Goal: Task Accomplishment & Management: Use online tool/utility

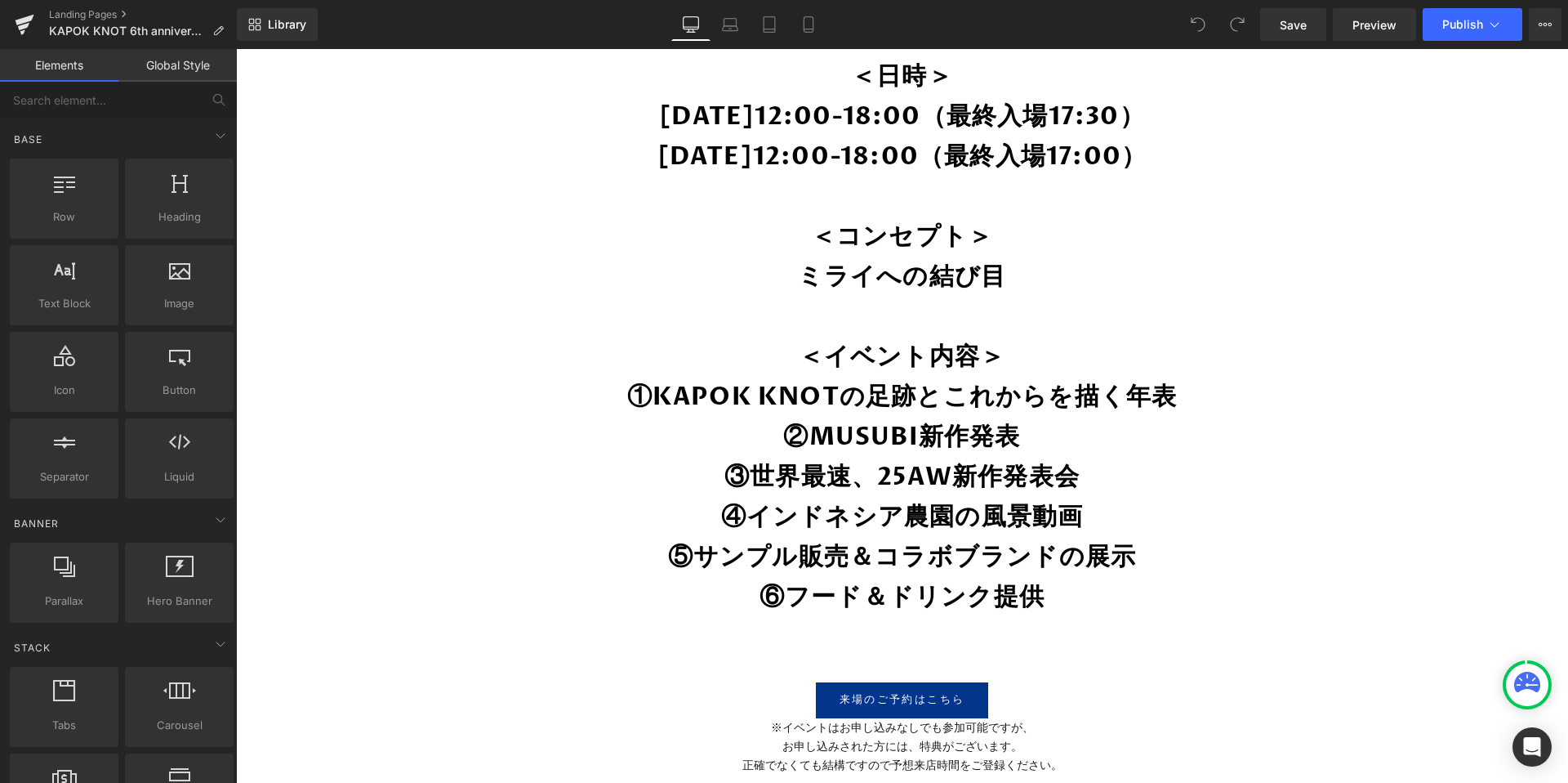
scroll to position [1183, 0]
click at [806, 23] on icon at bounding box center [808, 24] width 16 height 16
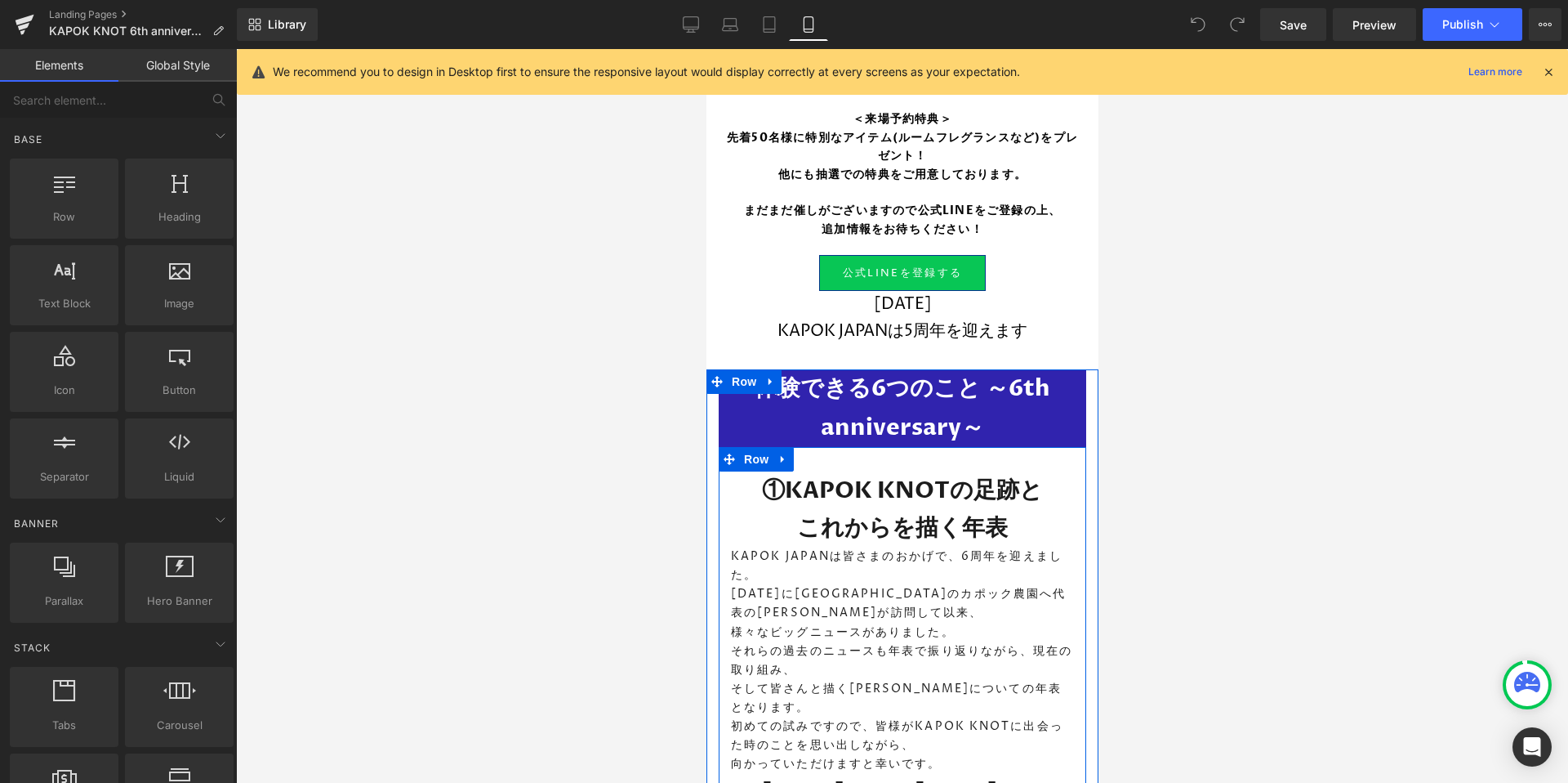
scroll to position [883, 0]
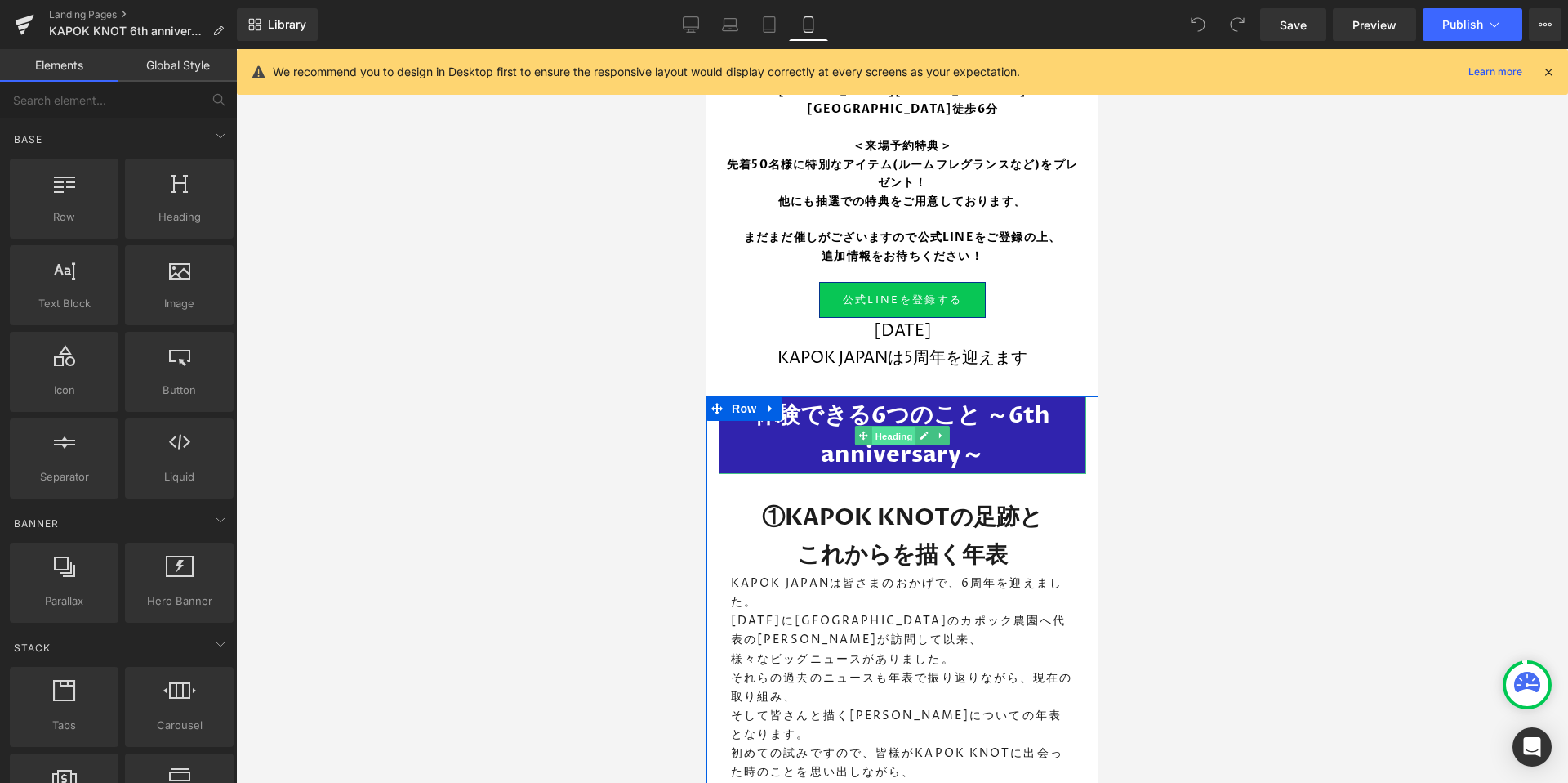
click at [888, 436] on span "Heading" at bounding box center [893, 435] width 44 height 20
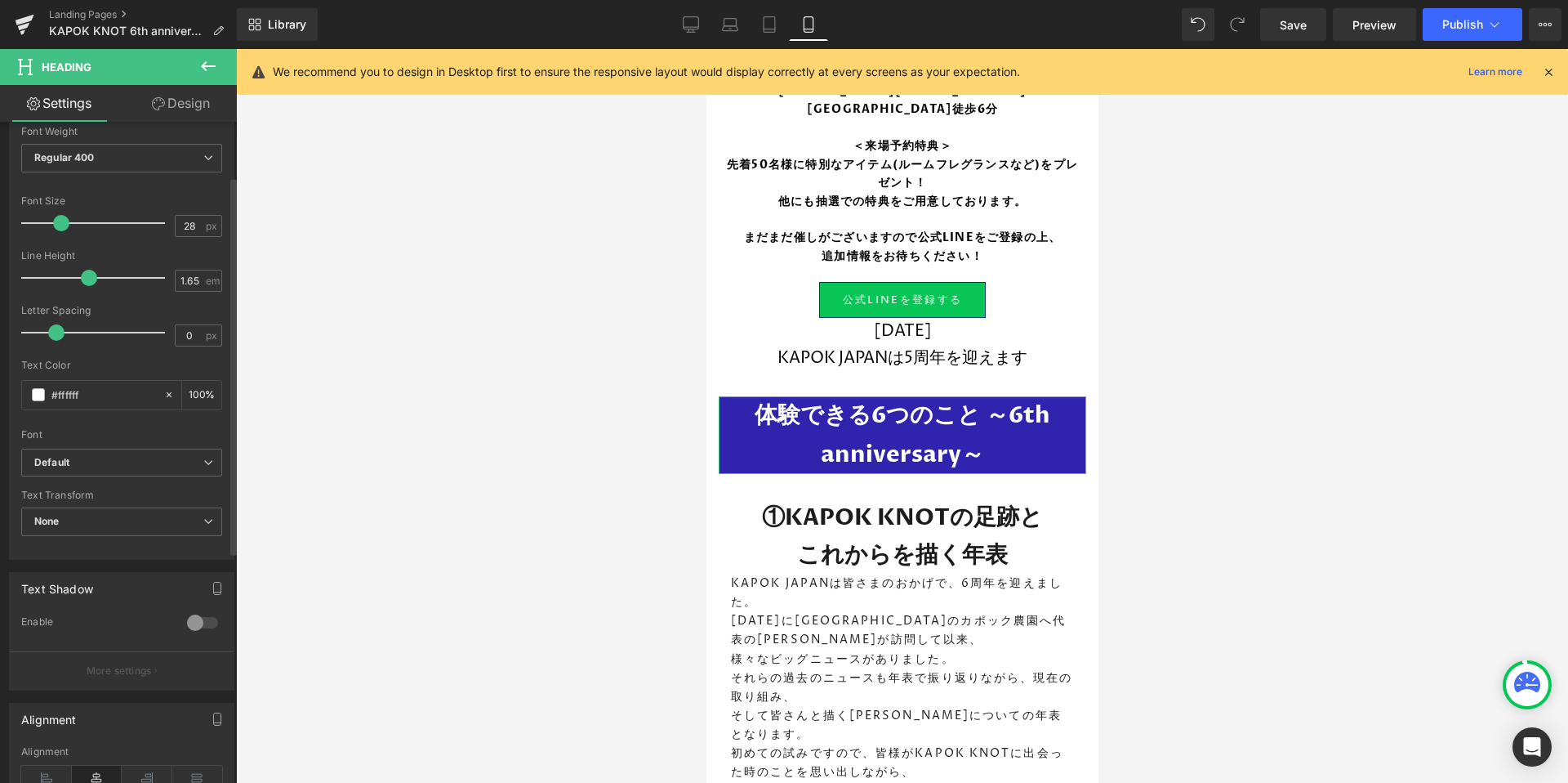
scroll to position [0, 0]
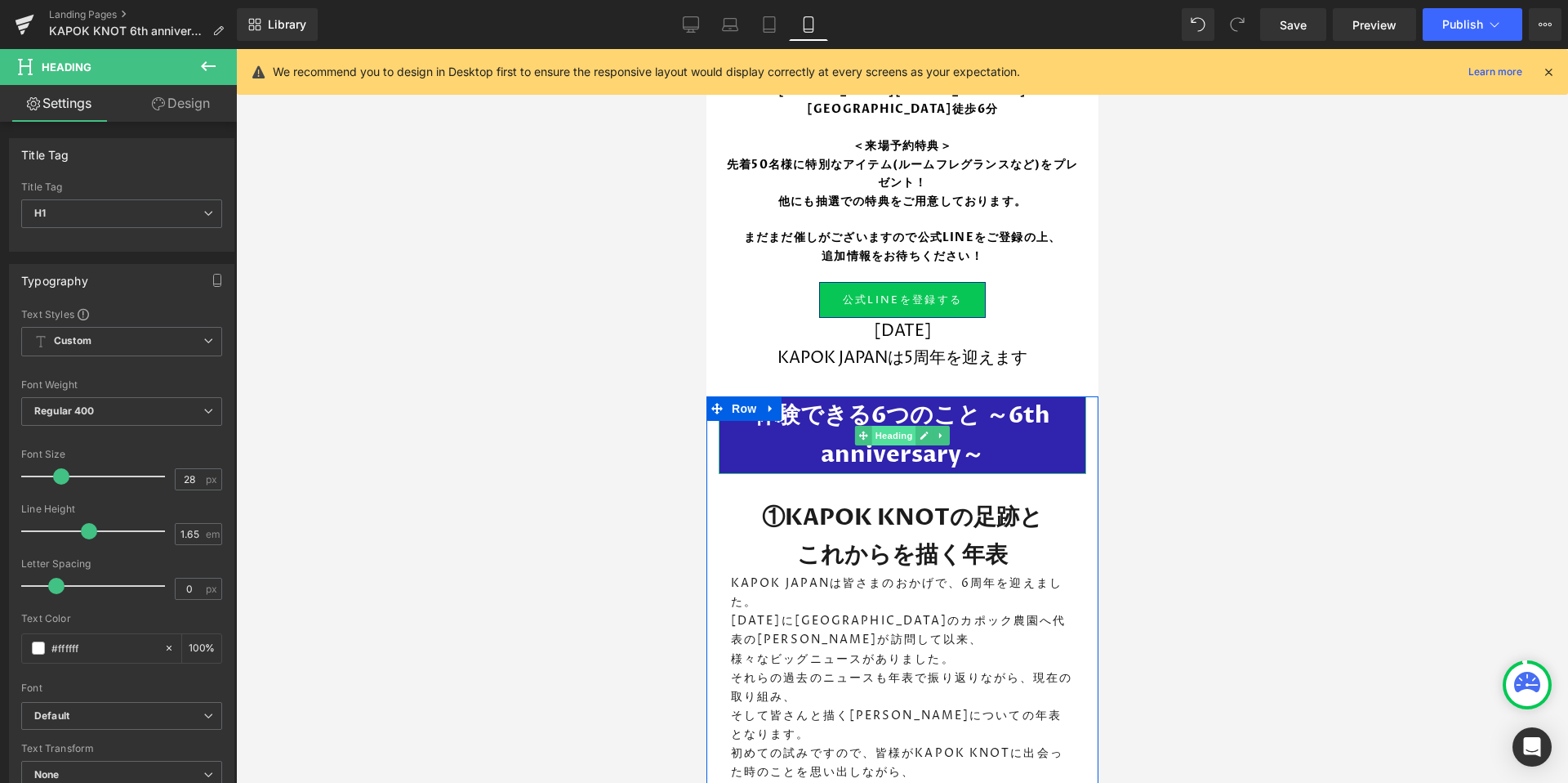
click at [887, 440] on span "Heading" at bounding box center [893, 435] width 44 height 20
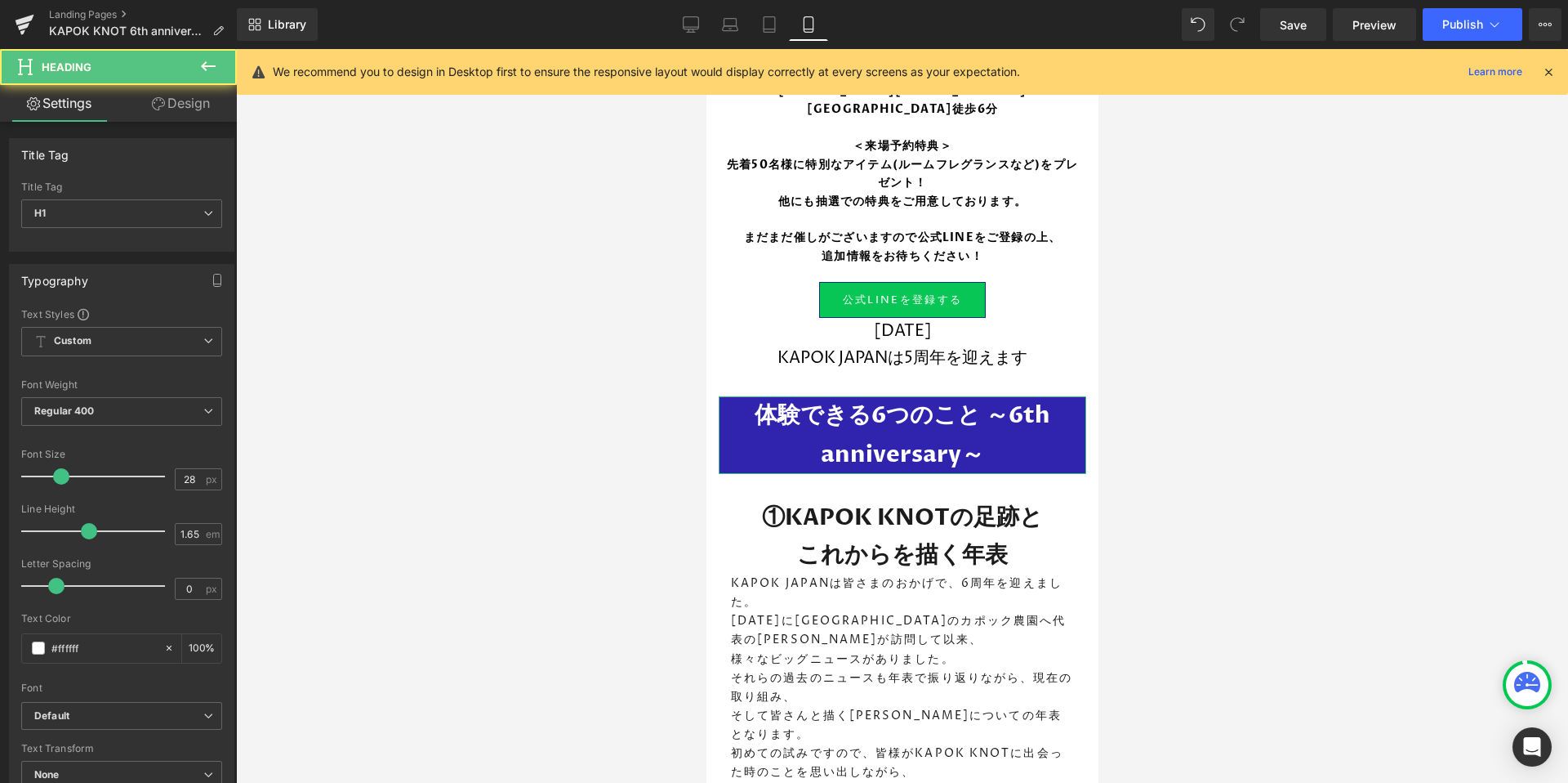
click at [189, 112] on link "Design" at bounding box center [181, 103] width 118 height 37
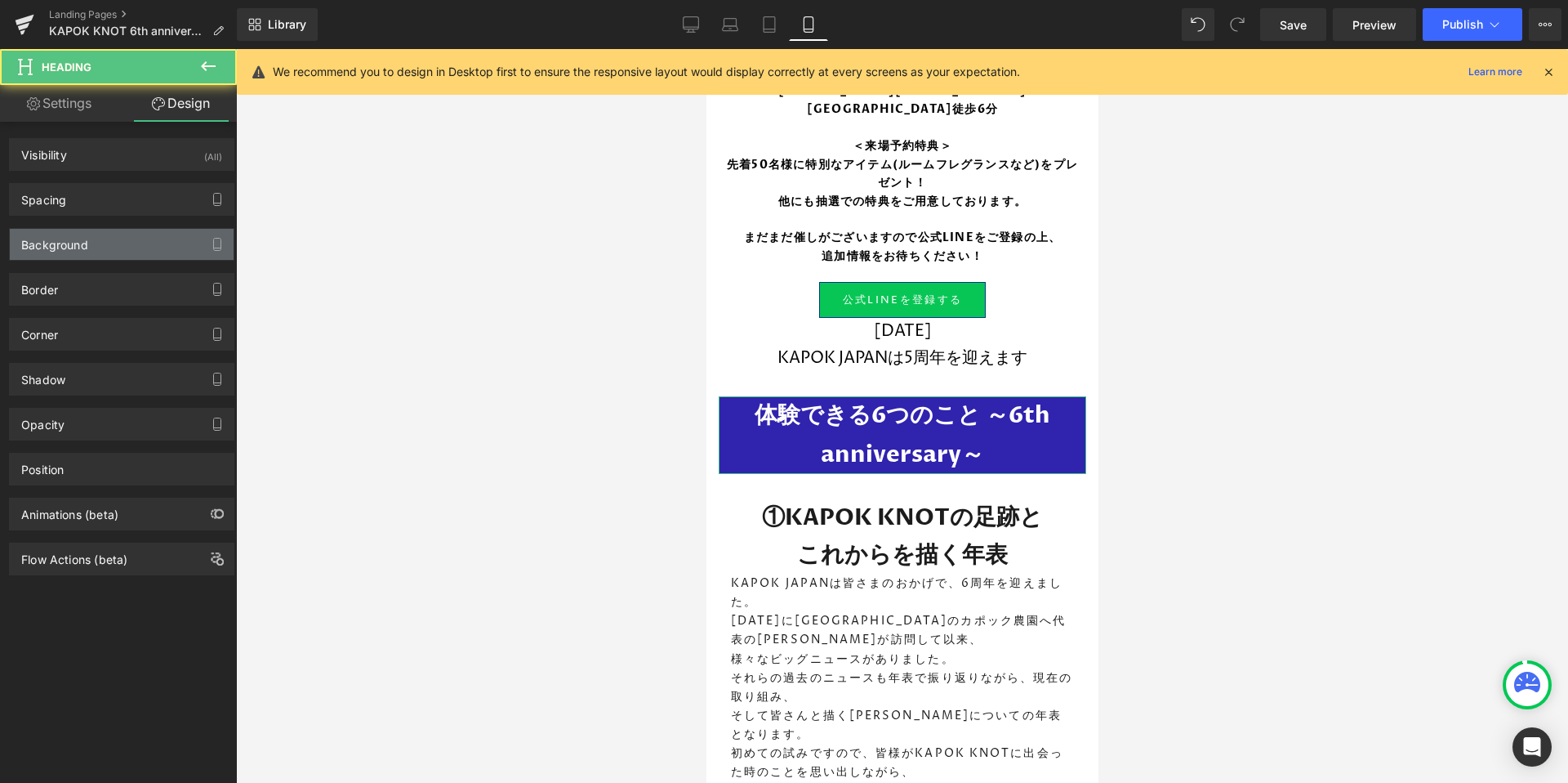
type input "#1405a3"
type input "88"
click at [58, 244] on div "Background" at bounding box center [55, 240] width 67 height 23
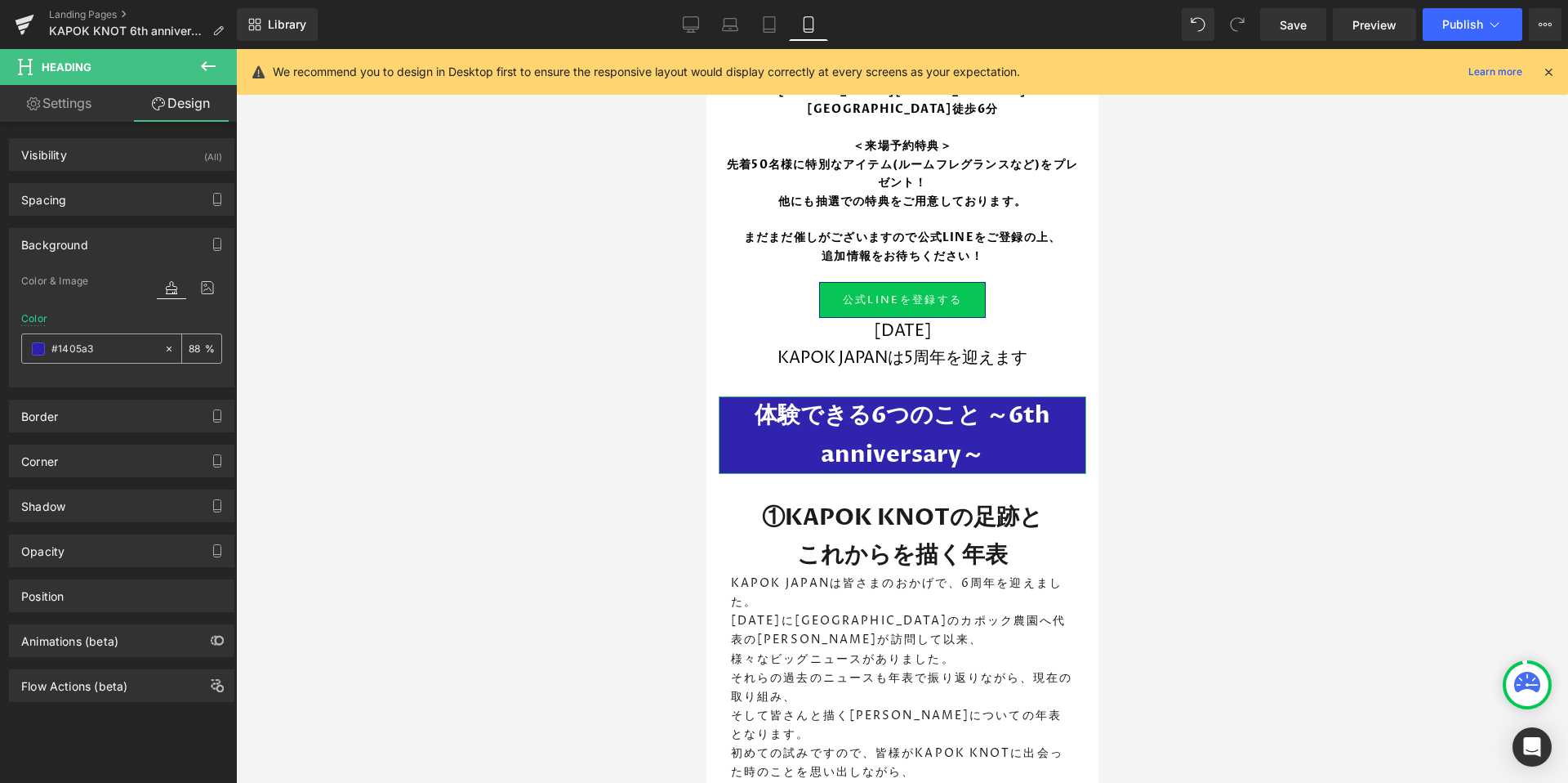
click at [100, 349] on input "#1405a3" at bounding box center [104, 349] width 105 height 18
type input "0"
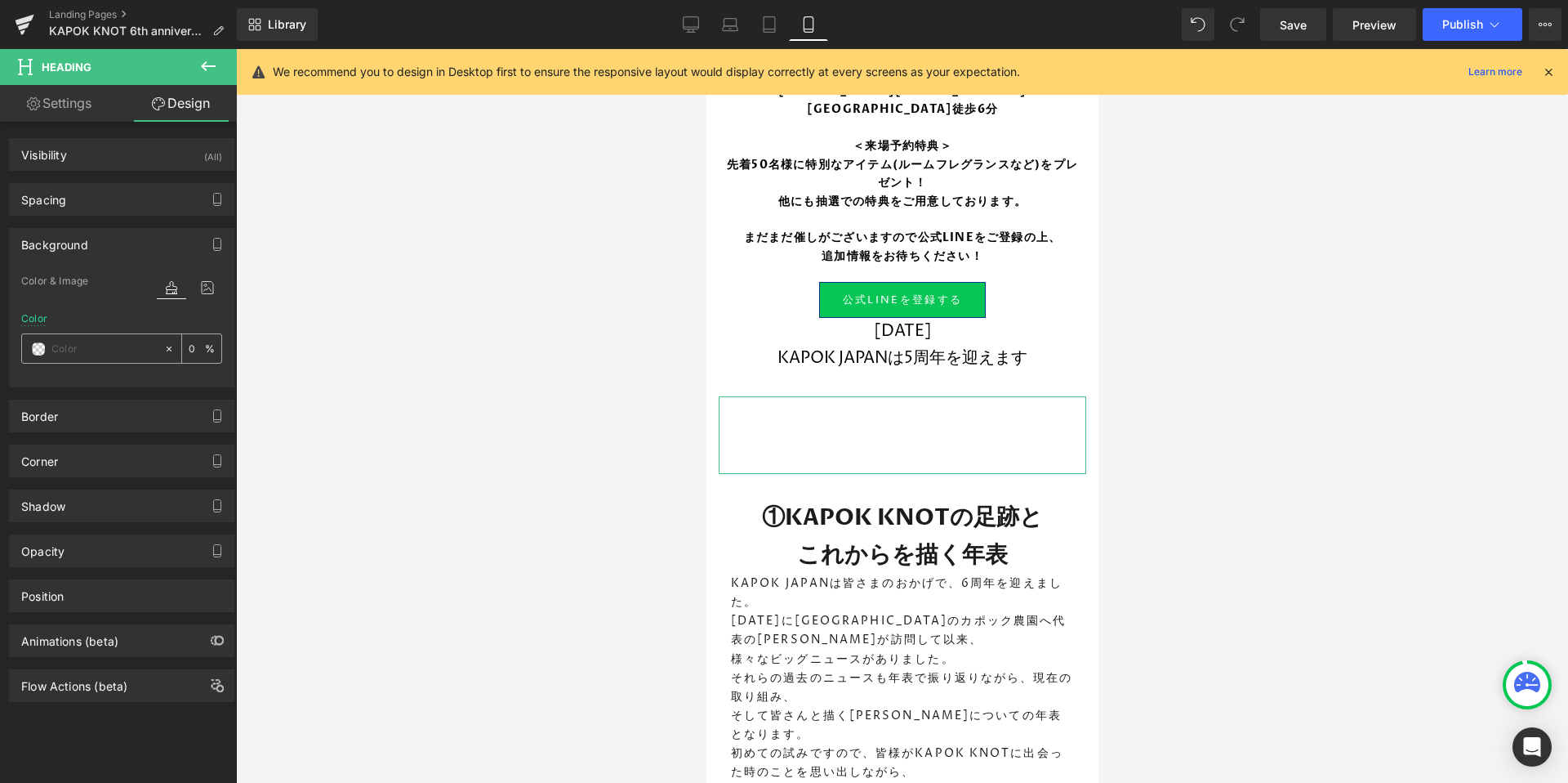
paste input "＃04358D"
click at [41, 347] on span at bounding box center [38, 349] width 13 height 13
click at [57, 347] on input "＃04358D" at bounding box center [104, 349] width 105 height 18
type input "04358D"
type input "100"
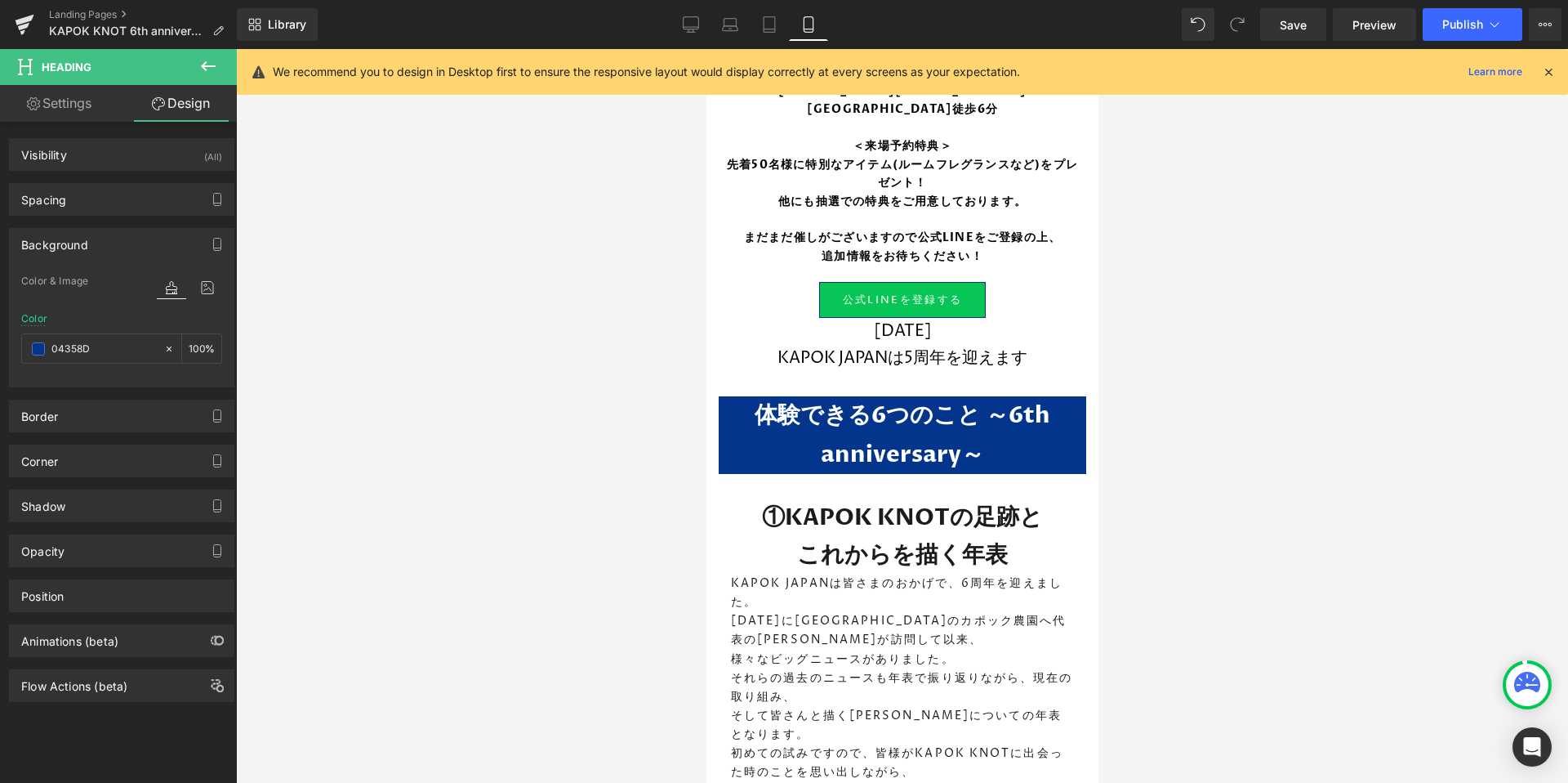
type input "#04358d"
click at [520, 393] on div at bounding box center [902, 416] width 1332 height 733
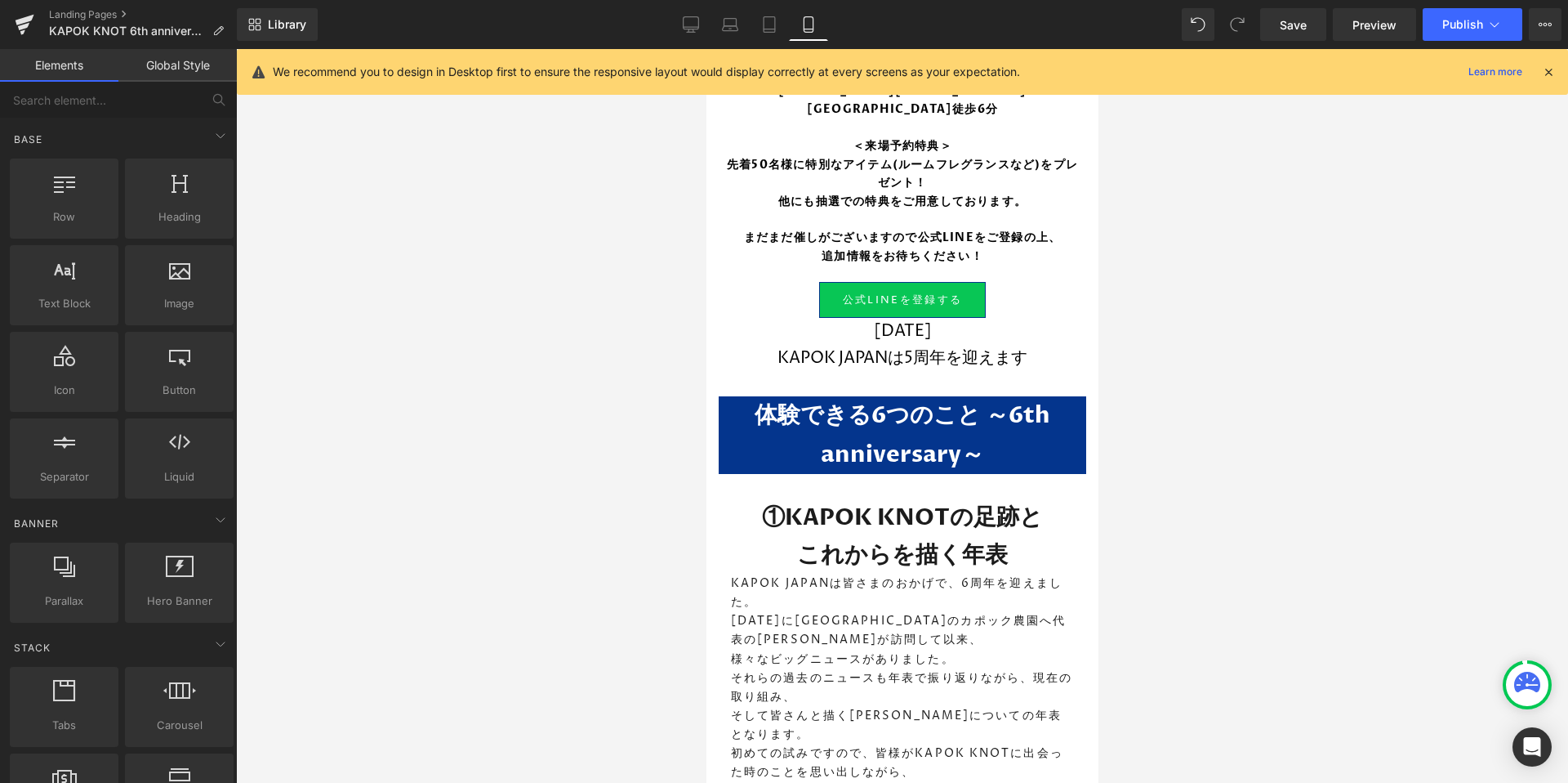
click at [1341, 428] on div at bounding box center [902, 416] width 1332 height 733
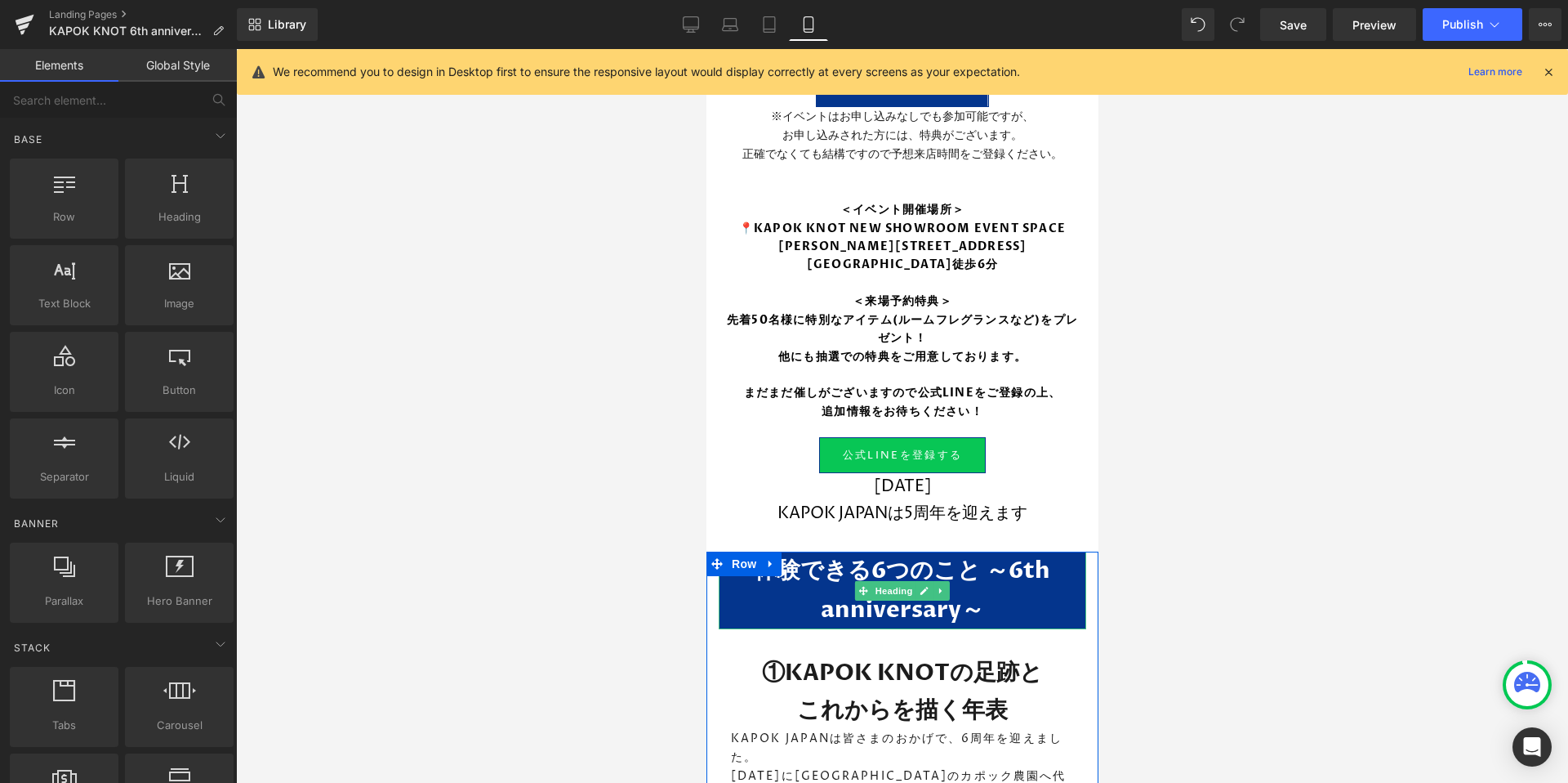
scroll to position [701, 0]
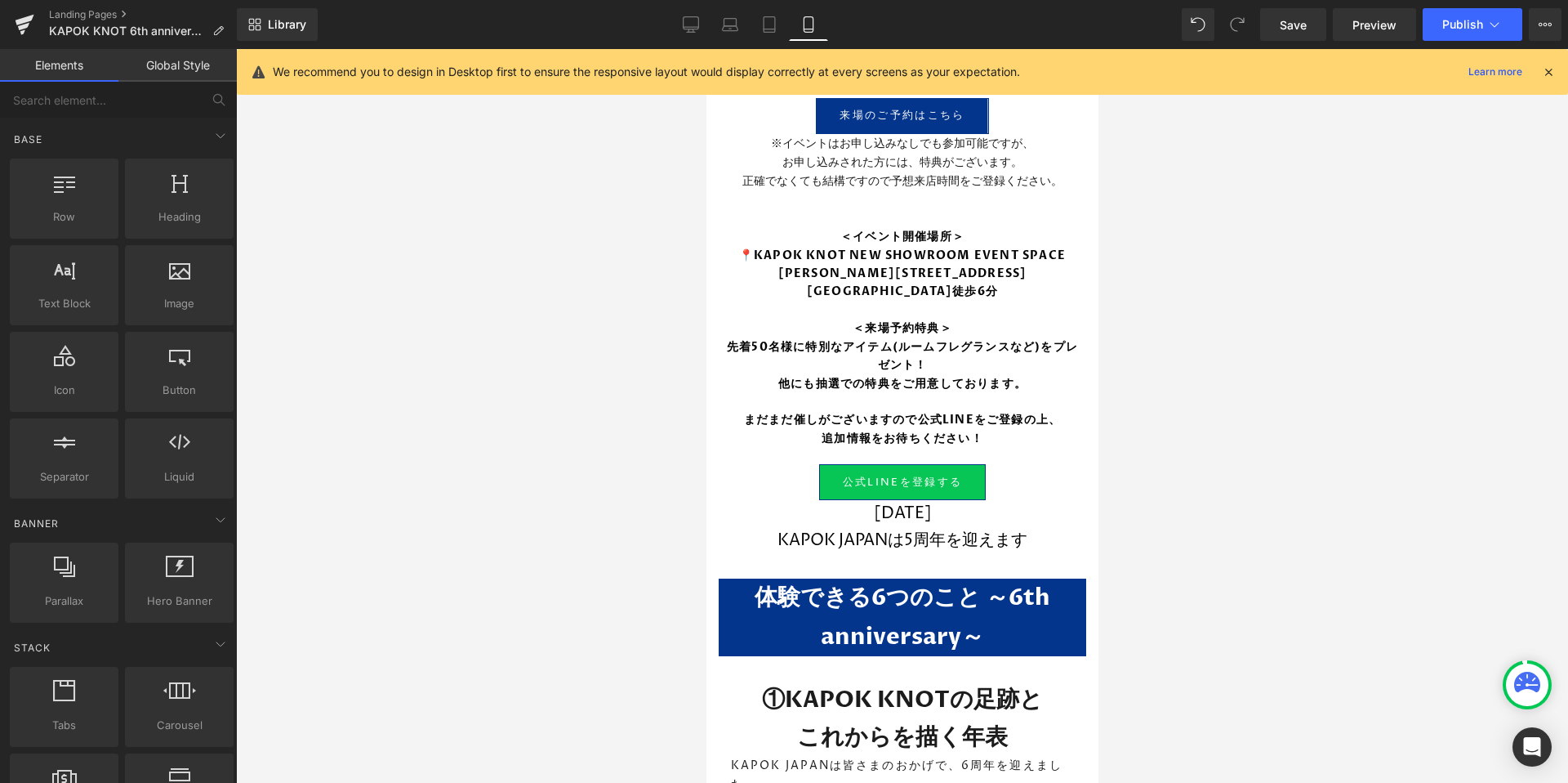
click at [1292, 41] on div "Library Mobile Desktop Laptop Tablet Mobile Save Preview Publish Scheduled View…" at bounding box center [902, 24] width 1331 height 49
click at [1291, 38] on link "Save" at bounding box center [1293, 25] width 66 height 33
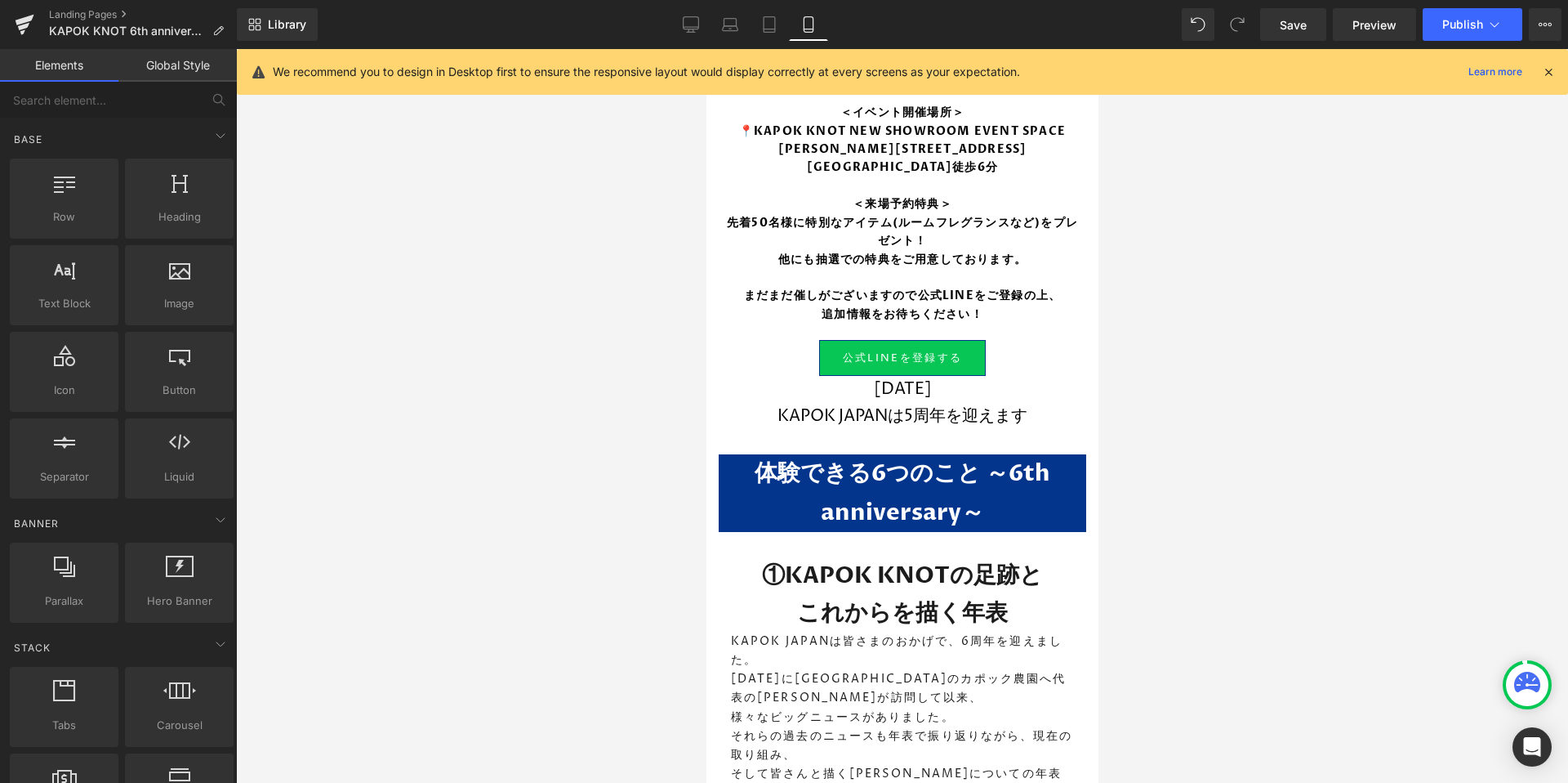
scroll to position [968, 0]
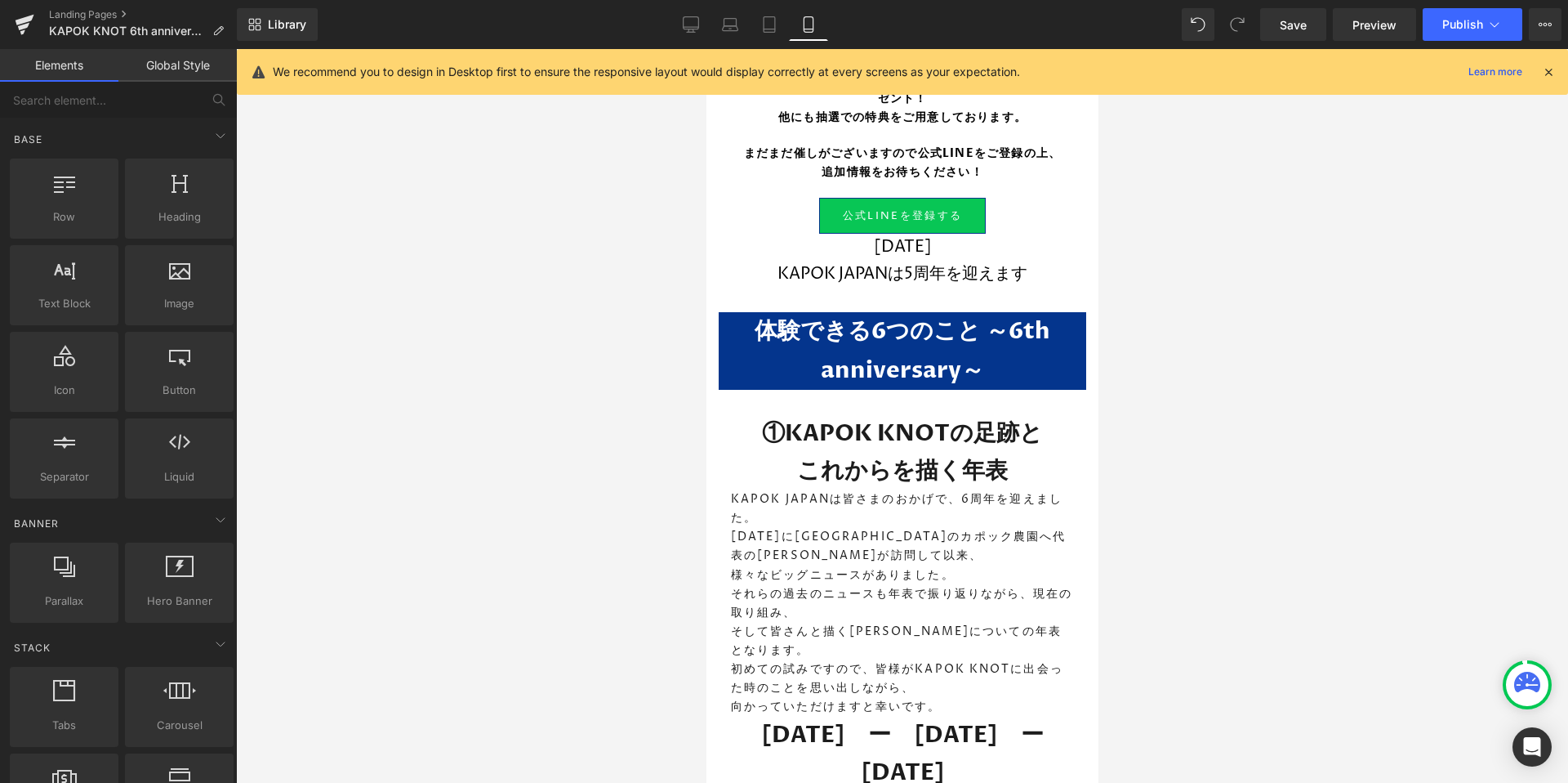
click at [867, 371] on strong "体験できる6つのこと ～6th anniversary～" at bounding box center [901, 349] width 295 height 70
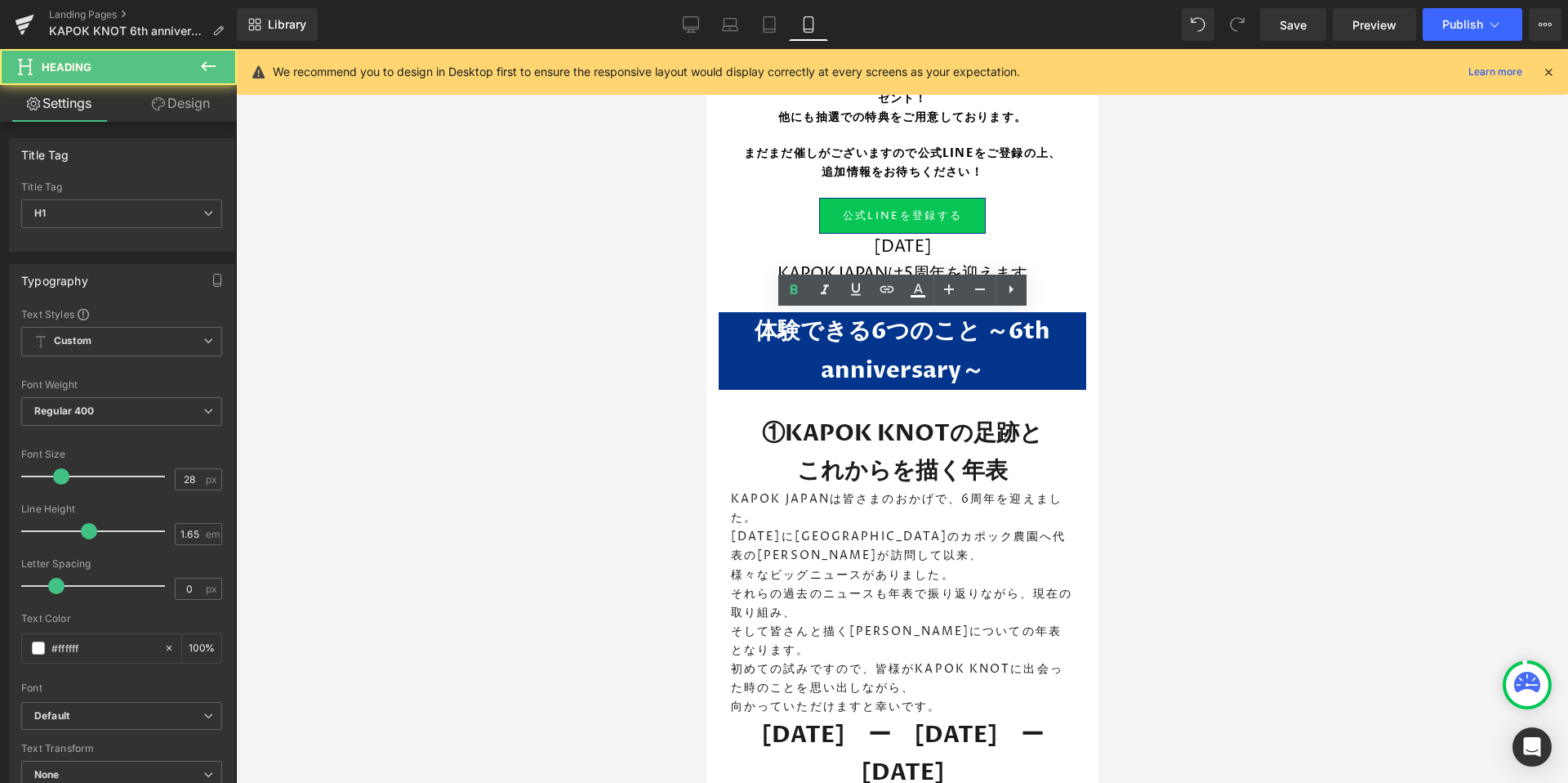
click at [613, 452] on div at bounding box center [902, 416] width 1332 height 733
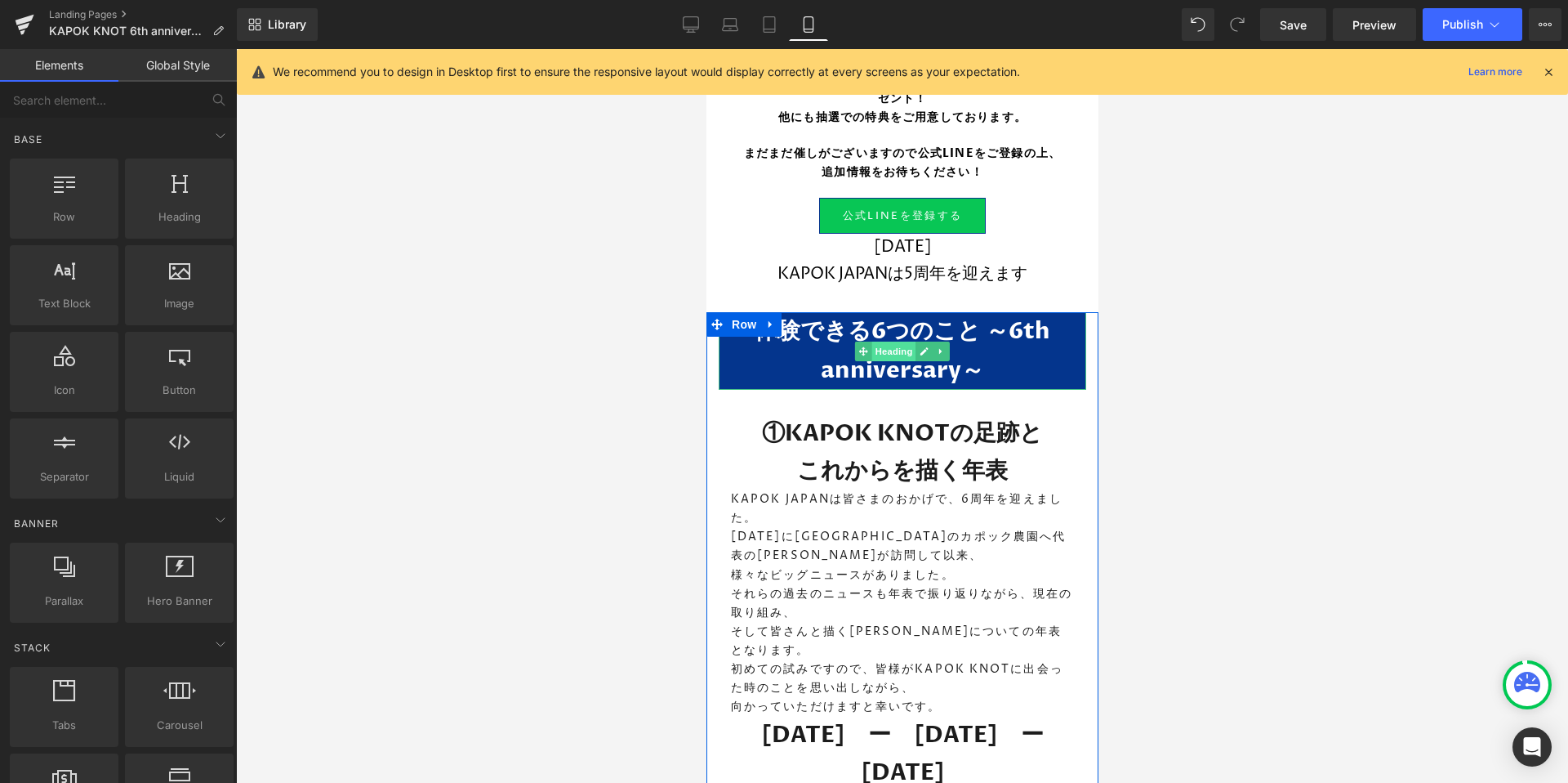
click at [898, 342] on span "Heading" at bounding box center [893, 351] width 44 height 20
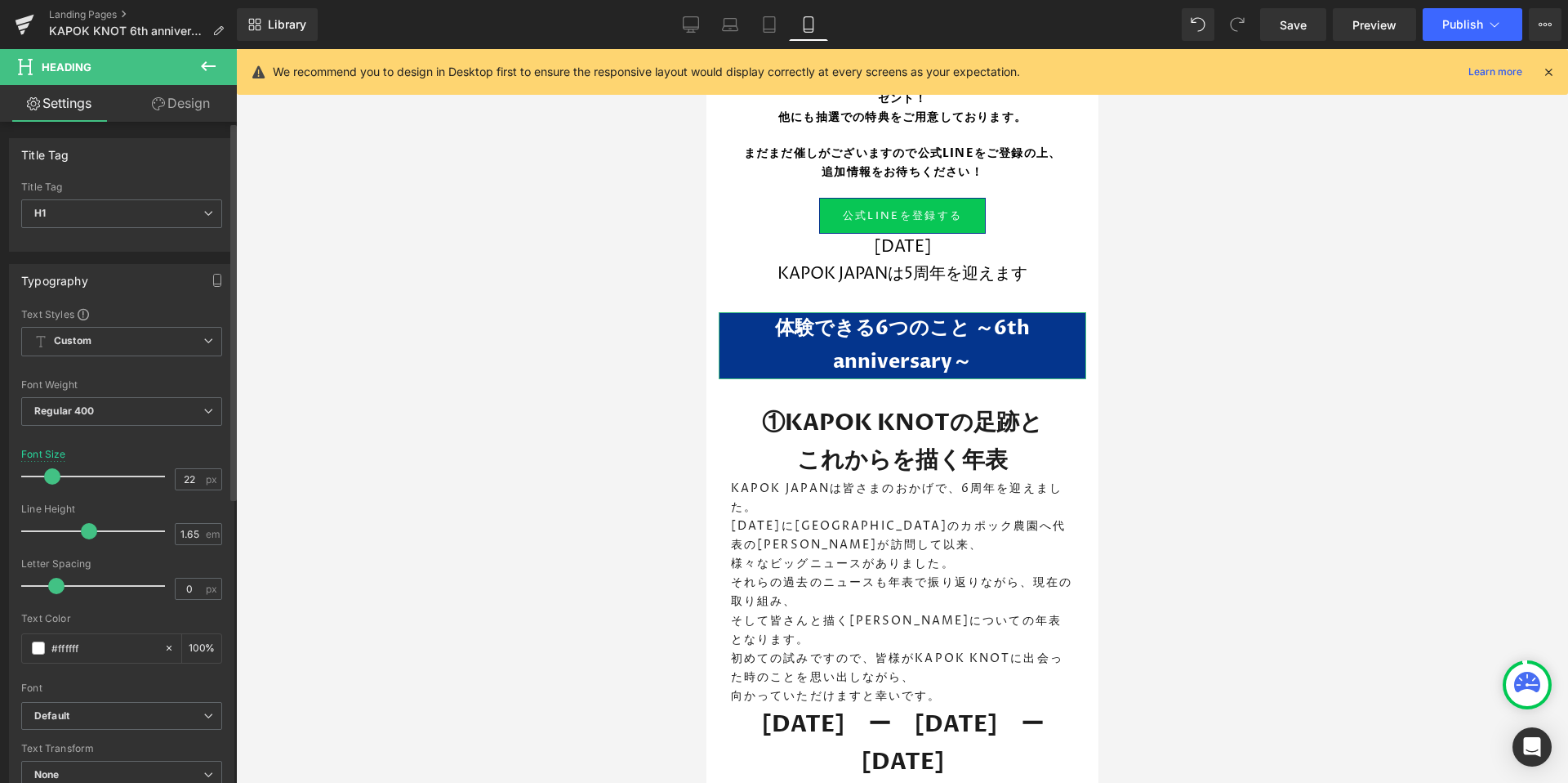
type input "21"
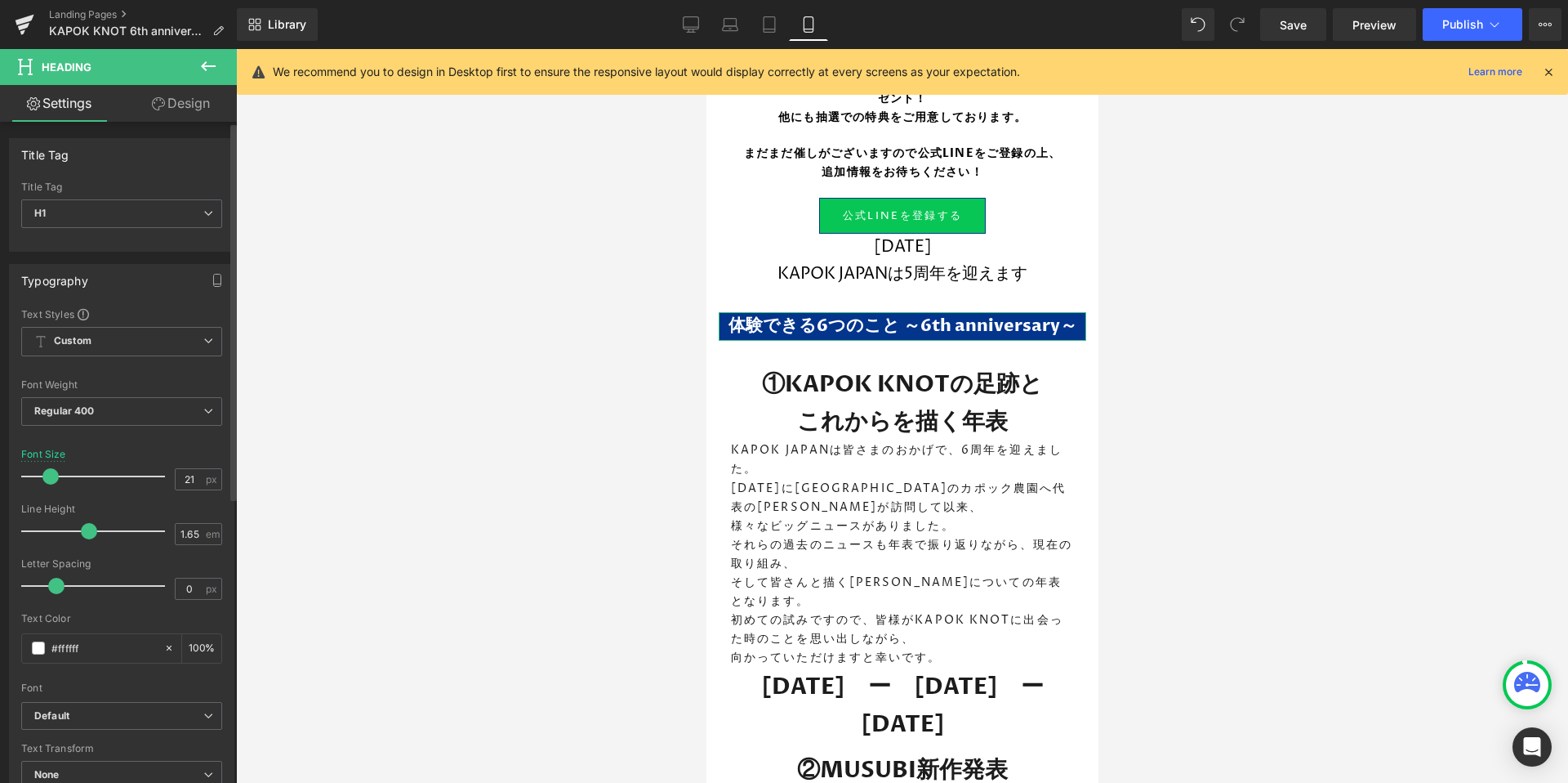
drag, startPoint x: 62, startPoint y: 477, endPoint x: 53, endPoint y: 476, distance: 9.1
click at [53, 476] on span at bounding box center [50, 476] width 16 height 16
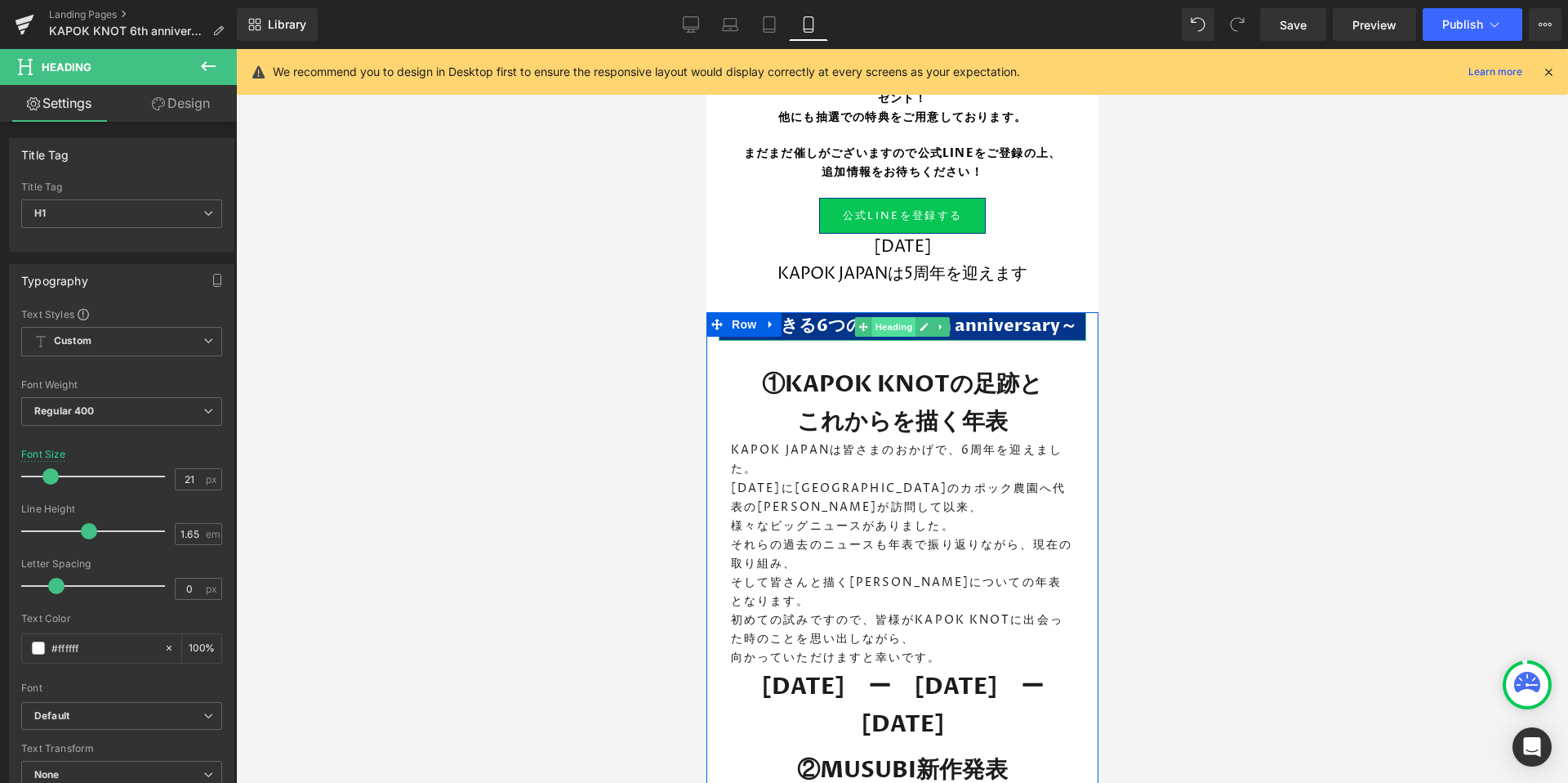
click at [887, 336] on span "Heading" at bounding box center [893, 326] width 44 height 20
click at [817, 331] on strong "体験できる6つのこと ～6th anniversary～" at bounding box center [902, 325] width 348 height 24
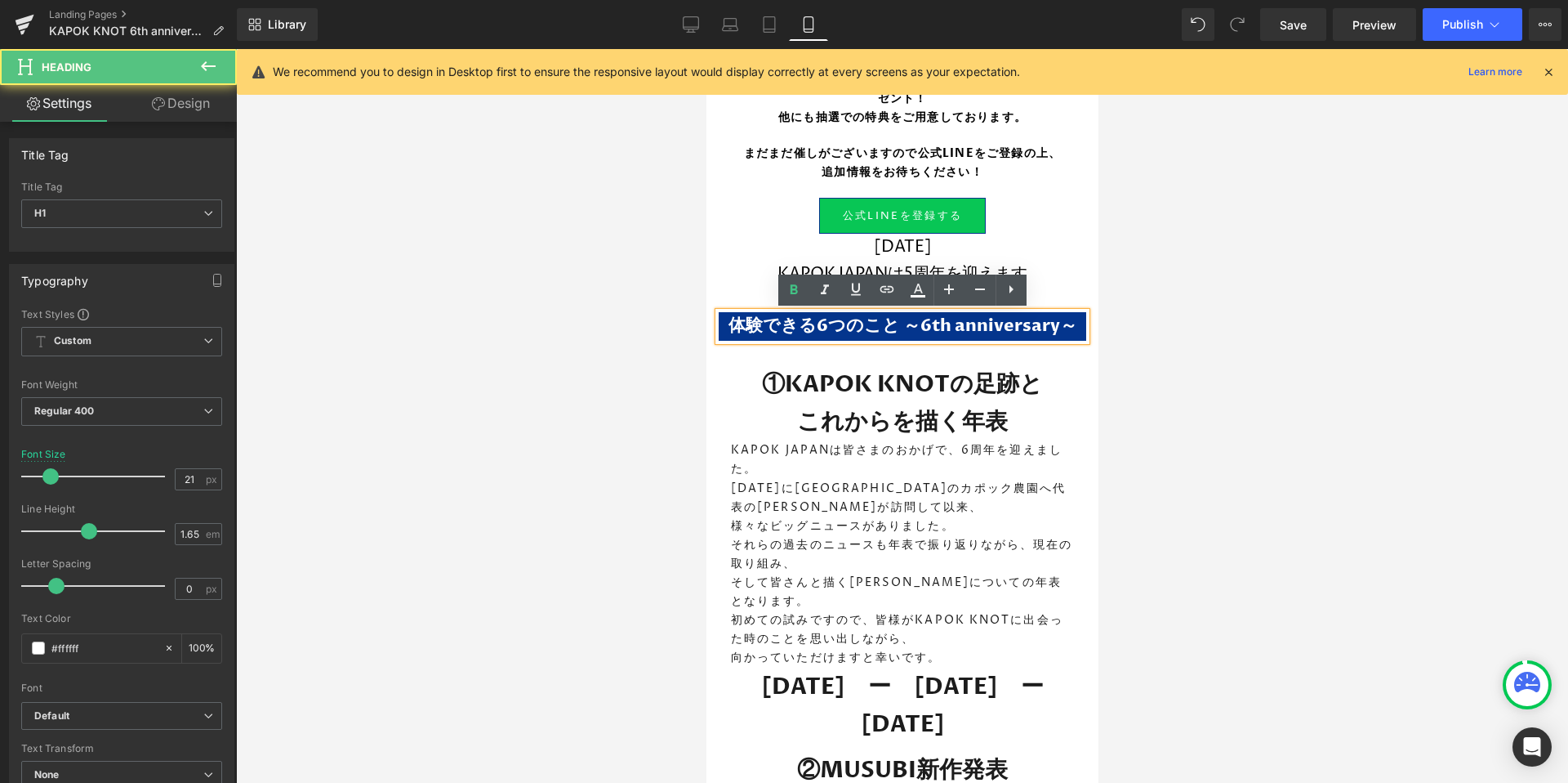
click at [893, 319] on strong "体験できる6つのこと ～6th anniversary～" at bounding box center [902, 325] width 348 height 24
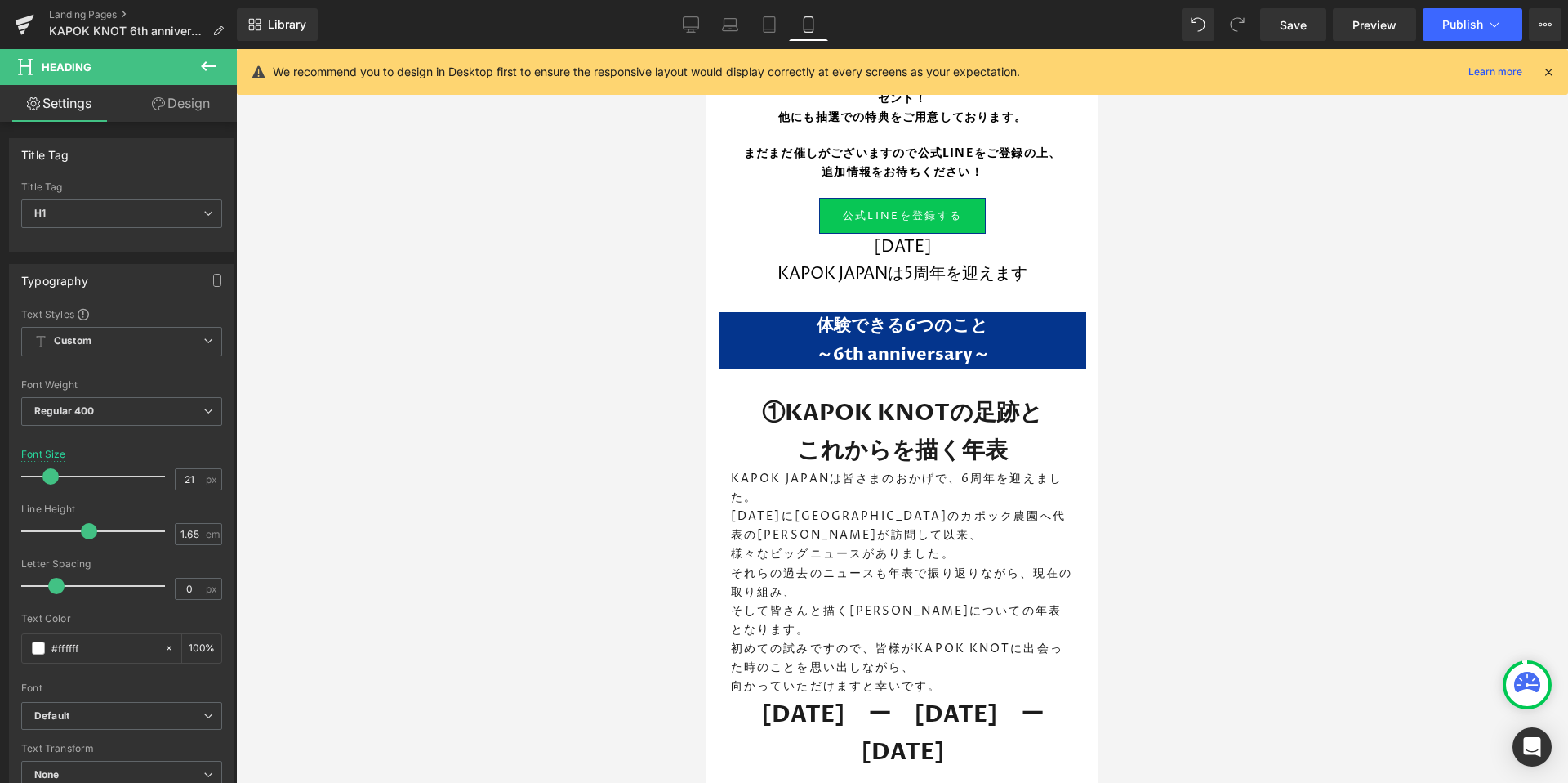
click at [1249, 411] on div at bounding box center [902, 416] width 1332 height 733
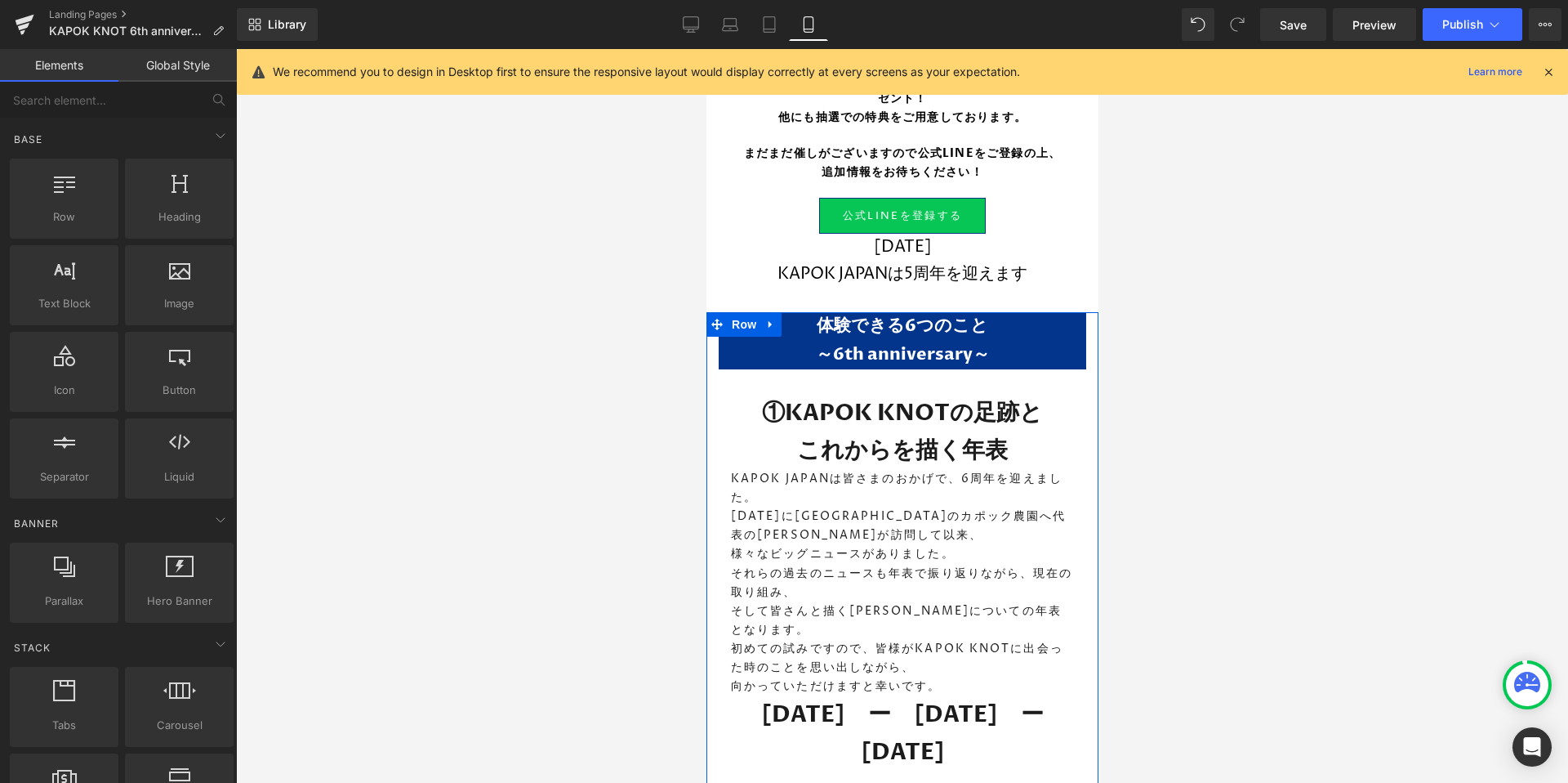
click at [857, 362] on strong "～6th anniversary～" at bounding box center [902, 355] width 174 height 24
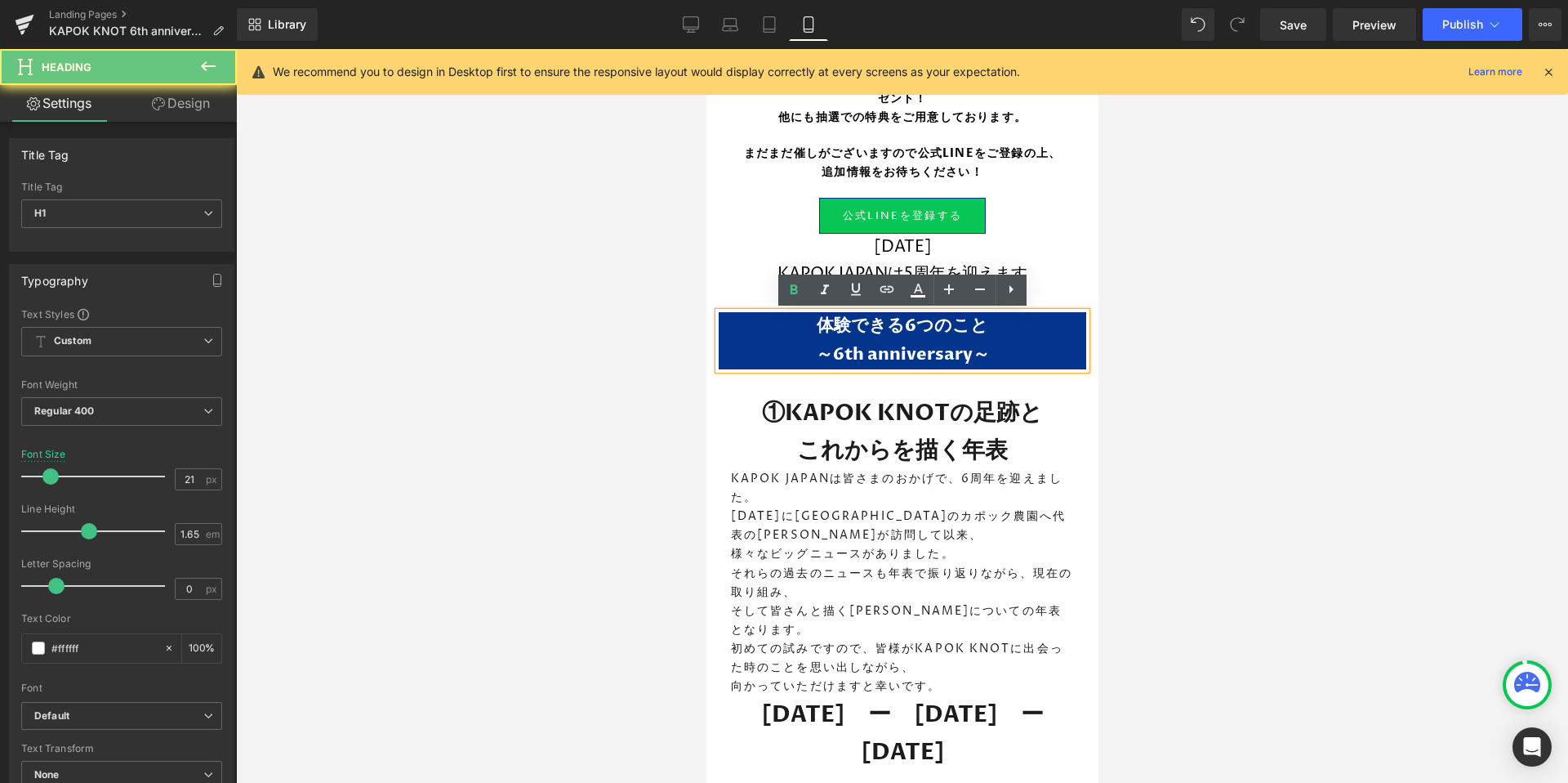
click at [830, 351] on strong "～6th anniversary～" at bounding box center [902, 355] width 174 height 24
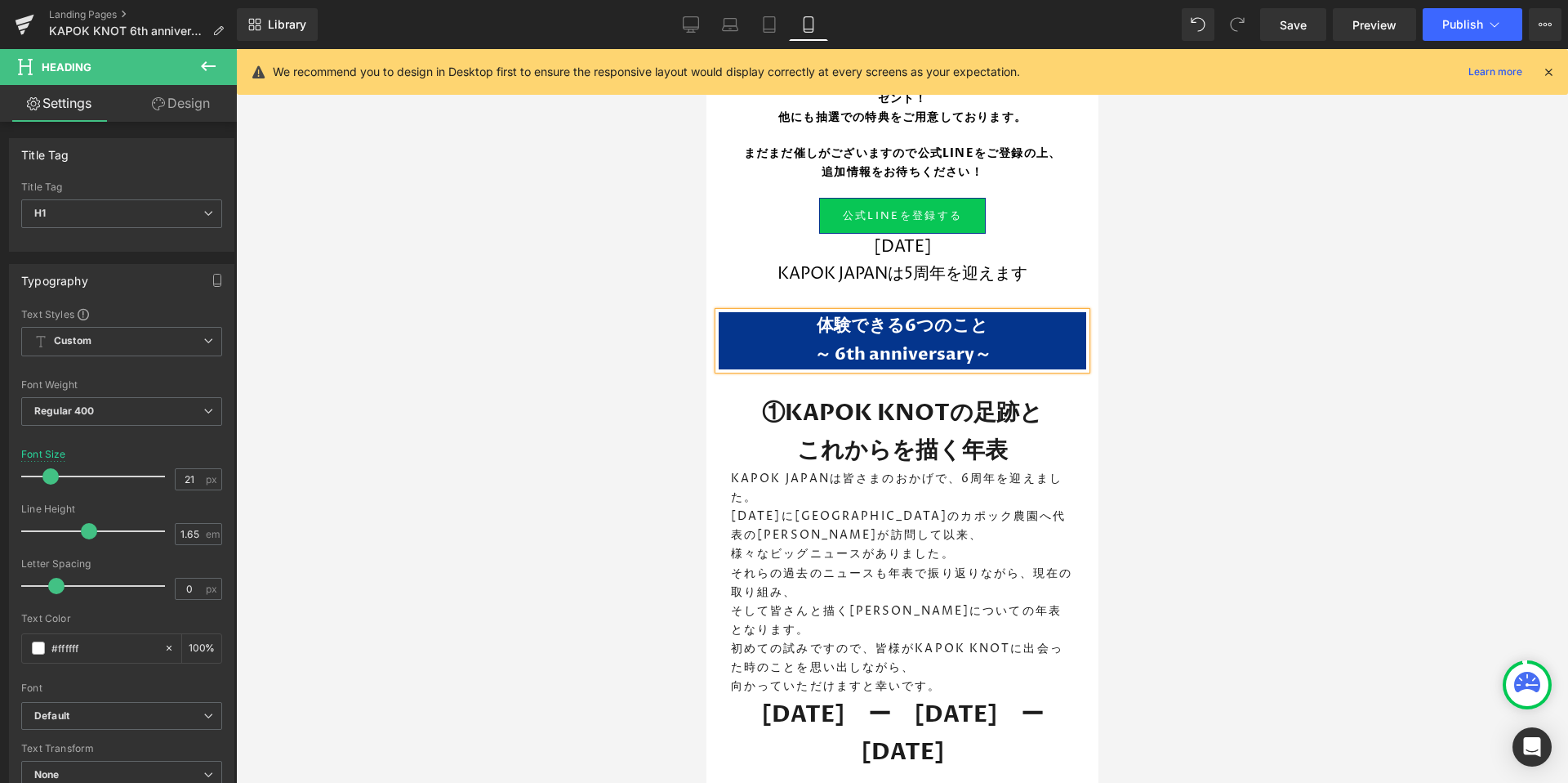
click at [972, 345] on h1 "～ 6th anniversary～" at bounding box center [901, 355] width 367 height 28
click at [1292, 410] on div at bounding box center [902, 416] width 1332 height 733
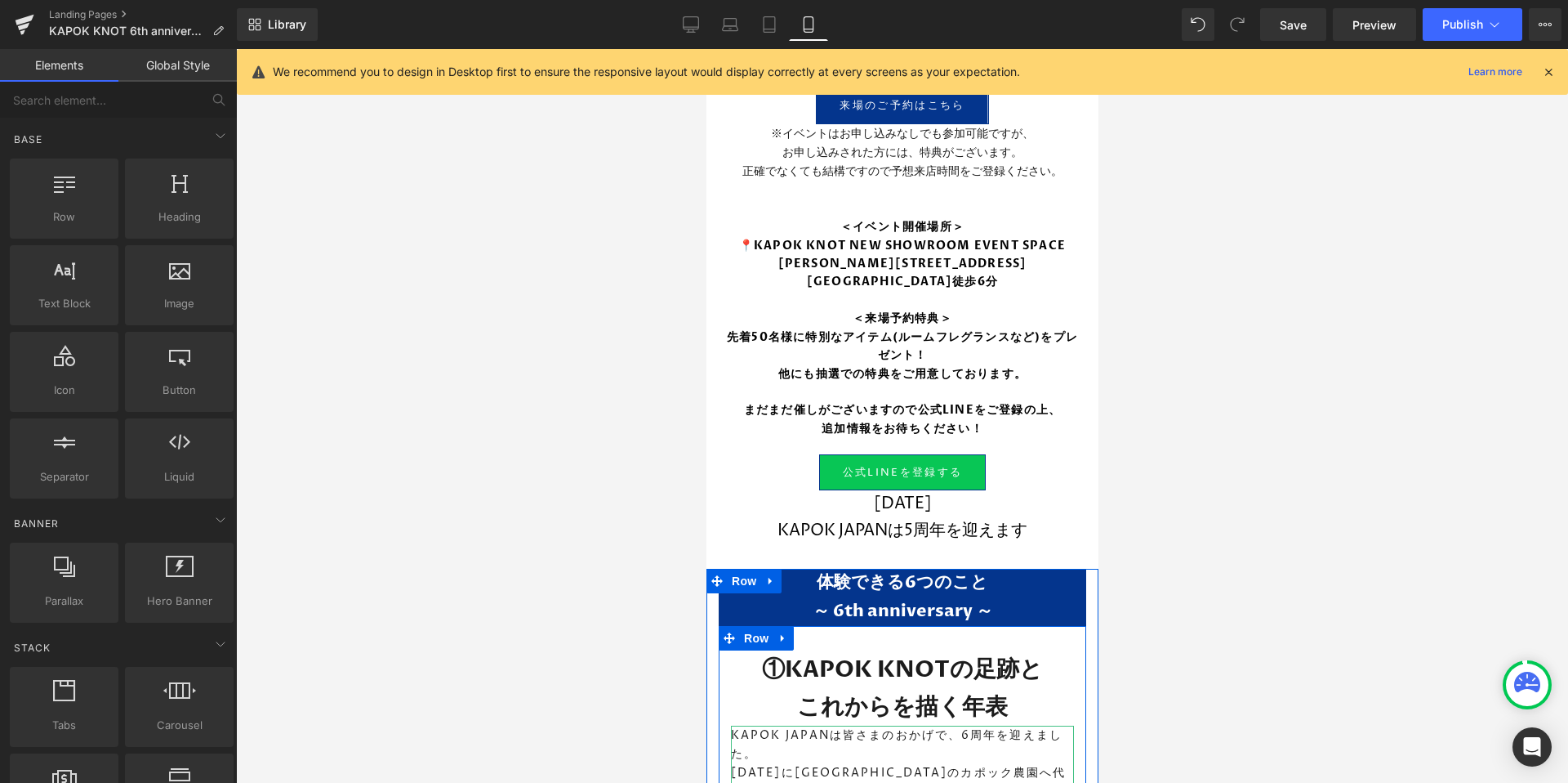
scroll to position [645, 0]
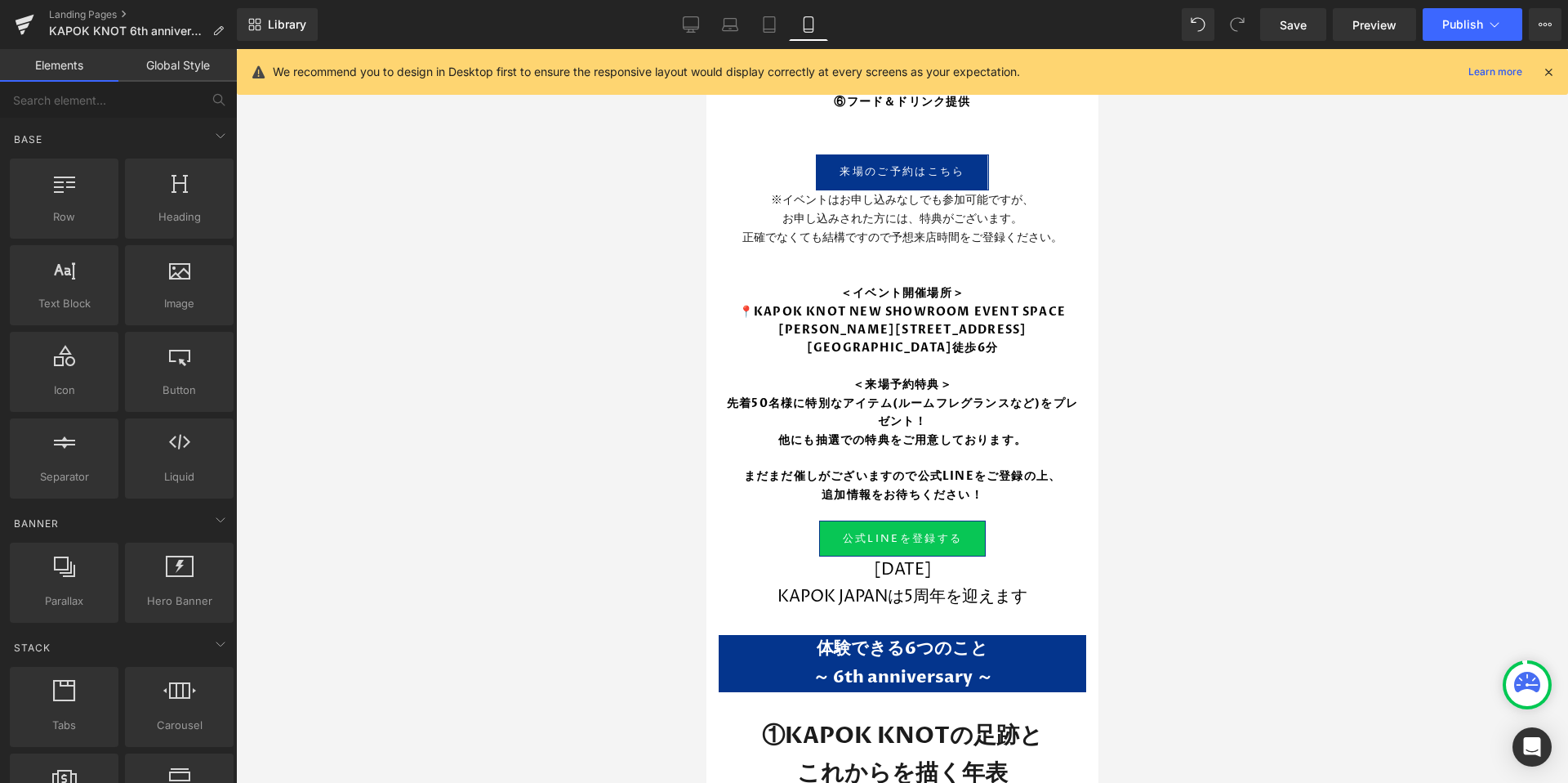
click at [1352, 409] on div at bounding box center [902, 416] width 1332 height 733
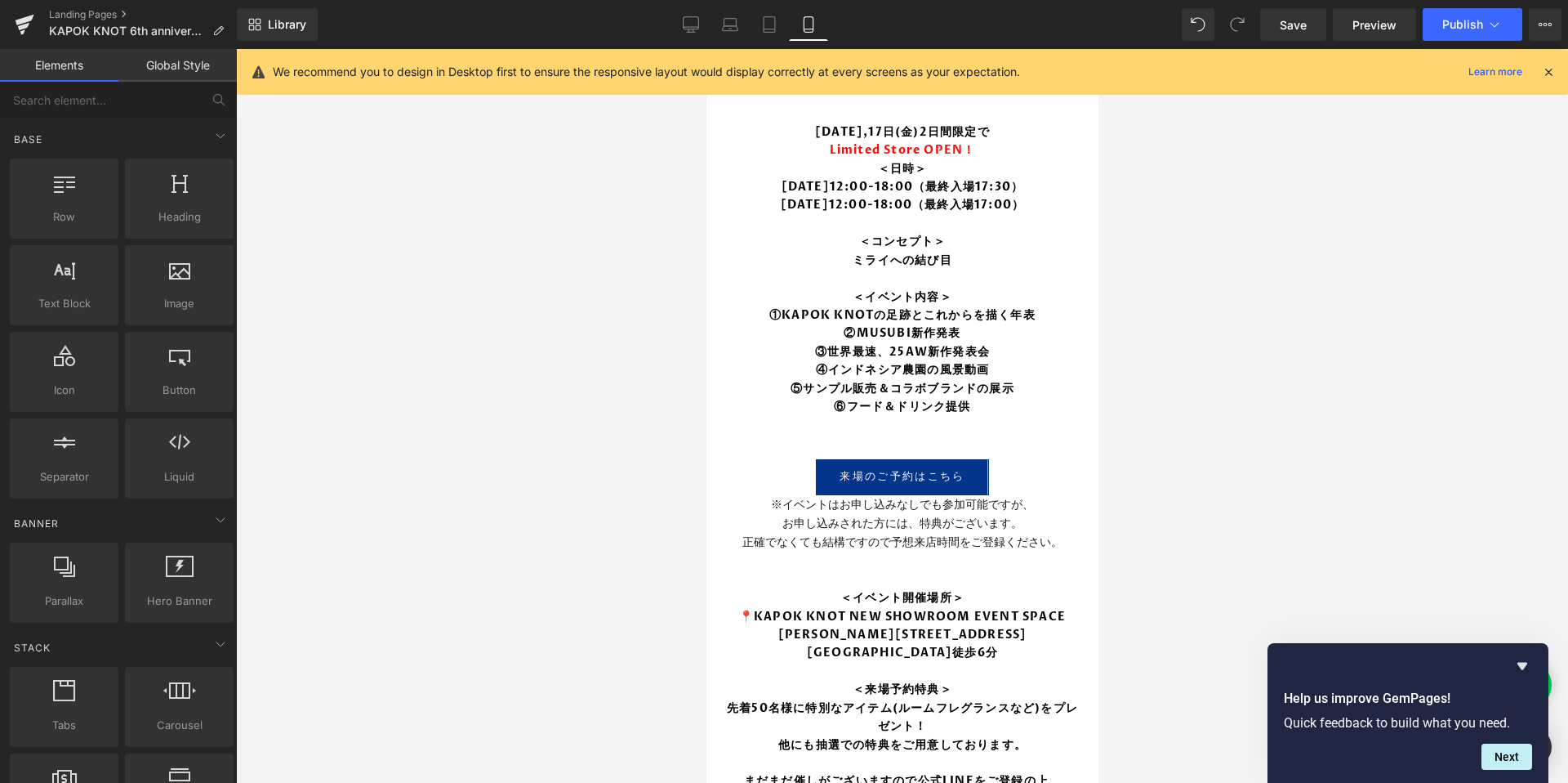
scroll to position [339, 0]
click at [1169, 307] on div at bounding box center [902, 416] width 1332 height 733
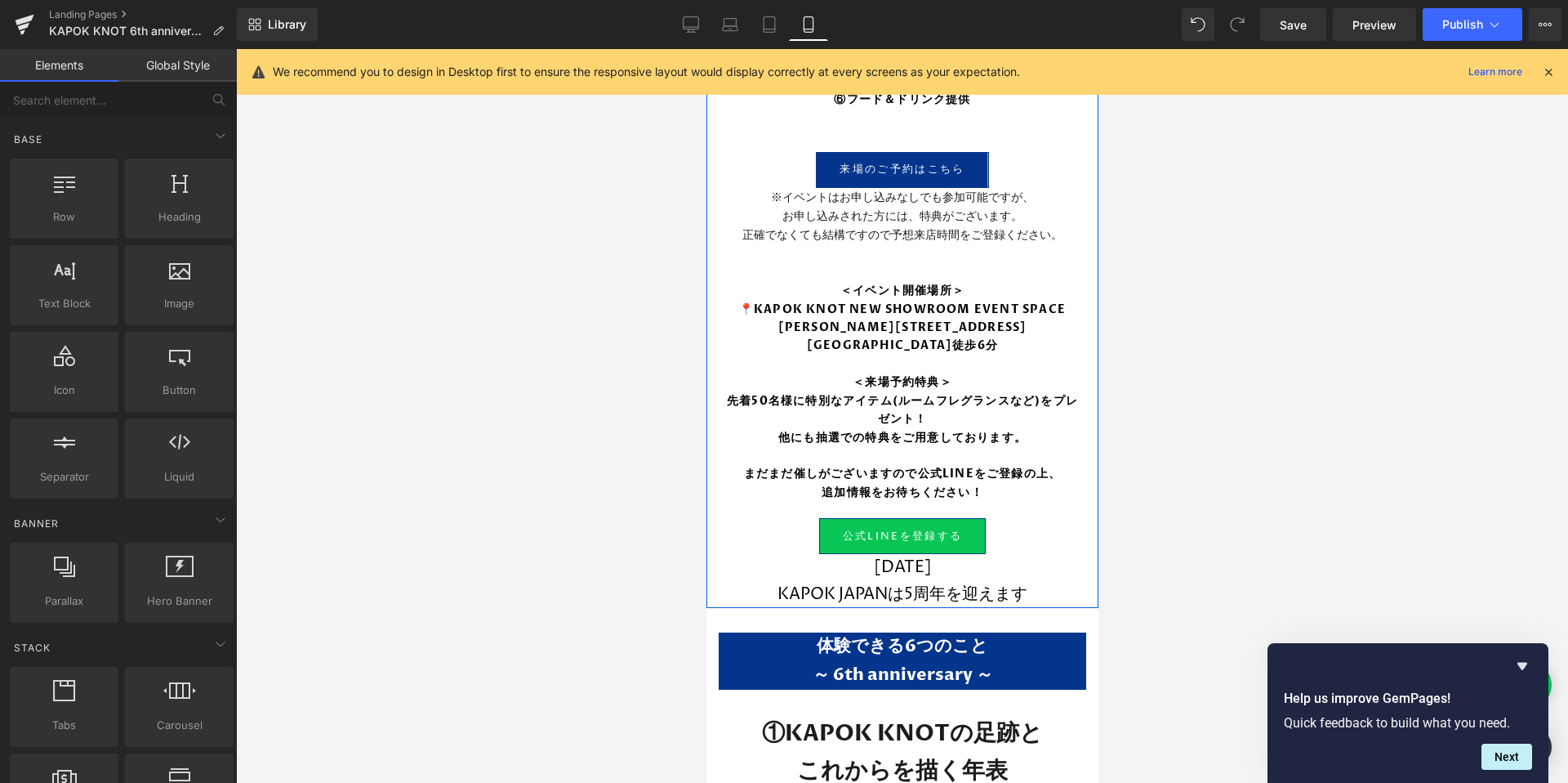
scroll to position [646, 0]
click at [887, 206] on p "※イベントはお申し込みなしでも参加可能ですが、" at bounding box center [901, 198] width 367 height 19
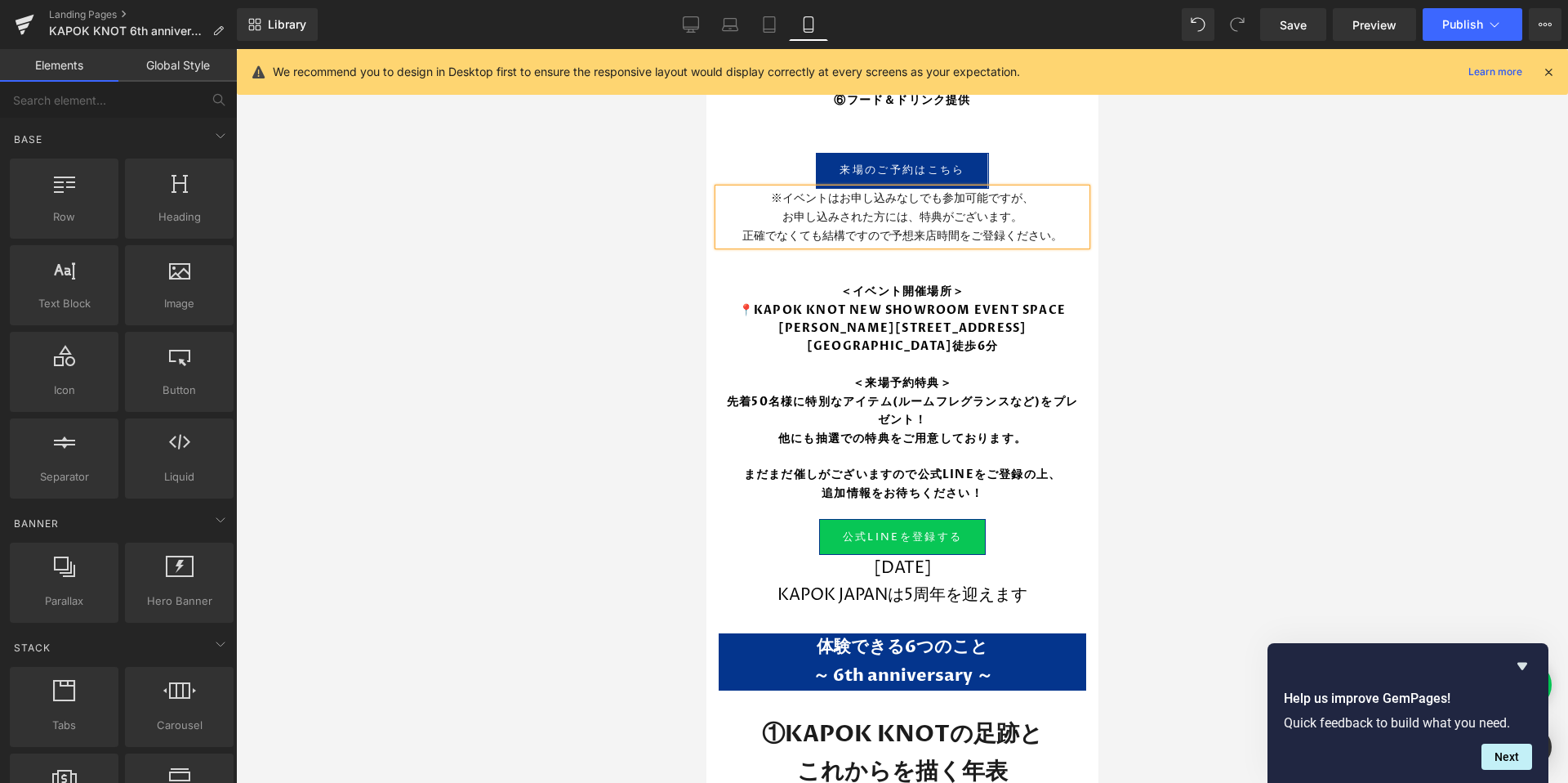
click at [659, 299] on div at bounding box center [902, 416] width 1332 height 733
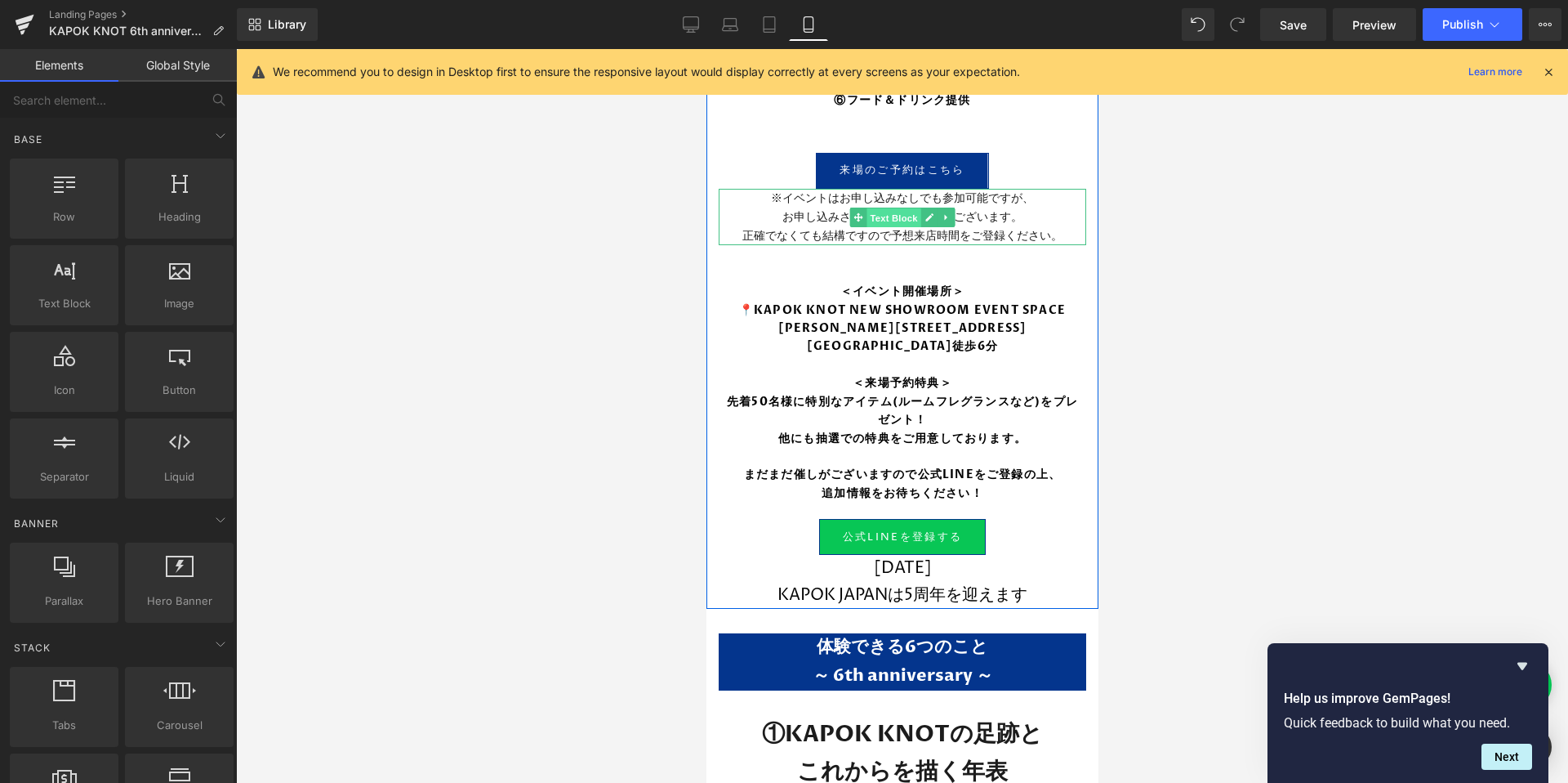
click at [905, 225] on span "Text Block" at bounding box center [893, 217] width 54 height 20
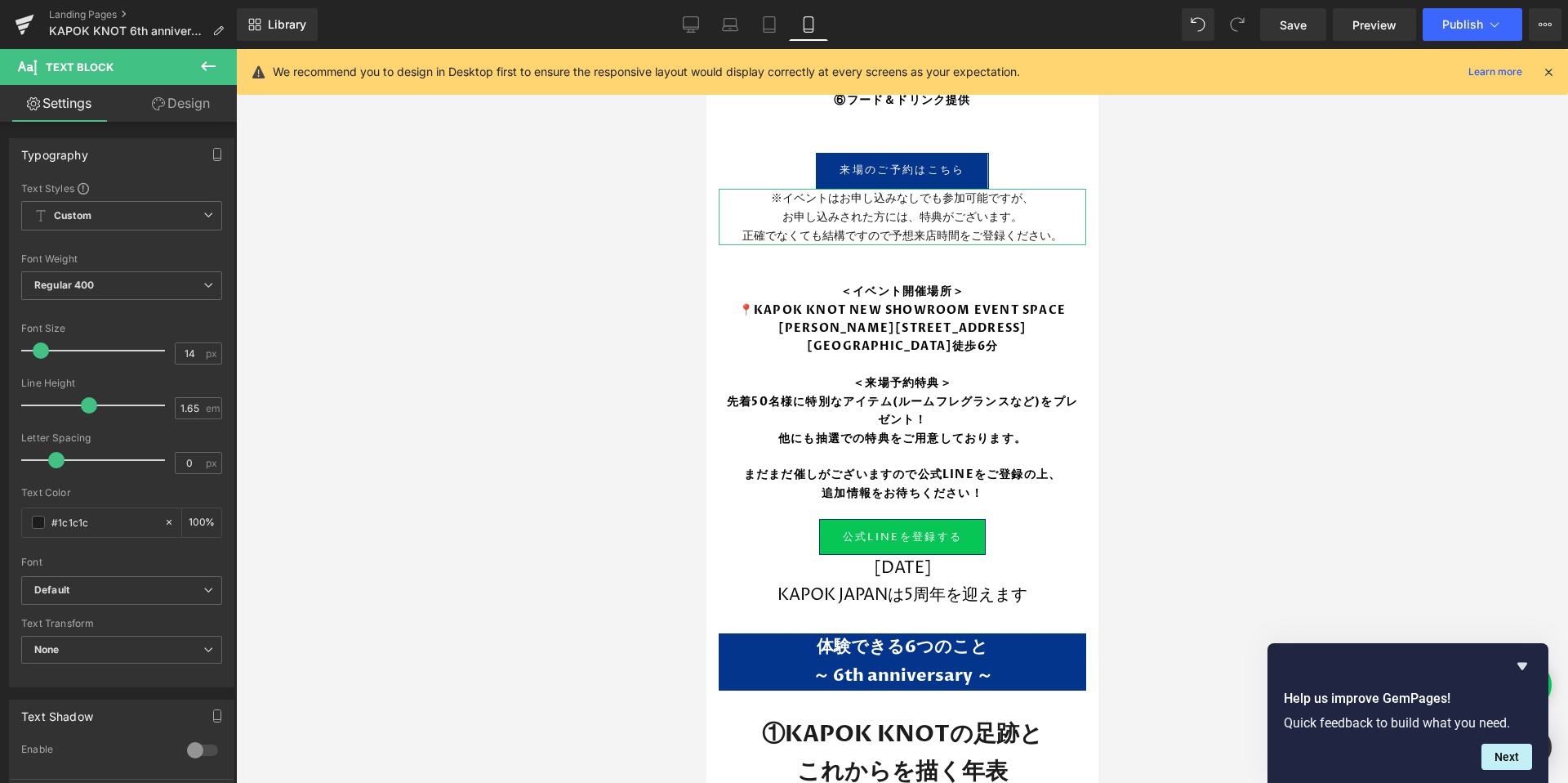
click at [188, 121] on link "Design" at bounding box center [181, 103] width 118 height 37
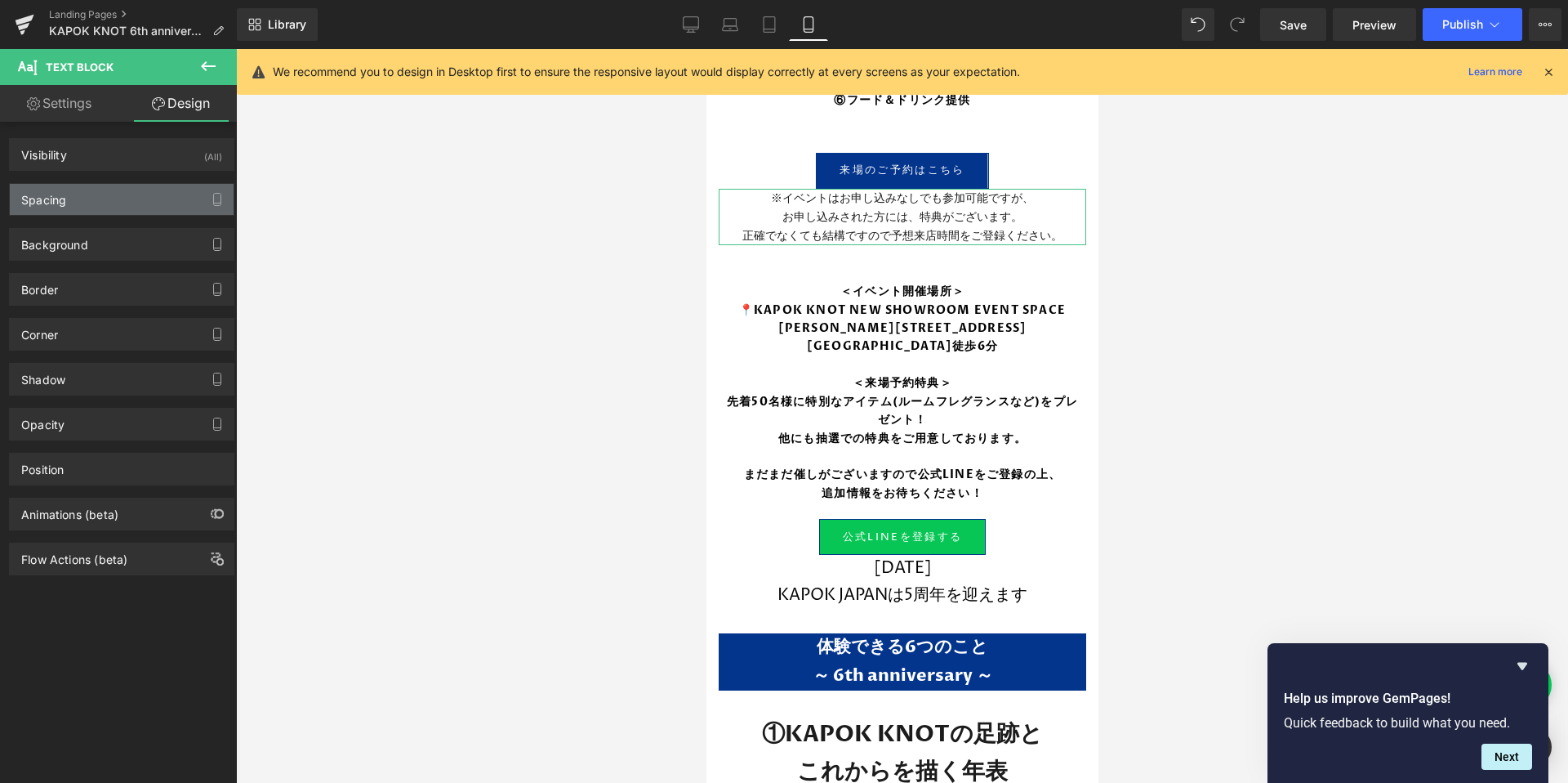
click at [113, 193] on div "Spacing" at bounding box center [121, 199] width 224 height 31
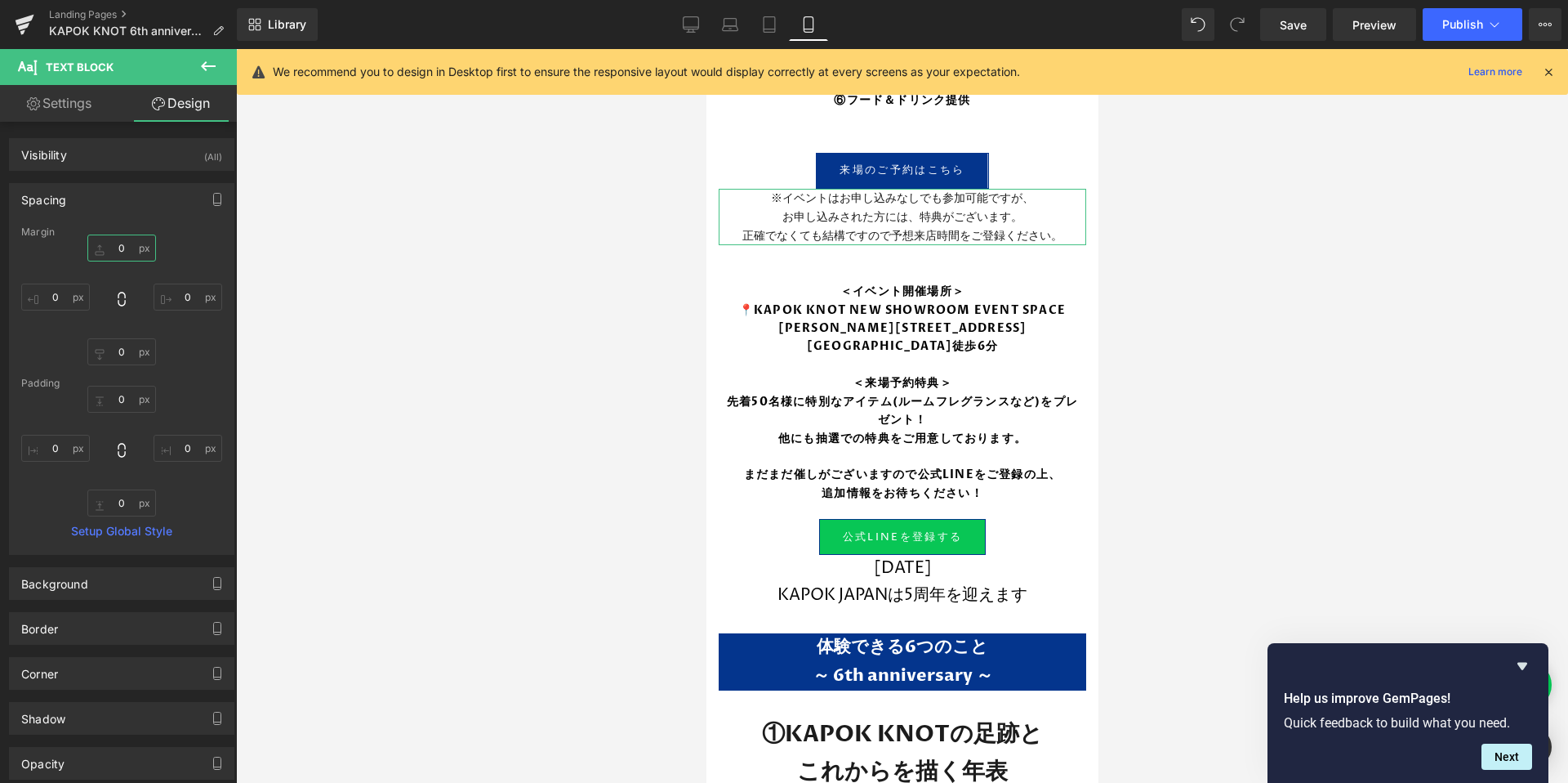
click at [126, 260] on input "0" at bounding box center [122, 247] width 69 height 27
type input "３０"
type input "３"
type input "３20"
type input "３2"
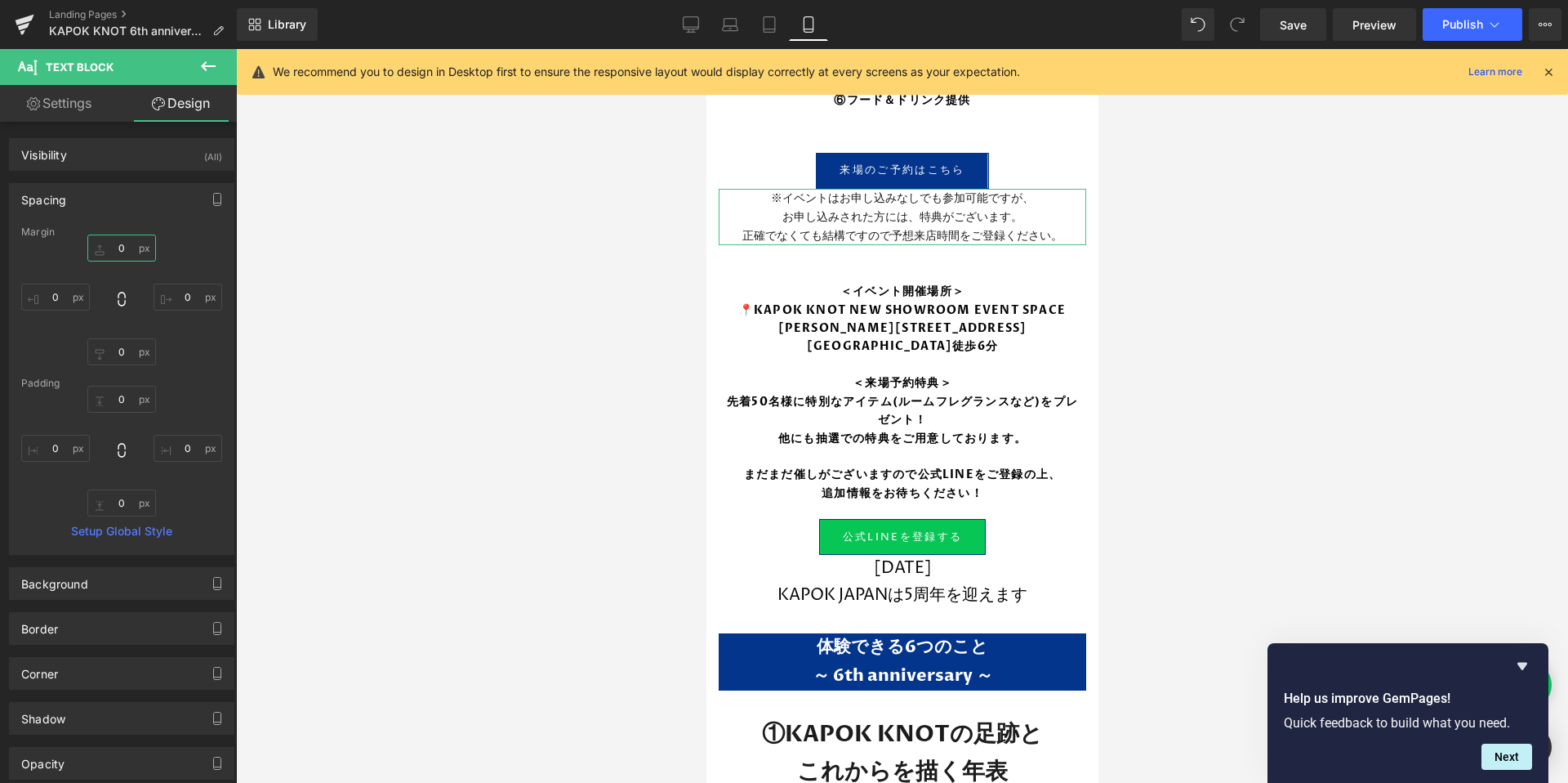
type input "３"
type input "３２０"
type input "３２"
type input "３"
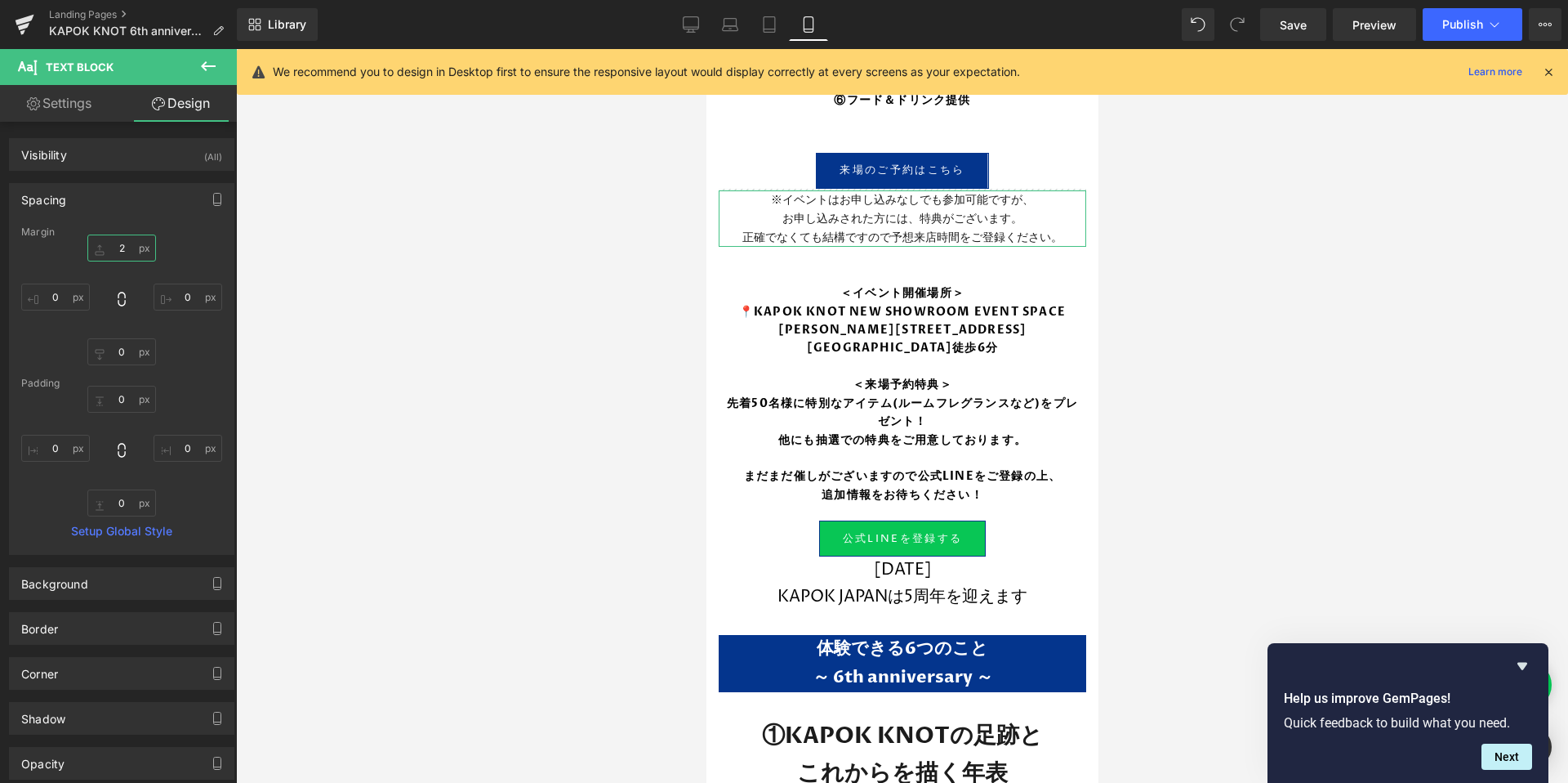
type input "20"
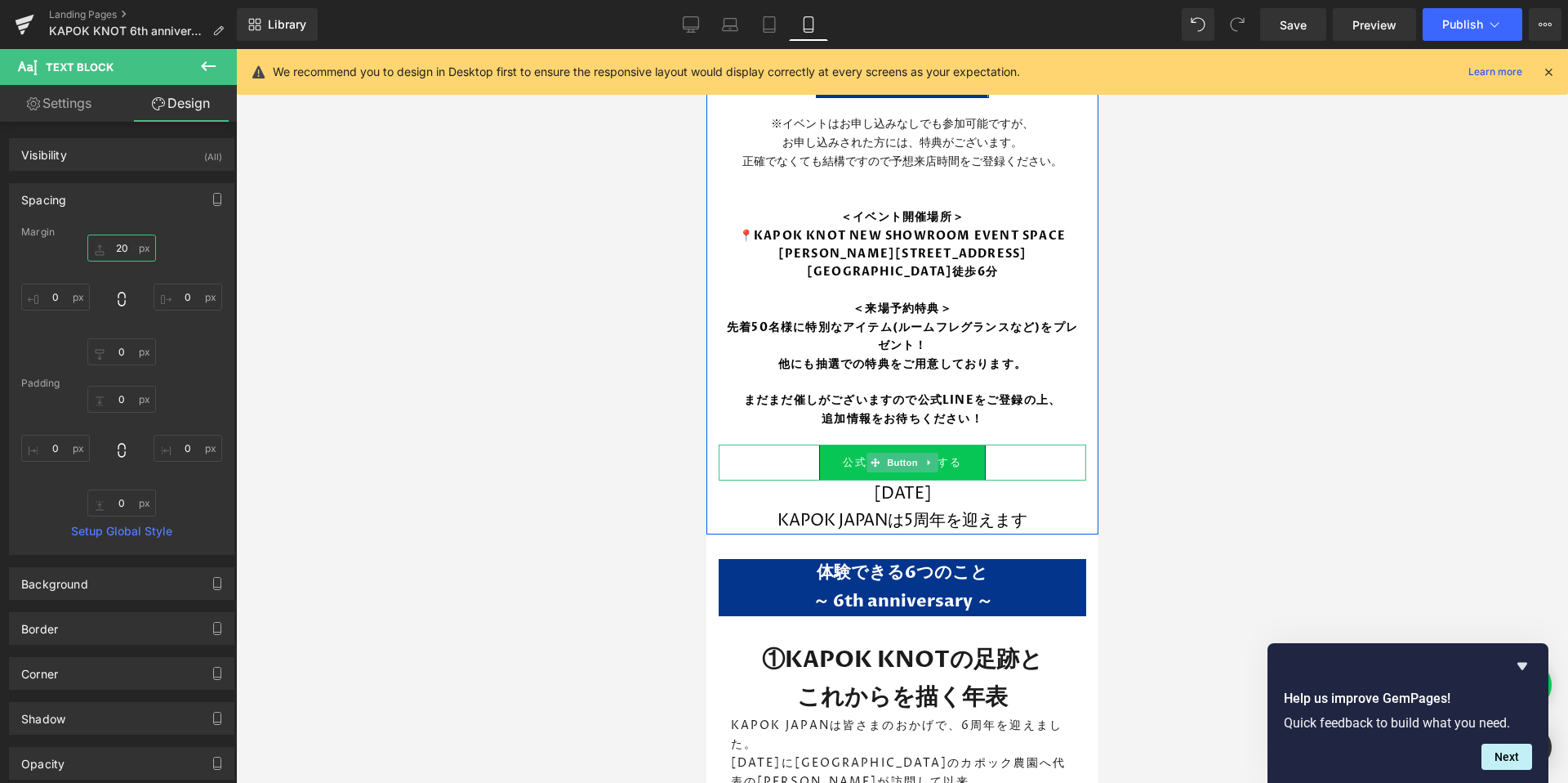
scroll to position [839, 0]
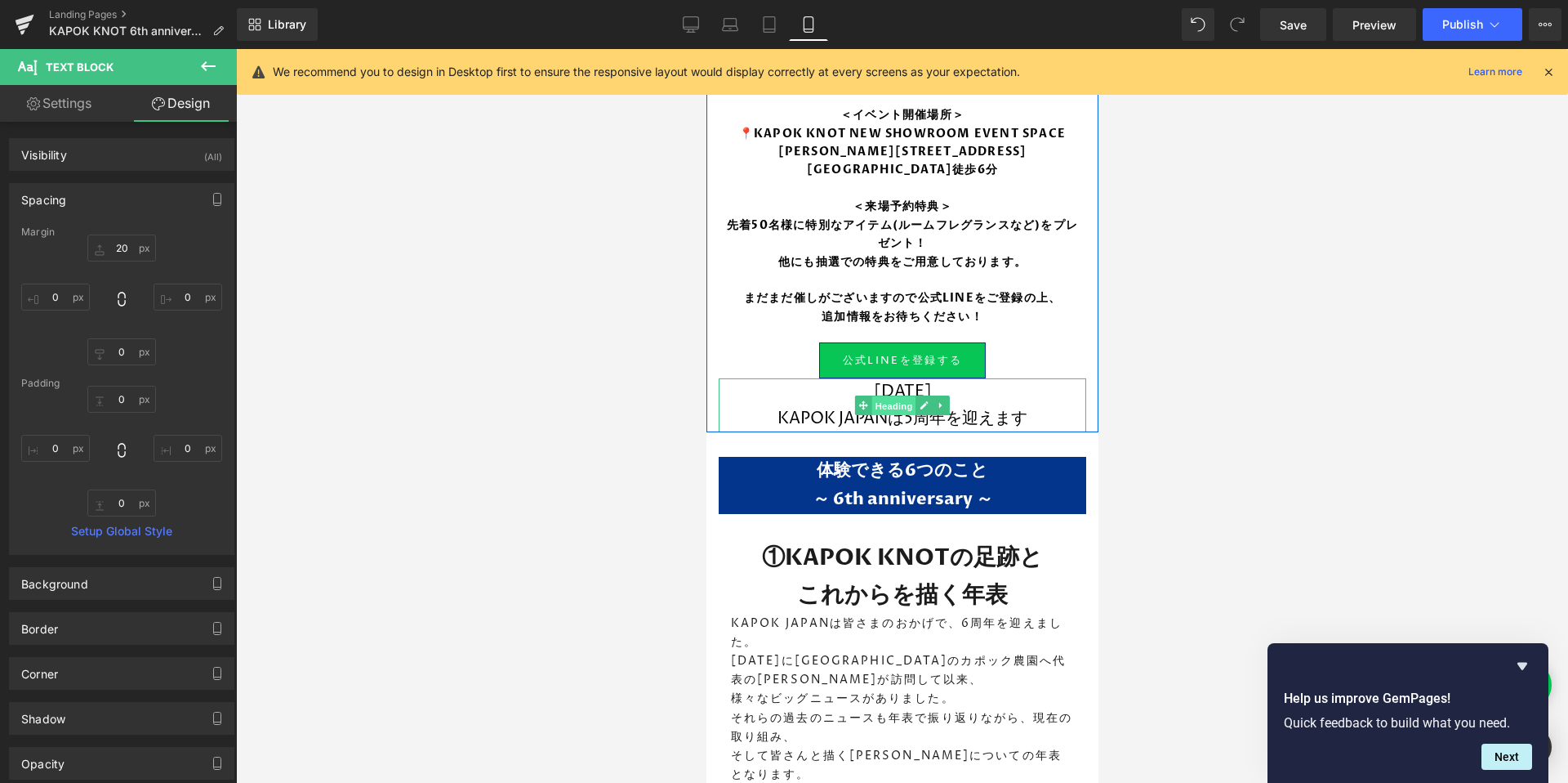
click at [895, 403] on span "Heading" at bounding box center [893, 405] width 44 height 20
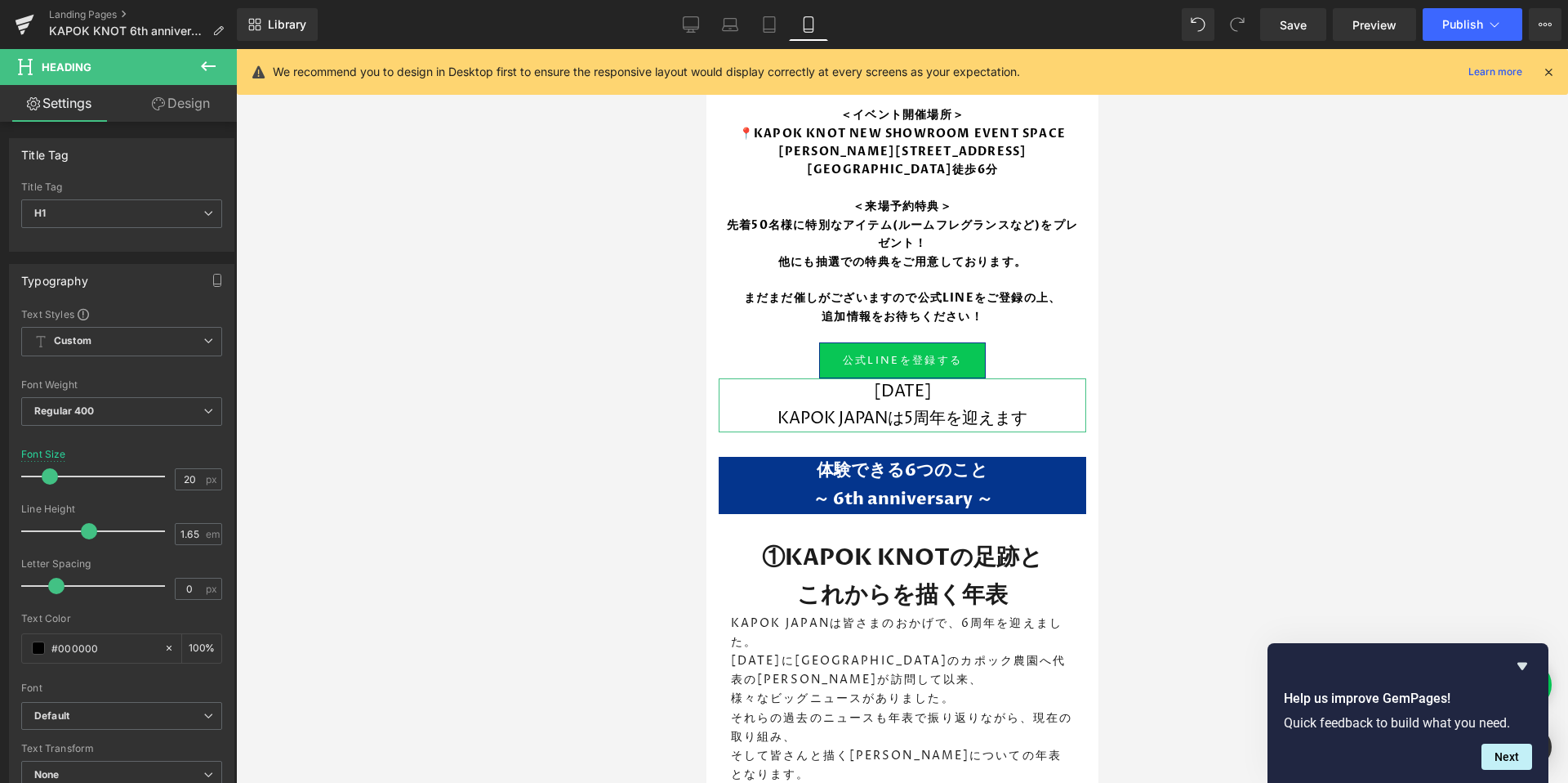
click at [174, 110] on link "Design" at bounding box center [181, 103] width 118 height 37
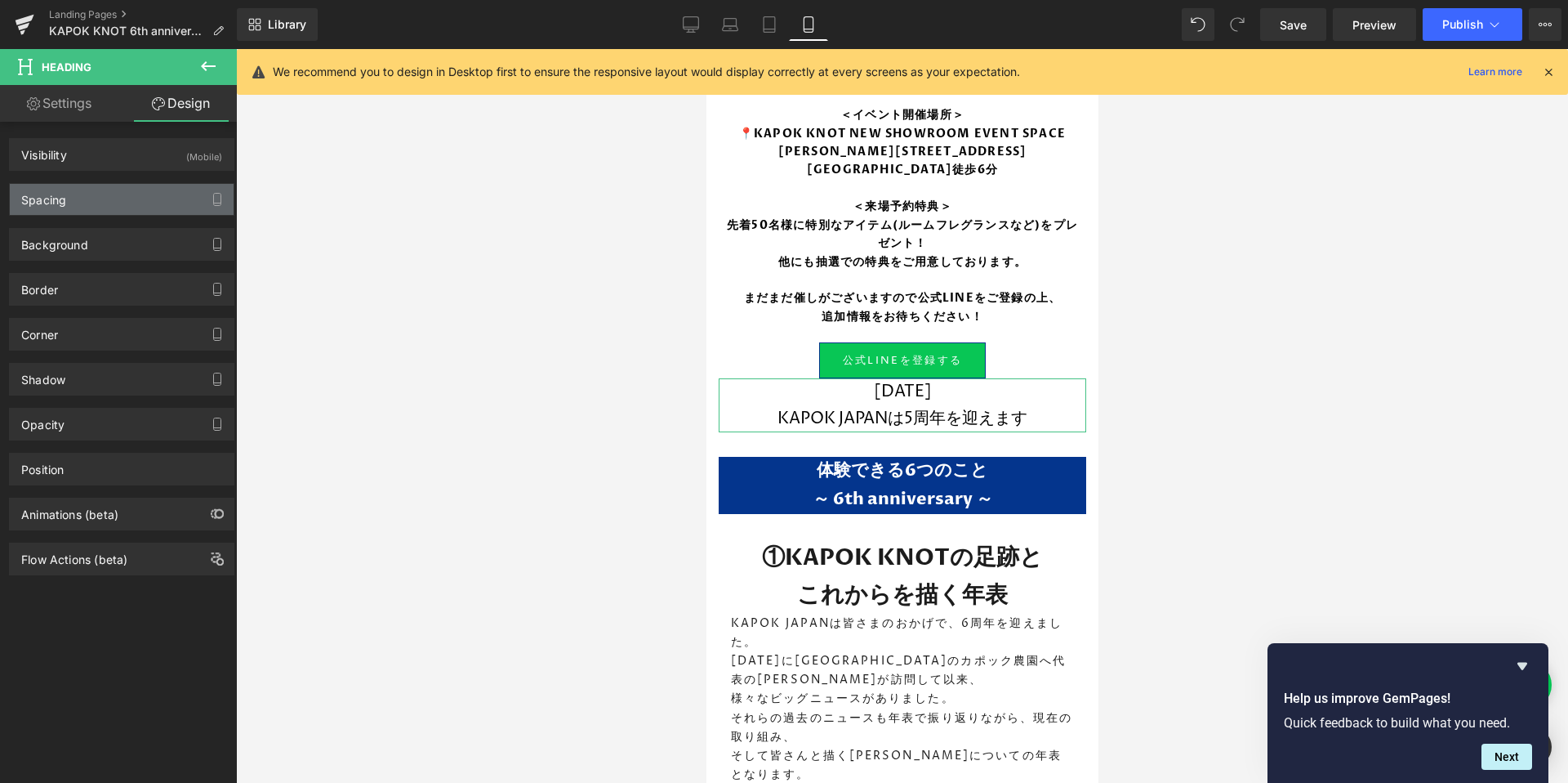
click at [102, 203] on div "Spacing" at bounding box center [121, 199] width 224 height 31
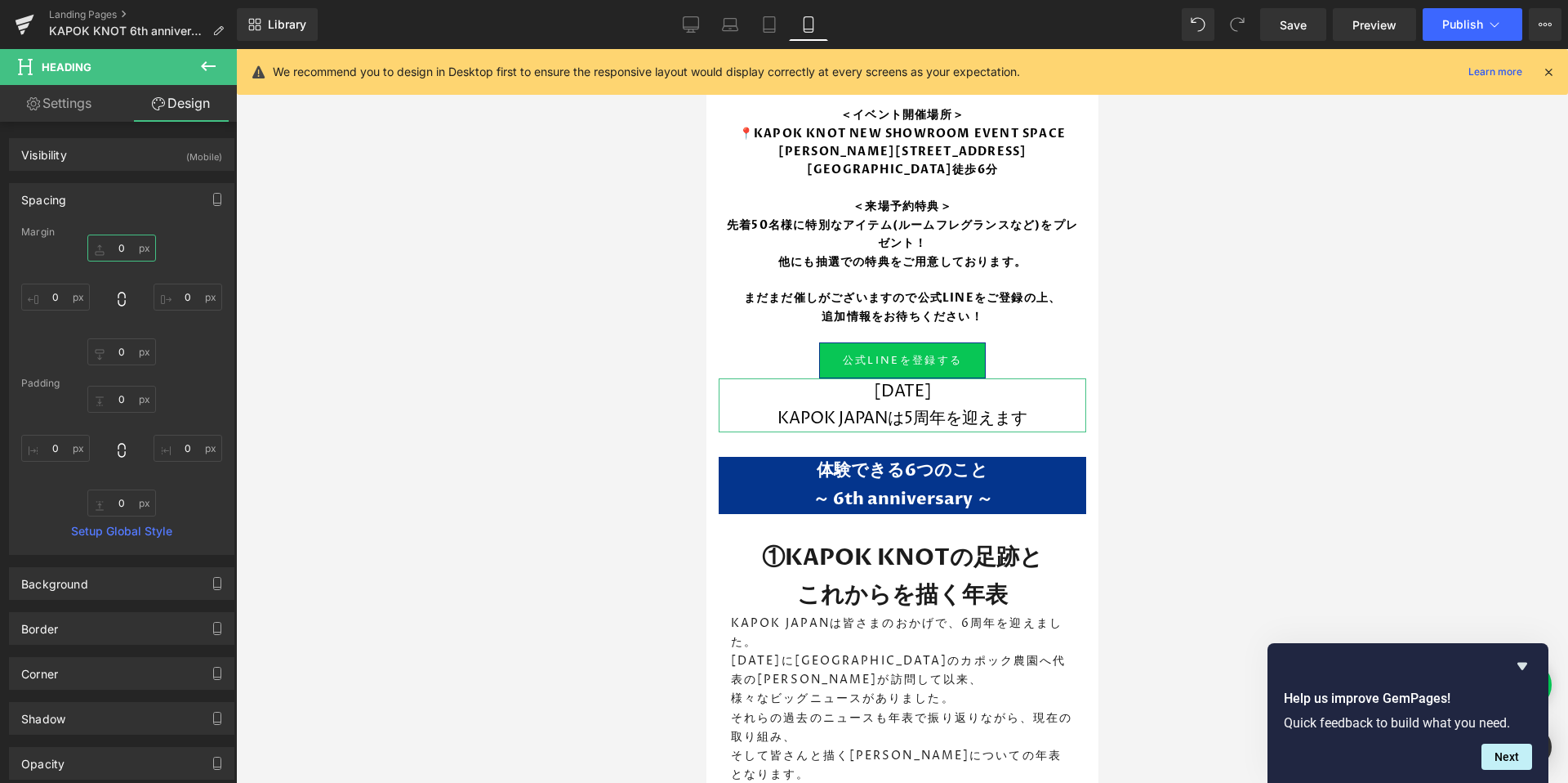
click at [124, 255] on input "0" at bounding box center [122, 247] width 69 height 27
type input "10"
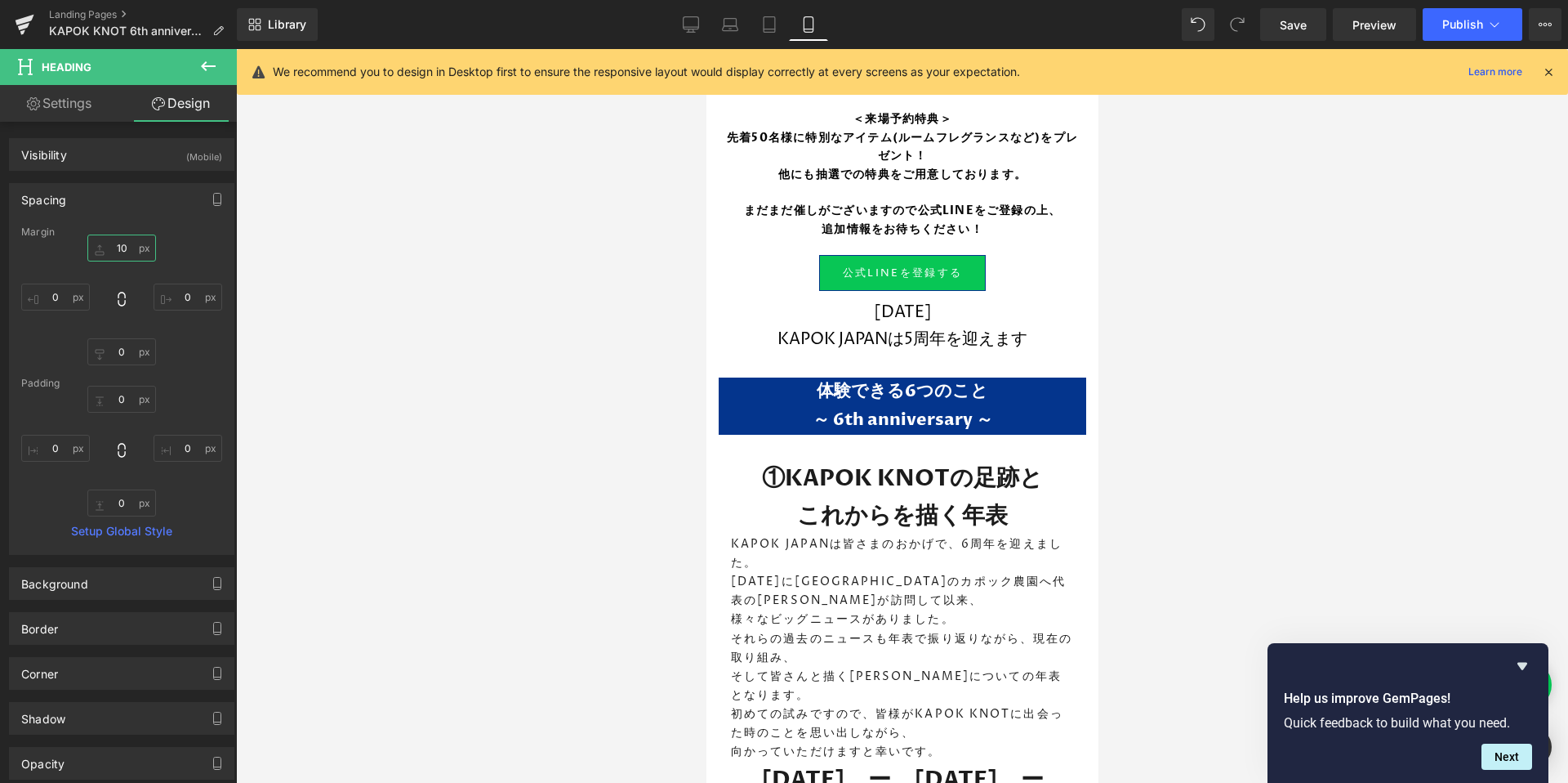
scroll to position [926, 0]
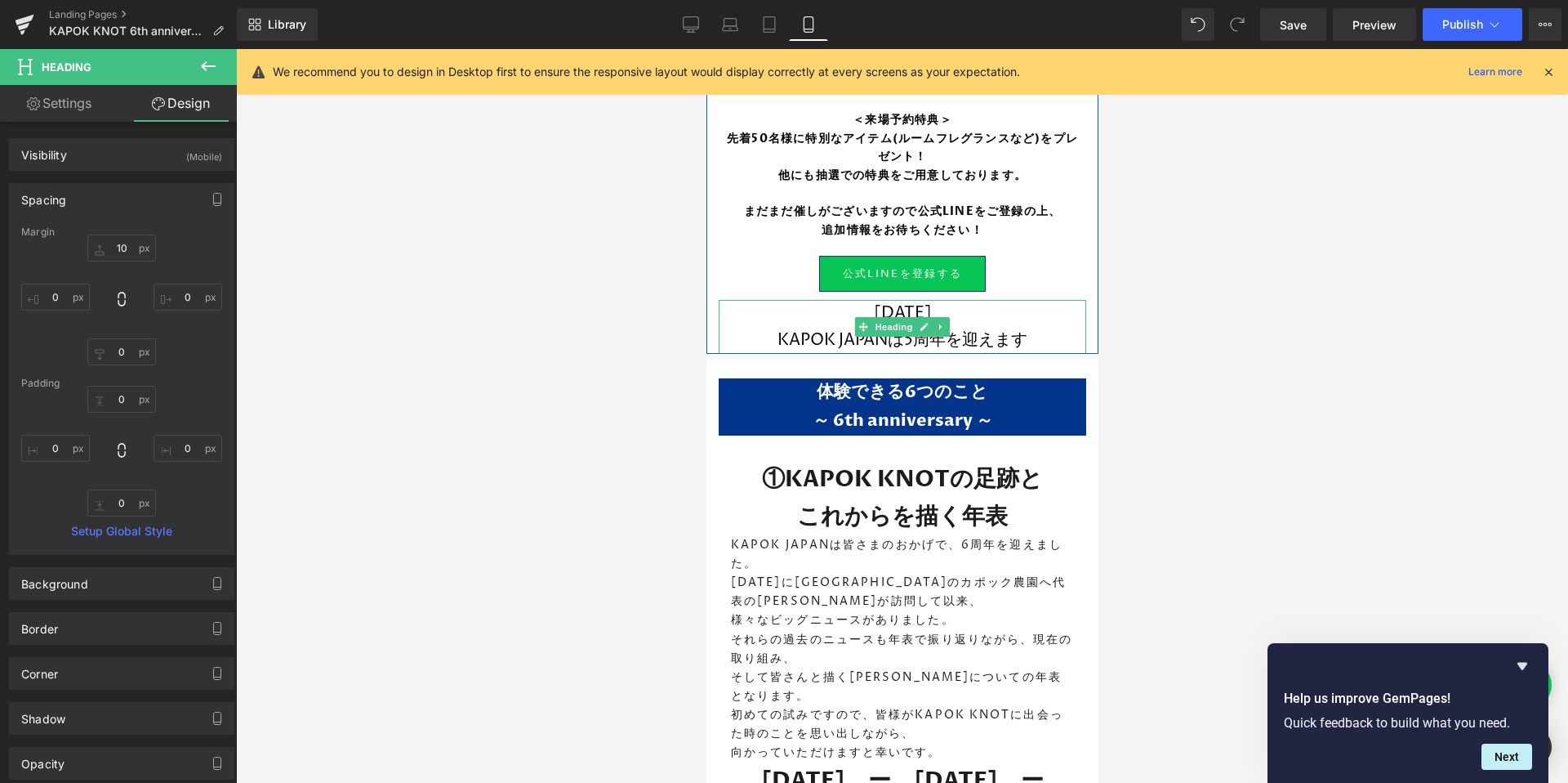
click at [951, 329] on h1 "2025年1月17日 KAPOK JAPANは5周年を迎えます" at bounding box center [901, 326] width 367 height 54
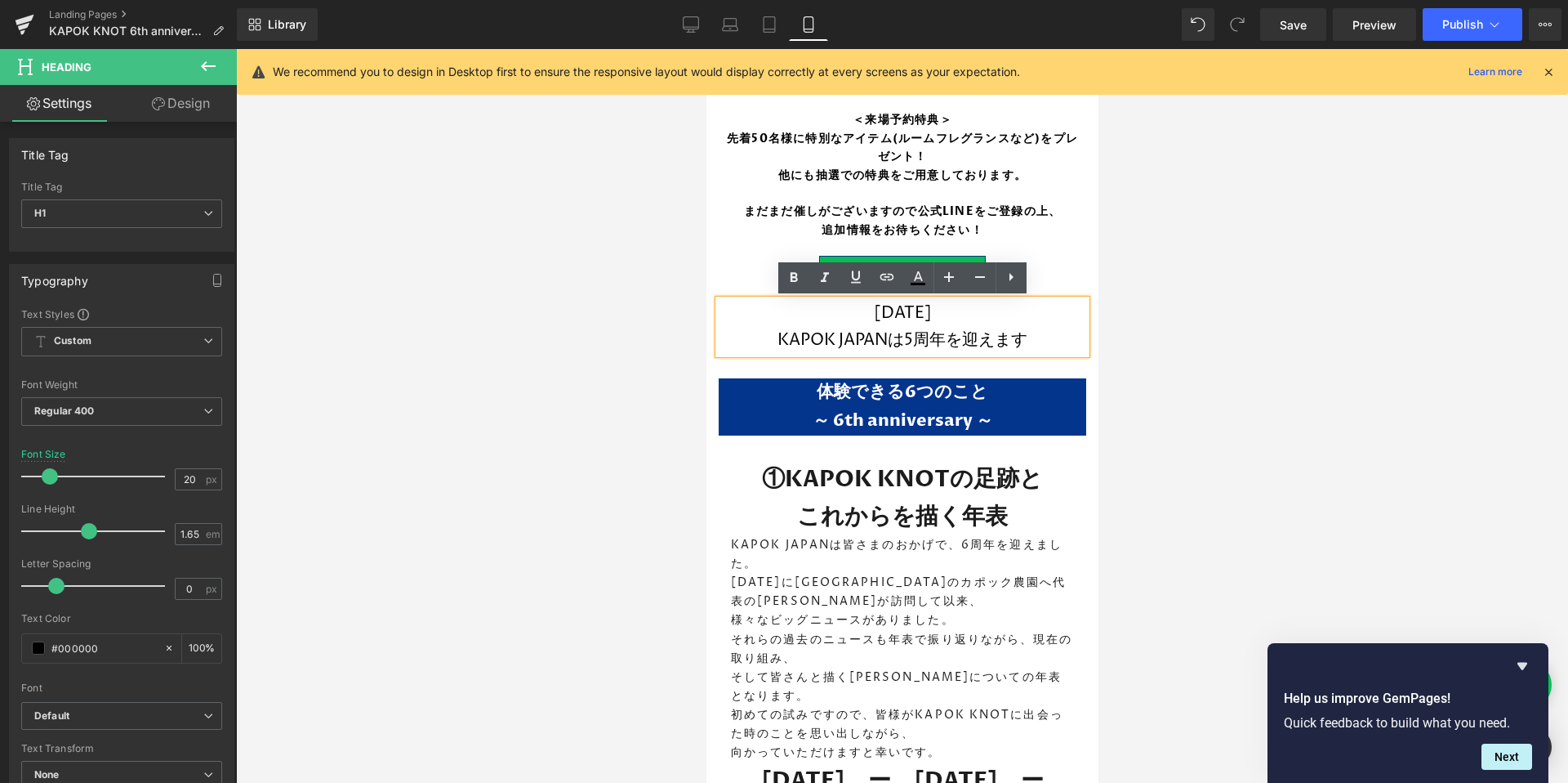
click at [616, 380] on div at bounding box center [902, 416] width 1332 height 733
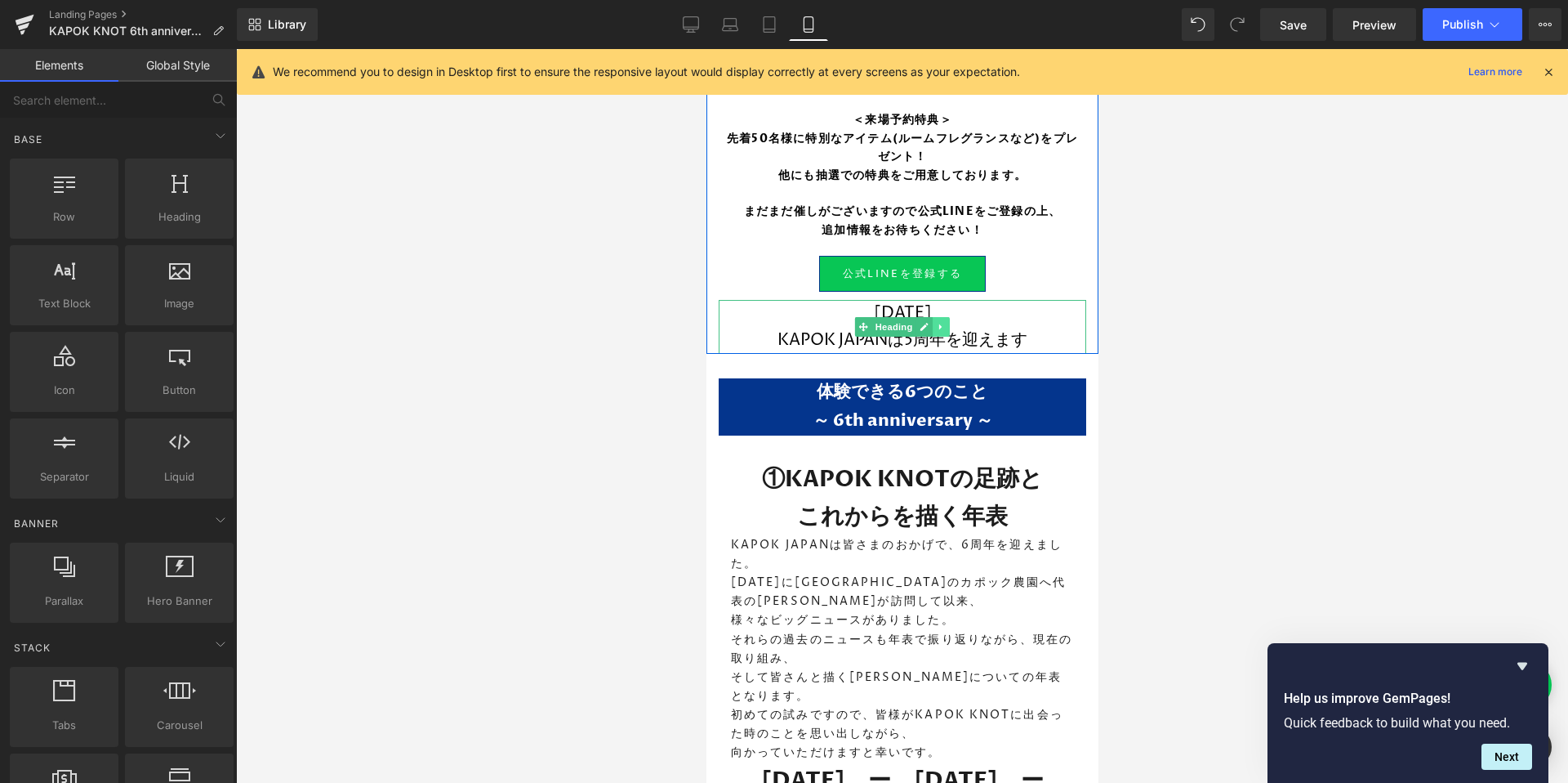
click at [940, 325] on icon at bounding box center [939, 327] width 3 height 6
click at [943, 326] on link at bounding box center [949, 326] width 17 height 20
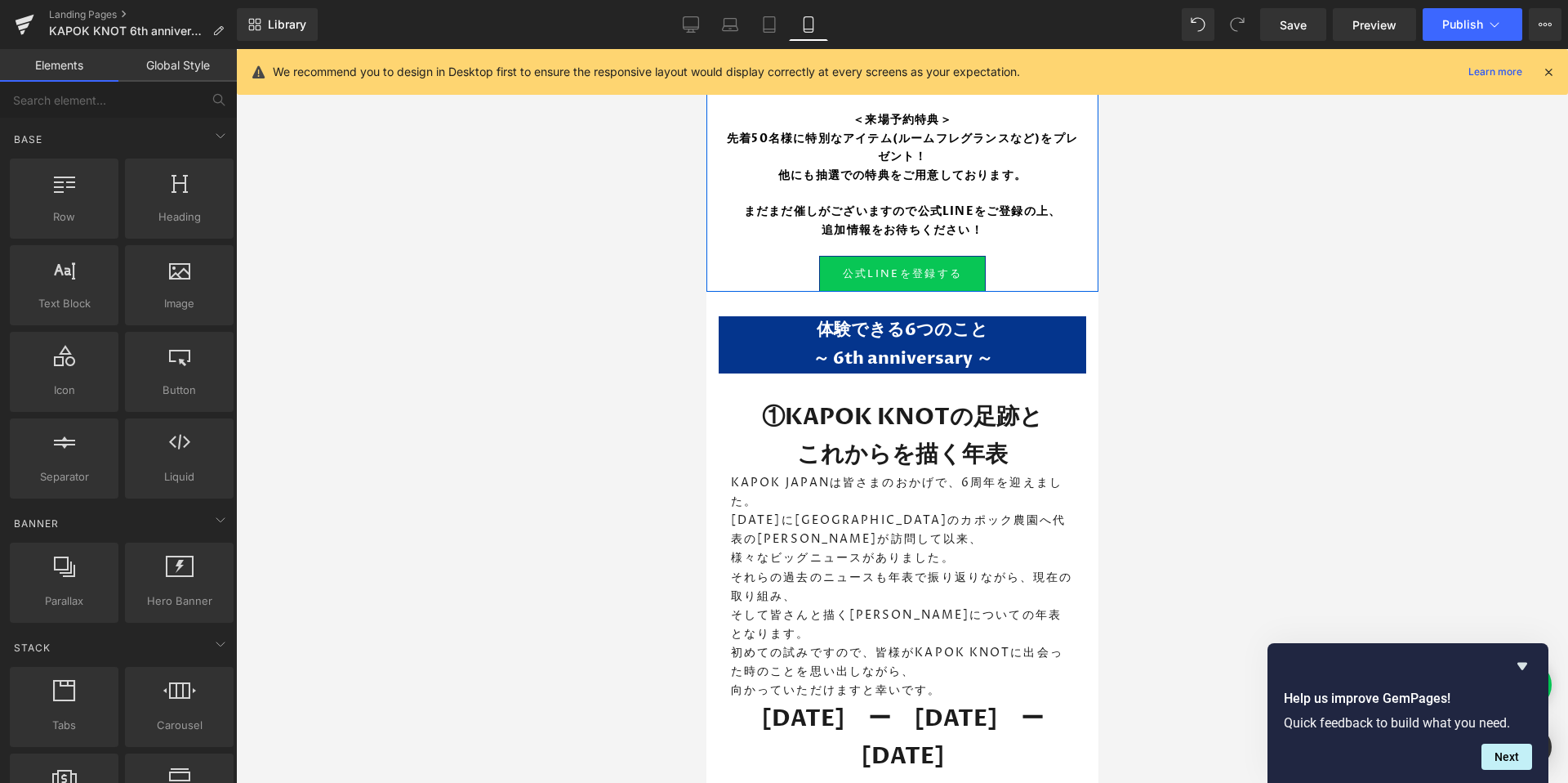
click at [1178, 360] on div at bounding box center [902, 416] width 1332 height 733
click at [1129, 175] on div at bounding box center [902, 416] width 1332 height 733
click at [924, 266] on link at bounding box center [929, 273] width 17 height 20
click at [838, 290] on div at bounding box center [901, 289] width 392 height 4
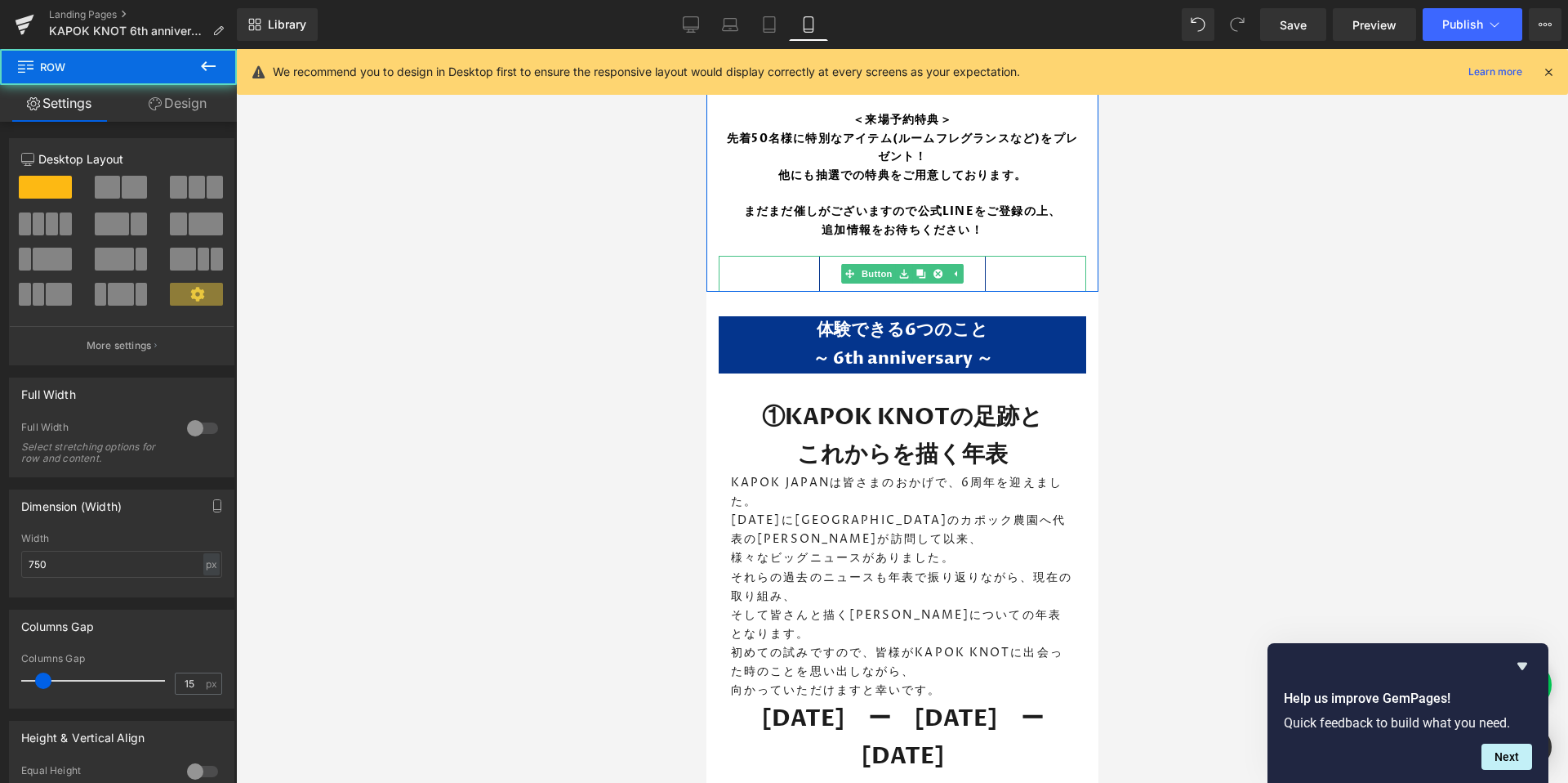
click at [829, 279] on link "公式LINEを登録する" at bounding box center [901, 274] width 167 height 36
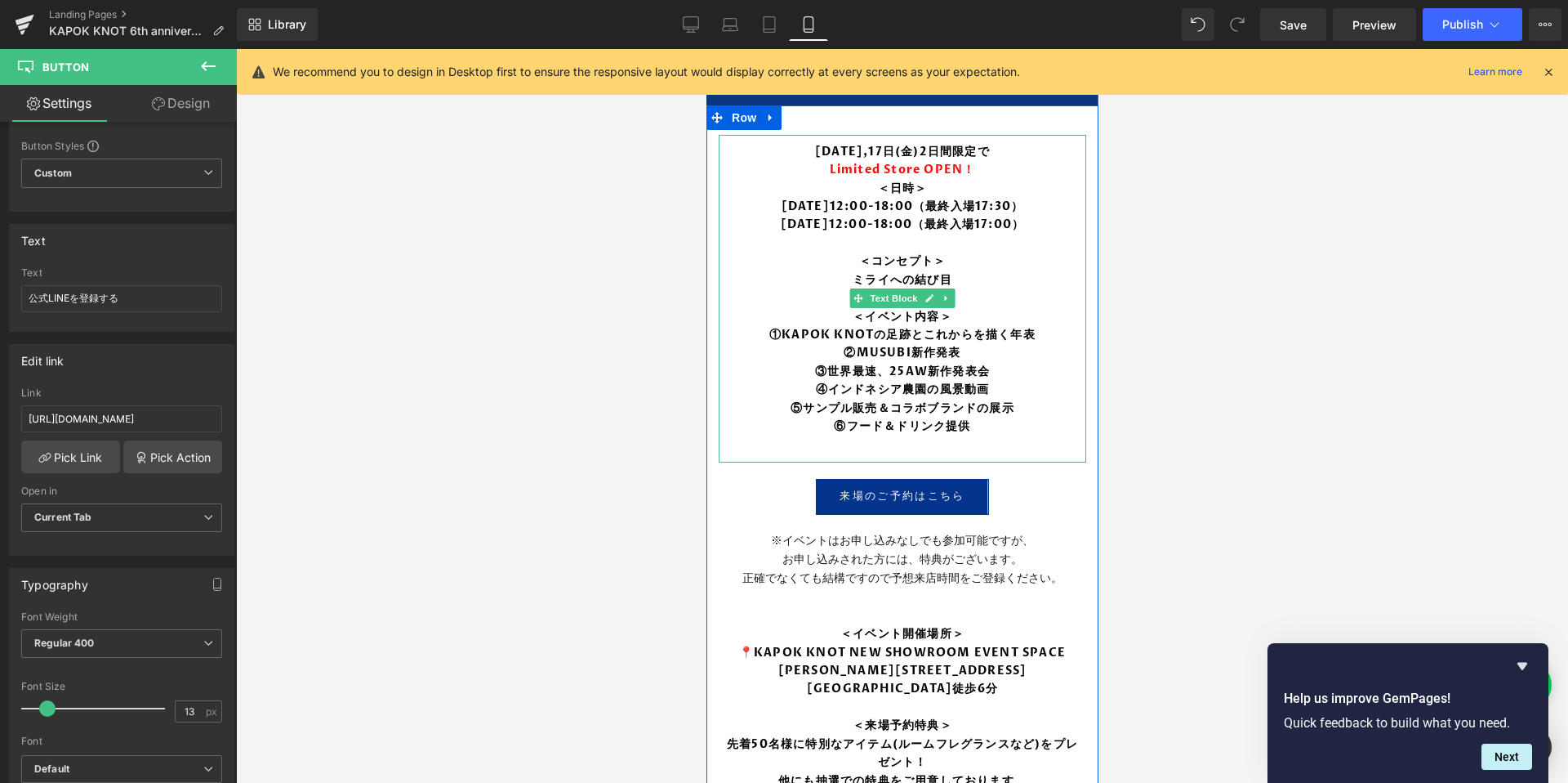
scroll to position [319, 0]
click at [806, 191] on p "＜日時＞" at bounding box center [901, 189] width 360 height 18
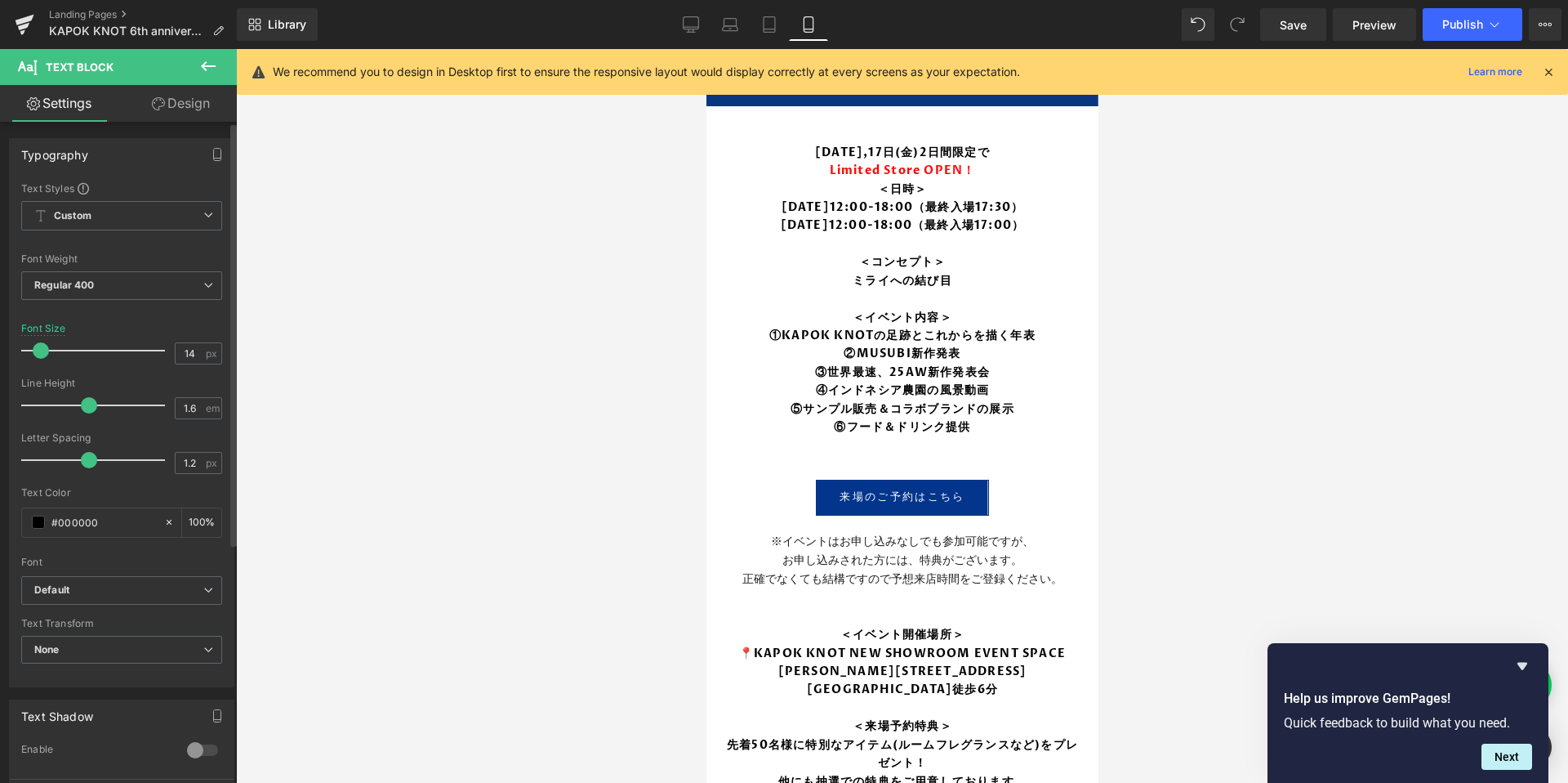
type input "15"
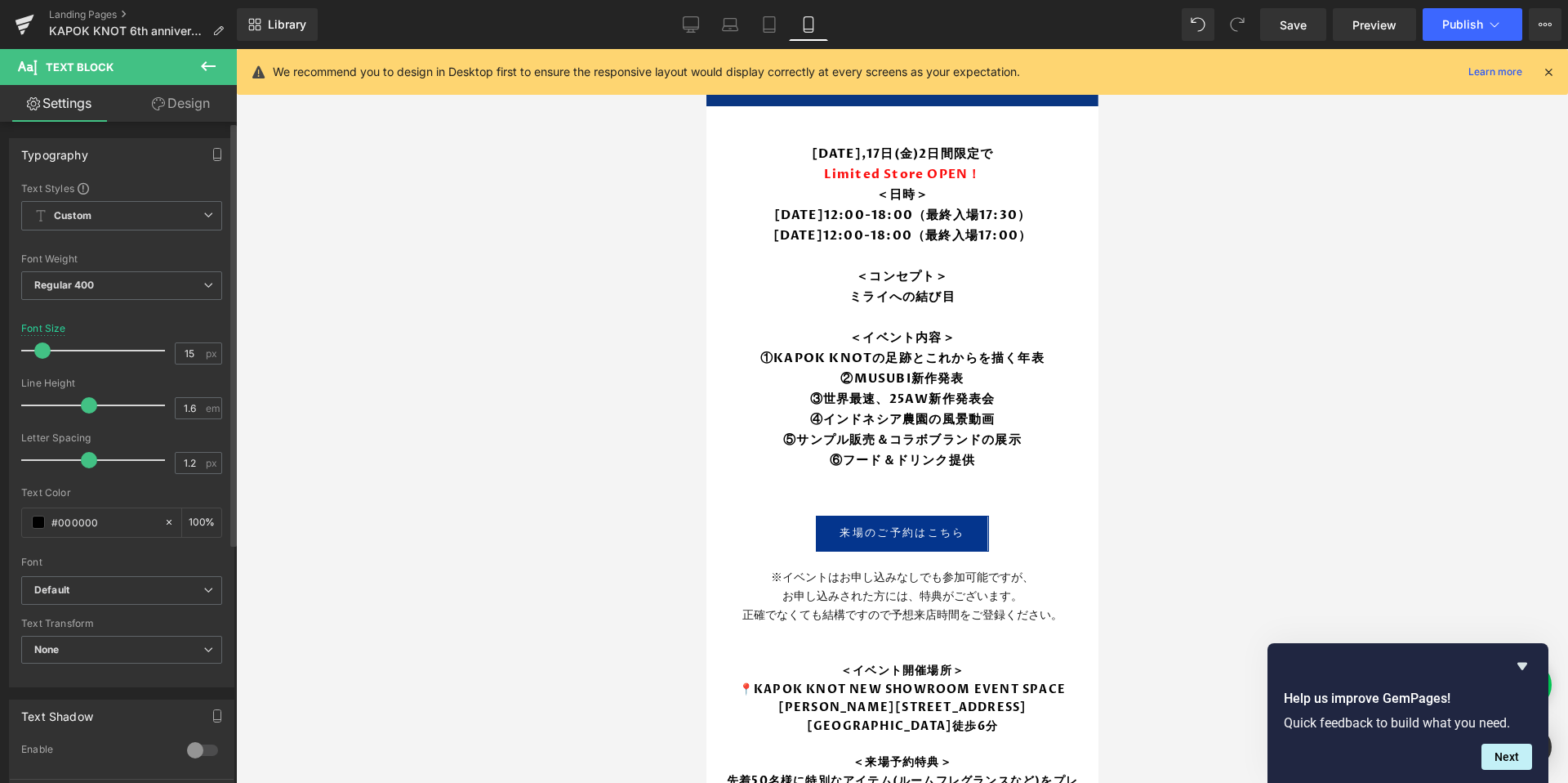
click at [41, 351] on span at bounding box center [42, 350] width 16 height 16
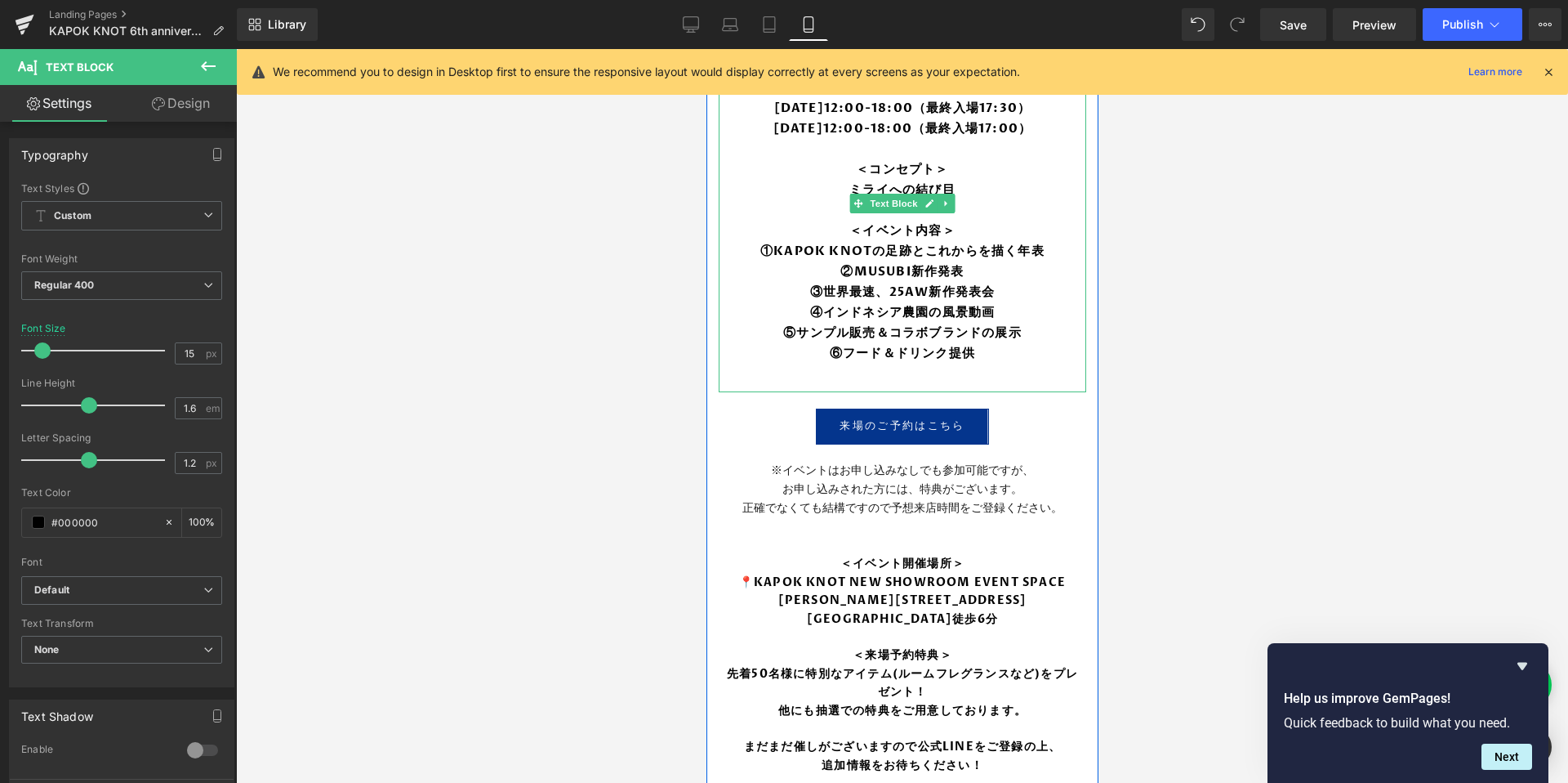
scroll to position [429, 0]
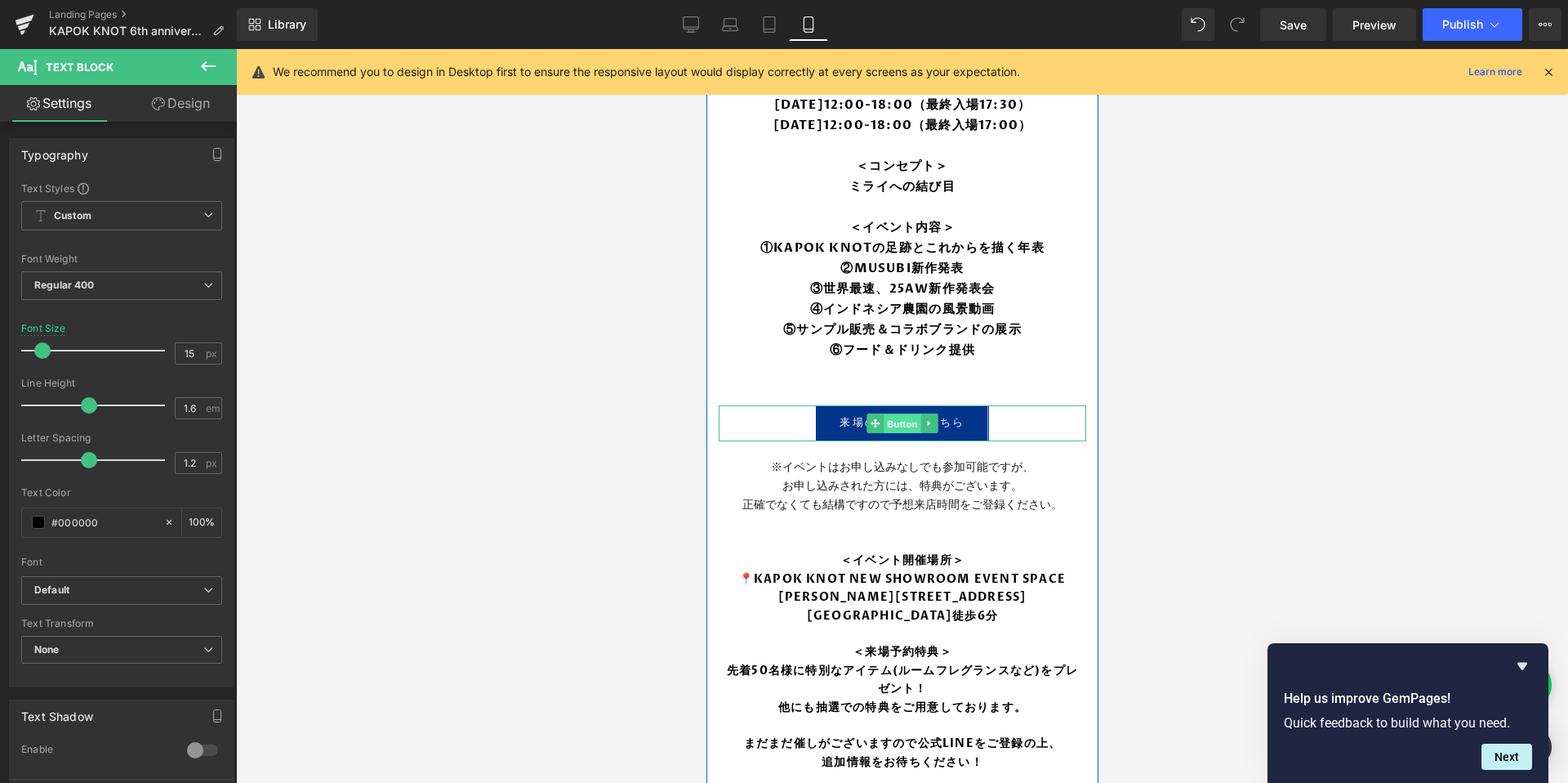
click at [893, 414] on span "Button" at bounding box center [902, 423] width 38 height 20
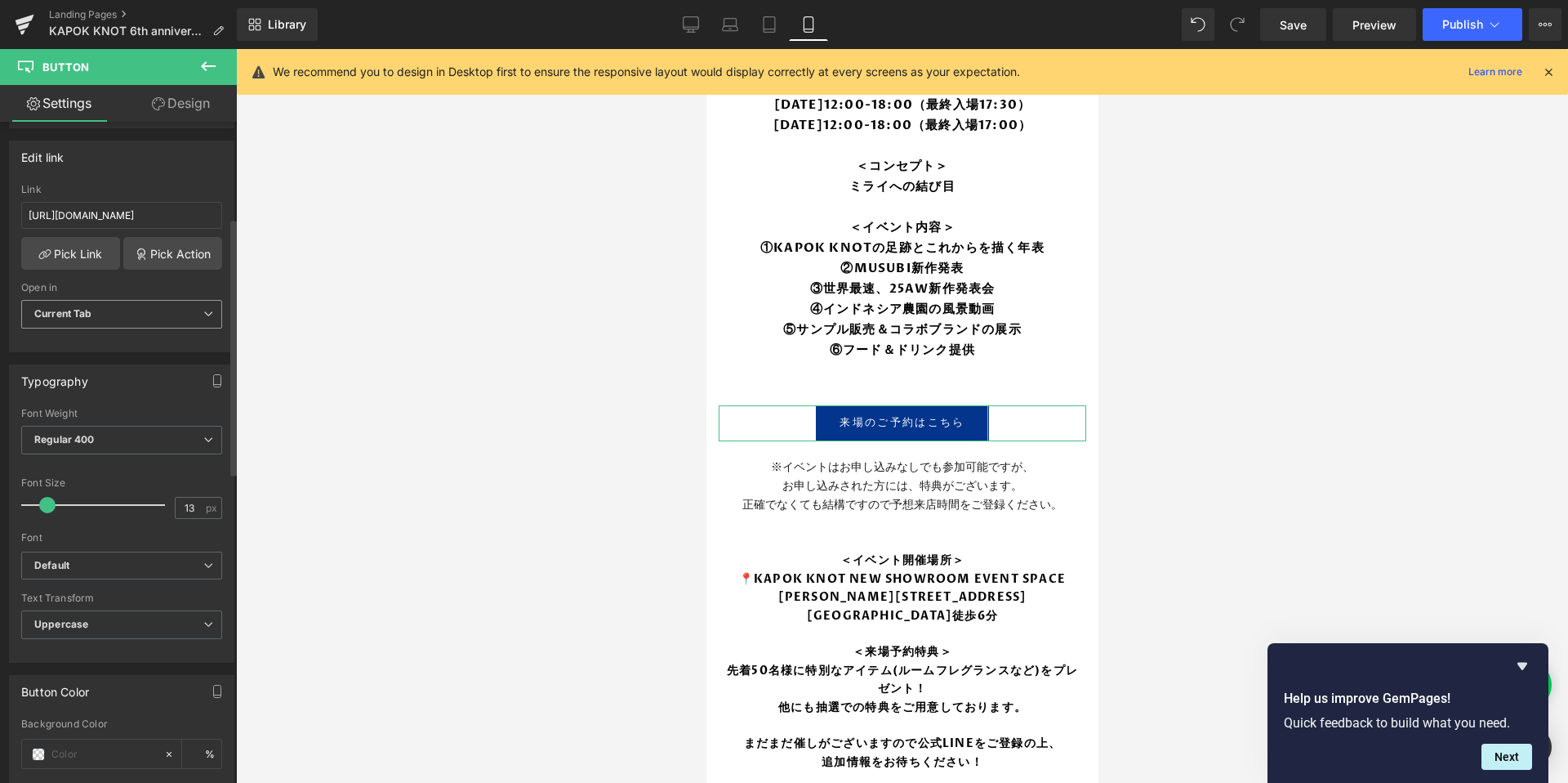
scroll to position [245, 0]
type input "15"
click at [47, 500] on span at bounding box center [50, 505] width 16 height 16
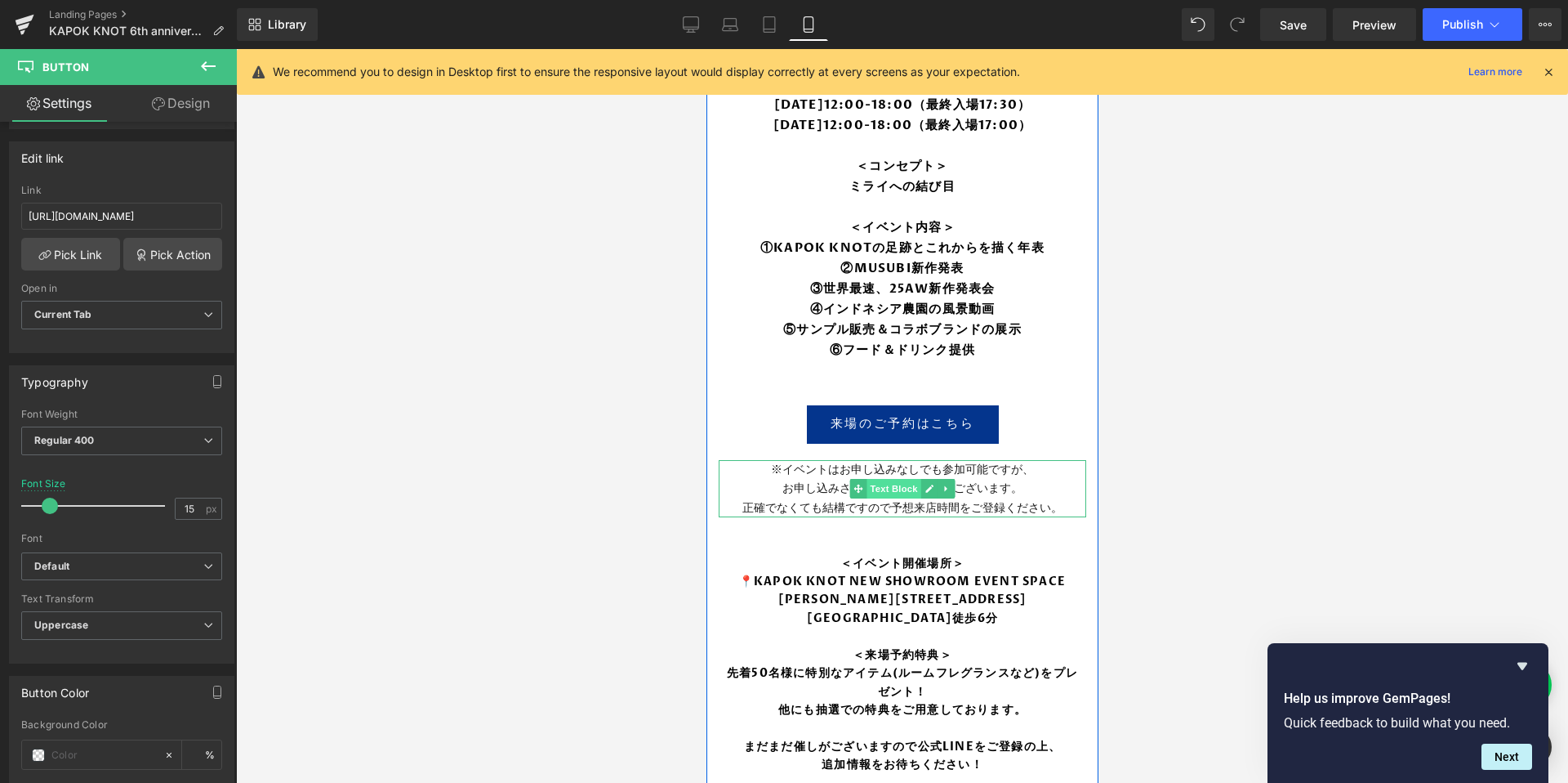
click at [891, 479] on span "Text Block" at bounding box center [893, 489] width 54 height 20
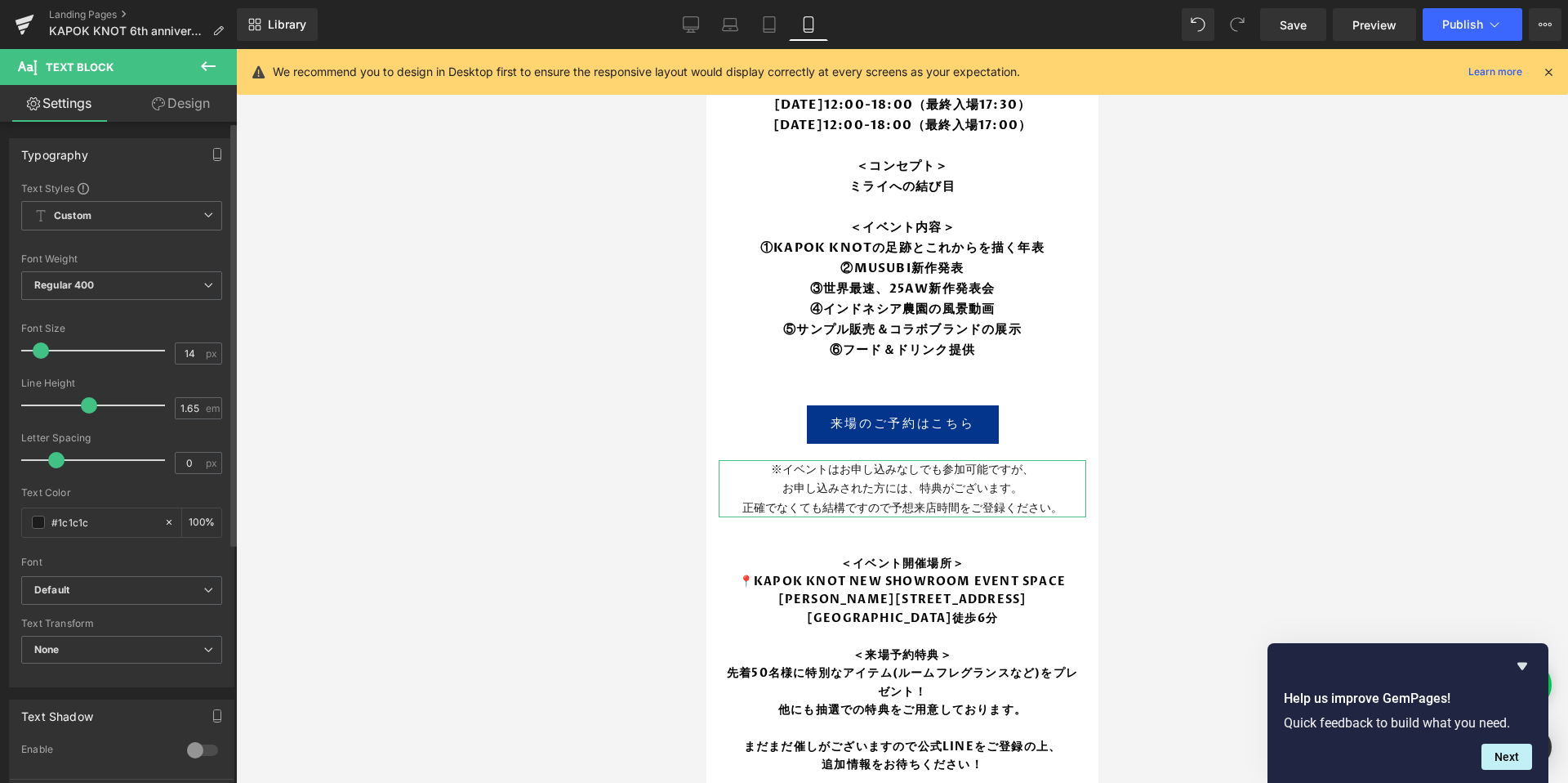
type input "15"
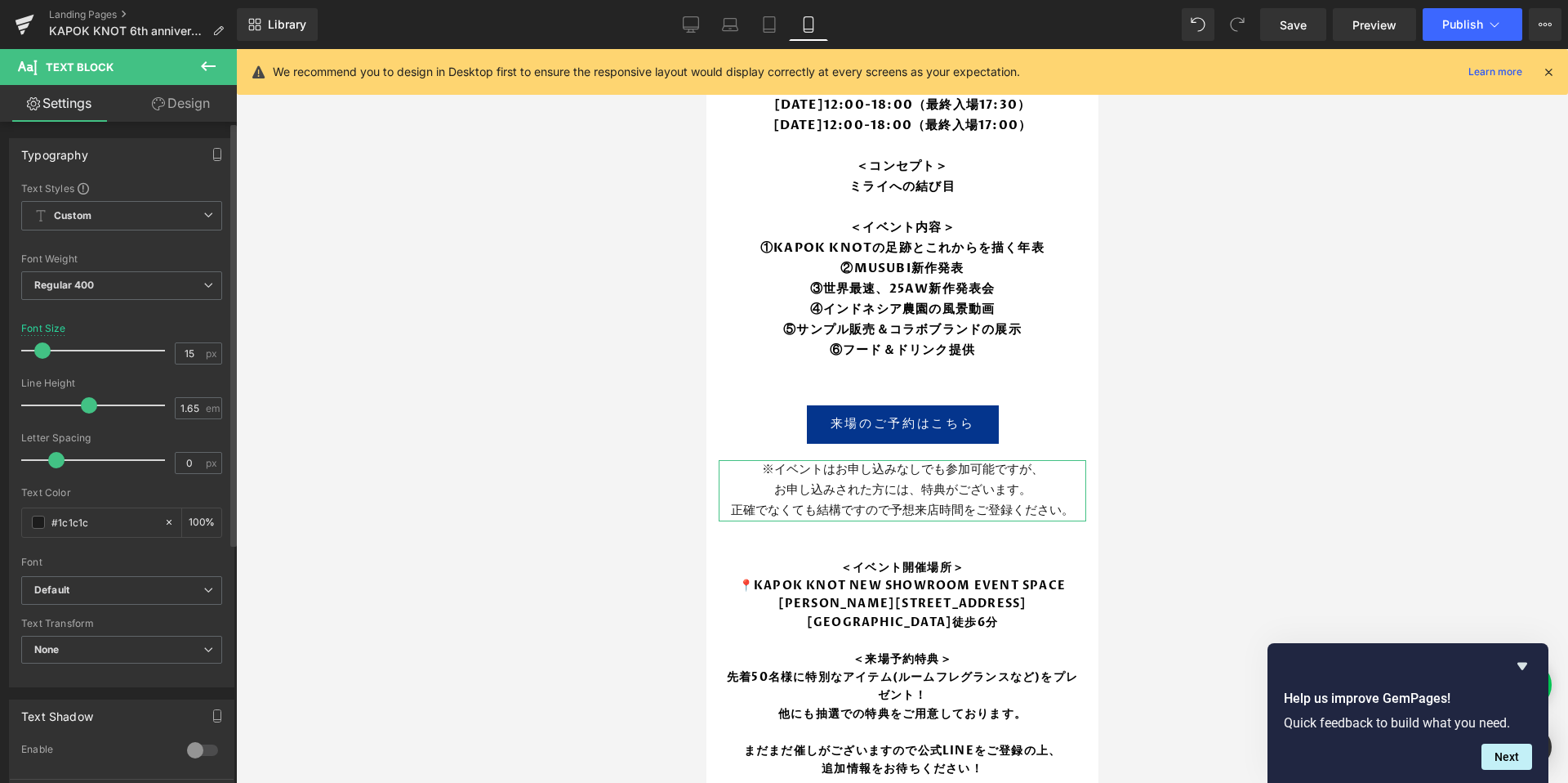
click at [43, 350] on span at bounding box center [42, 350] width 16 height 16
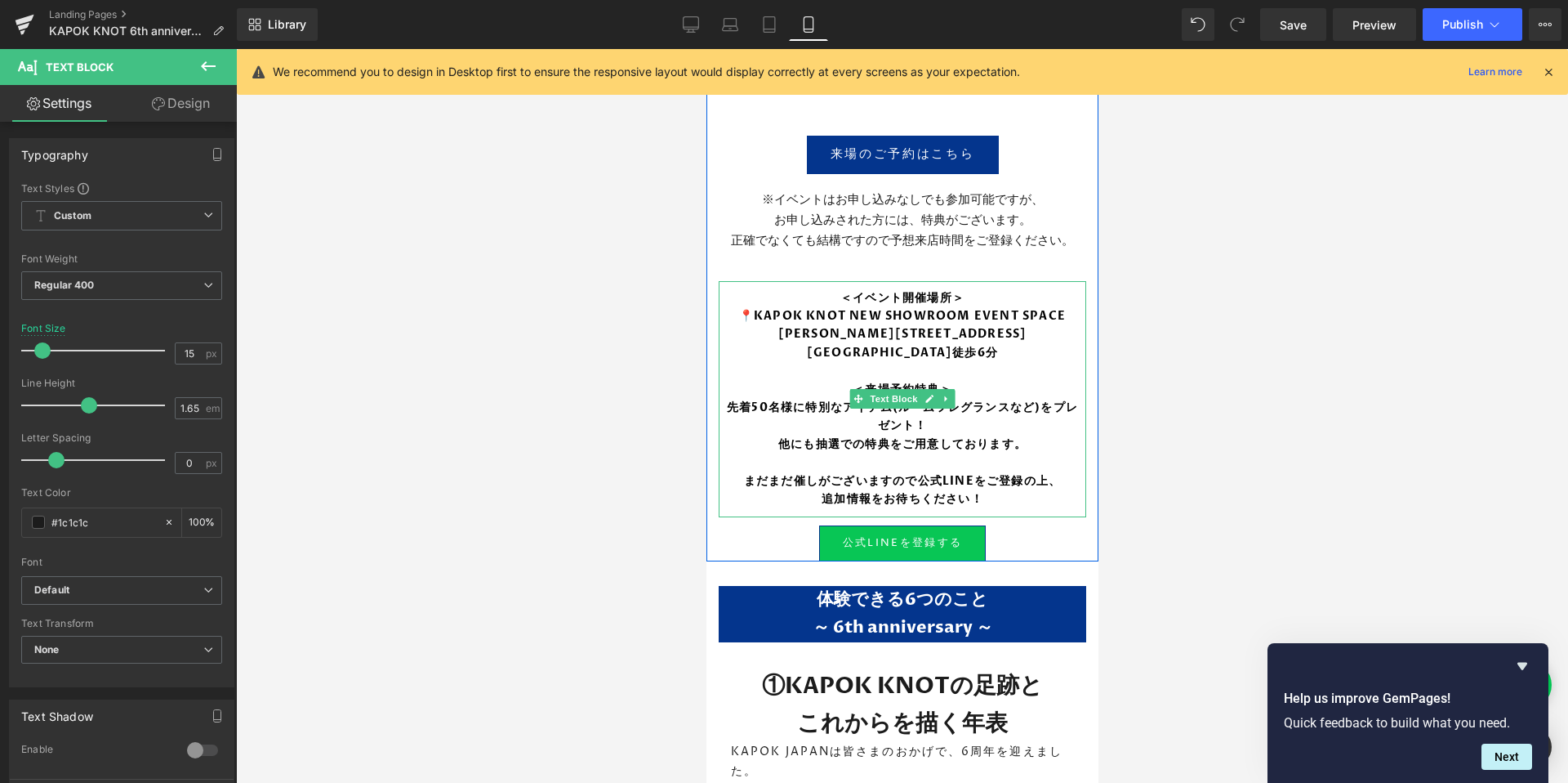
scroll to position [700, 0]
click at [896, 389] on span "Text Block" at bounding box center [893, 398] width 54 height 20
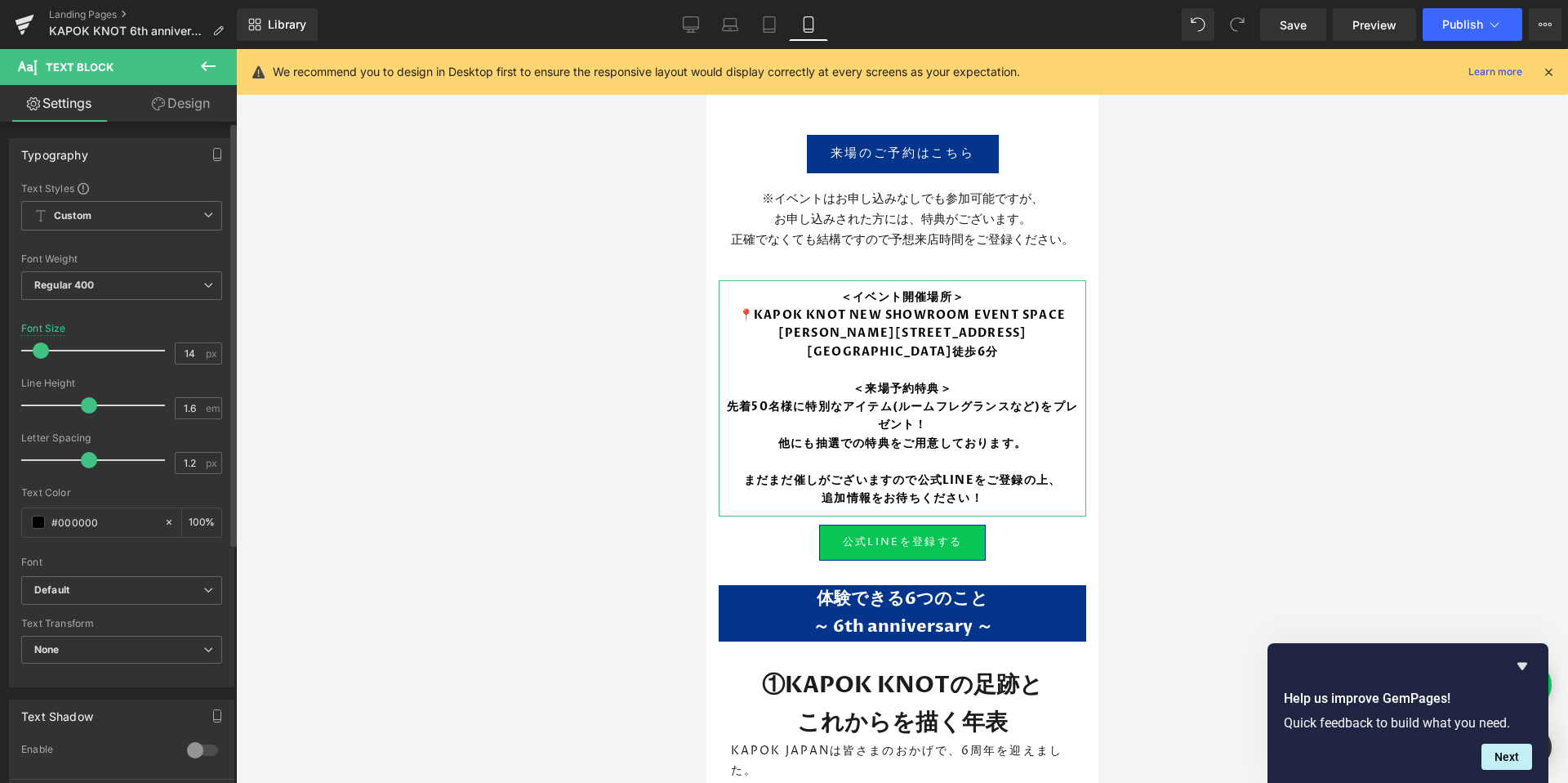
type input "15"
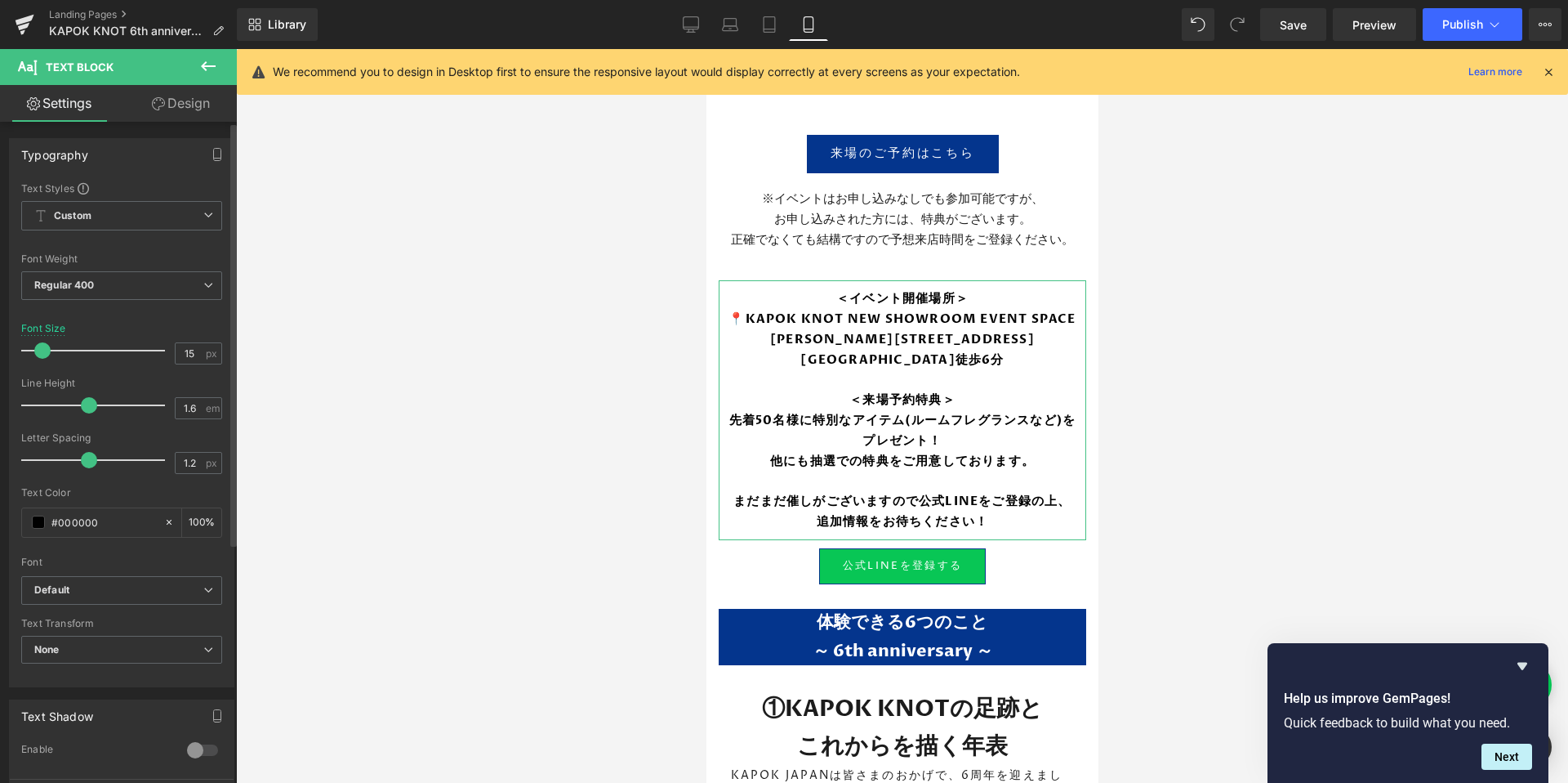
click at [42, 349] on span at bounding box center [42, 350] width 16 height 16
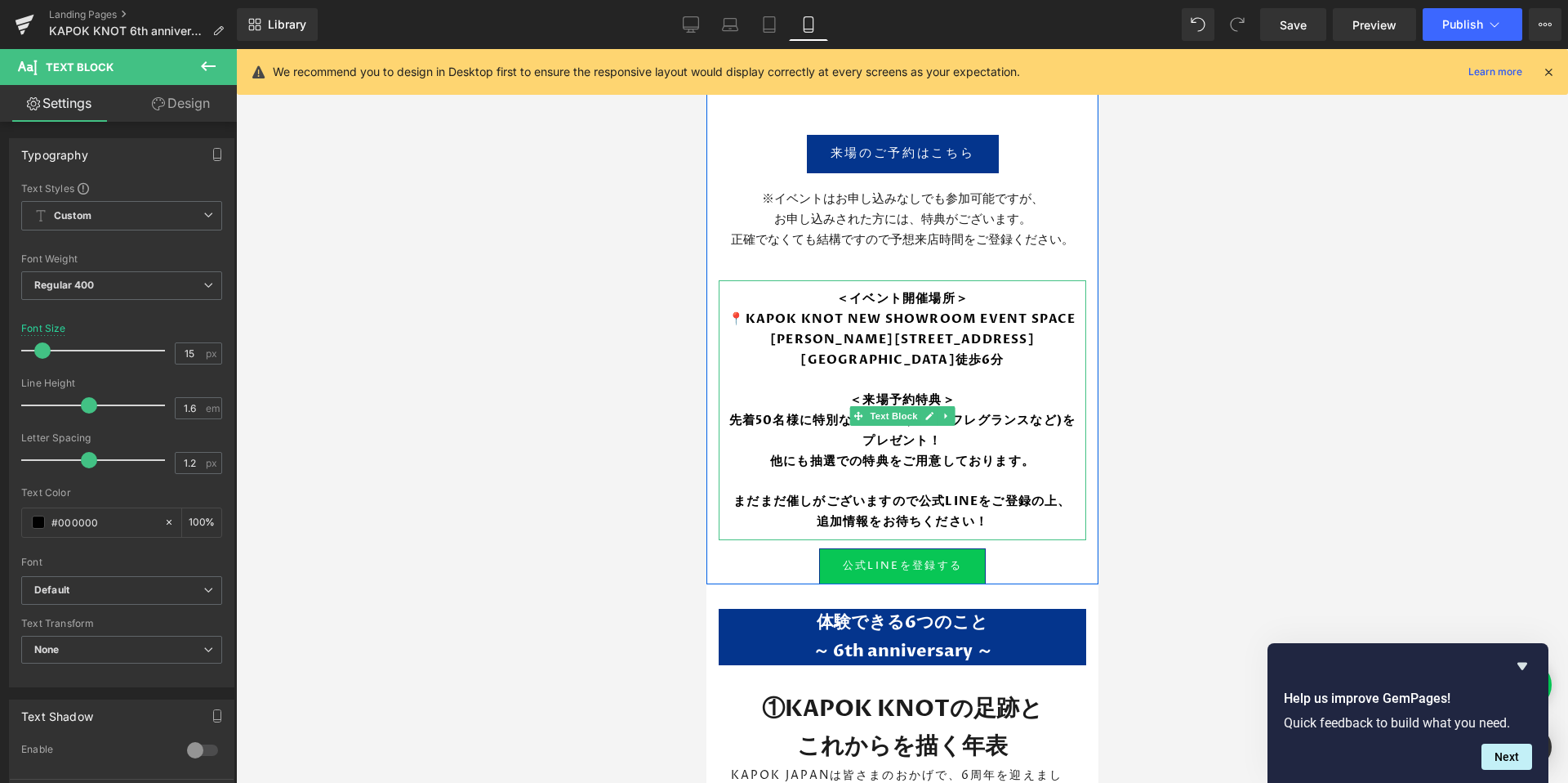
click at [972, 340] on b "東京都港区元赤坂1丁目7-18-4F 赤坂見附駅徒歩6分" at bounding box center [901, 349] width 264 height 37
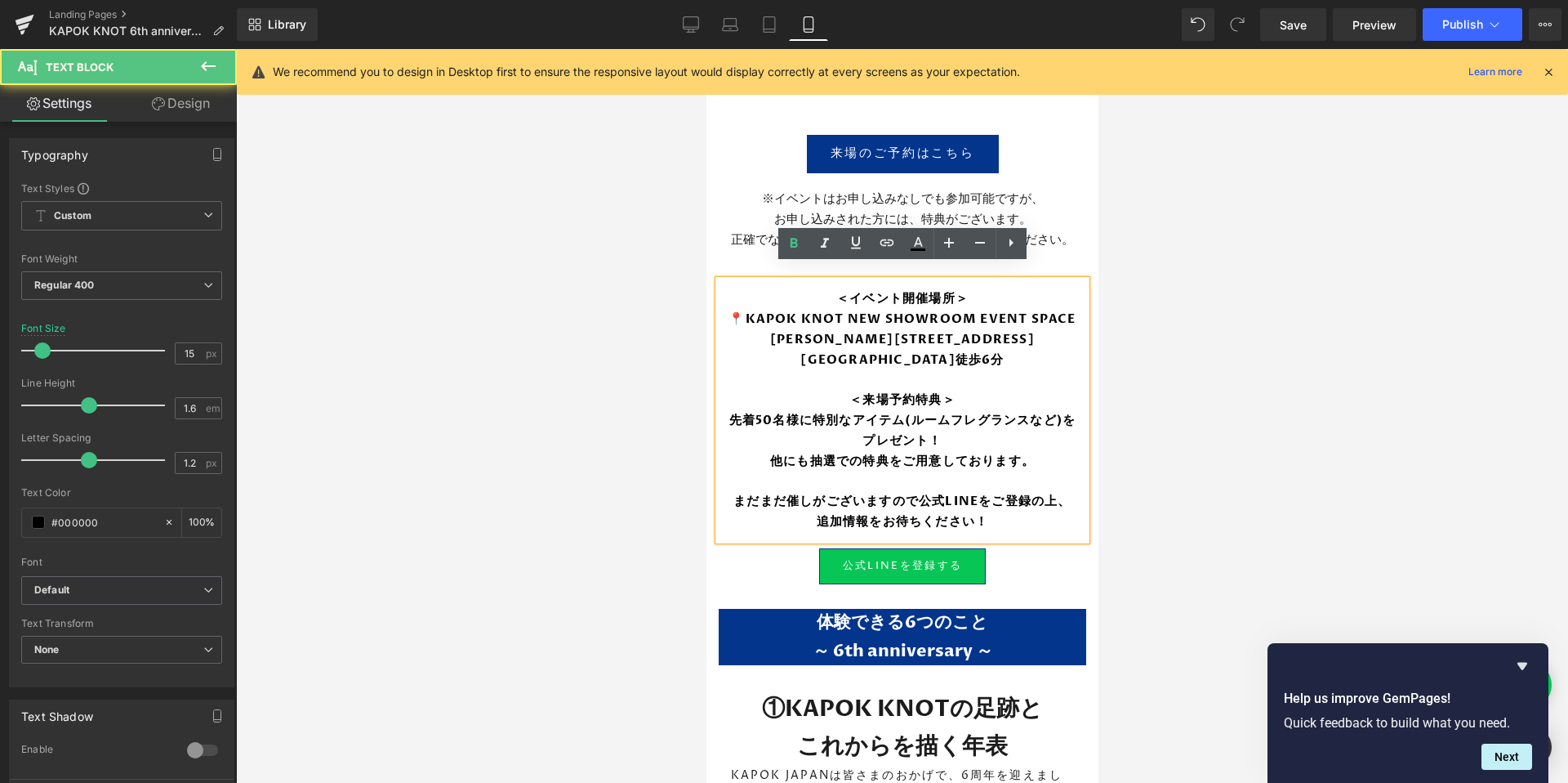
click at [986, 341] on b "東京都港区元赤坂1丁目7-18-4F 赤坂見附駅徒歩6分" at bounding box center [901, 349] width 264 height 37
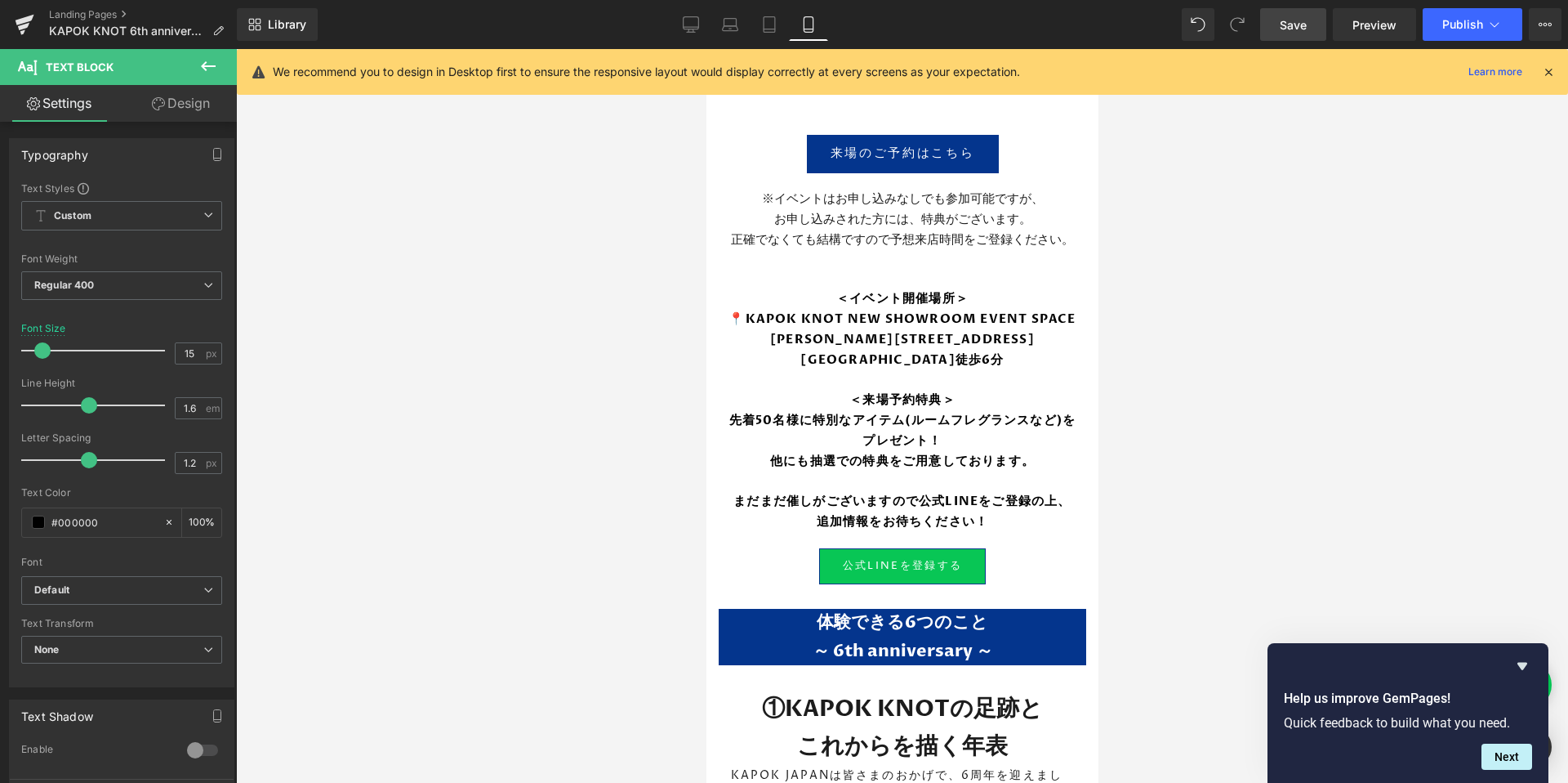
click at [1276, 15] on link "Save" at bounding box center [1293, 25] width 66 height 33
click at [854, 411] on icon at bounding box center [857, 416] width 9 height 9
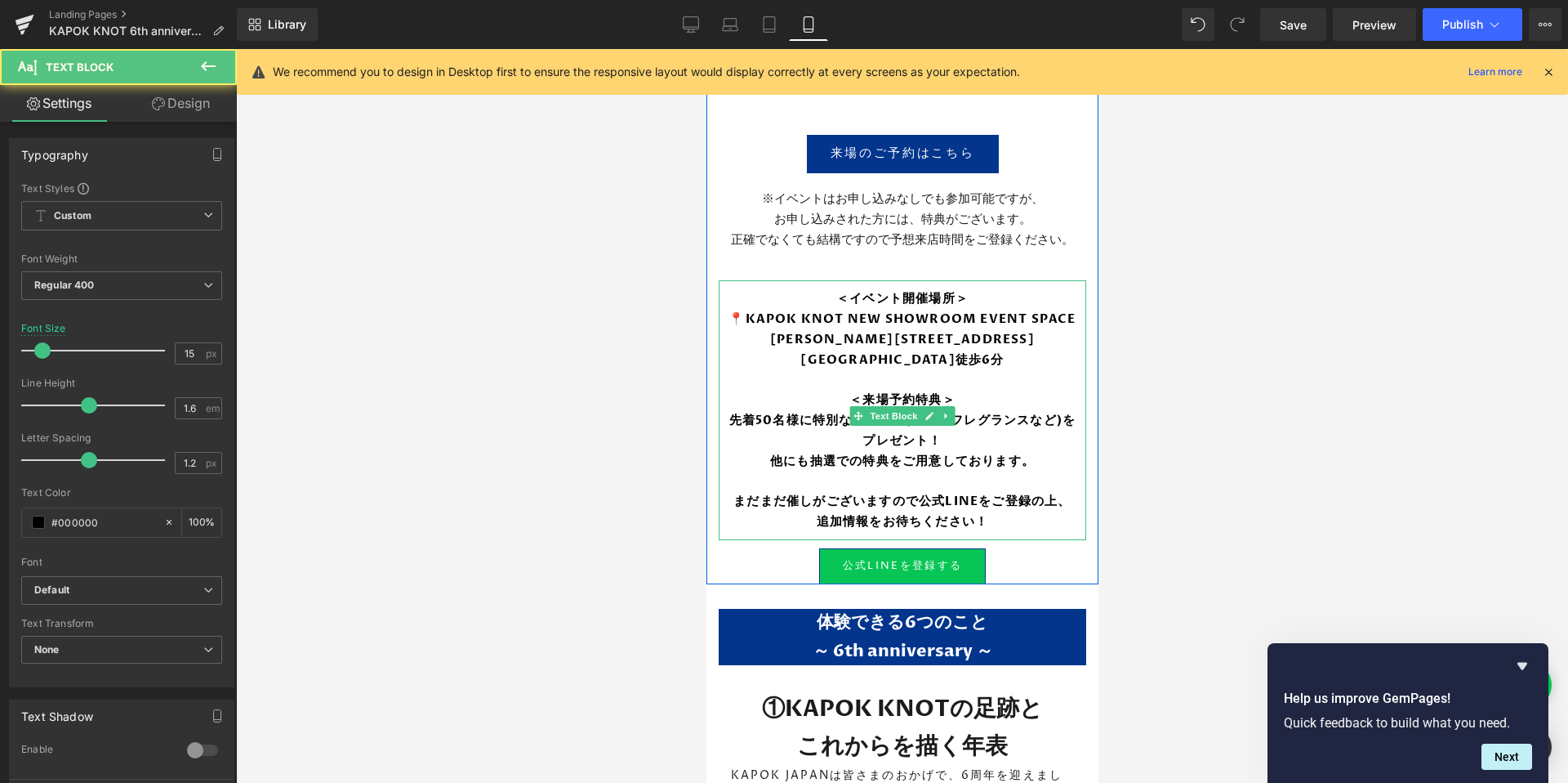
click at [928, 362] on b "東京都港区元赤坂1丁目7-18-元赤坂イースト4F 赤坂見附駅徒歩6分" at bounding box center [901, 349] width 264 height 37
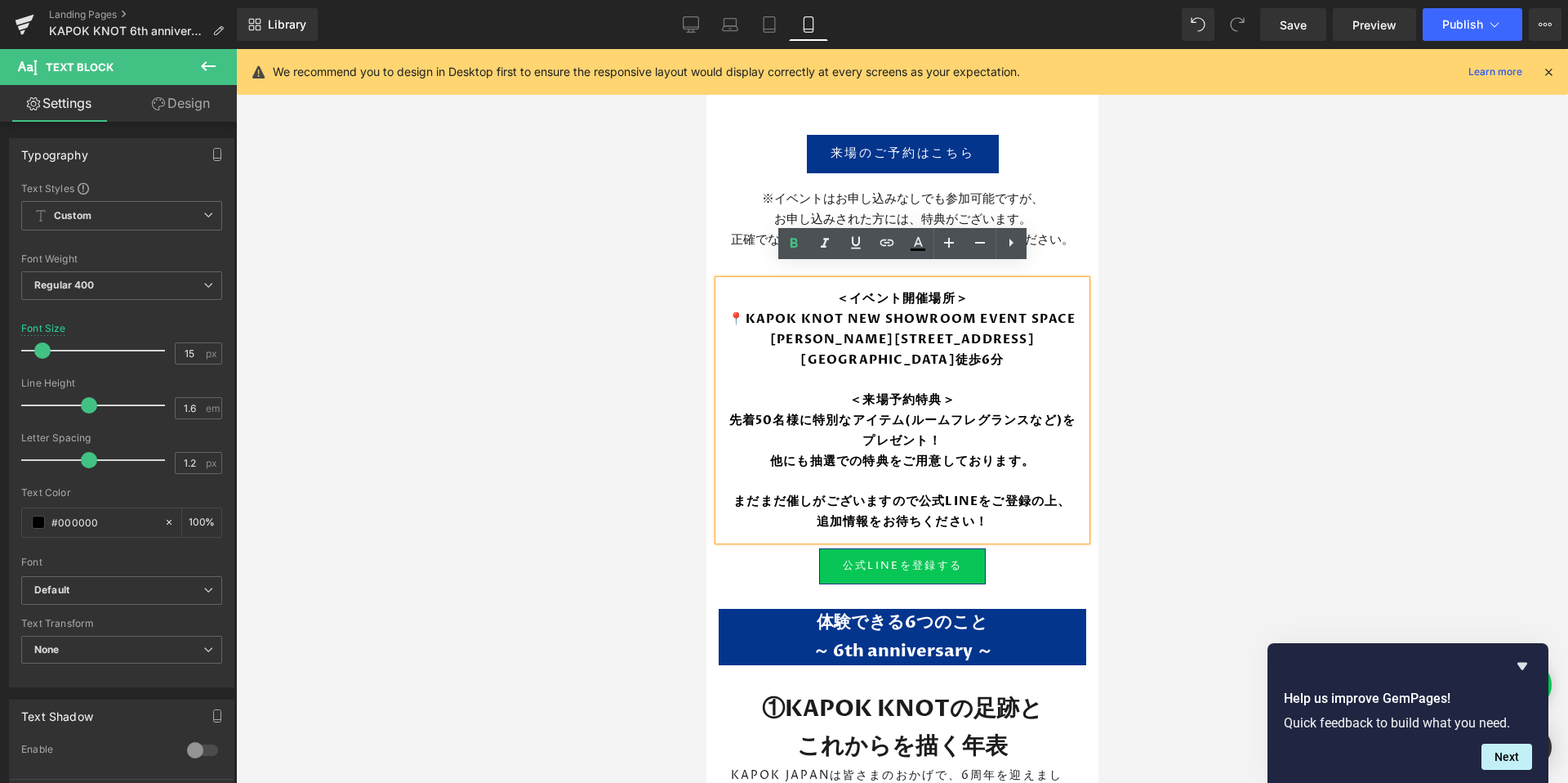
click at [946, 353] on p "東京都港区元赤坂1丁目7-18-元赤坂イースト4F 赤坂見附駅徒歩6分" at bounding box center [901, 349] width 360 height 41
click at [845, 361] on b "東京都港区元赤坂1丁目7-18-元赤坂イースト4F 赤坂見附駅徒歩6分" at bounding box center [901, 349] width 264 height 37
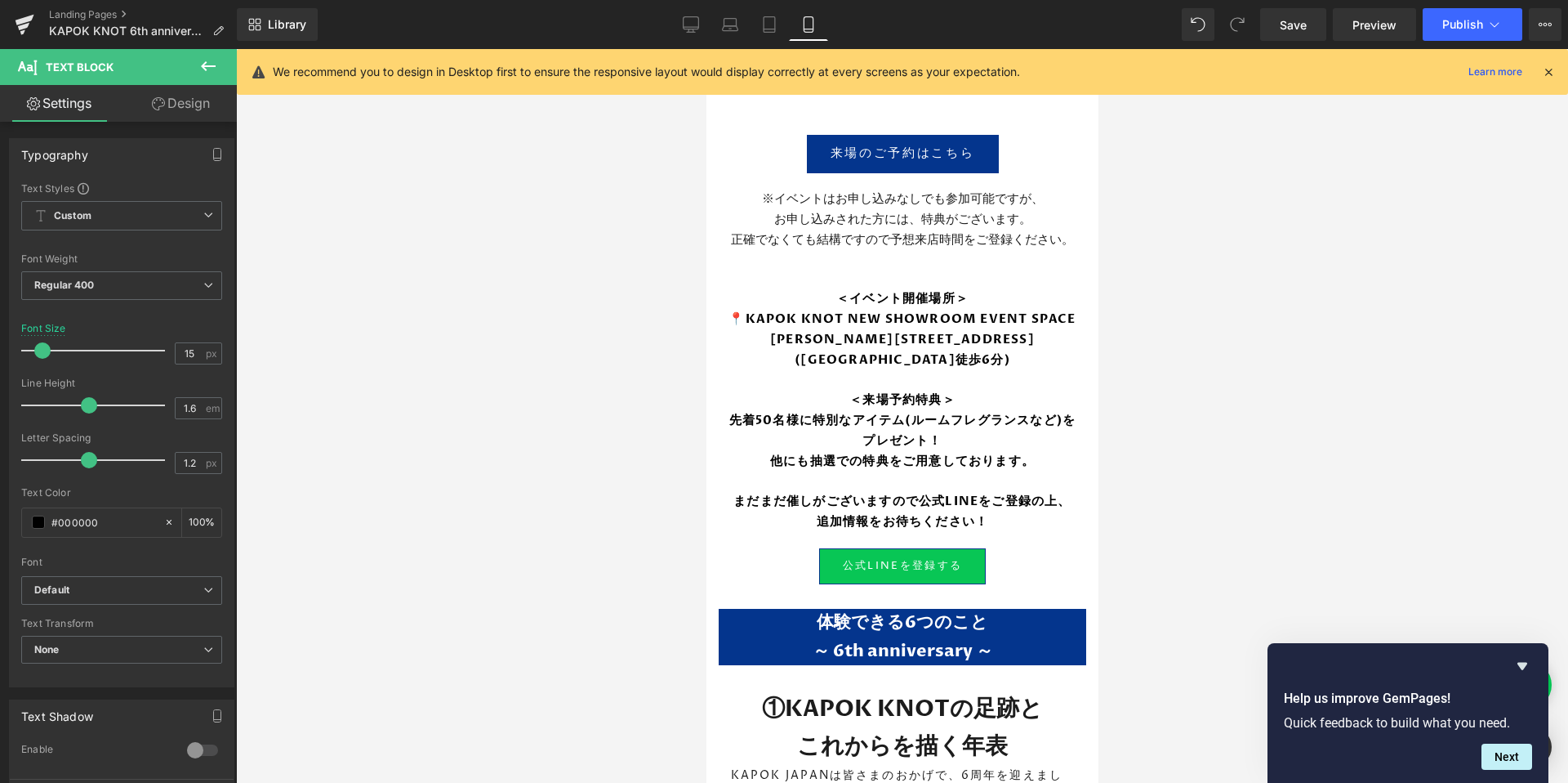
click at [1118, 438] on div at bounding box center [902, 416] width 1332 height 733
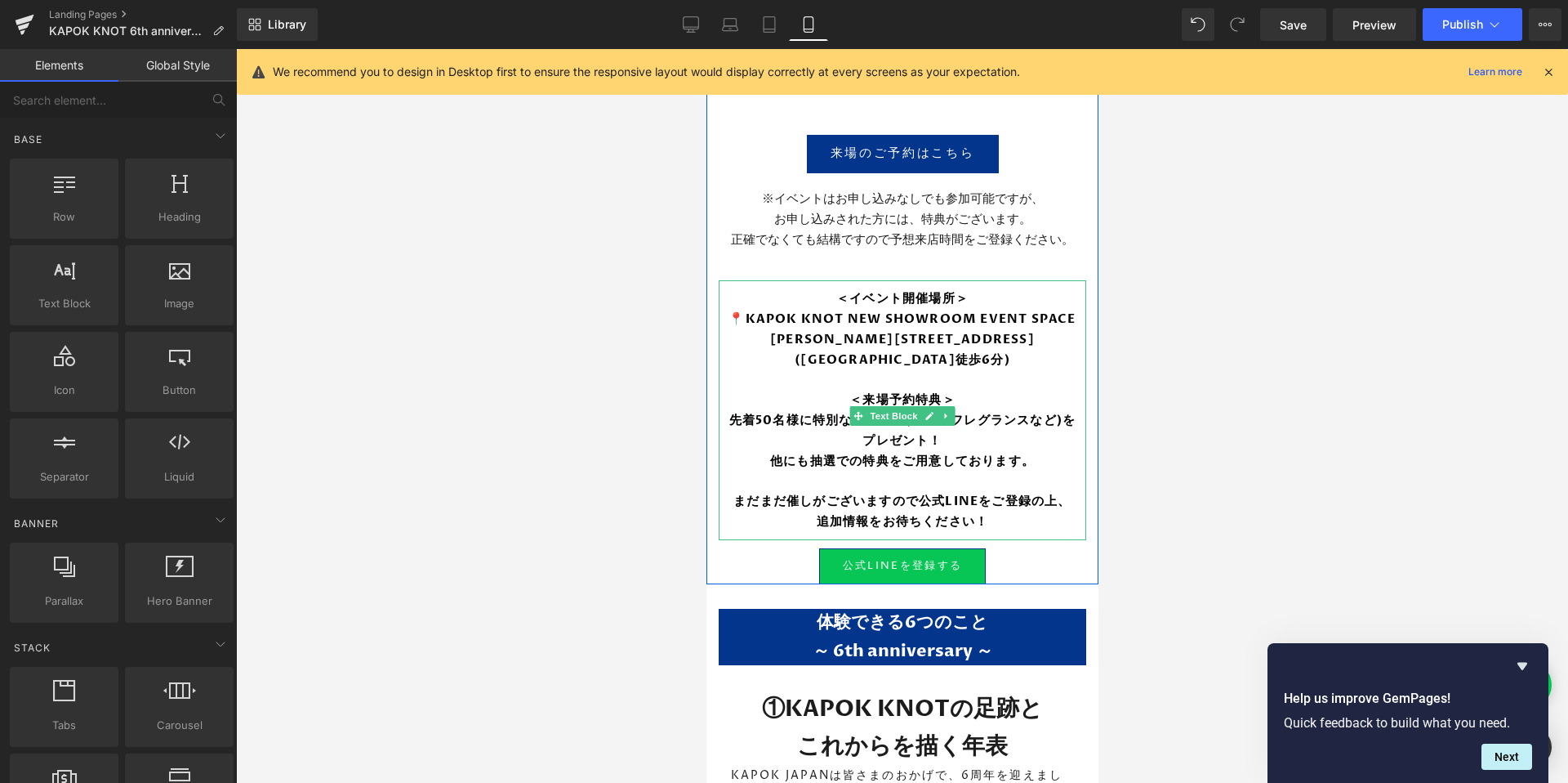
click at [861, 471] on p at bounding box center [901, 481] width 360 height 20
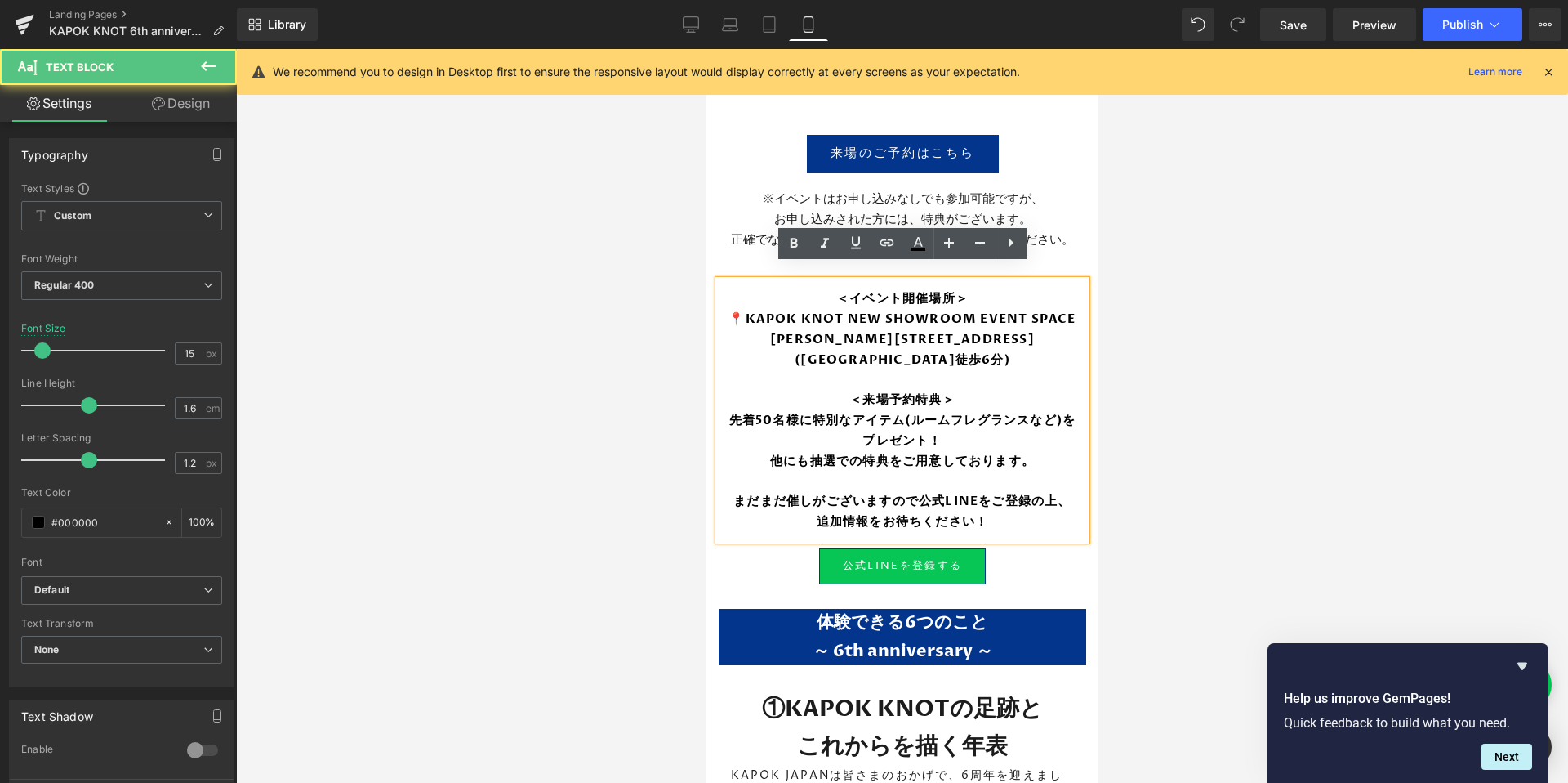
click at [1217, 542] on div at bounding box center [902, 416] width 1332 height 733
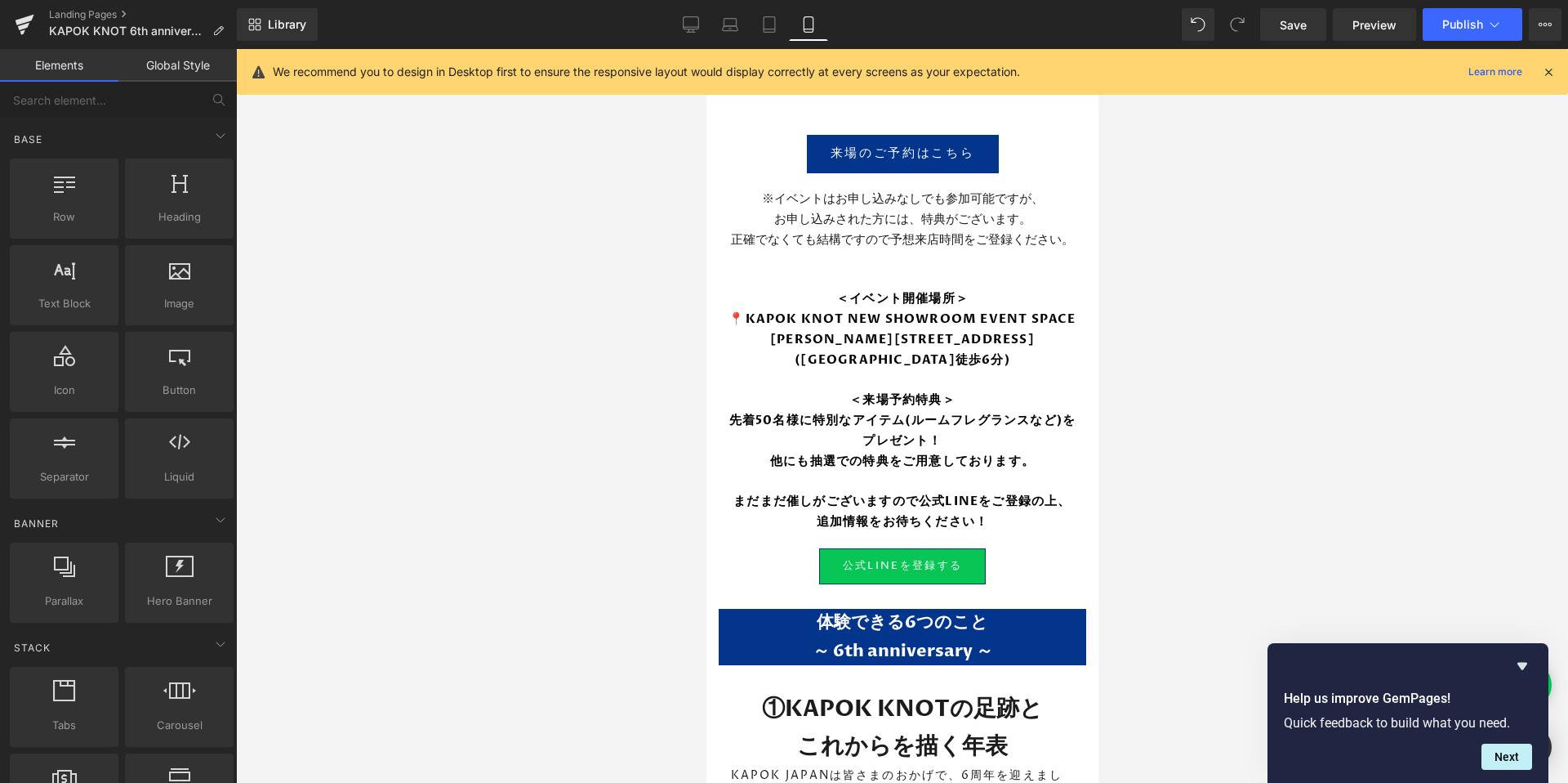
click at [654, 610] on div at bounding box center [902, 416] width 1332 height 733
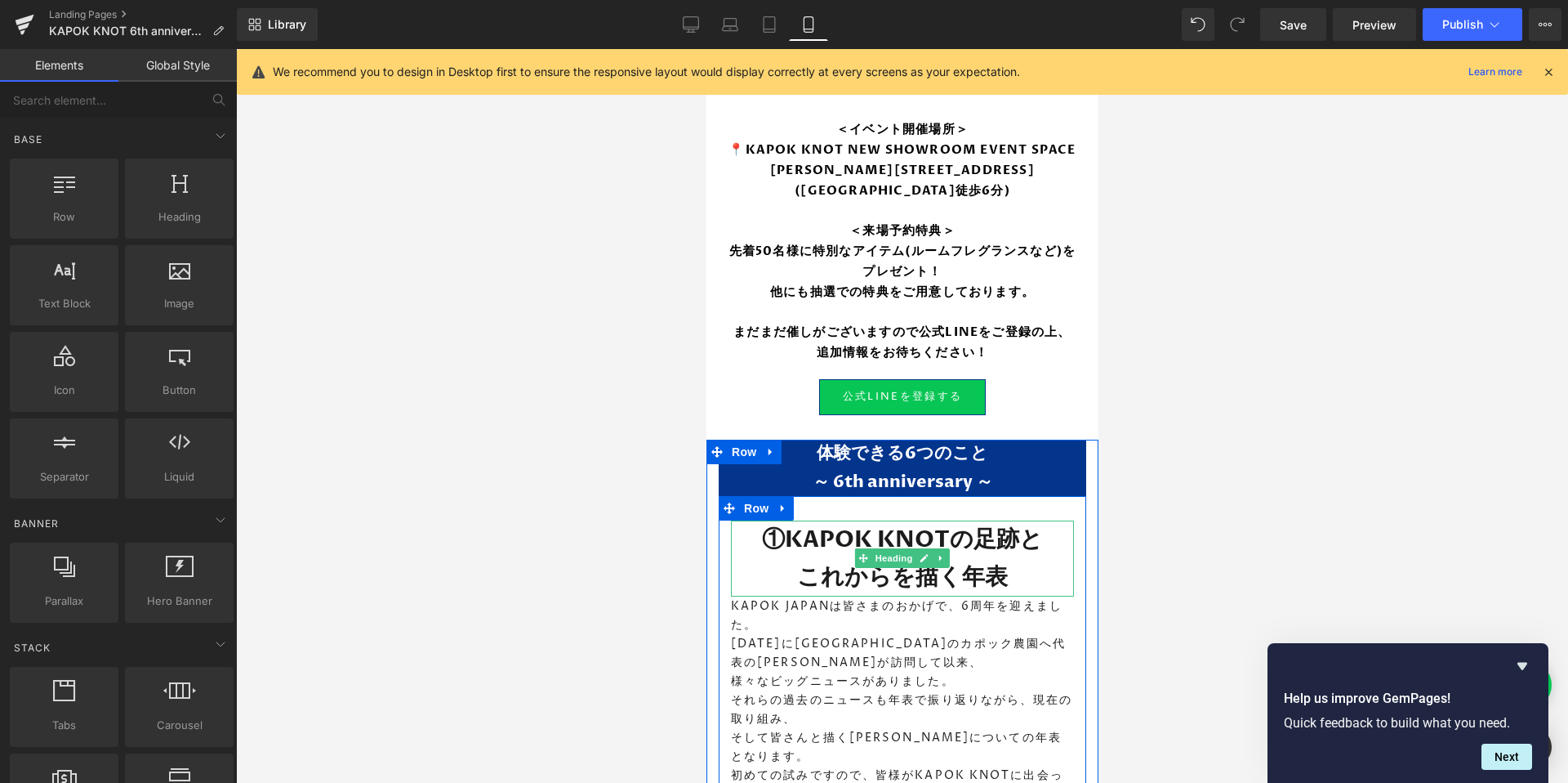
scroll to position [817, 0]
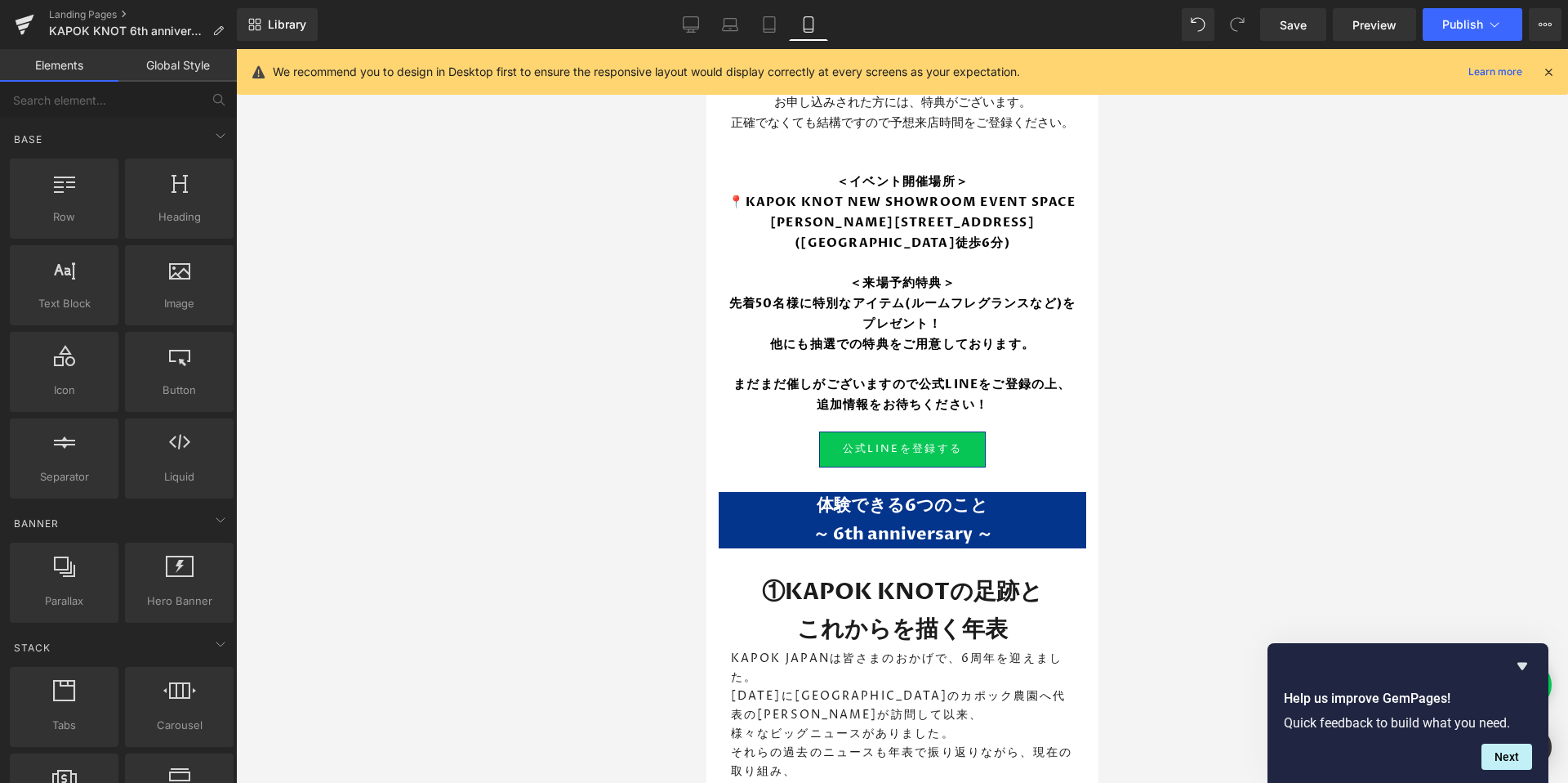
click at [882, 361] on p at bounding box center [901, 364] width 360 height 20
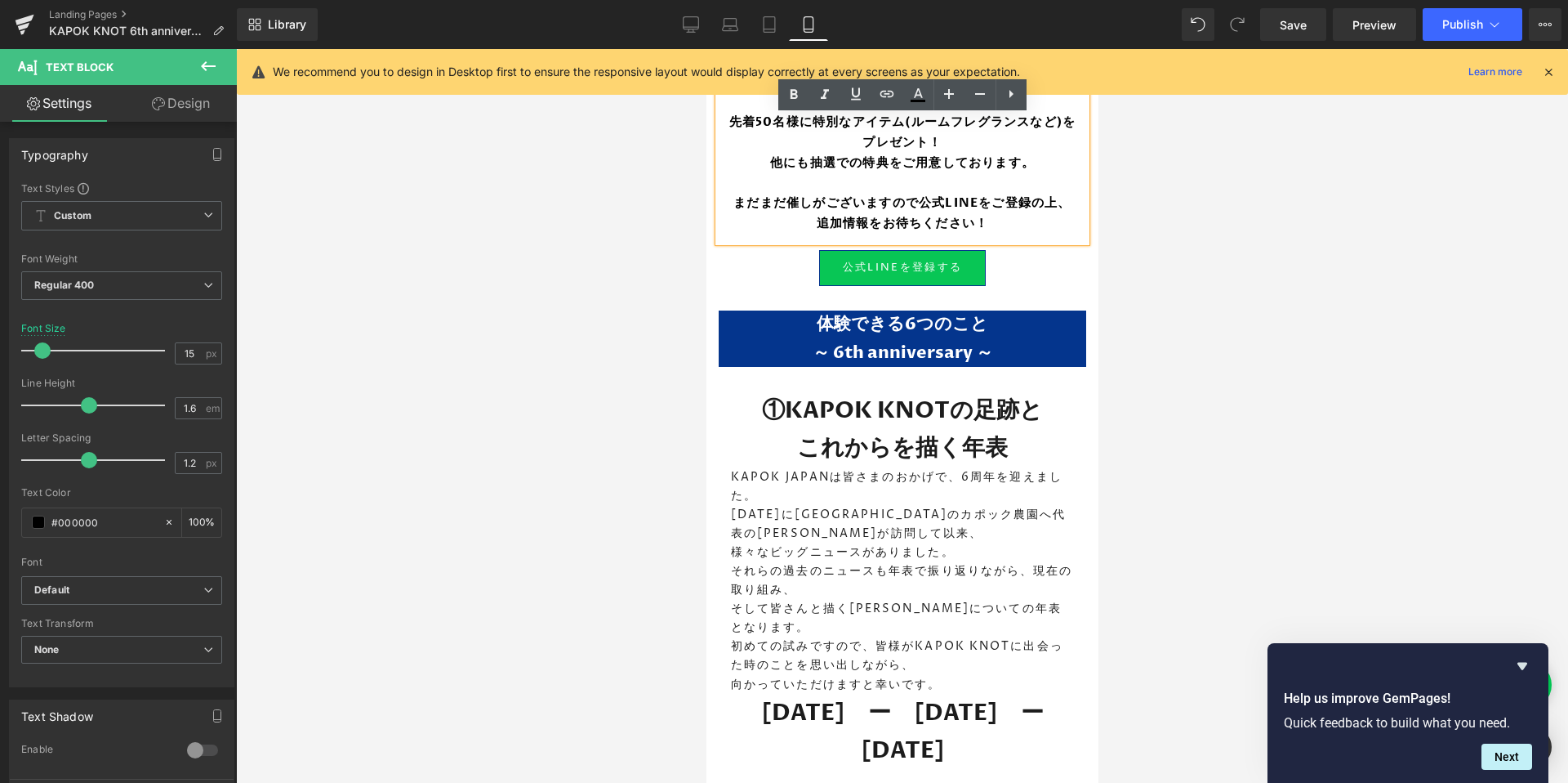
scroll to position [997, 0]
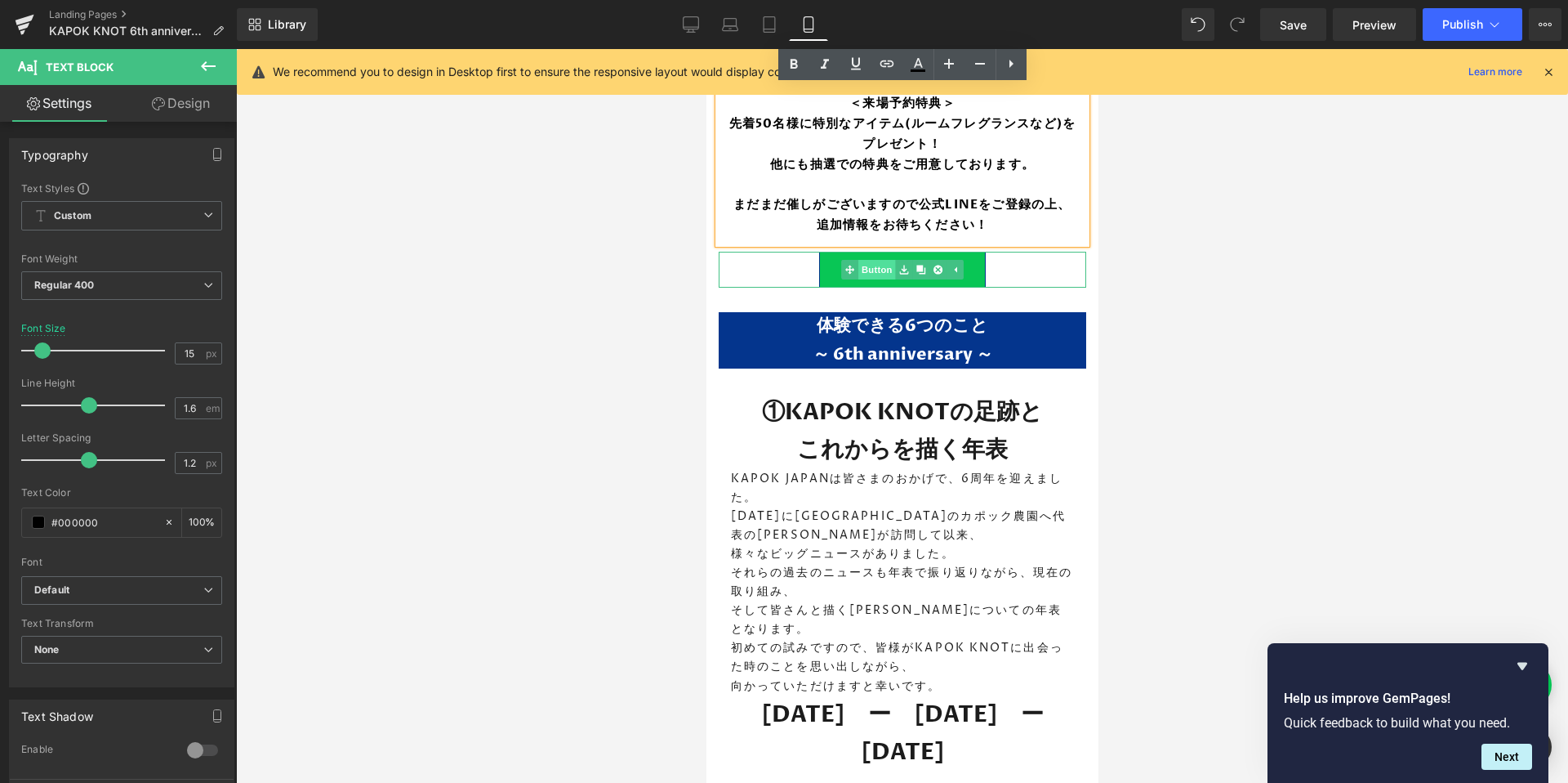
click at [868, 269] on link "Button" at bounding box center [867, 270] width 54 height 20
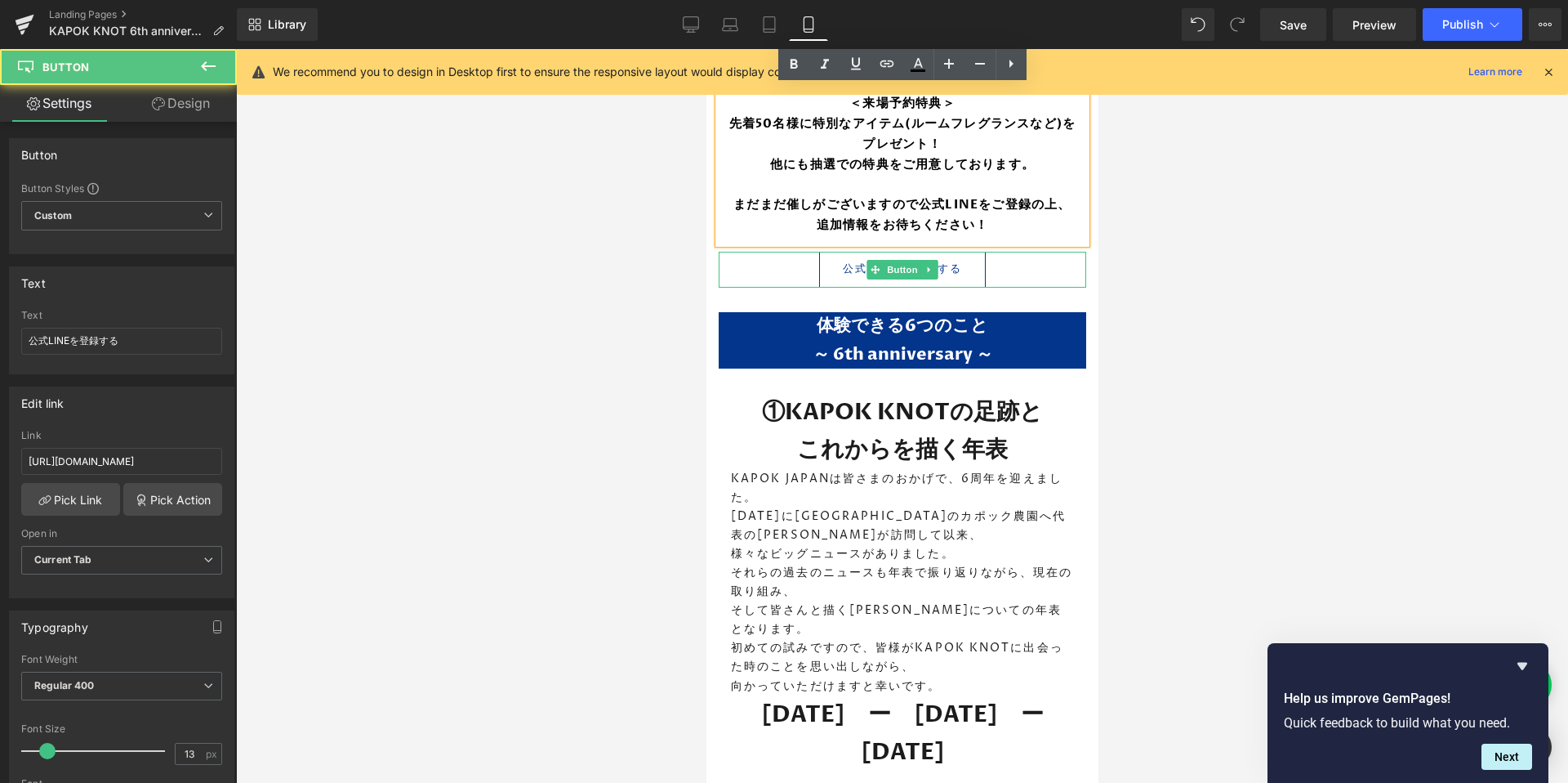
click at [838, 273] on link "公式LINEを登録する" at bounding box center [901, 270] width 167 height 36
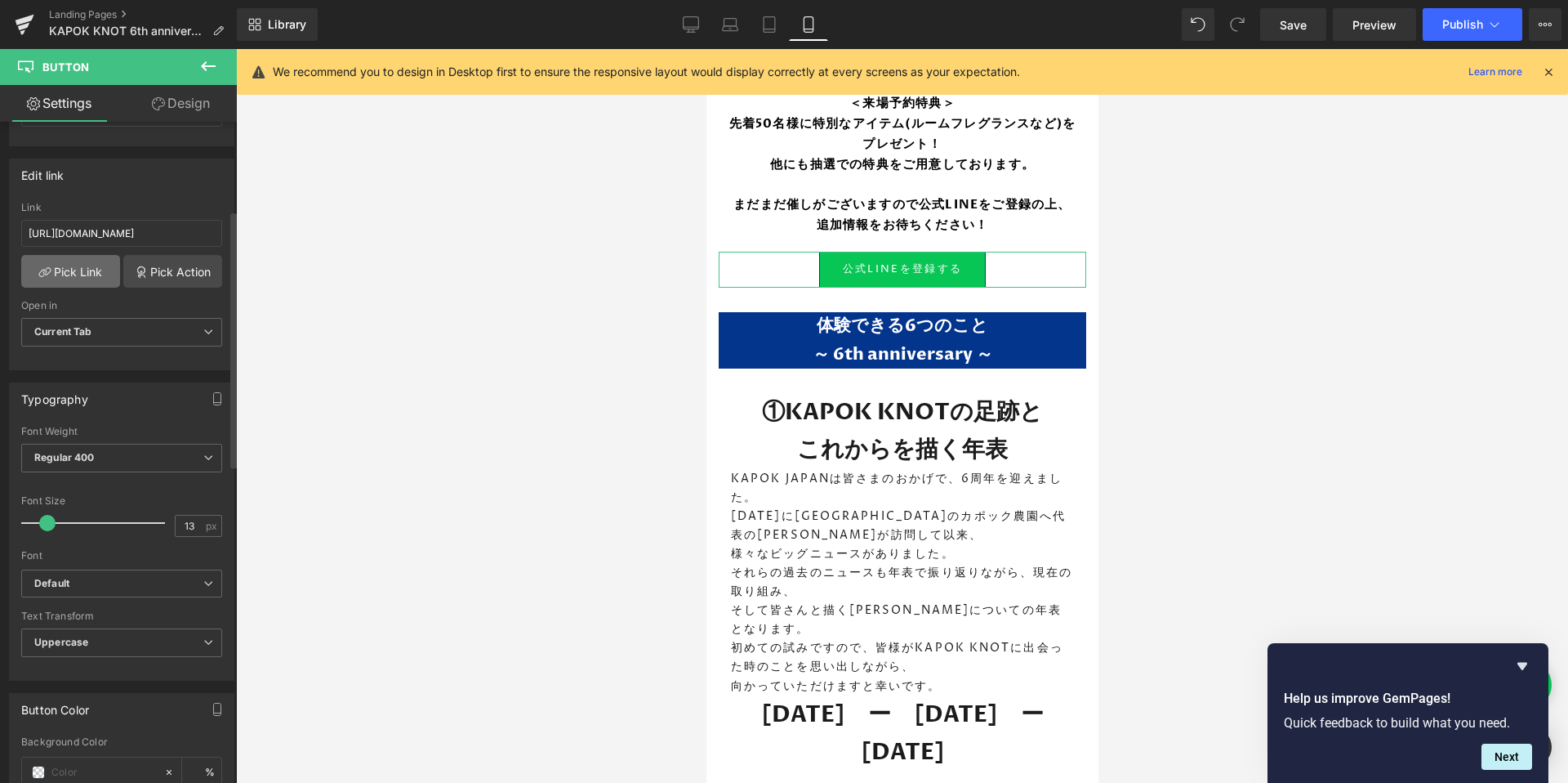
scroll to position [228, 0]
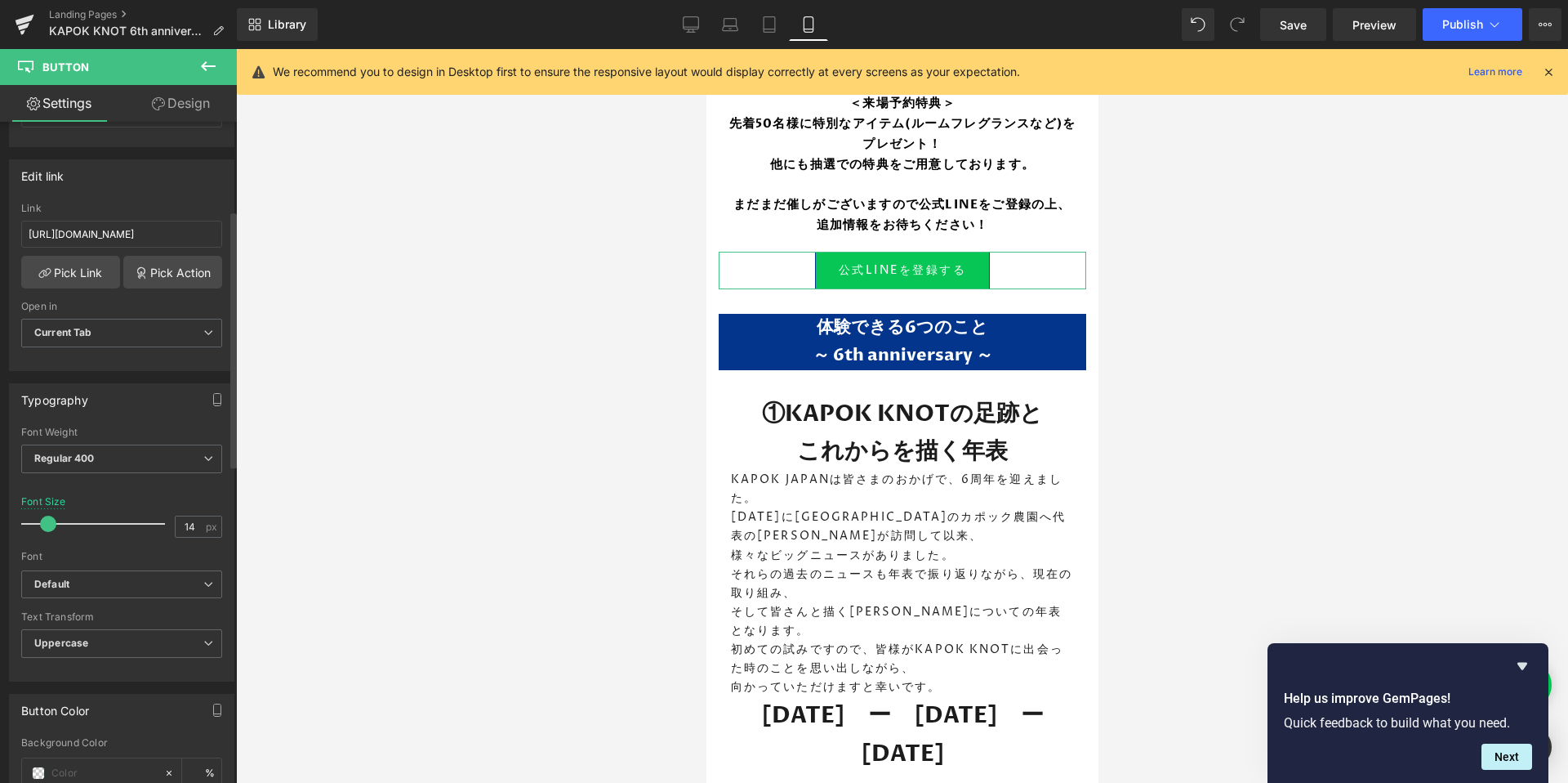
type input "15"
click at [45, 523] on span at bounding box center [50, 523] width 16 height 16
click at [1284, 420] on div at bounding box center [902, 416] width 1332 height 733
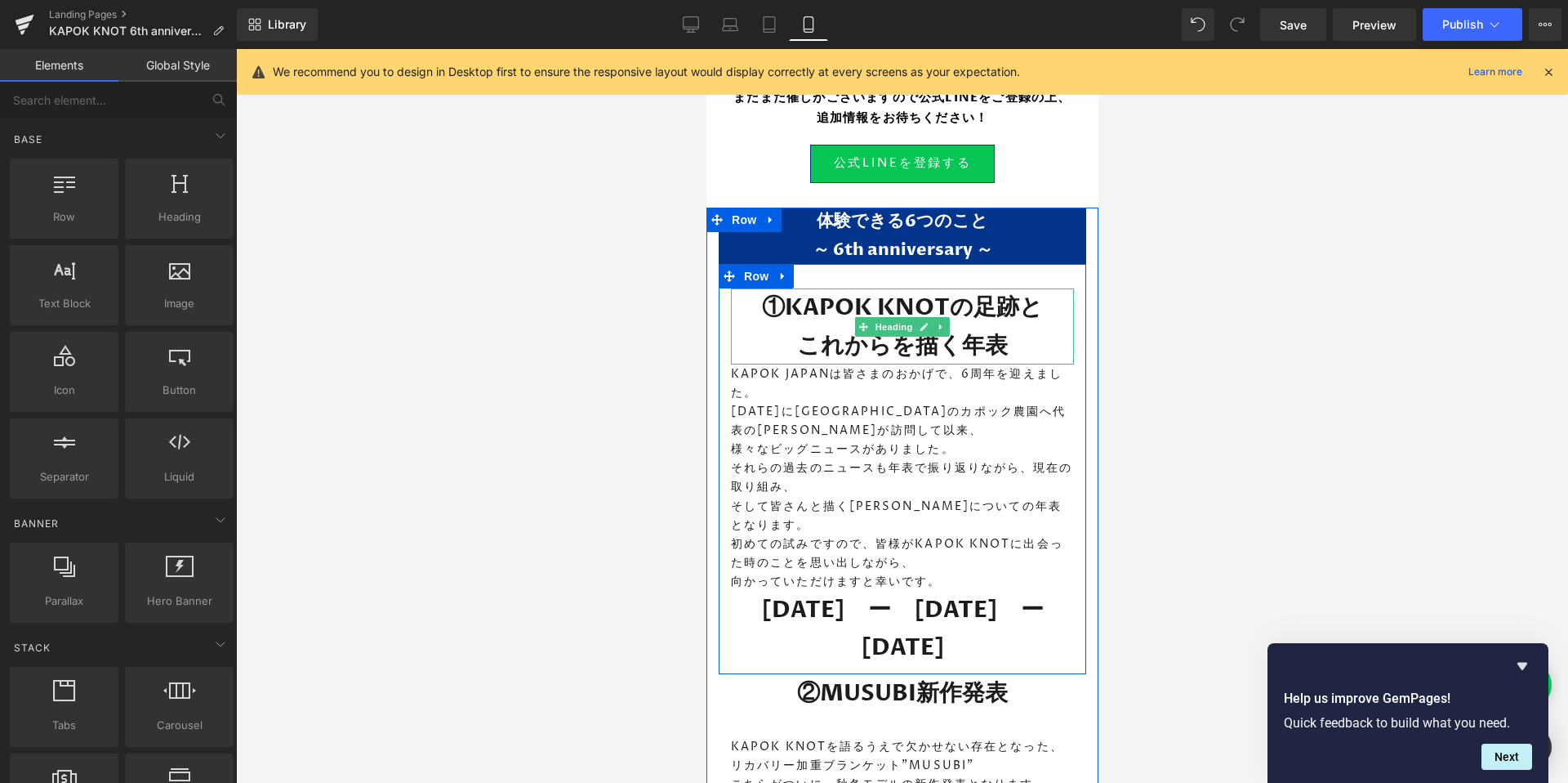
scroll to position [1106, 0]
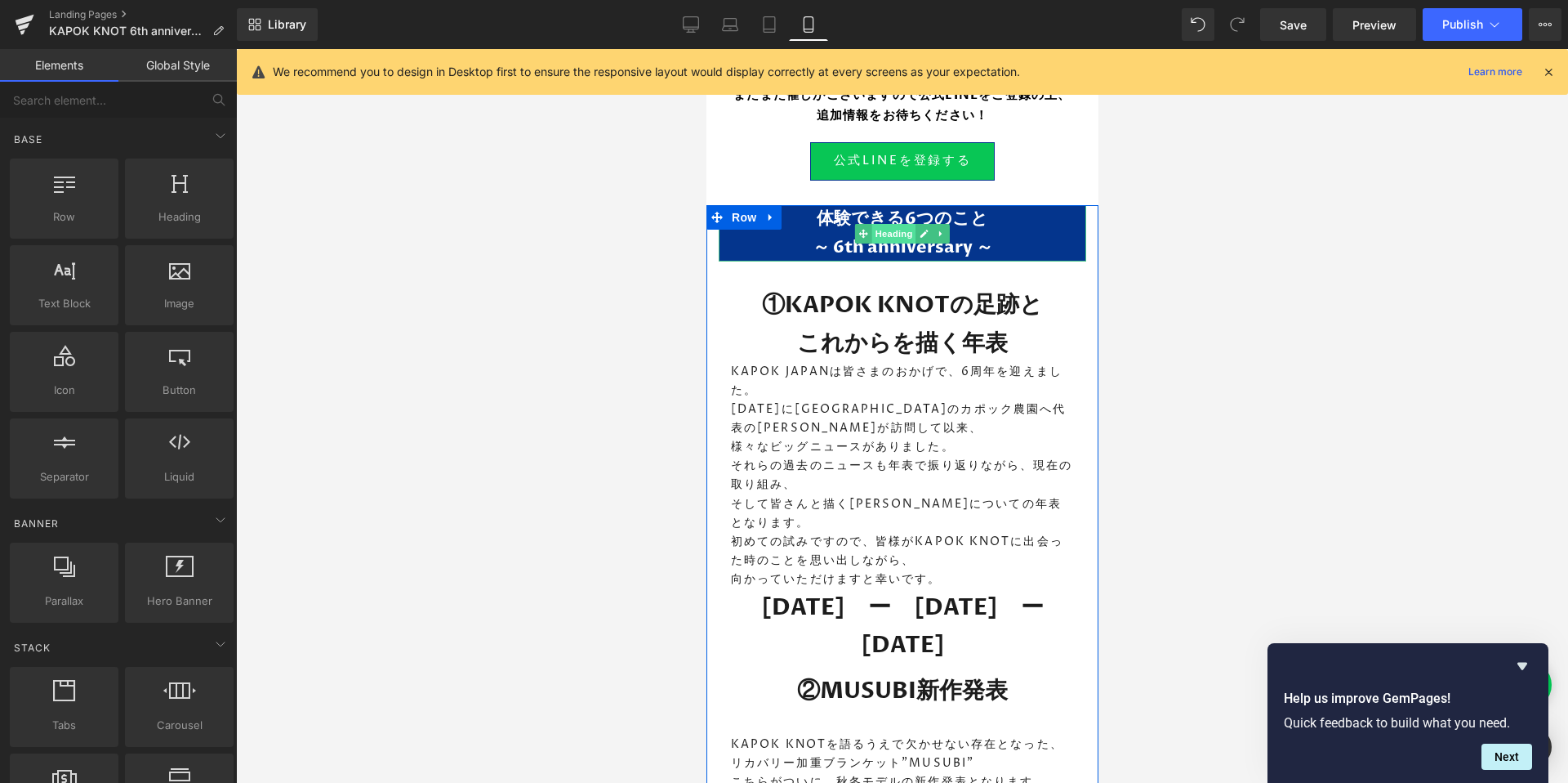
click at [895, 234] on span "Heading" at bounding box center [893, 234] width 44 height 20
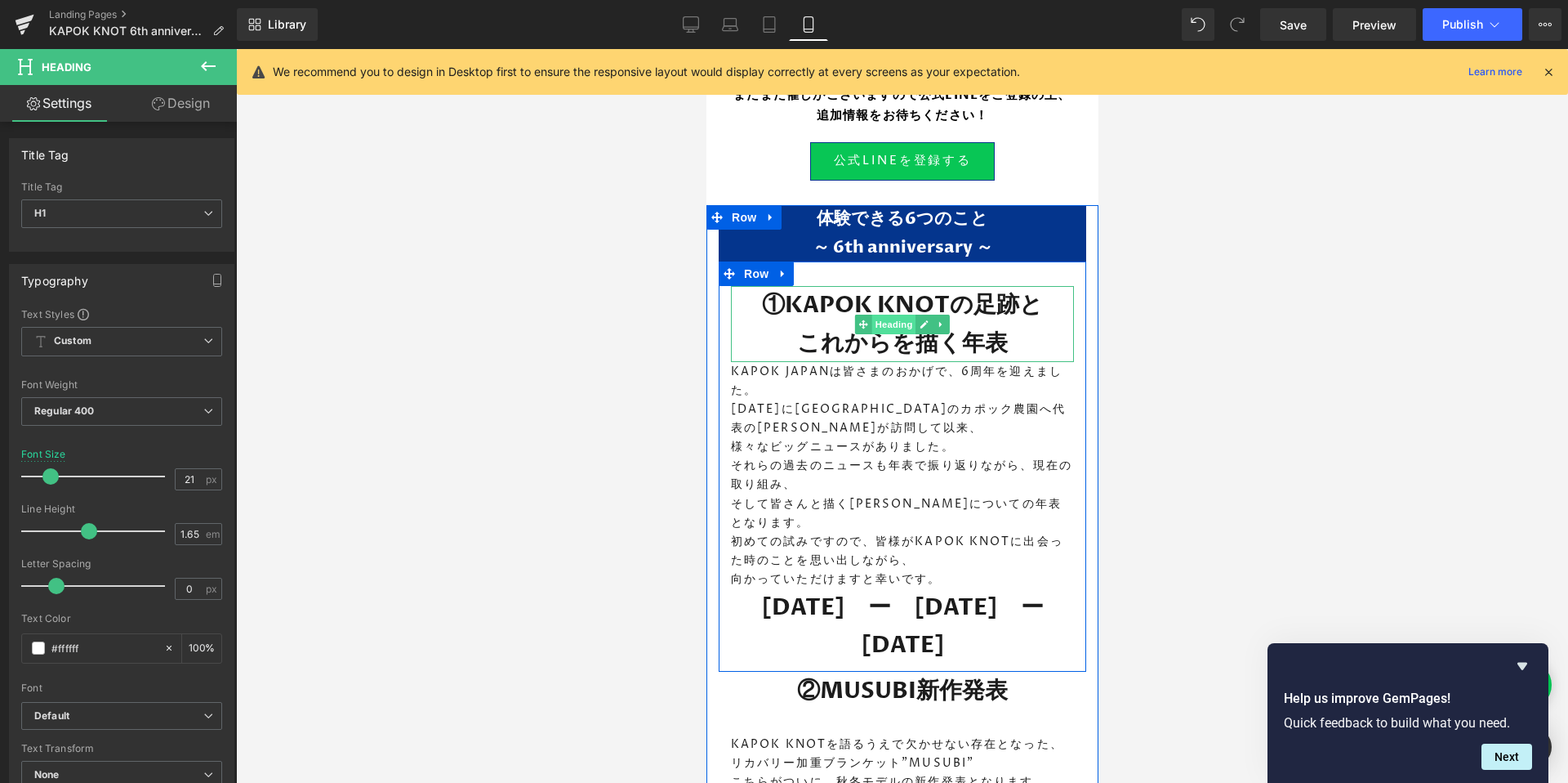
click at [895, 319] on span "Heading" at bounding box center [893, 324] width 44 height 20
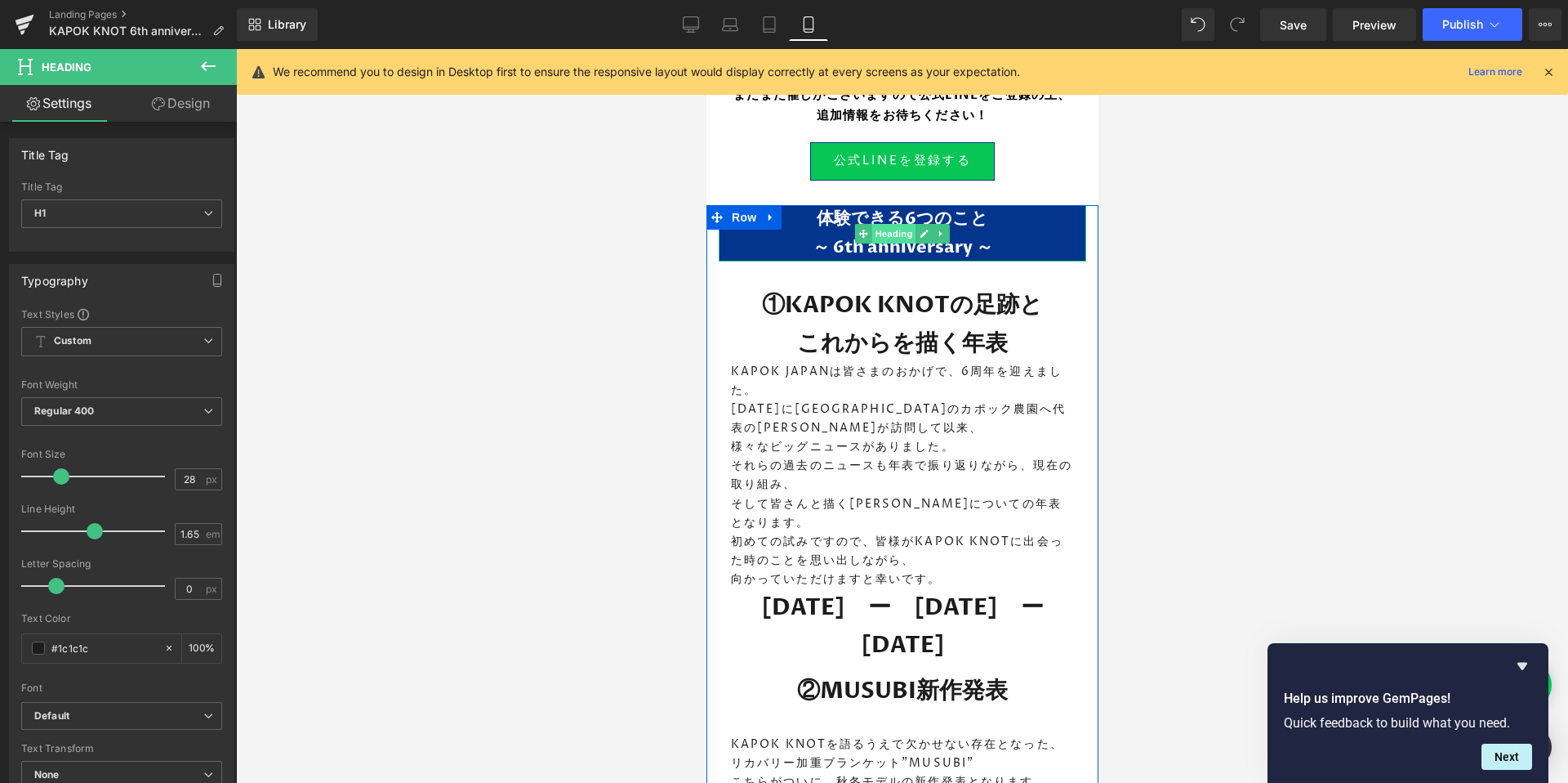
click at [890, 228] on span "Heading" at bounding box center [893, 234] width 44 height 20
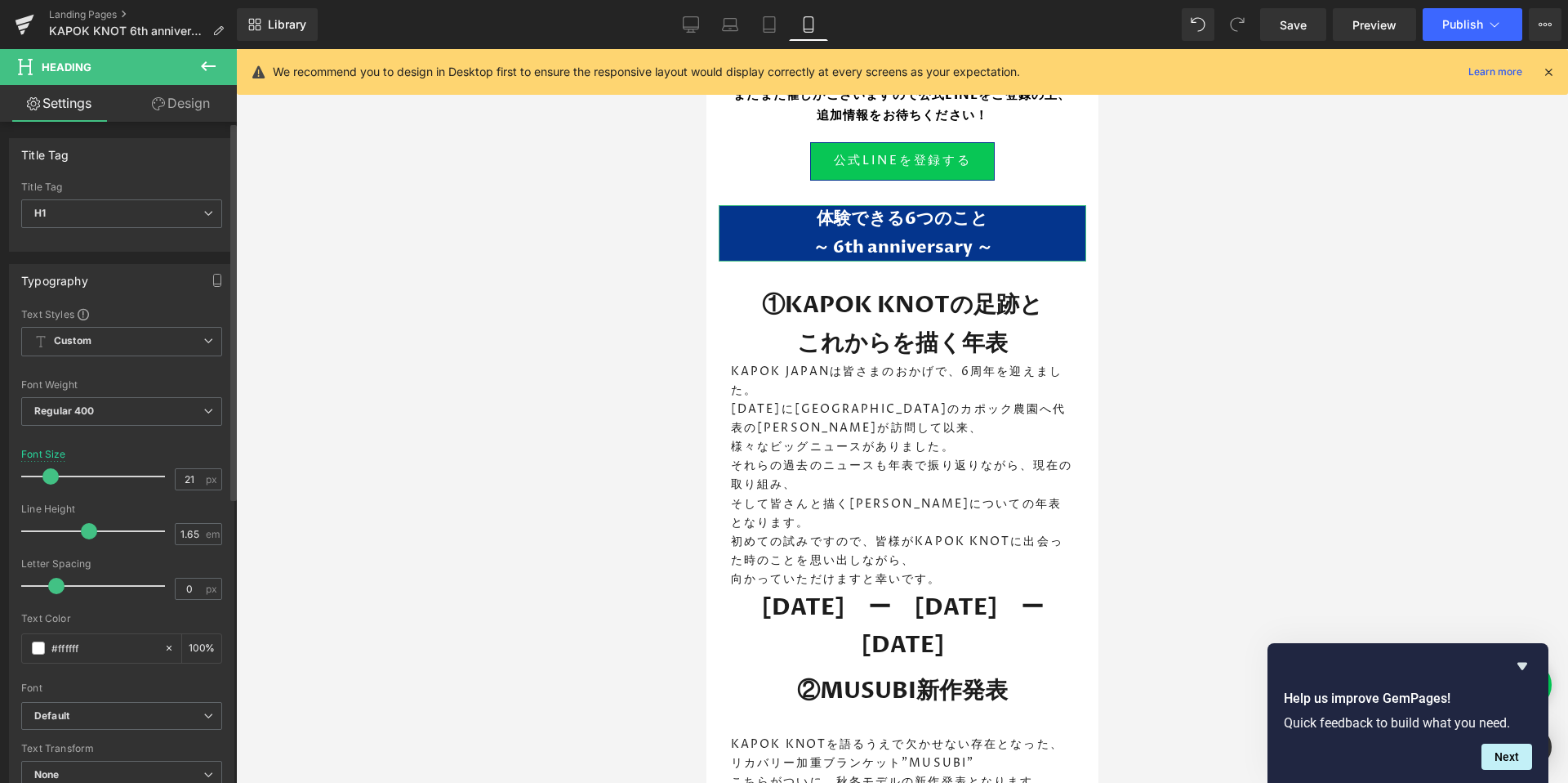
type input "22"
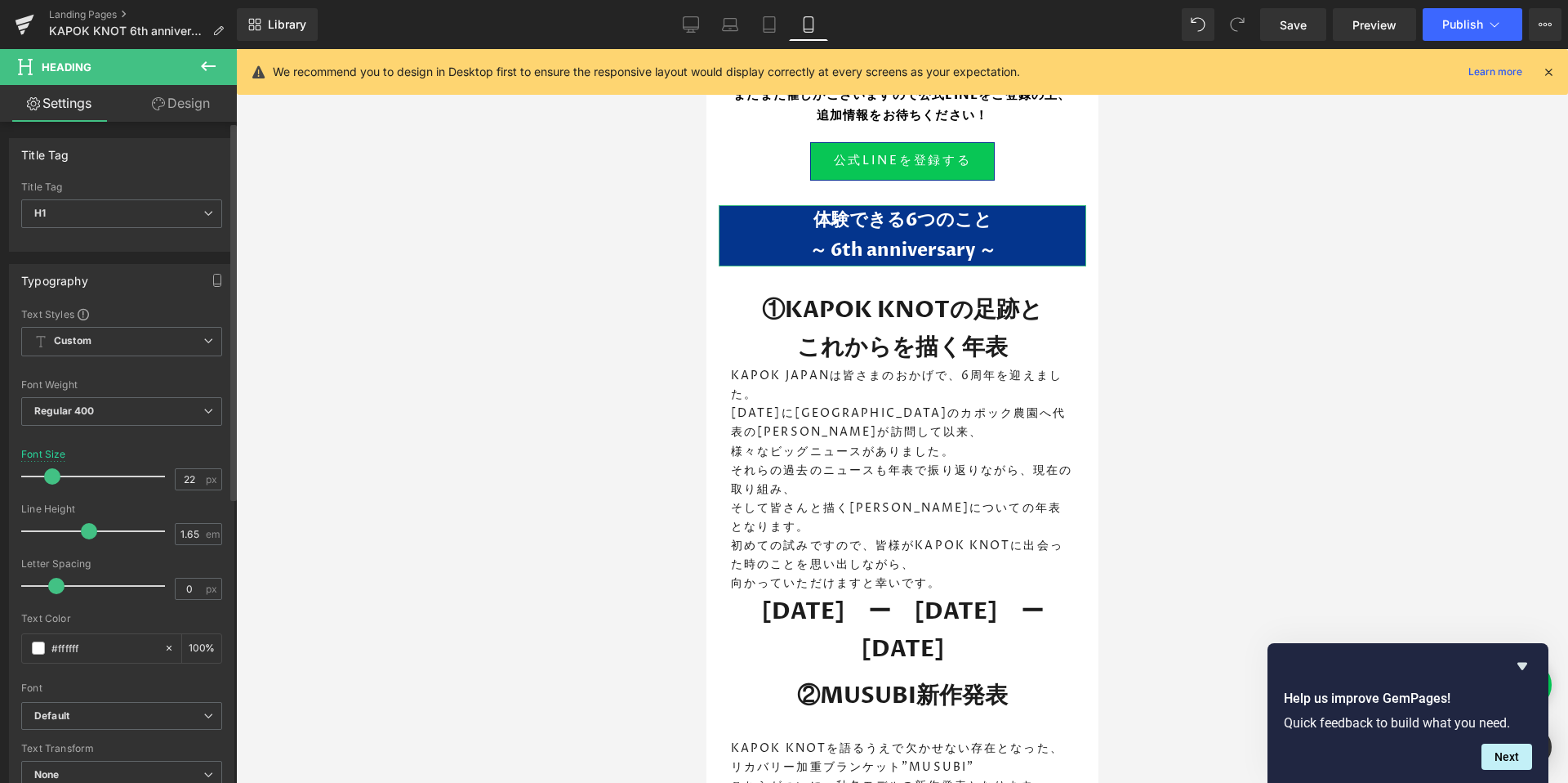
click at [51, 477] on span at bounding box center [51, 476] width 16 height 16
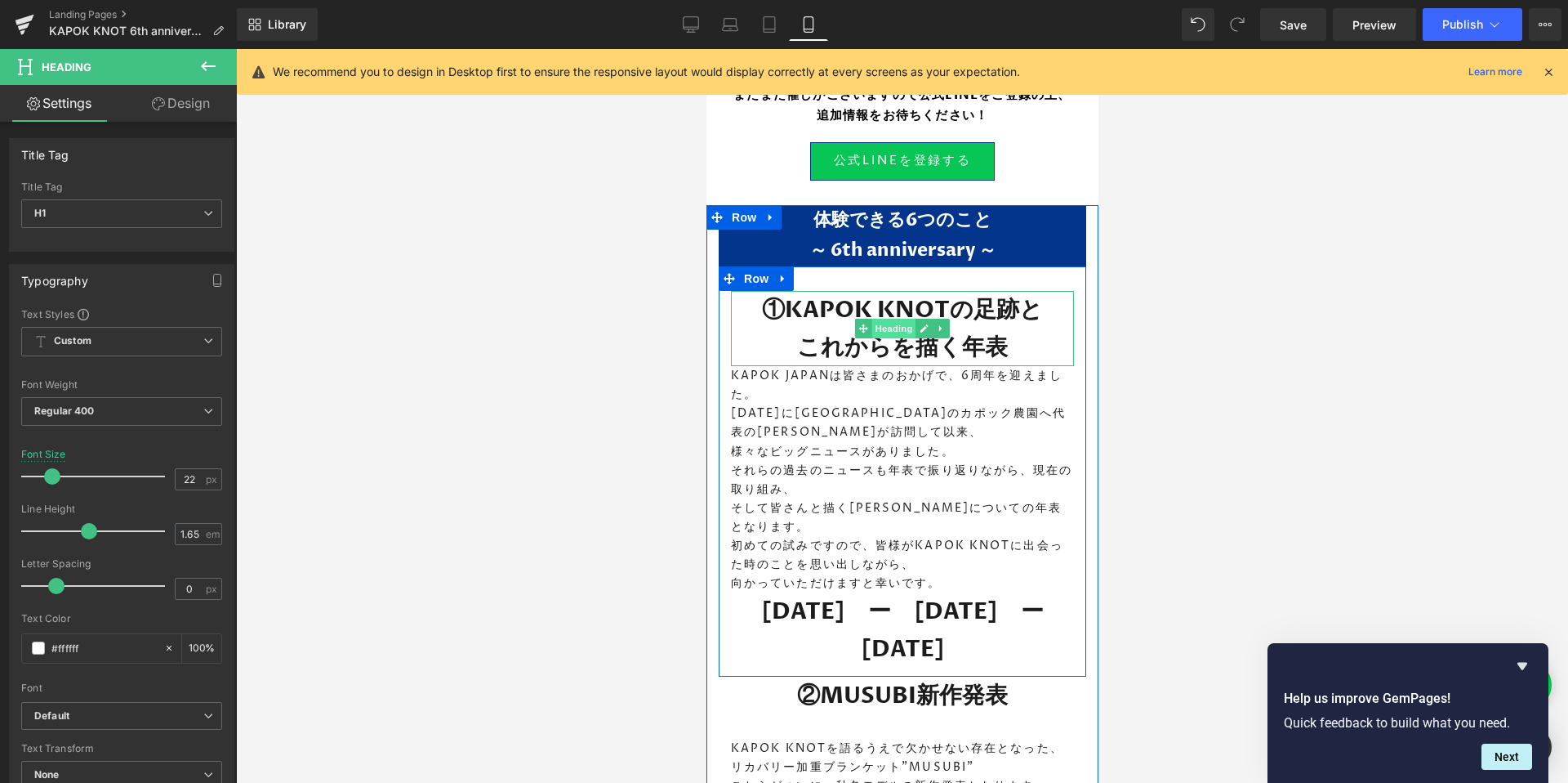
click at [895, 322] on span "Heading" at bounding box center [893, 328] width 44 height 20
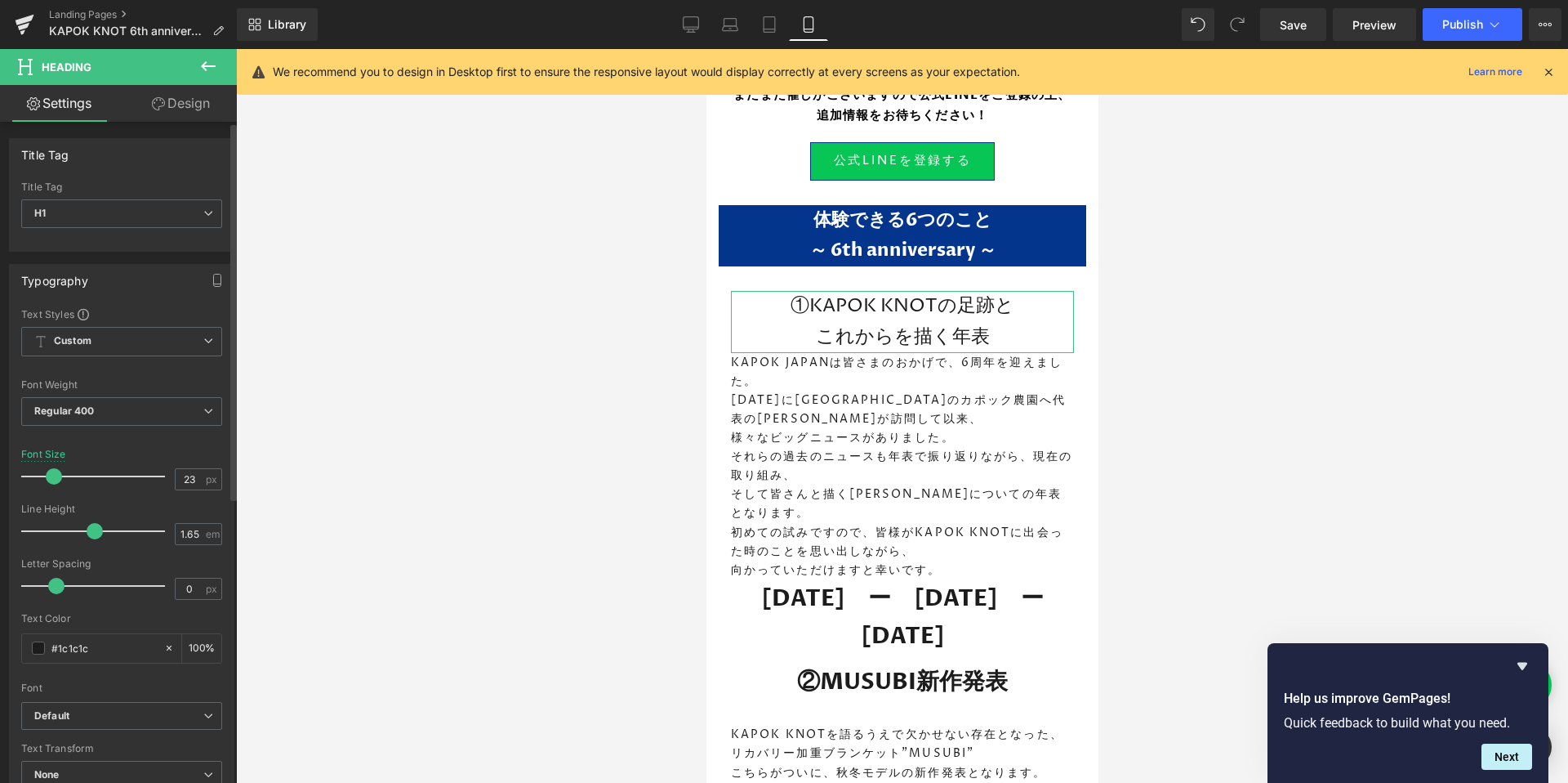
type input "22"
drag, startPoint x: 58, startPoint y: 477, endPoint x: 49, endPoint y: 476, distance: 9.1
click at [49, 476] on span at bounding box center [51, 476] width 16 height 16
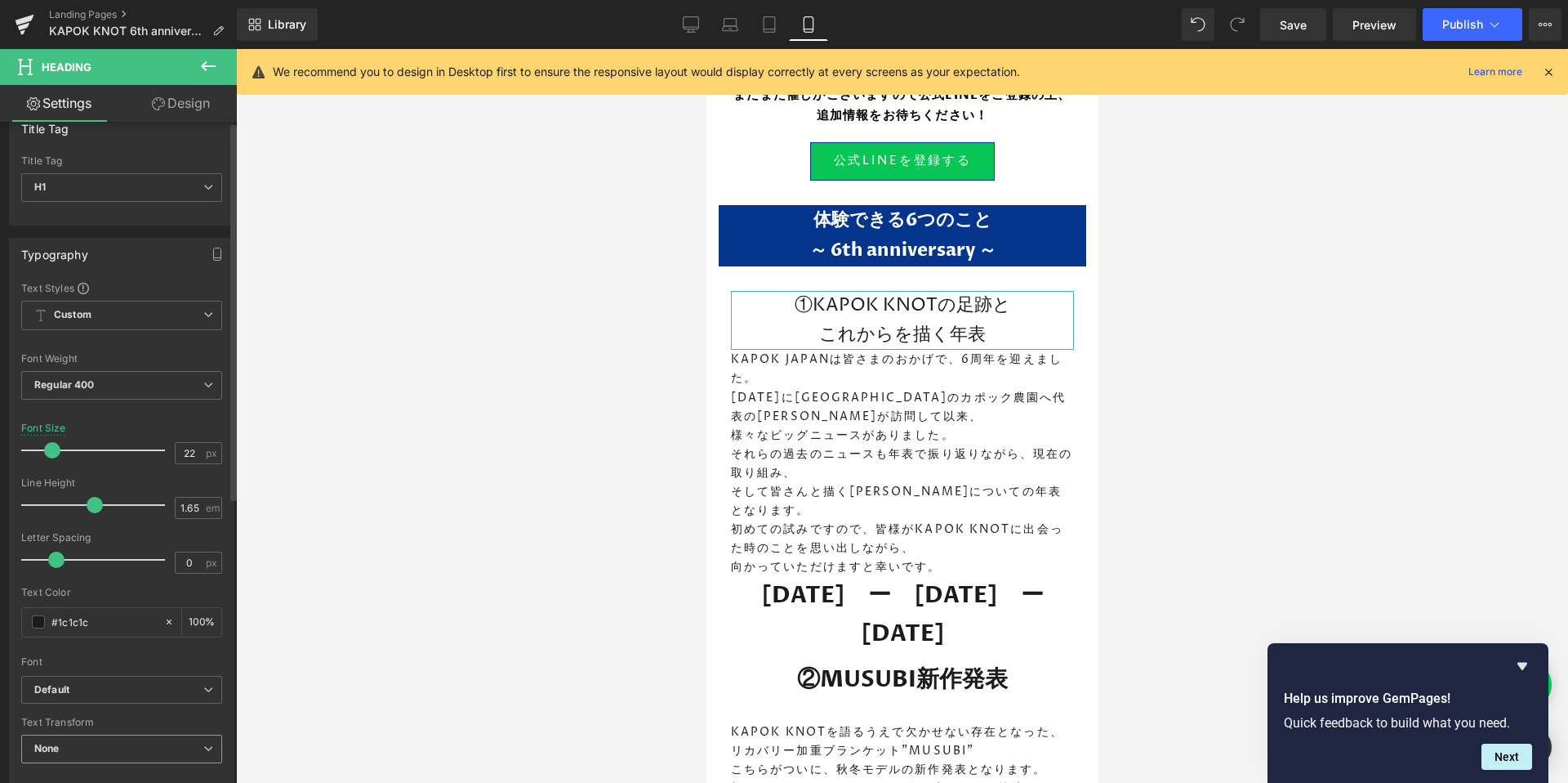
scroll to position [0, 0]
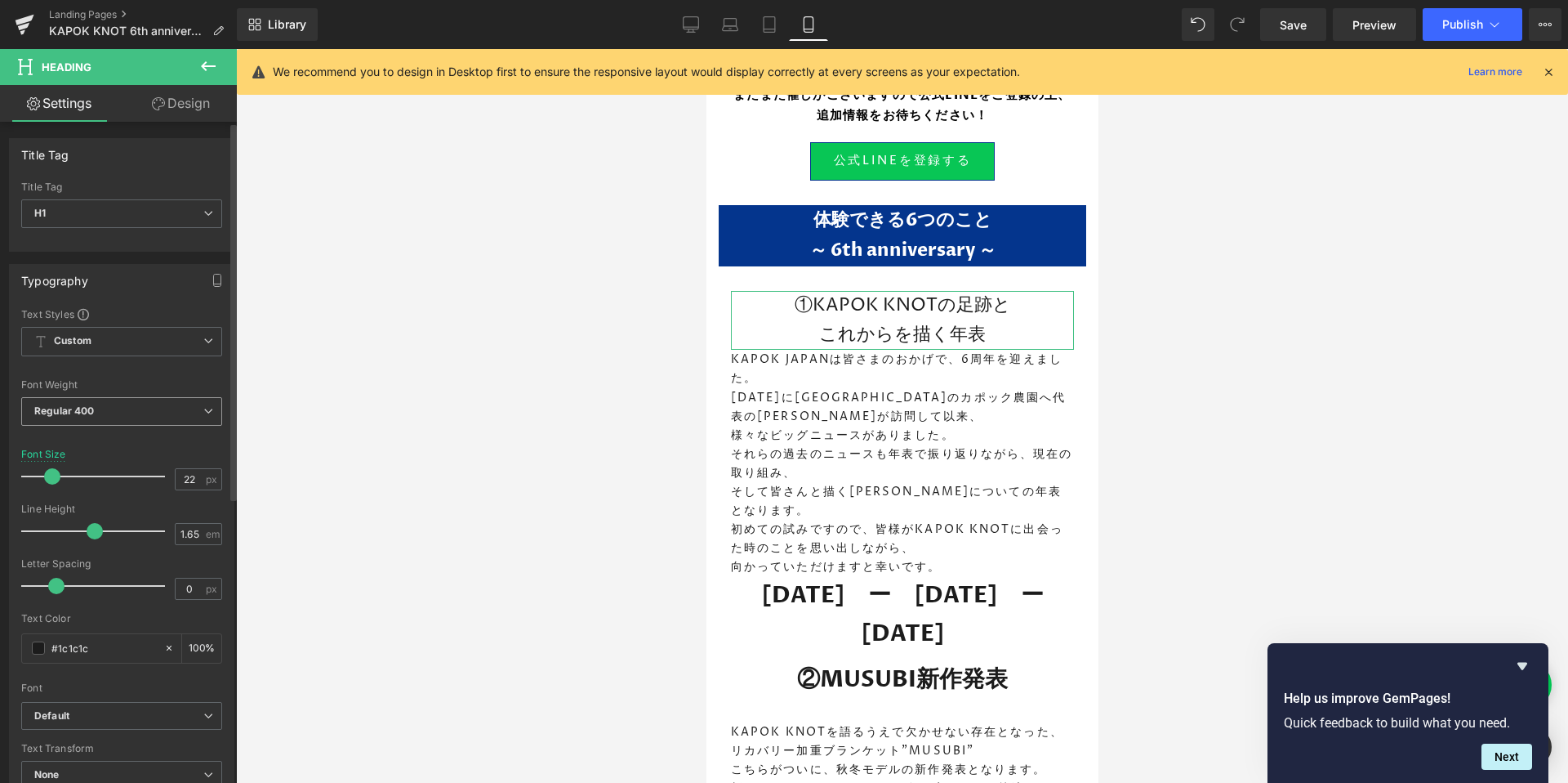
click at [95, 415] on span "Regular 400" at bounding box center [122, 410] width 201 height 28
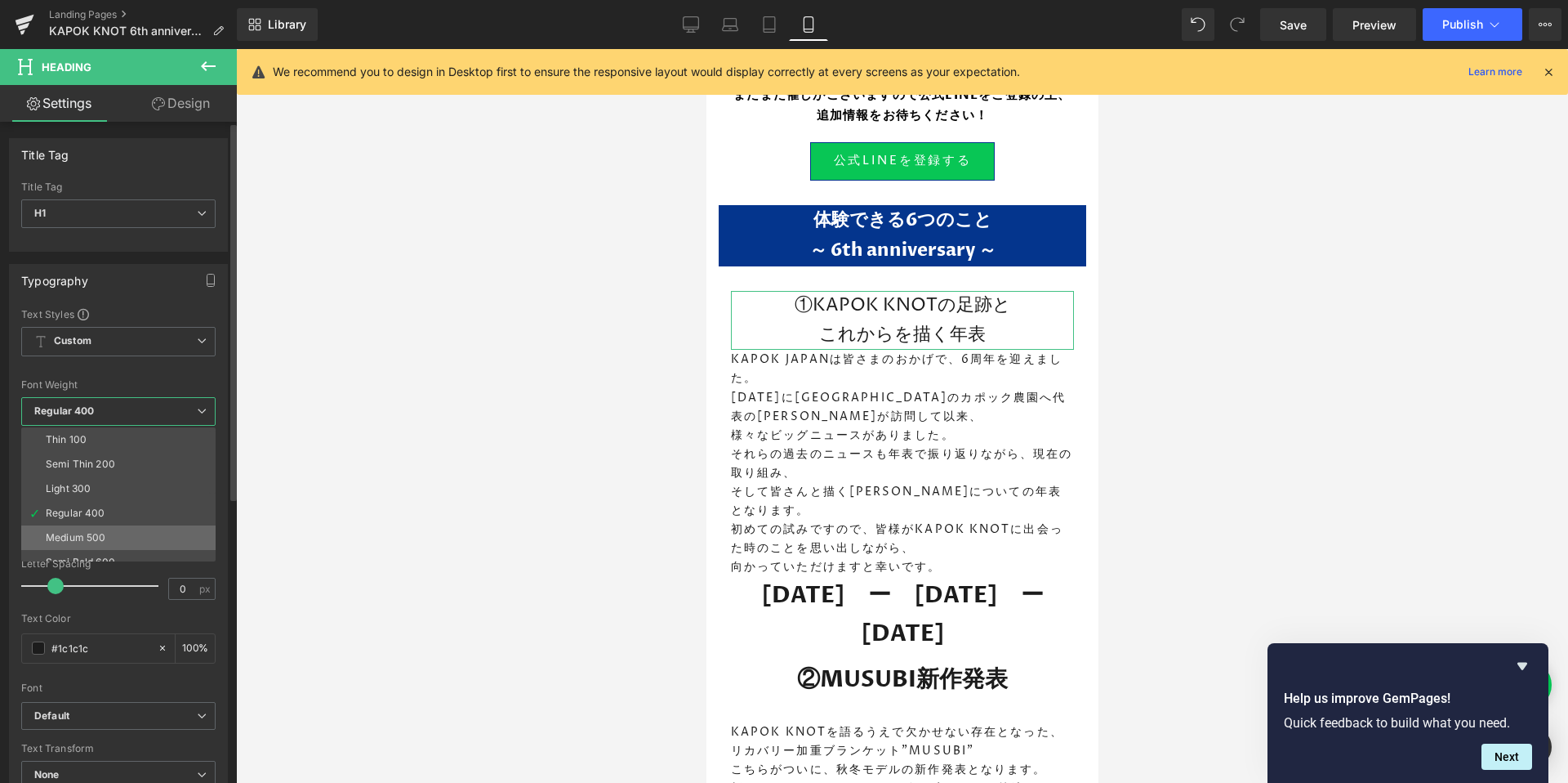
scroll to position [78, 0]
click at [110, 485] on div "Semi Bold 600" at bounding box center [80, 483] width 70 height 11
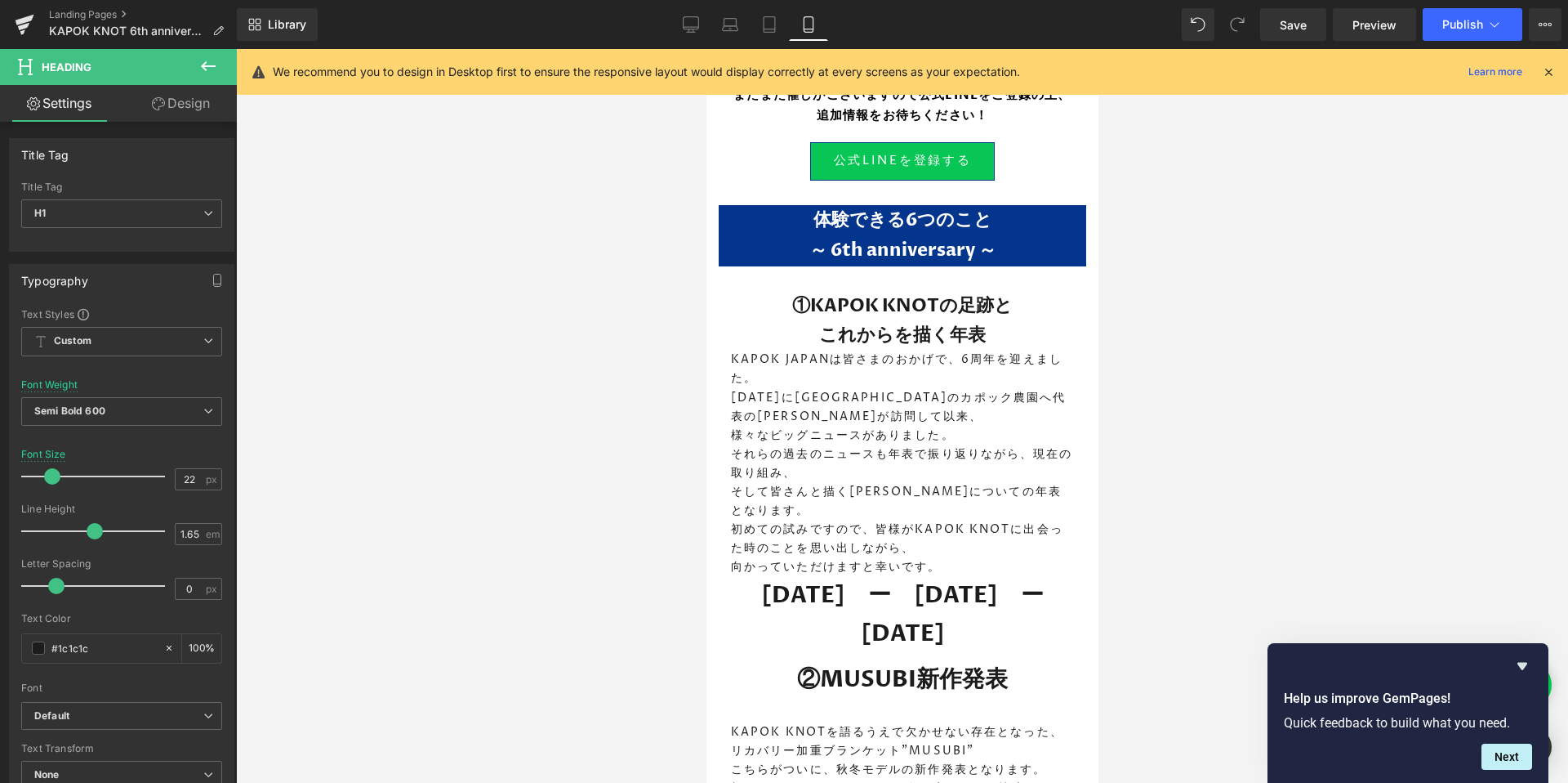
click at [1210, 427] on div at bounding box center [902, 416] width 1332 height 733
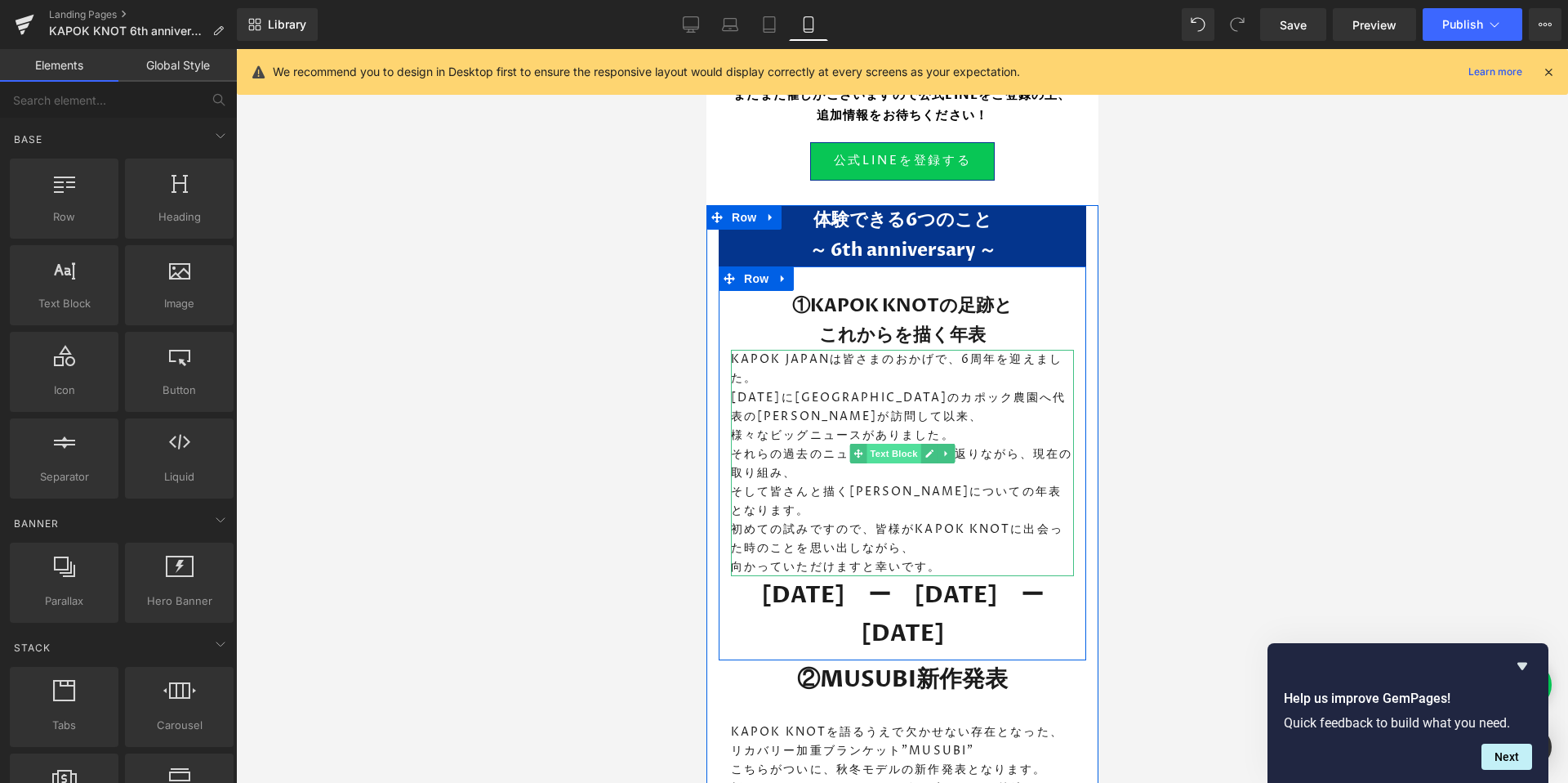
click at [899, 444] on span "Text Block" at bounding box center [893, 453] width 54 height 20
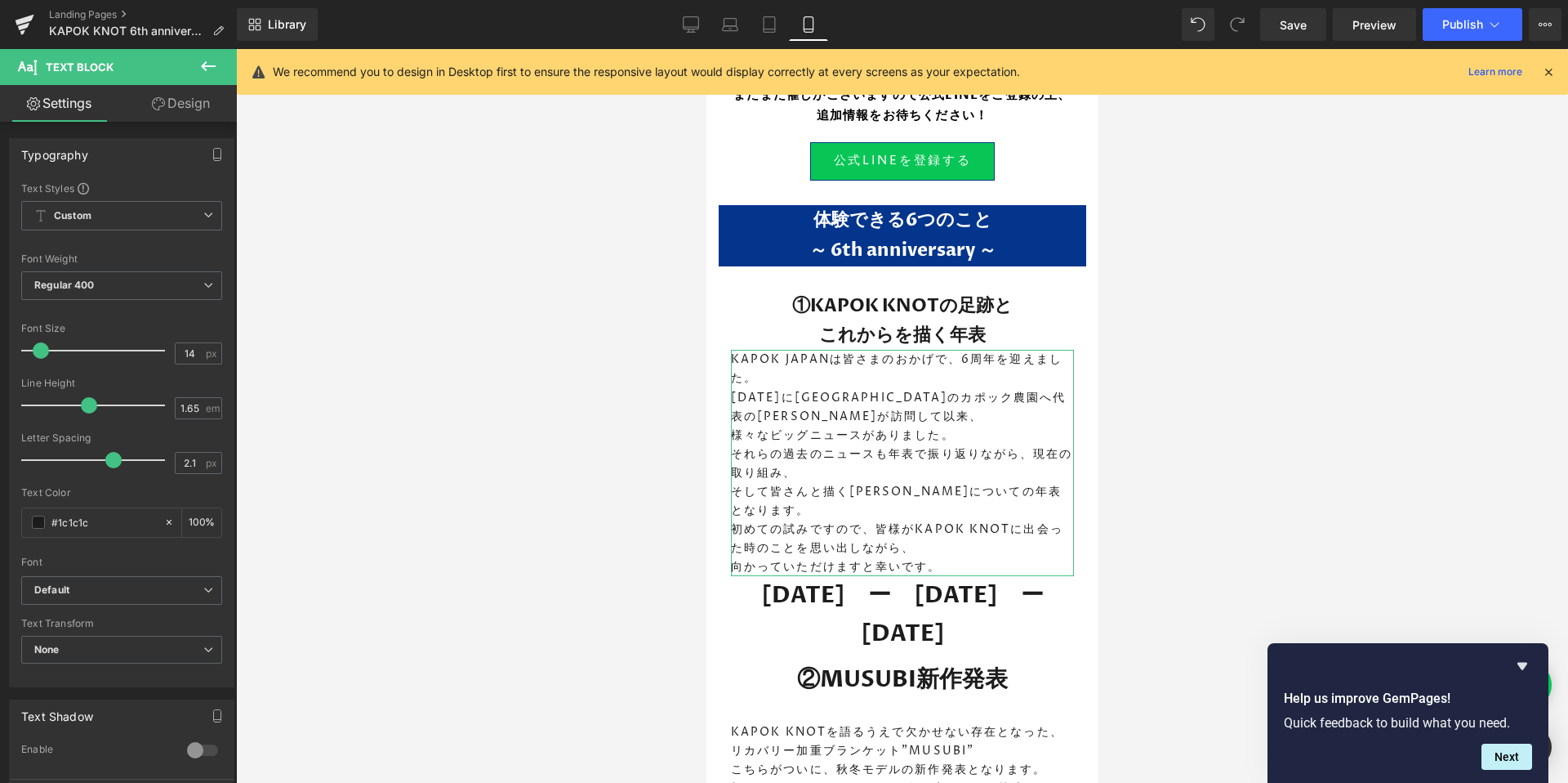
click at [160, 102] on icon at bounding box center [158, 103] width 13 height 13
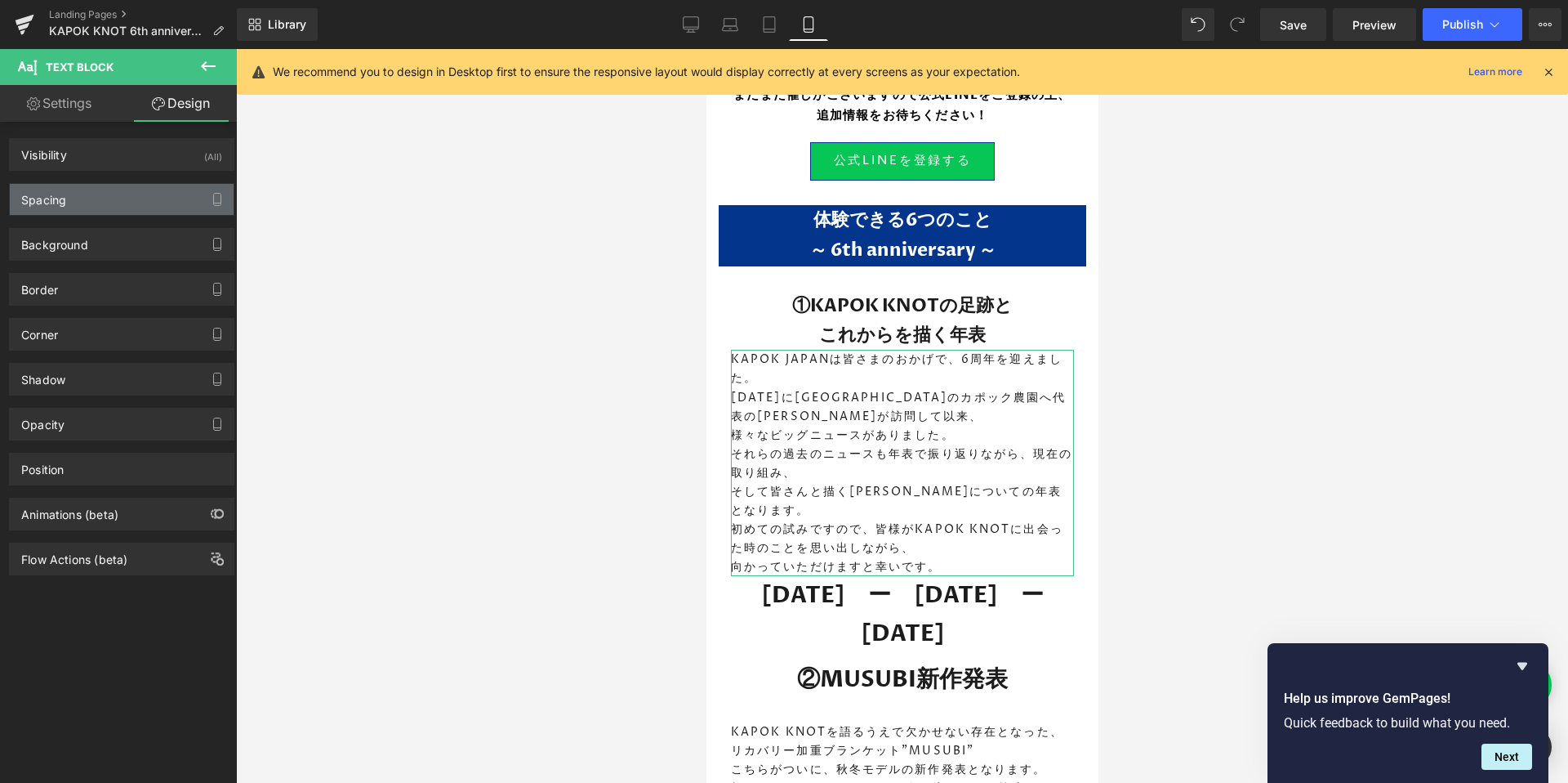
type input "0"
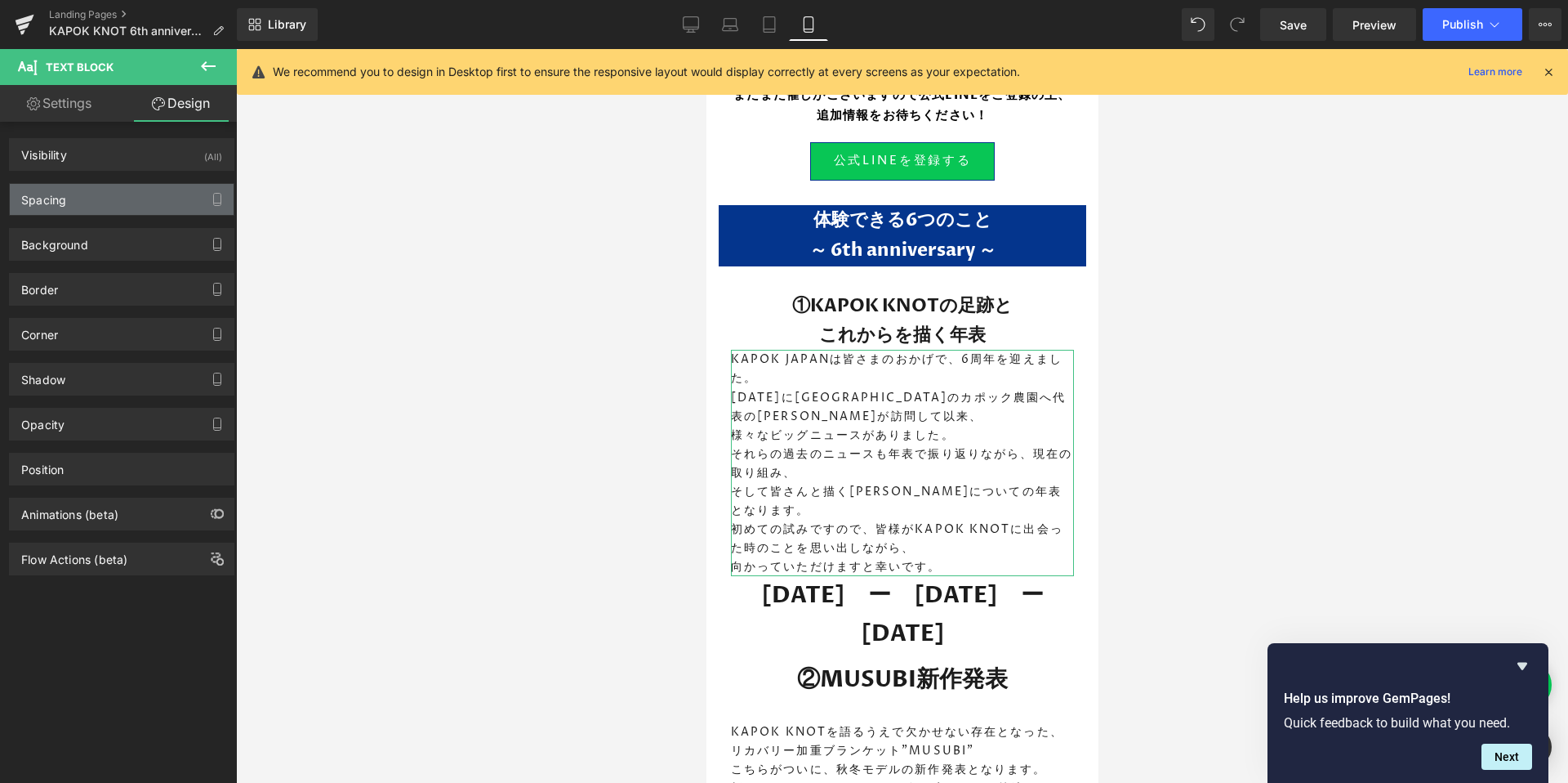
type input "0"
click at [80, 207] on div "Spacing" at bounding box center [121, 199] width 224 height 31
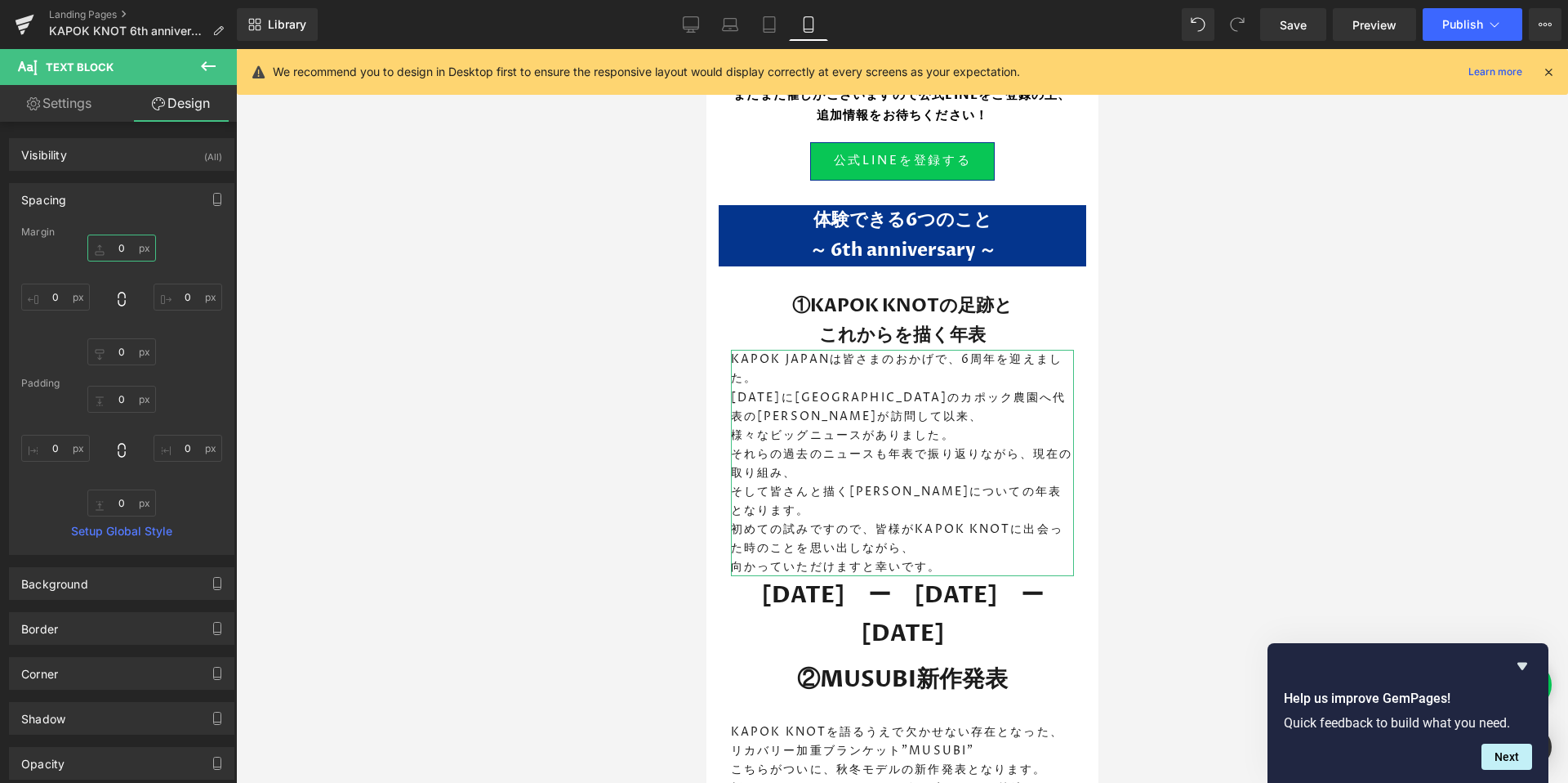
click at [126, 252] on input "0" at bounding box center [122, 247] width 69 height 27
type input "３０"
type input "３"
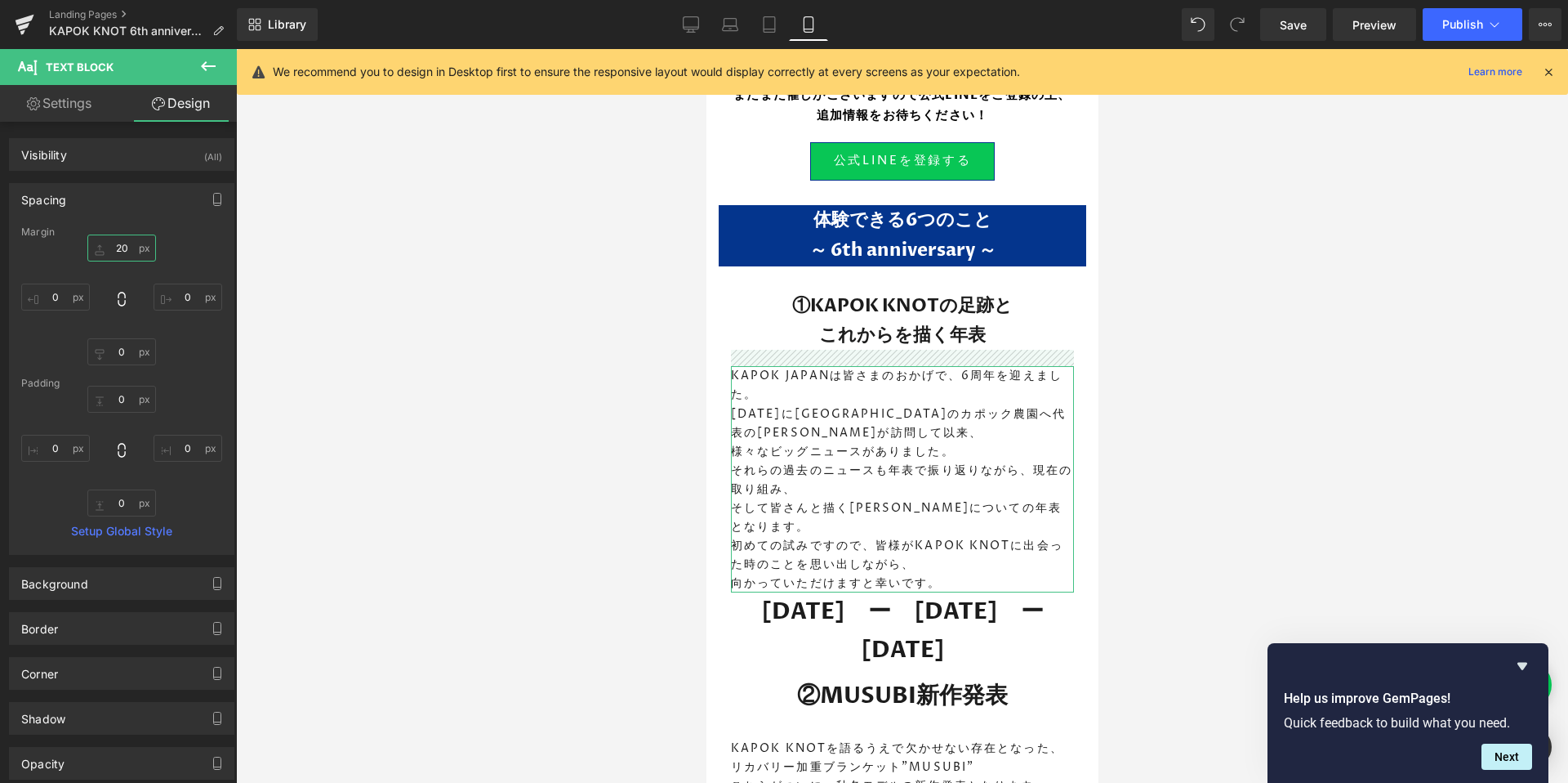
type input "2"
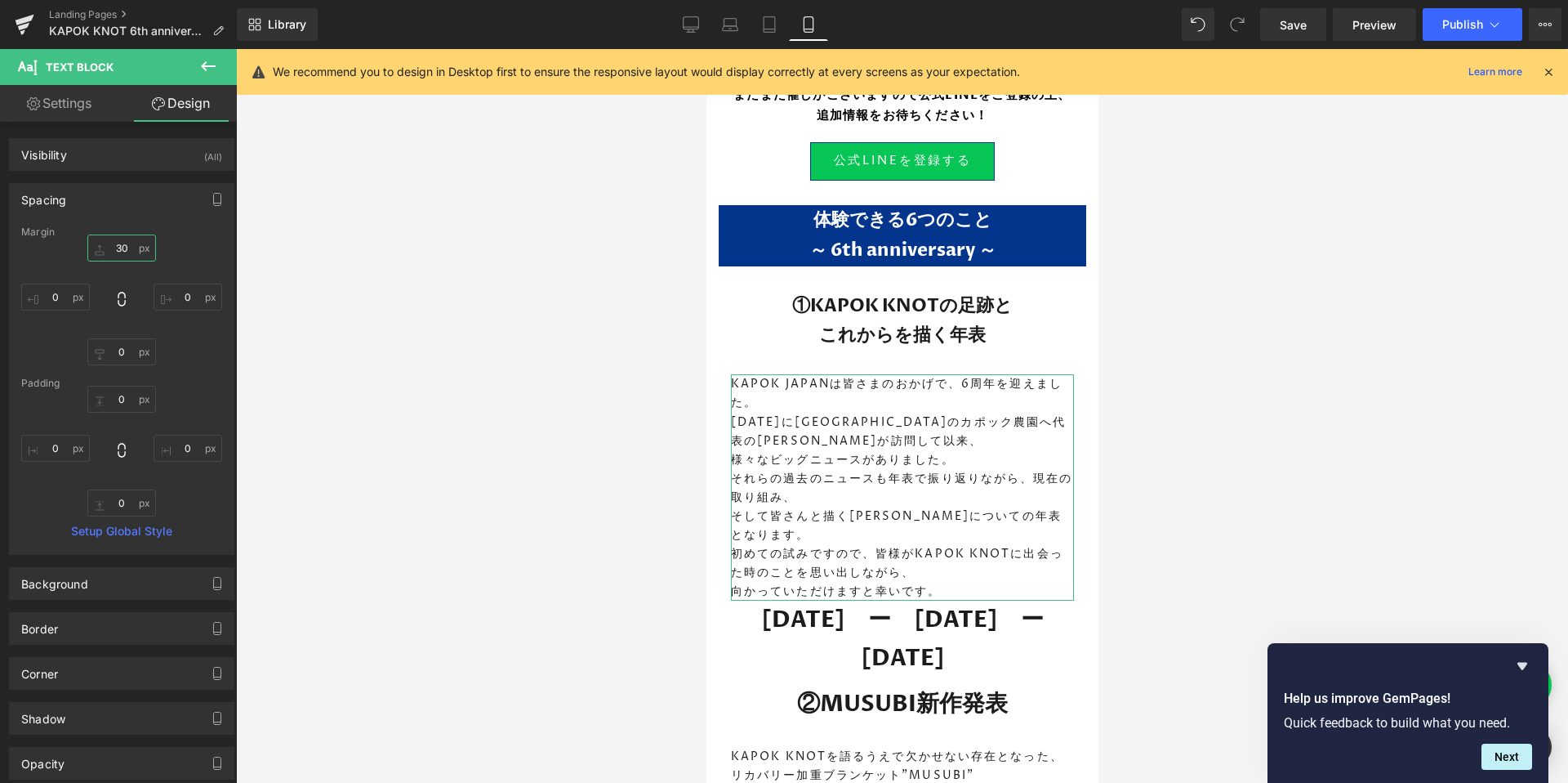
type input "3"
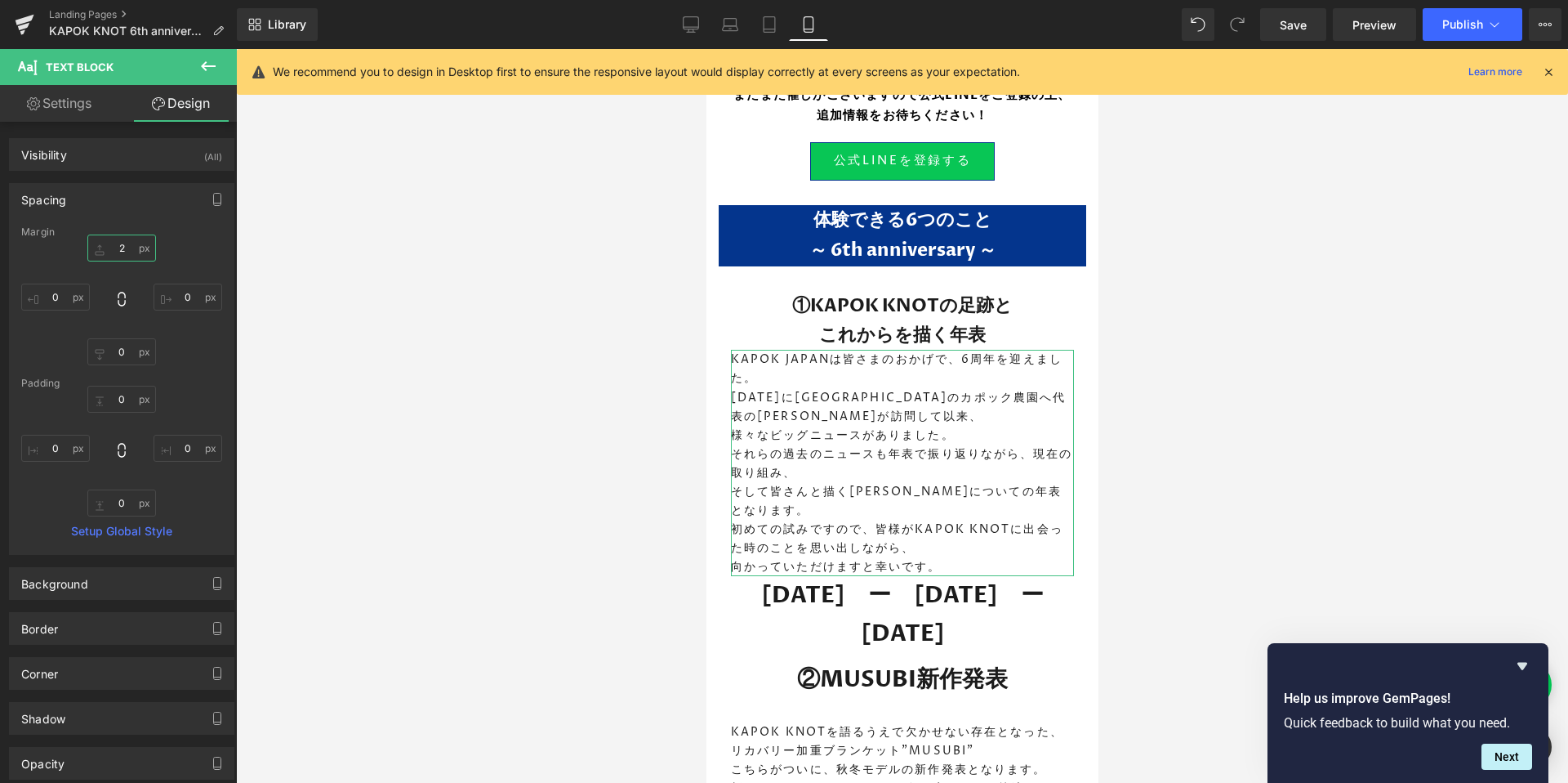
type input "20"
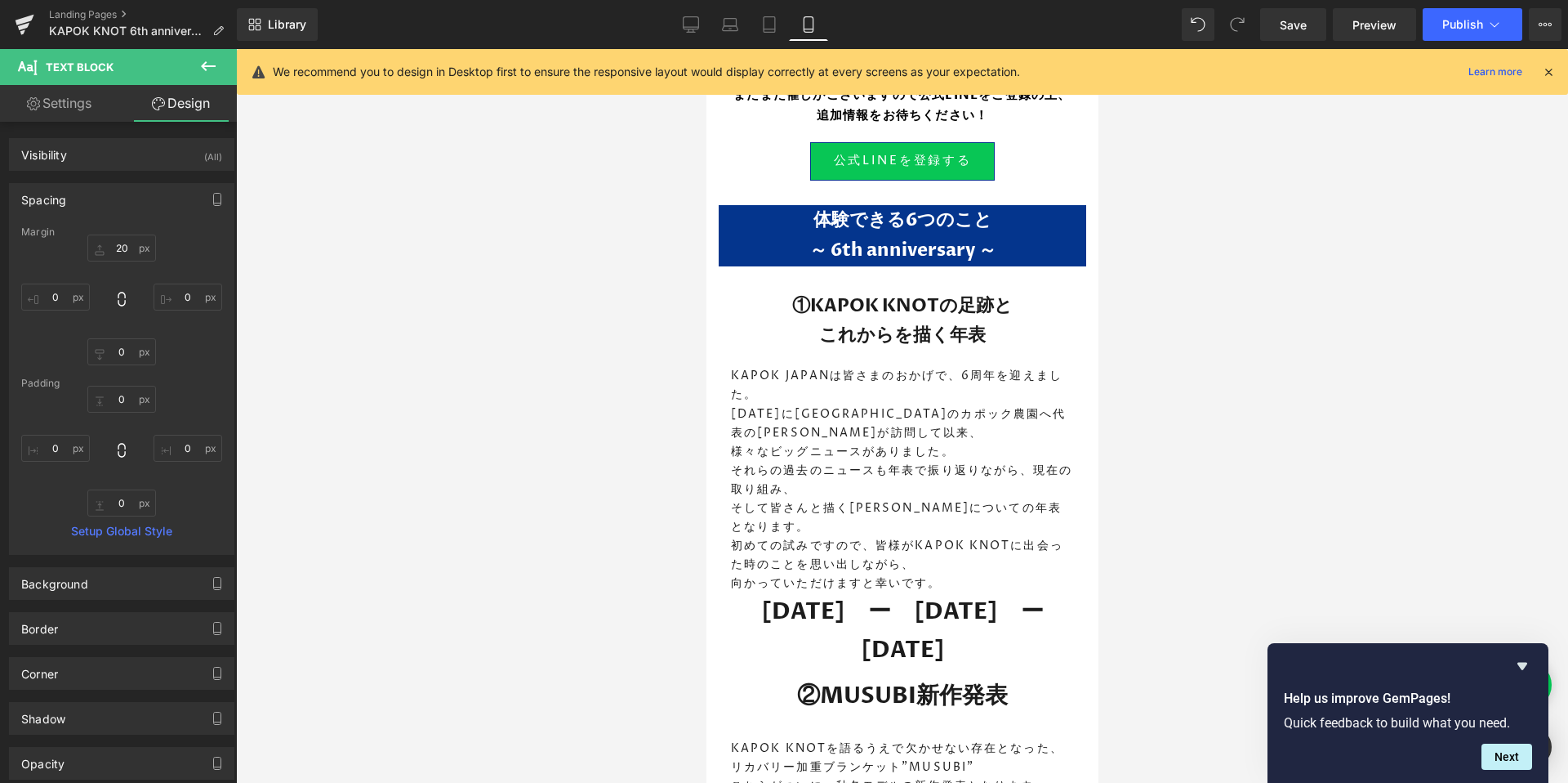
click at [751, 536] on p "初めての試みですので、皆様がKAPOK KNOTに出会った時のことを思い出しながら、" at bounding box center [902, 555] width 343 height 38
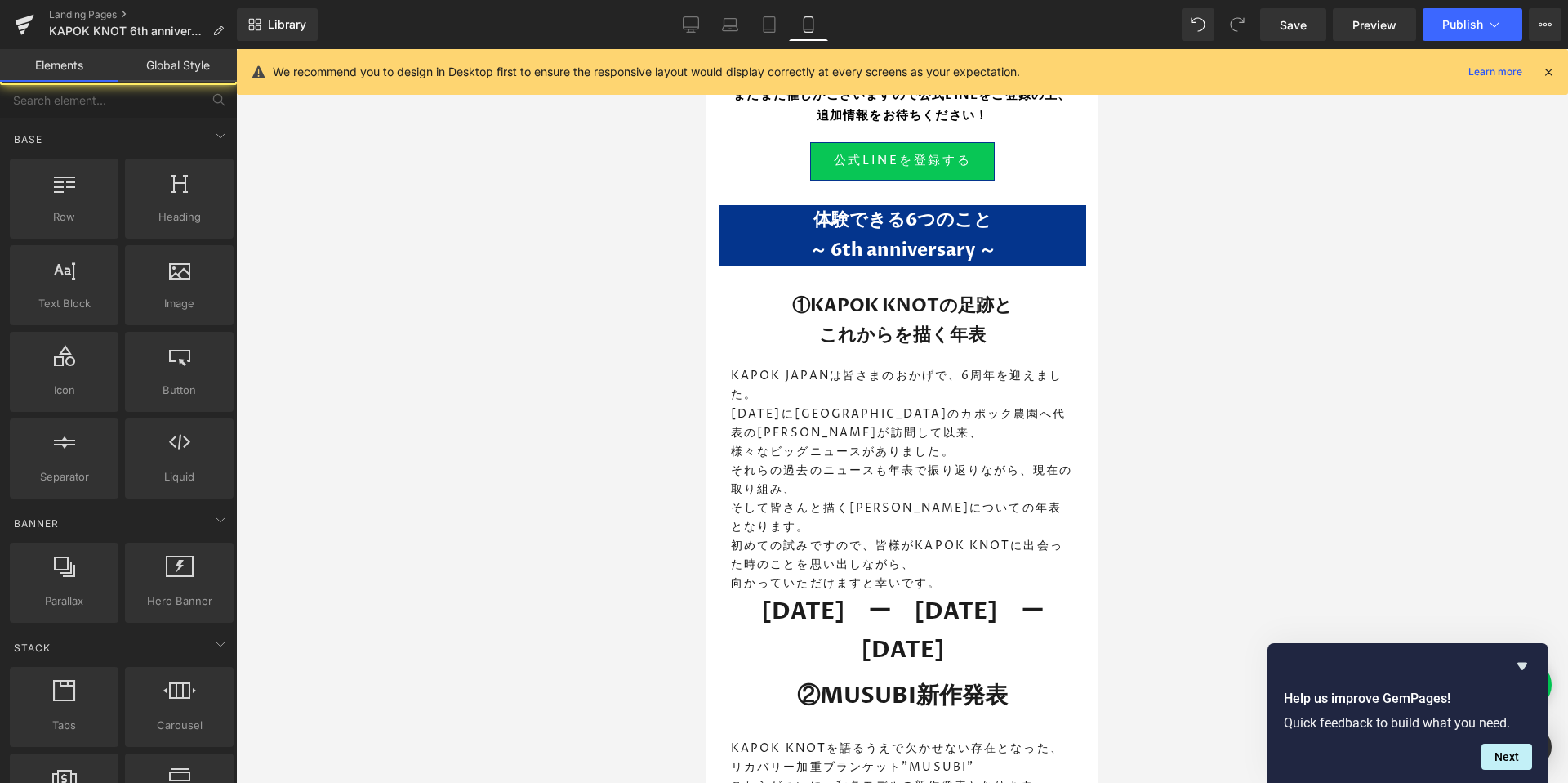
click at [1280, 459] on div at bounding box center [902, 416] width 1332 height 733
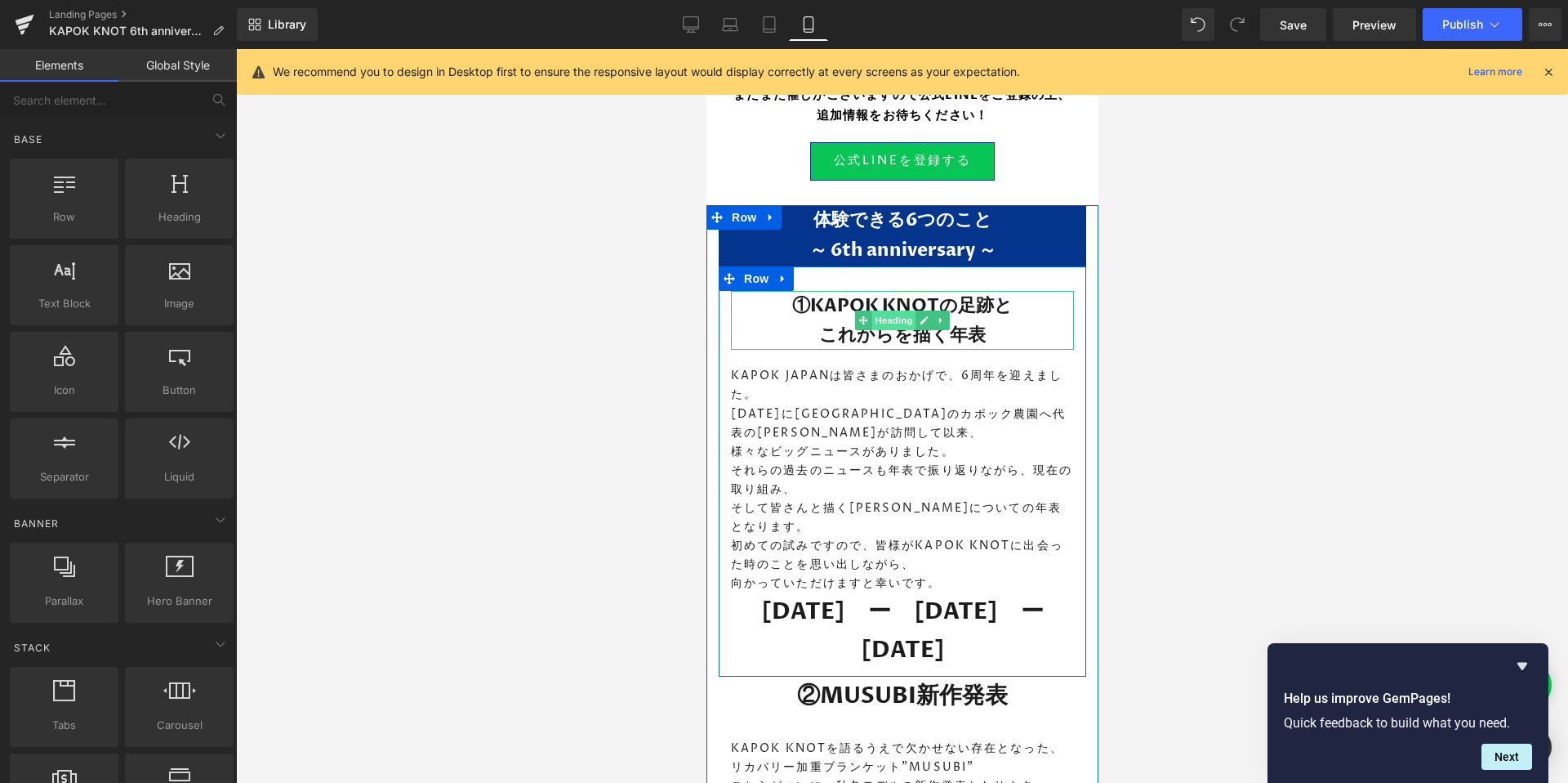
click at [895, 313] on span "Heading" at bounding box center [893, 320] width 44 height 20
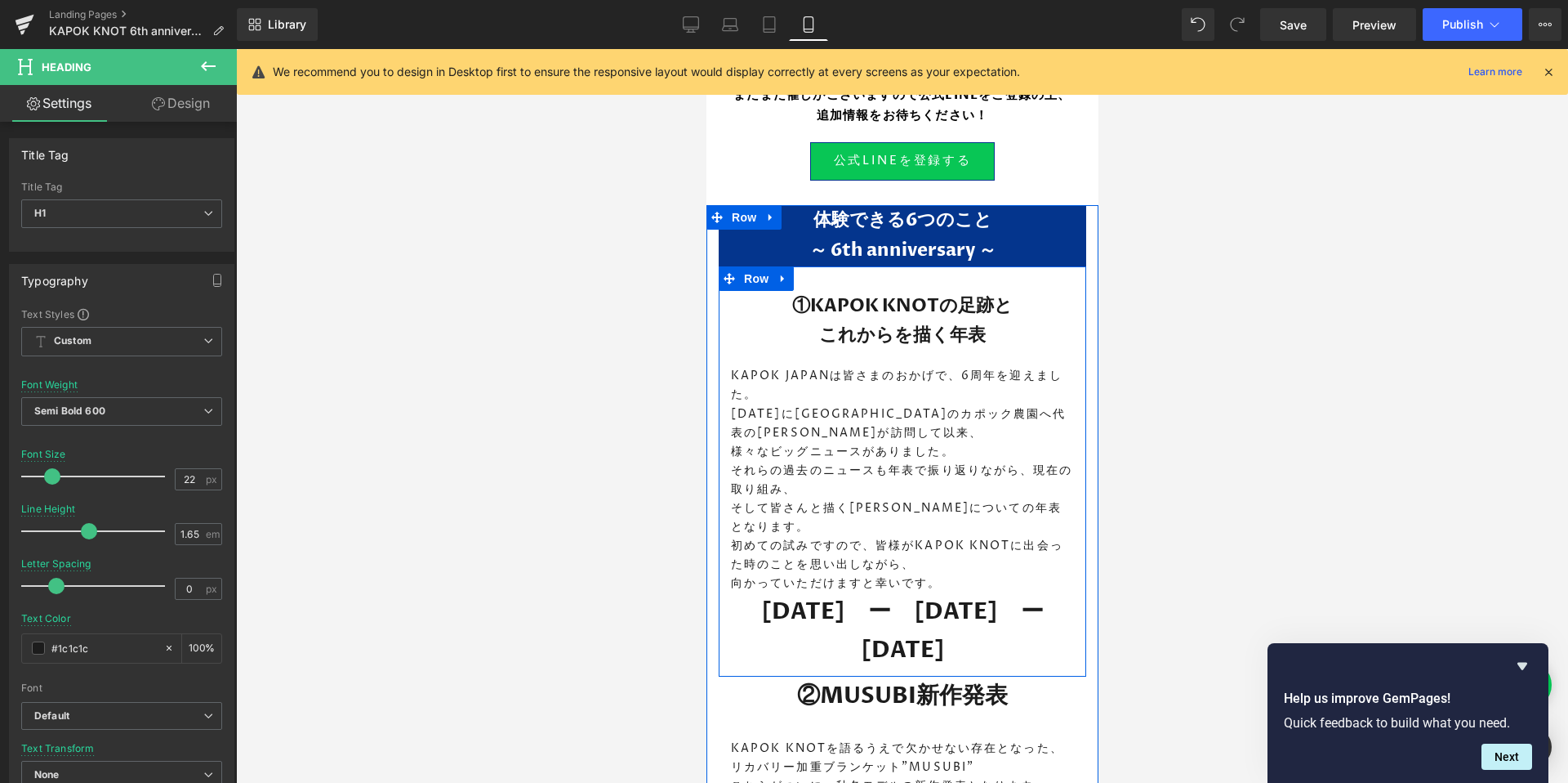
click at [1242, 410] on div at bounding box center [902, 416] width 1332 height 733
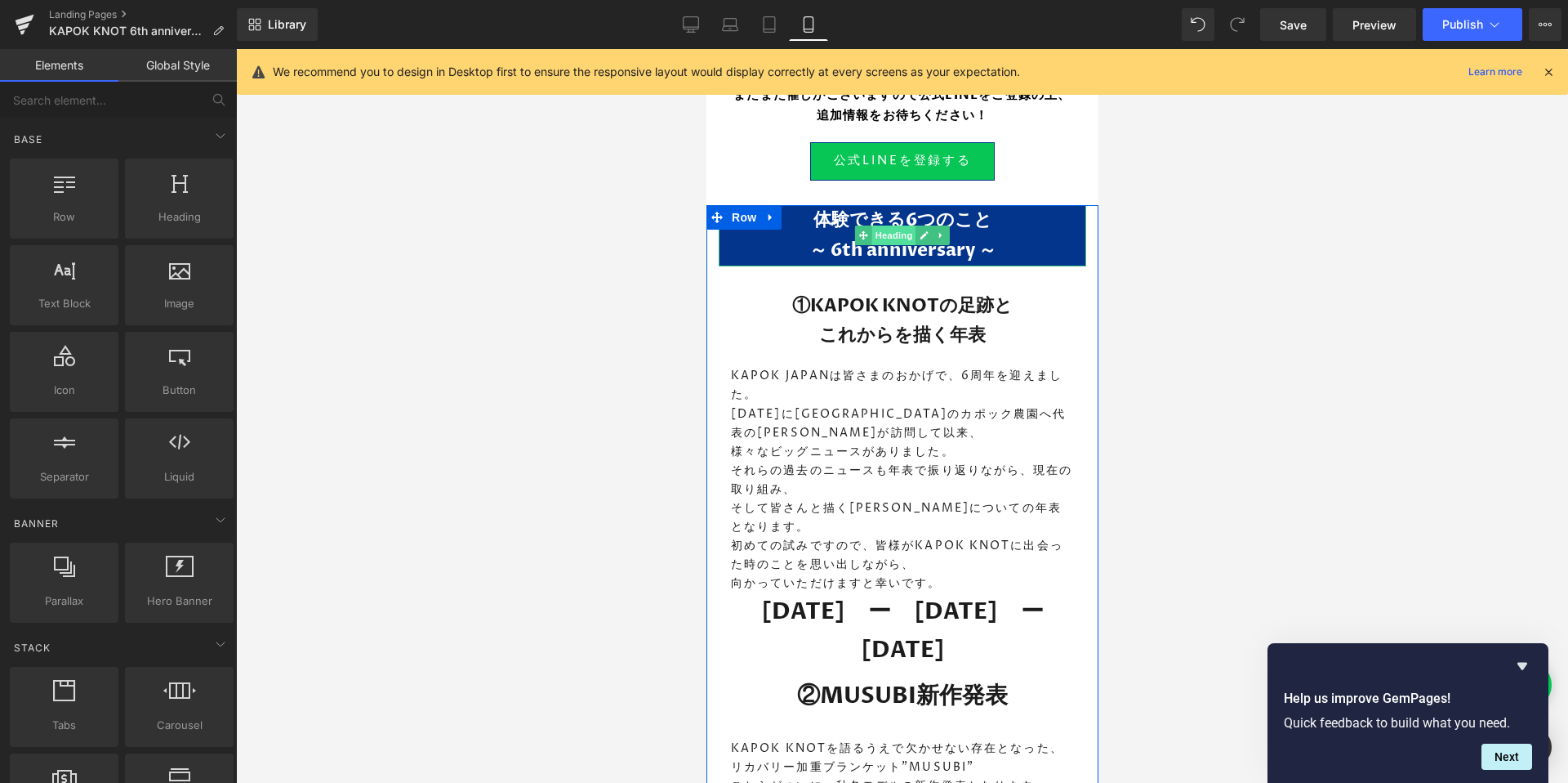
click at [898, 237] on span "Heading" at bounding box center [893, 235] width 44 height 20
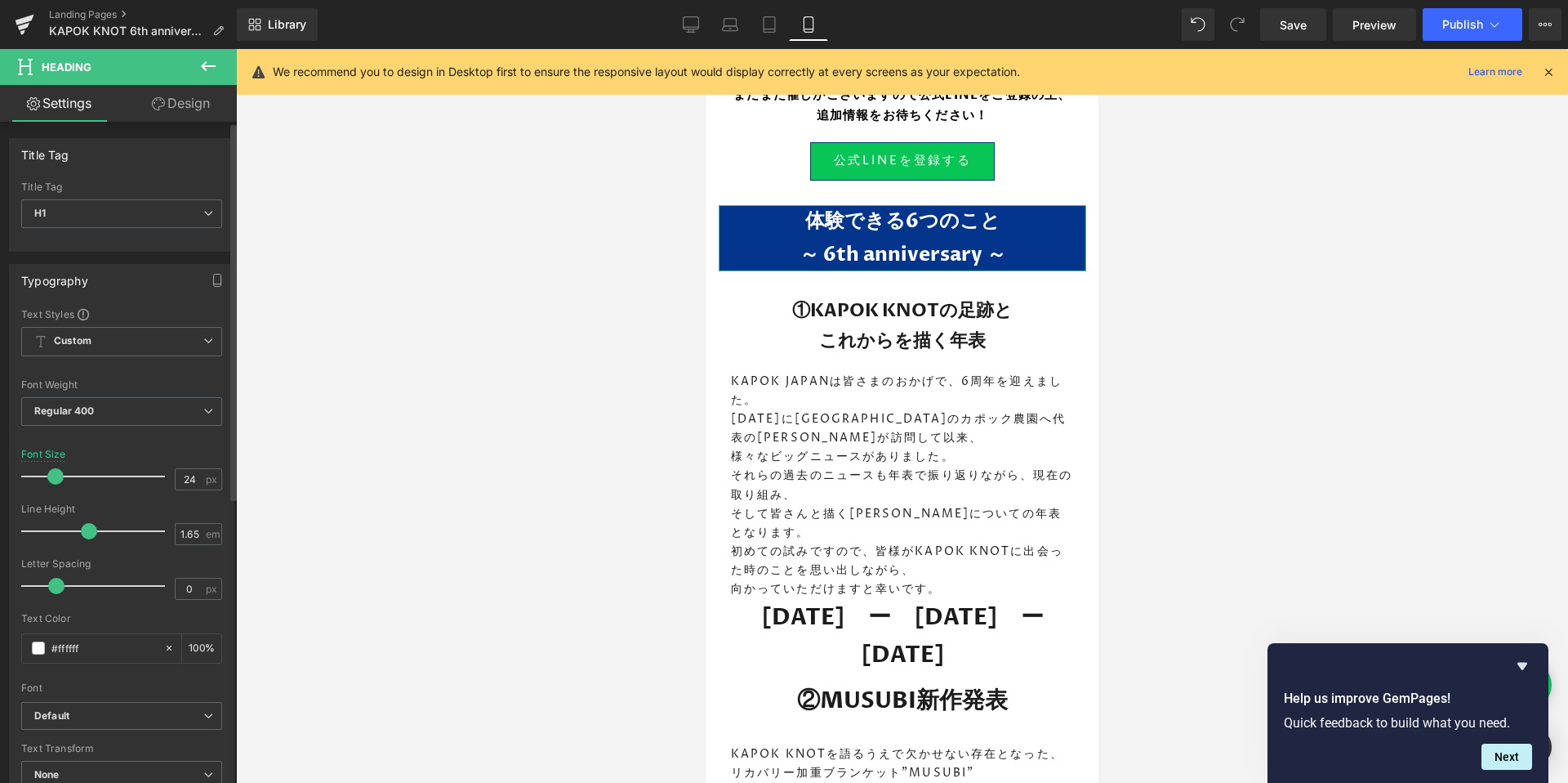
type input "25"
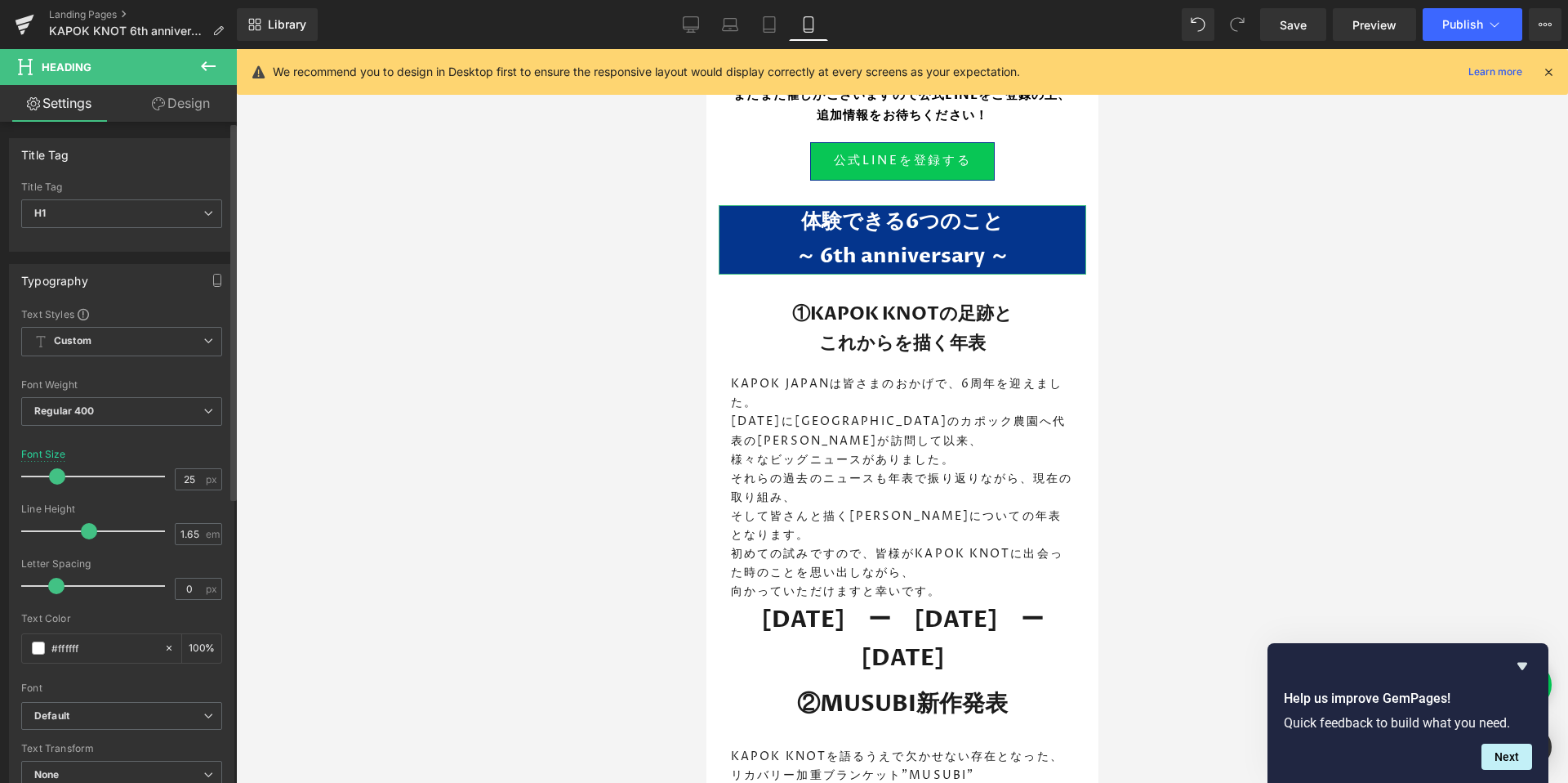
click at [56, 476] on span at bounding box center [57, 476] width 16 height 16
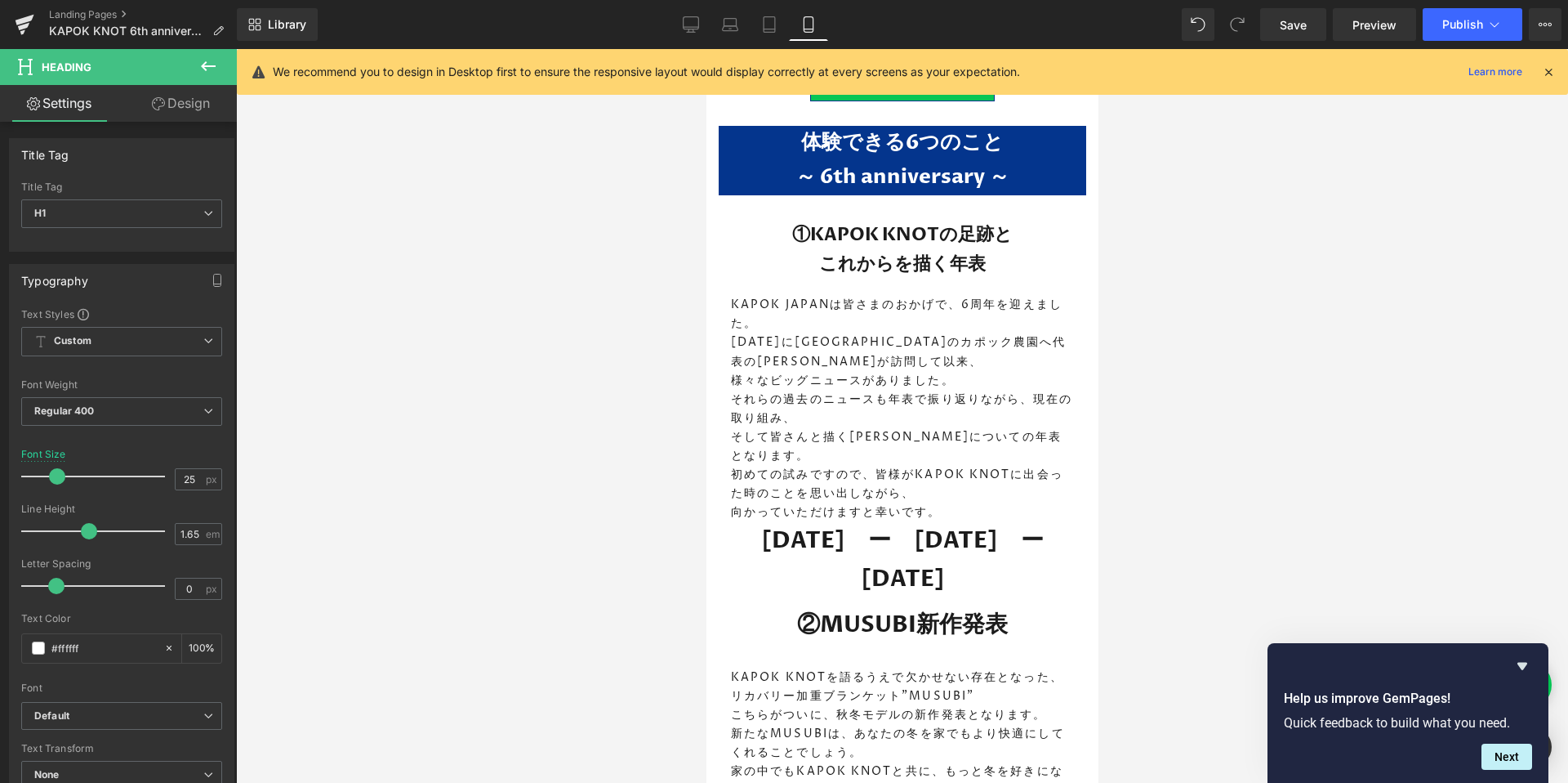
scroll to position [1183, 0]
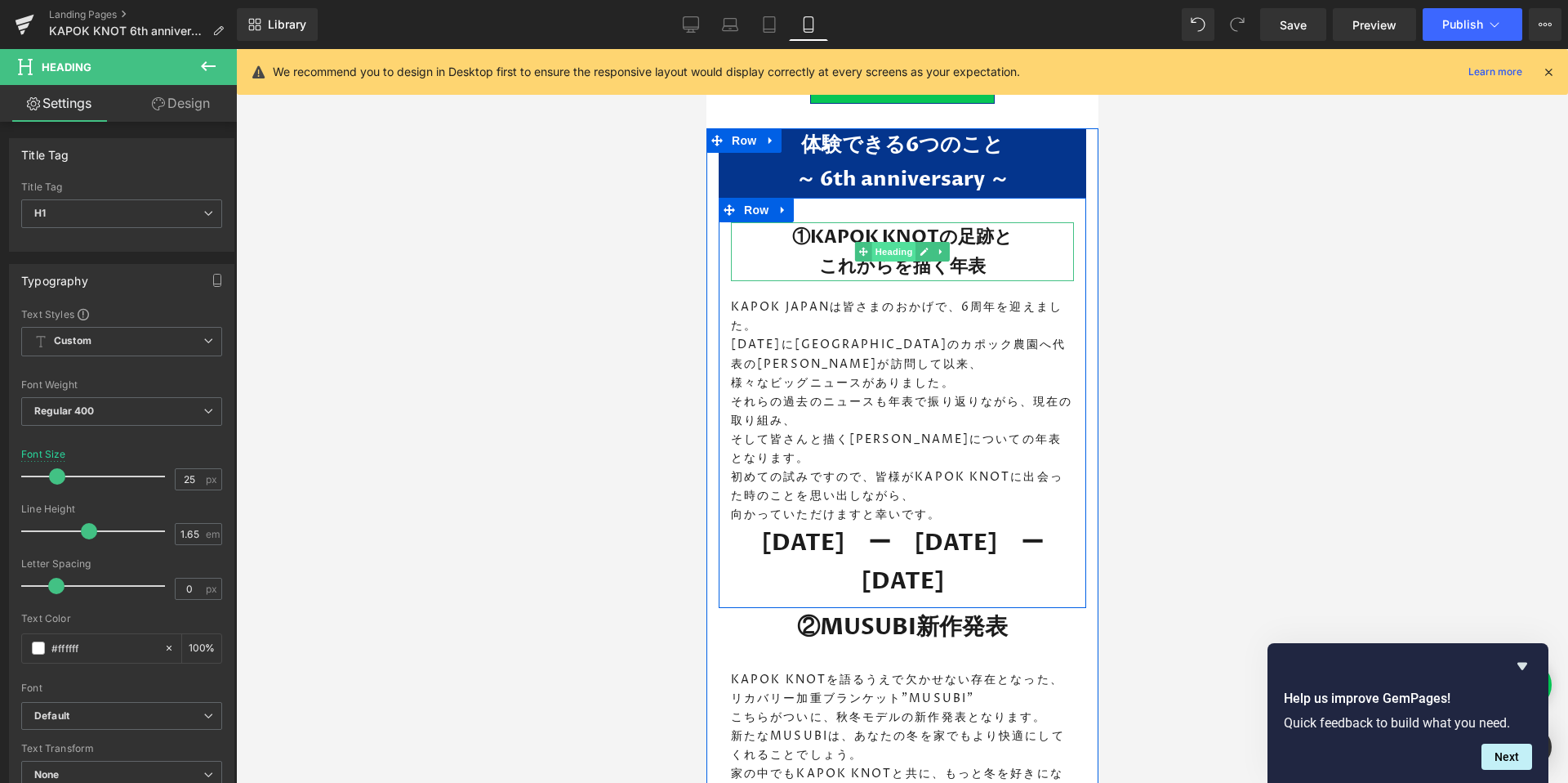
click at [891, 252] on span "Heading" at bounding box center [893, 252] width 44 height 20
click at [896, 552] on span "Heading" at bounding box center [893, 561] width 44 height 20
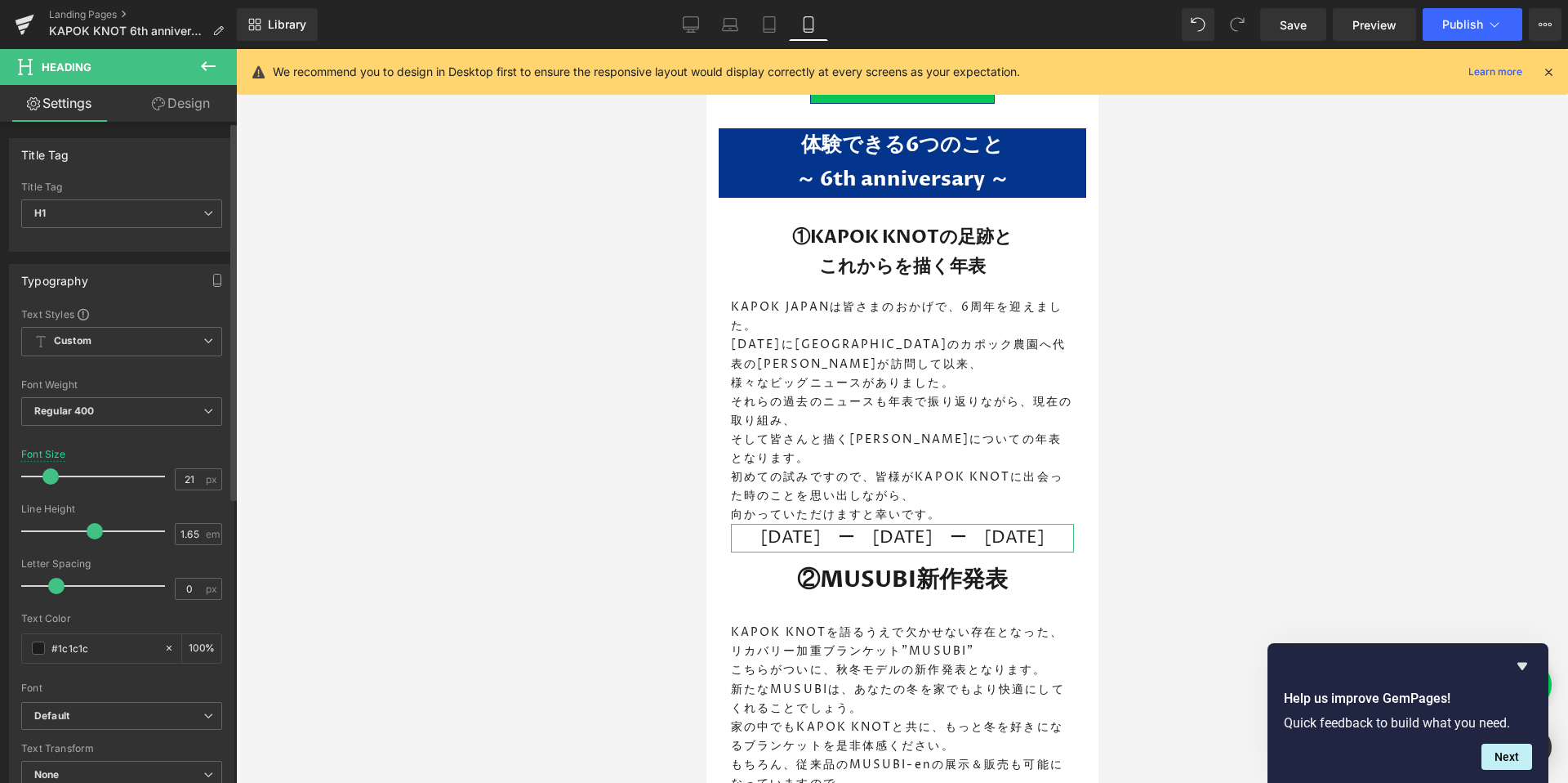
type input "22"
drag, startPoint x: 58, startPoint y: 472, endPoint x: 50, endPoint y: 471, distance: 8.1
click at [50, 471] on span at bounding box center [51, 476] width 16 height 16
click at [65, 414] on b "Regular 400" at bounding box center [64, 410] width 60 height 12
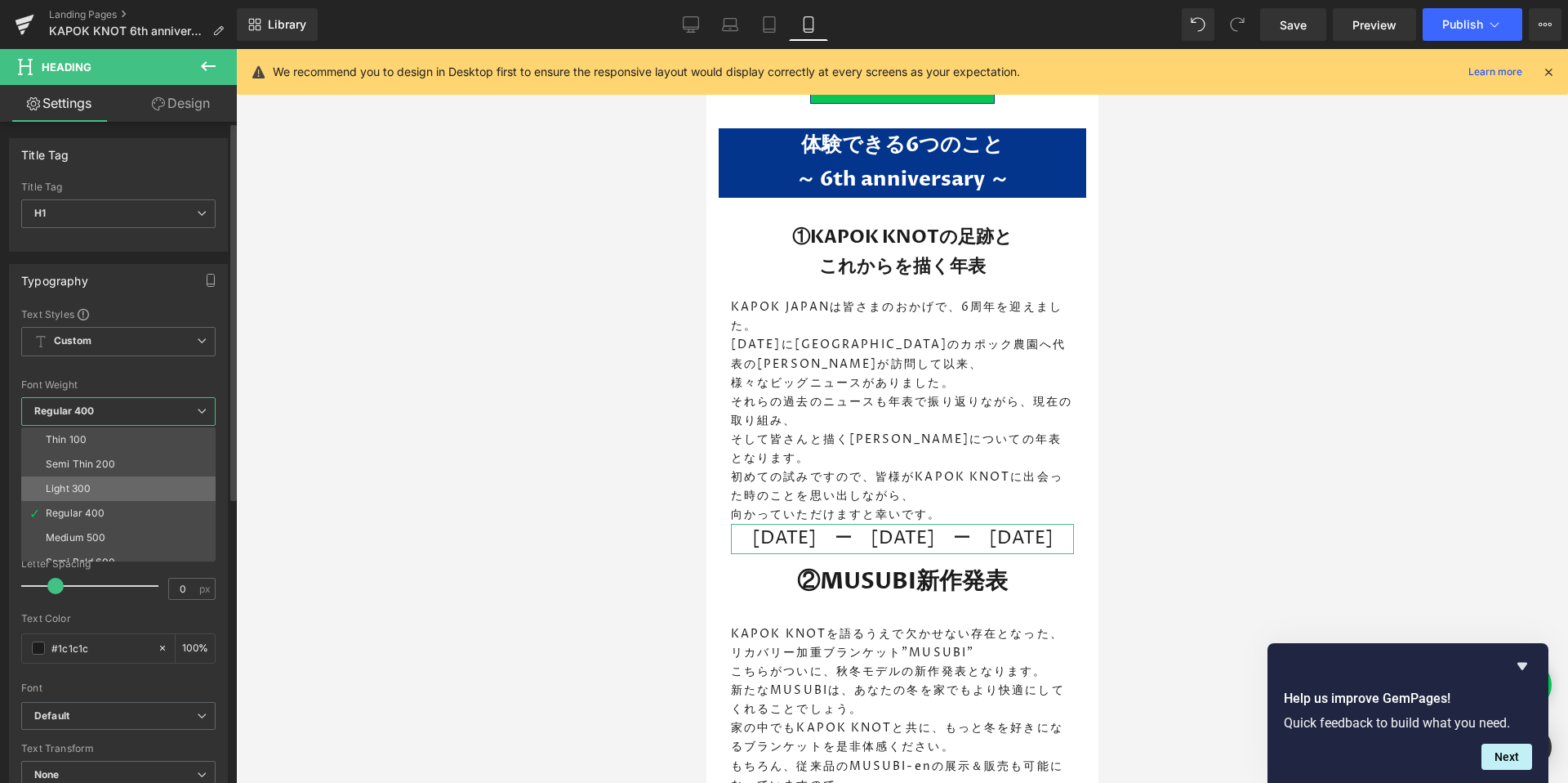
scroll to position [53, 0]
click at [112, 497] on li "Semi Bold 600" at bounding box center [122, 509] width 202 height 25
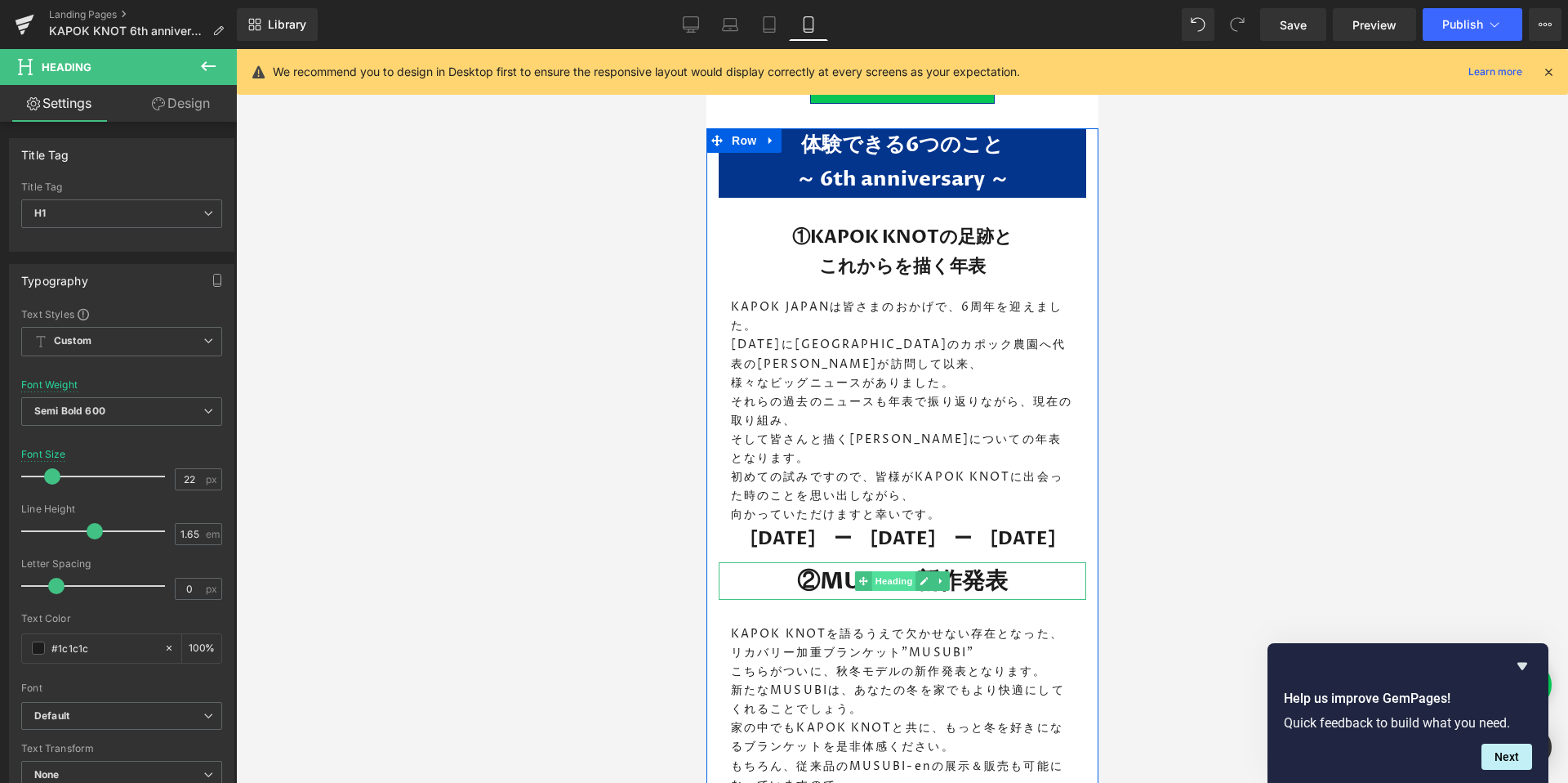
click at [895, 571] on span "Heading" at bounding box center [893, 580] width 44 height 20
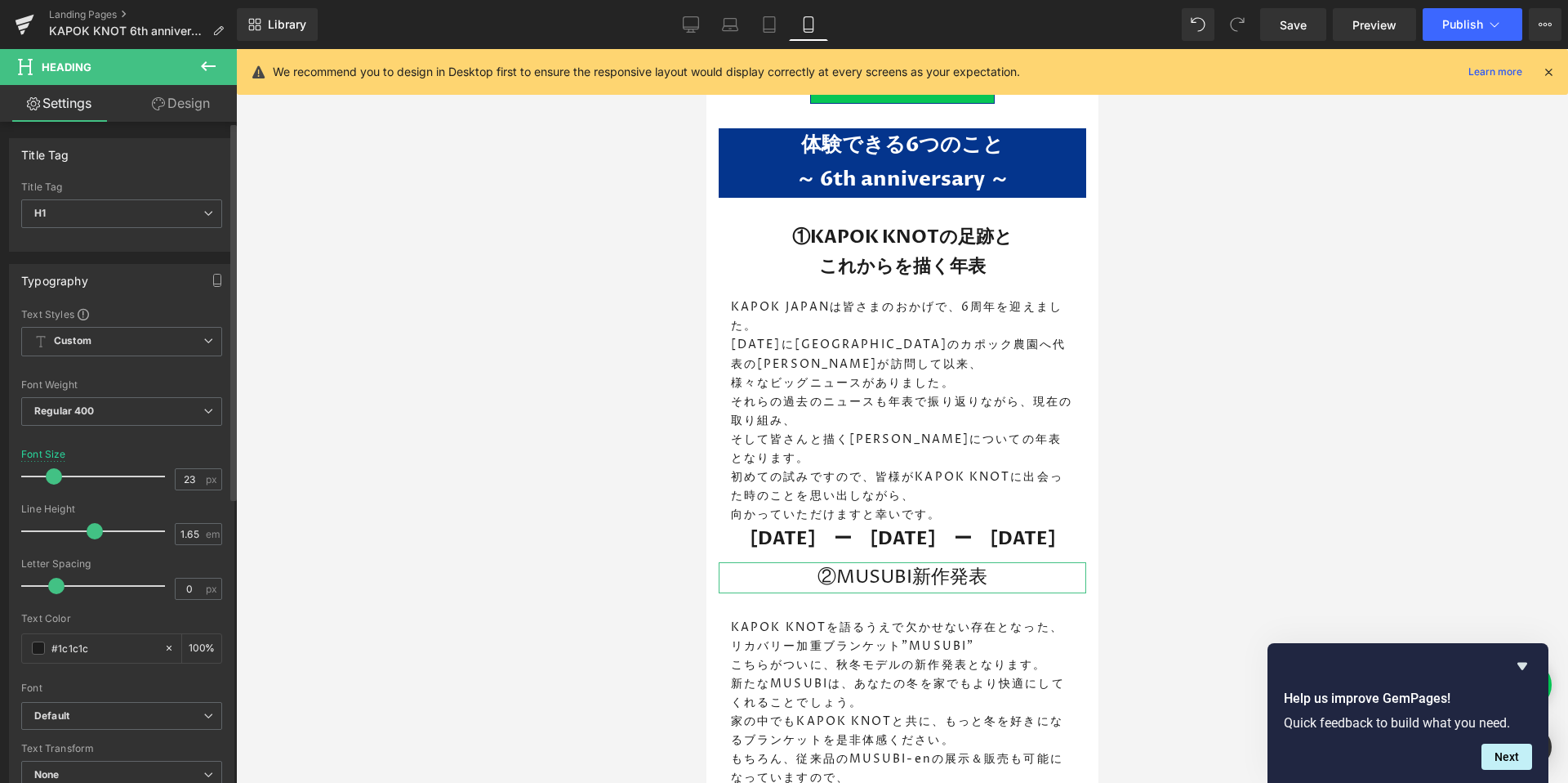
type input "22"
drag, startPoint x: 59, startPoint y: 477, endPoint x: 51, endPoint y: 476, distance: 8.1
click at [51, 476] on span at bounding box center [51, 476] width 16 height 16
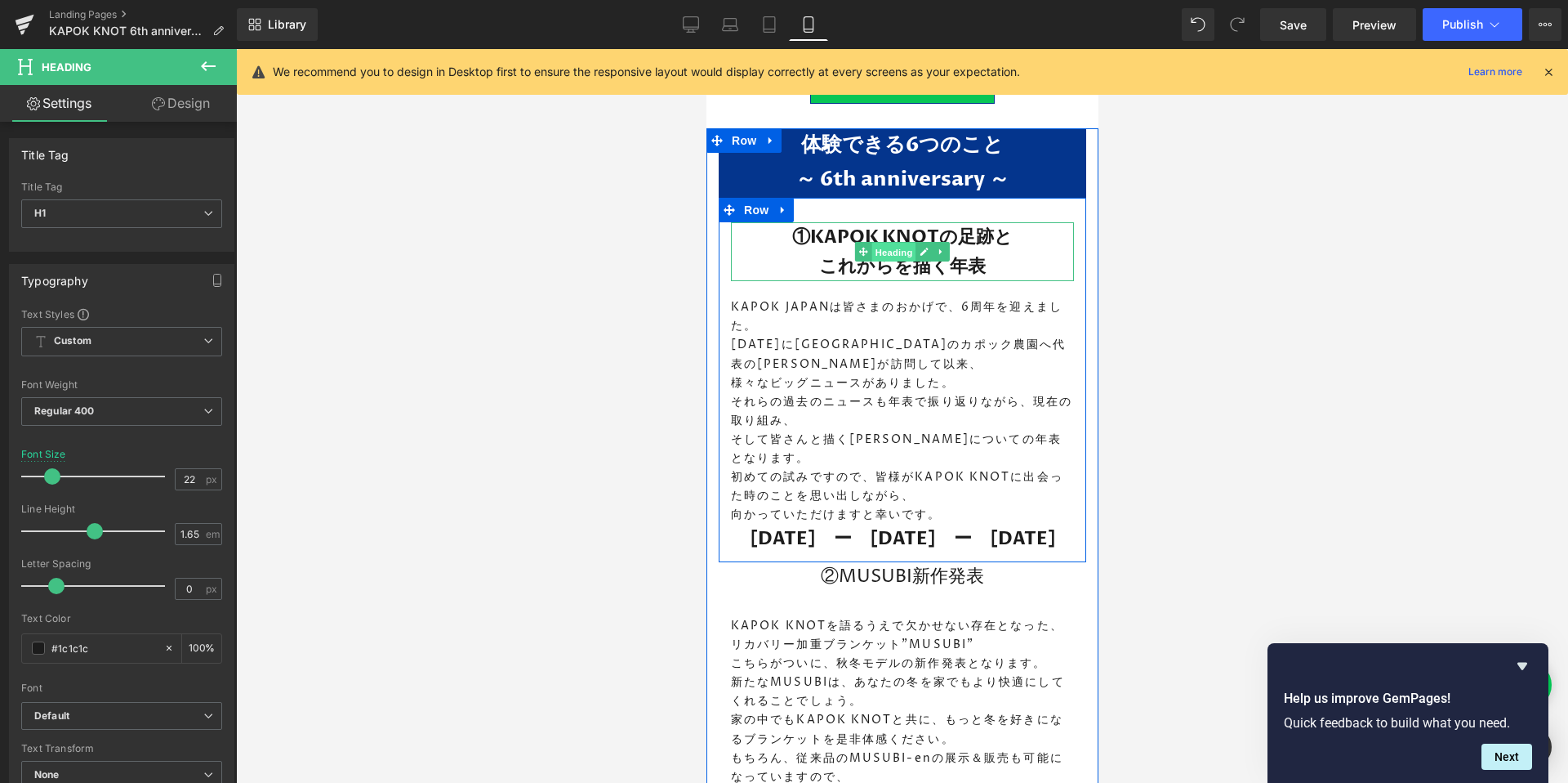
click at [883, 244] on span "Heading" at bounding box center [893, 252] width 44 height 20
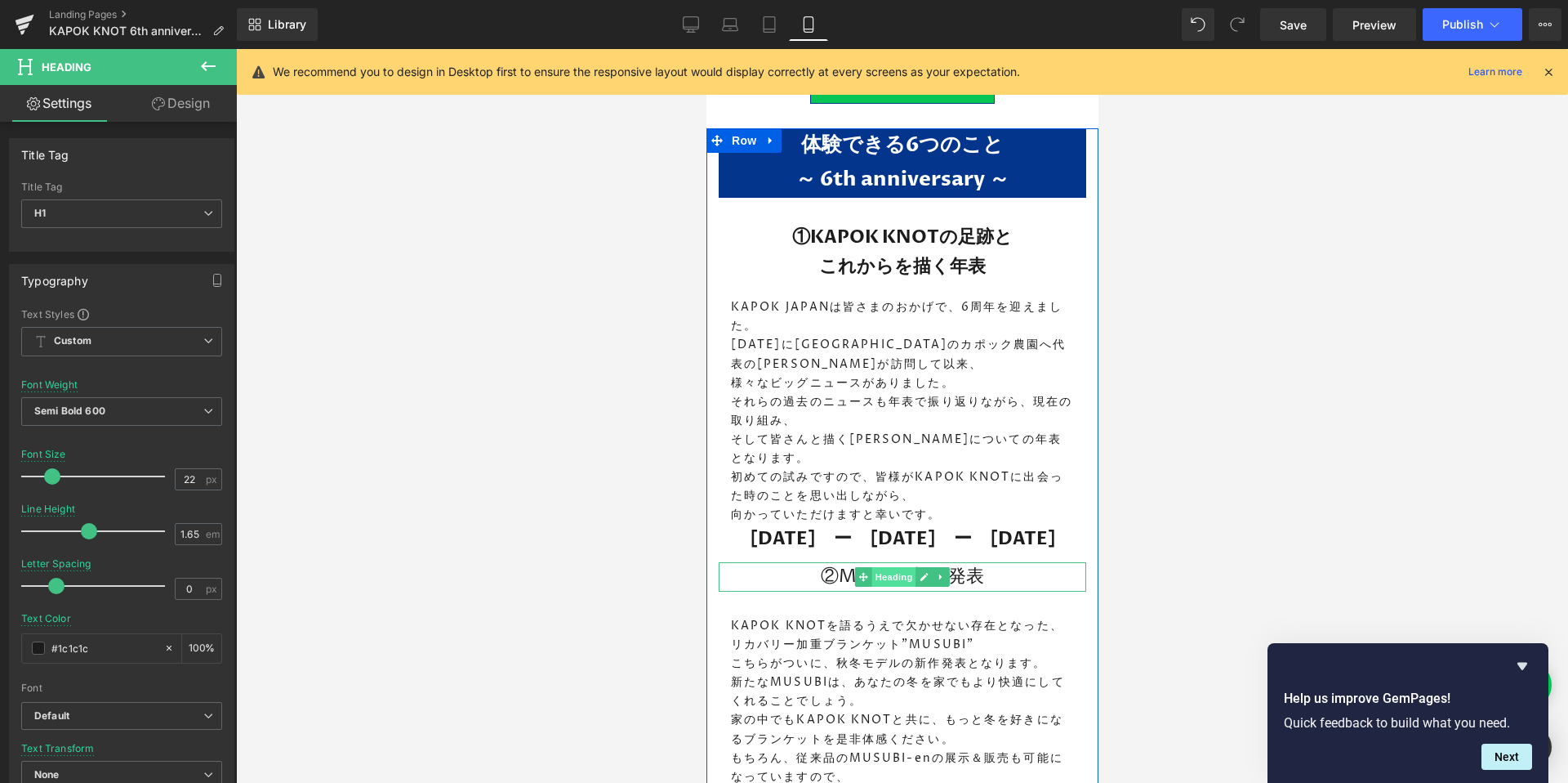
click at [901, 567] on span "Heading" at bounding box center [893, 576] width 44 height 20
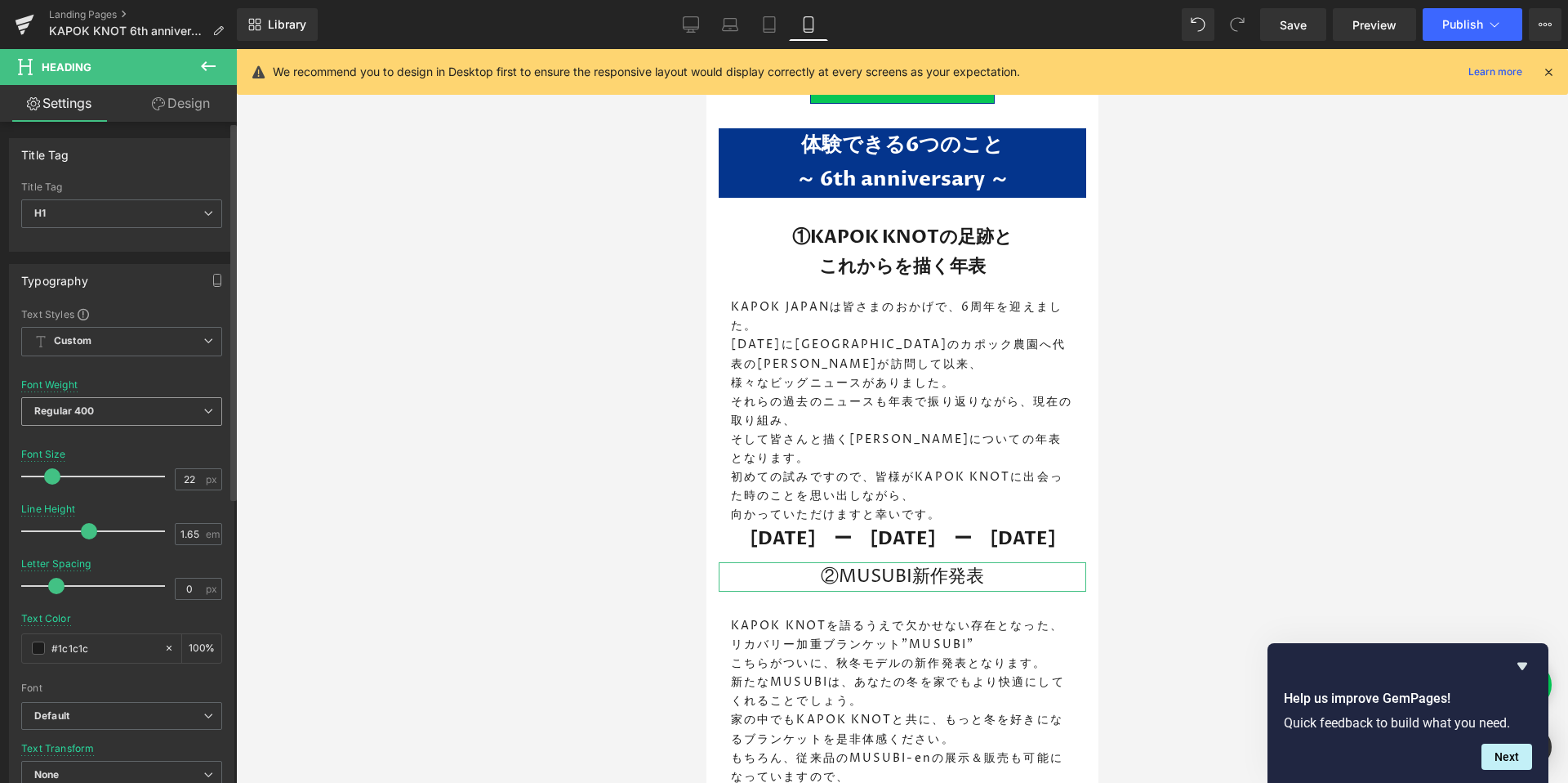
click at [106, 411] on span "Regular 400" at bounding box center [122, 410] width 201 height 28
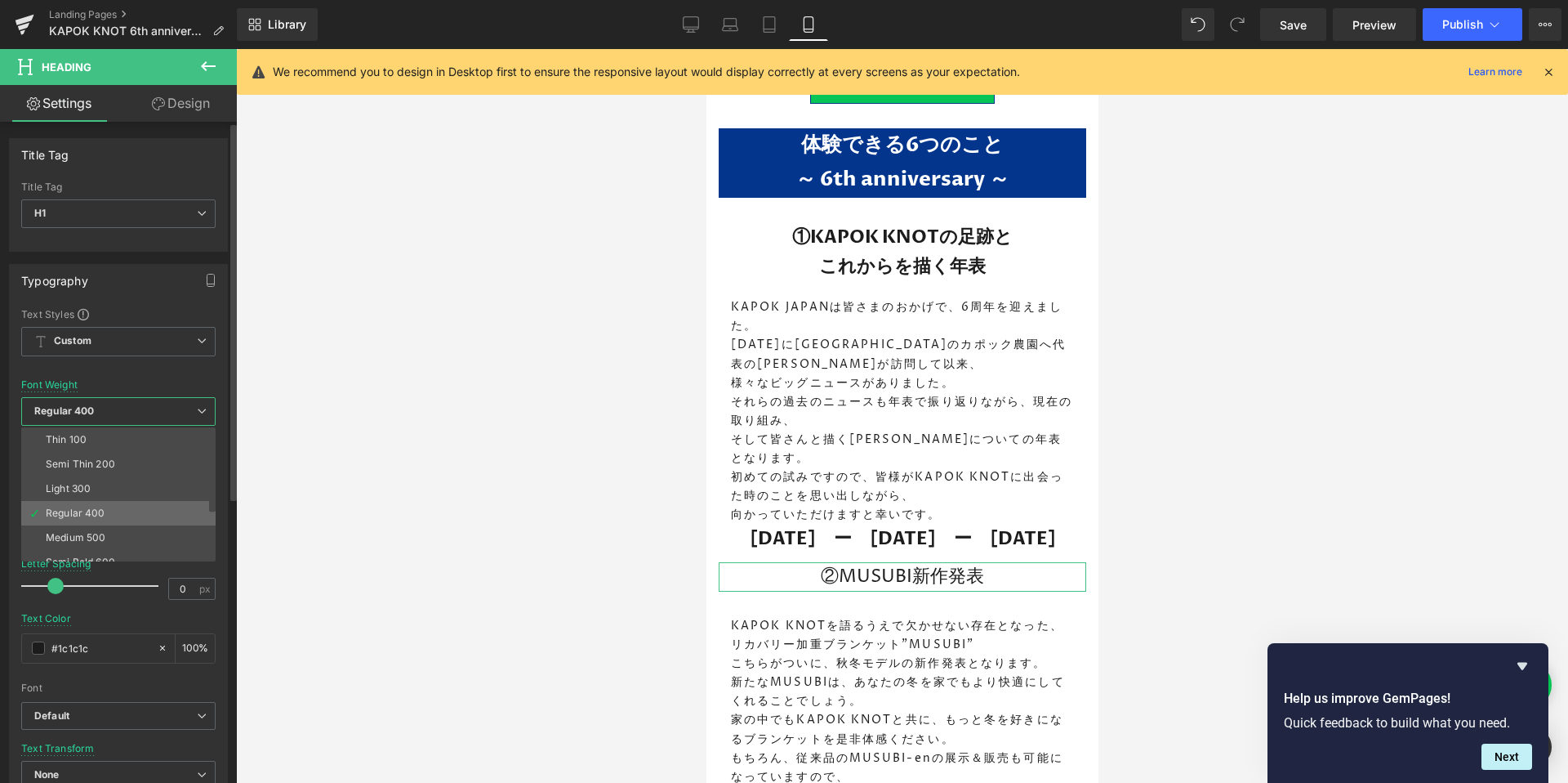
scroll to position [45, 0]
click at [127, 519] on li "Semi Bold 600" at bounding box center [122, 517] width 202 height 25
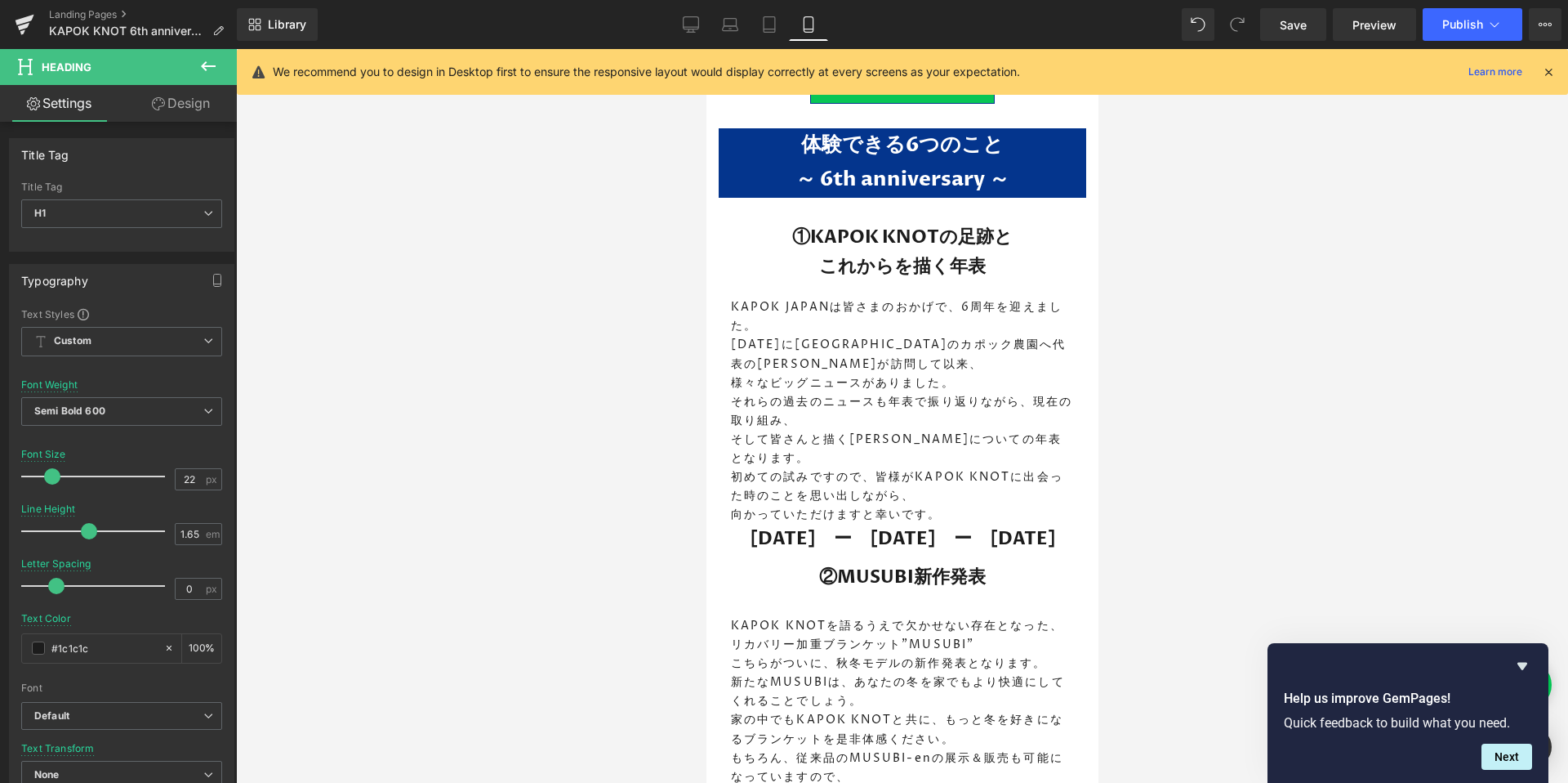
click at [1178, 520] on div at bounding box center [902, 416] width 1332 height 733
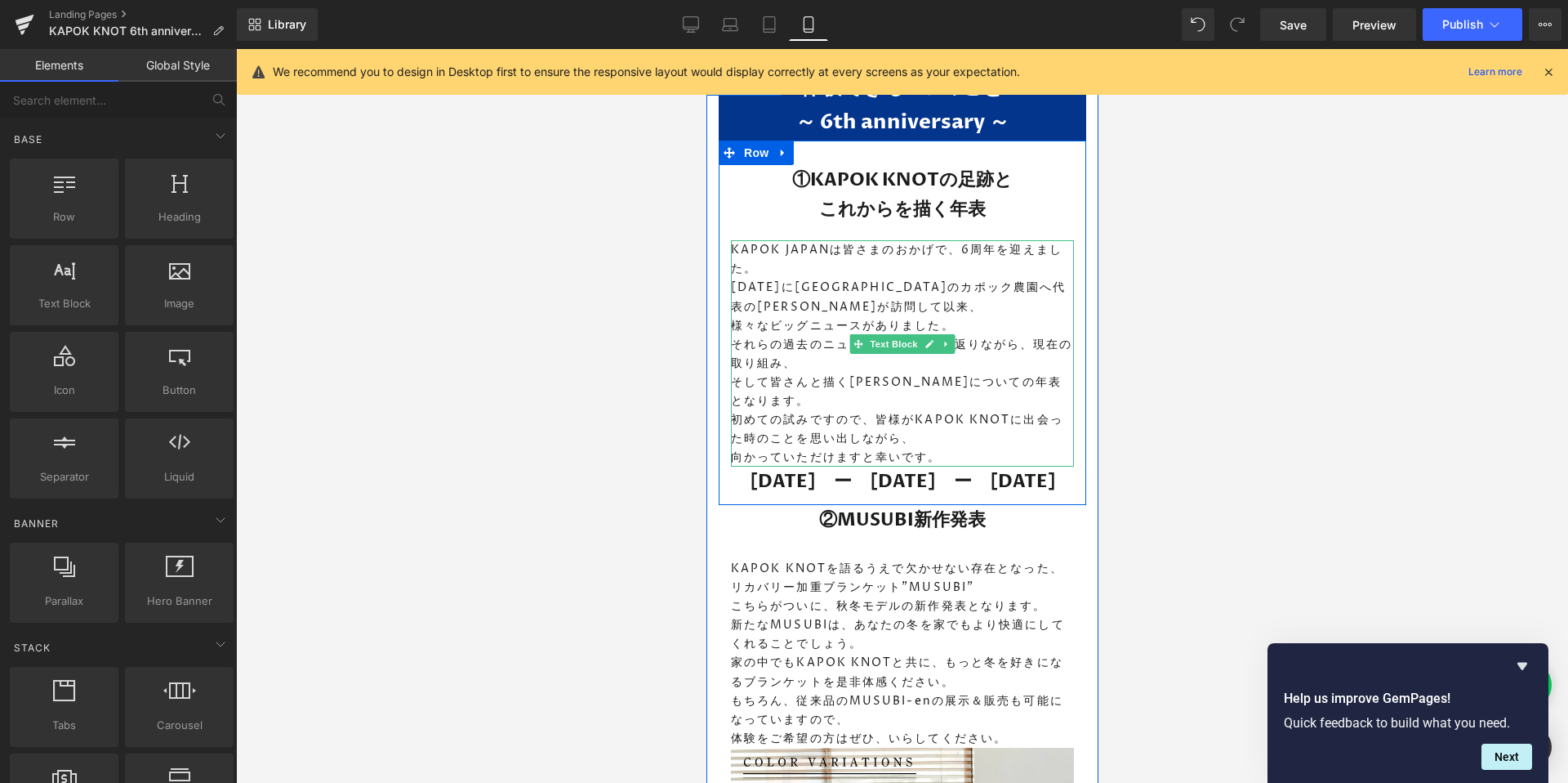
scroll to position [1264, 0]
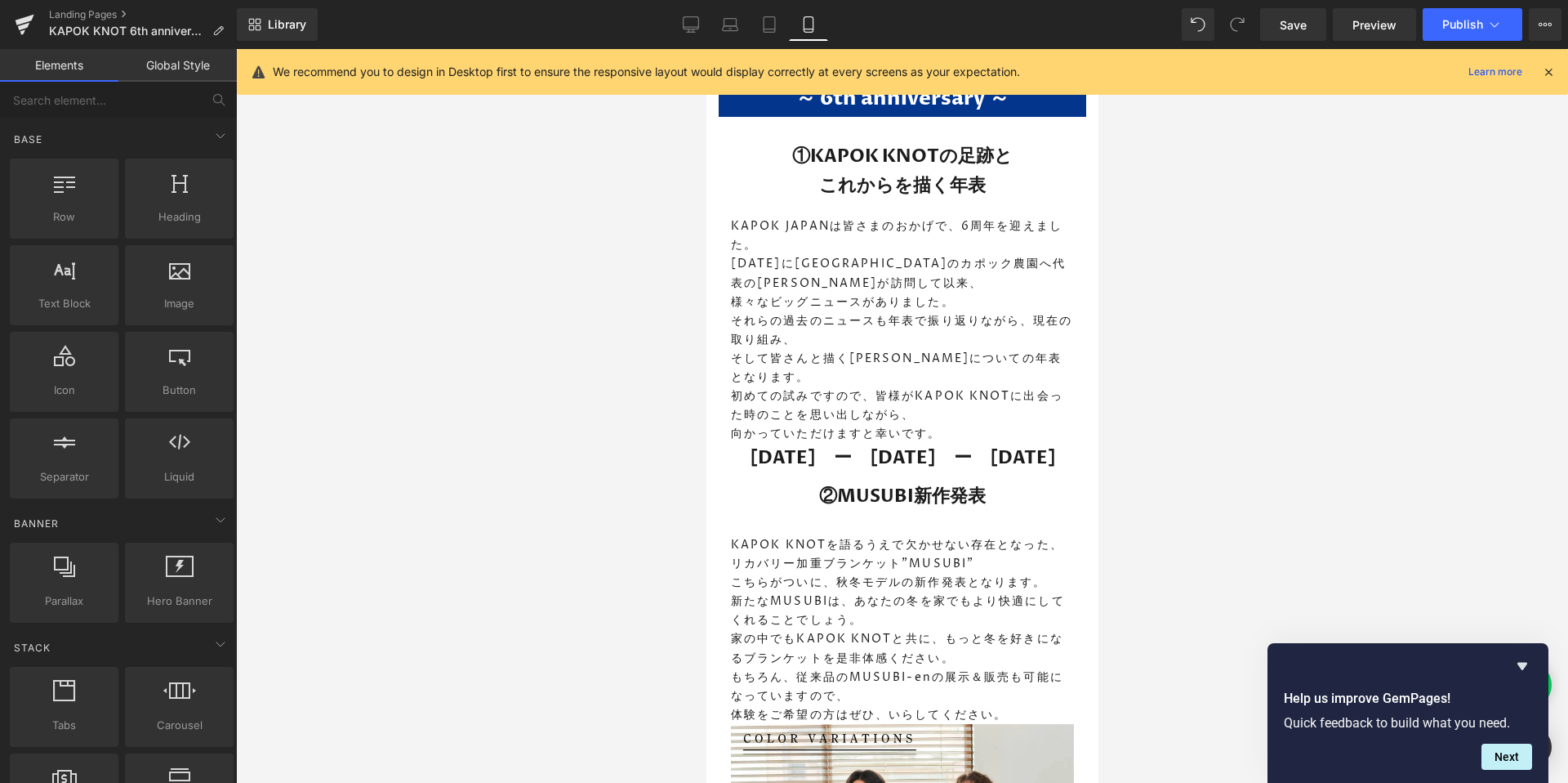
click at [646, 612] on div at bounding box center [902, 416] width 1332 height 733
click at [707, 39] on link "Desktop" at bounding box center [691, 25] width 39 height 33
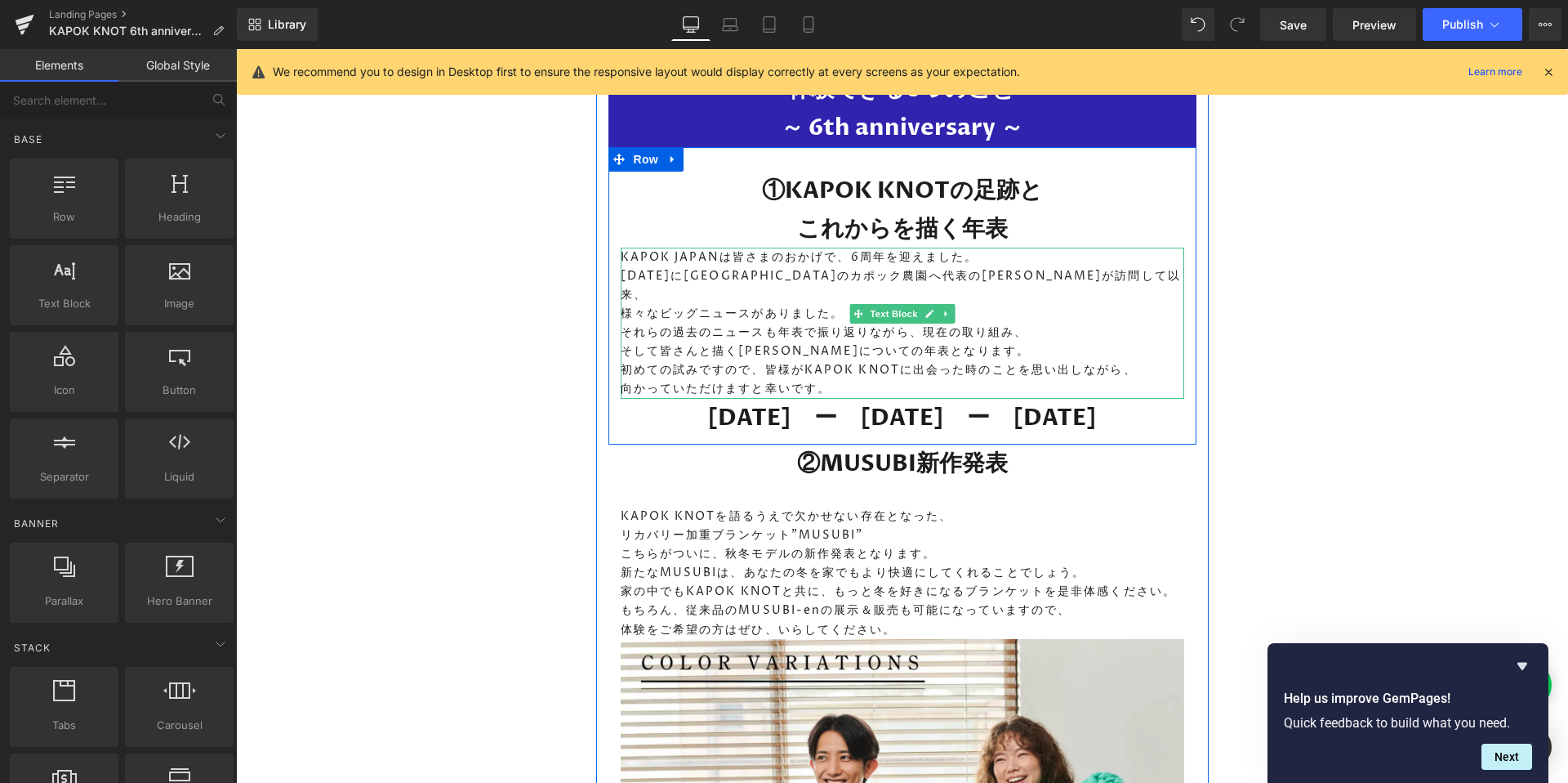
scroll to position [2218, 0]
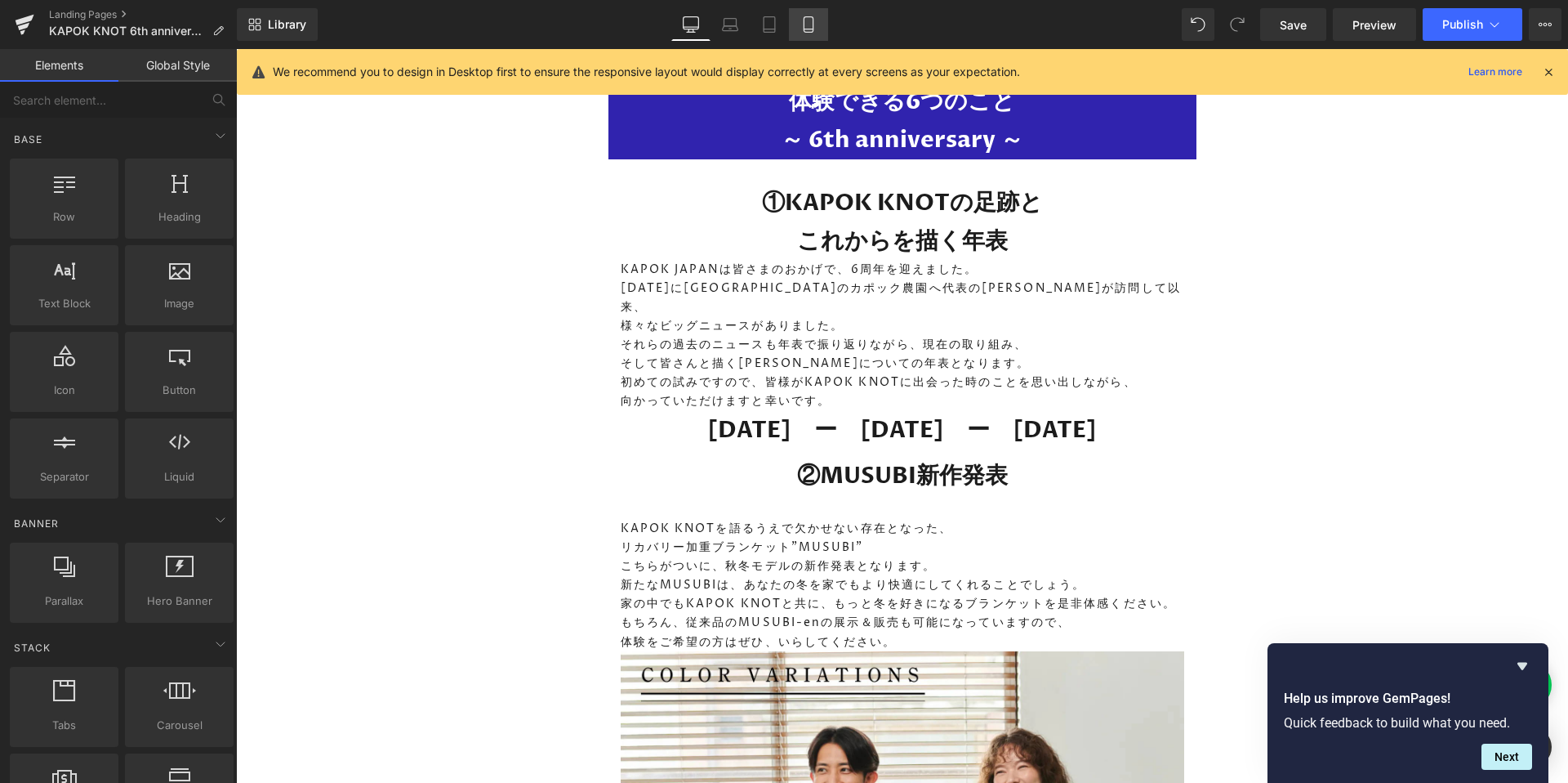
click at [820, 30] on link "Mobile" at bounding box center [808, 25] width 39 height 33
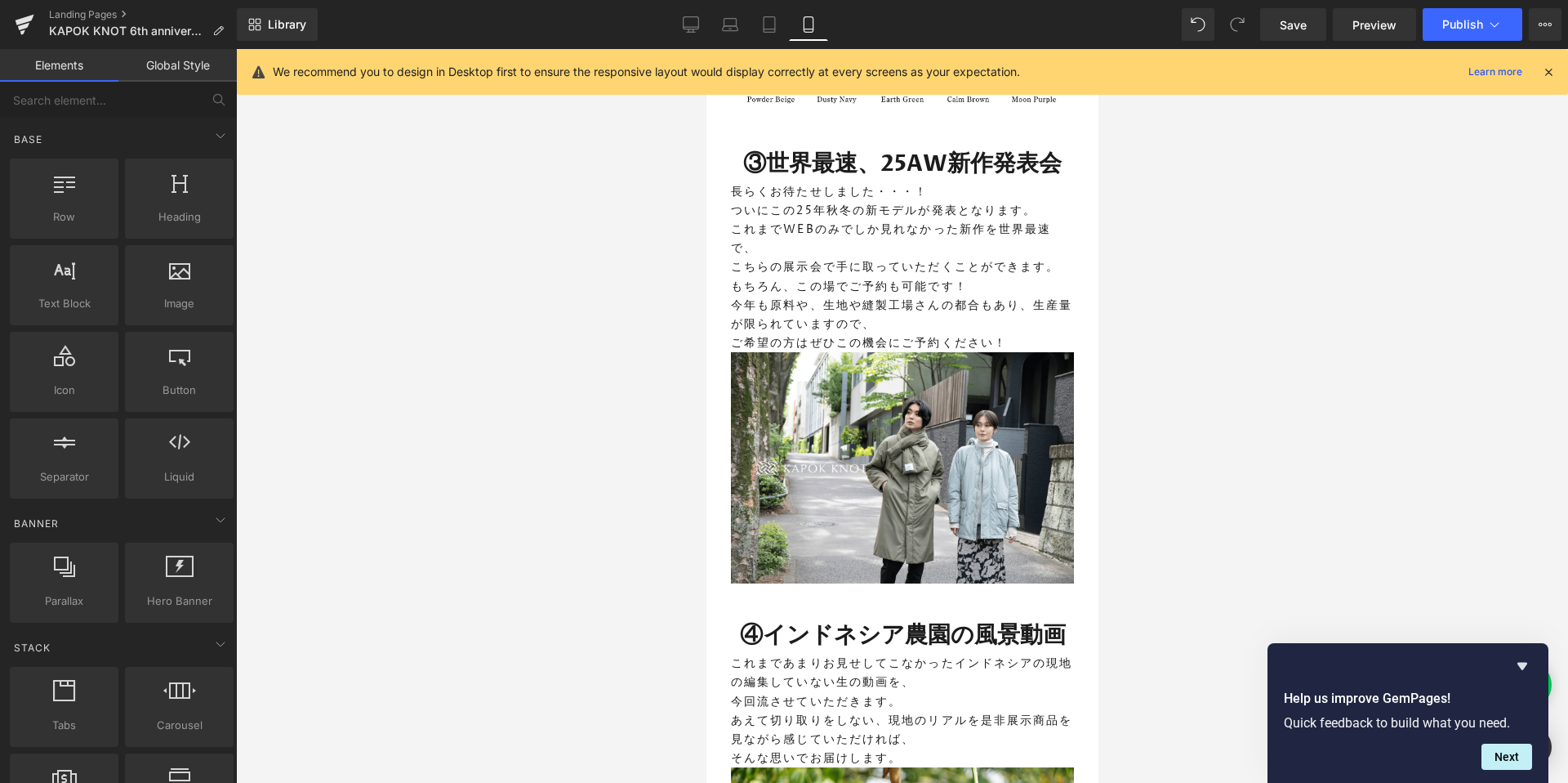
scroll to position [1259, 0]
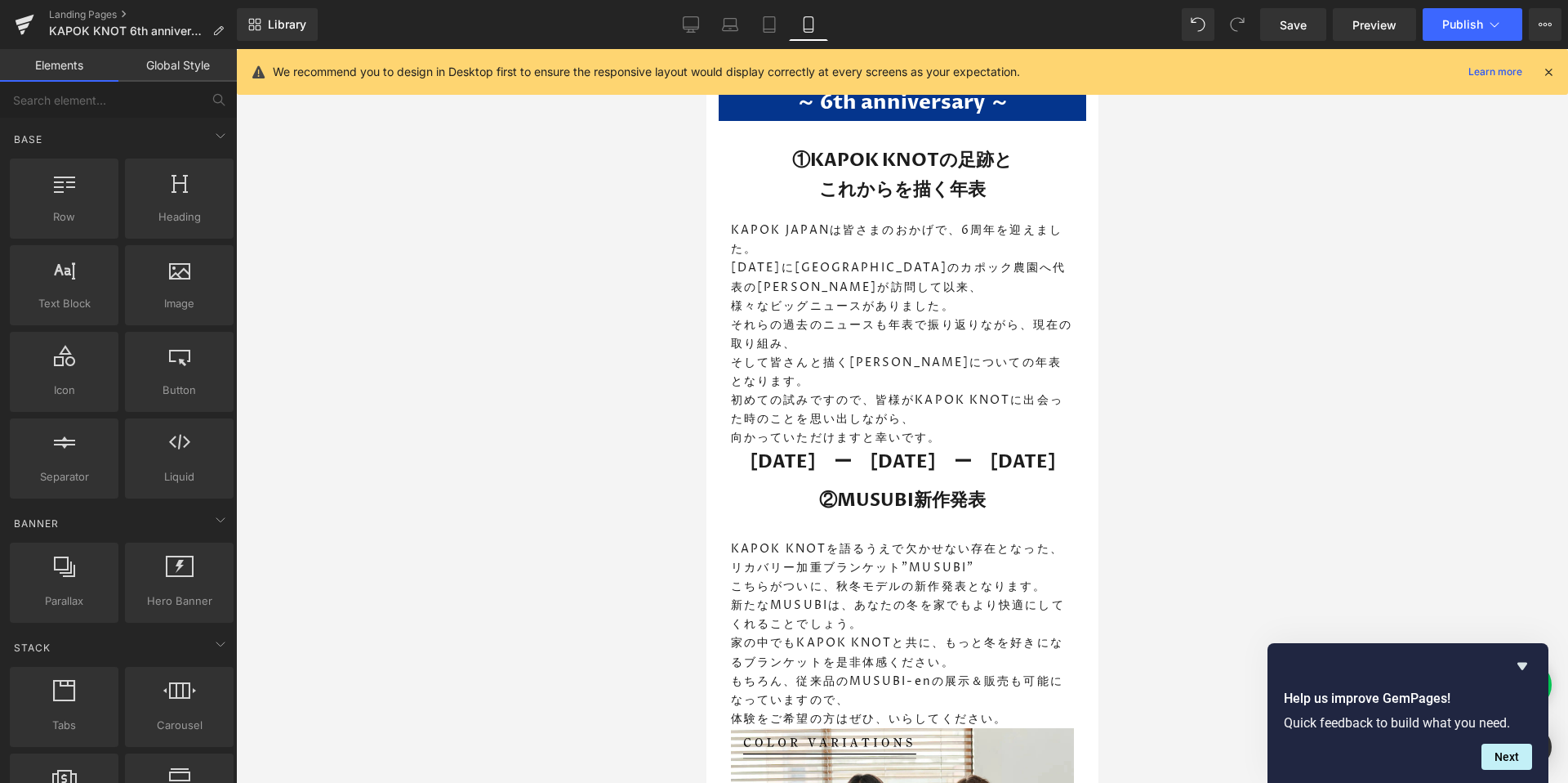
click at [1247, 480] on div at bounding box center [902, 416] width 1332 height 733
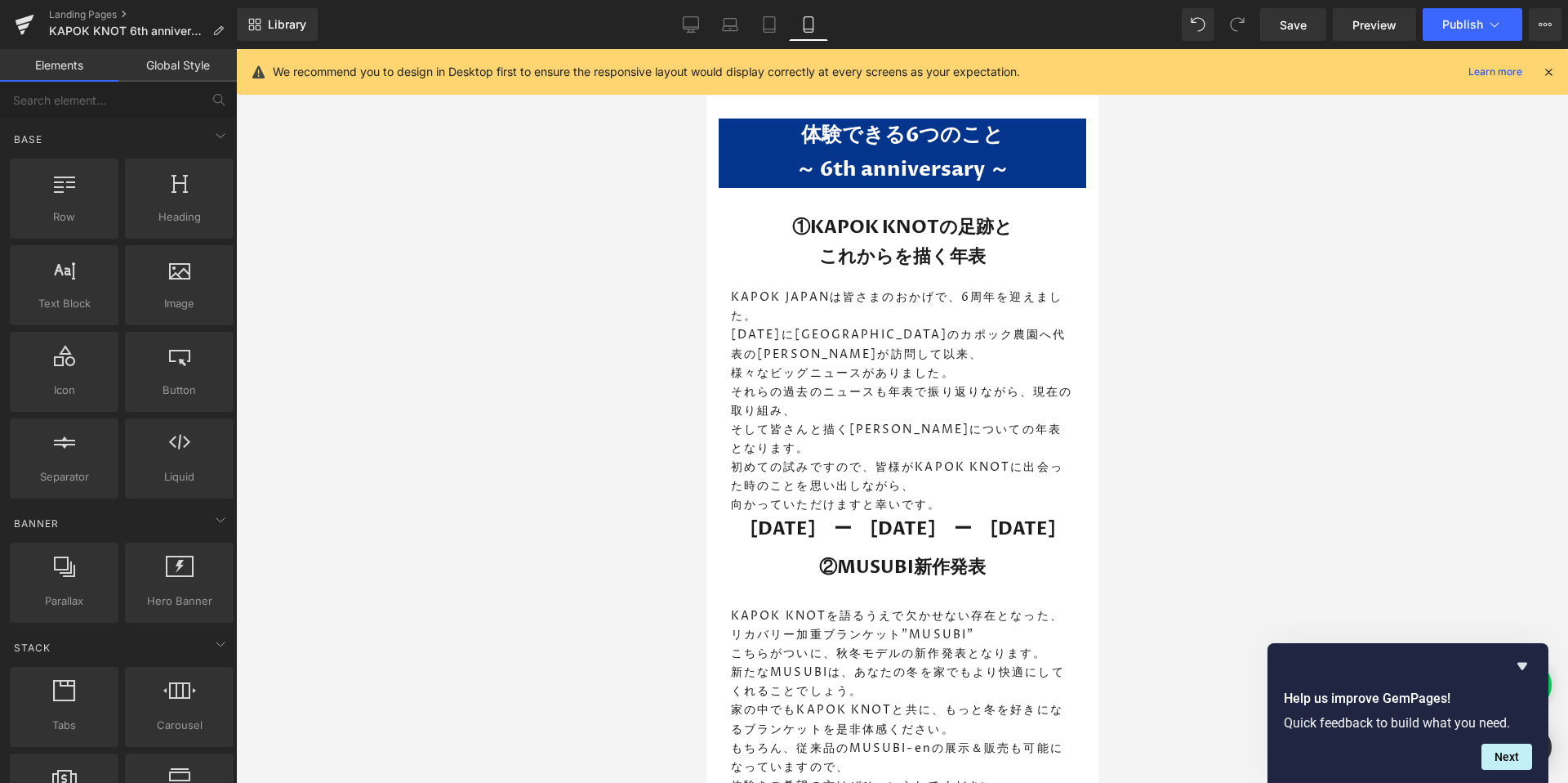
scroll to position [1191, 0]
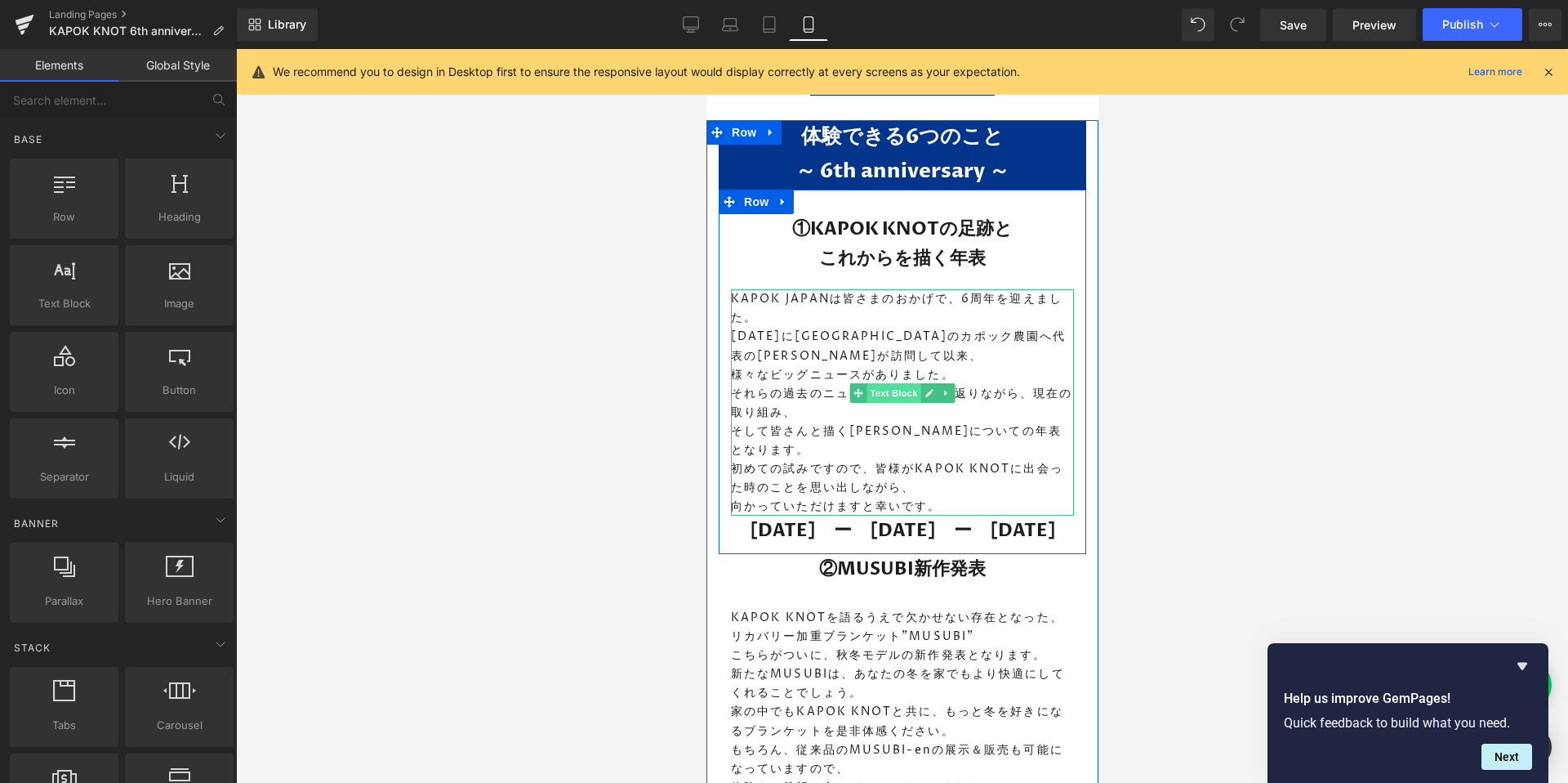
click at [892, 385] on span "Text Block" at bounding box center [893, 392] width 54 height 20
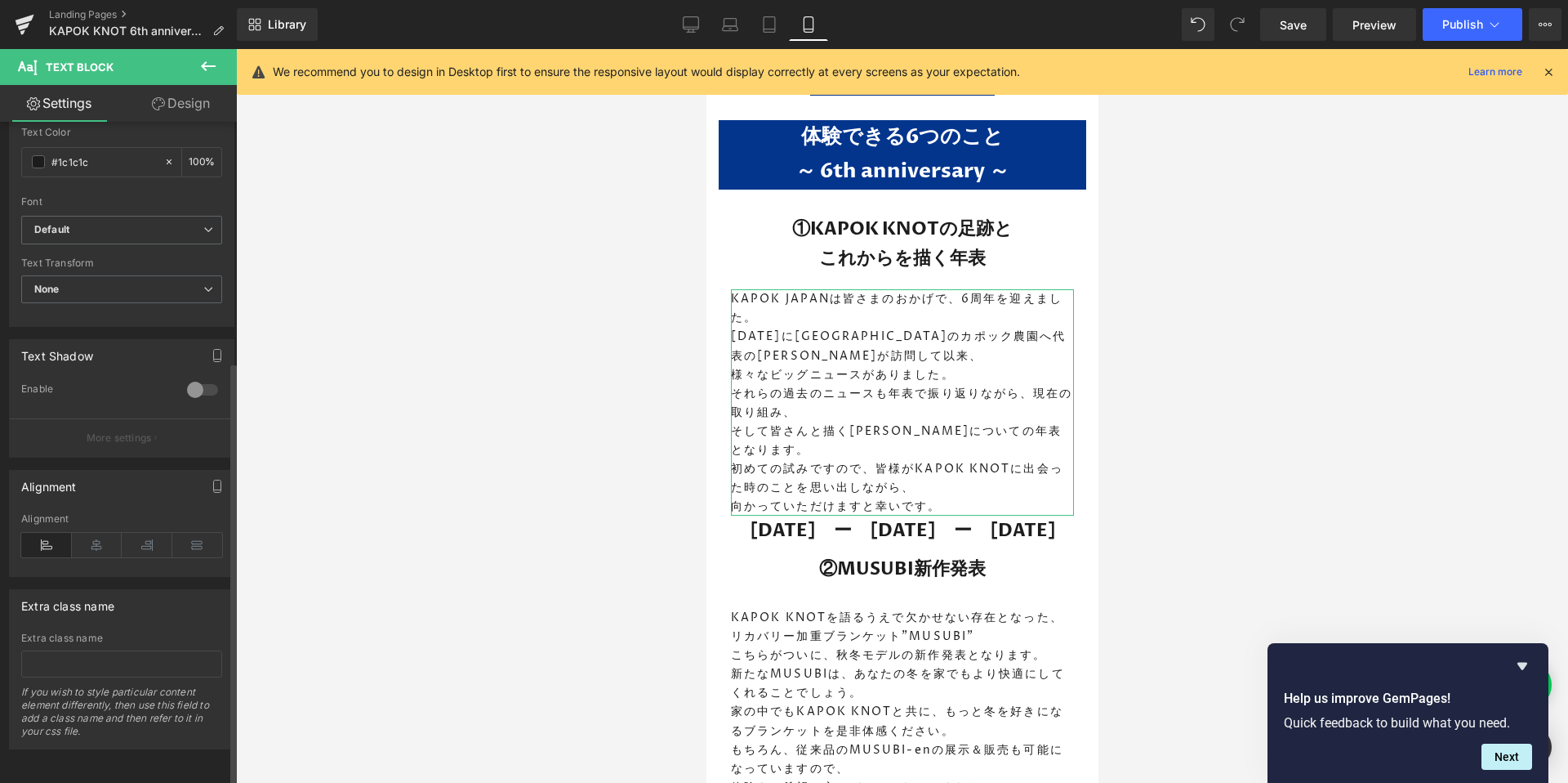
scroll to position [373, 0]
click at [87, 532] on icon at bounding box center [97, 544] width 51 height 25
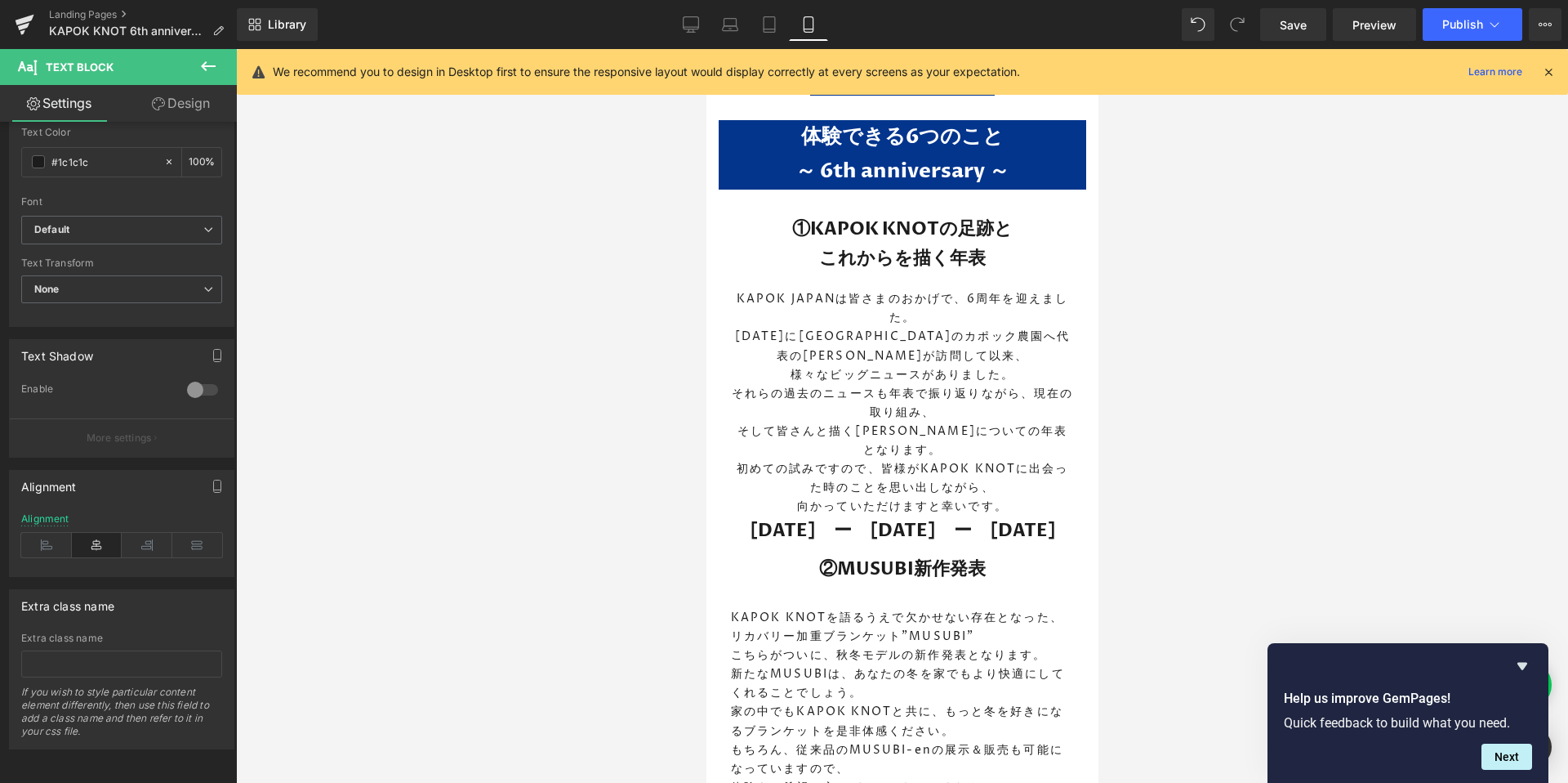
click at [497, 473] on div at bounding box center [902, 416] width 1332 height 733
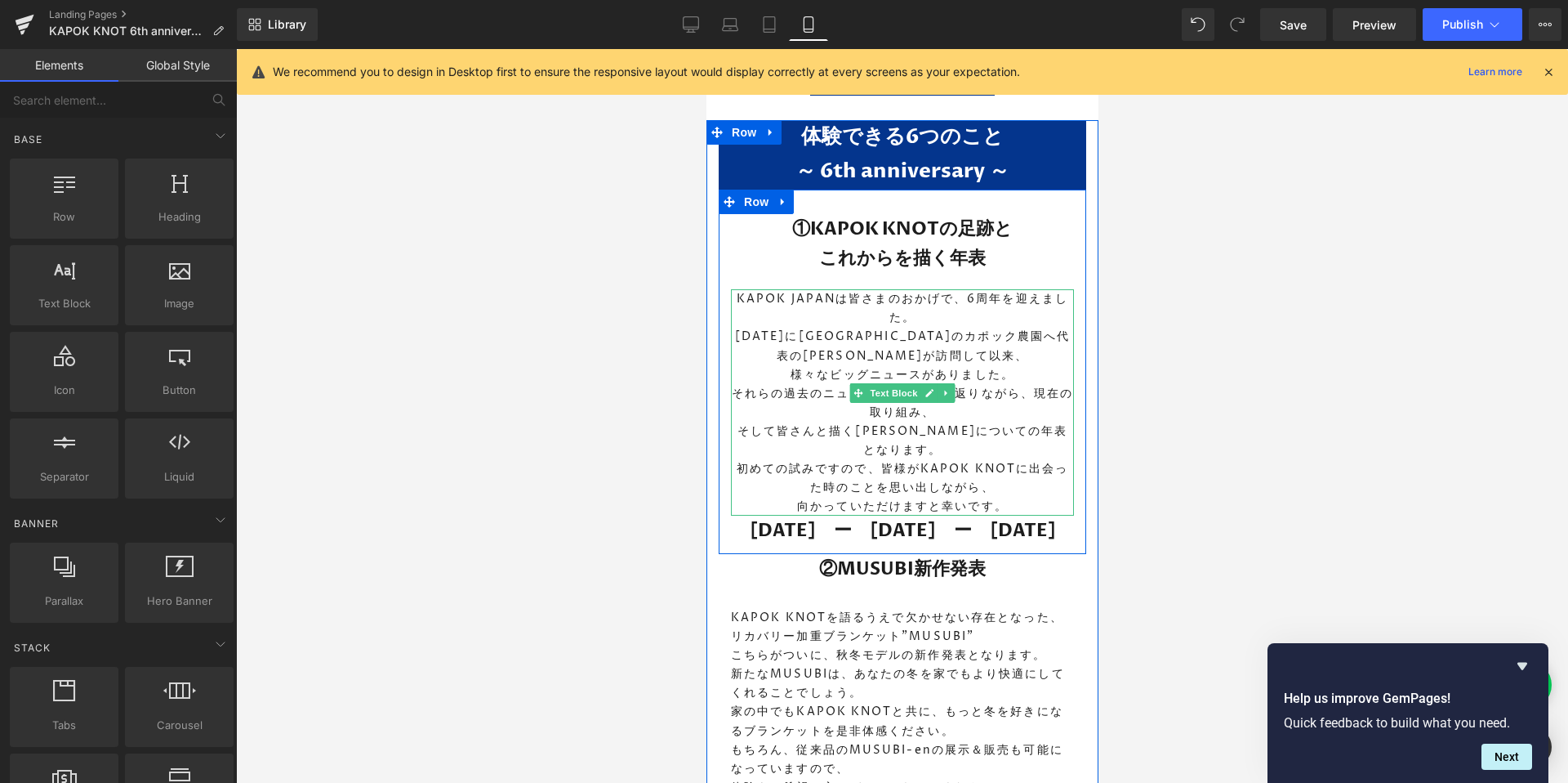
click at [933, 306] on p "KAPOK JAPANは皆さまのおかげで、6周年を迎えました。" at bounding box center [902, 308] width 343 height 38
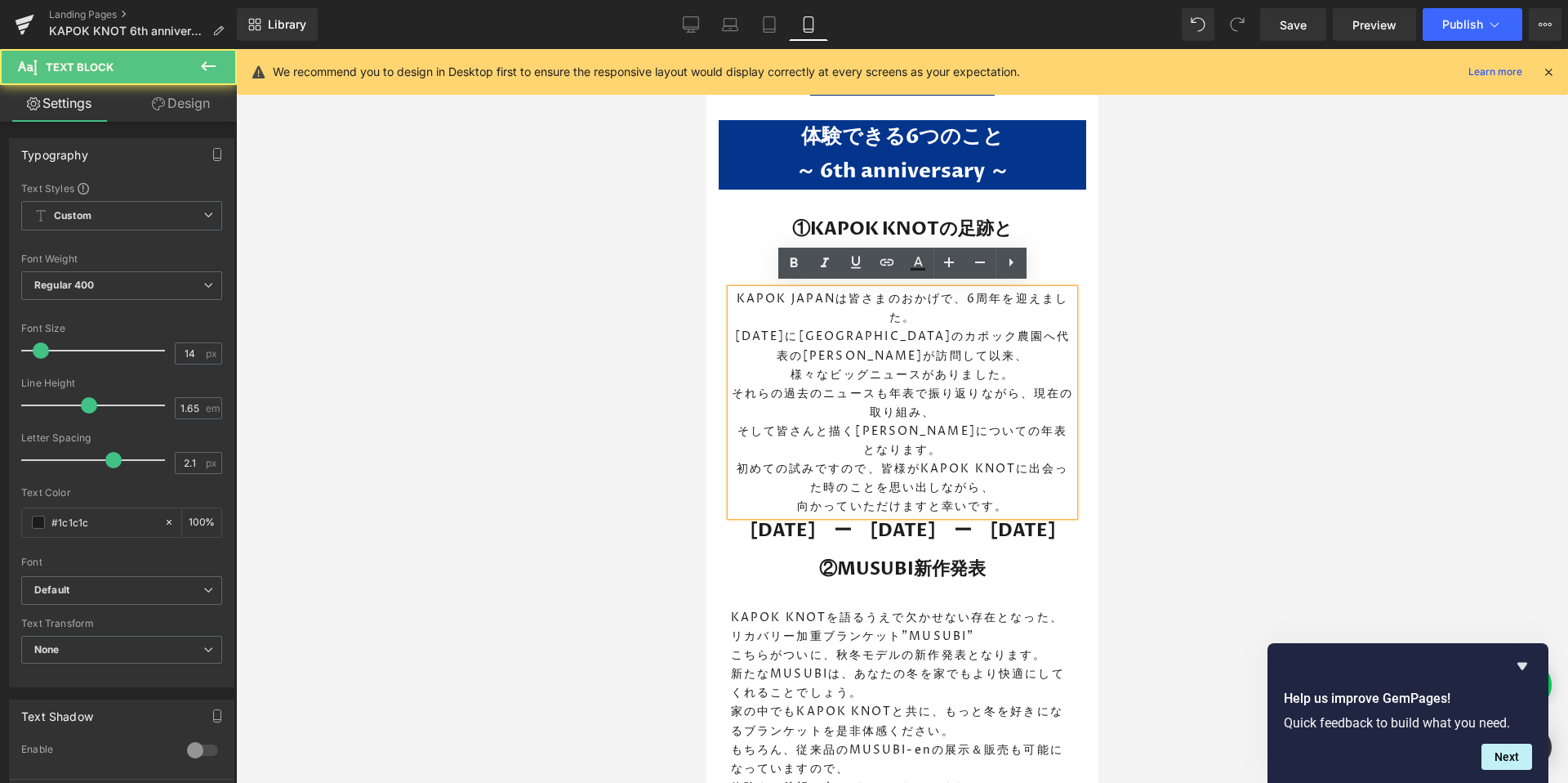
click at [960, 293] on p "KAPOK JAPANは皆さまのおかげで、6周年を迎えました。" at bounding box center [902, 308] width 343 height 38
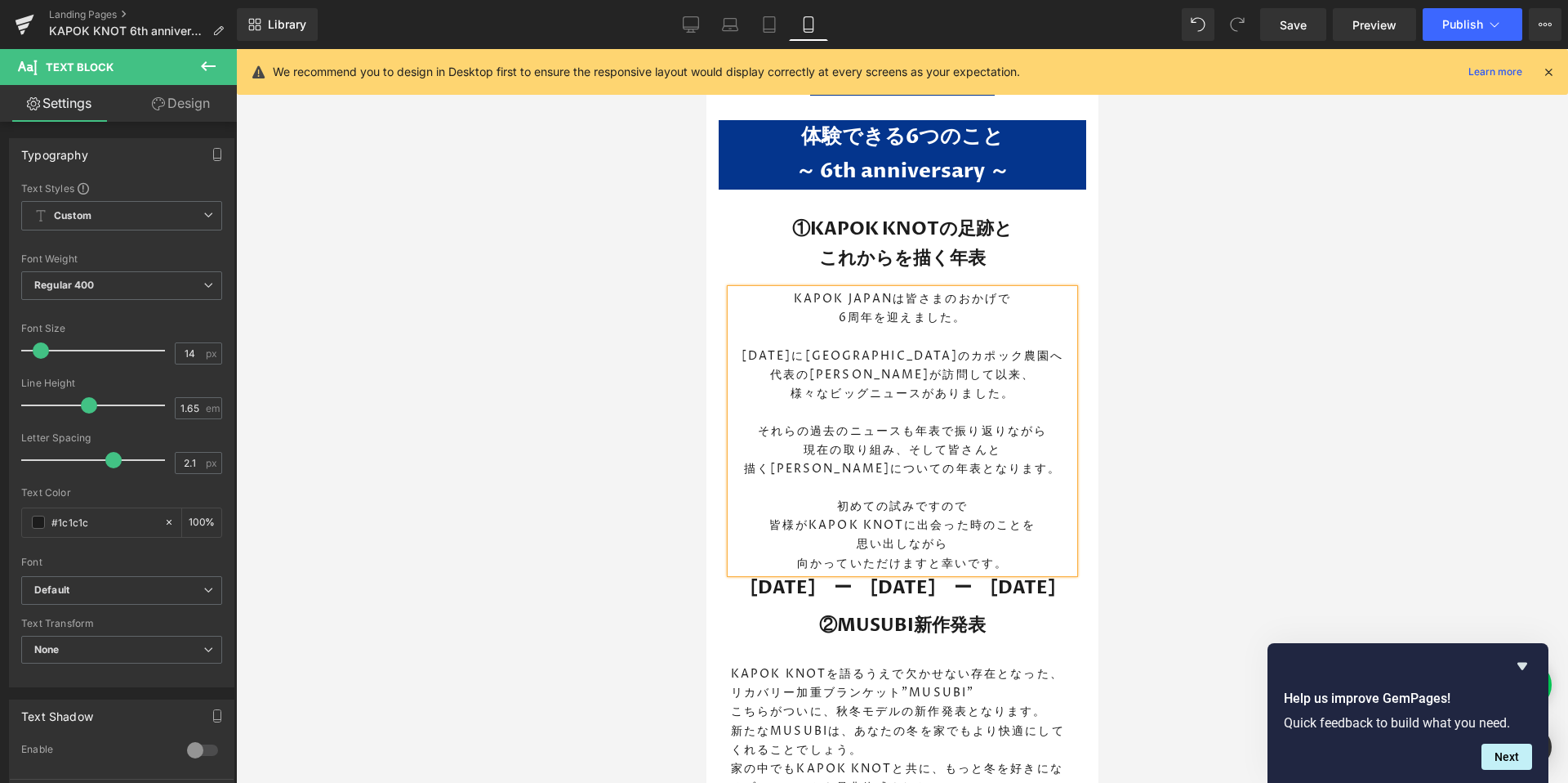
click at [1203, 414] on div at bounding box center [902, 416] width 1332 height 733
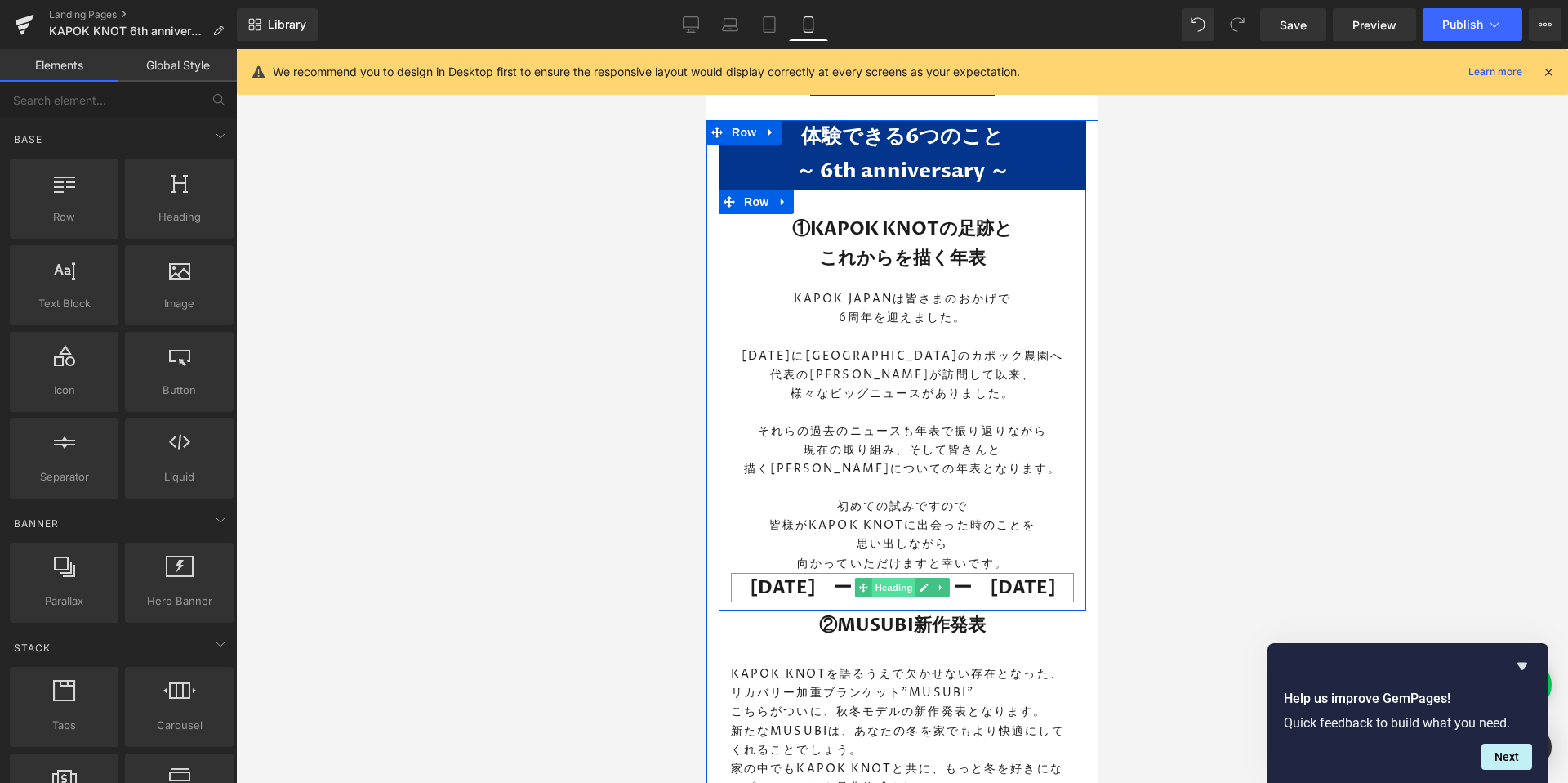
click at [886, 581] on span "Heading" at bounding box center [893, 587] width 44 height 20
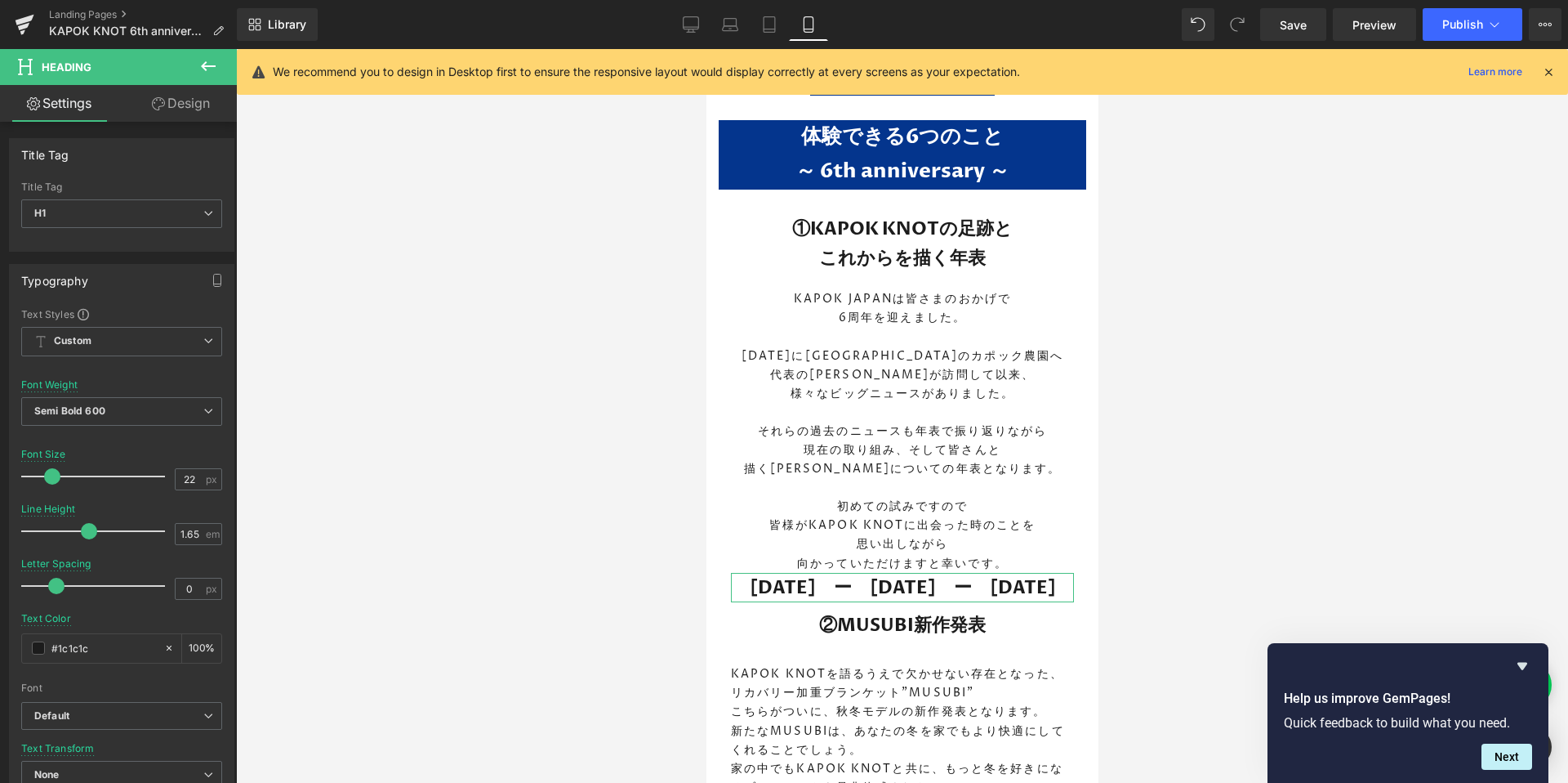
click at [183, 107] on link "Design" at bounding box center [181, 103] width 118 height 37
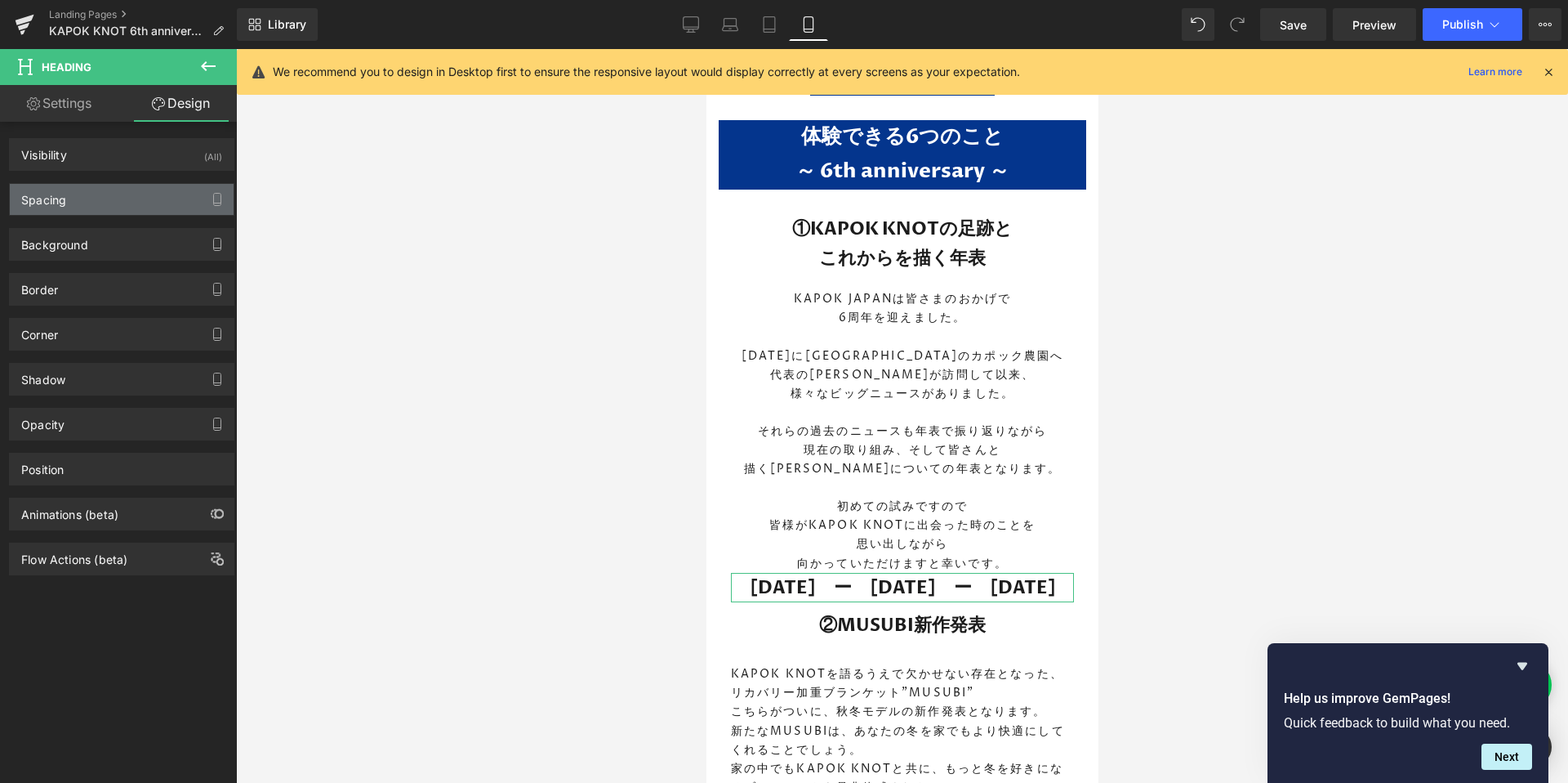
click at [129, 183] on div "Spacing Margin Padding" at bounding box center [121, 199] width 226 height 33
type input "0"
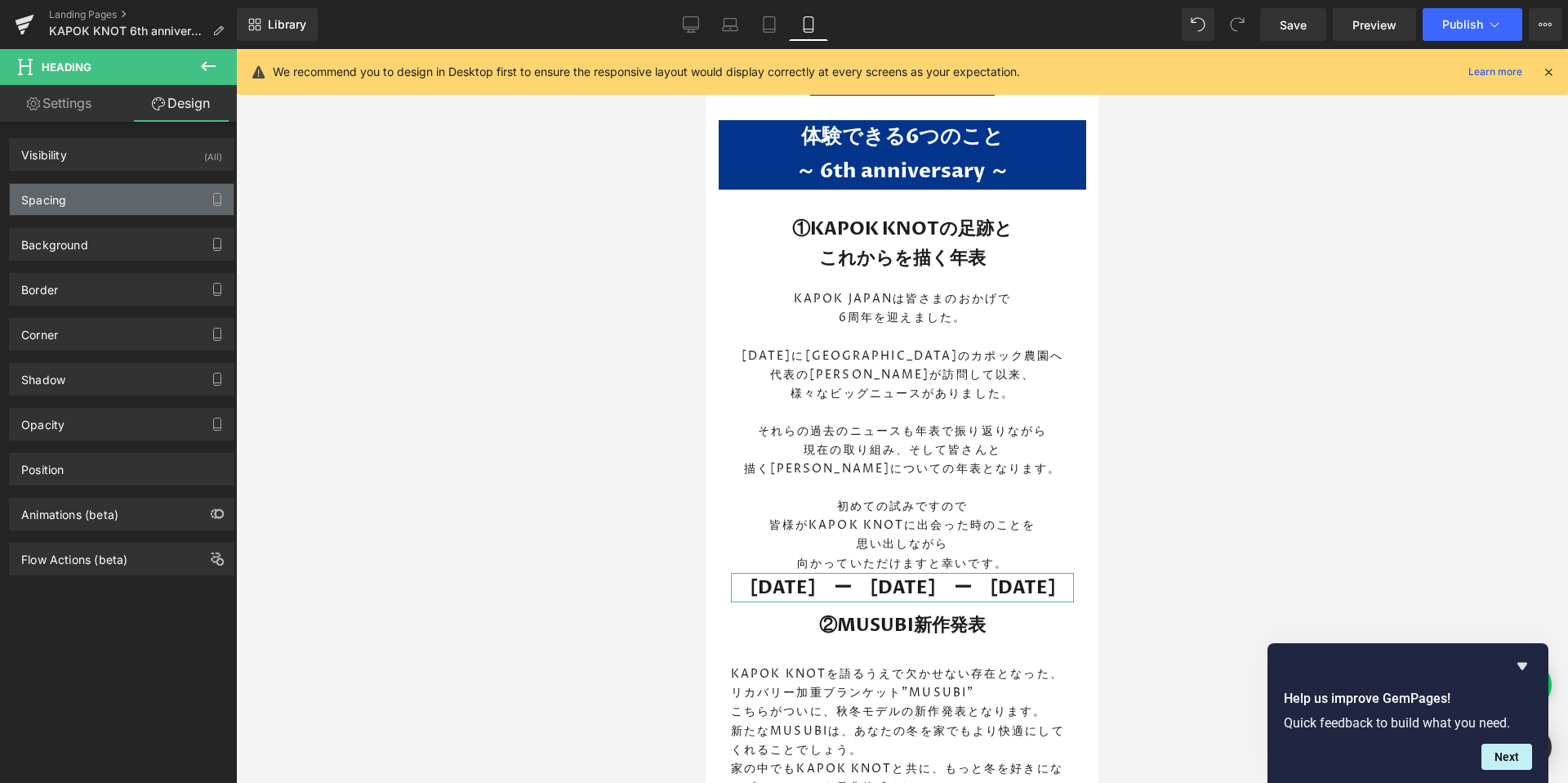
type input "0"
click at [83, 207] on div "Spacing" at bounding box center [121, 199] width 224 height 31
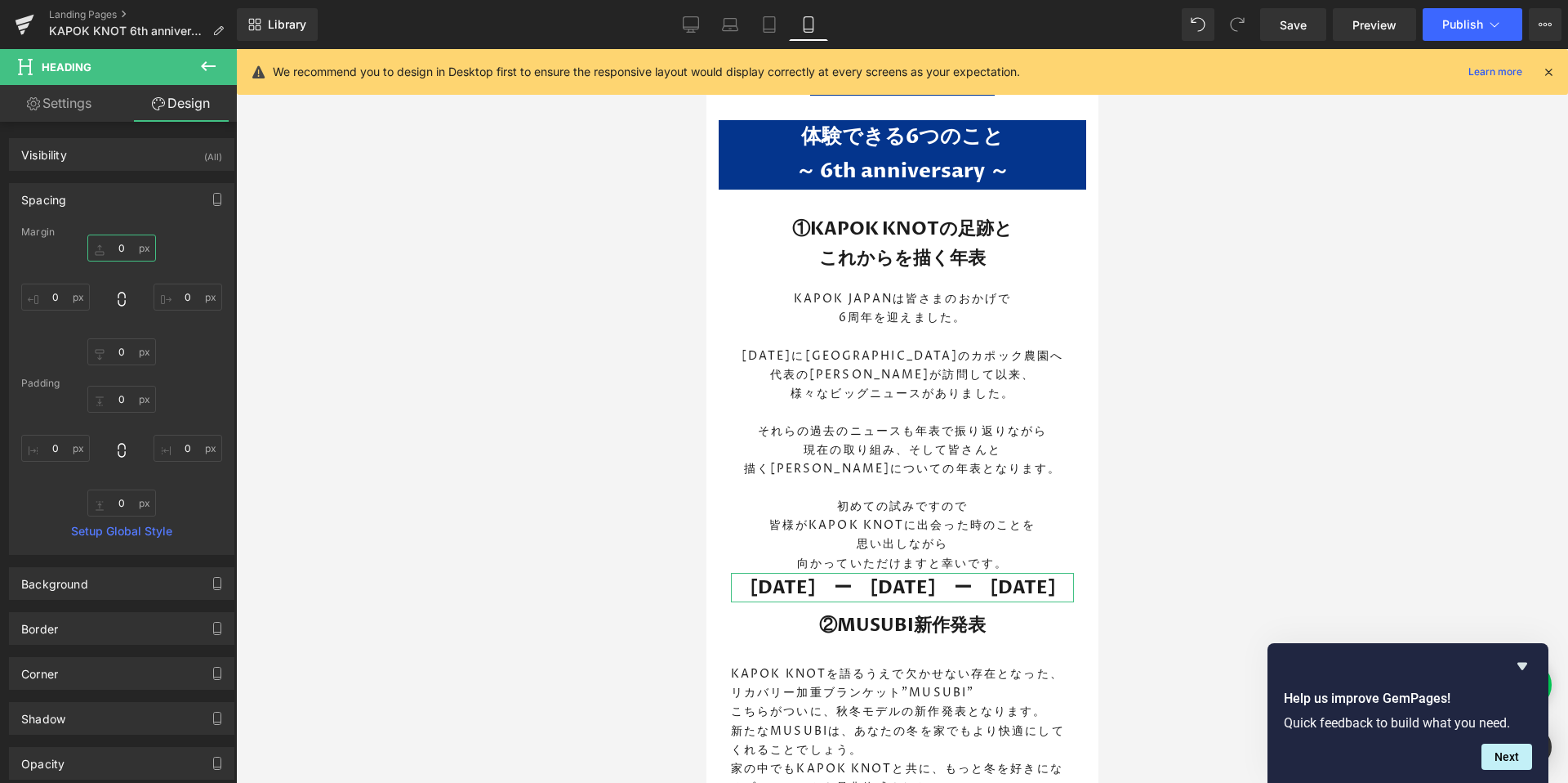
click at [116, 253] on input "0" at bounding box center [122, 247] width 69 height 27
type input "20"
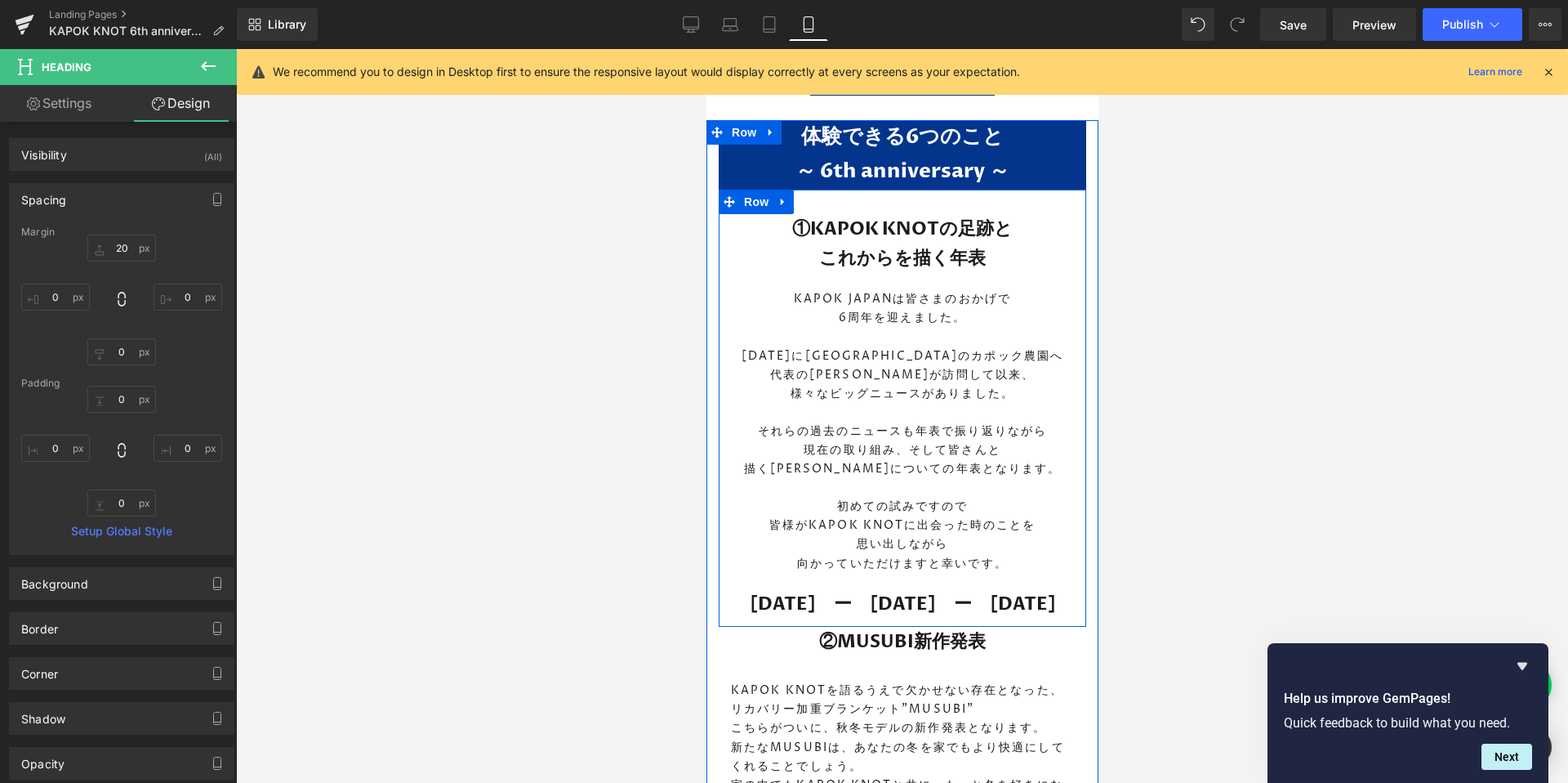
click at [1305, 526] on div at bounding box center [902, 416] width 1332 height 733
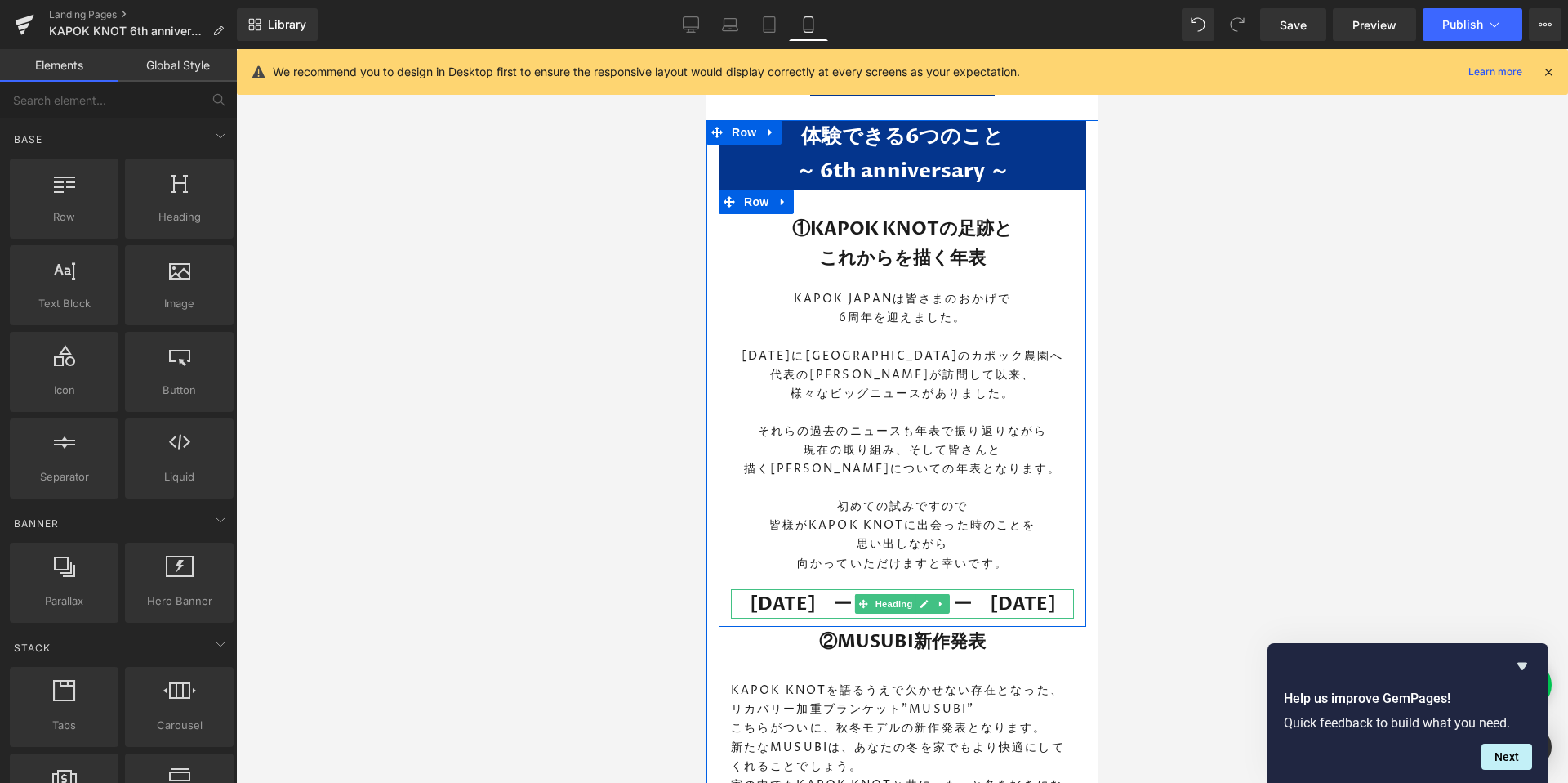
scroll to position [1305, 0]
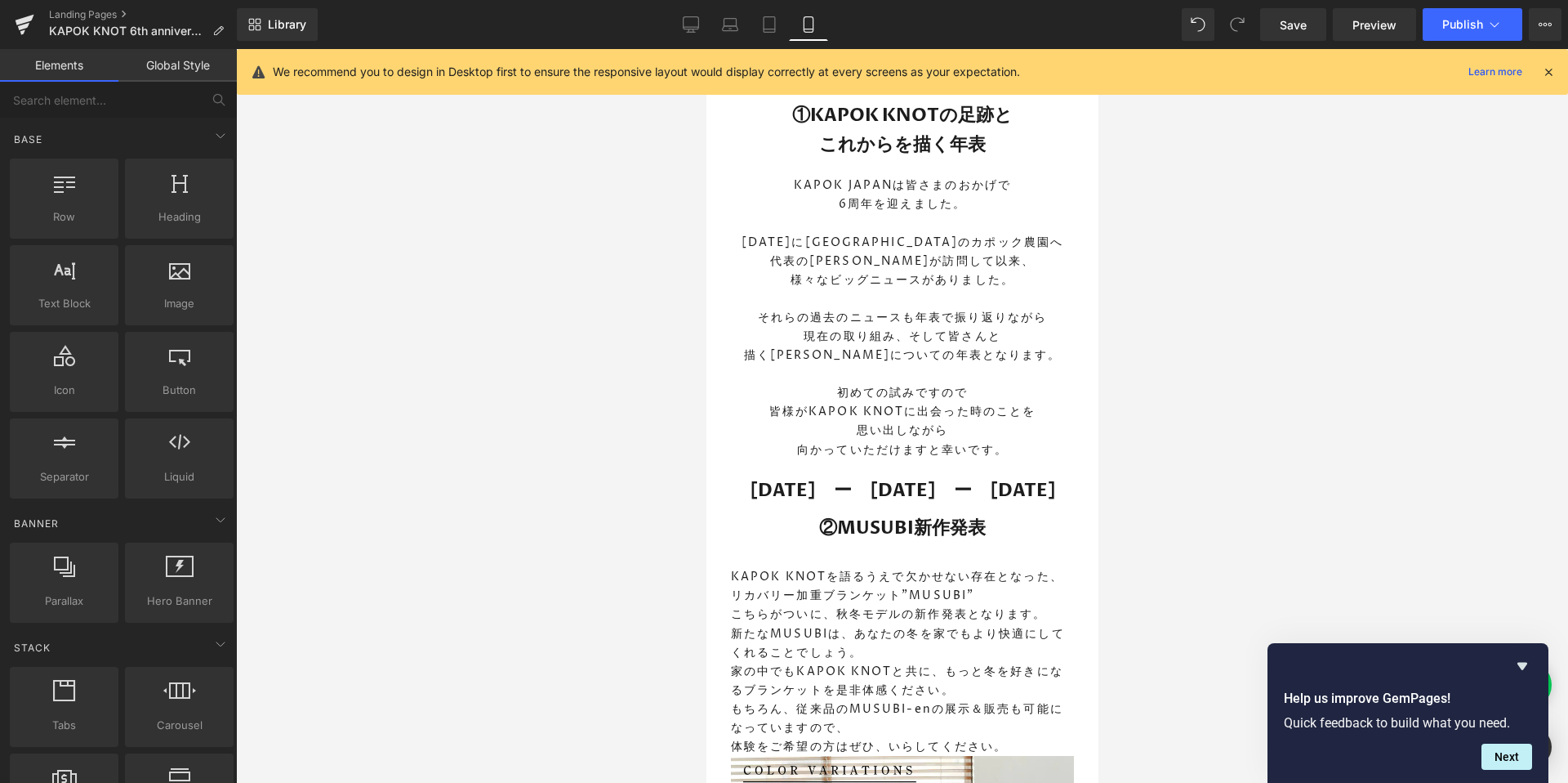
click at [655, 571] on div at bounding box center [902, 416] width 1332 height 733
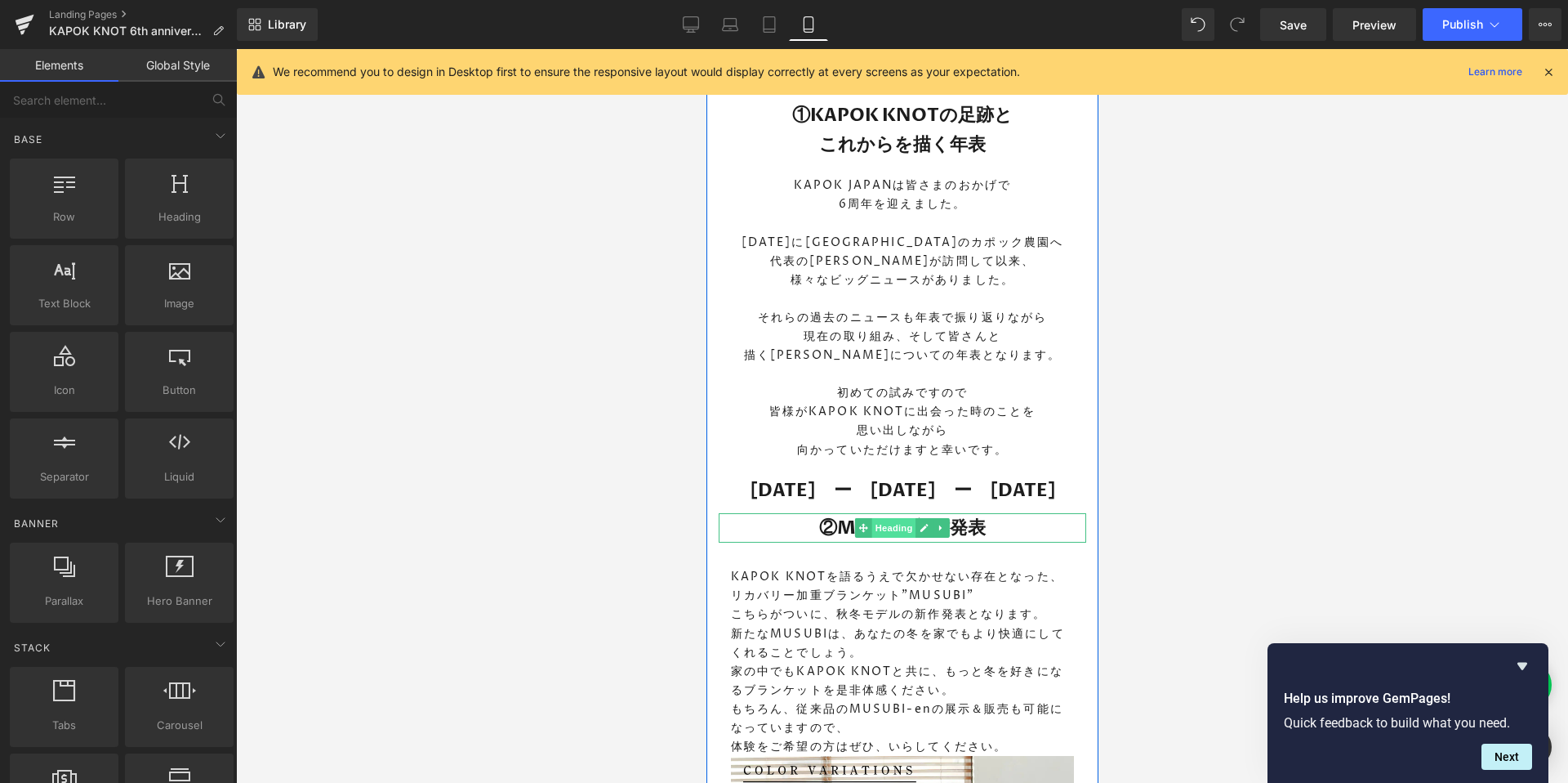
click at [894, 525] on span "Heading" at bounding box center [893, 527] width 44 height 20
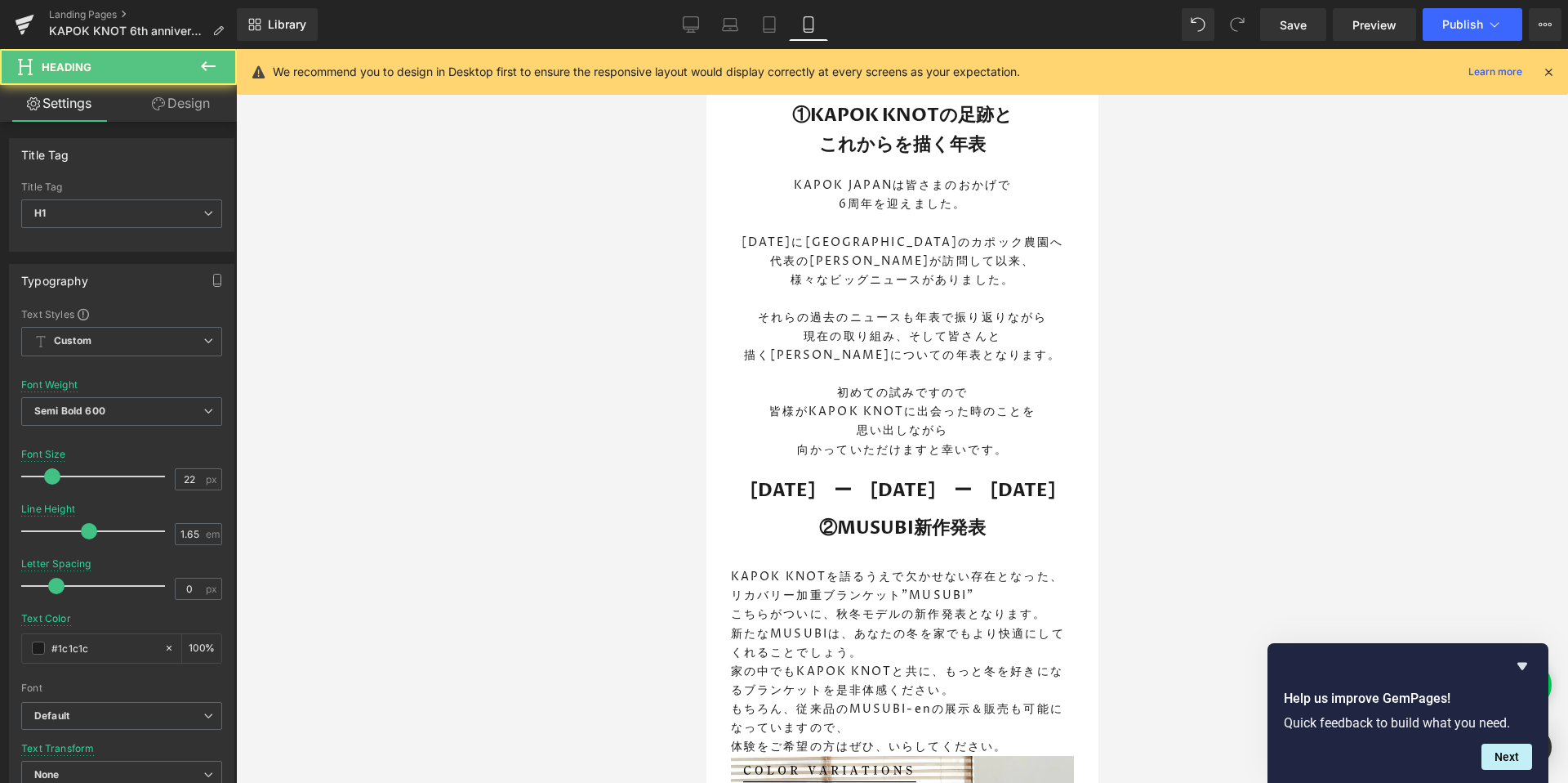
click at [519, 591] on div at bounding box center [902, 416] width 1332 height 733
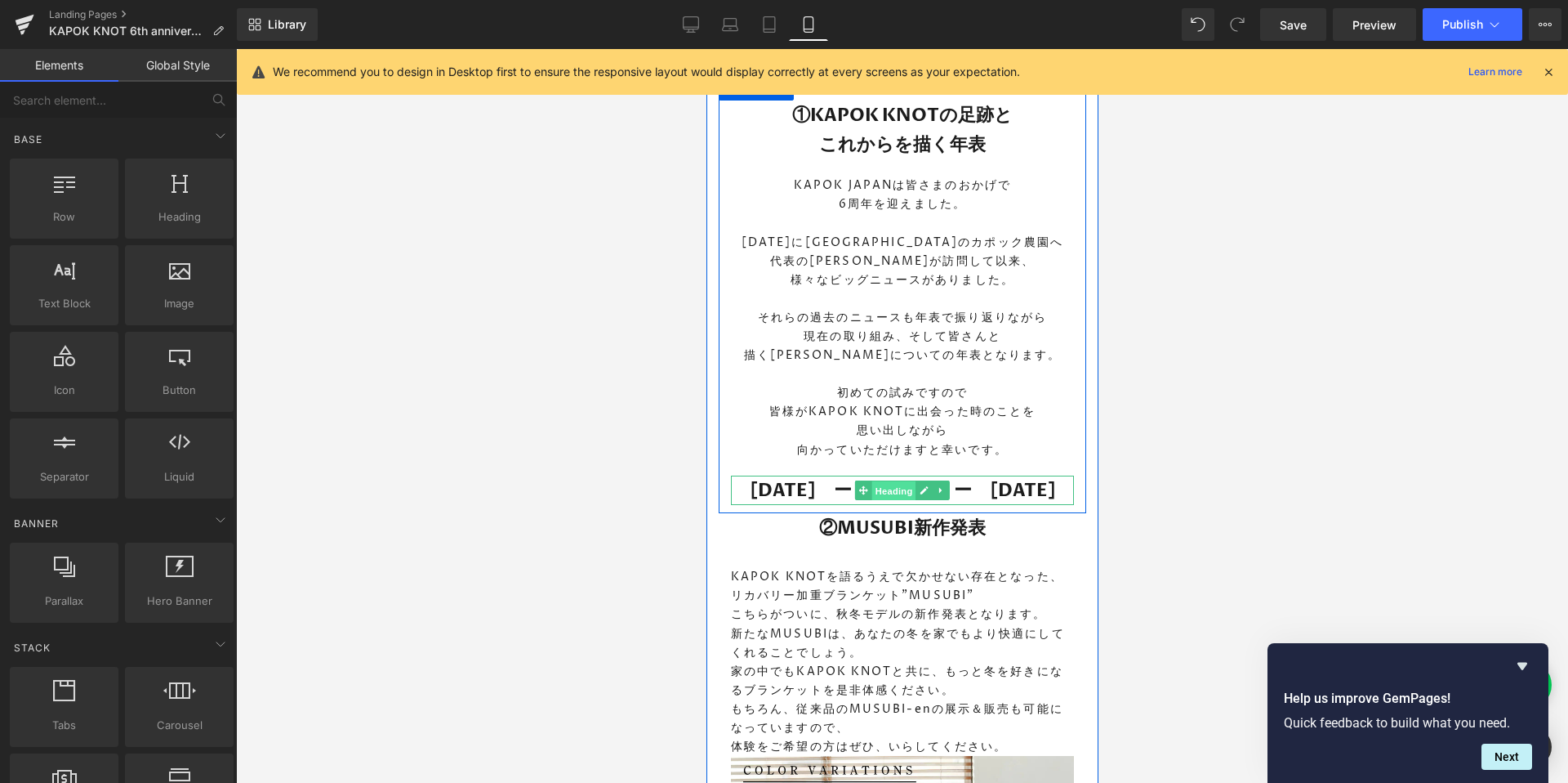
click at [893, 488] on span "Heading" at bounding box center [893, 490] width 44 height 20
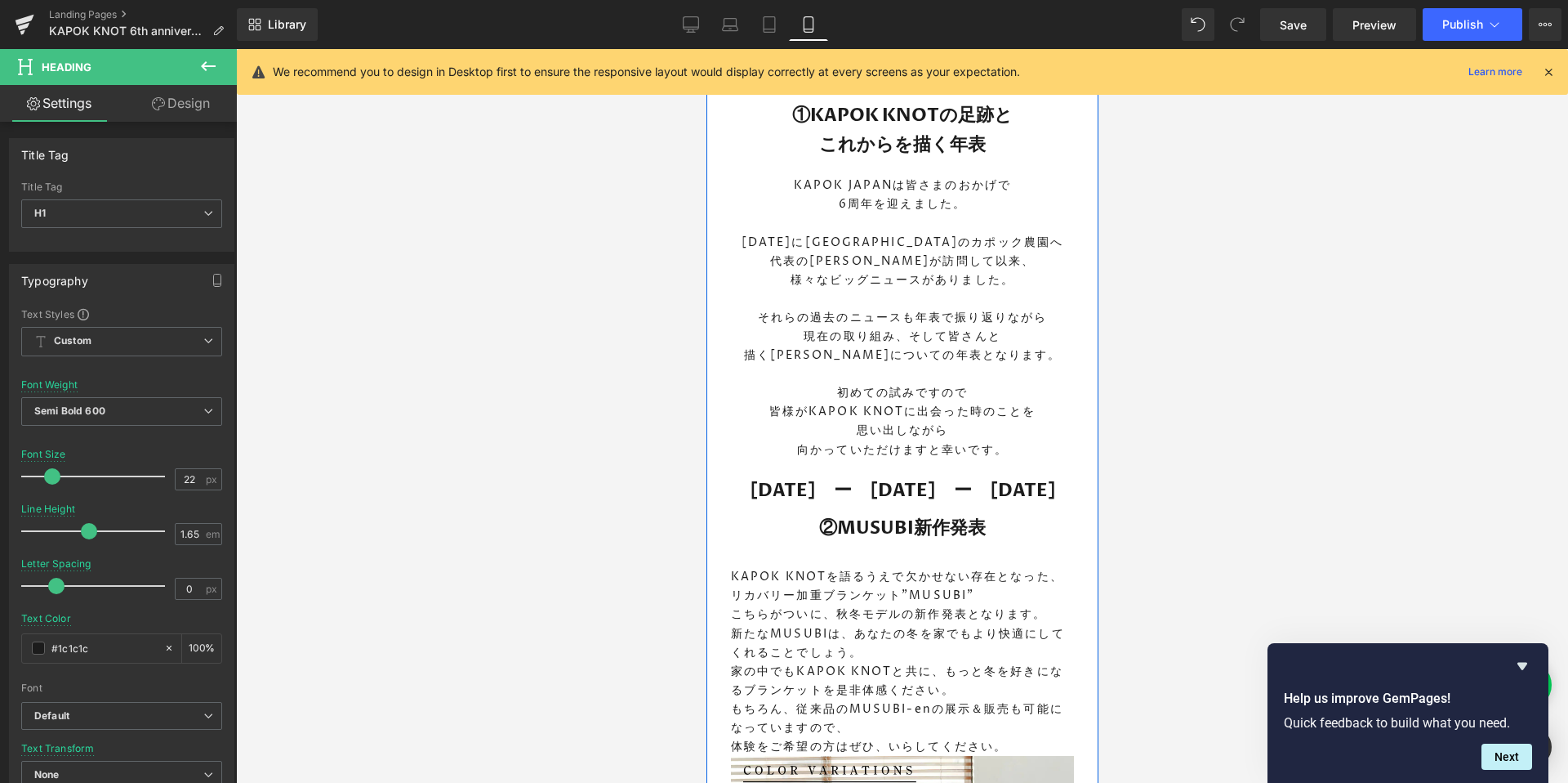
click at [516, 563] on div at bounding box center [902, 416] width 1332 height 733
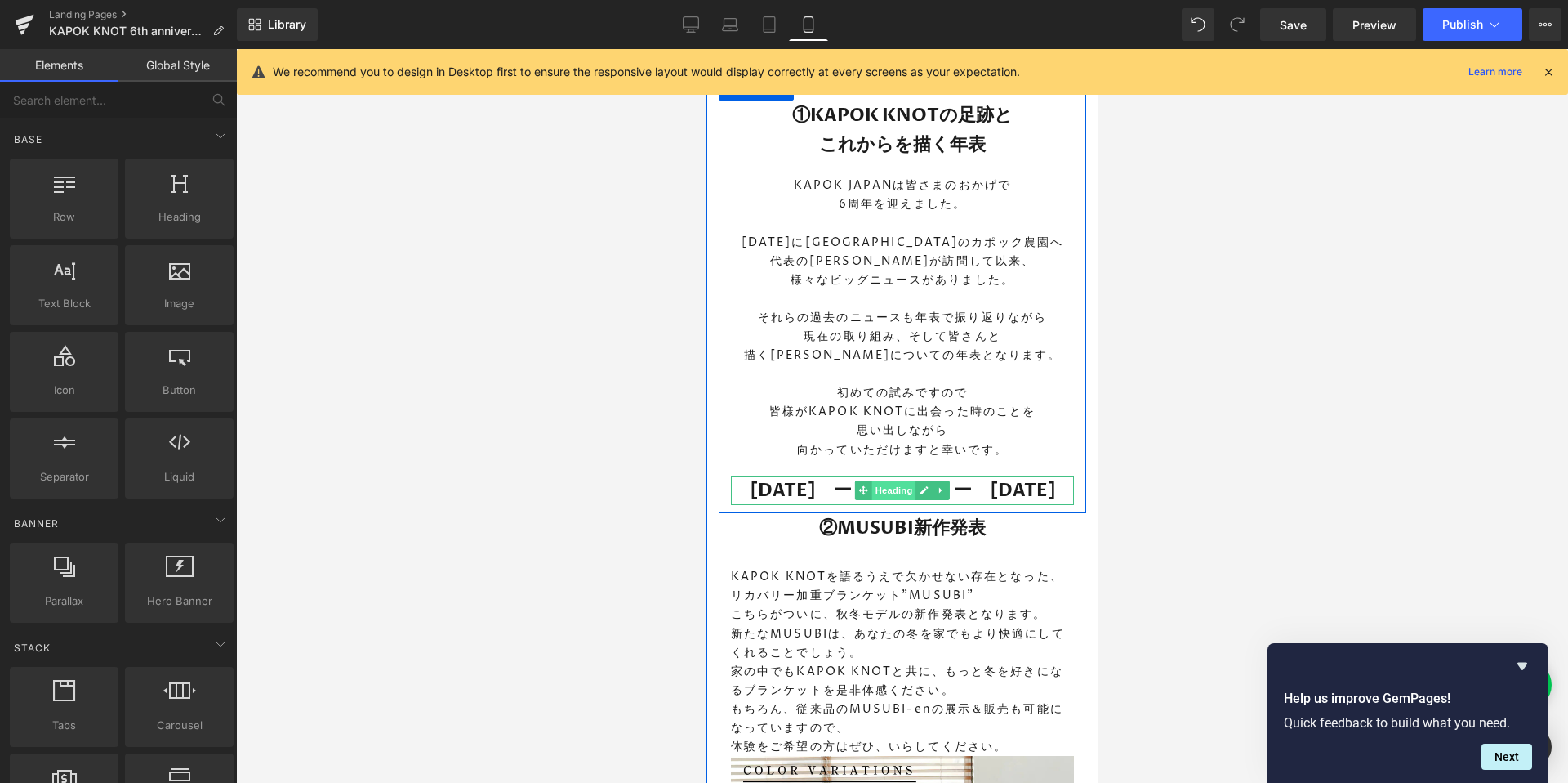
click at [896, 486] on span "Heading" at bounding box center [893, 489] width 44 height 20
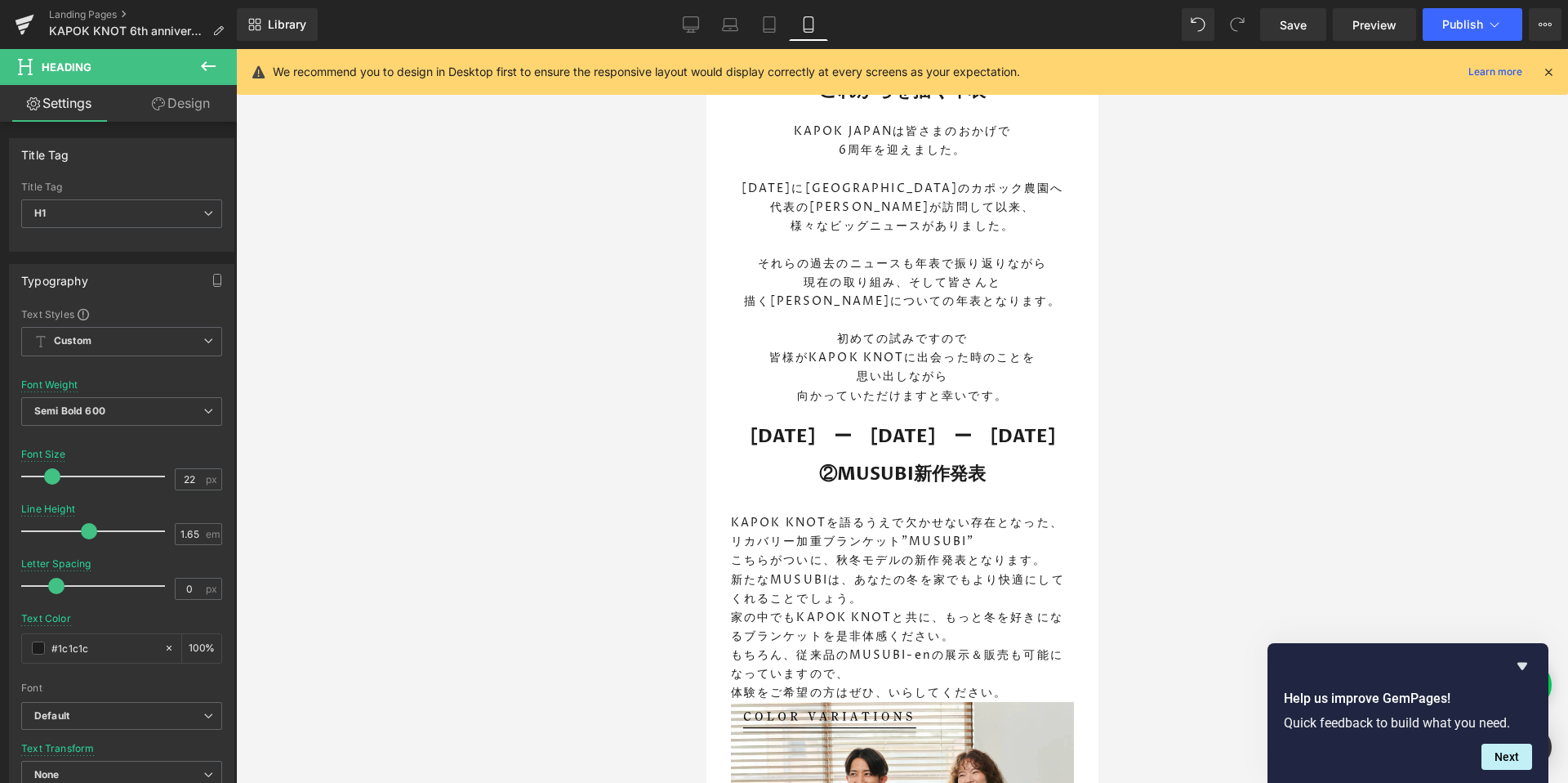
scroll to position [1357, 0]
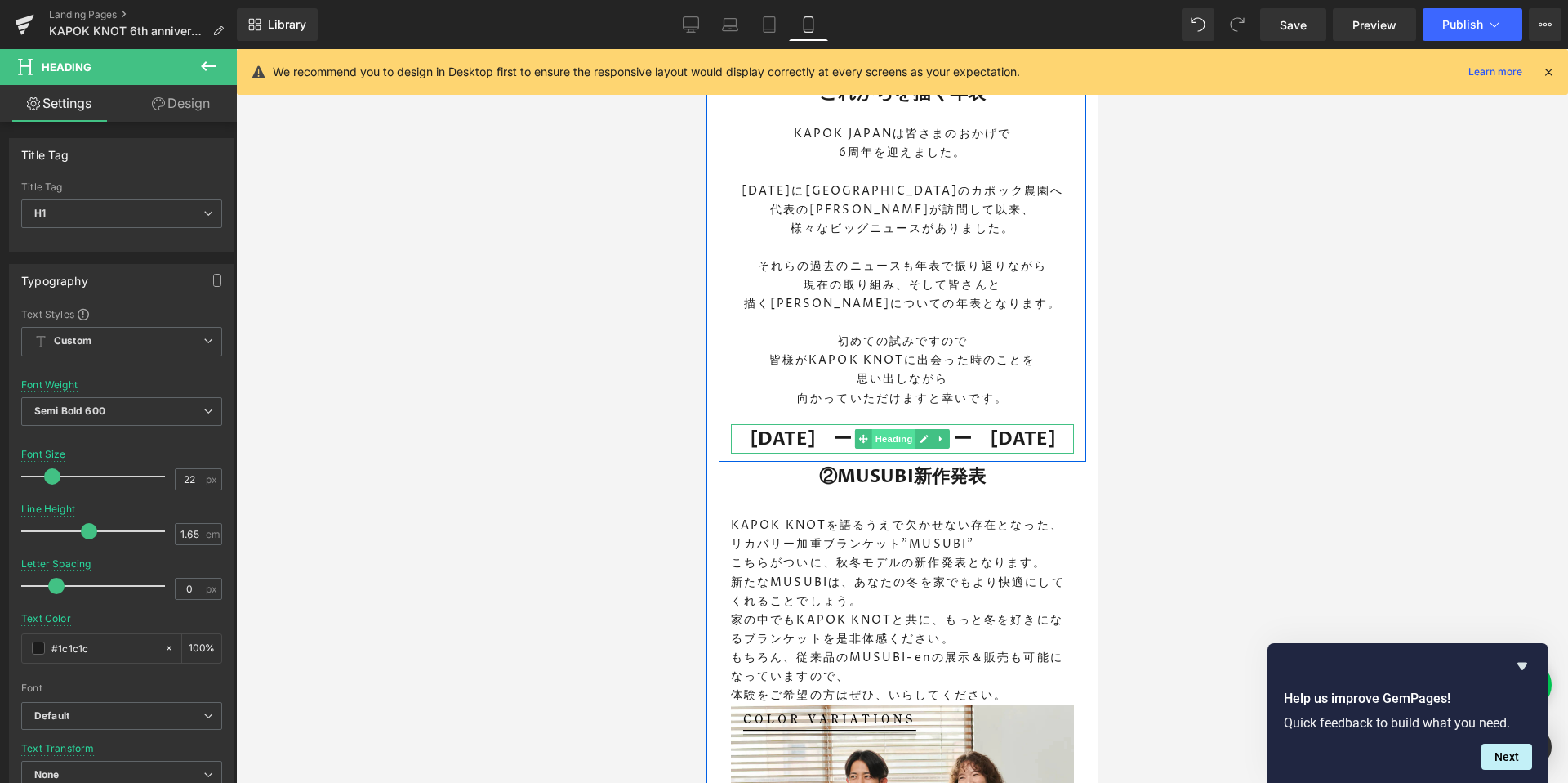
click at [898, 434] on span "Heading" at bounding box center [893, 439] width 44 height 20
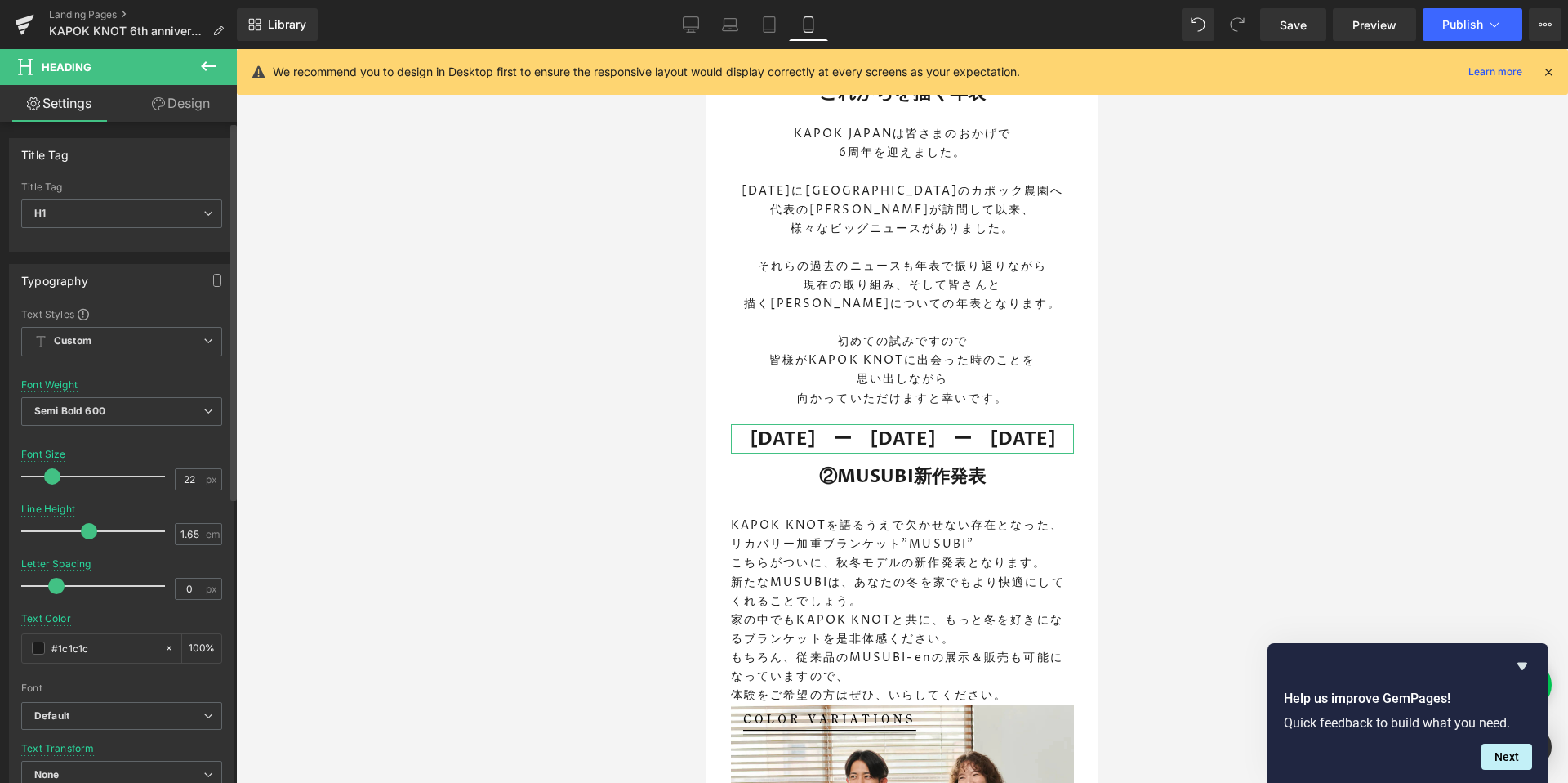
scroll to position [317, 0]
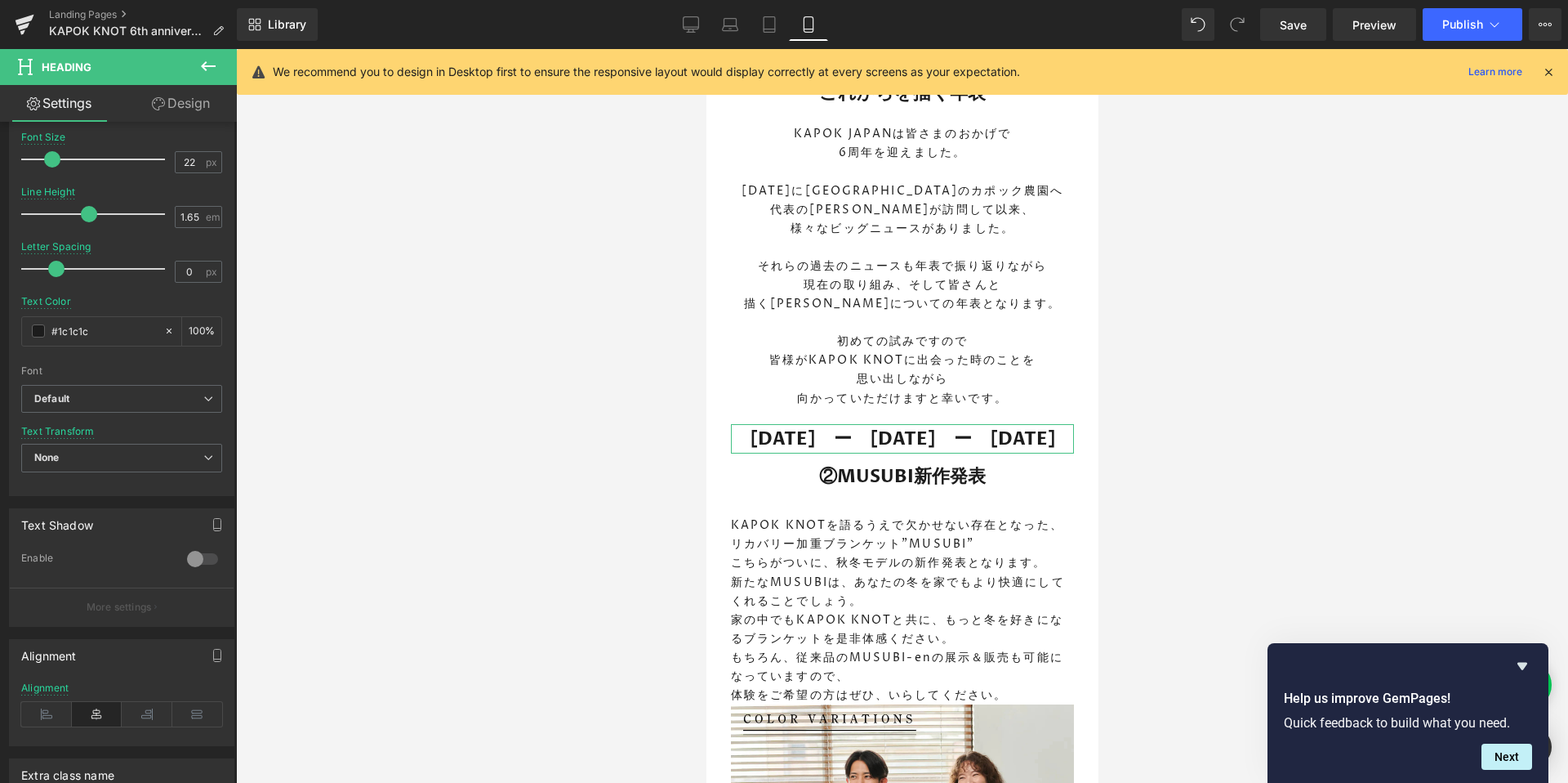
click at [173, 96] on link "Design" at bounding box center [181, 103] width 118 height 37
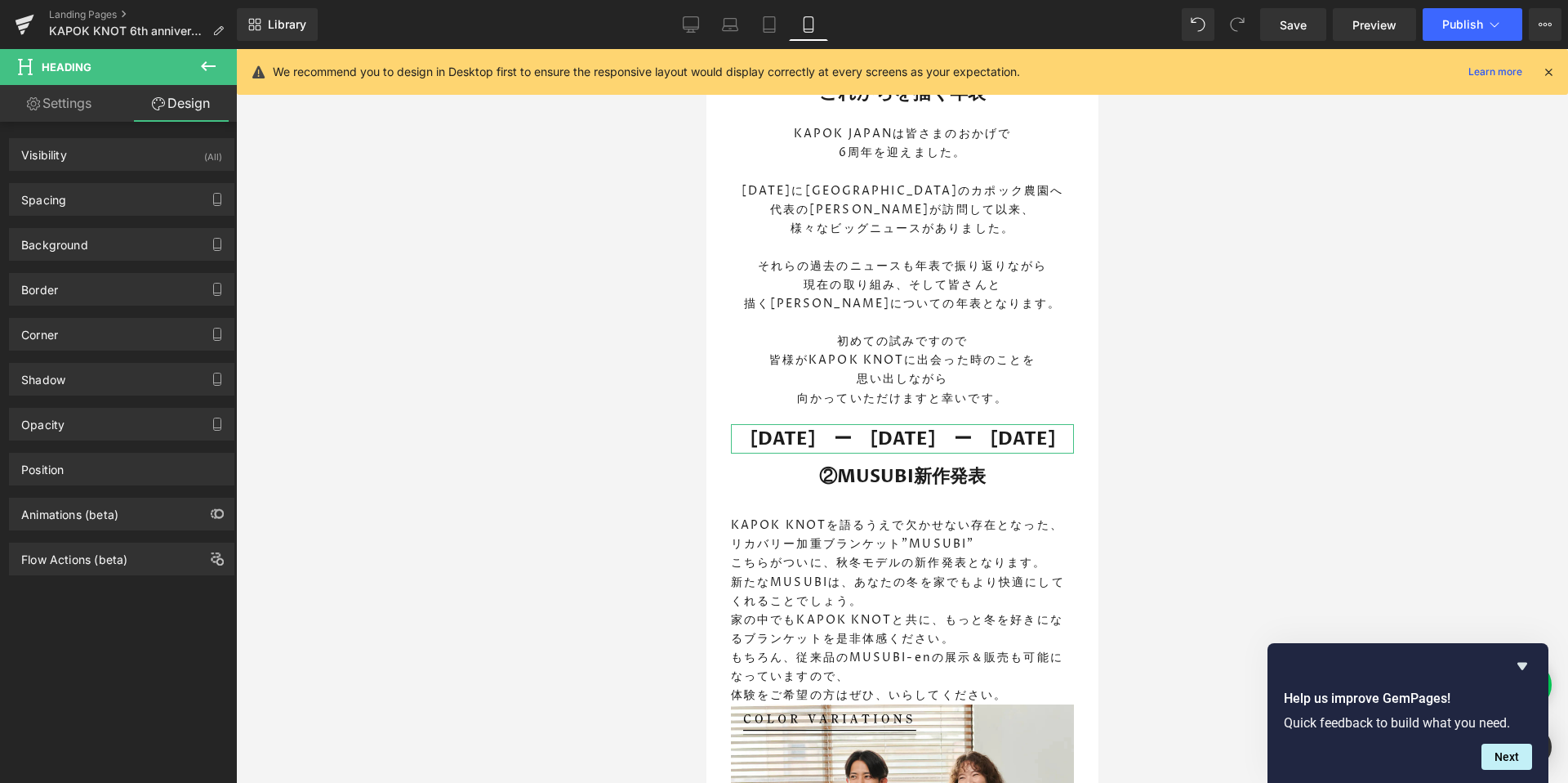
type input "transparent"
type input "0"
click at [64, 237] on div "Background" at bounding box center [55, 240] width 67 height 23
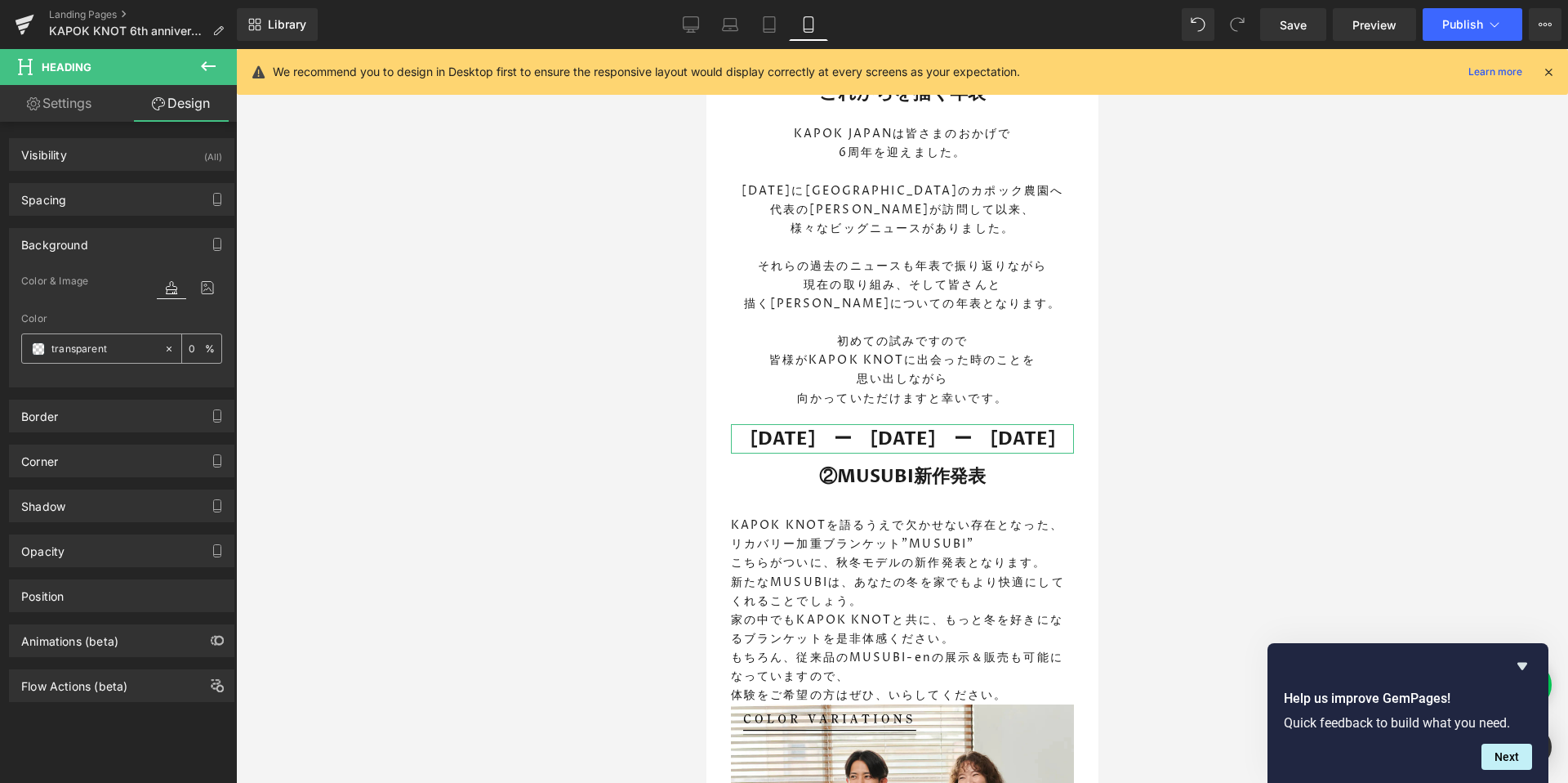
click at [33, 348] on span at bounding box center [38, 349] width 13 height 13
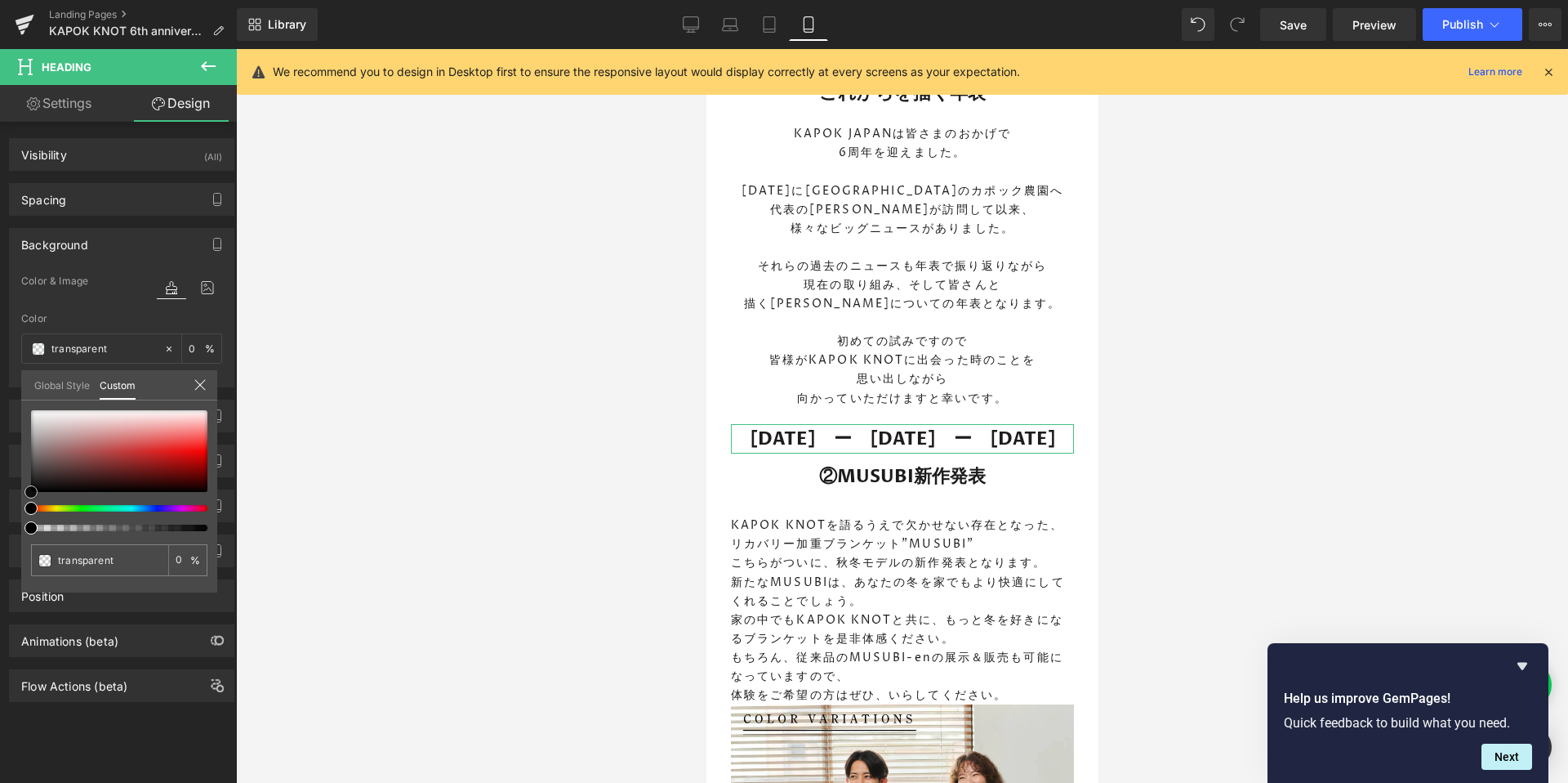
type input "#c18a8a"
type input "100"
type input "#c18a8a"
type input "100"
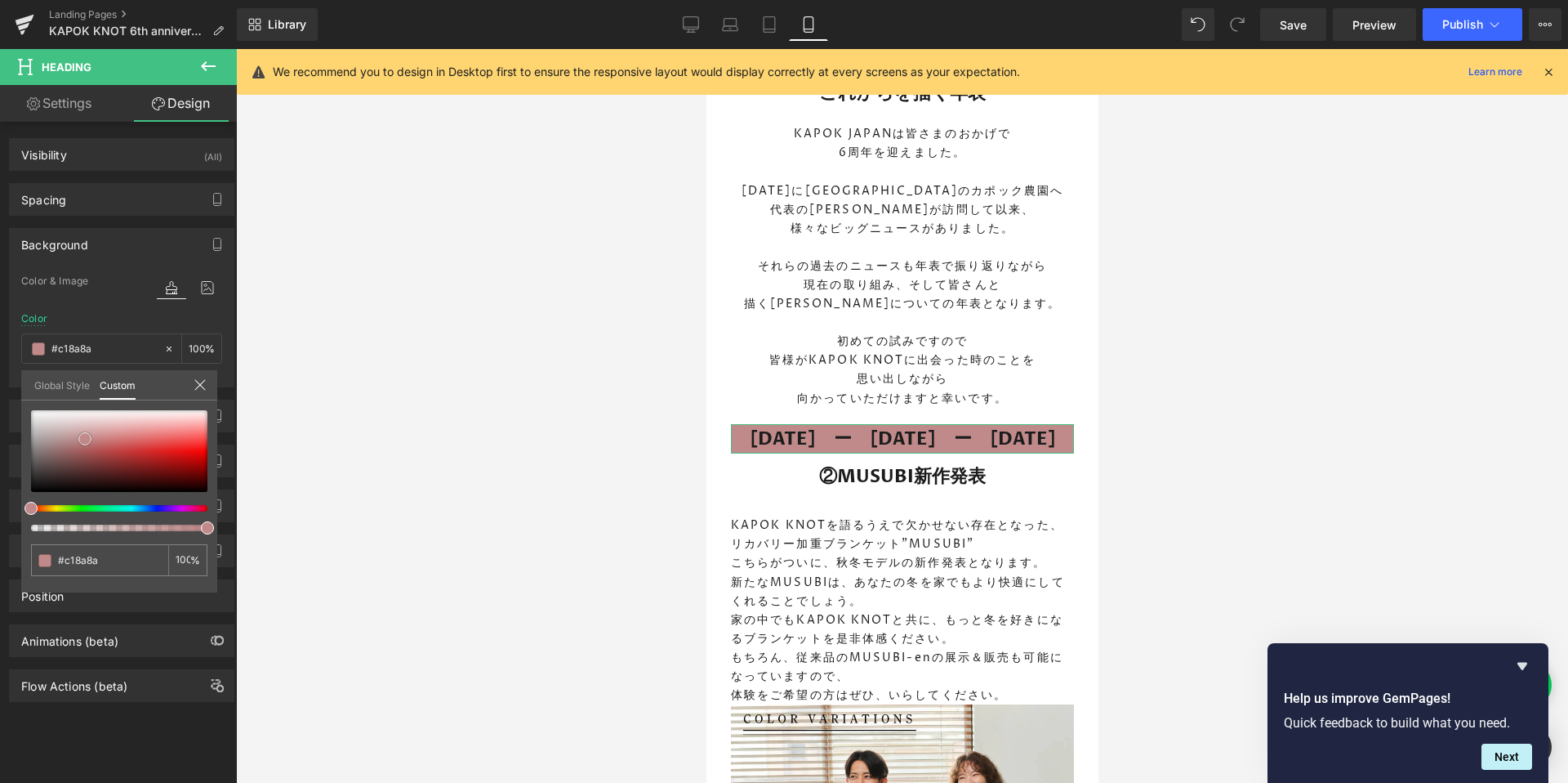
type input "#c08a8a"
type input "#bd8d8d"
type input "#bf9696"
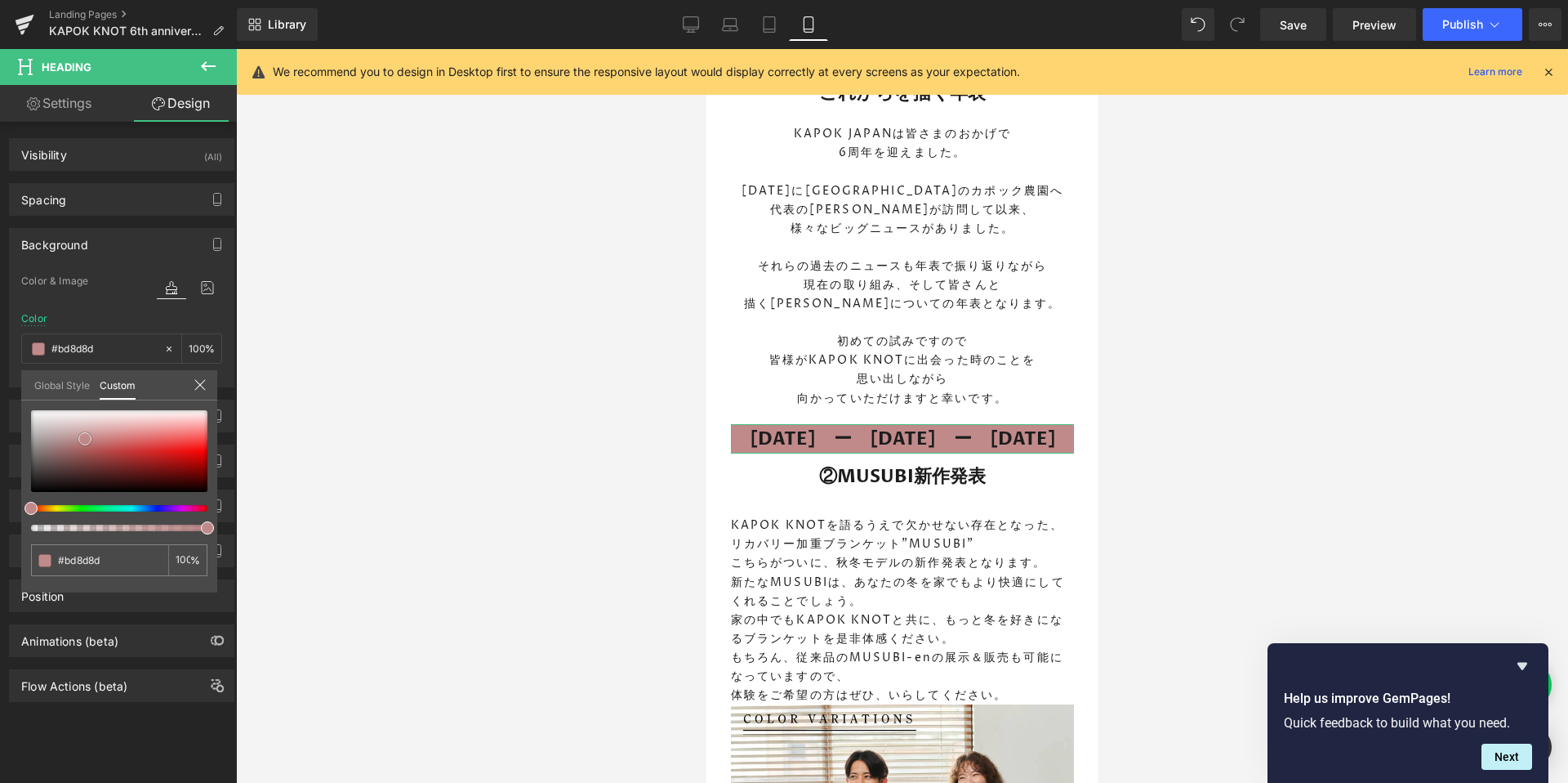
type input "#bf9696"
type input "#bfa0a0"
type input "#c3a6a6"
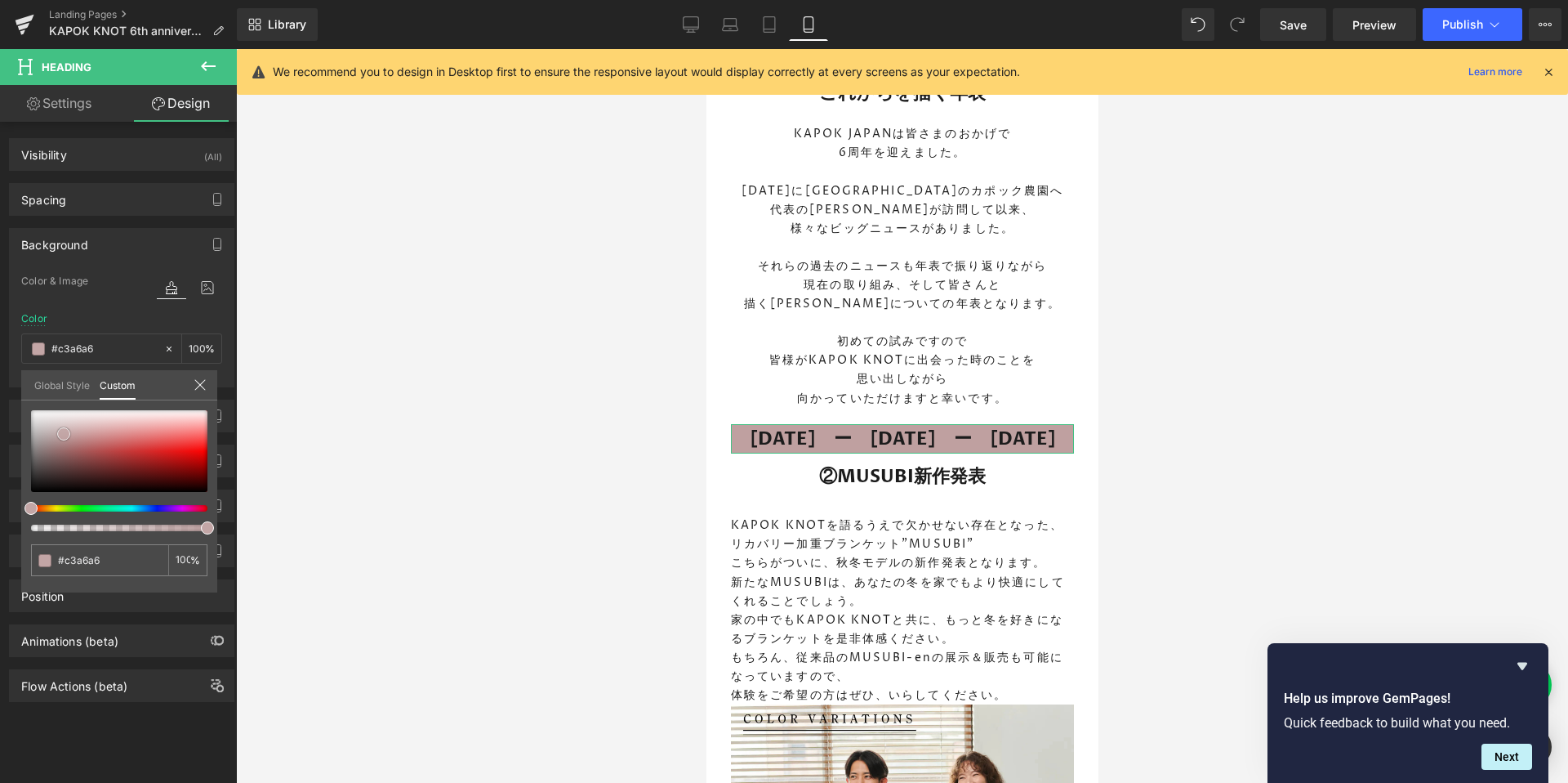
type input "#c2a7a7"
type input "#c4aaaa"
type input "#cab3b3"
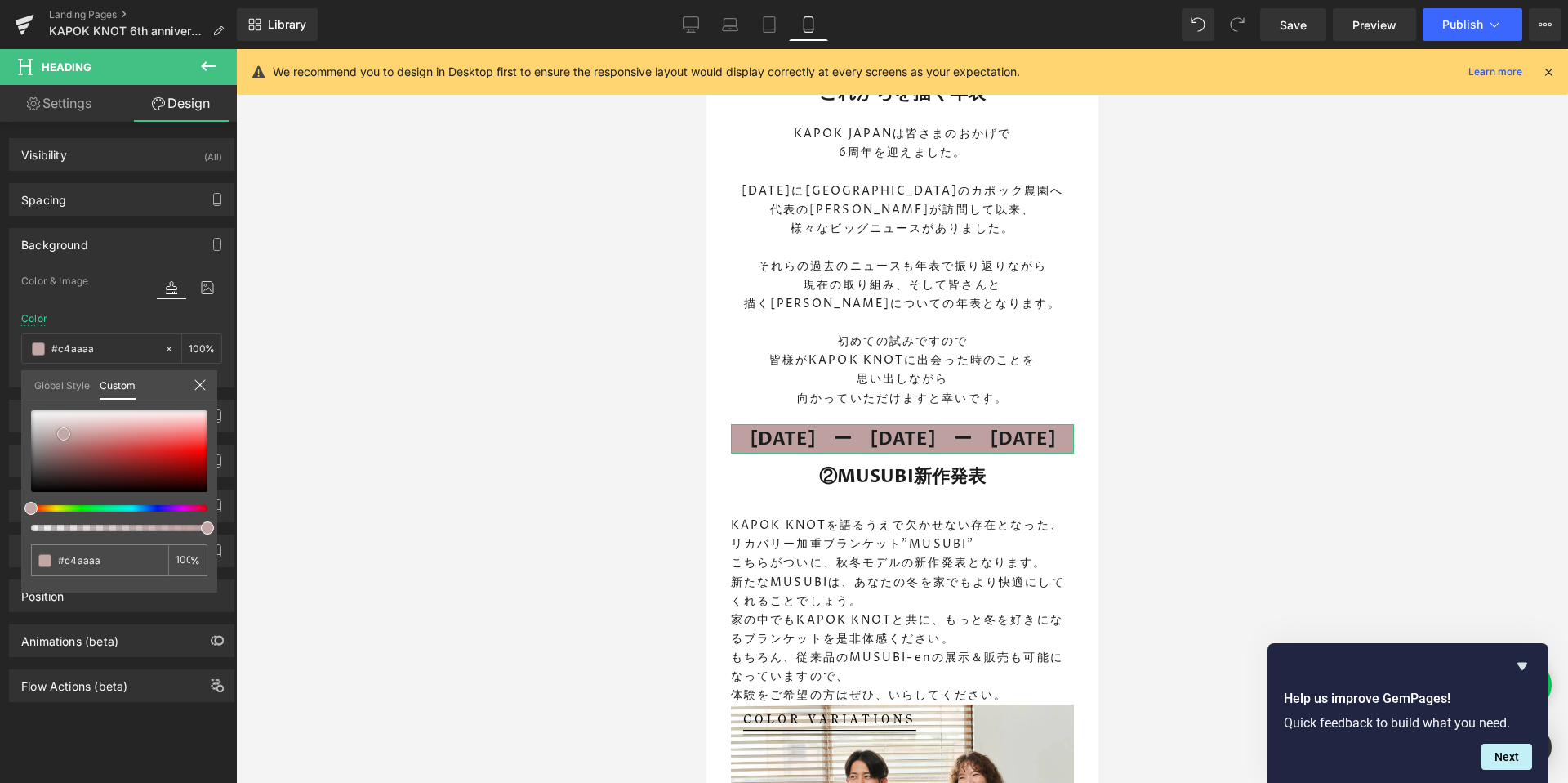
type input "#cab3b3"
type input "#d8c9c9"
type input "#e8e2e2"
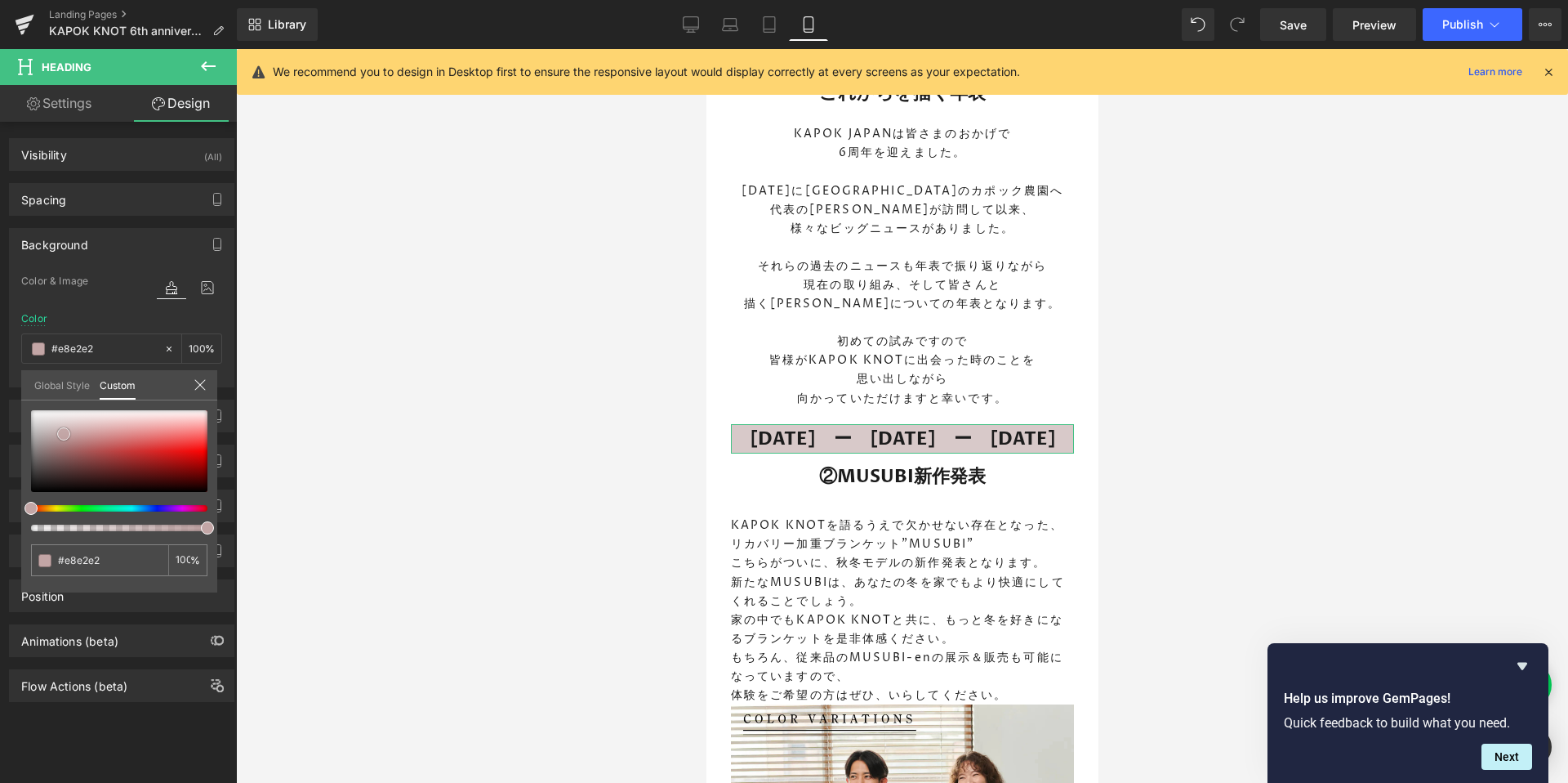
type input "#f1eeee"
type input "#f1eded"
type input "#f3f0f0"
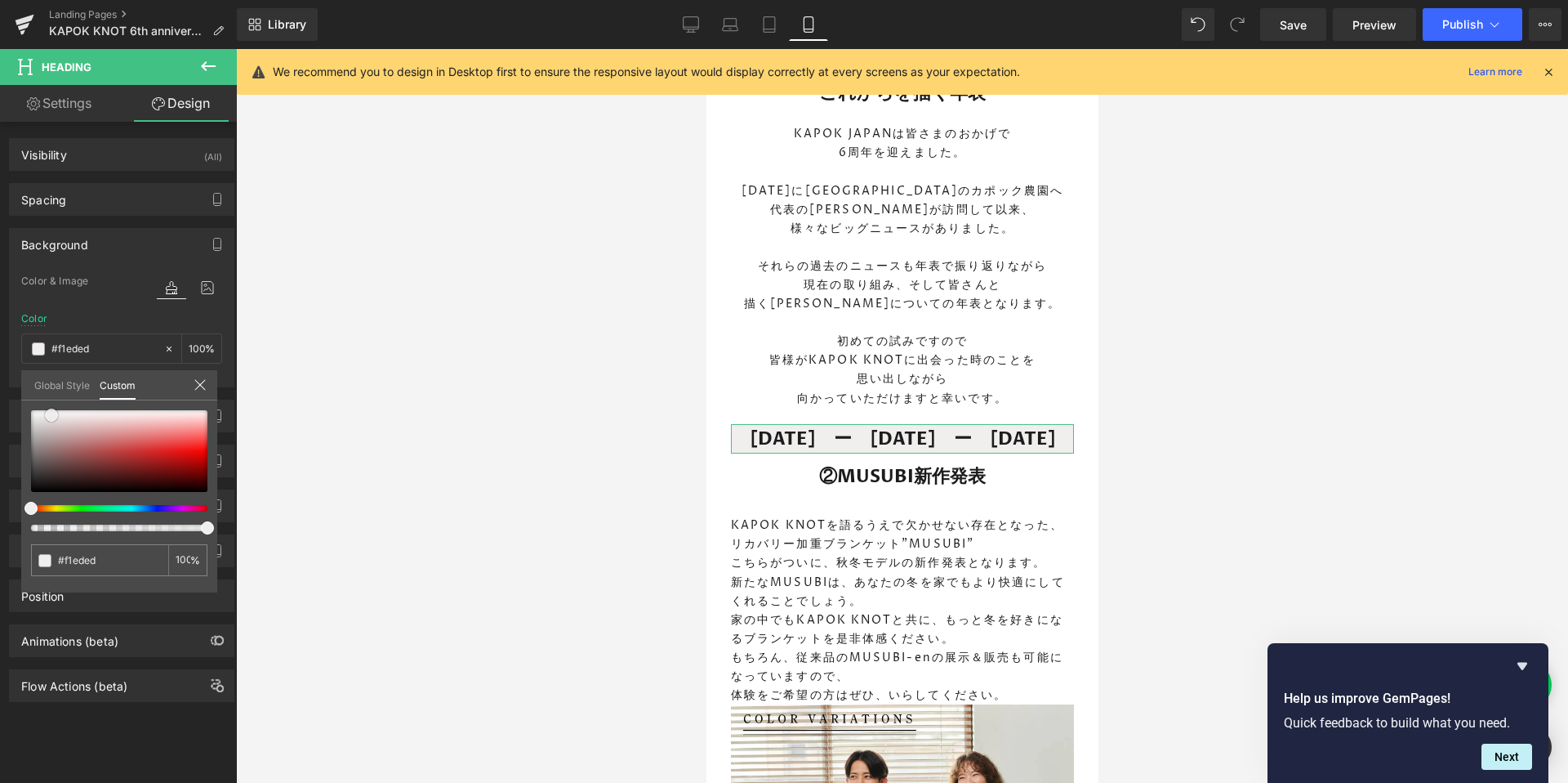
type input "#f3f0f0"
type input "#efebeb"
type input "#eae5e5"
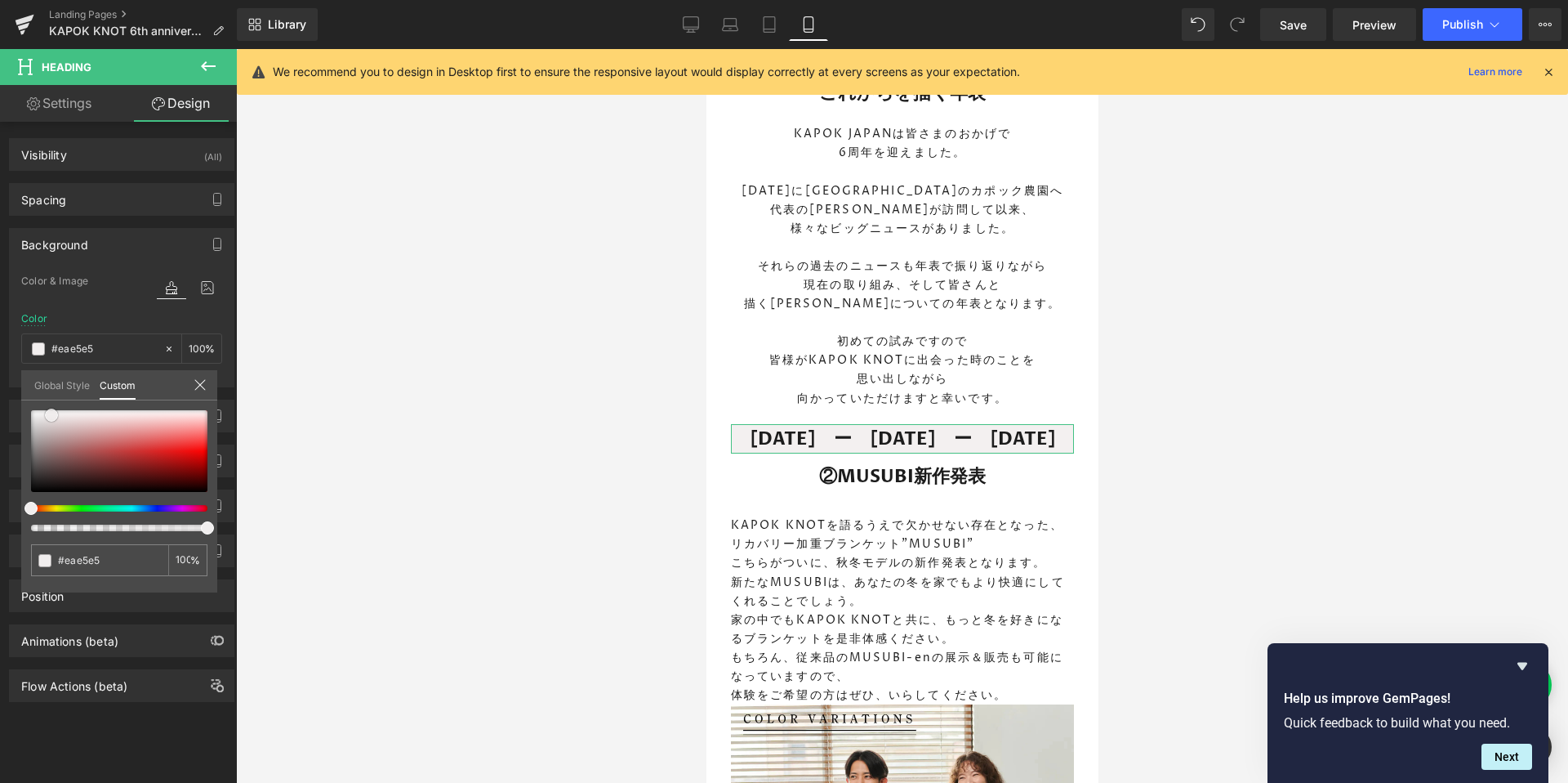
type input "#e1d9d9"
type input "#dad2d2"
type input "#d6cccc"
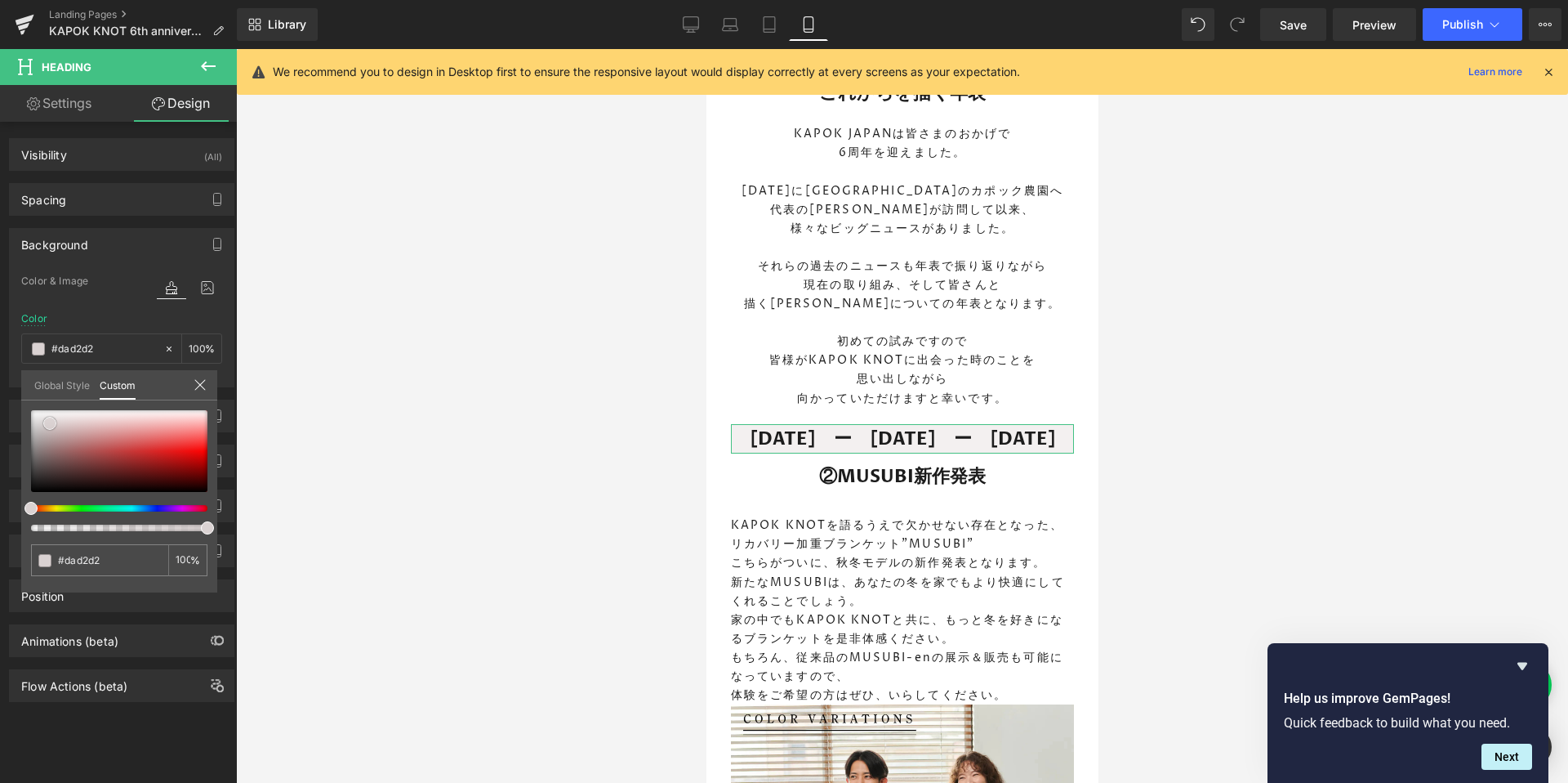
type input "#d6cccc"
type input "#d3c9c9"
type input "#d5cccc"
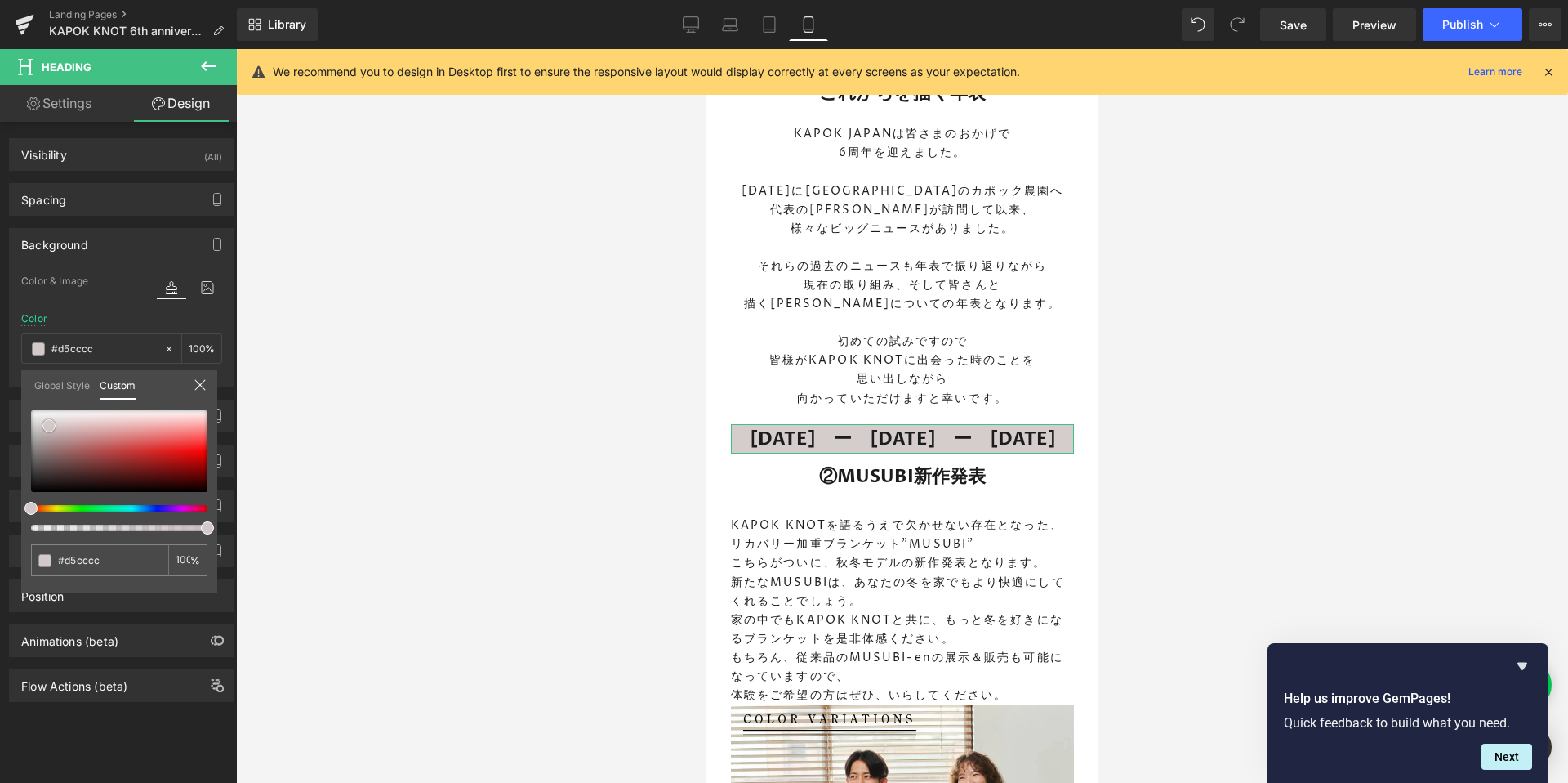
type input "#d7cfcf"
type input "#d5cccc"
type input "#d6cccc"
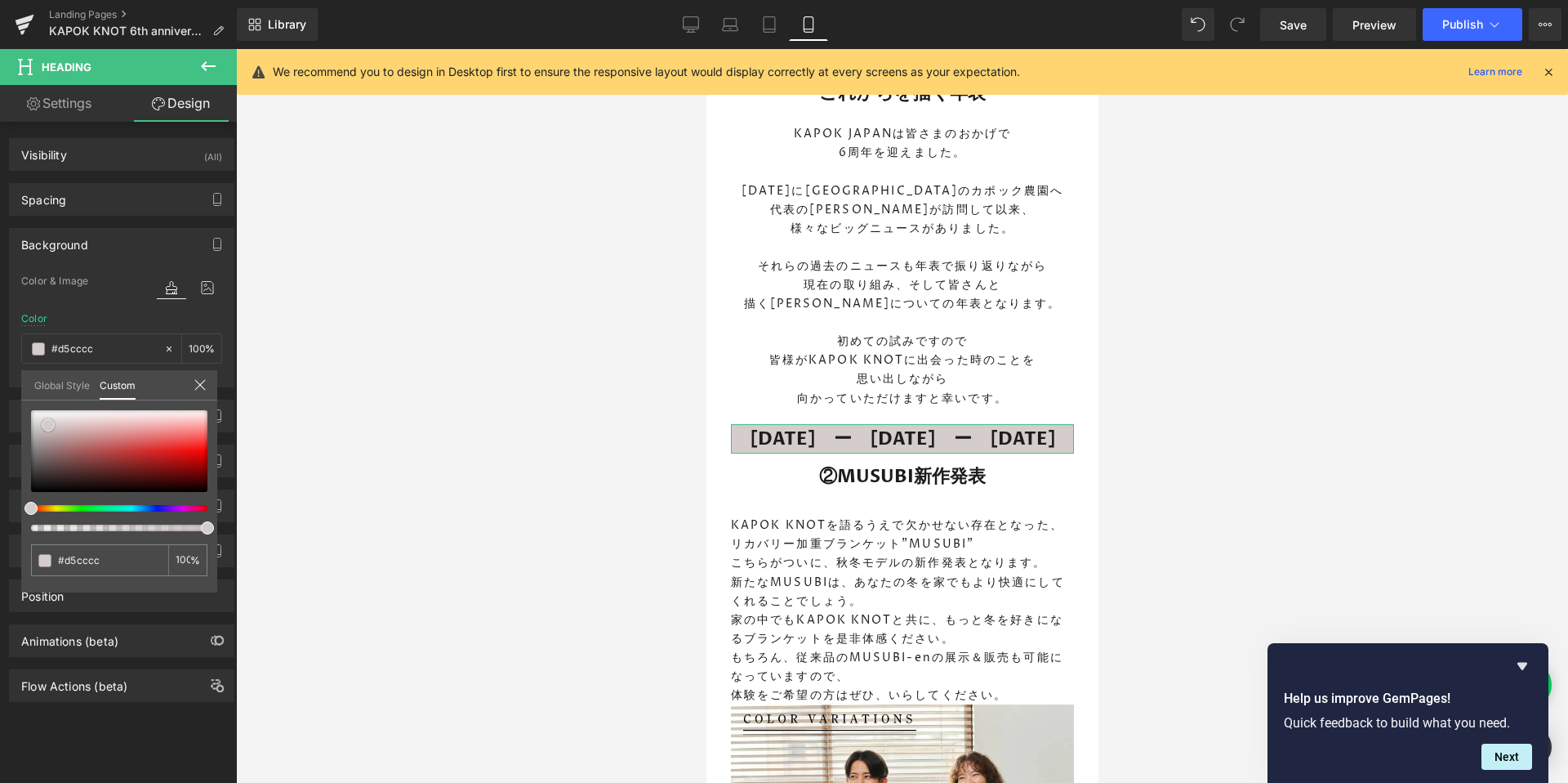
type input "#d6cccc"
type input "#d3c9c9"
type input "#d2c5c5"
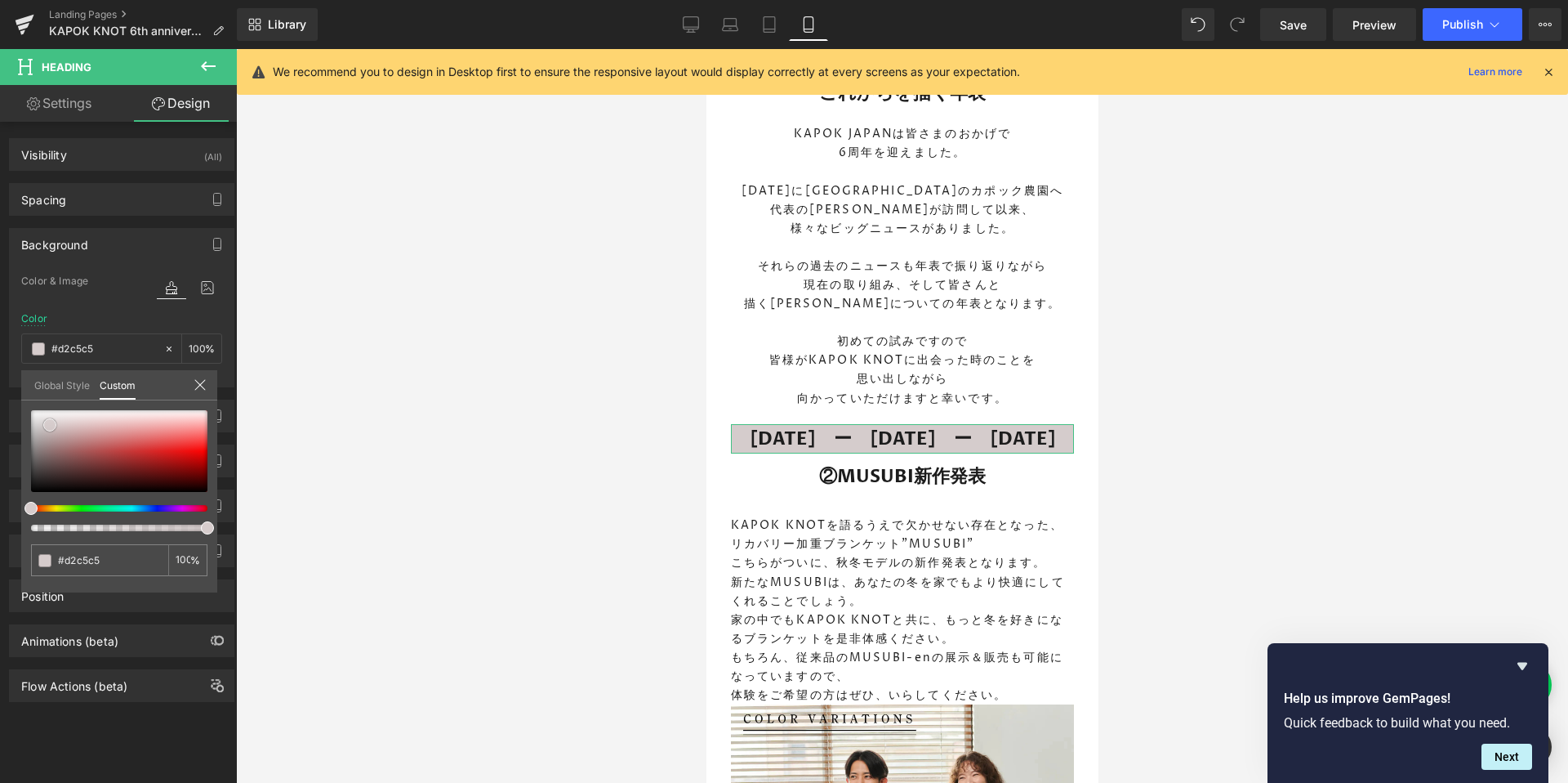
type input "#cabdbd"
type input "#b9a6a6"
type input "#a58c8c"
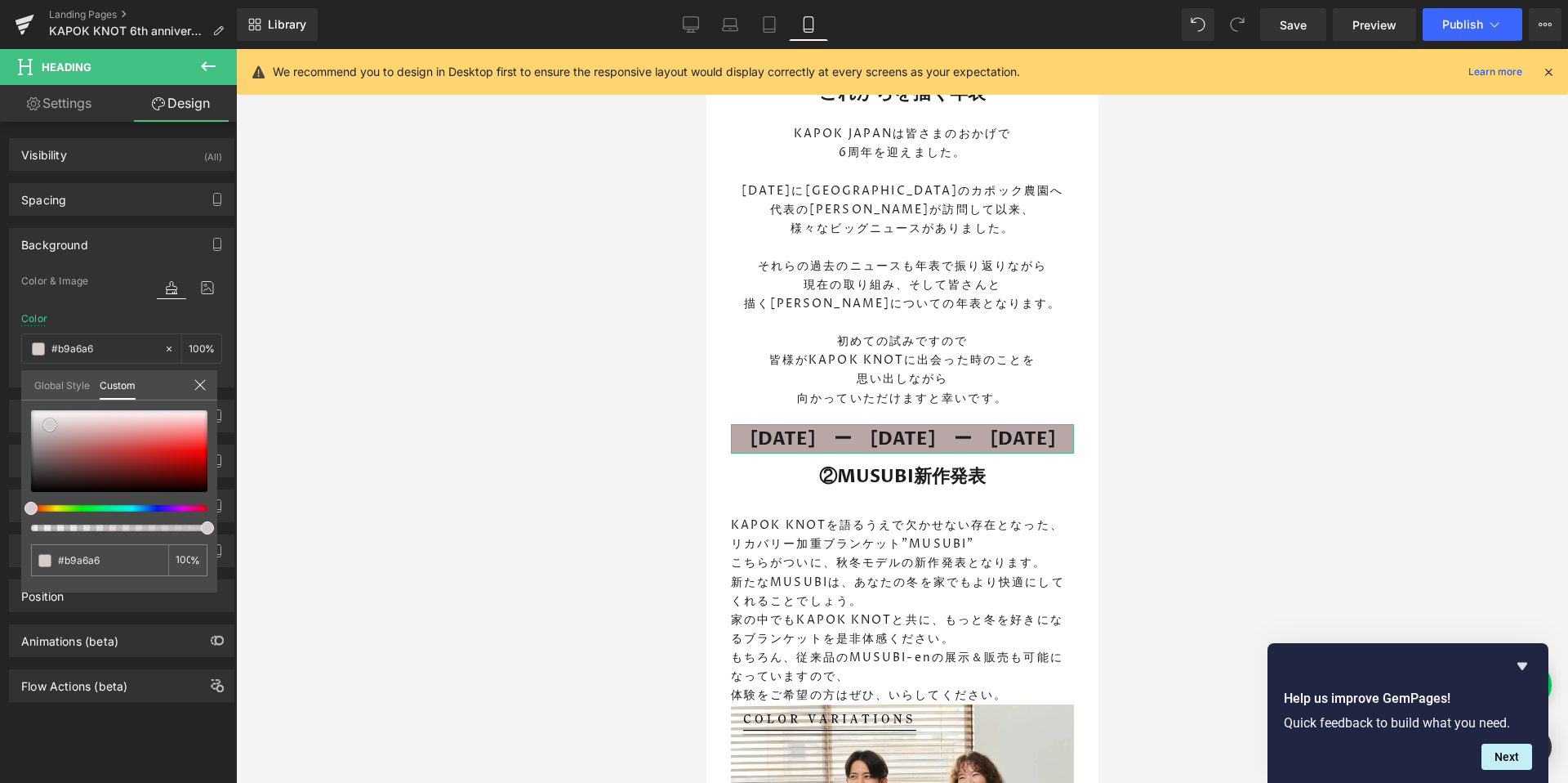
type input "#a58c8c"
type input "#957878"
type input "#917373"
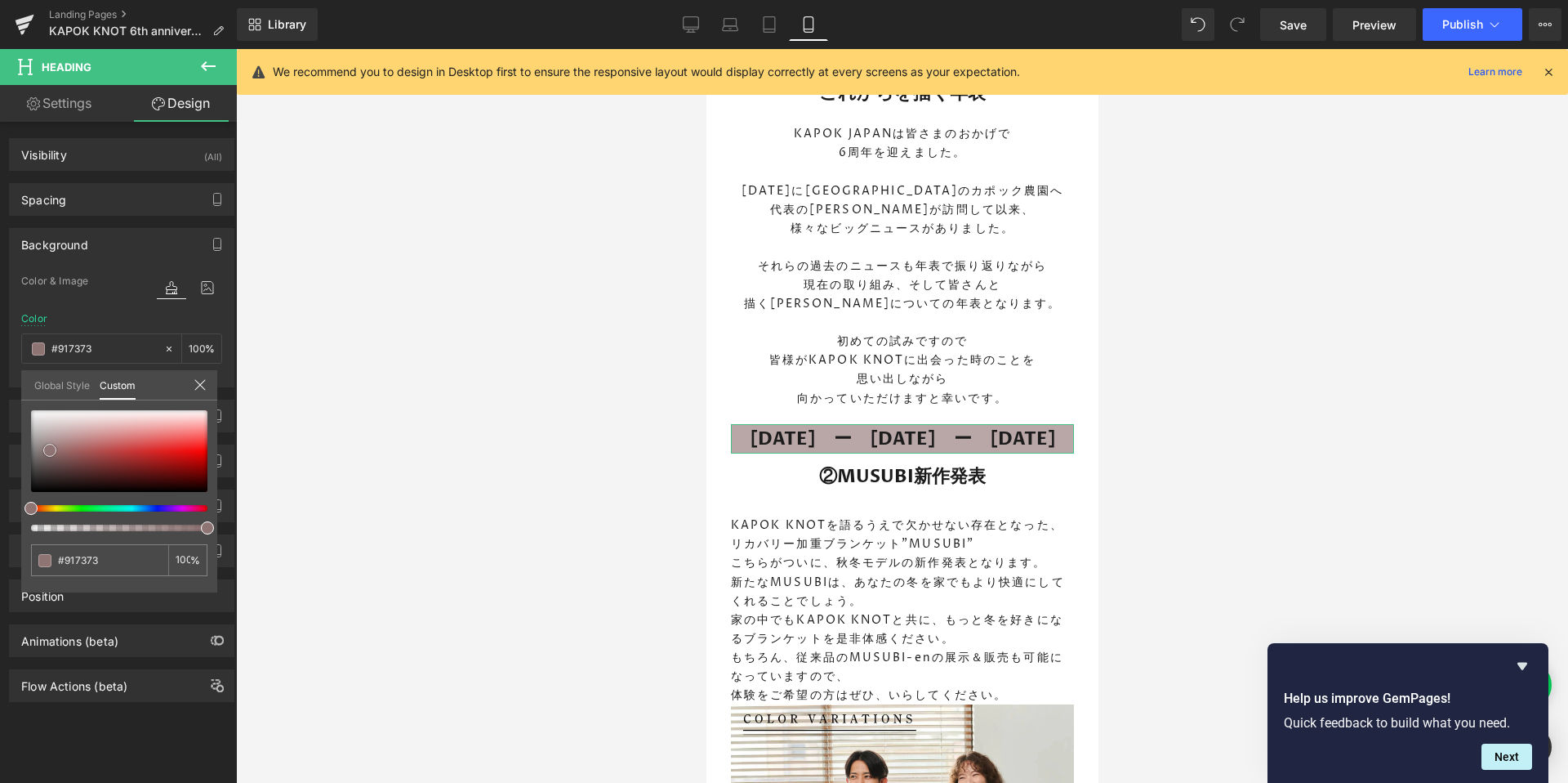
type input "#8f7474"
type input "#8e7575"
type input "#8f7979"
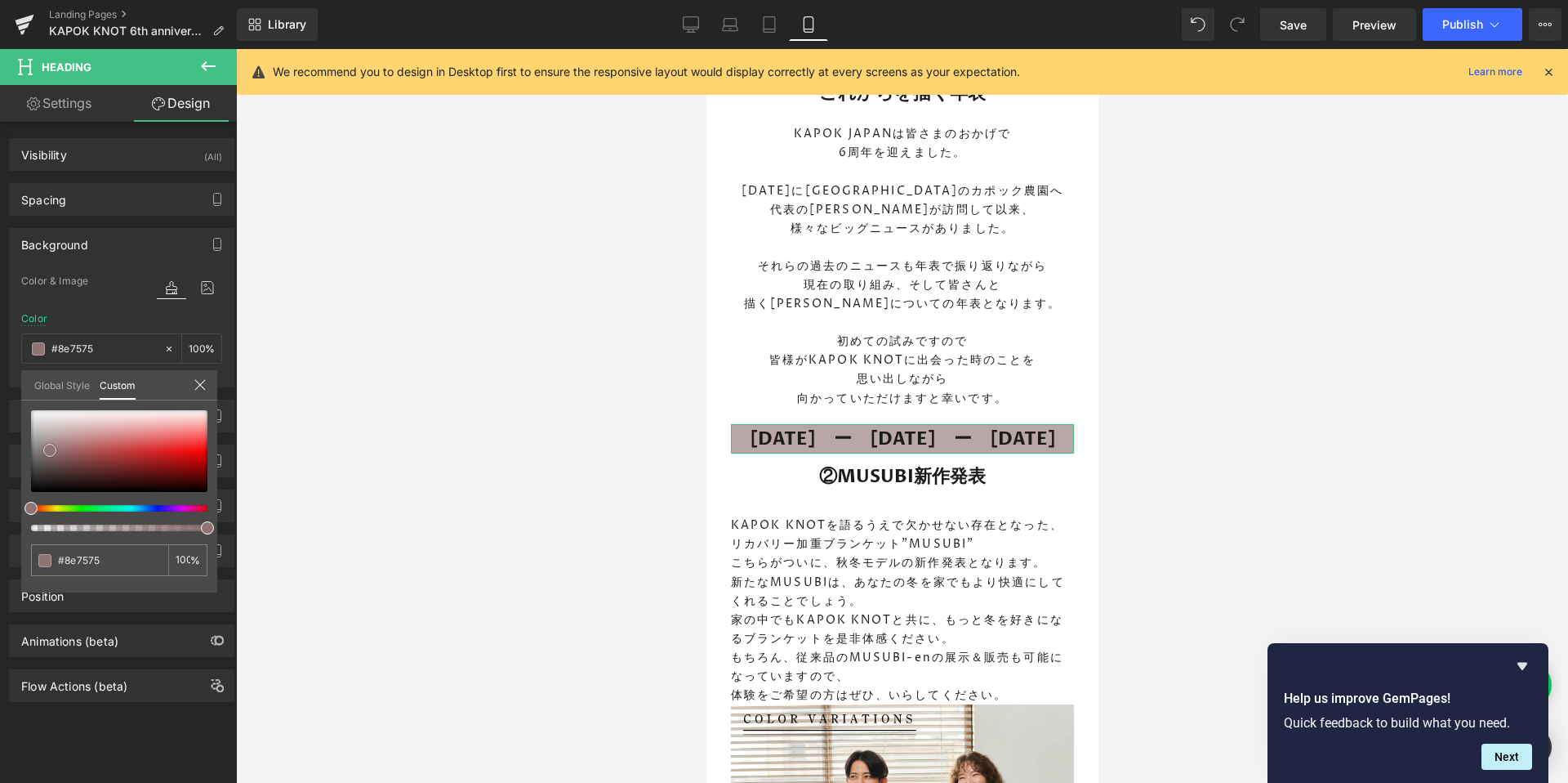
type input "#8f7979"
type input "#918181"
type input "#938585"
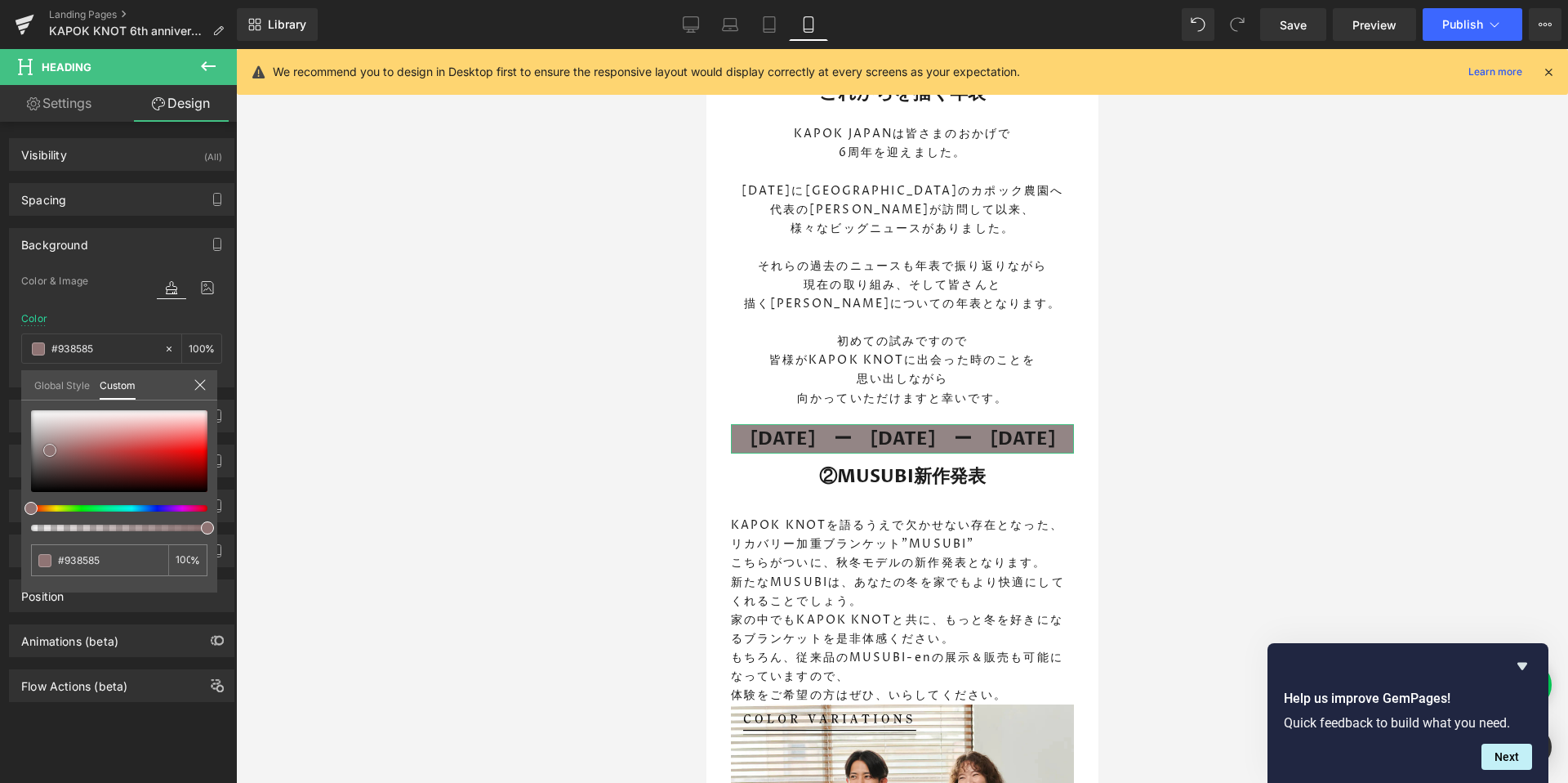
type input "#958c8c"
type input "#979090"
type input "#989494"
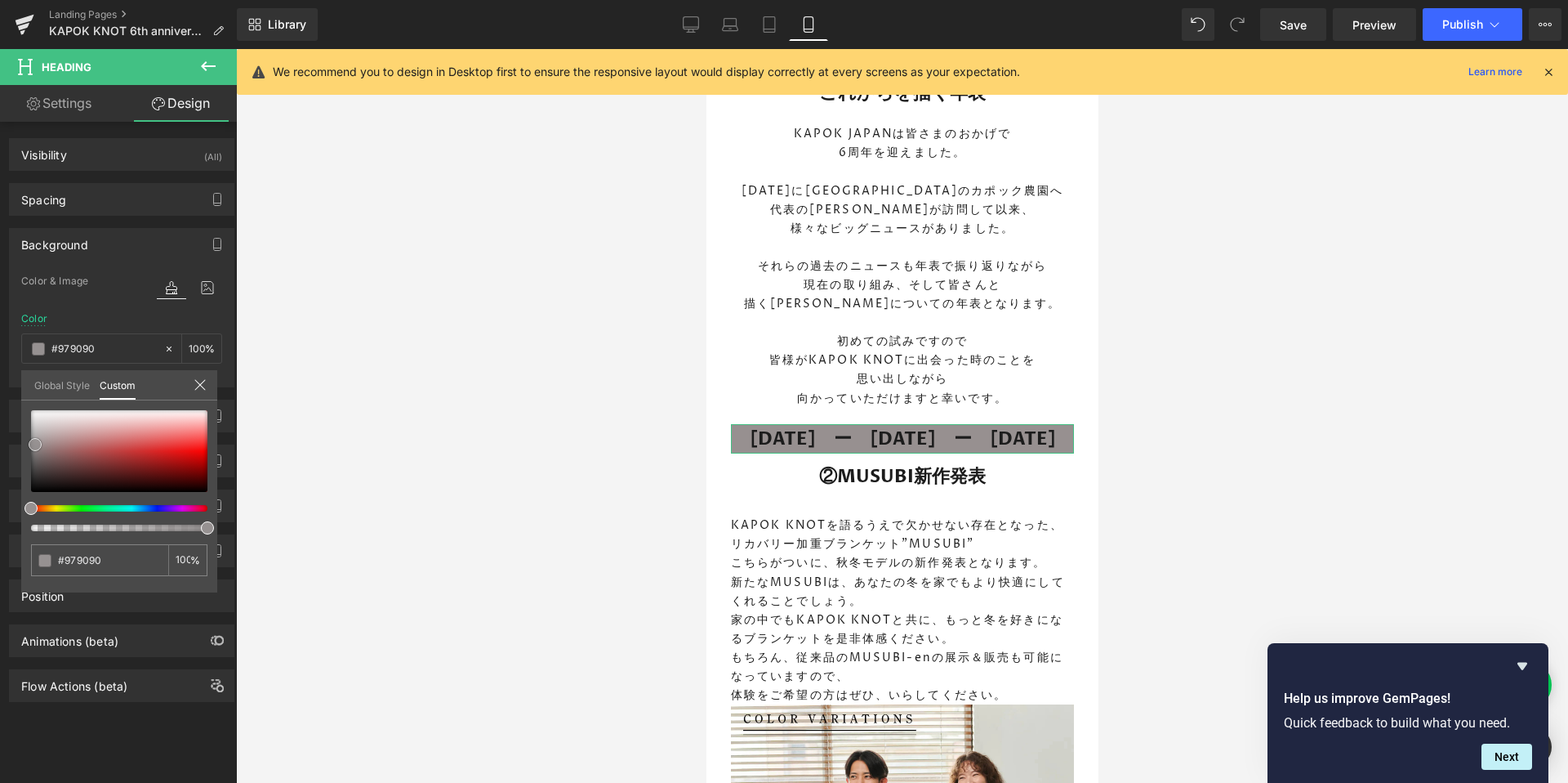
type input "#989494"
type input "#9b9696"
type input "#a29e9e"
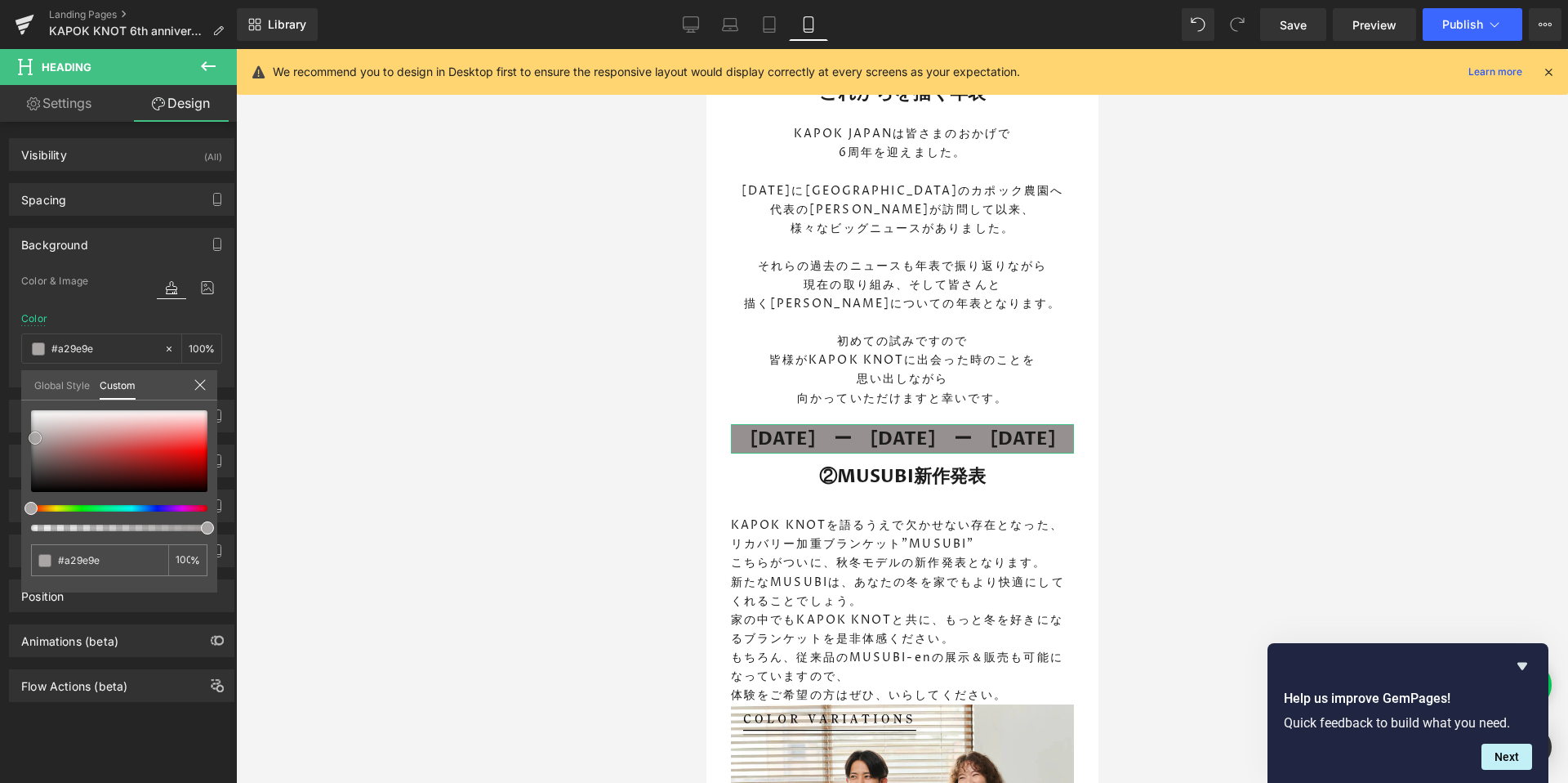
type input "#aaa6a6"
type input "#aca9a9"
type input "#afabab"
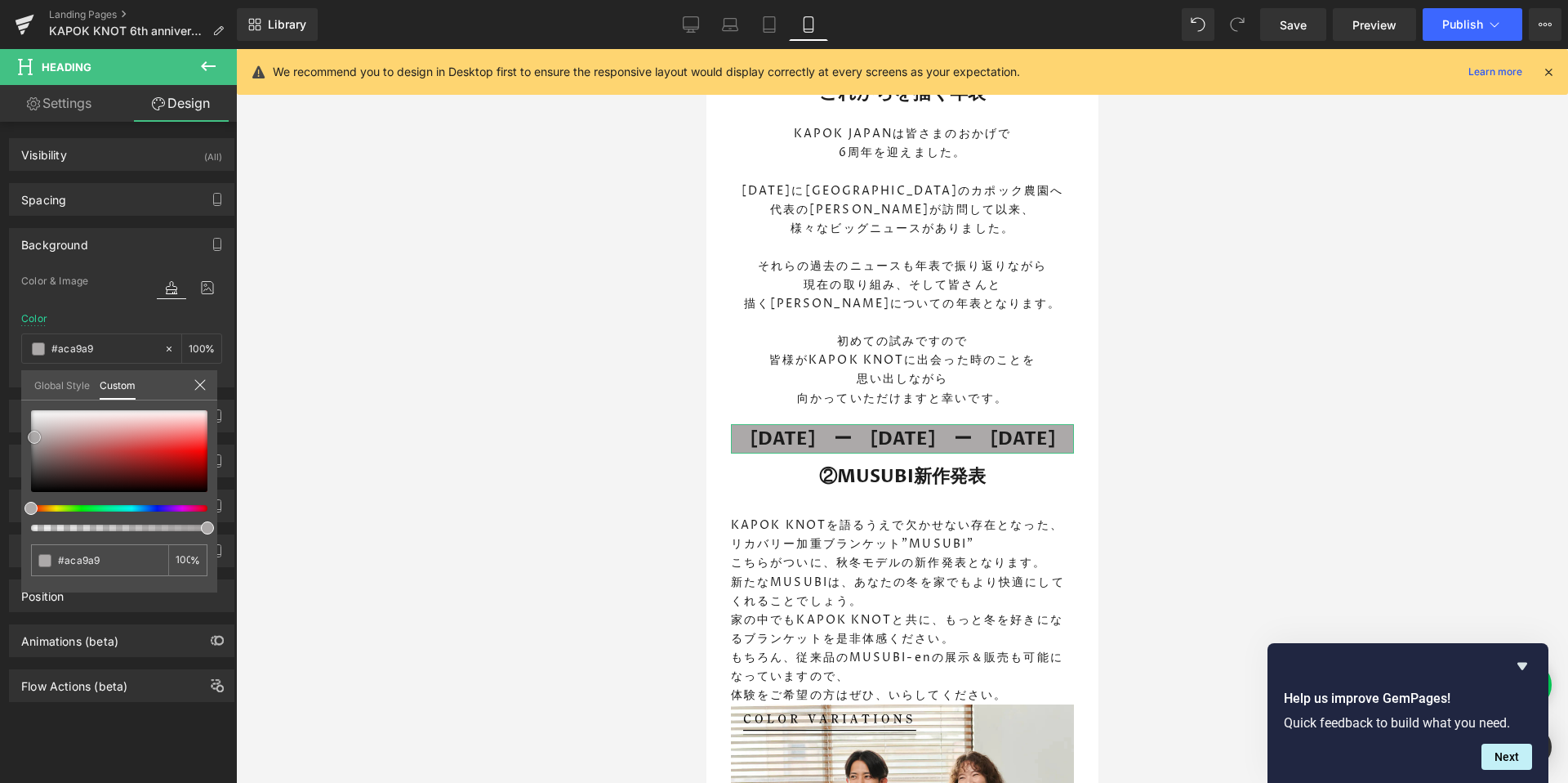
type input "#afabab"
type input "#b1aeae"
type input "#b4b0b0"
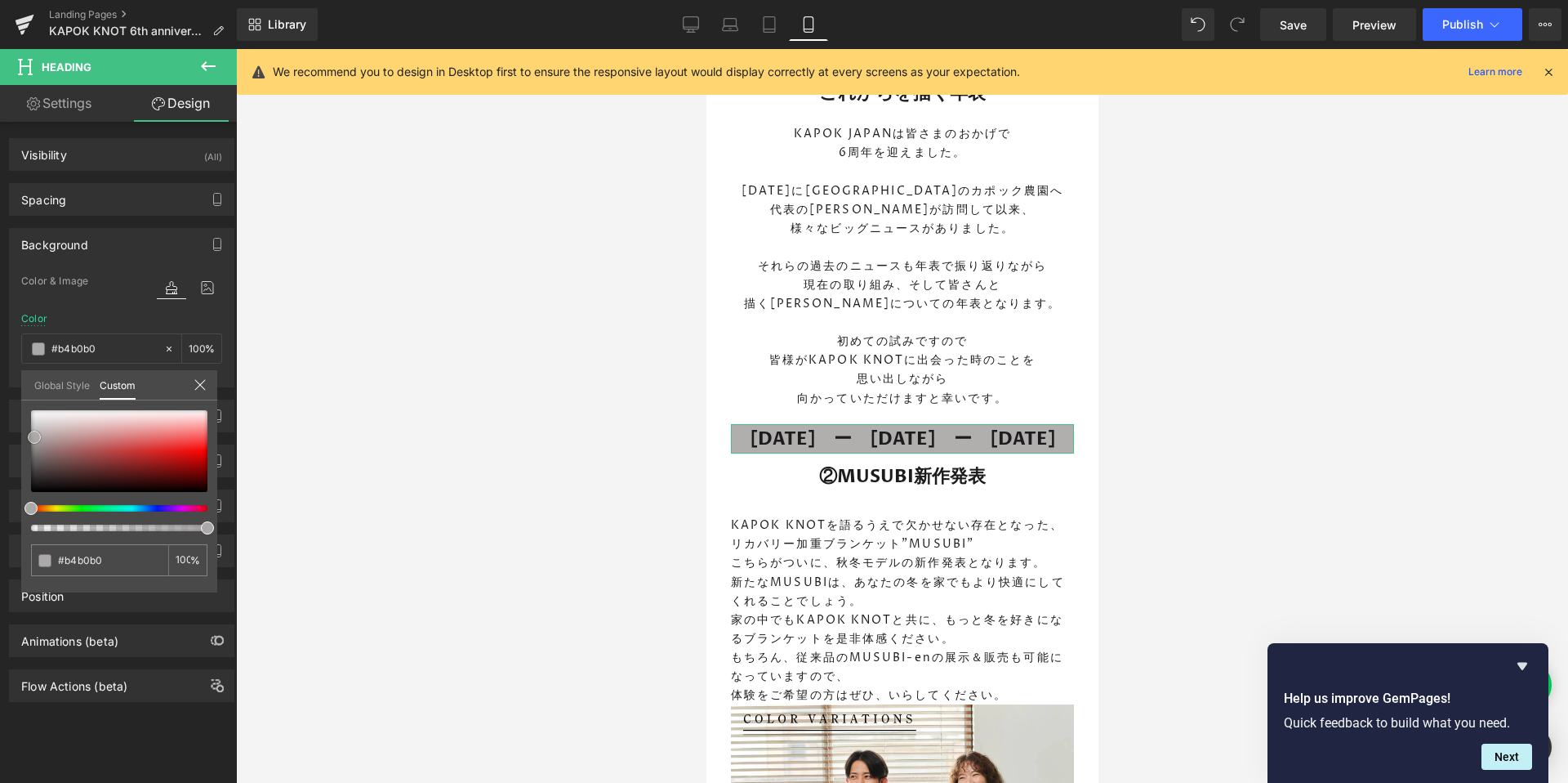
type input "#b7b2b2"
type input "#b9b6b6"
type input "#bebbbb"
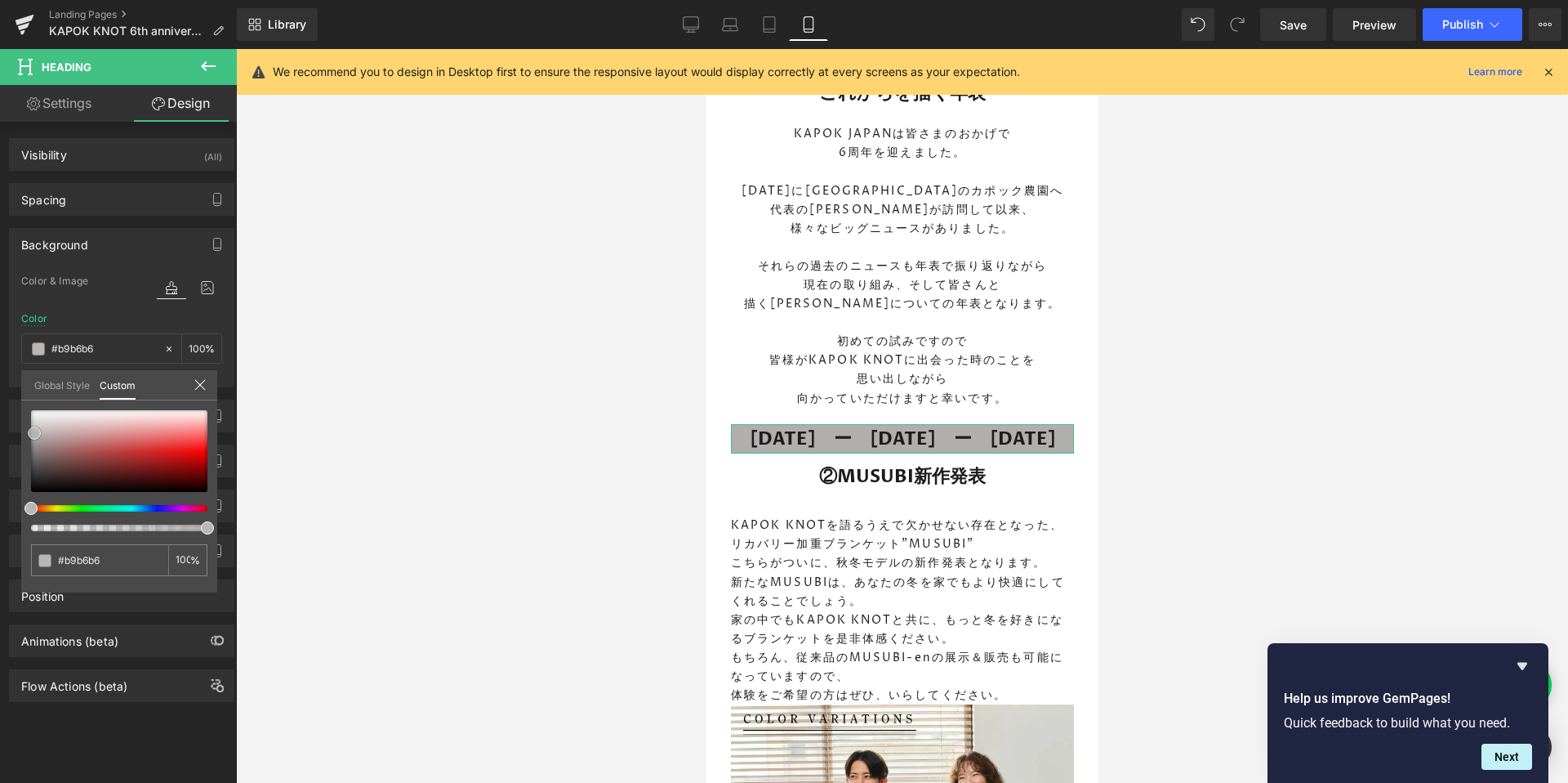
type input "#bebbbb"
type input "#c3c0c0"
type input "#c5c3c3"
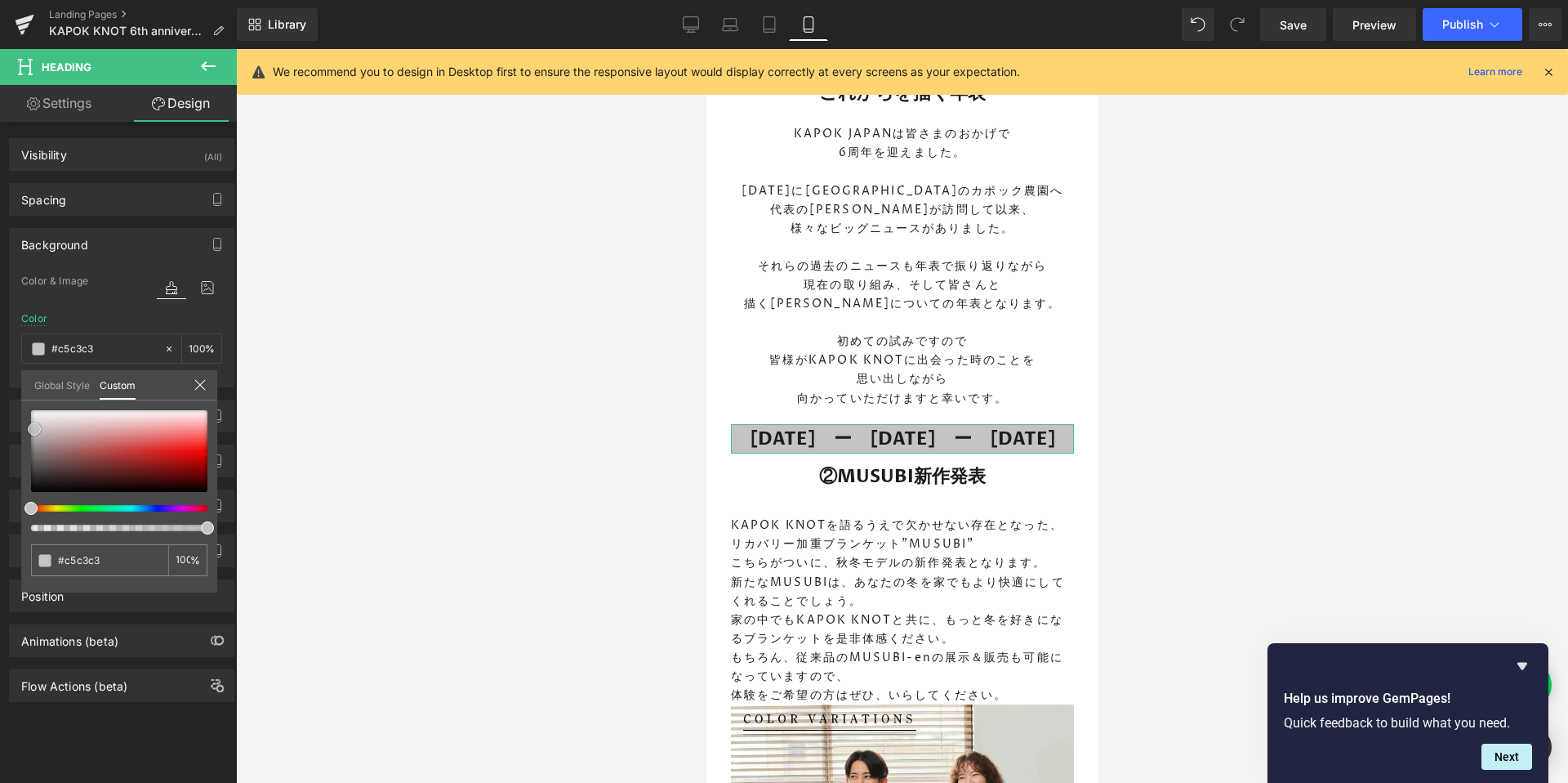
type input "#c8c5c5"
type input "#c7c6c6"
type input "#c9c8c8"
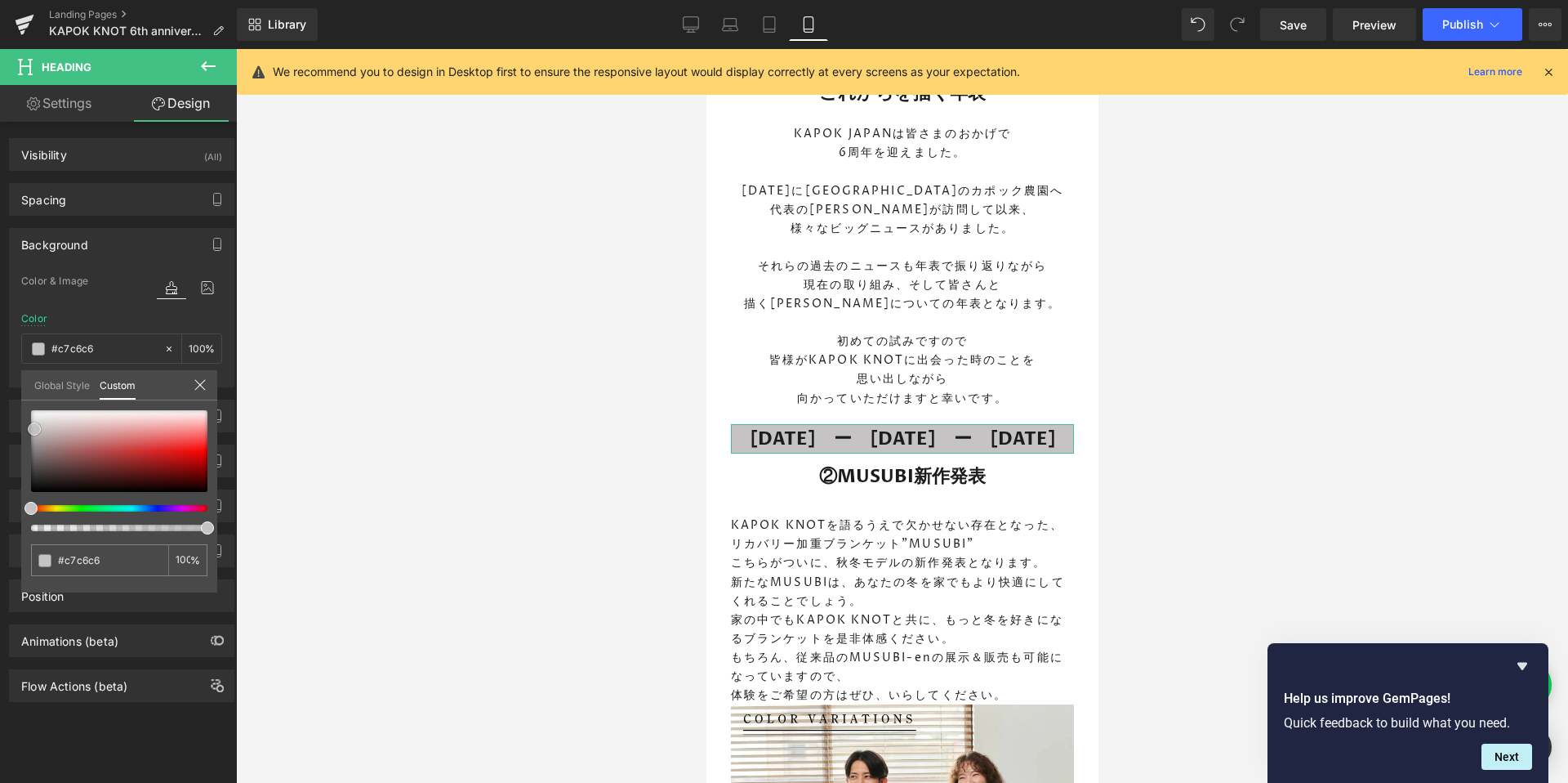
type input "#c9c8c8"
type input "#cccbcb"
type input "#cfcece"
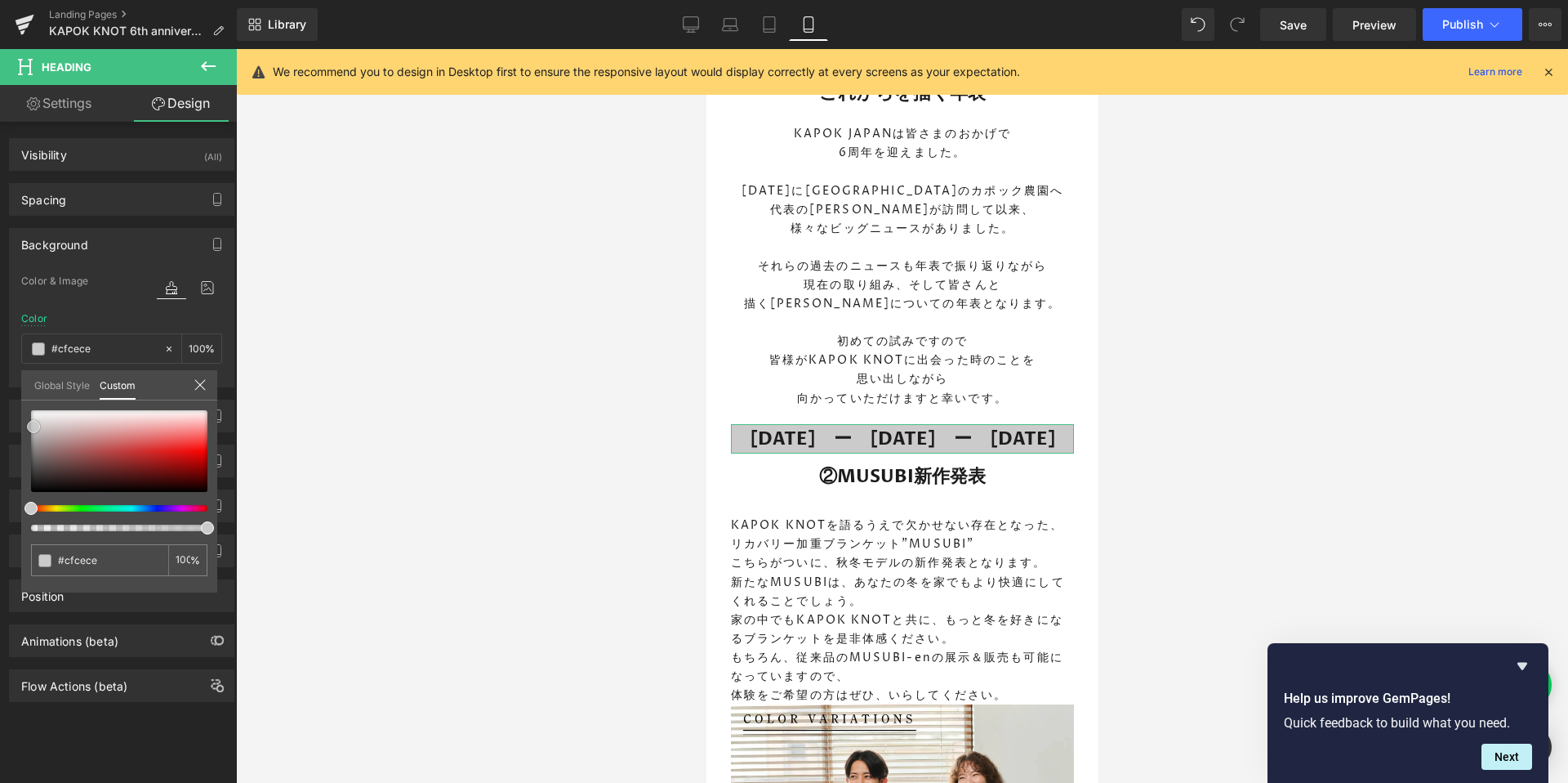
type input "#d1d0d0"
type input "#d4d3d3"
type input "#d6d6d6"
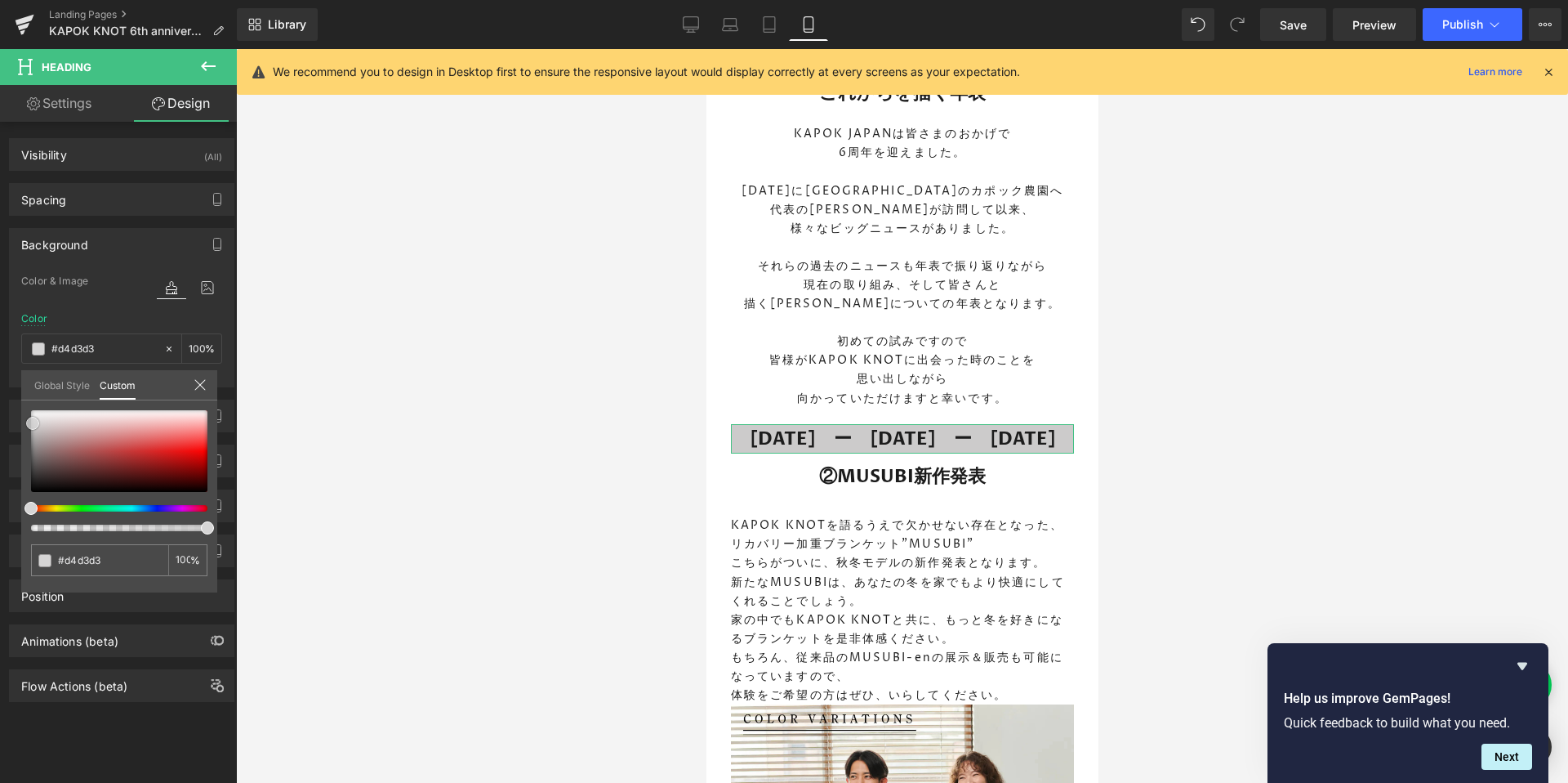
type input "#d6d6d6"
type input "#d8d8d8"
type input "#dbdbdb"
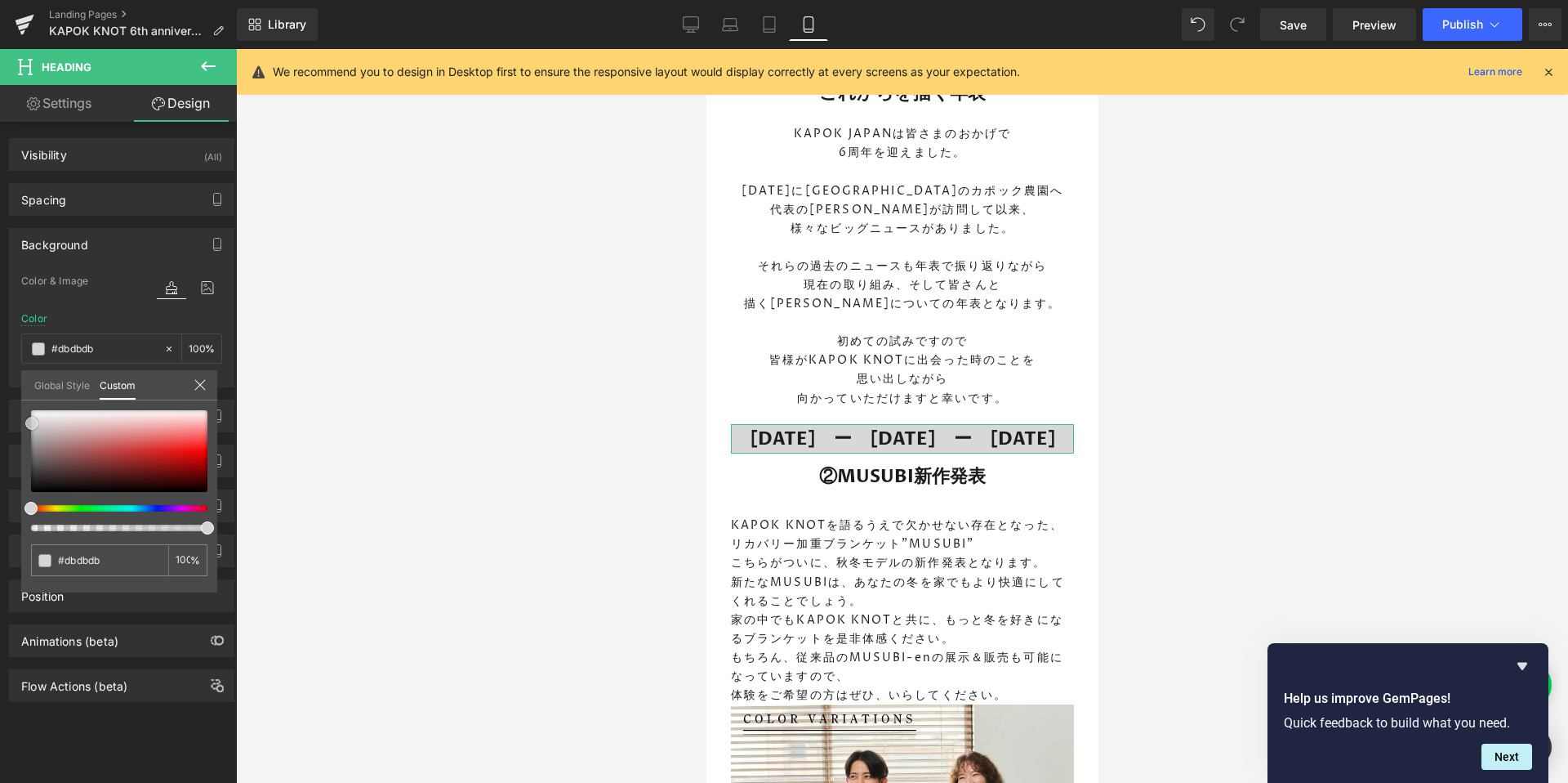
type input "#dddddd"
drag, startPoint x: 85, startPoint y: 439, endPoint x: 32, endPoint y: 421, distance: 56.0
click at [32, 421] on div at bounding box center [119, 451] width 177 height 82
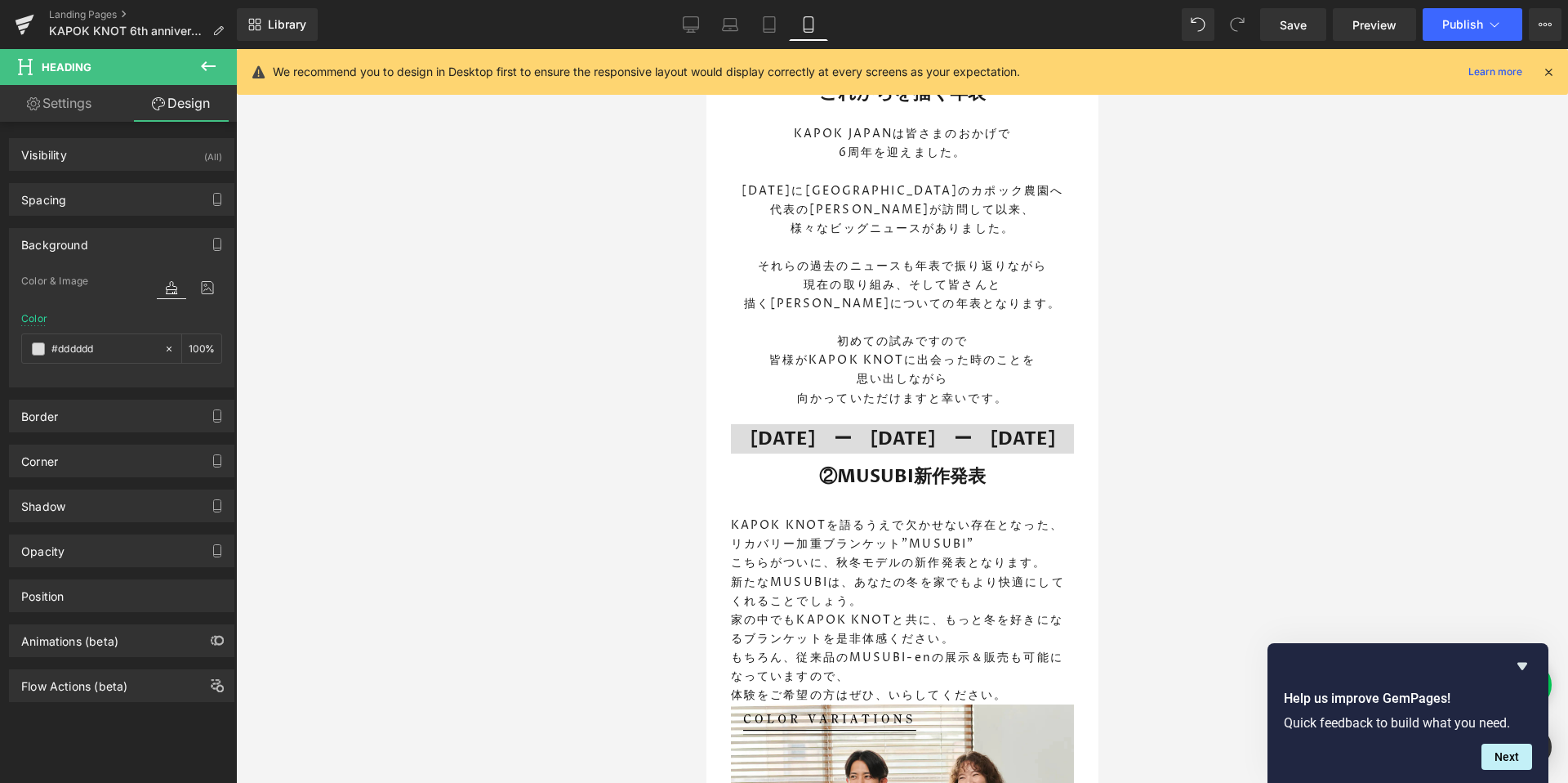
click at [492, 422] on div at bounding box center [902, 416] width 1332 height 733
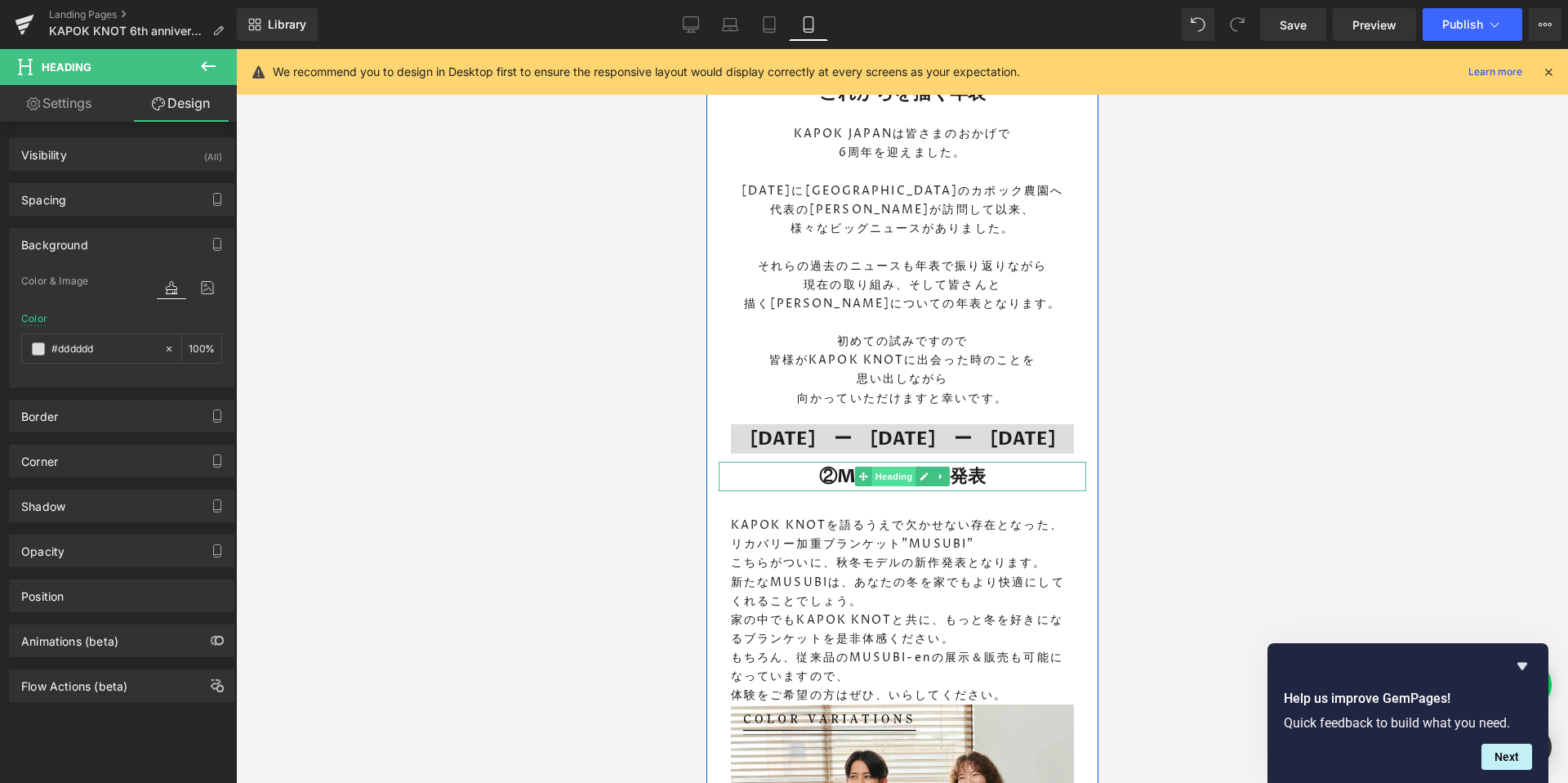
click at [894, 477] on span "Heading" at bounding box center [893, 476] width 44 height 20
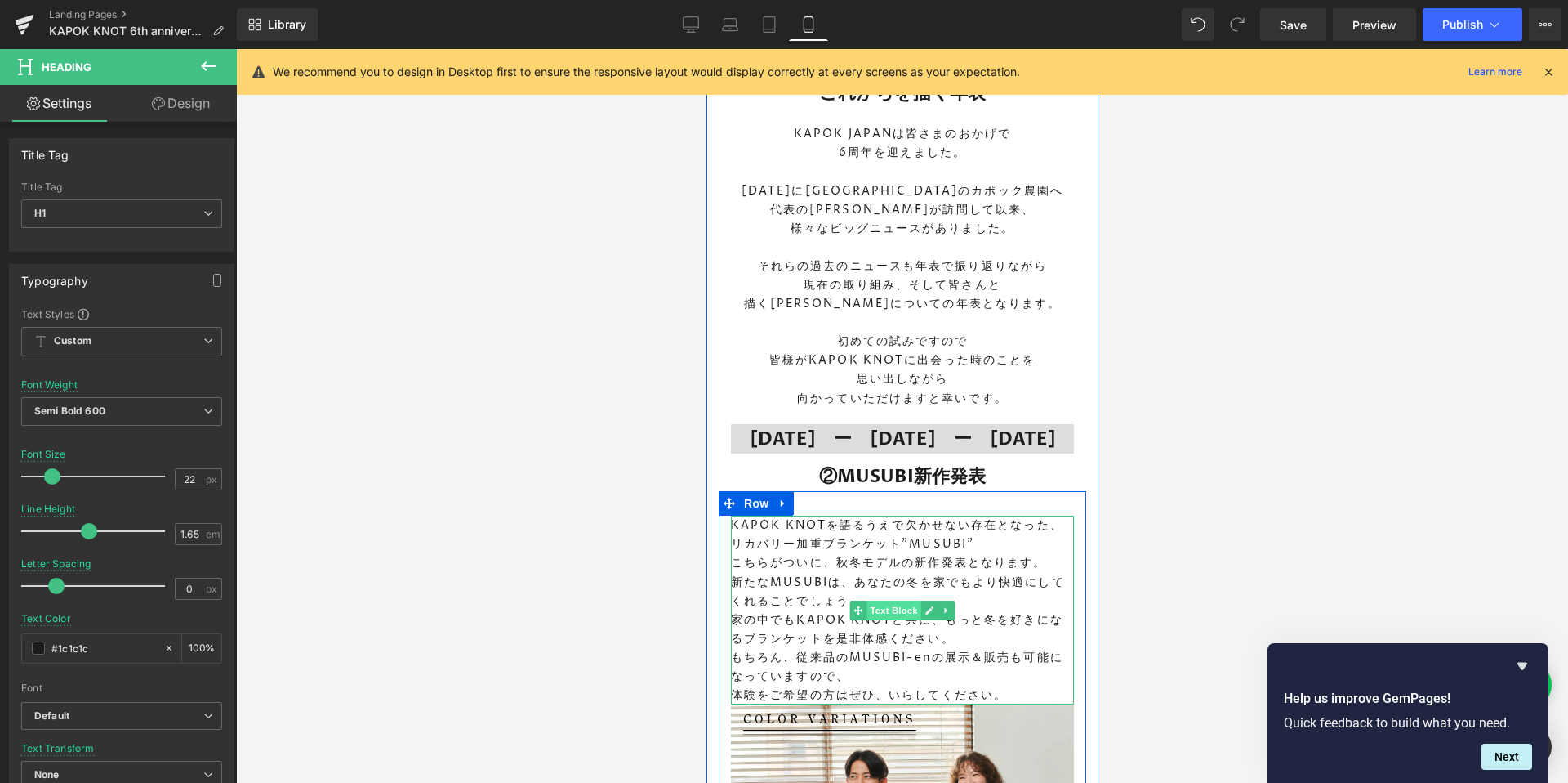
click at [885, 607] on span "Text Block" at bounding box center [893, 610] width 54 height 20
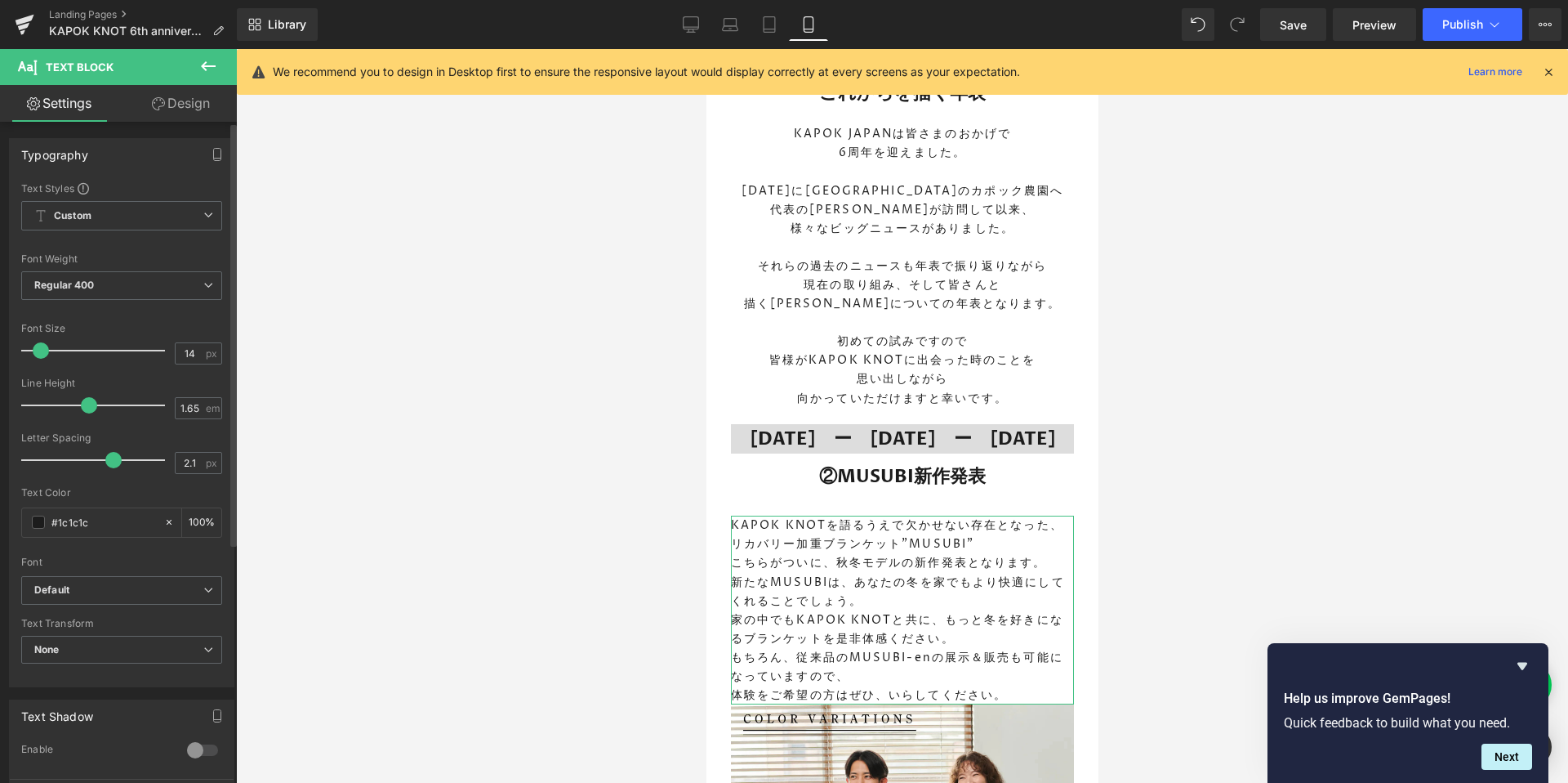
type input "15"
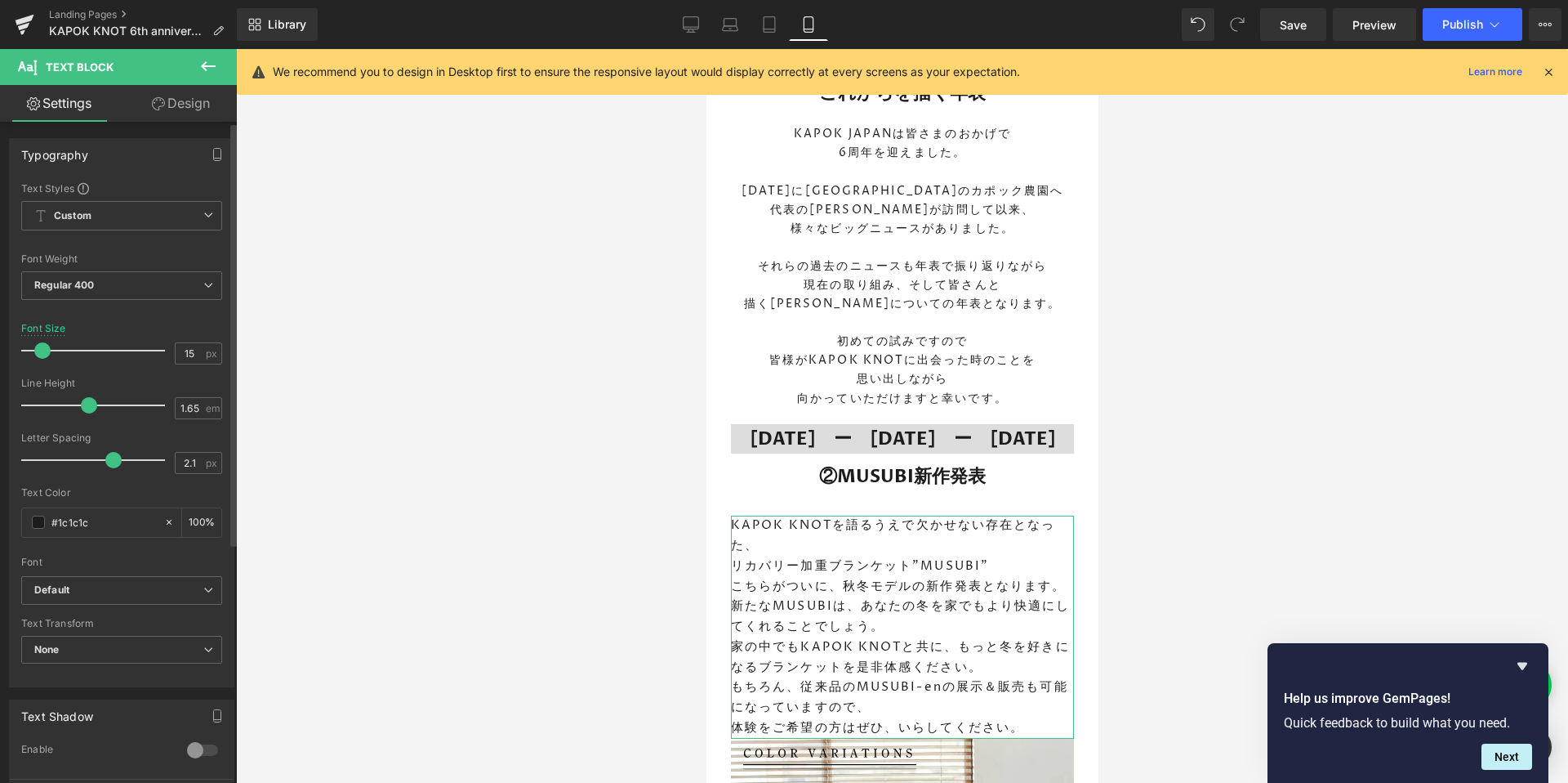
click at [42, 349] on span at bounding box center [42, 350] width 16 height 16
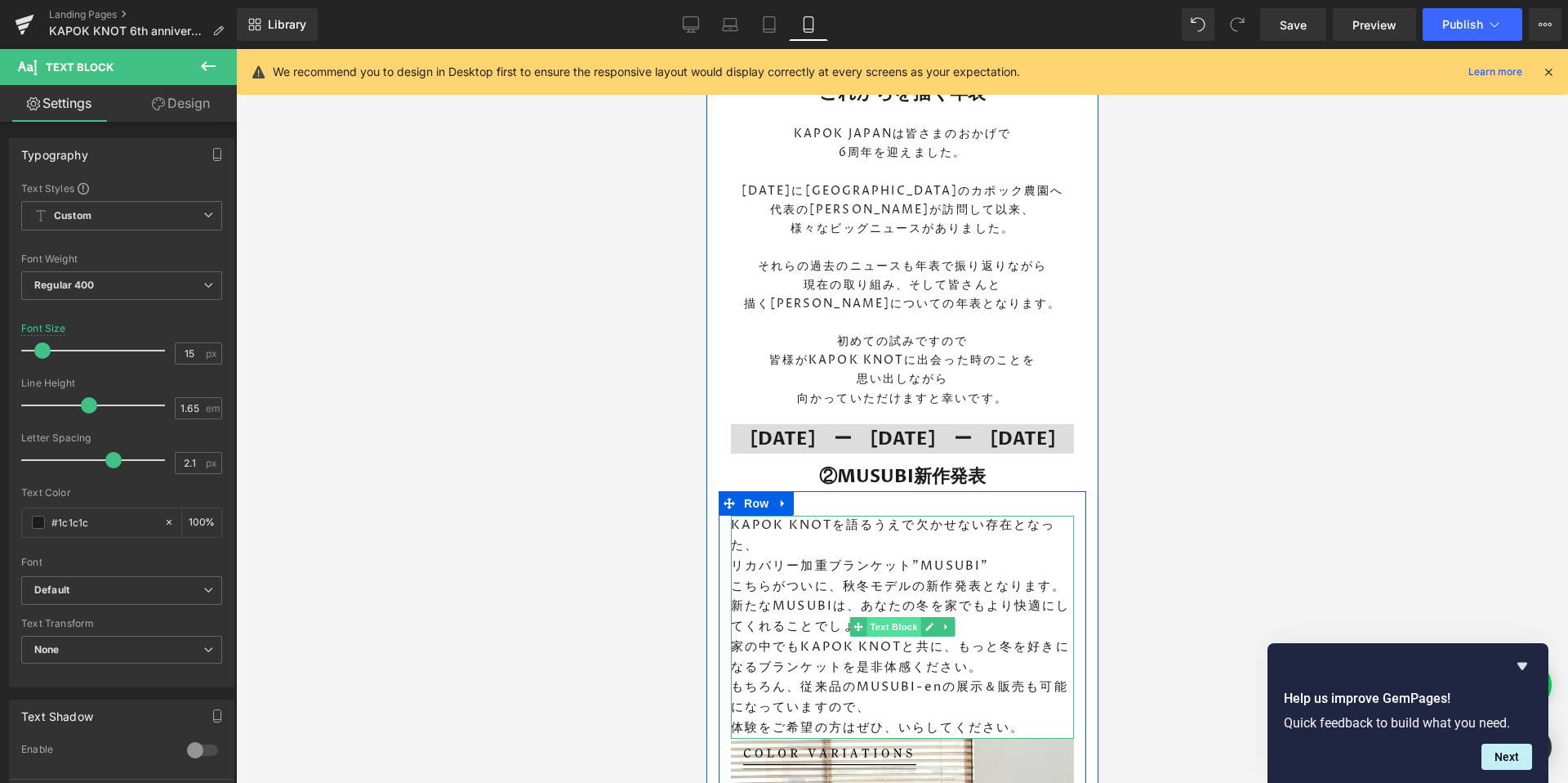
click at [897, 631] on span "Text Block" at bounding box center [893, 626] width 54 height 20
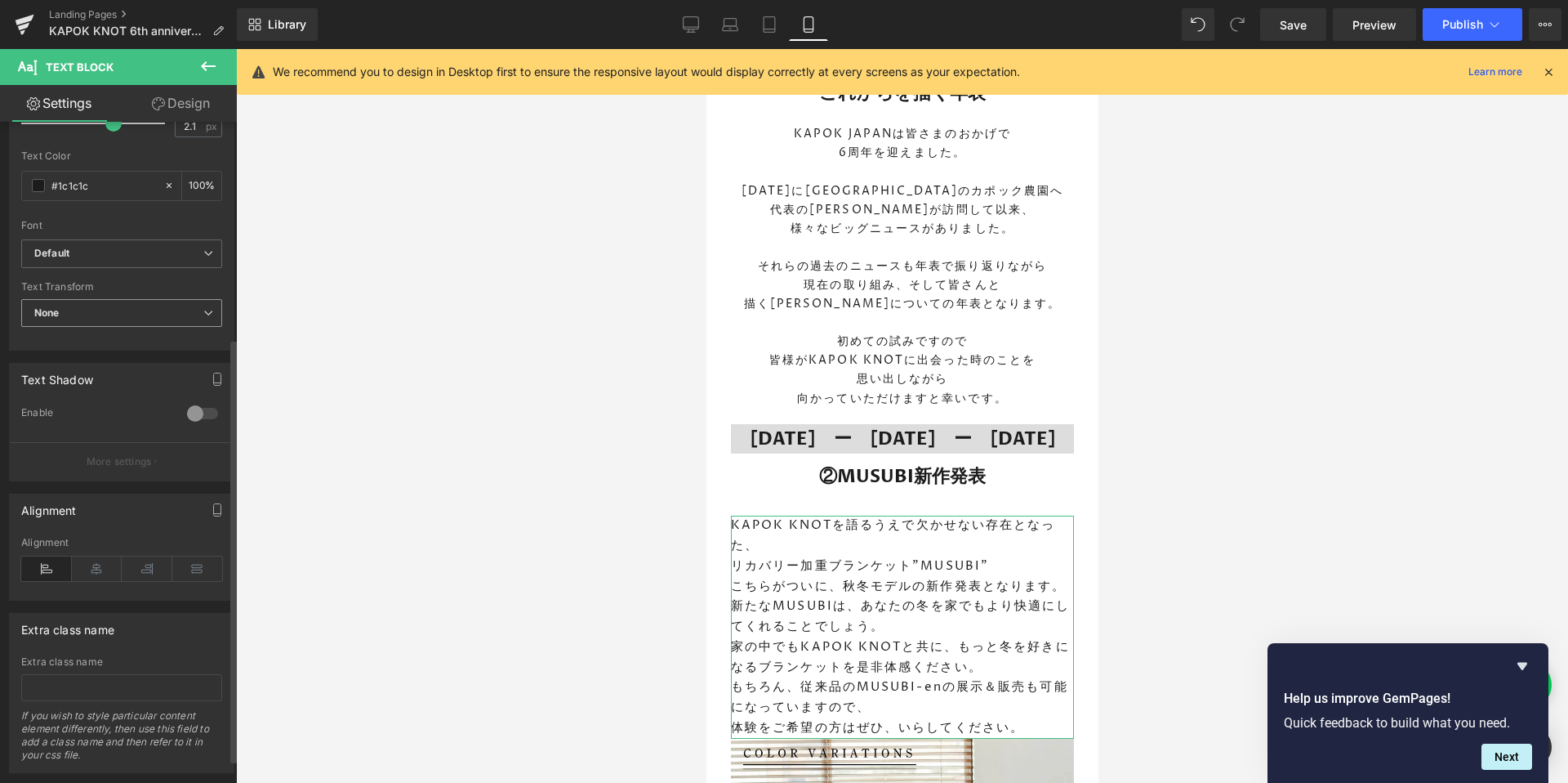
scroll to position [335, 0]
click at [98, 575] on icon at bounding box center [97, 570] width 51 height 25
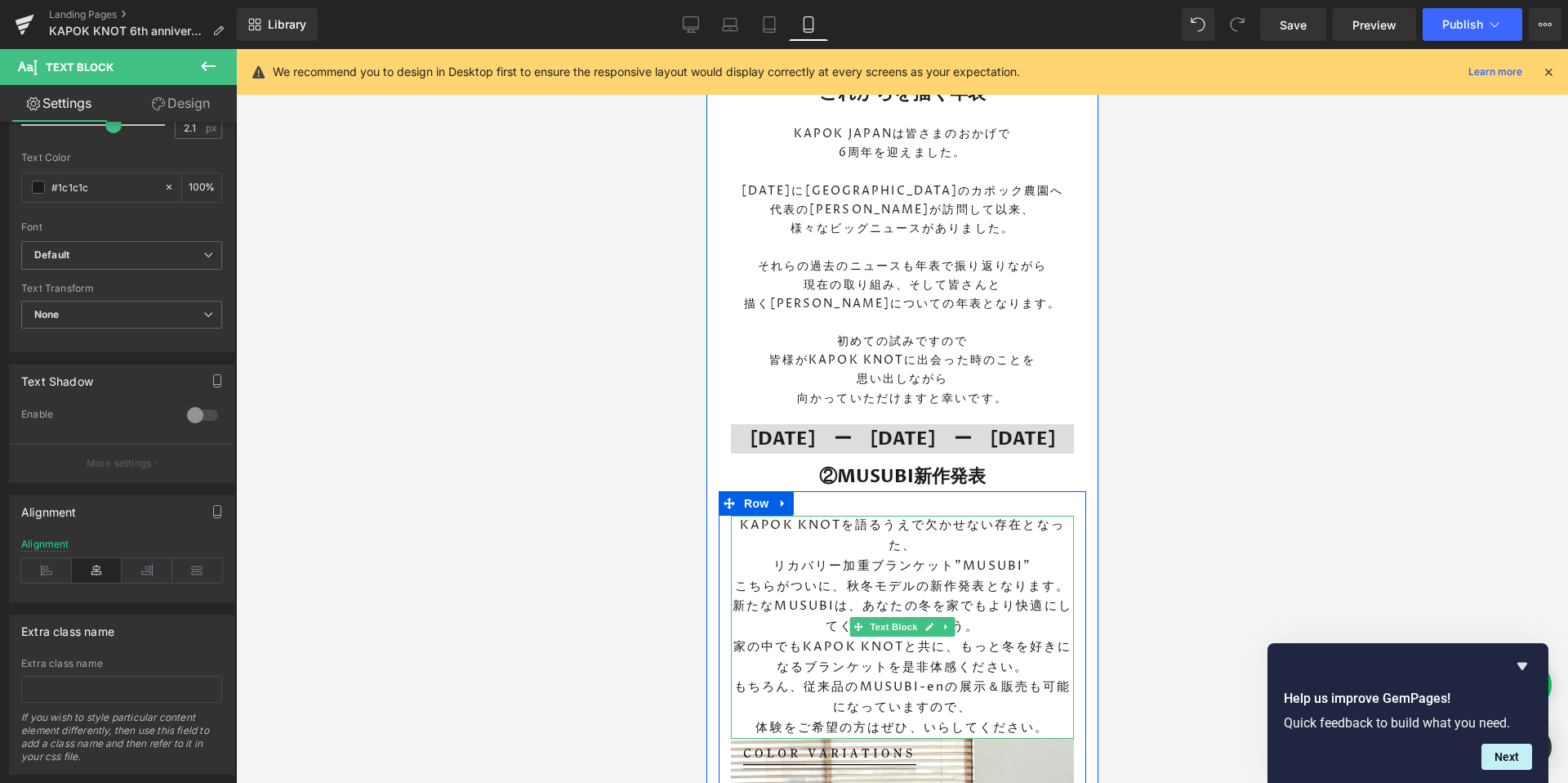
click at [917, 531] on p "KAPOK KNOTを語るうえで欠かせない存在となった、" at bounding box center [902, 536] width 343 height 41
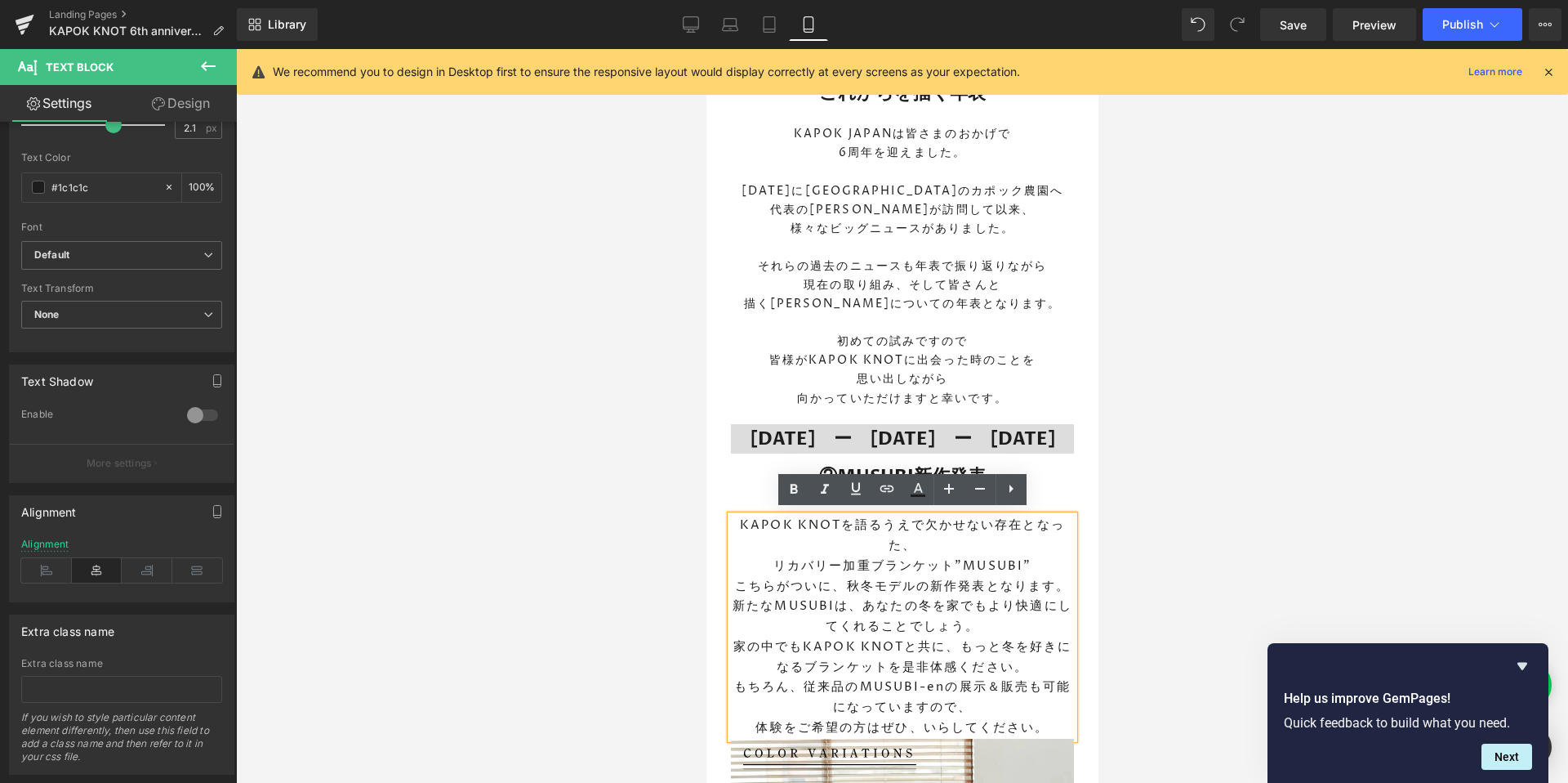
click at [990, 520] on p "KAPOK KNOTを語るうえで欠かせない存在となった、" at bounding box center [902, 536] width 343 height 41
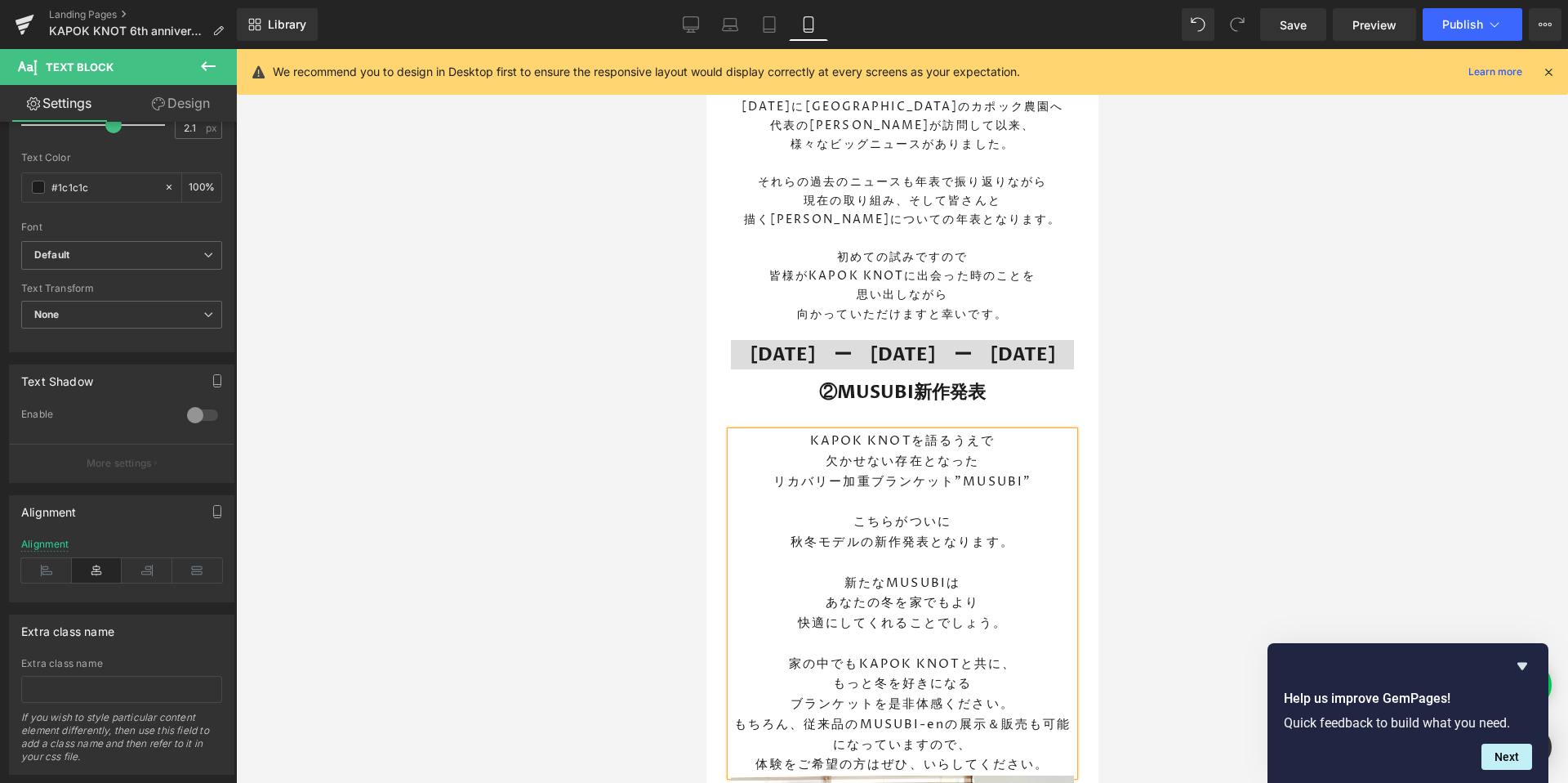
scroll to position [1508, 0]
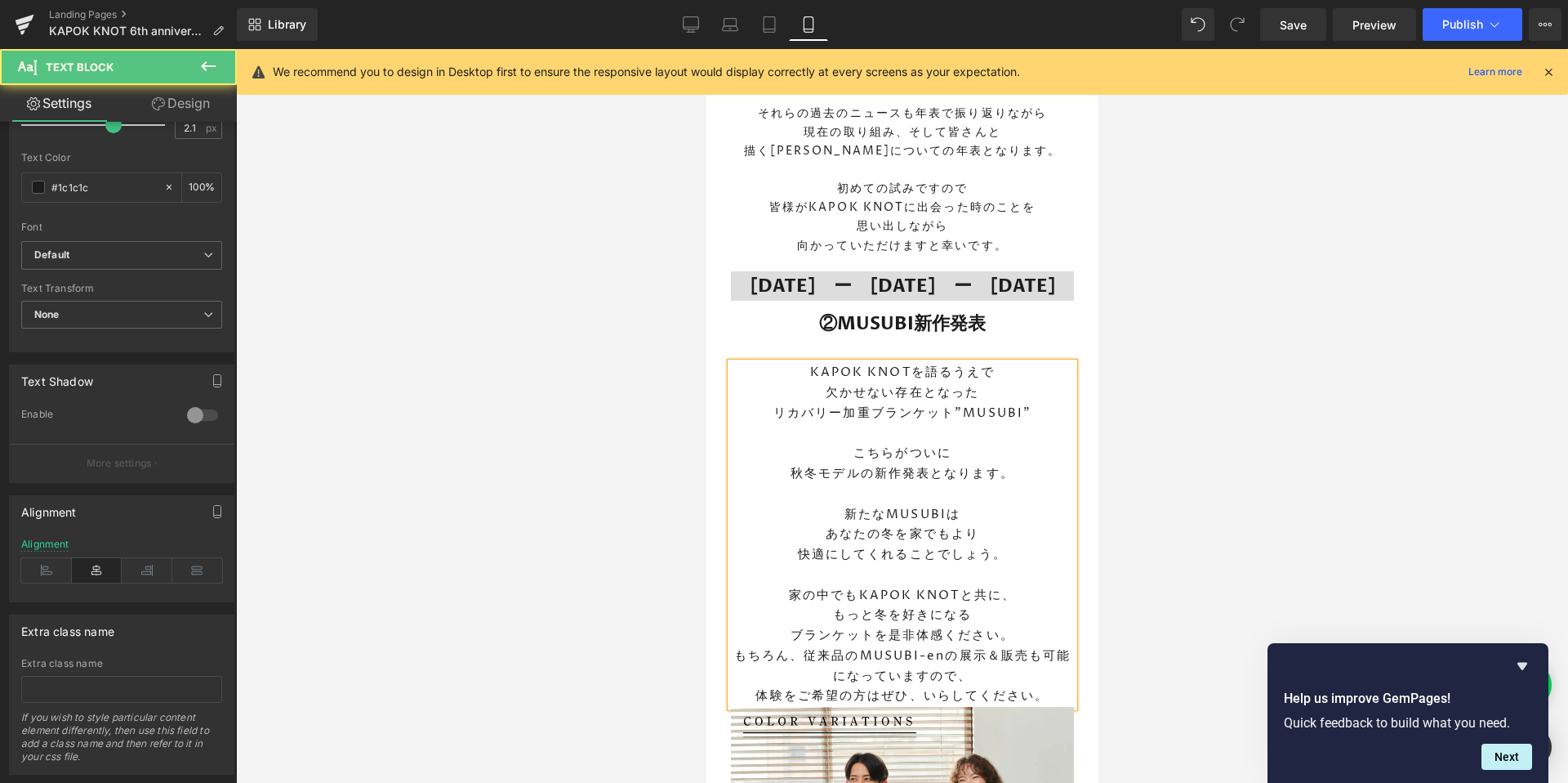
click at [1018, 586] on p "家の中でもKAPOK KNOTと共に、" at bounding box center [902, 596] width 343 height 21
click at [1206, 610] on div at bounding box center [902, 416] width 1332 height 733
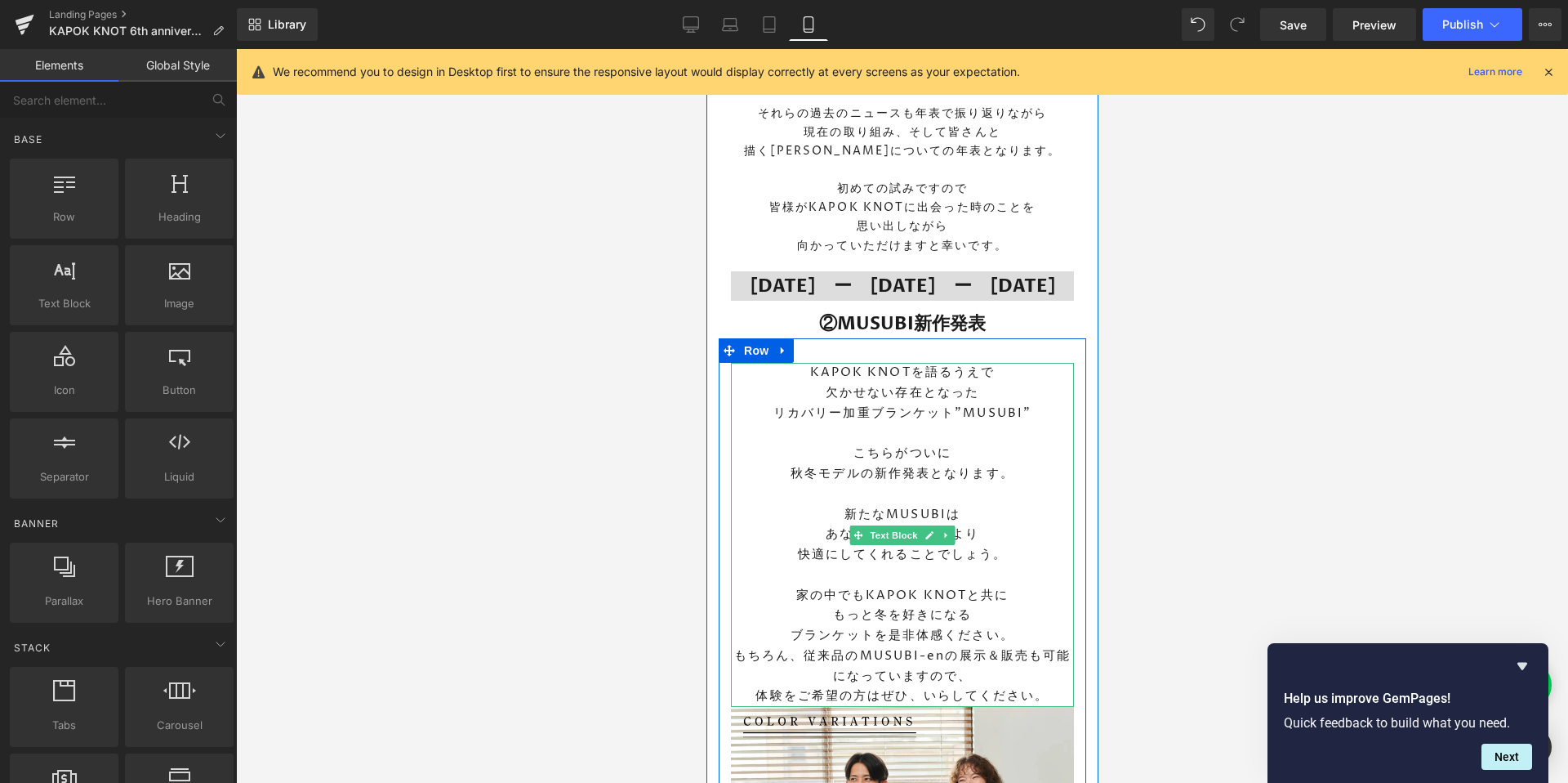
click at [1029, 634] on p "ブランケットを是非体感ください。" at bounding box center [902, 636] width 343 height 21
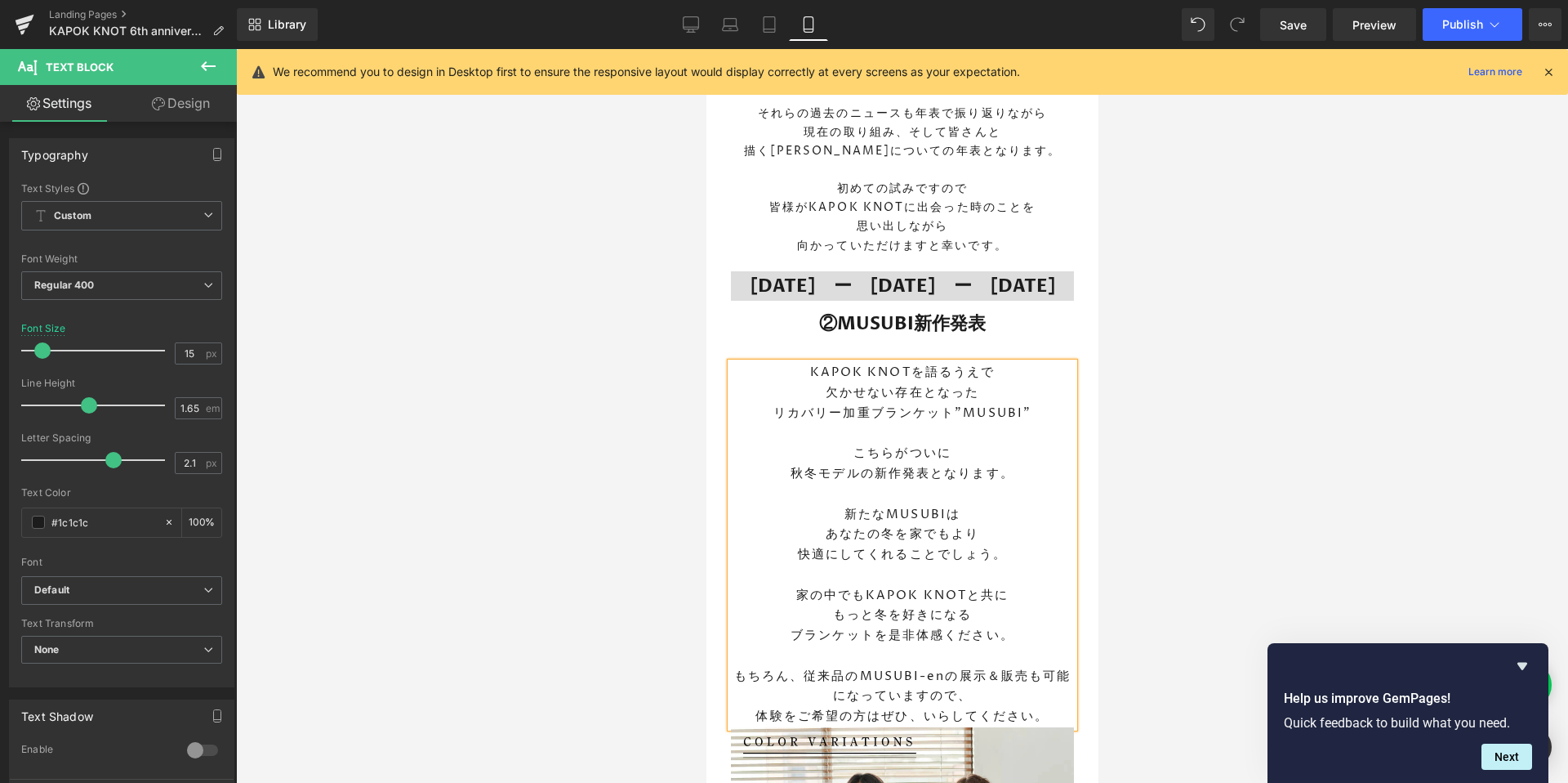
scroll to position [1603, 0]
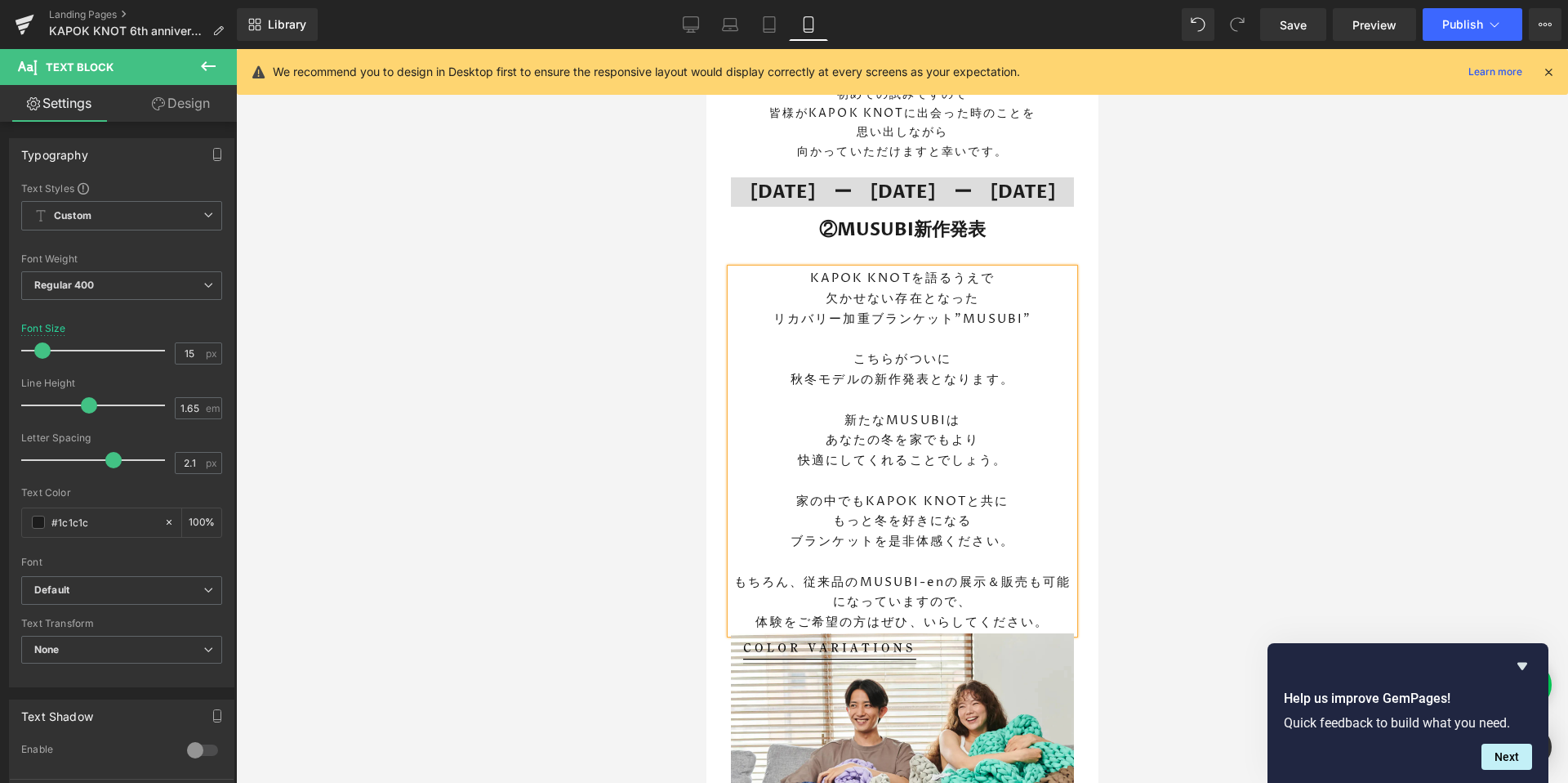
click at [952, 577] on p "もちろん、従来品のMUSUBI-enの展示＆販売も可能になっていますので、 体験をご希望の方はぜひ、いらしてください。" at bounding box center [902, 603] width 343 height 60
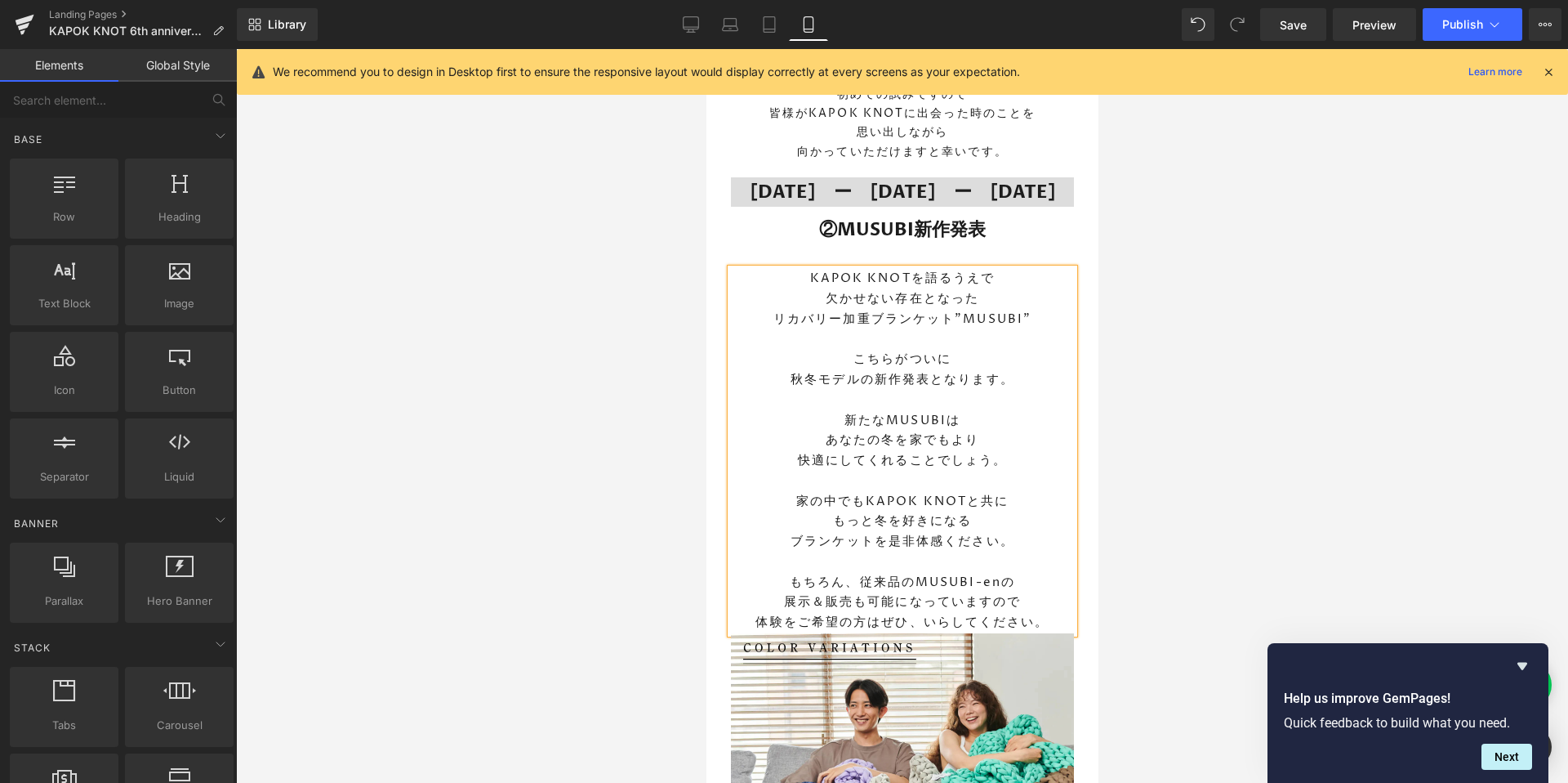
click at [1141, 492] on div at bounding box center [902, 416] width 1332 height 733
click at [900, 492] on p "家の中でもKAPOK KNOTと共に" at bounding box center [902, 502] width 343 height 21
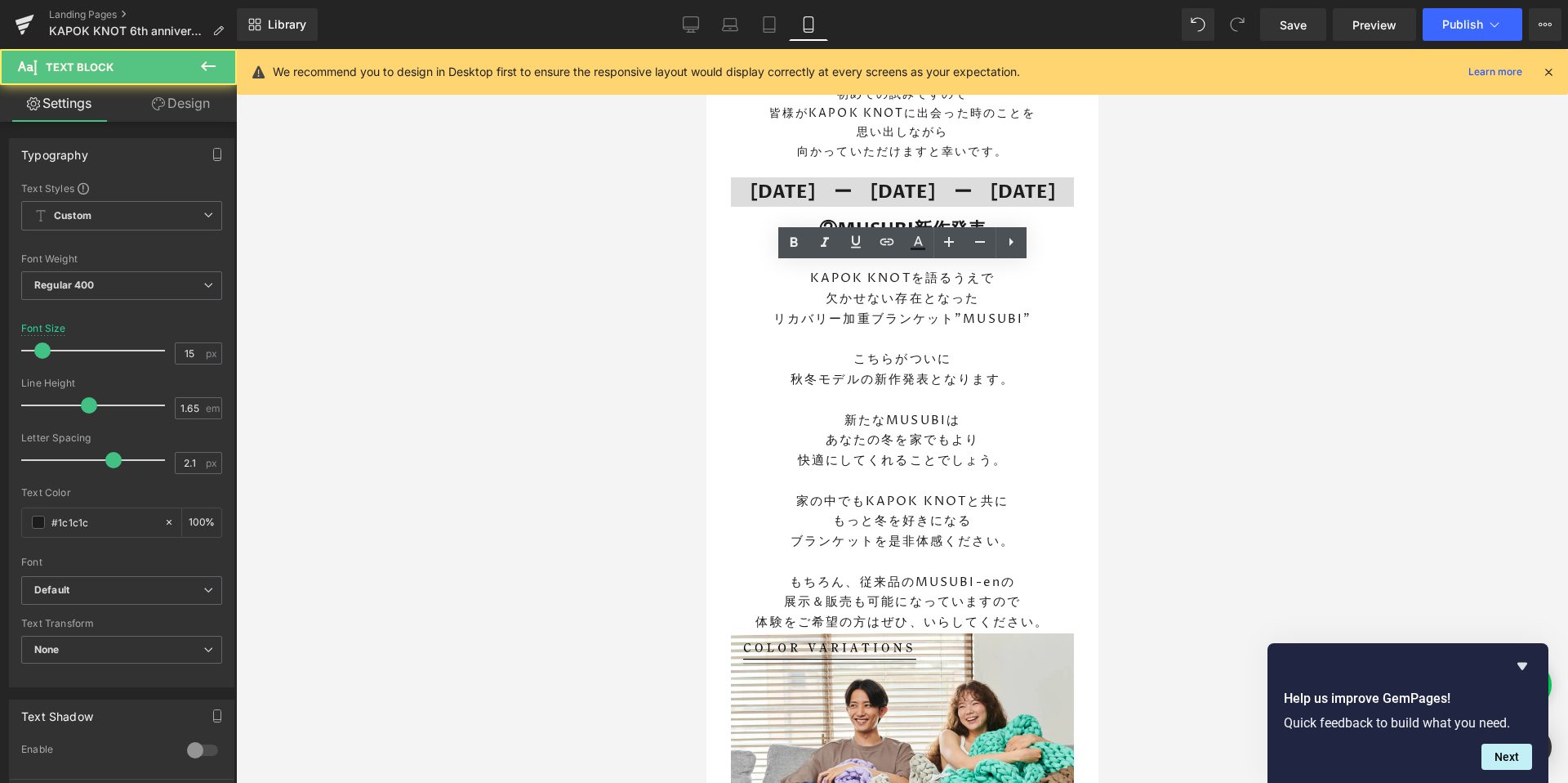
click at [579, 606] on div at bounding box center [902, 416] width 1332 height 733
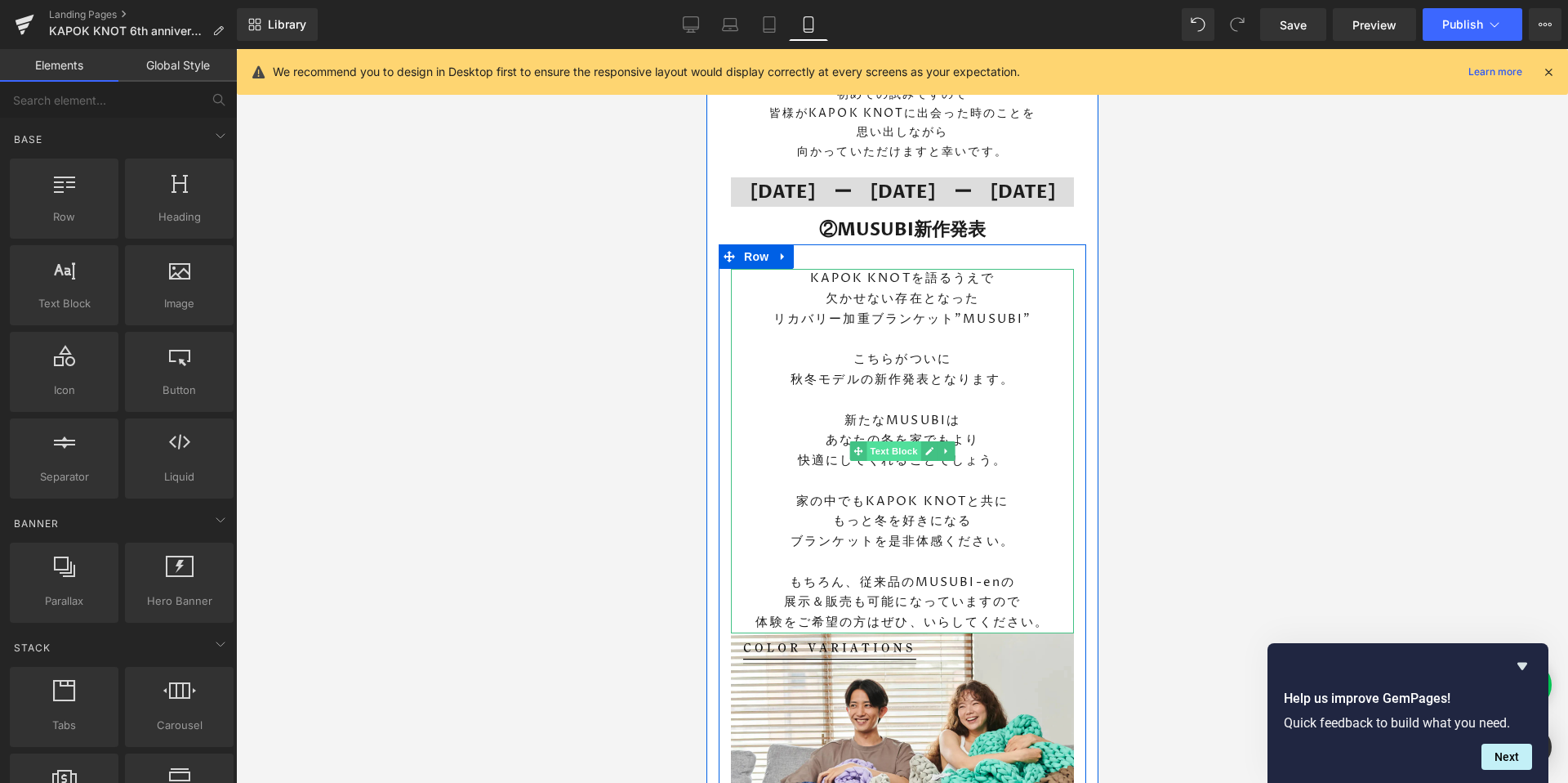
drag, startPoint x: 896, startPoint y: 446, endPoint x: 868, endPoint y: 446, distance: 28.0
click at [896, 446] on span "Text Block" at bounding box center [893, 451] width 54 height 20
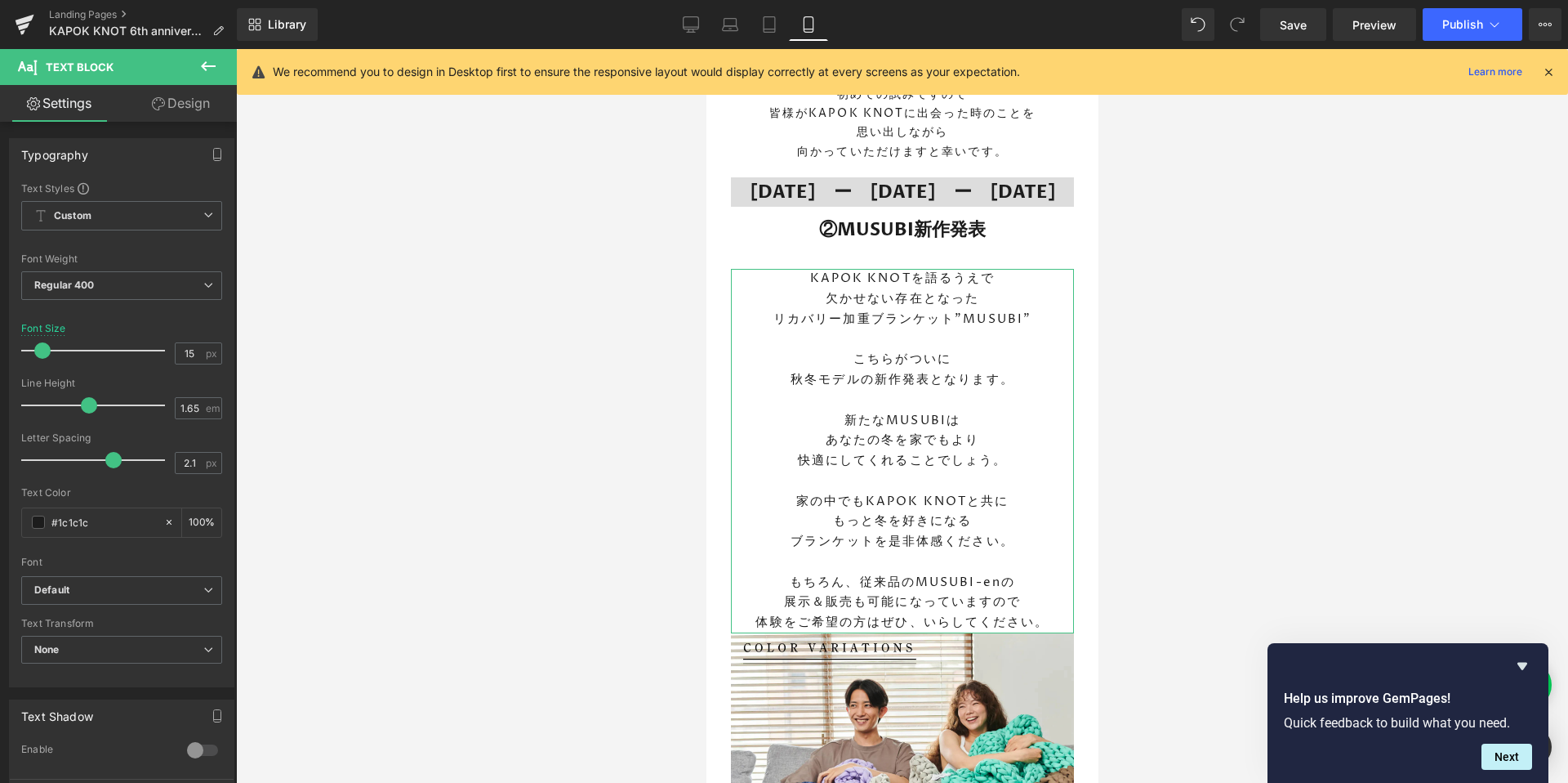
click at [190, 110] on link "Design" at bounding box center [181, 103] width 118 height 37
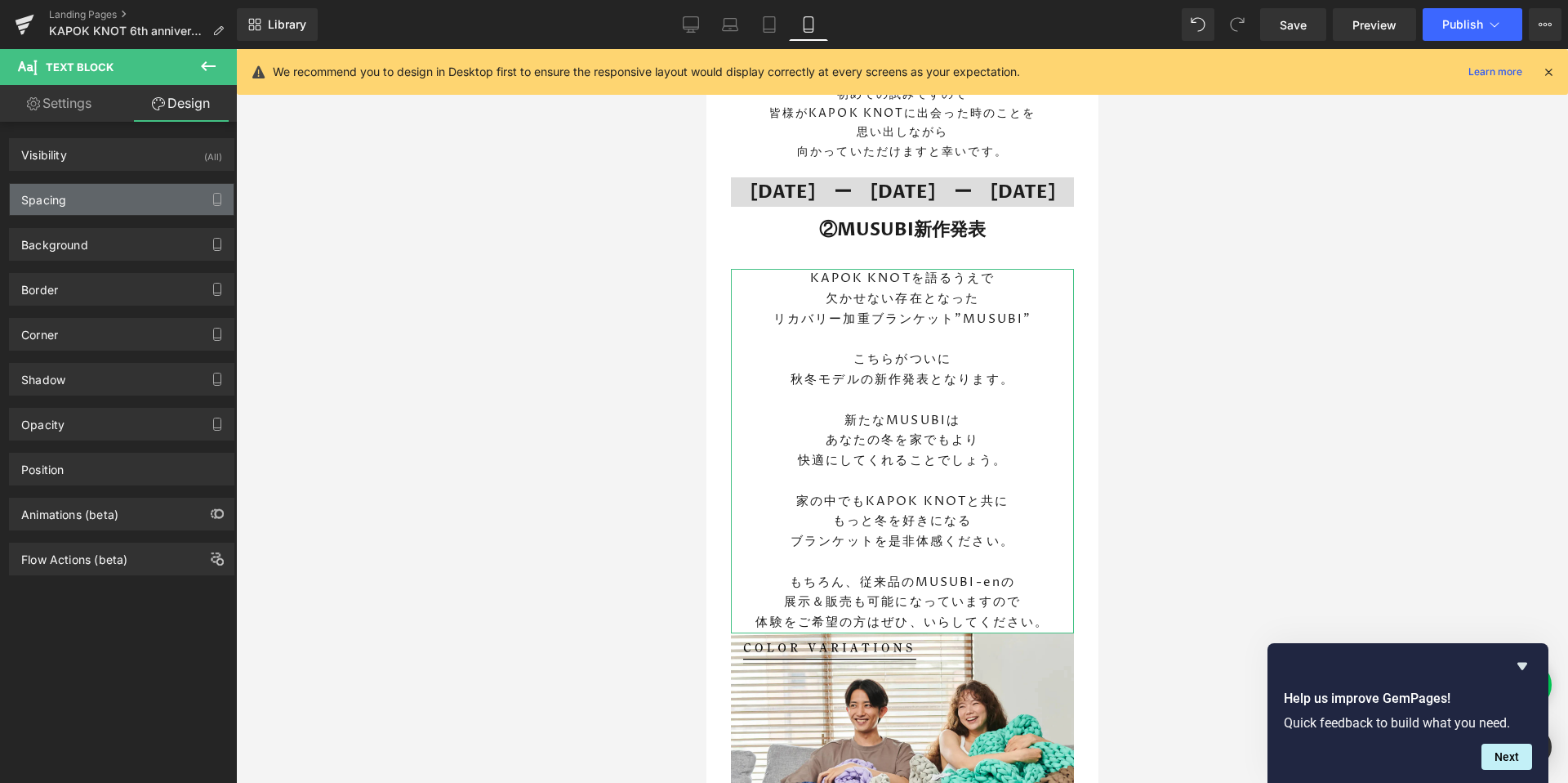
click at [103, 194] on div "Spacing" at bounding box center [121, 199] width 224 height 31
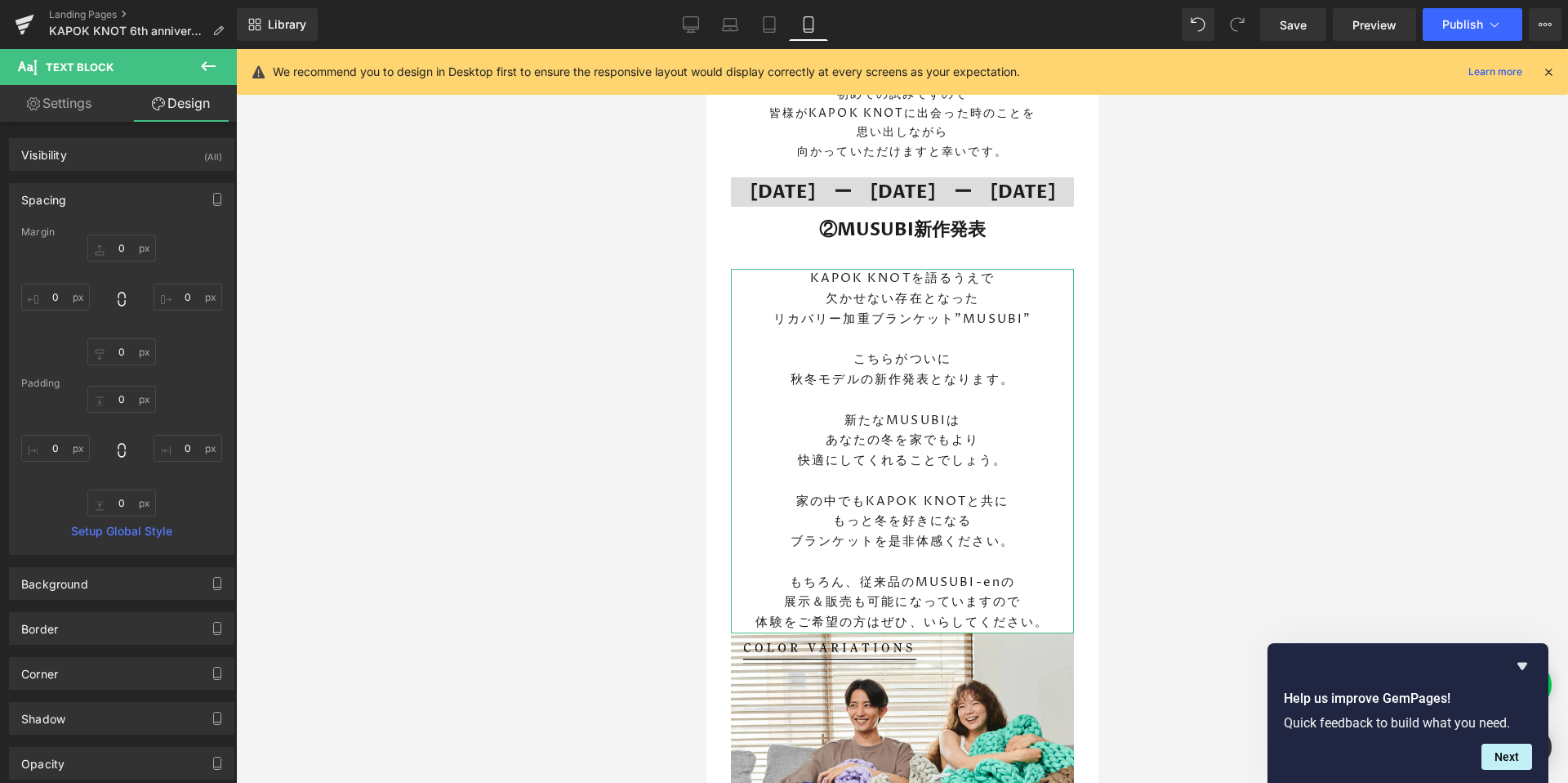
type input "0"
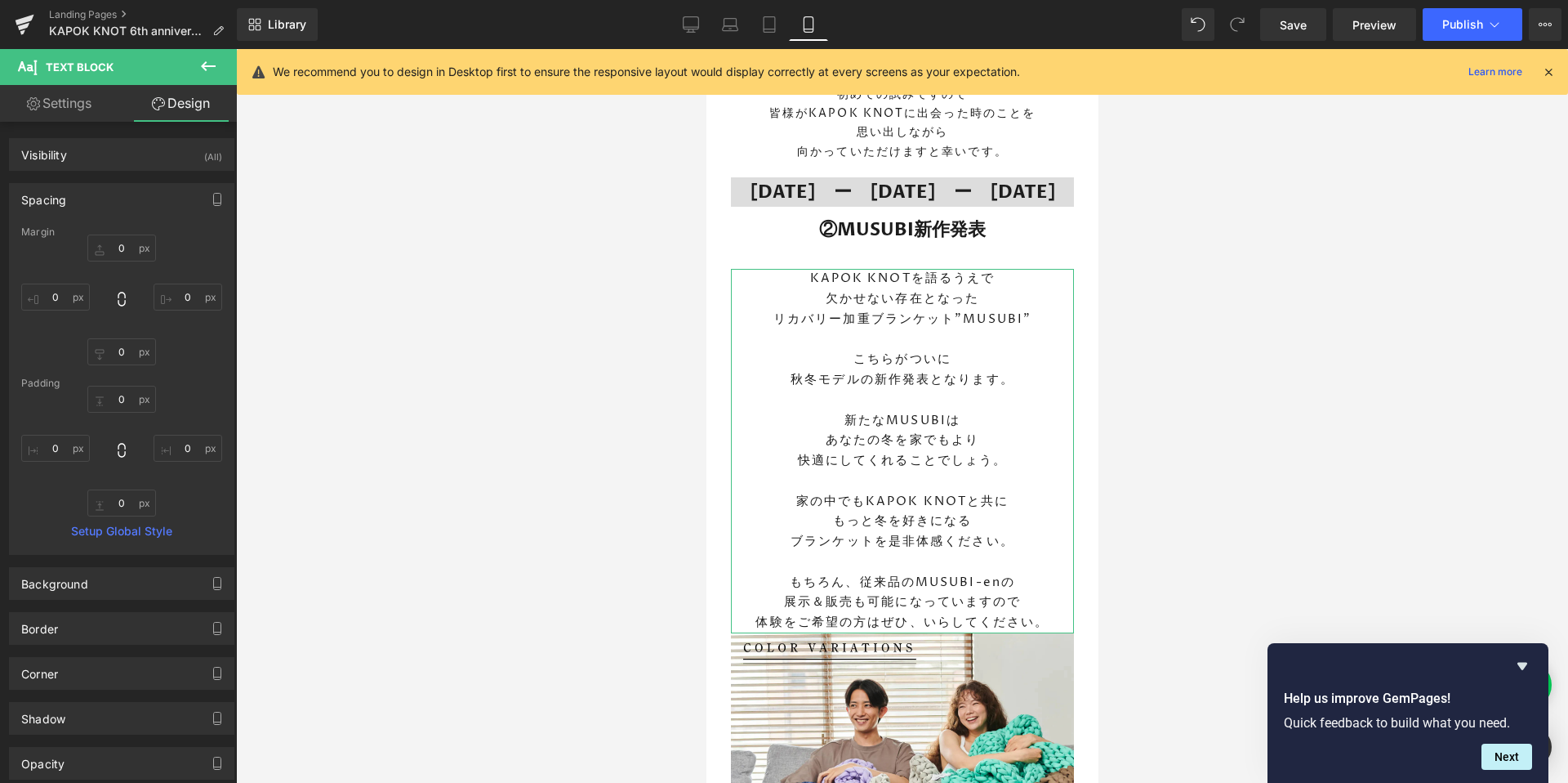
type input "0"
click at [124, 358] on input "0" at bounding box center [122, 351] width 69 height 27
type input "30"
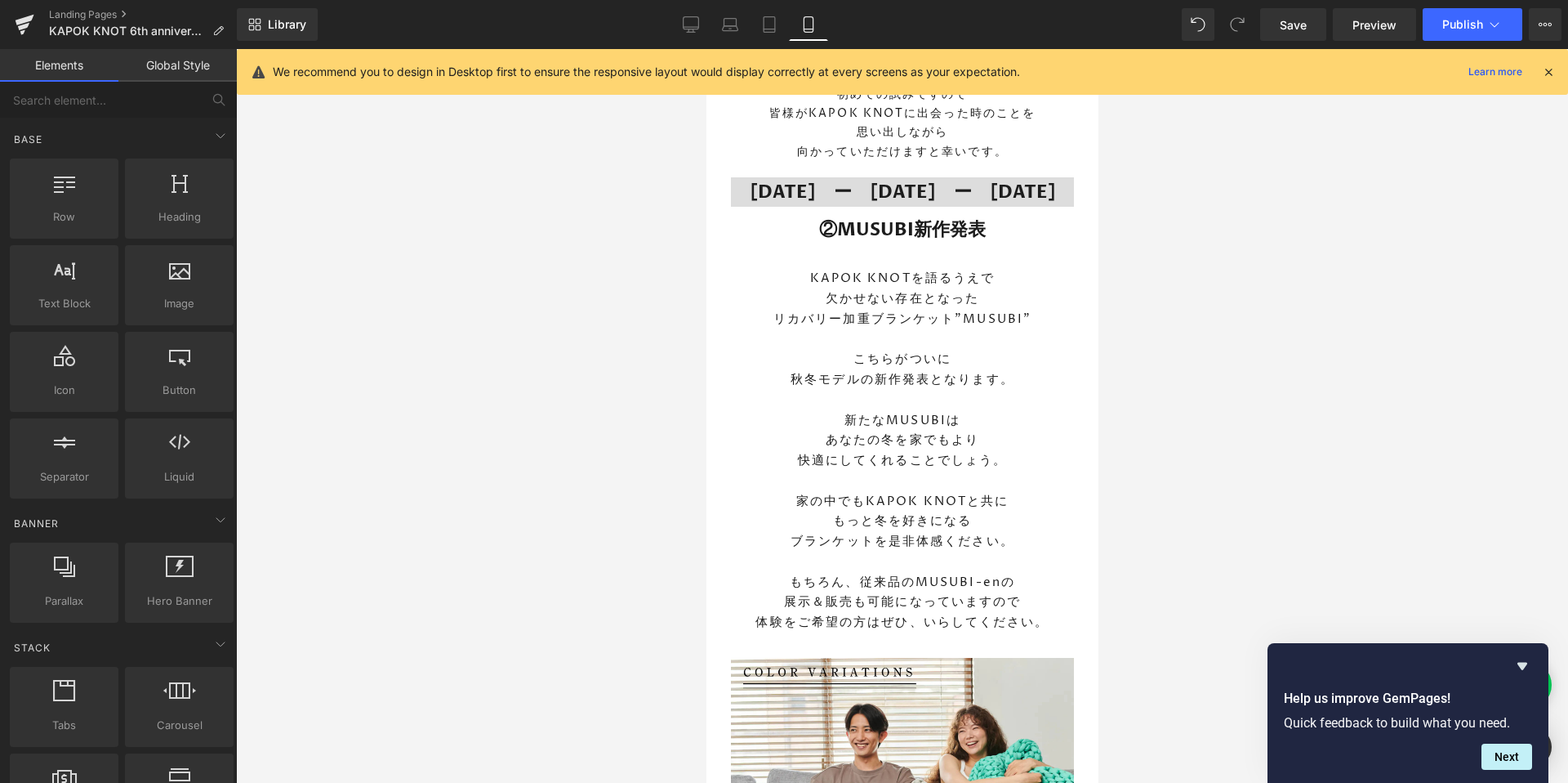
click at [1282, 418] on div at bounding box center [902, 416] width 1332 height 733
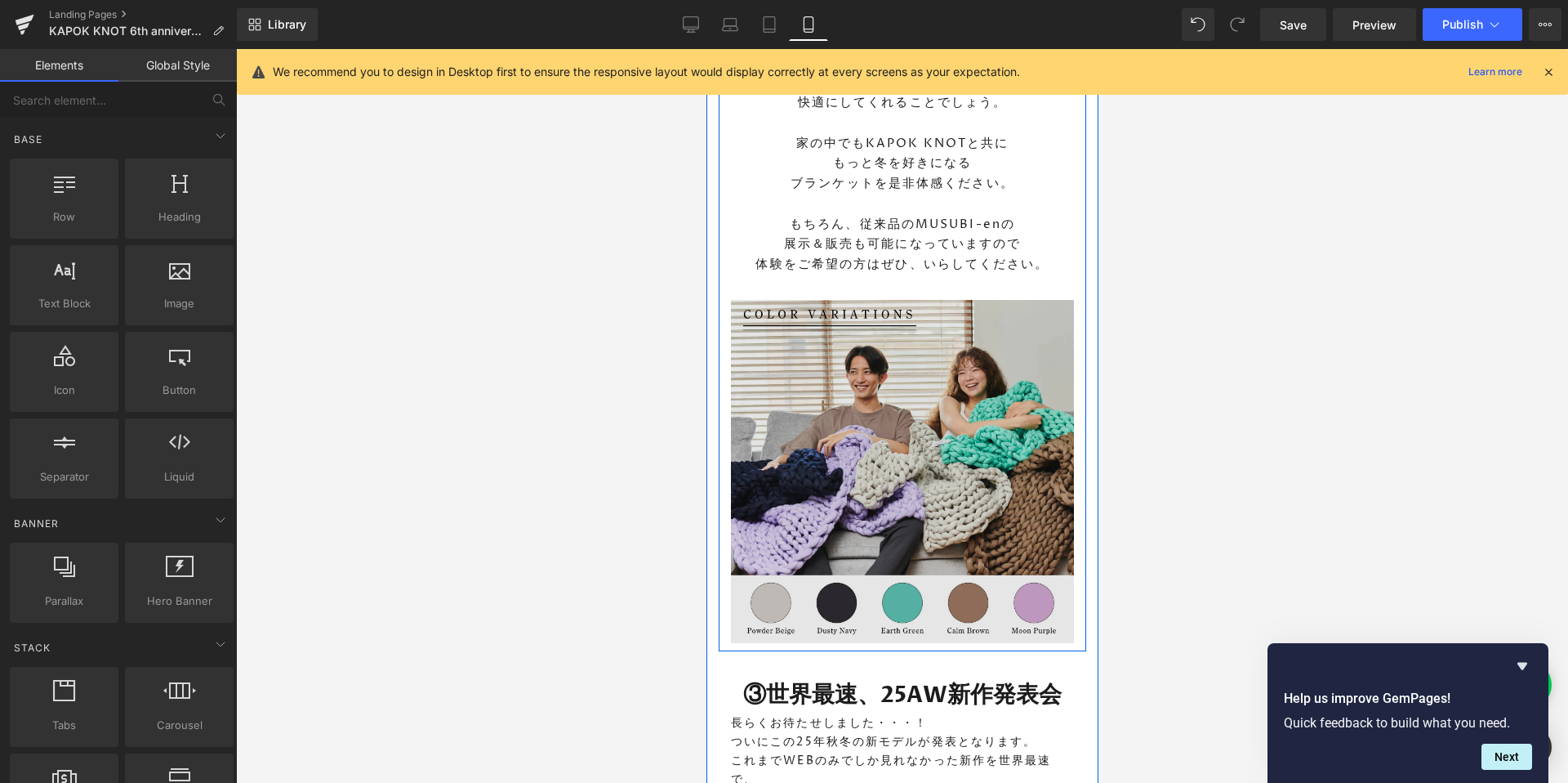
scroll to position [1963, 0]
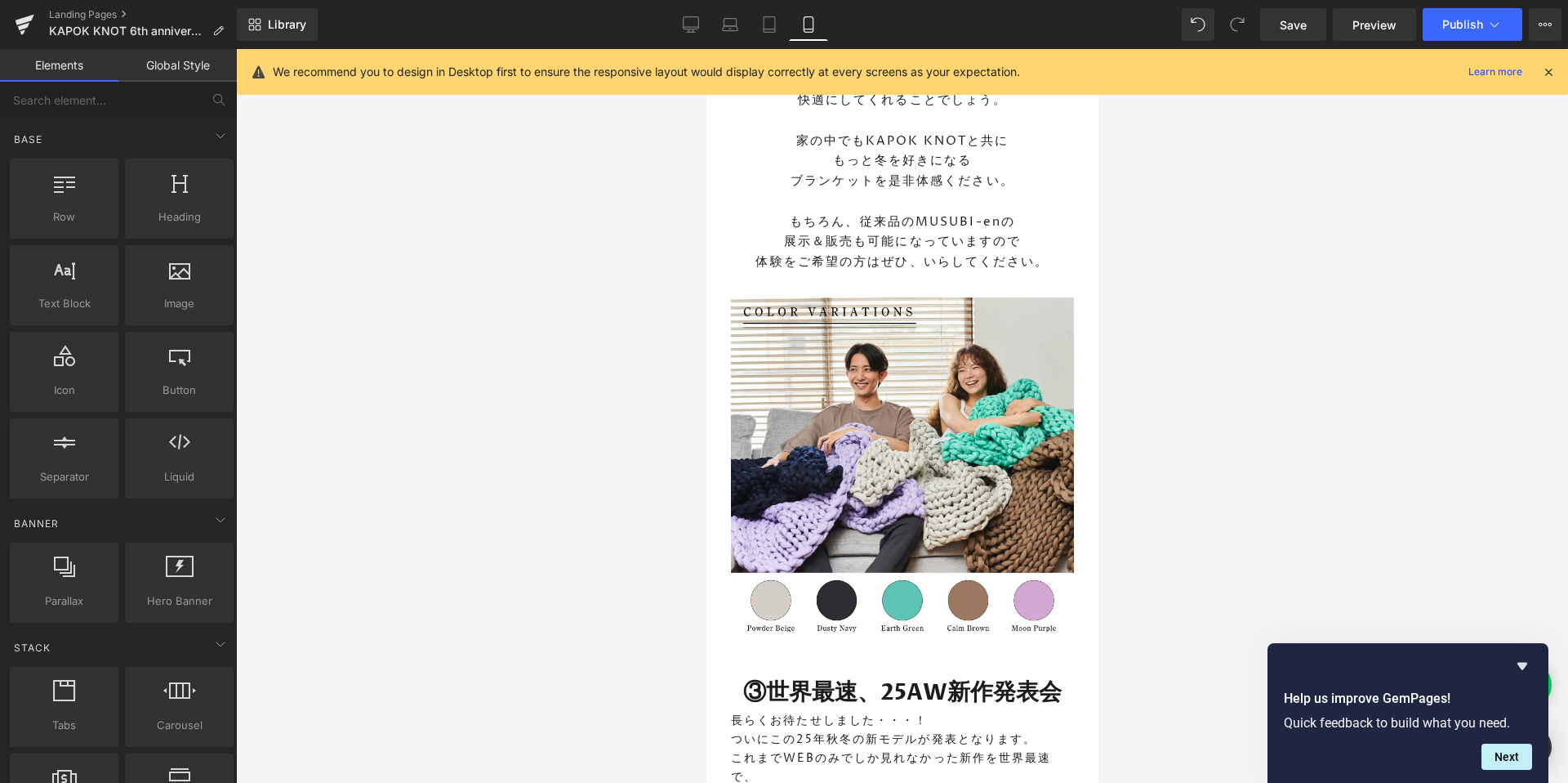
click at [542, 654] on div at bounding box center [902, 416] width 1332 height 733
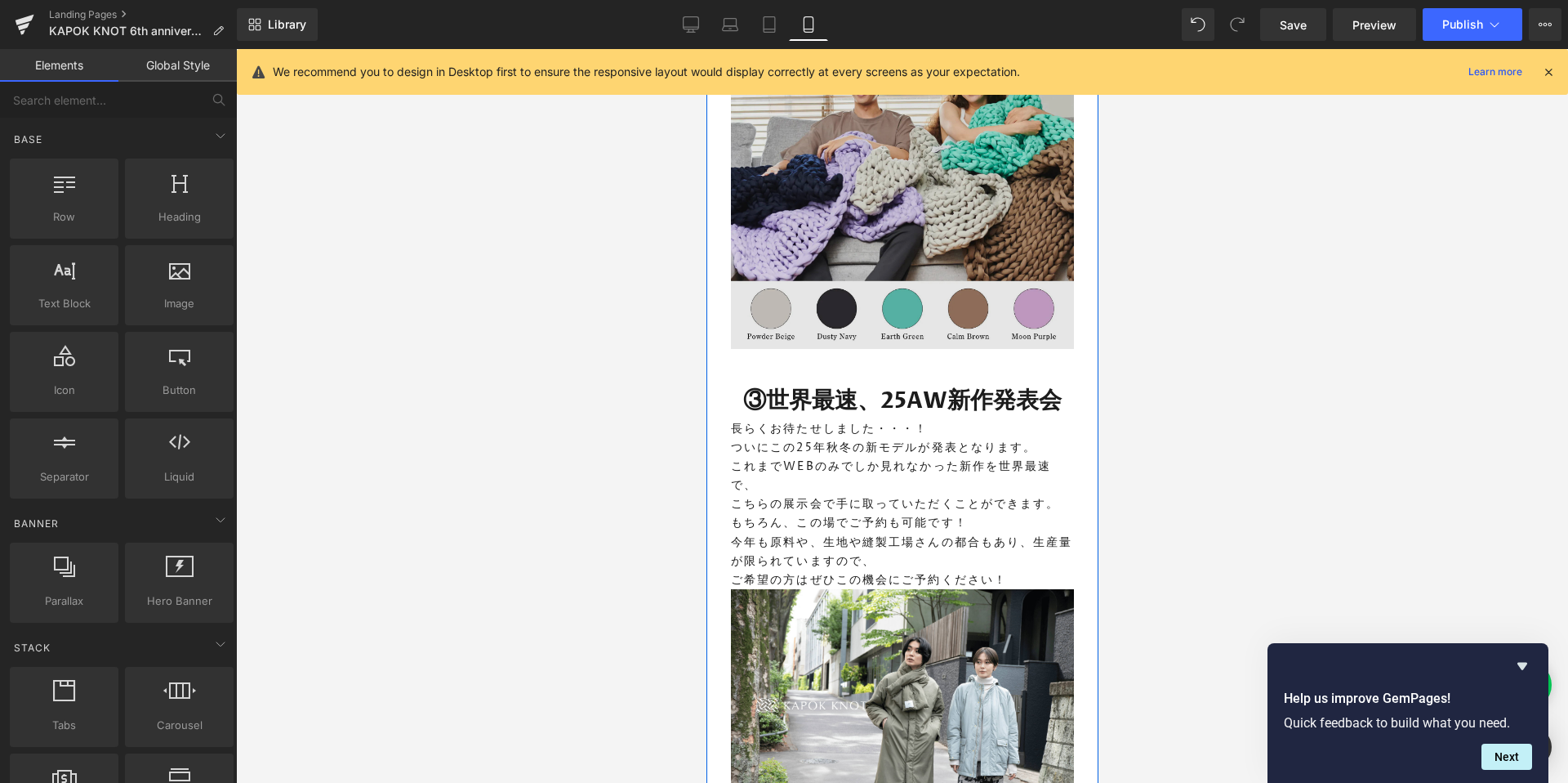
scroll to position [2263, 0]
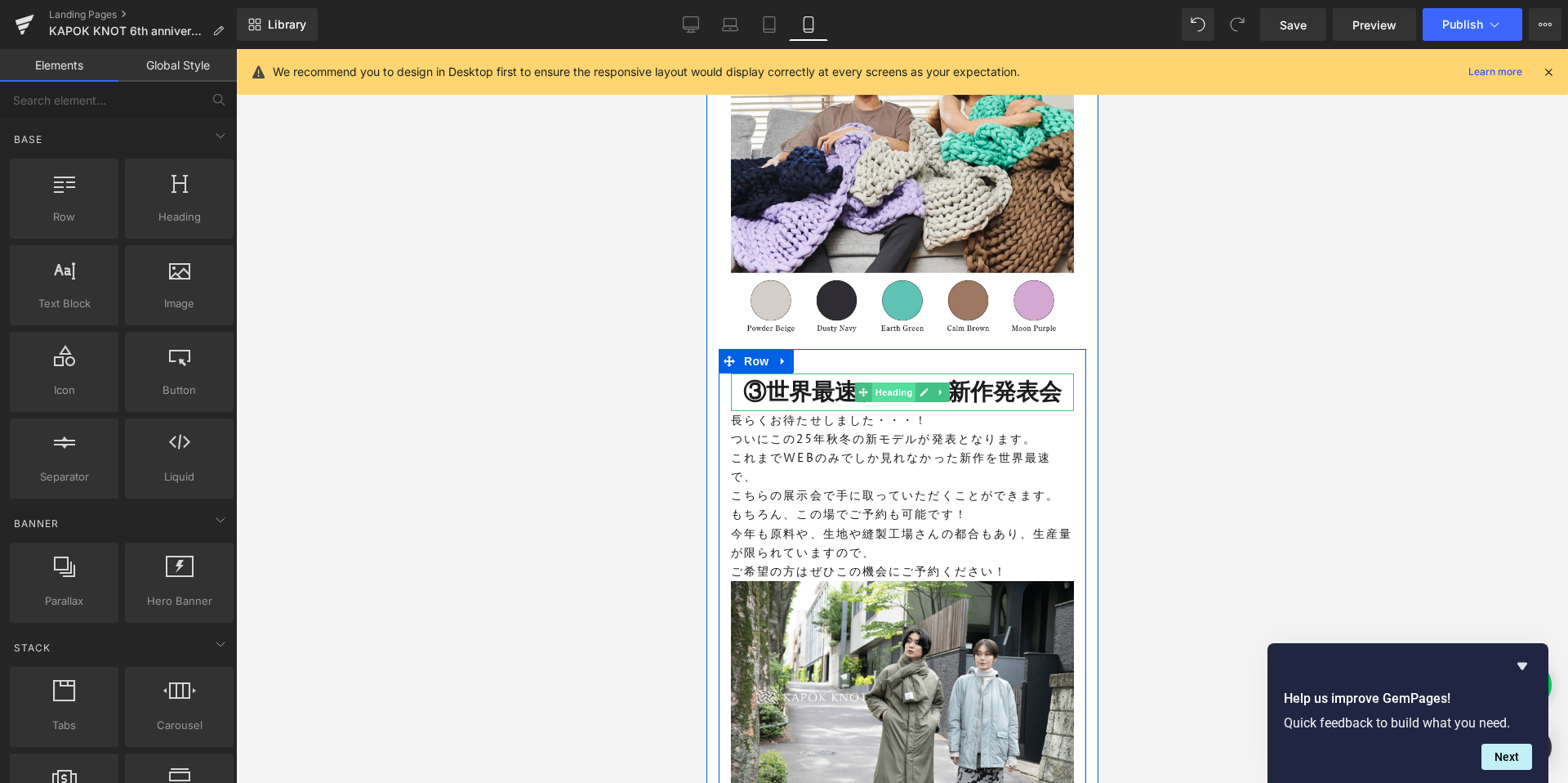
click at [893, 386] on span "Heading" at bounding box center [893, 392] width 44 height 20
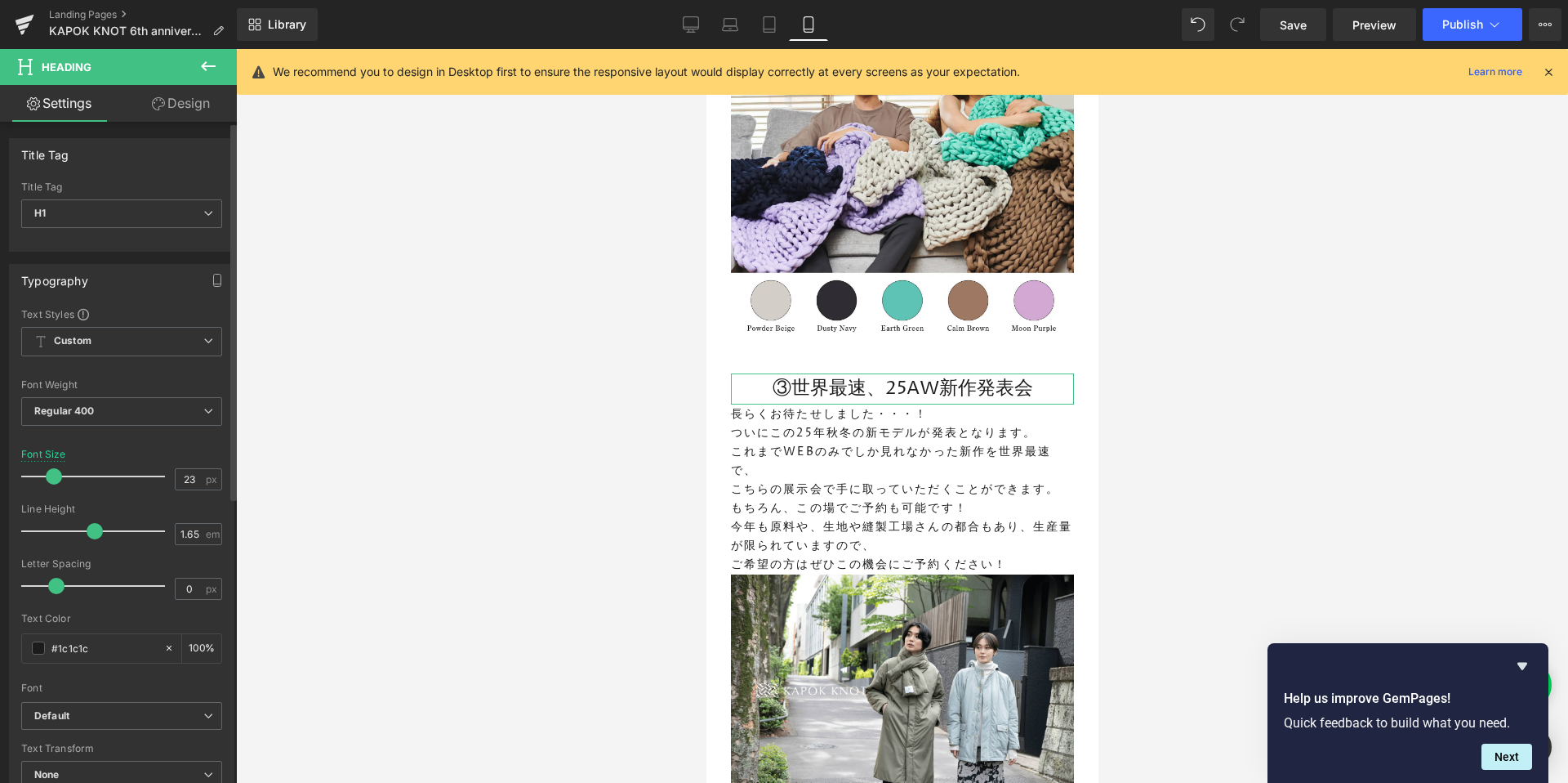
type input "22"
click at [54, 481] on span at bounding box center [51, 476] width 16 height 16
click at [96, 418] on span "Regular 400" at bounding box center [122, 410] width 201 height 28
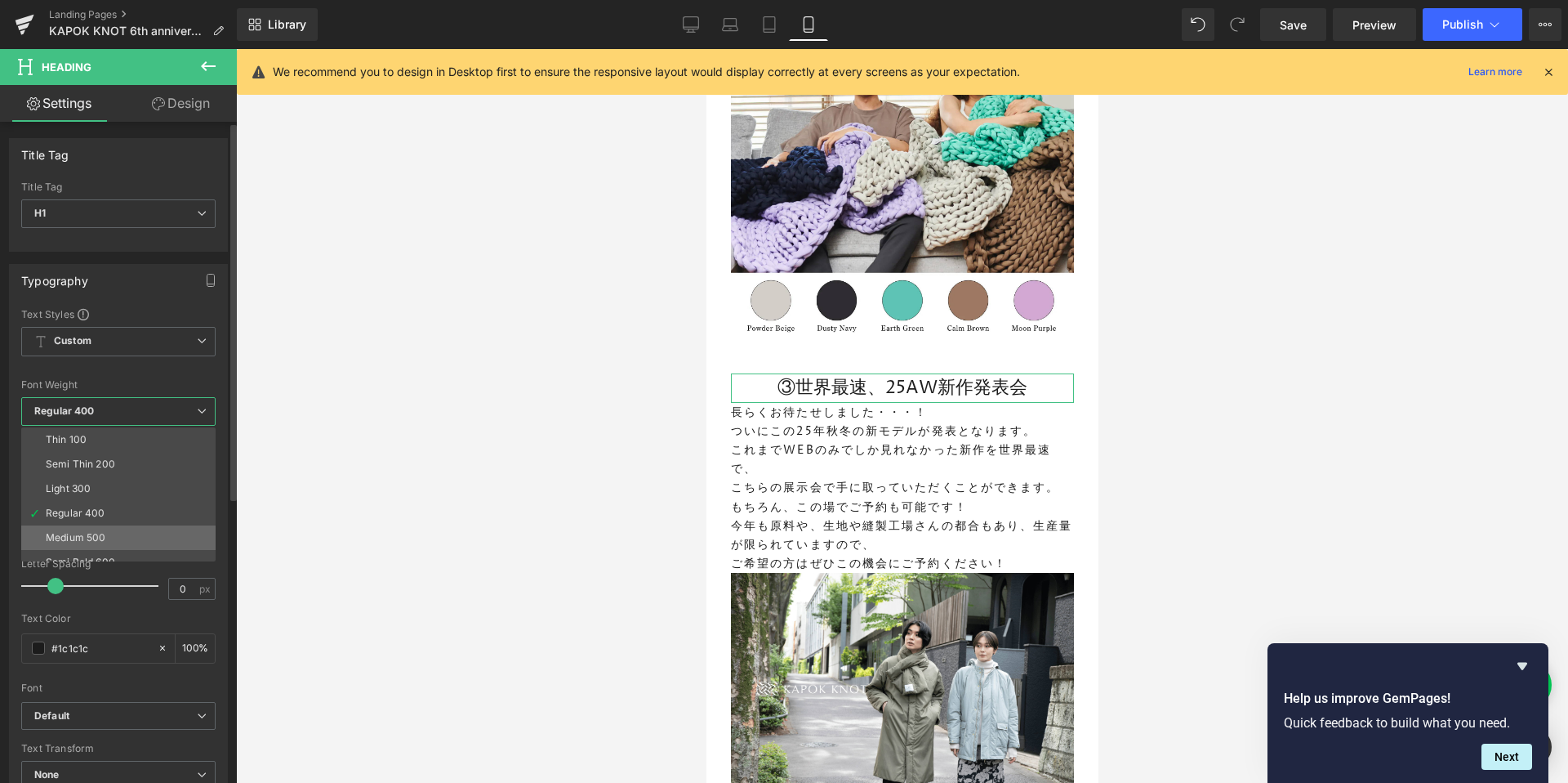
scroll to position [29, 0]
click at [118, 525] on li "Semi Bold 600" at bounding box center [122, 532] width 202 height 25
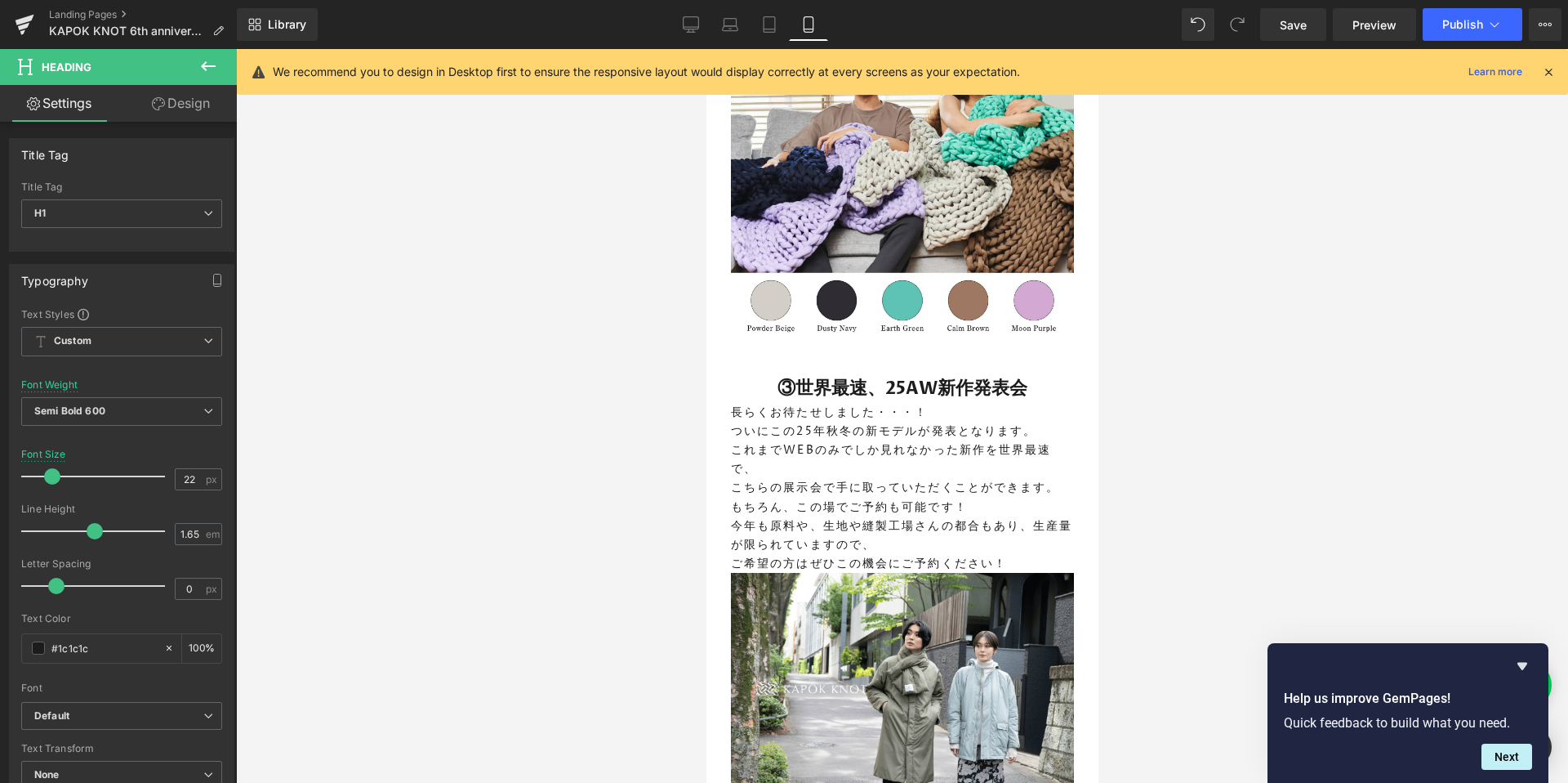
click at [521, 493] on div at bounding box center [902, 416] width 1332 height 733
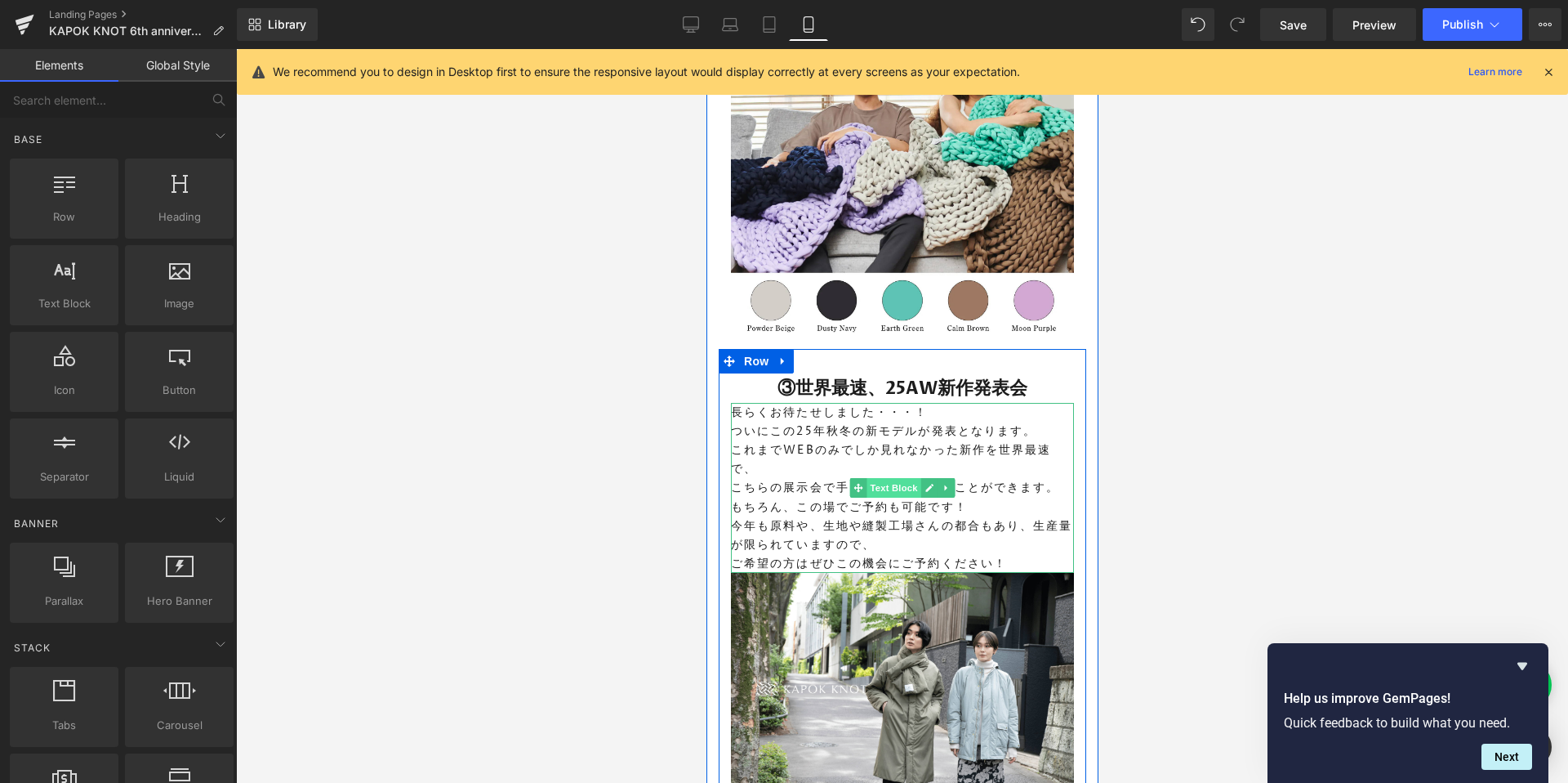
click at [893, 487] on span "Text Block" at bounding box center [893, 488] width 54 height 20
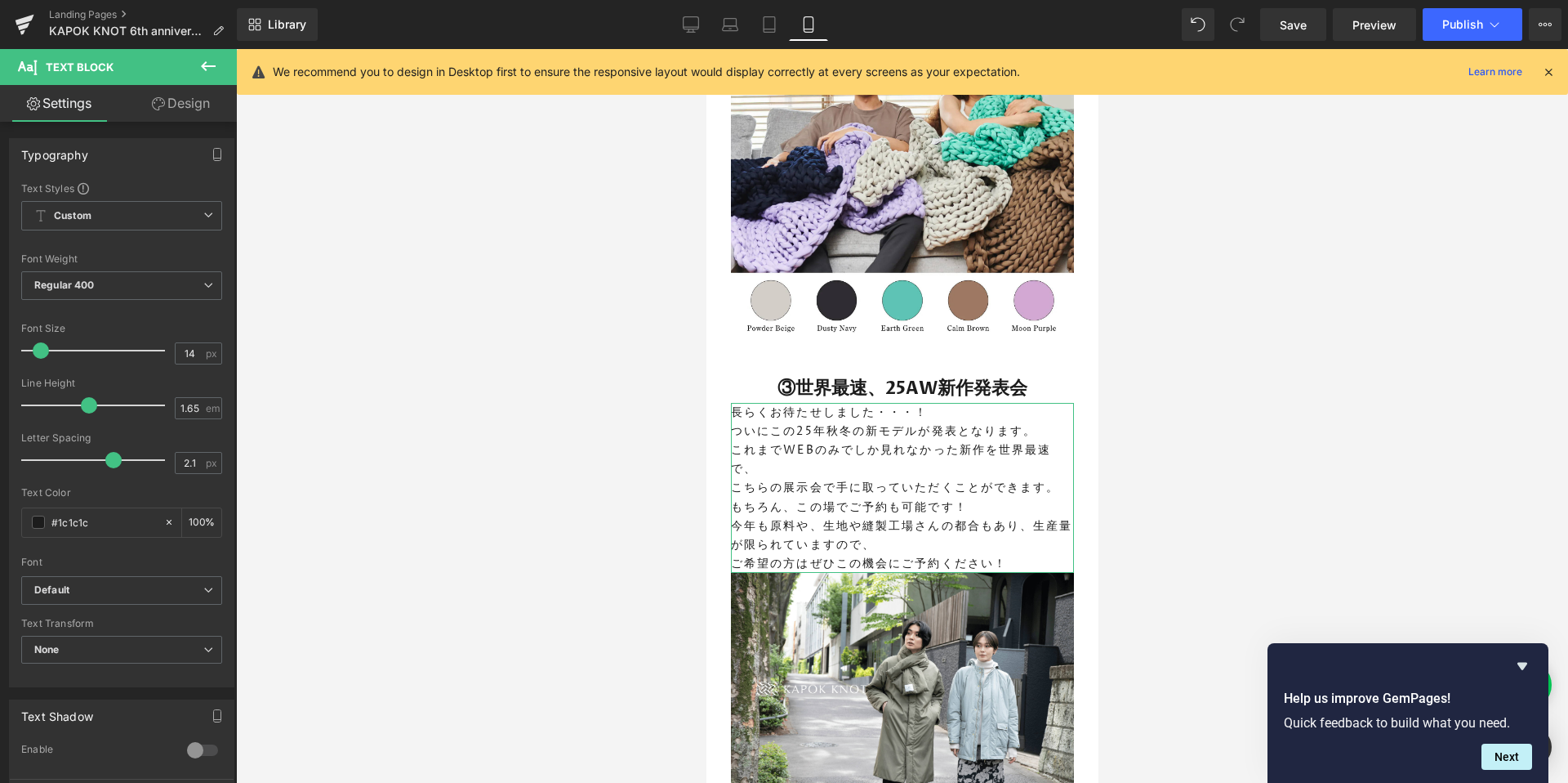
click at [181, 112] on link "Design" at bounding box center [181, 103] width 118 height 37
click at [0, 0] on div "Spacing" at bounding box center [0, 0] width 0 height 0
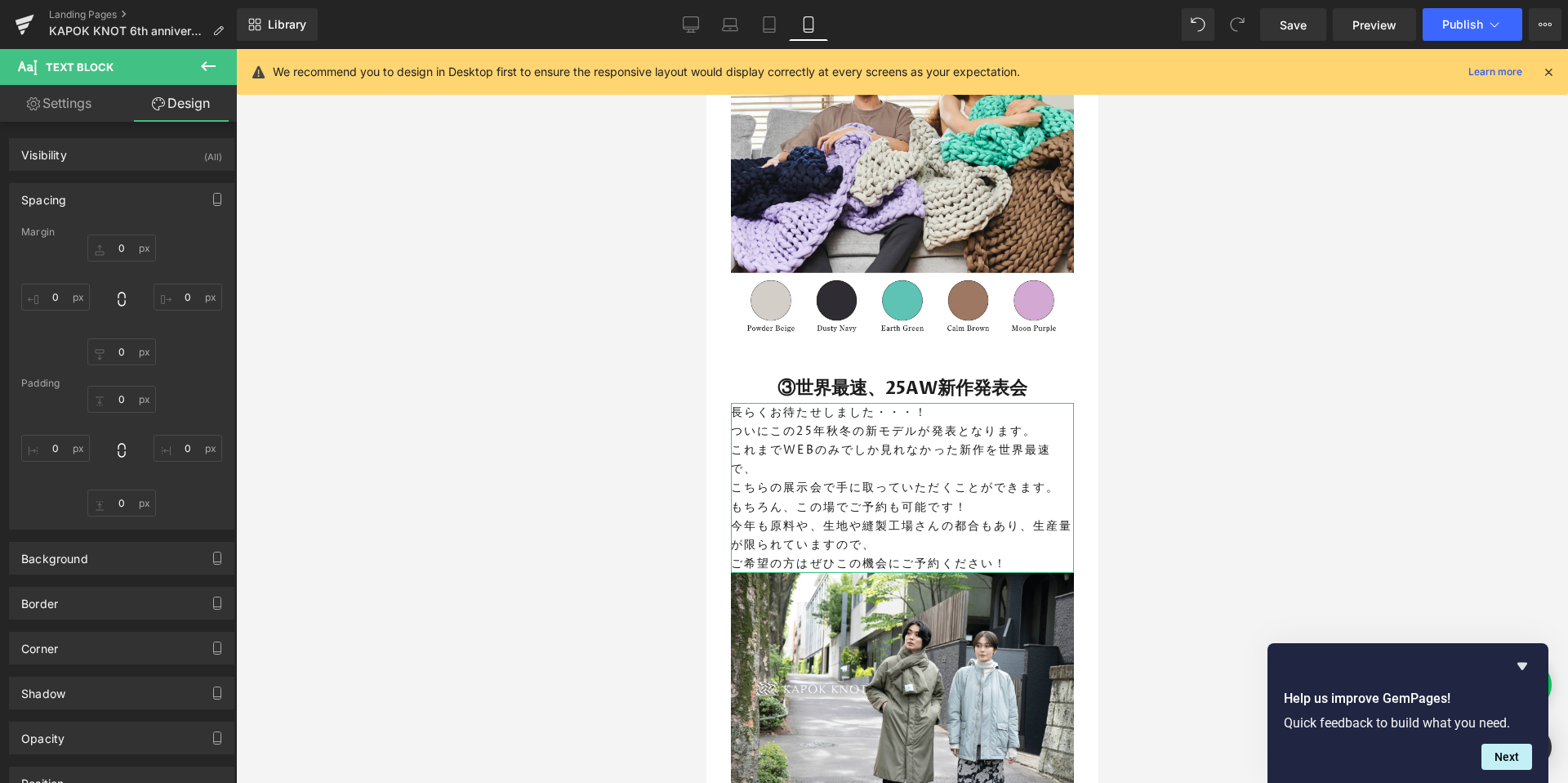
type input "0"
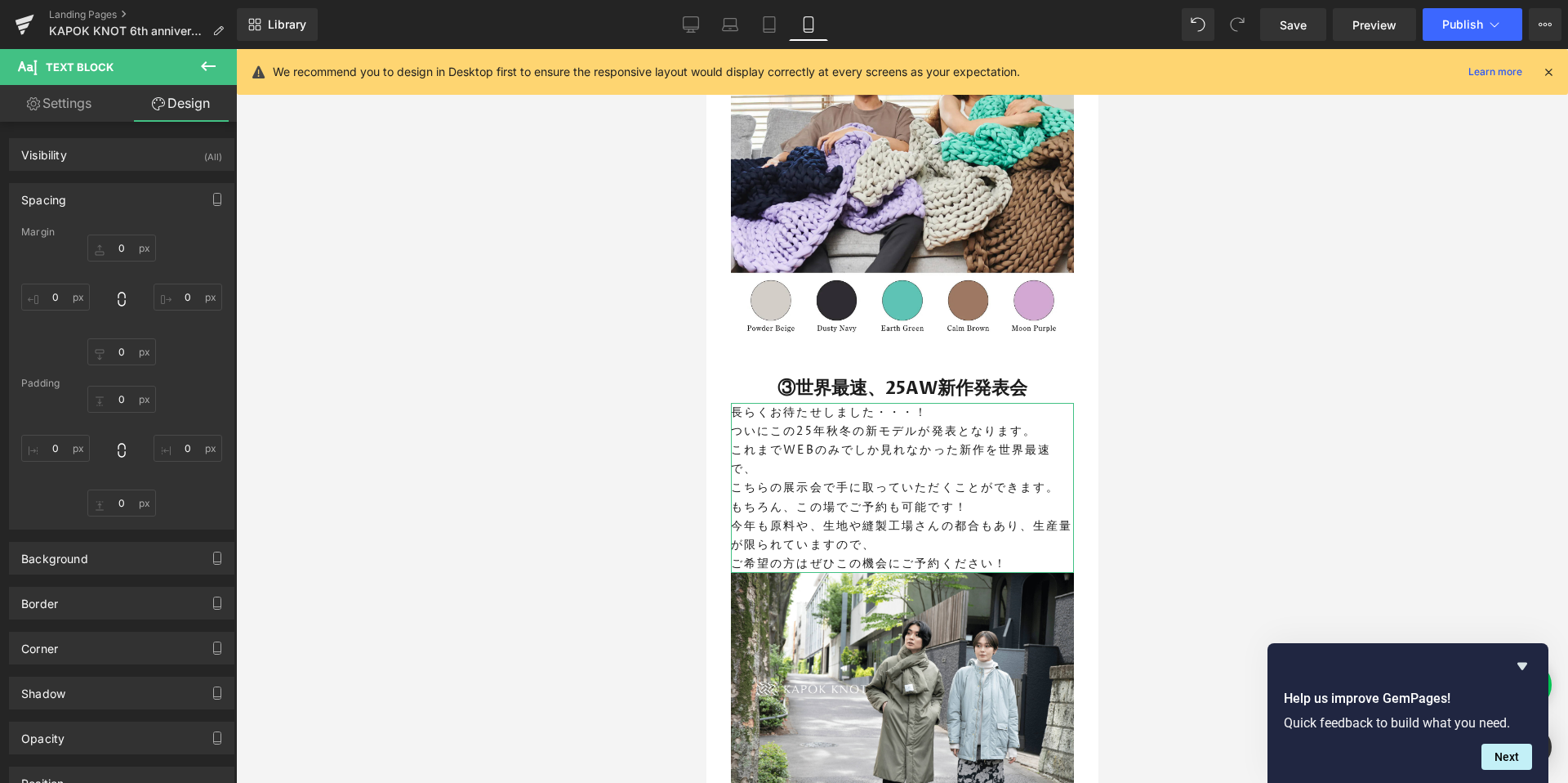
type input "0"
click at [110, 248] on input "0" at bounding box center [122, 247] width 69 height 27
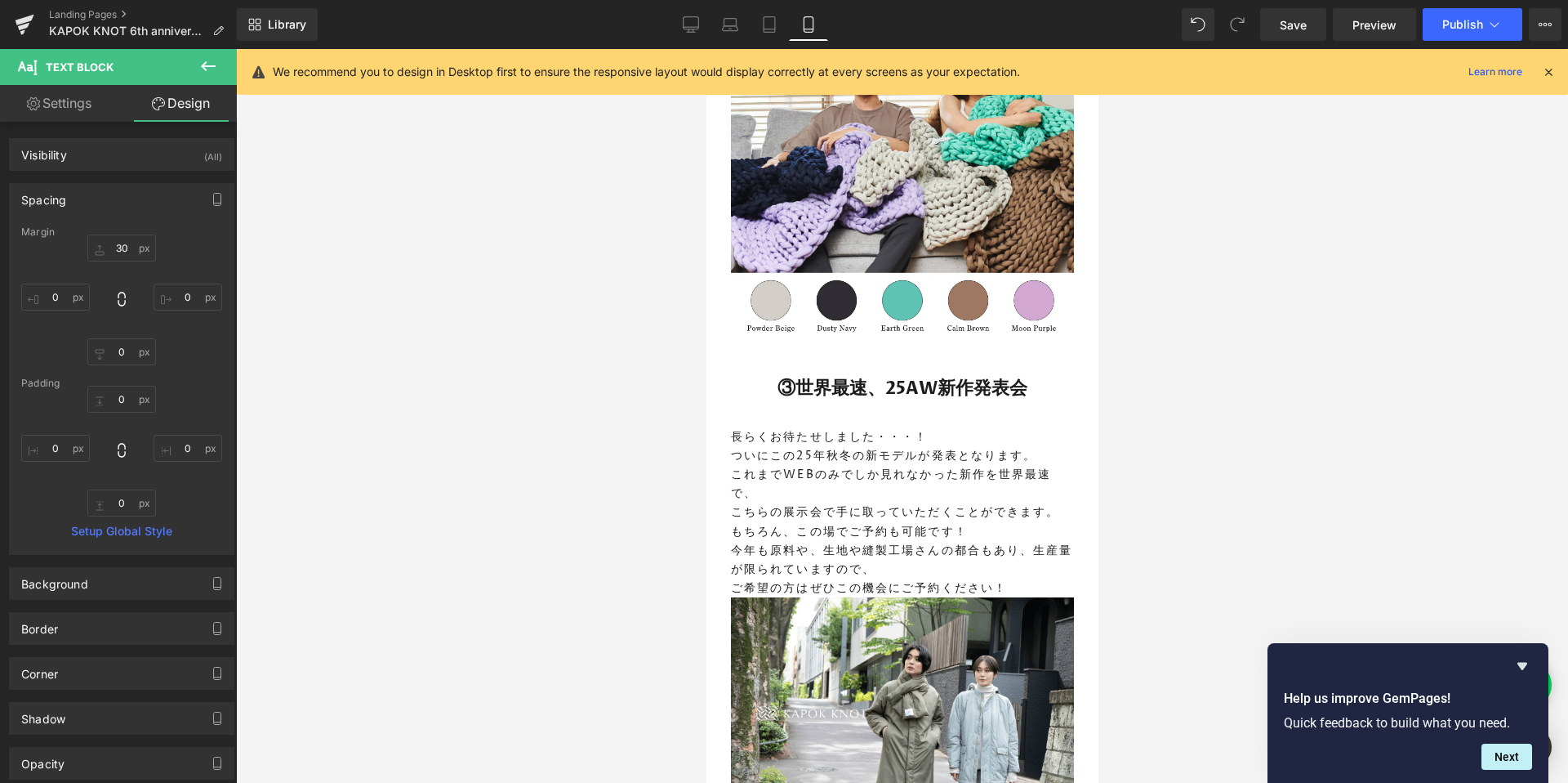
click at [502, 458] on div at bounding box center [902, 416] width 1332 height 733
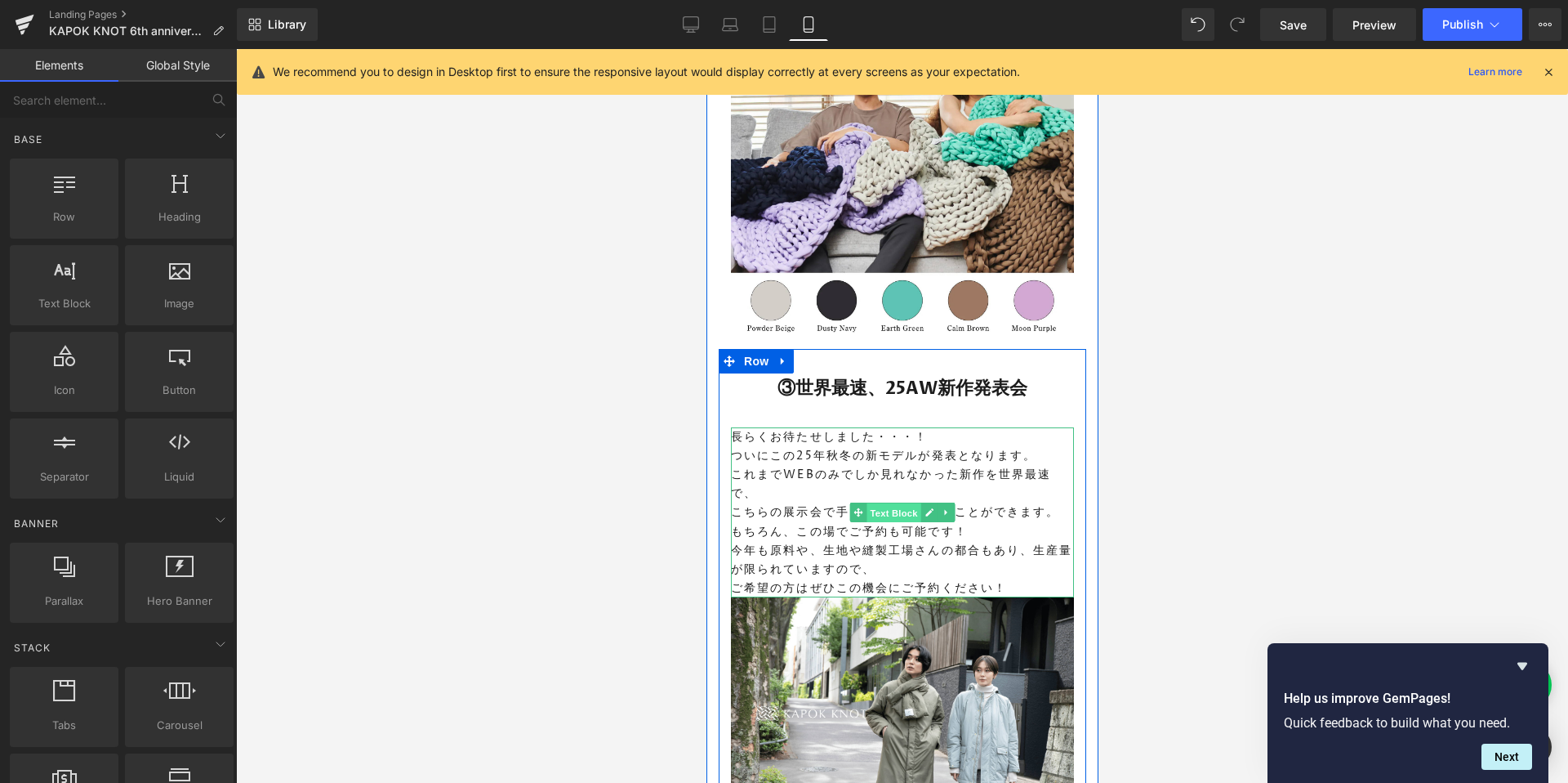
click at [895, 511] on span "Text Block" at bounding box center [893, 513] width 54 height 20
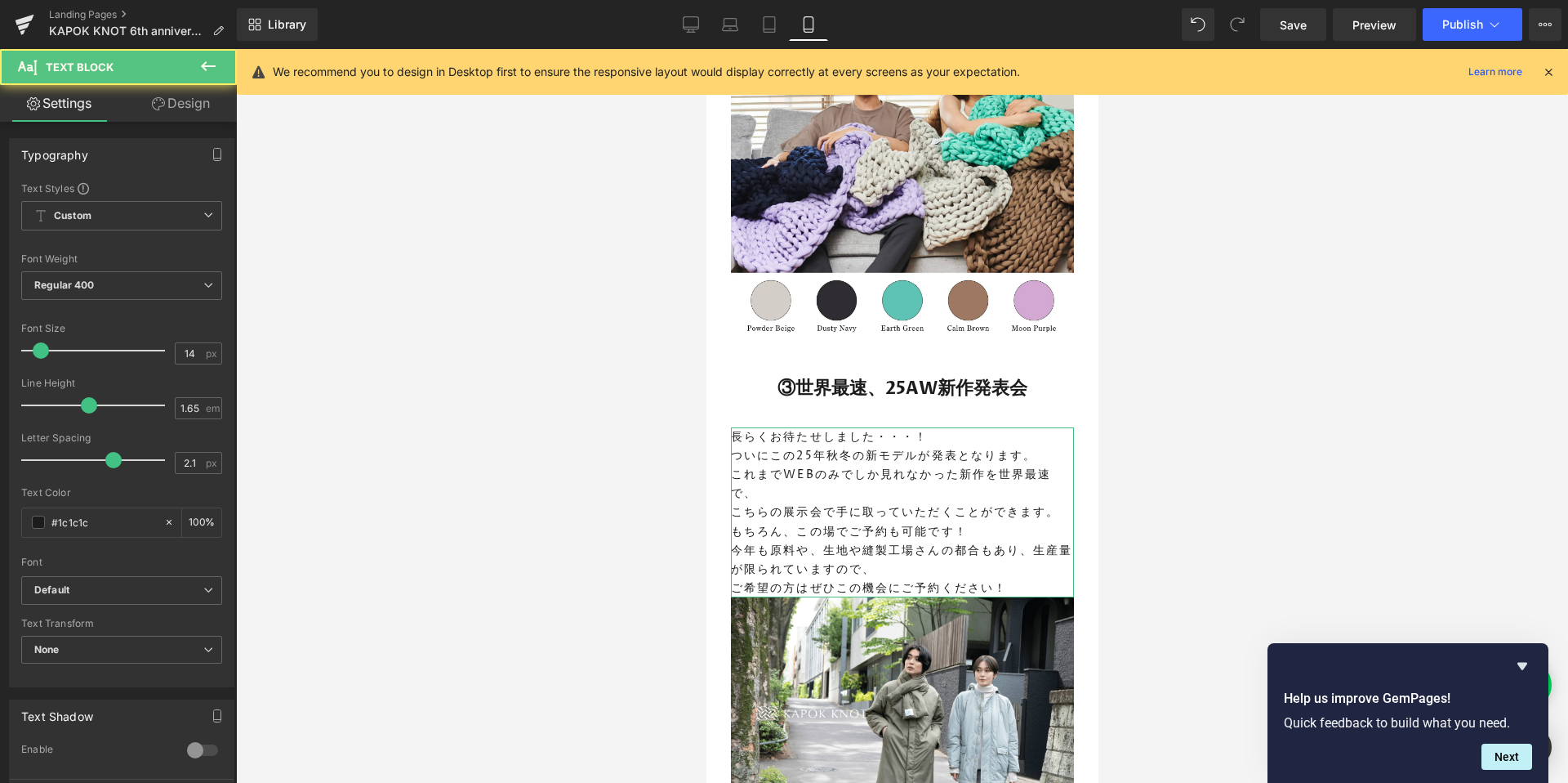
click at [167, 104] on link "Design" at bounding box center [181, 103] width 118 height 37
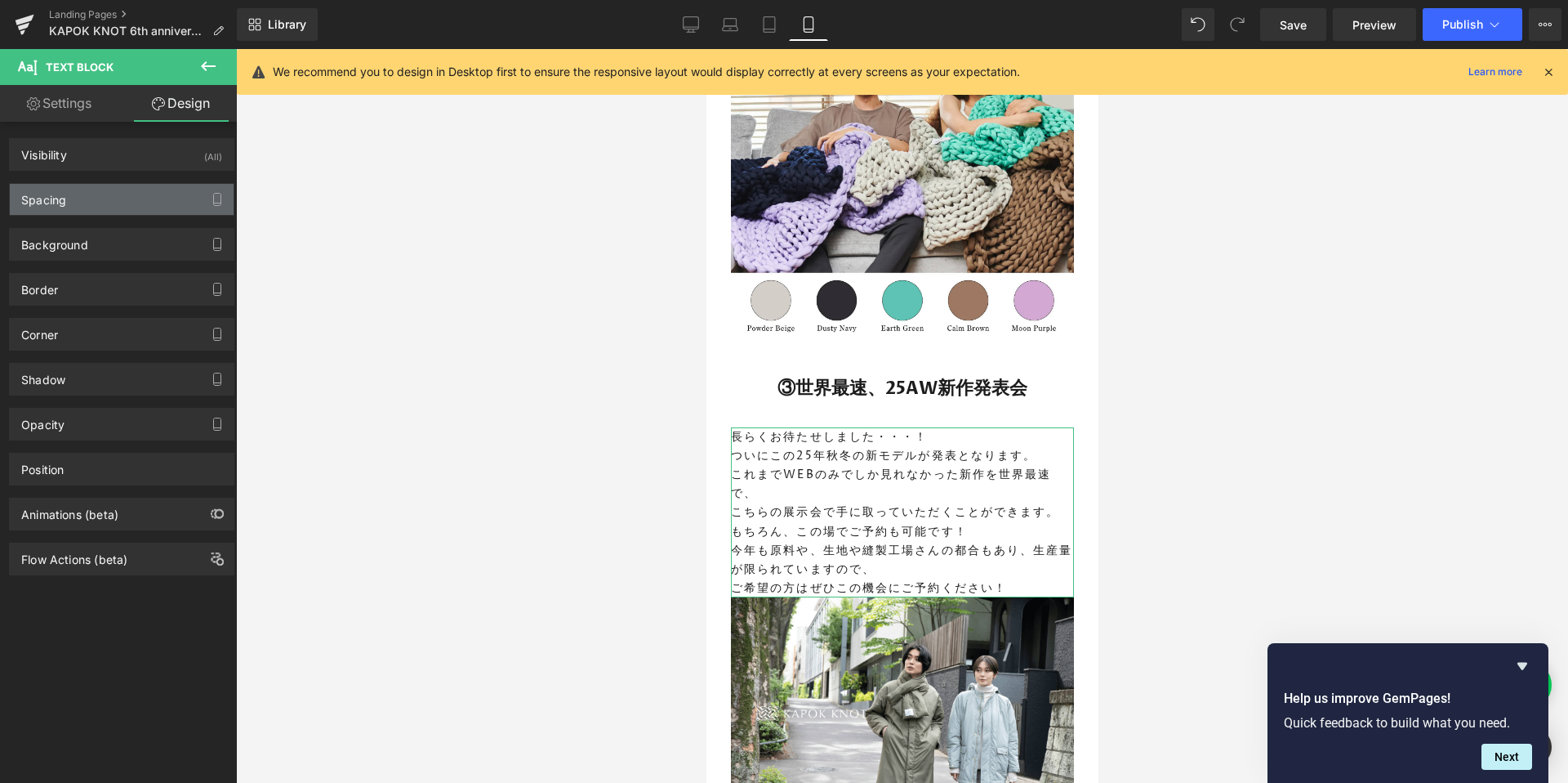
click at [79, 210] on div "Spacing" at bounding box center [121, 199] width 224 height 31
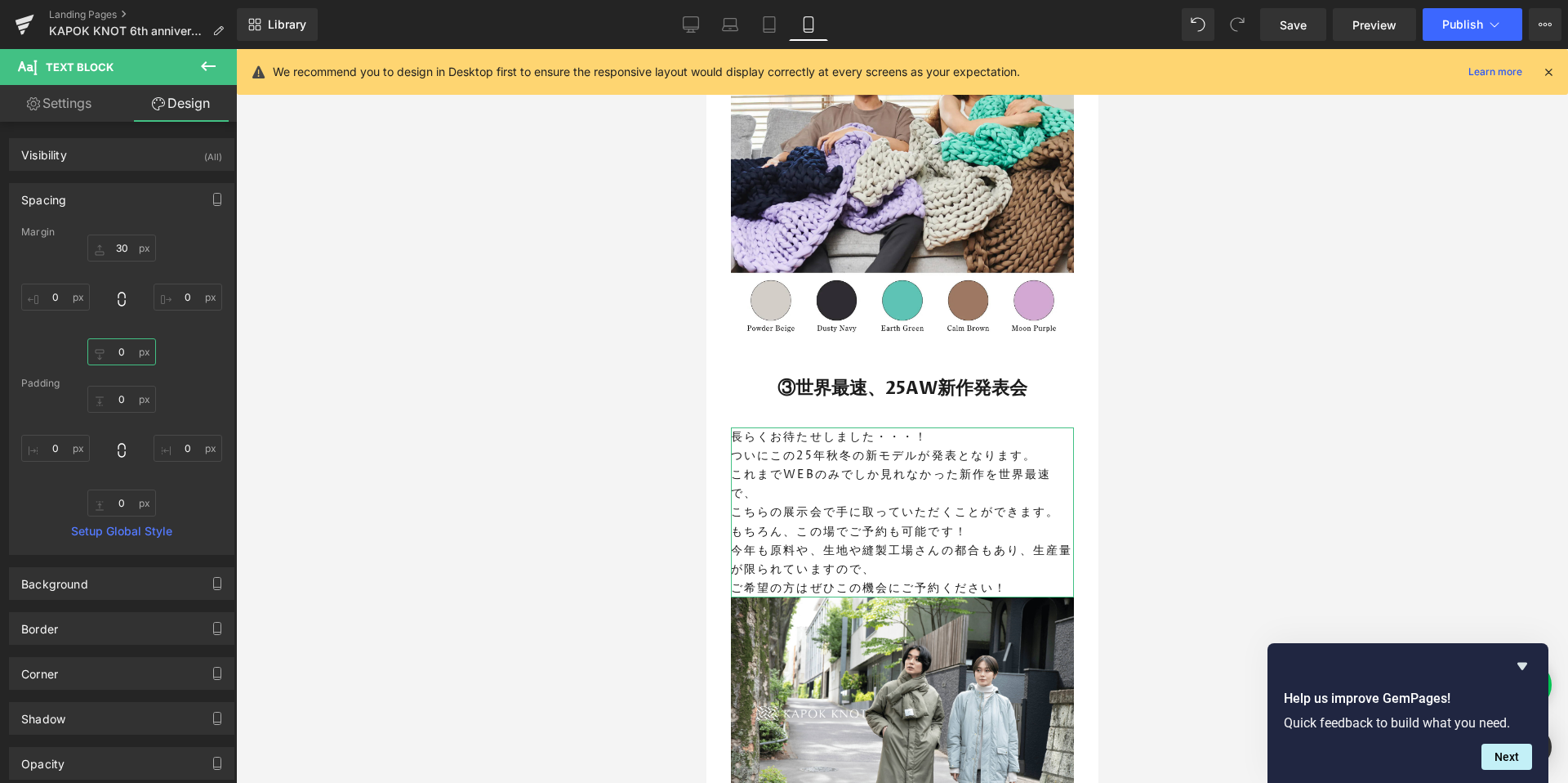
click at [107, 349] on input "0" at bounding box center [122, 351] width 69 height 27
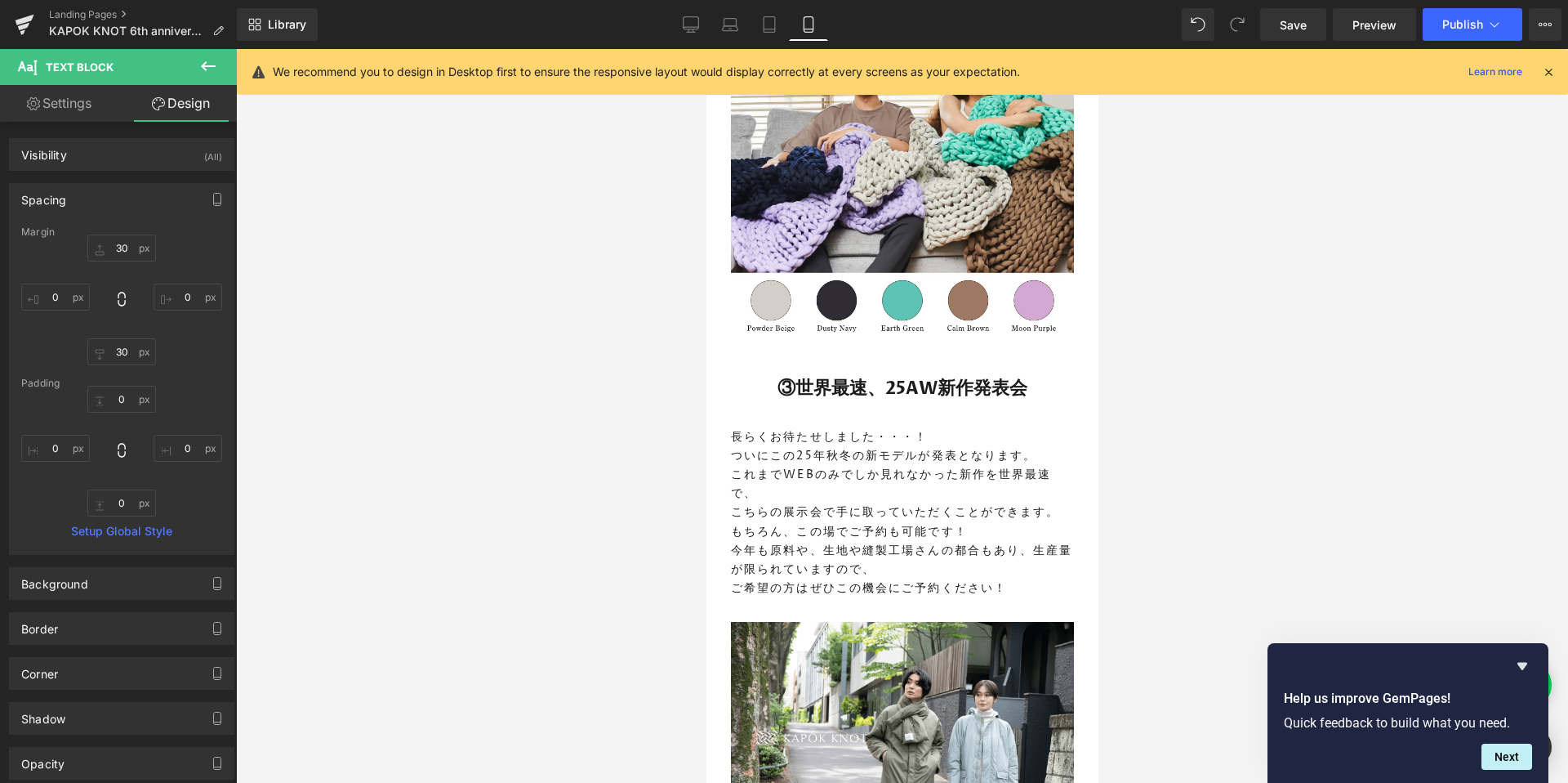
click at [288, 399] on div at bounding box center [902, 416] width 1332 height 733
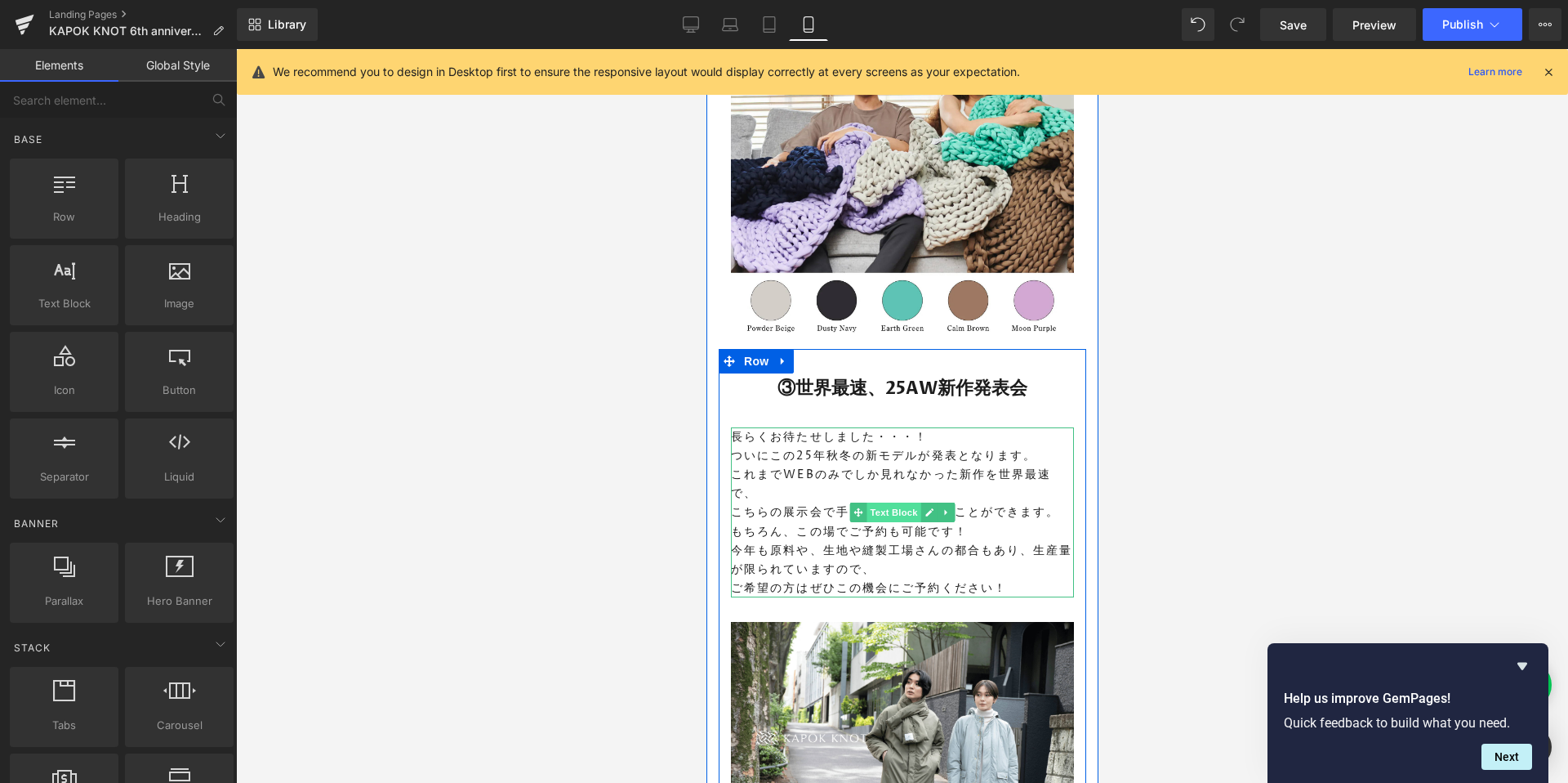
click at [905, 505] on span "Text Block" at bounding box center [893, 512] width 54 height 20
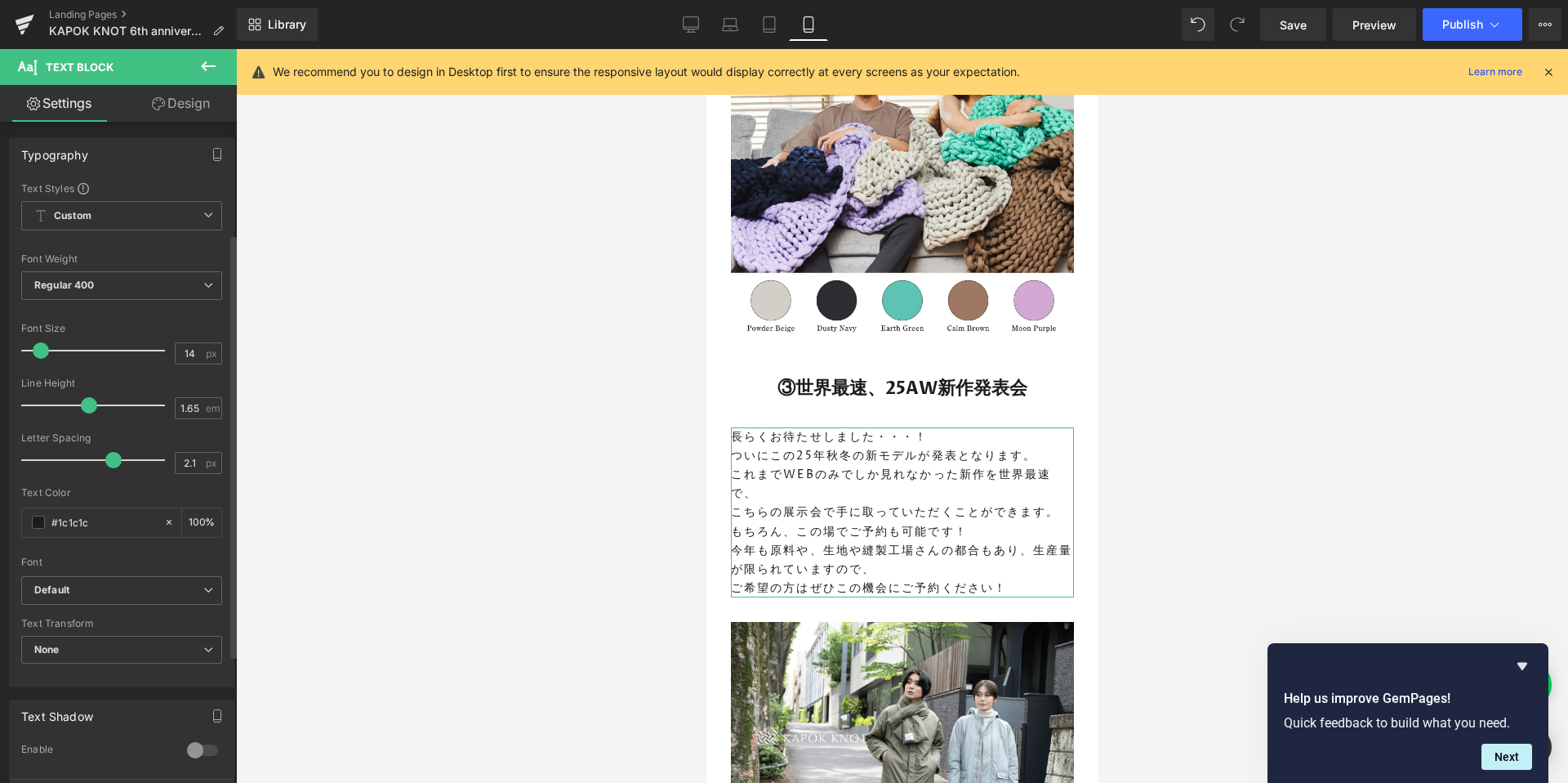
scroll to position [224, 0]
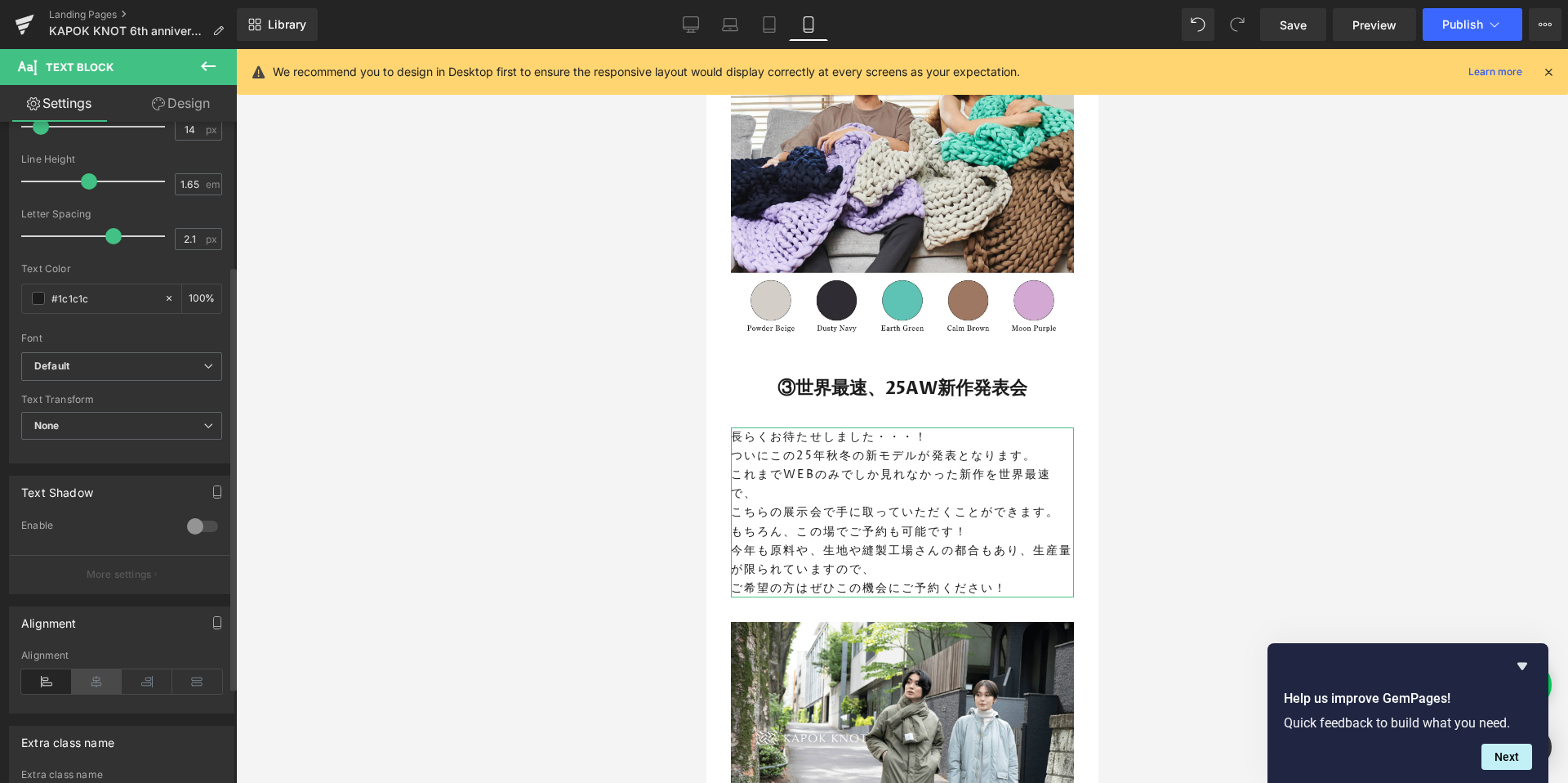
click at [88, 681] on icon at bounding box center [97, 681] width 51 height 25
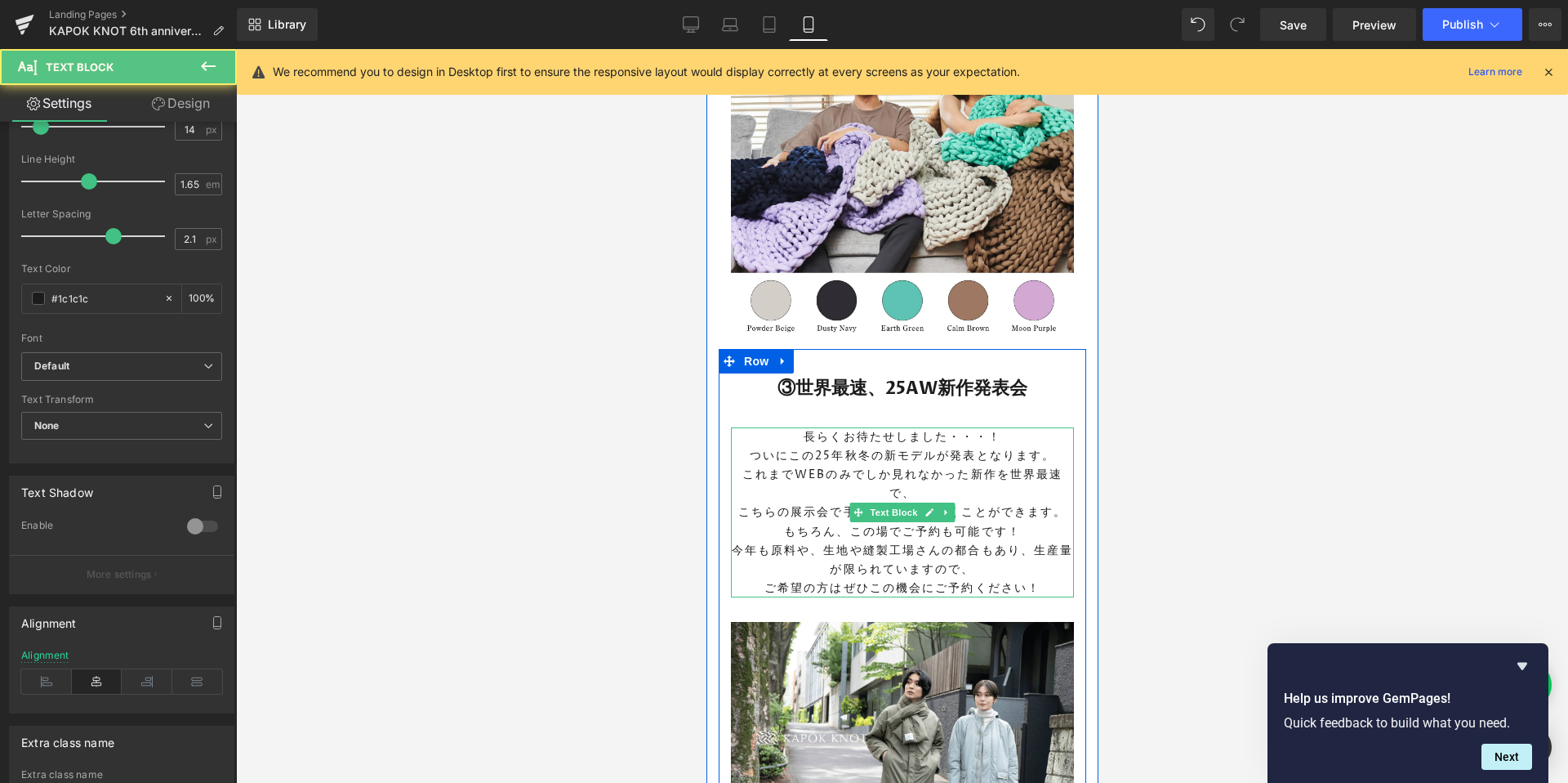
click at [851, 457] on p "ついにこの25年秋冬の新モデルが発表となります。" at bounding box center [902, 456] width 343 height 19
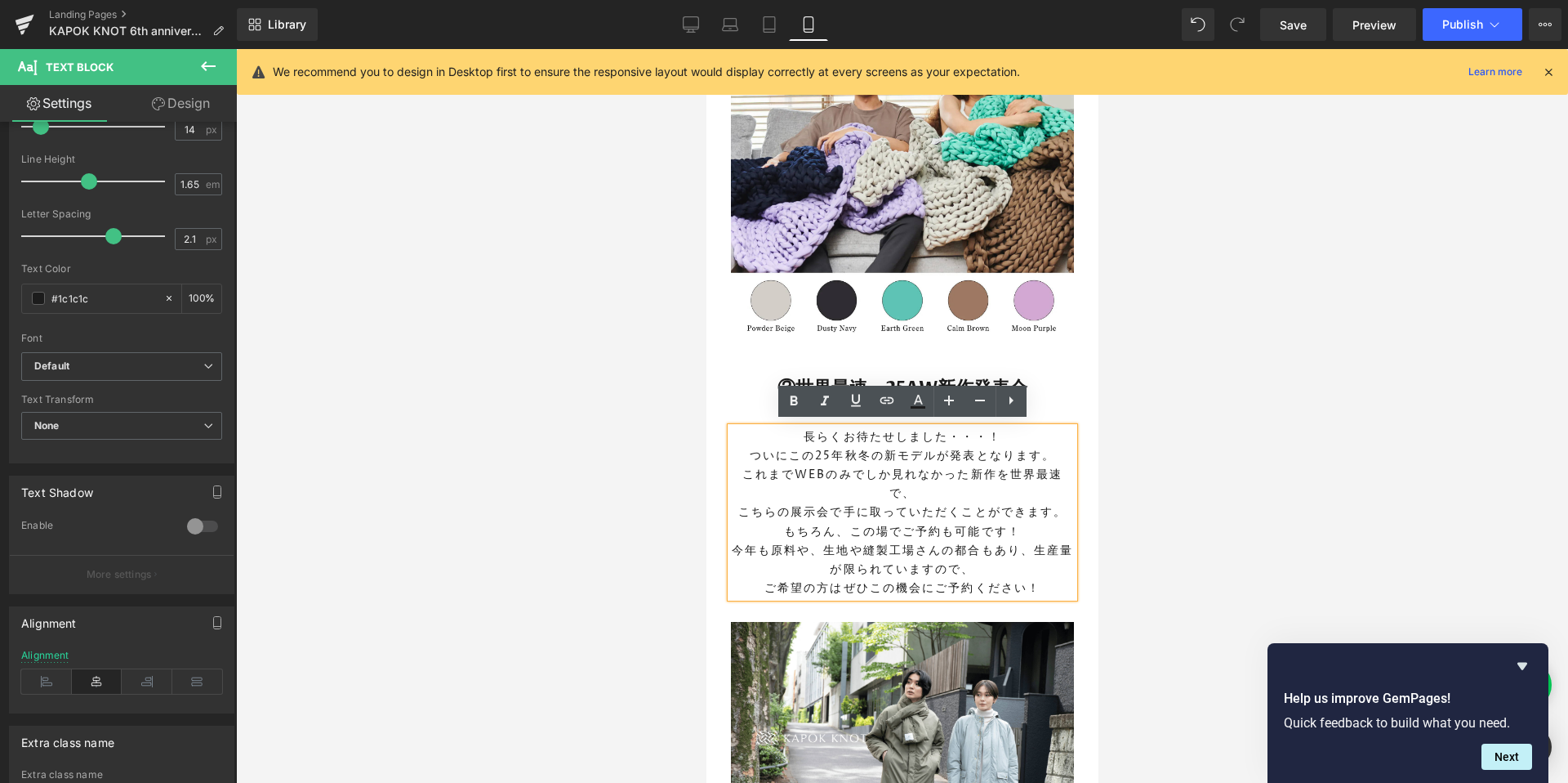
click at [1224, 418] on div at bounding box center [902, 416] width 1332 height 733
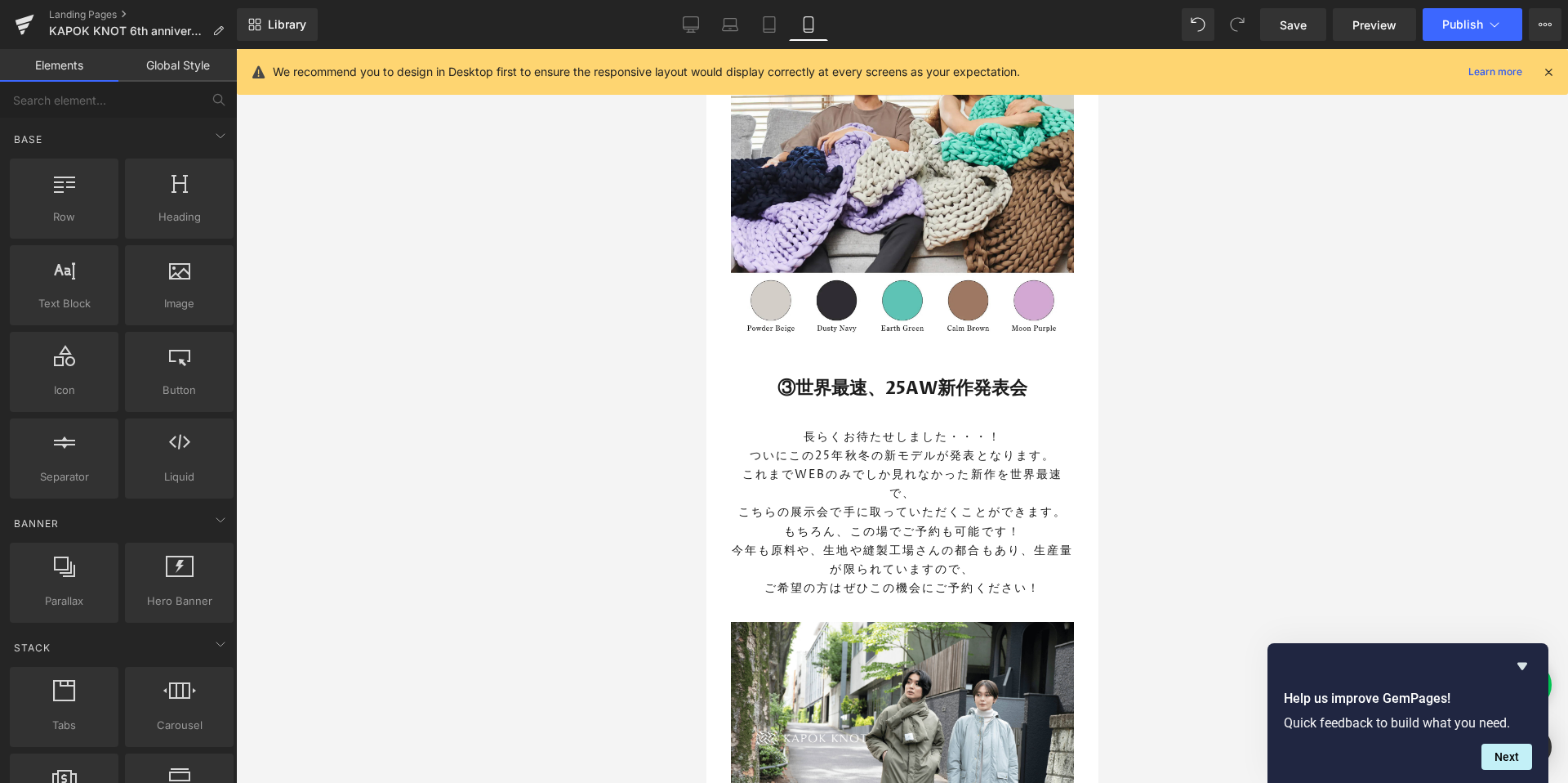
click at [863, 465] on p "これまでWEBのみでしか見れなかった新作を世界最速で、" at bounding box center [902, 483] width 343 height 38
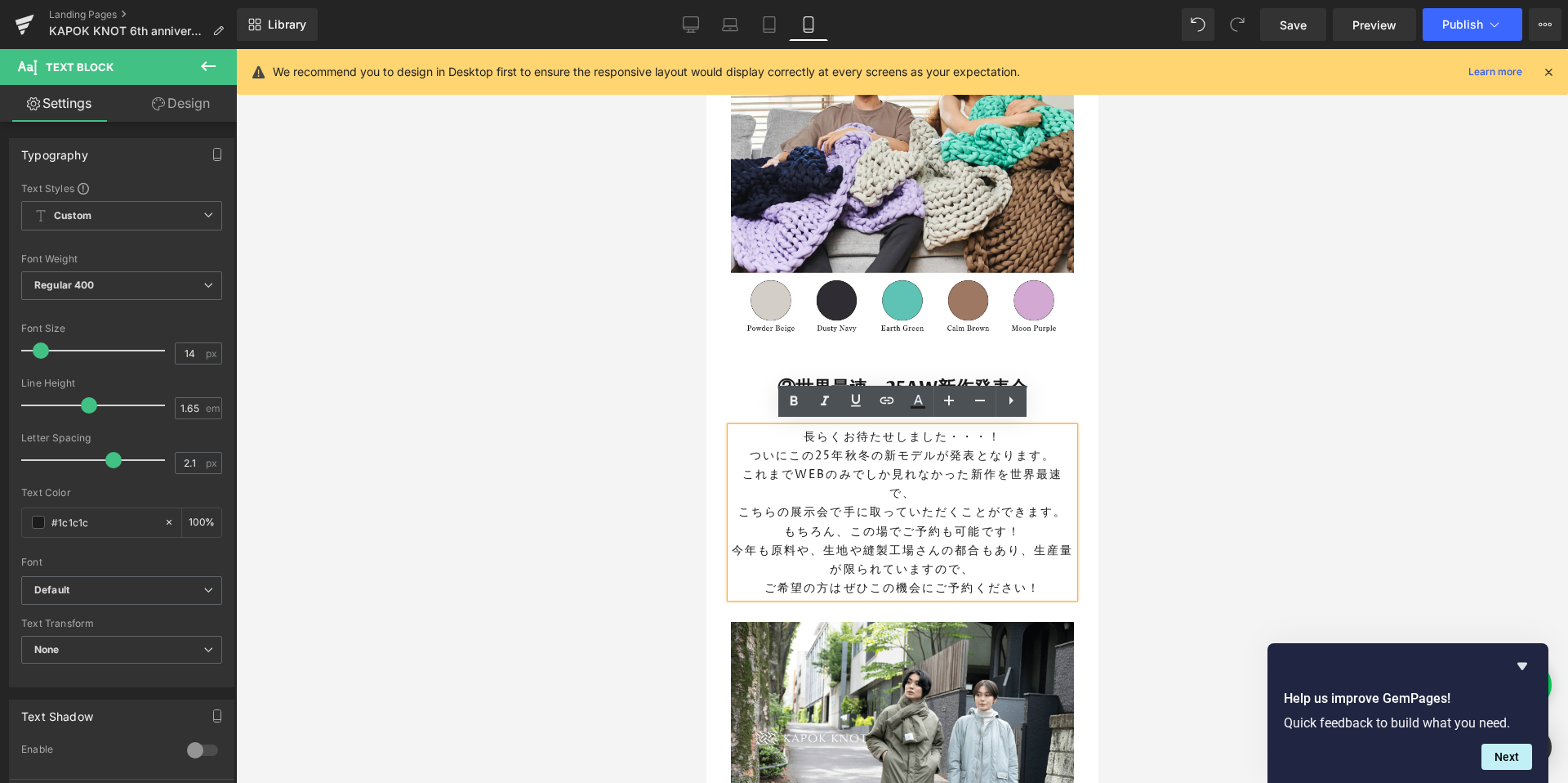
click at [1041, 497] on p "これまでWEBのみでしか見れなかった新作を世界最速で、" at bounding box center [902, 483] width 343 height 38
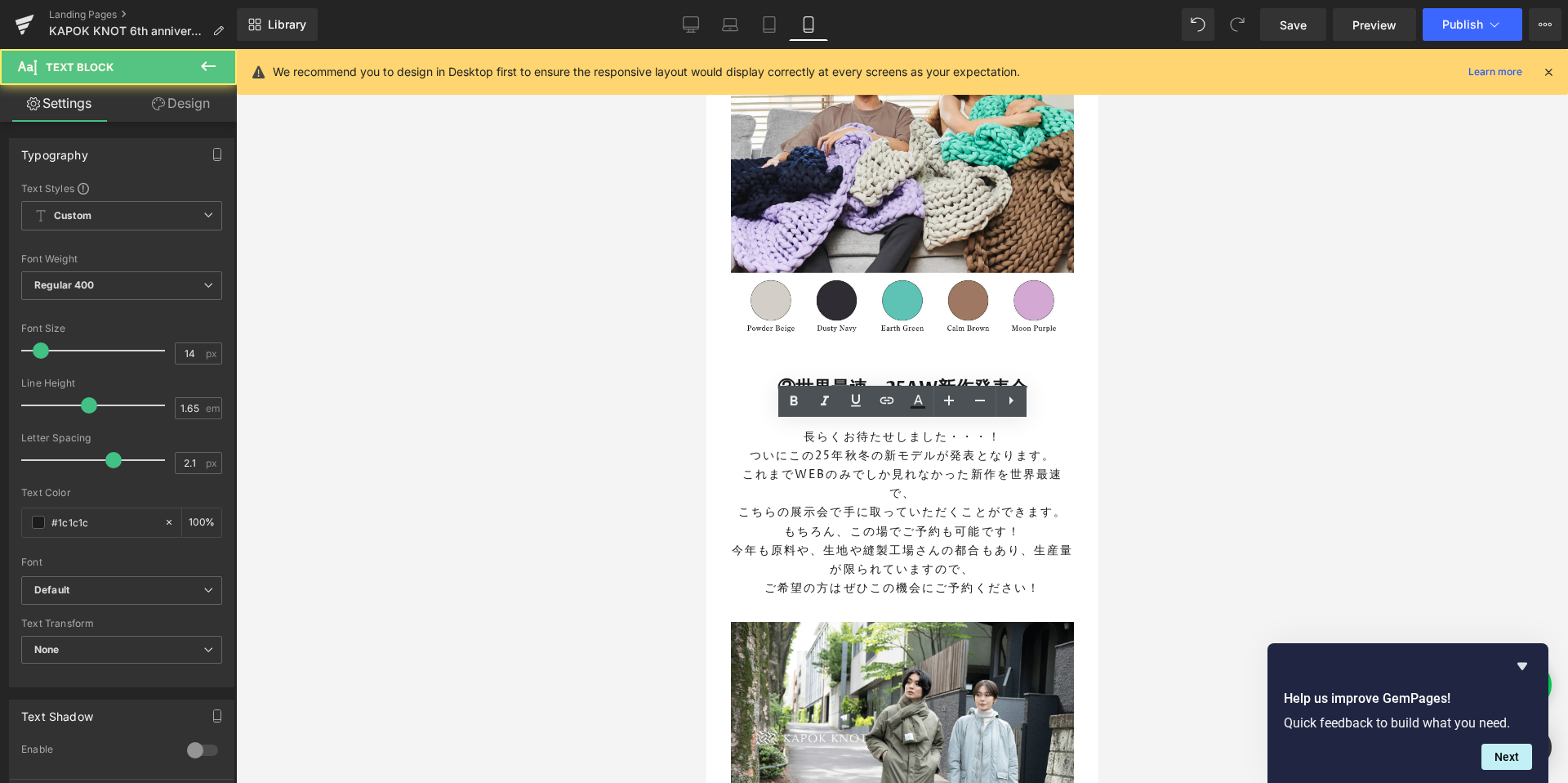
click at [1155, 498] on div at bounding box center [902, 416] width 1332 height 733
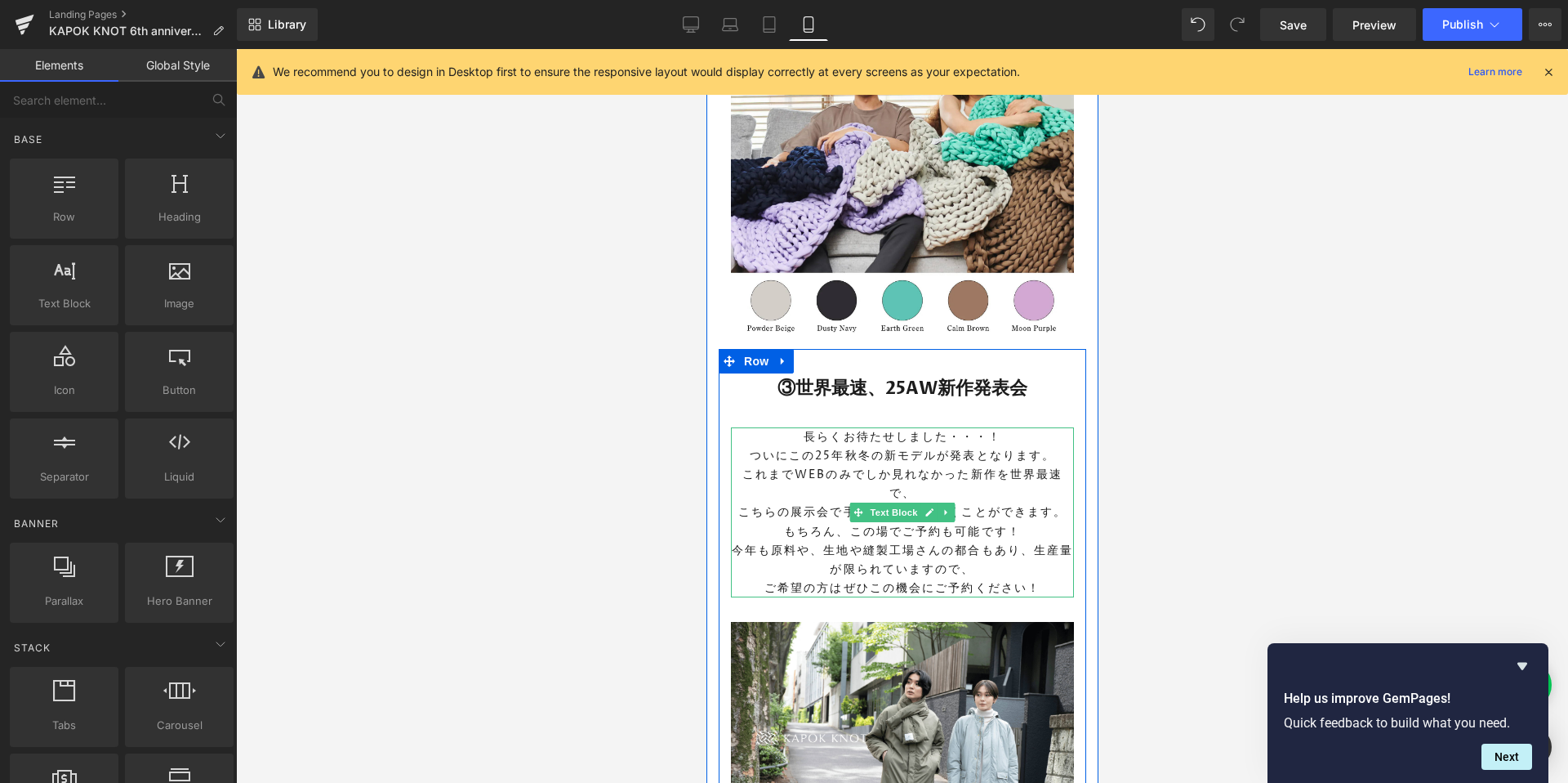
click at [984, 477] on p "これまでWEBのみでしか見れなかった新作を世界最速で、" at bounding box center [902, 483] width 343 height 38
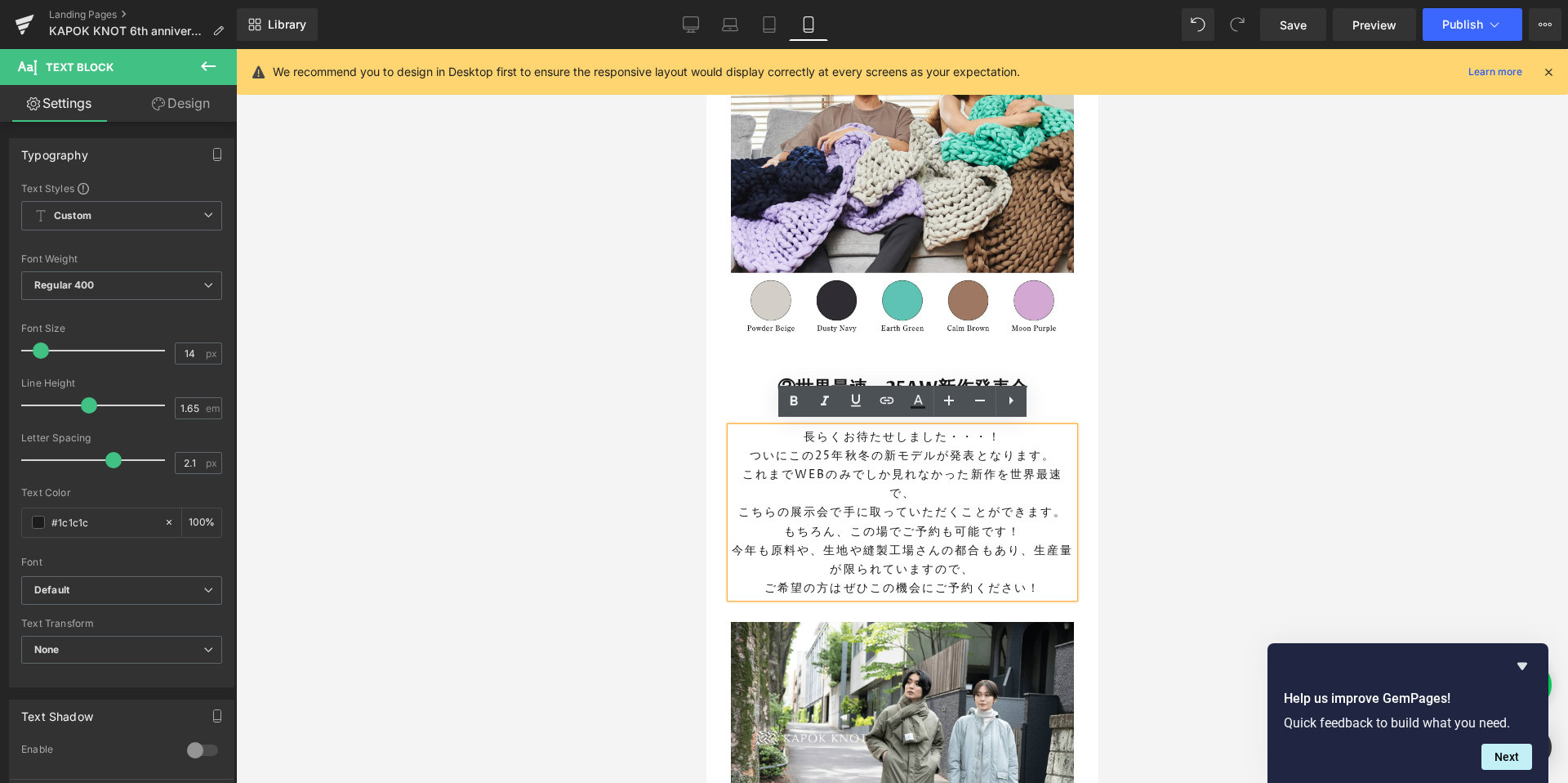
click at [1044, 449] on p "ついにこの25年秋冬の新モデルが発表となります。" at bounding box center [902, 456] width 343 height 19
click at [1051, 448] on p "ついにこの25年秋冬の新モデルが発表となります。" at bounding box center [902, 456] width 343 height 19
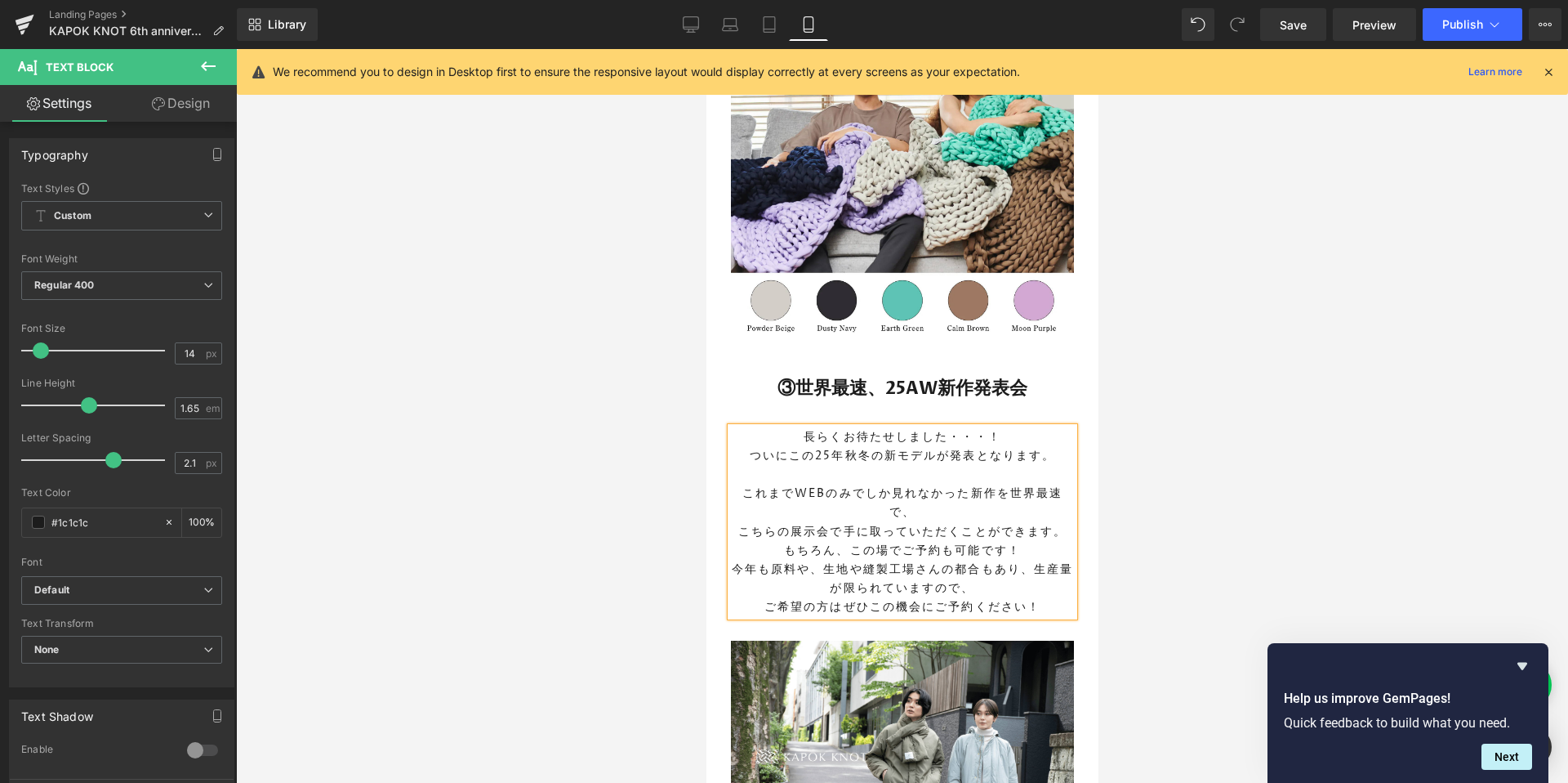
click at [1001, 490] on p "これまでWEBのみでしか見れなかった新作を世界最速で、" at bounding box center [902, 502] width 343 height 38
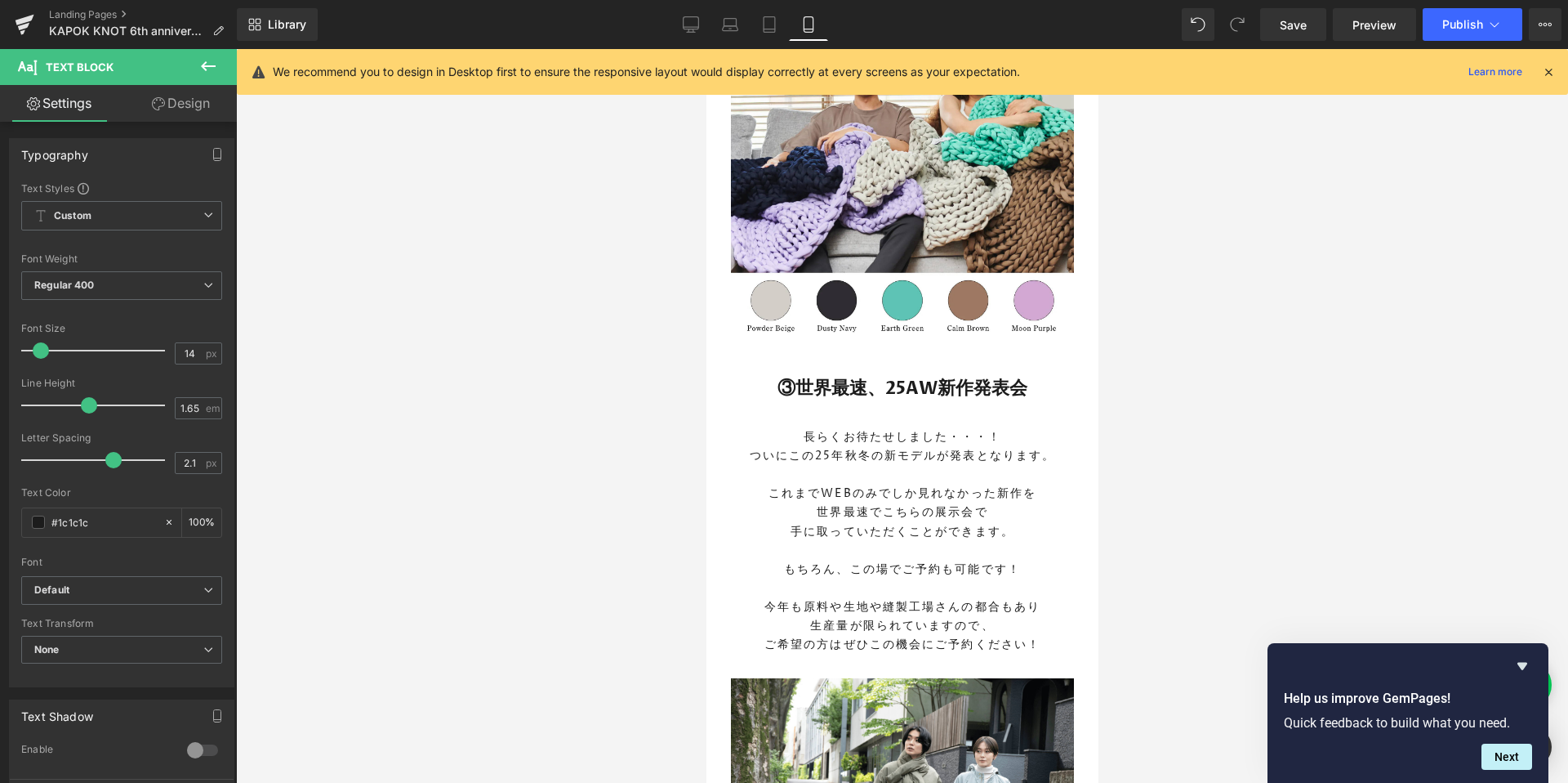
click at [1292, 483] on div at bounding box center [902, 416] width 1332 height 733
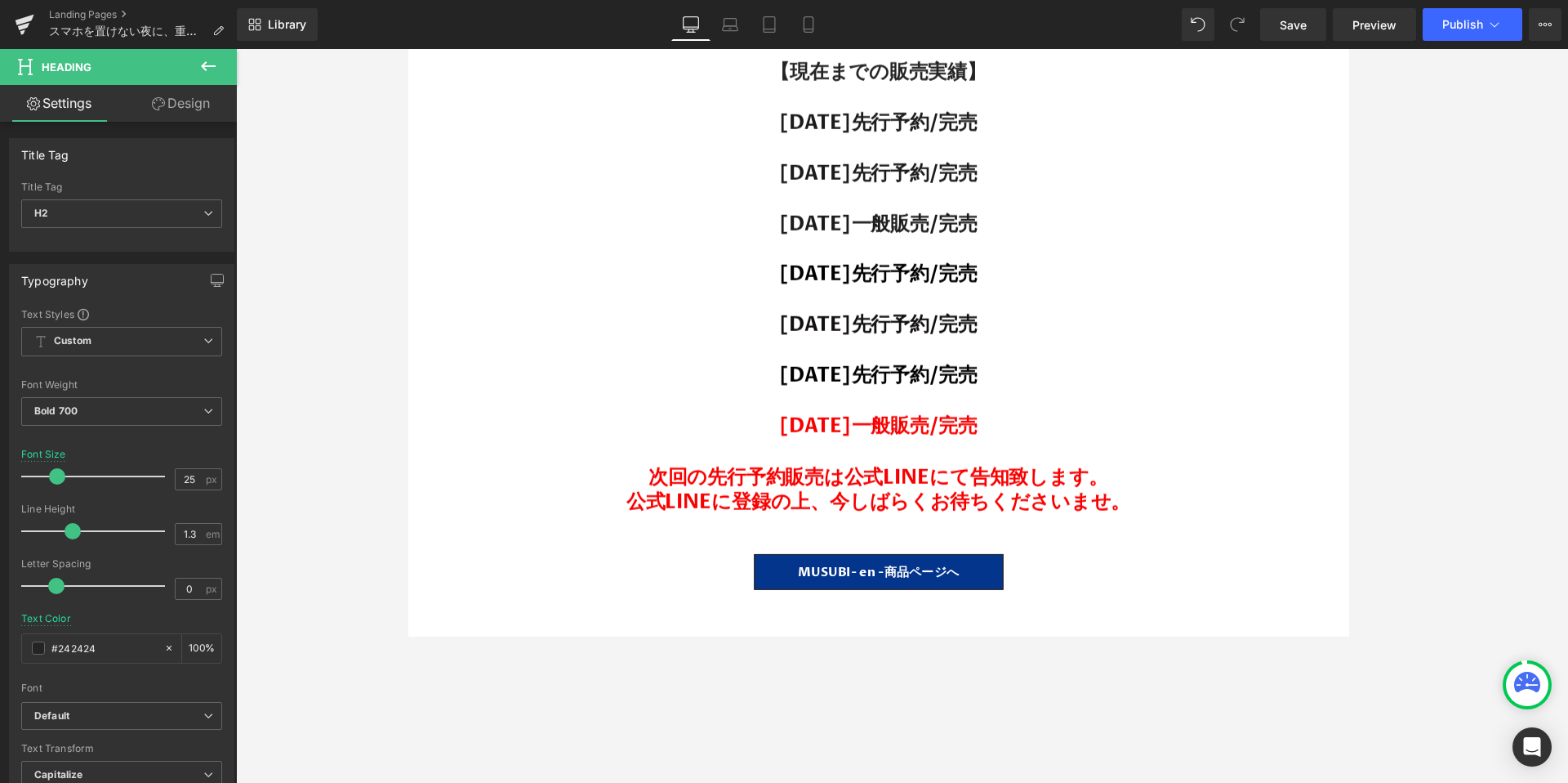
scroll to position [29178, 0]
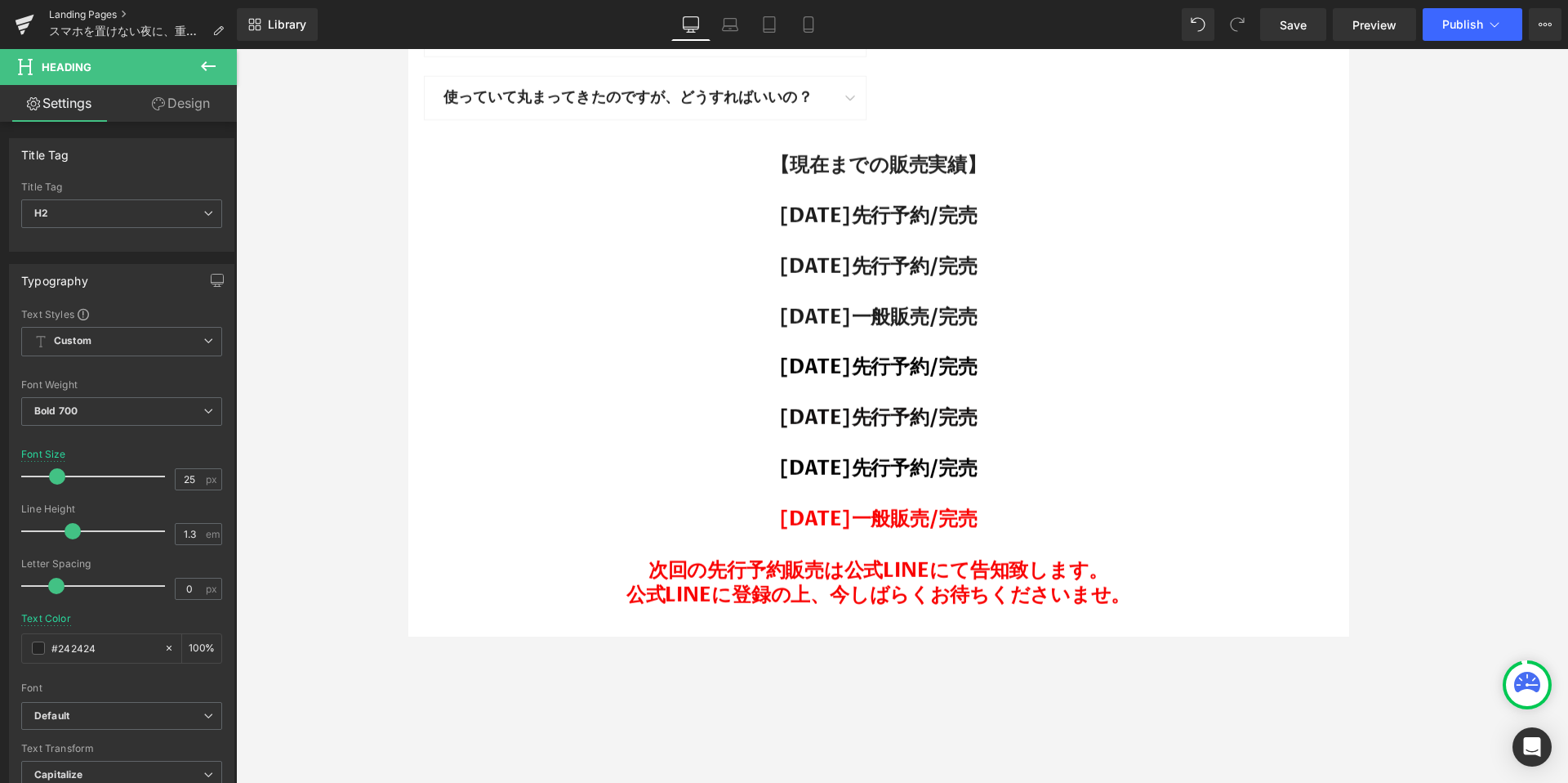
click at [80, 9] on link "Landing Pages" at bounding box center [142, 15] width 188 height 13
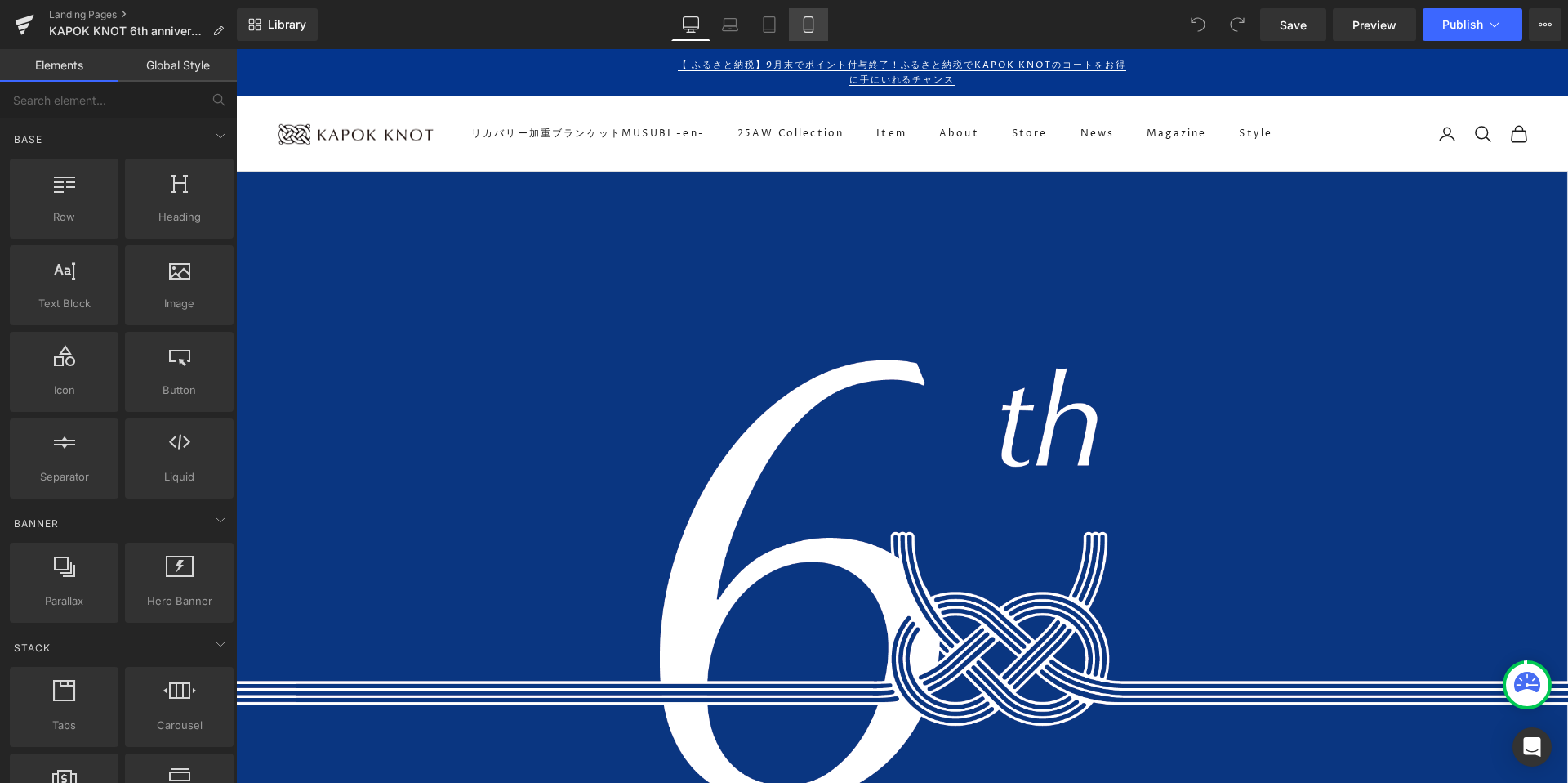
click at [811, 33] on link "Mobile" at bounding box center [808, 25] width 39 height 33
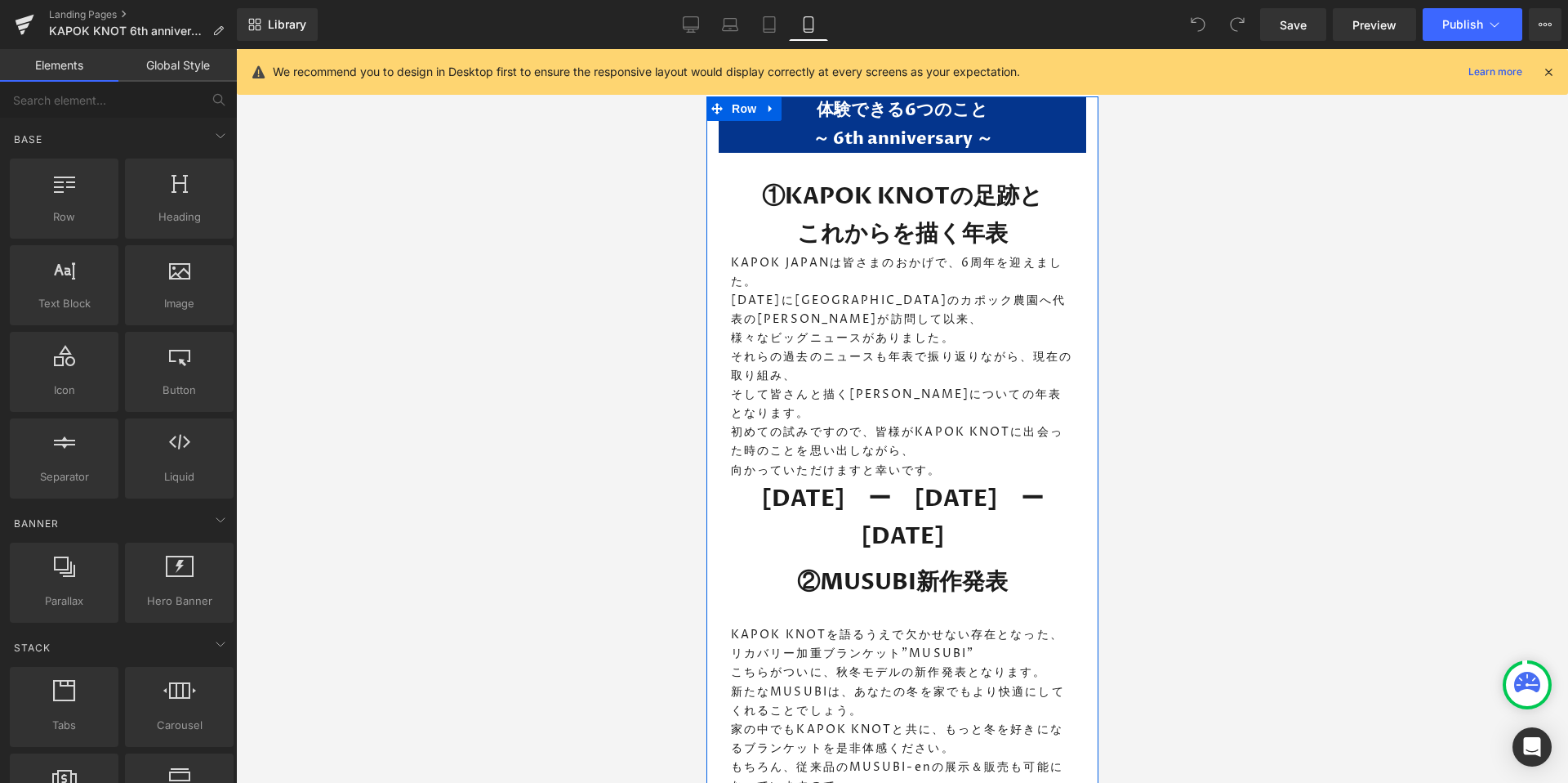
scroll to position [1213, 0]
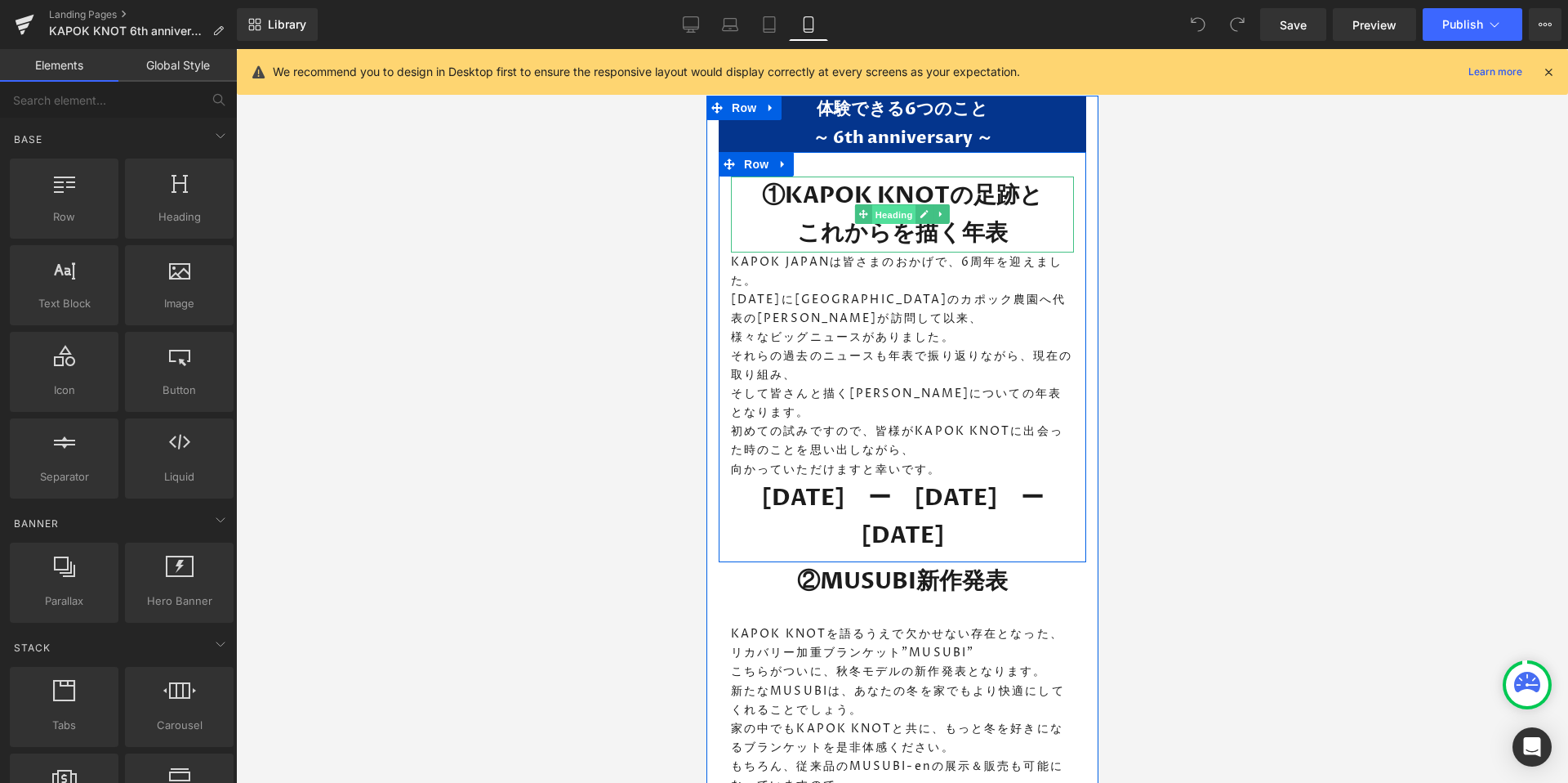
click at [898, 214] on span "Heading" at bounding box center [893, 215] width 44 height 20
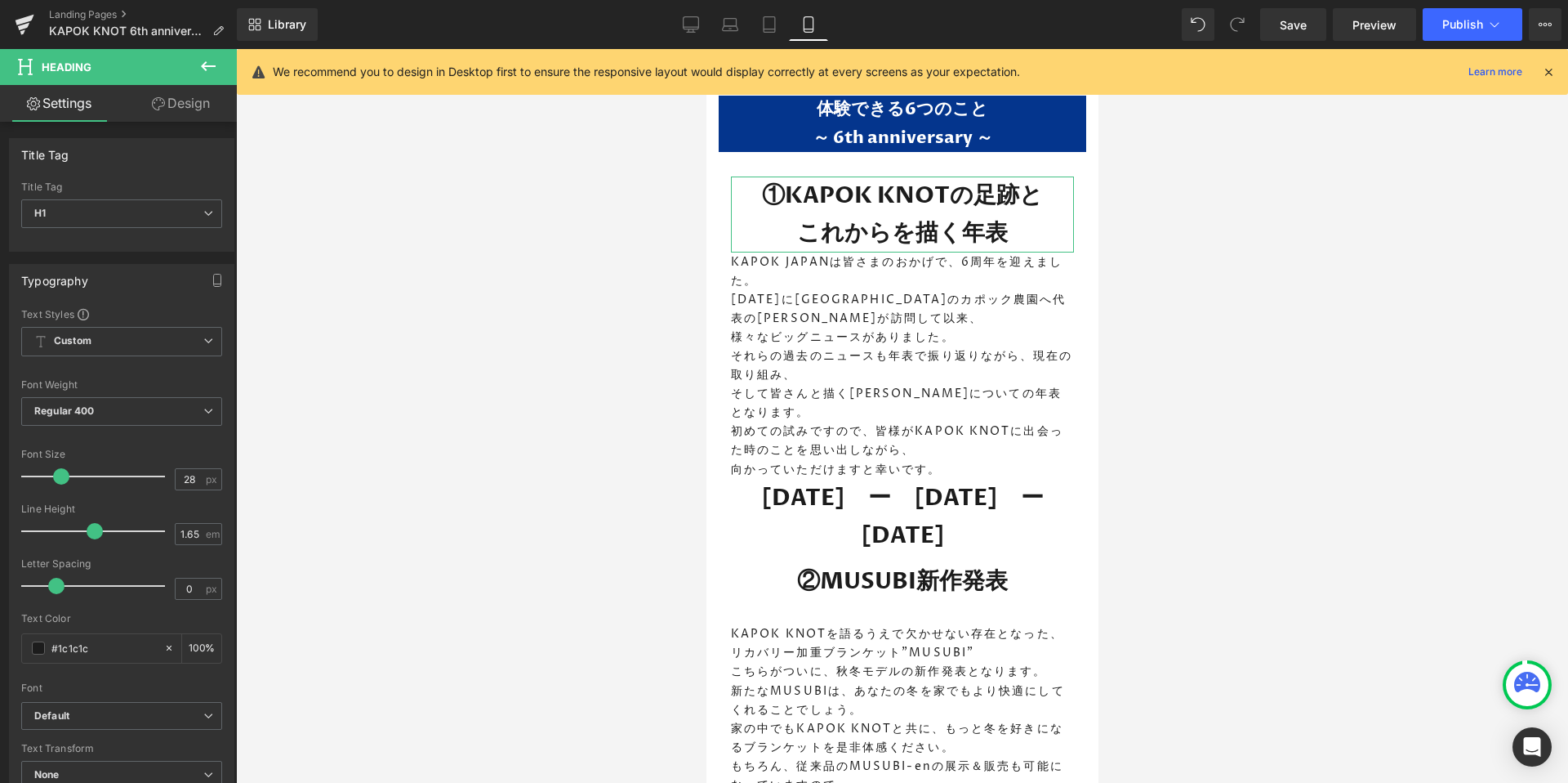
click at [160, 110] on icon at bounding box center [158, 103] width 13 height 13
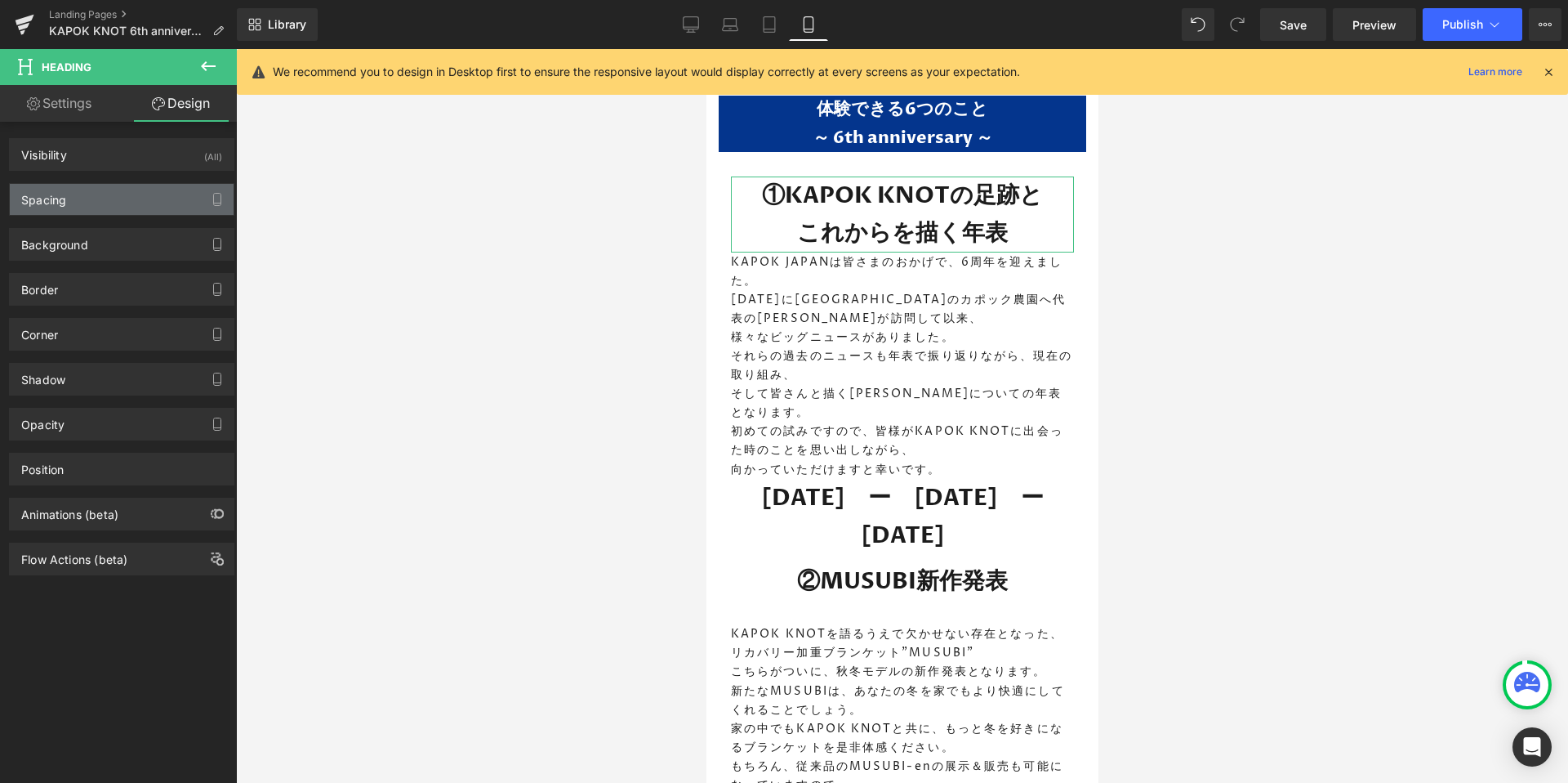
click at [86, 201] on div "Spacing" at bounding box center [121, 199] width 224 height 31
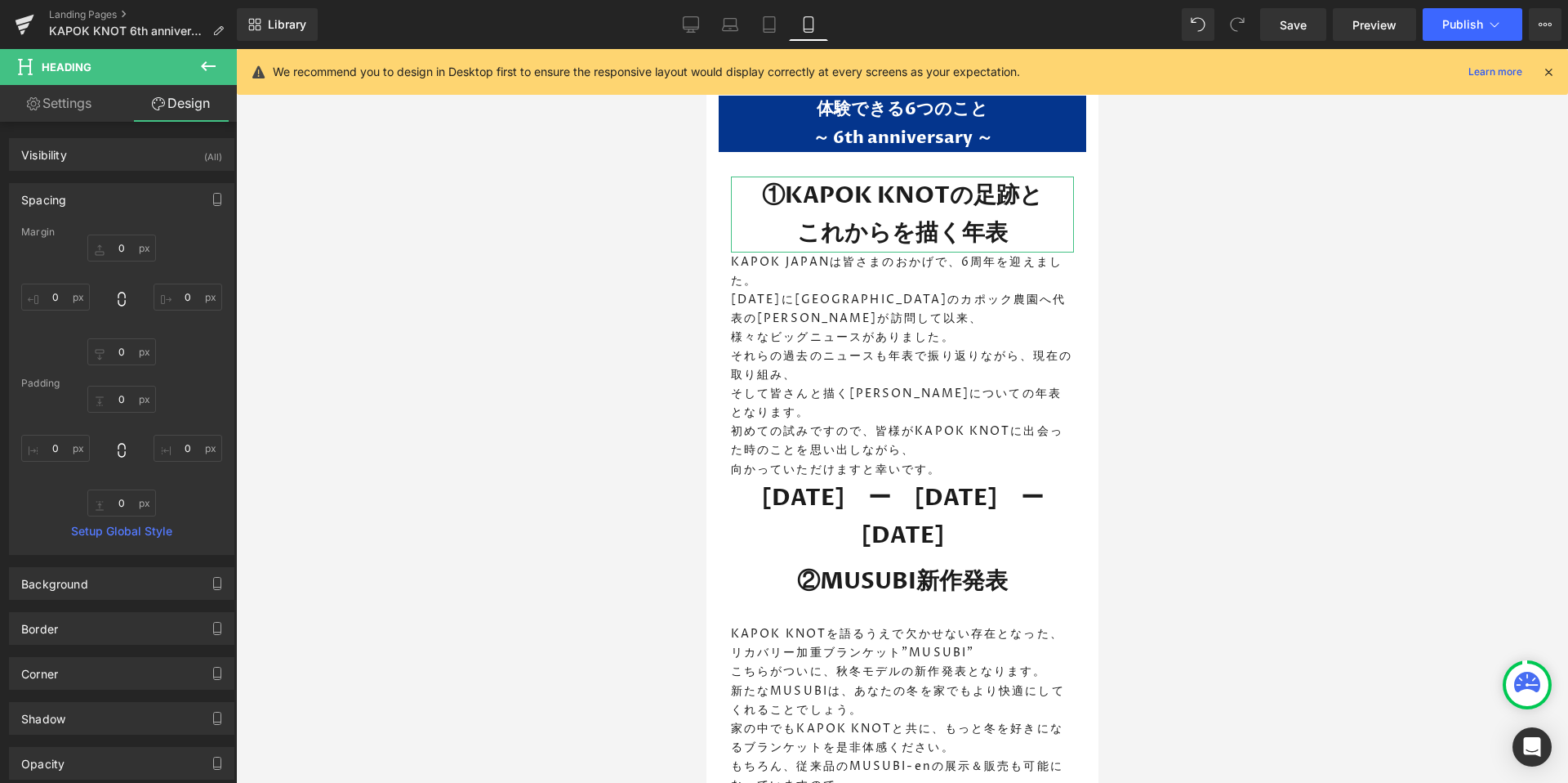
click at [63, 108] on link "Settings" at bounding box center [59, 103] width 118 height 37
type input "100"
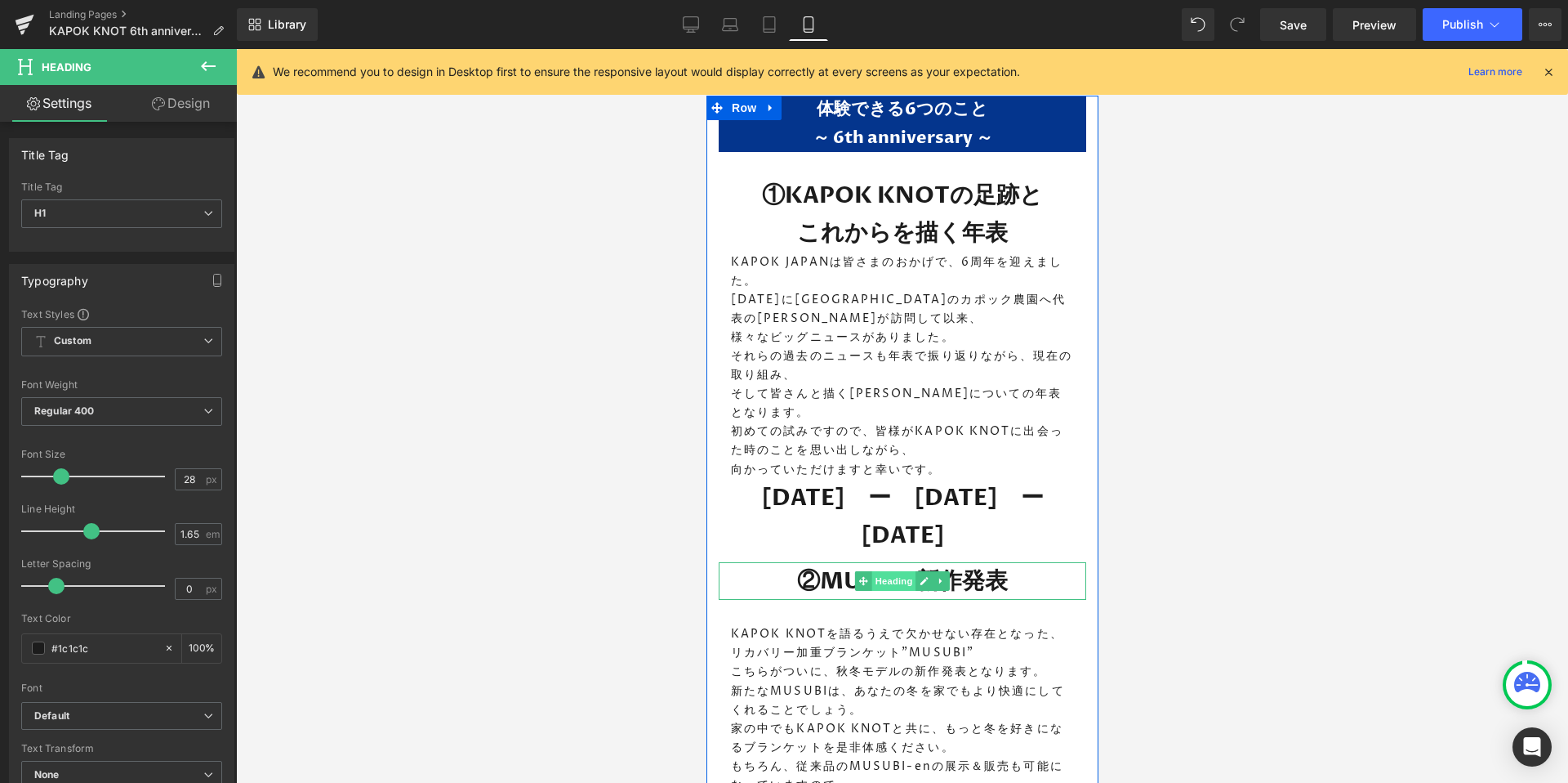
click at [893, 571] on span "Heading" at bounding box center [893, 580] width 44 height 20
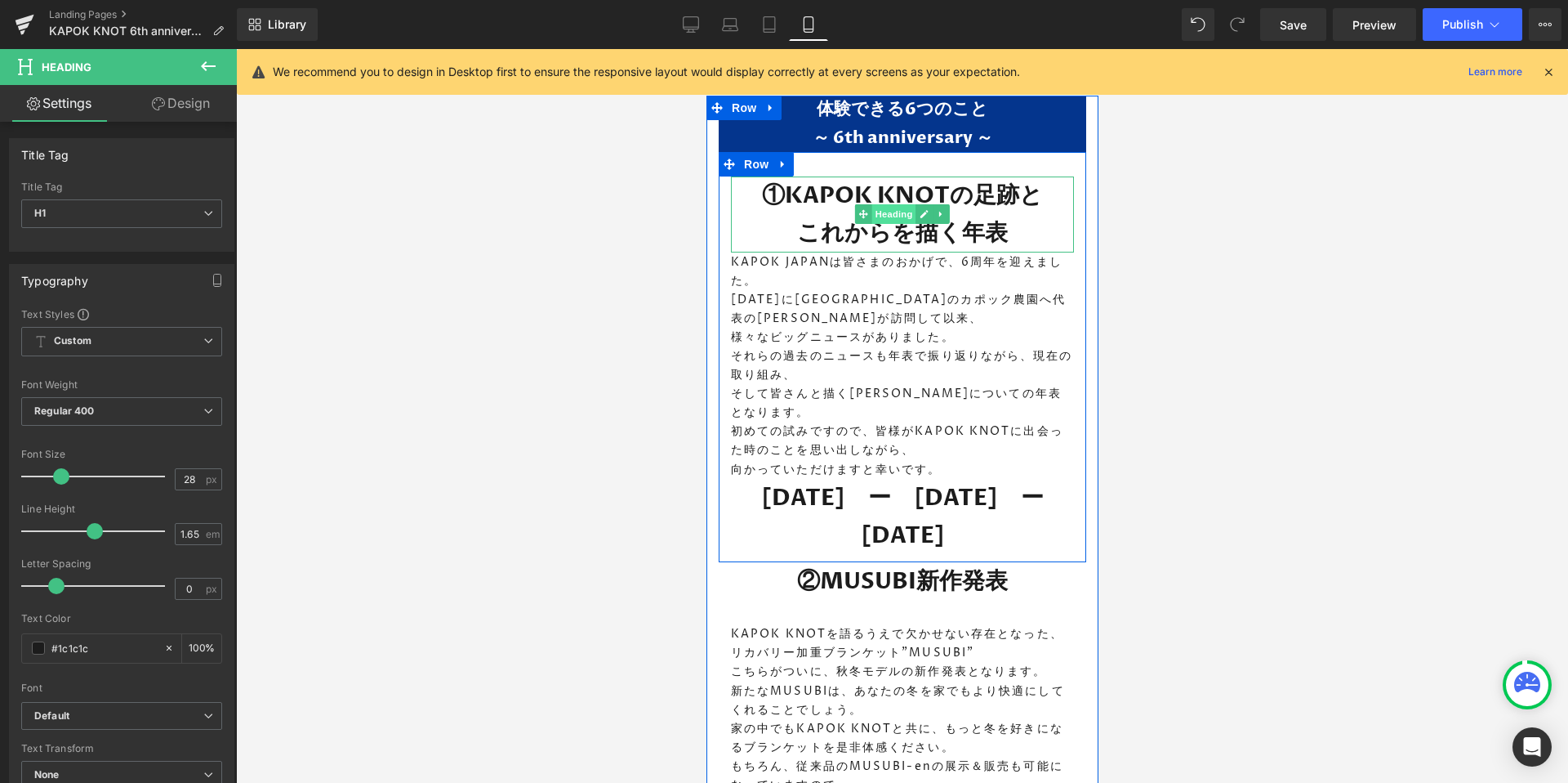
click at [889, 208] on span "Heading" at bounding box center [893, 214] width 44 height 20
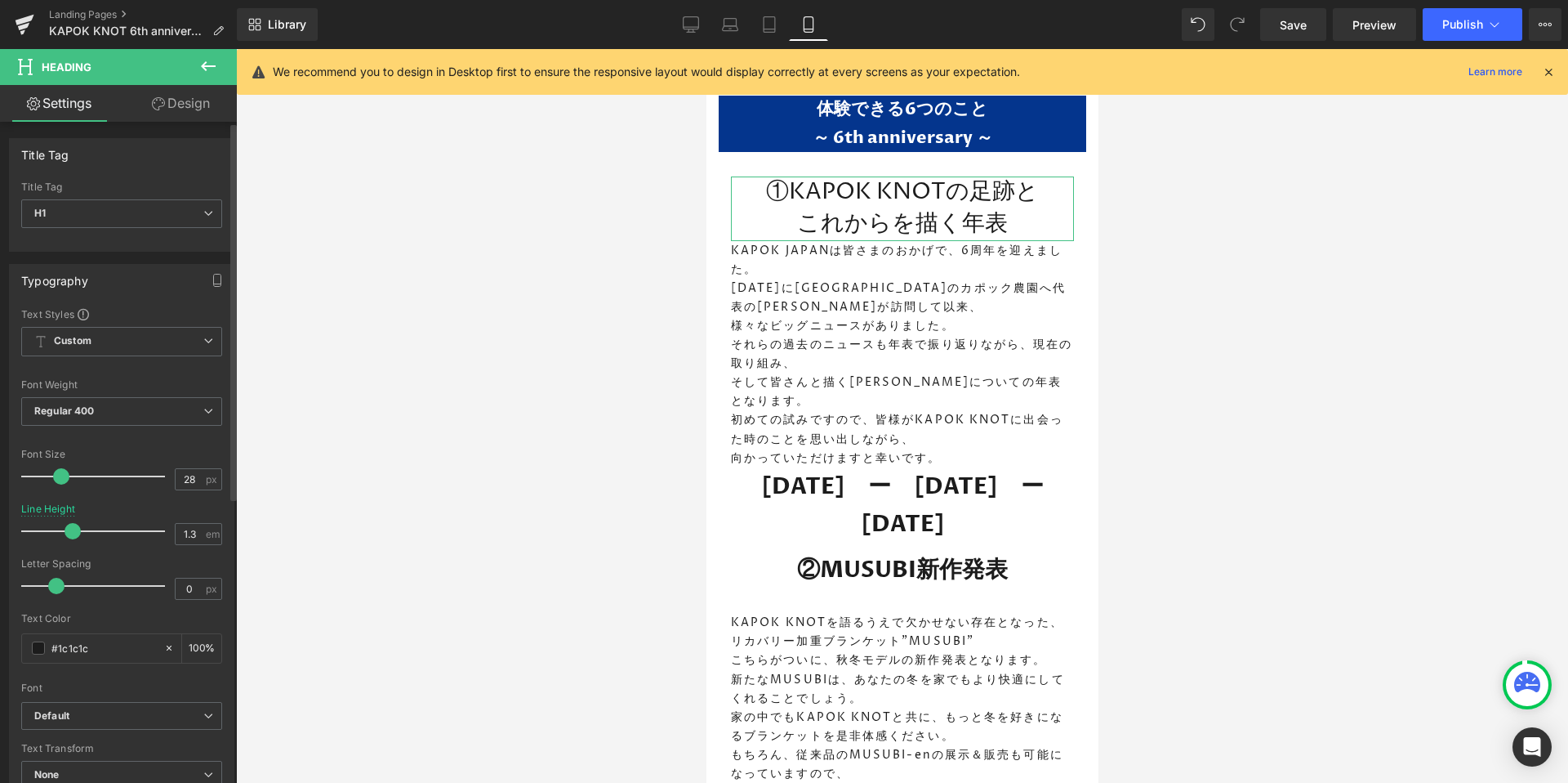
type input "1.2"
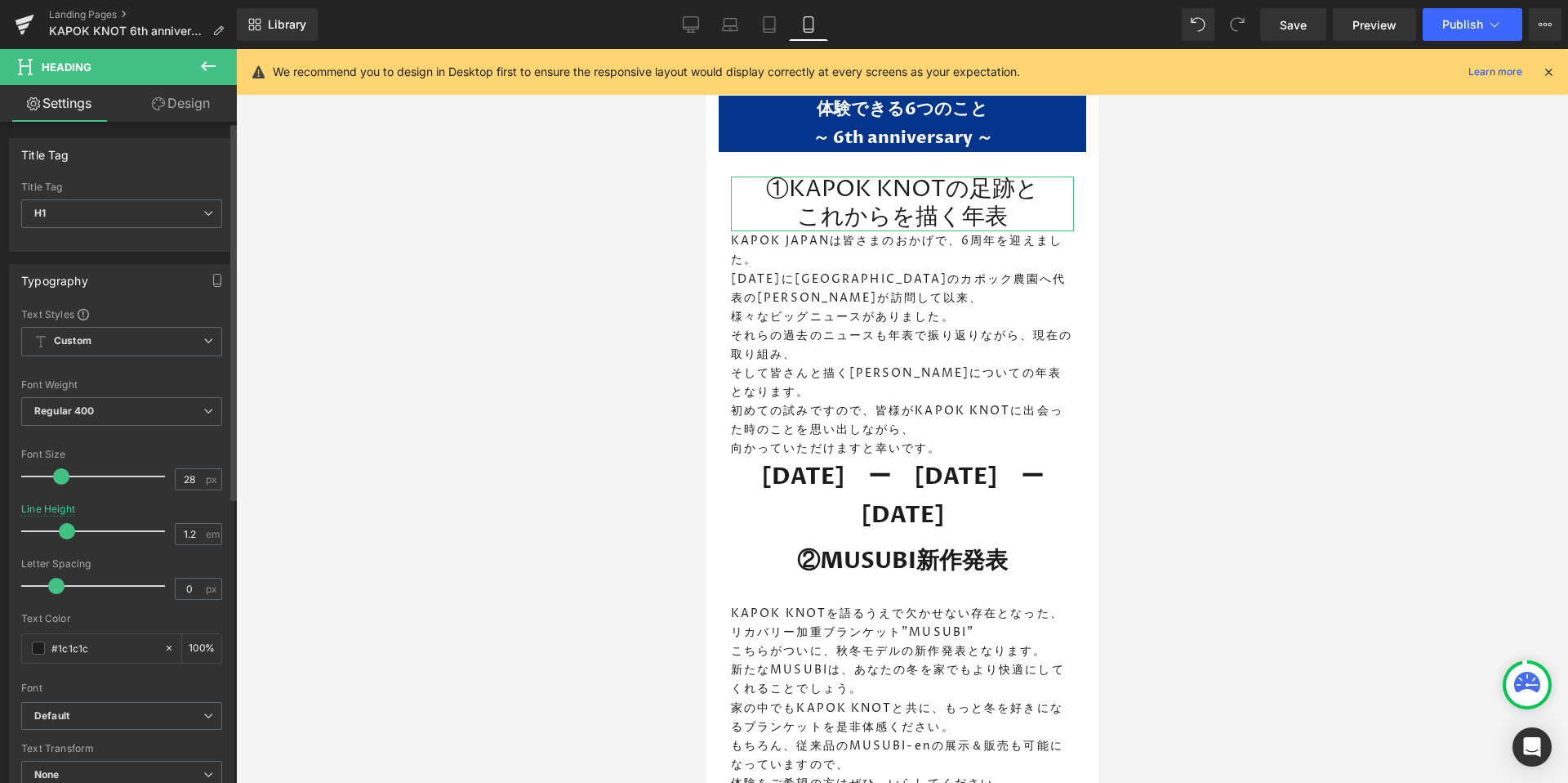
drag, startPoint x: 89, startPoint y: 530, endPoint x: 64, endPoint y: 528, distance: 25.1
click at [64, 528] on span at bounding box center [67, 531] width 16 height 16
click at [94, 420] on span "Regular 400" at bounding box center [122, 410] width 201 height 28
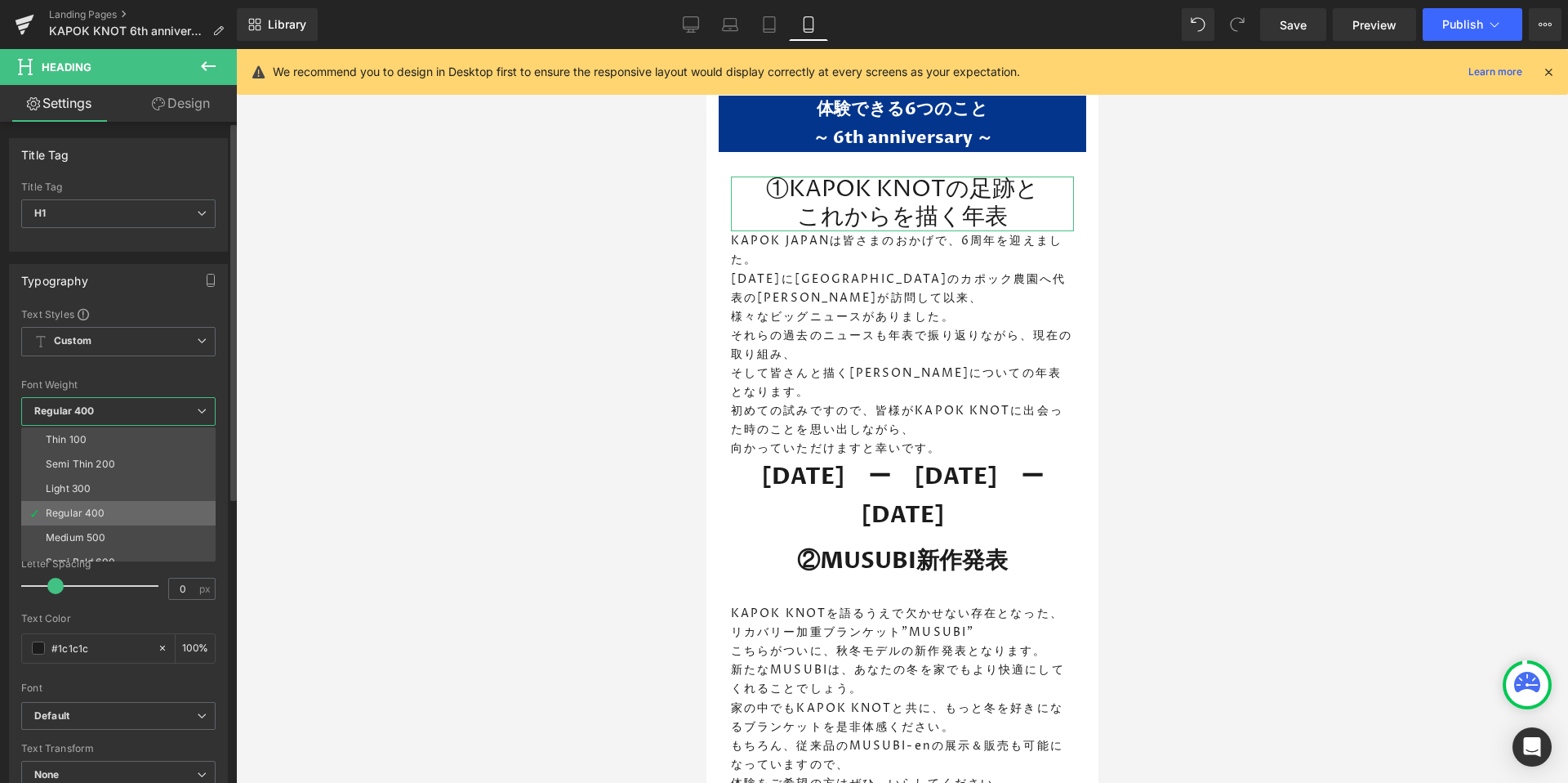
scroll to position [97, 0]
click at [112, 465] on div "Semi Bold 600" at bounding box center [80, 464] width 70 height 11
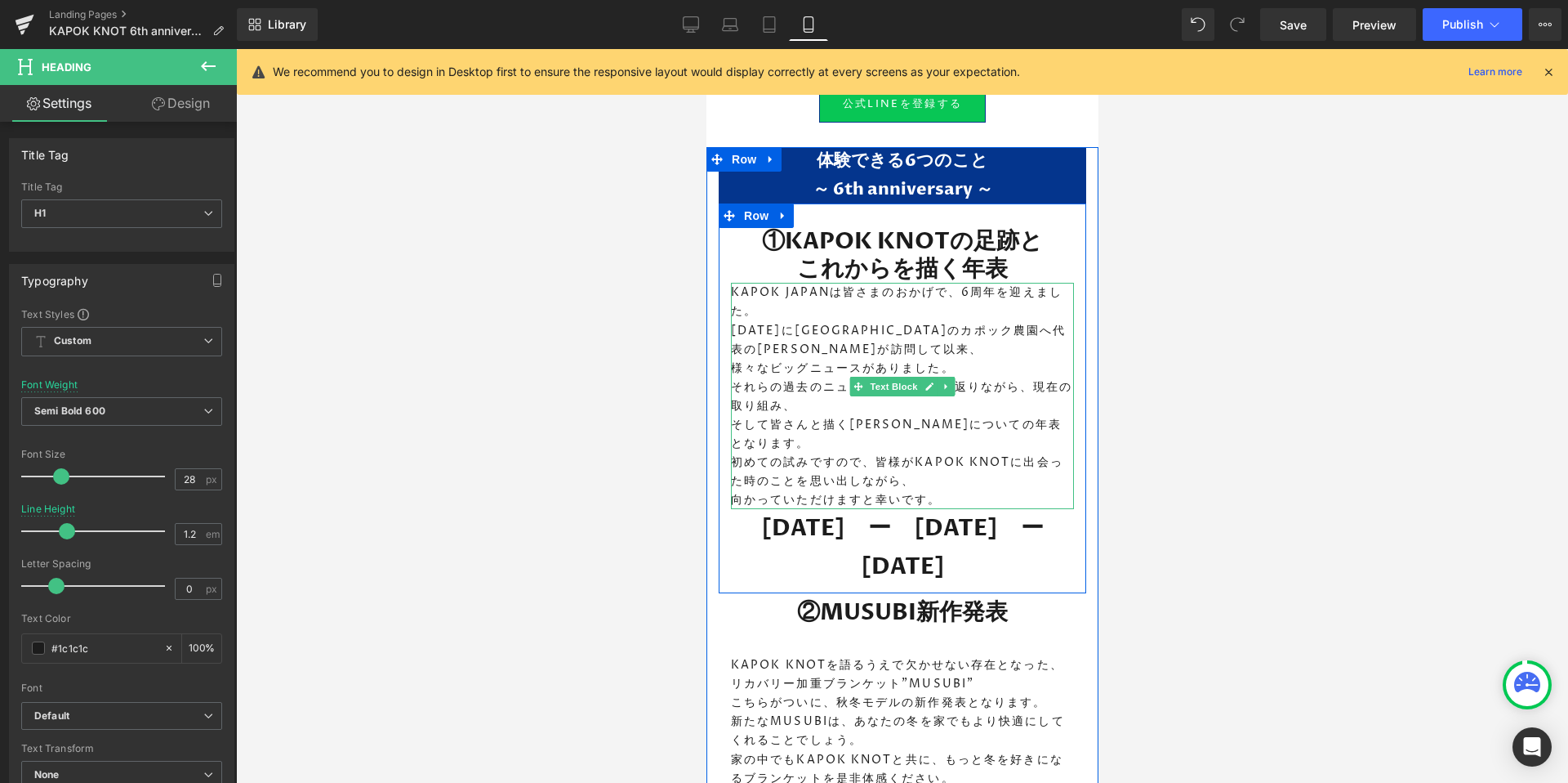
scroll to position [1159, 0]
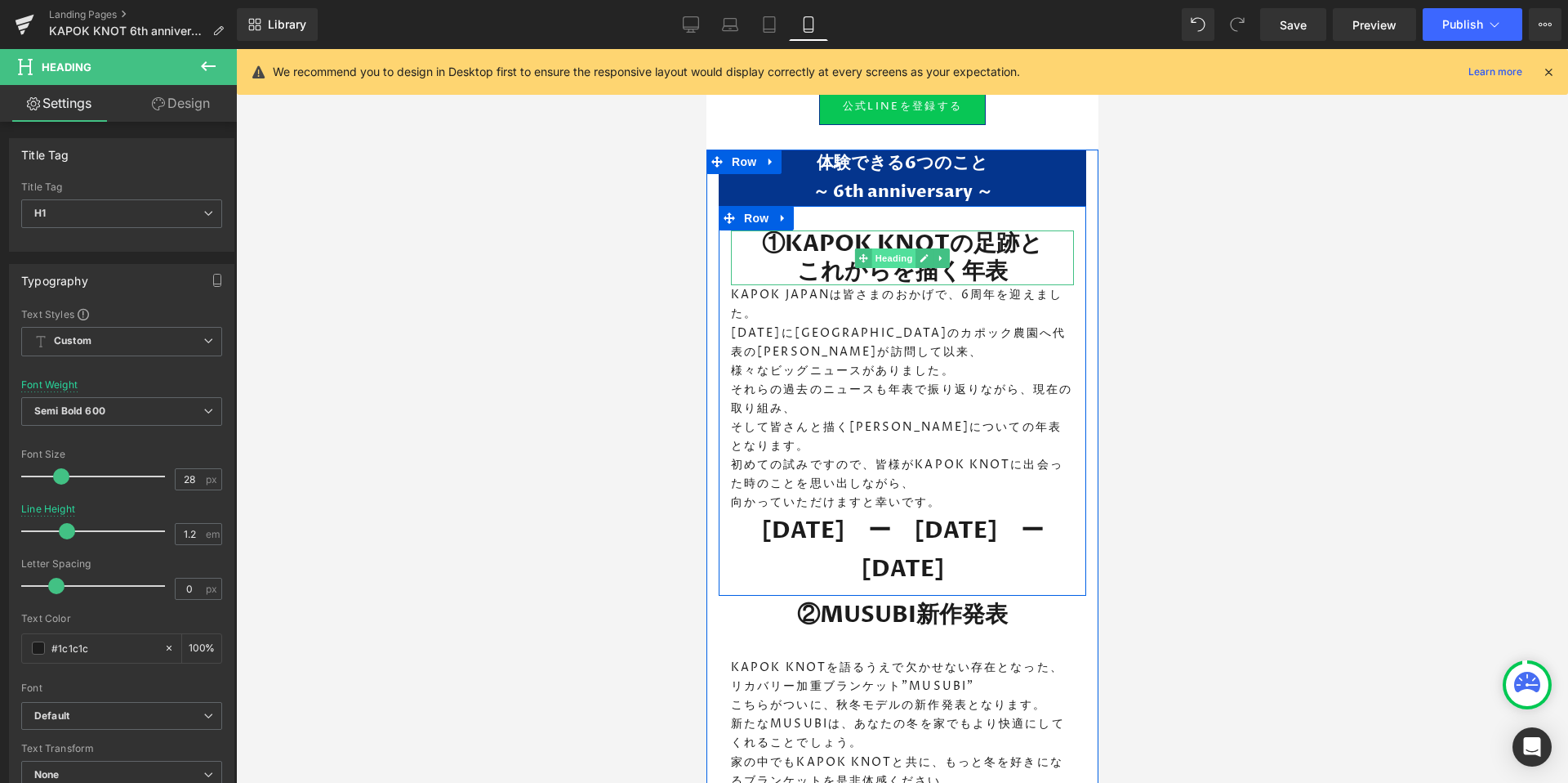
click at [890, 252] on span "Heading" at bounding box center [893, 258] width 44 height 20
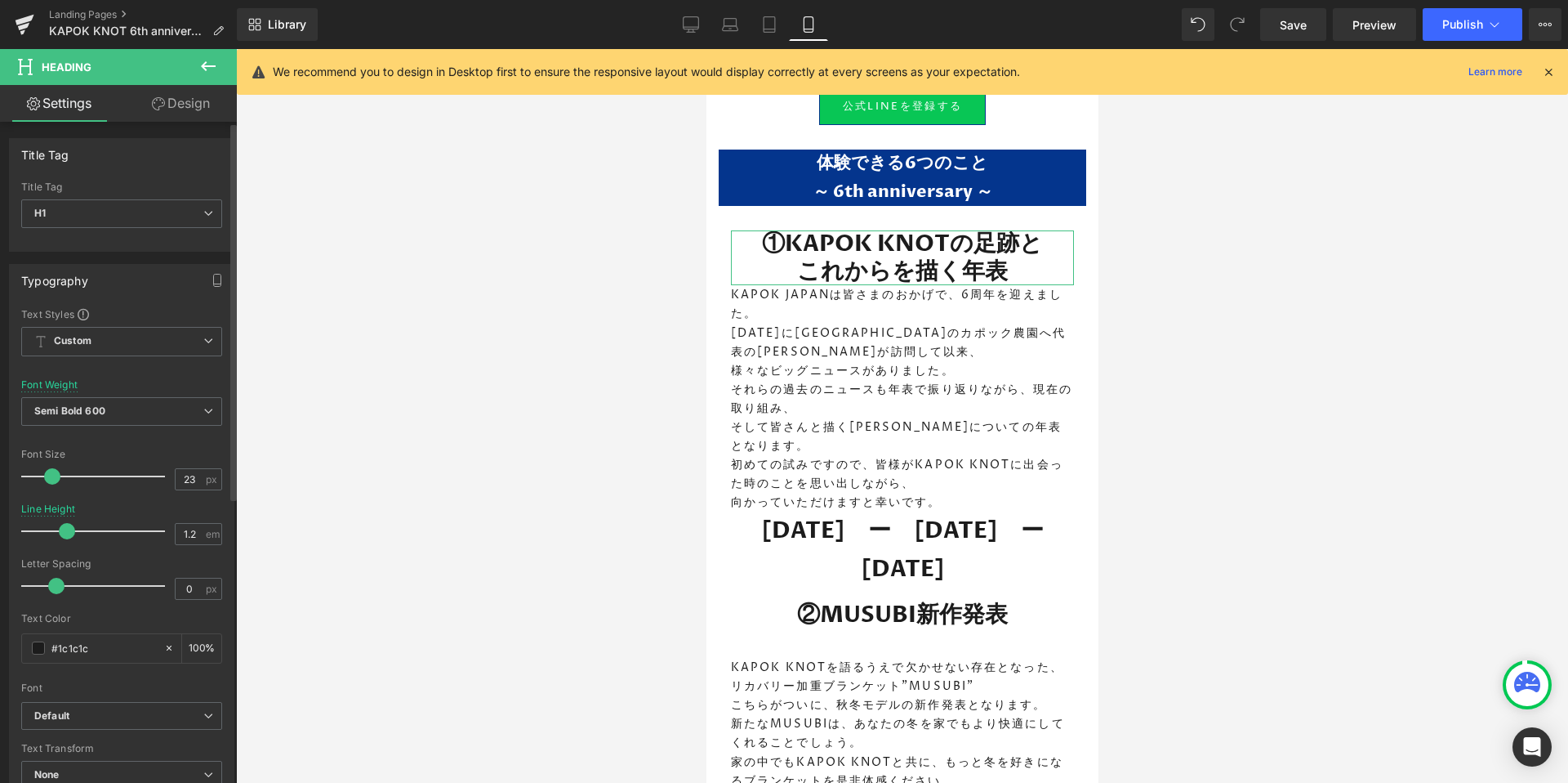
type input "22"
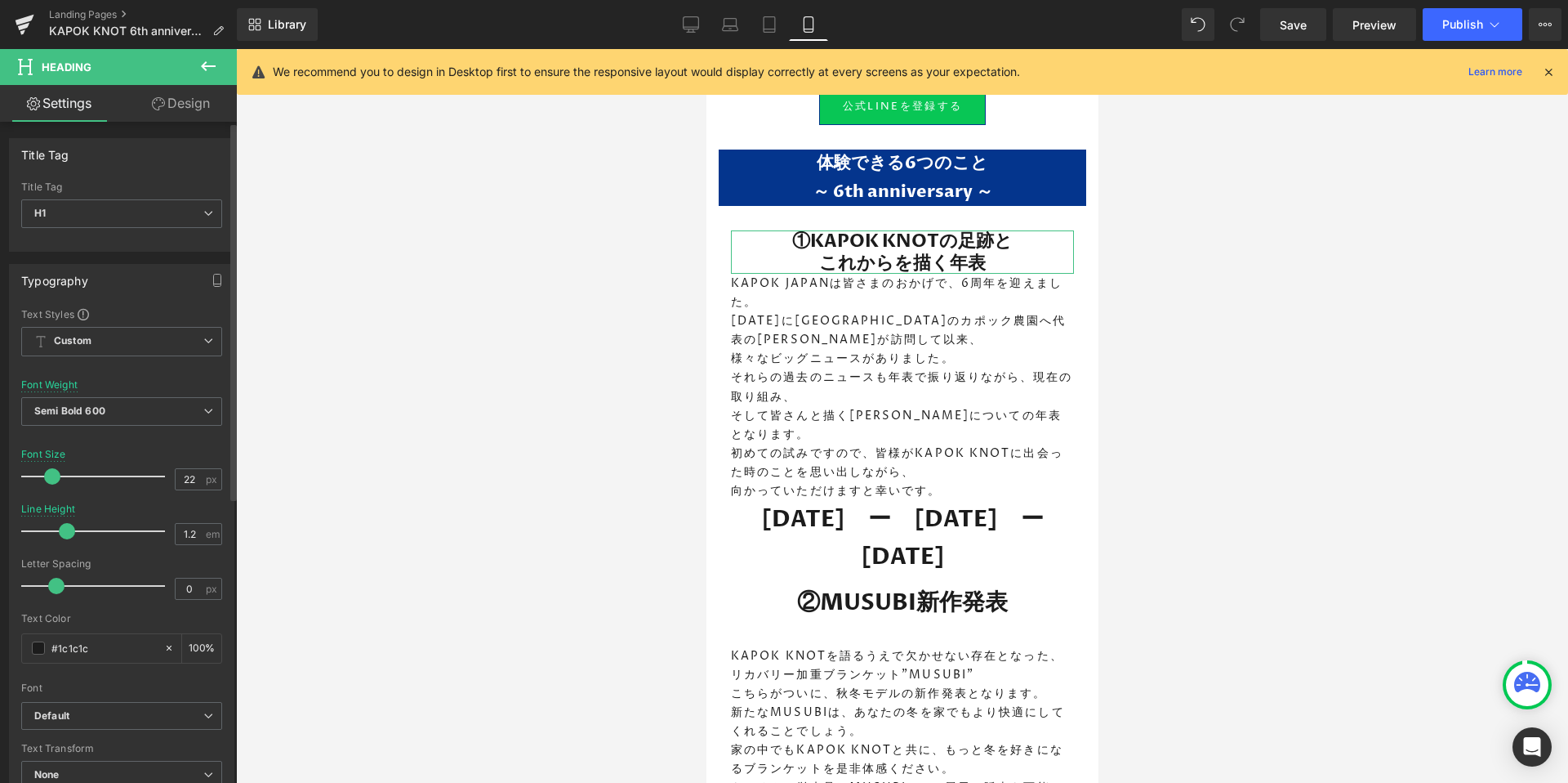
click at [48, 478] on span at bounding box center [51, 476] width 16 height 16
click at [1334, 434] on div at bounding box center [902, 416] width 1332 height 733
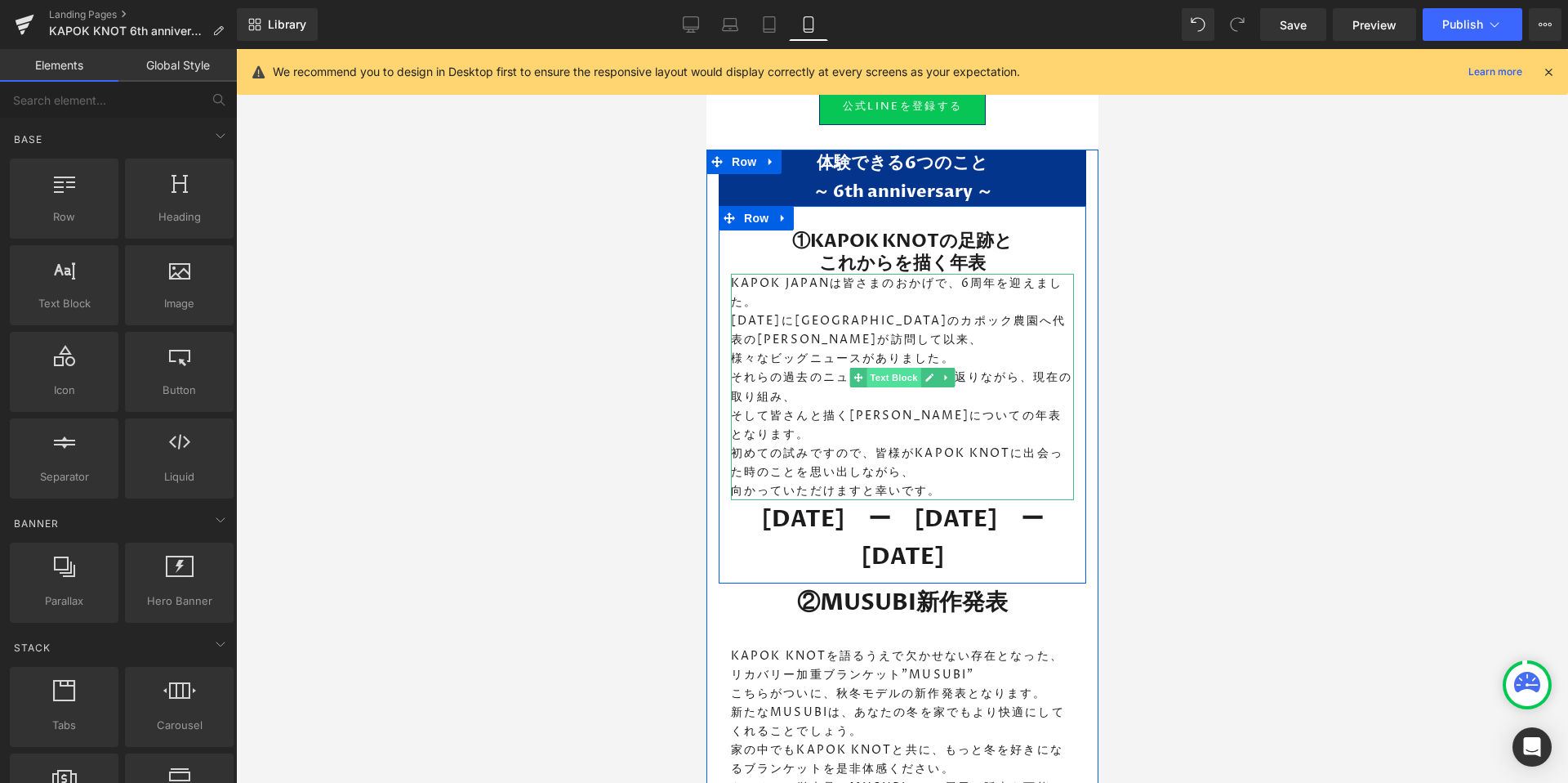
click at [903, 368] on span "Text Block" at bounding box center [893, 377] width 54 height 20
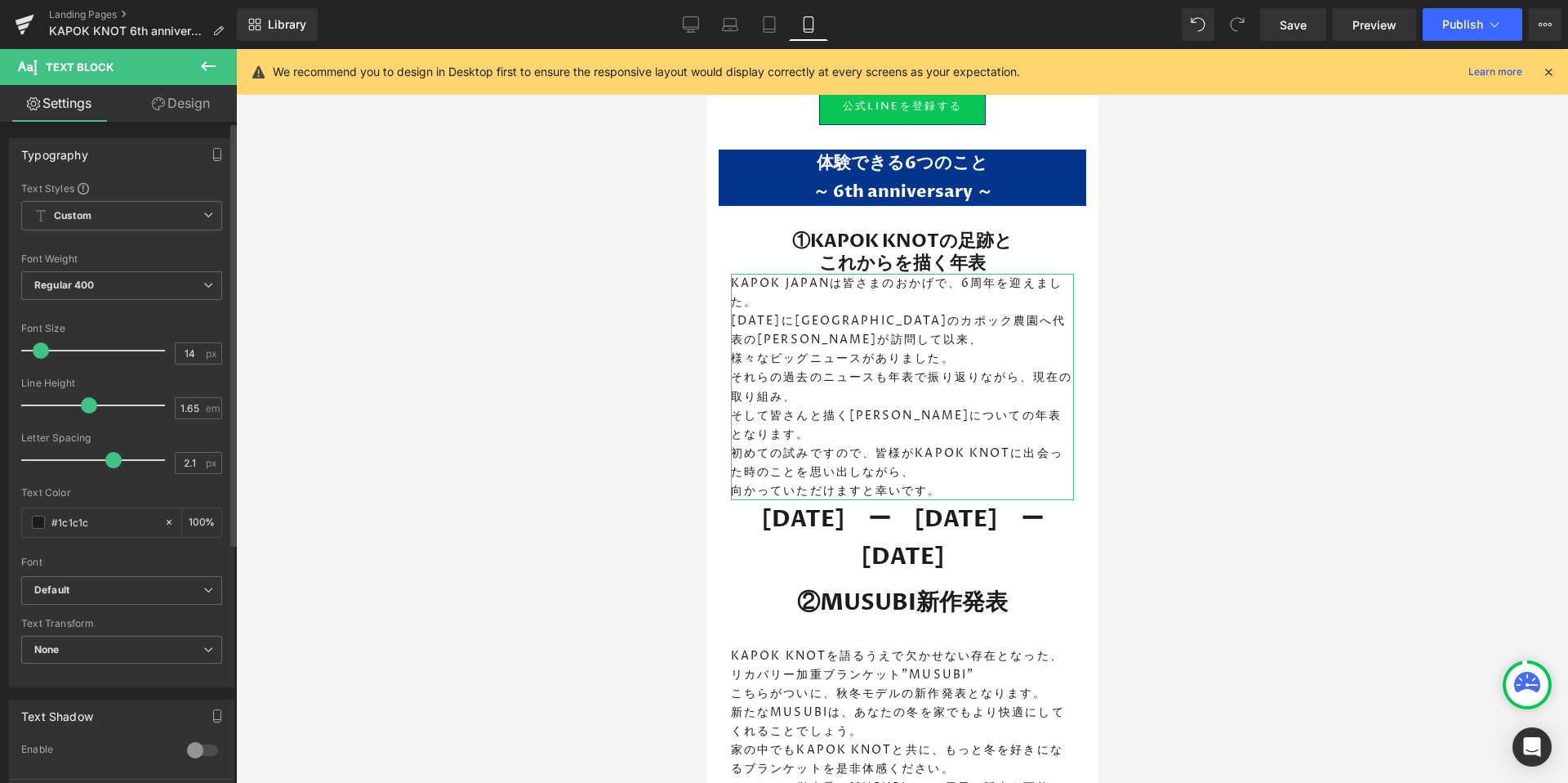
type input "15"
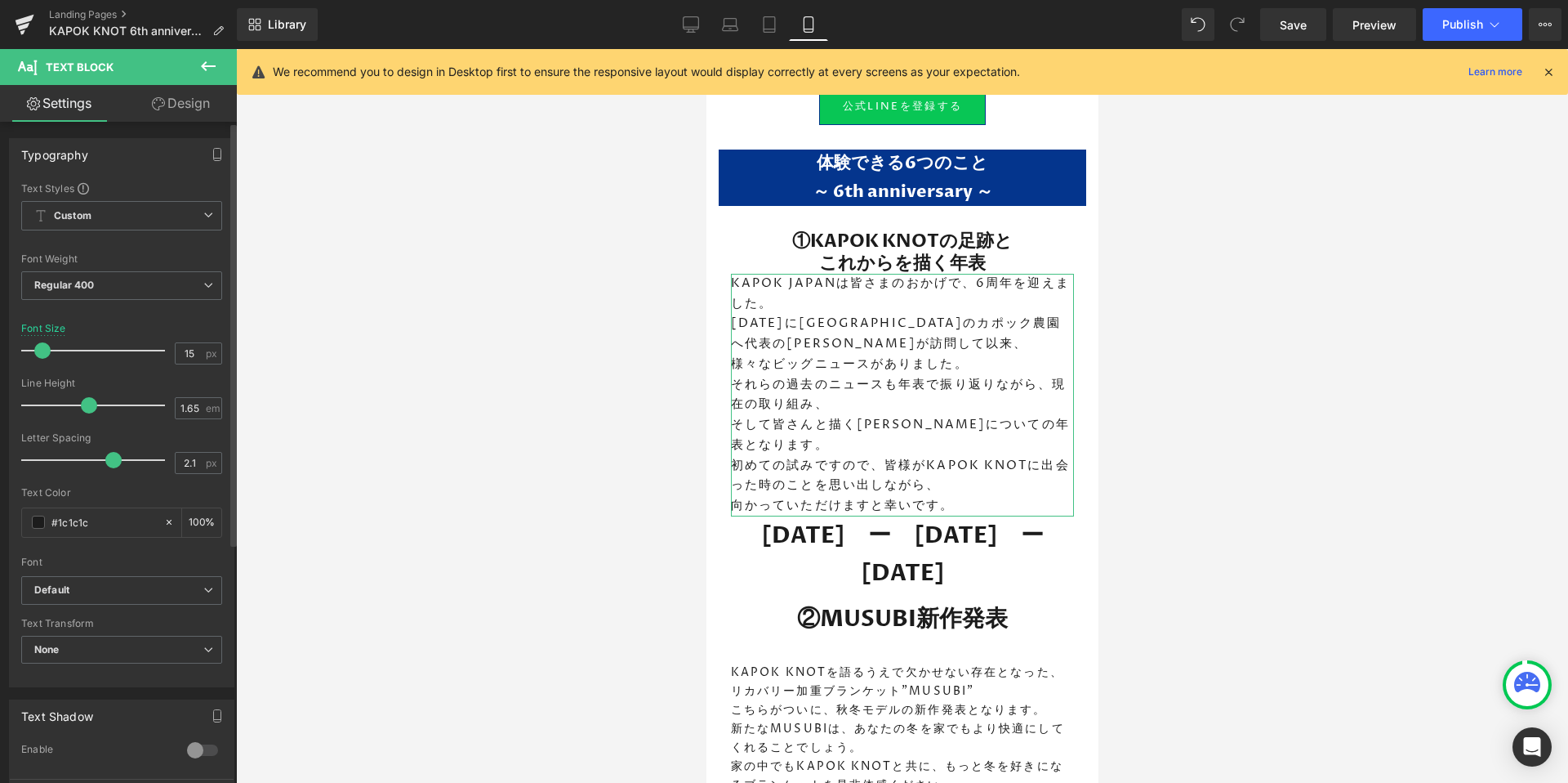
click at [40, 351] on span at bounding box center [42, 350] width 16 height 16
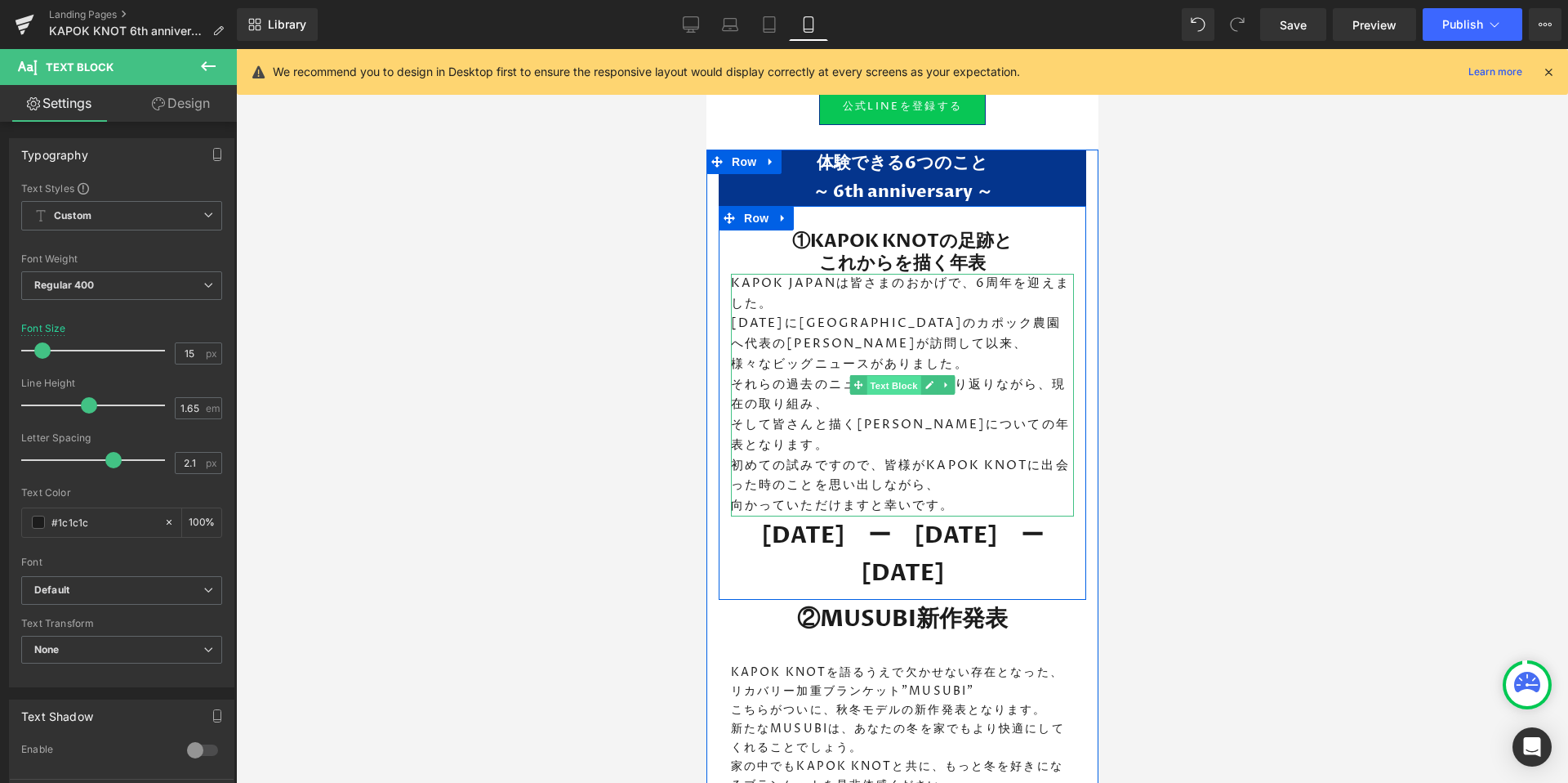
click at [897, 379] on span "Text Block" at bounding box center [893, 385] width 54 height 20
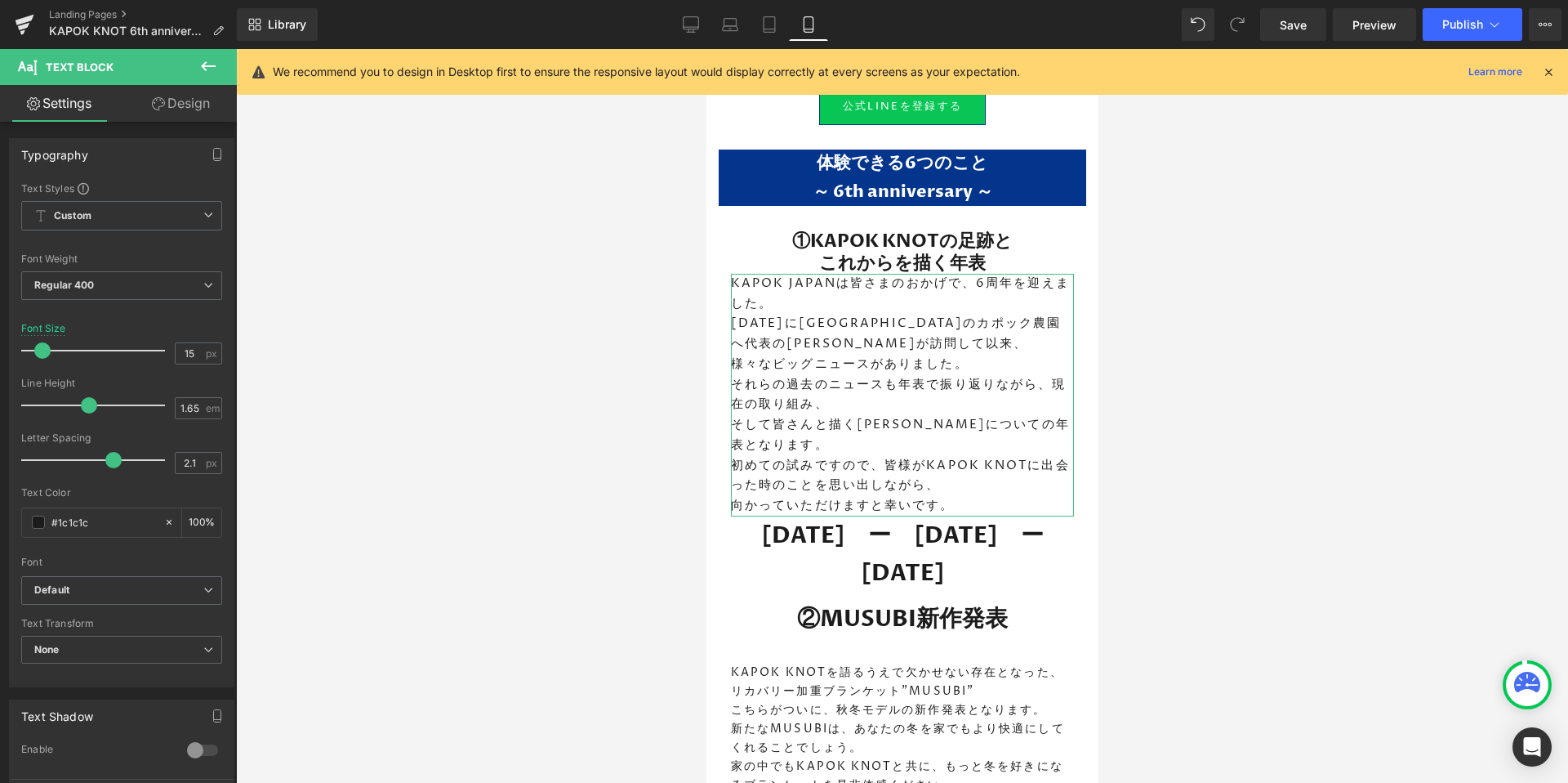
click at [160, 106] on icon at bounding box center [158, 103] width 13 height 13
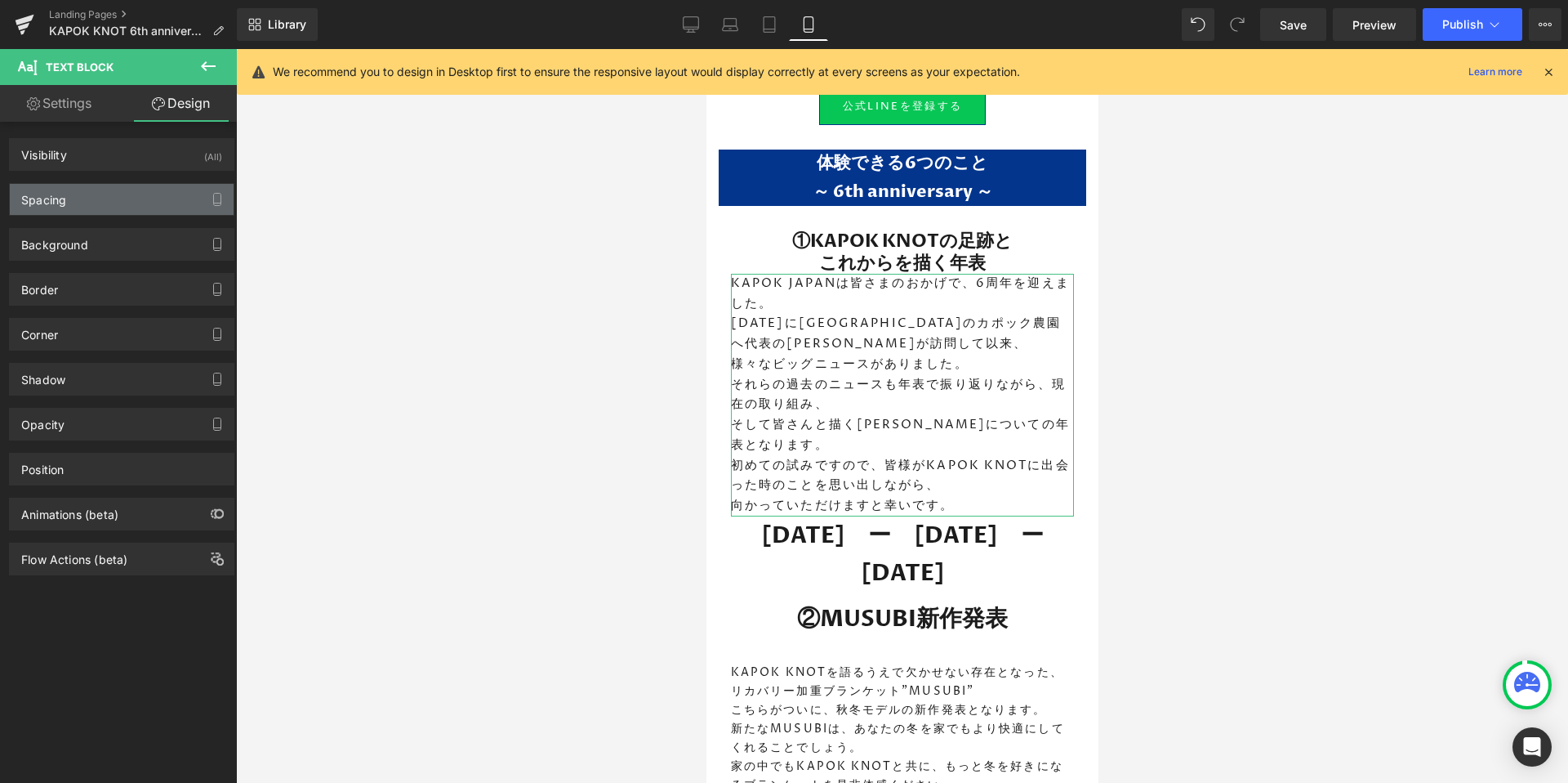
click at [82, 203] on div "Spacing" at bounding box center [121, 199] width 224 height 31
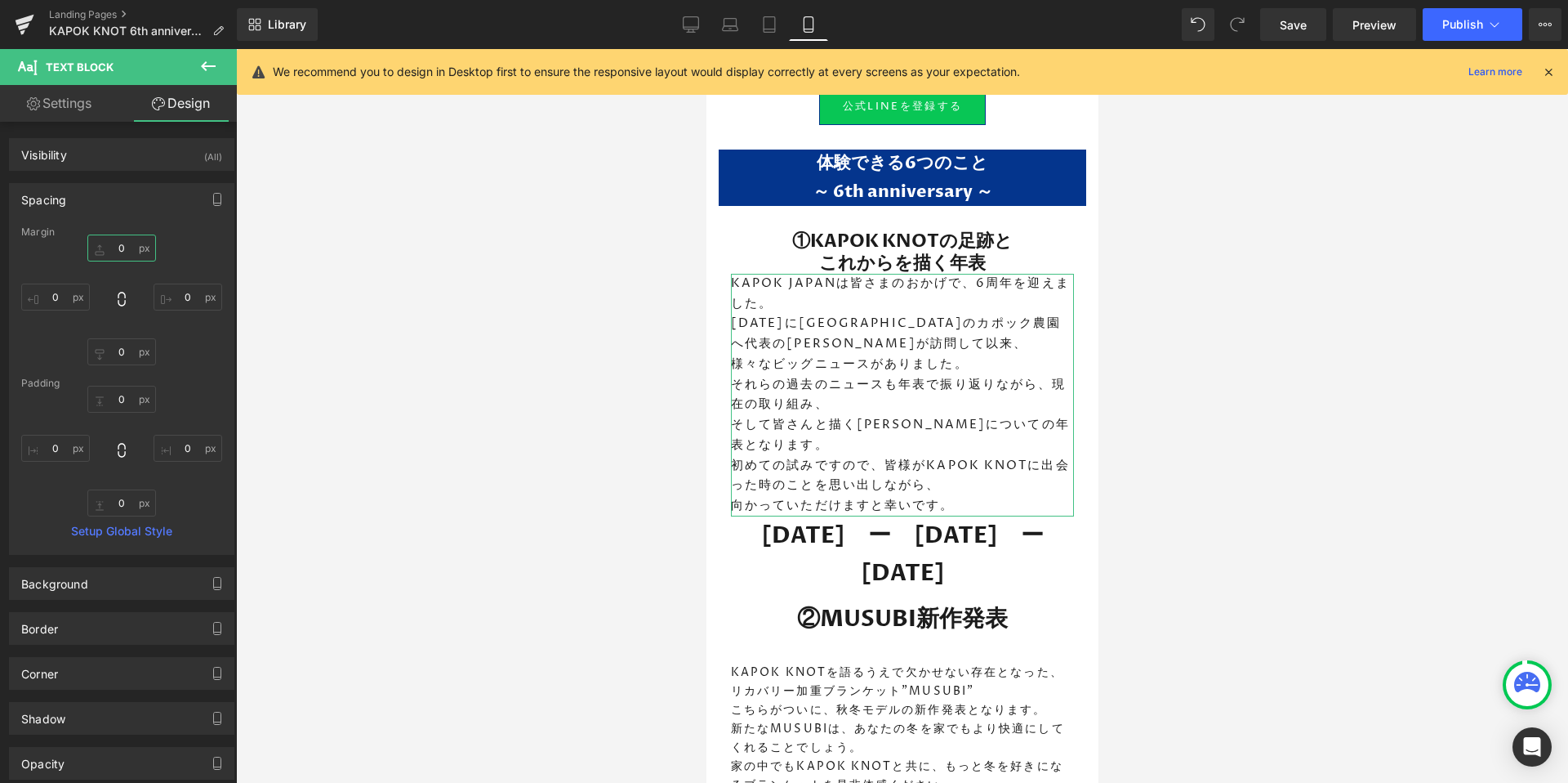
click at [118, 248] on input "0" at bounding box center [122, 247] width 69 height 27
type input "２０"
type input "２"
type input "２2"
type input "２"
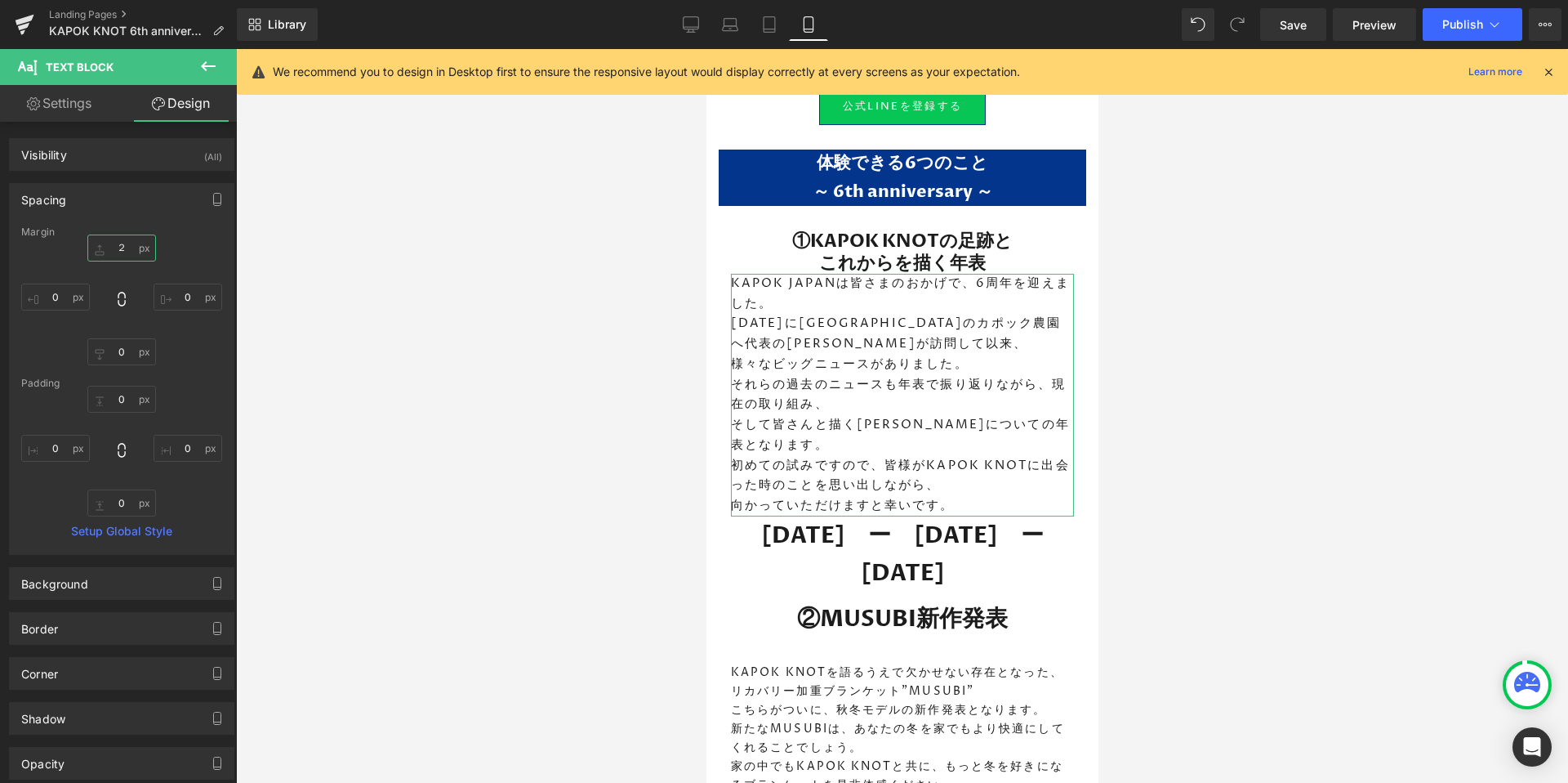
type input "２０"
type input "２"
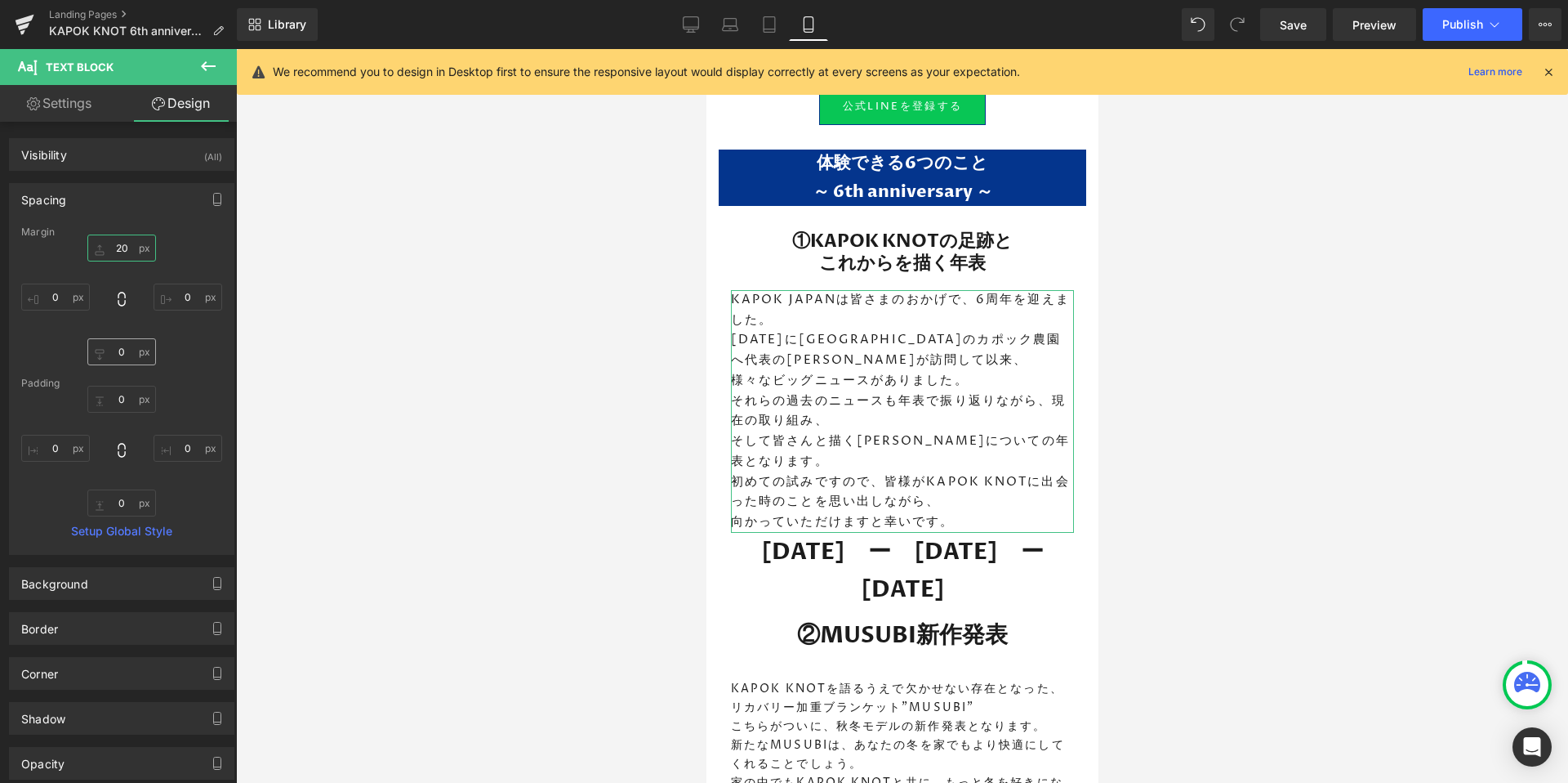
type input "20"
click at [114, 345] on input "0" at bounding box center [122, 351] width 69 height 27
type input "20"
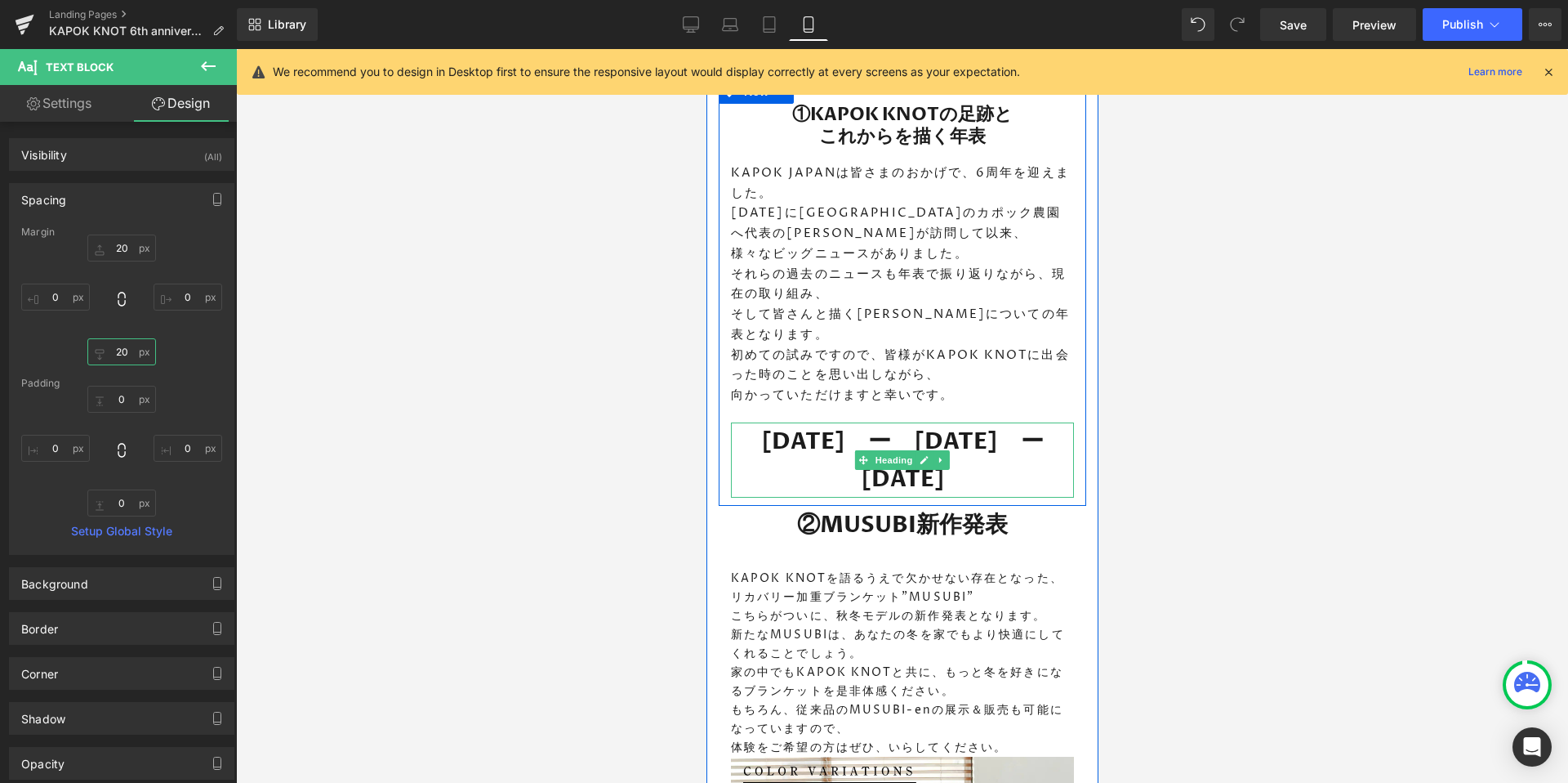
scroll to position [1296, 0]
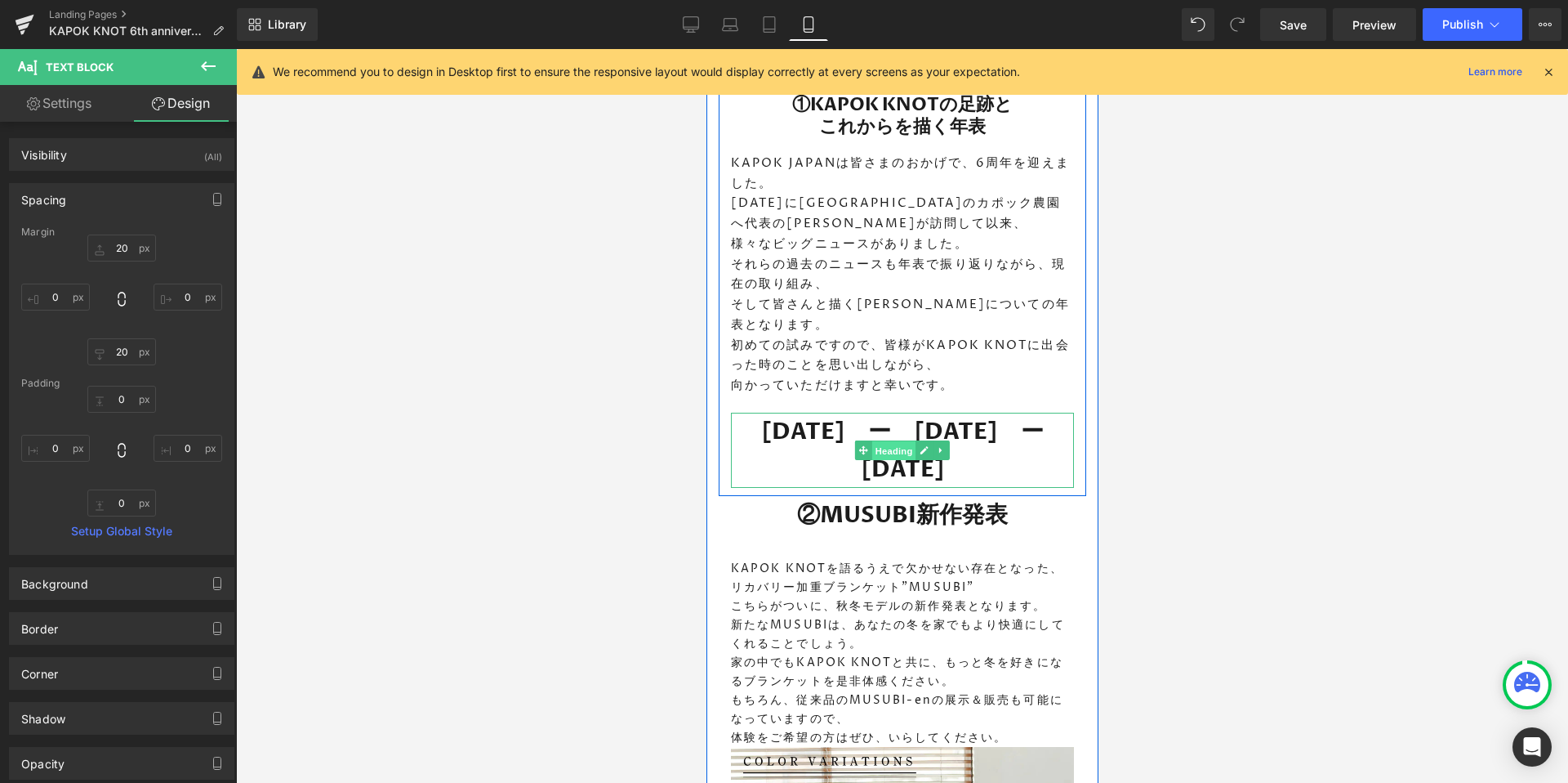
click at [894, 441] on span "Heading" at bounding box center [893, 451] width 44 height 20
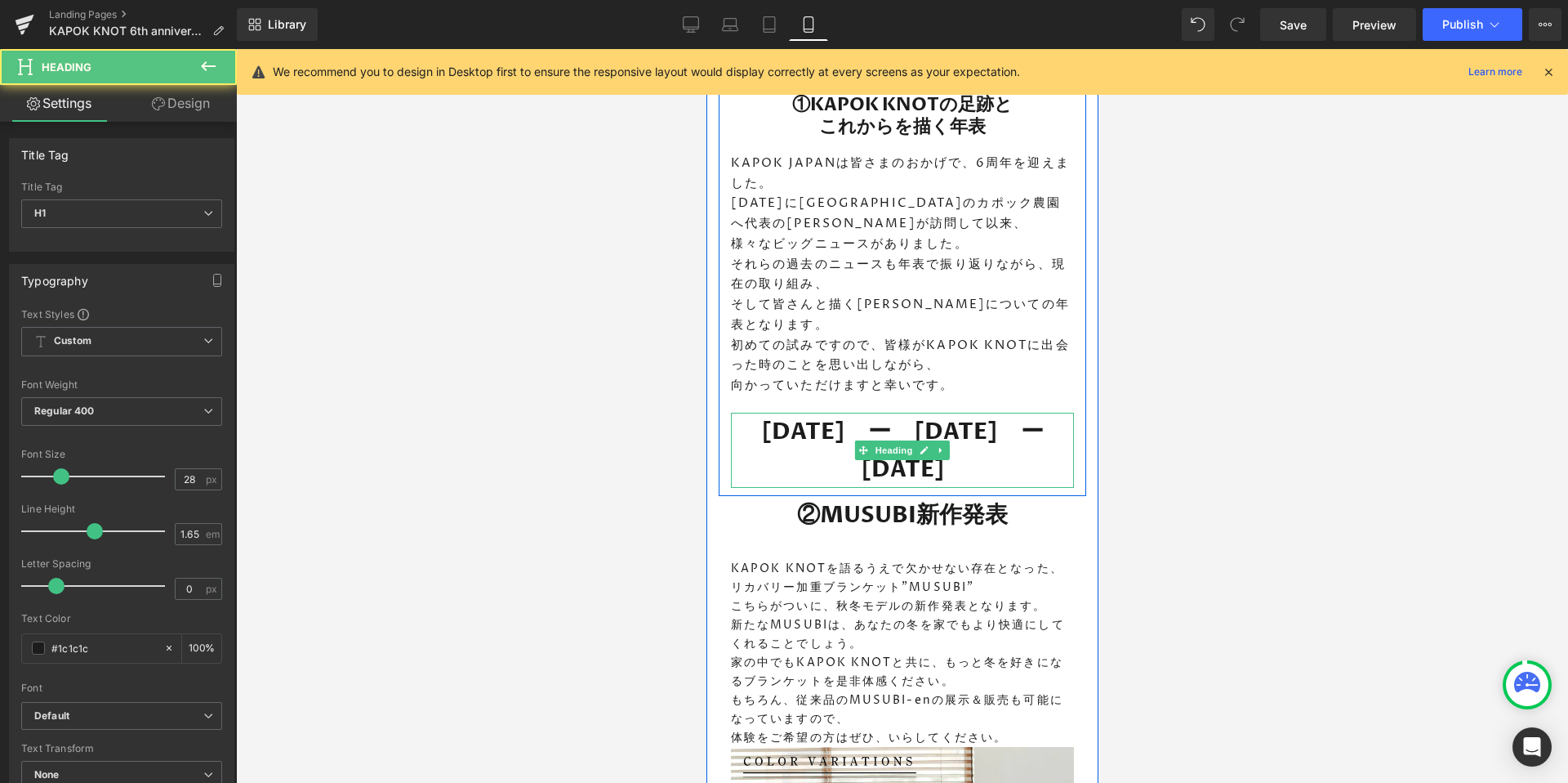
click at [810, 413] on h1 "2019　ー　2025　ー　2050" at bounding box center [902, 451] width 343 height 76
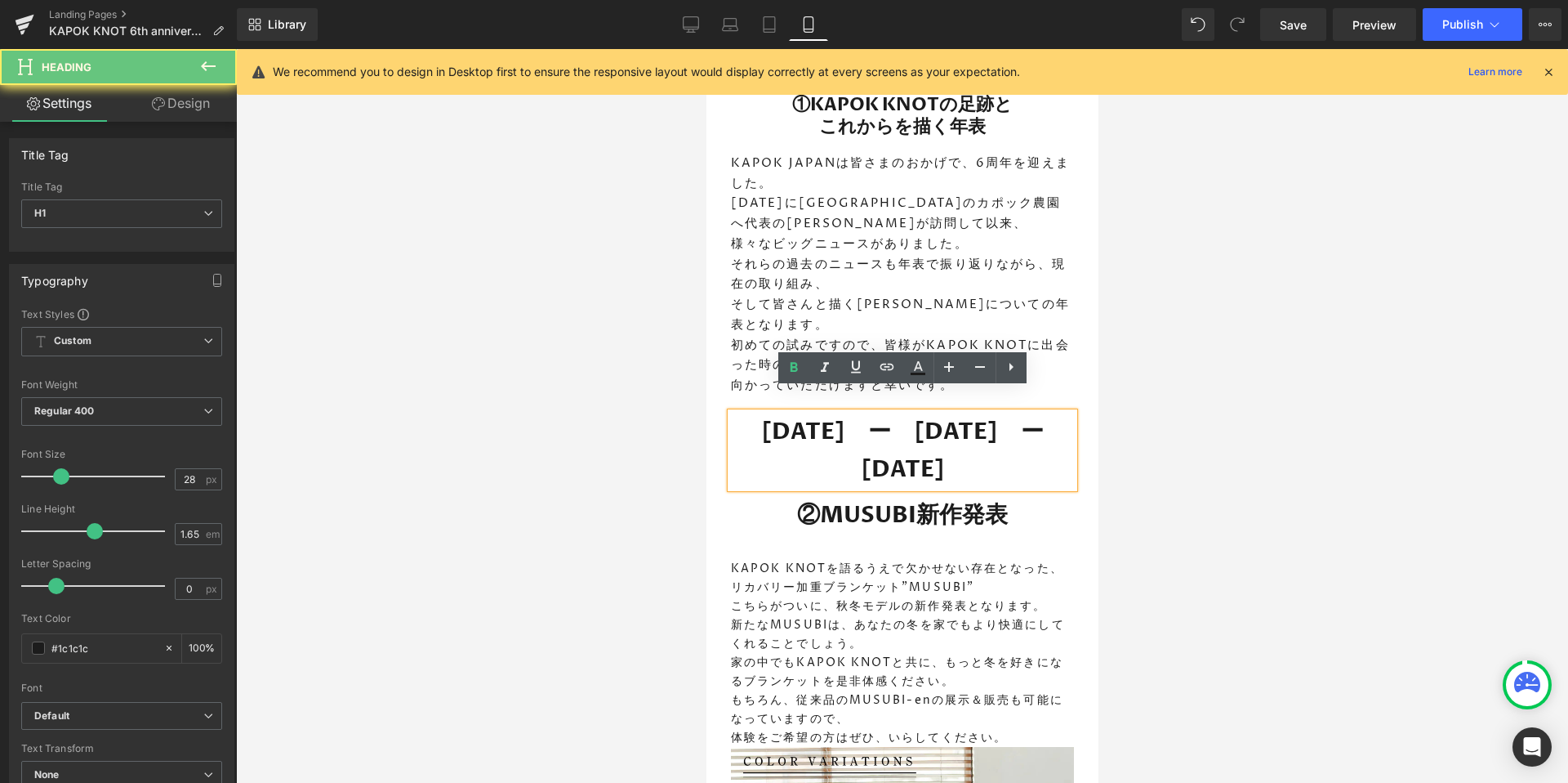
click at [817, 413] on h1 "2019　ー　2025　ー　2050" at bounding box center [902, 451] width 343 height 76
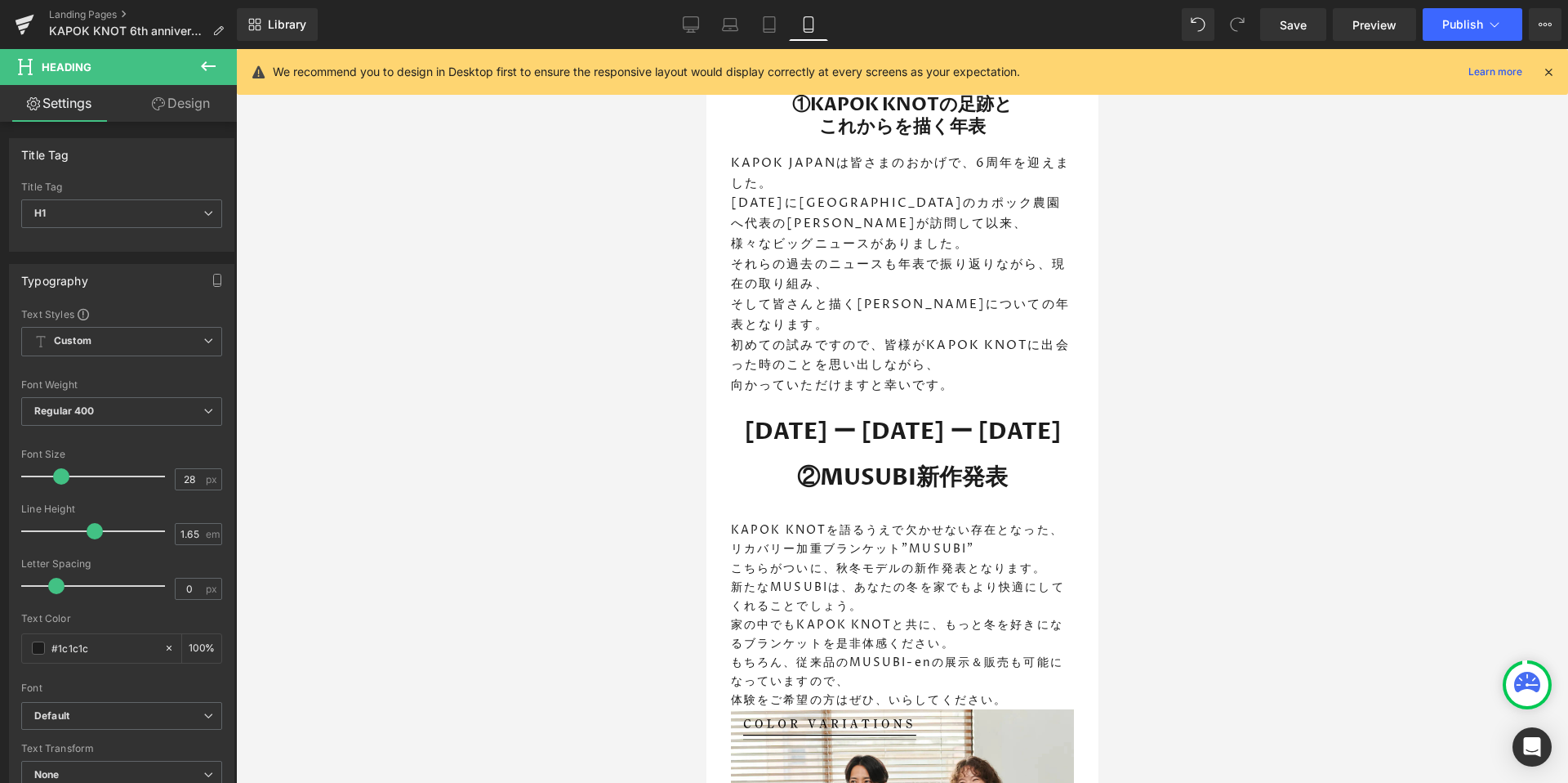
click at [1386, 554] on div at bounding box center [902, 416] width 1332 height 733
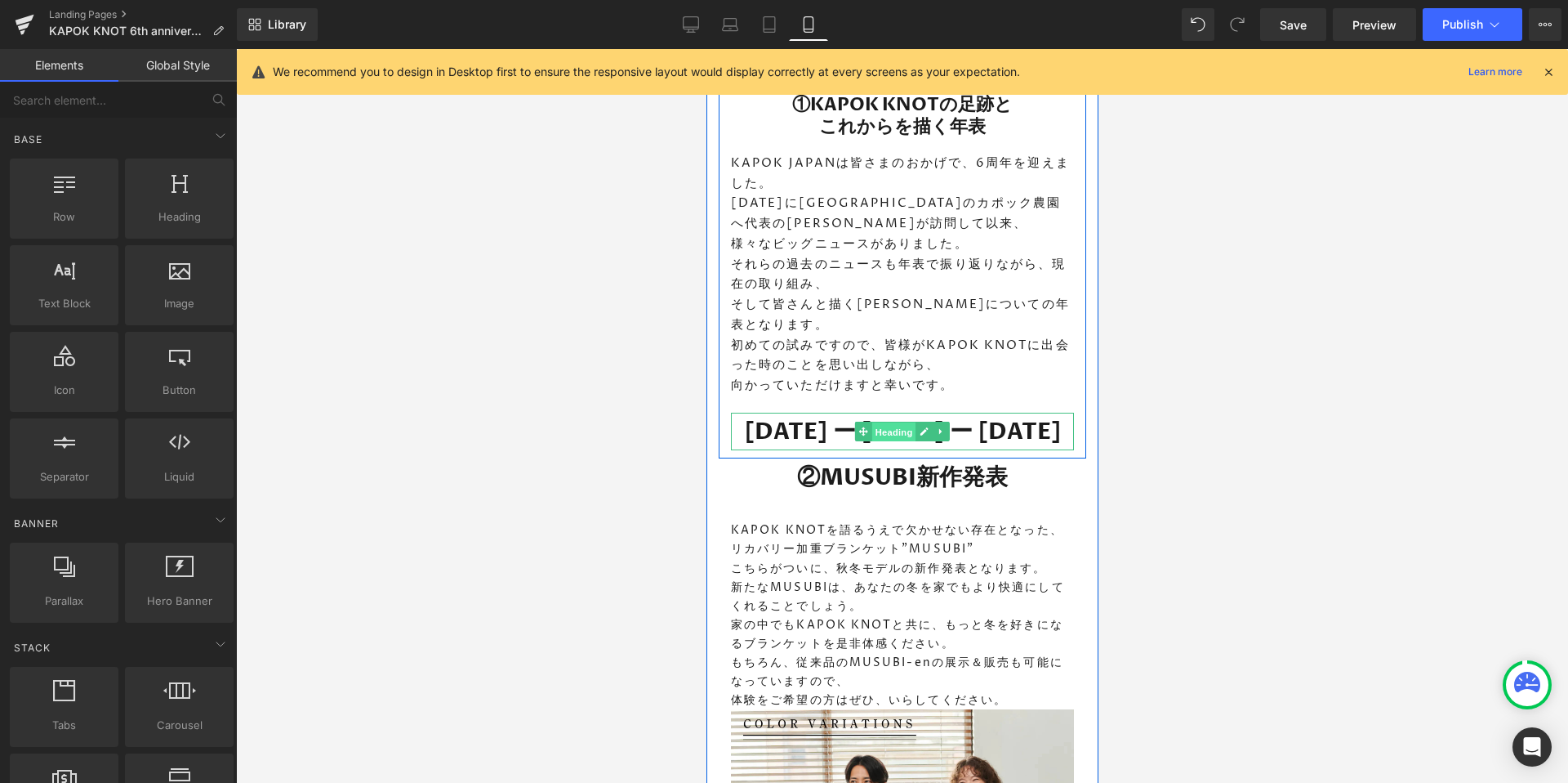
click at [887, 422] on span "Heading" at bounding box center [893, 432] width 44 height 20
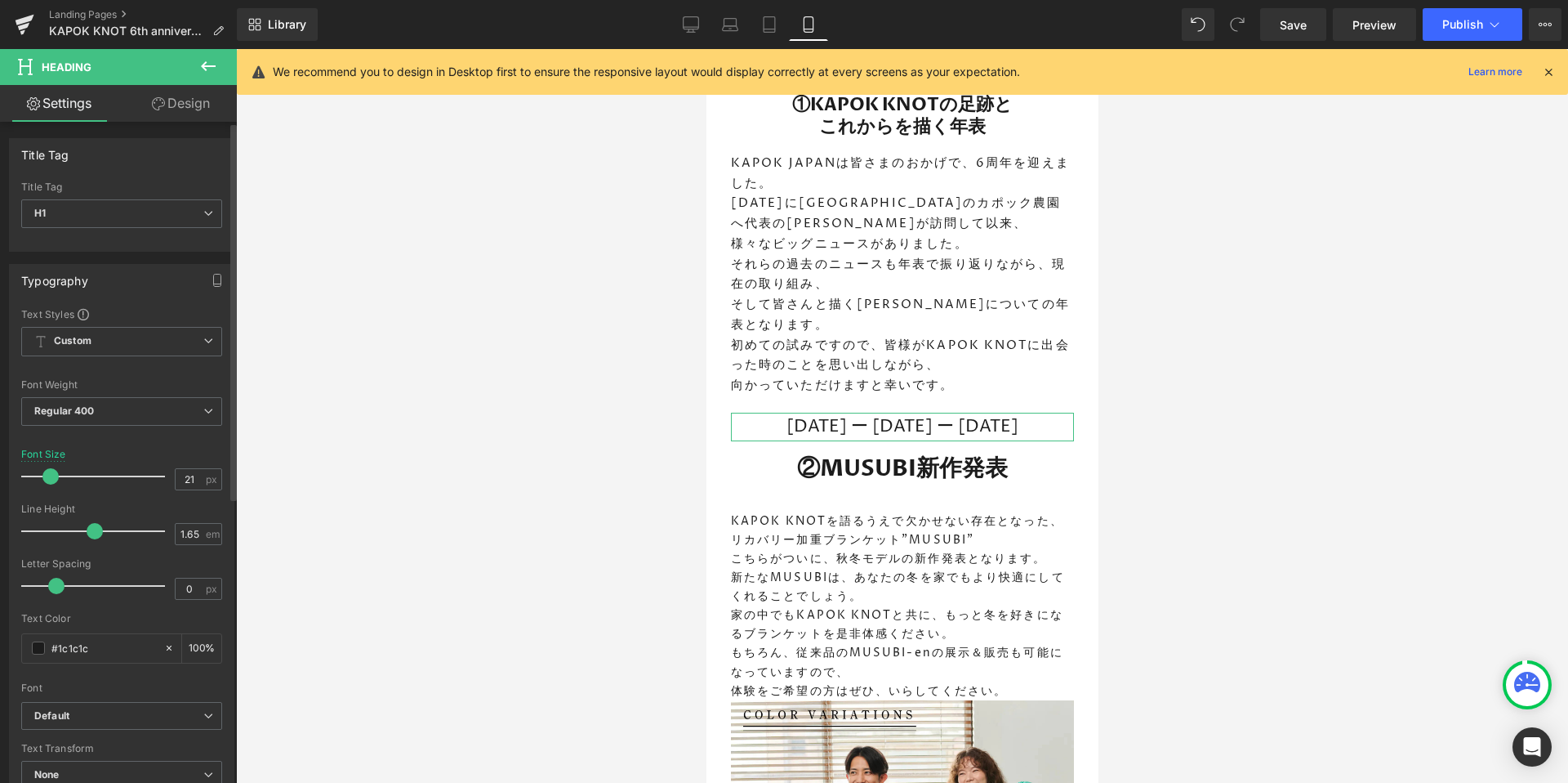
type input "22"
drag, startPoint x: 53, startPoint y: 475, endPoint x: 45, endPoint y: 474, distance: 8.1
click at [45, 474] on span at bounding box center [51, 476] width 16 height 16
click at [78, 414] on b "Regular 400" at bounding box center [64, 410] width 60 height 12
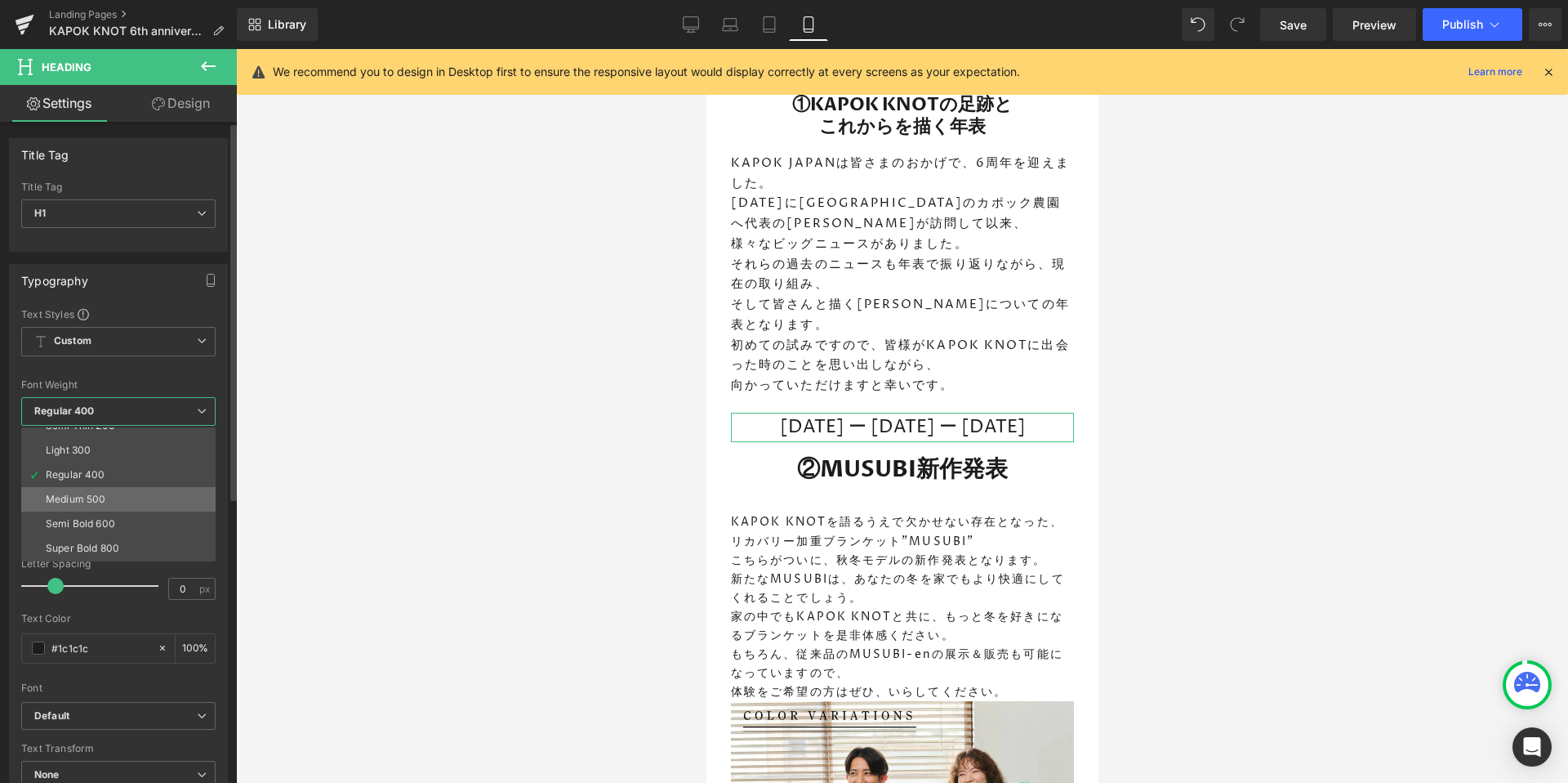
scroll to position [43, 0]
click at [97, 517] on div "Semi Bold 600" at bounding box center [80, 519] width 70 height 11
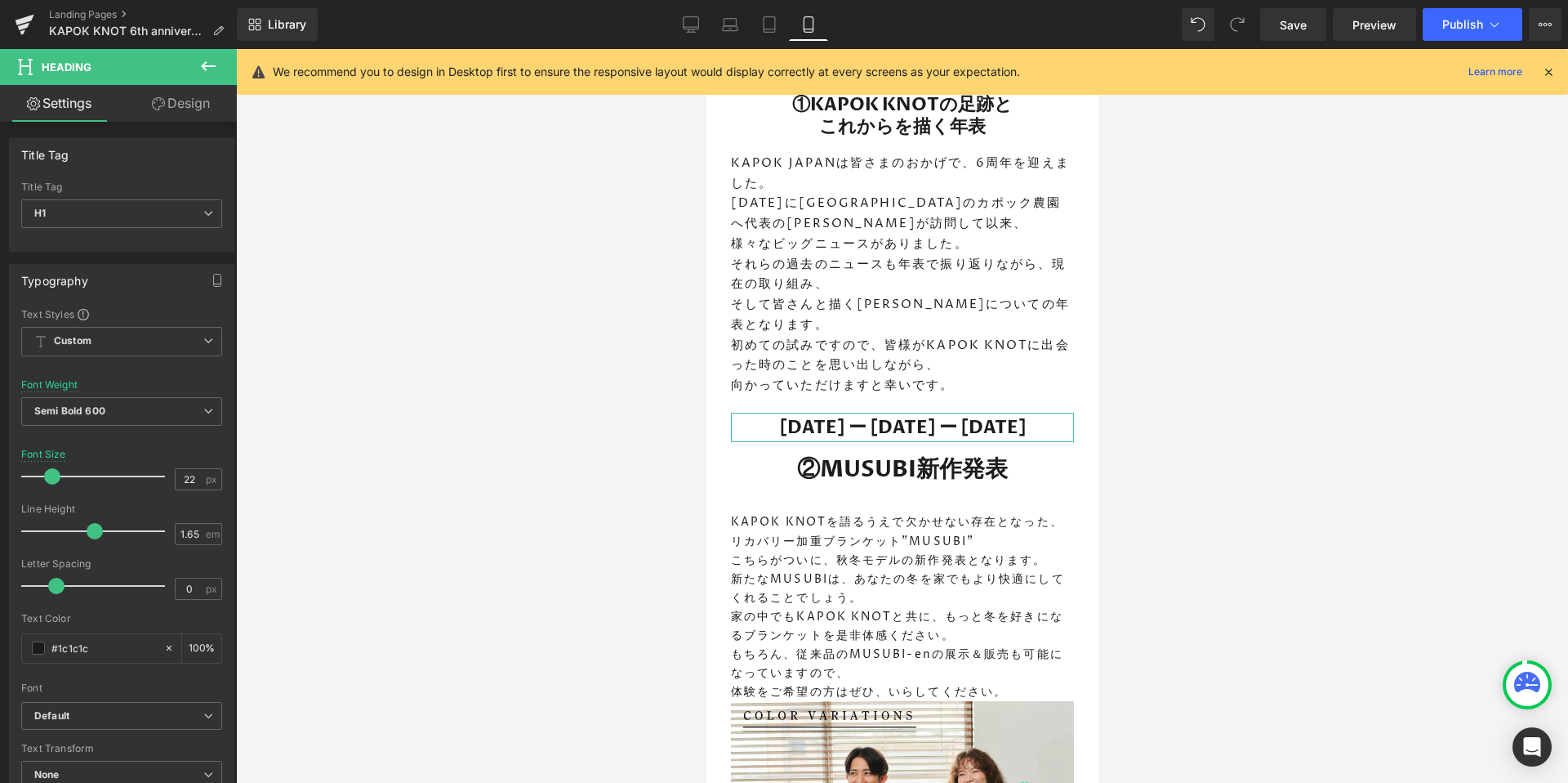
click at [172, 96] on link "Design" at bounding box center [181, 103] width 118 height 37
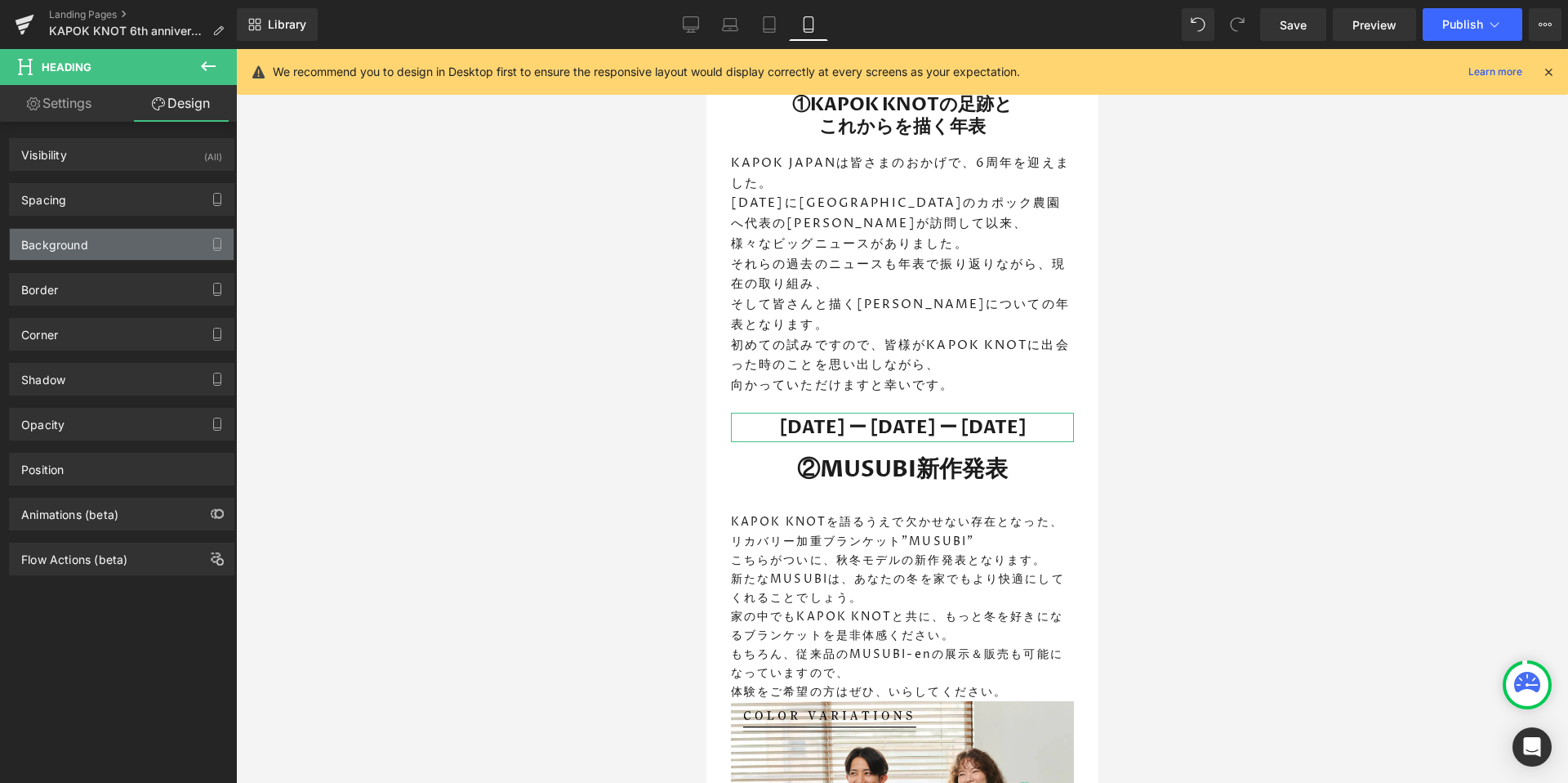
click at [56, 236] on div "Background" at bounding box center [55, 240] width 67 height 23
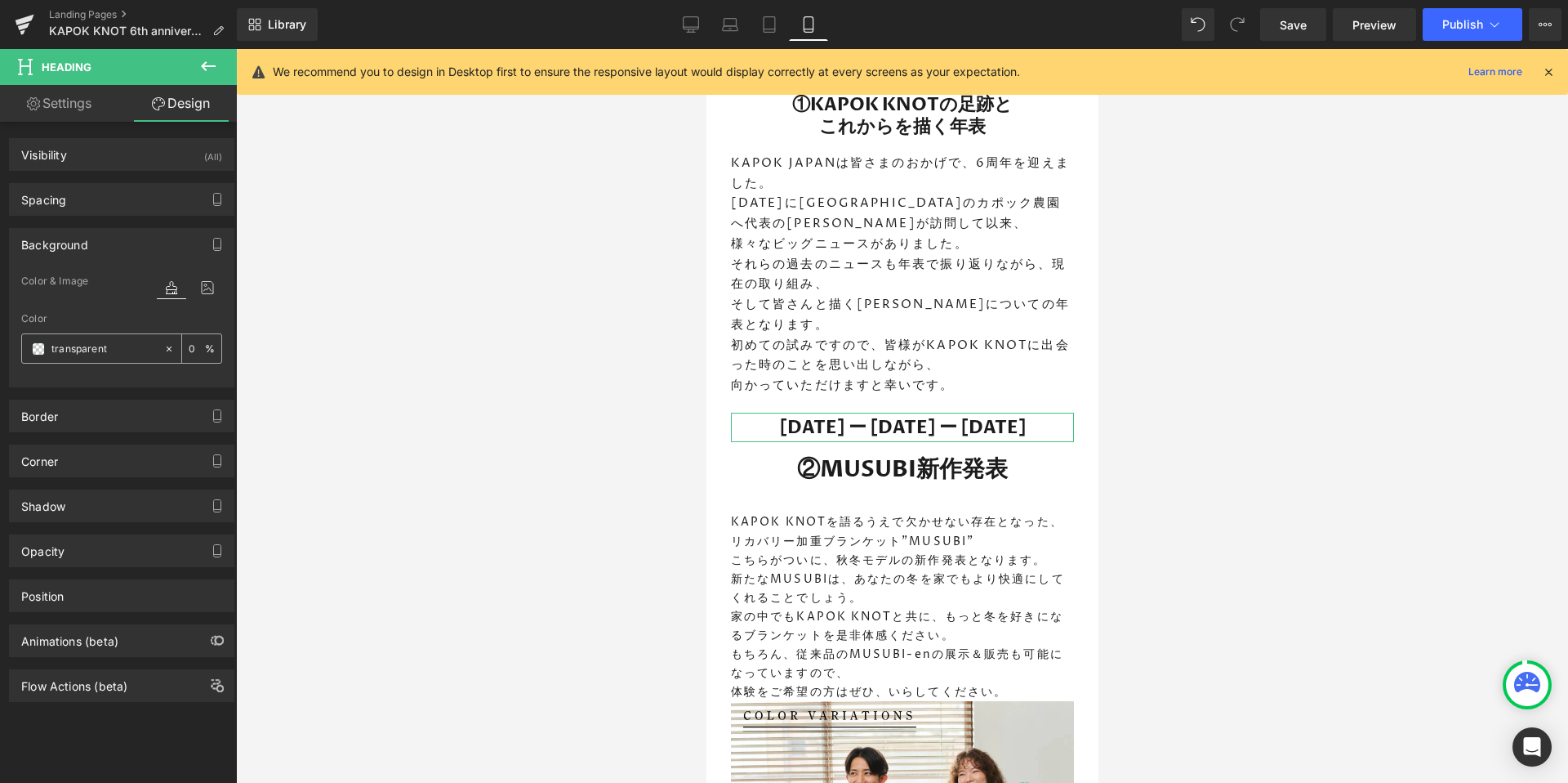
click at [33, 344] on span at bounding box center [38, 349] width 13 height 13
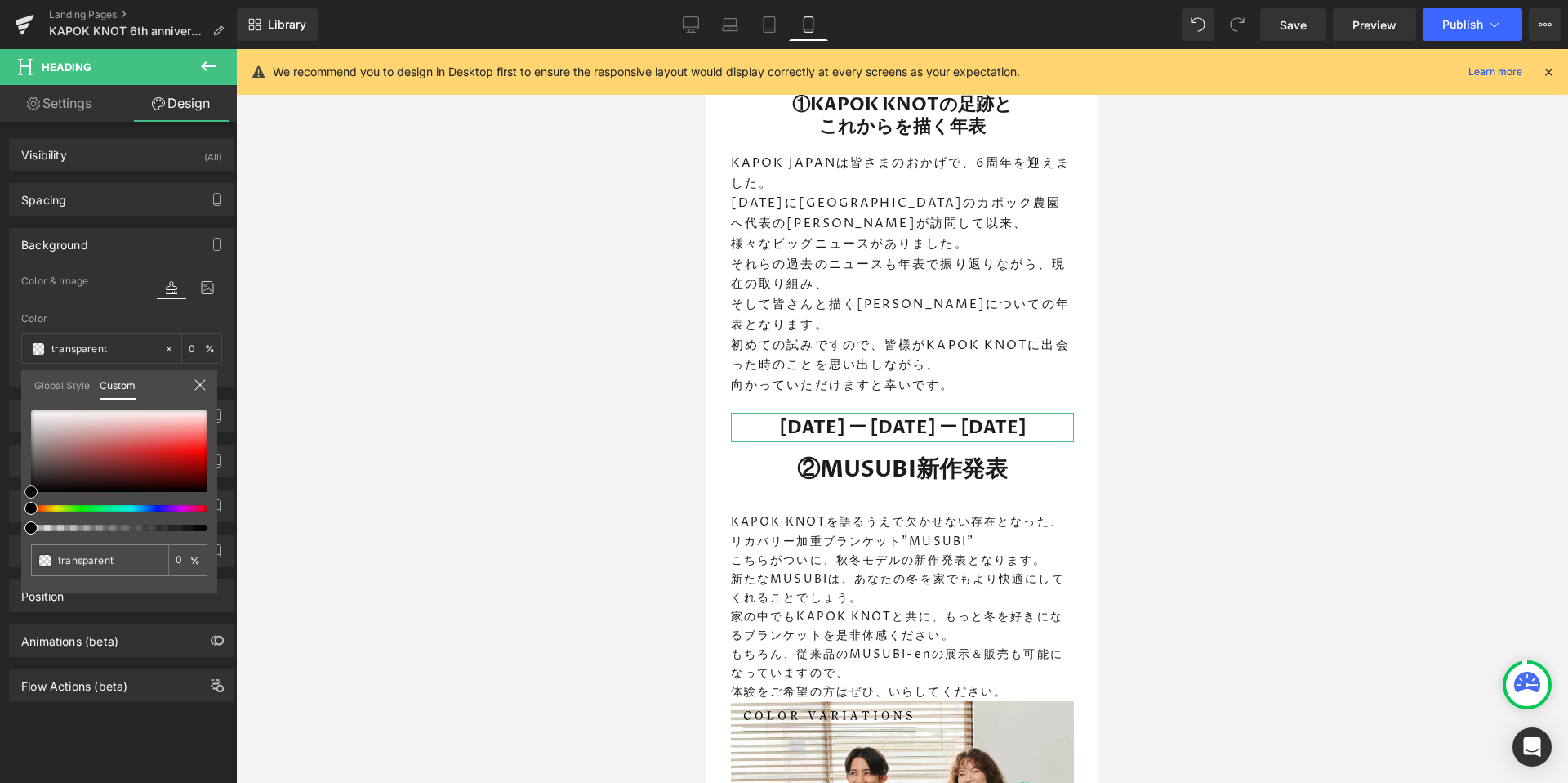
type input "#c69999"
type input "100"
type input "#c69999"
type input "100"
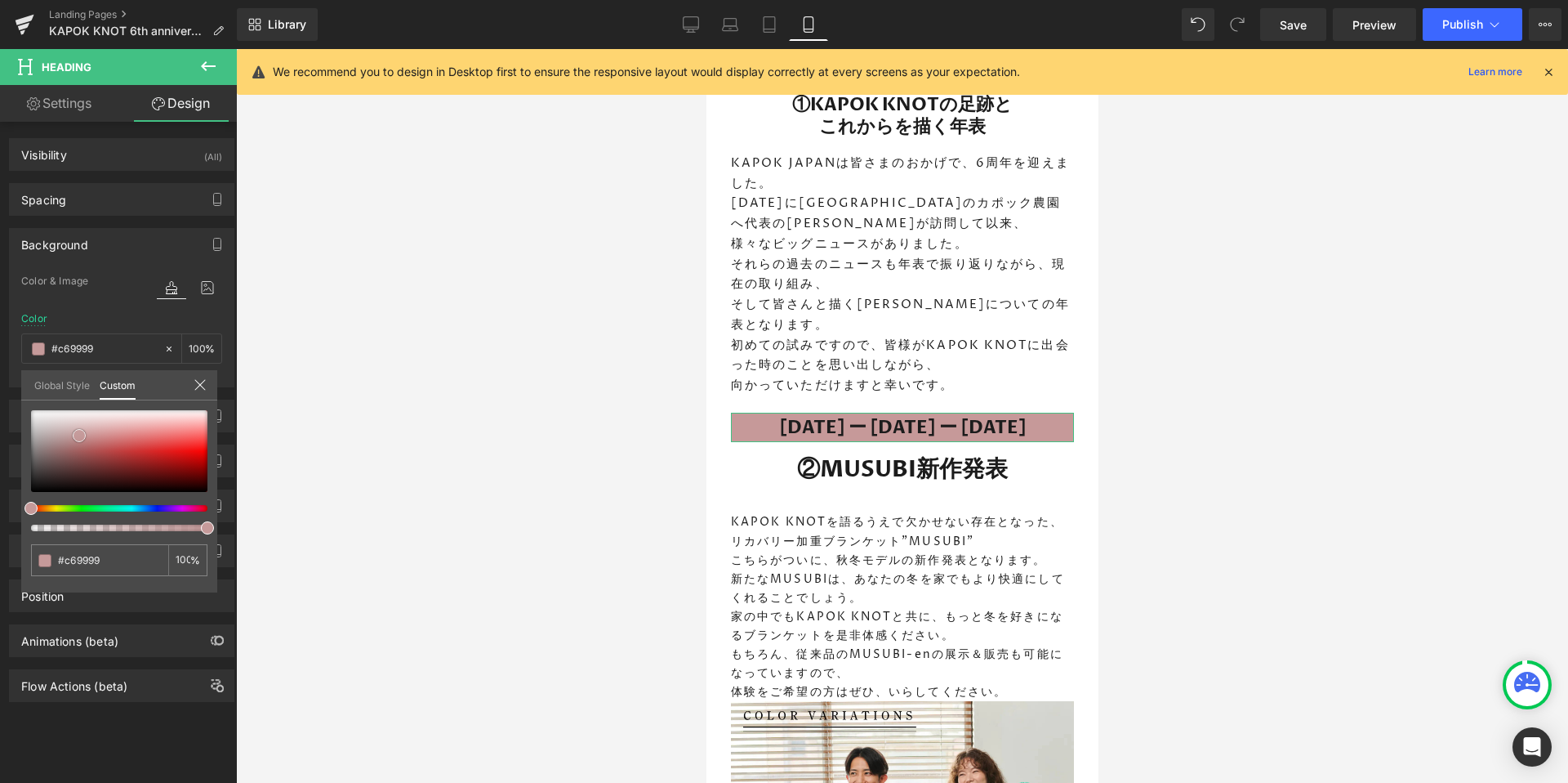
type input "#c59a9a"
type input "#c49b9b"
type input "#c39c9c"
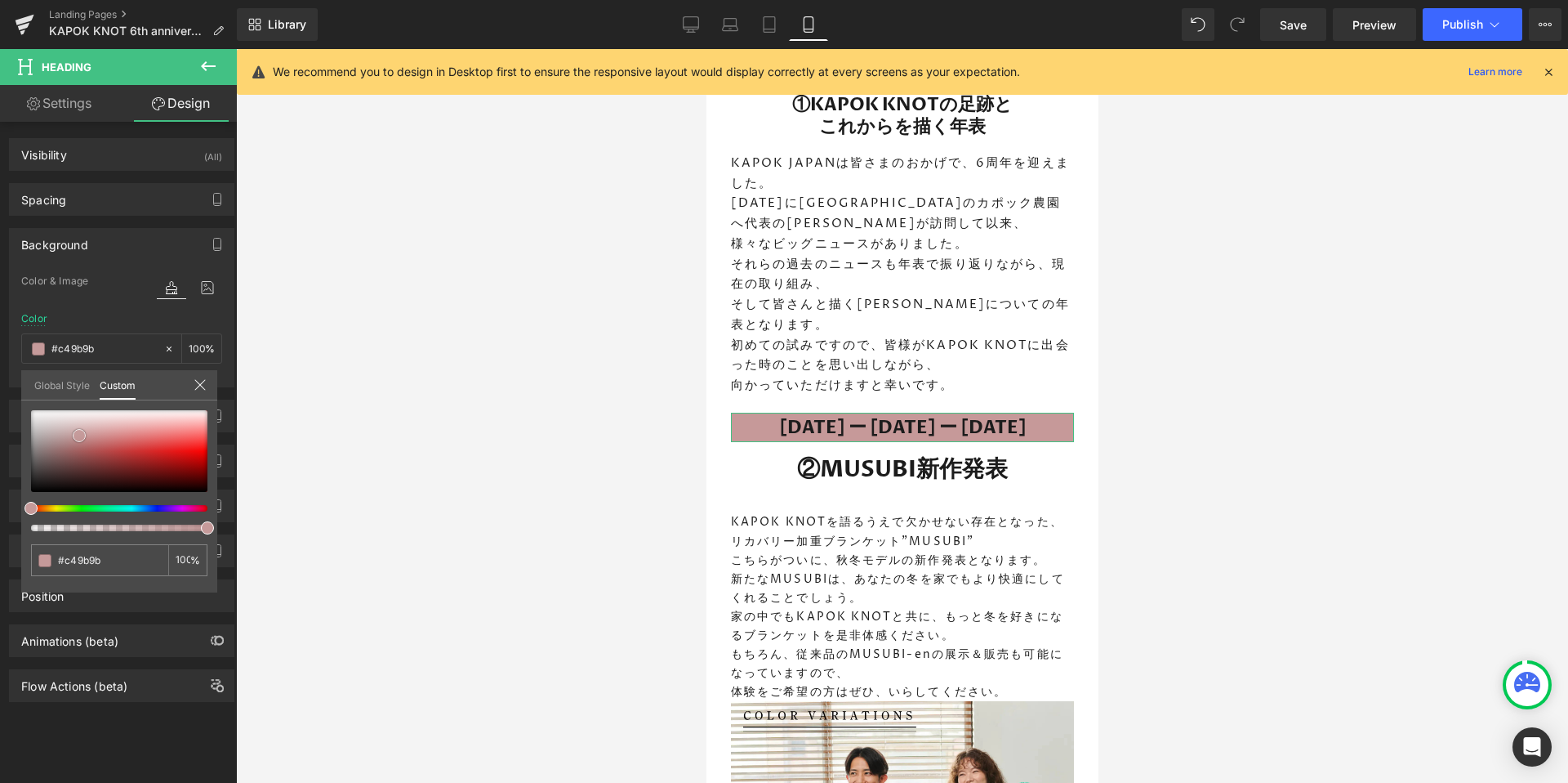
type input "#c39c9c"
type input "#be9c9c"
type input "#ba9a9a"
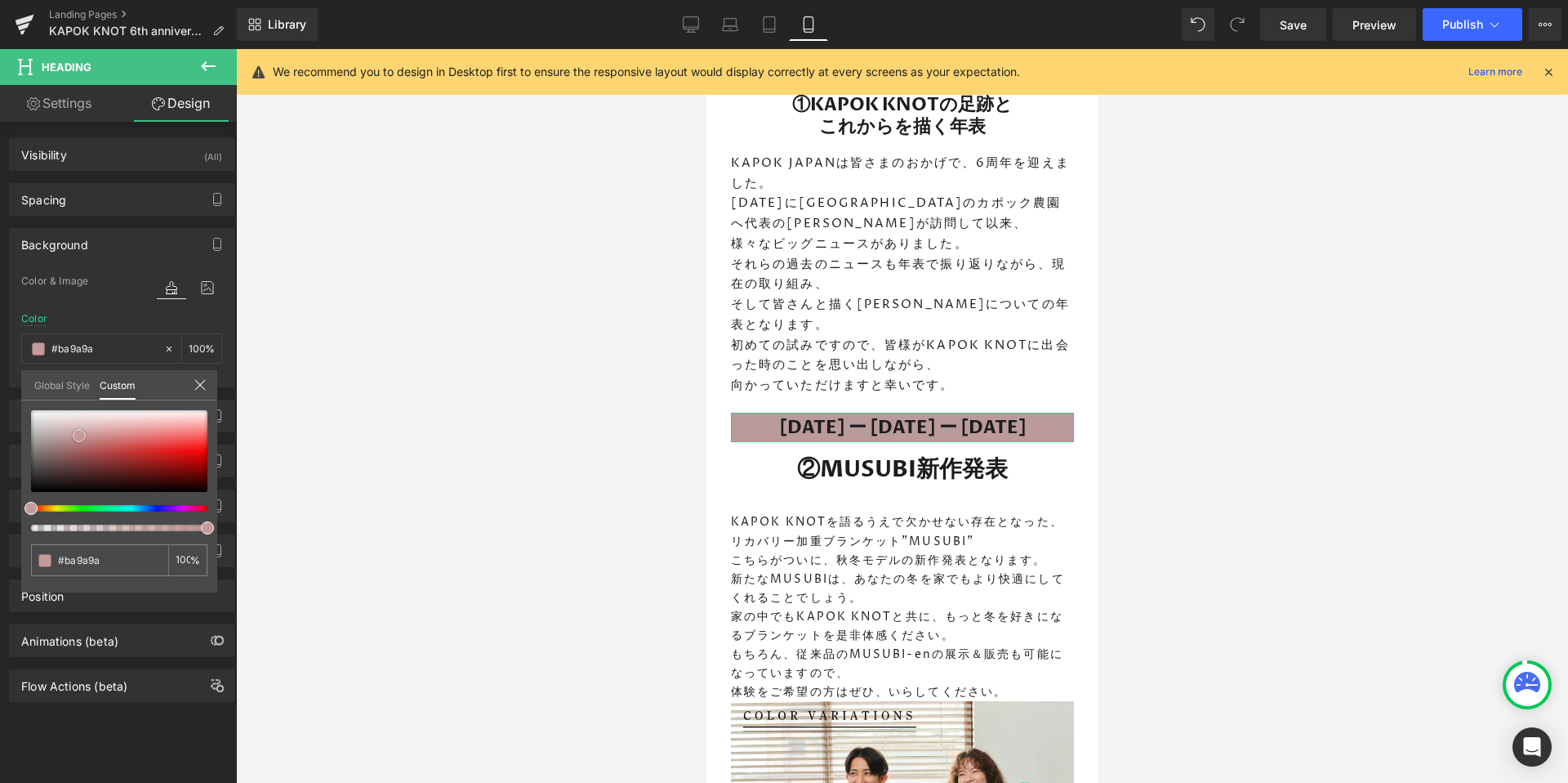
type input "#b79898"
type input "#b39292"
type input "#b18f8f"
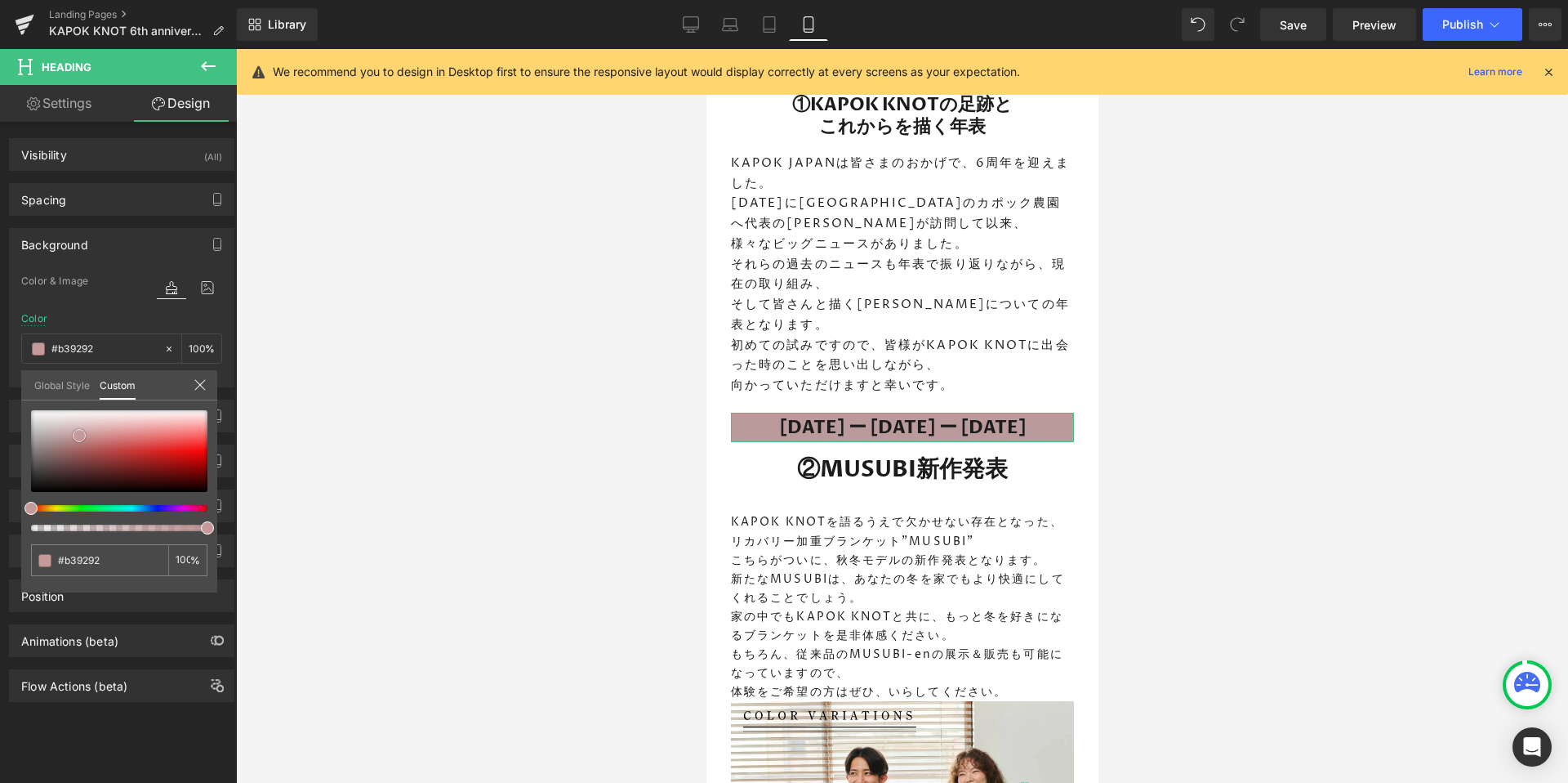
type input "#b18f8f"
type input "#af8c8c"
type input "#ab8686"
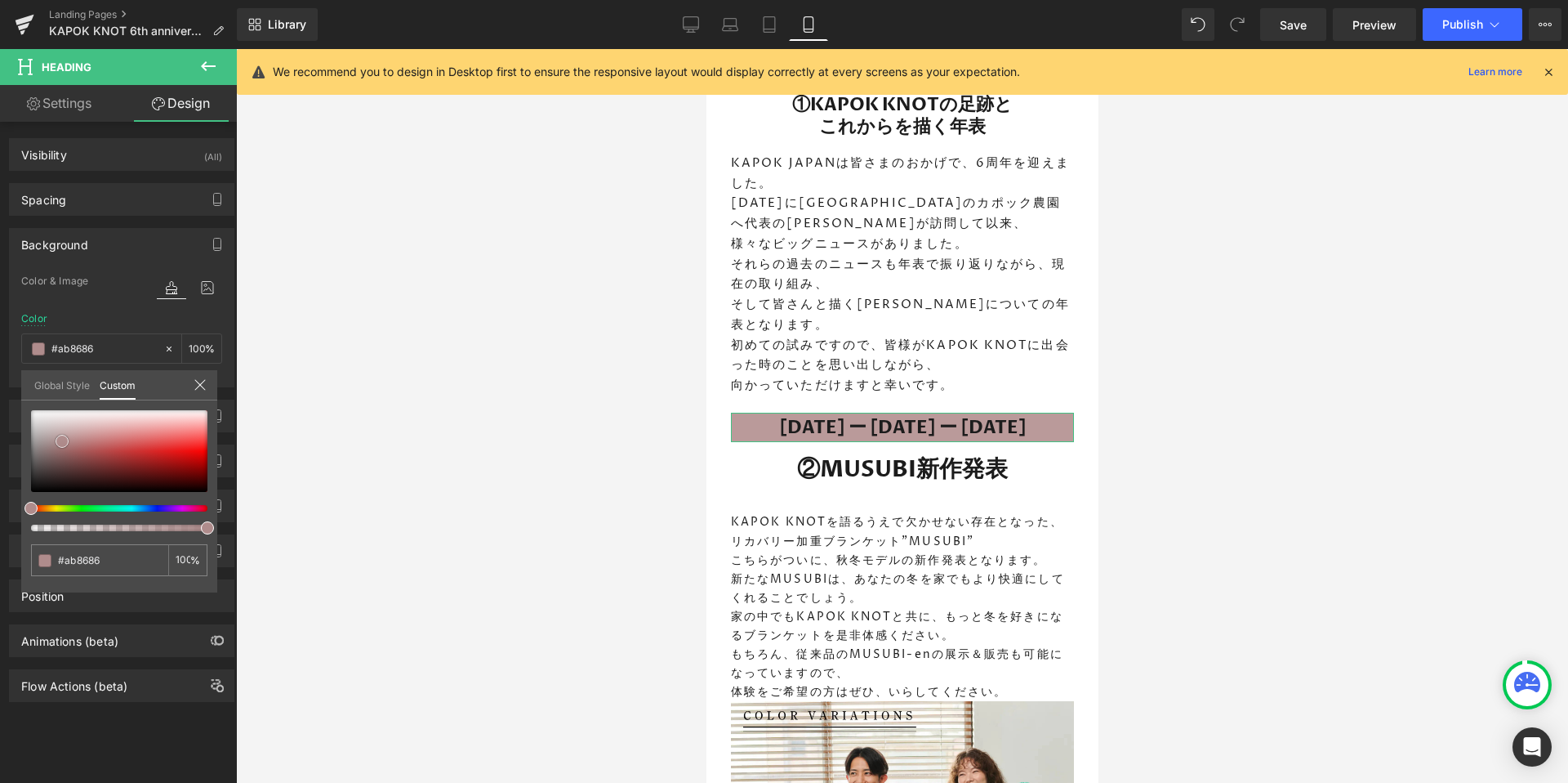
type input "#a98383"
type input "#a78080"
type input "#a27a7a"
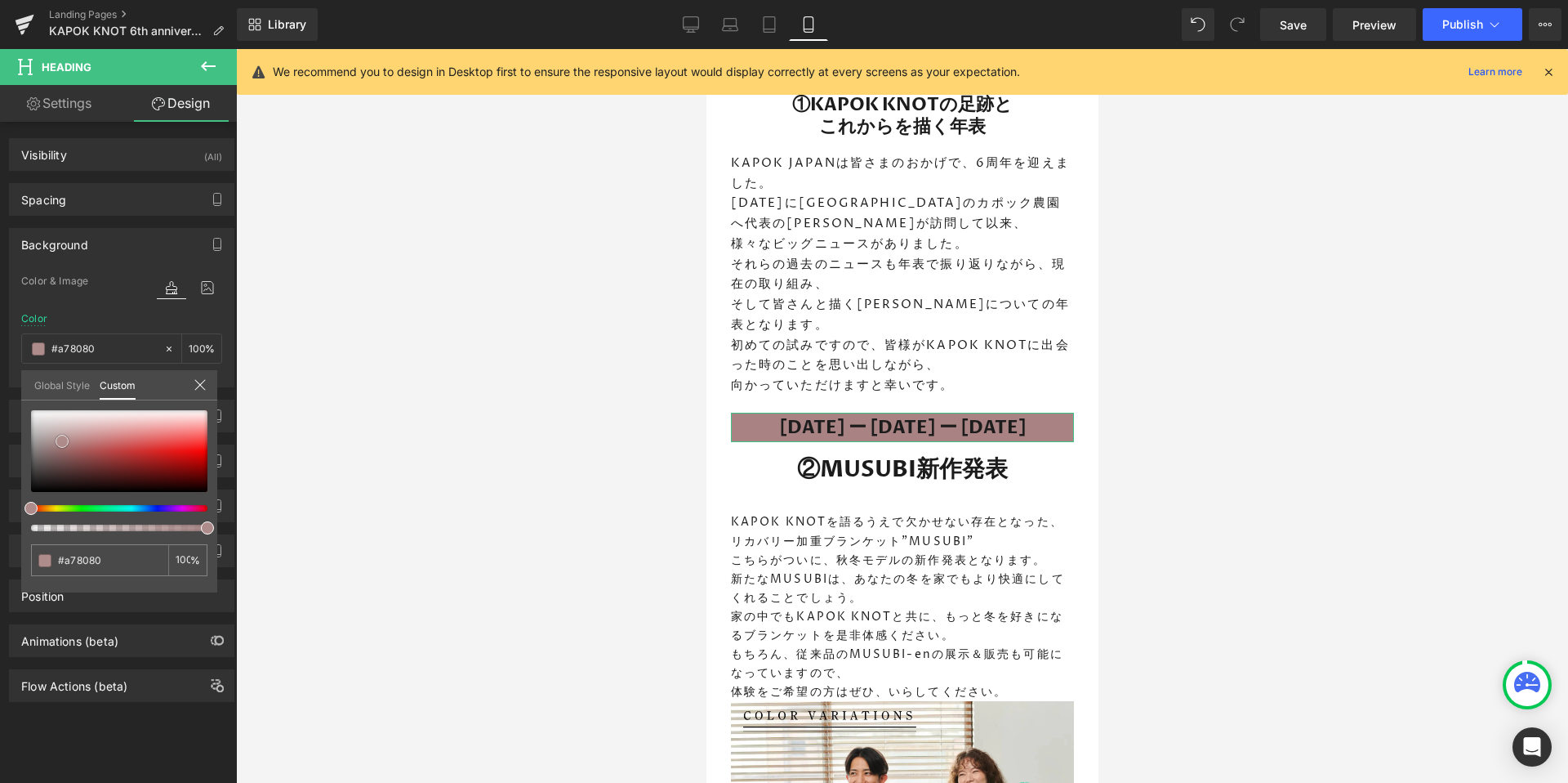
type input "#a27a7a"
type input "#9f7373"
type input "#9b6d6d"
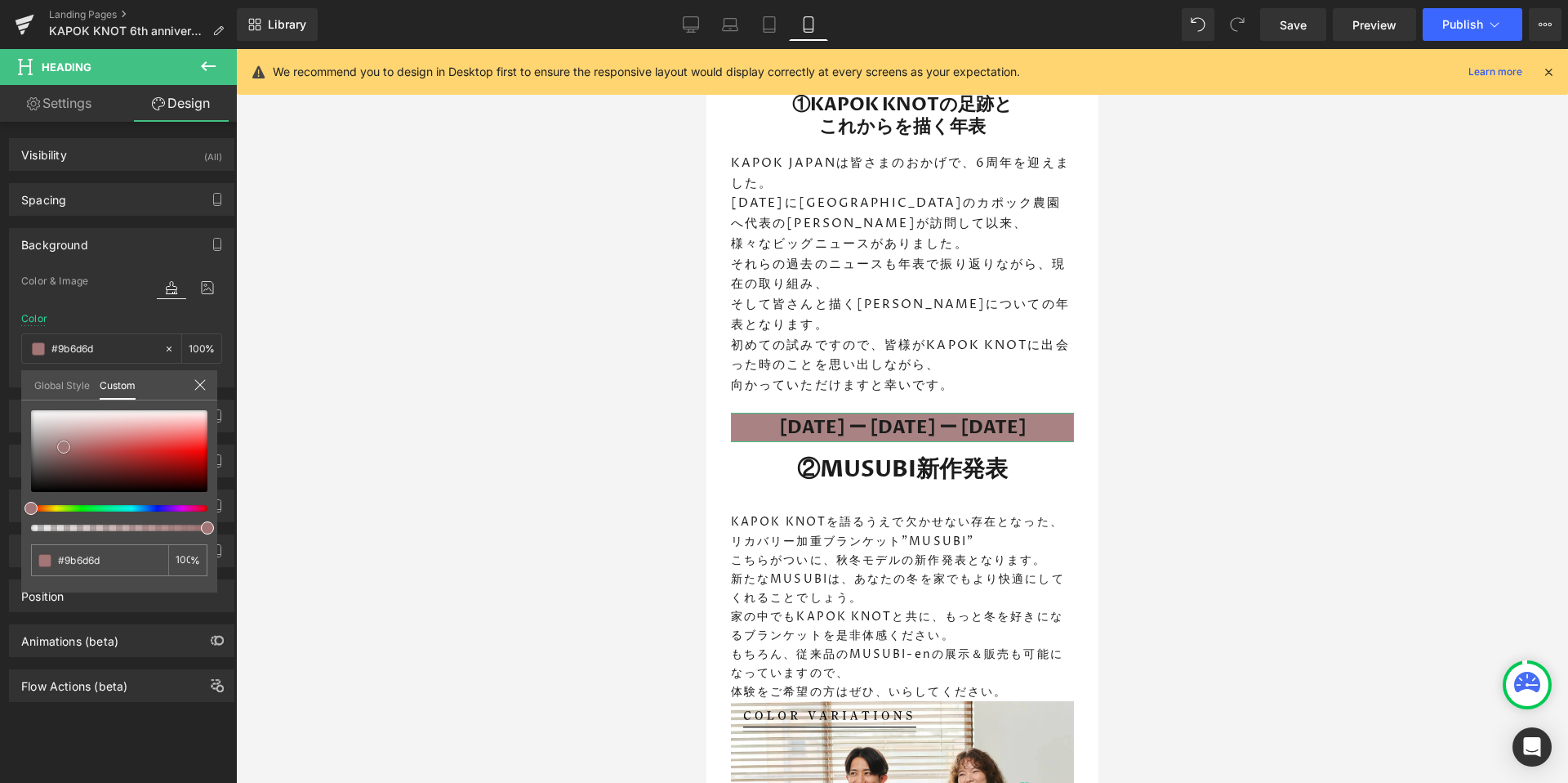
type input "#976767"
type input "#916363"
type input "#8e6161"
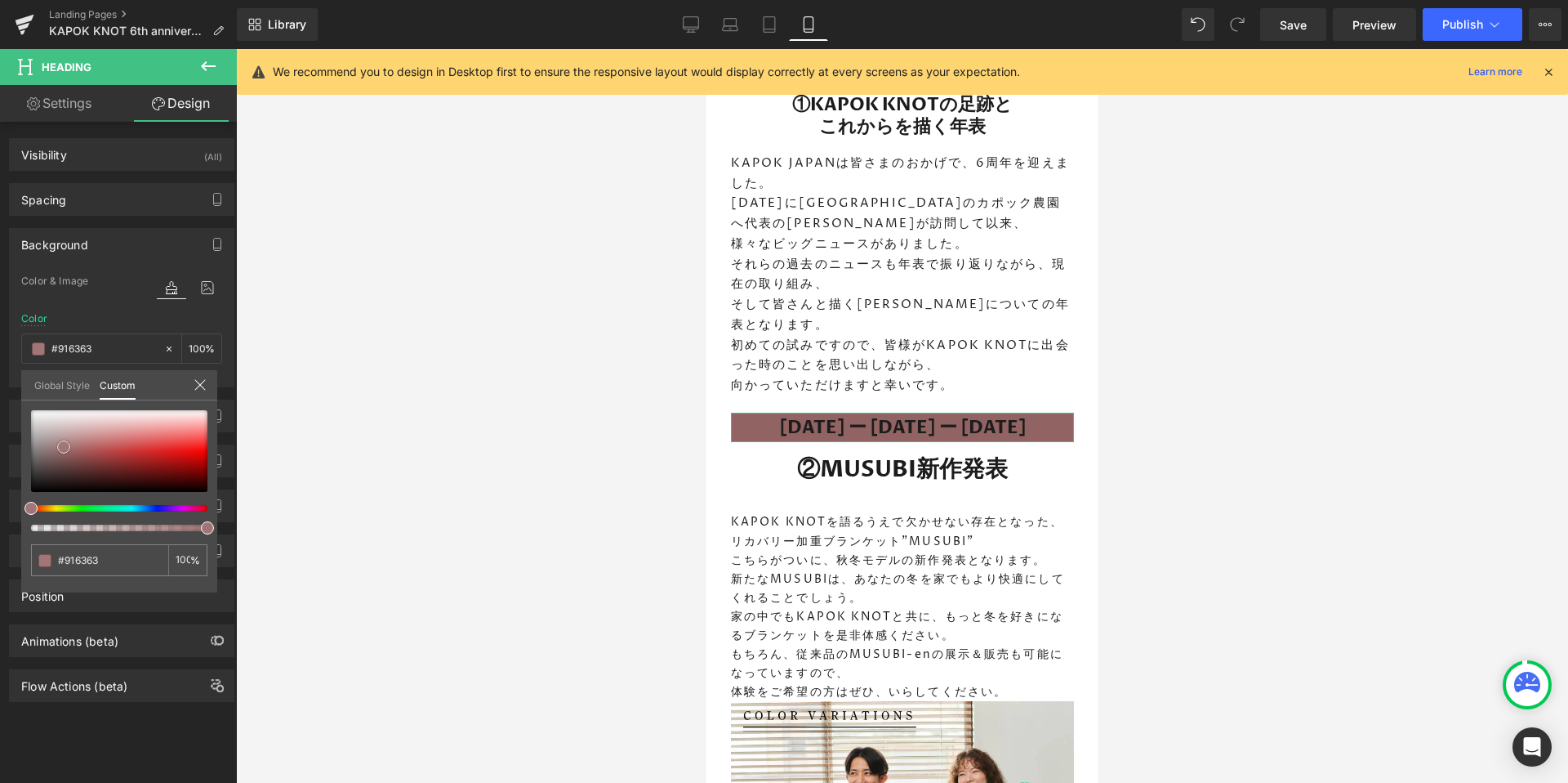
type input "#8e6161"
type input "#8d6262"
type input "#8a6060"
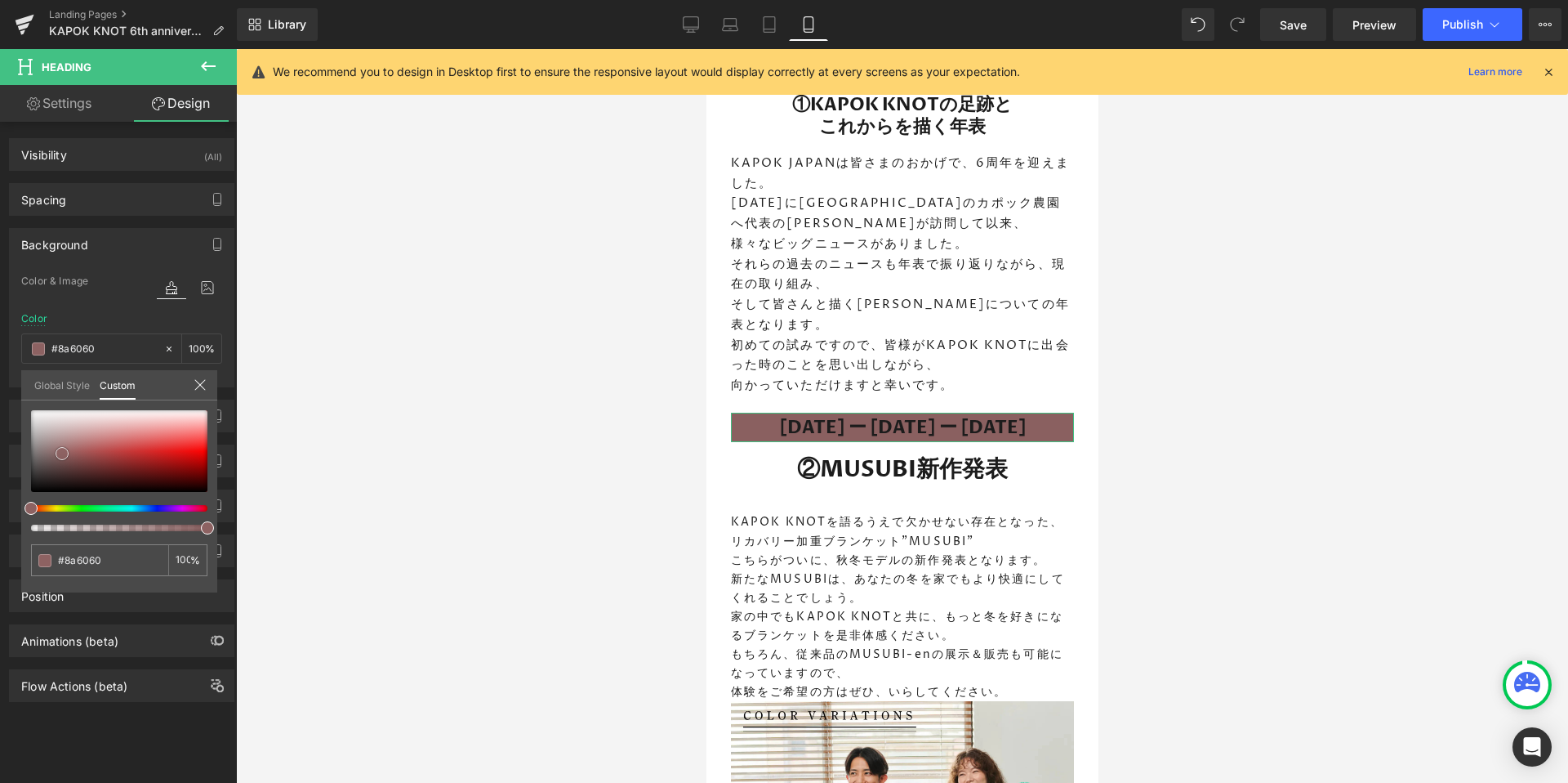
type input "#885c5c"
type input "#825858"
type input "#7c4f4f"
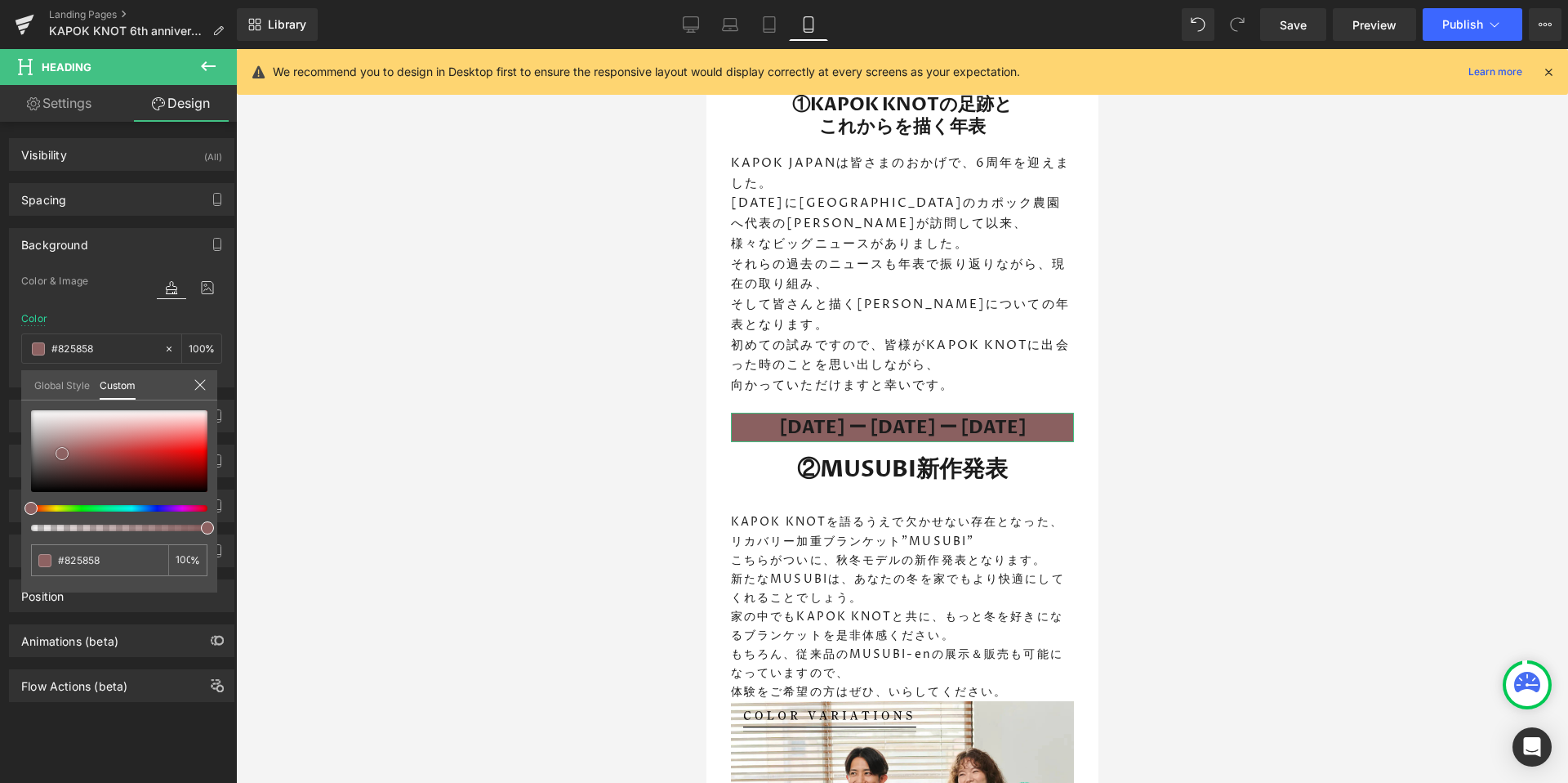
type input "#7c4f4f"
type input "#744848"
type input "#724444"
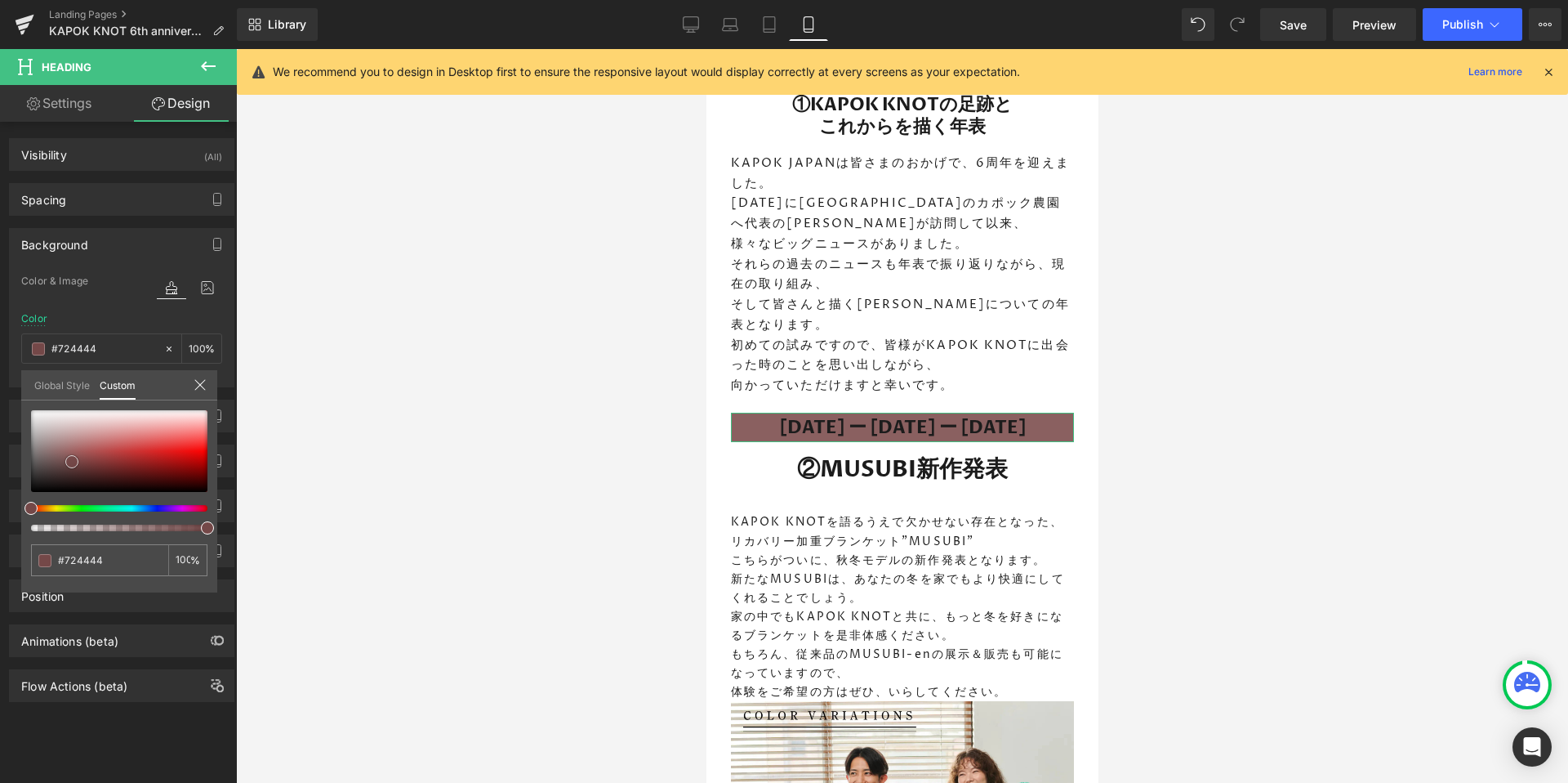
type input "#714141"
type input "#723030"
type input "#631c1c"
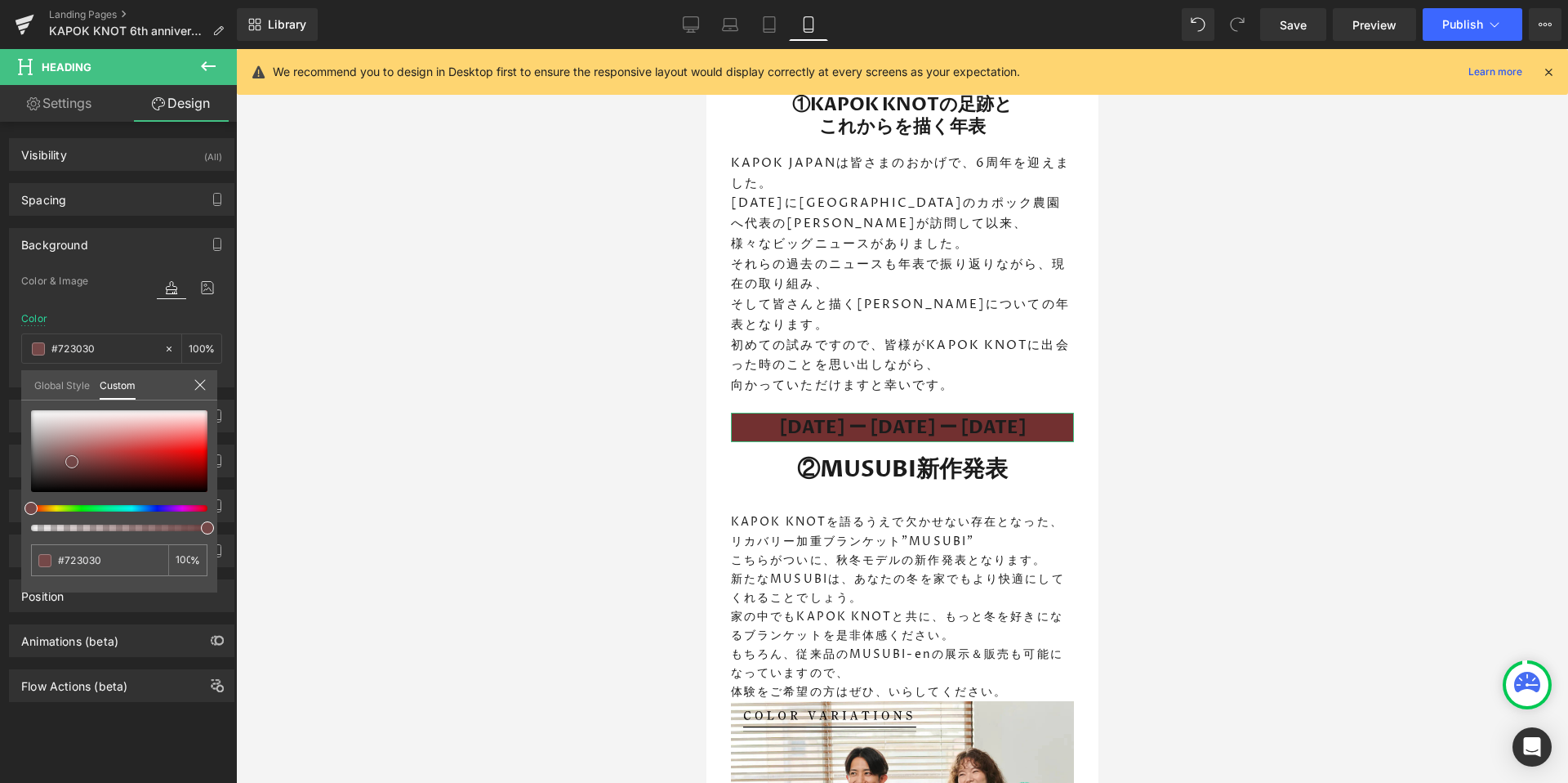
type input "#631c1c"
type input "#510f0f"
type input "#450c0c"
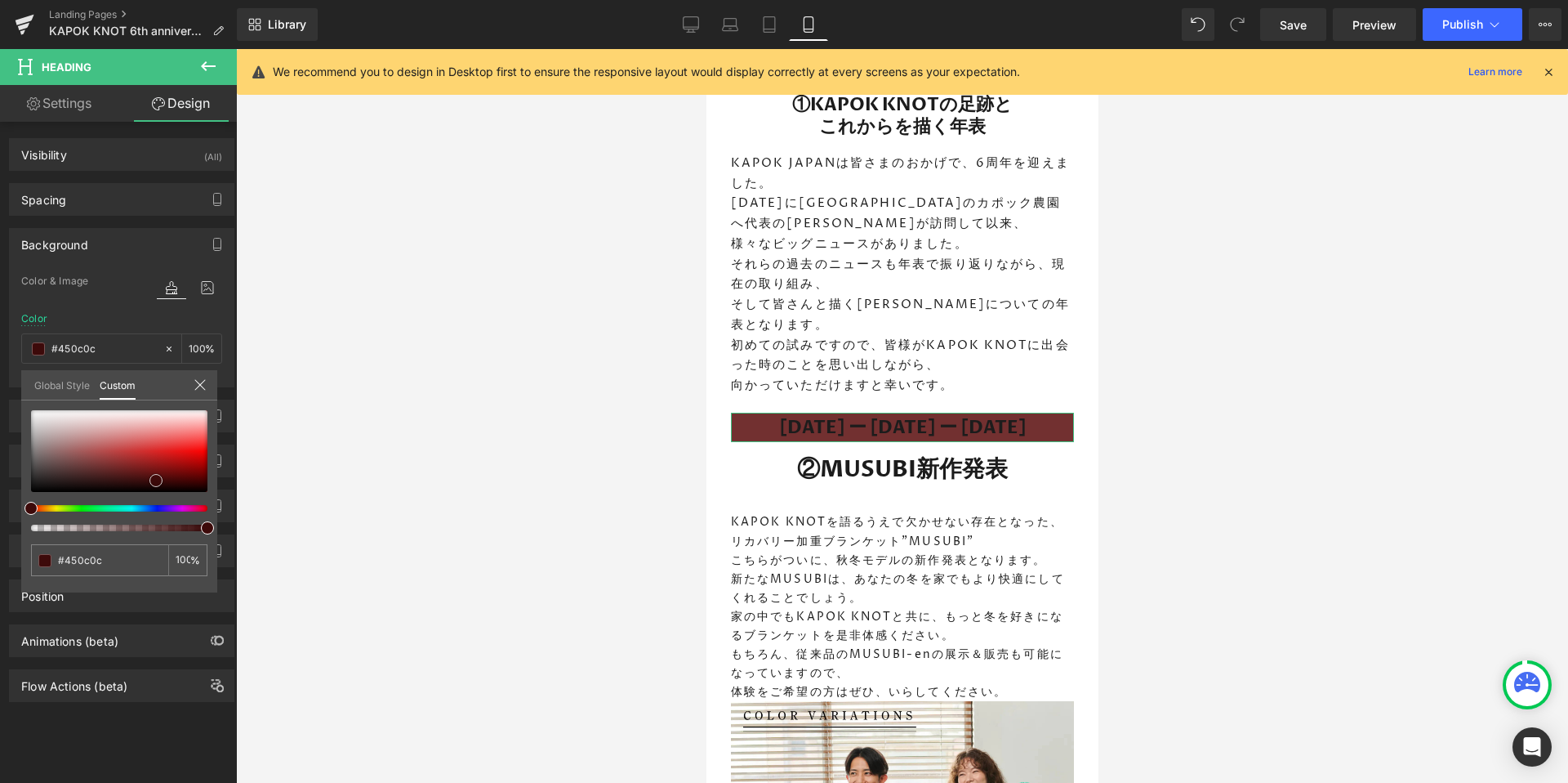
type input "#410b0b"
type input "#3d0909"
type input "#390909"
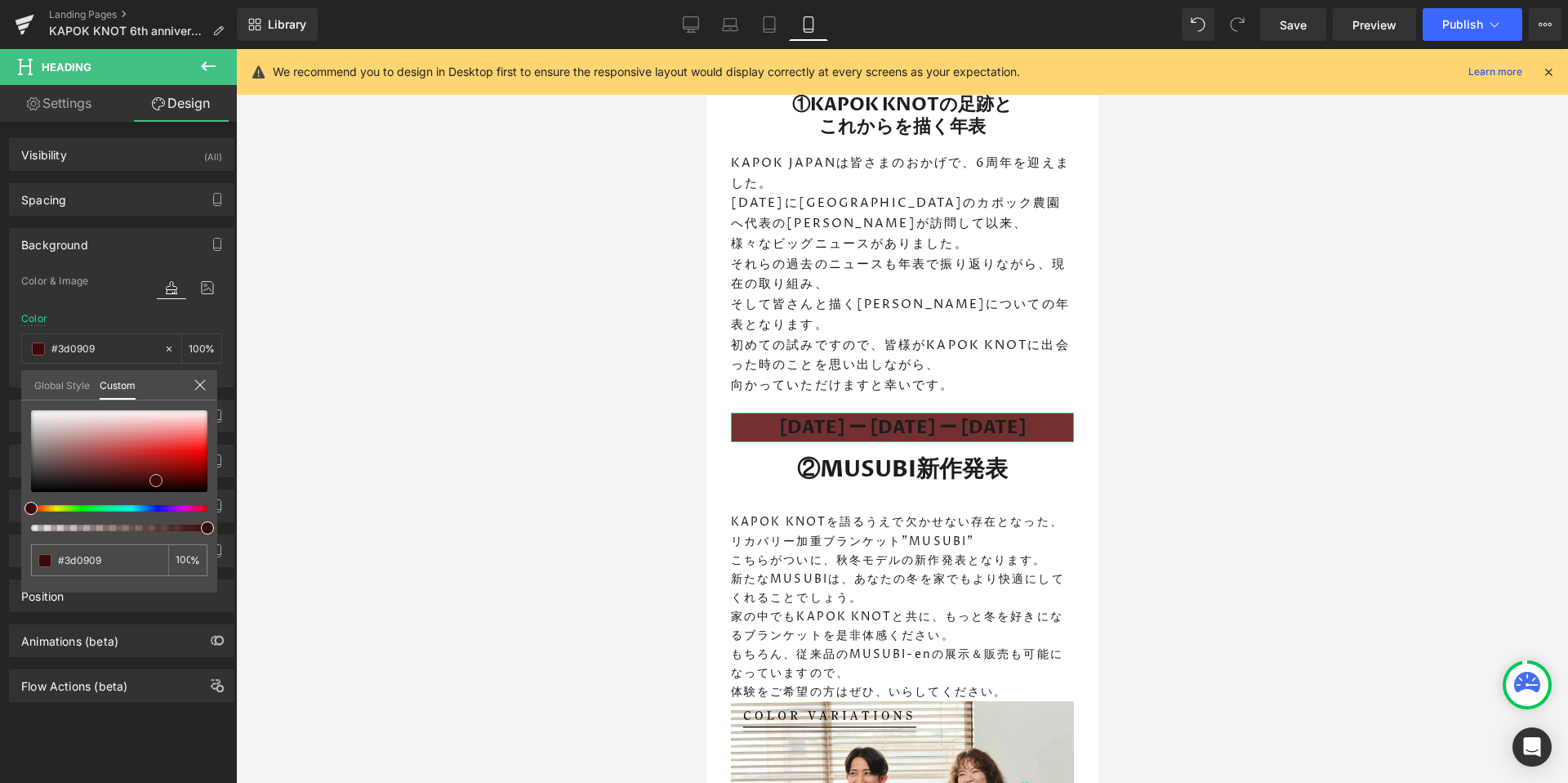
type input "#390909"
type input "#340808"
type input "#340909"
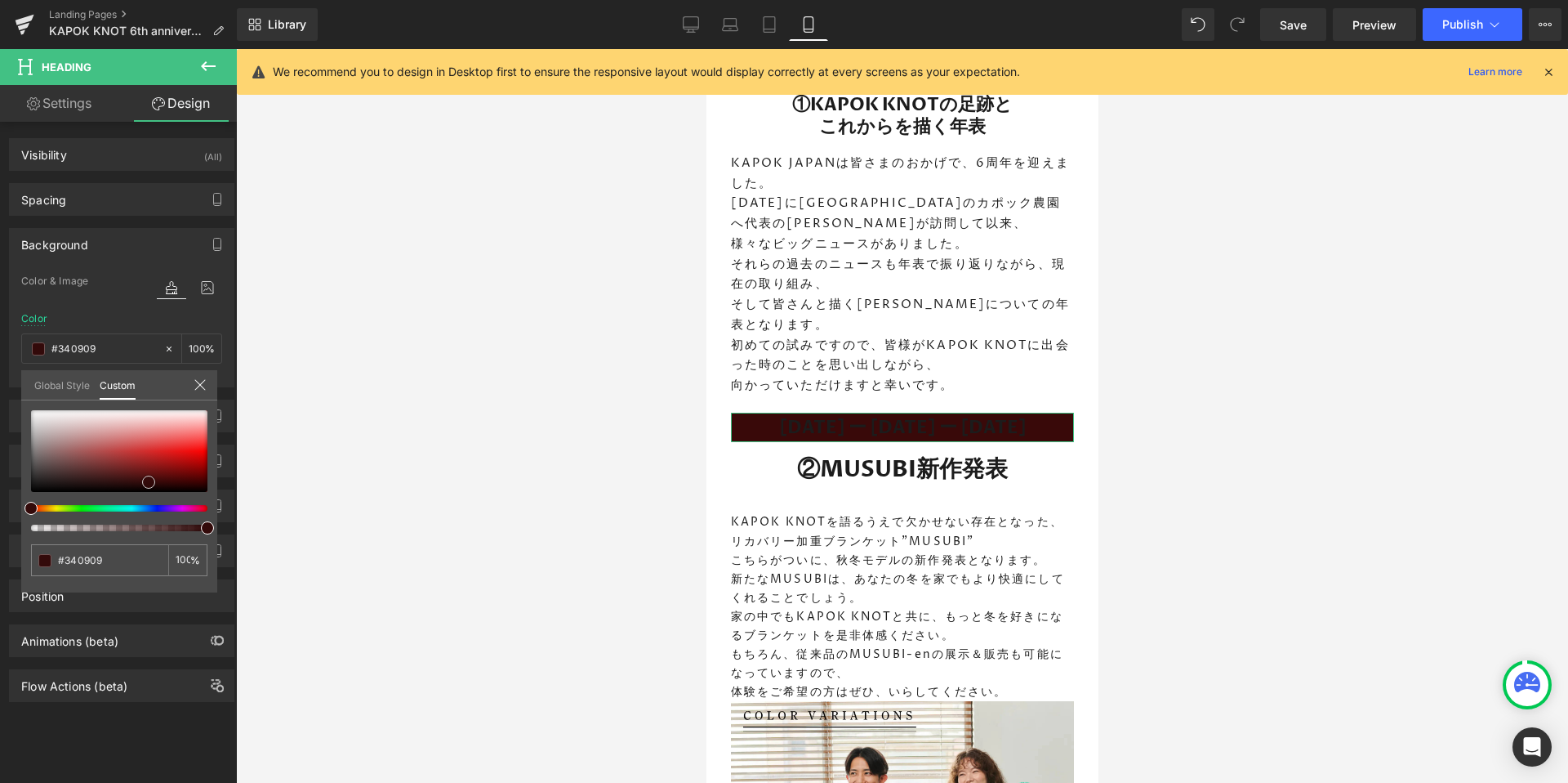
type input "#330a0a"
type input "#320b0b"
type input "#360b0b"
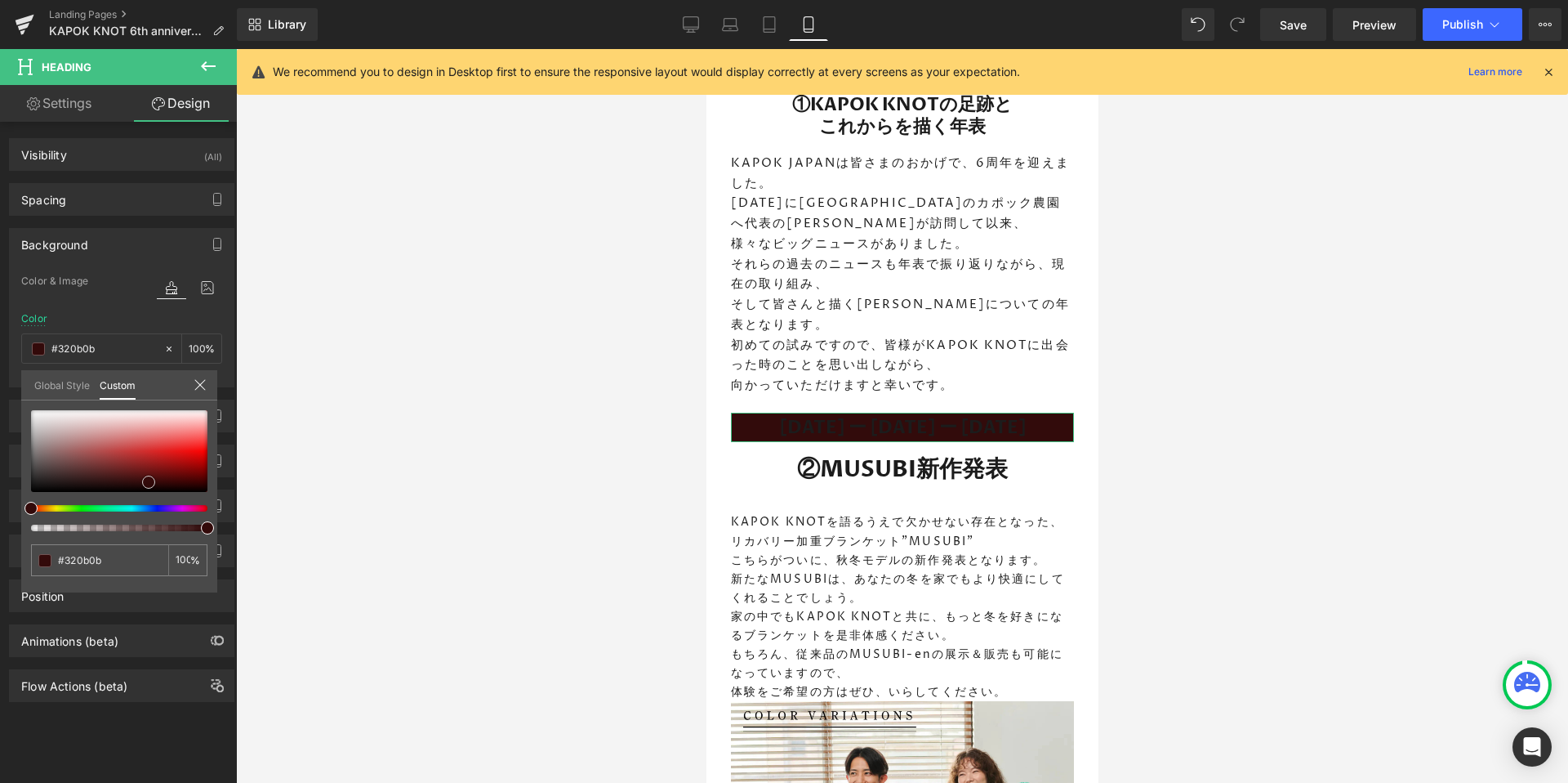
type input "#360b0b"
drag, startPoint x: 80, startPoint y: 435, endPoint x: 143, endPoint y: 481, distance: 78.0
click at [143, 481] on div at bounding box center [119, 451] width 177 height 82
click at [157, 503] on div at bounding box center [119, 470] width 177 height 121
type input "#1e0b37"
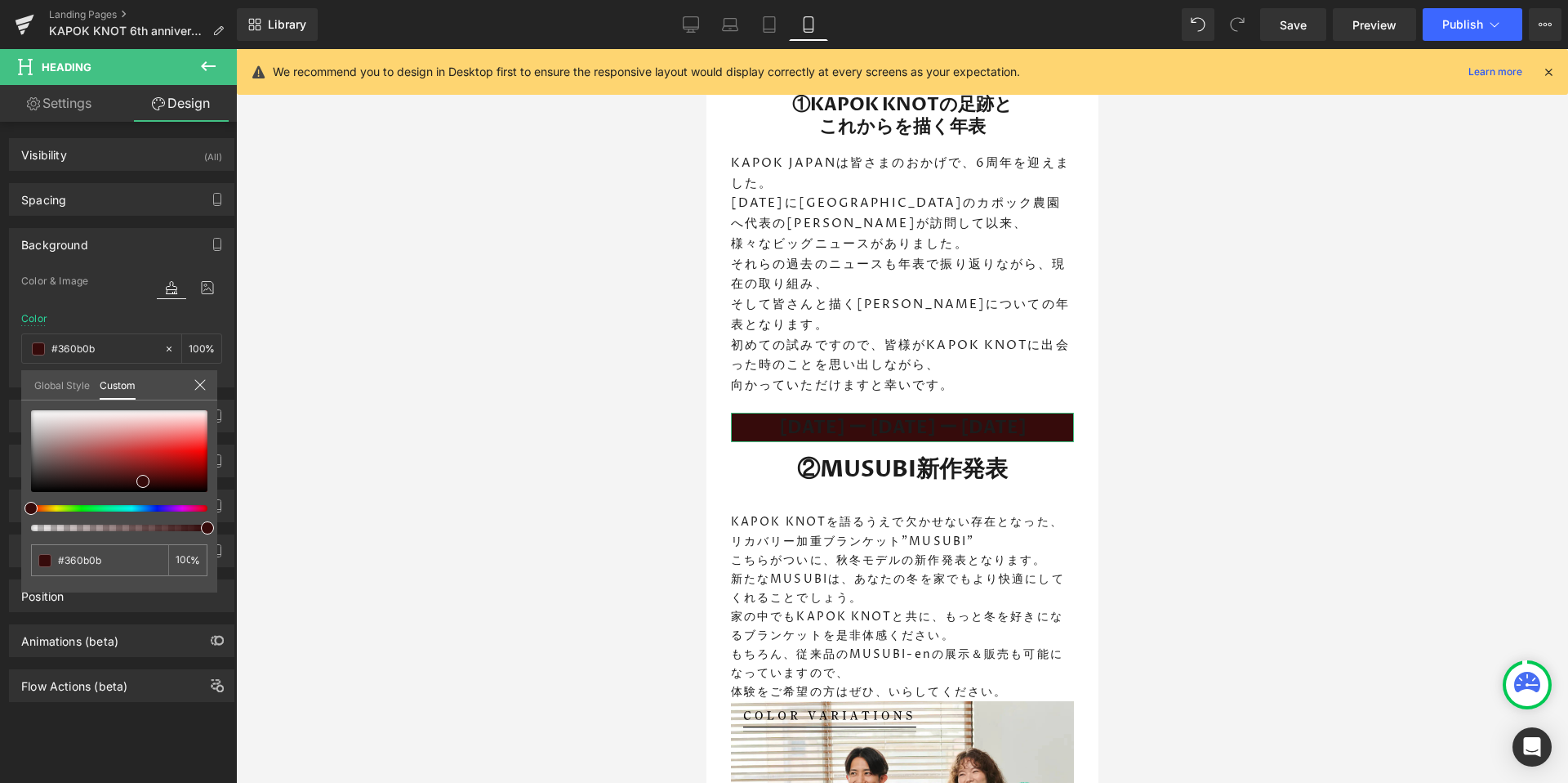
type input "#1e0b37"
click at [155, 510] on div at bounding box center [113, 508] width 177 height 7
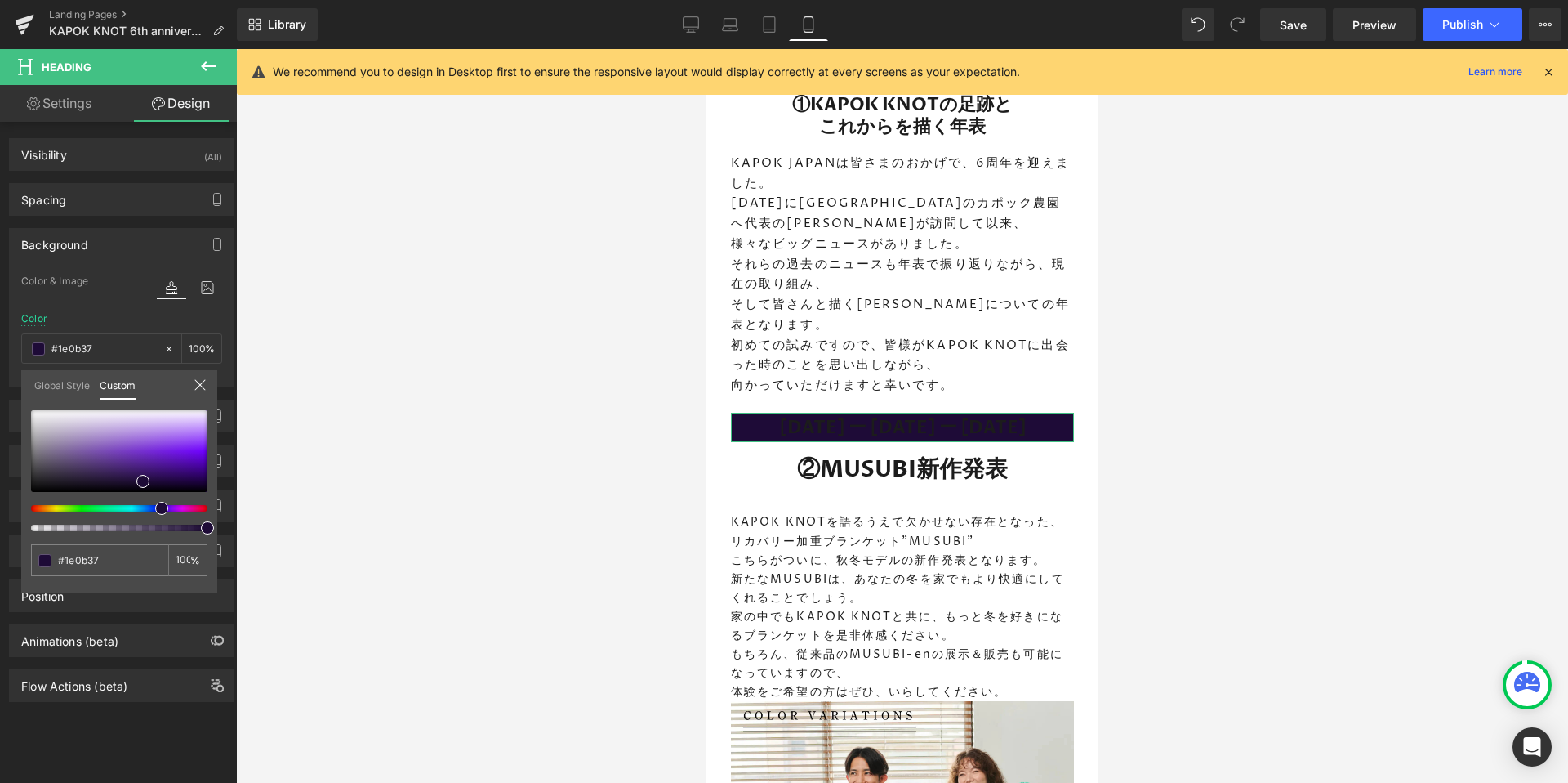
type input "#270a37"
type input "#260a38"
type input "#250938"
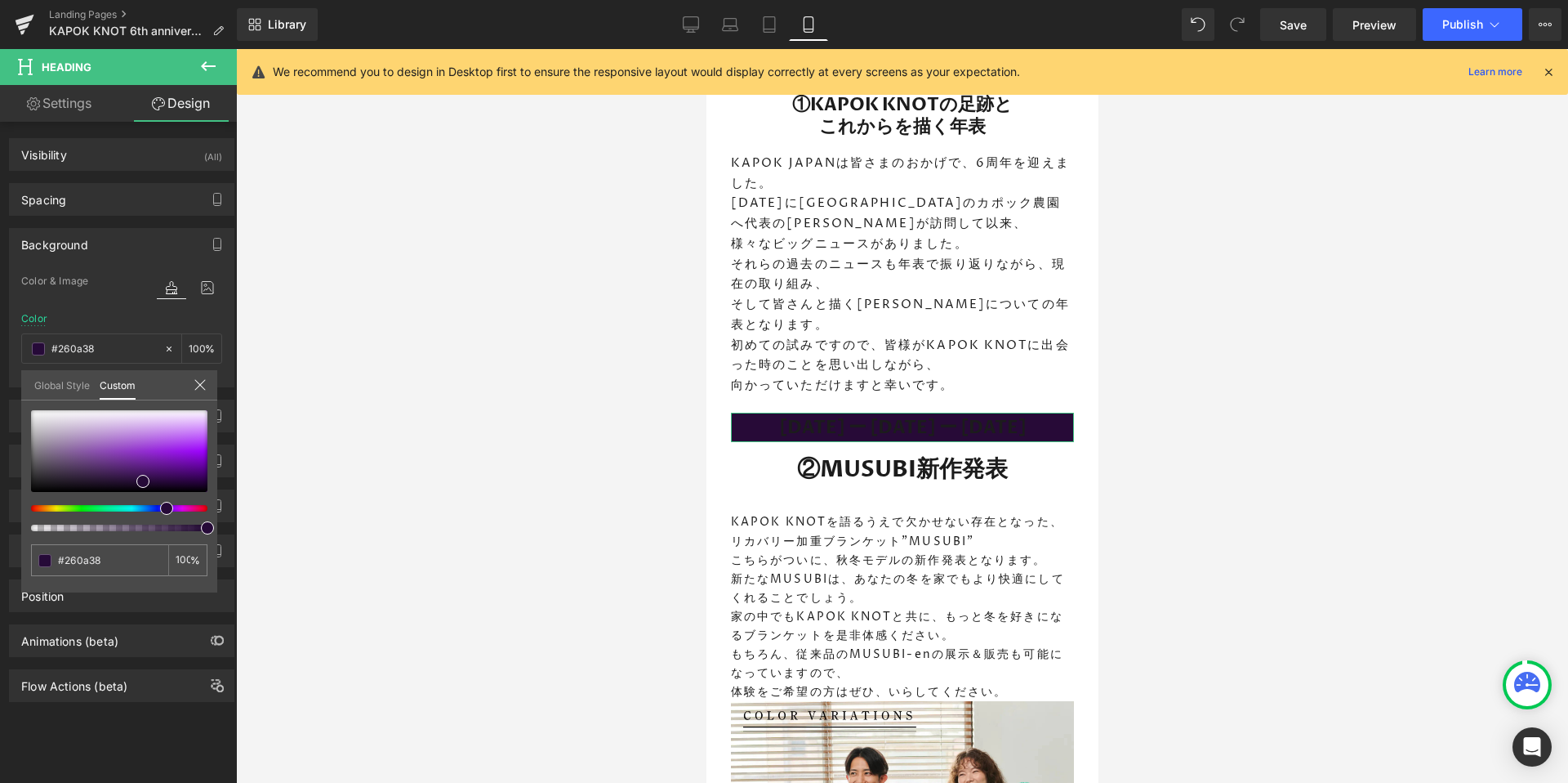
type input "#250938"
type input "#240939"
type input "#20083a"
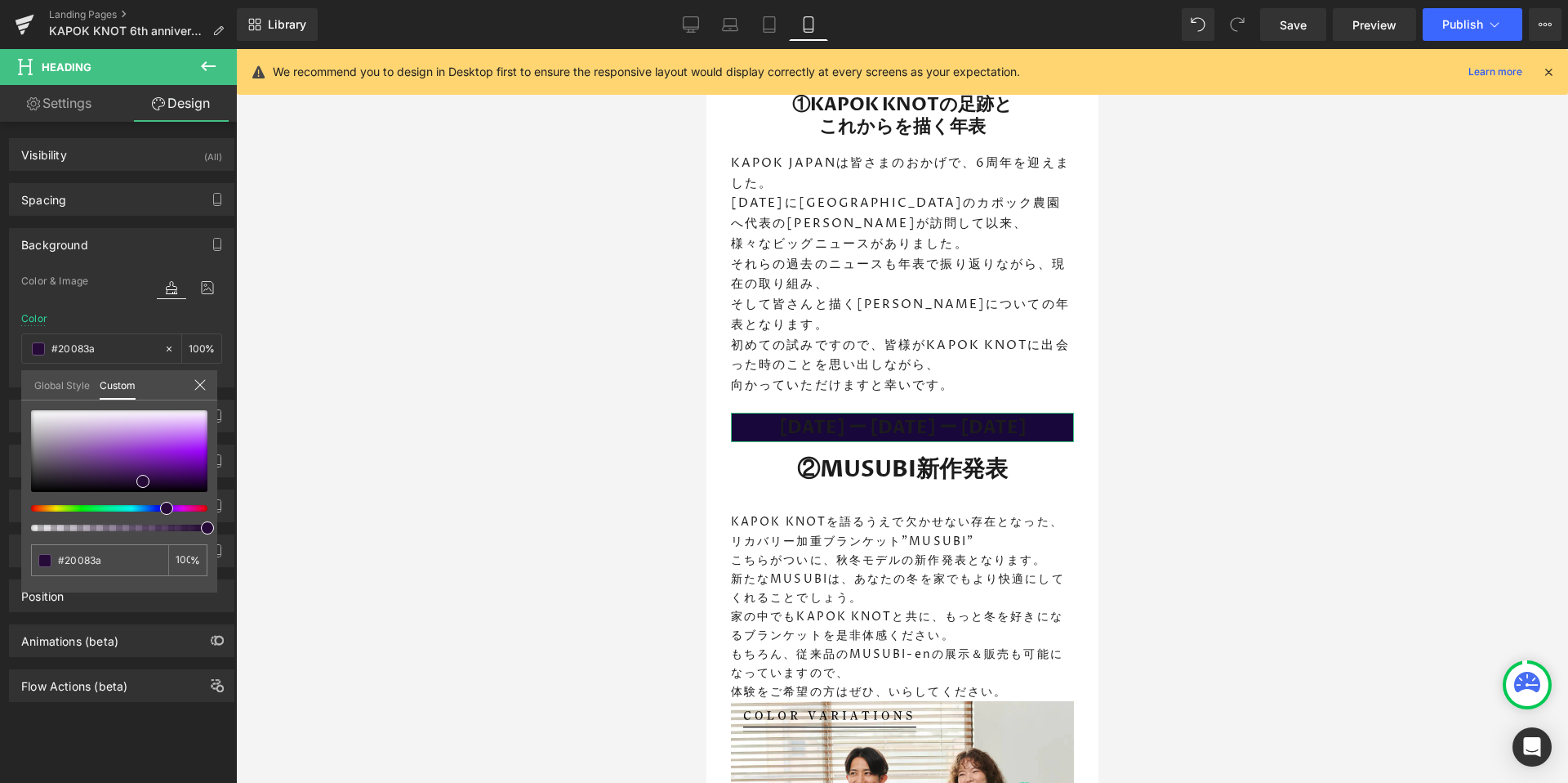
type input "#18073b"
type input "#12053c"
type input "#07033e"
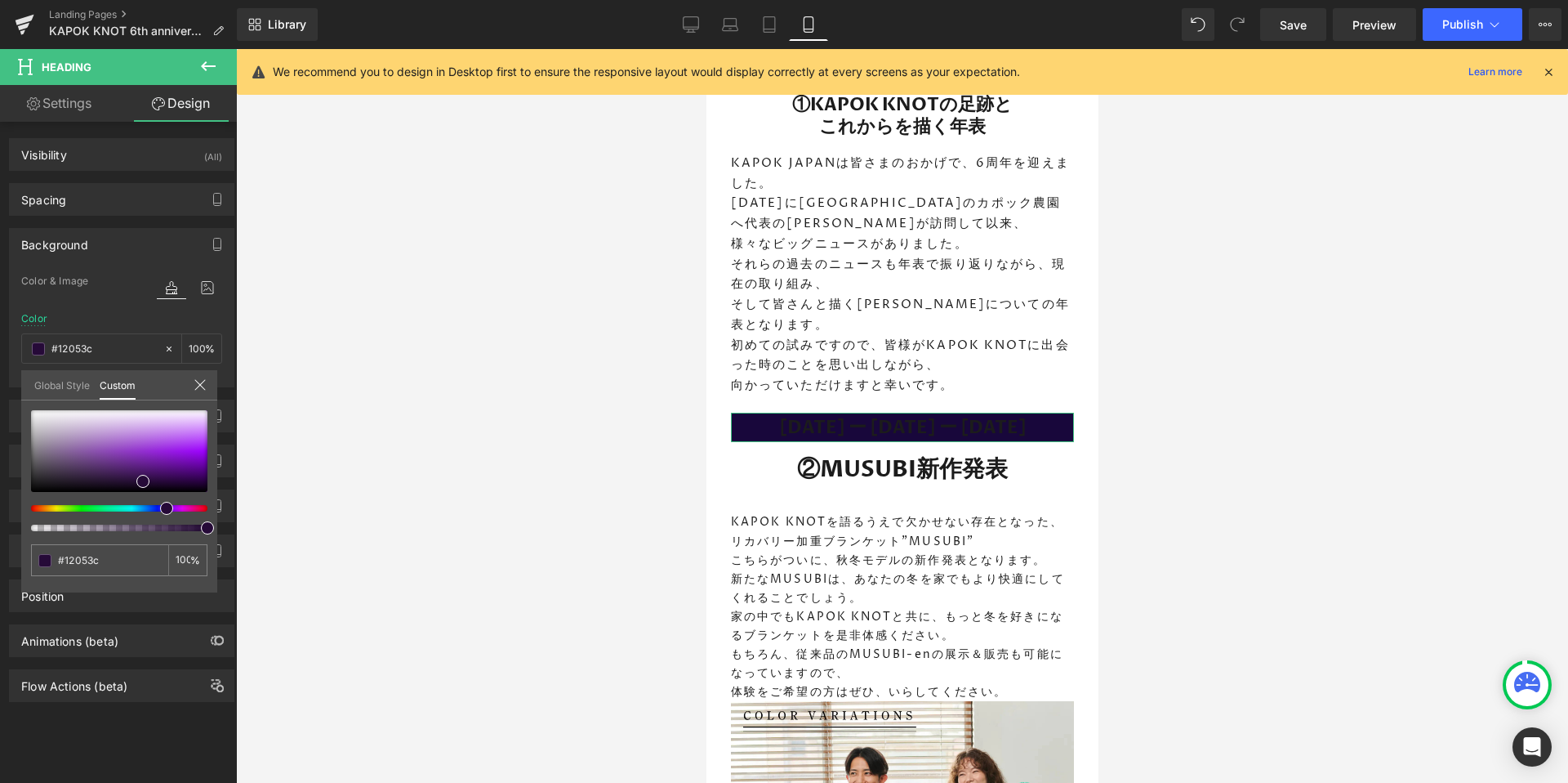
type input "#07033e"
type input "#010340"
type input "#000642"
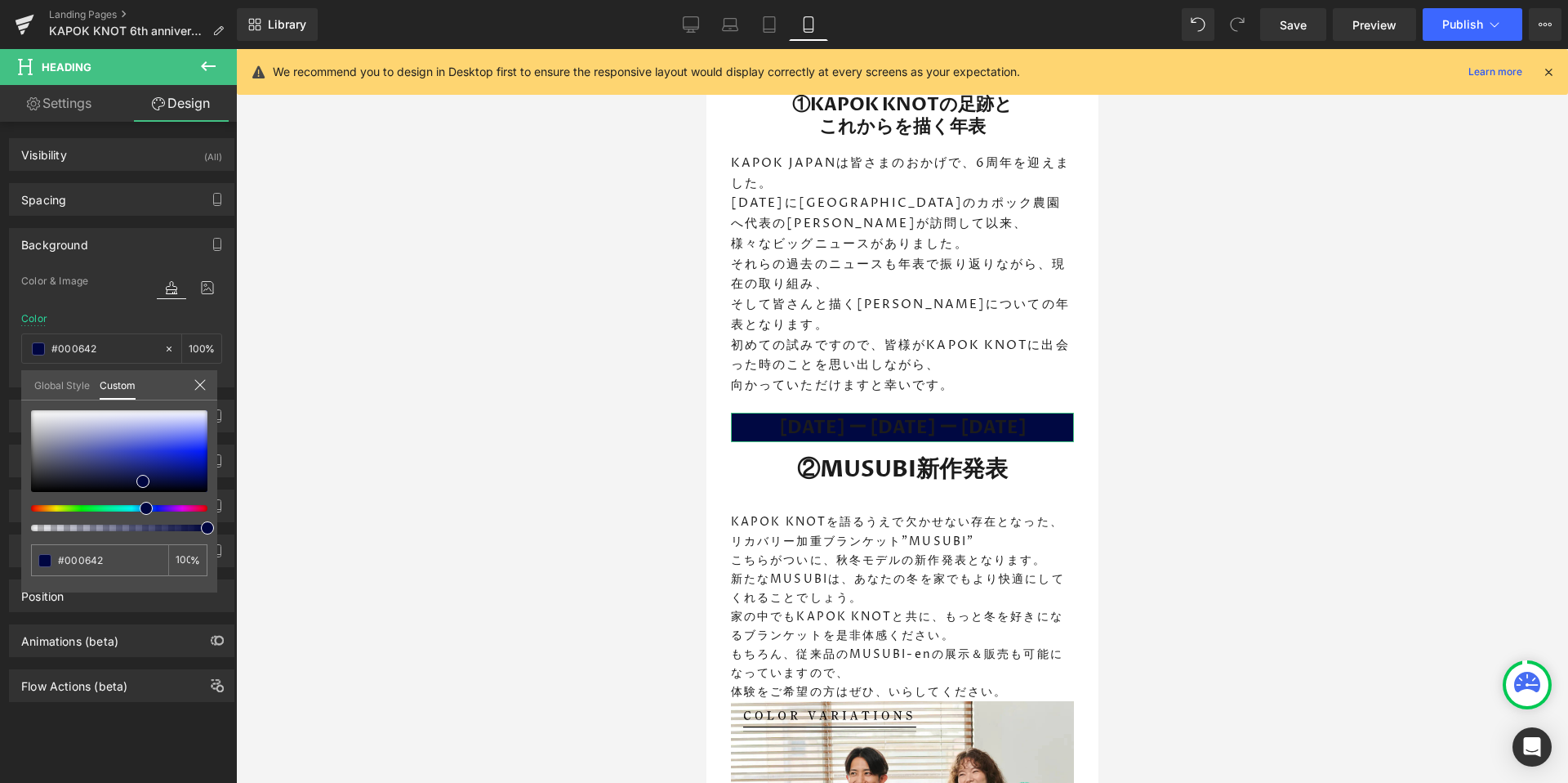
type input "#000842"
type input "#000b42"
type input "#000c42"
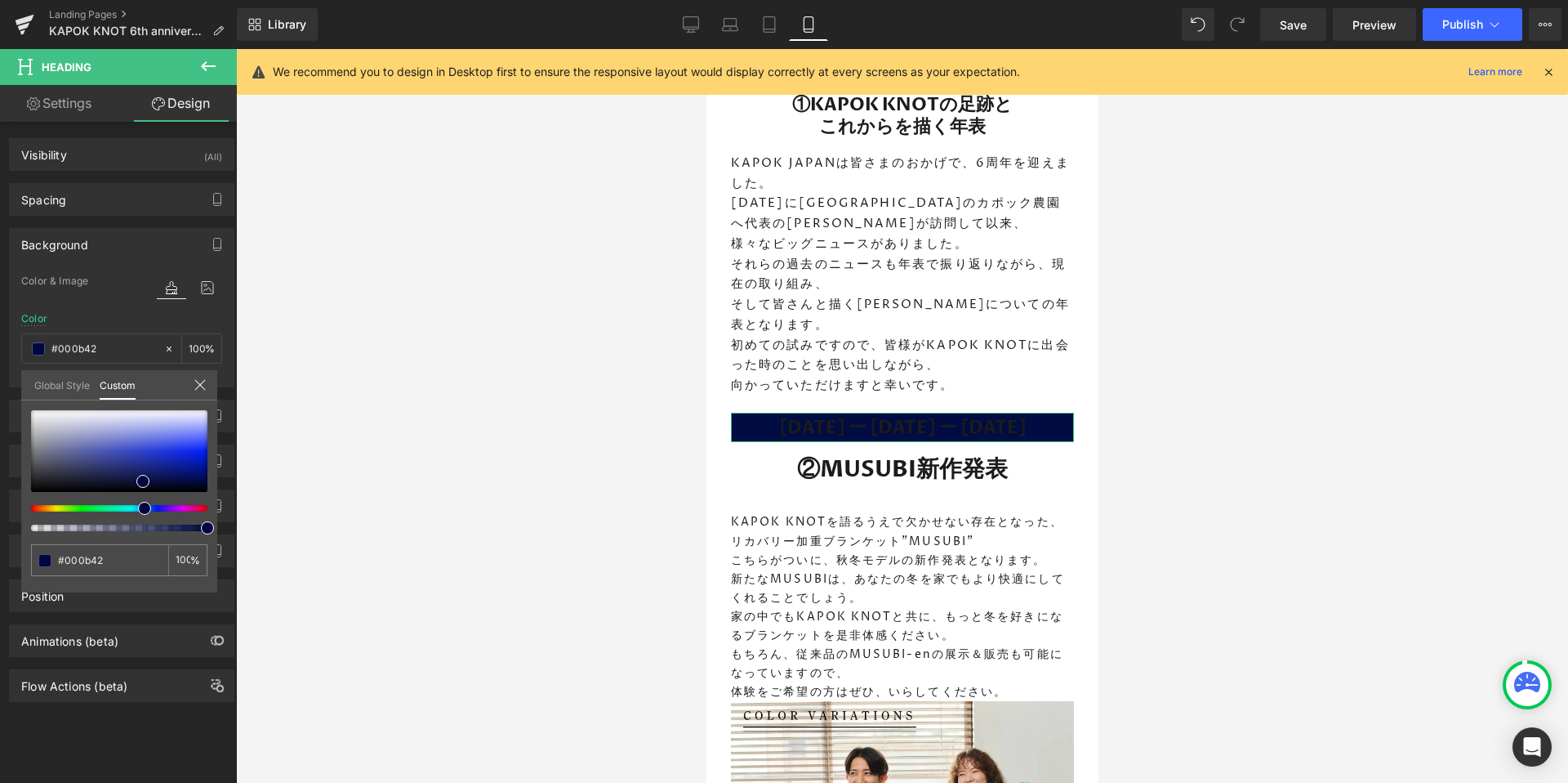
type input "#000c42"
type input "#001042"
type input "#001642"
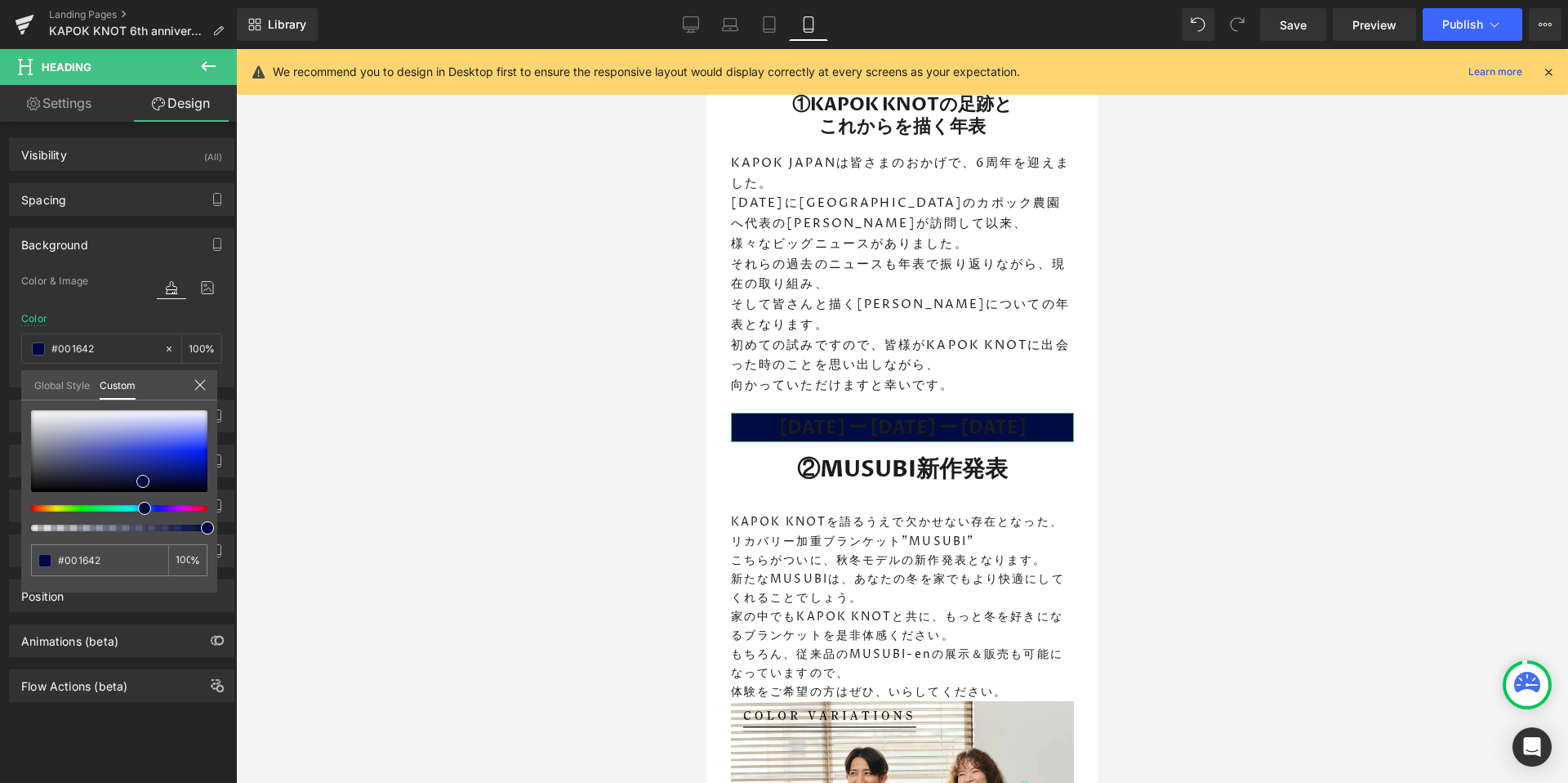
type input "#001742"
type input "#001942"
drag, startPoint x: 160, startPoint y: 510, endPoint x: 130, endPoint y: 505, distance: 30.4
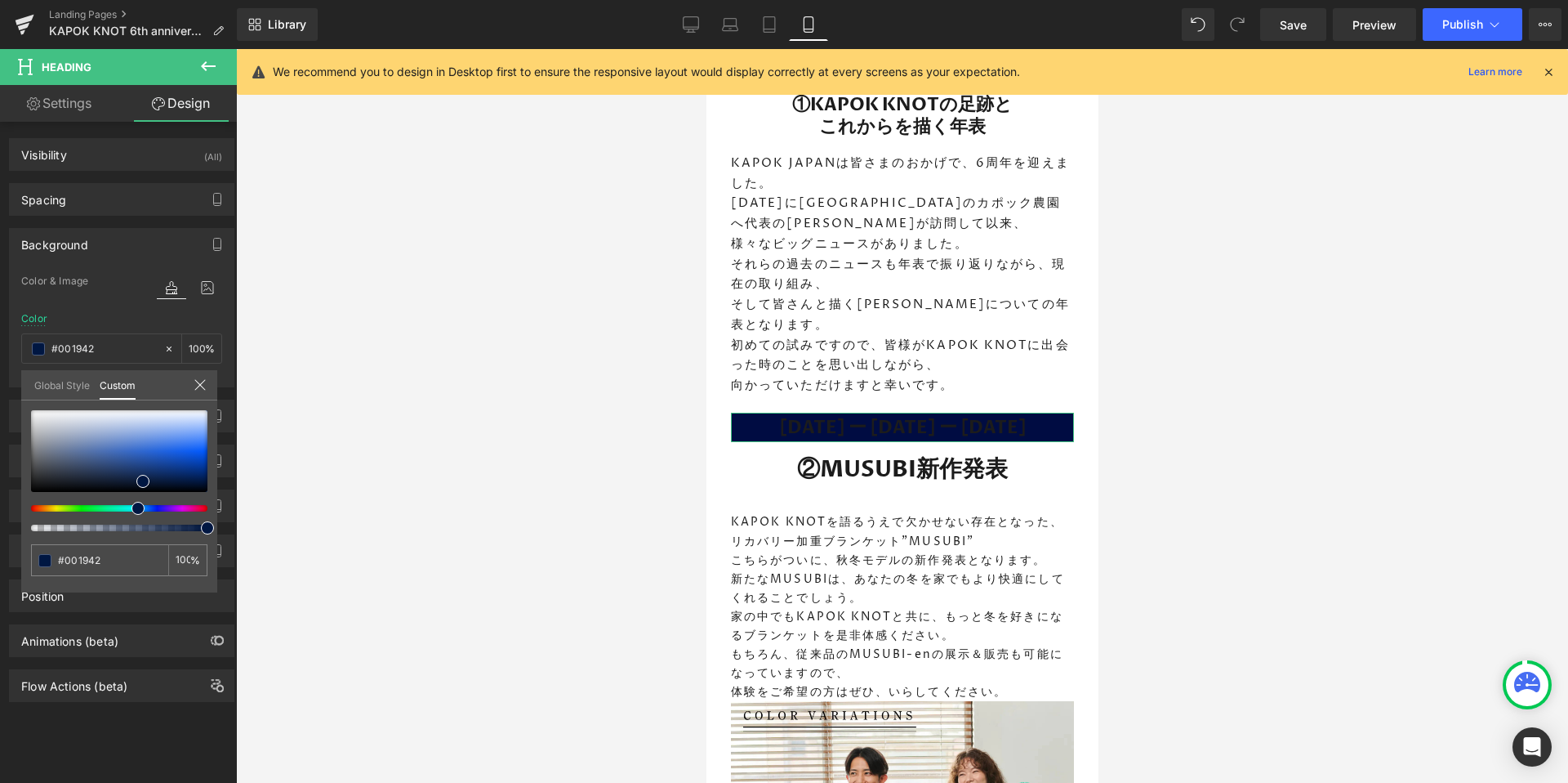
click at [130, 505] on div at bounding box center [113, 508] width 177 height 7
type input "#0e2242"
type input "#1b3f7d"
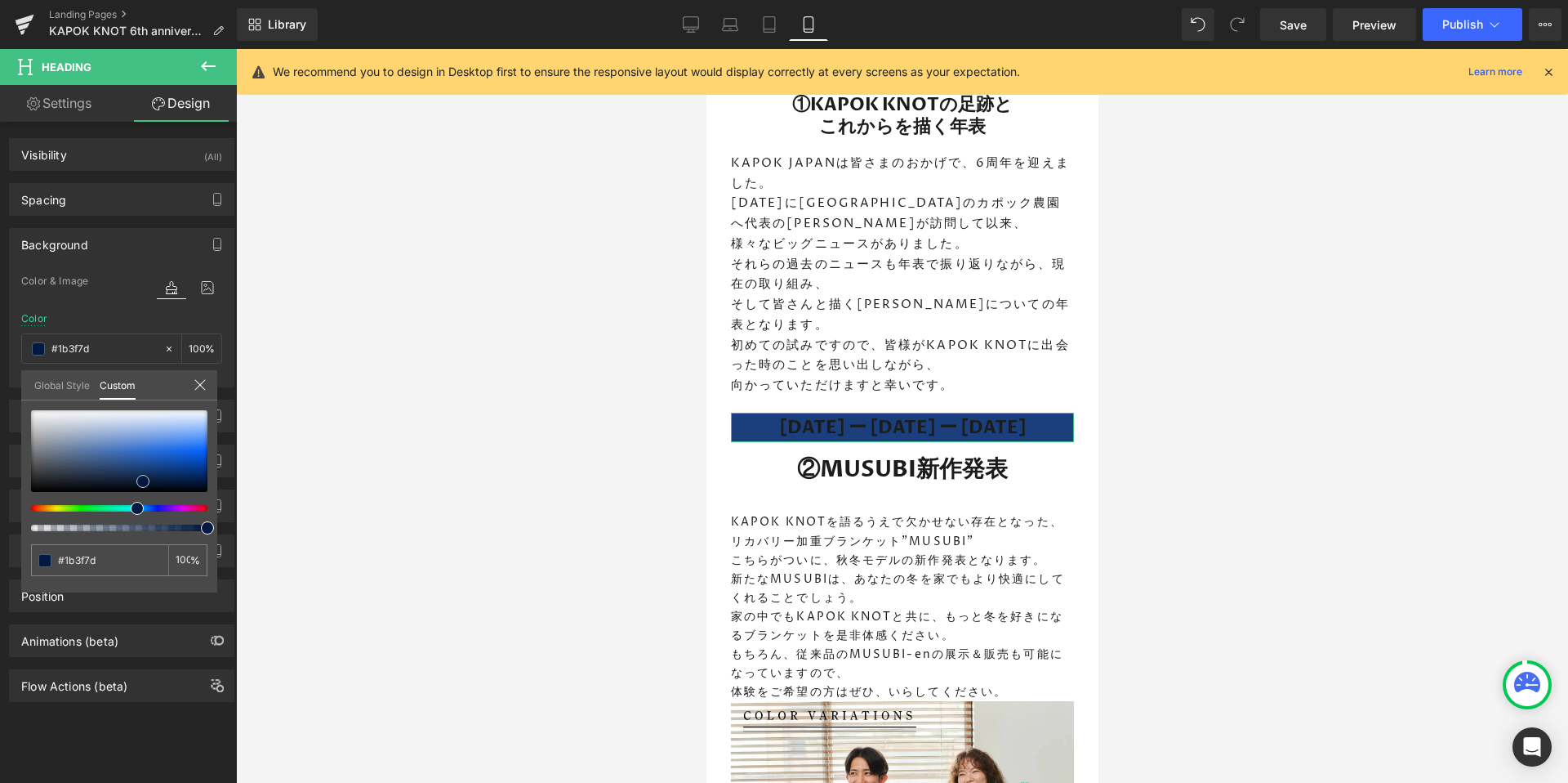
type input "#265ab4"
type input "#2f6cd4"
type input "#3b74d8"
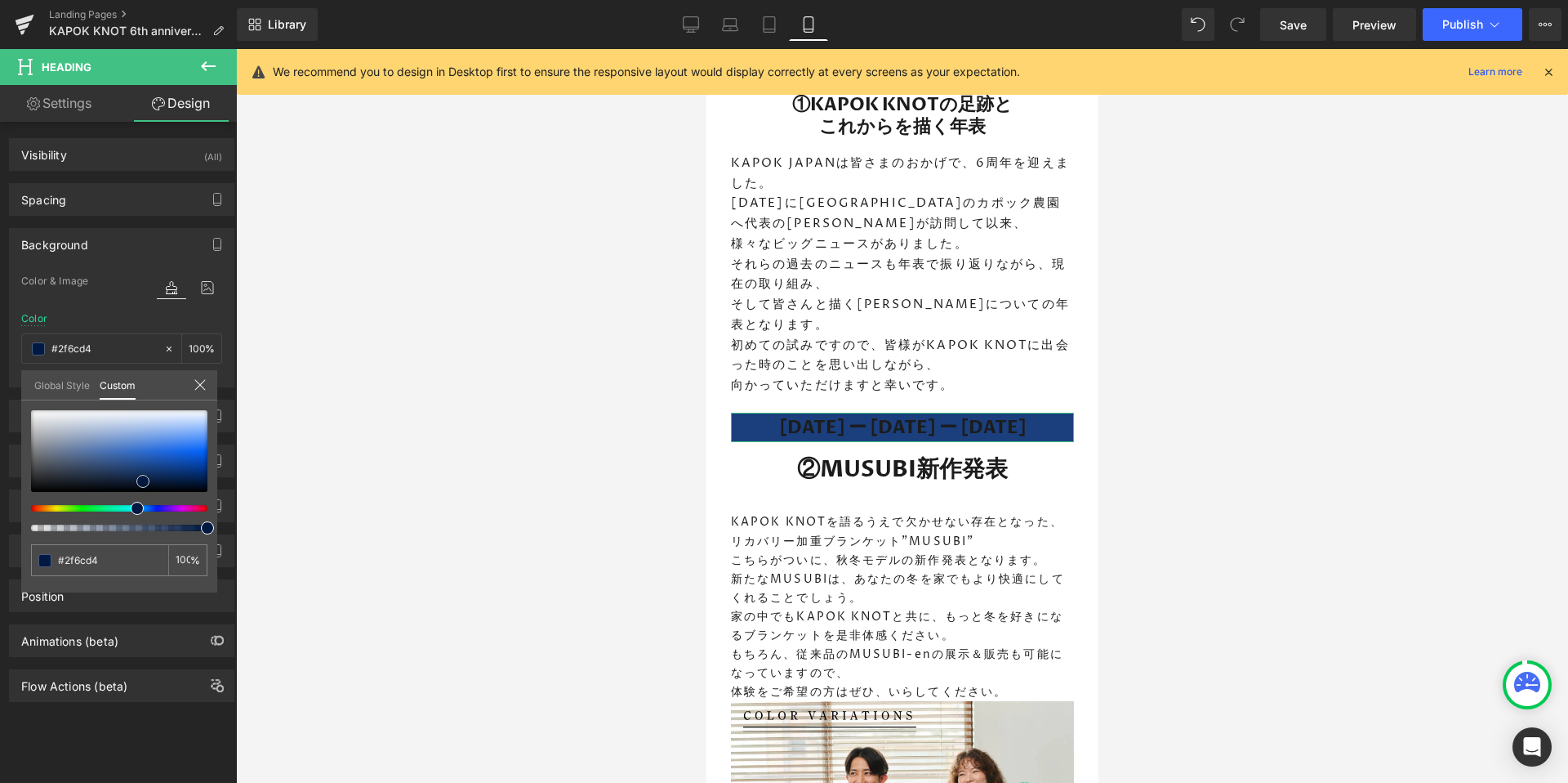
type input "#3b74d8"
type input "#427adb"
type input "#4a80dd"
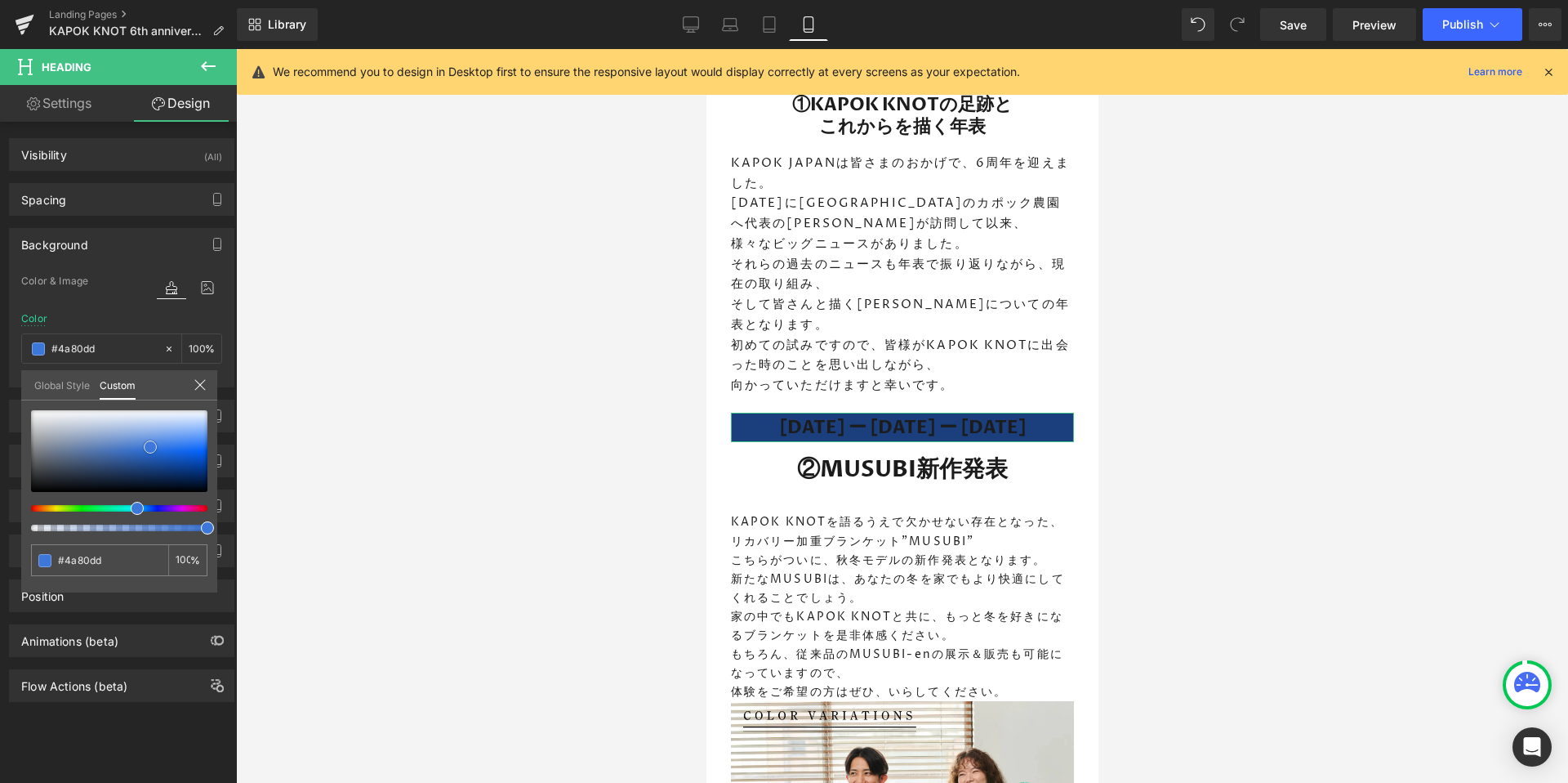
type input "#5185e0"
type input "#5c8ee4"
type input "#75a0ea"
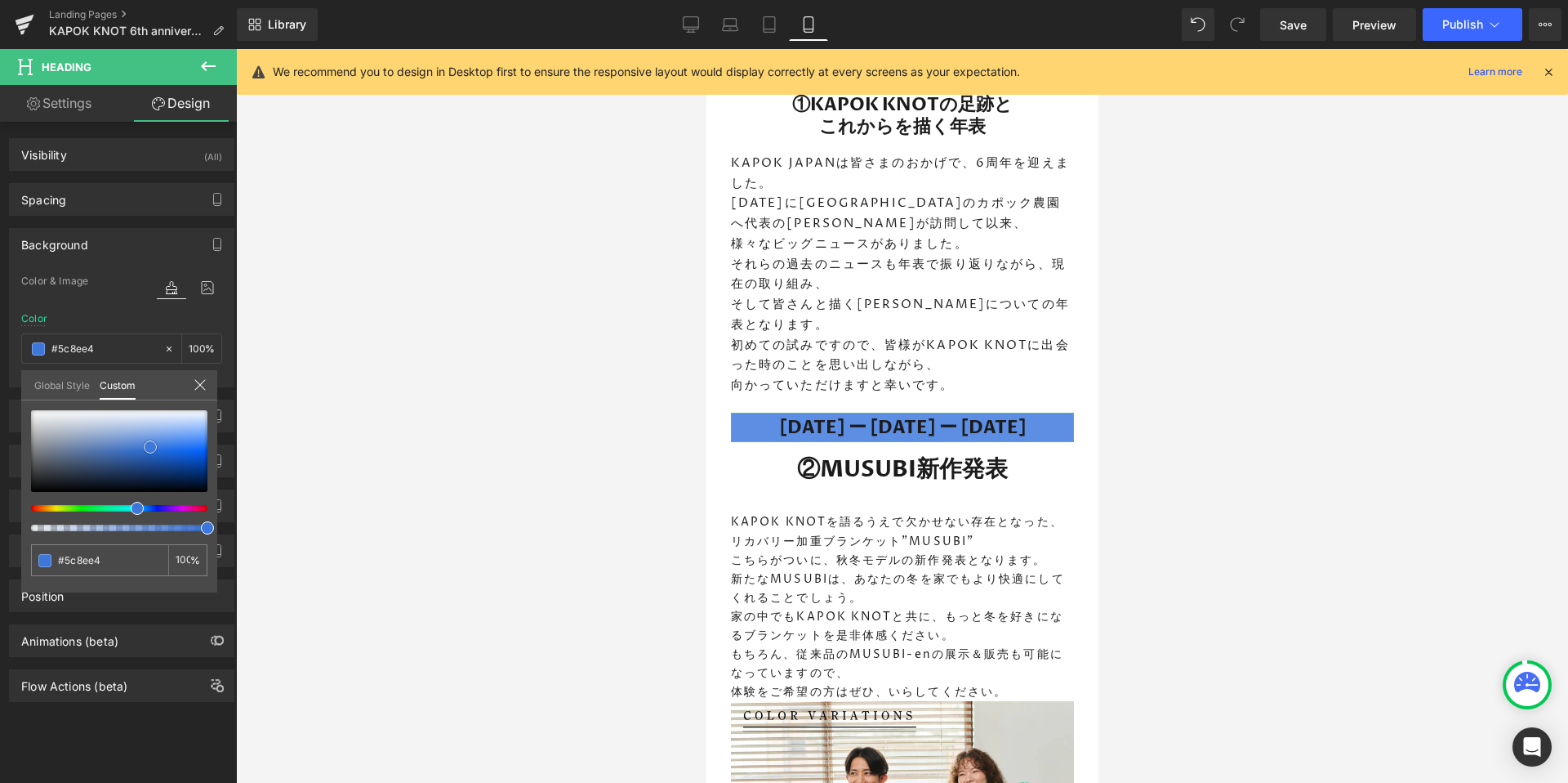
type input "#75a0ea"
type input "#81a9ed"
type input "#8aafef"
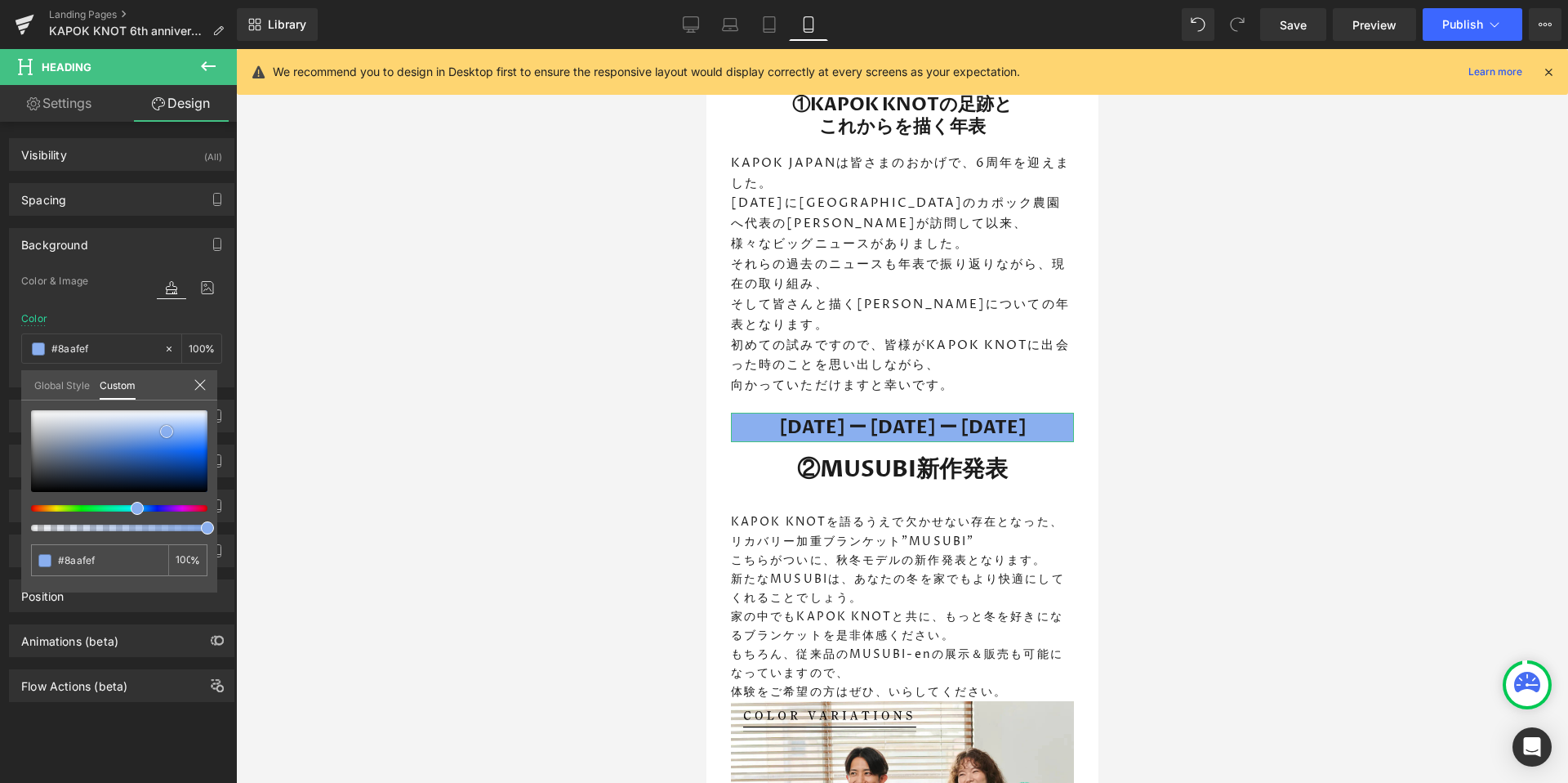
type input "#8eb2ef"
type input "#92b5f0"
type input "#9bbbf2"
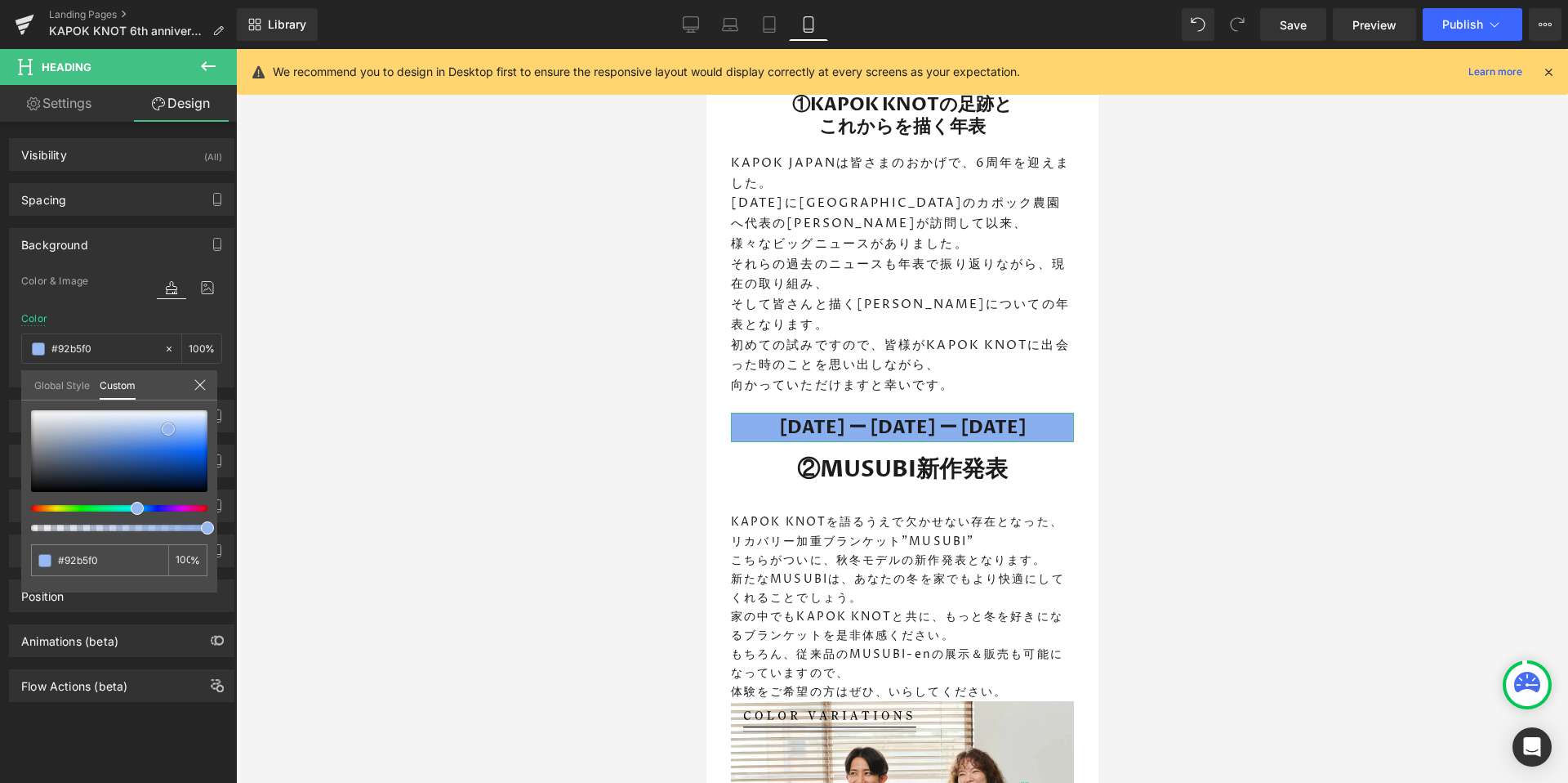
type input "#9bbbf2"
type input "#9fbef3"
type input "#a3c1f4"
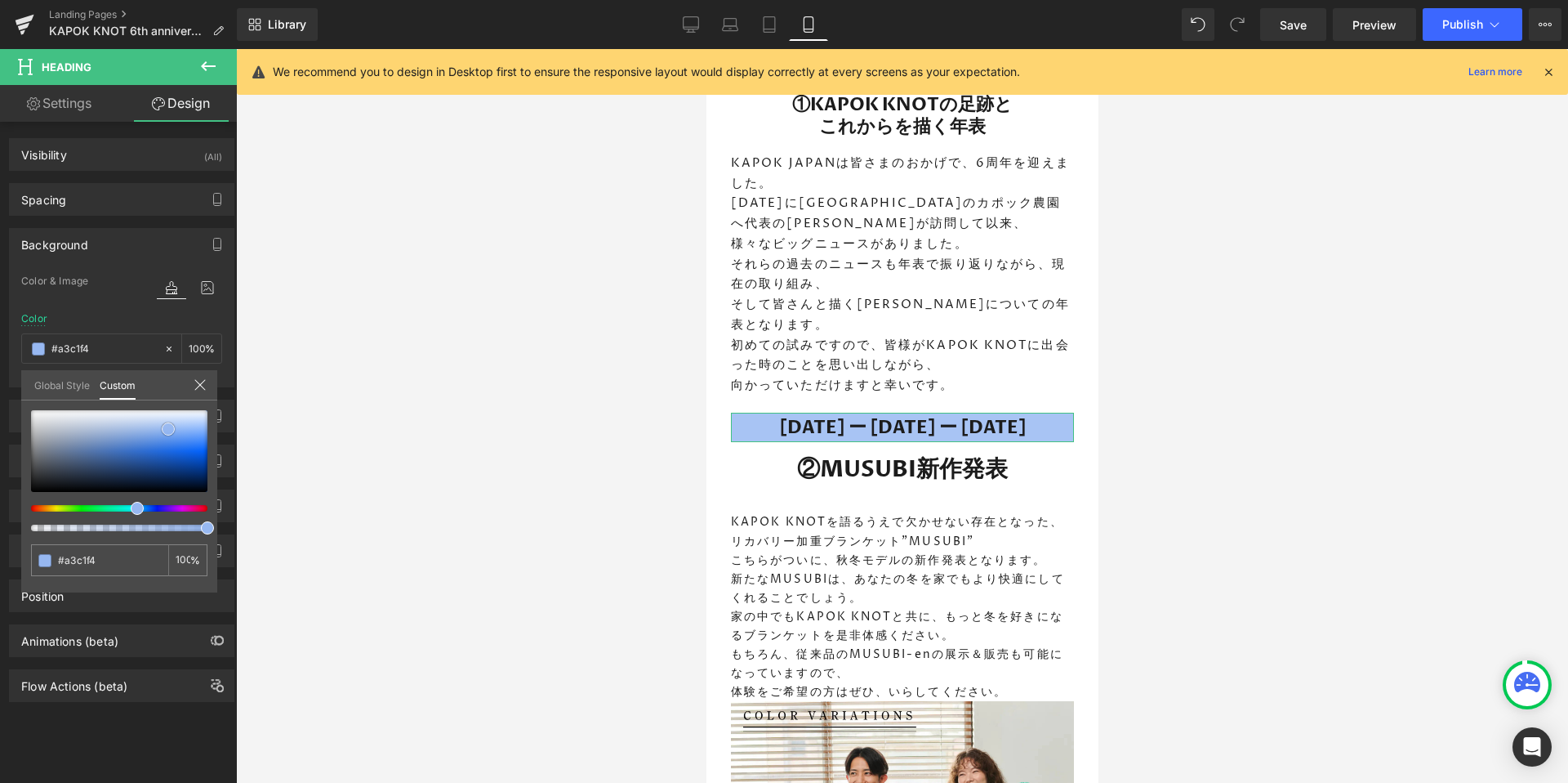
type input "#a8c4f4"
type input "#adc7f4"
type input "#b1caf5"
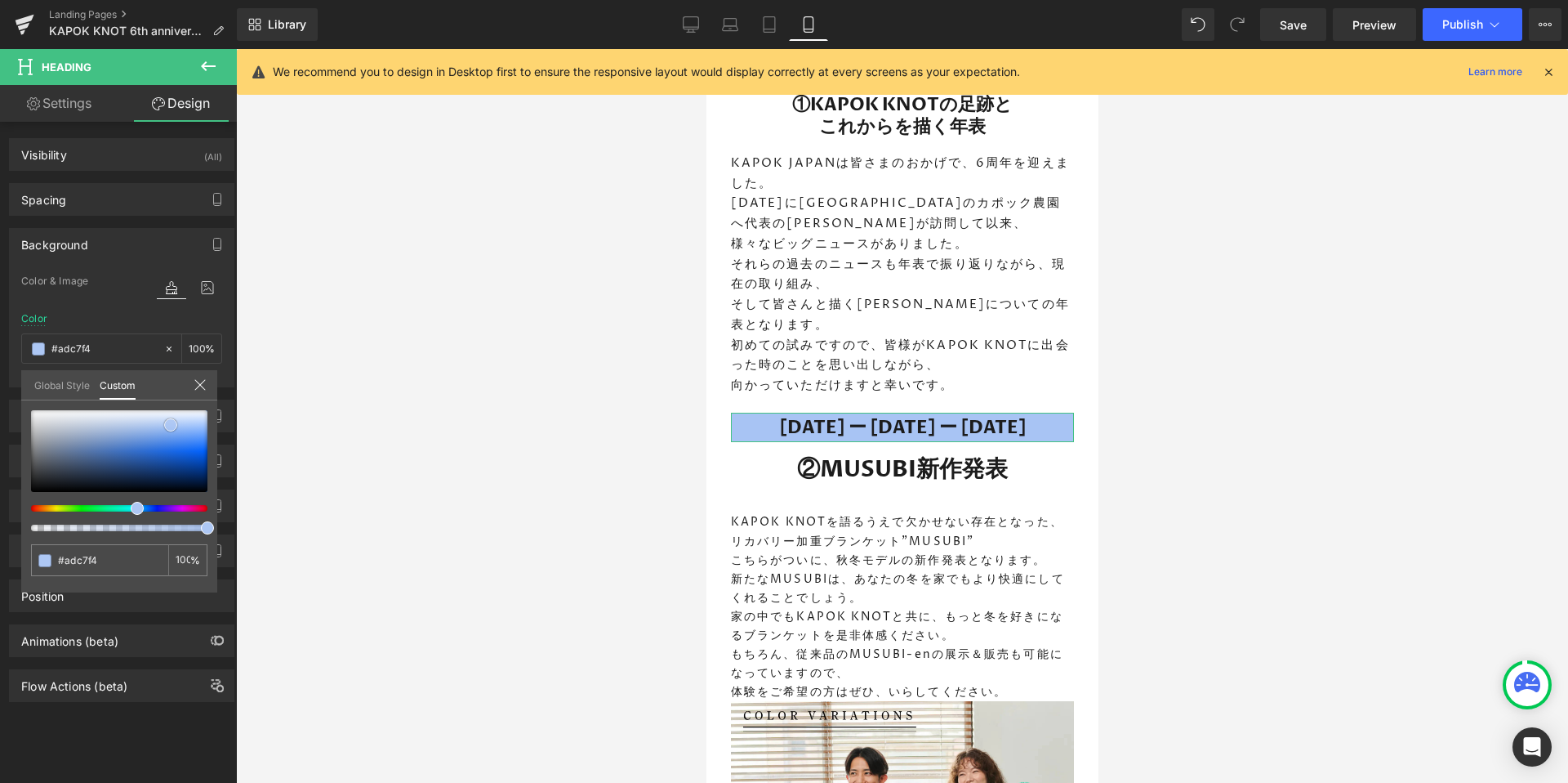
type input "#b1caf5"
type input "#b2c9f5"
type input "#b6ccf6"
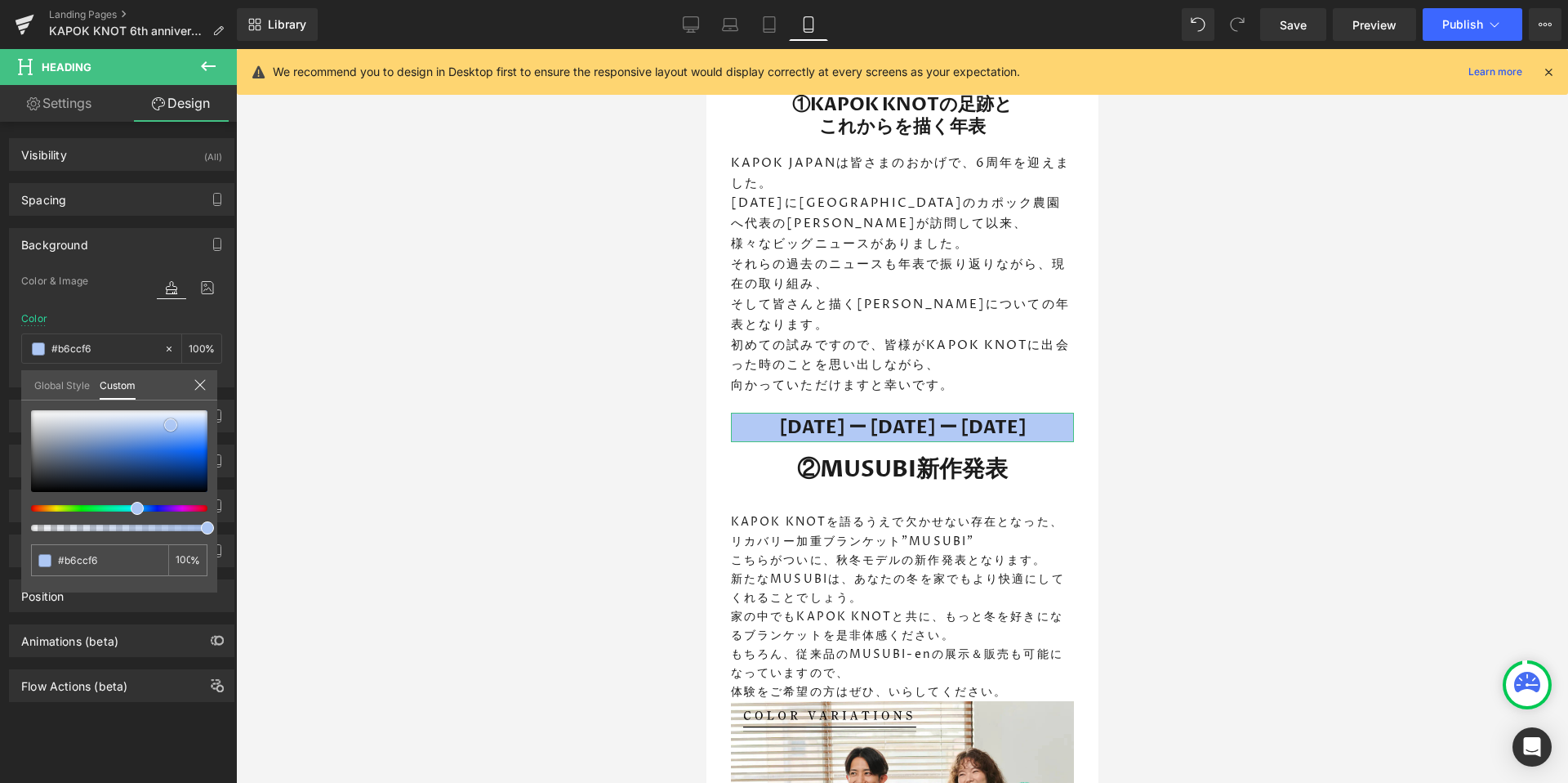
type input "#bacff6"
type input "#bbcef6"
type input "#c8d7f8"
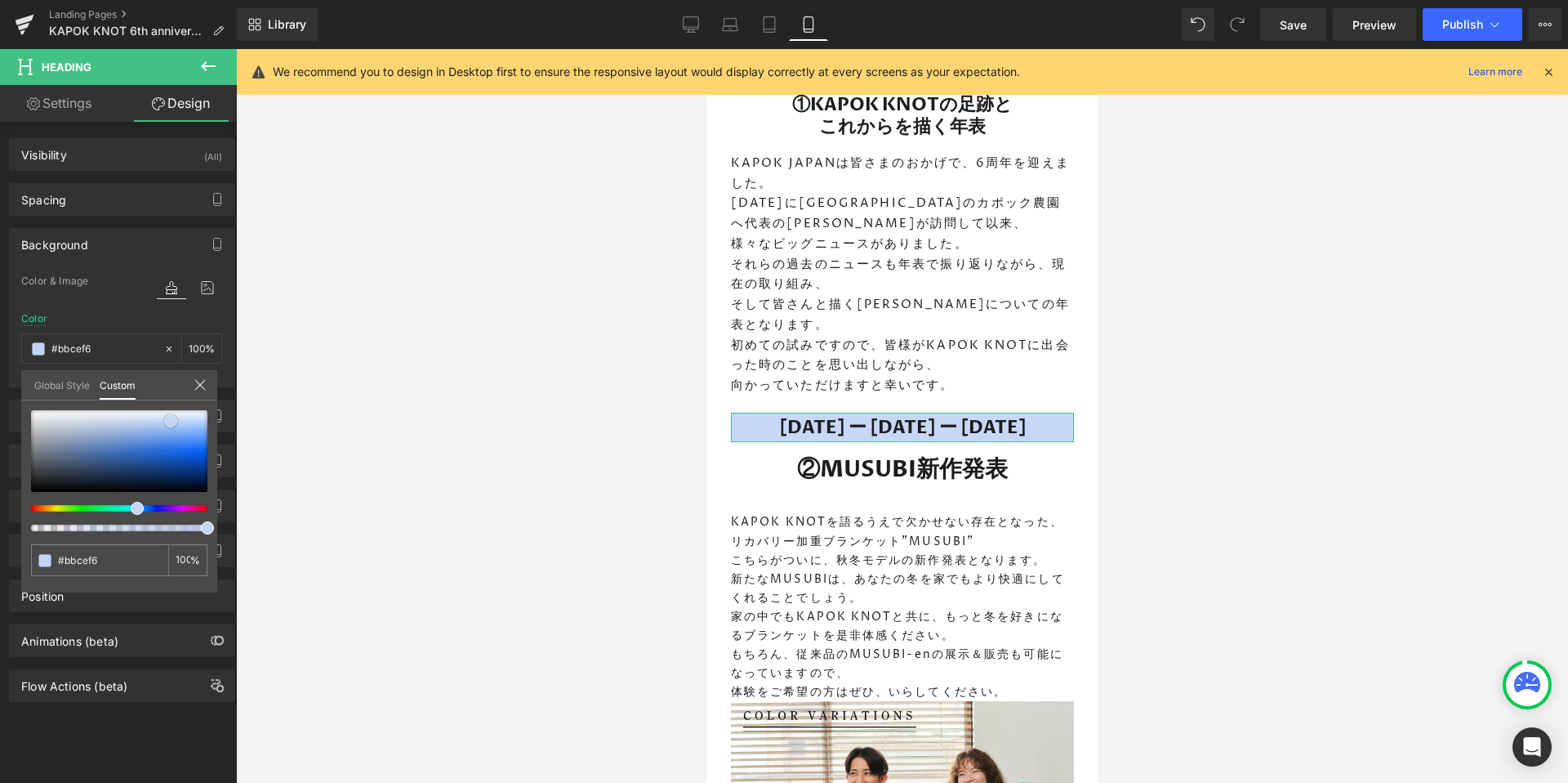
type input "#c8d7f8"
type input "#cddbf7"
type input "#ccdbf9"
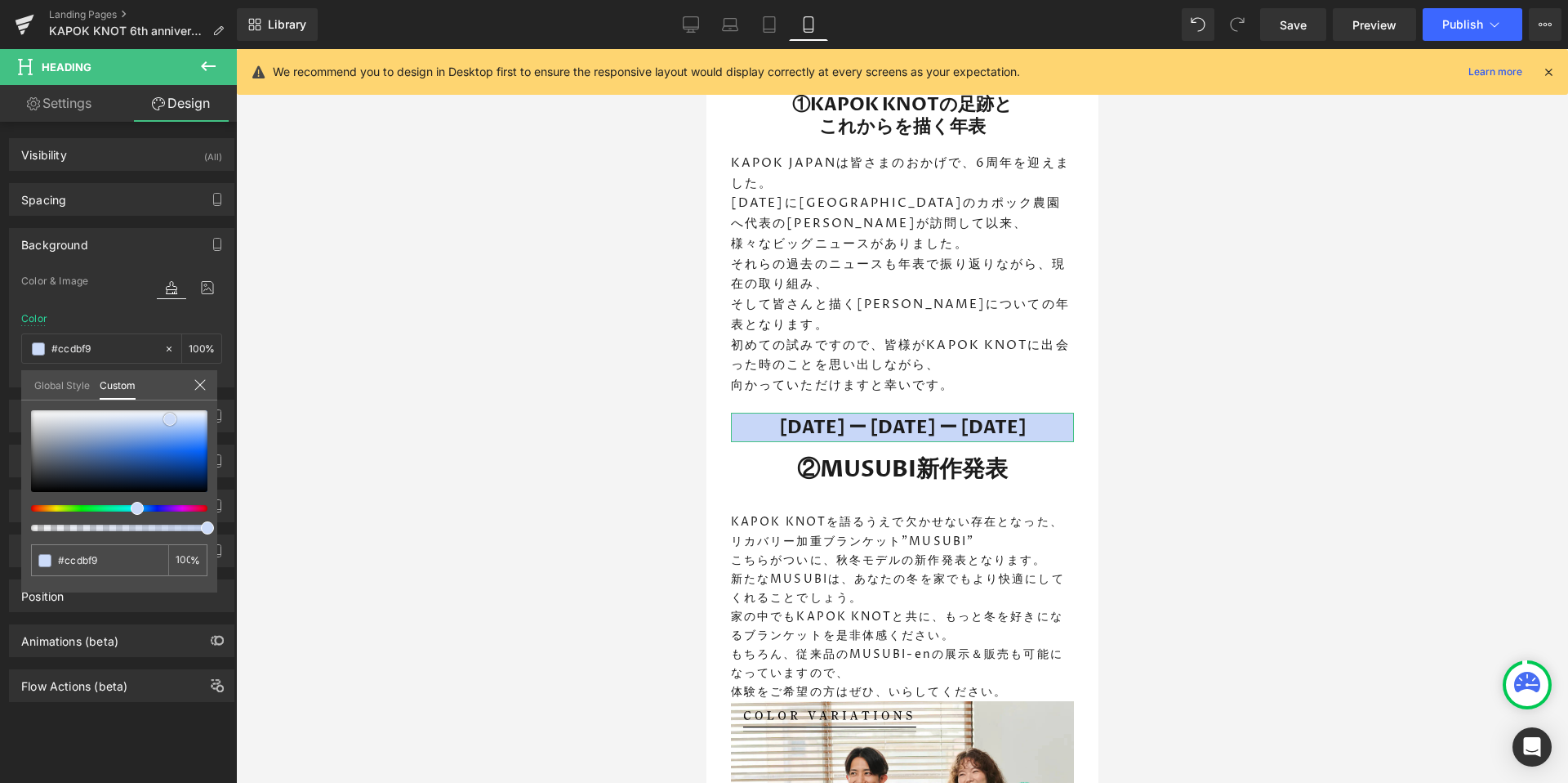
type input "#cddbf7"
type input "#d2dff8"
type input "#d7e3f8"
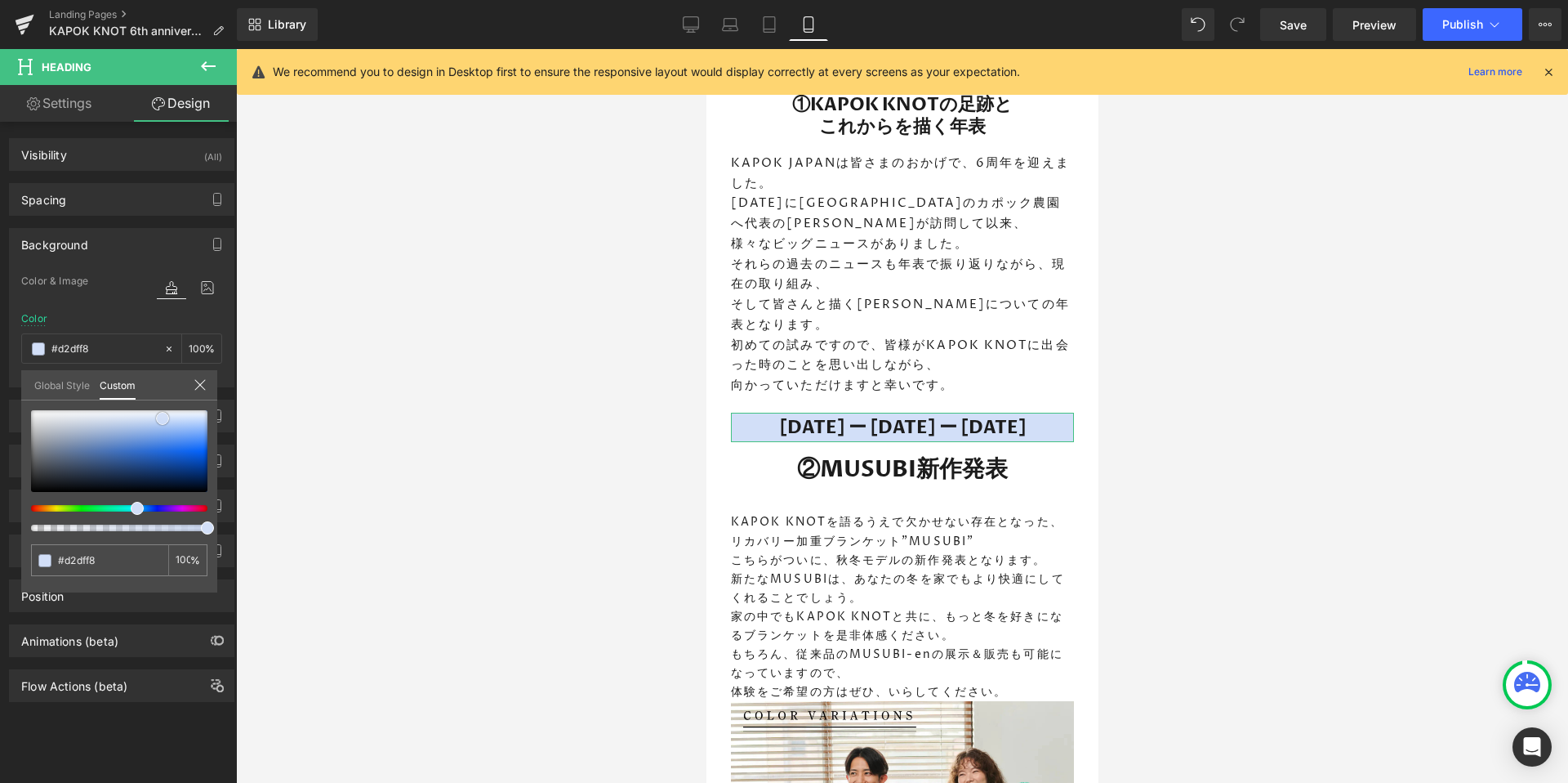
type input "#d7e3f8"
type input "#d7e3f9"
type input "#d7e2f9"
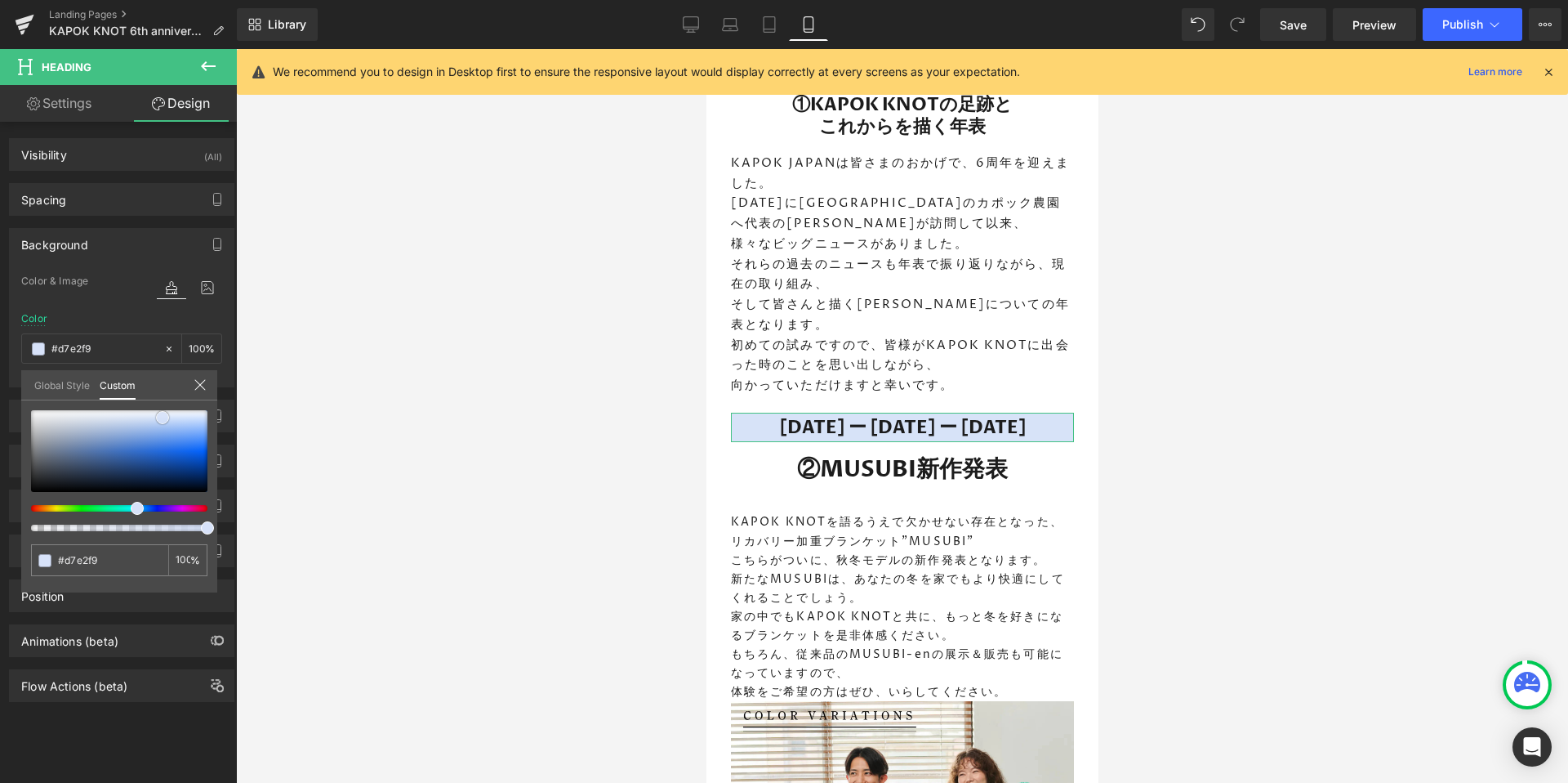
type input "#d7e1f9"
type input "#d7e1f8"
type input "#d3def7"
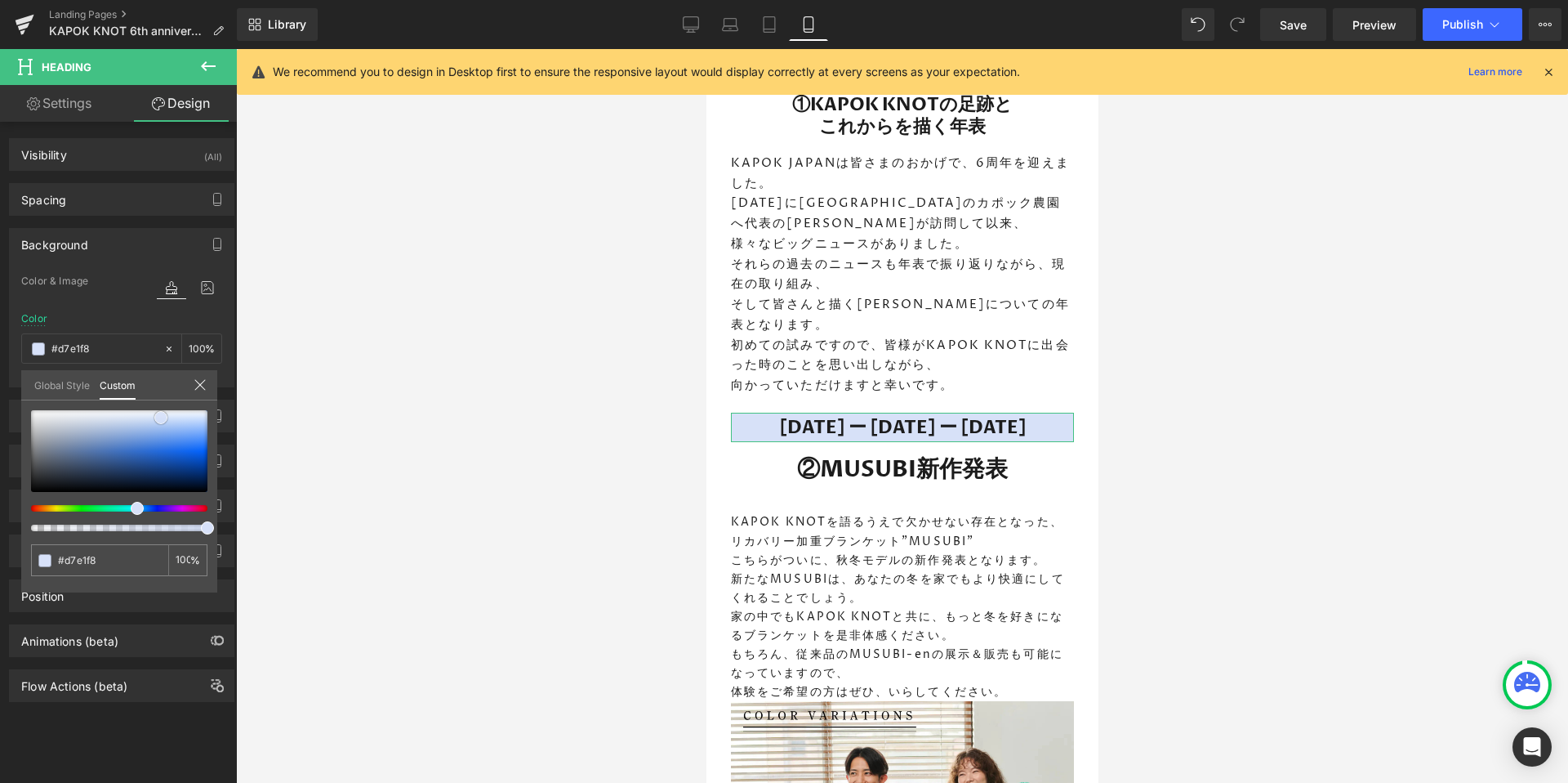
type input "#d3def7"
drag, startPoint x: 140, startPoint y: 481, endPoint x: 60, endPoint y: 418, distance: 101.8
click at [60, 417] on span at bounding box center [63, 416] width 13 height 13
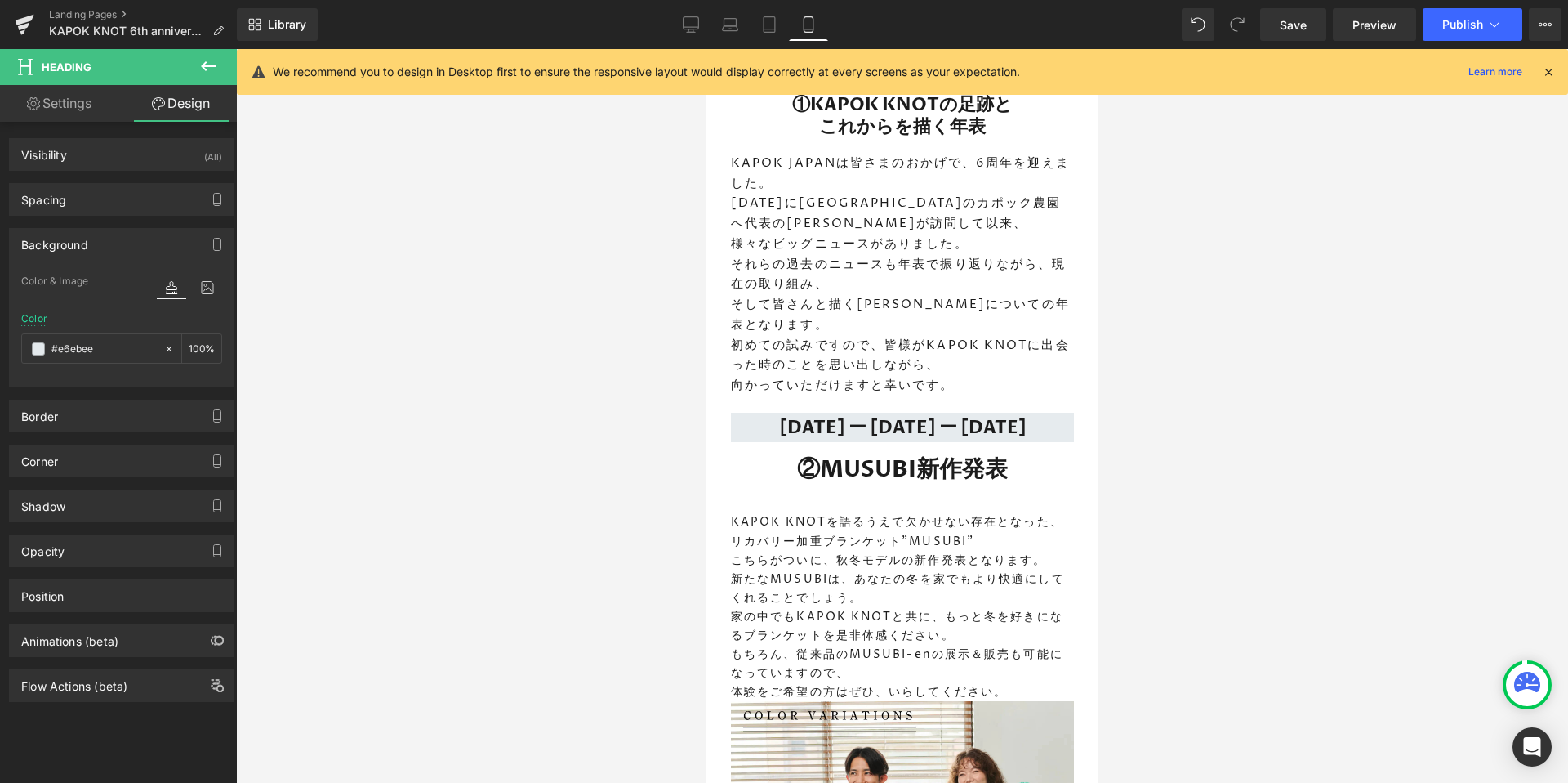
click at [1177, 473] on div at bounding box center [902, 416] width 1332 height 733
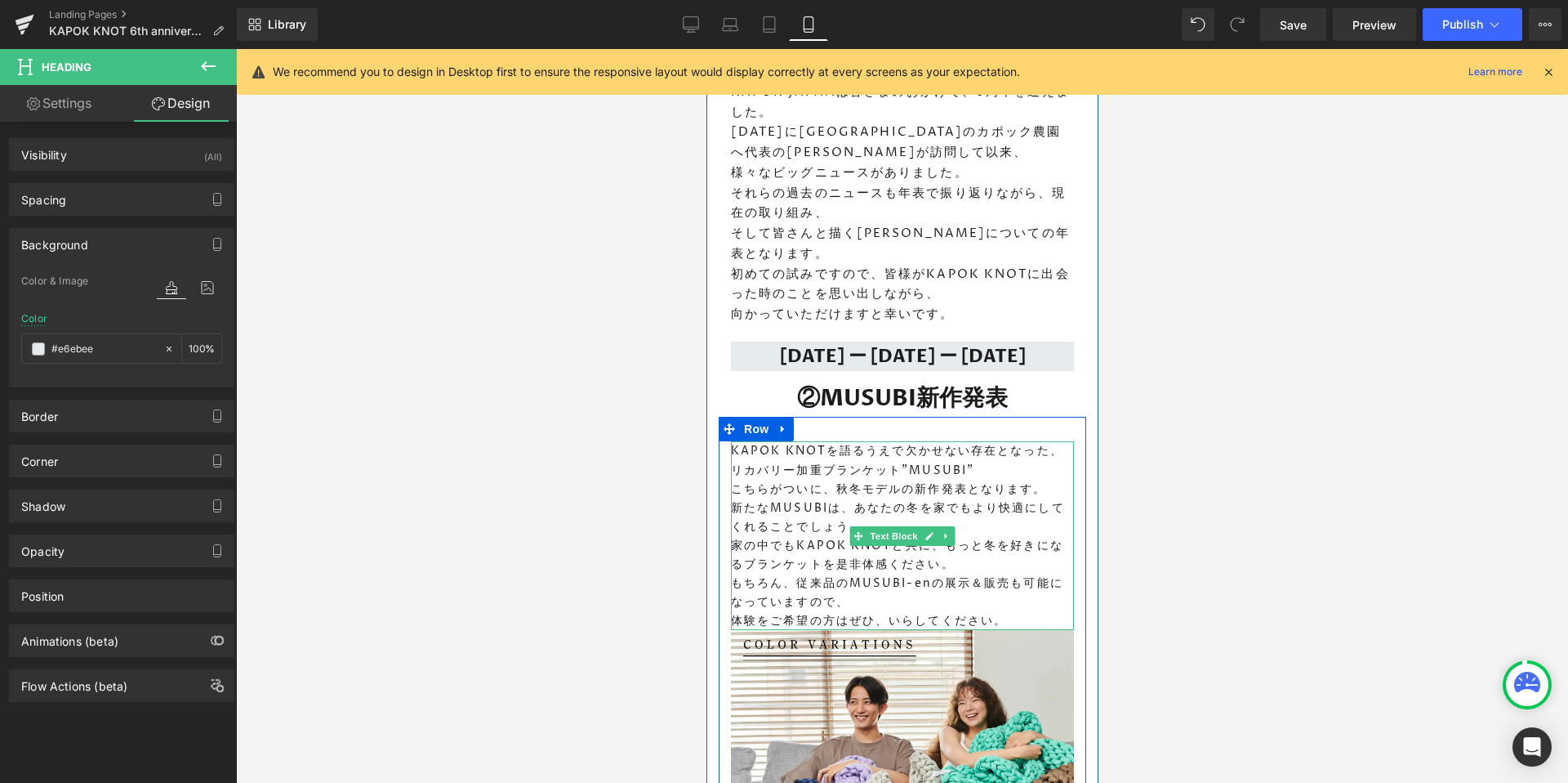
scroll to position [1368, 0]
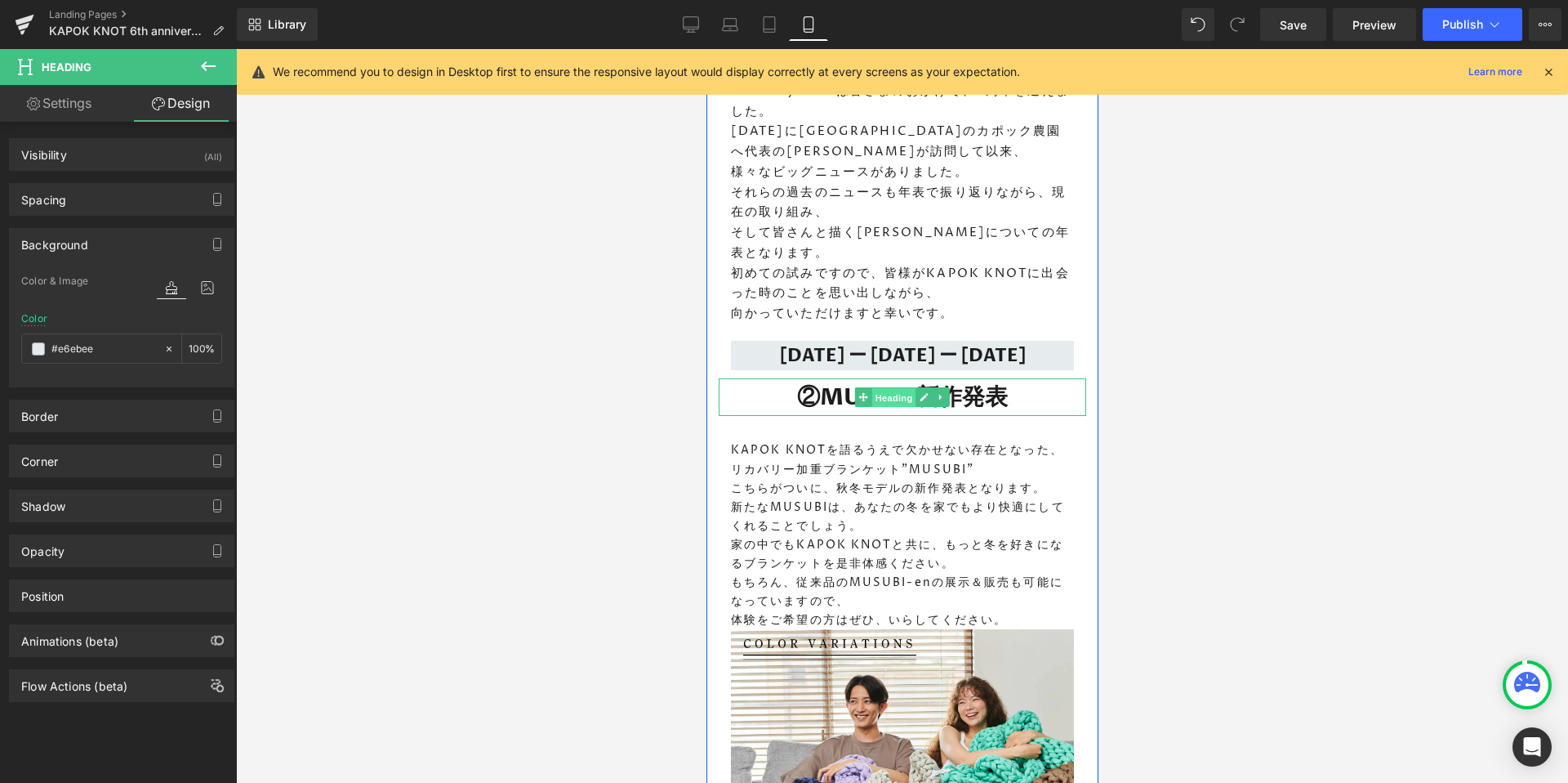
click at [898, 388] on span "Heading" at bounding box center [893, 398] width 44 height 20
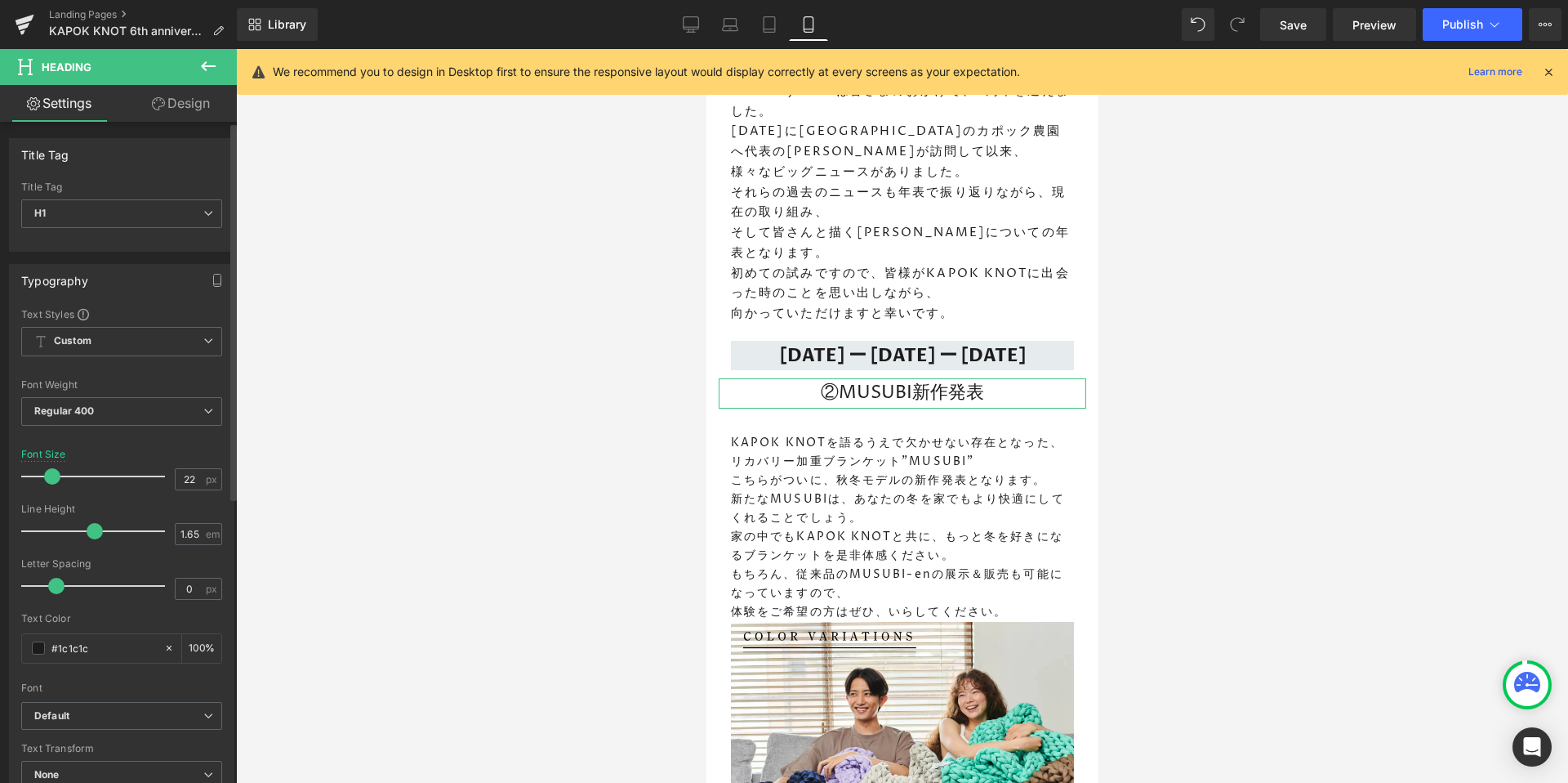
click at [47, 470] on span at bounding box center [51, 476] width 16 height 16
click at [72, 410] on b "Regular 400" at bounding box center [64, 410] width 60 height 12
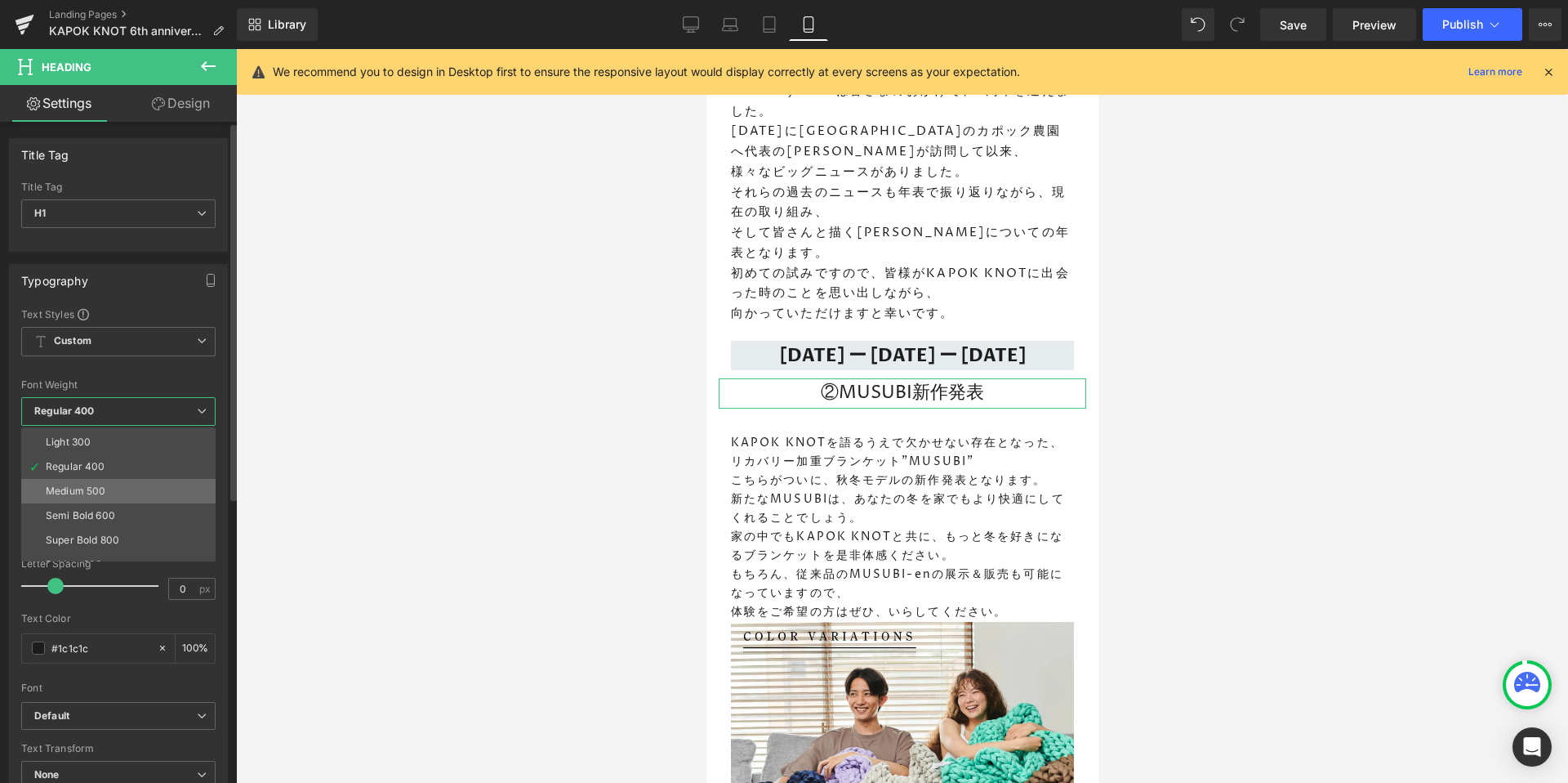
scroll to position [48, 0]
click at [129, 522] on li "Semi Bold 600" at bounding box center [122, 513] width 202 height 25
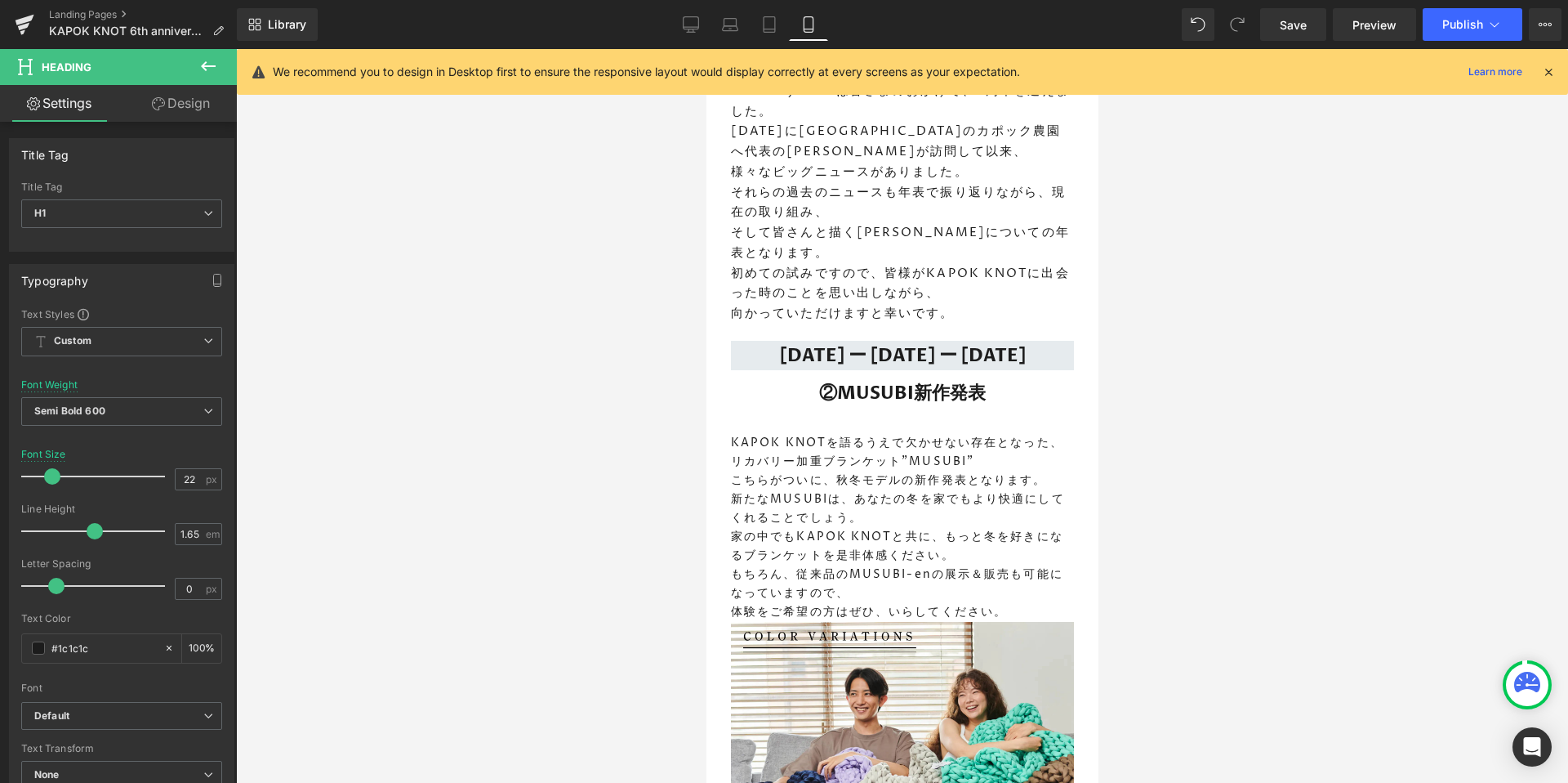
click at [498, 540] on div at bounding box center [902, 416] width 1332 height 733
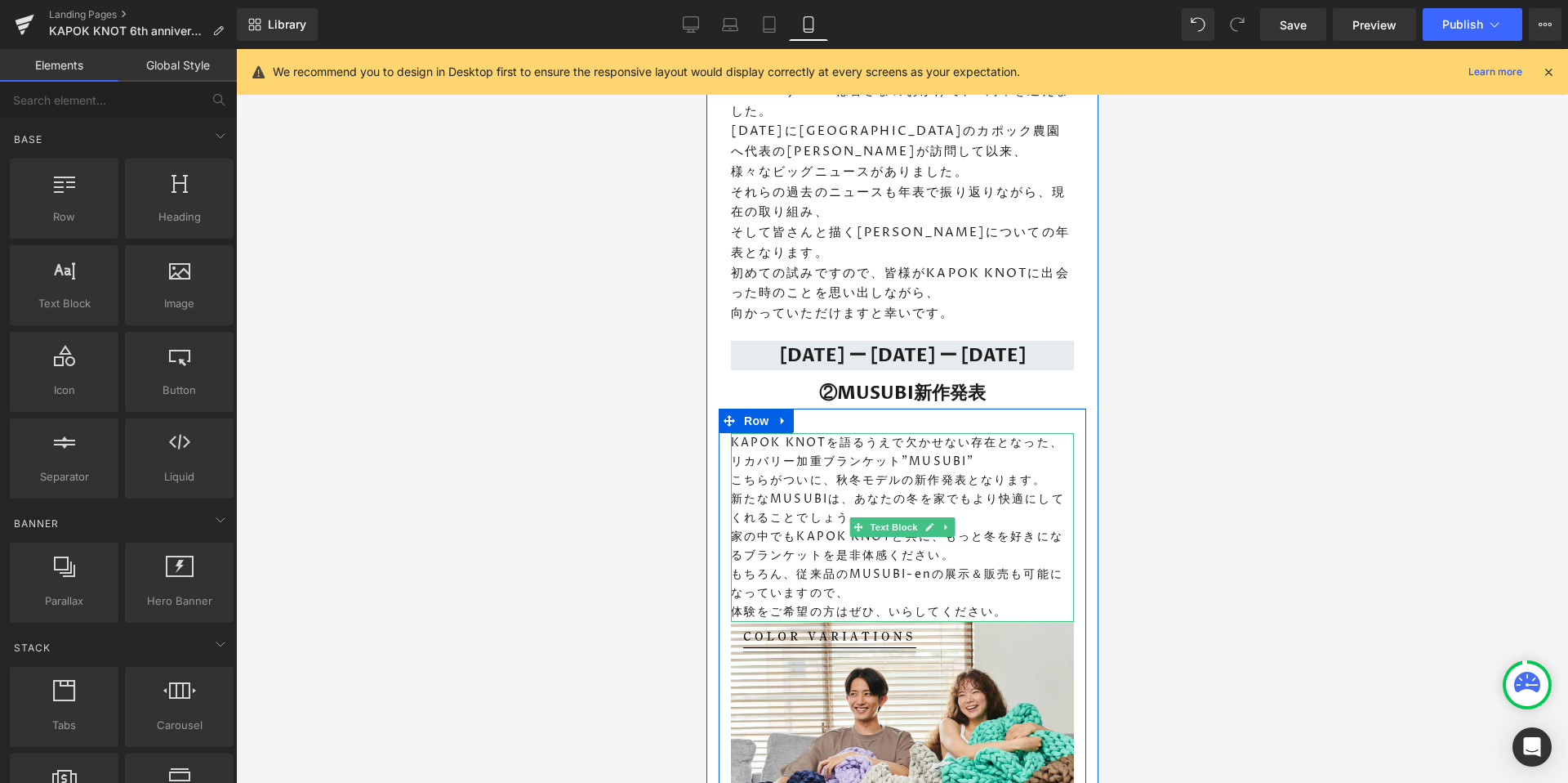
scroll to position [1220, 0]
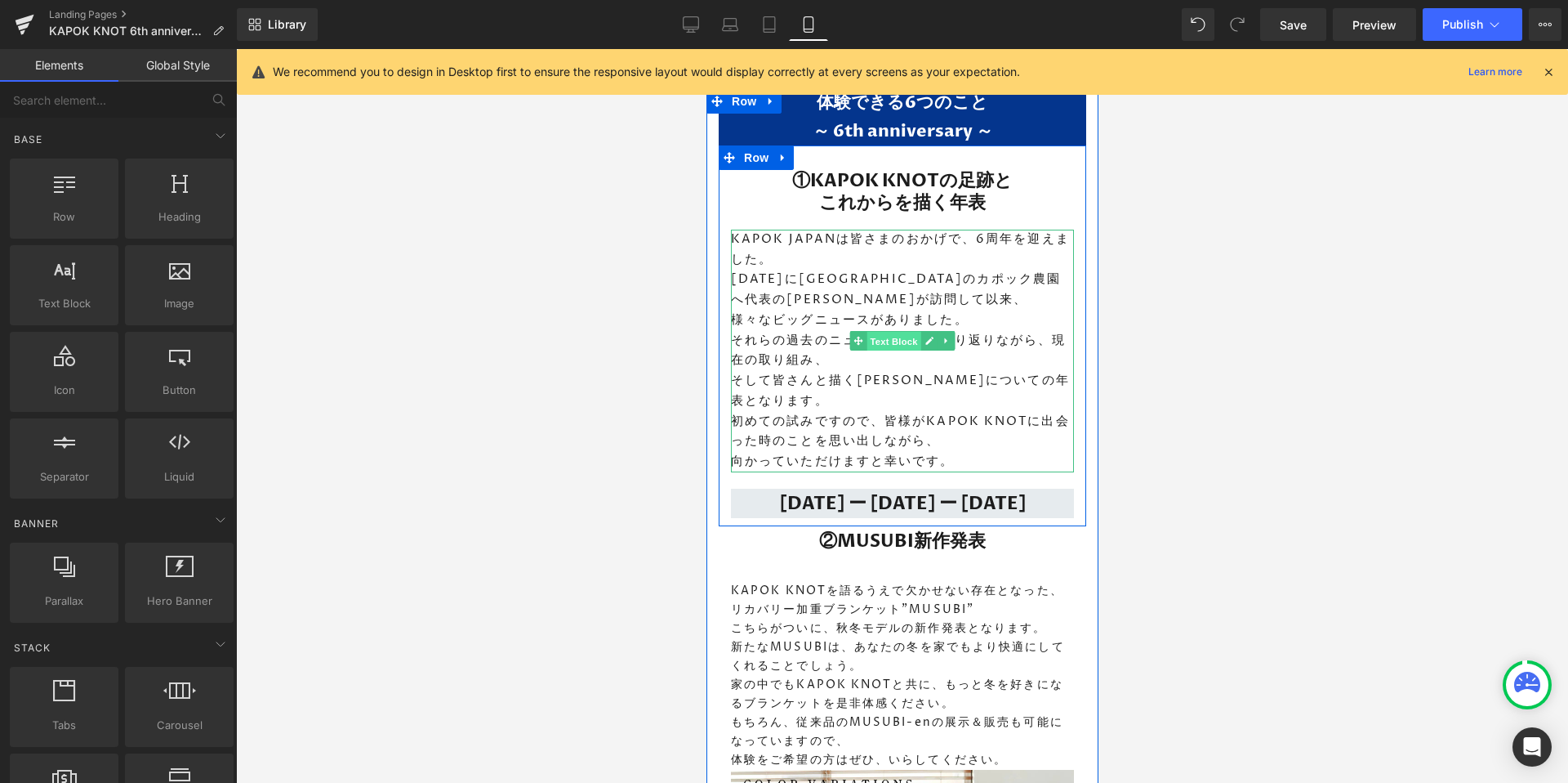
click at [890, 335] on span "Text Block" at bounding box center [893, 341] width 54 height 20
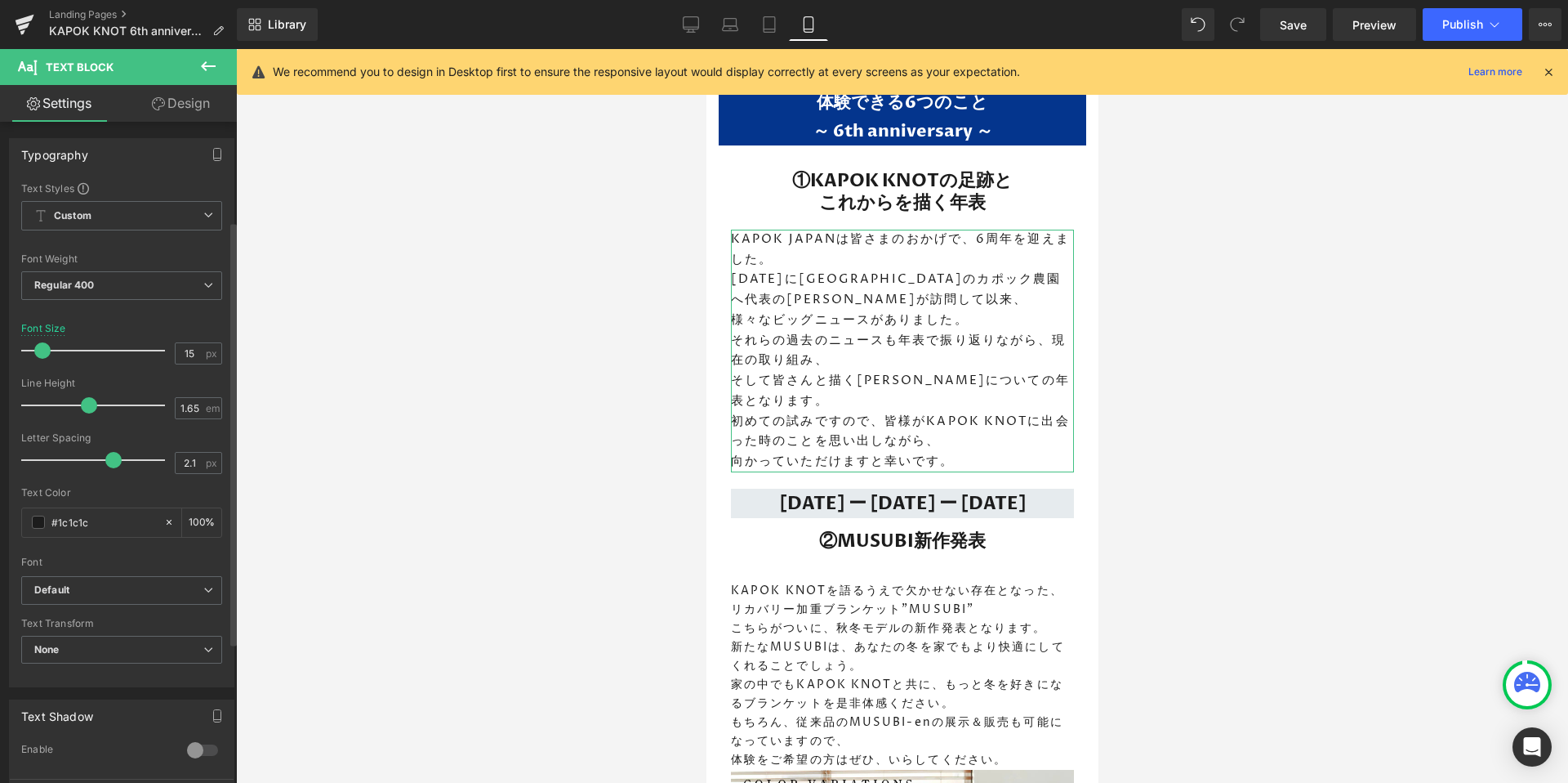
scroll to position [202, 0]
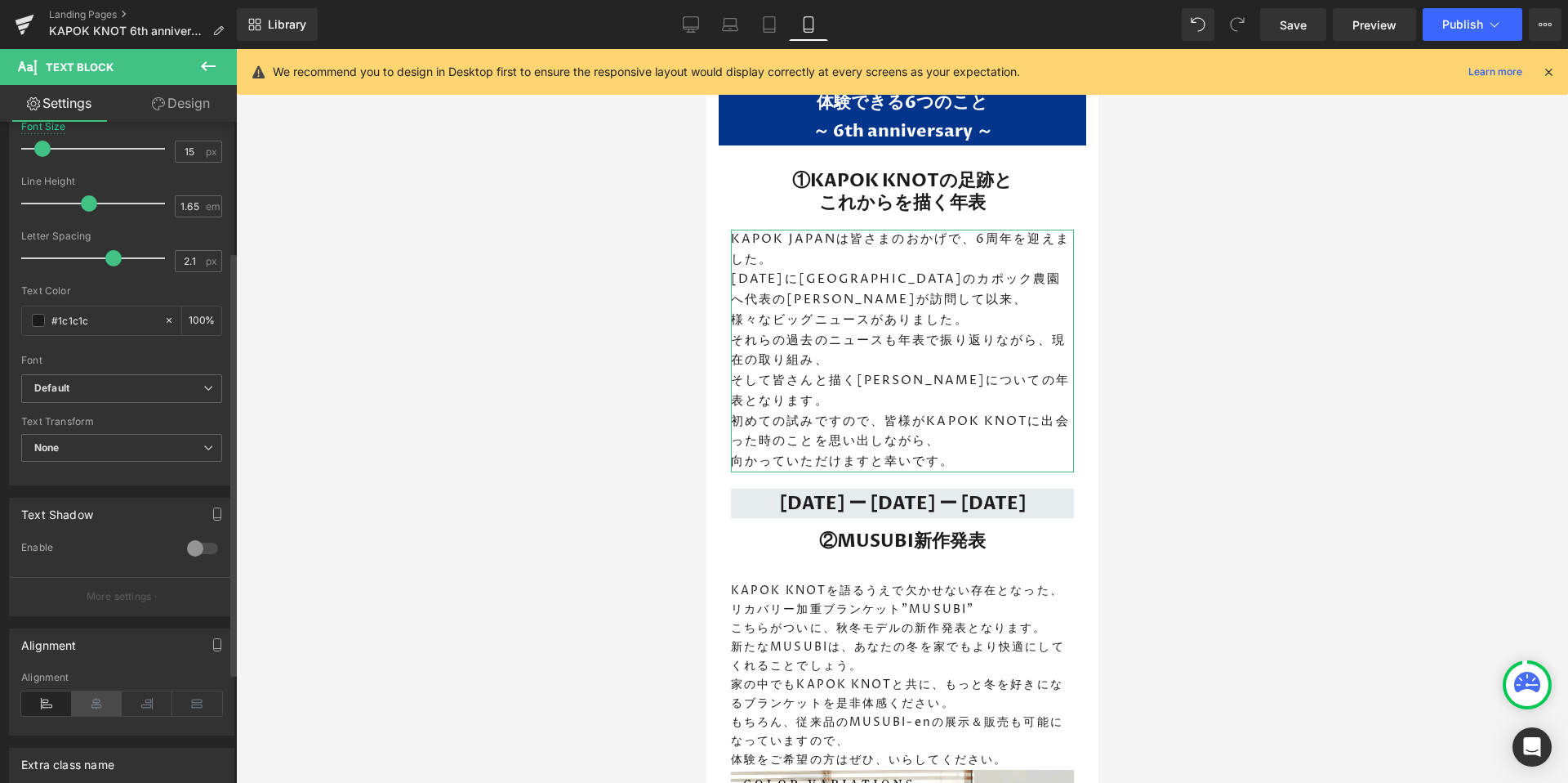
click at [102, 701] on icon at bounding box center [97, 703] width 51 height 25
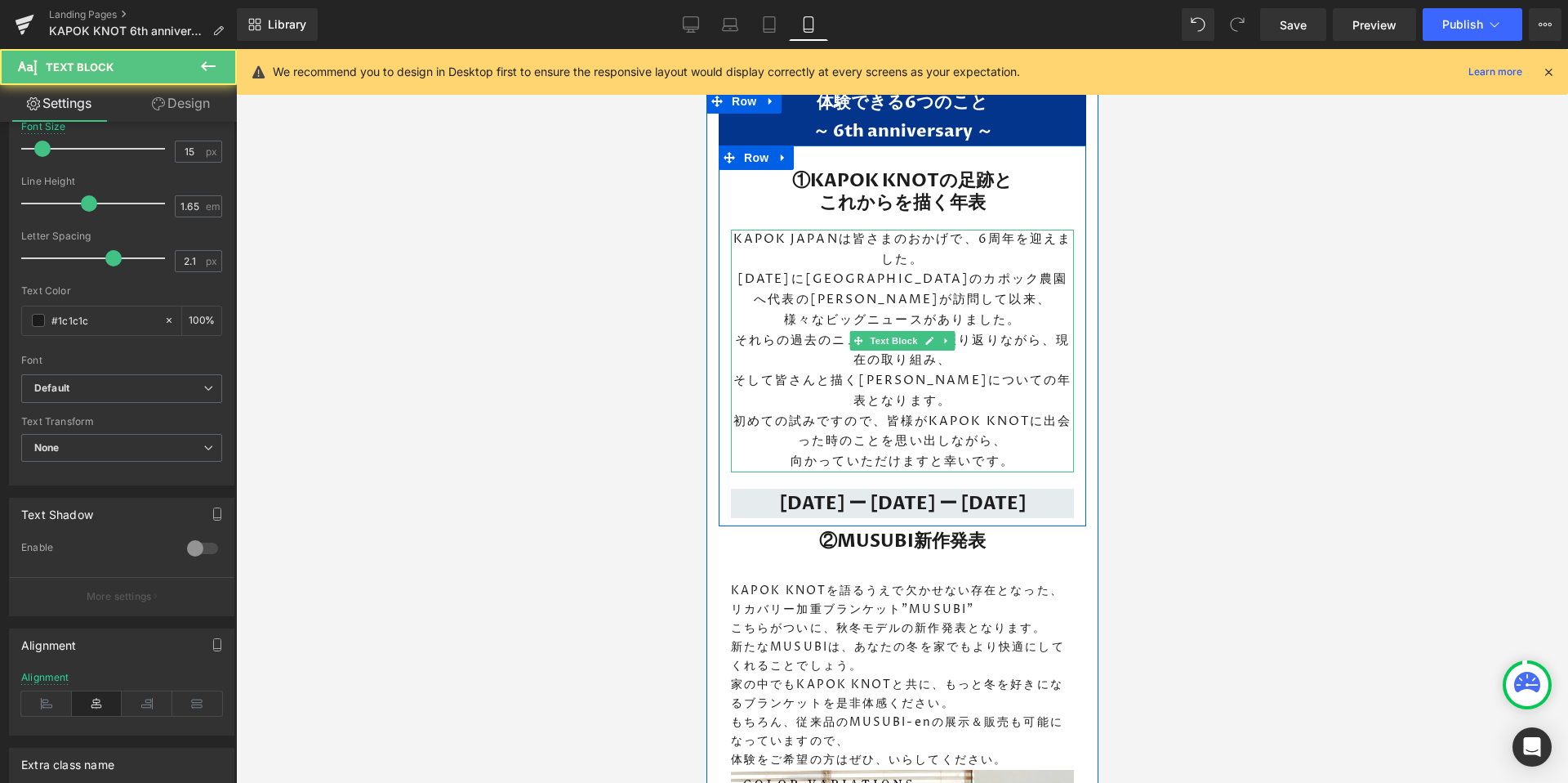
click at [964, 243] on p "KAPOK JAPANは皆さまのおかげで、6周年を迎えました。" at bounding box center [902, 250] width 343 height 41
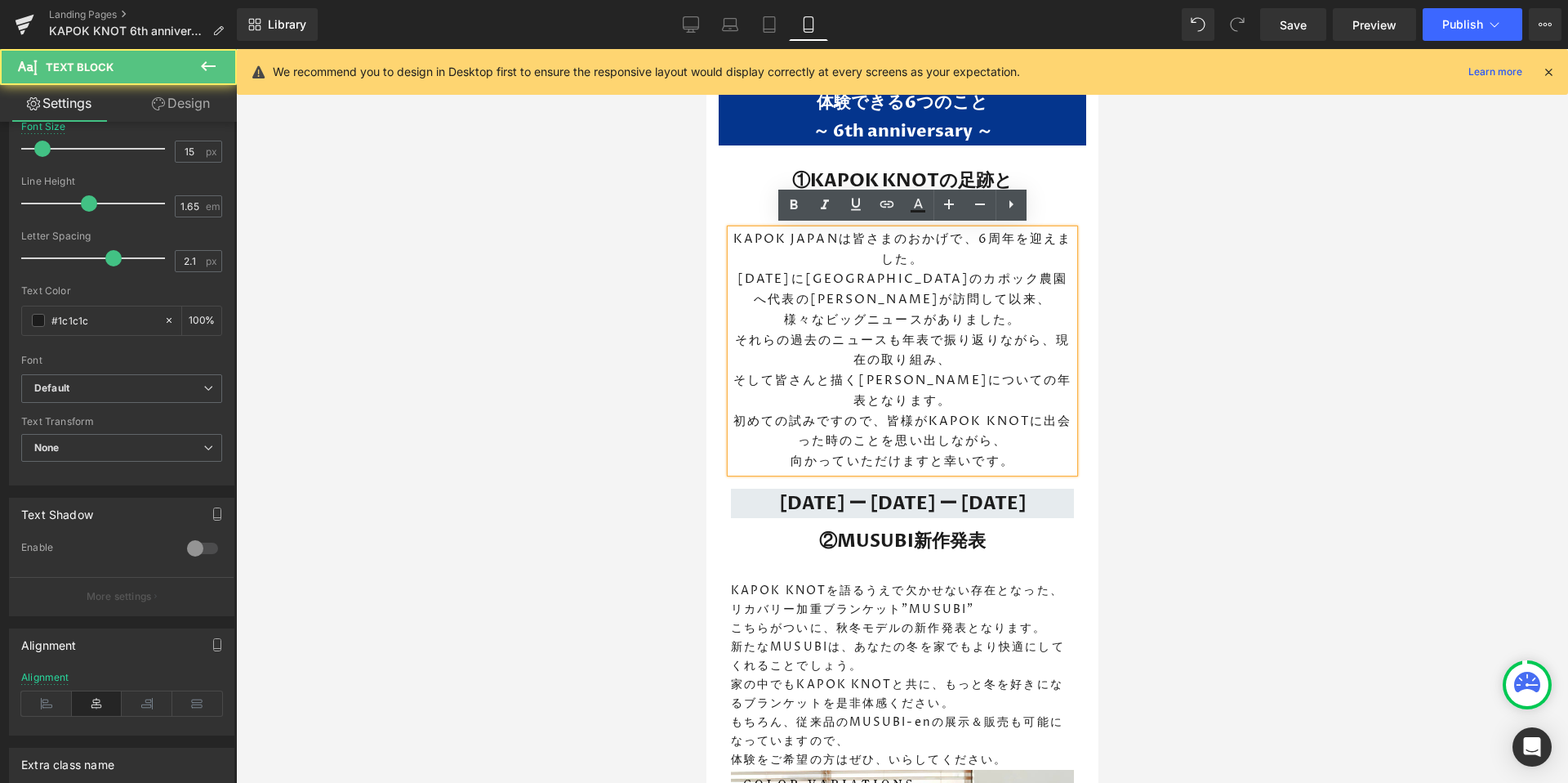
click at [973, 242] on p "KAPOK JAPANは皆さまのおかげで、6周年を迎えました。" at bounding box center [902, 250] width 343 height 41
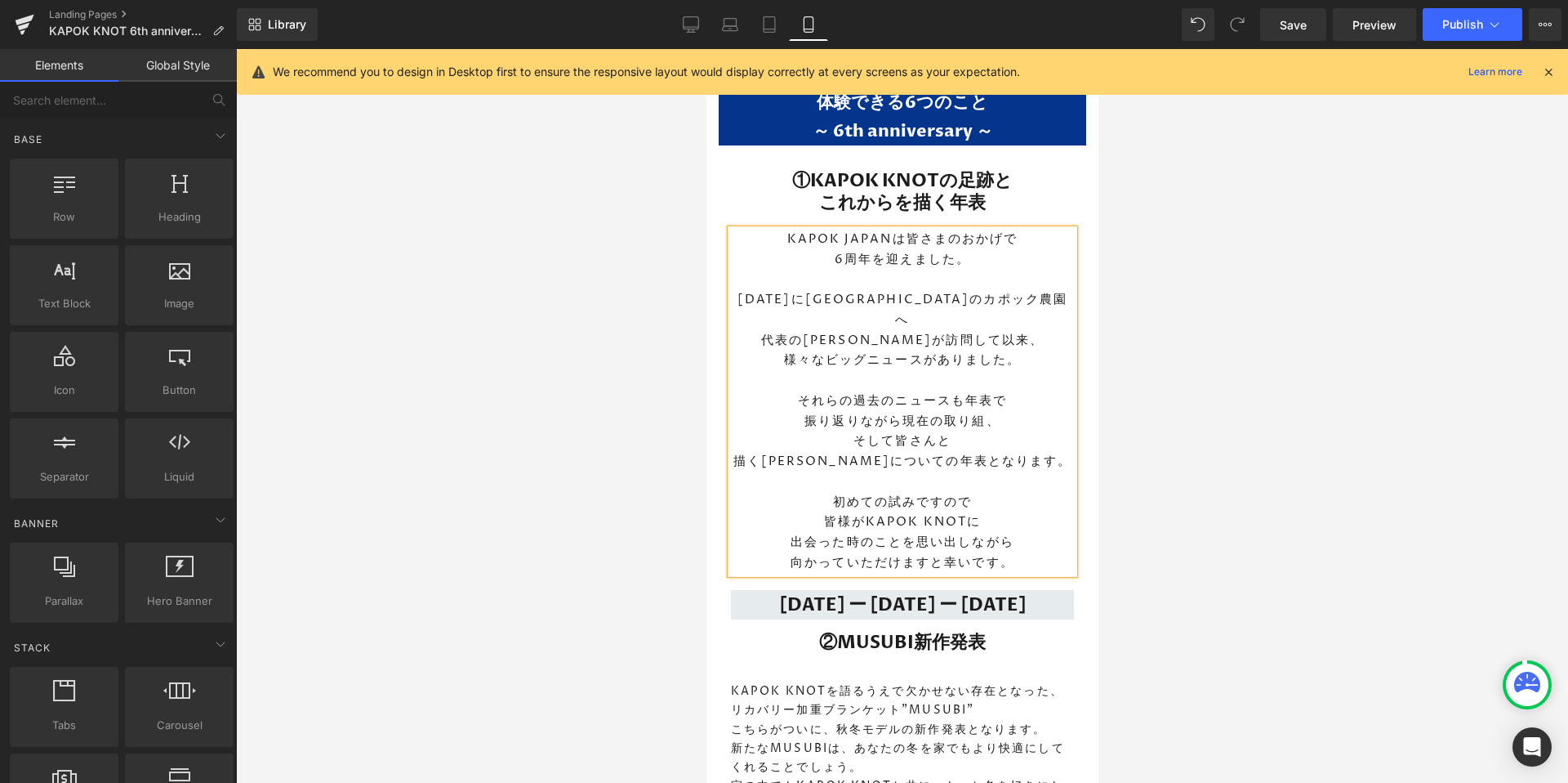
click at [1225, 361] on div at bounding box center [902, 416] width 1332 height 733
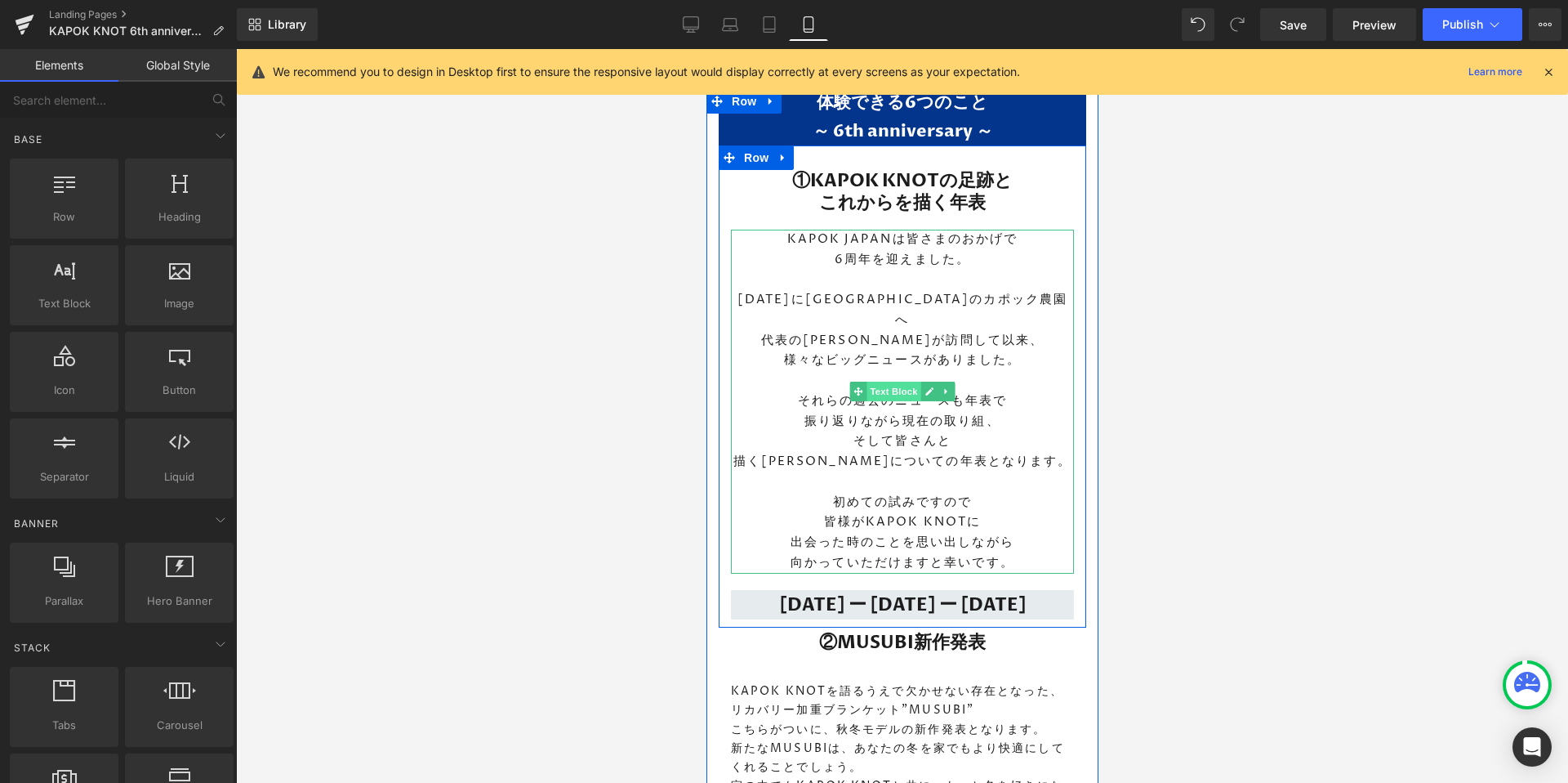
click at [881, 392] on span "Text Block" at bounding box center [893, 391] width 54 height 20
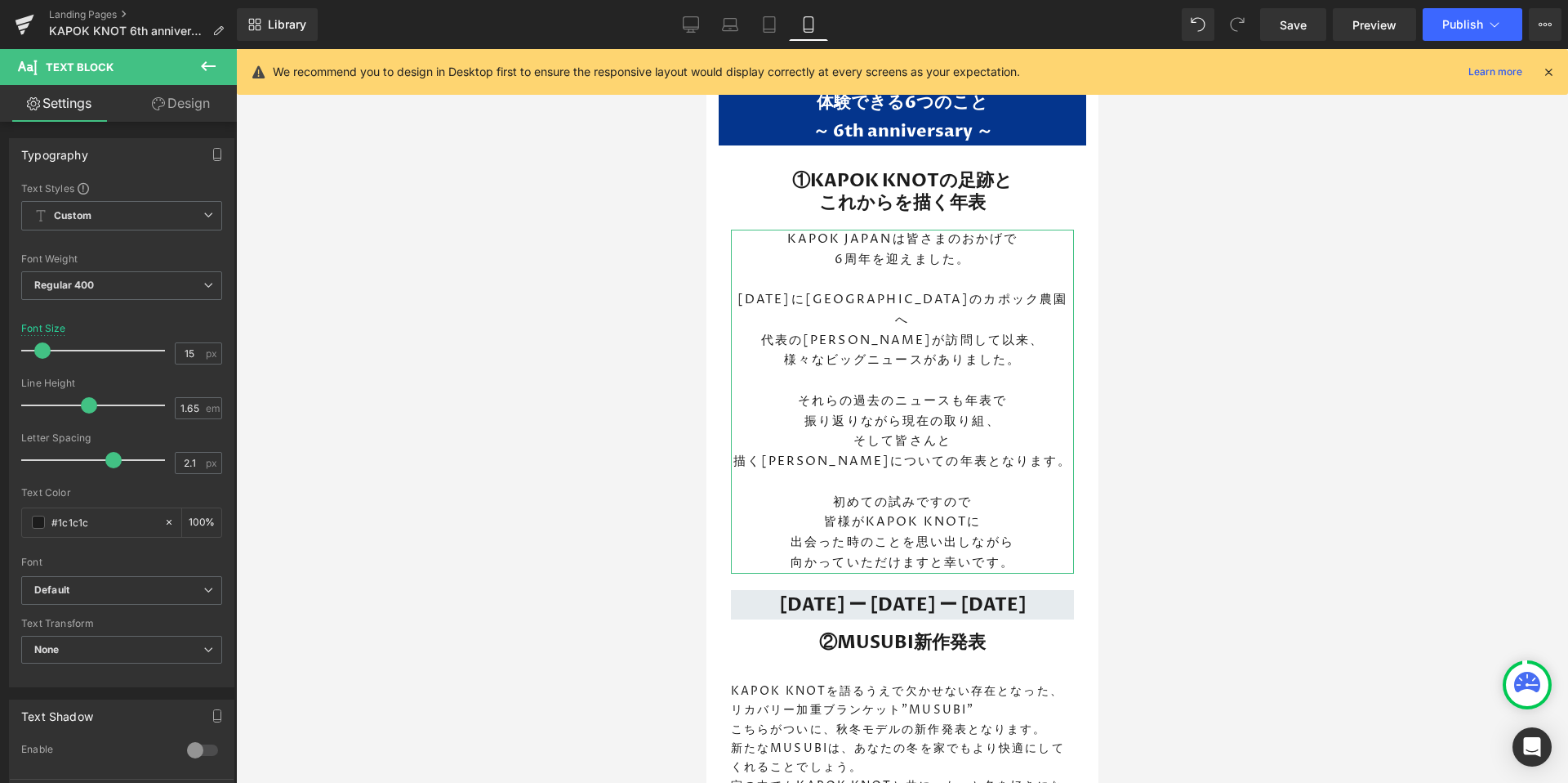
click at [163, 109] on link "Design" at bounding box center [181, 103] width 118 height 37
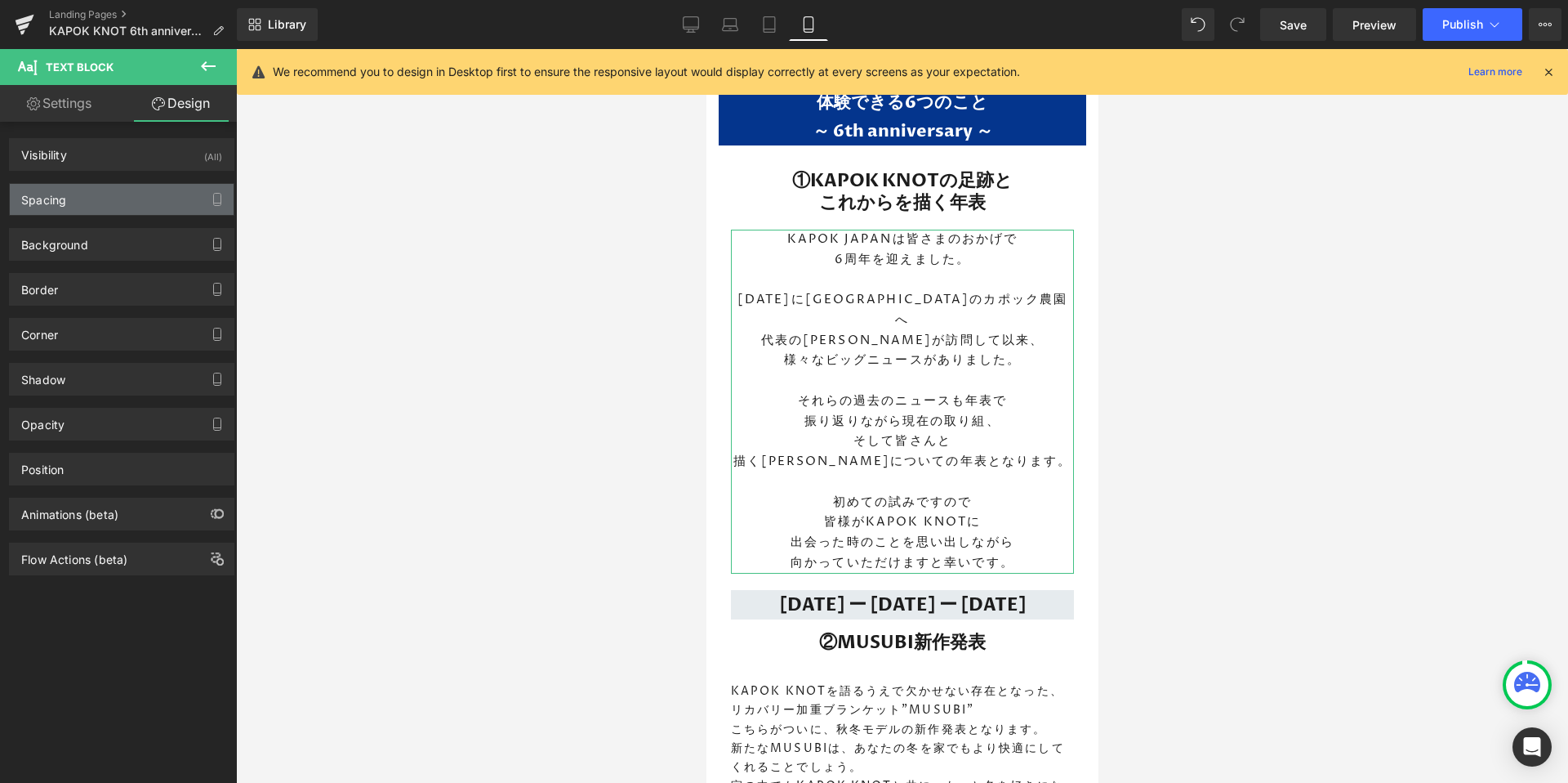
click at [110, 206] on div "Spacing" at bounding box center [121, 199] width 224 height 31
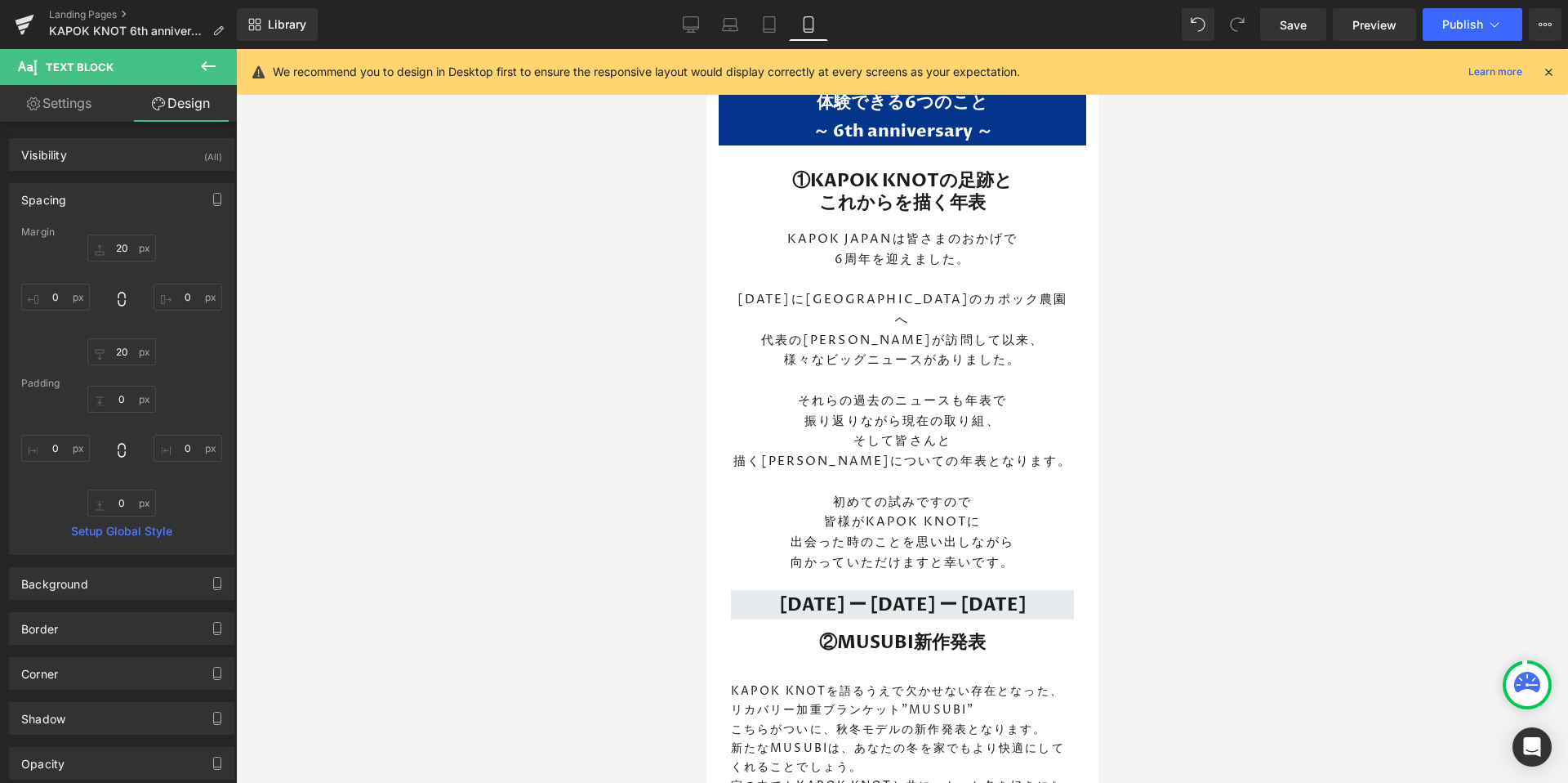
click at [329, 452] on div at bounding box center [902, 416] width 1332 height 733
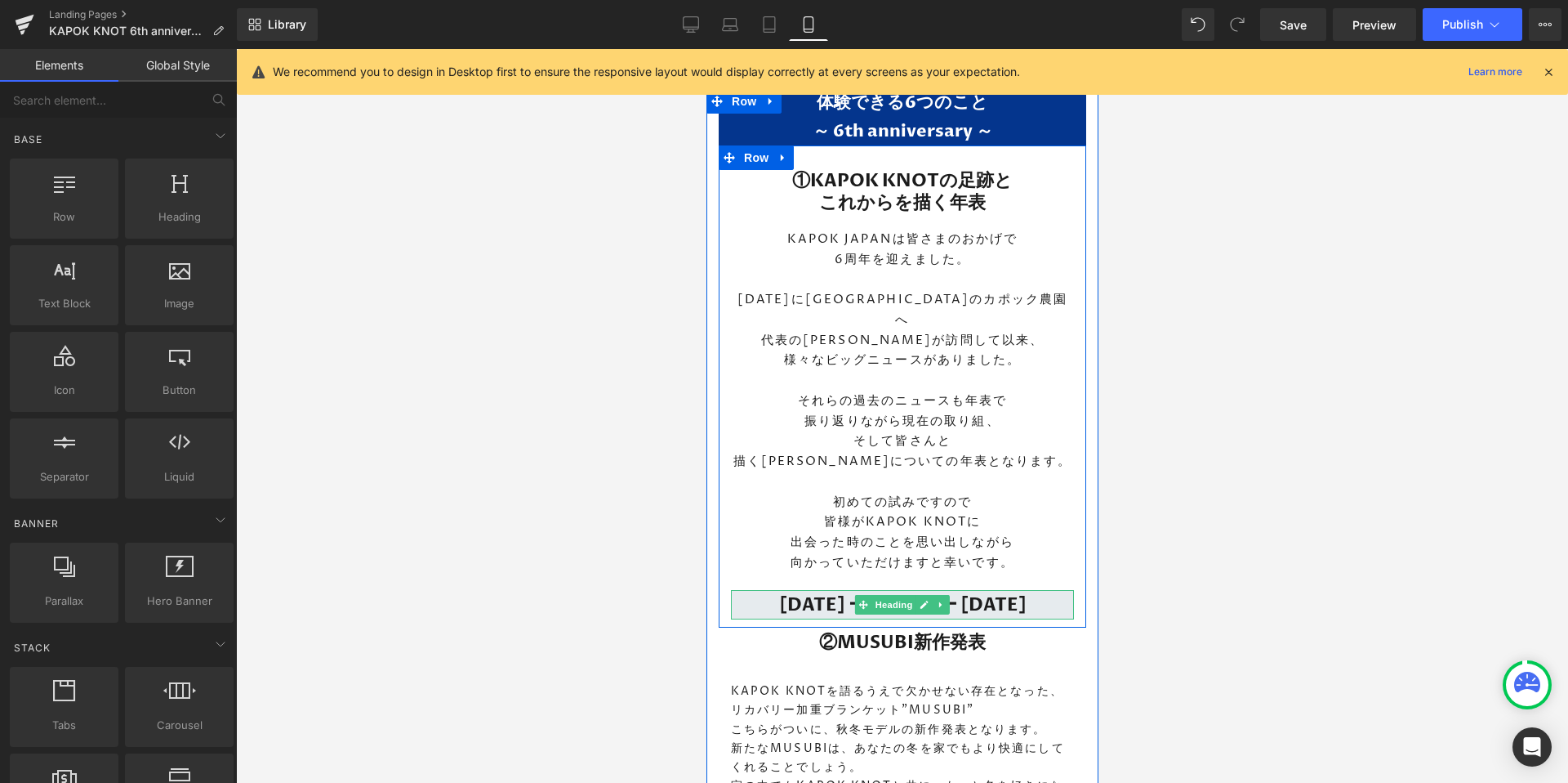
scroll to position [1504, 0]
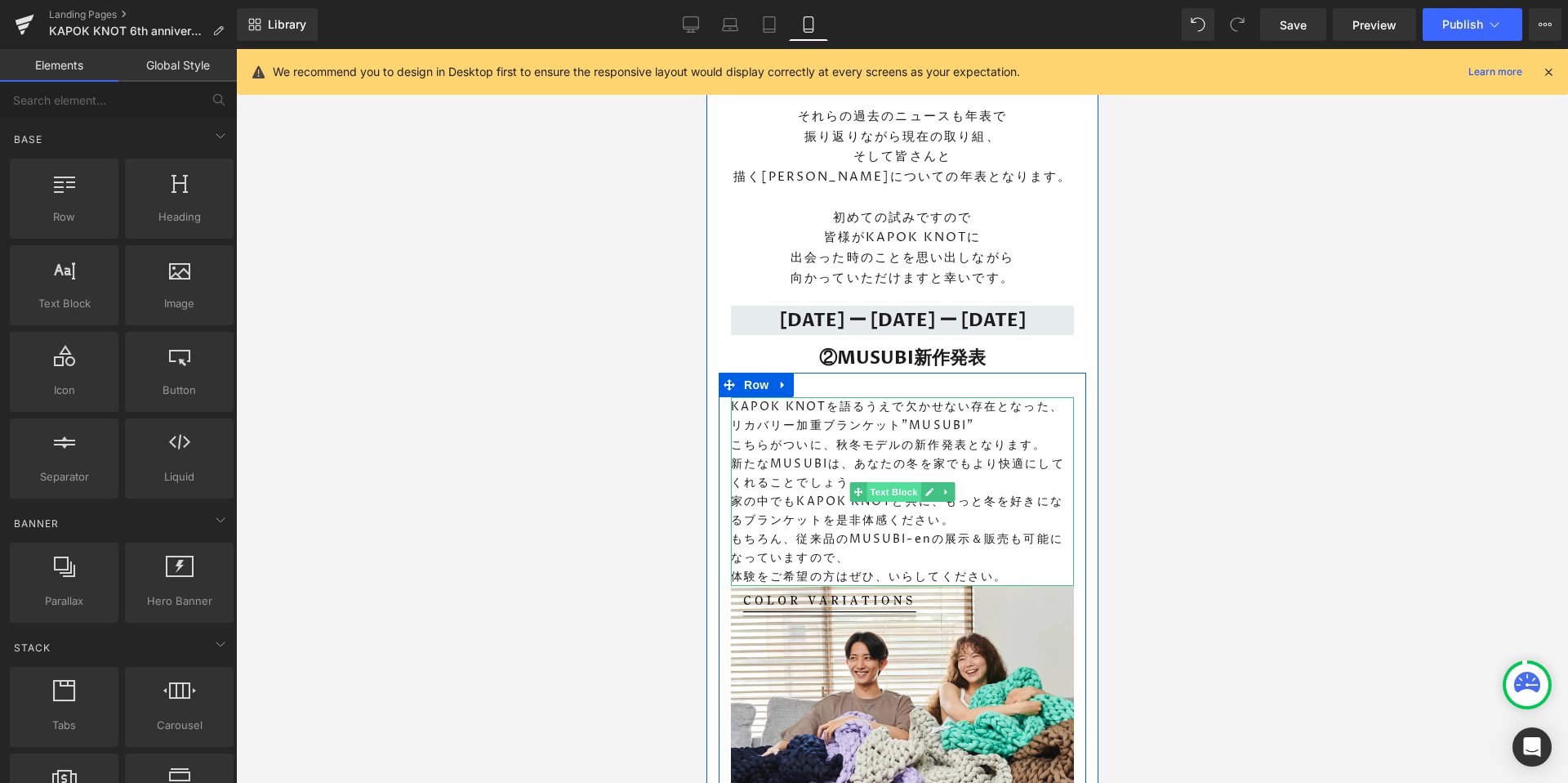
click at [884, 482] on link "Text Block" at bounding box center [885, 491] width 71 height 20
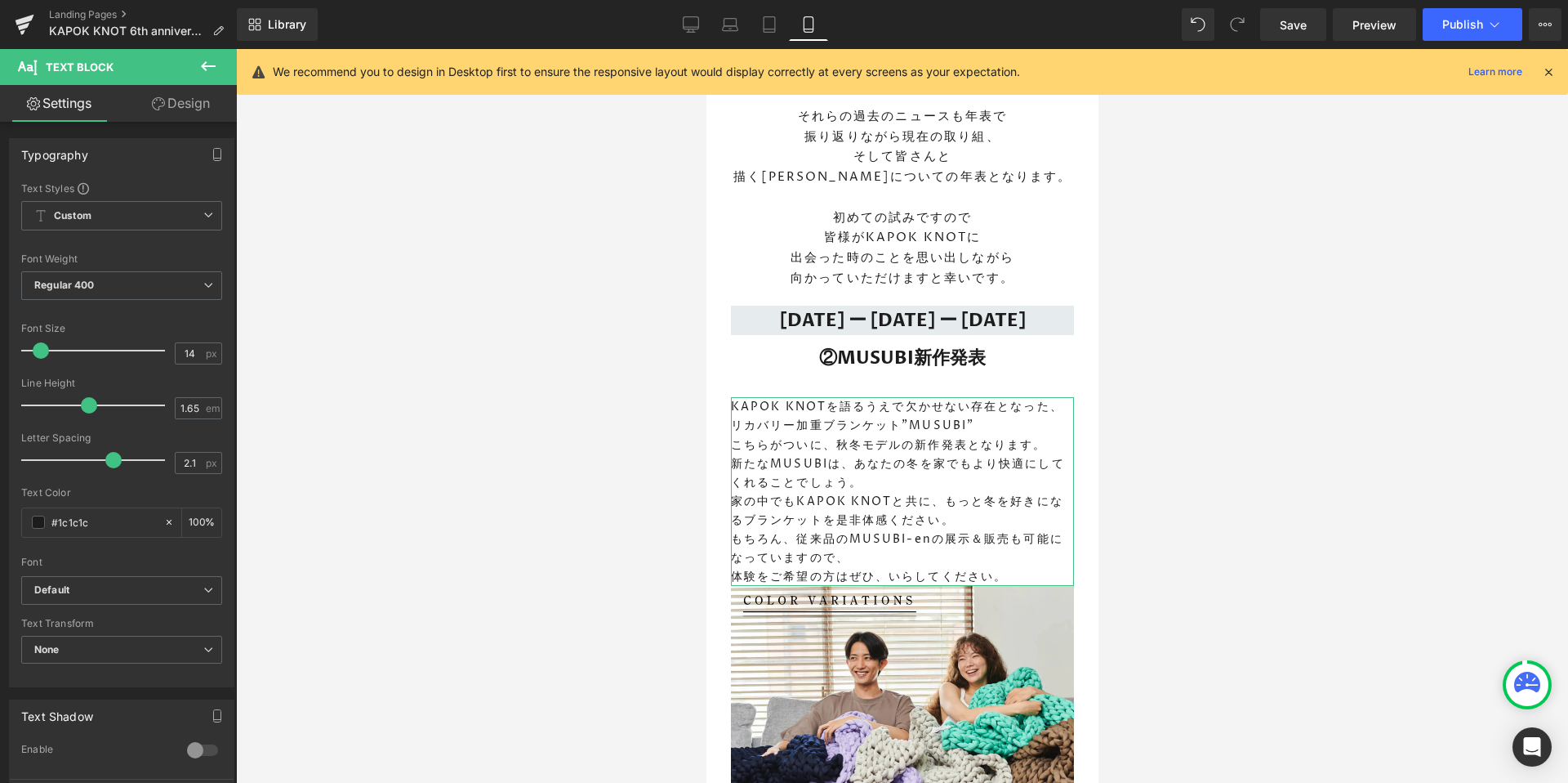
click at [164, 110] on link "Design" at bounding box center [181, 103] width 118 height 37
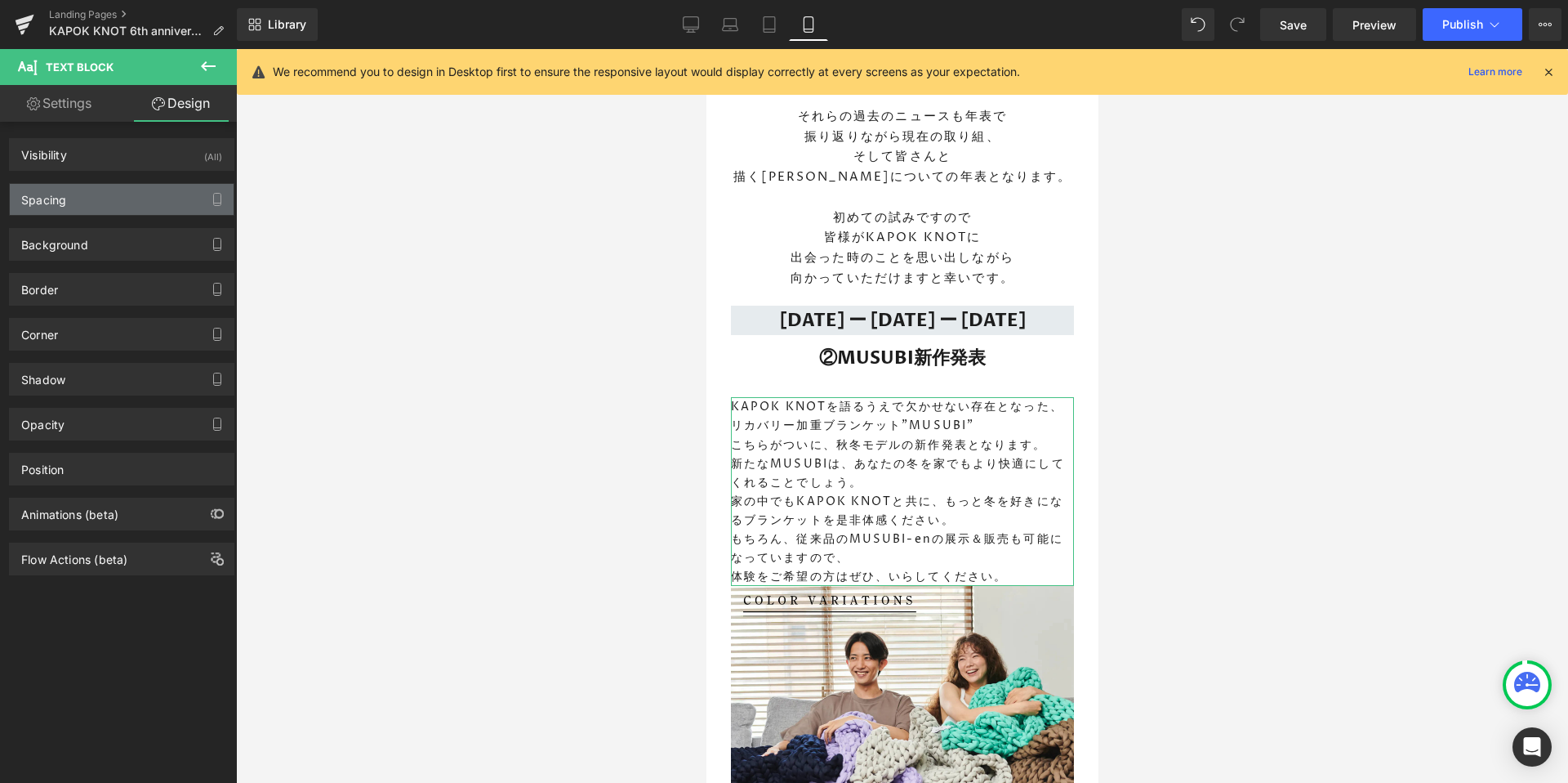
click at [49, 197] on div "Spacing" at bounding box center [44, 195] width 45 height 23
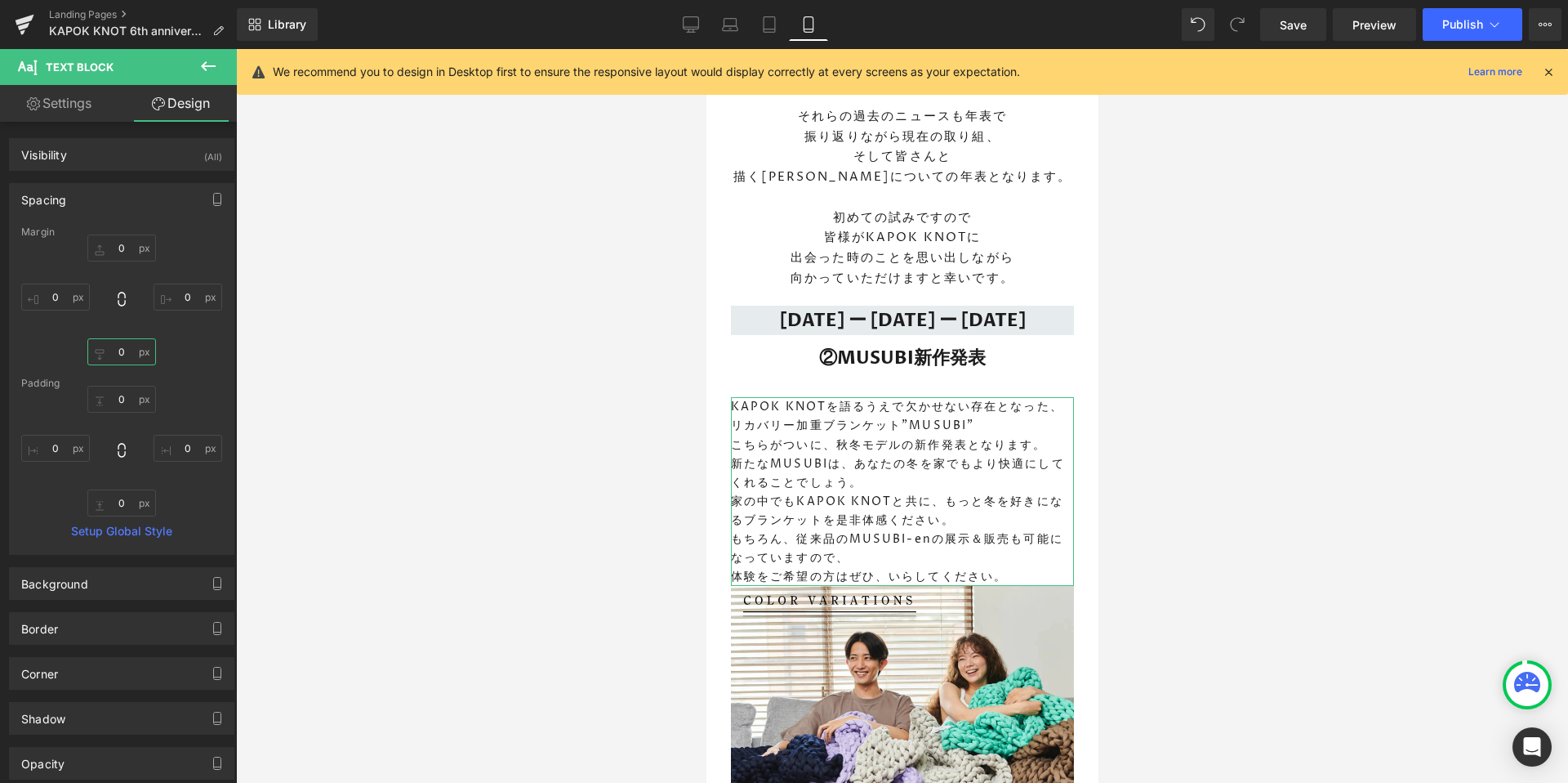
click at [123, 352] on input "0" at bounding box center [122, 351] width 69 height 27
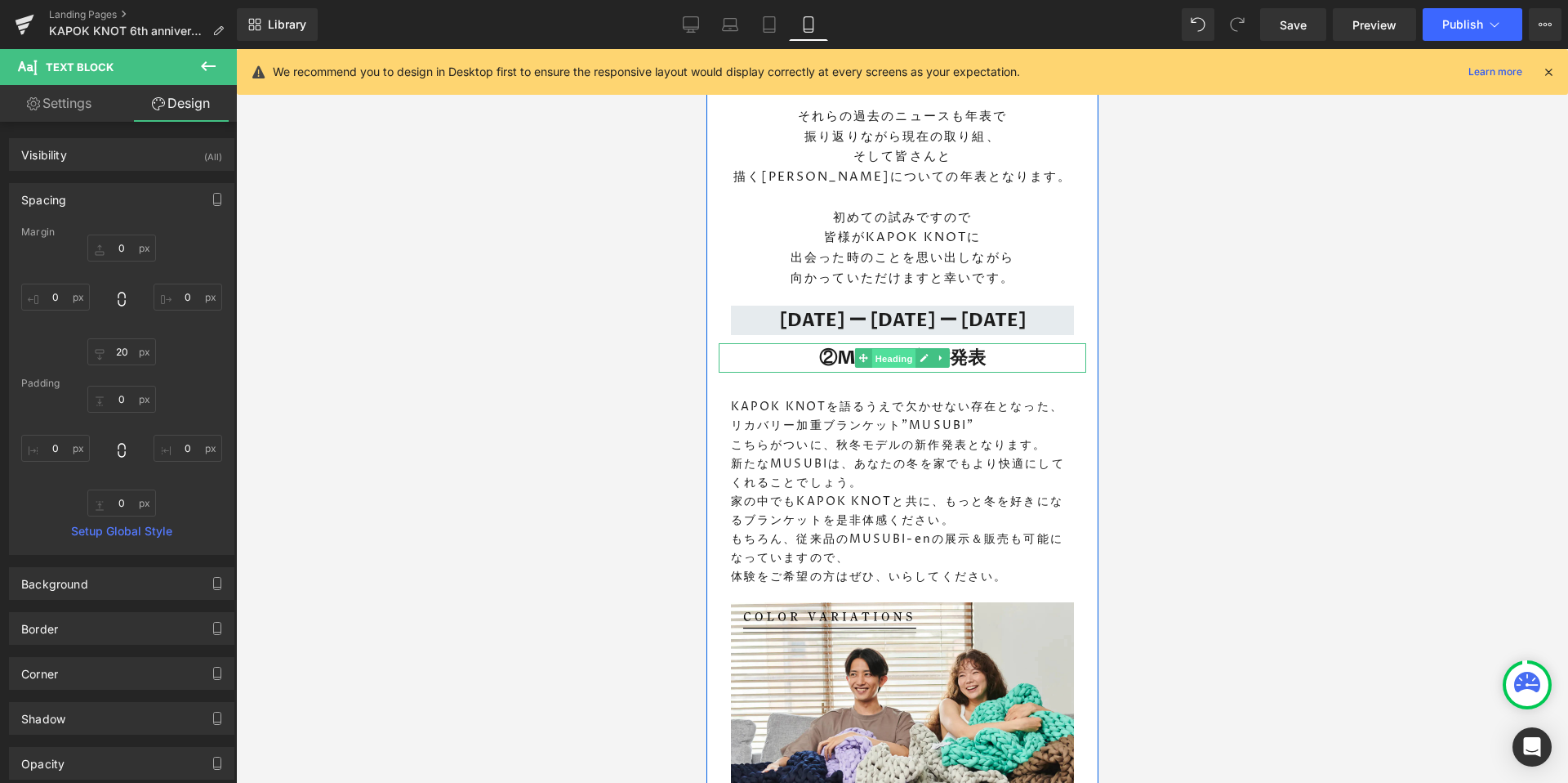
click at [893, 349] on span "Heading" at bounding box center [893, 358] width 44 height 20
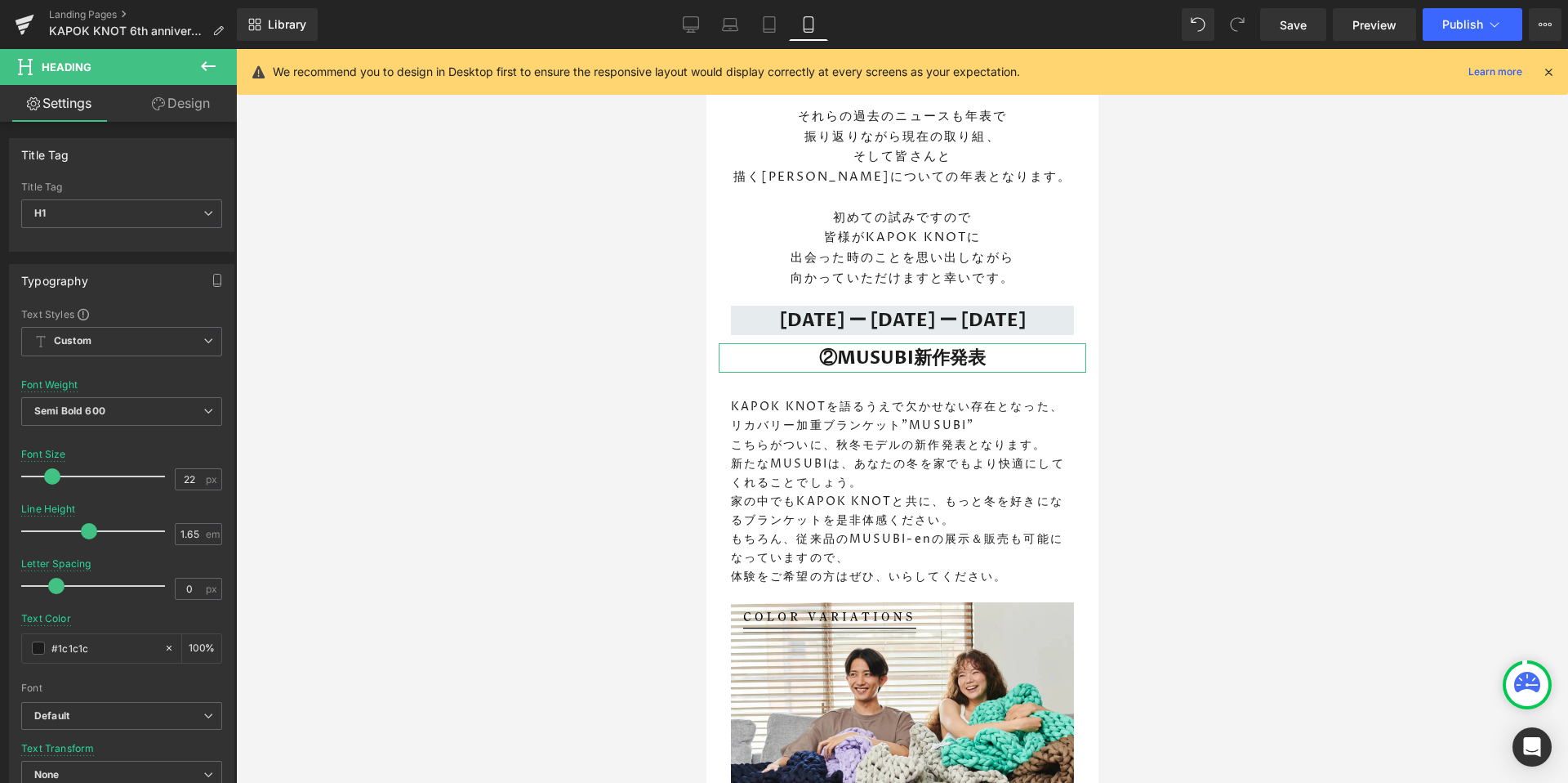
click at [178, 112] on link "Design" at bounding box center [181, 103] width 118 height 37
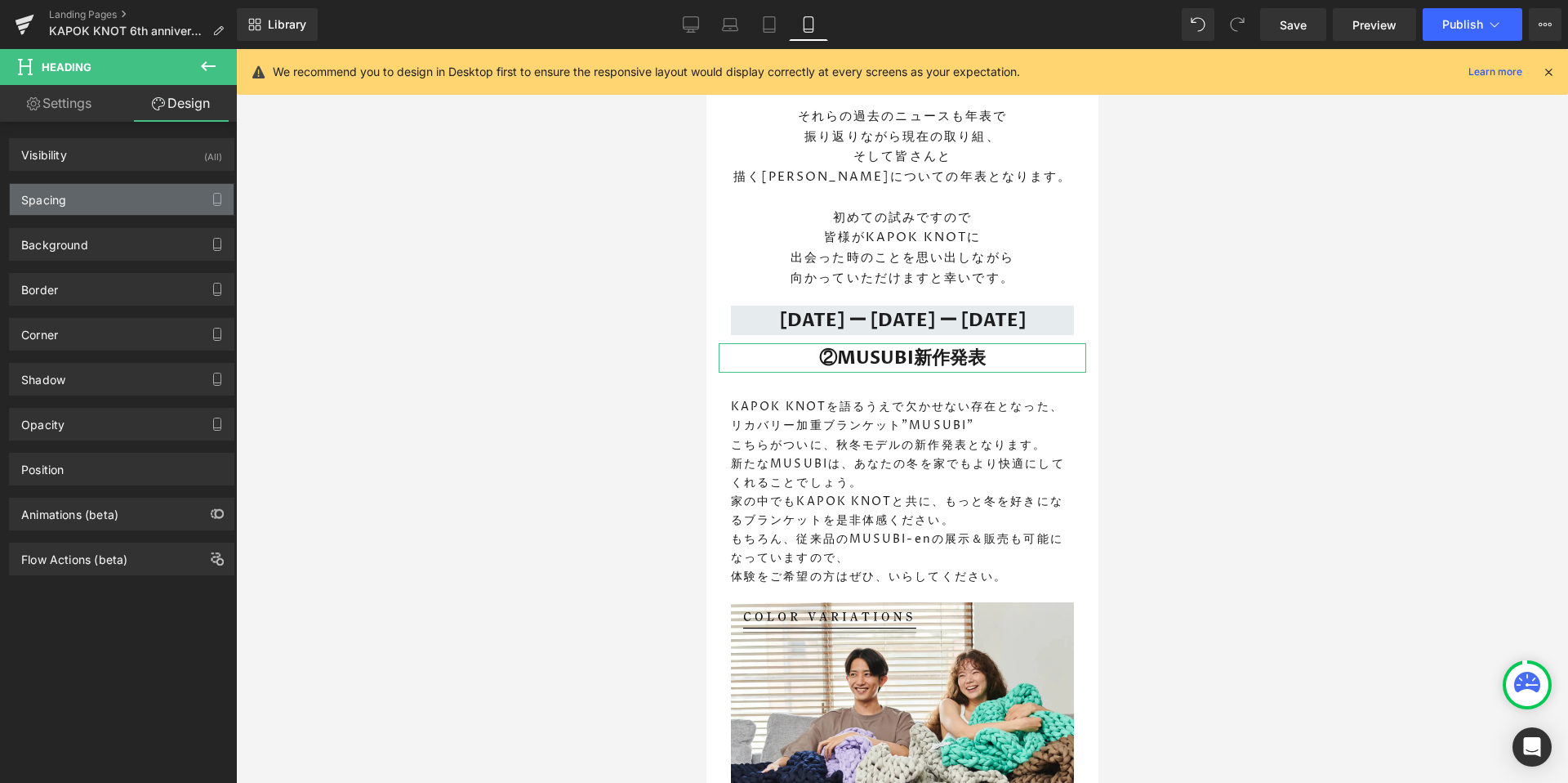
click at [73, 209] on div "Spacing" at bounding box center [121, 199] width 224 height 31
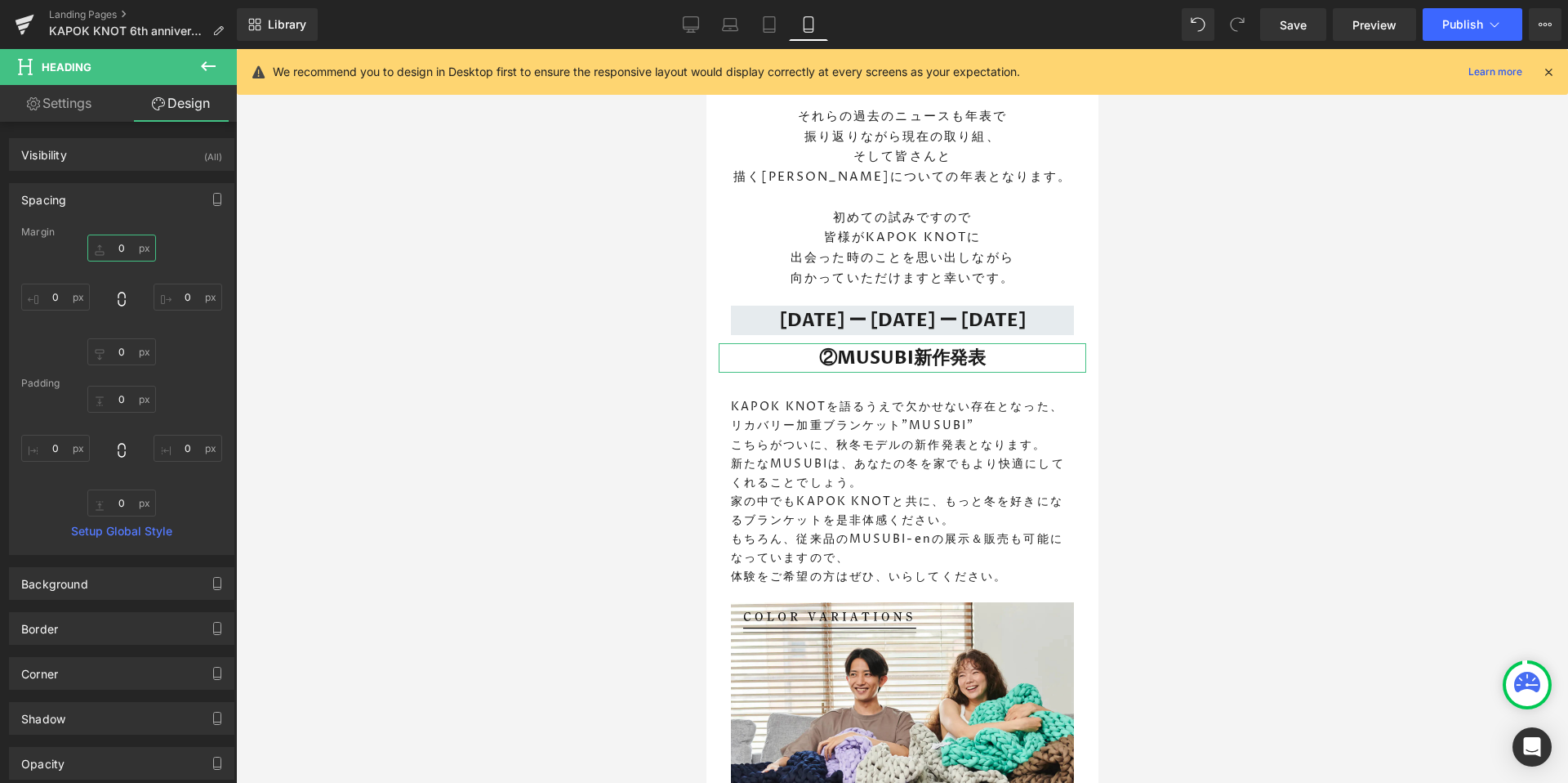
click at [113, 253] on input "0" at bounding box center [122, 247] width 69 height 27
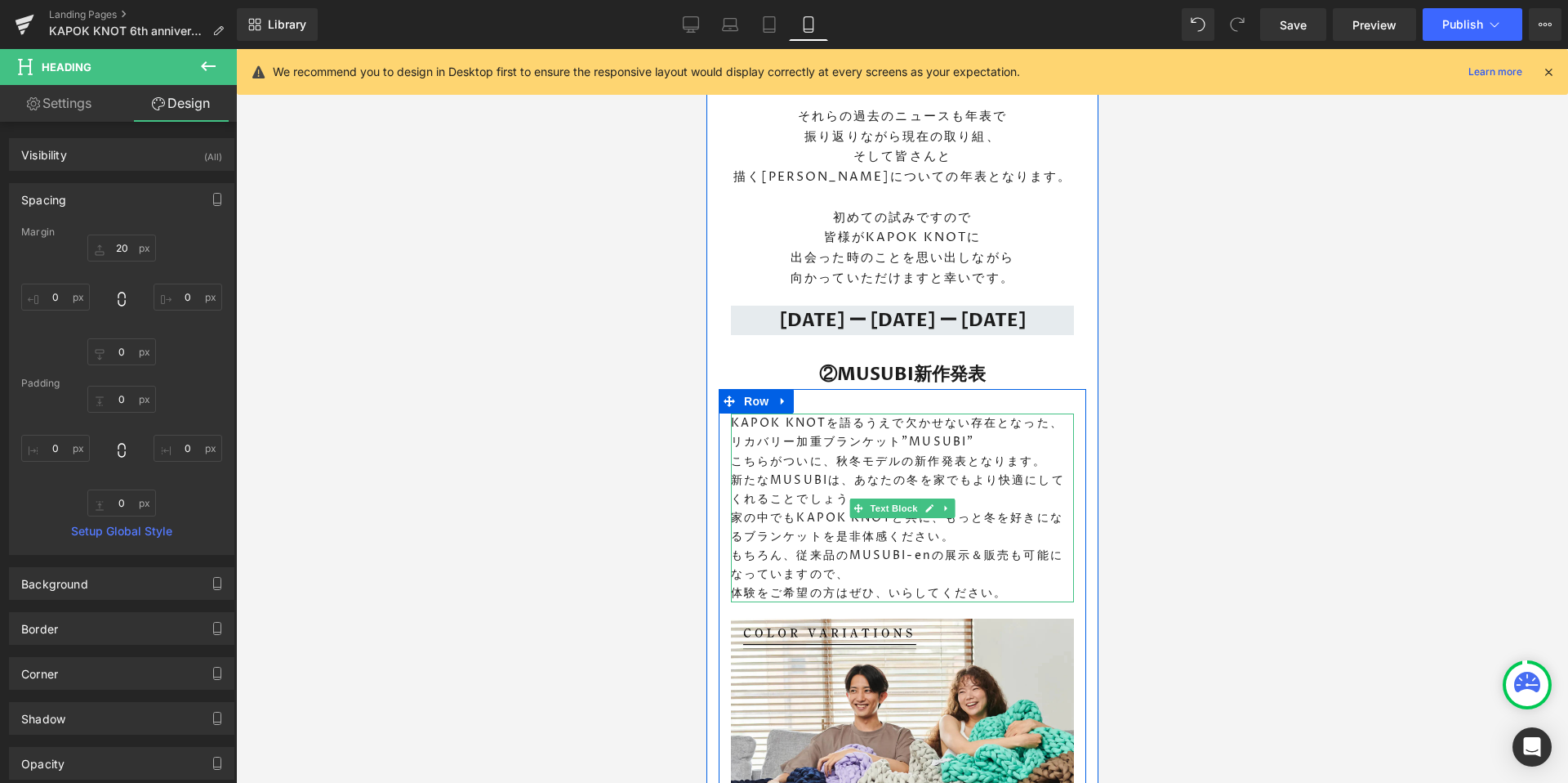
click at [572, 517] on div at bounding box center [902, 416] width 1332 height 733
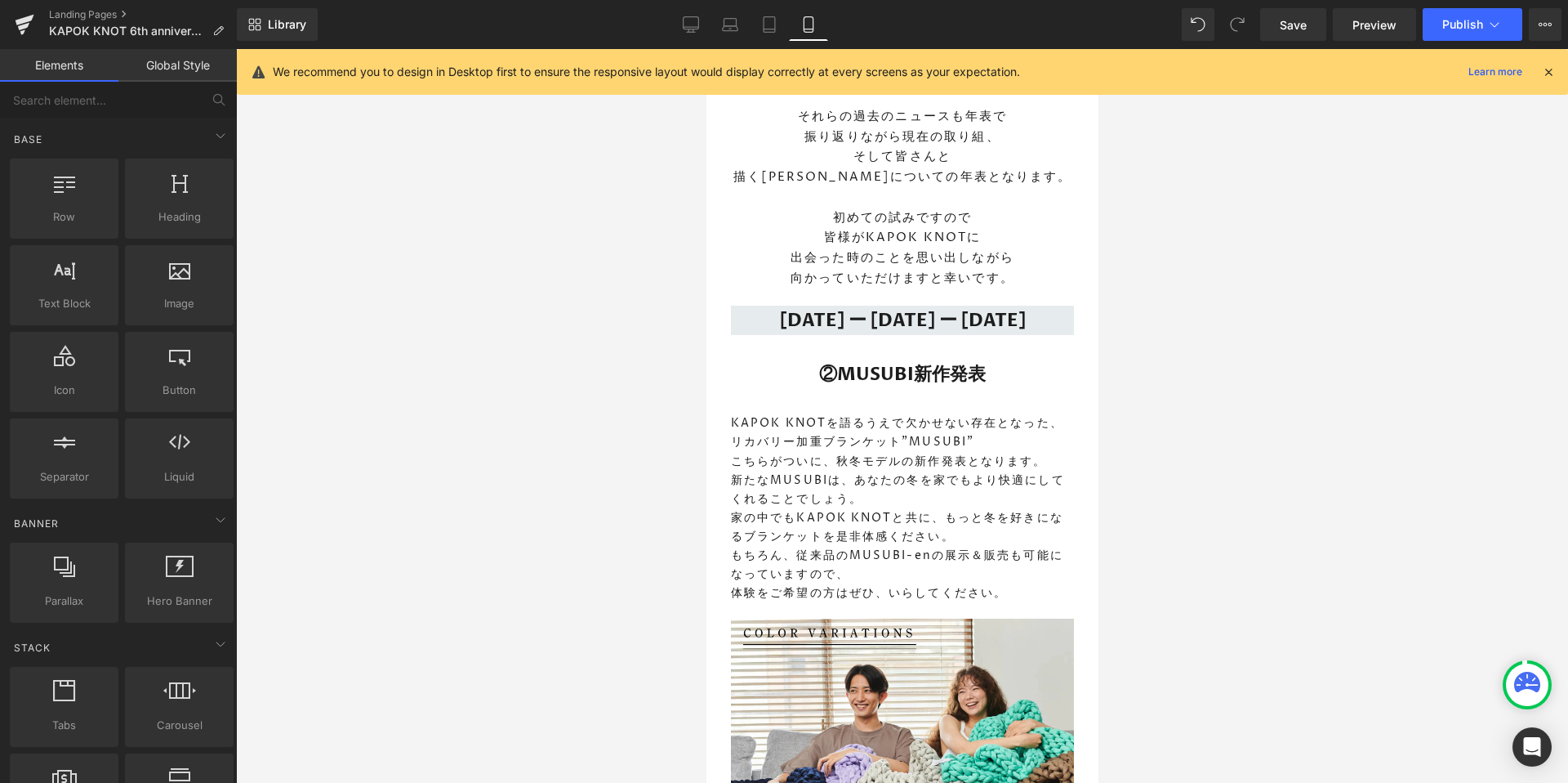
click at [1327, 512] on div at bounding box center [902, 416] width 1332 height 733
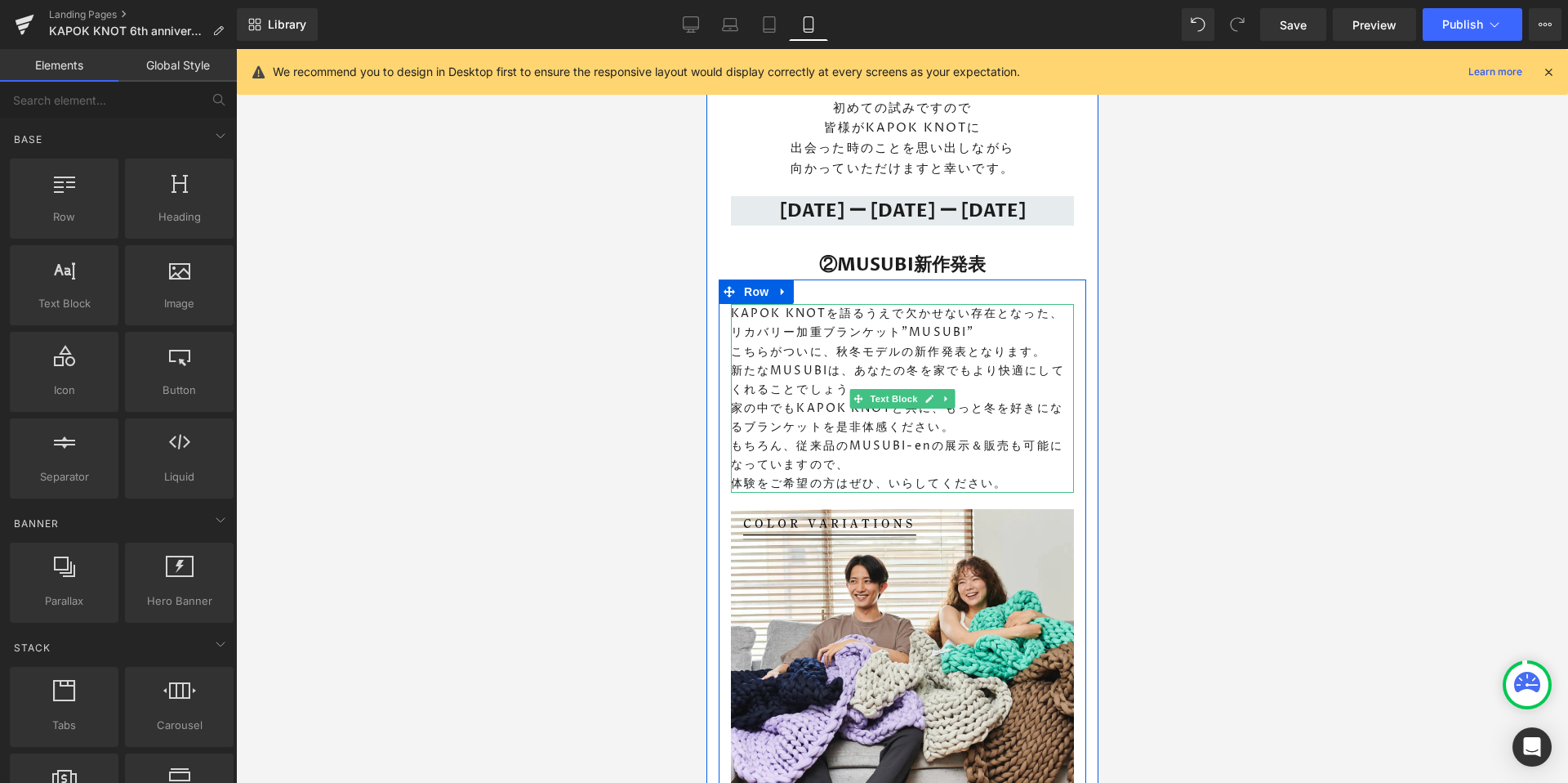
scroll to position [1616, 0]
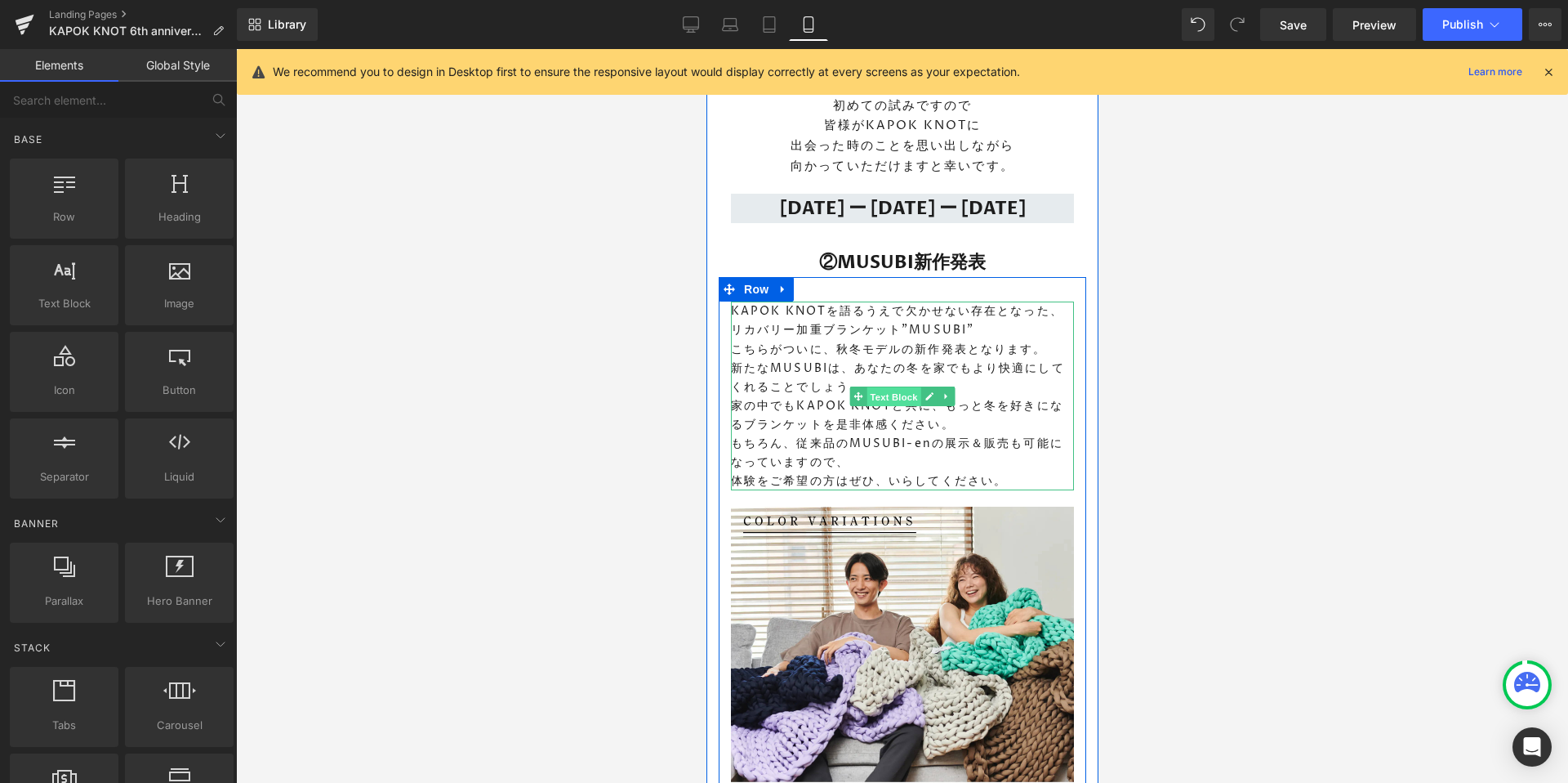
click at [889, 387] on span "Text Block" at bounding box center [893, 397] width 54 height 20
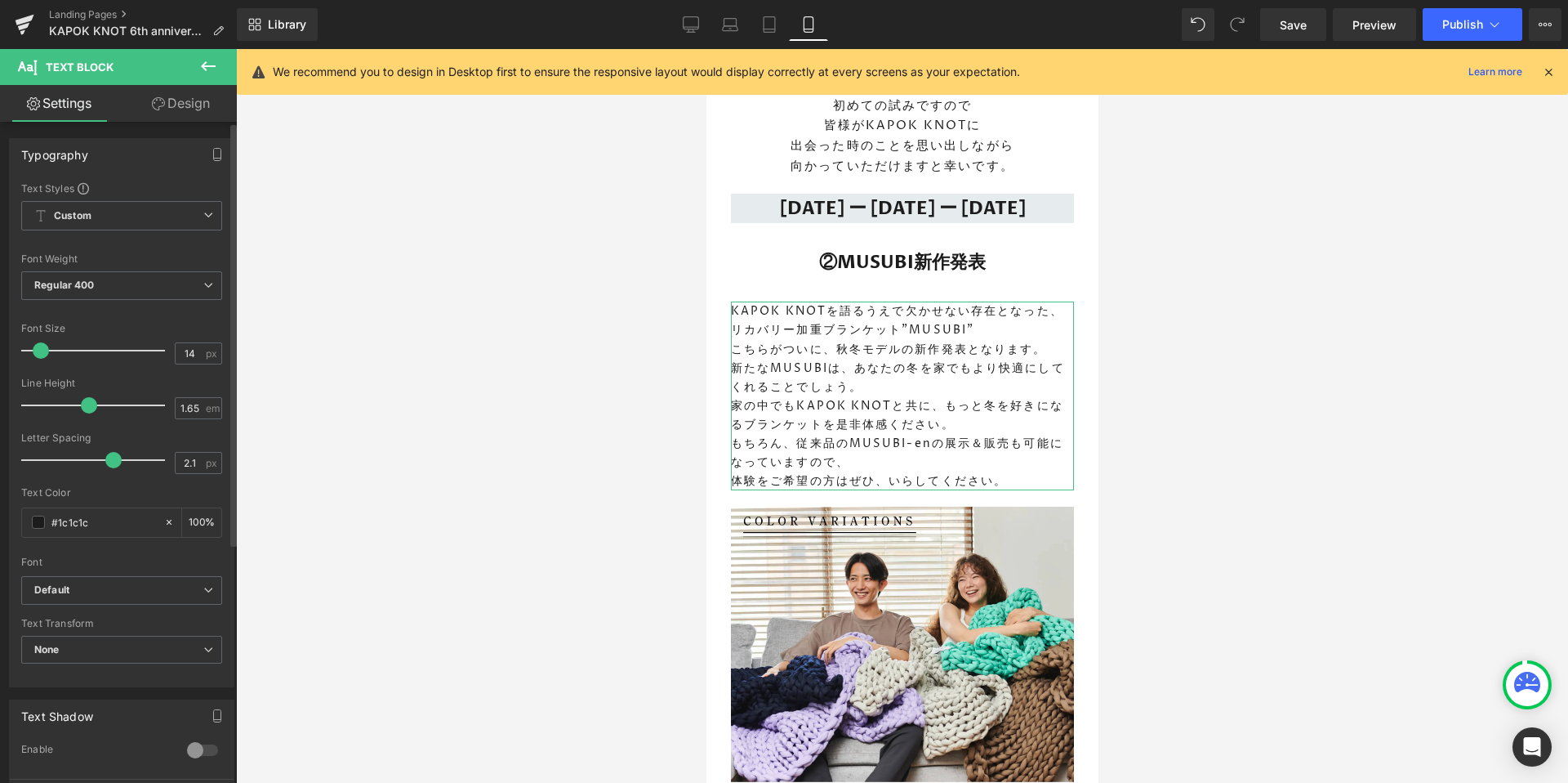
scroll to position [249, 0]
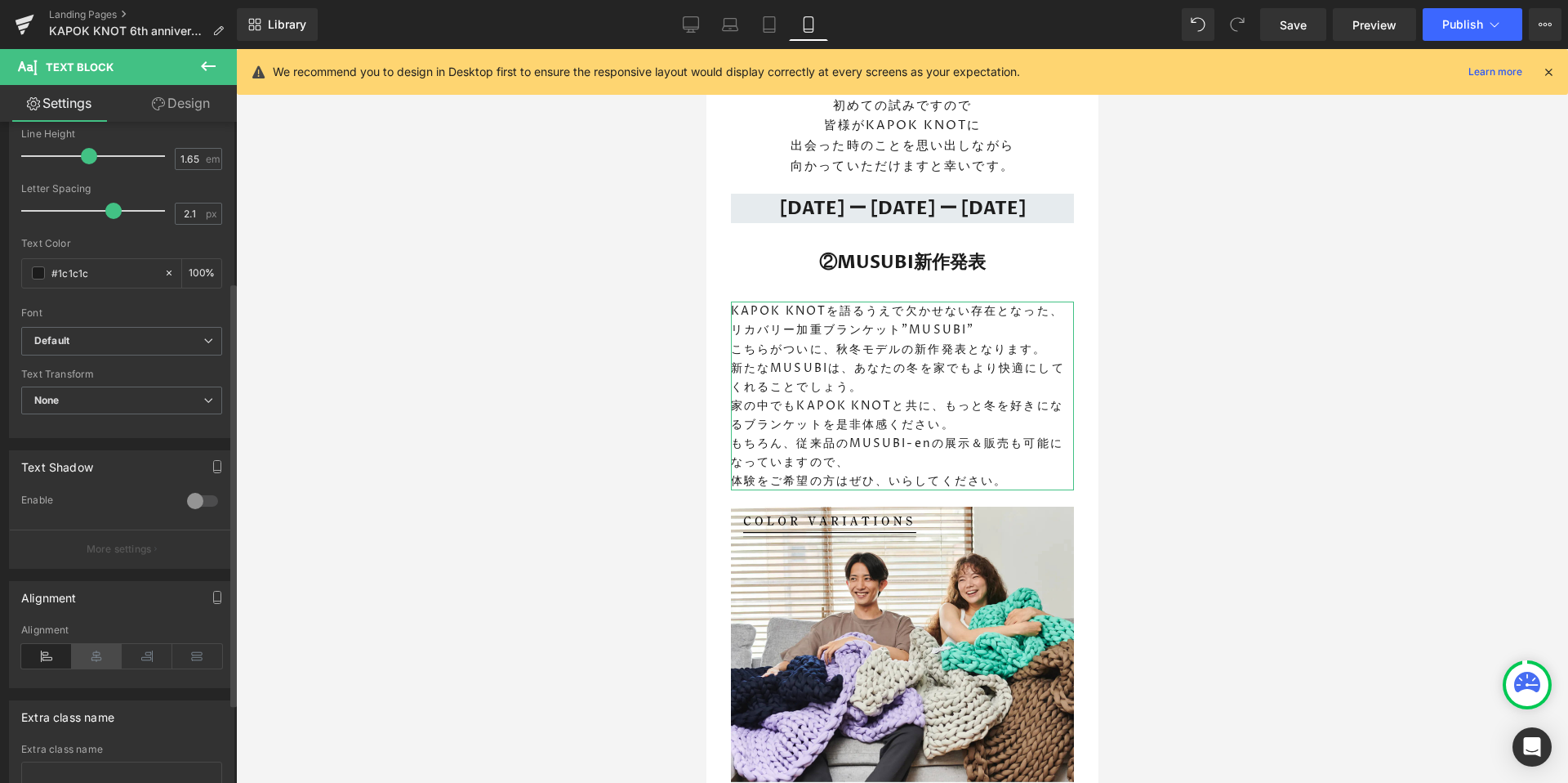
click at [90, 658] on icon at bounding box center [97, 656] width 51 height 25
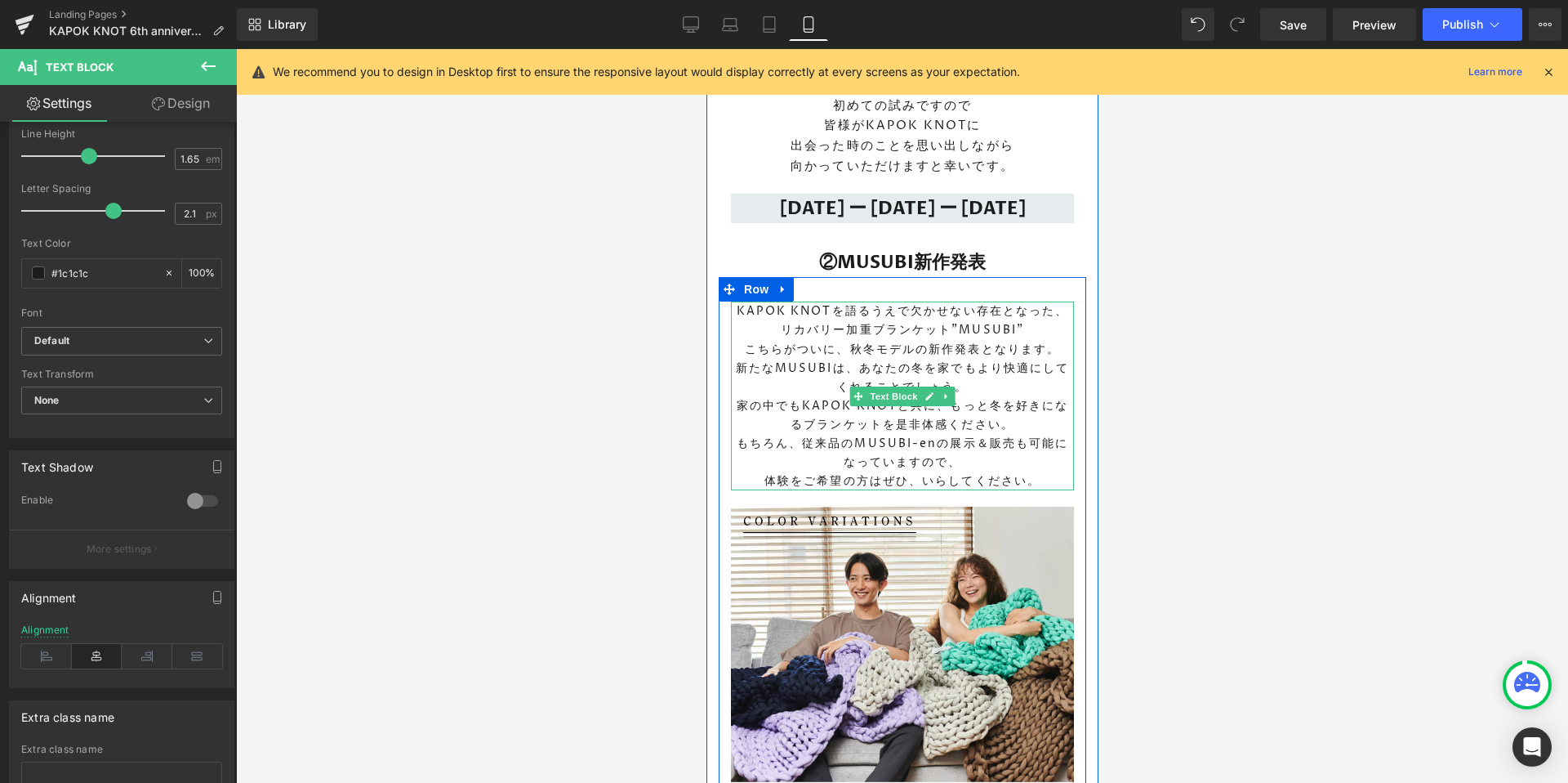
click at [930, 301] on p "KAPOK KNOTを語るうえで欠かせない存在となった、" at bounding box center [902, 311] width 343 height 19
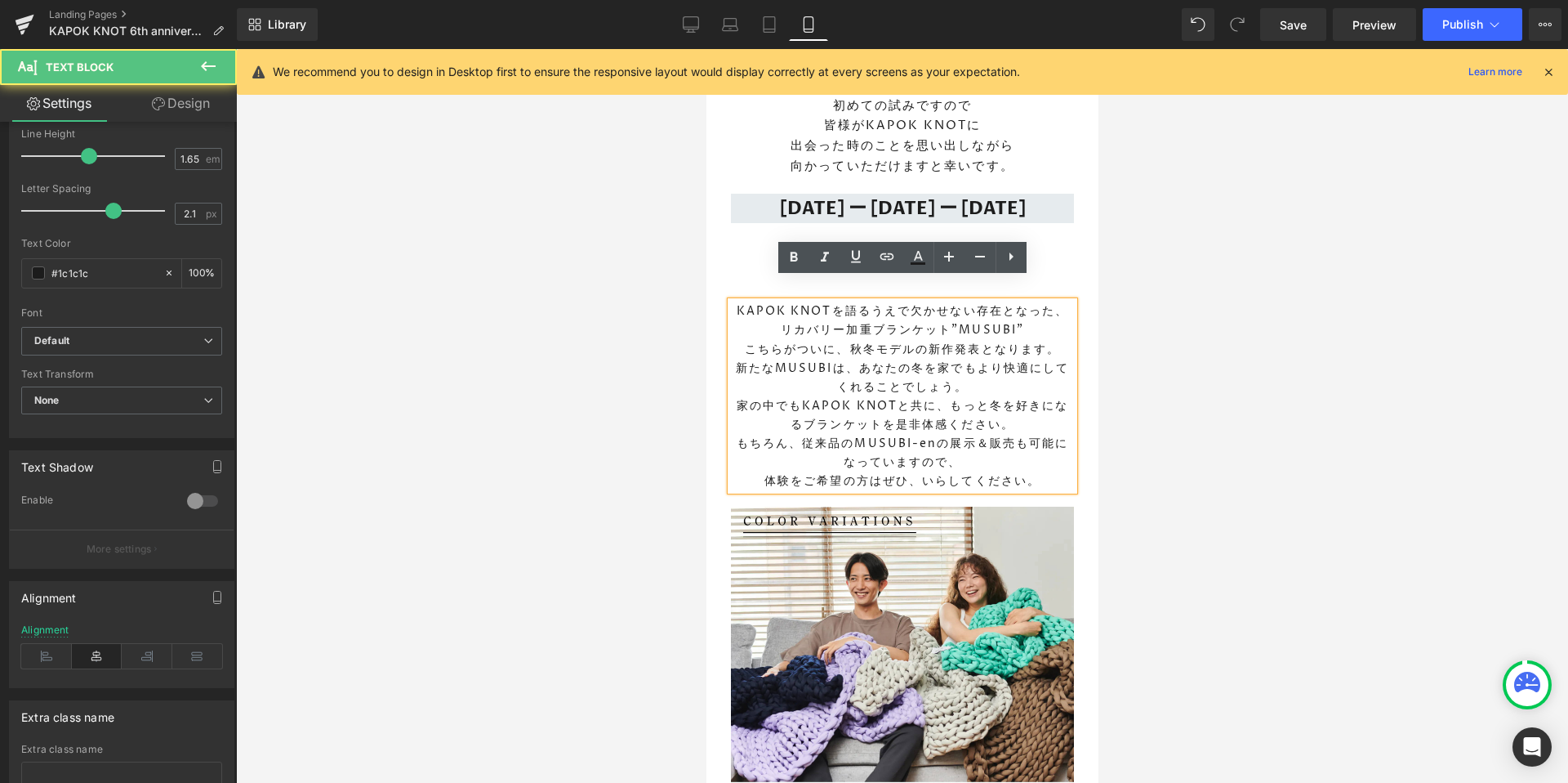
click at [689, 560] on div at bounding box center [902, 416] width 1332 height 733
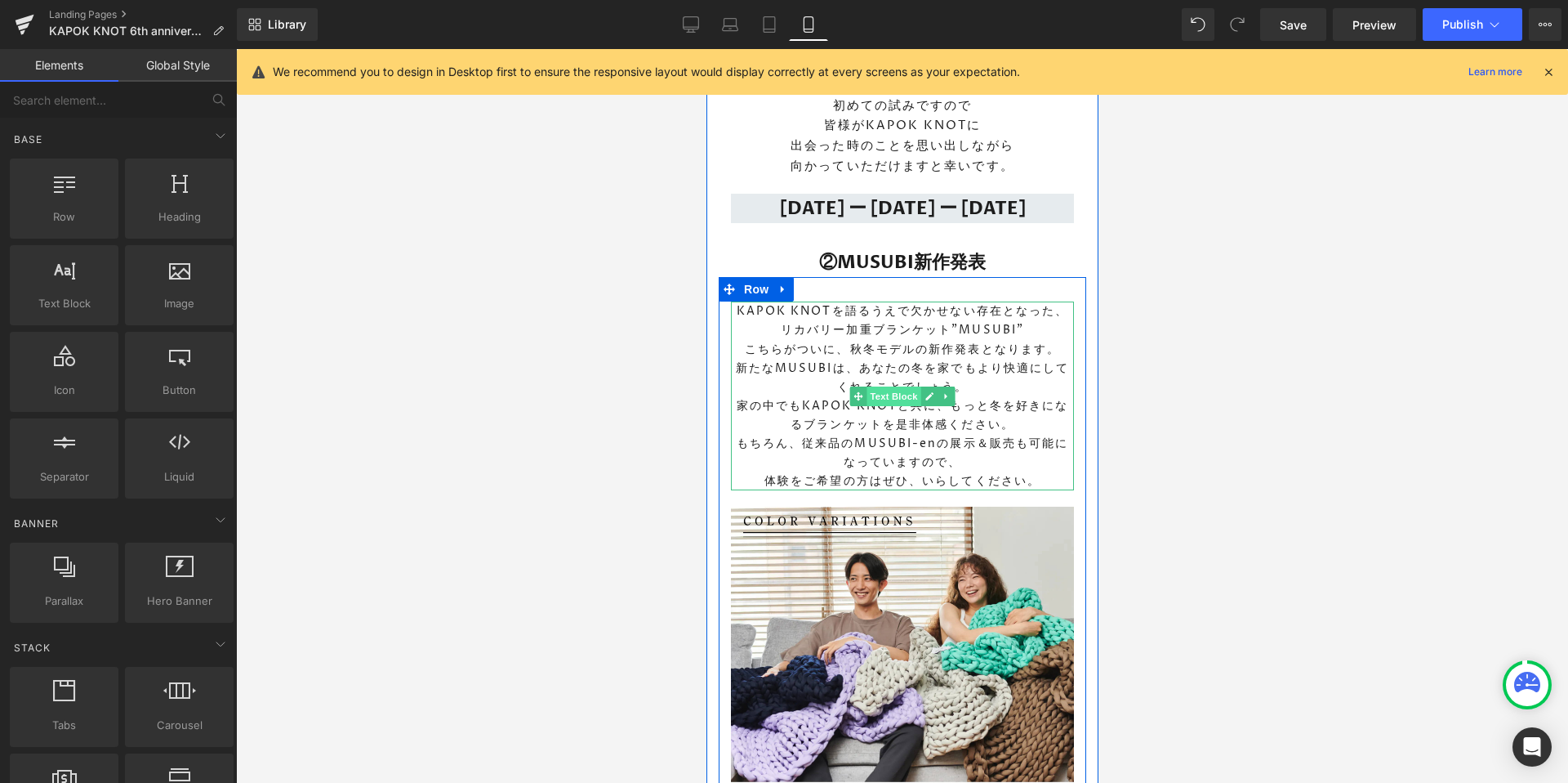
click at [897, 386] on span "Text Block" at bounding box center [893, 396] width 54 height 20
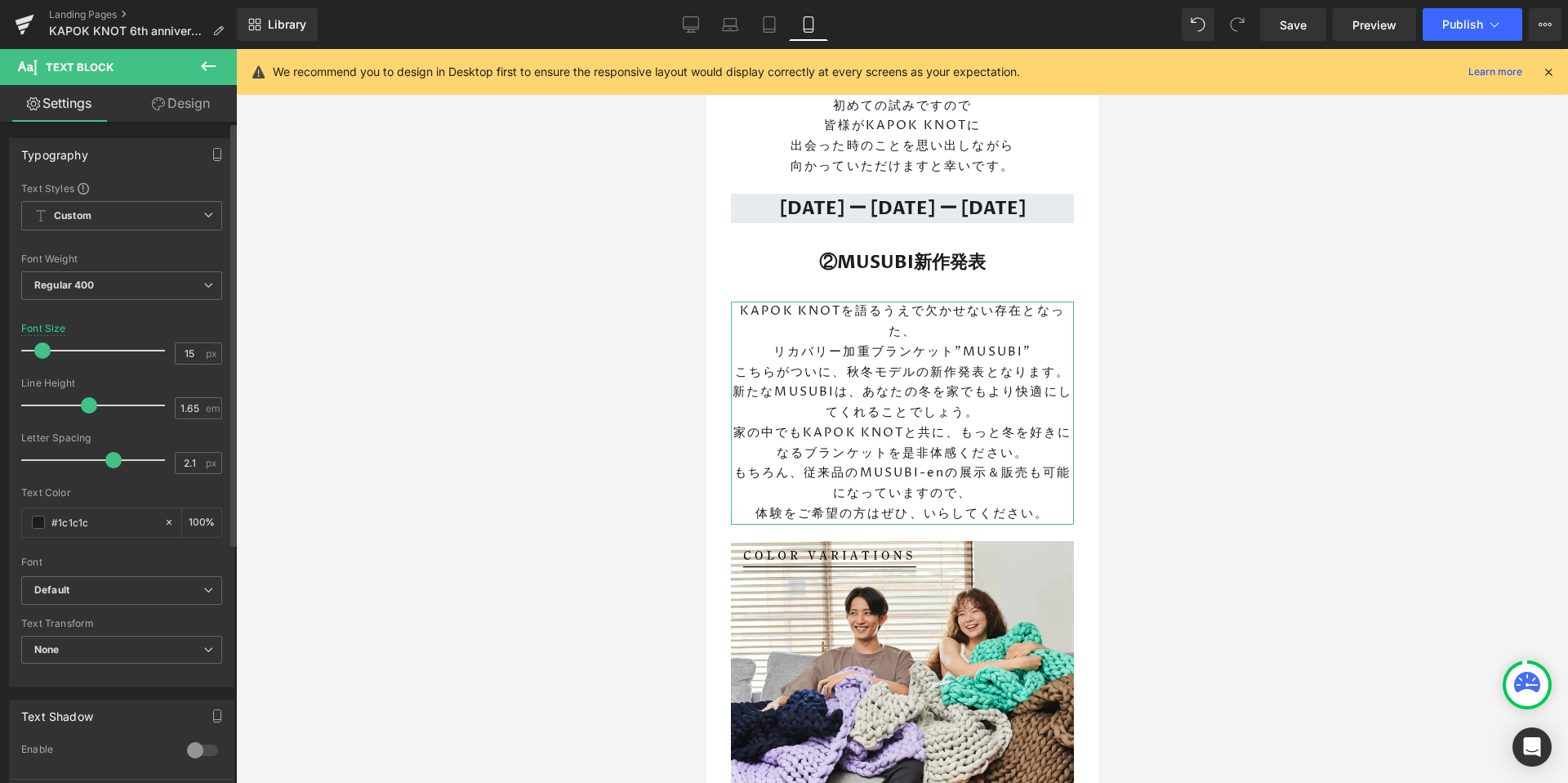
click at [38, 348] on span at bounding box center [42, 350] width 16 height 16
click at [1252, 385] on div at bounding box center [902, 416] width 1332 height 733
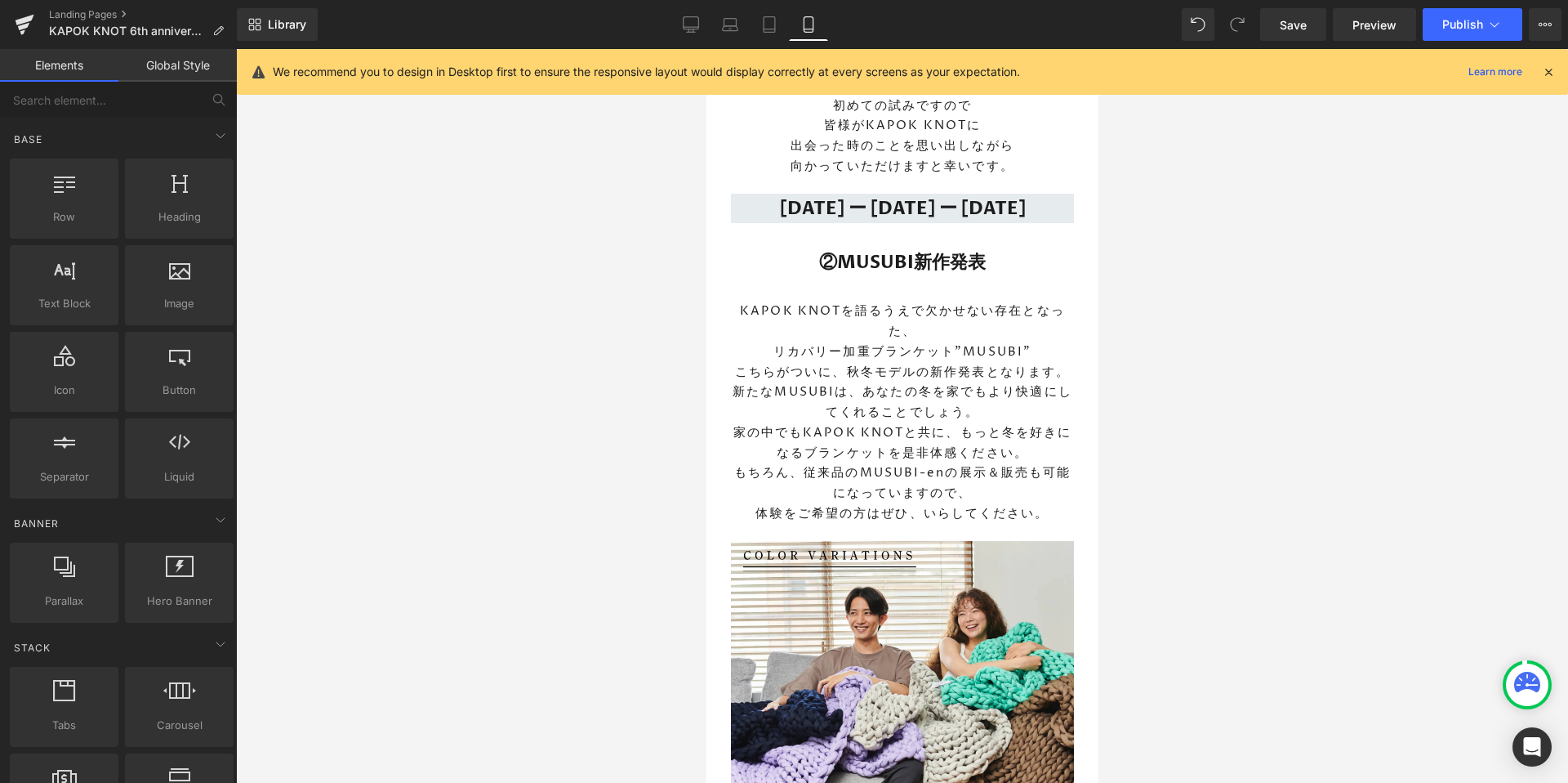
click at [932, 423] on p "家の中でもKAPOK KNOTと共に、もっと冬を好きになるブランケットを是非体感ください。" at bounding box center [902, 444] width 343 height 41
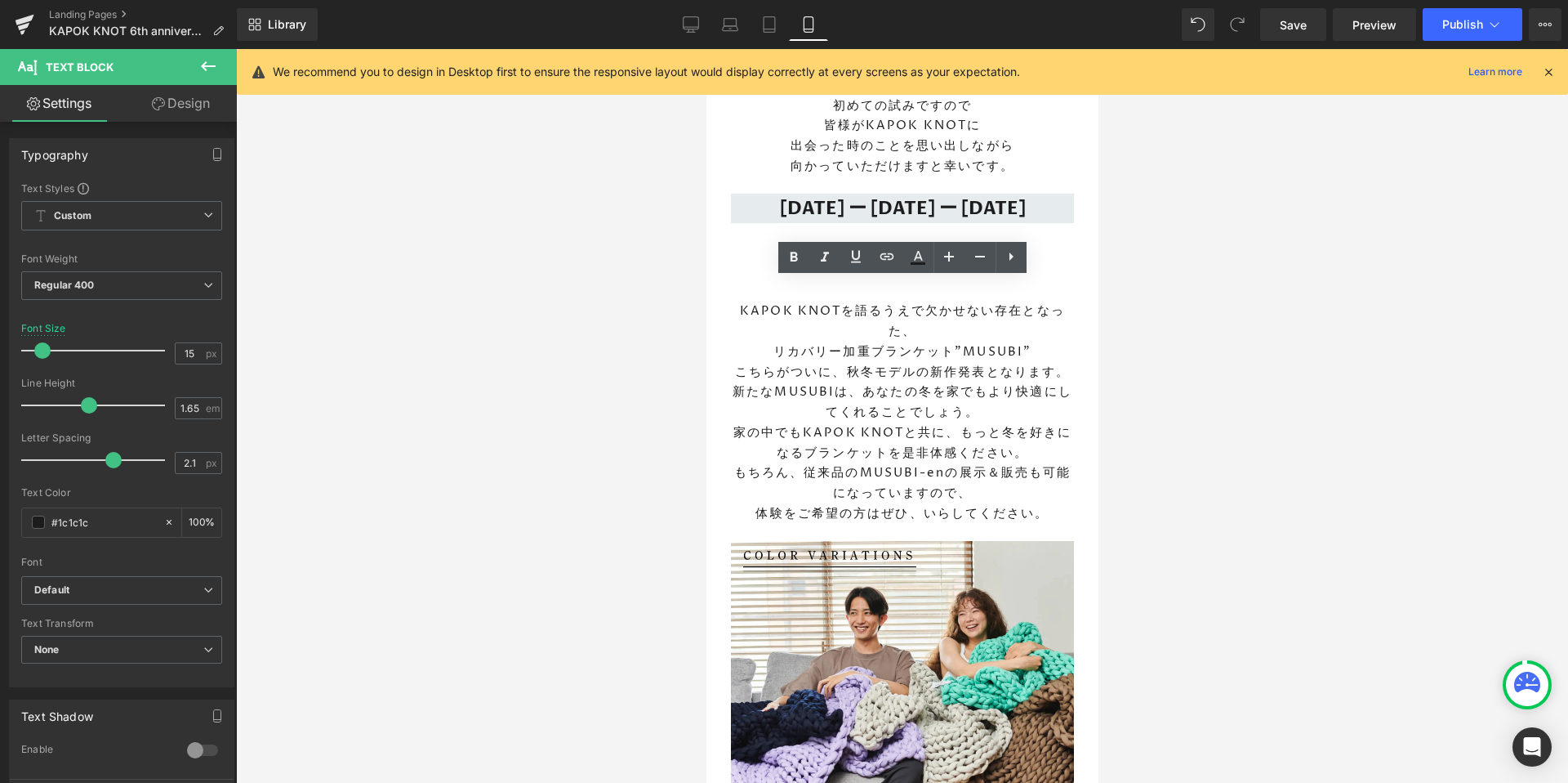
click at [645, 524] on div at bounding box center [902, 416] width 1332 height 733
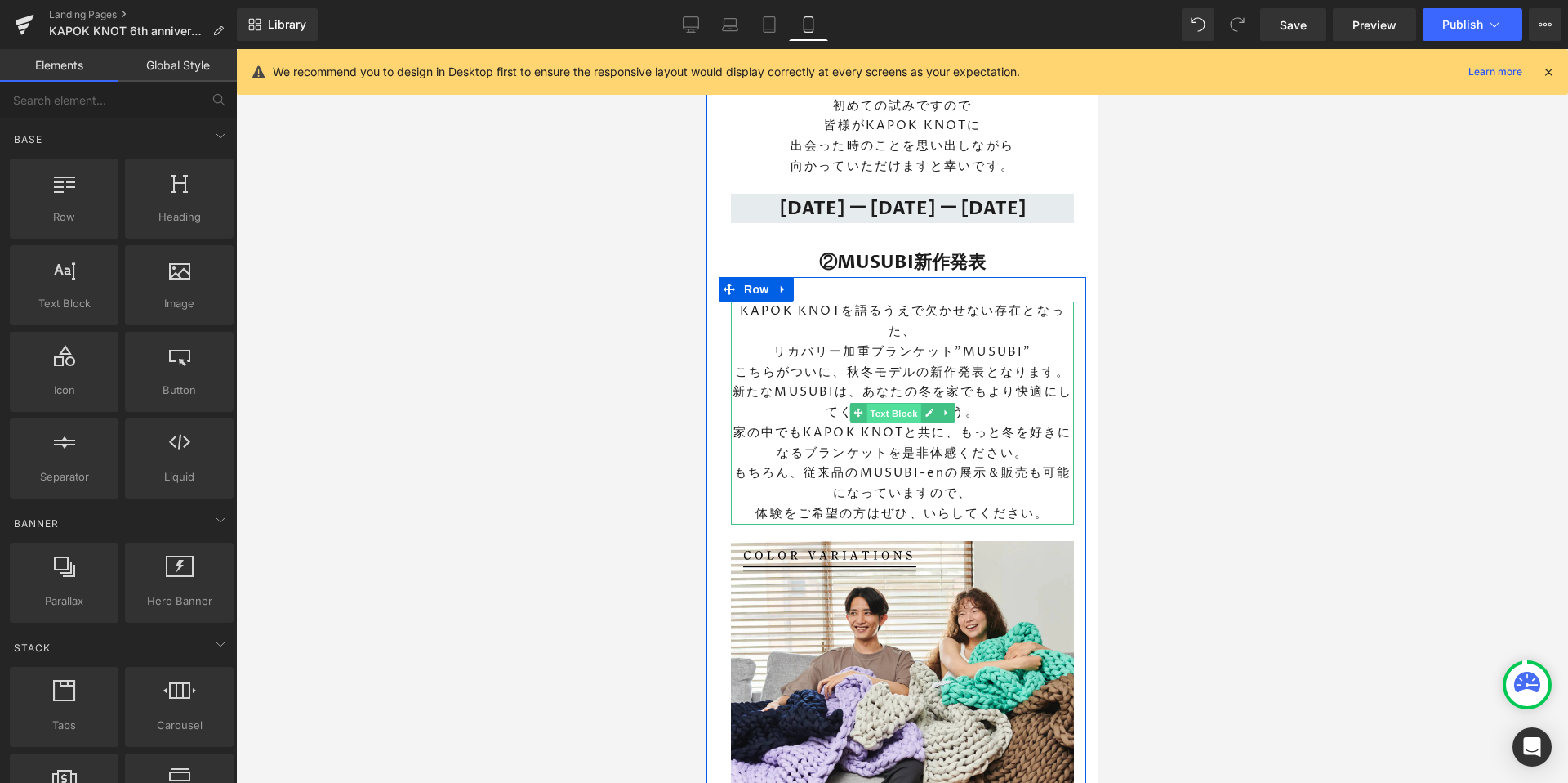
click at [884, 404] on span "Text Block" at bounding box center [893, 413] width 54 height 20
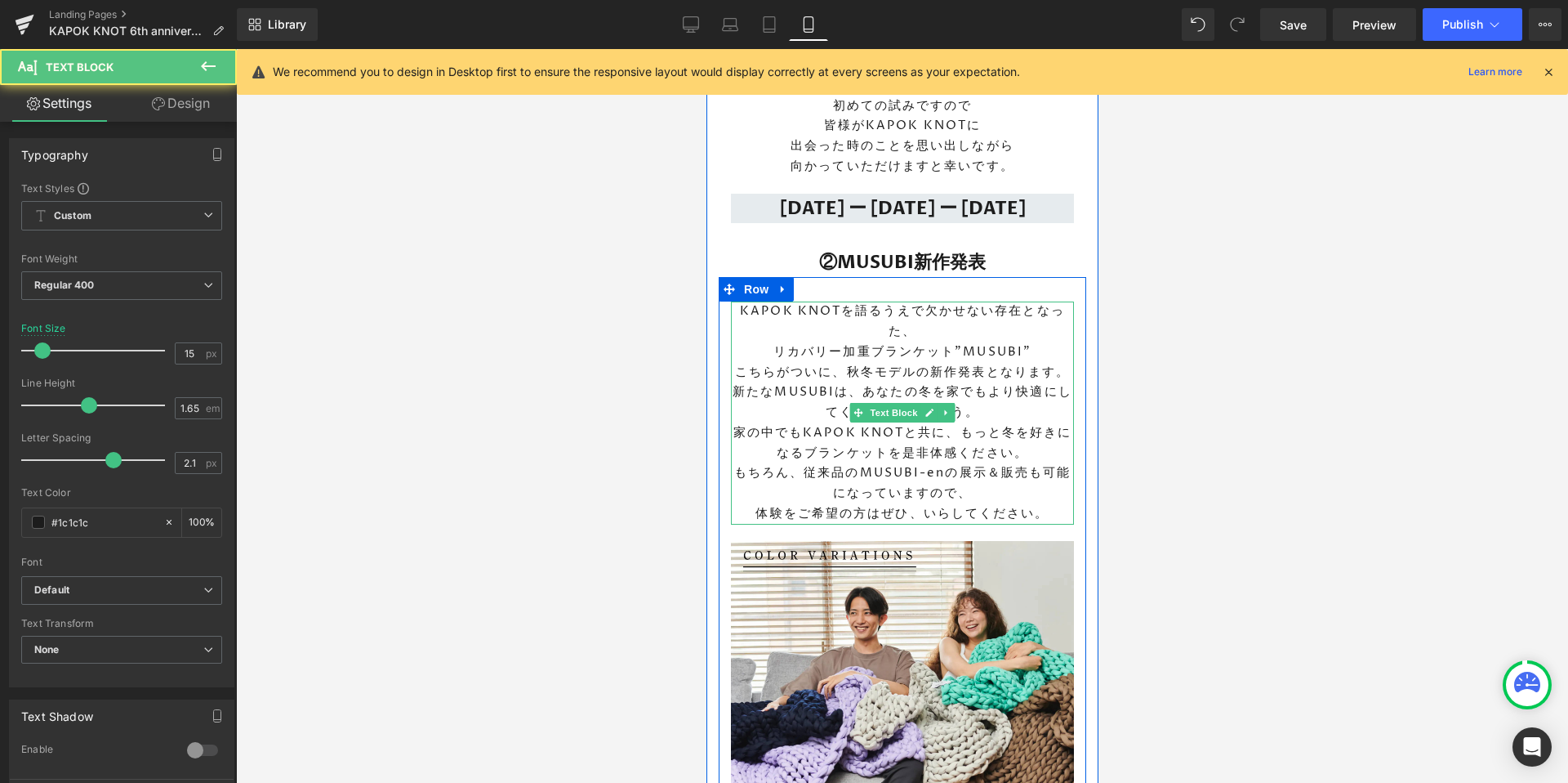
click at [935, 301] on p "KAPOK KNOTを語るうえで欠かせない存在となった、" at bounding box center [902, 322] width 343 height 41
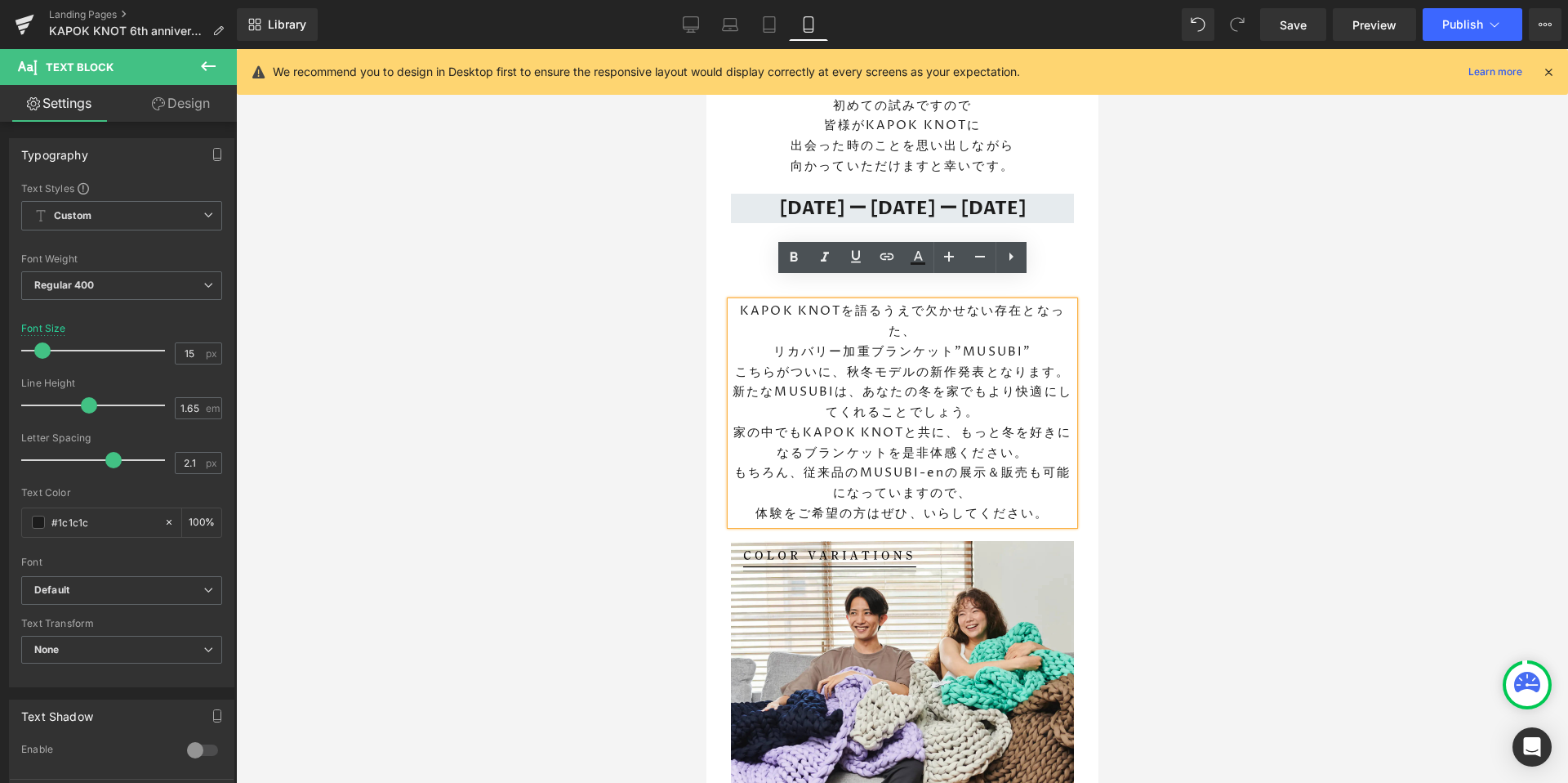
click at [923, 301] on p "KAPOK KNOTを語るうえで欠かせない存在となった、" at bounding box center [902, 322] width 343 height 41
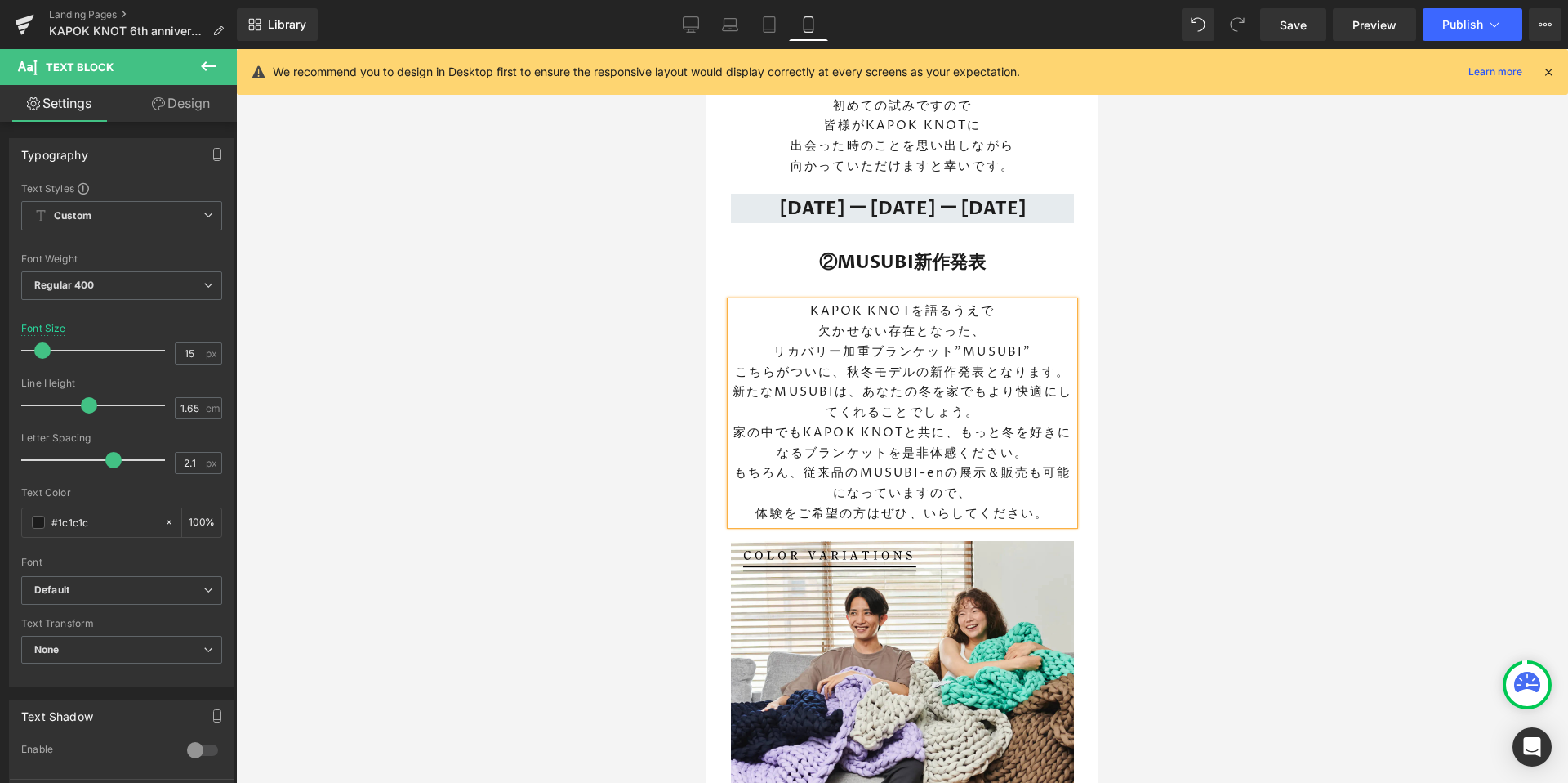
click at [1002, 322] on p "欠かせない存在となった、" at bounding box center [902, 332] width 343 height 21
click at [1040, 343] on p "リカバリー加重ブランケット”MUSUBI”" at bounding box center [902, 353] width 343 height 21
click at [1061, 362] on p "こちらがついに、秋冬モデルの新作発表となります。" at bounding box center [902, 373] width 343 height 21
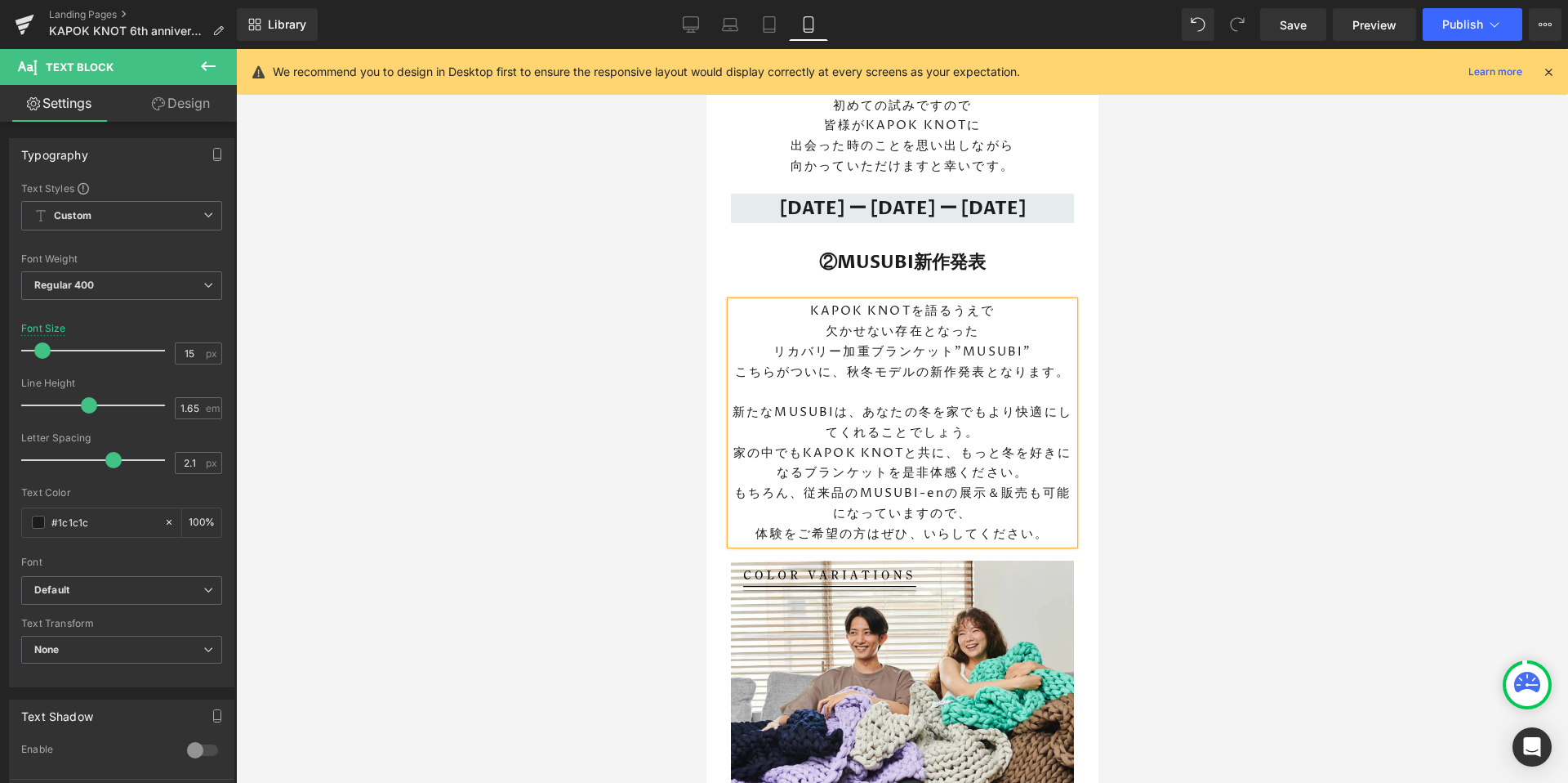
click at [857, 403] on p "新たなMUSUBIは、あなたの冬を家でもより快適にしてくれることでしょう。" at bounding box center [902, 423] width 343 height 41
click at [941, 403] on p "新たなMUSUBIは、あなたの冬を家でもより快適にしてくれることでしょう。" at bounding box center [902, 423] width 343 height 41
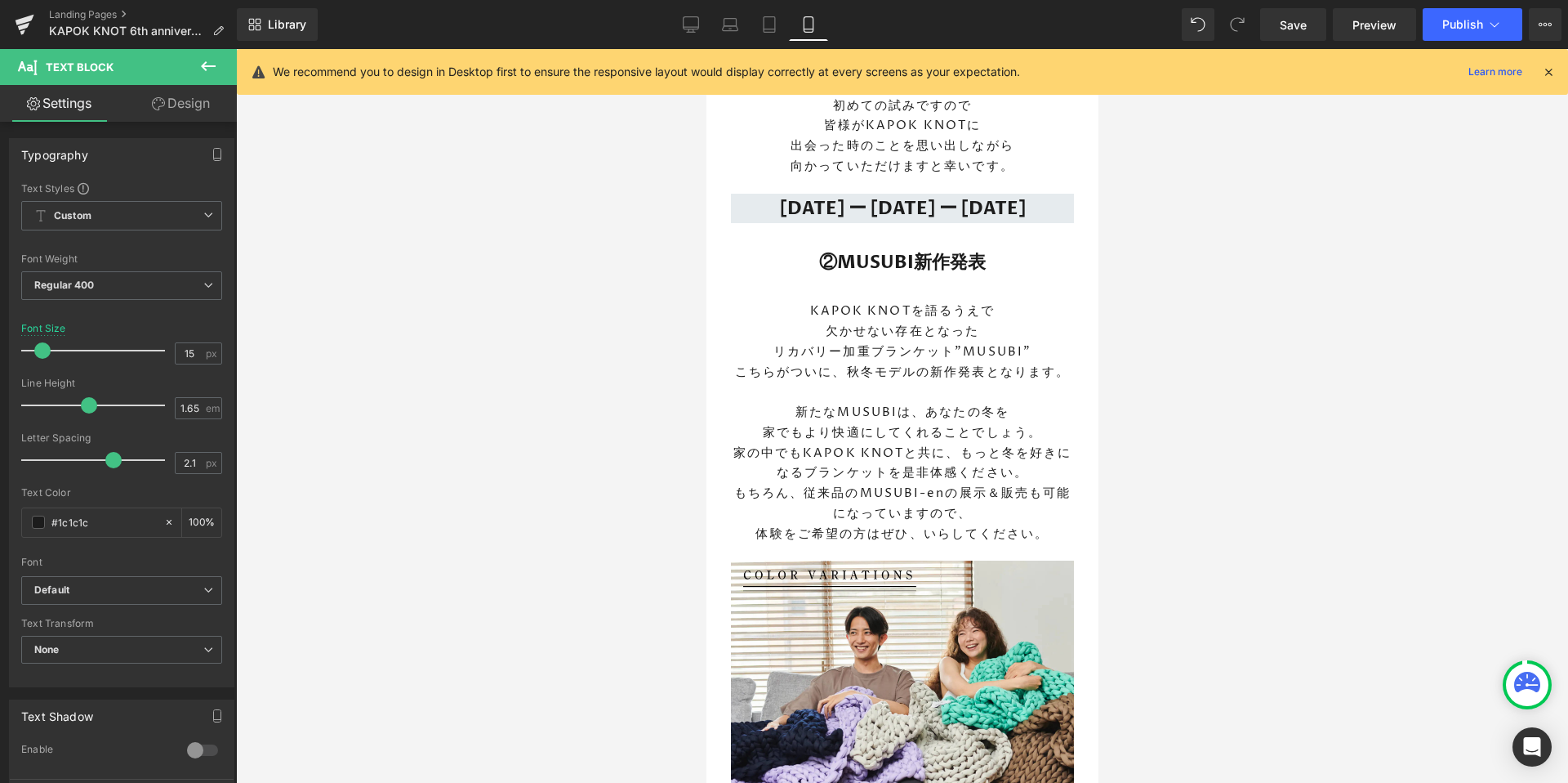
click at [1171, 424] on div at bounding box center [902, 416] width 1332 height 733
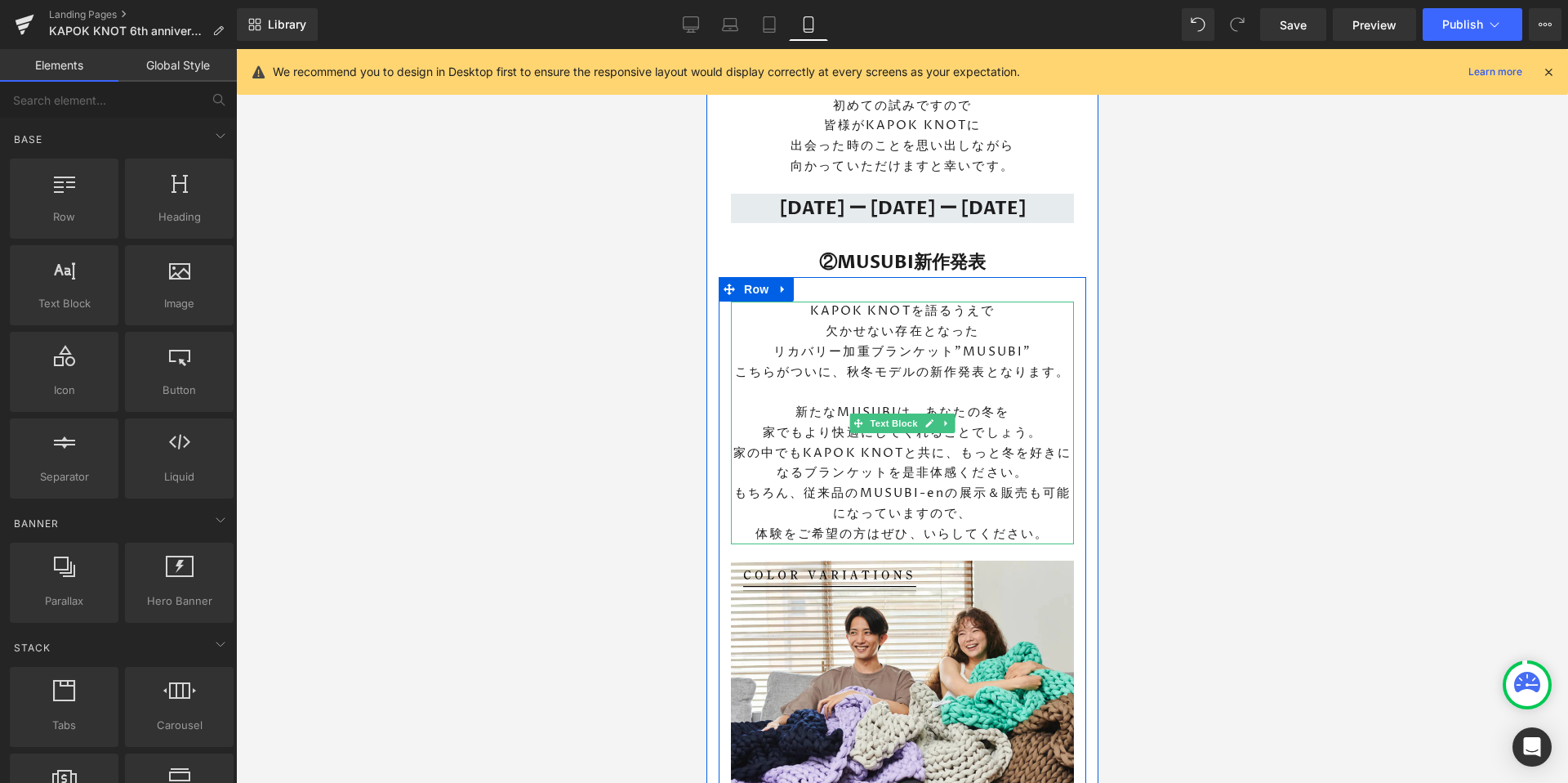
click at [1044, 423] on p "家でもより快適にしてくれることでしょう。" at bounding box center [902, 434] width 343 height 21
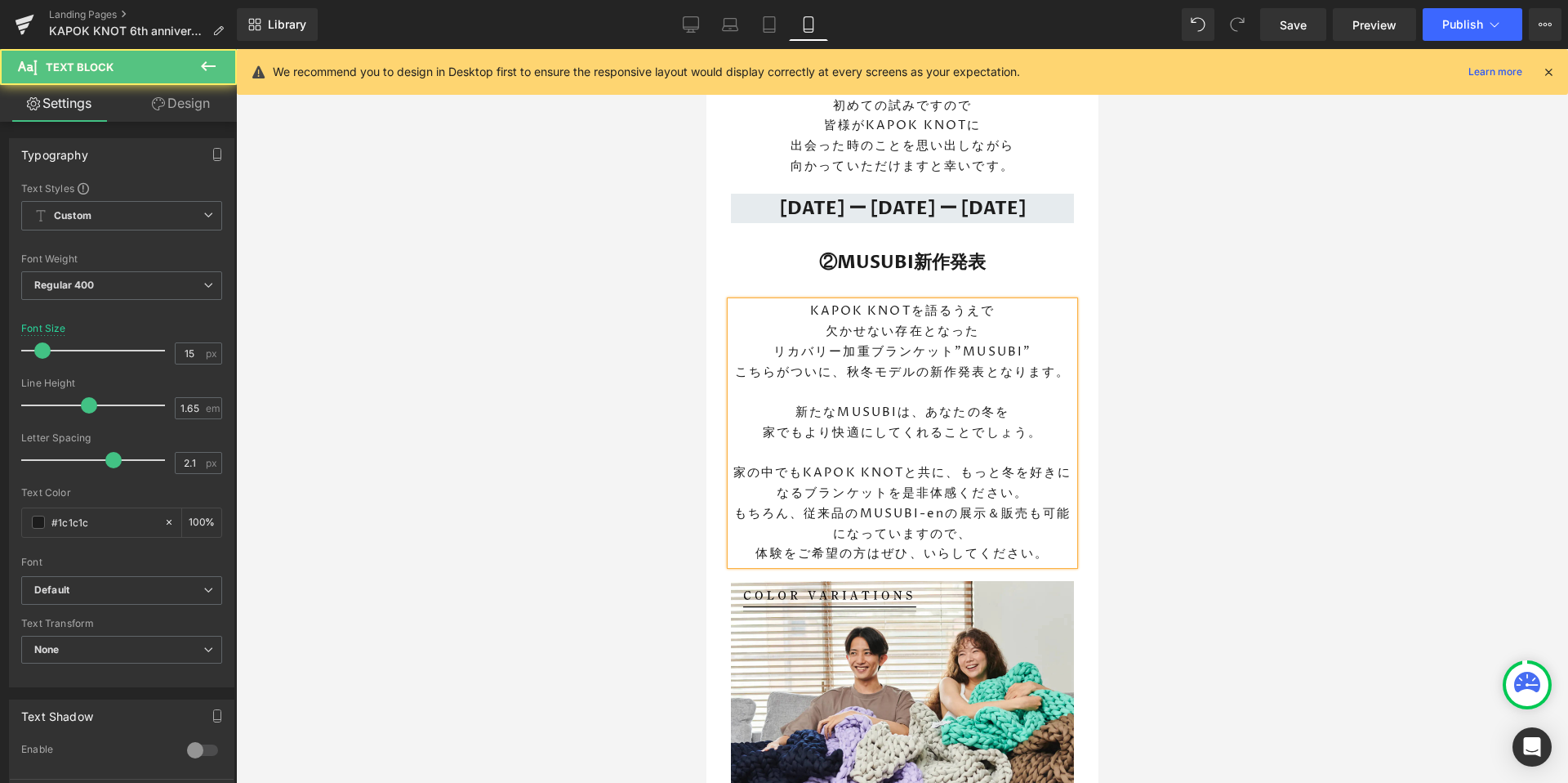
click at [802, 423] on p "家でもより快適にしてくれることでしょう。" at bounding box center [902, 434] width 343 height 21
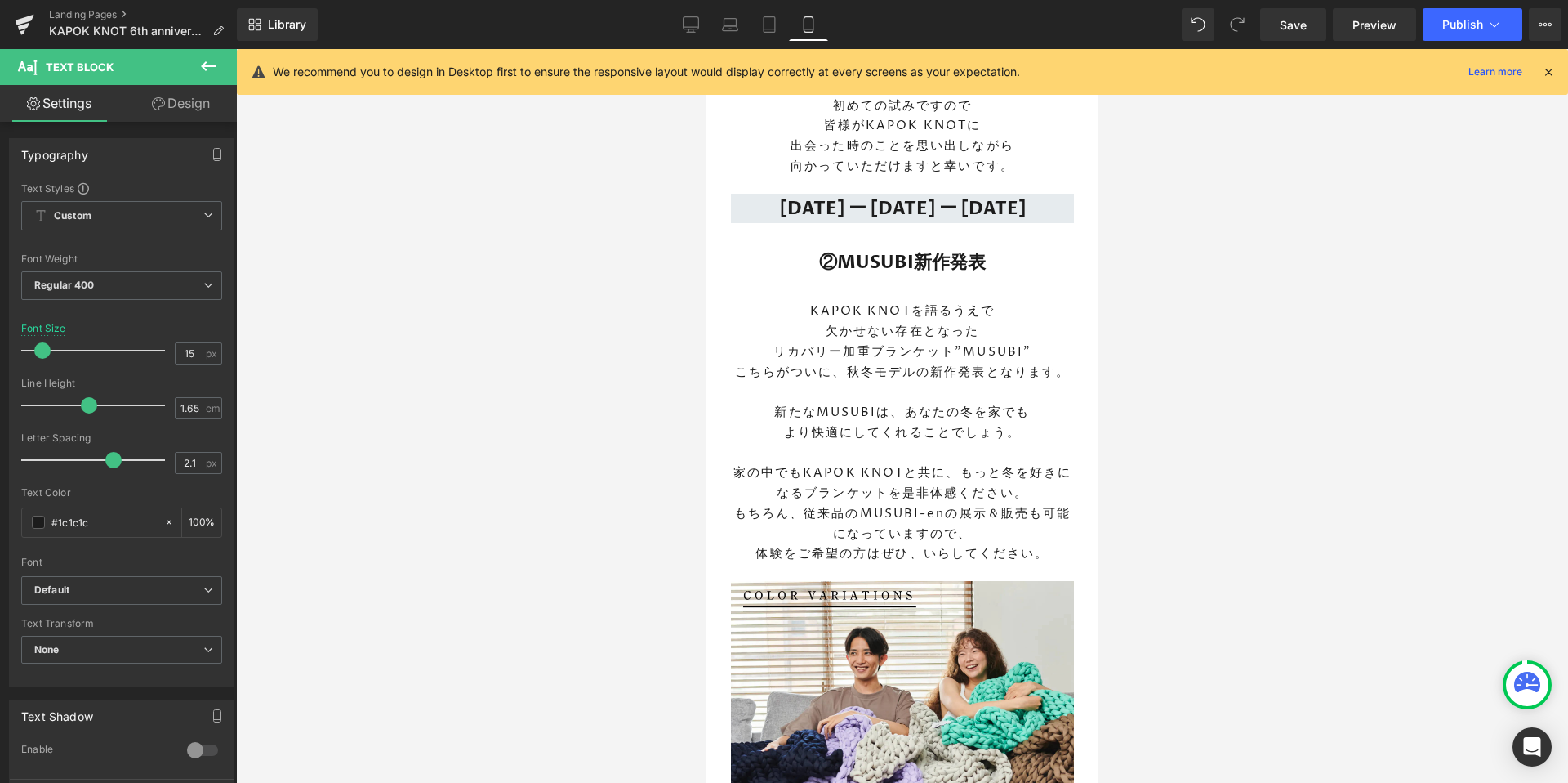
click at [1244, 437] on div at bounding box center [902, 416] width 1332 height 733
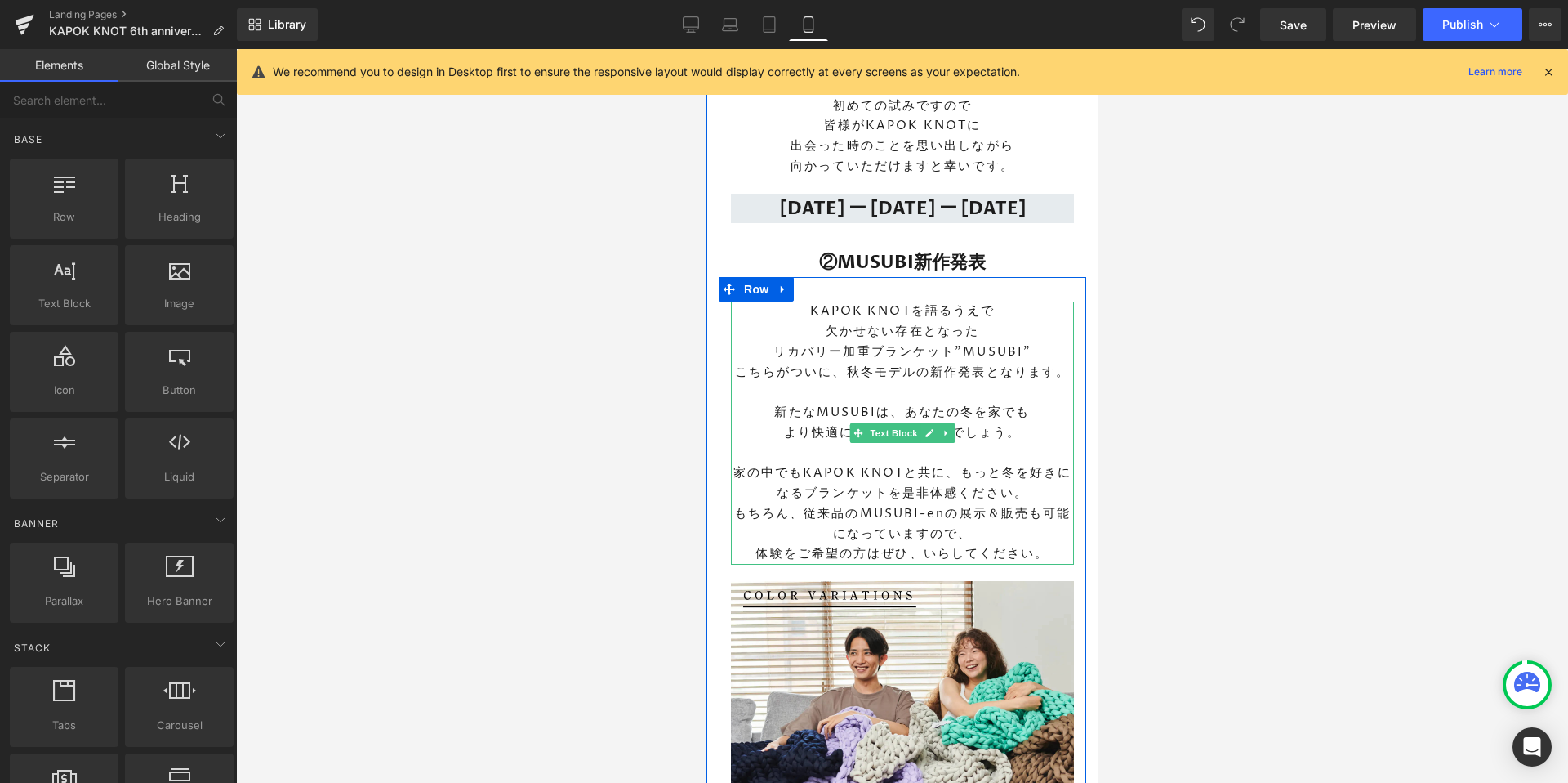
click at [893, 464] on p "家の中でもKAPOK KNOTと共に、もっと冬を好きになるブランケットを是非体感ください。" at bounding box center [902, 484] width 343 height 41
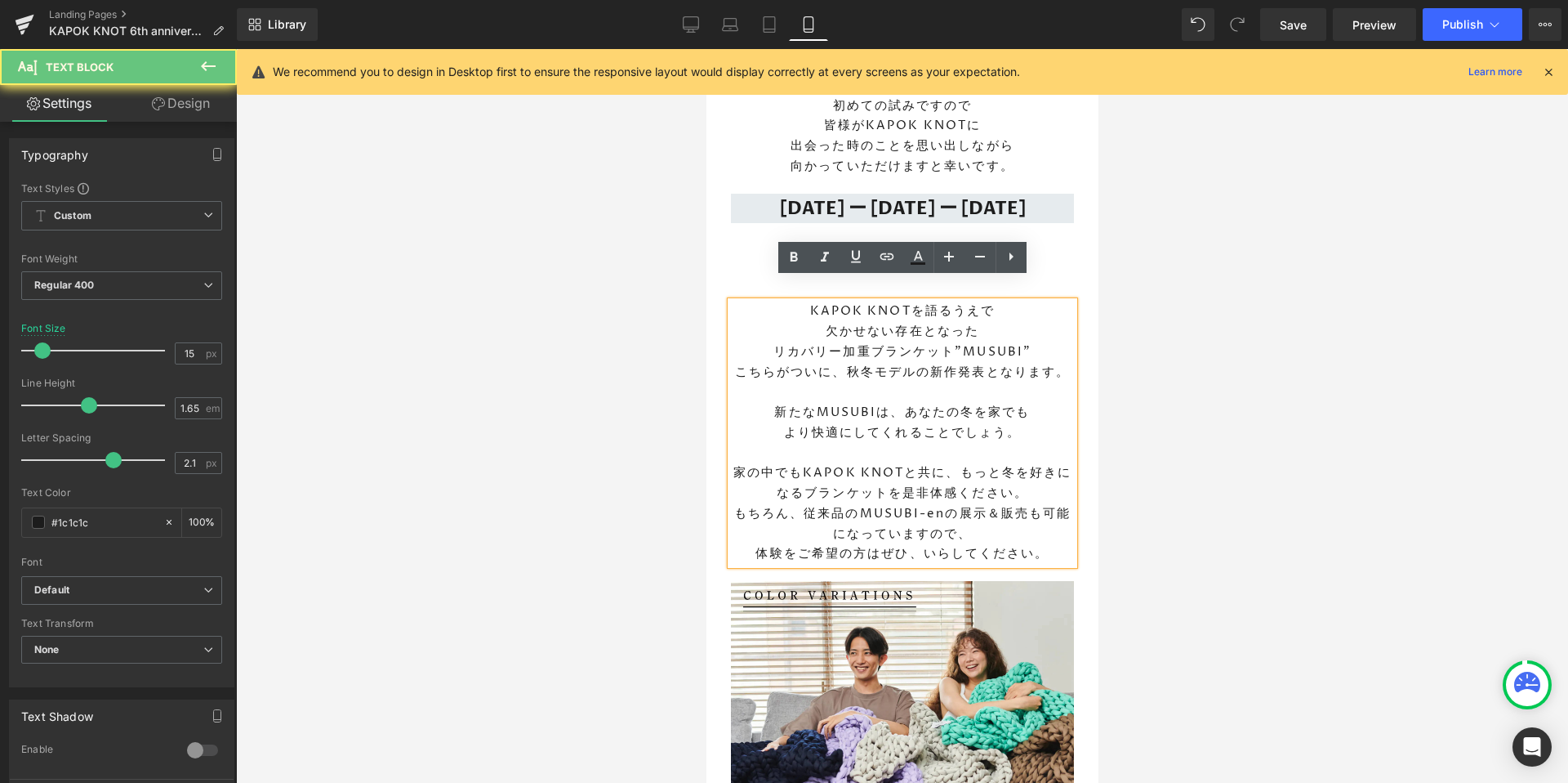
click at [953, 464] on p "家の中でもKAPOK KNOTと共に、もっと冬を好きになるブランケットを是非体感ください。" at bounding box center [902, 484] width 343 height 41
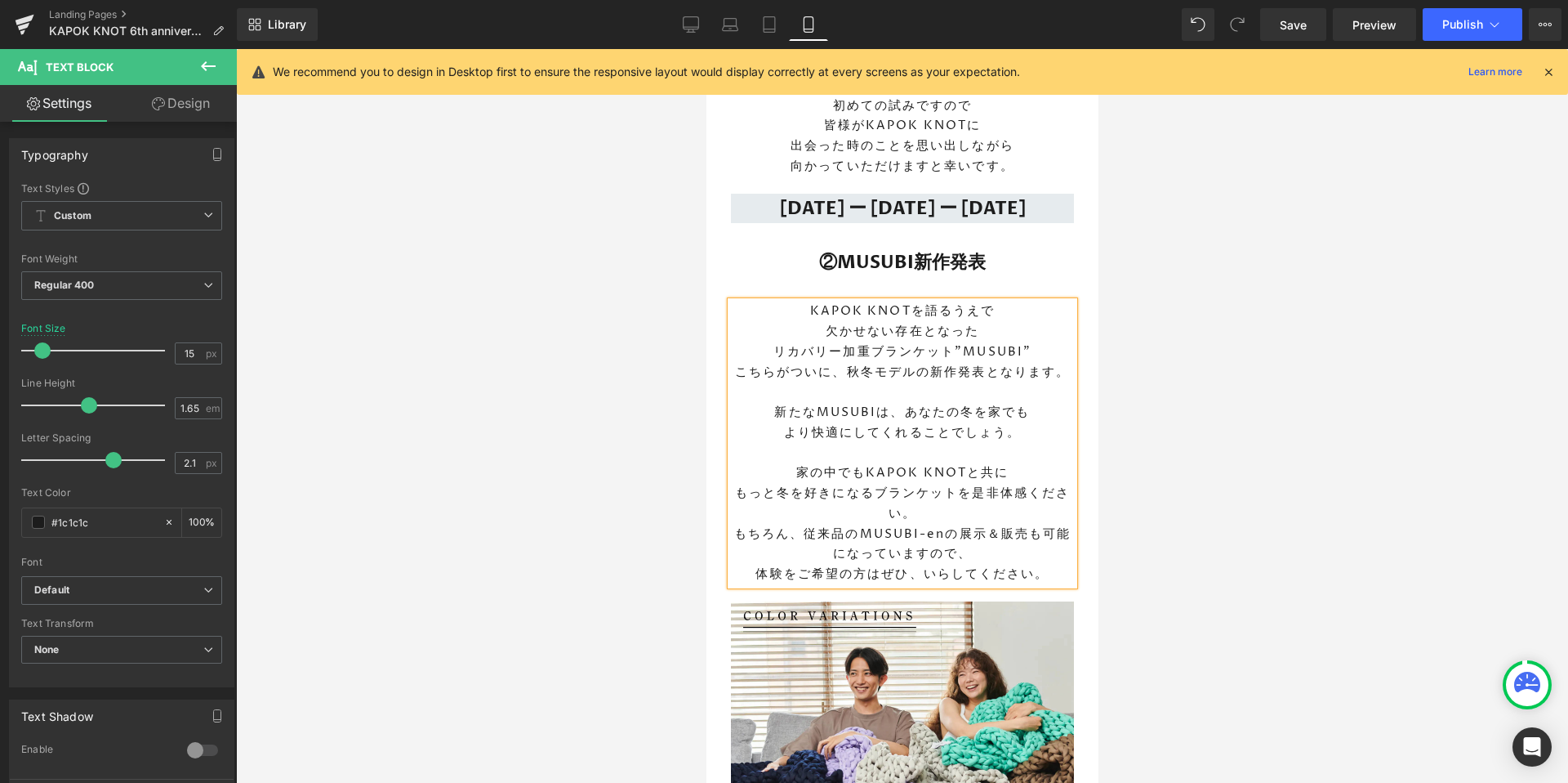
click at [971, 483] on p "もっと冬を好きになるブランケットを是非体感ください。" at bounding box center [902, 504] width 343 height 41
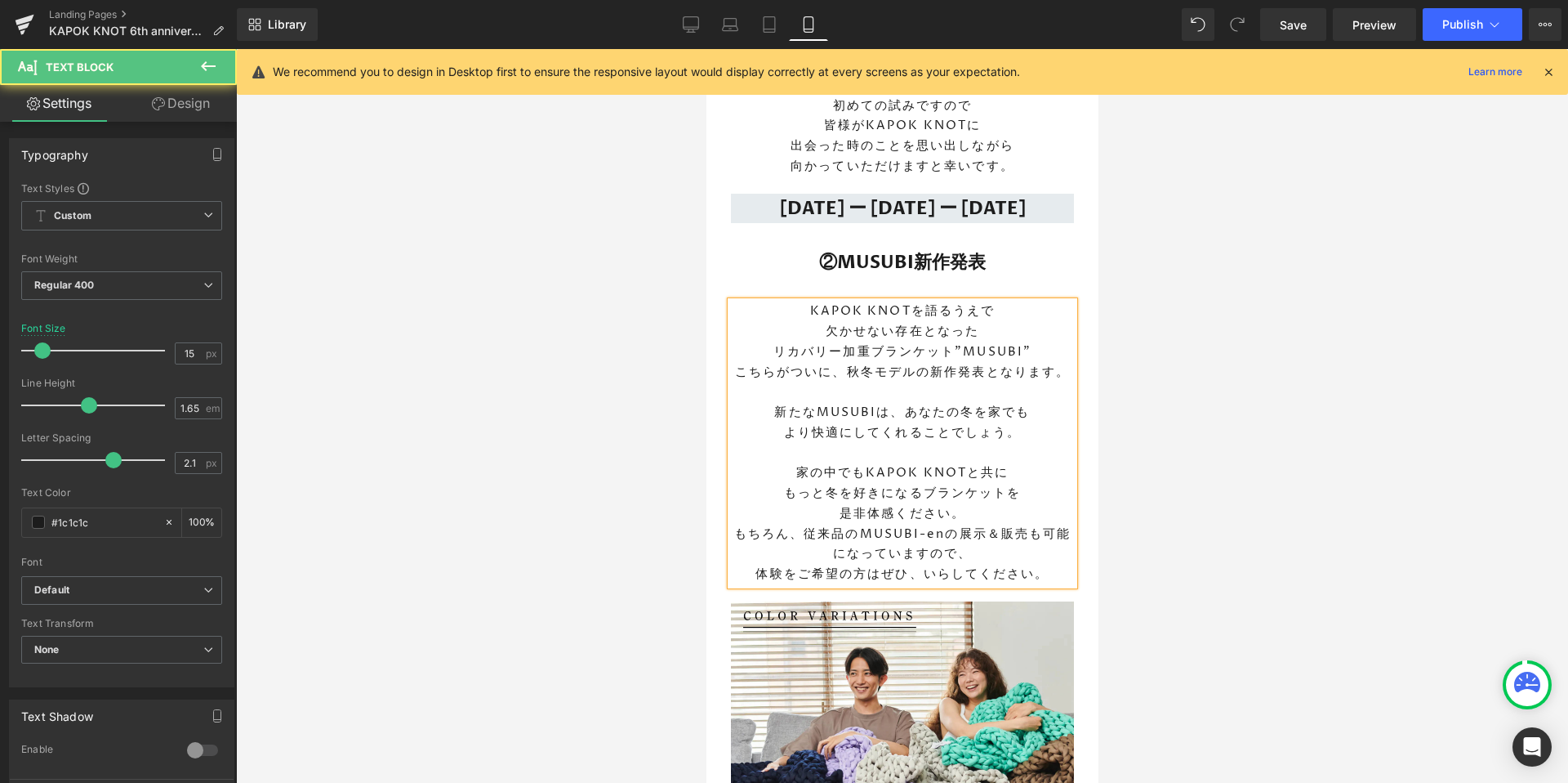
click at [983, 504] on p "是非体感ください。" at bounding box center [902, 514] width 343 height 21
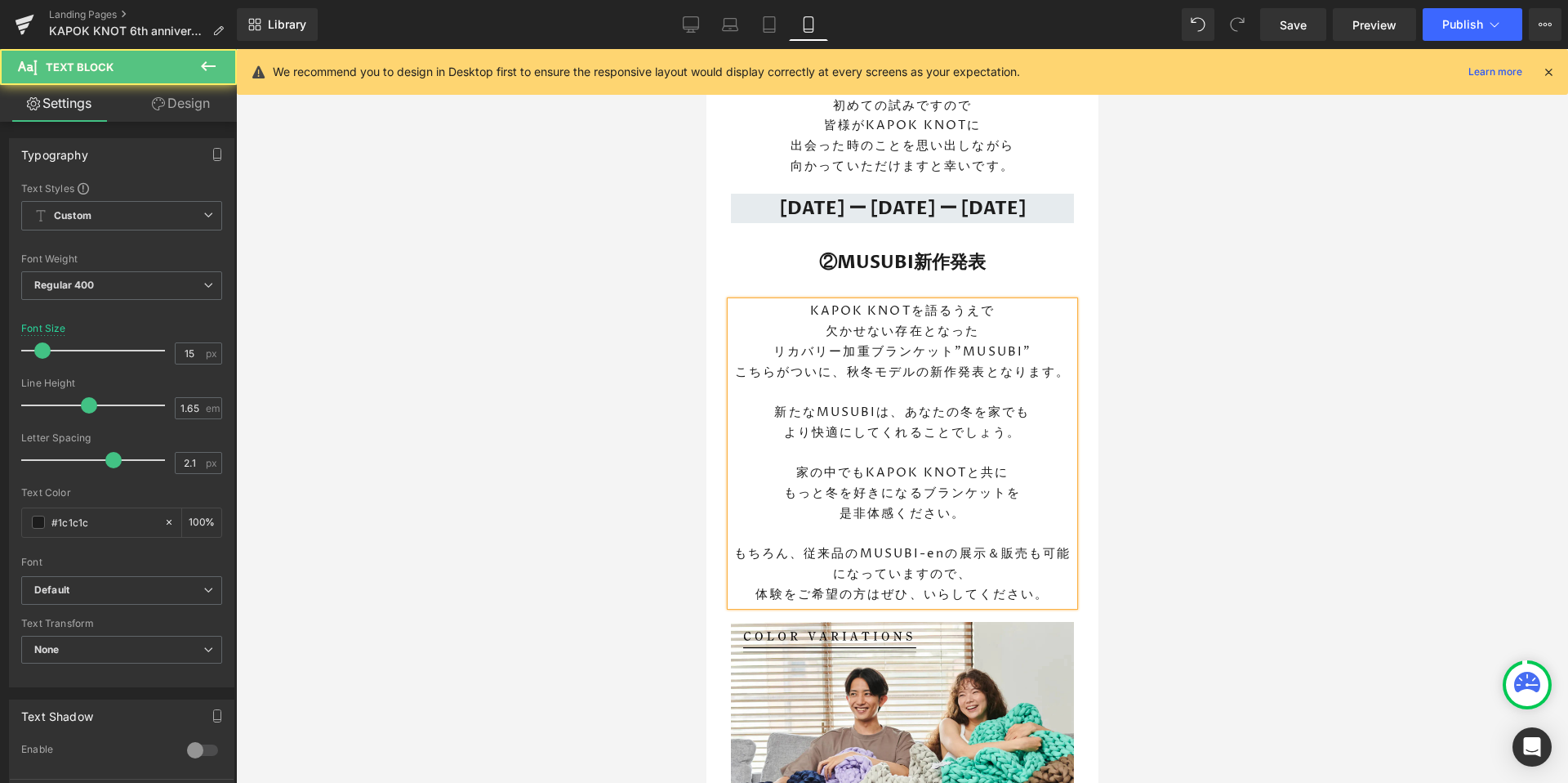
click at [962, 544] on p "もちろん、従来品のMUSUBI-enの展示＆販売も可能になっていますので、 体験をご希望の方はぜひ、いらしてください。" at bounding box center [902, 574] width 343 height 60
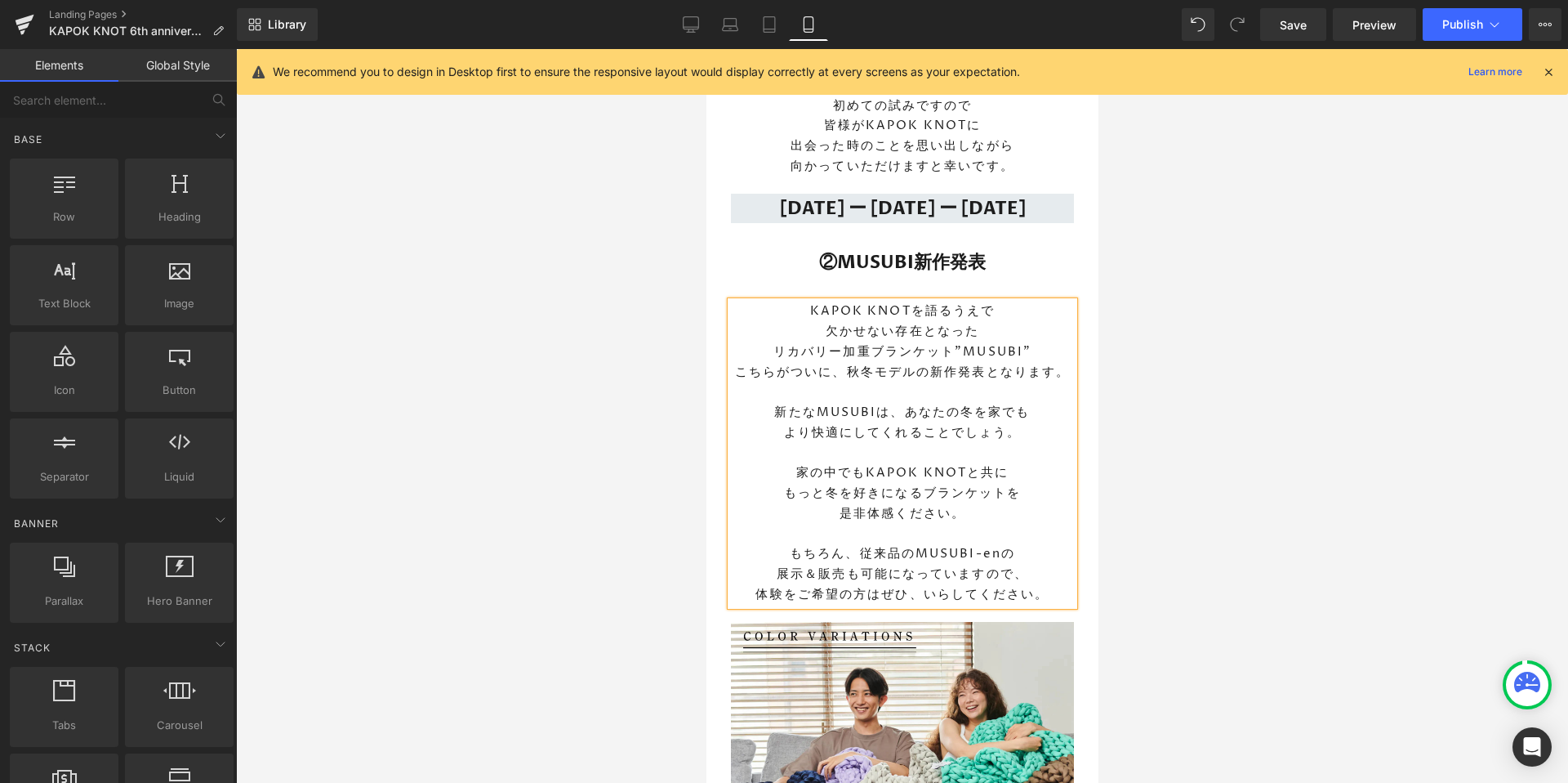
click at [1236, 554] on div at bounding box center [902, 416] width 1332 height 733
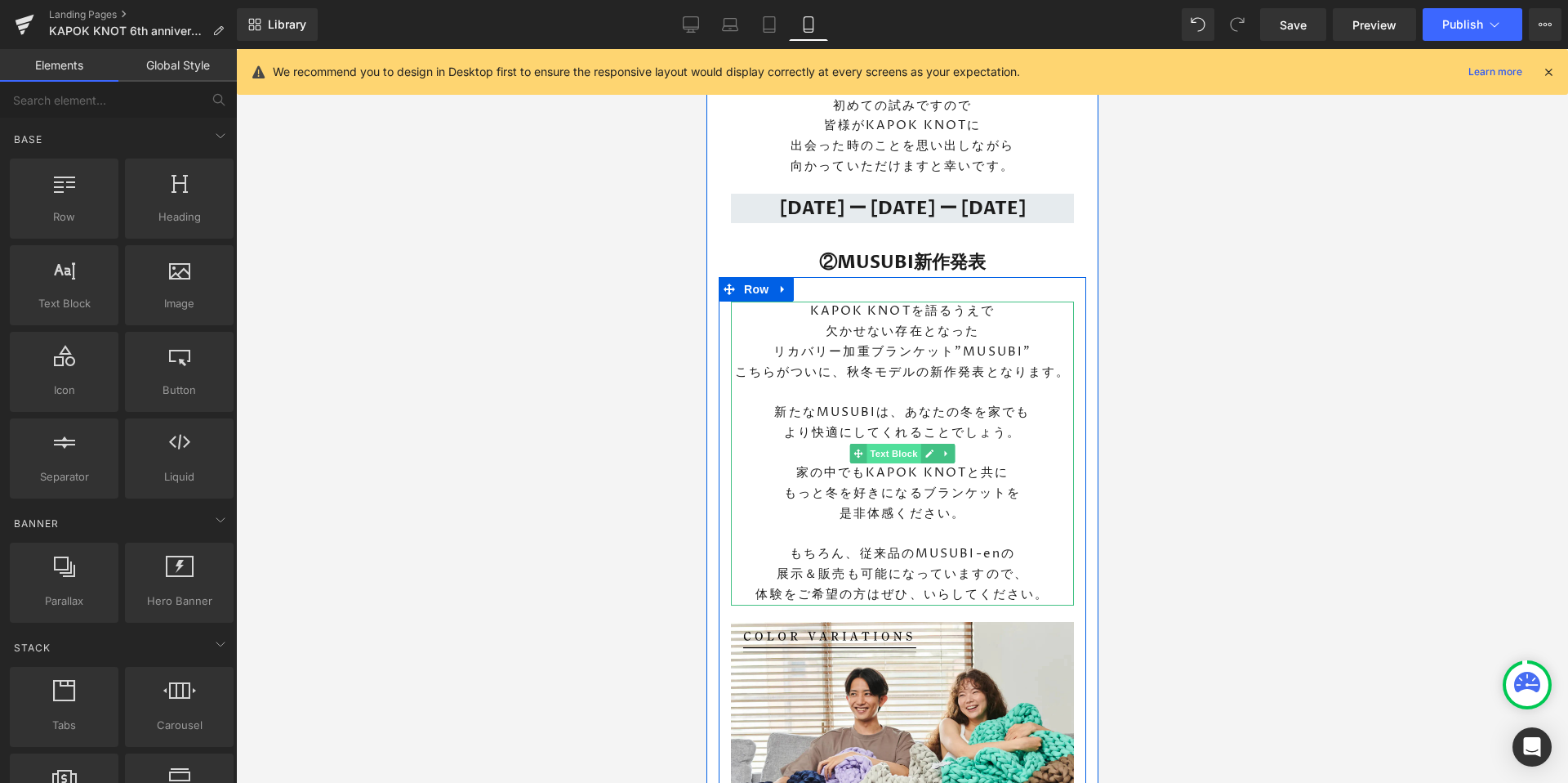
click at [893, 444] on span "Text Block" at bounding box center [893, 453] width 54 height 20
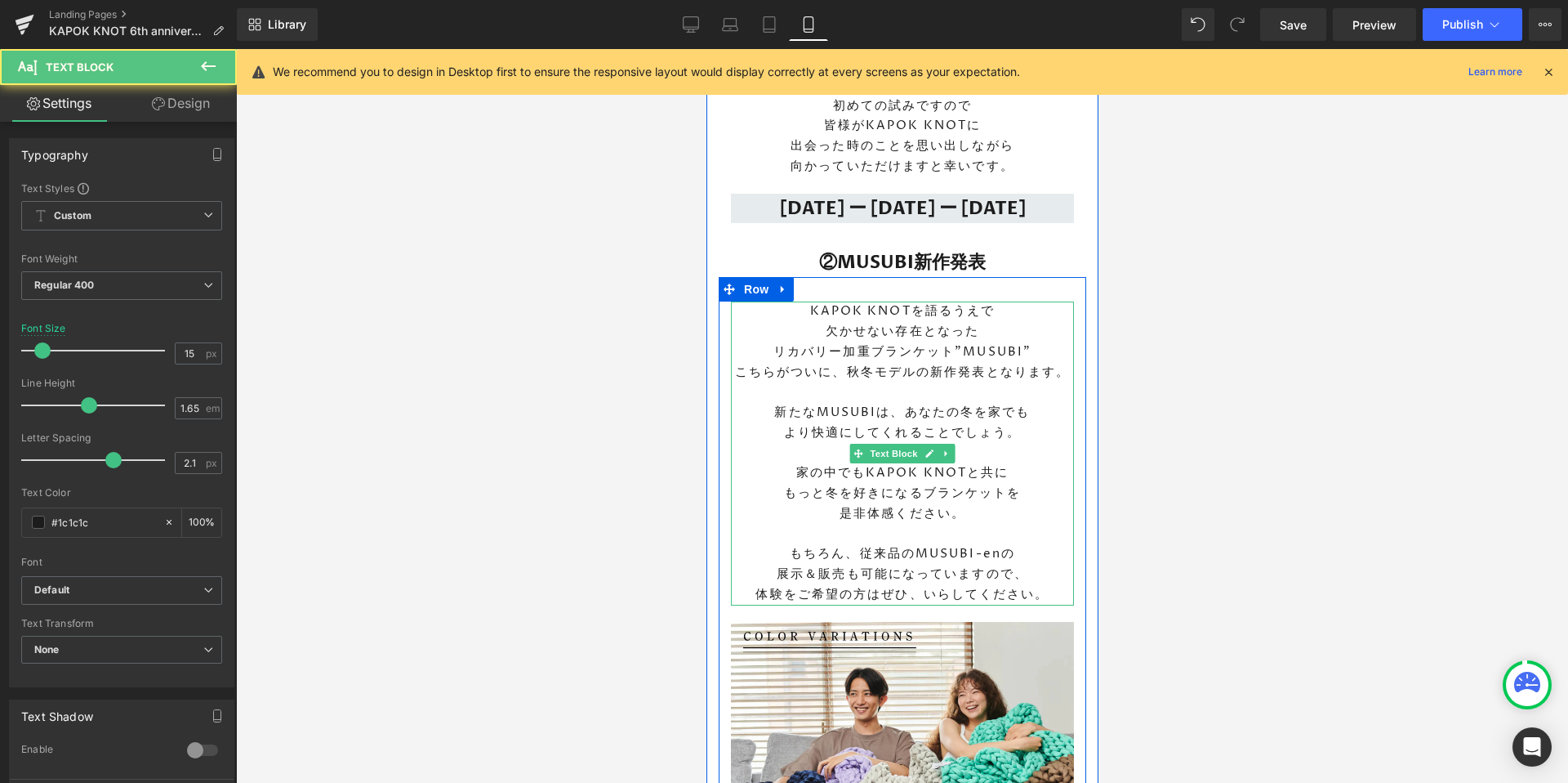
click at [853, 362] on p "こちらがついに、秋冬モデルの新作発表となります。" at bounding box center [902, 373] width 343 height 21
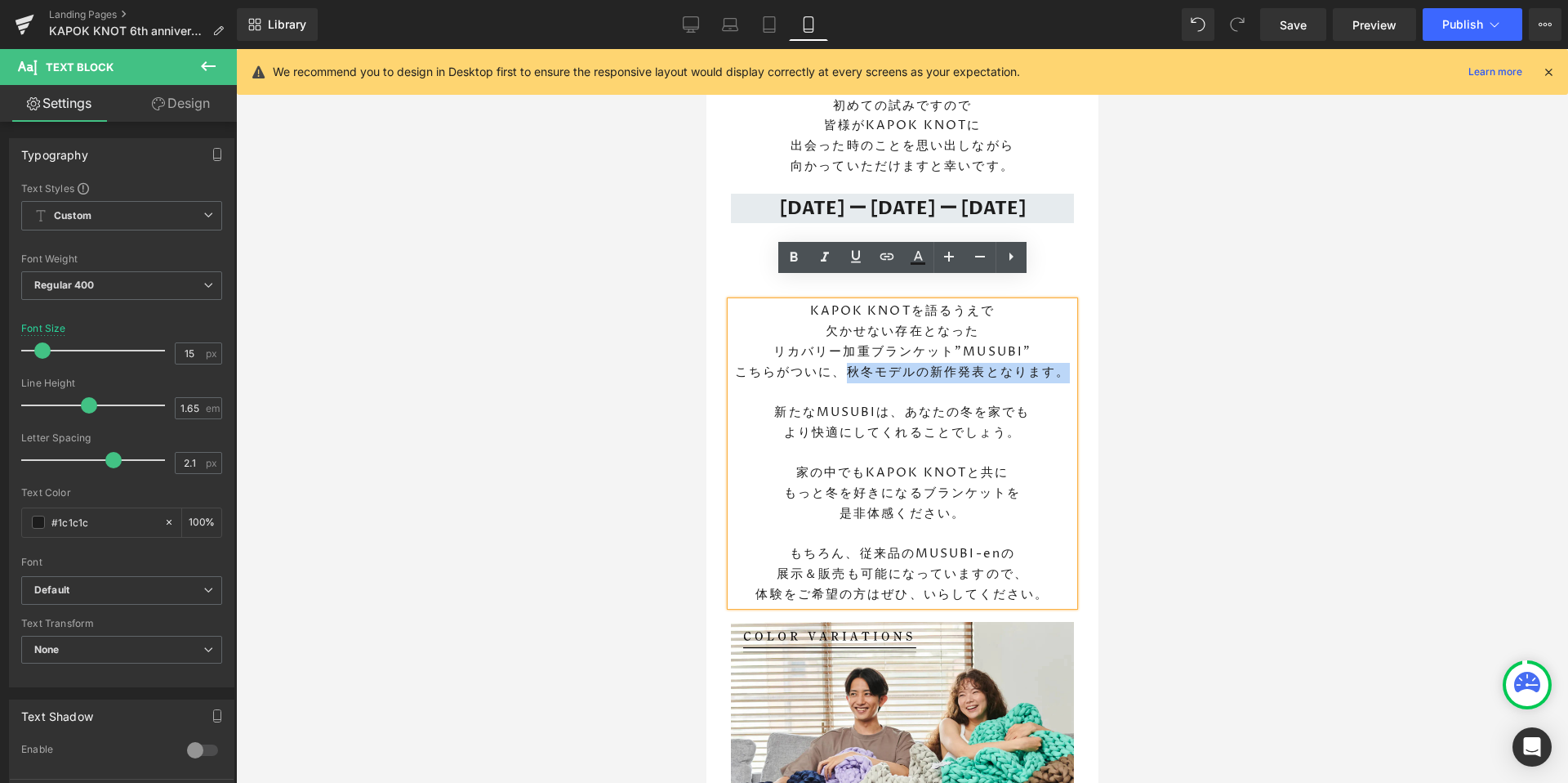
drag, startPoint x: 841, startPoint y: 351, endPoint x: 1064, endPoint y: 344, distance: 223.1
click at [1064, 362] on p "こちらがついに、秋冬モデルの新作発表となります。" at bounding box center [902, 373] width 343 height 21
click at [790, 264] on icon at bounding box center [793, 257] width 20 height 20
click at [1229, 428] on div at bounding box center [902, 416] width 1332 height 733
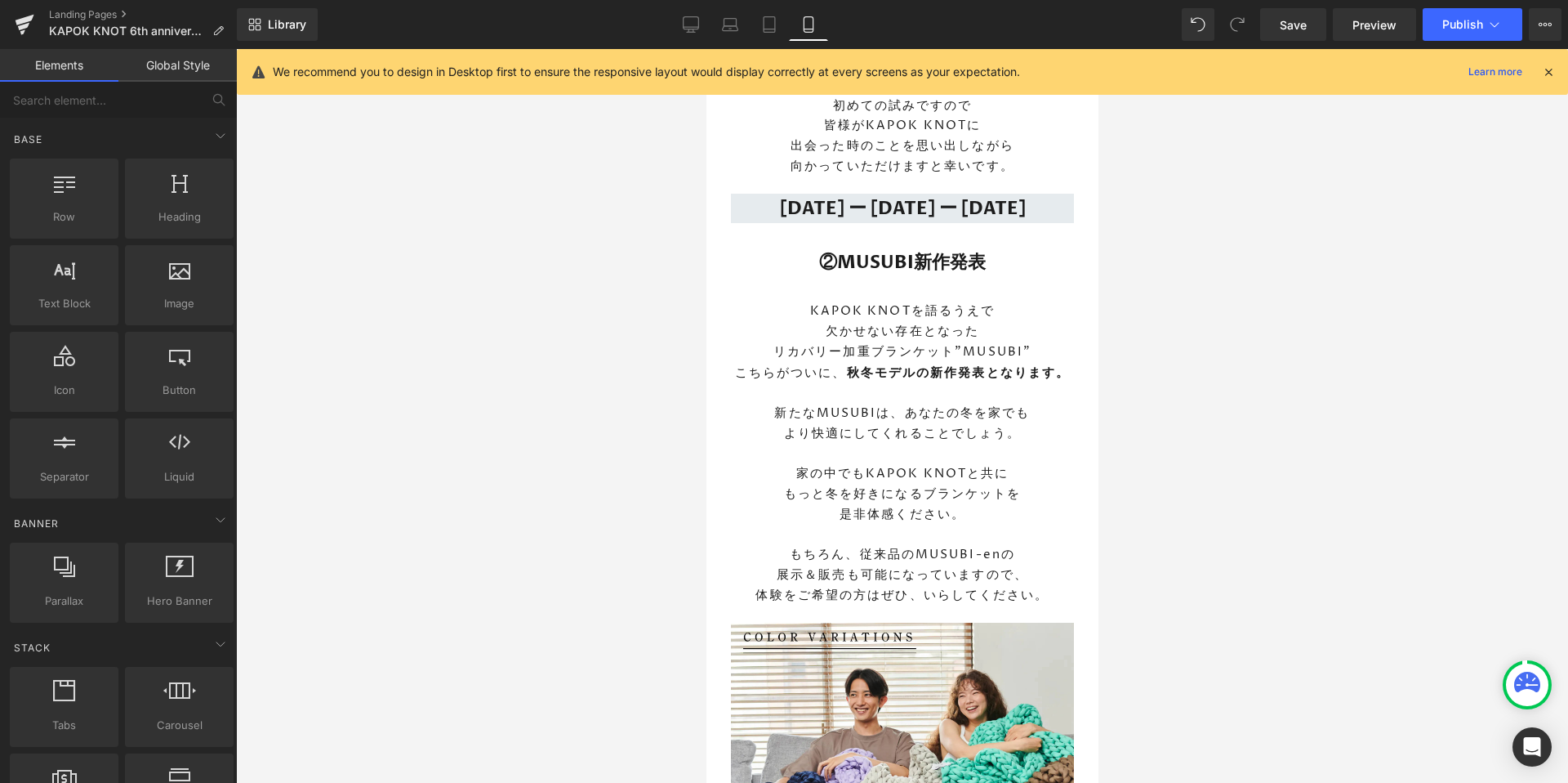
click at [572, 595] on div at bounding box center [902, 416] width 1332 height 733
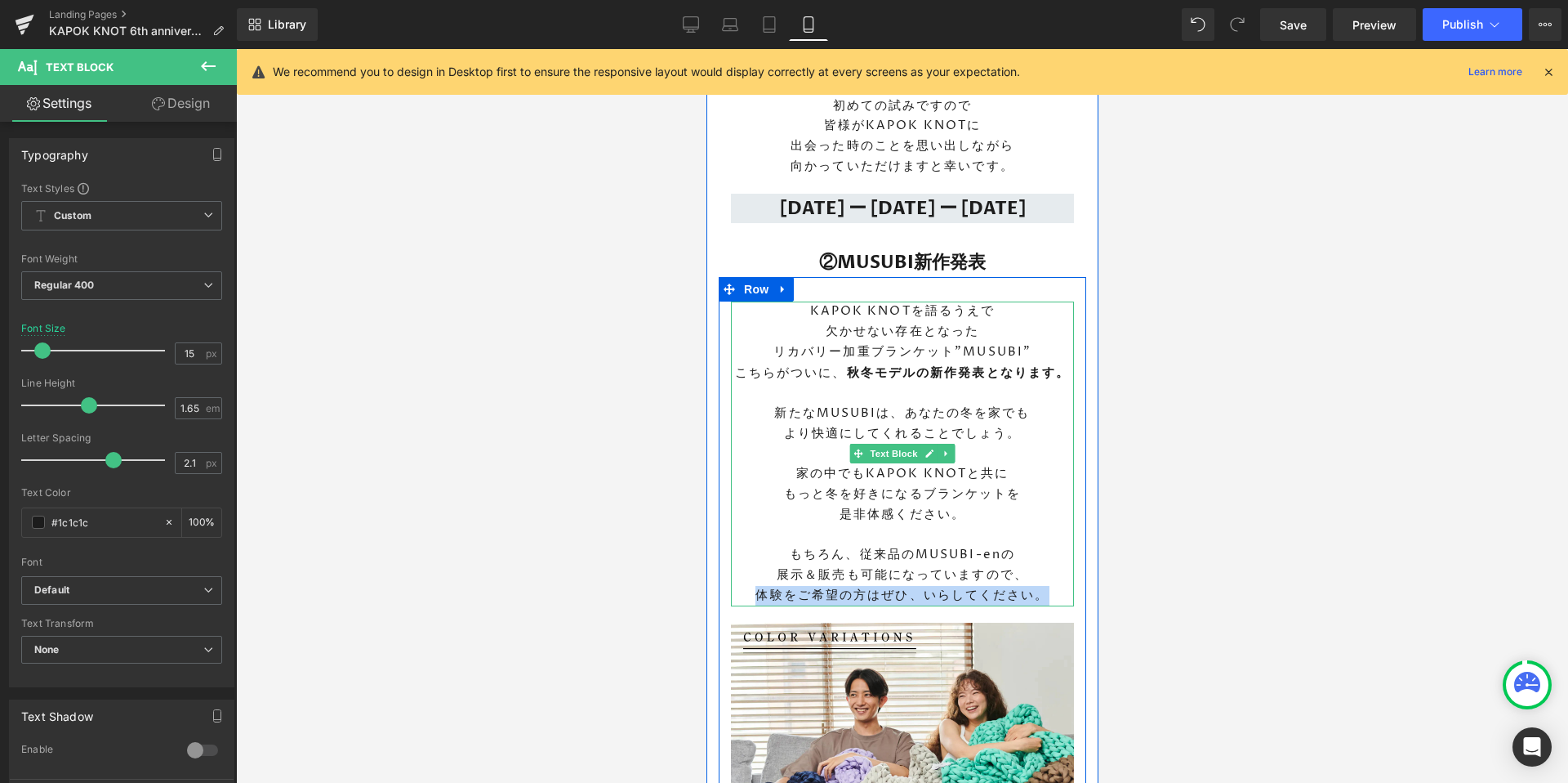
drag, startPoint x: 760, startPoint y: 574, endPoint x: 1044, endPoint y: 571, distance: 284.0
click at [1044, 571] on p "展示＆販売も可能になっていますので、 体験をご希望の方はぜひ、いらしてください。" at bounding box center [902, 586] width 343 height 41
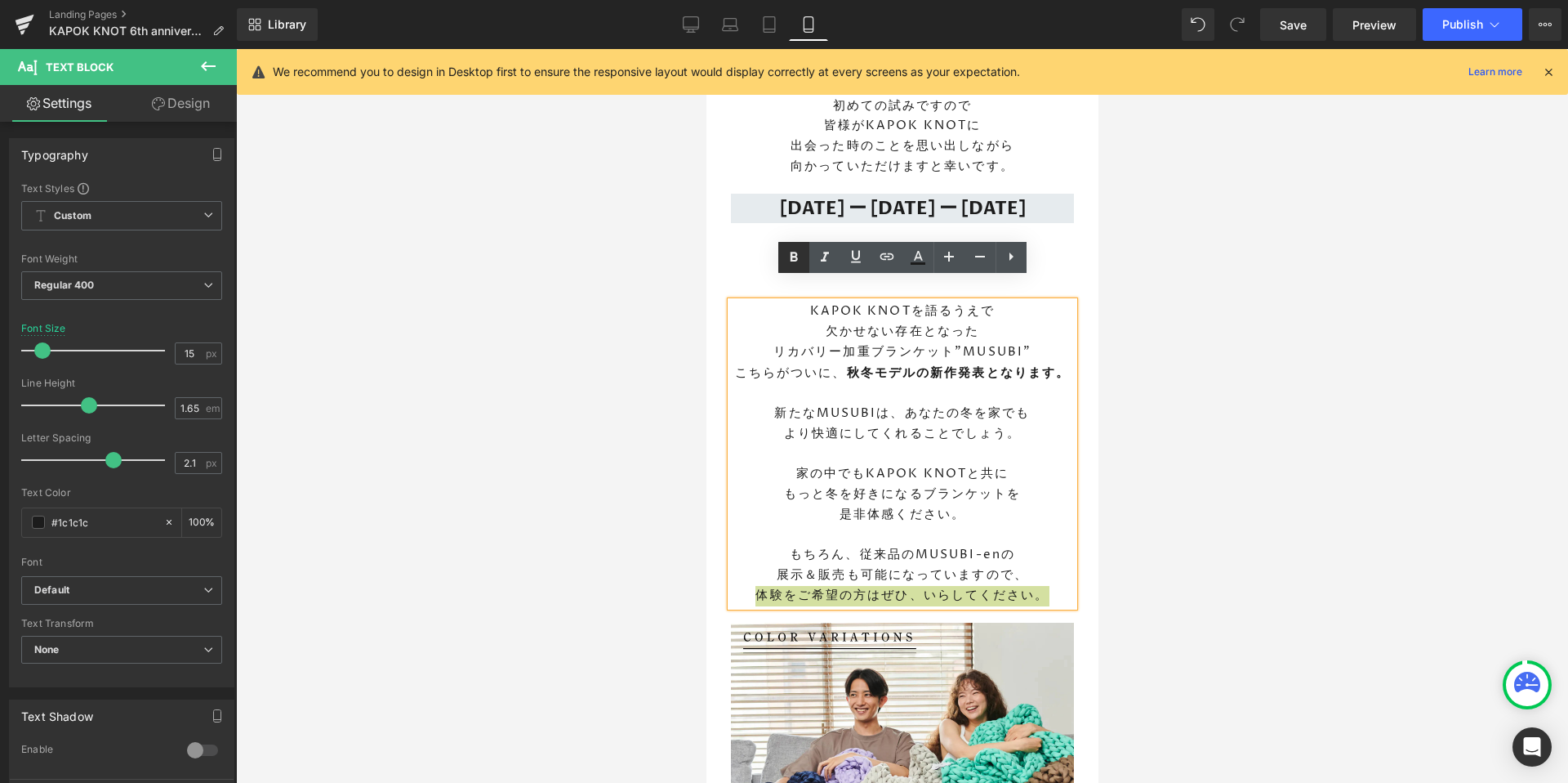
click at [797, 264] on icon at bounding box center [793, 257] width 20 height 20
click at [1226, 547] on div at bounding box center [902, 416] width 1332 height 733
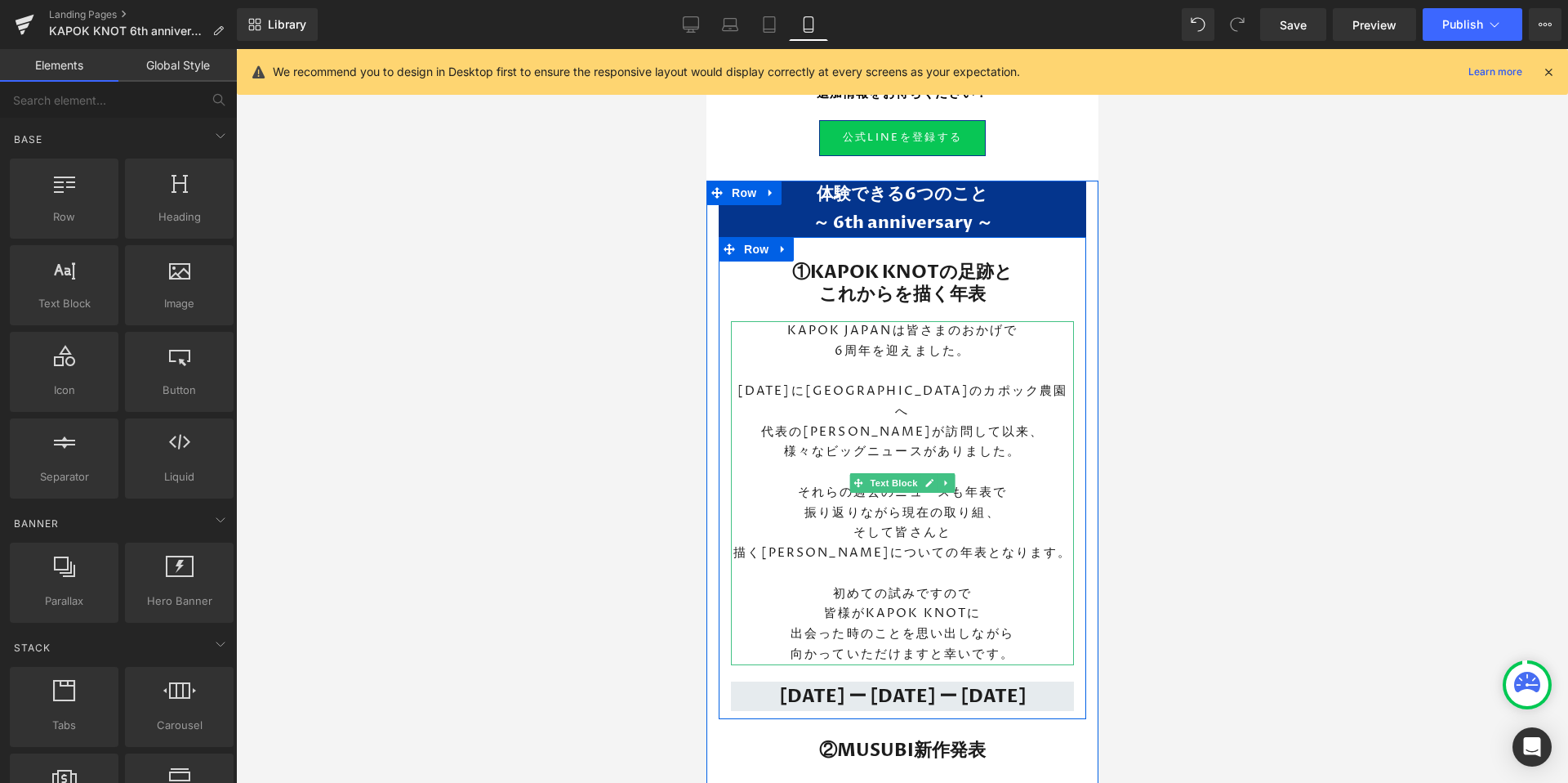
scroll to position [740, 0]
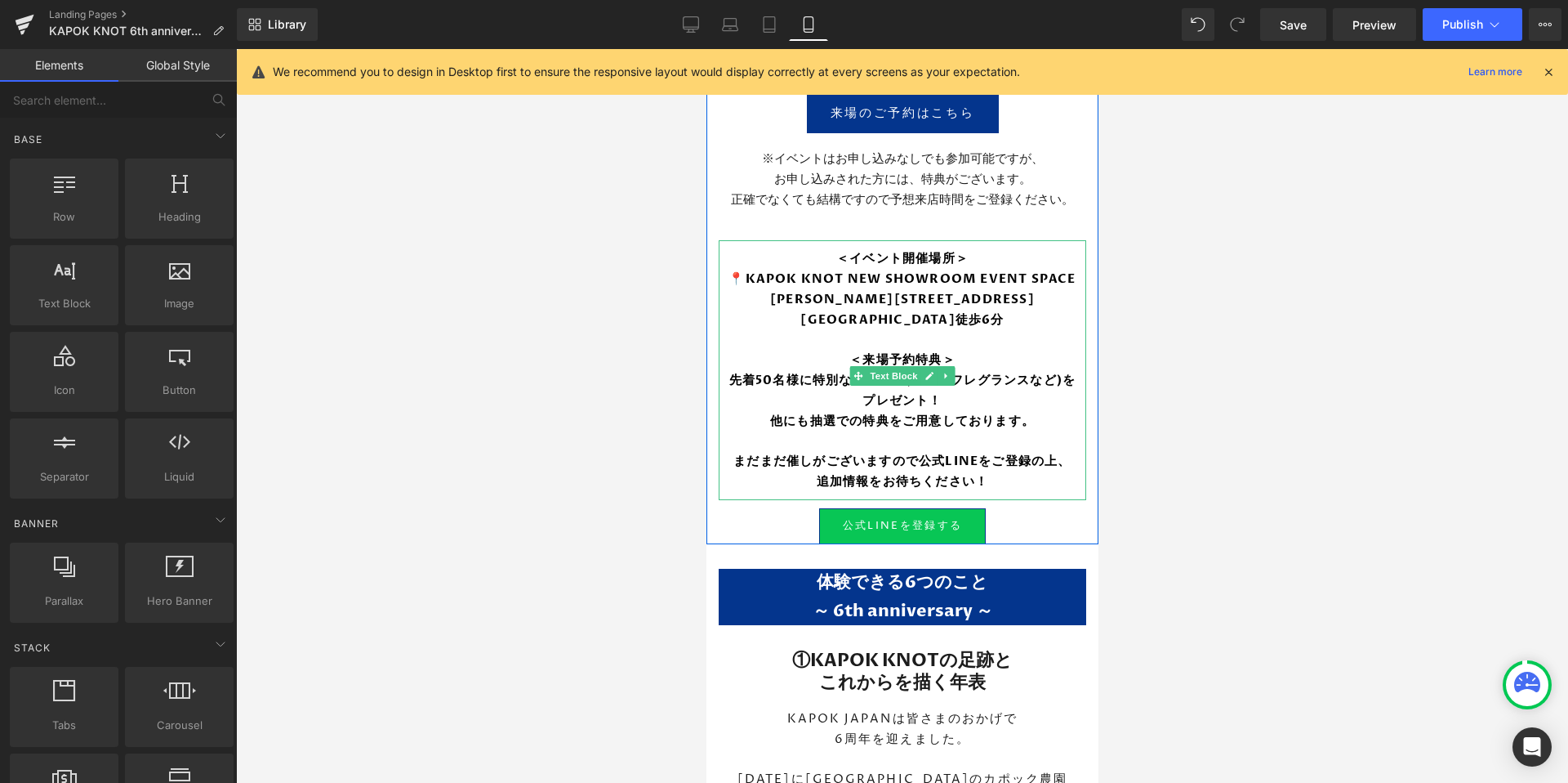
click at [968, 328] on p "東京都港区元赤坂1丁目7-18-元赤坂イースト4F 赤坂見附駅徒歩6分" at bounding box center [901, 310] width 360 height 41
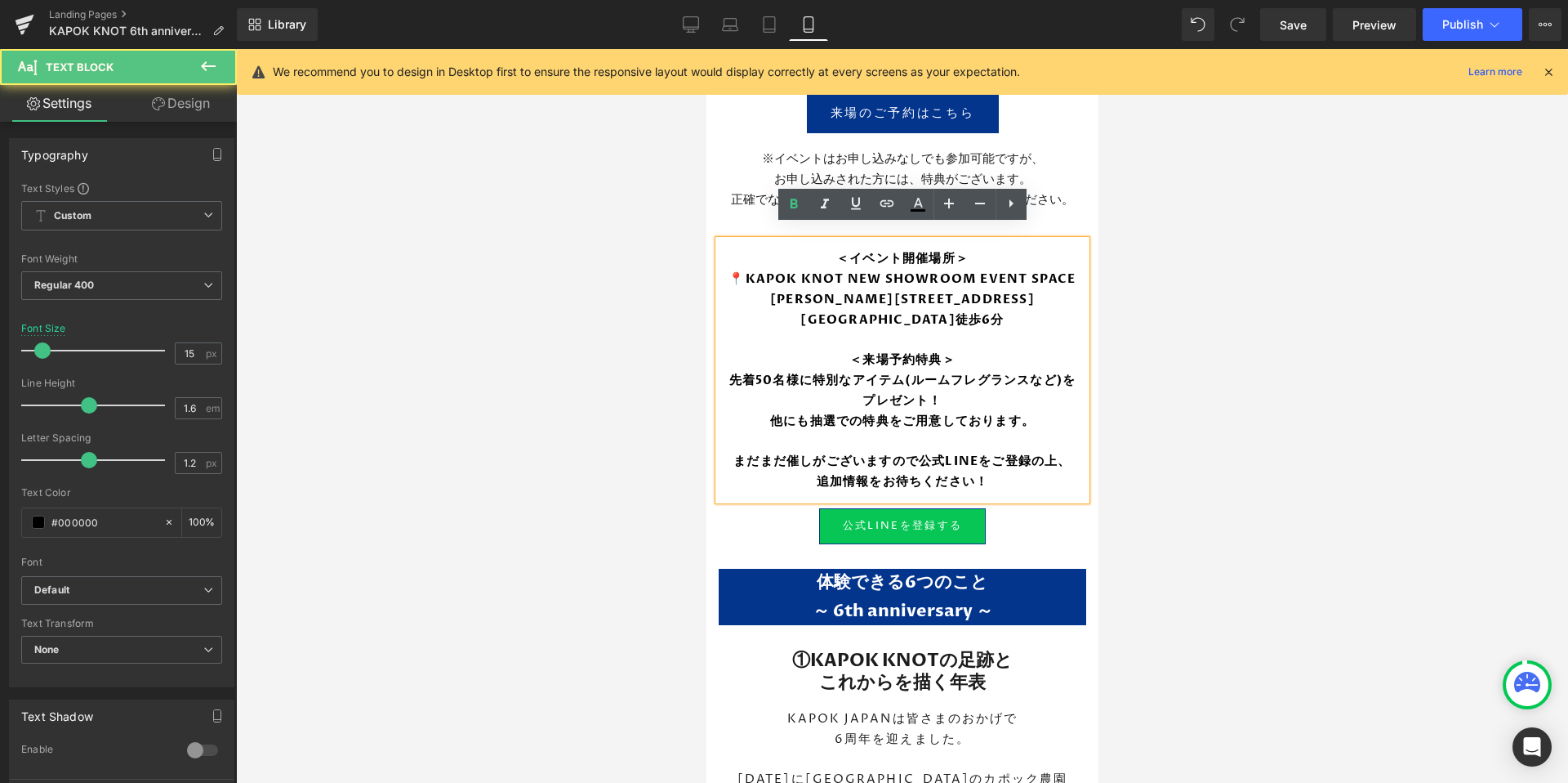
click at [966, 325] on p "東京都港区元赤坂1丁目7-18-元赤坂イースト4F 赤坂見附駅徒歩6分" at bounding box center [901, 310] width 360 height 41
click at [899, 304] on b "東京都港区元赤坂1丁目7-18-元赤坂イースト4F (赤坂見附駅徒歩6分)" at bounding box center [901, 309] width 264 height 37
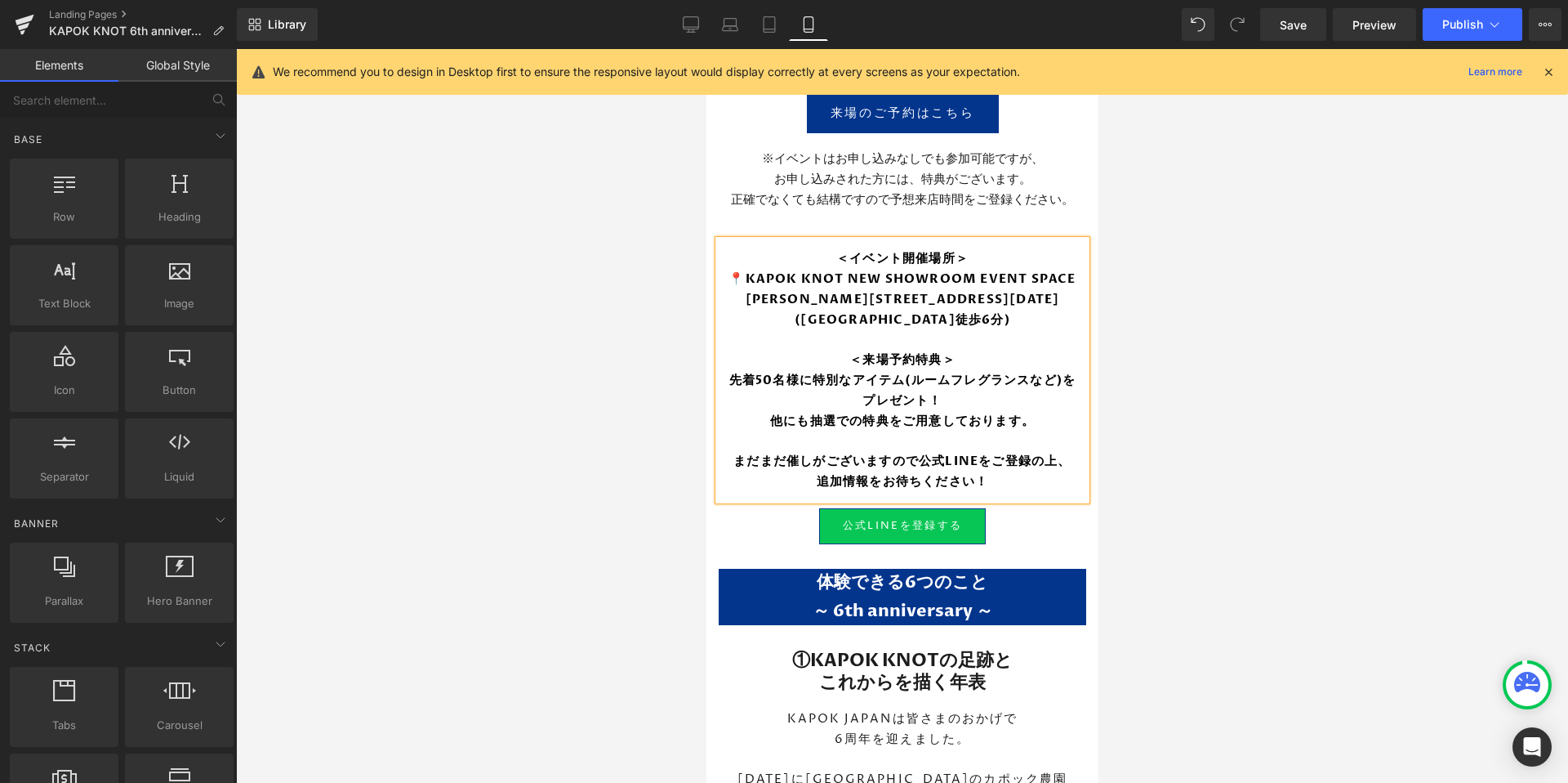
click at [1235, 434] on div at bounding box center [902, 416] width 1332 height 733
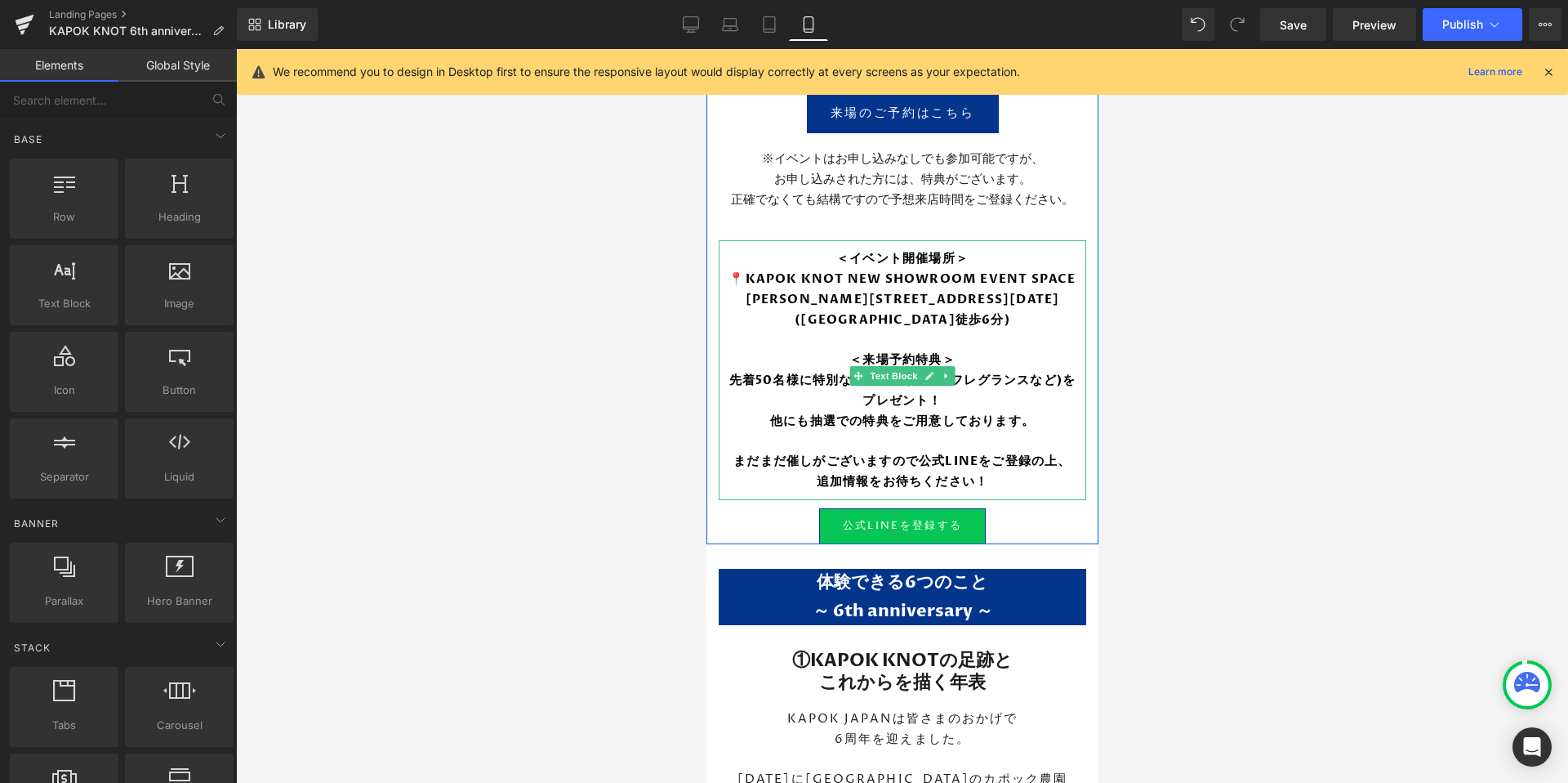
click at [909, 270] on b "📍KAPOK KNOT NEW SHOWROOM EVENT SPACE" at bounding box center [901, 278] width 347 height 16
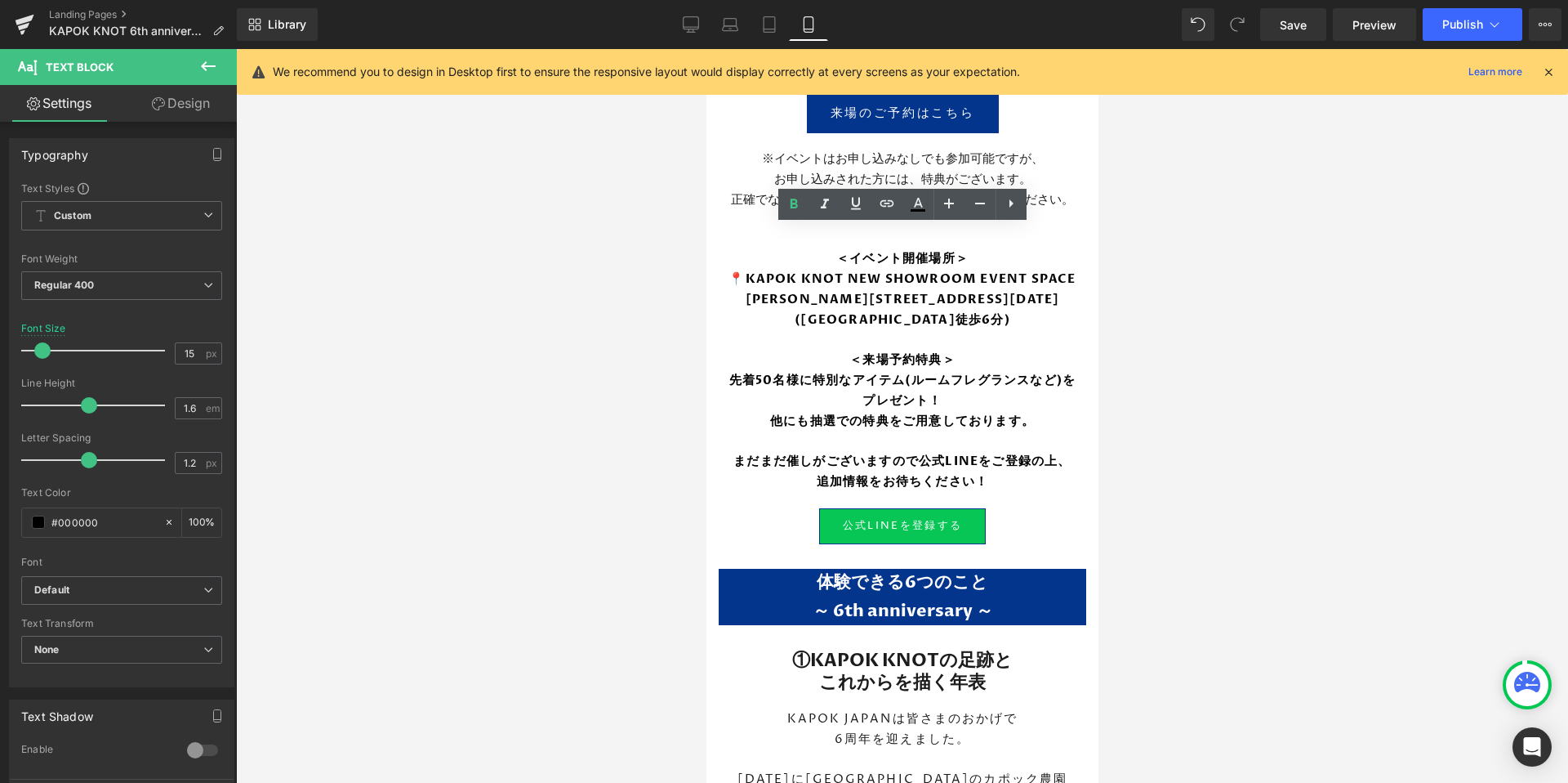
click at [1149, 292] on div at bounding box center [902, 416] width 1332 height 733
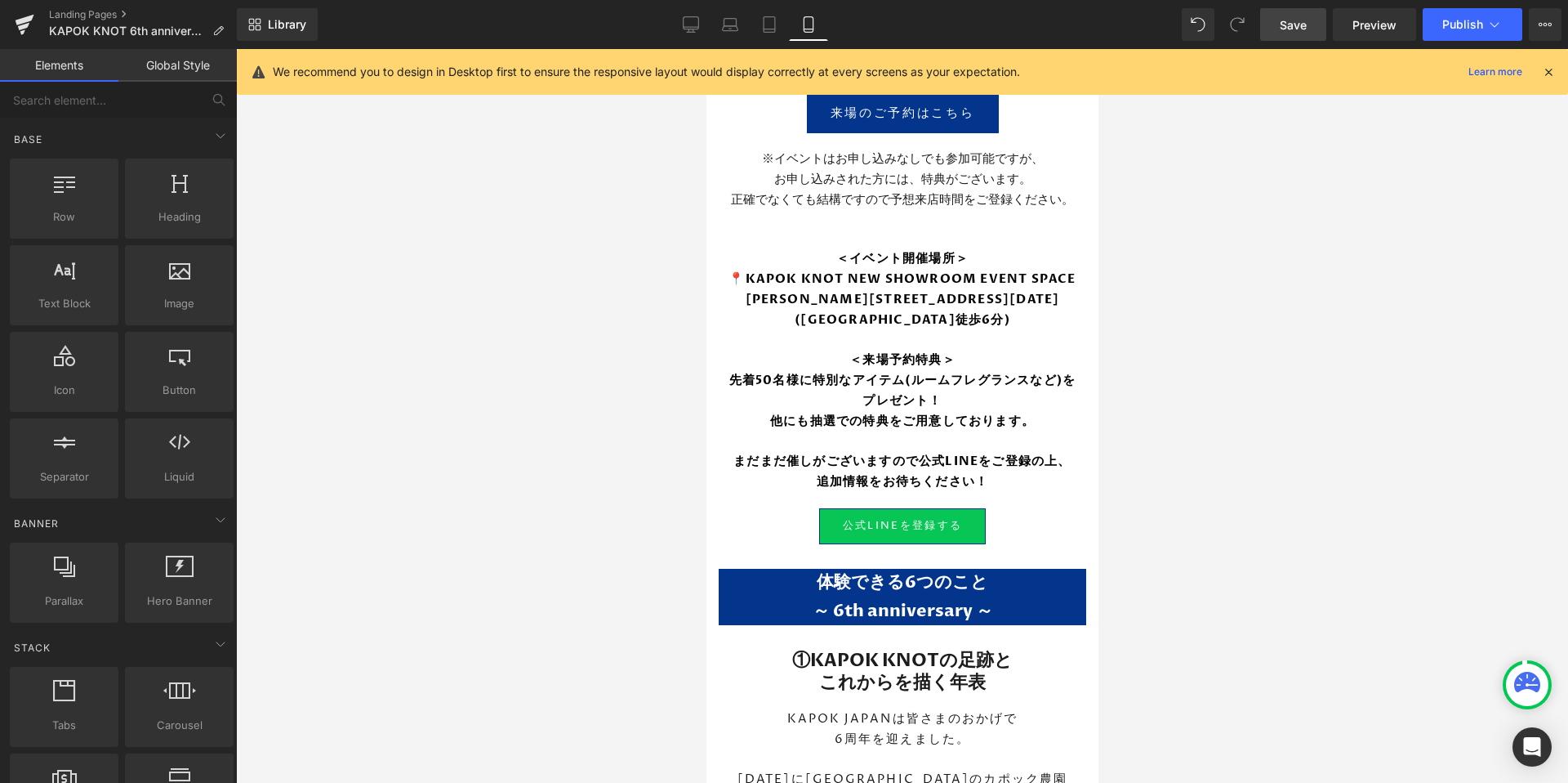
click at [1283, 31] on span "Save" at bounding box center [1293, 25] width 27 height 17
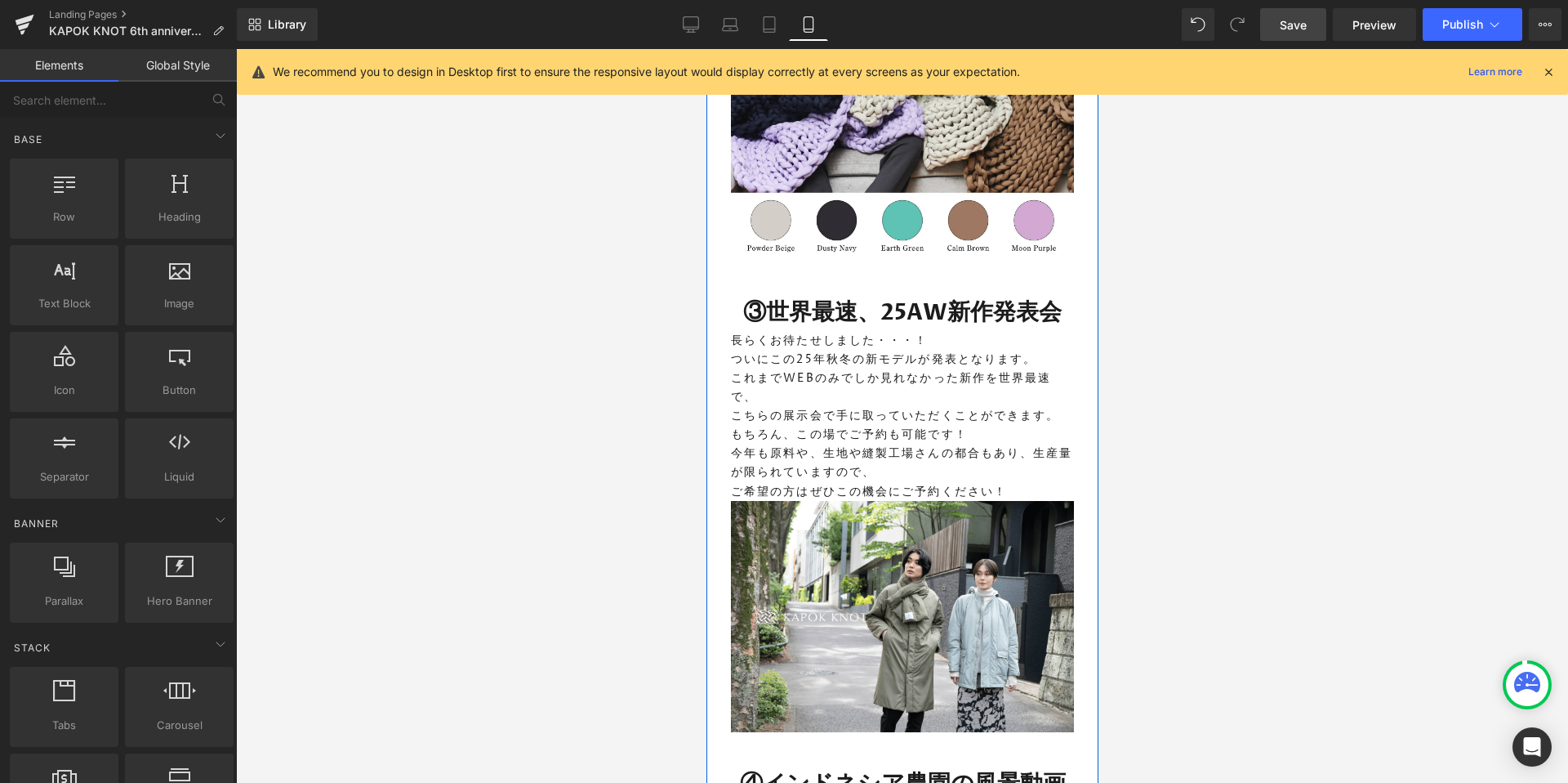
scroll to position [2325, 0]
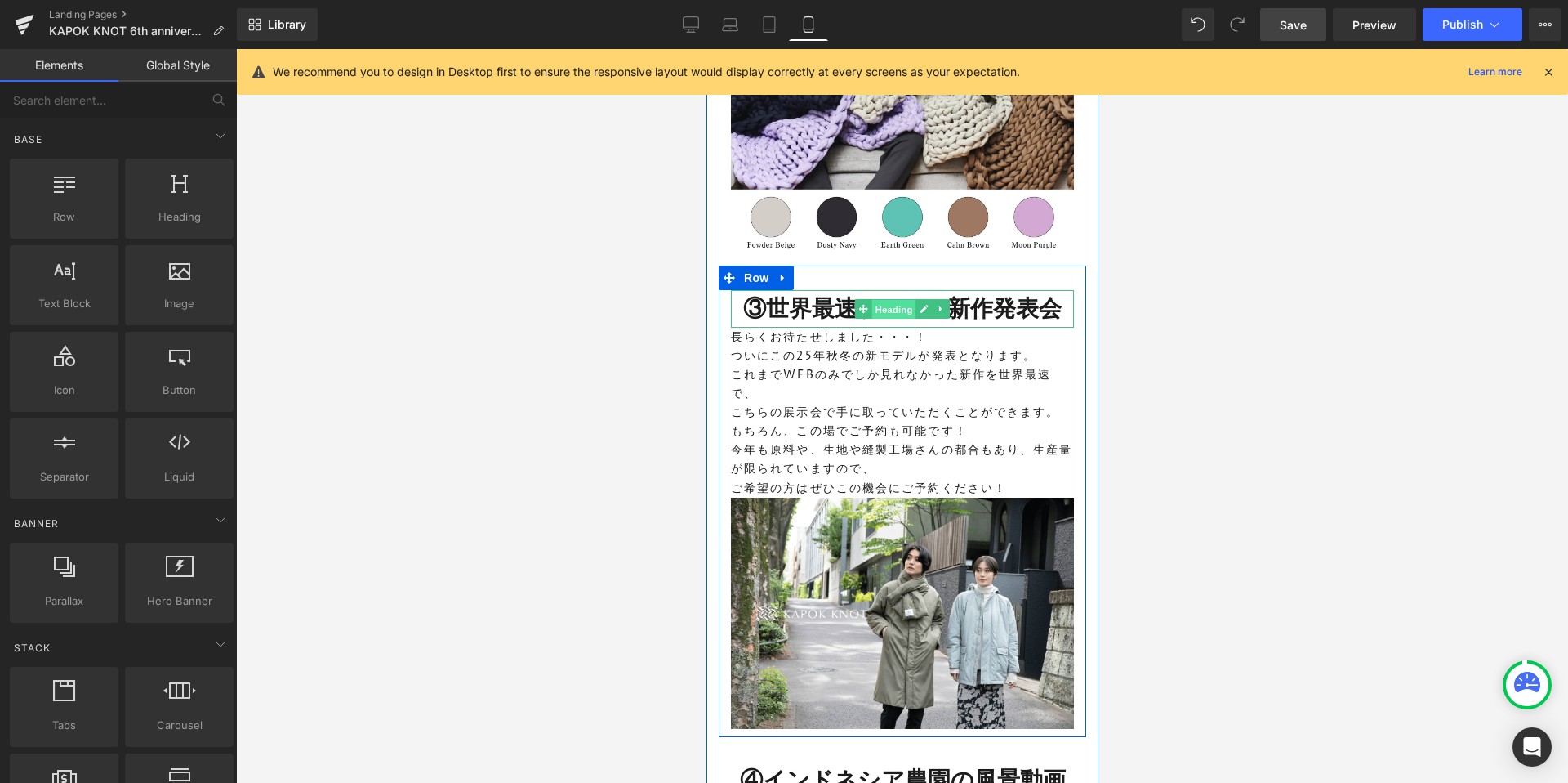
click at [893, 299] on span "Heading" at bounding box center [893, 308] width 44 height 20
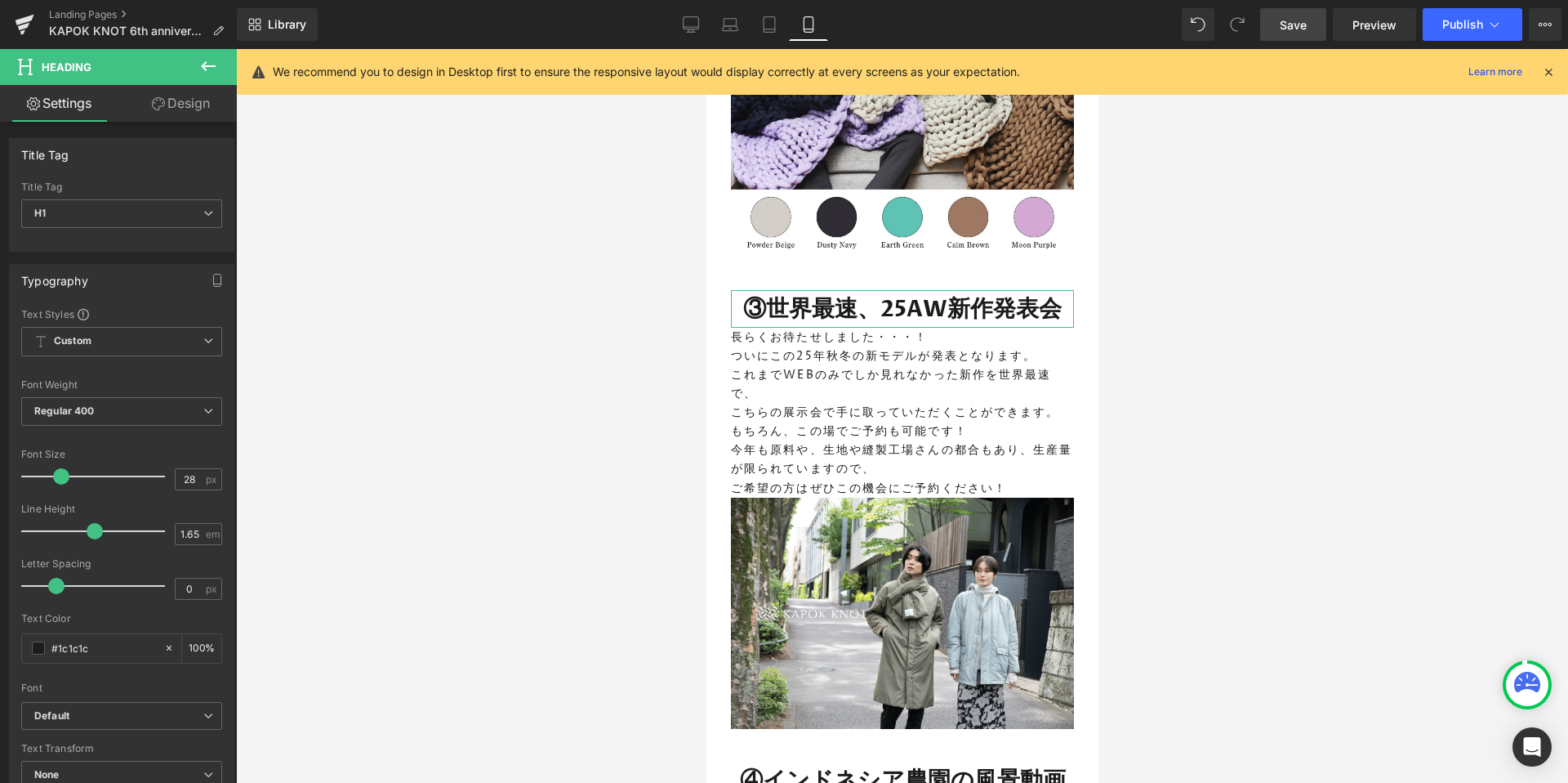
click at [160, 94] on link "Design" at bounding box center [181, 103] width 118 height 37
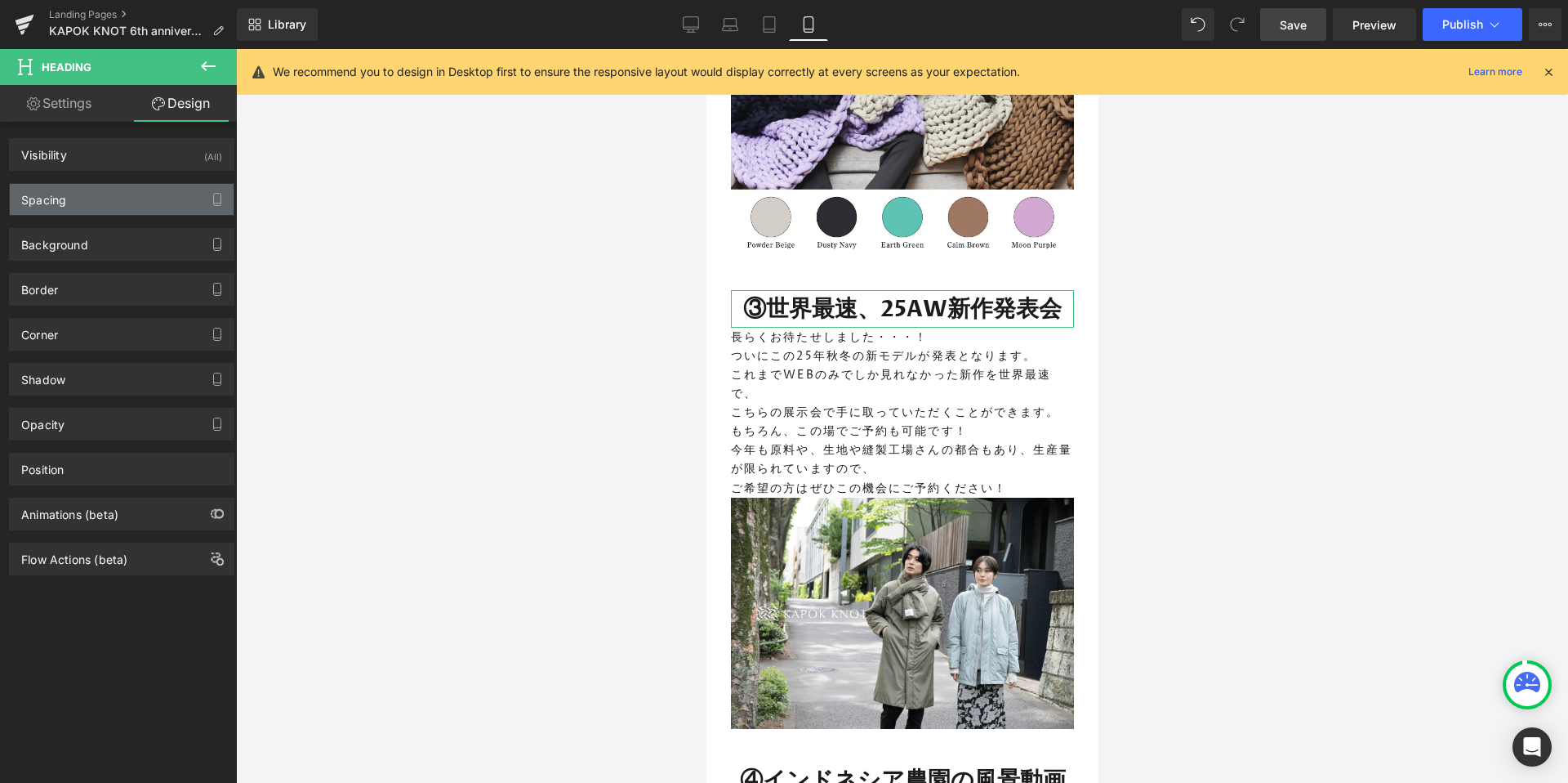
click at [82, 201] on div "Spacing" at bounding box center [121, 199] width 224 height 31
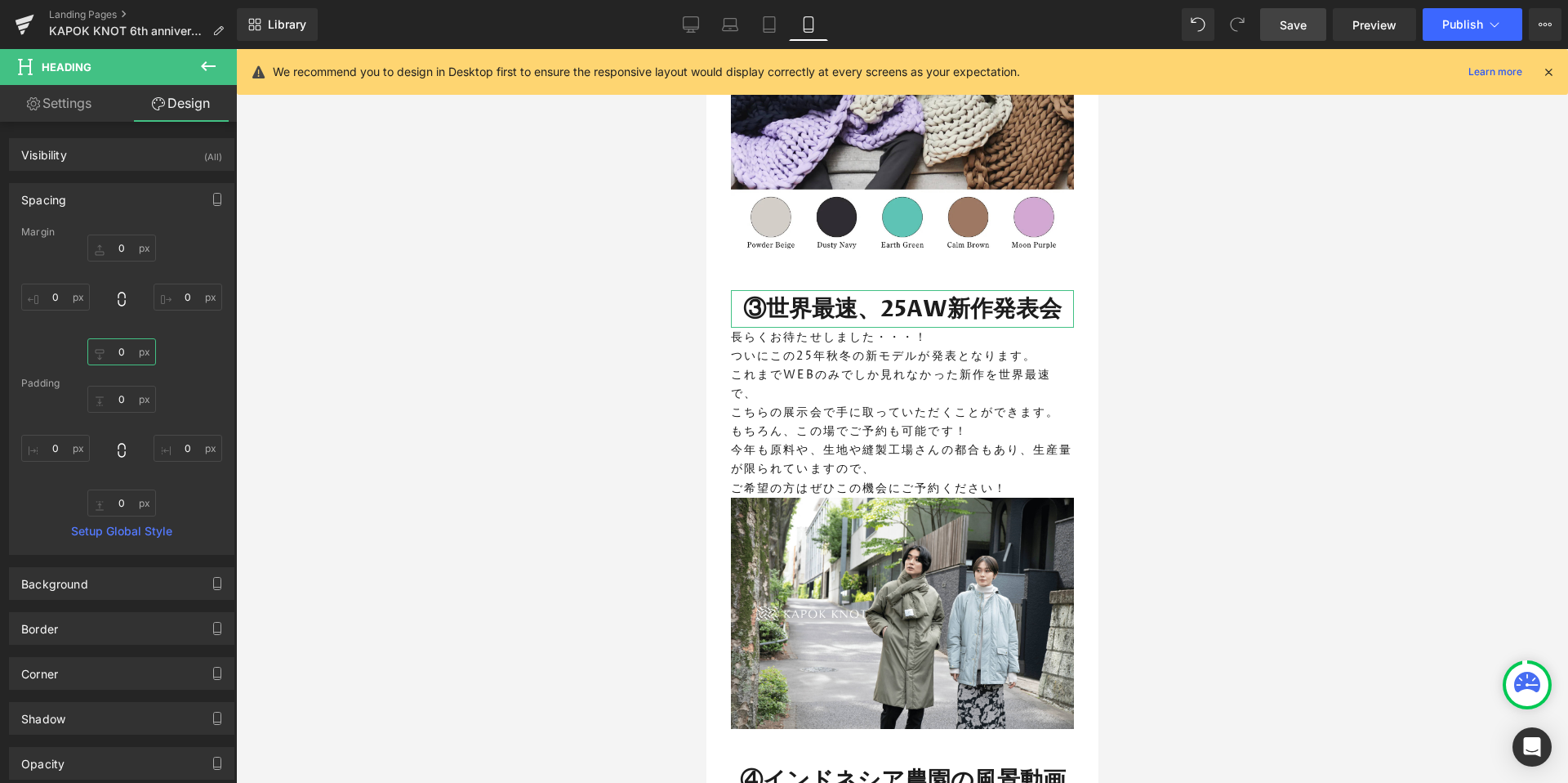
click at [119, 352] on input "0" at bounding box center [122, 351] width 69 height 27
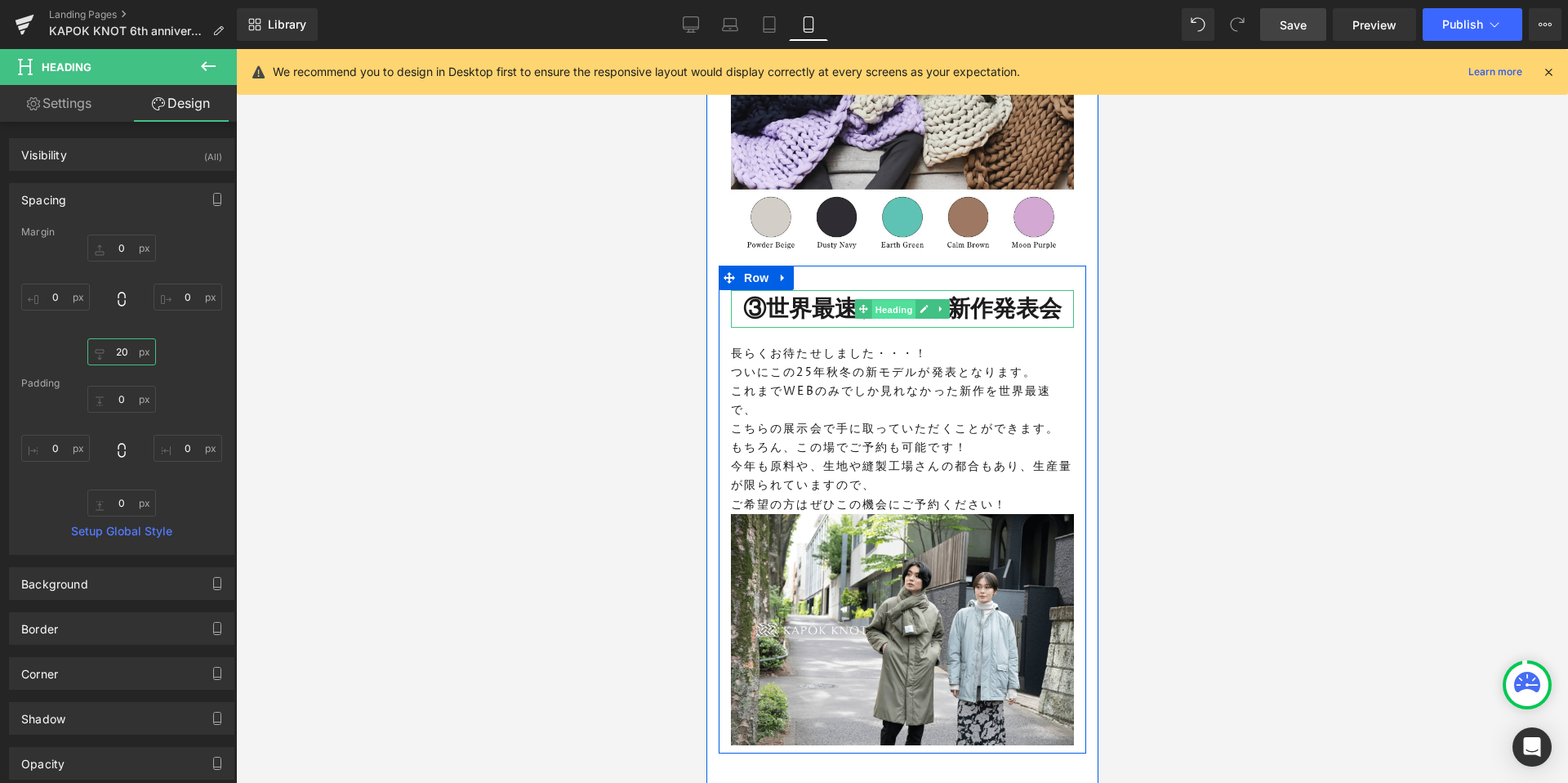
drag, startPoint x: 880, startPoint y: 287, endPoint x: 1252, endPoint y: 408, distance: 391.2
click at [880, 299] on span "Heading" at bounding box center [893, 308] width 44 height 20
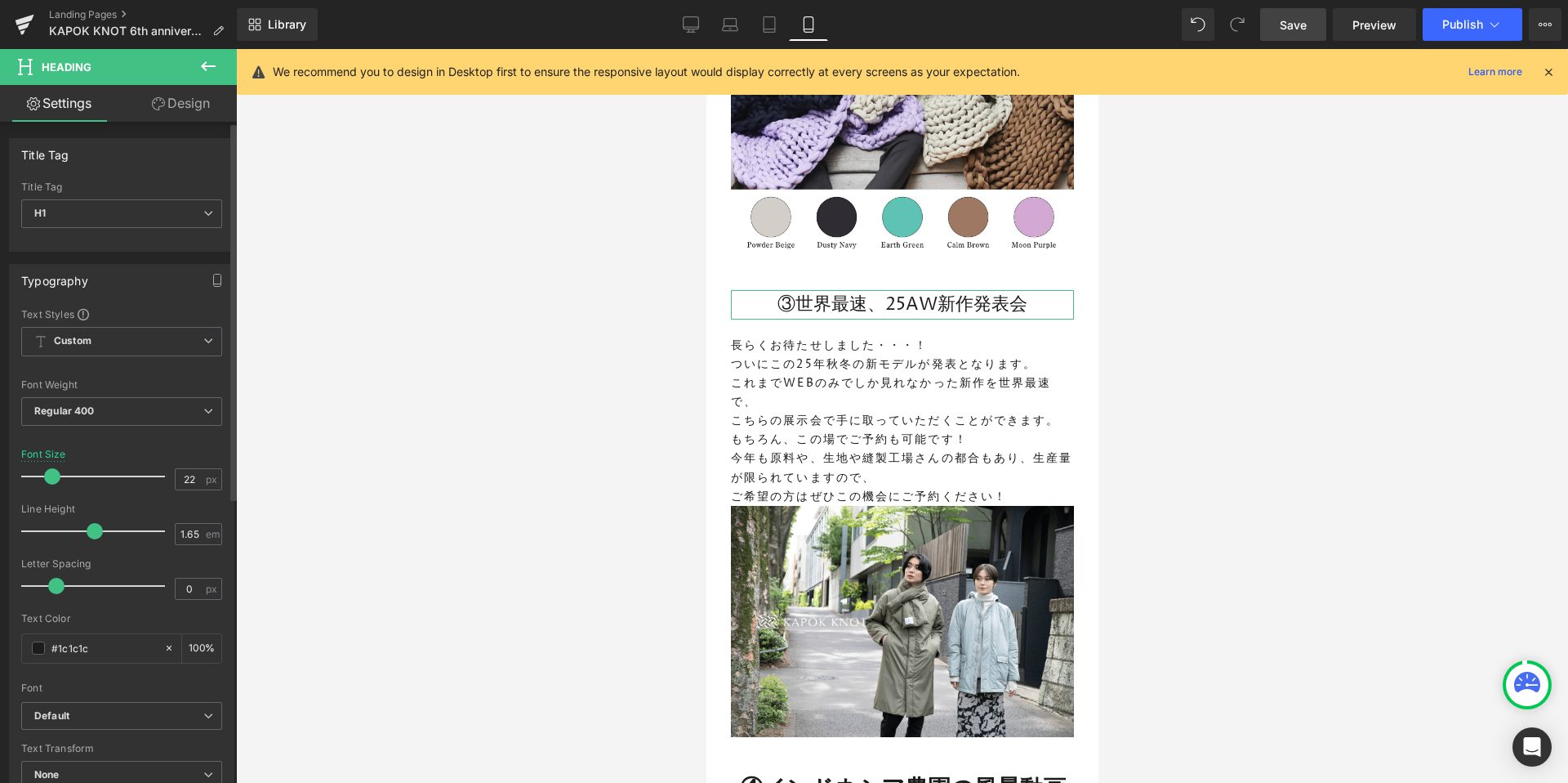
drag, startPoint x: 61, startPoint y: 476, endPoint x: 53, endPoint y: 474, distance: 8.2
click at [53, 474] on span at bounding box center [51, 476] width 16 height 16
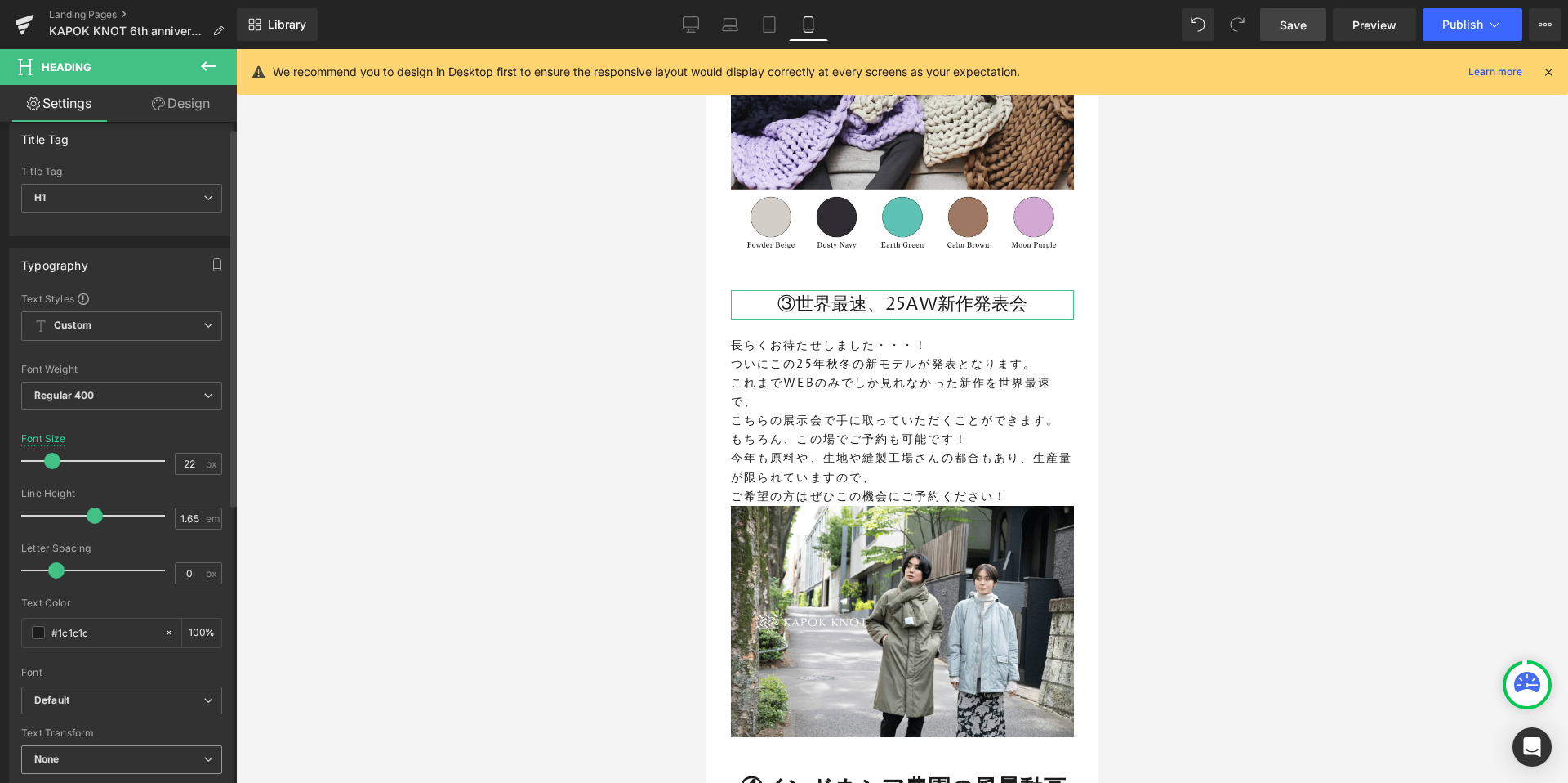
scroll to position [23, 0]
click at [111, 401] on span "Regular 400" at bounding box center [122, 388] width 201 height 28
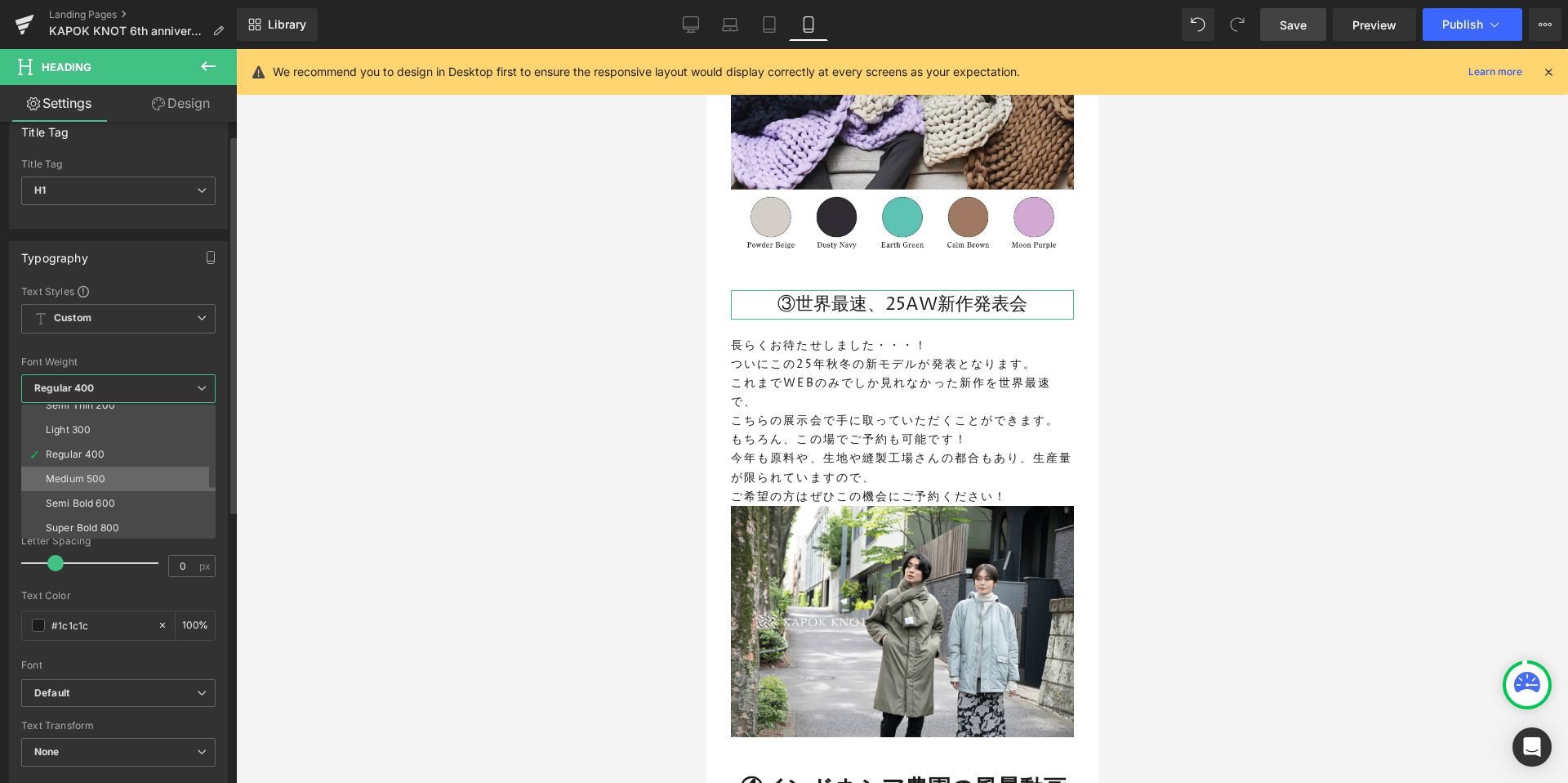
scroll to position [37, 0]
click at [131, 506] on li "Semi Bold 600" at bounding box center [122, 502] width 202 height 25
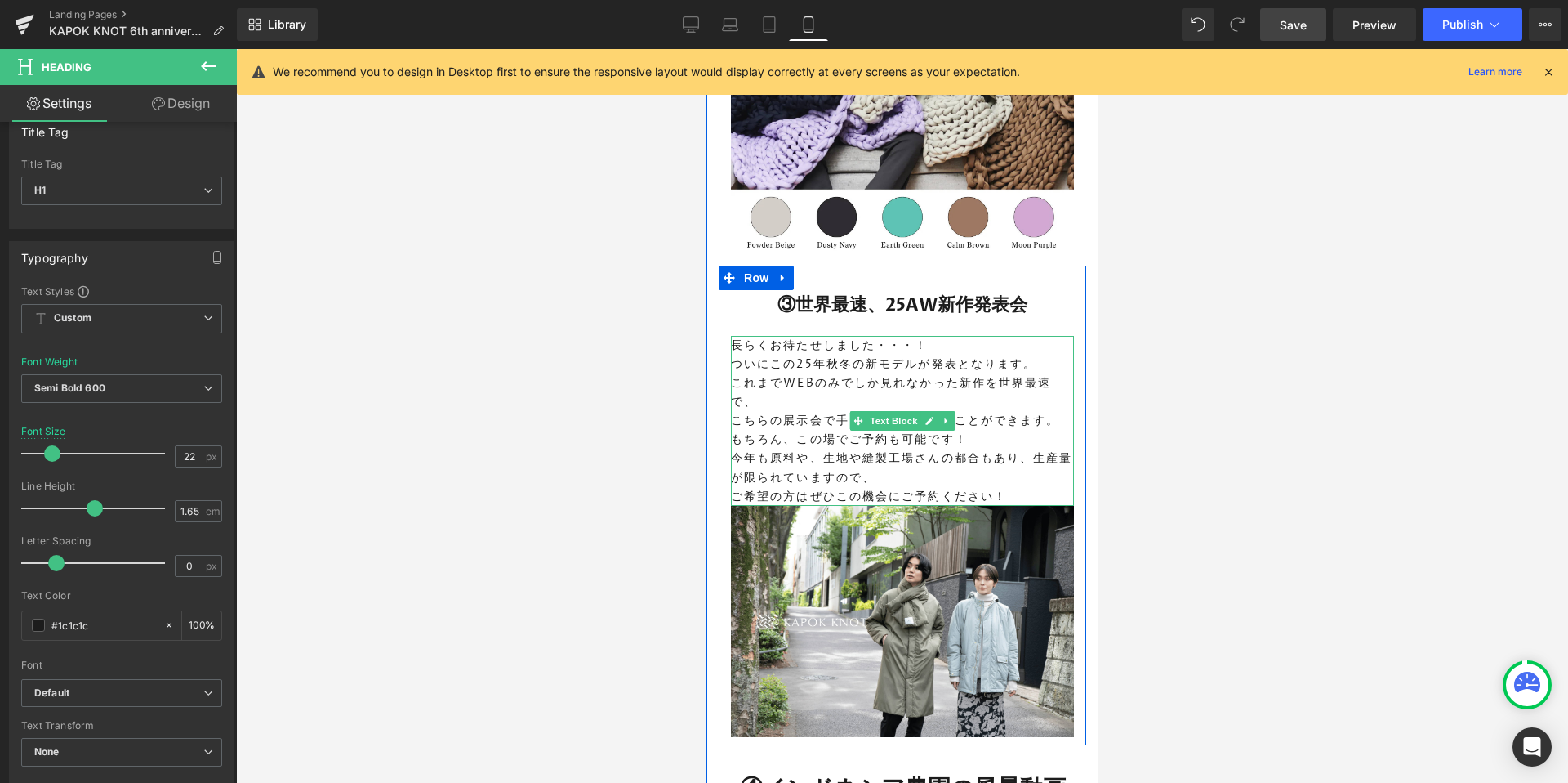
drag, startPoint x: 1060, startPoint y: 452, endPoint x: 1377, endPoint y: 556, distance: 333.6
click at [1060, 452] on p "今年も原料や、生地や縫製工場さんの都合もあり、生産量が限られていますので、" at bounding box center [902, 467] width 343 height 38
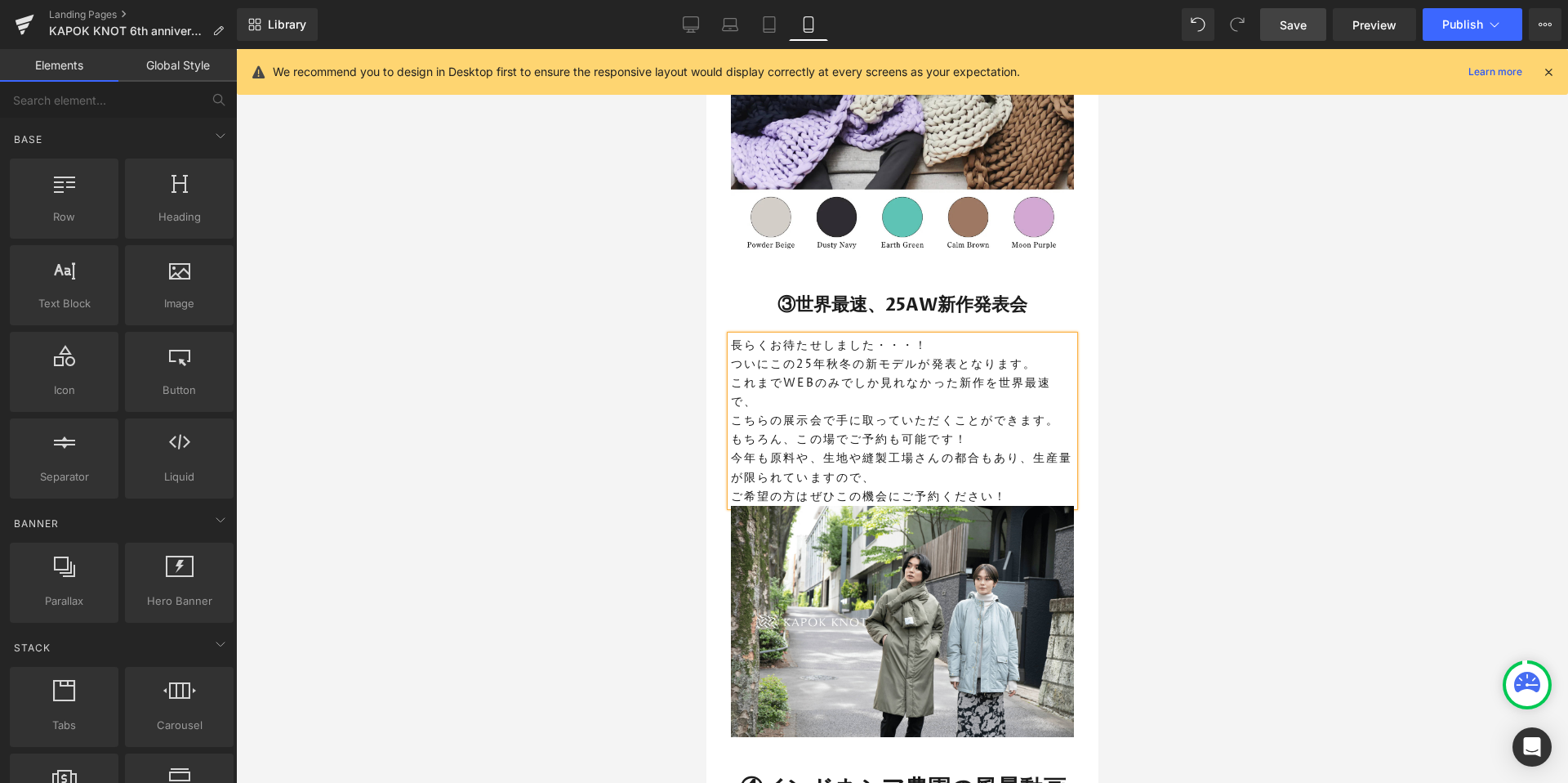
click at [698, 432] on div at bounding box center [902, 416] width 1332 height 733
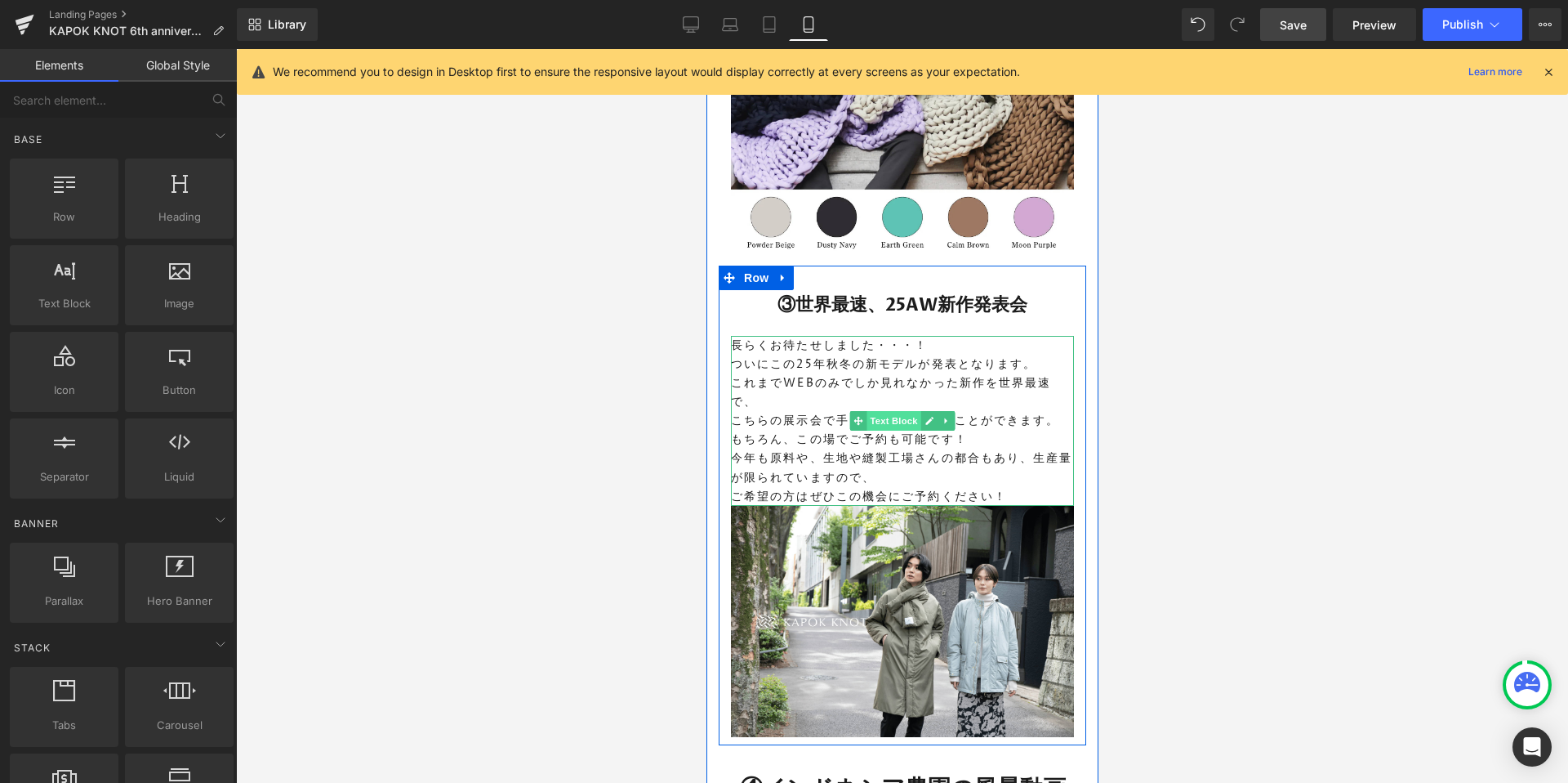
click at [898, 411] on span "Text Block" at bounding box center [893, 421] width 54 height 20
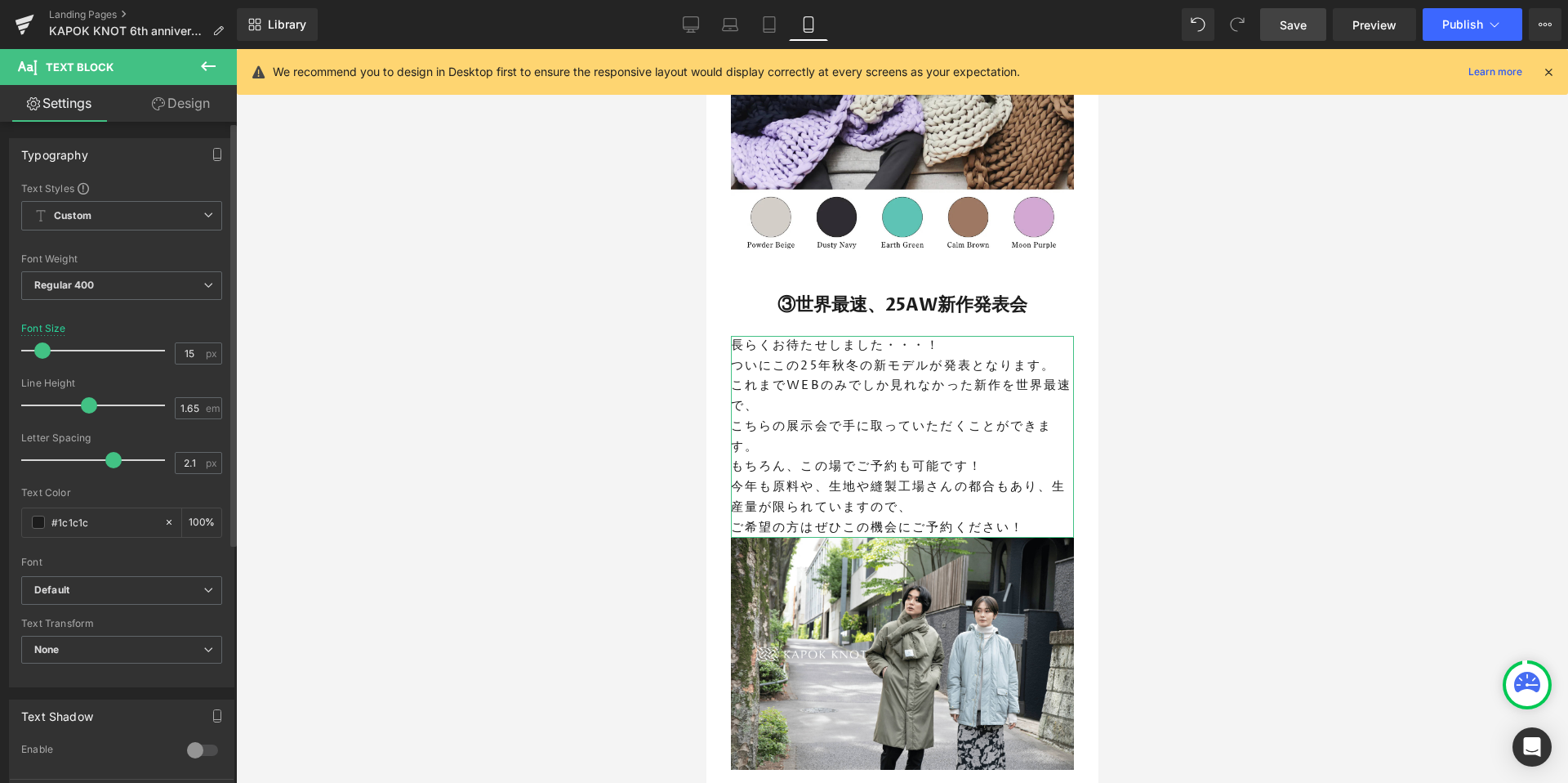
click at [39, 349] on span at bounding box center [42, 350] width 16 height 16
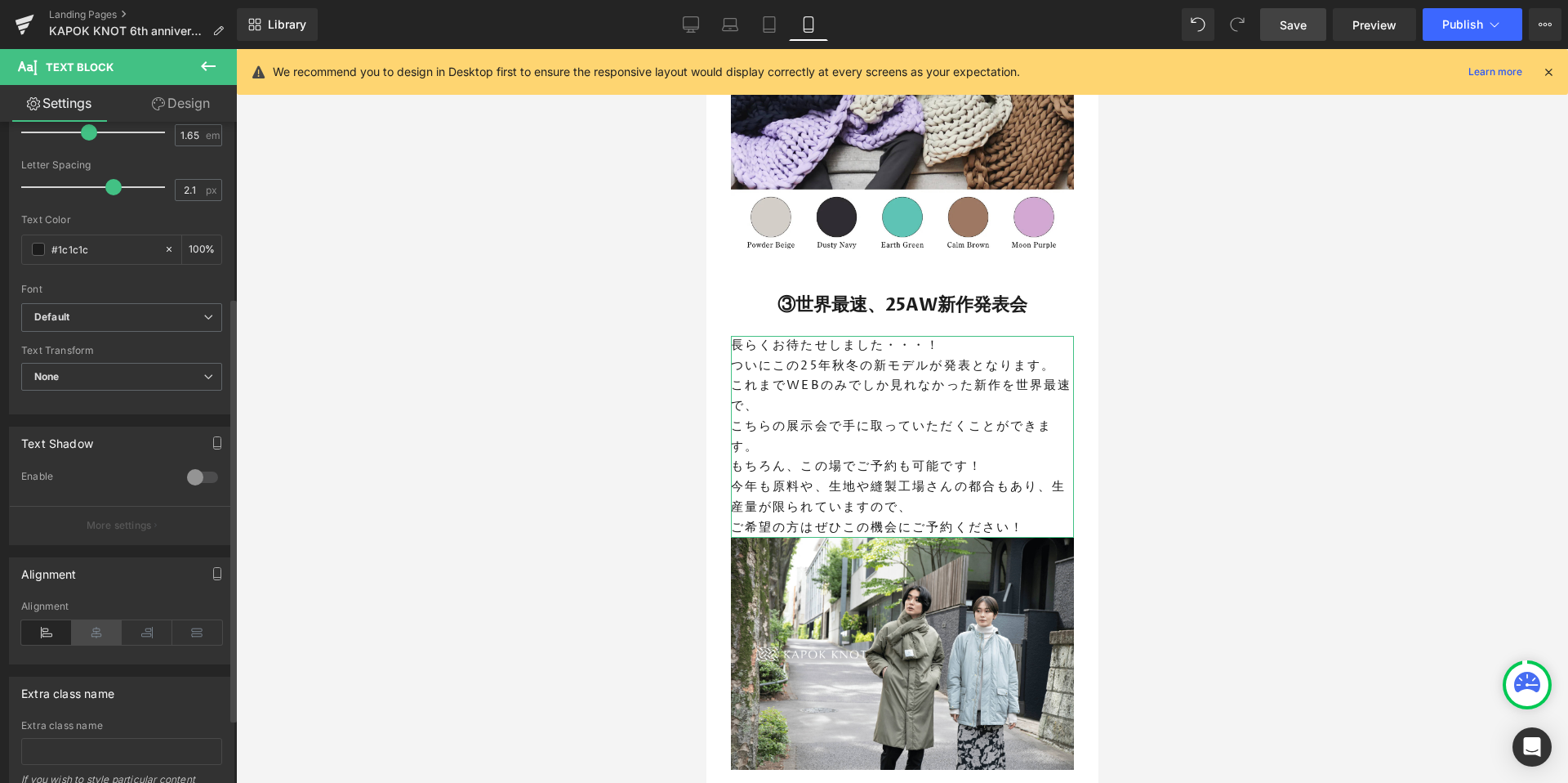
click at [96, 631] on icon at bounding box center [97, 632] width 51 height 25
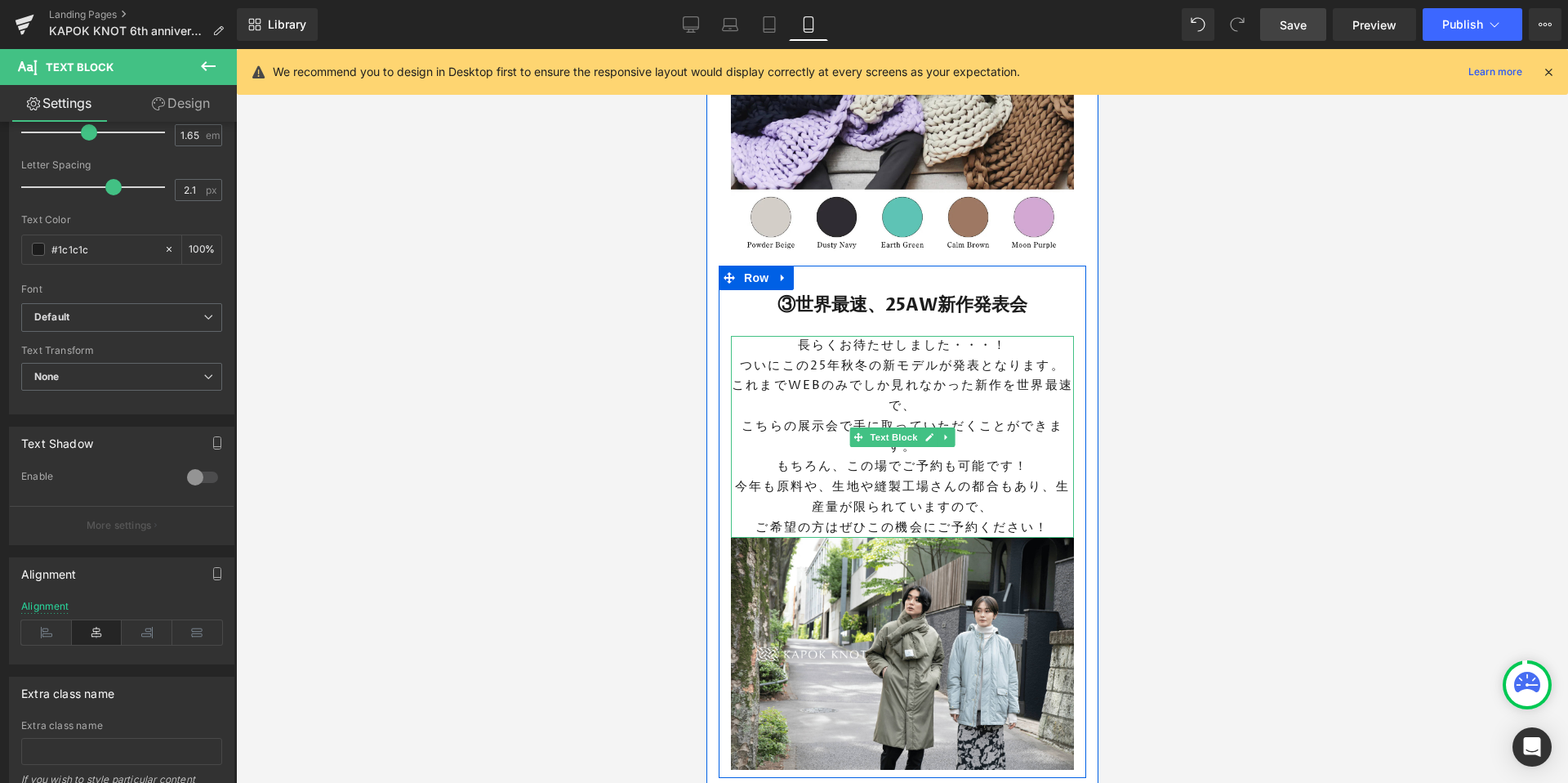
click at [856, 356] on p "ついにこの25年秋冬の新モデルが発表となります。" at bounding box center [902, 367] width 343 height 21
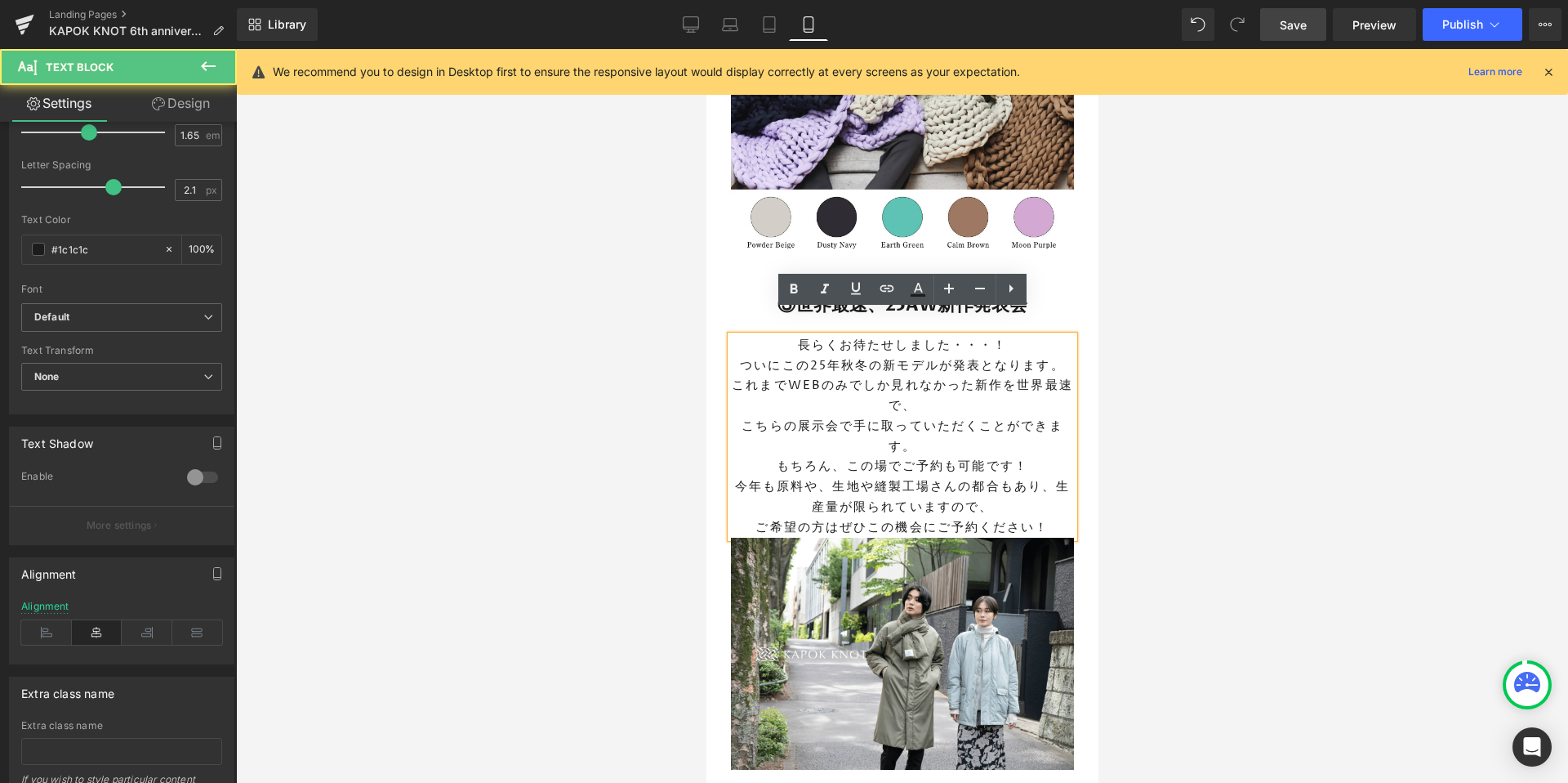
click at [1053, 356] on p "ついにこの25年秋冬の新モデルが発表となります。" at bounding box center [902, 367] width 343 height 21
click at [973, 376] on p "これまでWEBのみでしか見れなかった新作を世界最速で、" at bounding box center [902, 397] width 343 height 41
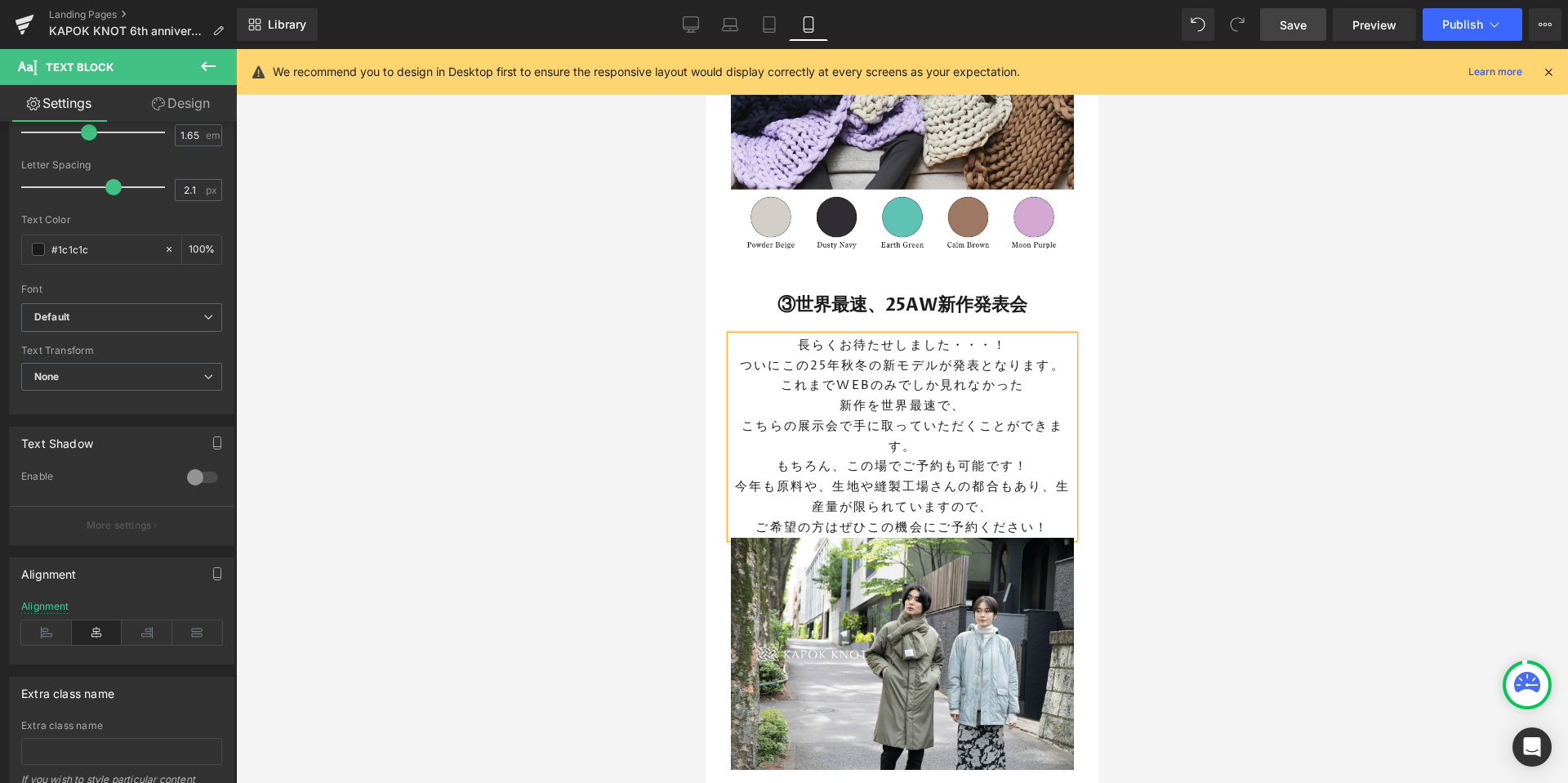
click at [982, 396] on p "新作を世界最速で、" at bounding box center [902, 406] width 343 height 21
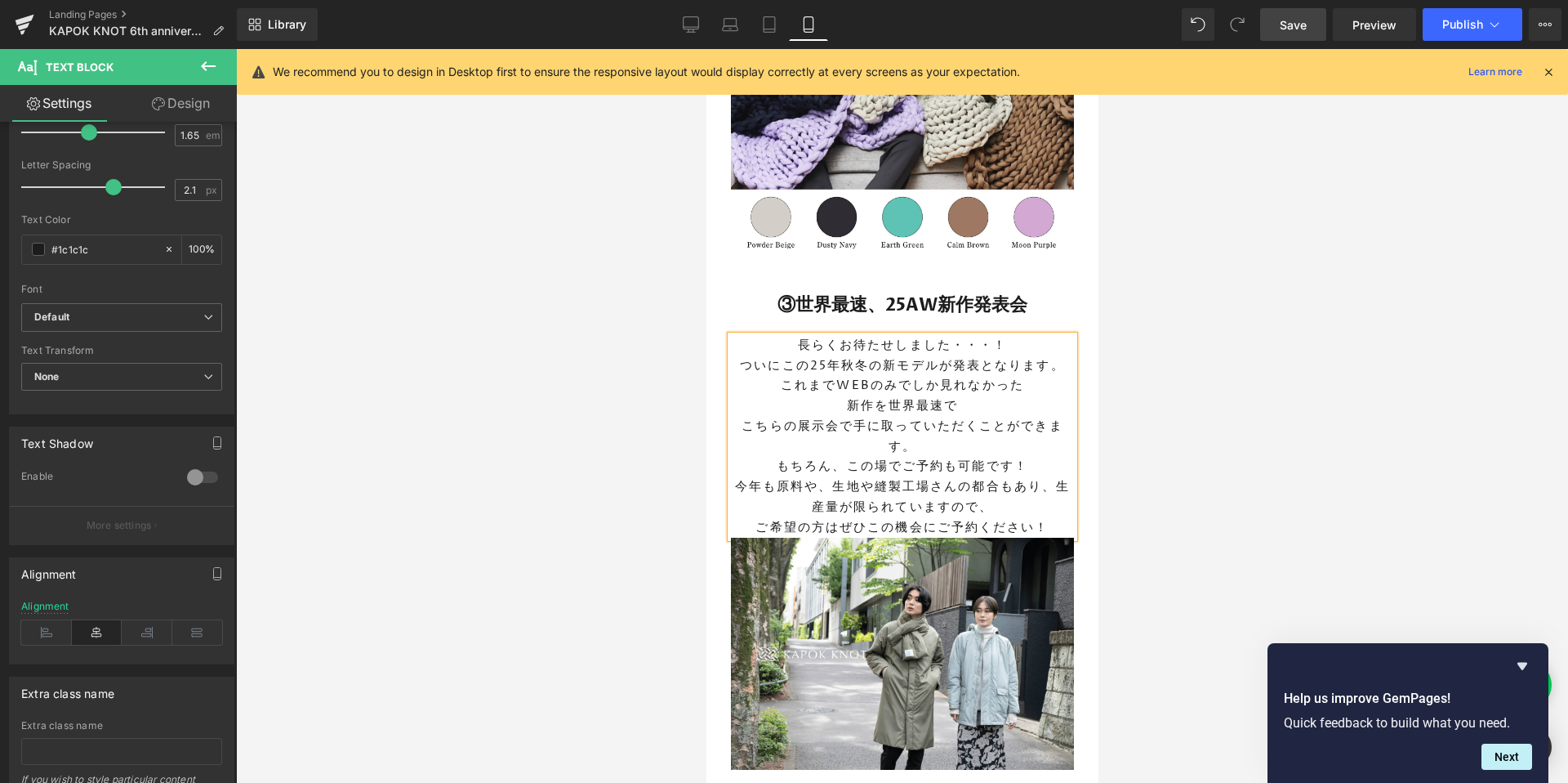
click at [744, 416] on p "こちらの展示会で手に取っていただくことができます。" at bounding box center [902, 437] width 343 height 41
click at [1042, 457] on p "もちろん、この場でご注文予約も可能です！" at bounding box center [902, 467] width 343 height 21
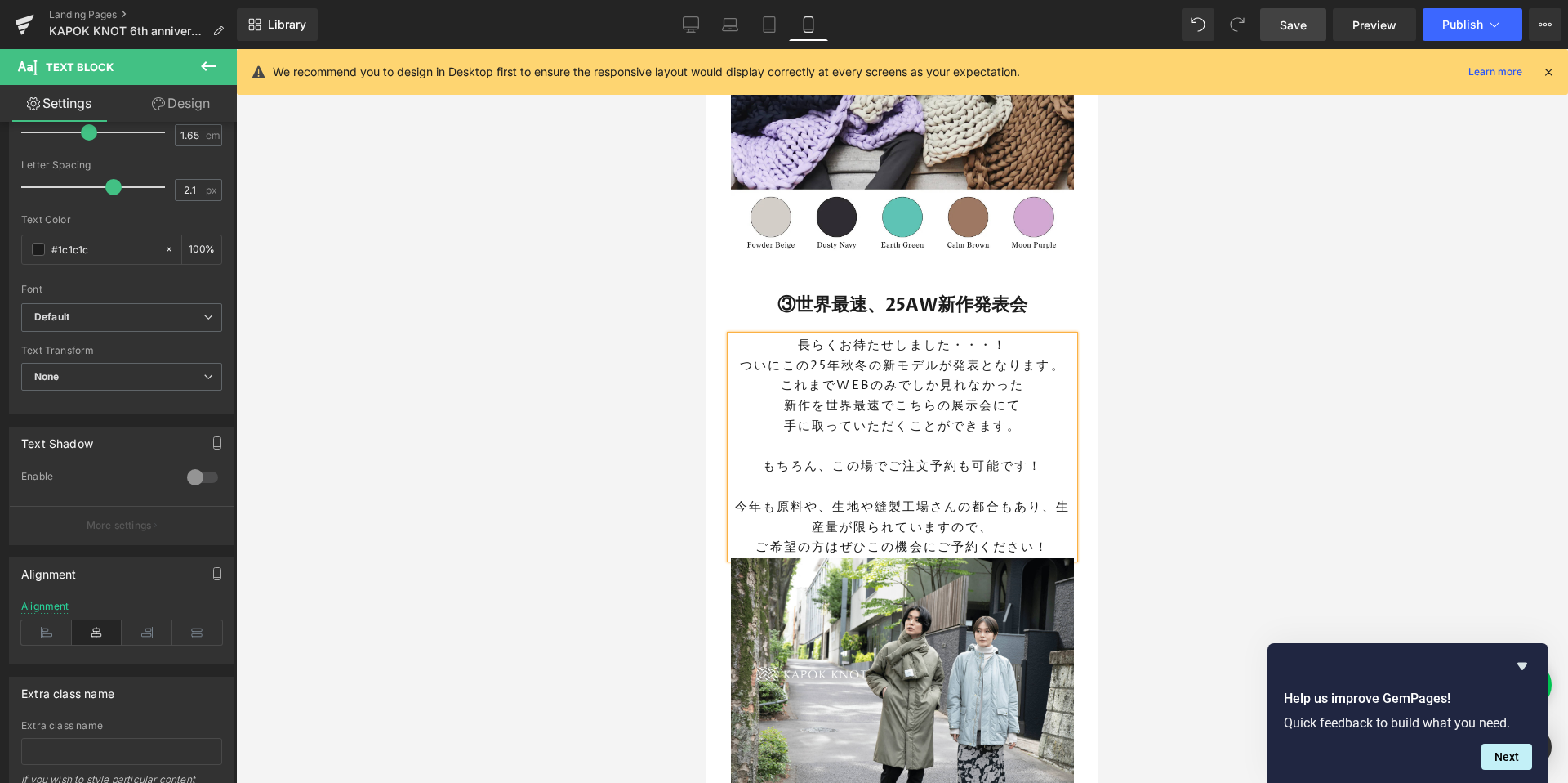
click at [826, 497] on p "今年も原料や、生地や縫製工場さんの都合もあり、生産量が限られていますので、" at bounding box center [902, 518] width 343 height 41
click at [1220, 560] on div at bounding box center [902, 416] width 1332 height 733
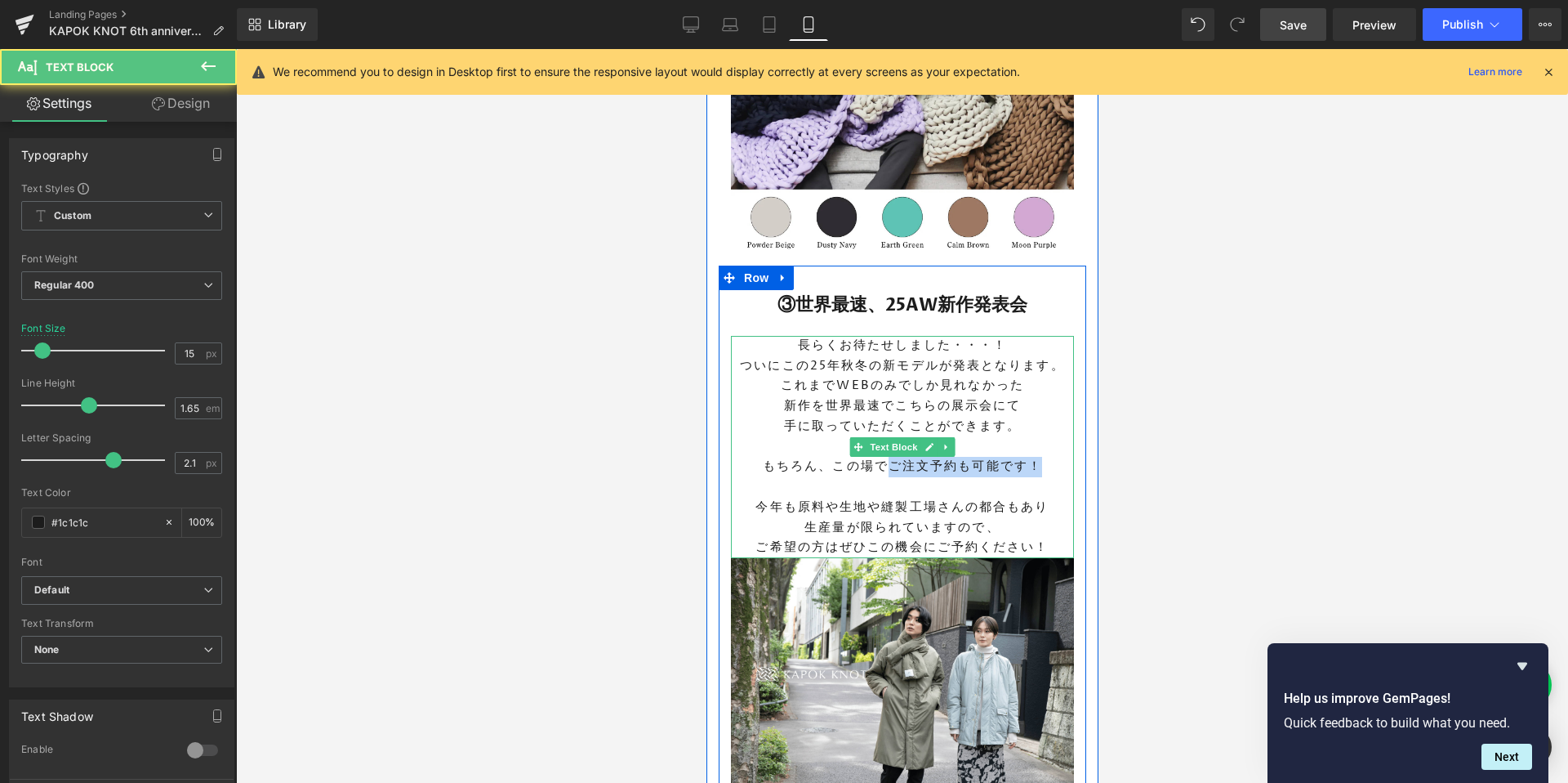
drag, startPoint x: 888, startPoint y: 446, endPoint x: 1061, endPoint y: 444, distance: 173.0
click at [1061, 457] on p "もちろん、この場でご注文予約も可能です！" at bounding box center [902, 467] width 343 height 21
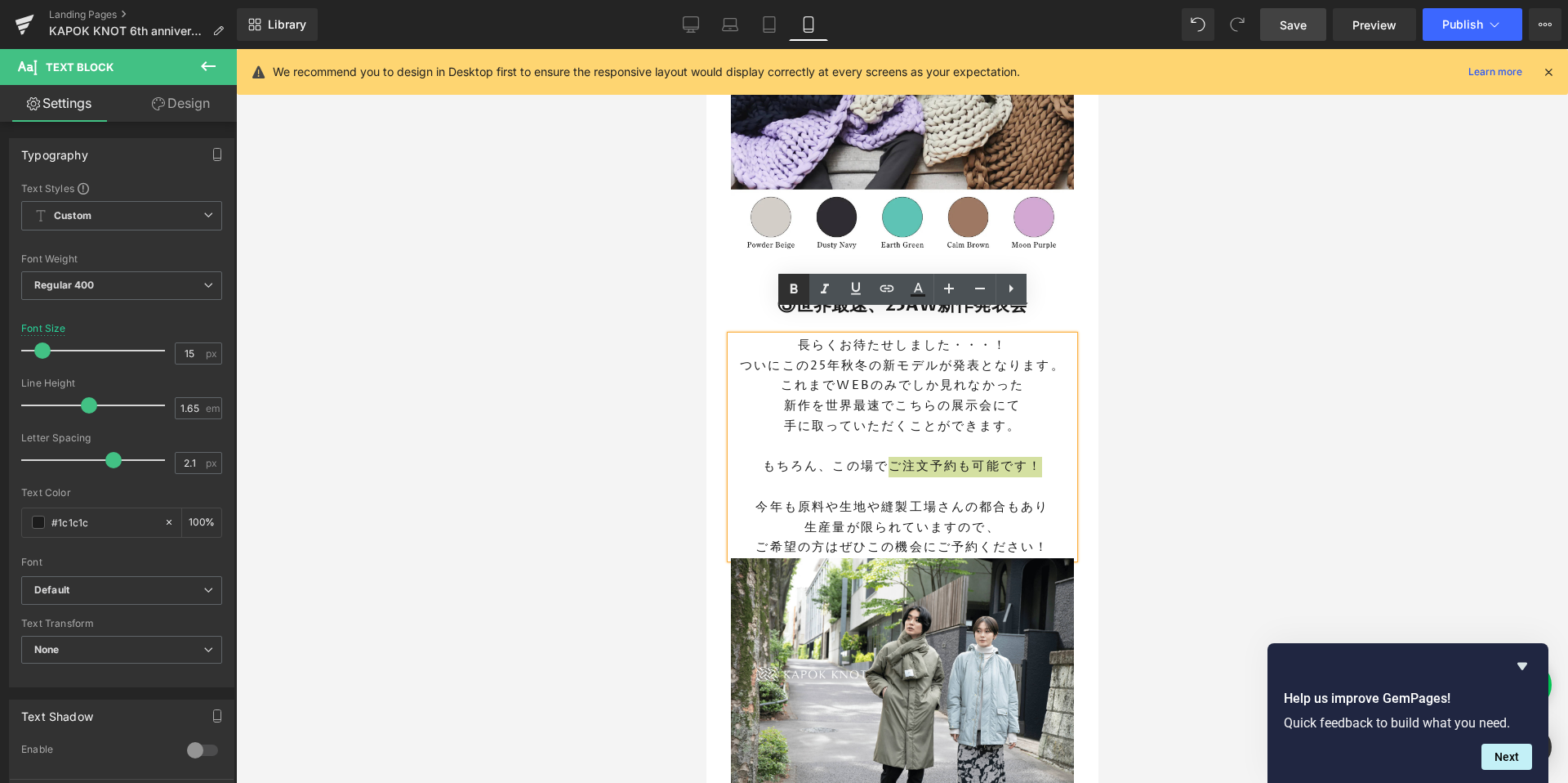
click at [797, 285] on icon at bounding box center [793, 288] width 20 height 20
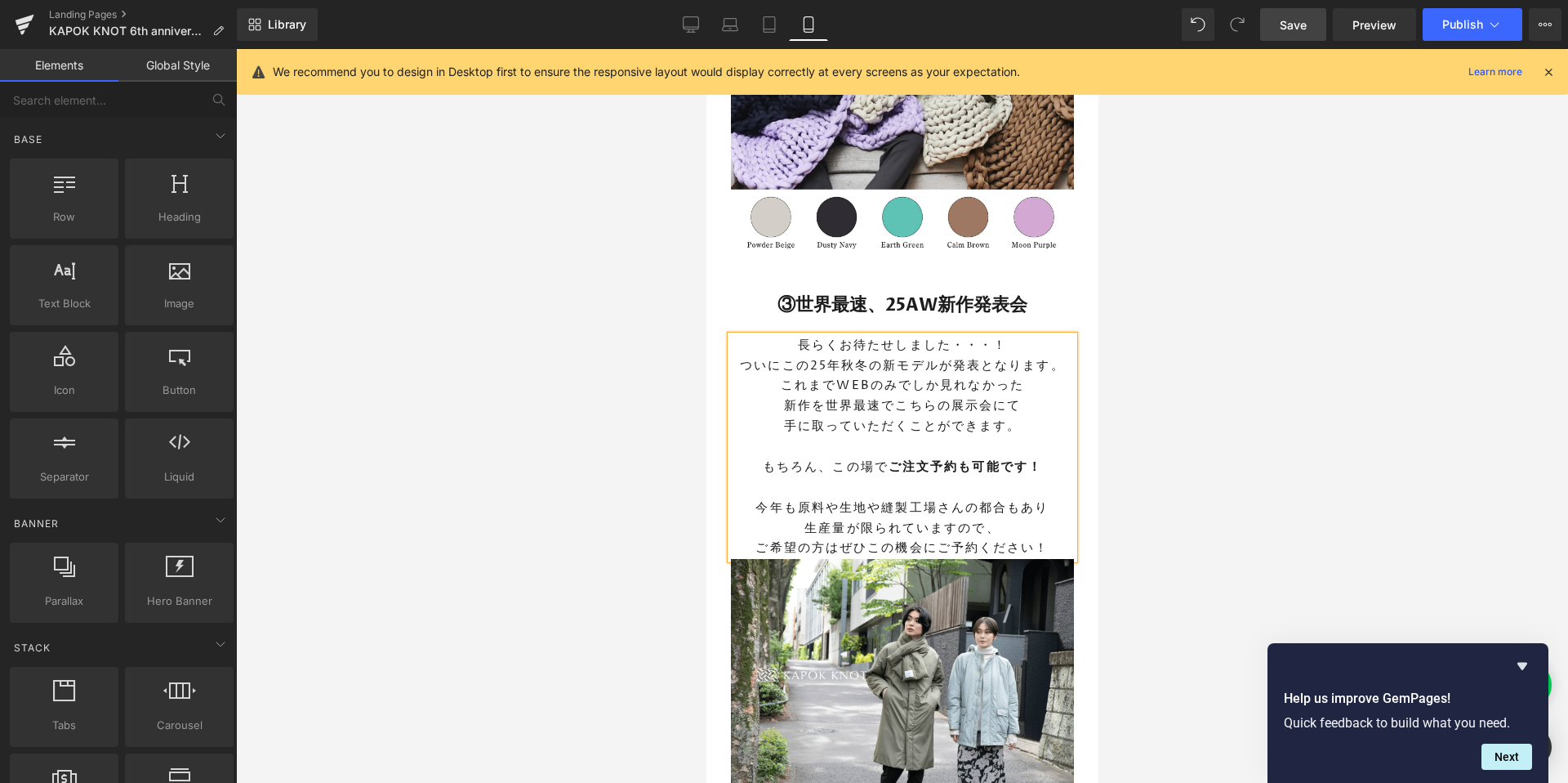
click at [1216, 490] on div at bounding box center [902, 416] width 1332 height 733
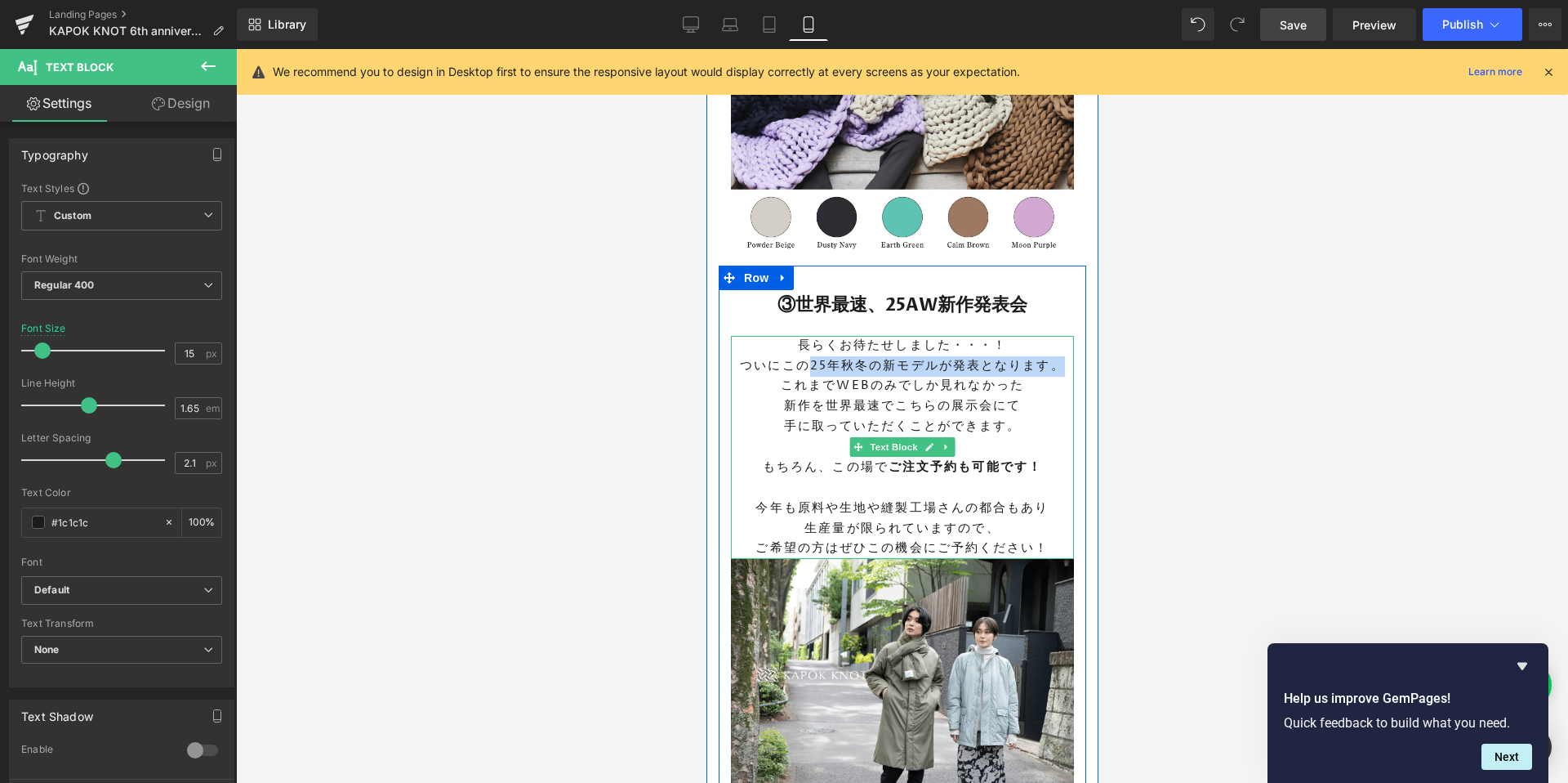
drag, startPoint x: 808, startPoint y: 341, endPoint x: 1058, endPoint y: 345, distance: 250.0
click at [1058, 356] on p "ついにこの25年秋冬の新モデルが発表となります。" at bounding box center [902, 367] width 343 height 21
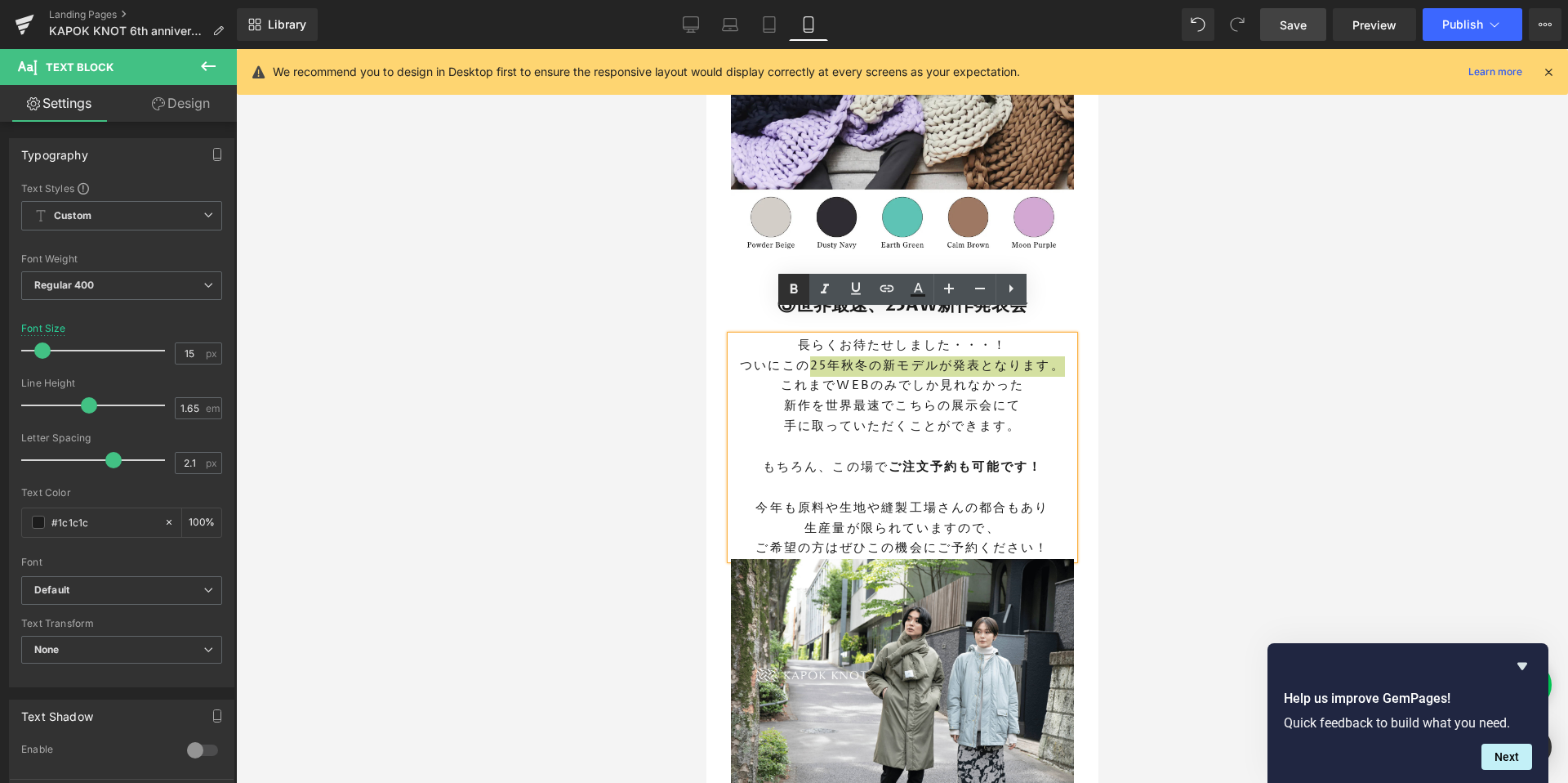
click at [789, 295] on icon at bounding box center [793, 288] width 20 height 20
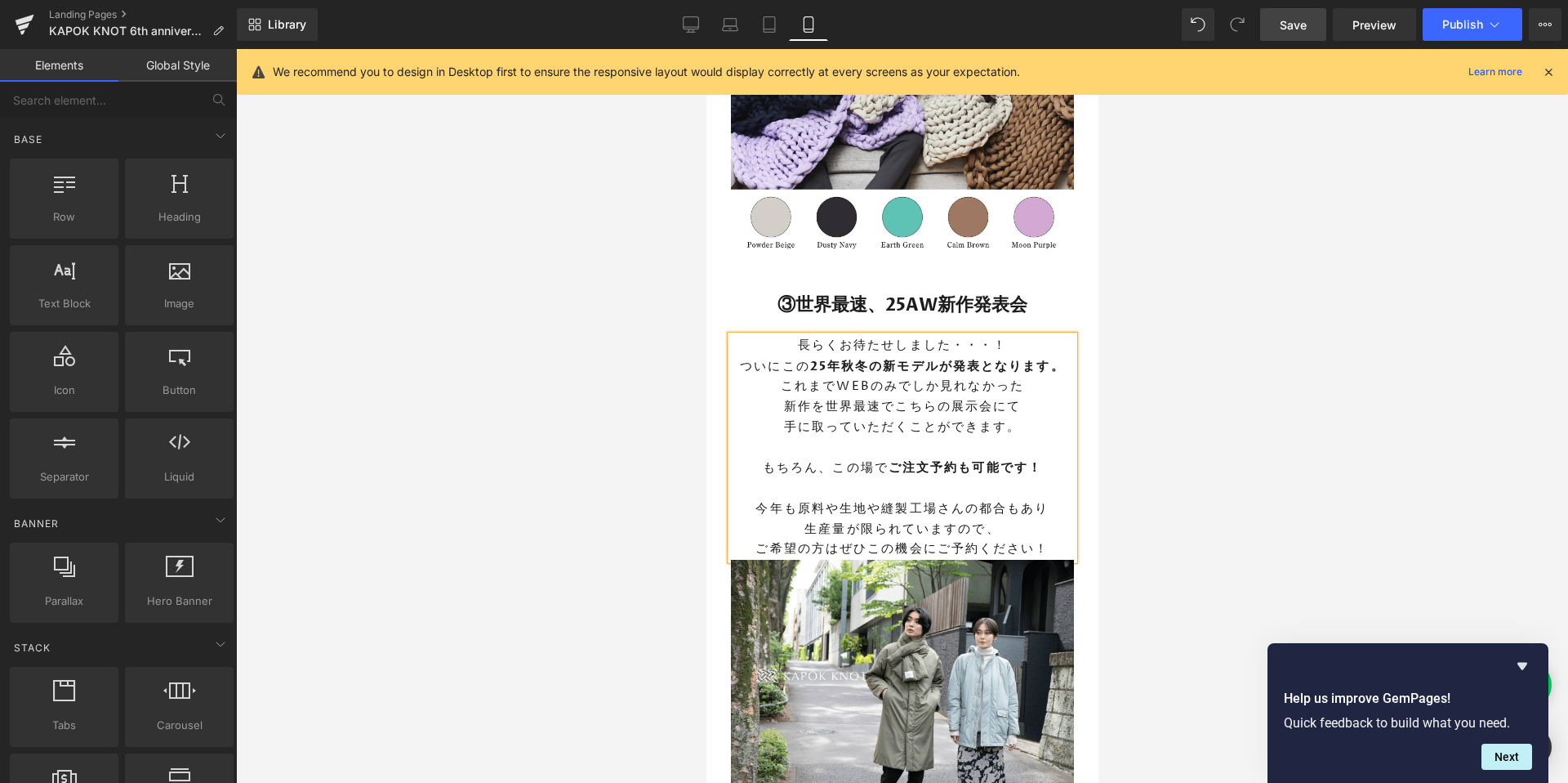
click at [1164, 406] on div at bounding box center [902, 416] width 1332 height 733
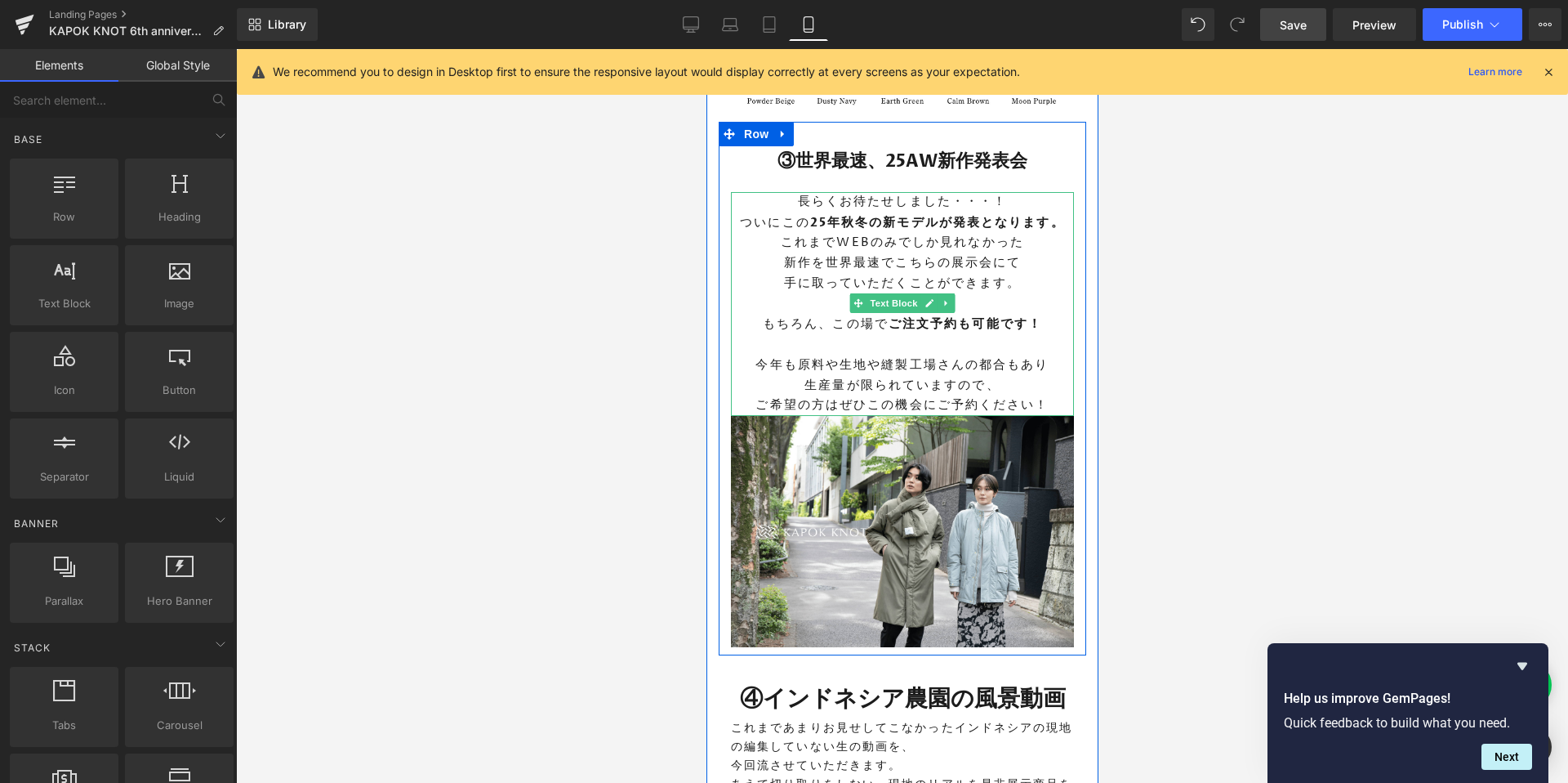
scroll to position [2453, 0]
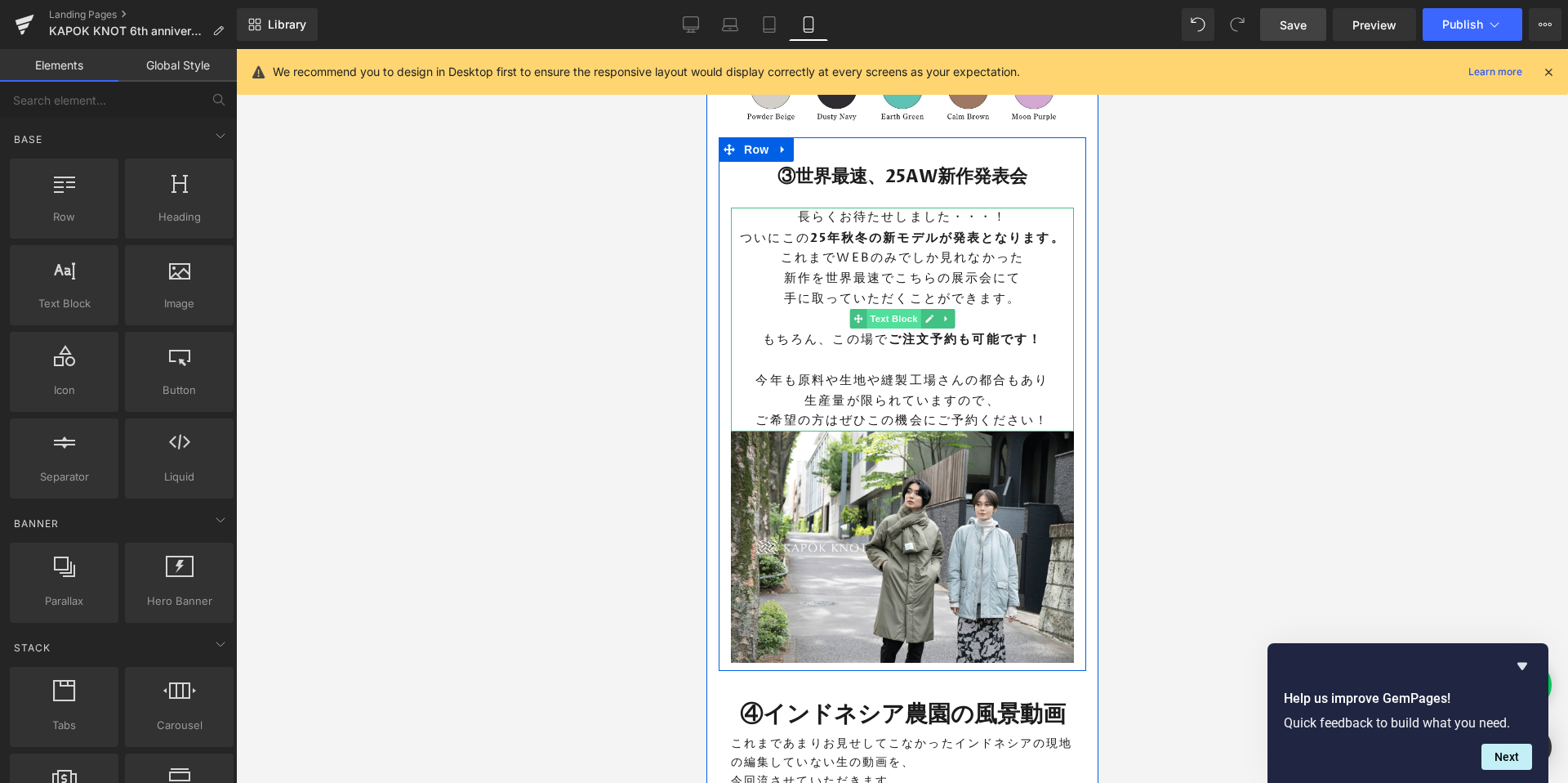
click at [893, 309] on span "Text Block" at bounding box center [893, 319] width 54 height 20
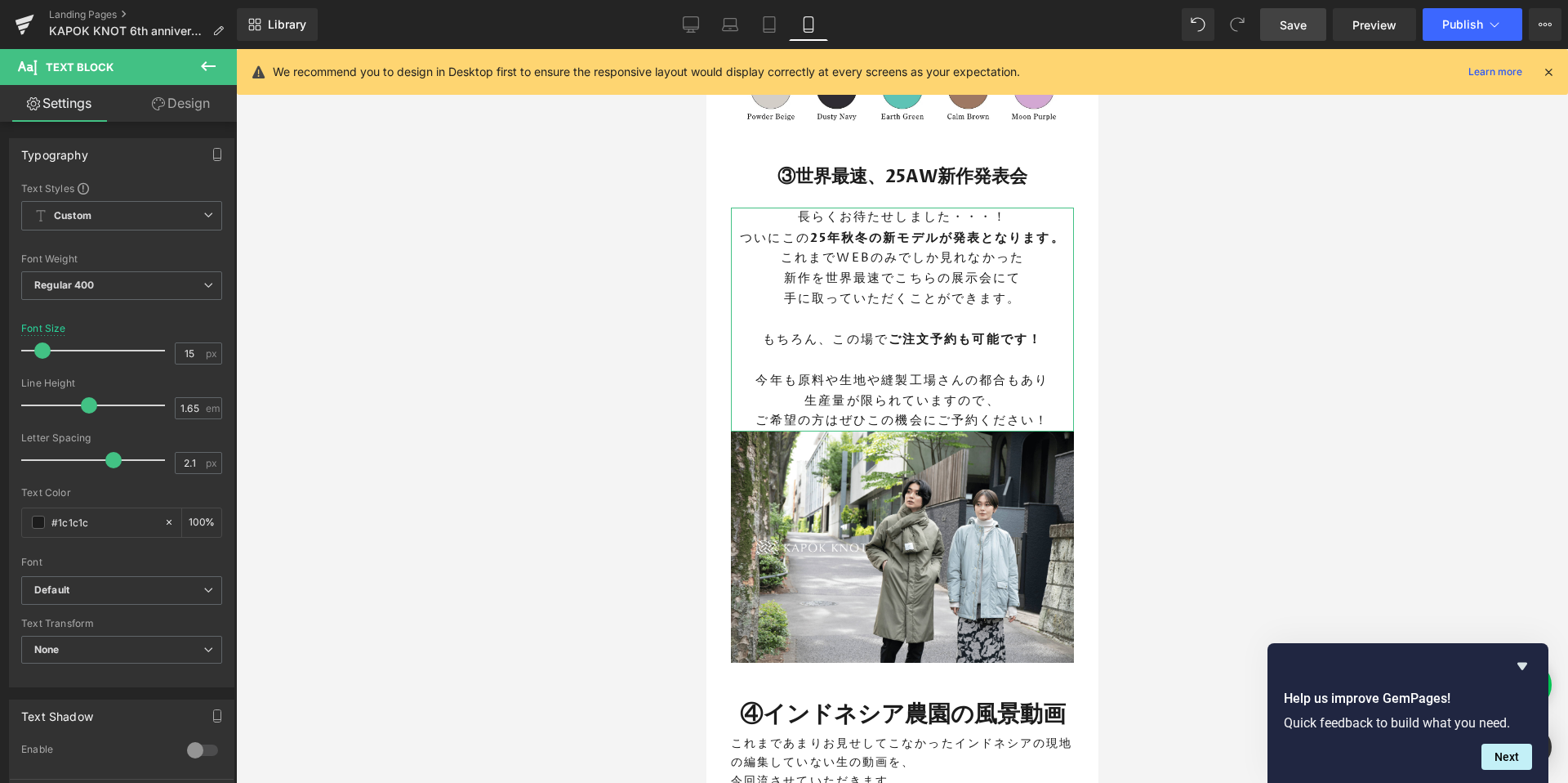
click at [159, 89] on link "Design" at bounding box center [181, 103] width 118 height 37
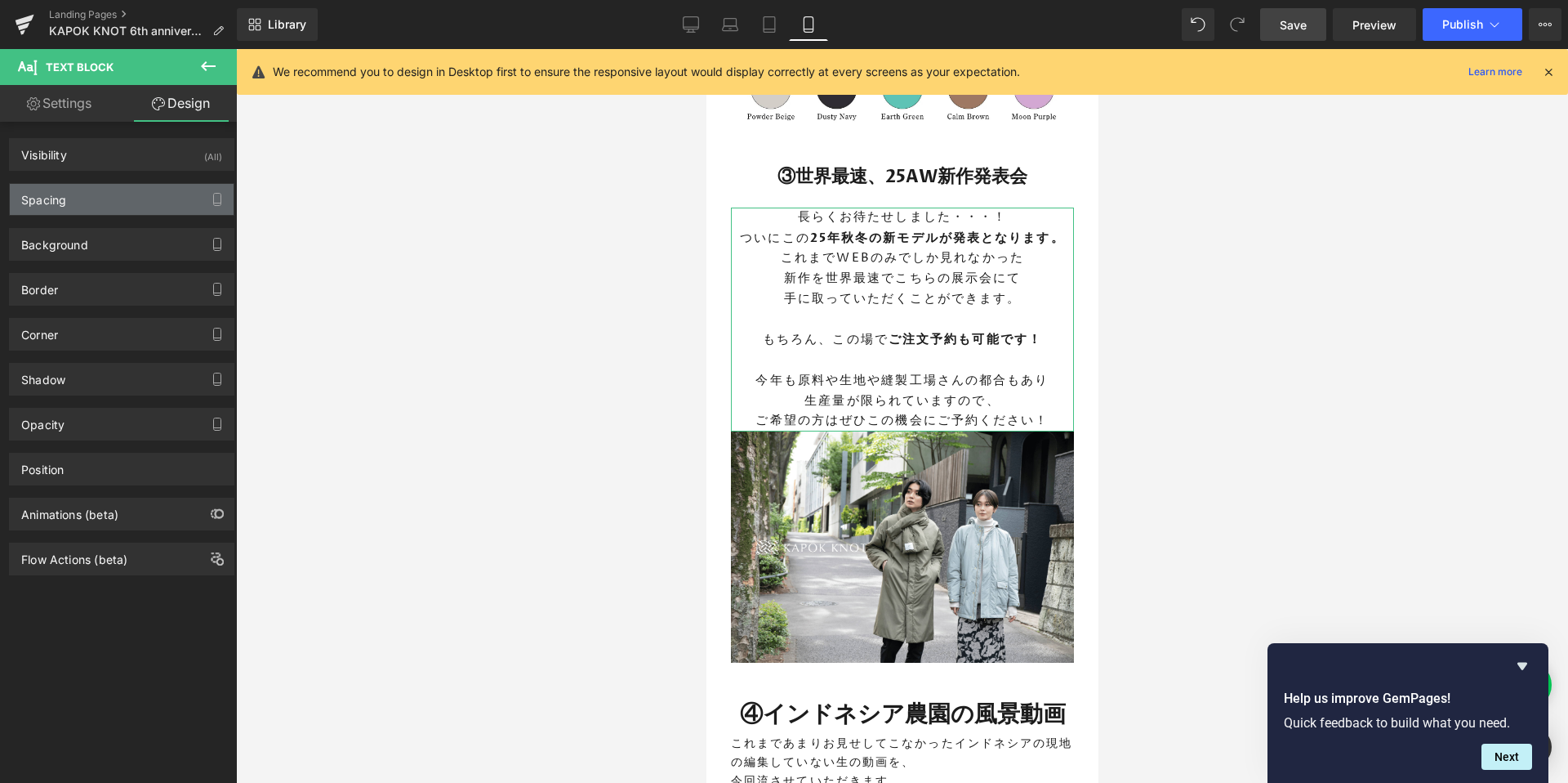
click at [95, 201] on div "Spacing" at bounding box center [121, 199] width 224 height 31
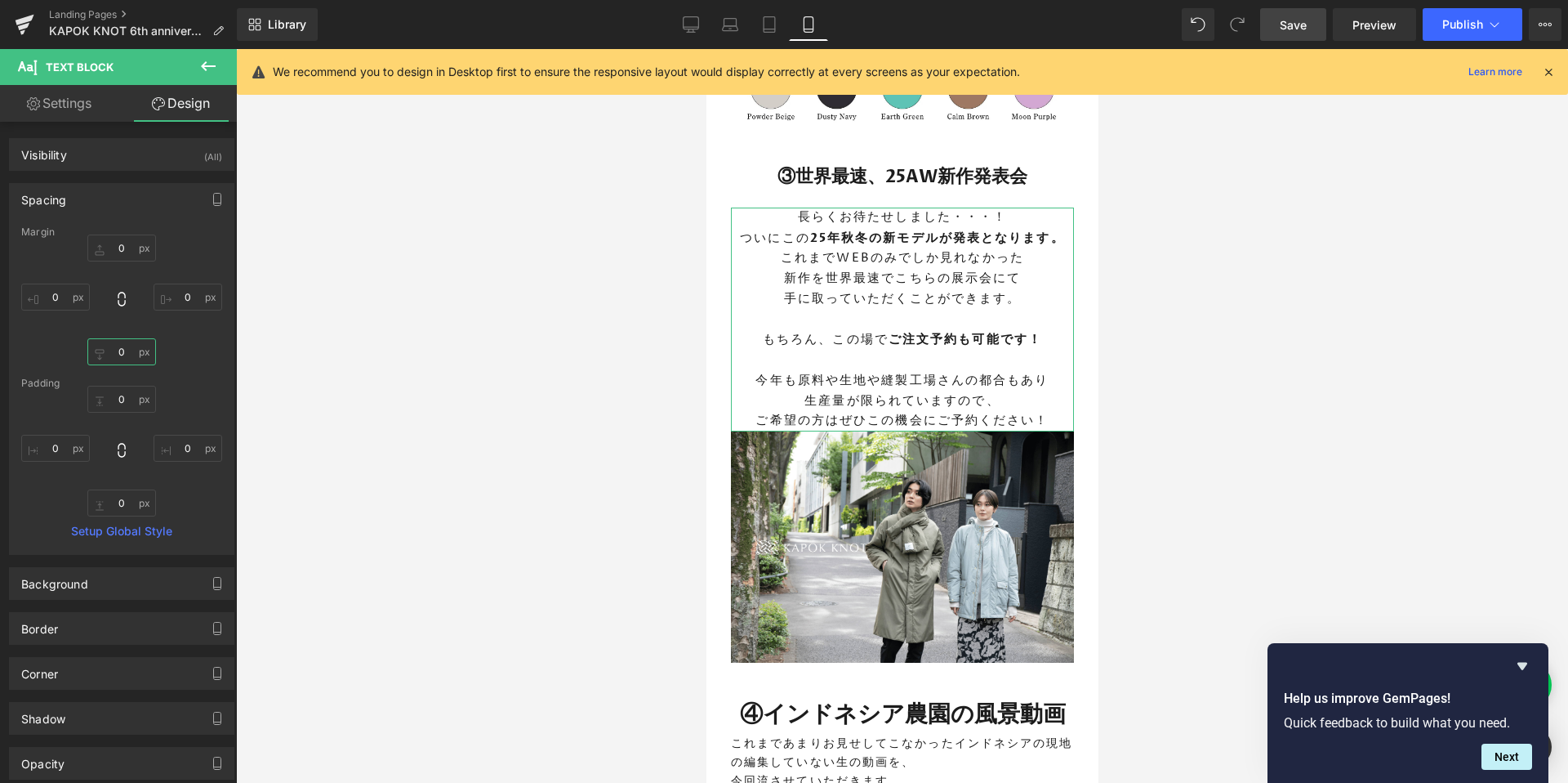
click at [130, 350] on input "0" at bounding box center [122, 351] width 69 height 27
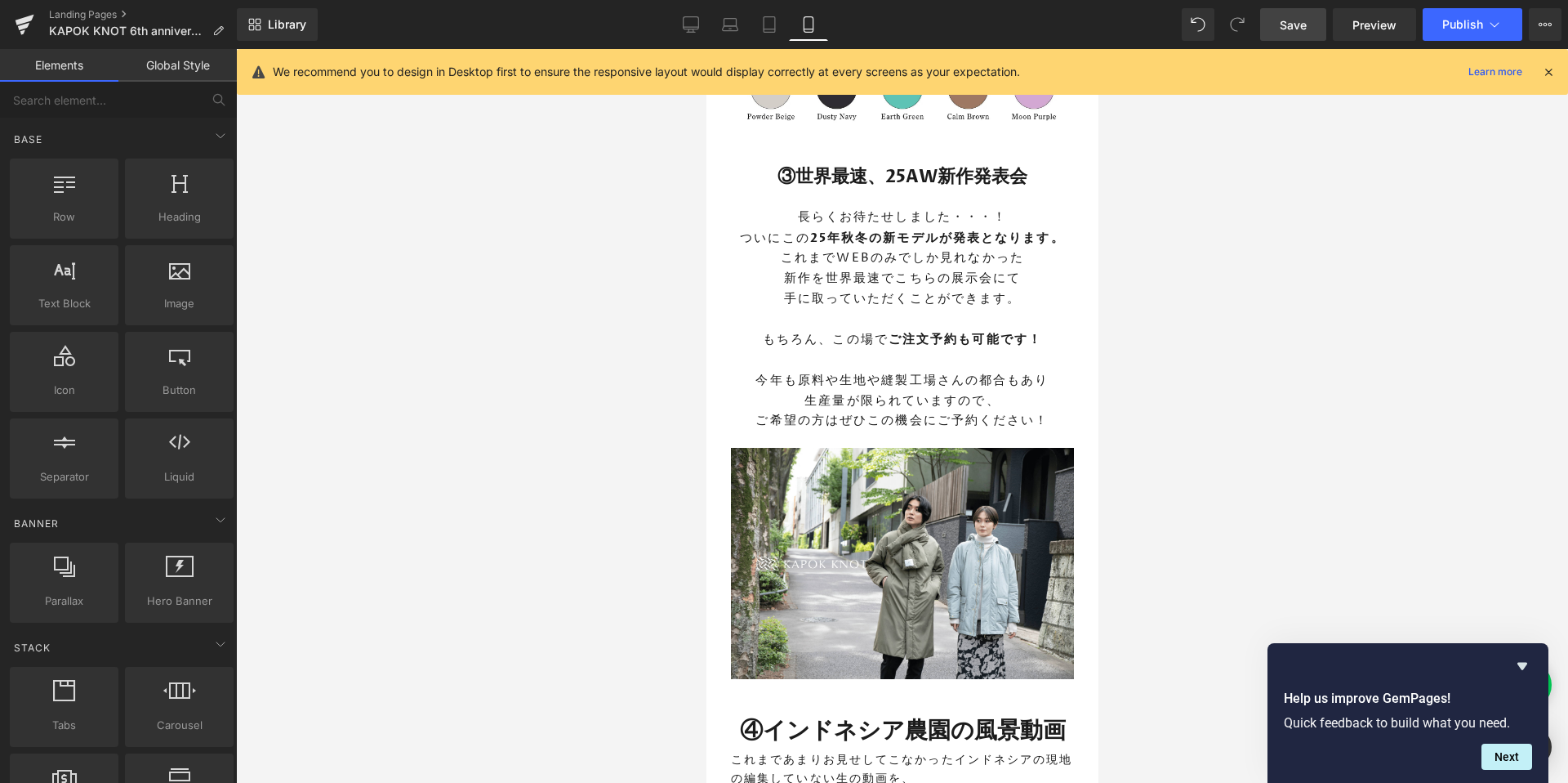
click at [446, 493] on div at bounding box center [902, 416] width 1332 height 733
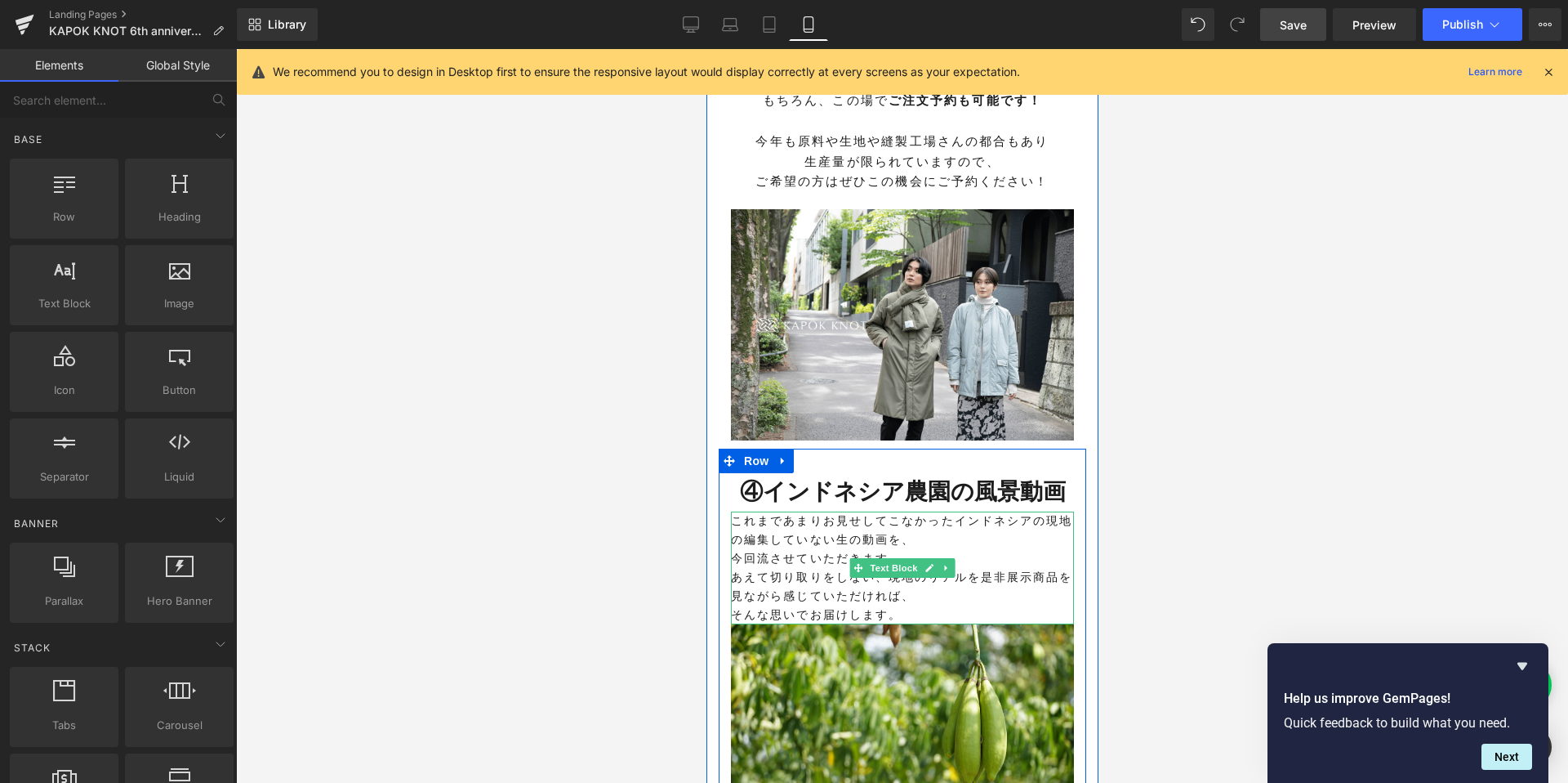
scroll to position [2777, 0]
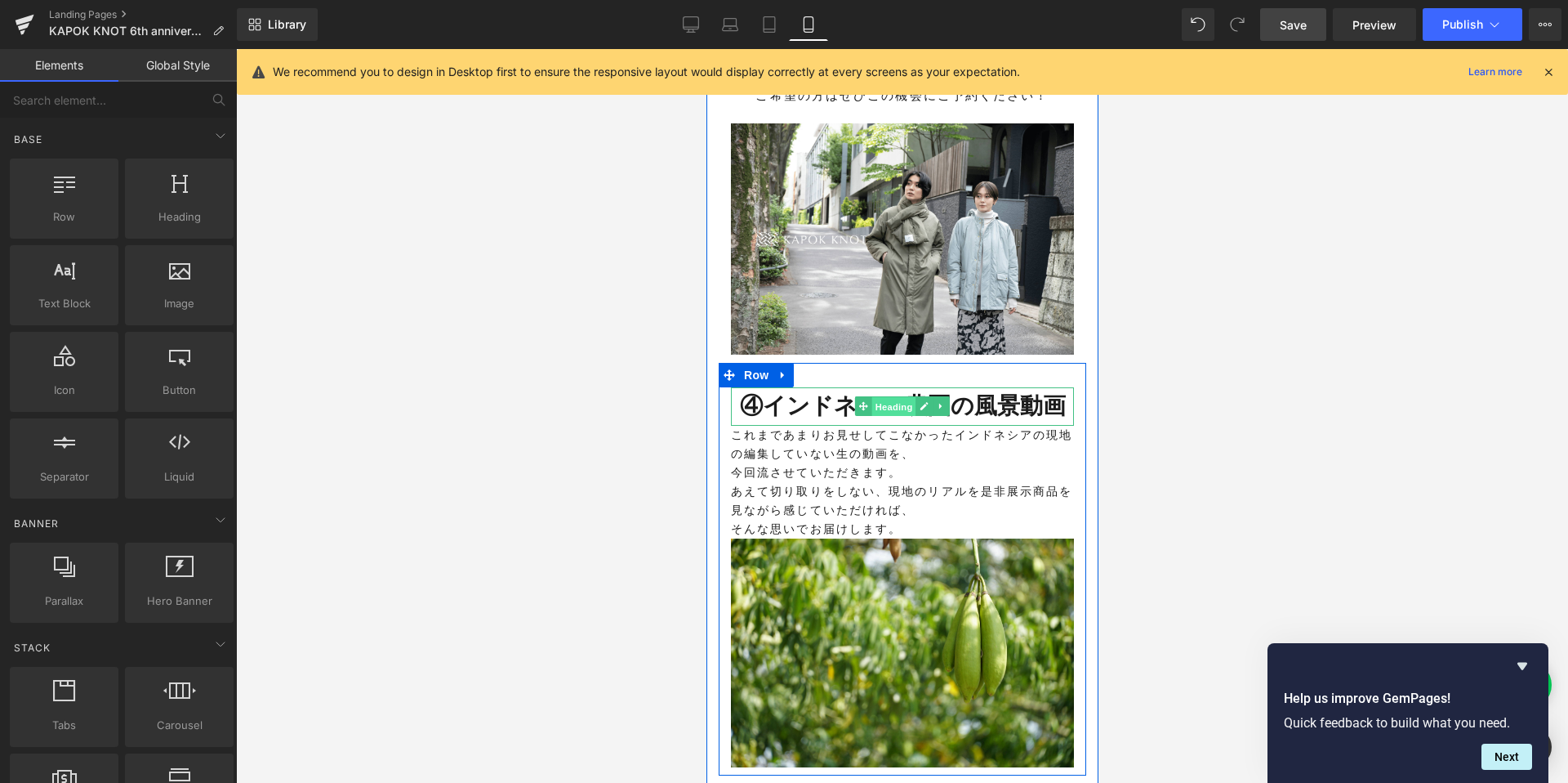
drag, startPoint x: 897, startPoint y: 385, endPoint x: 886, endPoint y: 672, distance: 287.2
click at [897, 397] on span "Heading" at bounding box center [893, 406] width 44 height 20
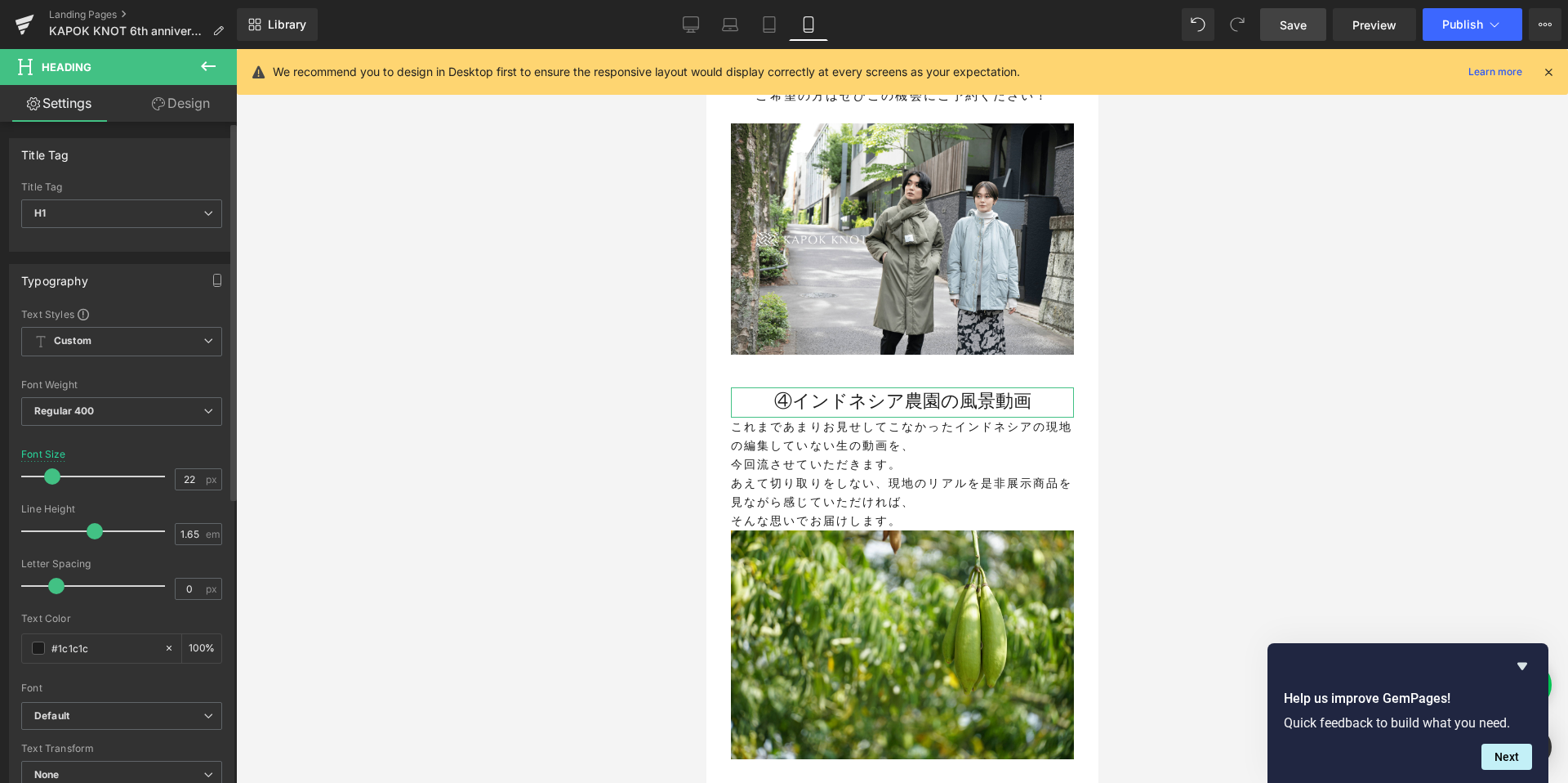
drag, startPoint x: 59, startPoint y: 476, endPoint x: 51, endPoint y: 476, distance: 8.0
click at [51, 476] on span at bounding box center [51, 476] width 16 height 16
click at [53, 407] on b "Regular 400" at bounding box center [64, 410] width 60 height 12
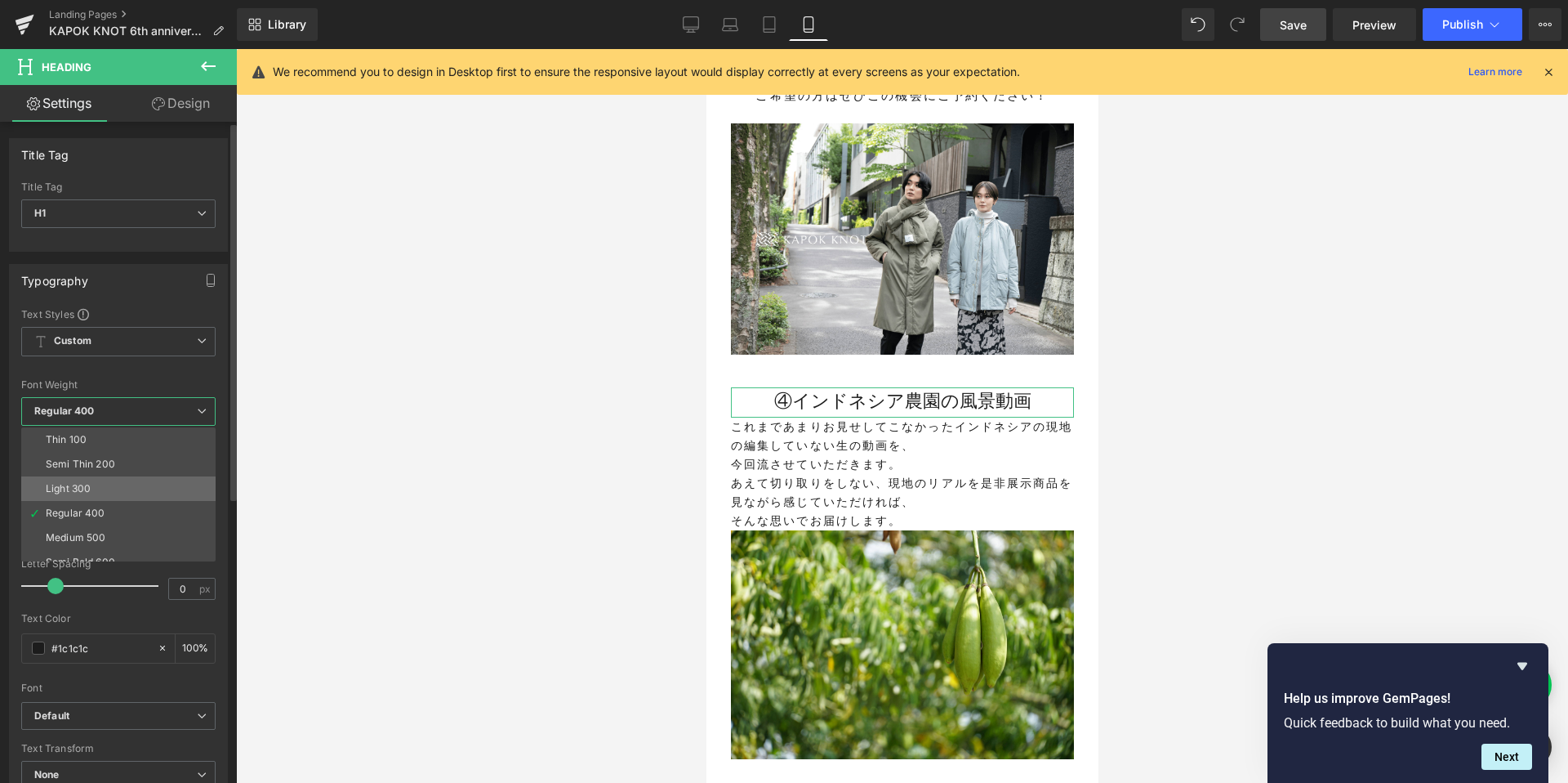
scroll to position [44, 0]
click at [118, 513] on li "Semi Bold 600" at bounding box center [122, 518] width 202 height 25
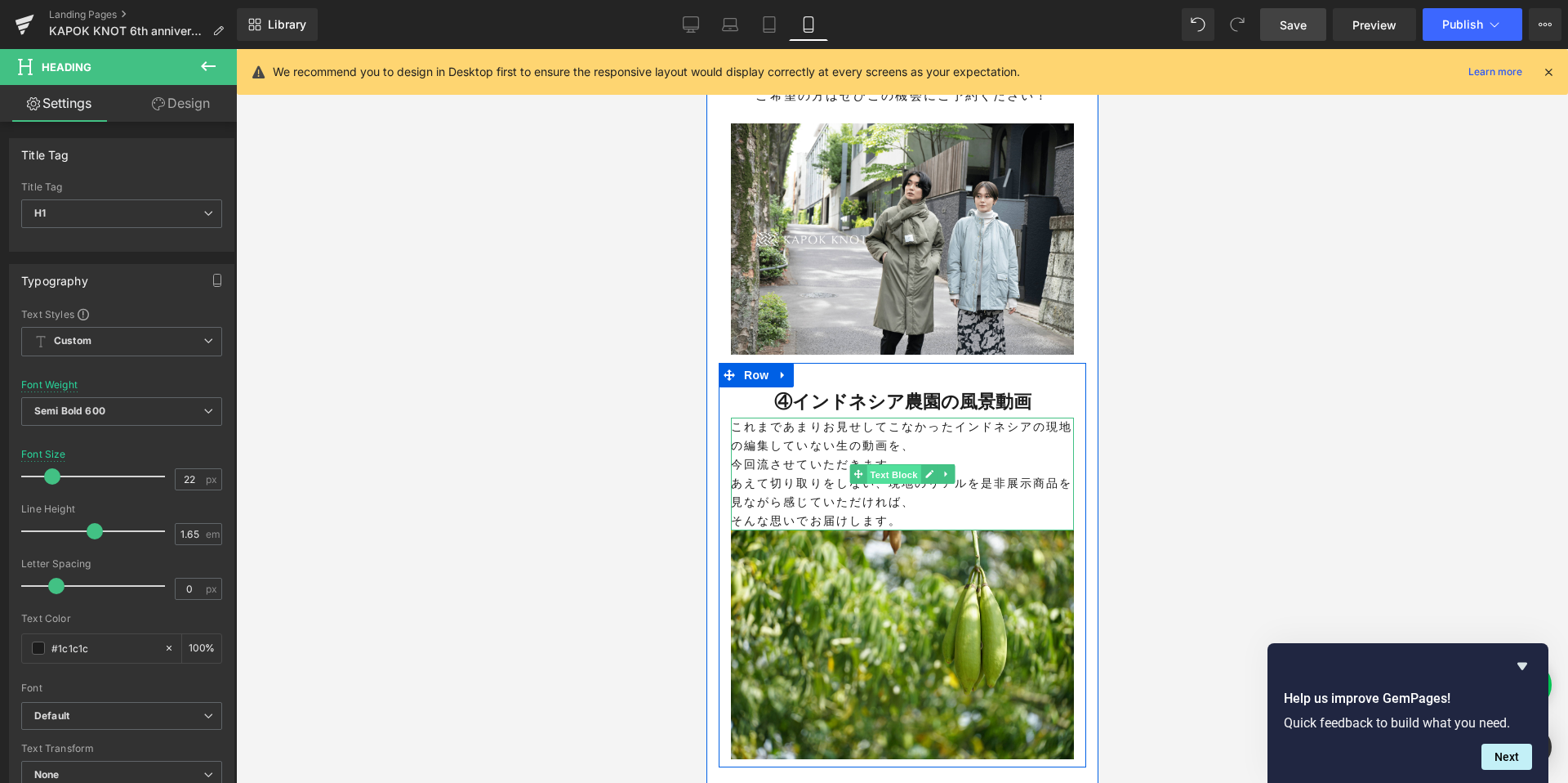
click at [899, 464] on span "Text Block" at bounding box center [893, 474] width 54 height 20
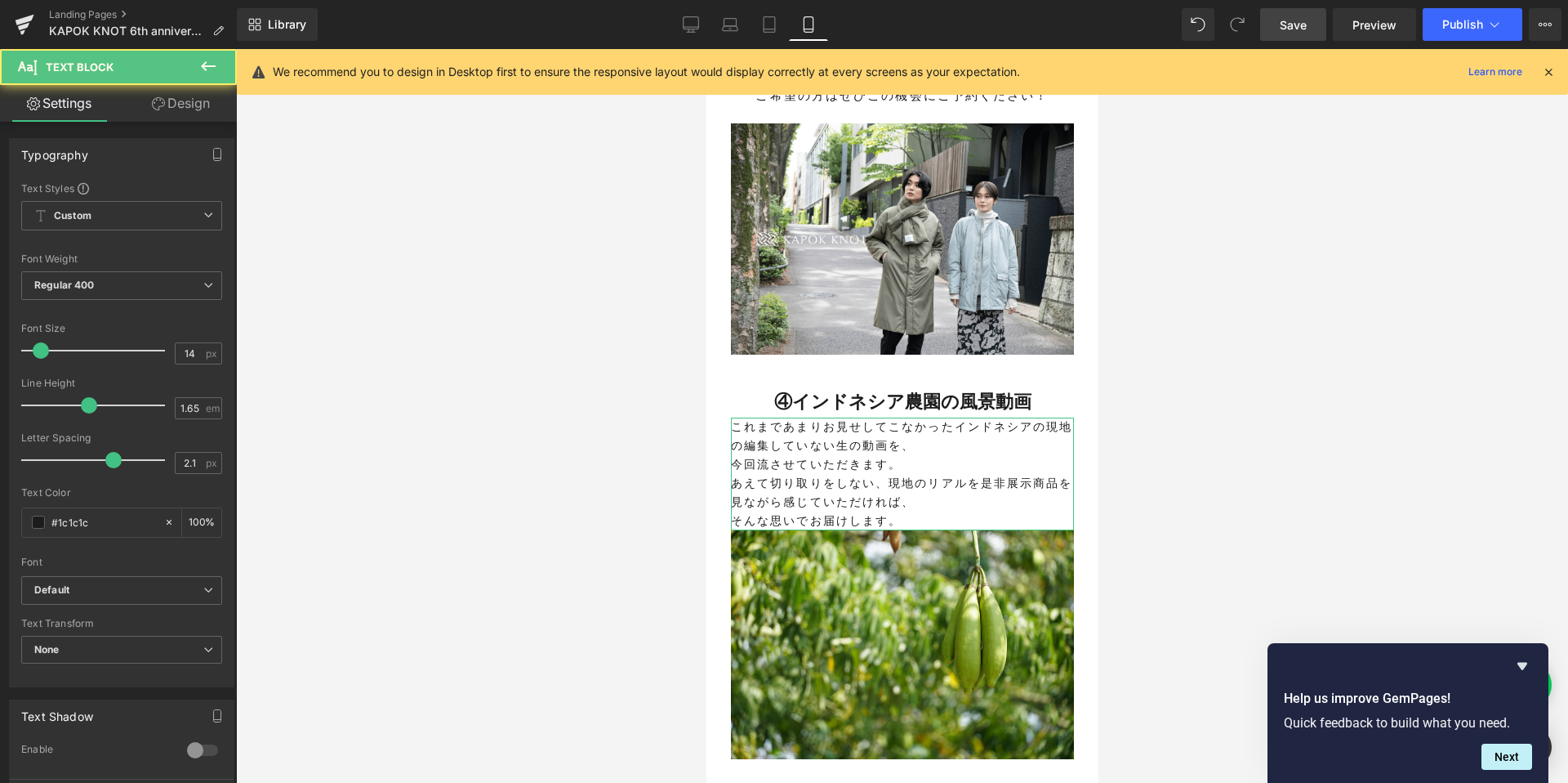
click at [162, 112] on link "Design" at bounding box center [181, 103] width 118 height 37
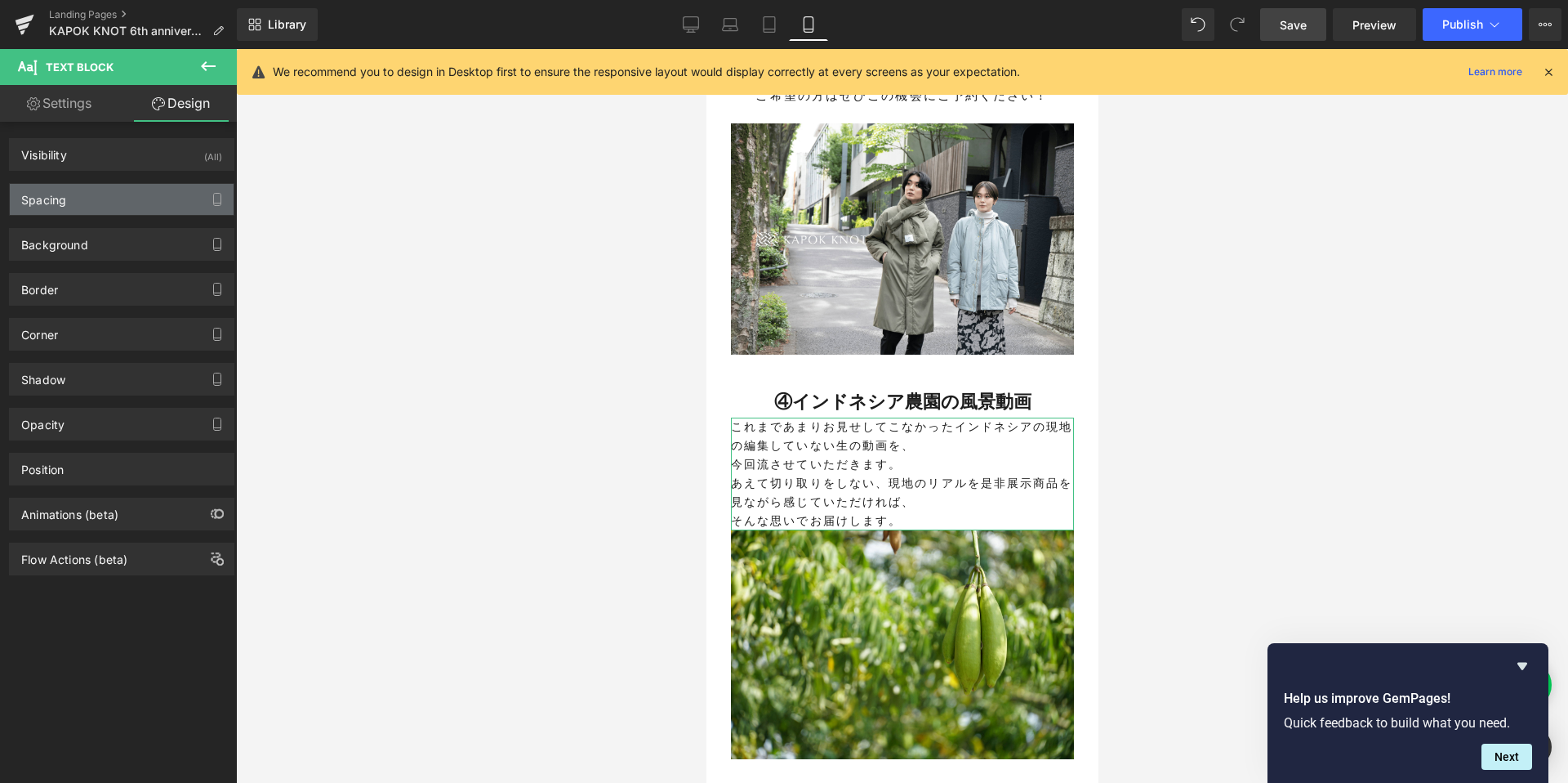
click at [94, 203] on div "Spacing" at bounding box center [121, 199] width 224 height 31
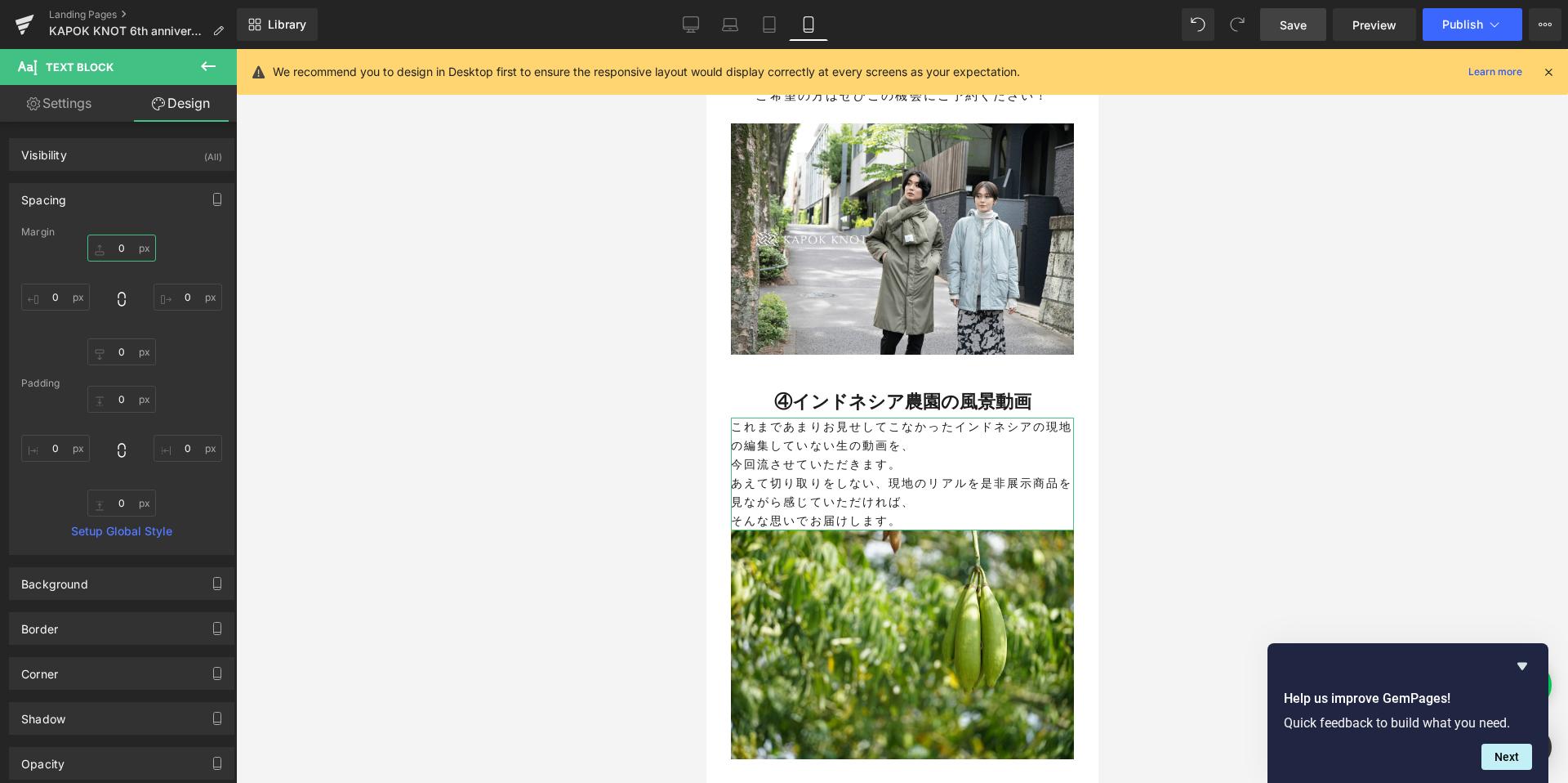
click at [124, 260] on input "0" at bounding box center [122, 247] width 69 height 27
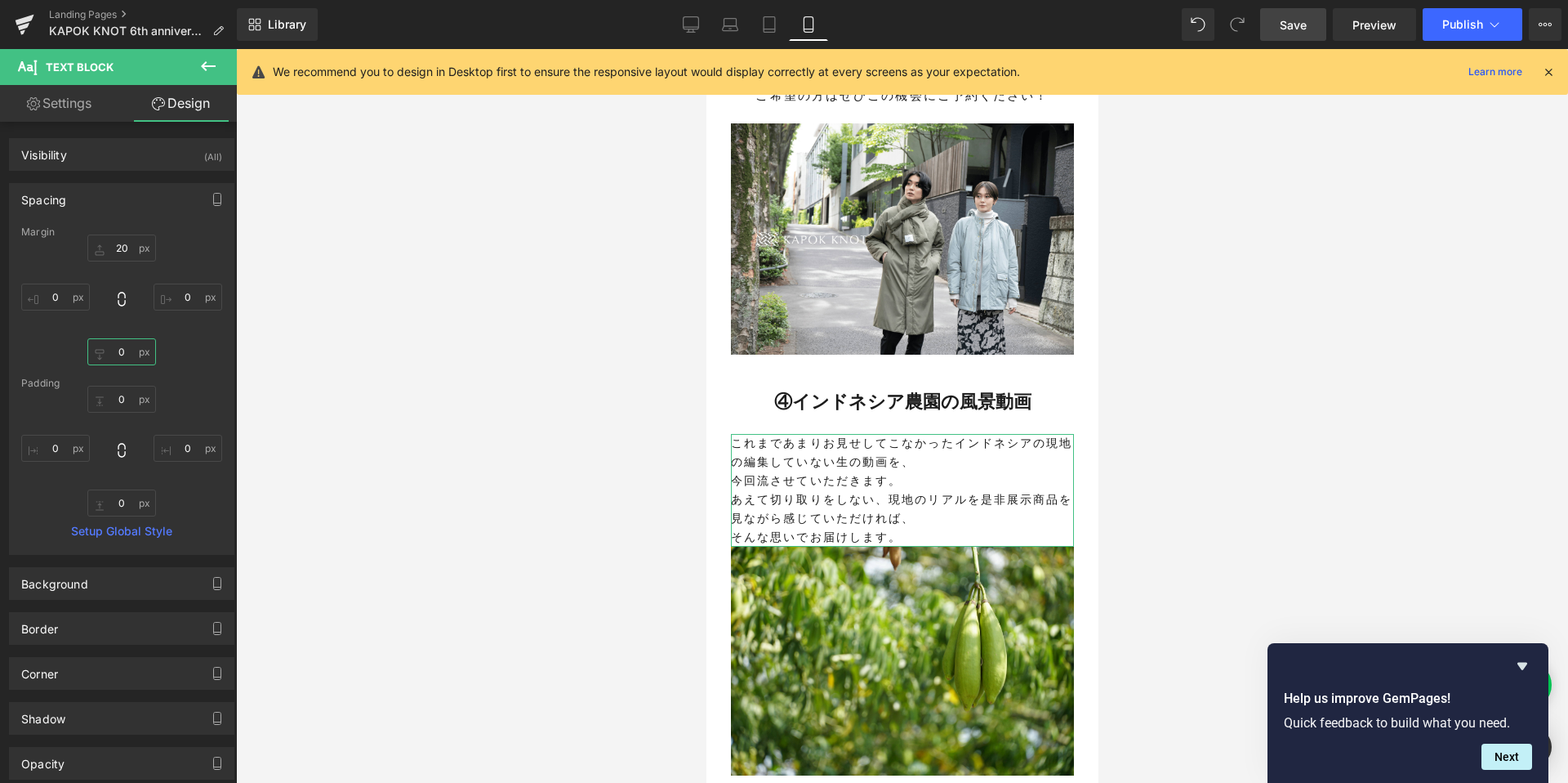
click at [114, 355] on input "0" at bounding box center [122, 351] width 69 height 27
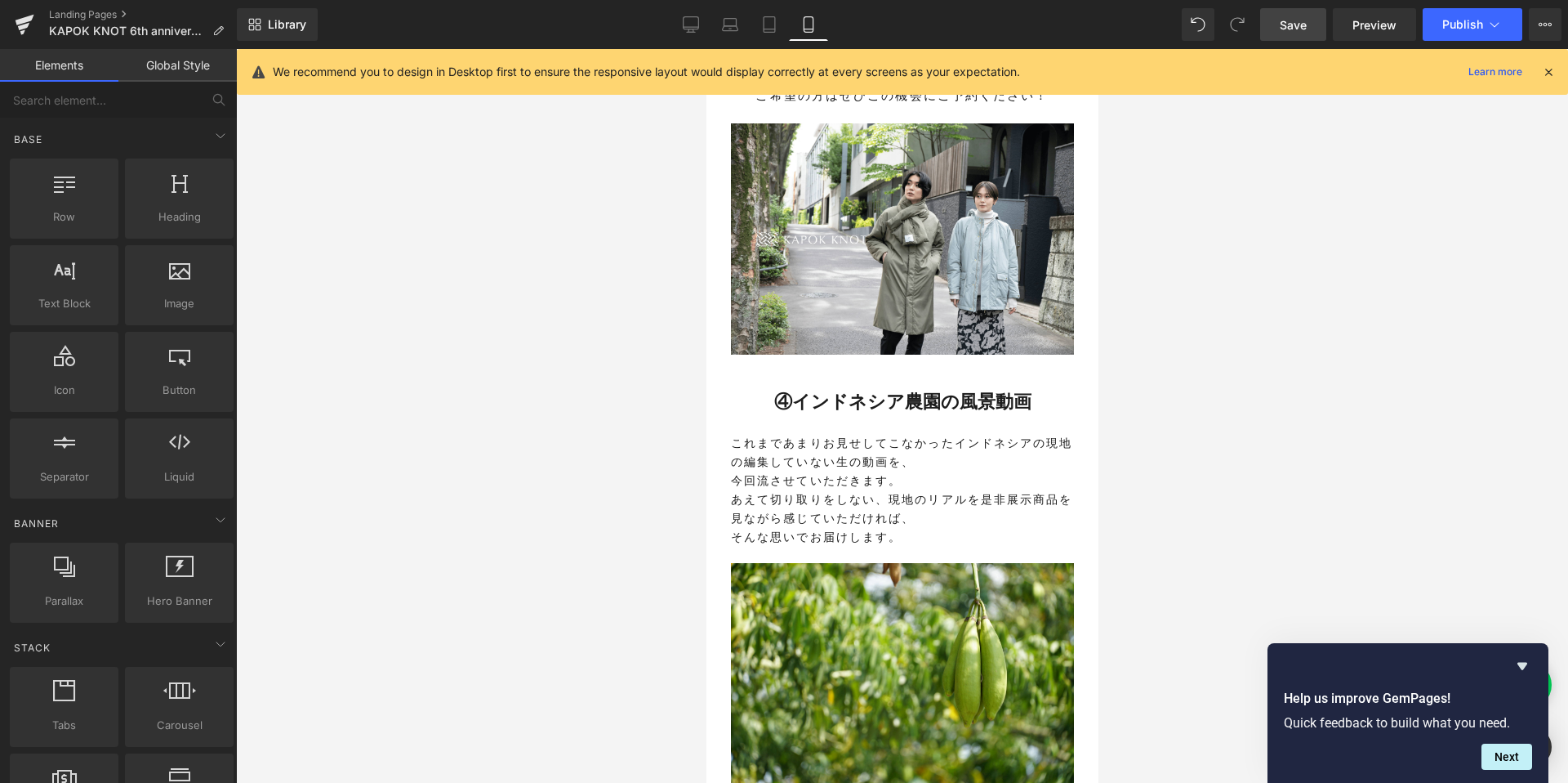
click at [602, 534] on div at bounding box center [902, 416] width 1332 height 733
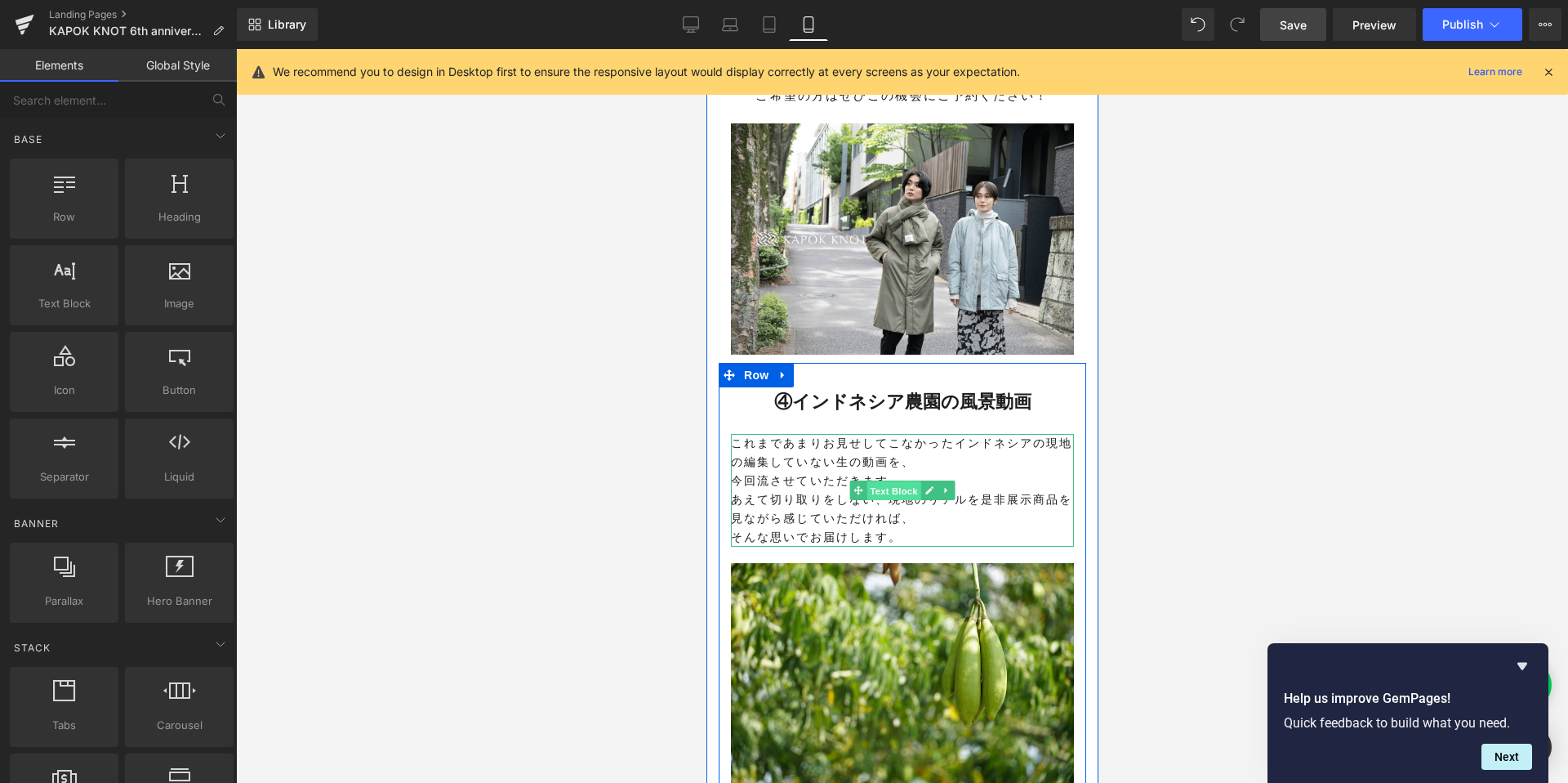
click at [893, 481] on span "Text Block" at bounding box center [893, 490] width 54 height 20
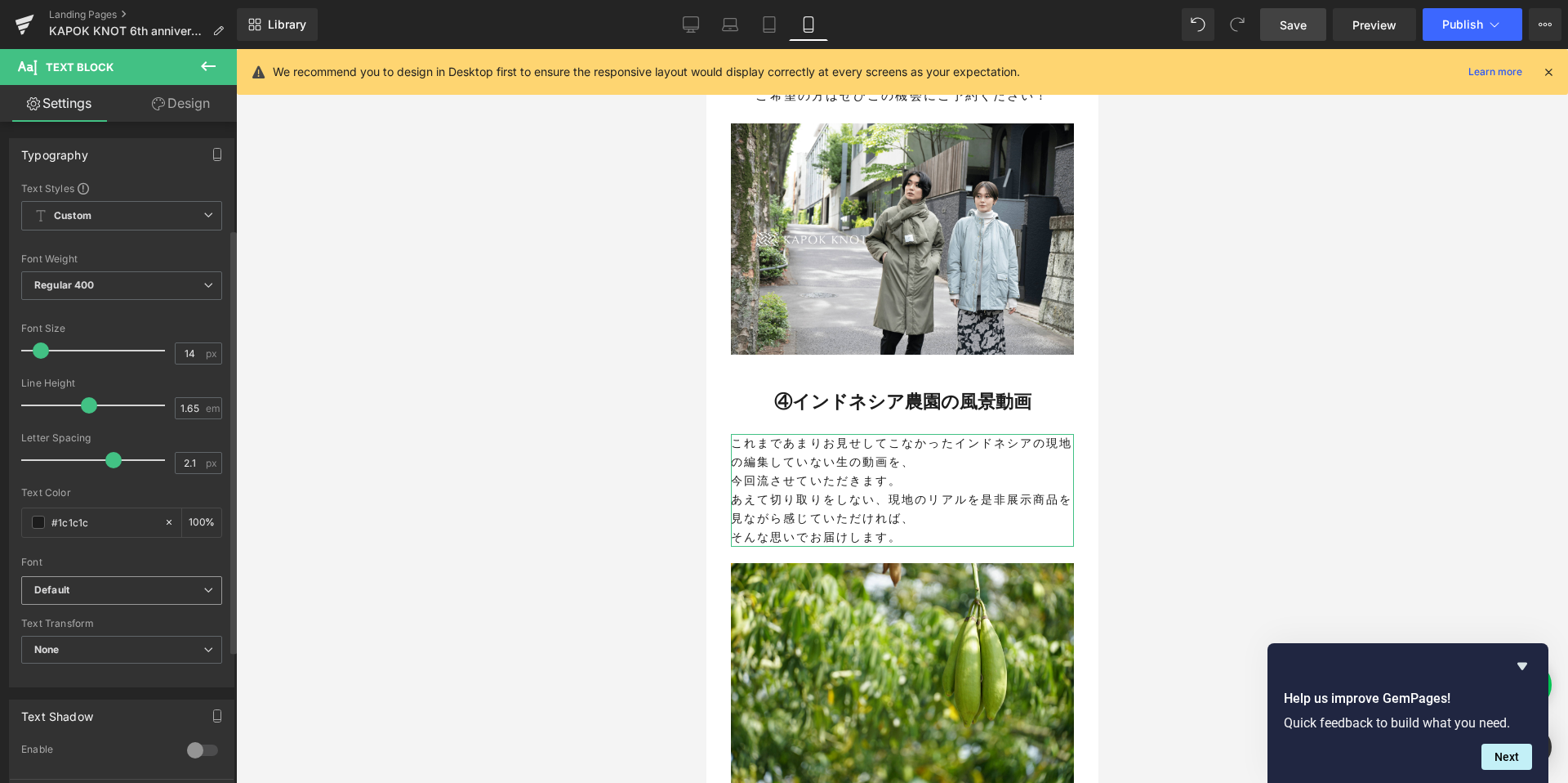
scroll to position [222, 0]
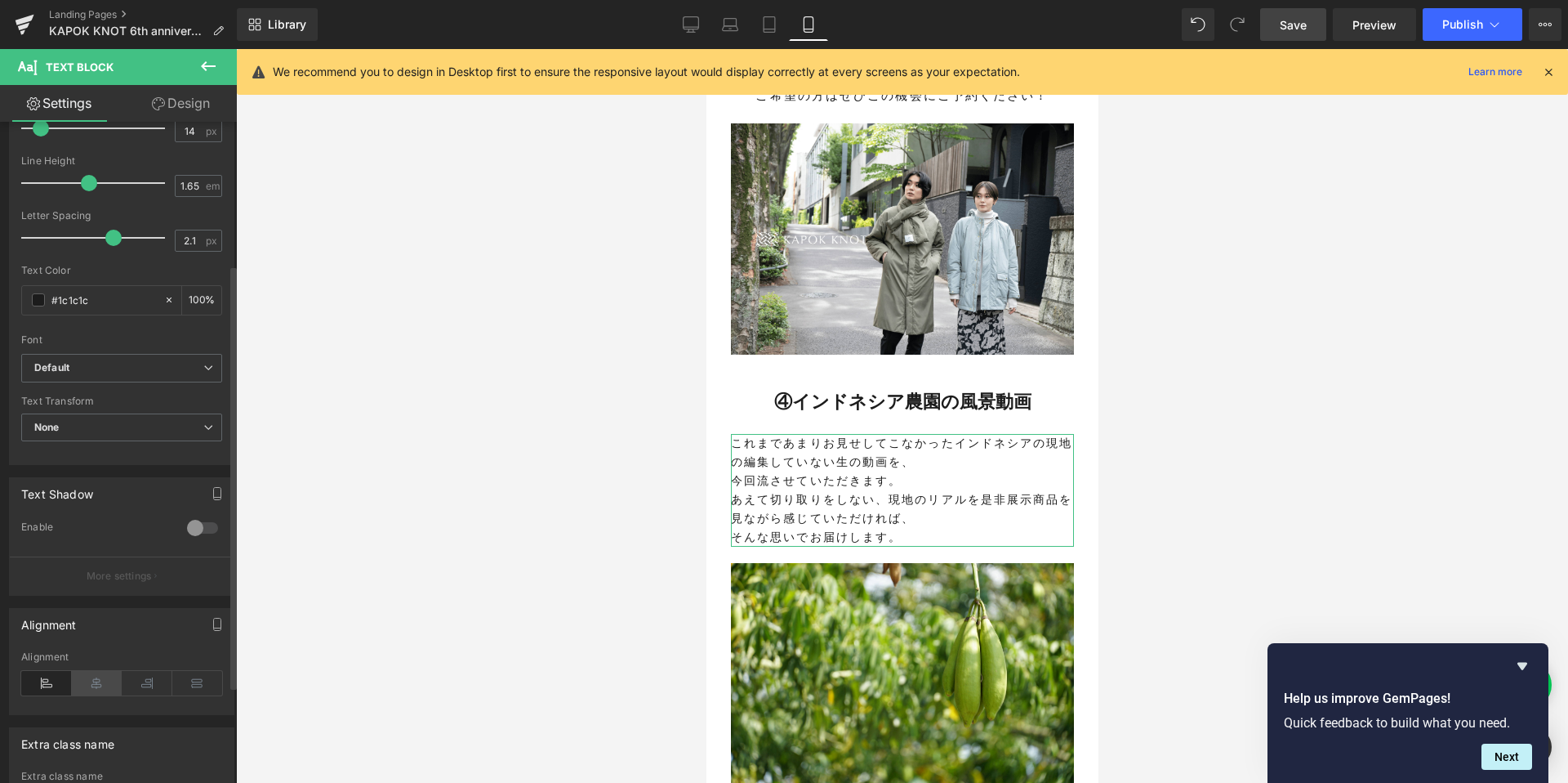
click at [100, 683] on icon at bounding box center [97, 683] width 51 height 25
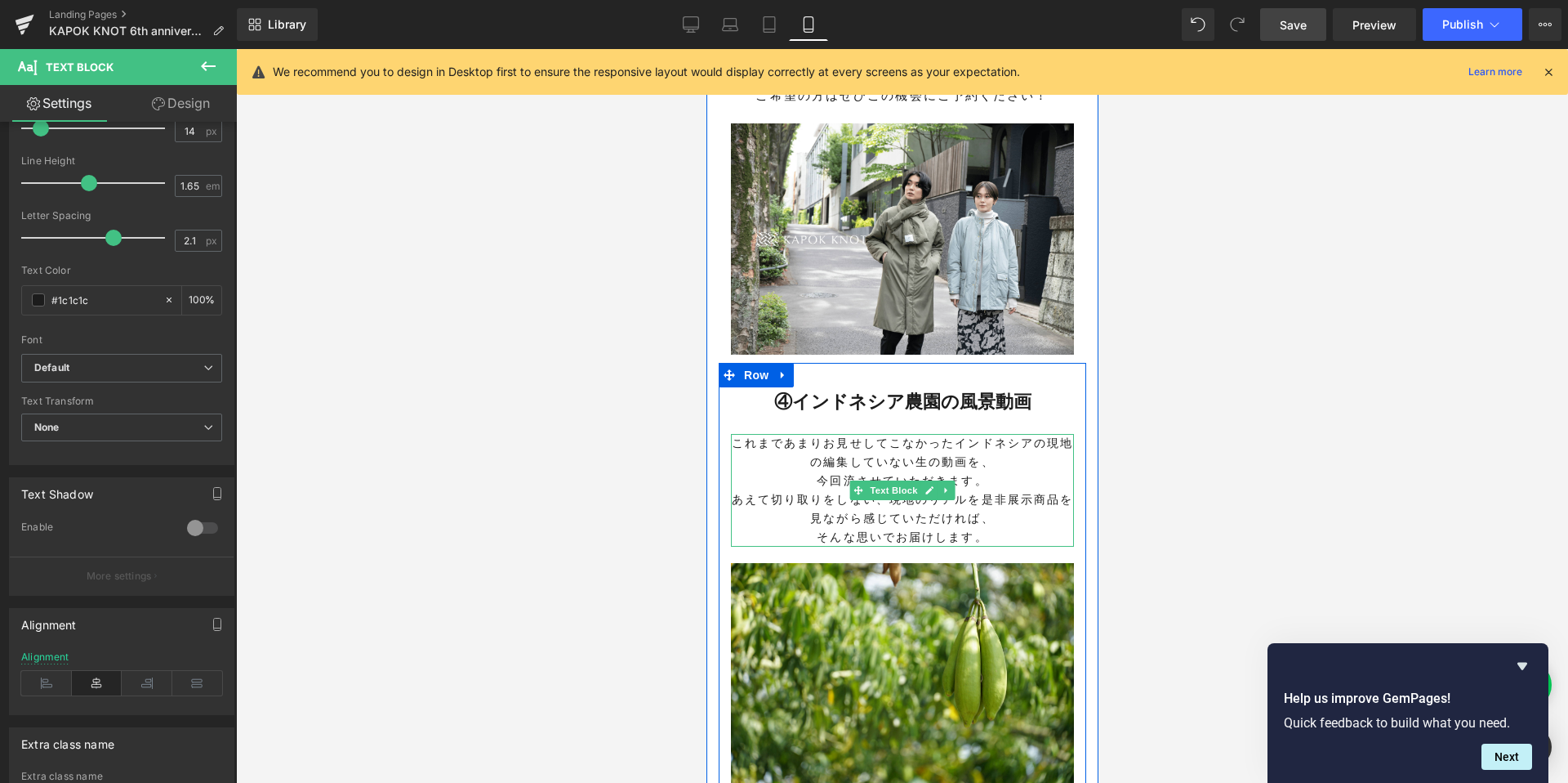
click at [913, 434] on p "これまであまりお見せしてこなかったインドネシアの現地の編集していない生の動画を、" at bounding box center [902, 452] width 343 height 38
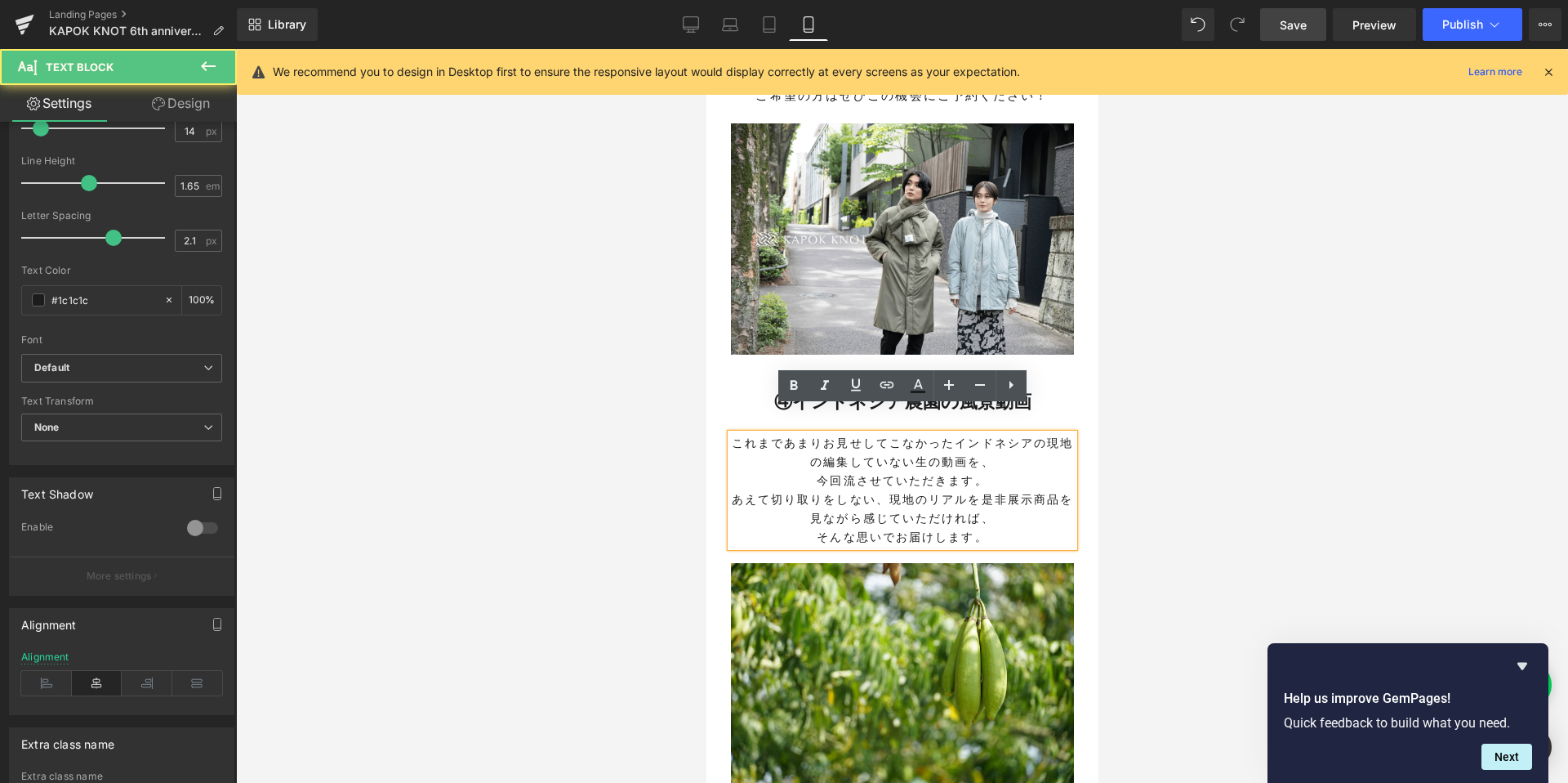
click at [956, 434] on p "これまであまりお見せしてこなかったインドネシアの現地の編集していない生の動画を、" at bounding box center [902, 452] width 343 height 38
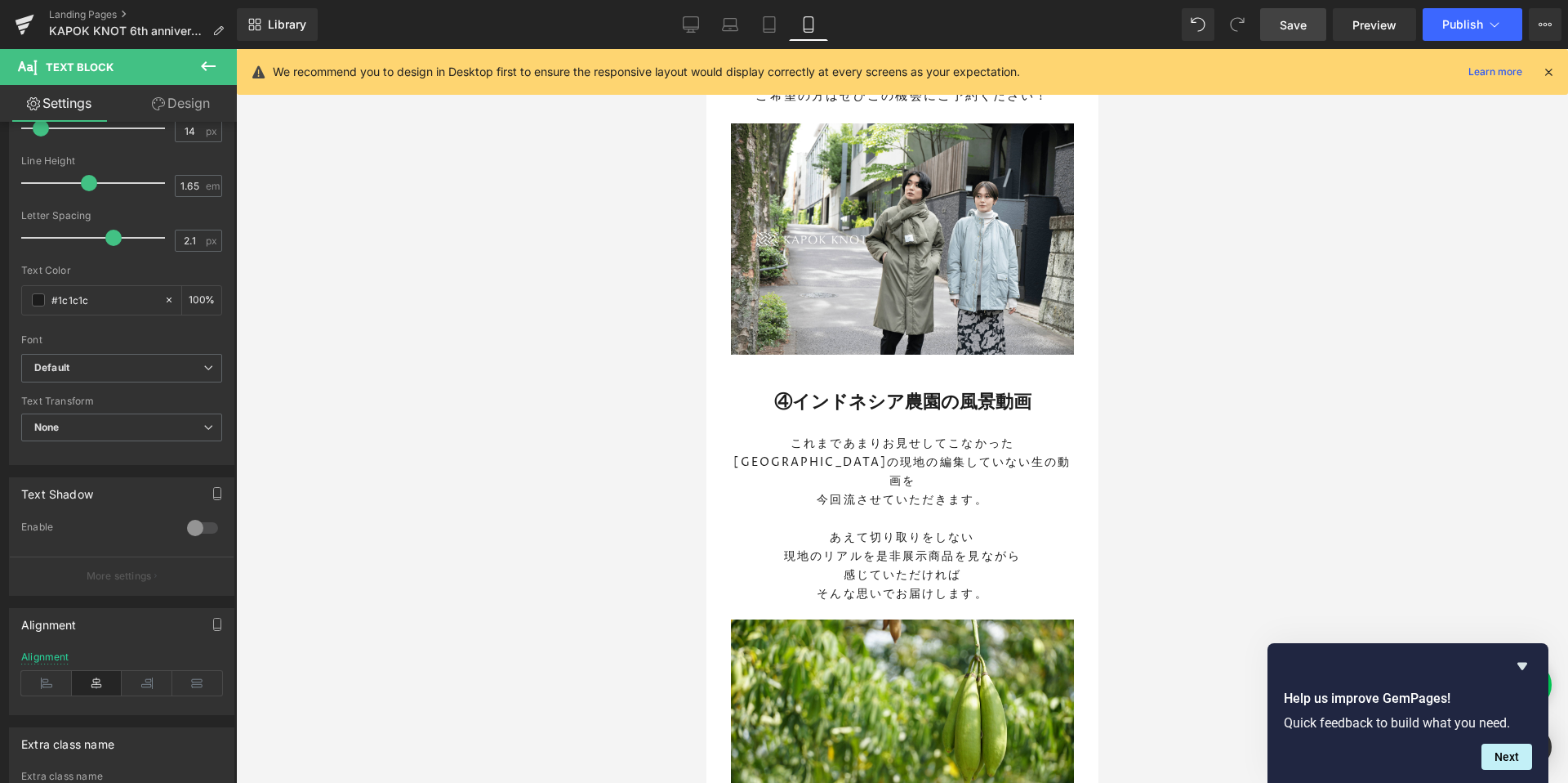
click at [1177, 521] on div at bounding box center [902, 416] width 1332 height 733
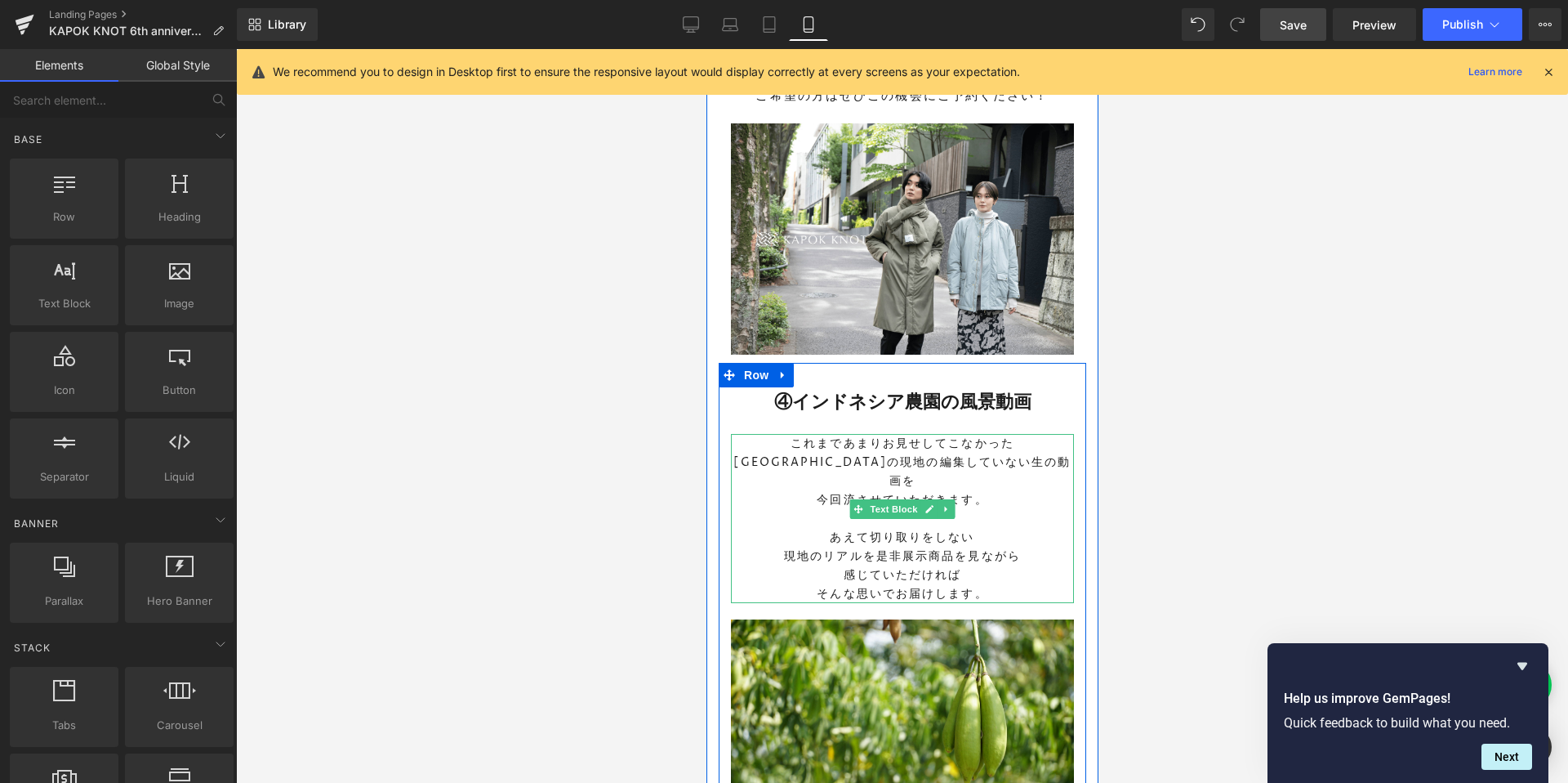
click at [838, 490] on p "今回流させていただきます。" at bounding box center [902, 500] width 343 height 19
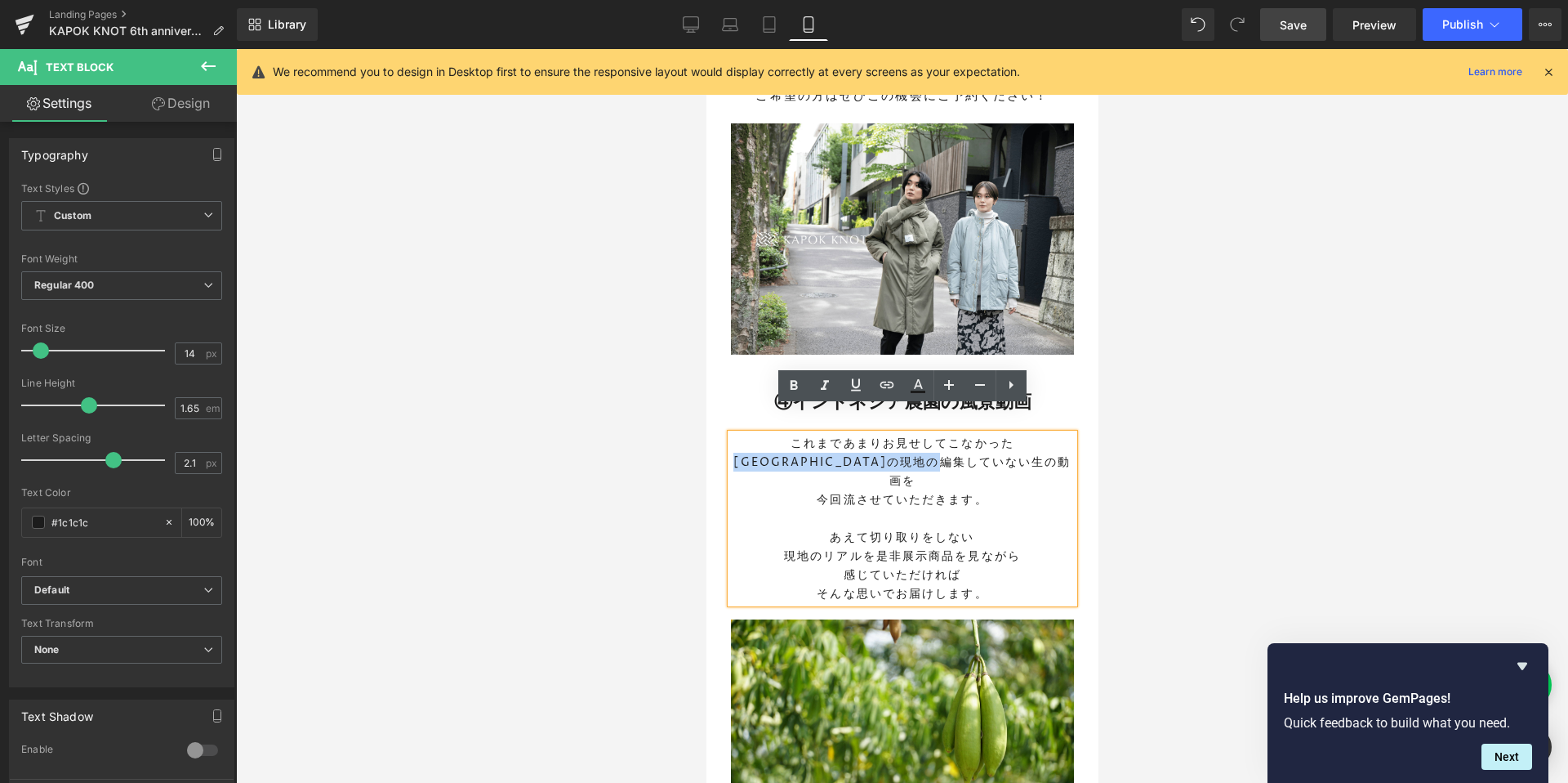
drag, startPoint x: 762, startPoint y: 436, endPoint x: 1027, endPoint y: 438, distance: 265.0
click at [1027, 452] on p "インドネシアの現地の編集していない生の動画を" at bounding box center [902, 471] width 343 height 38
click at [785, 377] on icon at bounding box center [793, 385] width 20 height 20
click at [1216, 471] on div at bounding box center [902, 416] width 1332 height 733
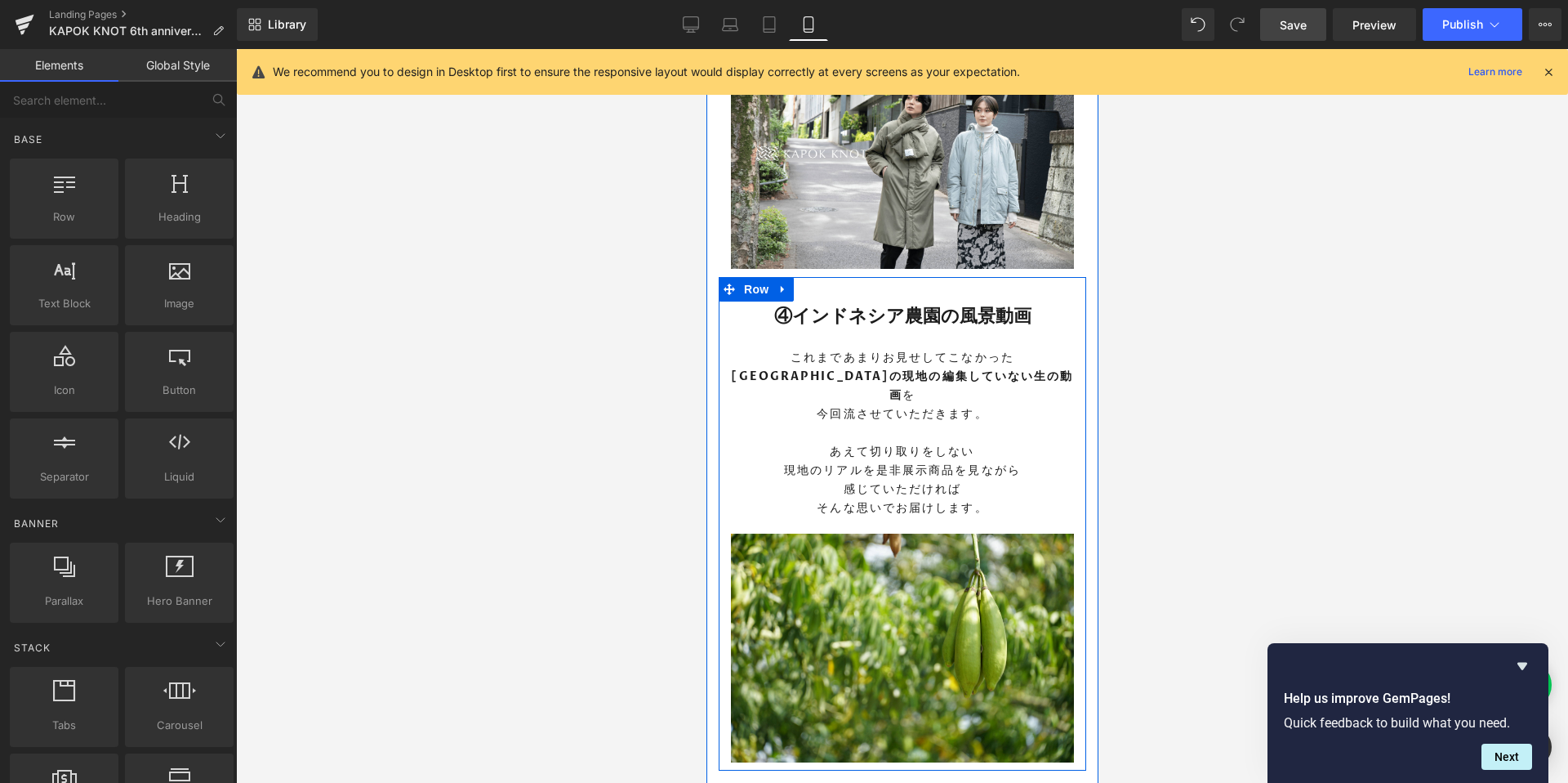
scroll to position [3161, 0]
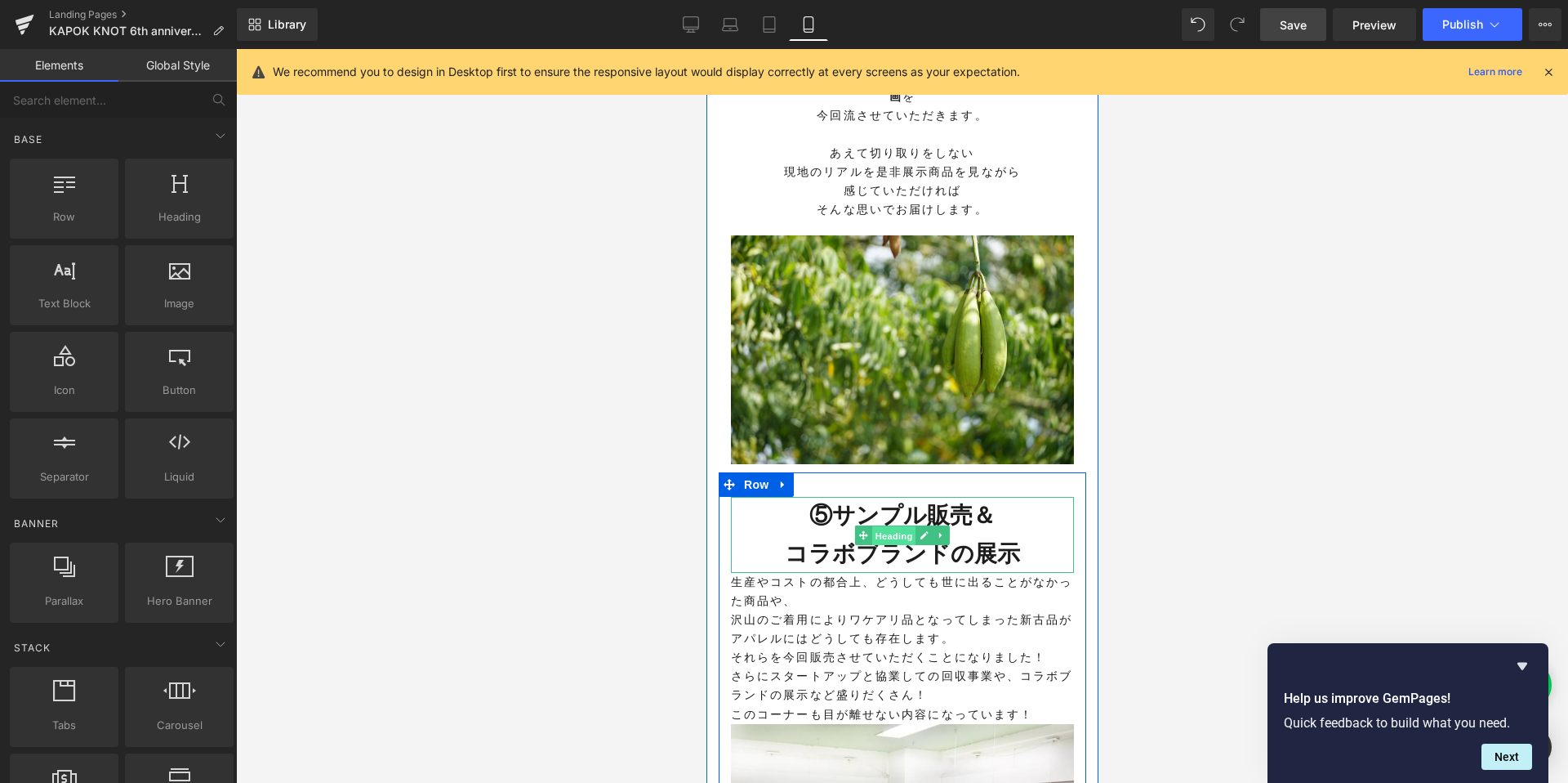
click at [897, 525] on span "Heading" at bounding box center [893, 535] width 44 height 20
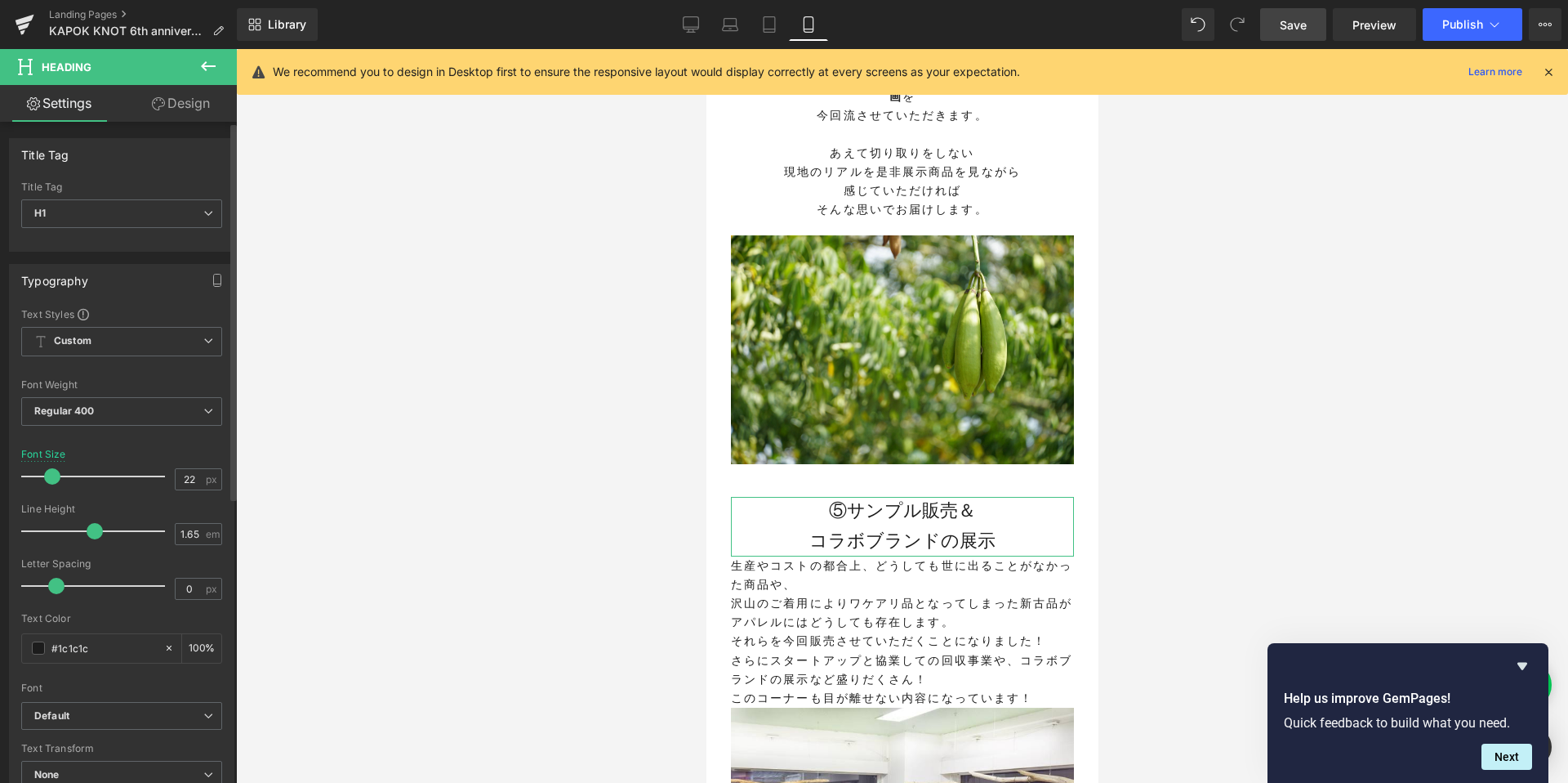
drag, startPoint x: 58, startPoint y: 478, endPoint x: 50, endPoint y: 477, distance: 8.1
click at [50, 477] on span at bounding box center [51, 476] width 16 height 16
click at [88, 398] on span "Regular 400" at bounding box center [122, 410] width 201 height 28
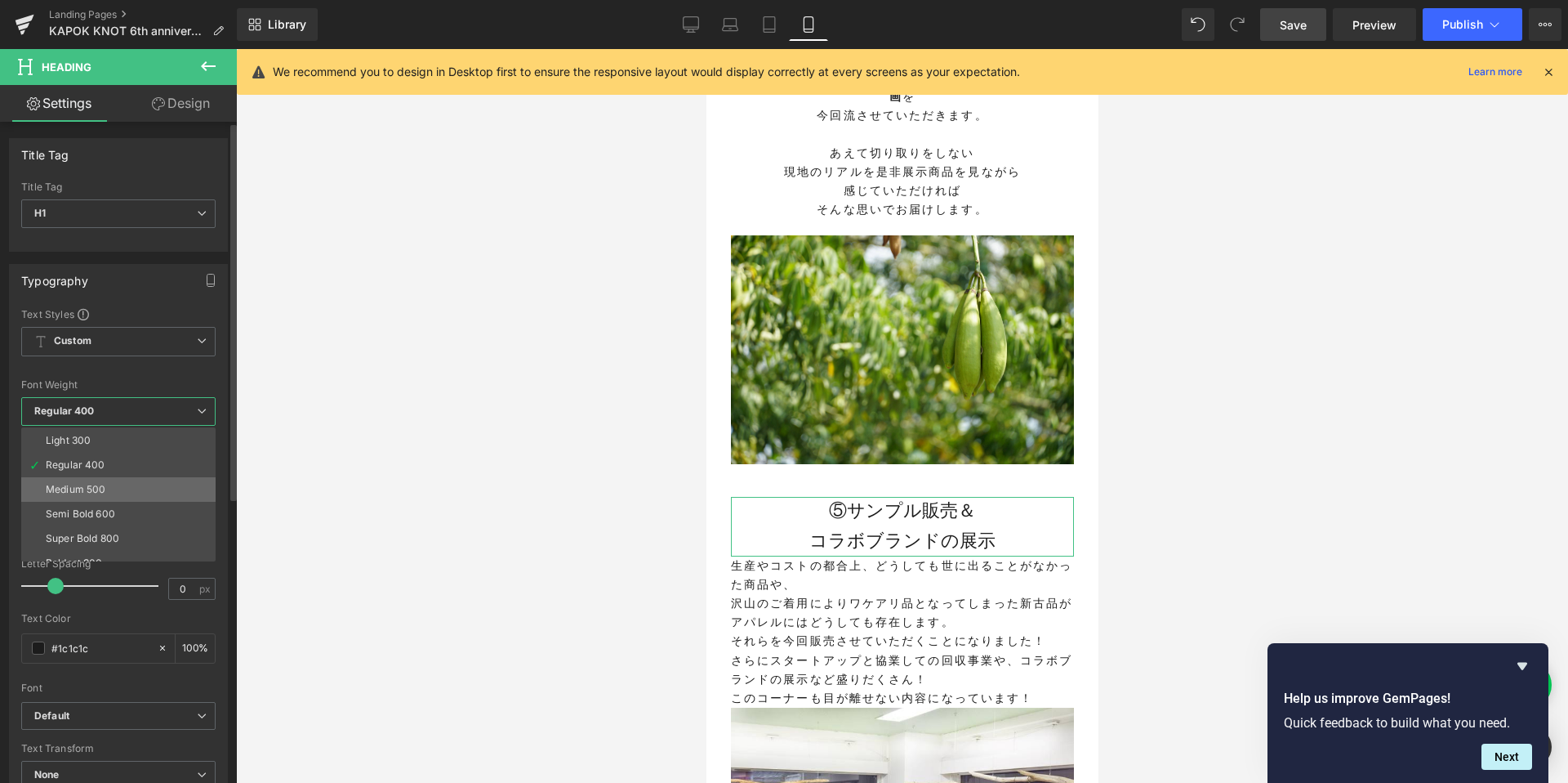
scroll to position [55, 0]
click at [119, 507] on li "Semi Bold 600" at bounding box center [122, 507] width 202 height 25
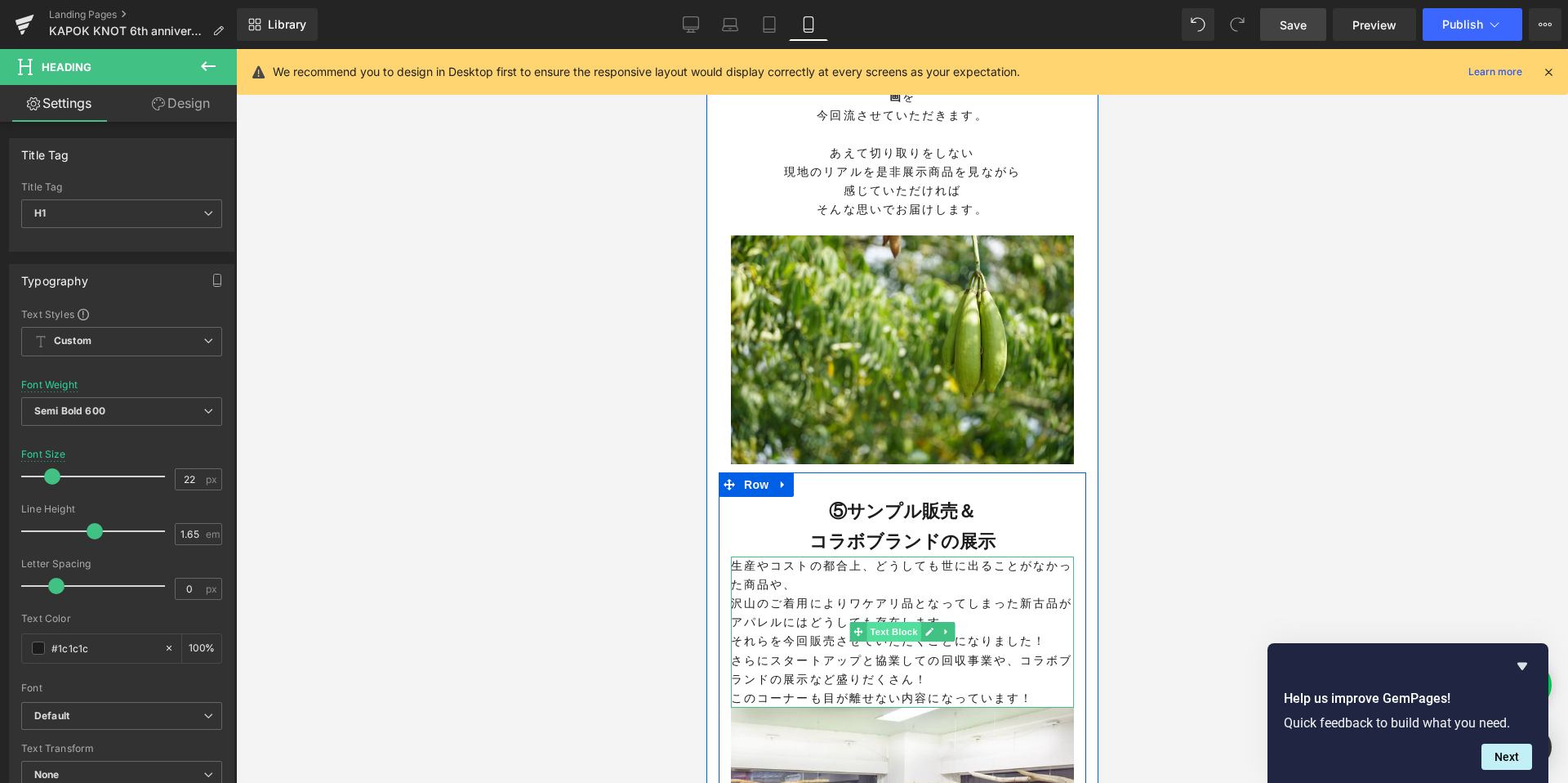
click at [899, 622] on span "Text Block" at bounding box center [893, 631] width 54 height 20
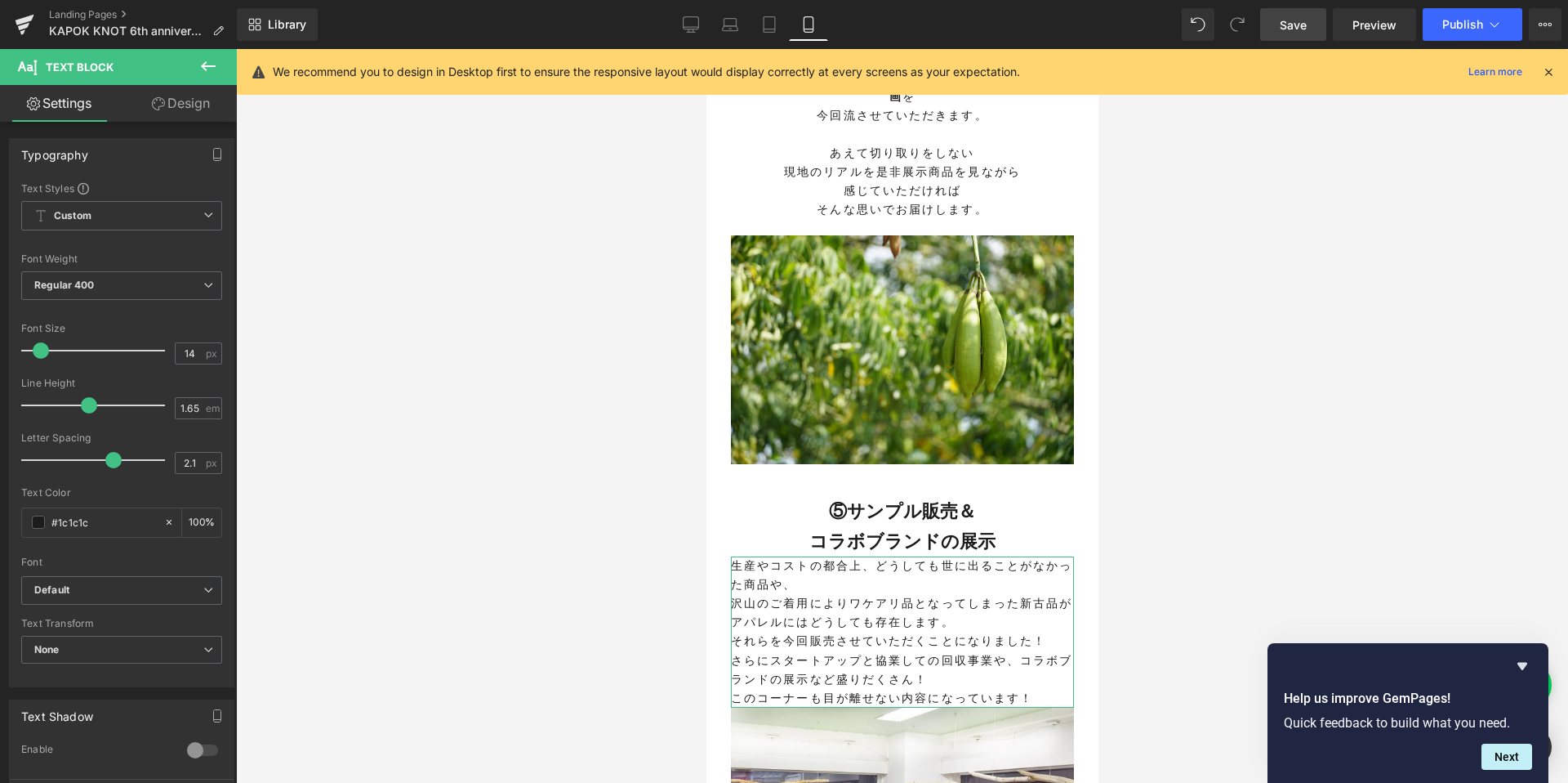
click at [173, 96] on link "Design" at bounding box center [181, 103] width 118 height 37
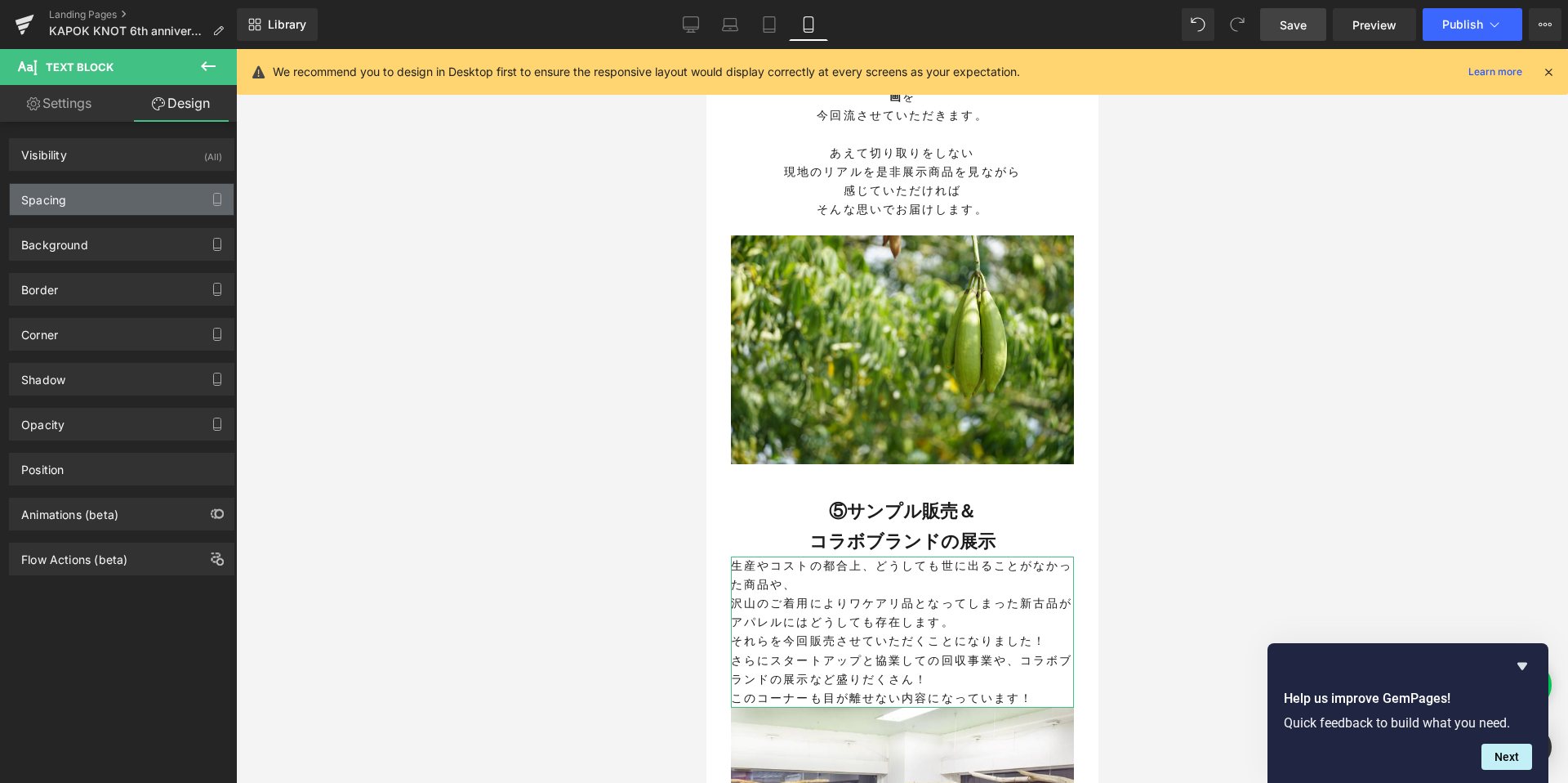
click at [100, 207] on div "Spacing" at bounding box center [121, 199] width 224 height 31
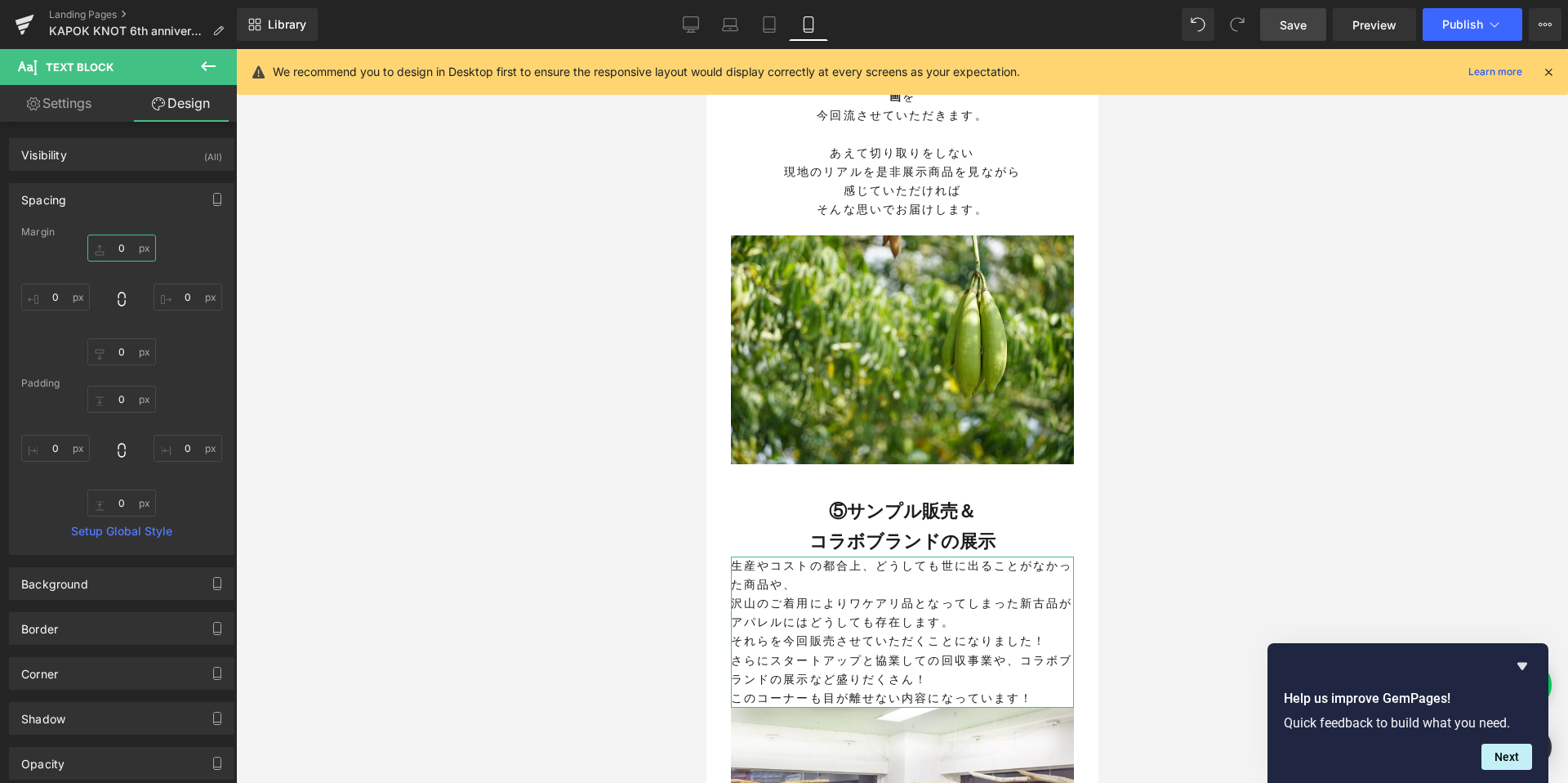
click at [121, 252] on input "0" at bounding box center [122, 247] width 69 height 27
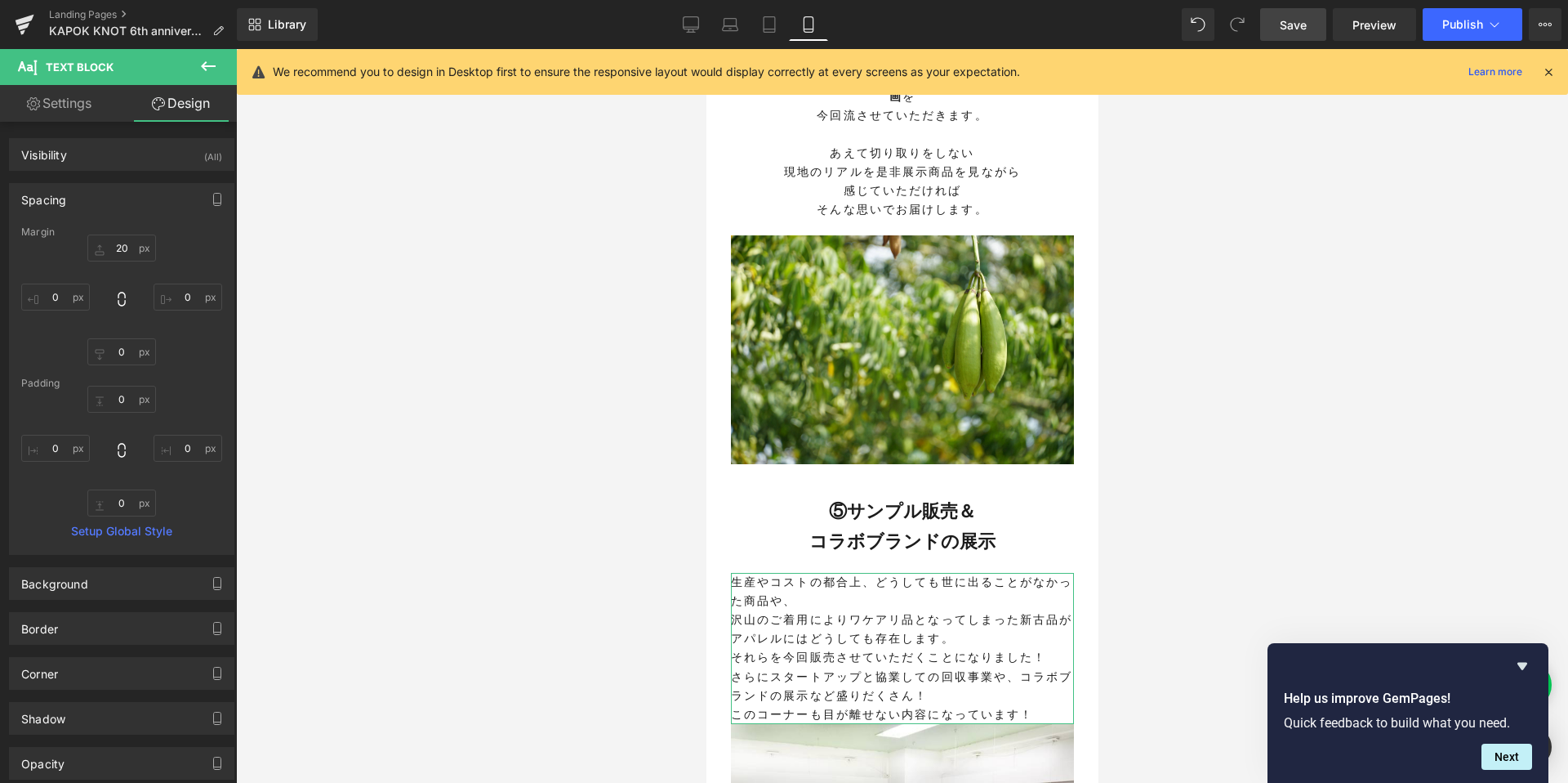
click at [133, 367] on div "Margin 20 20 0px 0 0px 0 0px 0 Padding 0px 0 0px 0 0px 0 0px 0 Setup Global Sty…" at bounding box center [121, 391] width 224 height 328
click at [120, 355] on input "0" at bounding box center [122, 351] width 69 height 27
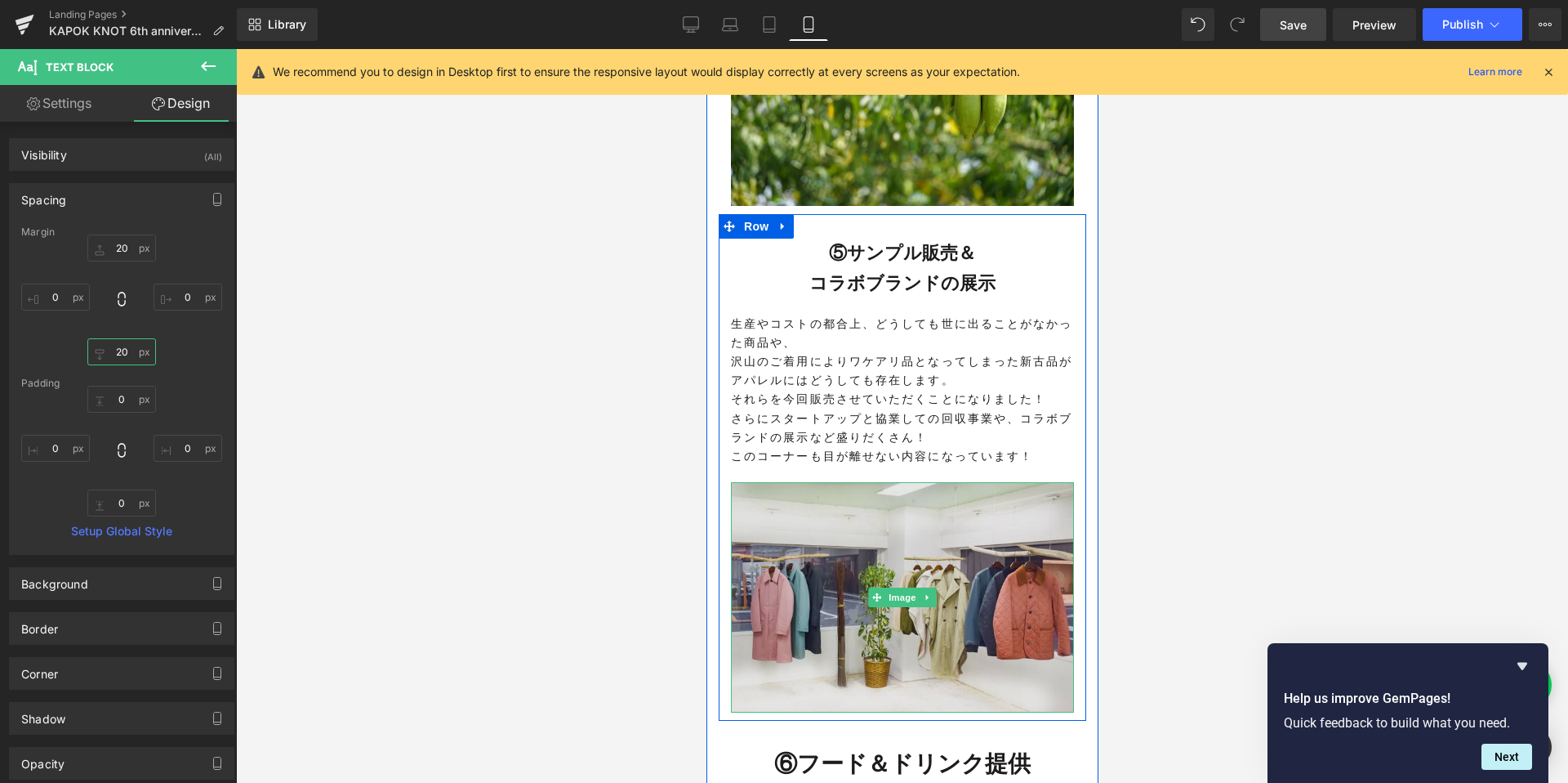
scroll to position [3421, 0]
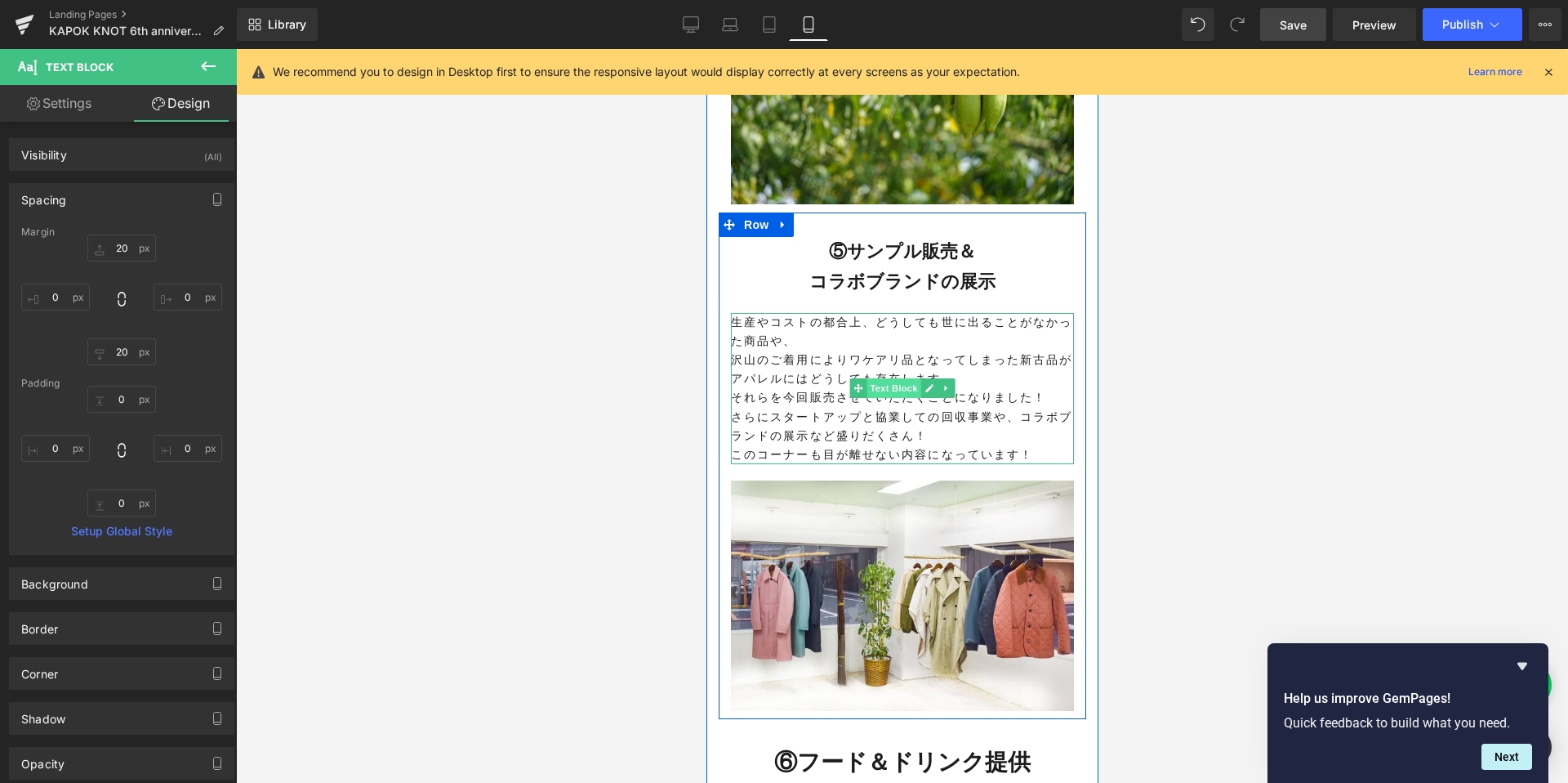
click at [893, 379] on span "Text Block" at bounding box center [893, 388] width 54 height 20
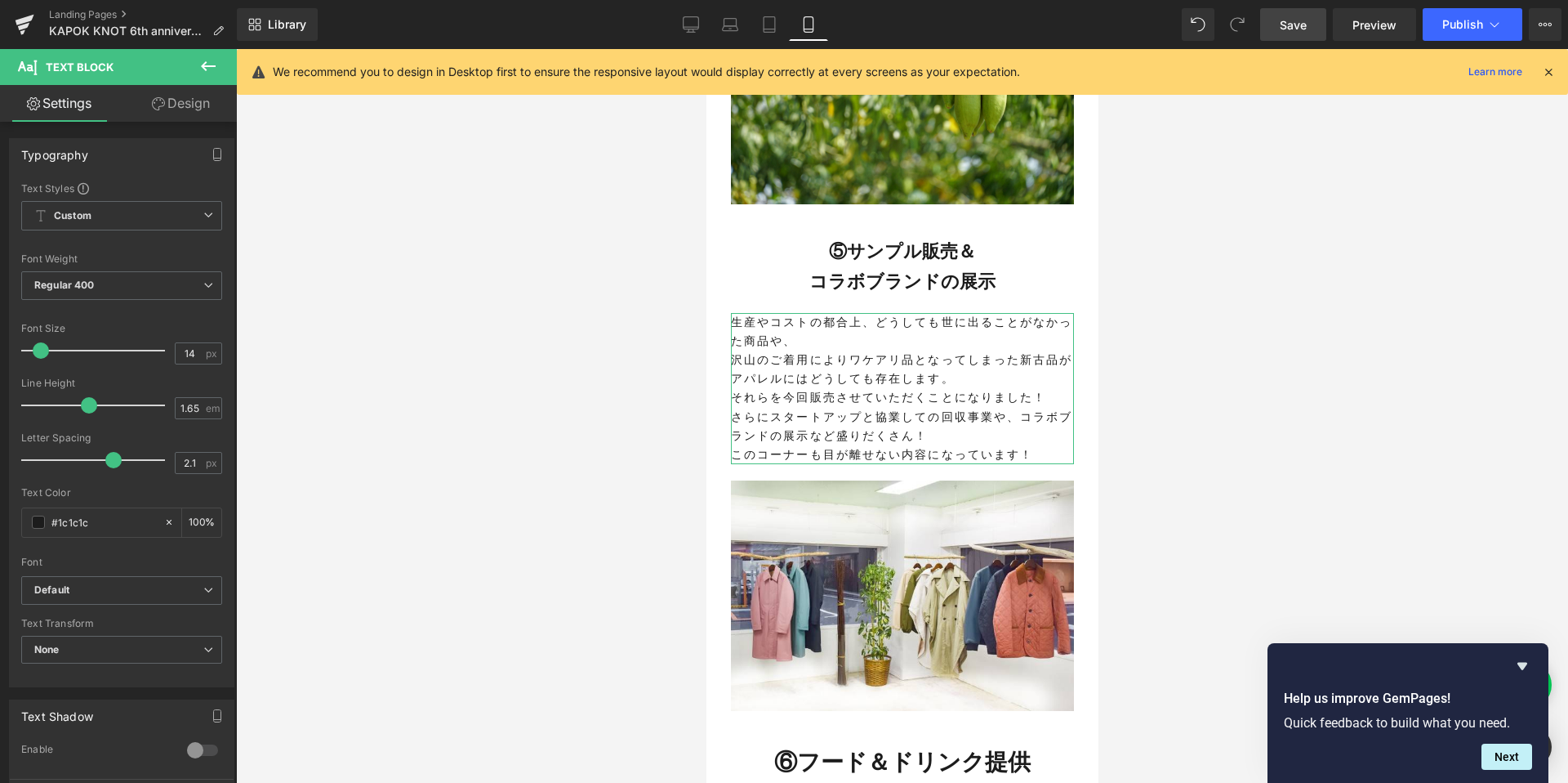
click at [185, 119] on link "Design" at bounding box center [181, 103] width 118 height 37
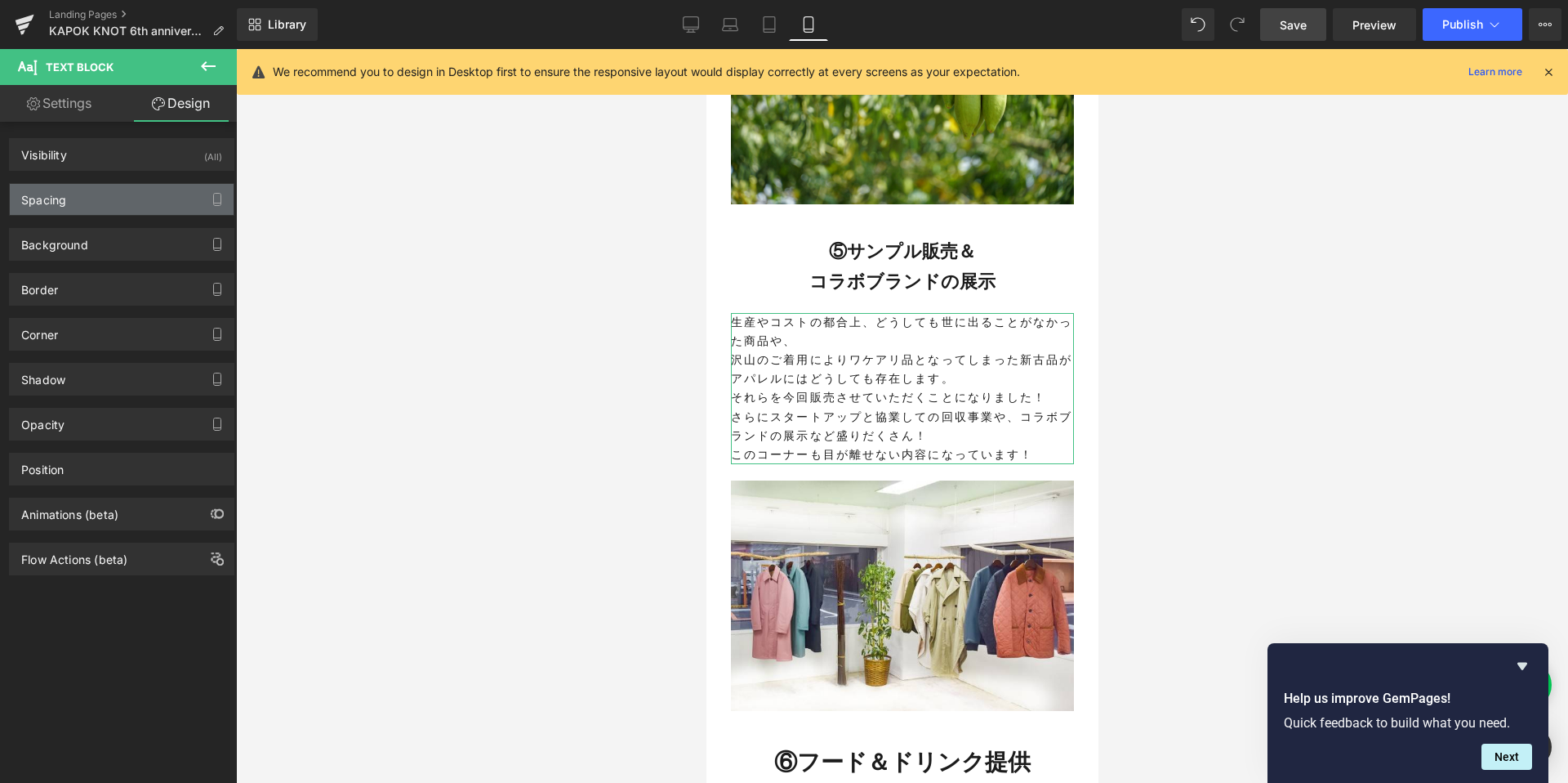
click at [118, 213] on div "Spacing" at bounding box center [121, 199] width 224 height 31
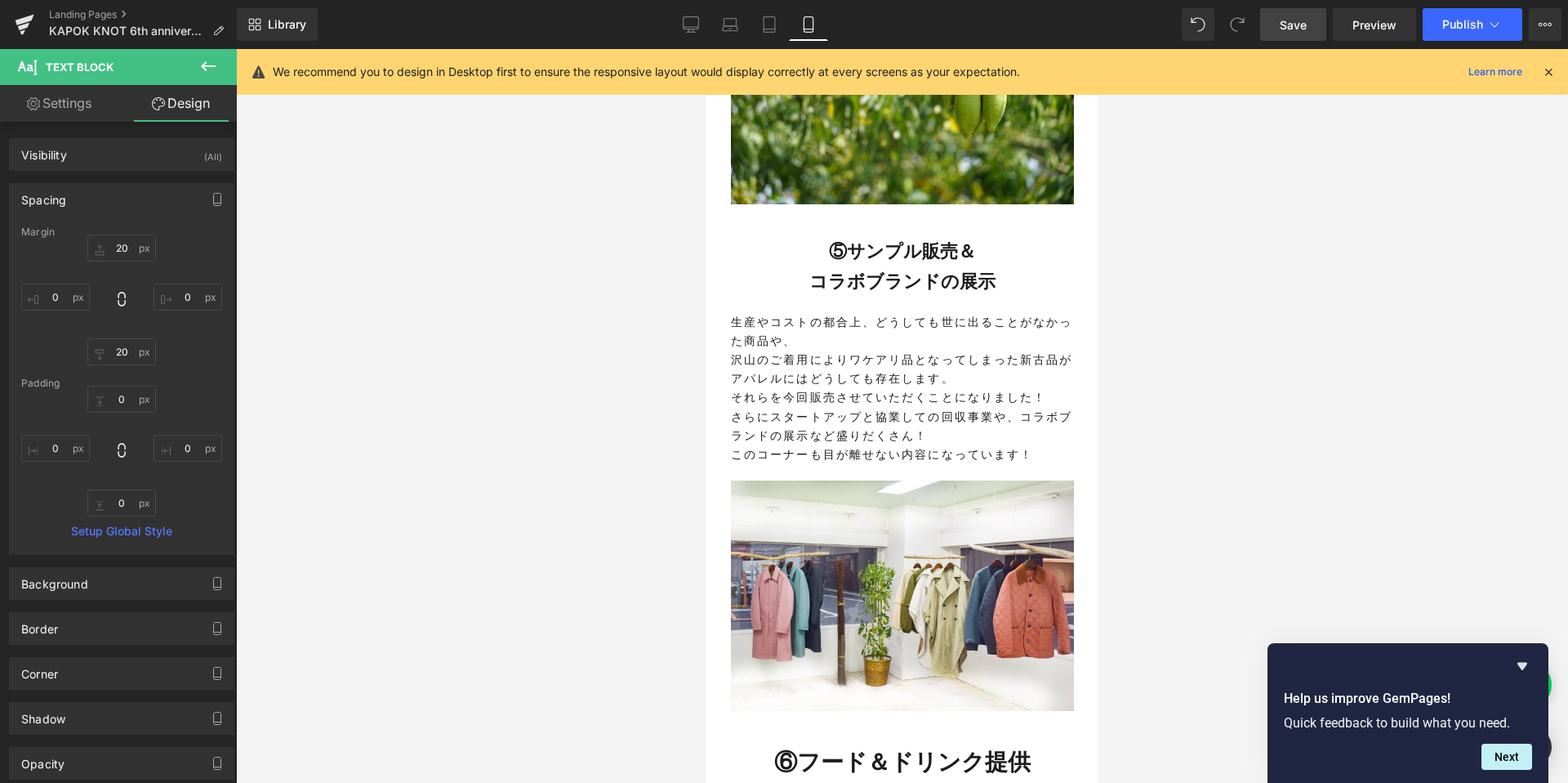
click at [484, 446] on div at bounding box center [902, 416] width 1332 height 733
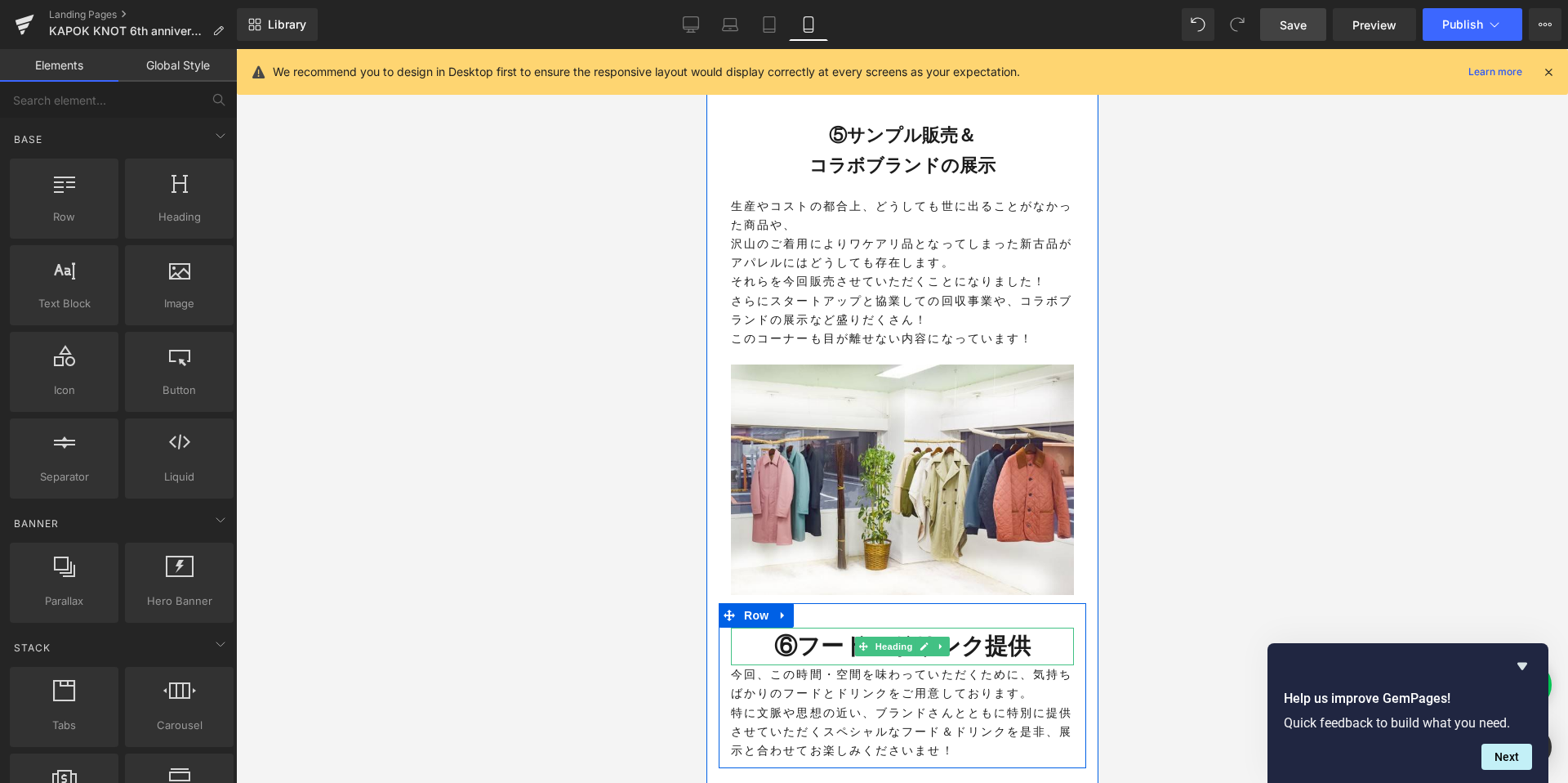
scroll to position [3663, 0]
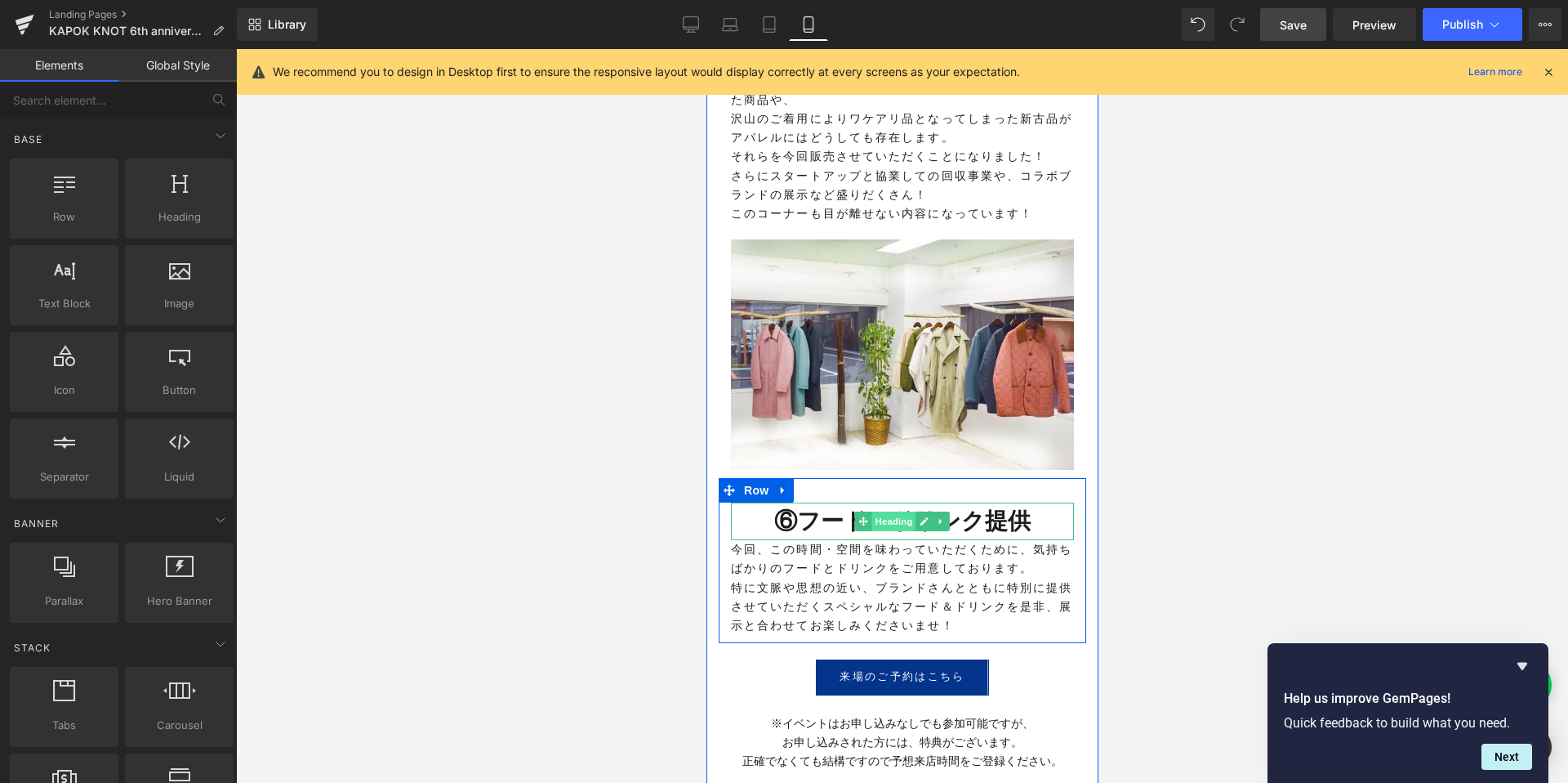
click at [885, 512] on span "Heading" at bounding box center [893, 521] width 44 height 20
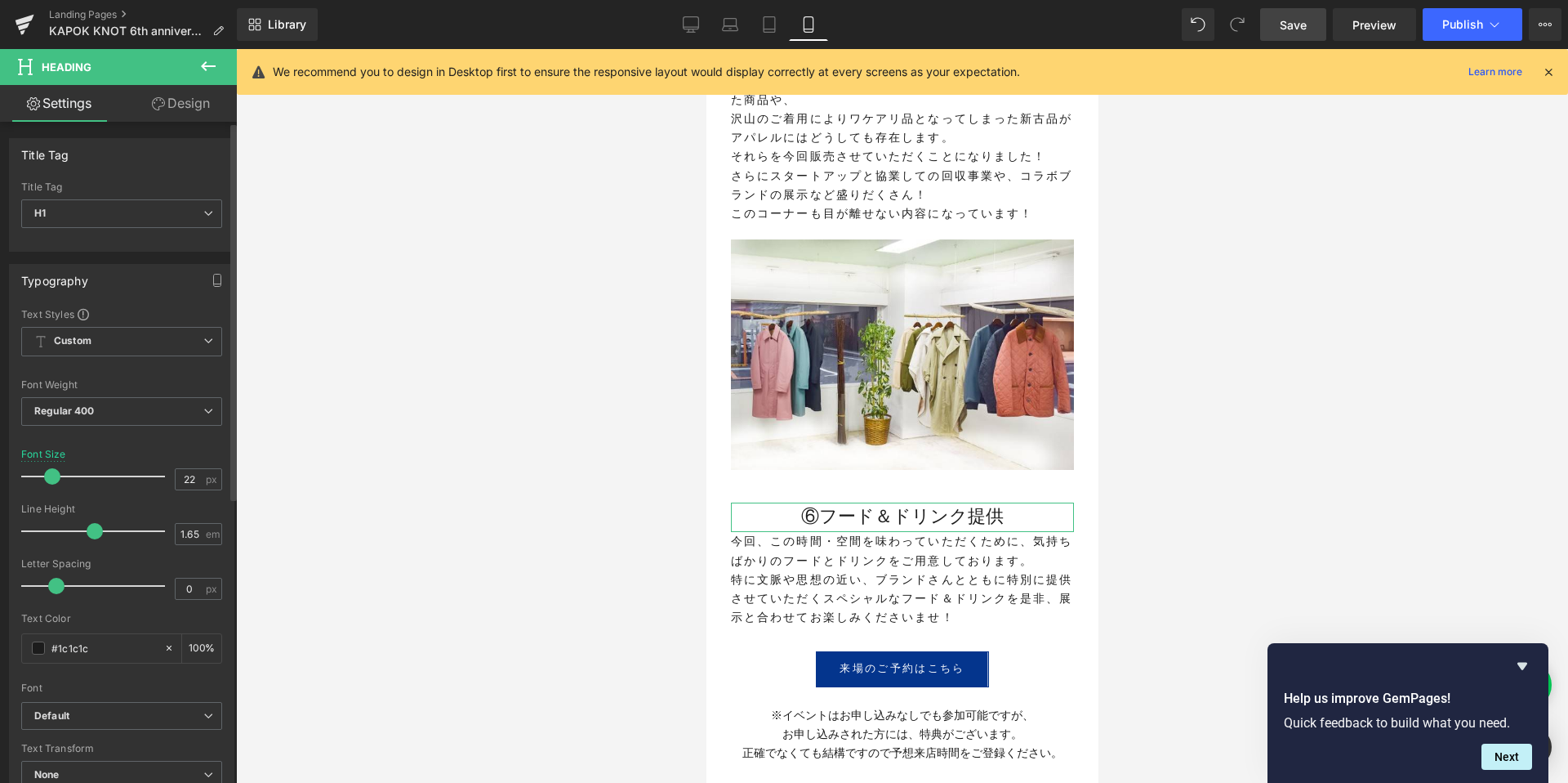
click at [54, 476] on span at bounding box center [51, 476] width 16 height 16
click at [105, 422] on span "Regular 400" at bounding box center [122, 410] width 201 height 28
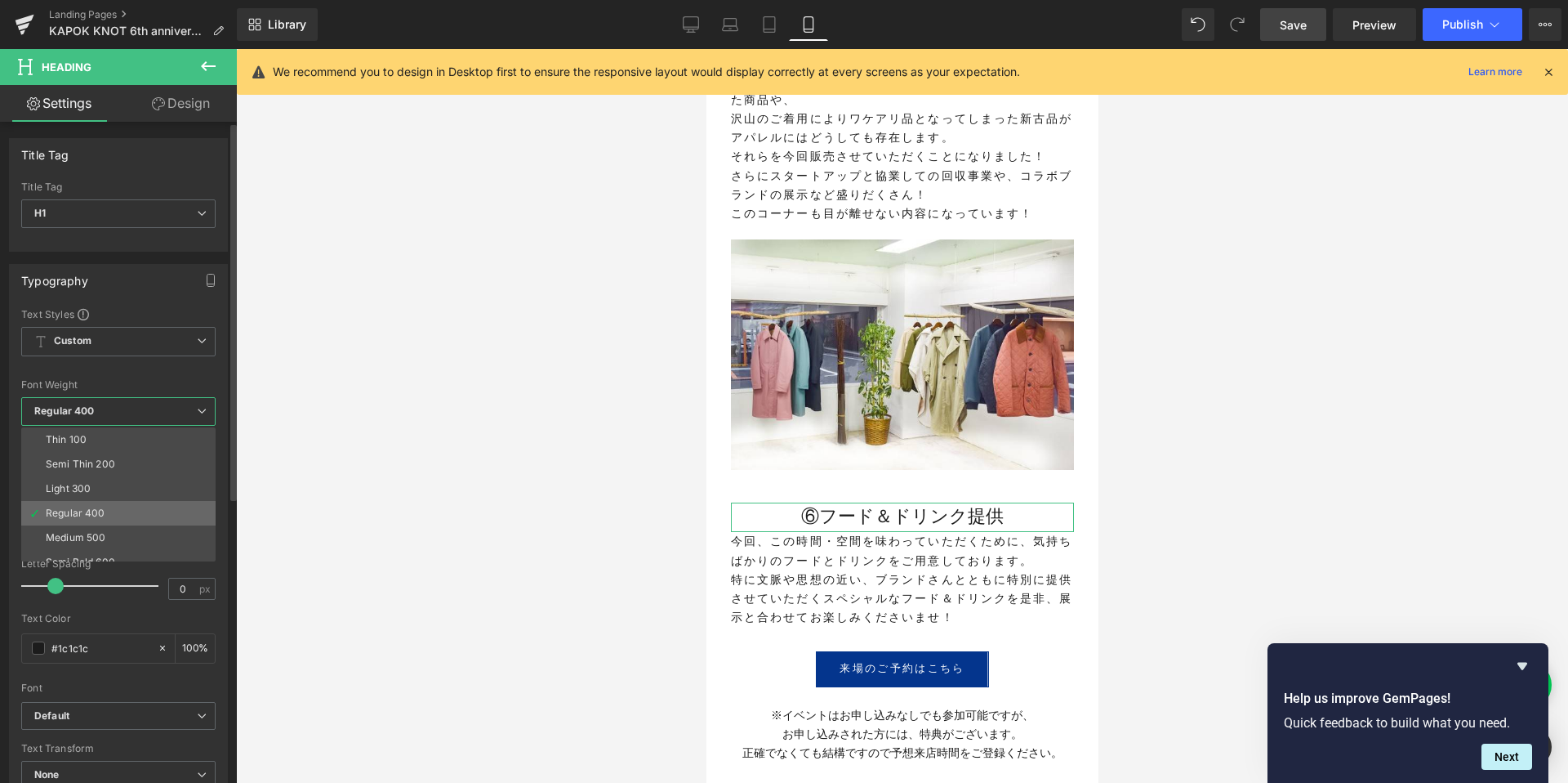
scroll to position [24, 0]
click at [124, 529] on li "Semi Bold 600" at bounding box center [122, 538] width 202 height 25
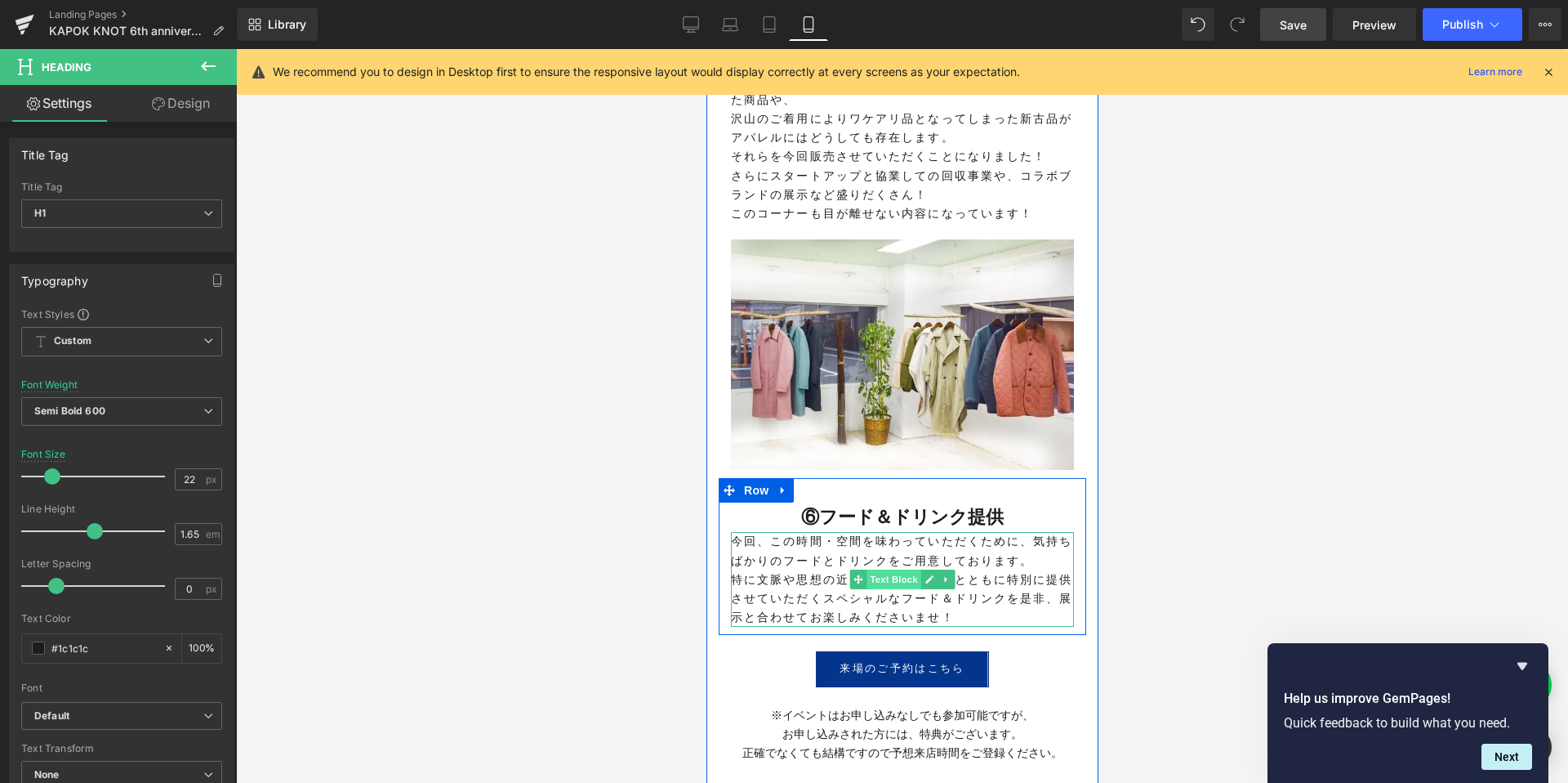
click at [884, 569] on span "Text Block" at bounding box center [893, 579] width 54 height 20
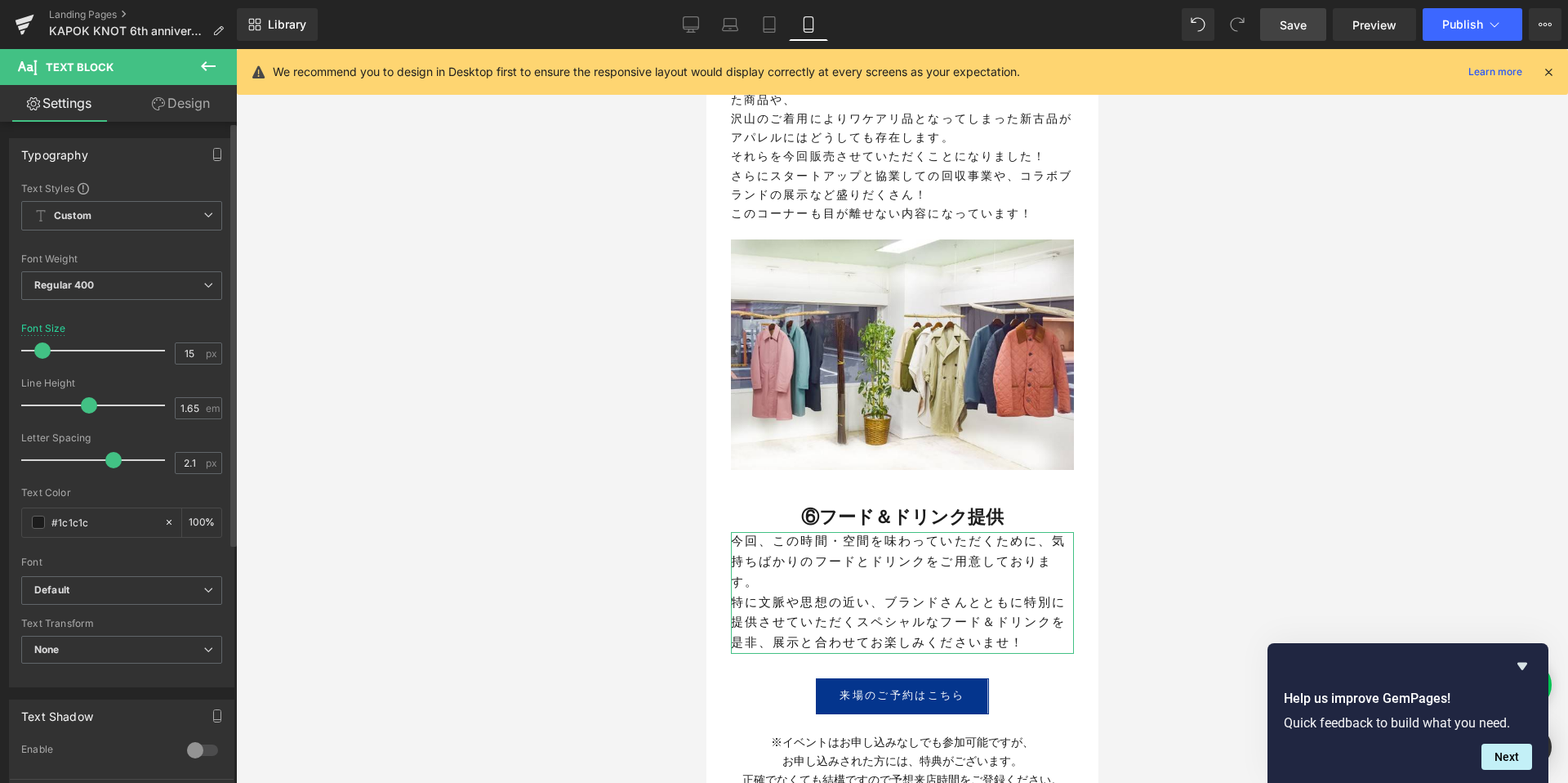
click at [38, 351] on span at bounding box center [42, 350] width 16 height 16
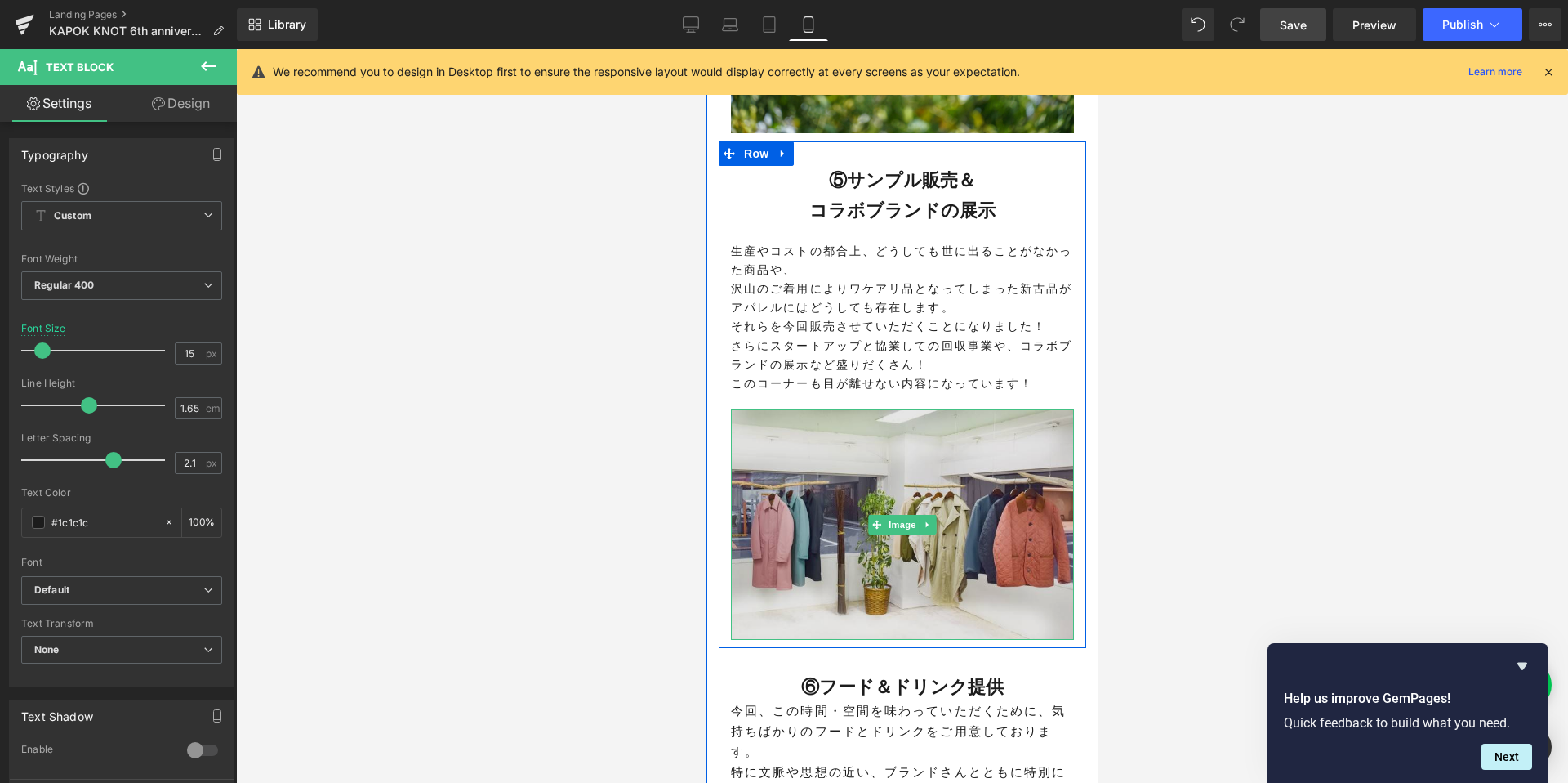
scroll to position [3491, 0]
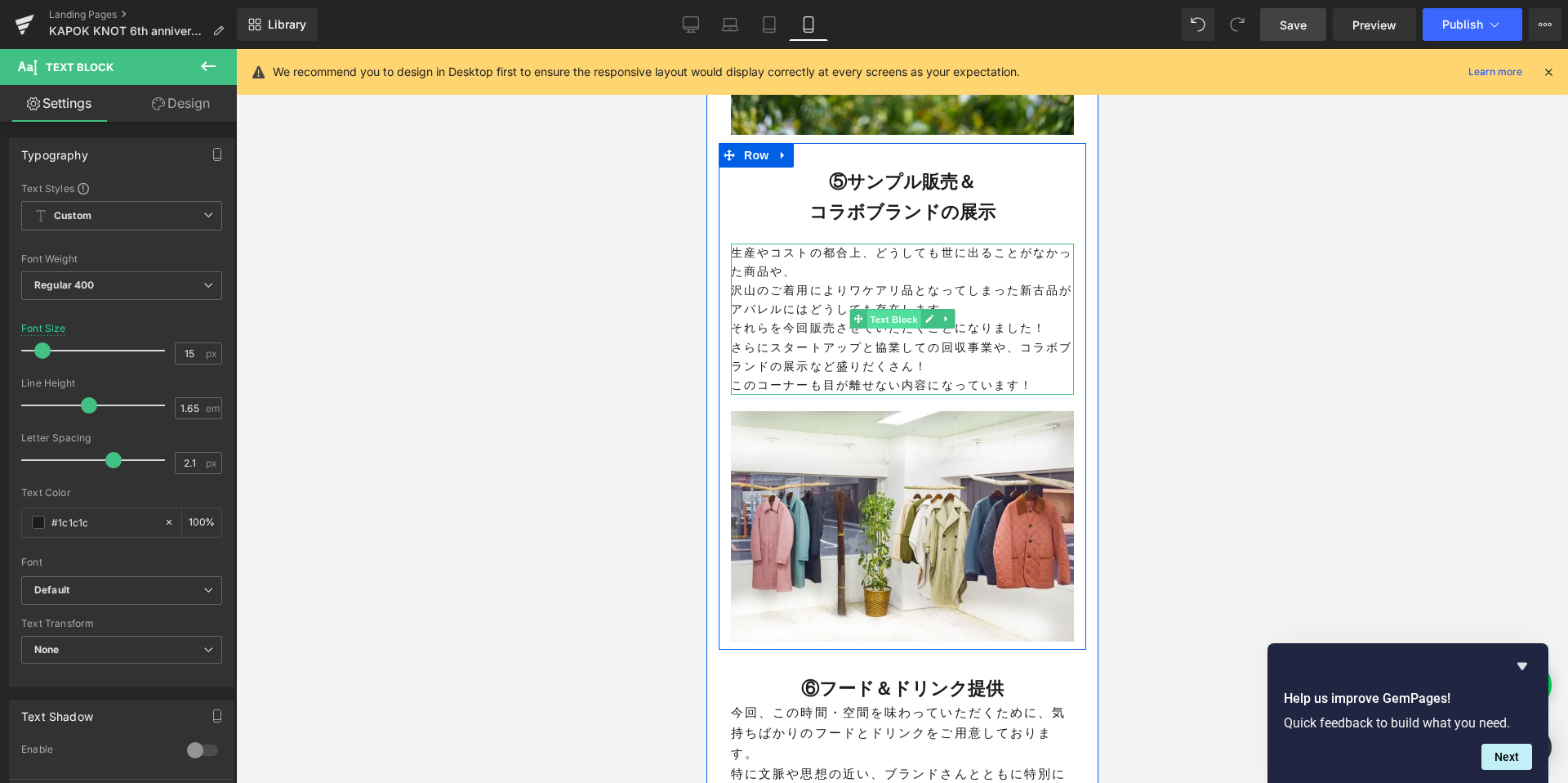
click at [884, 310] on span "Text Block" at bounding box center [893, 319] width 54 height 20
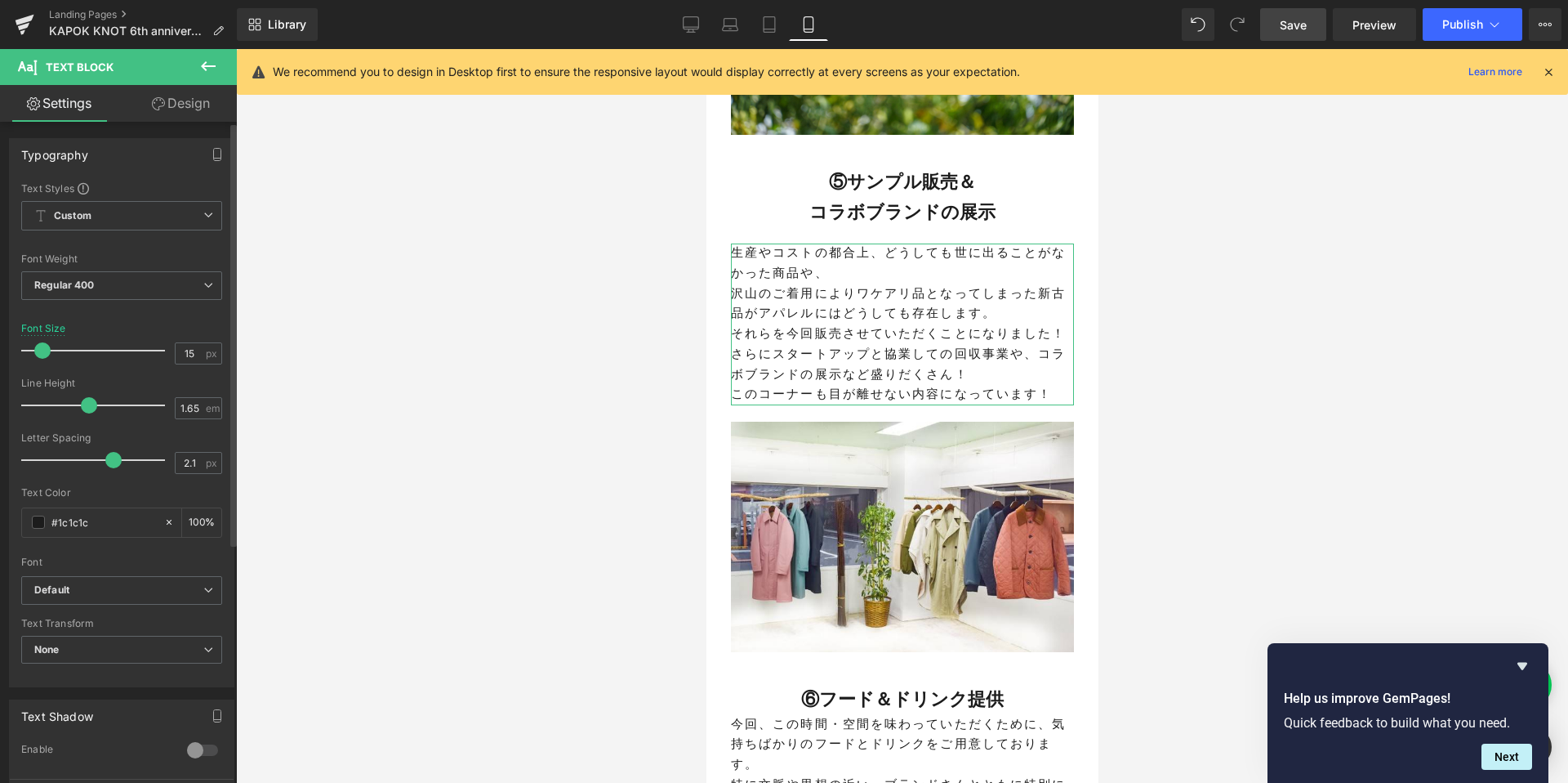
click at [41, 351] on span at bounding box center [42, 350] width 16 height 16
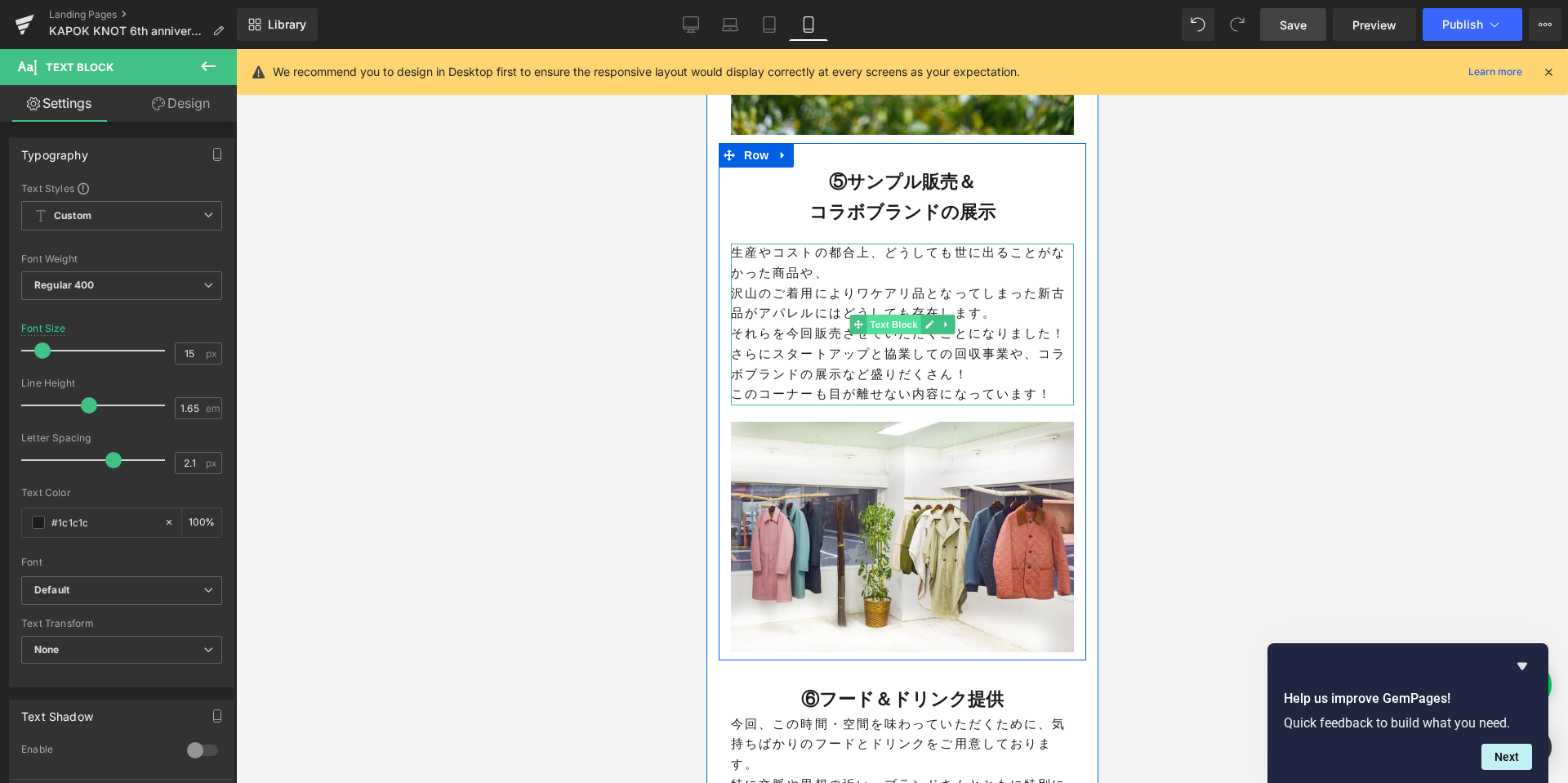
click at [887, 314] on span "Text Block" at bounding box center [893, 324] width 54 height 20
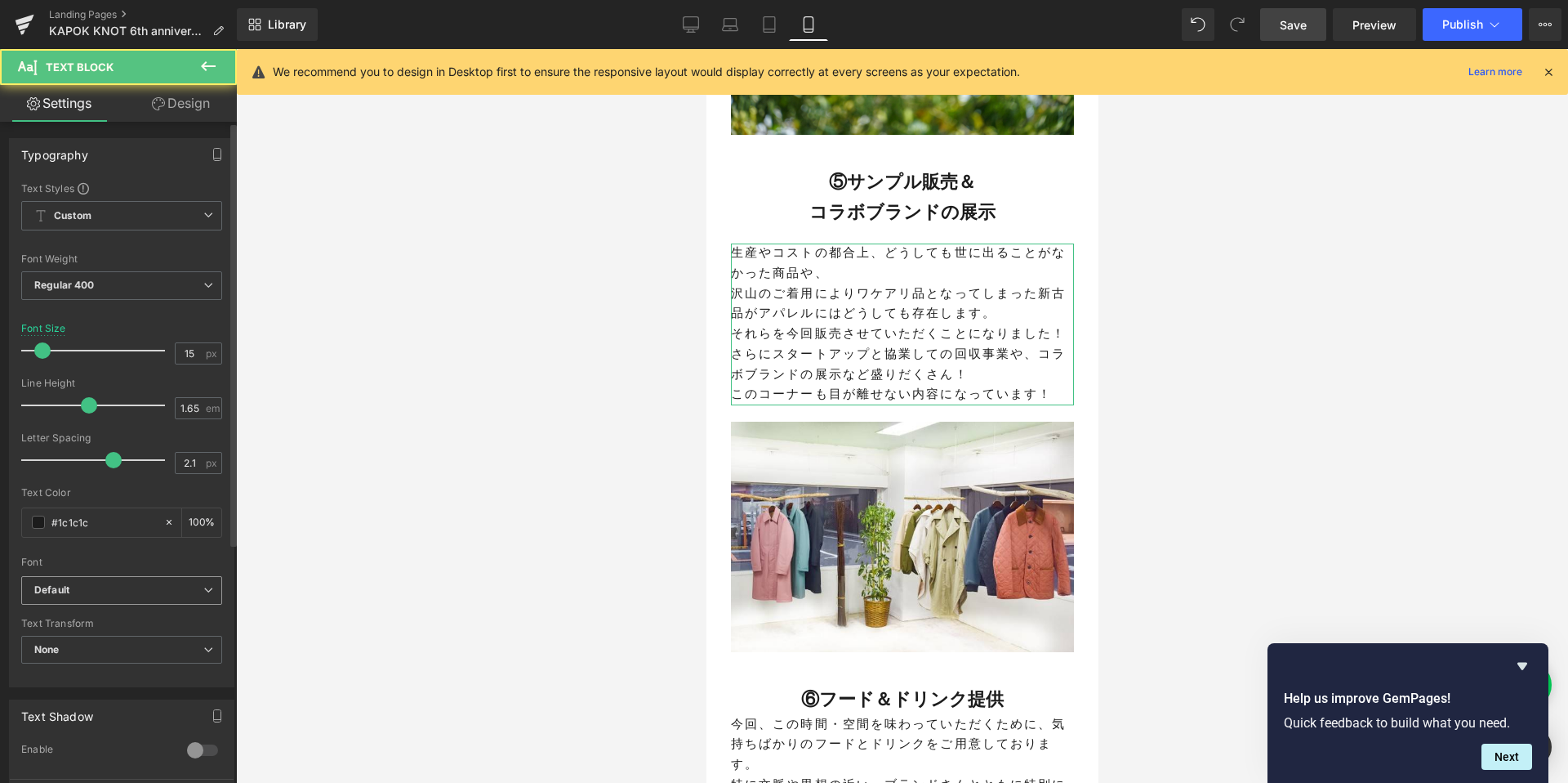
scroll to position [243, 0]
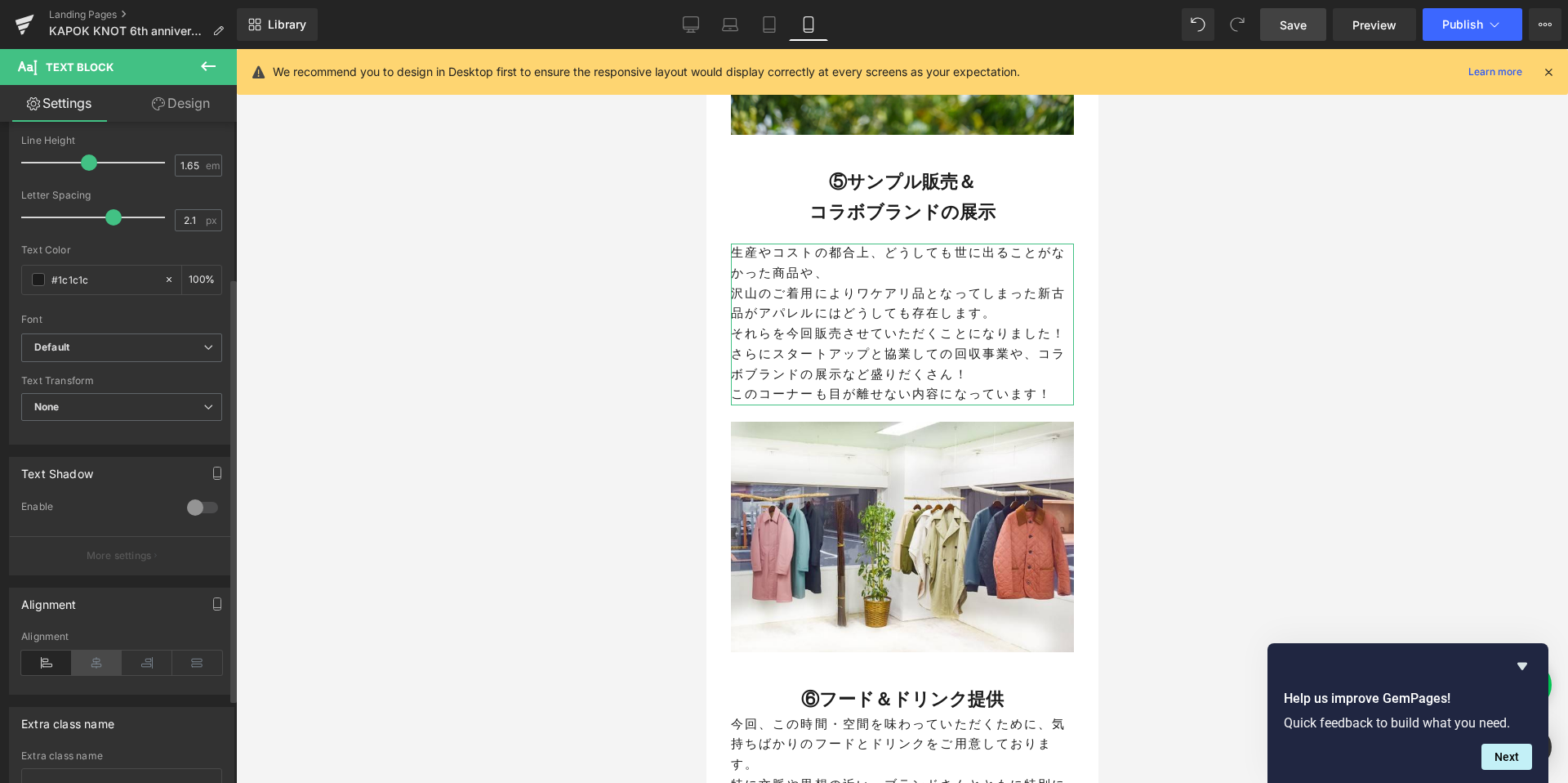
click at [92, 660] on icon at bounding box center [97, 662] width 51 height 25
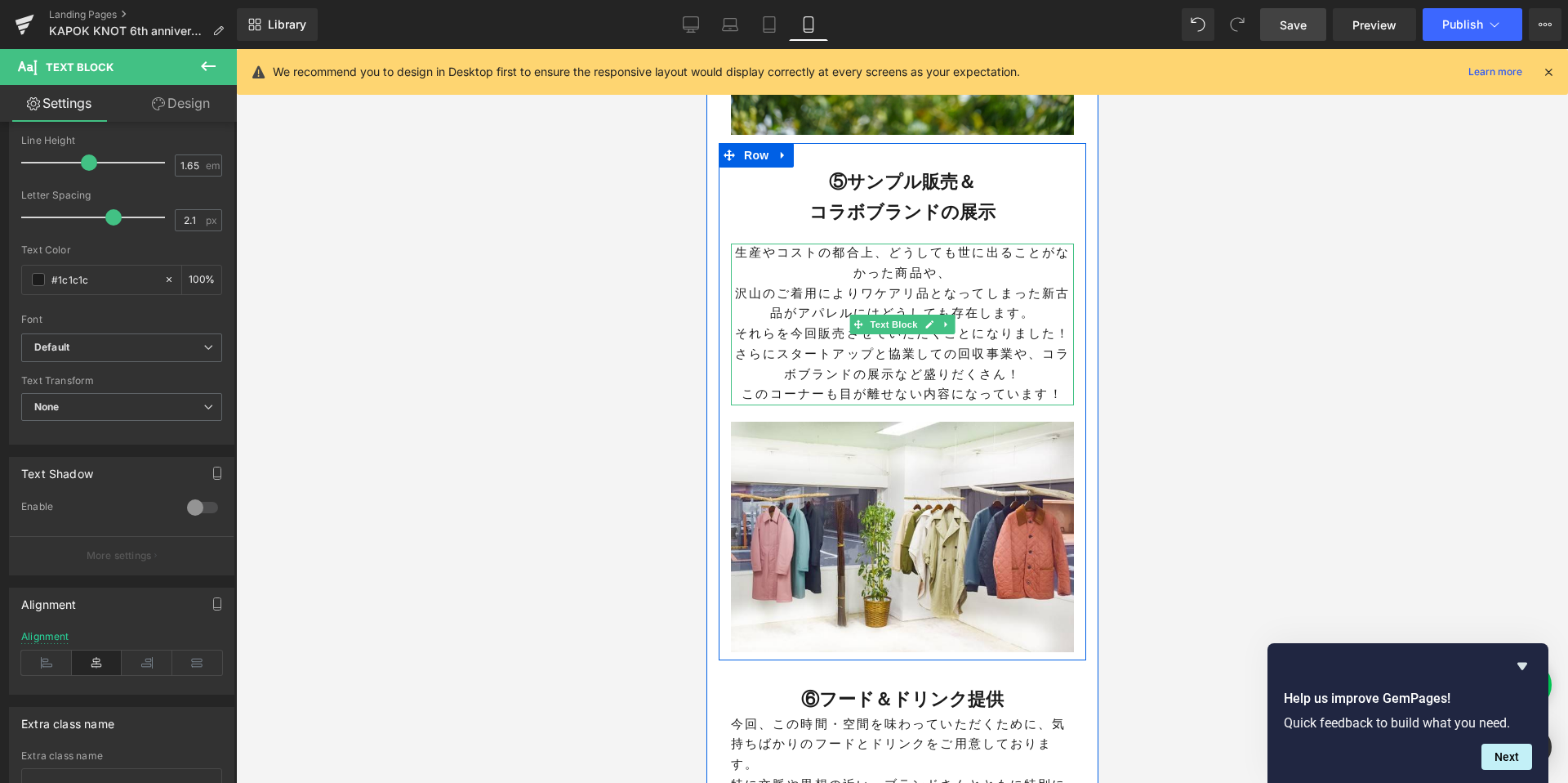
click at [878, 244] on p "生産やコストの都合上、どうしても世に出ることがなかった商品や、" at bounding box center [902, 264] width 343 height 41
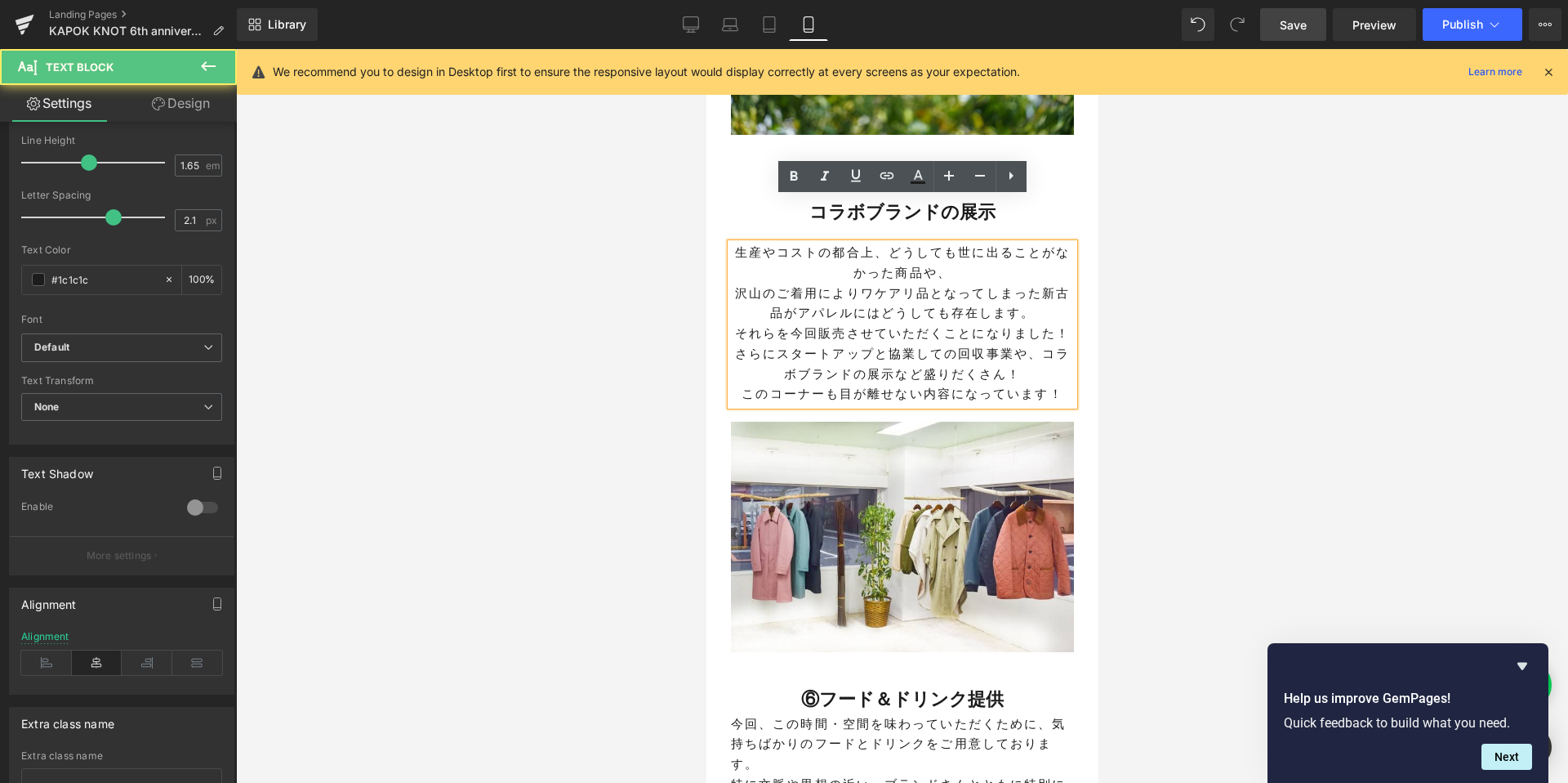
click at [892, 244] on p "生産やコストの都合上、どうしても世に出ることがなかった商品や、" at bounding box center [902, 264] width 343 height 41
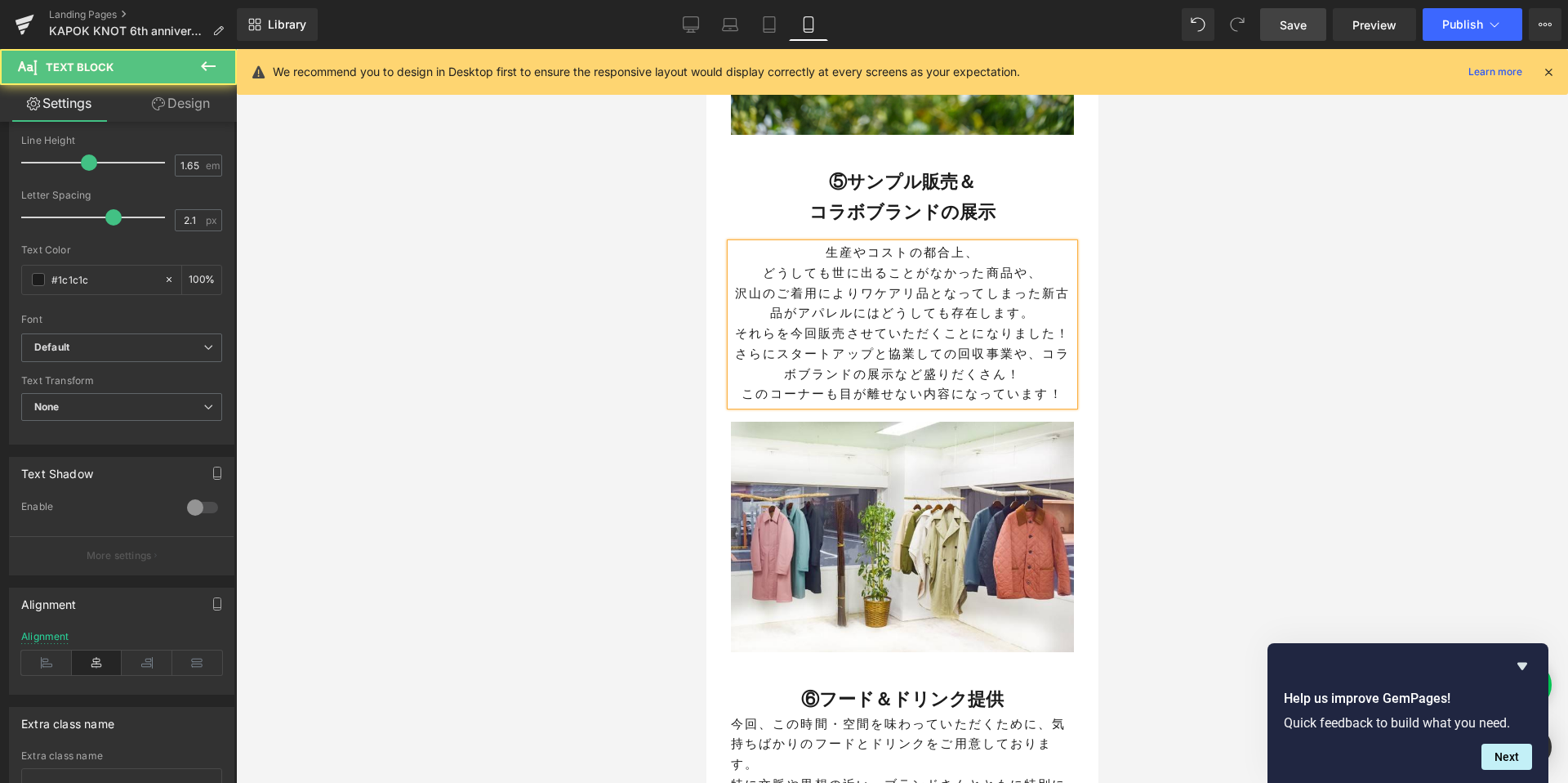
click at [1044, 264] on p "どうしても世に出ることがなかった商品や、" at bounding box center [902, 274] width 343 height 21
click at [946, 284] on p "沢山のご着用によりワケアリ品となってしまった新古品がアパレルにはどうしても存在します。" at bounding box center [902, 305] width 343 height 41
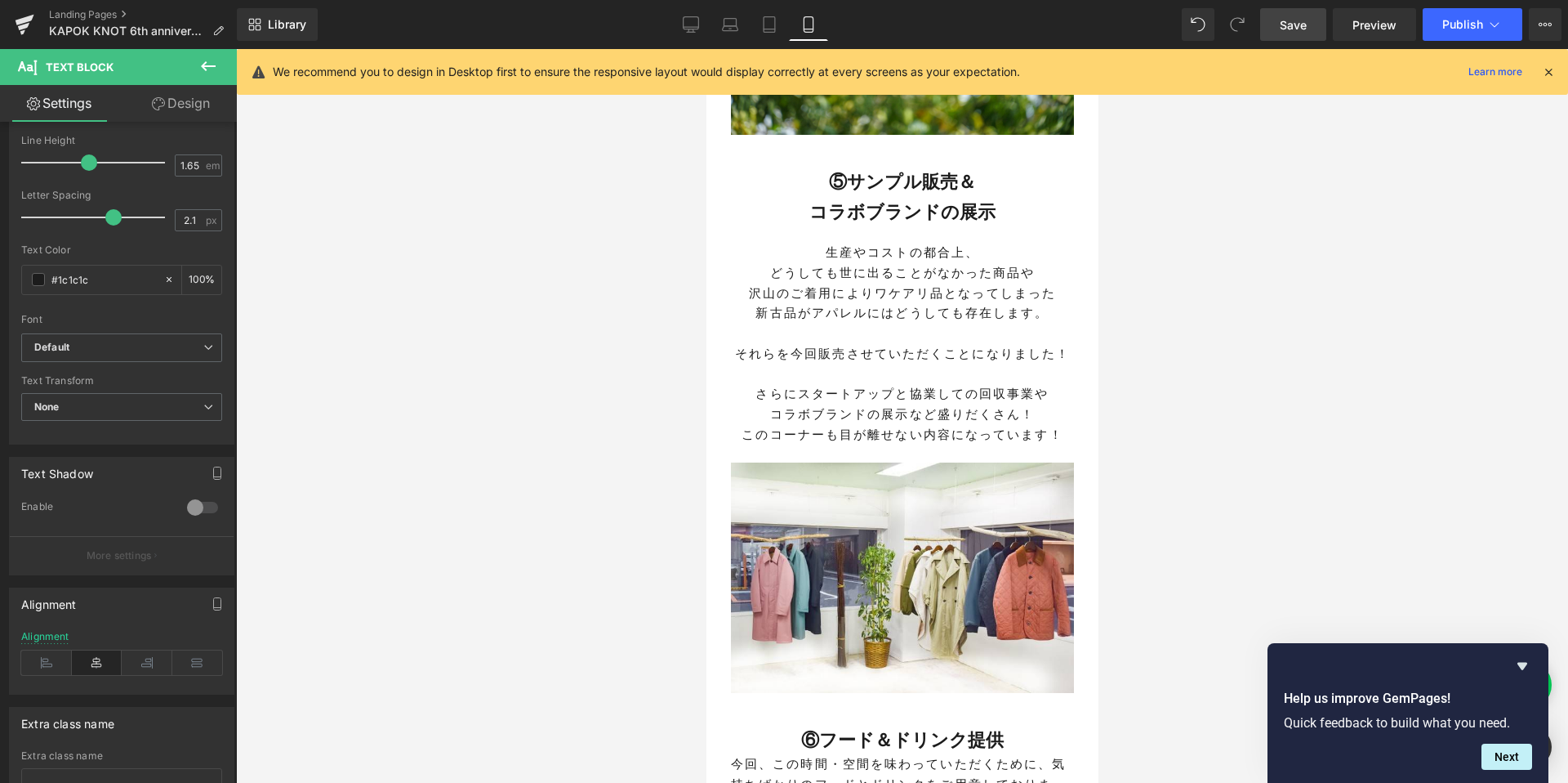
click at [1298, 352] on div at bounding box center [902, 416] width 1332 height 733
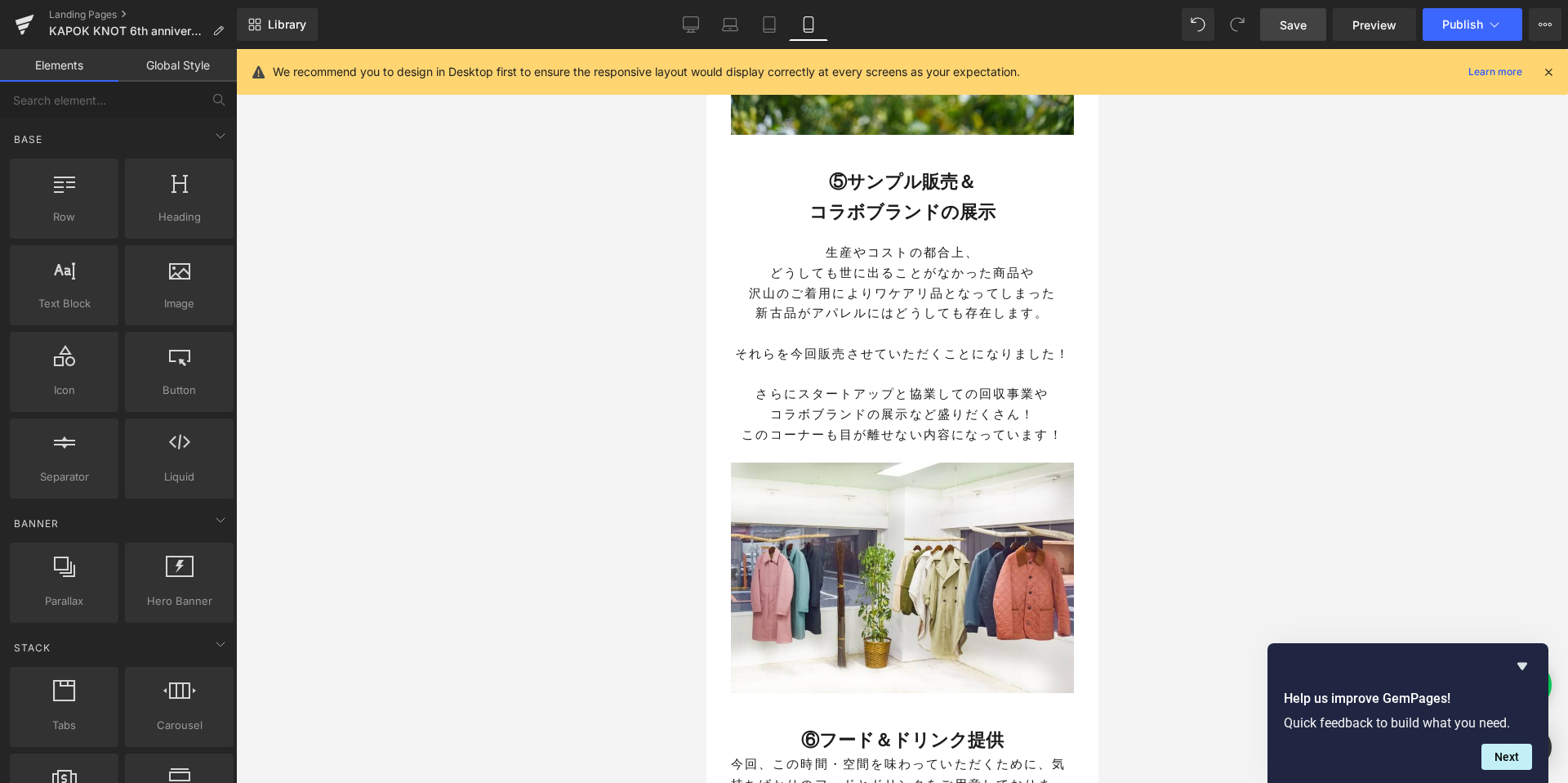
click at [818, 365] on p at bounding box center [902, 375] width 343 height 21
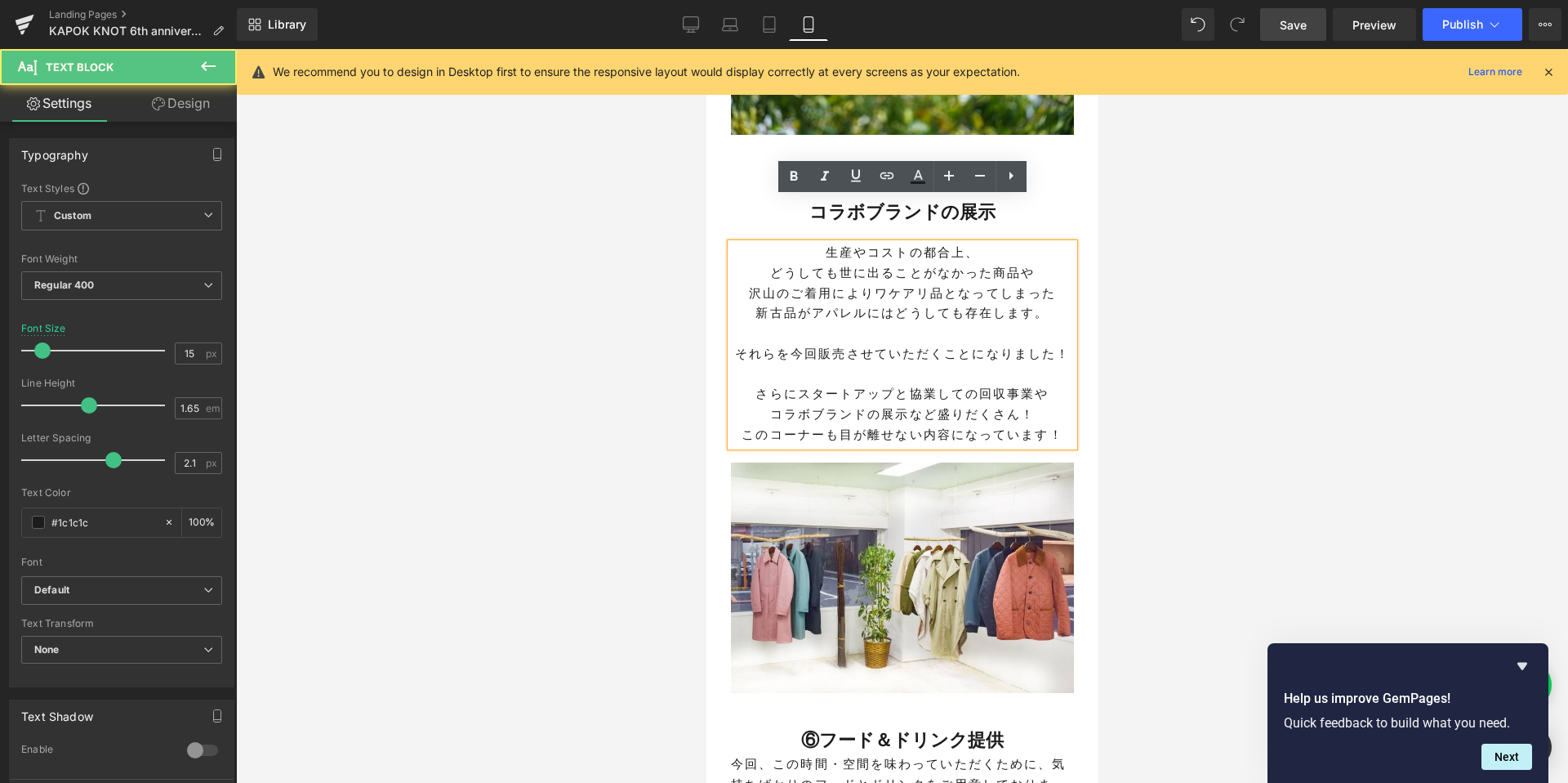
click at [787, 304] on p "新古品がアパレルにはどうしても存在します。" at bounding box center [902, 314] width 343 height 21
drag, startPoint x: 875, startPoint y: 249, endPoint x: 938, endPoint y: 249, distance: 63.0
click at [938, 284] on p "沢山のご着用によりワケアリ品となってしまった" at bounding box center [902, 294] width 343 height 21
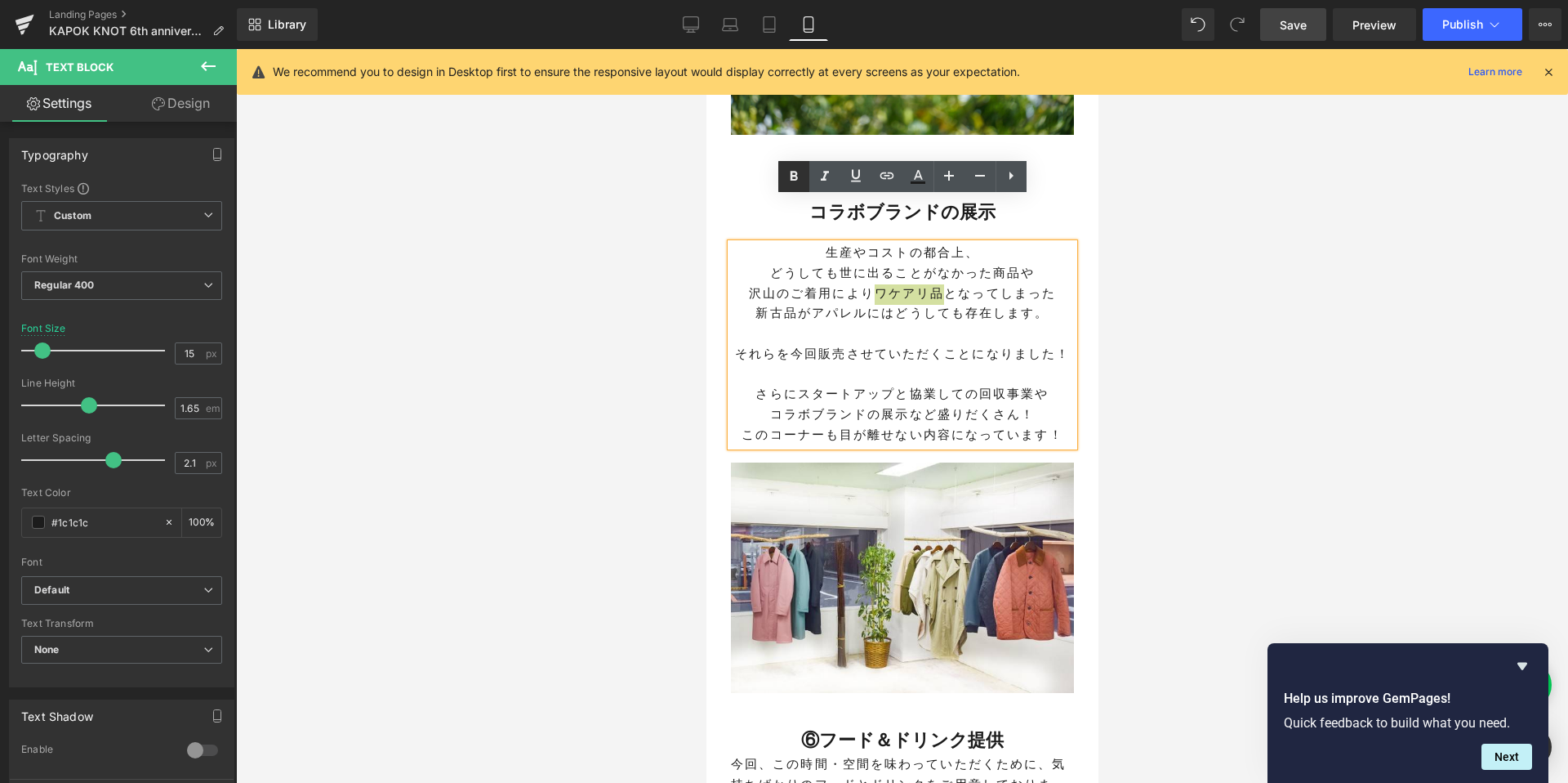
click at [793, 170] on icon at bounding box center [793, 176] width 20 height 20
click at [841, 385] on p "さらにスタートアップと協業しての回収事業や" at bounding box center [902, 396] width 343 height 21
drag, startPoint x: 771, startPoint y: 373, endPoint x: 911, endPoint y: 362, distance: 140.4
click at [911, 406] on p "コラボブランドの展示など盛りだくさん！" at bounding box center [902, 416] width 343 height 21
click at [796, 179] on icon at bounding box center [793, 176] width 8 height 9
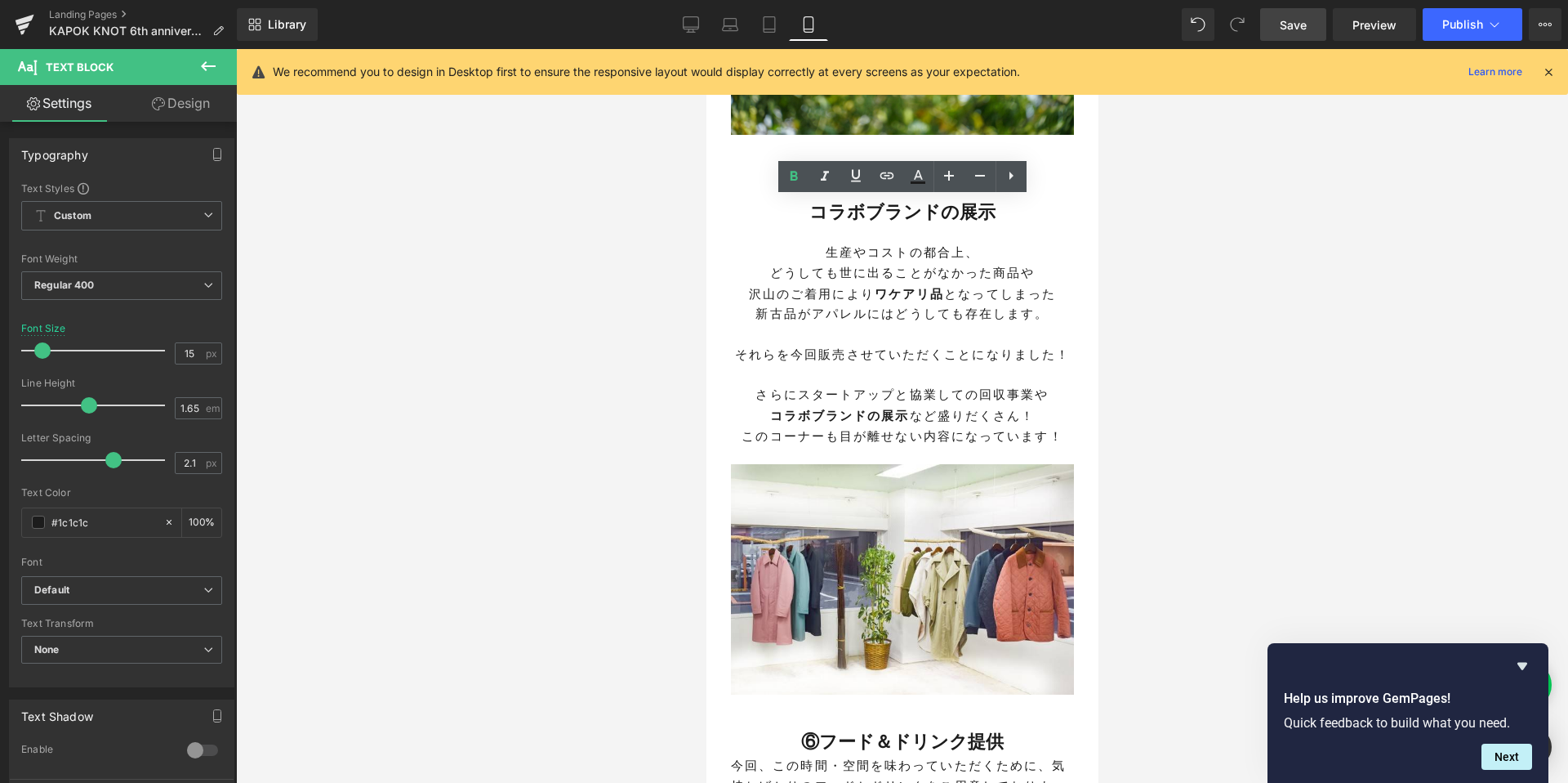
click at [1216, 382] on div at bounding box center [902, 416] width 1332 height 733
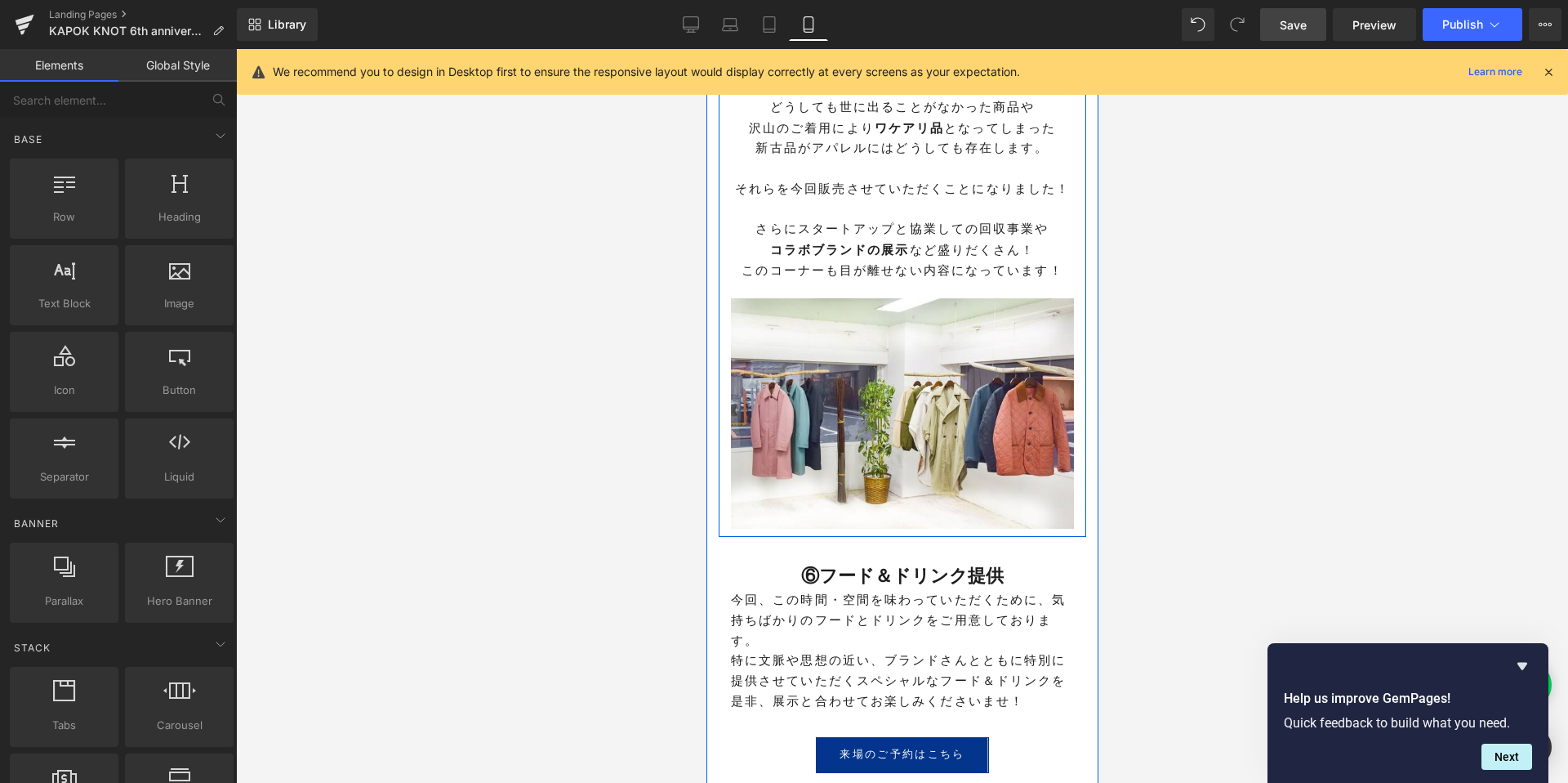
scroll to position [3676, 0]
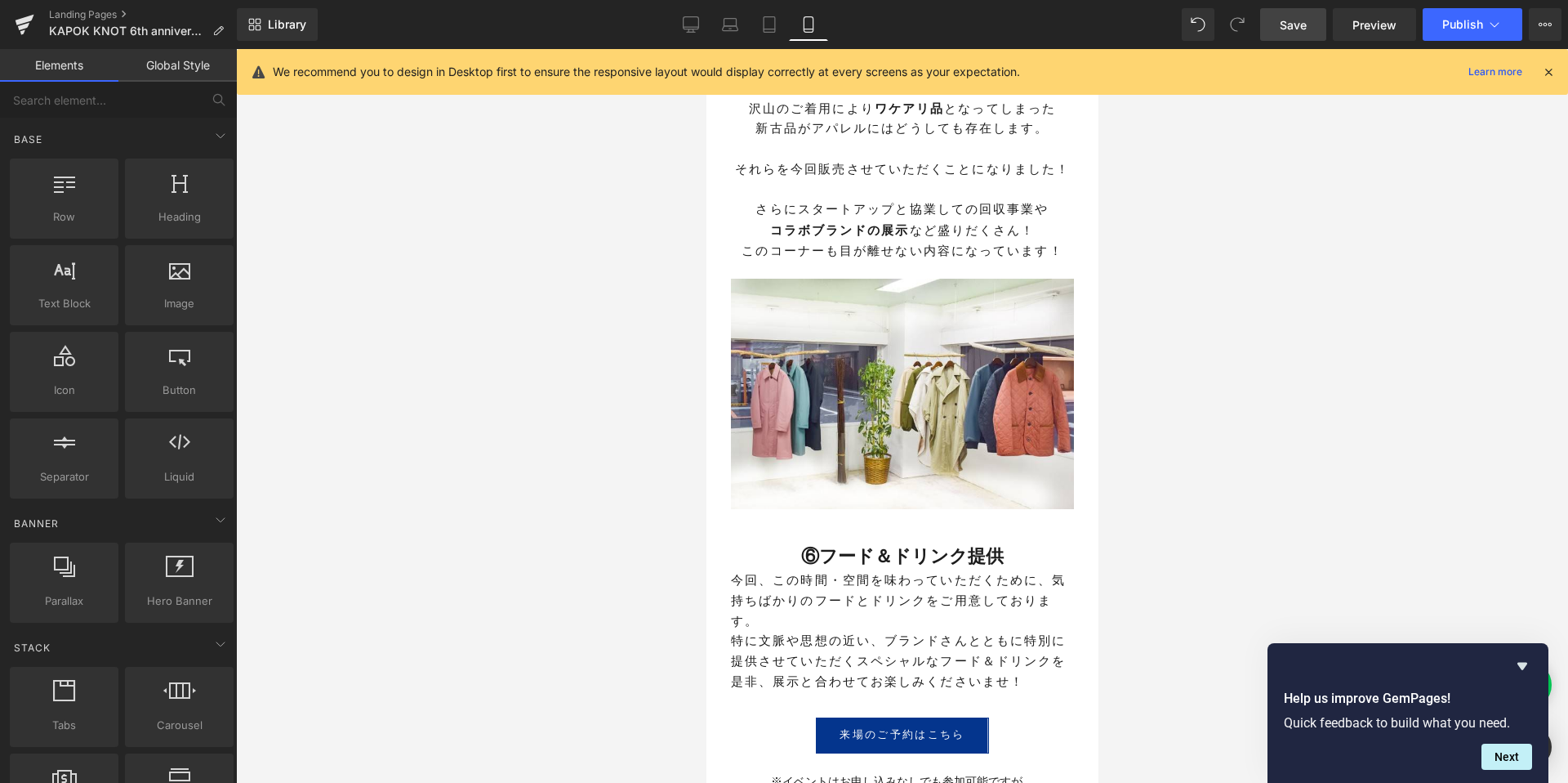
click at [661, 653] on div at bounding box center [902, 416] width 1332 height 733
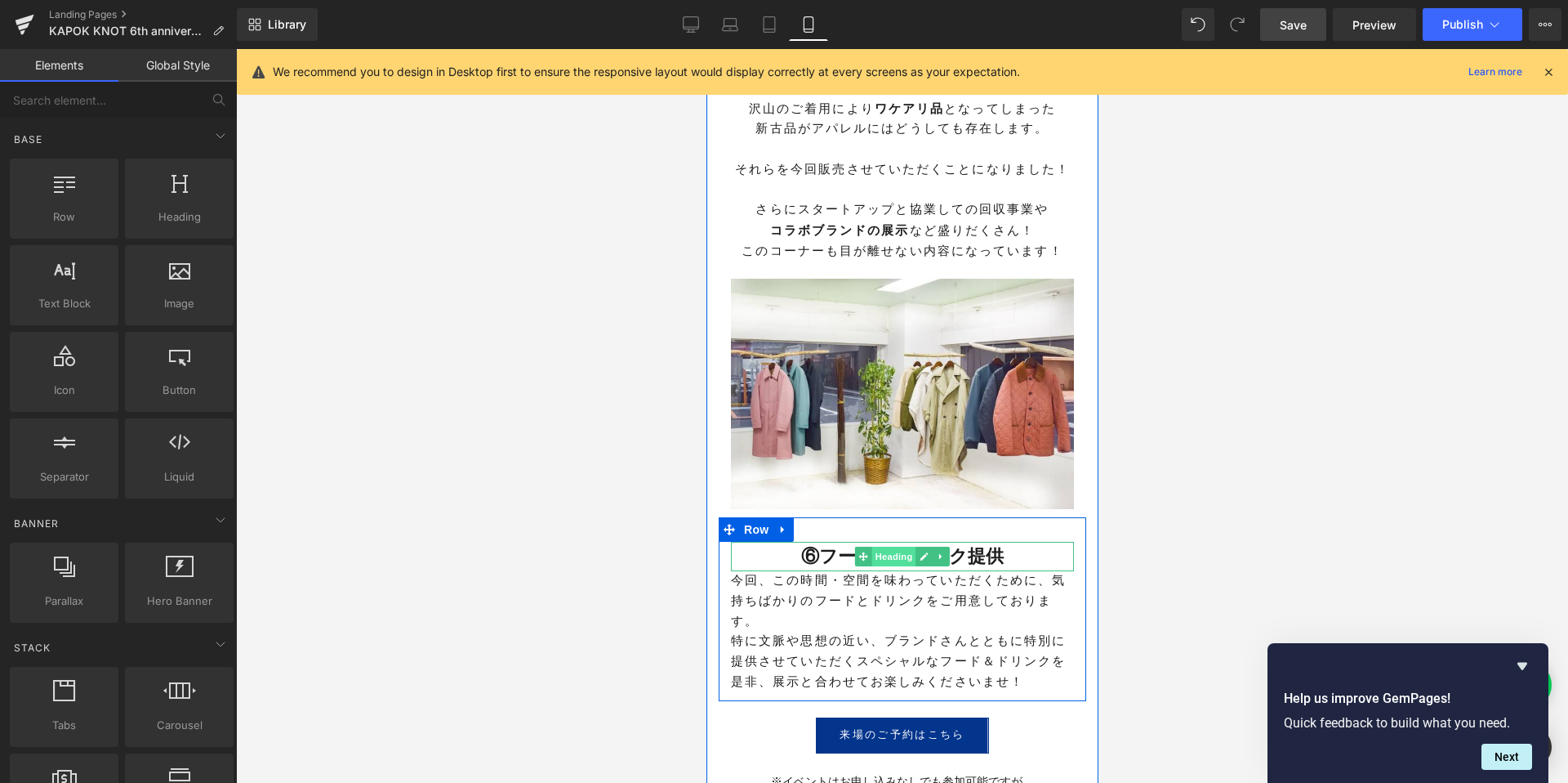
click at [894, 547] on span "Heading" at bounding box center [893, 556] width 44 height 20
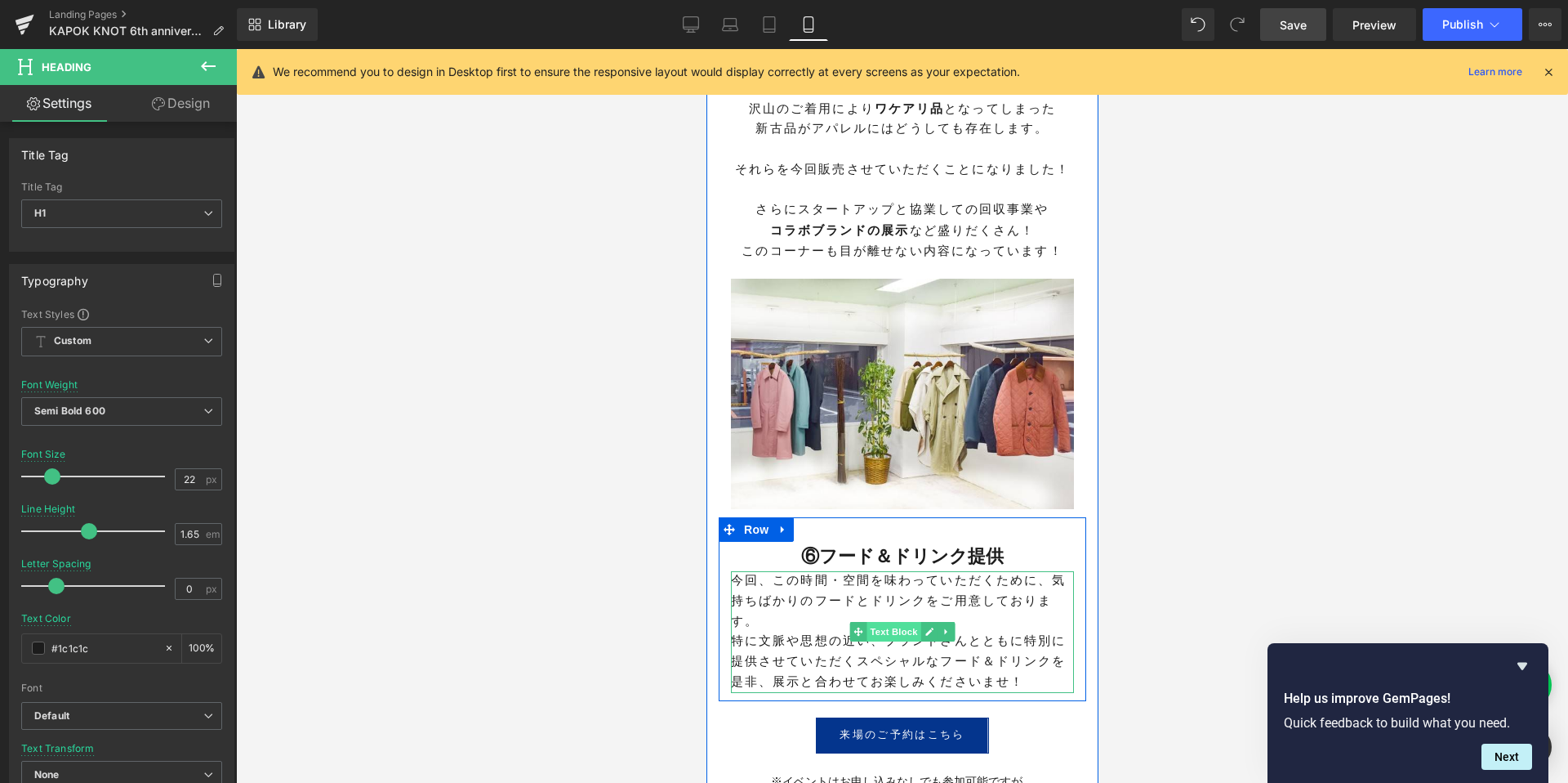
click at [898, 622] on span "Text Block" at bounding box center [893, 631] width 54 height 20
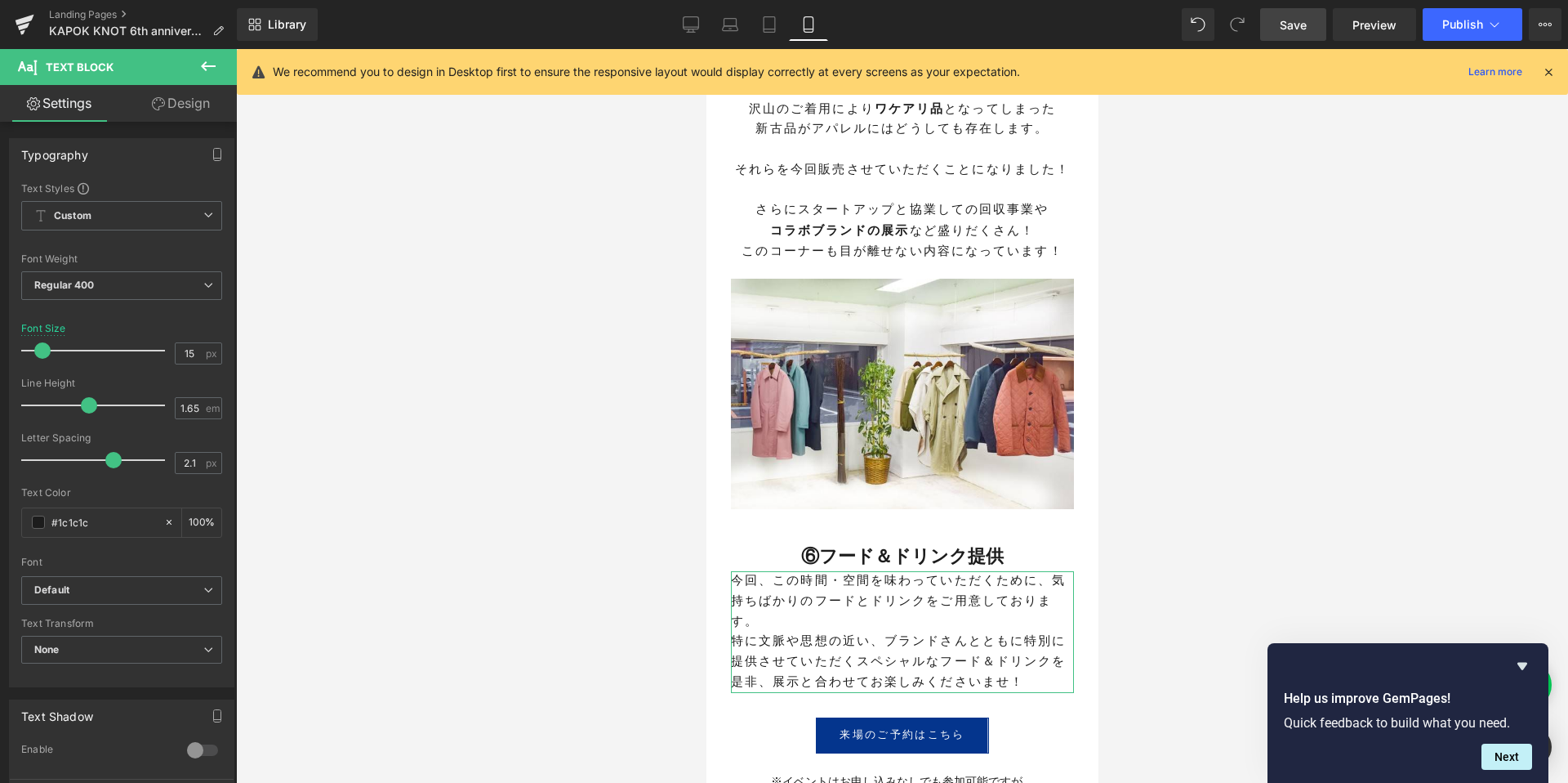
click at [186, 108] on link "Design" at bounding box center [181, 103] width 118 height 37
click at [0, 0] on div "Spacing" at bounding box center [0, 0] width 0 height 0
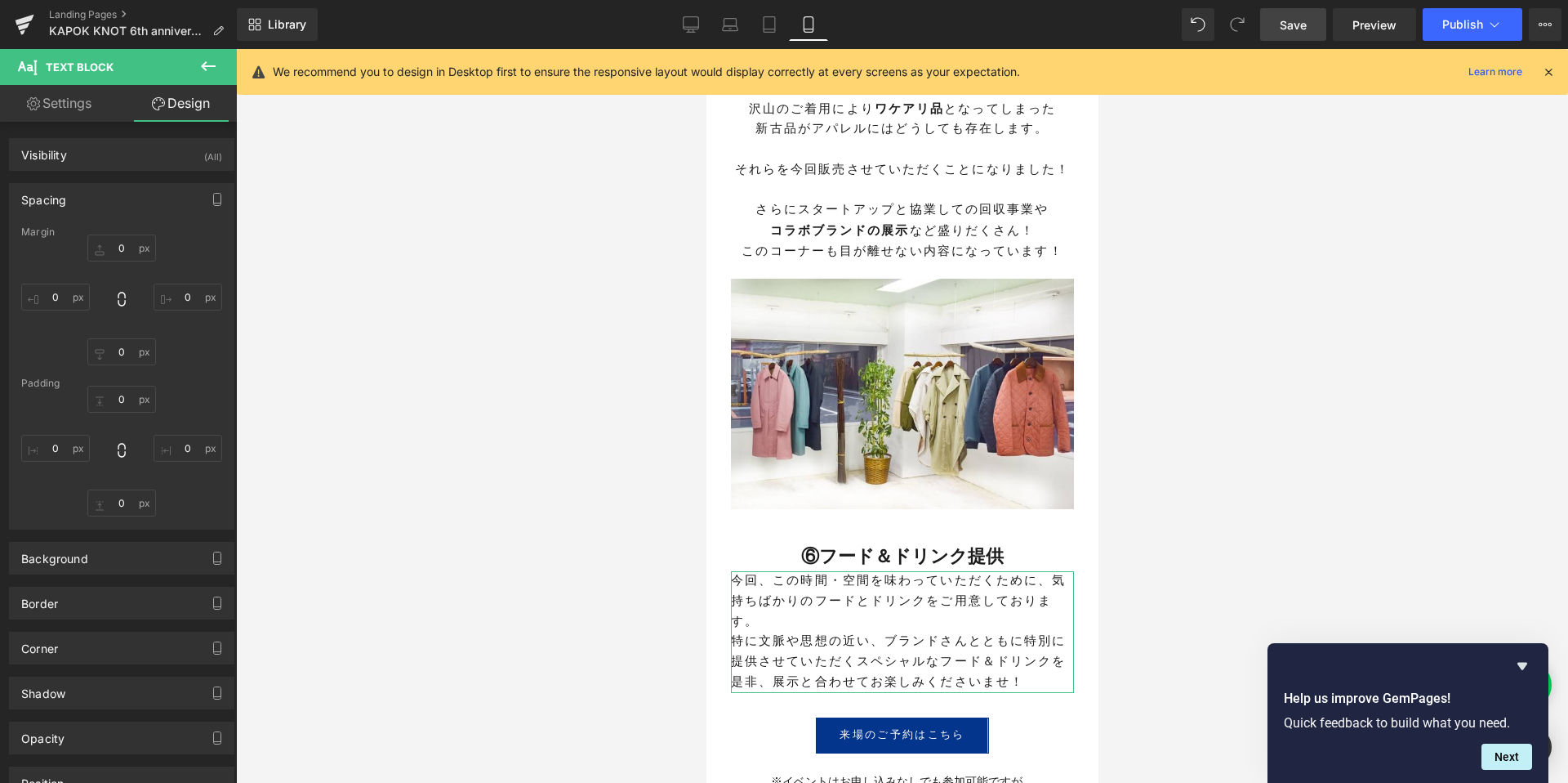
click at [138, 197] on div "Spacing" at bounding box center [121, 199] width 224 height 31
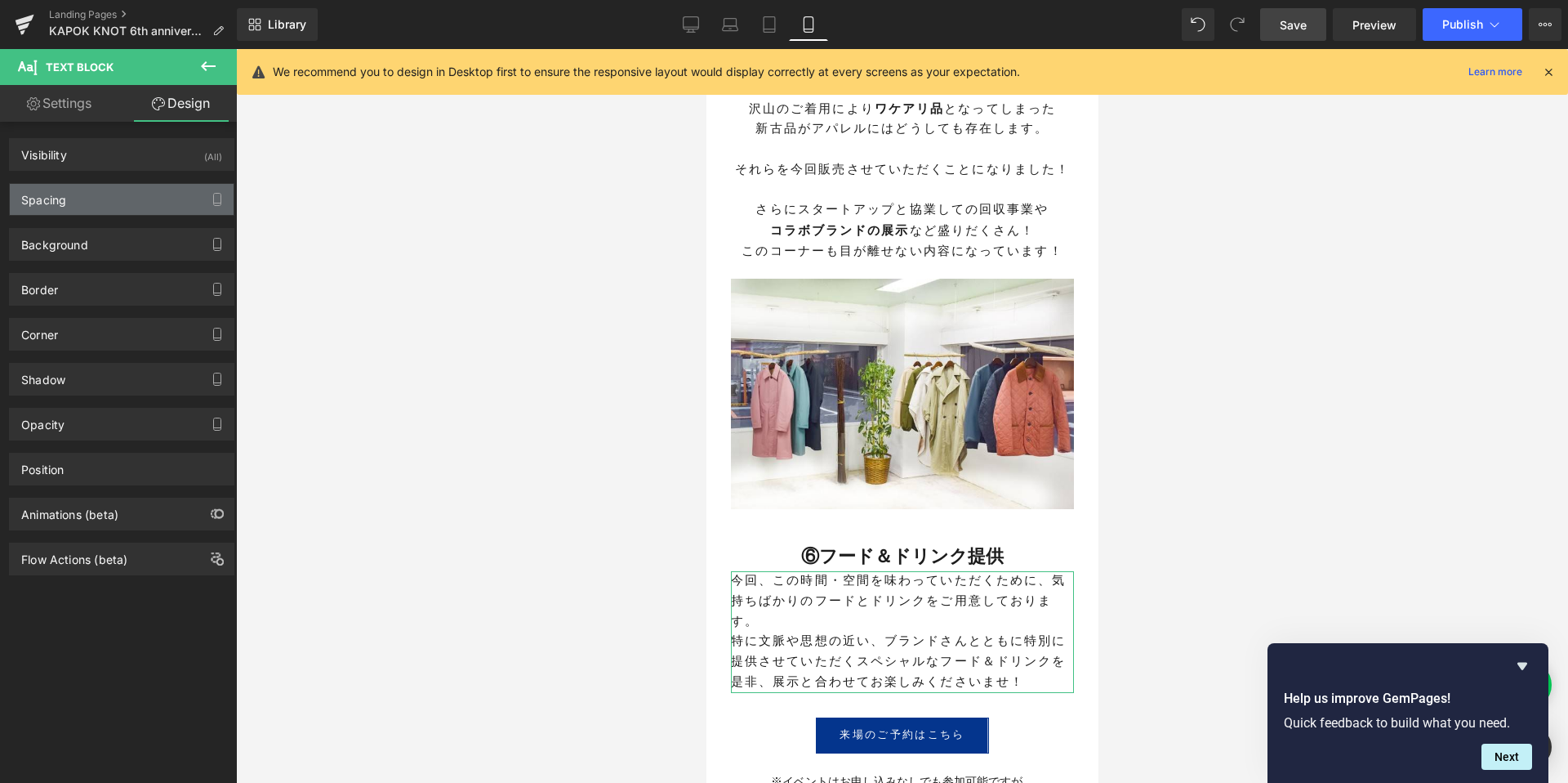
click at [112, 198] on div "Spacing" at bounding box center [121, 199] width 224 height 31
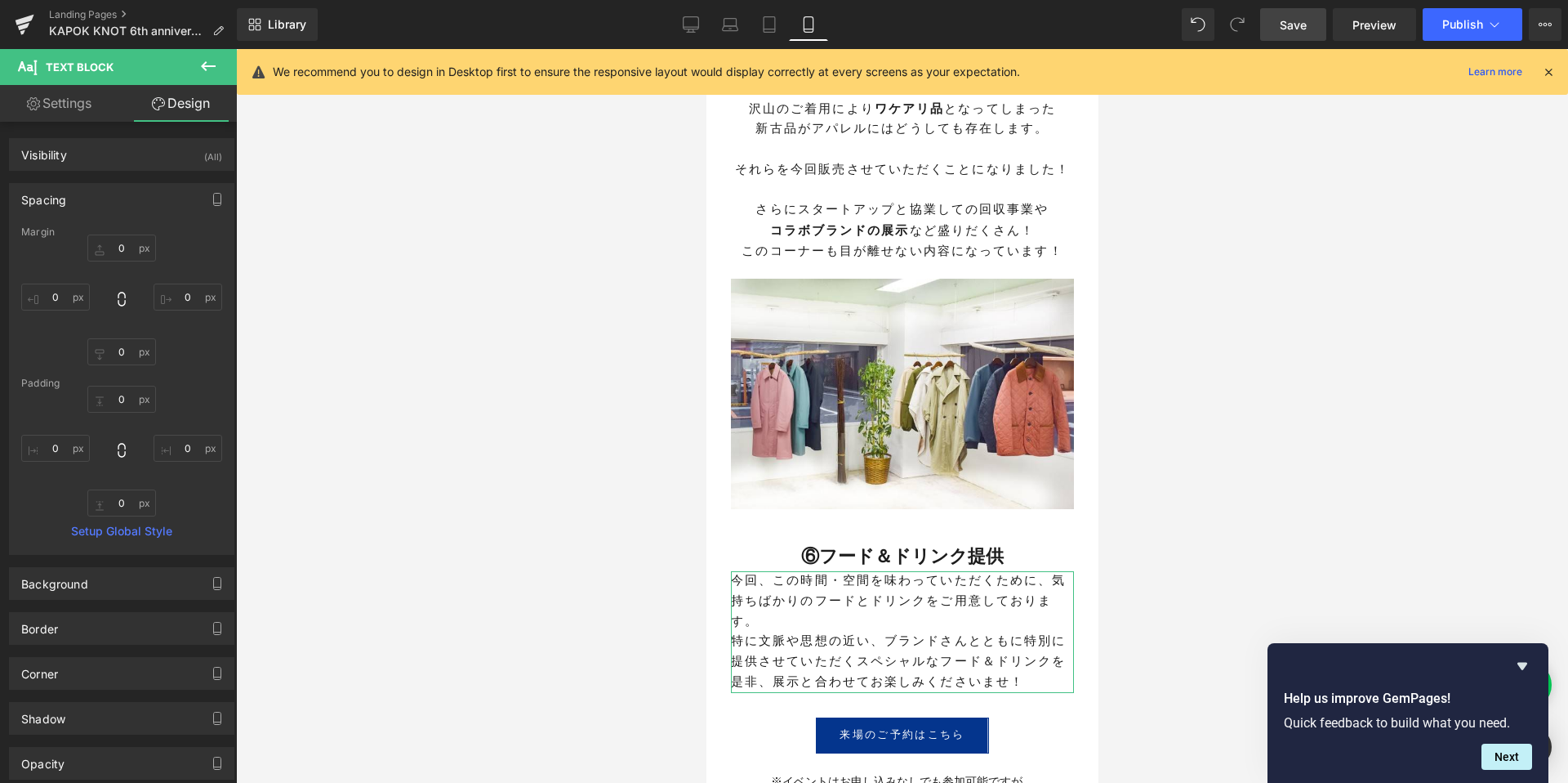
click at [135, 264] on div "0px 0 0px 0 0px 0 0px 0" at bounding box center [122, 300] width 201 height 130
click at [124, 247] on input "0" at bounding box center [122, 247] width 69 height 27
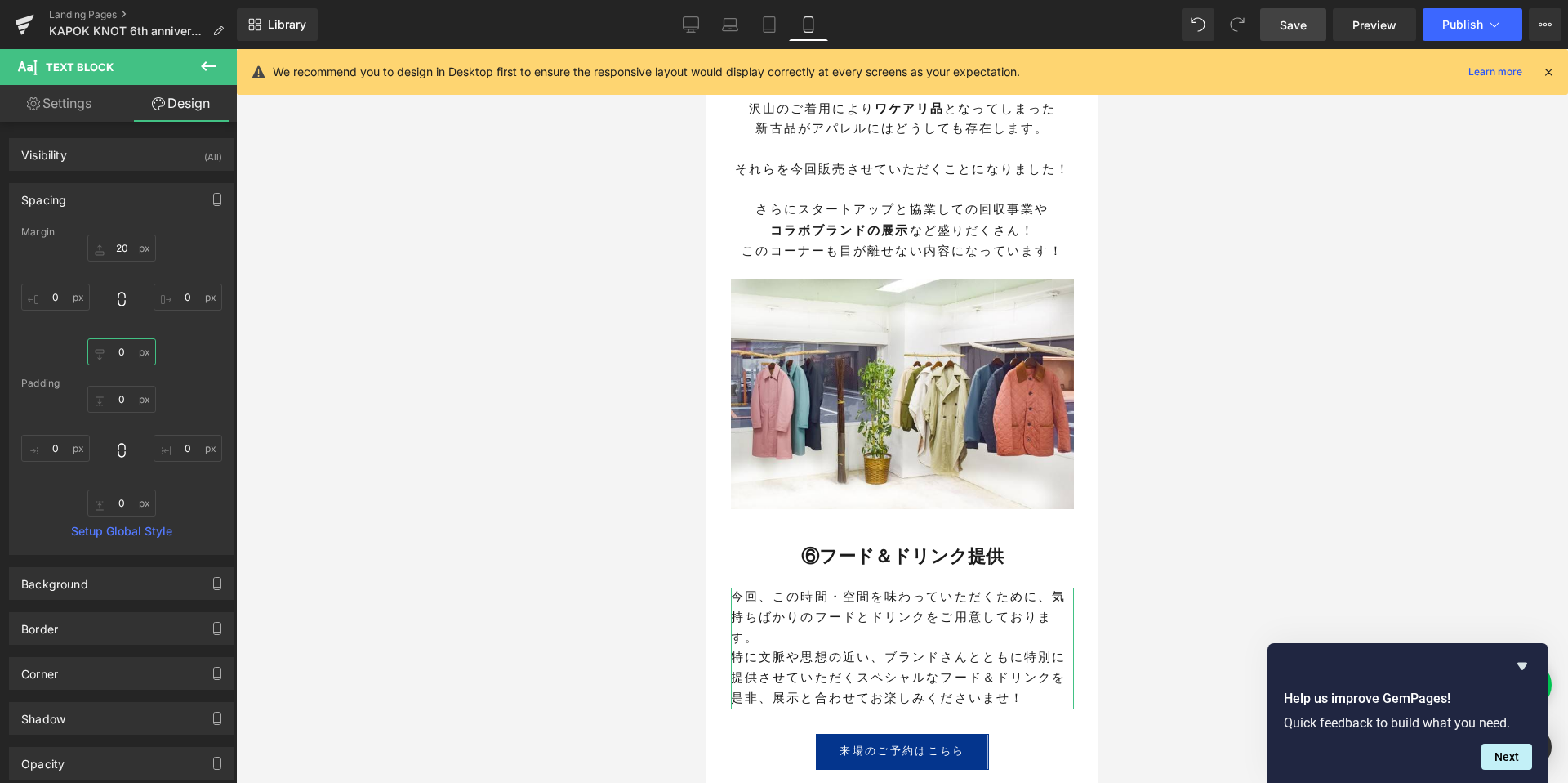
click at [122, 356] on input "0" at bounding box center [122, 351] width 69 height 27
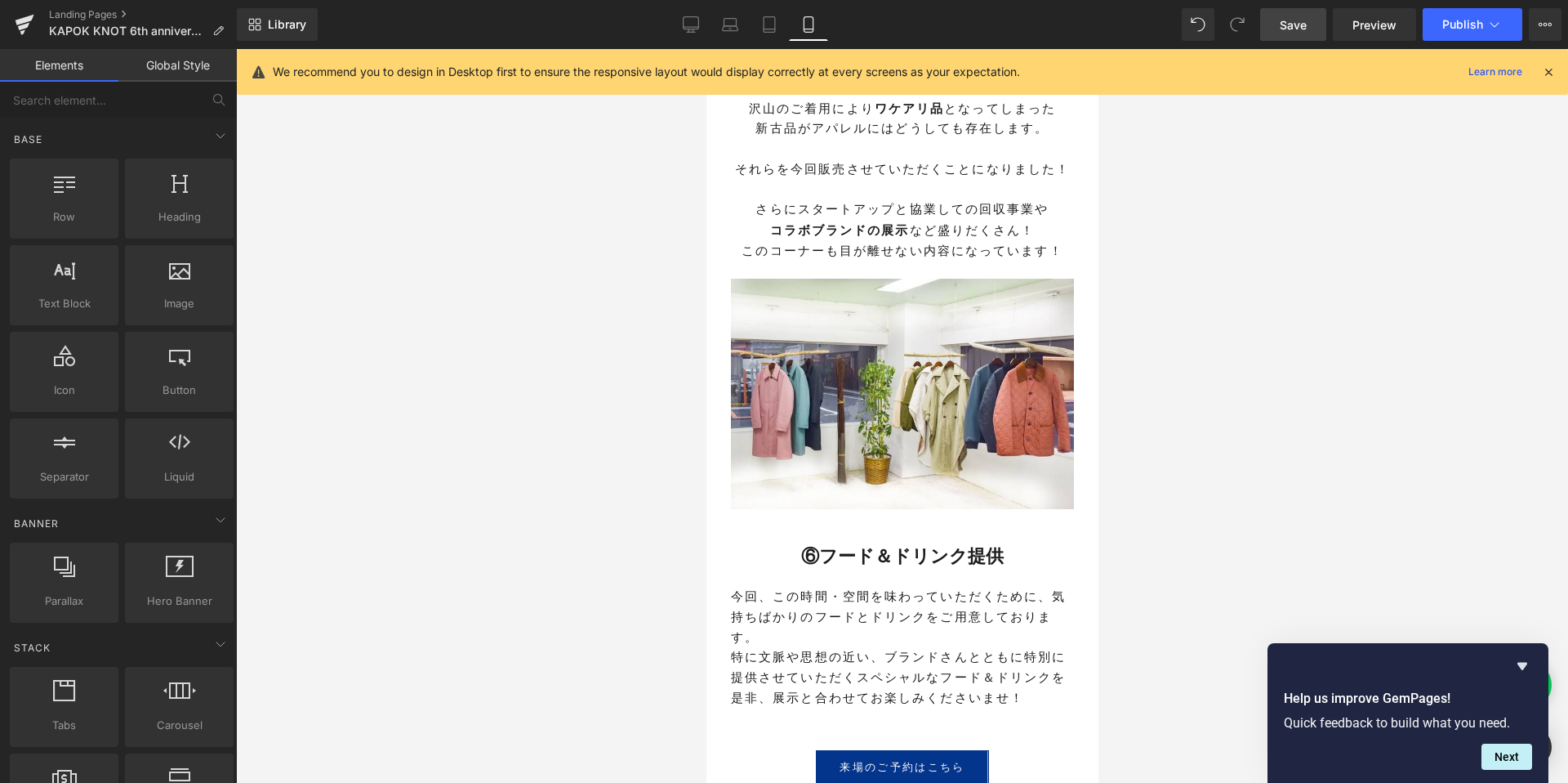
click at [599, 634] on div at bounding box center [902, 416] width 1332 height 733
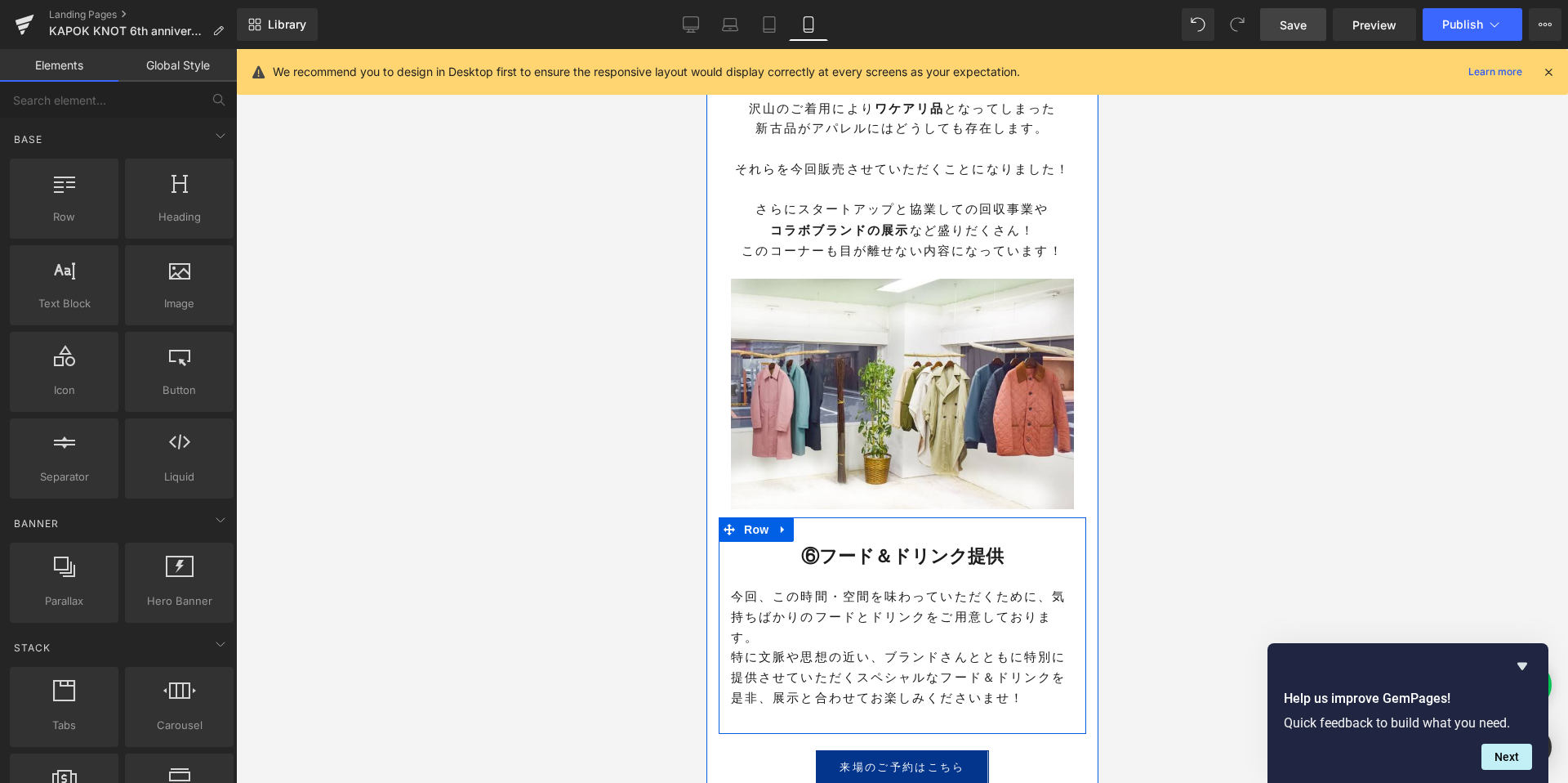
scroll to position [3867, 0]
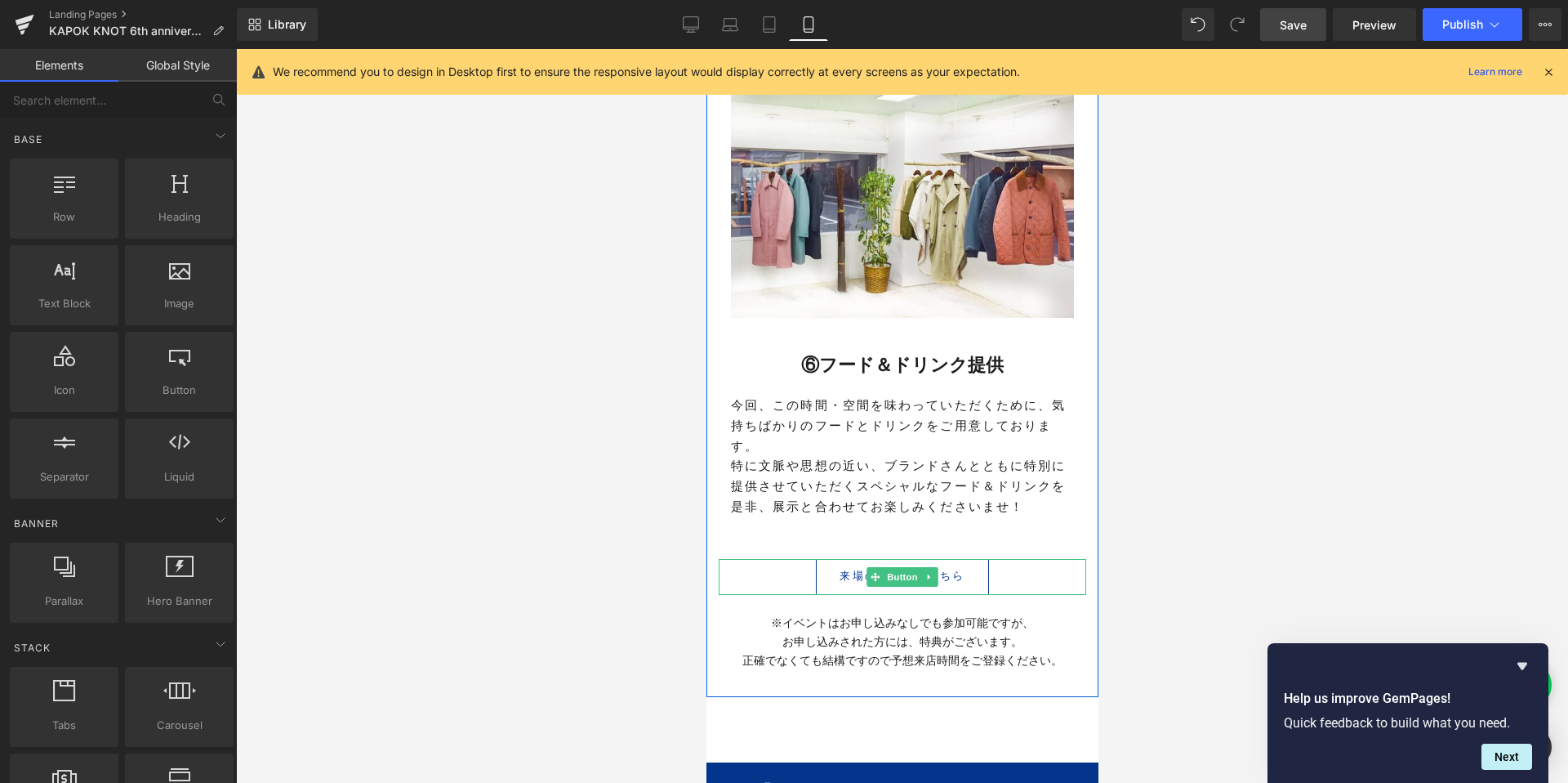
click at [847, 568] on span "来場のご予約はこちら" at bounding box center [901, 576] width 125 height 17
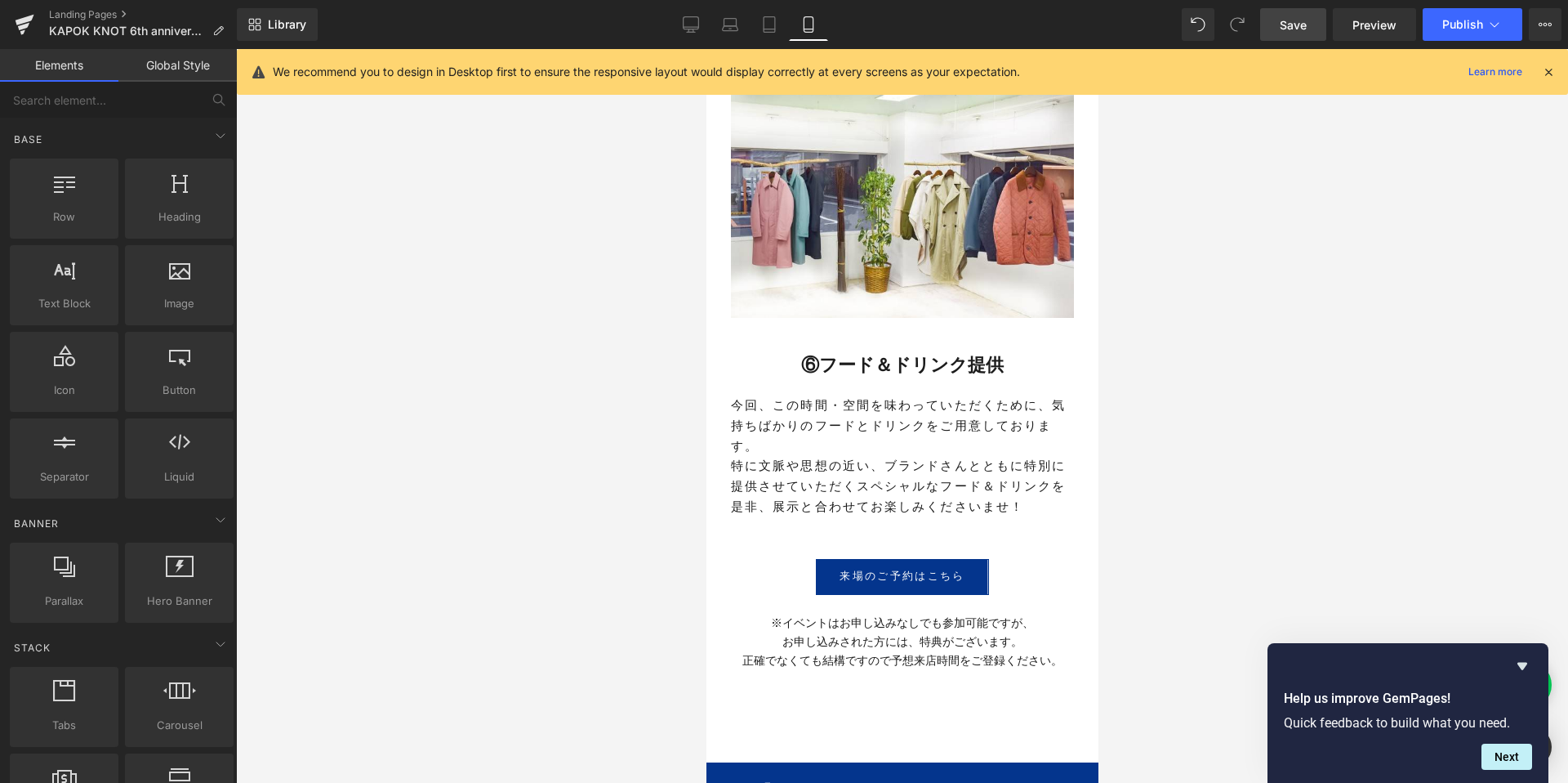
click at [486, 617] on div at bounding box center [902, 416] width 1332 height 733
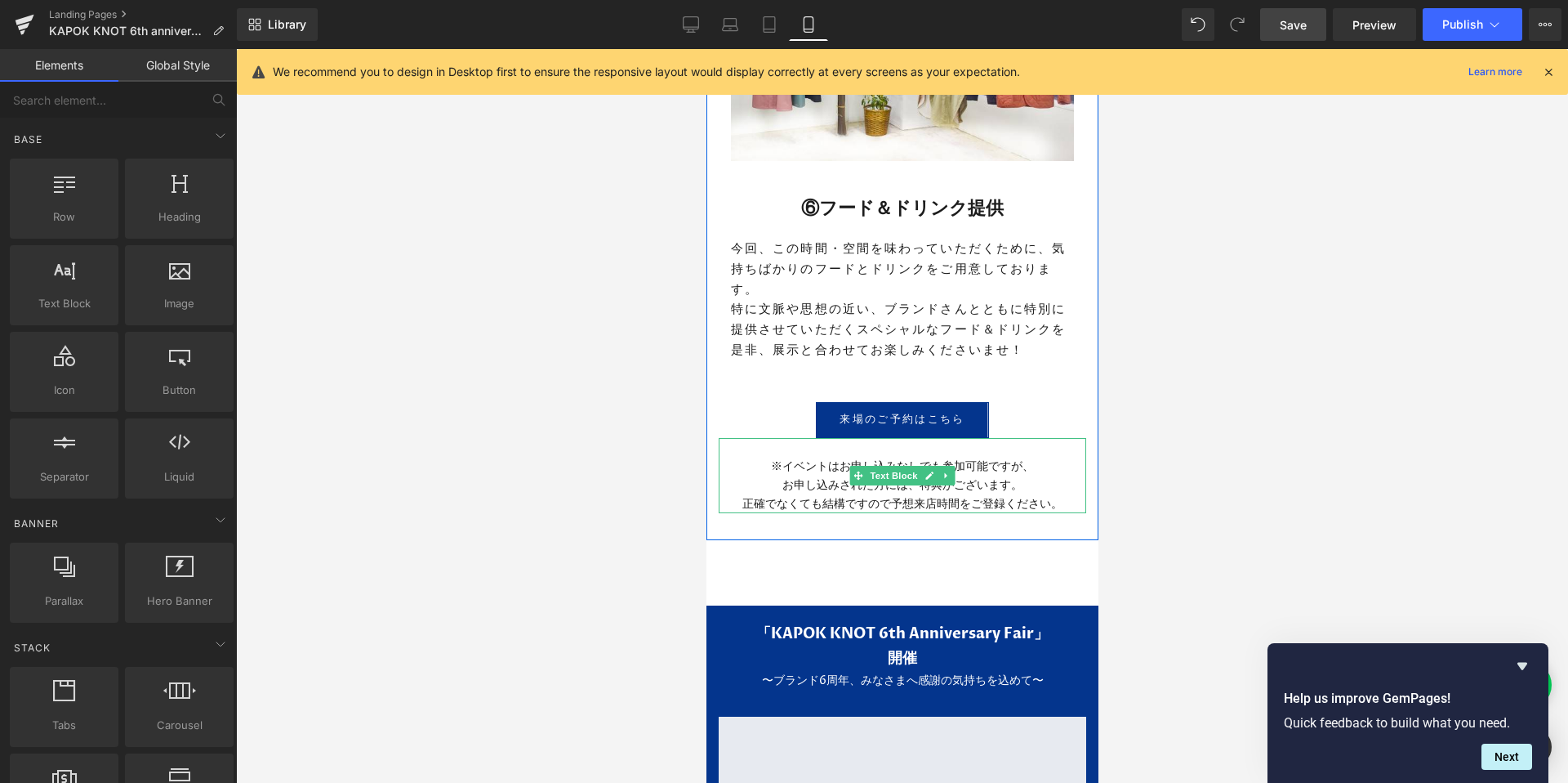
scroll to position [4044, 0]
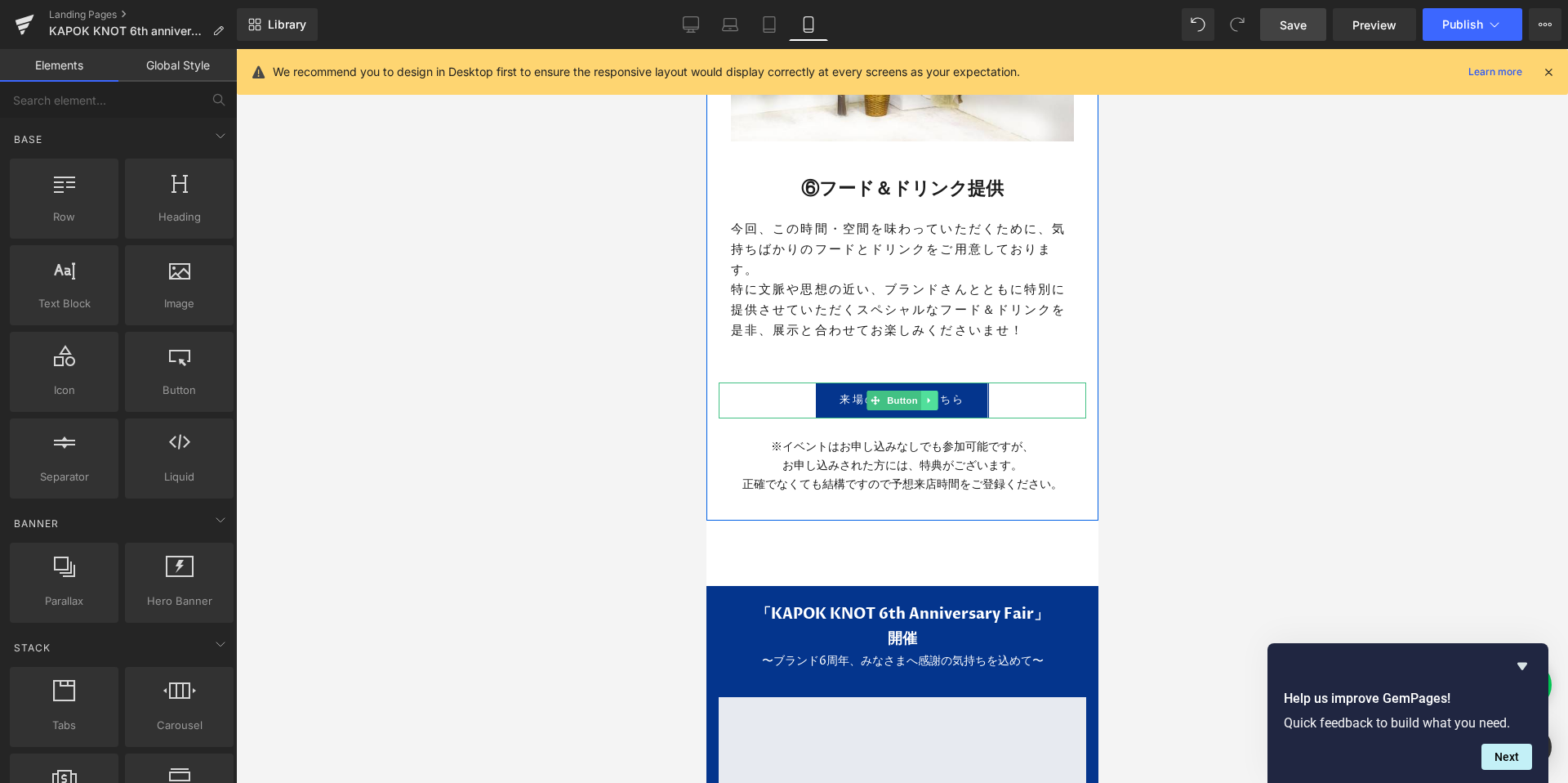
click at [926, 396] on icon at bounding box center [929, 400] width 9 height 9
click at [917, 396] on icon at bounding box center [920, 400] width 9 height 9
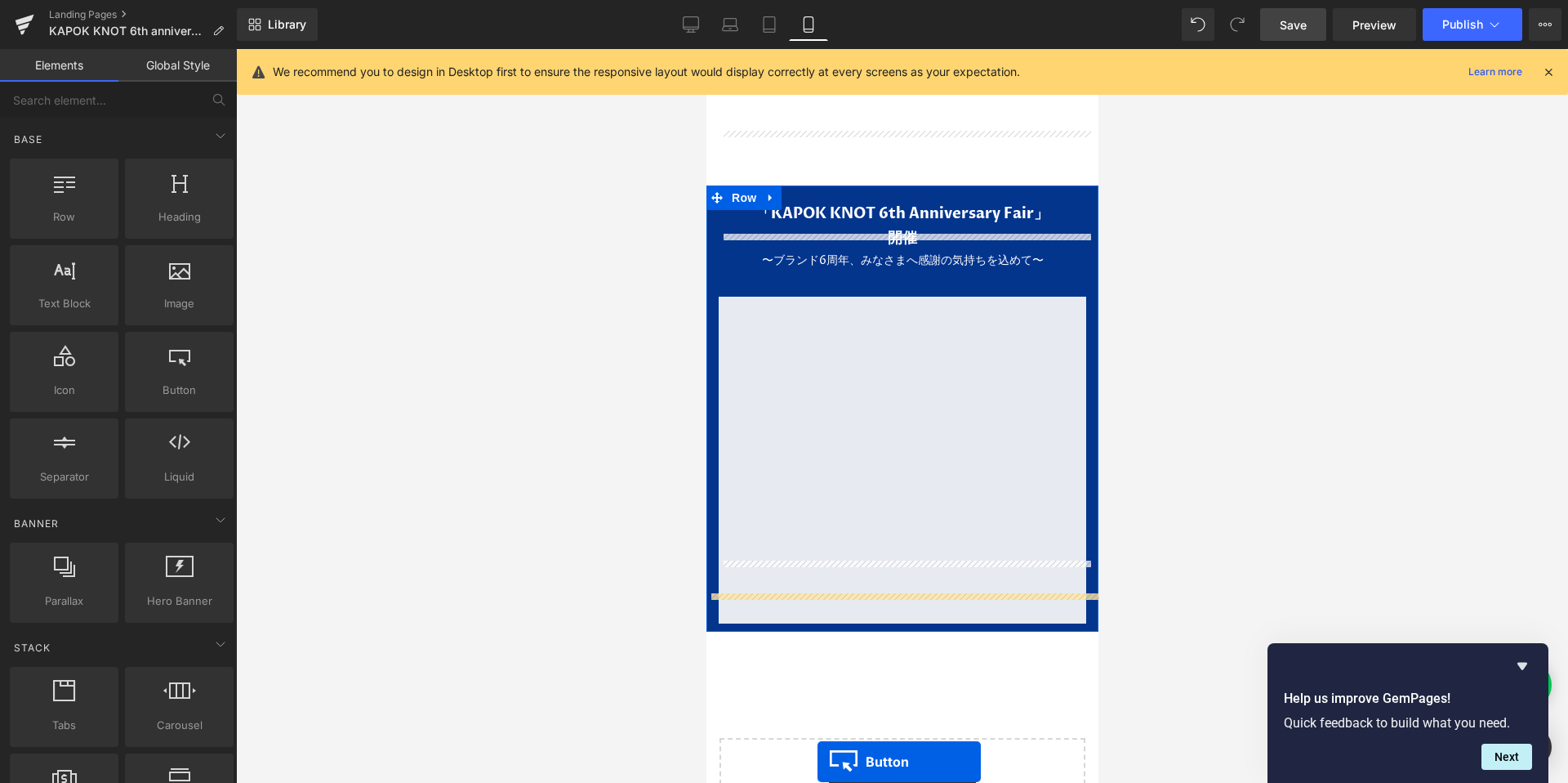
scroll to position [4616, 0]
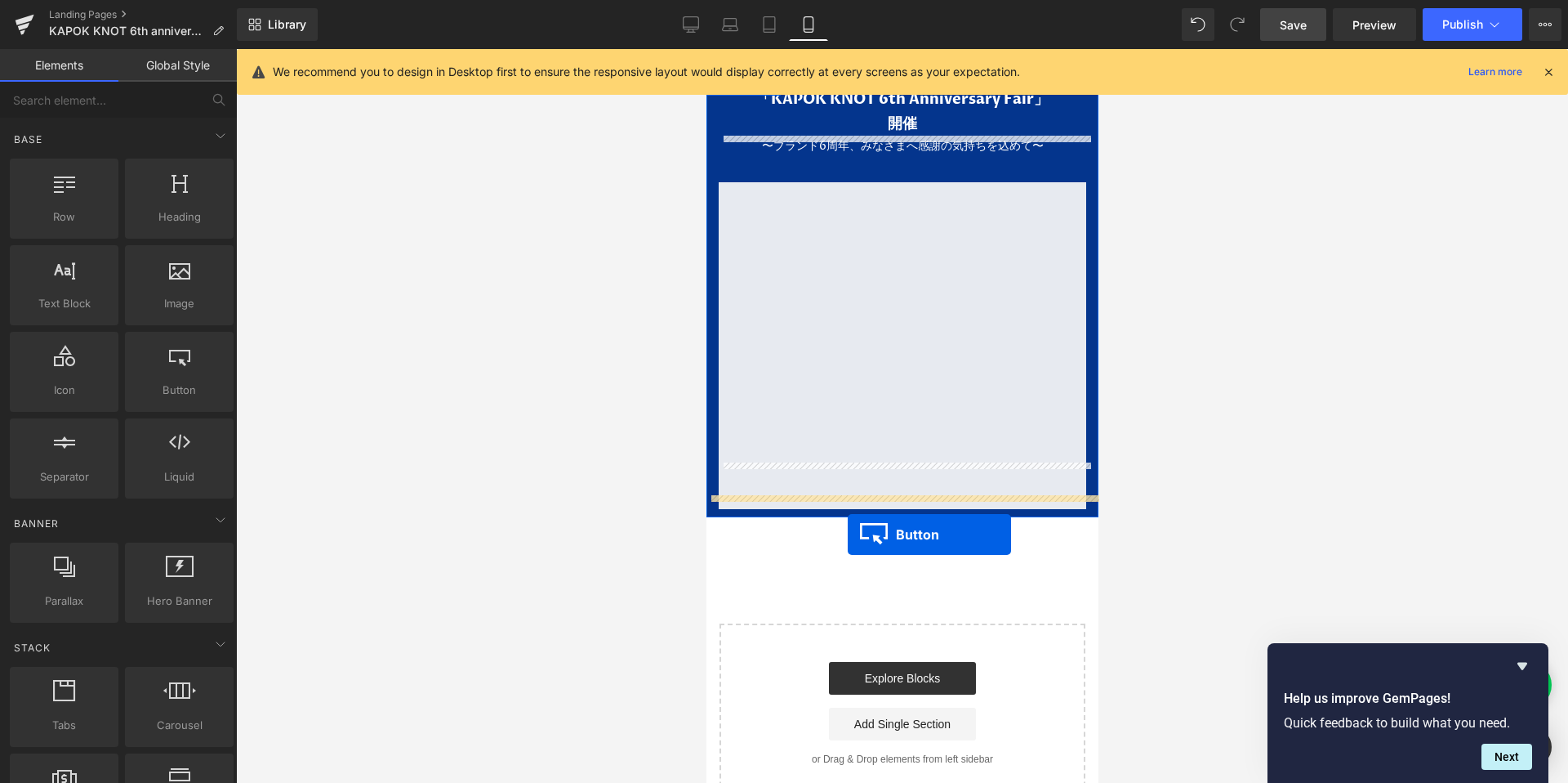
drag, startPoint x: 871, startPoint y: 410, endPoint x: 838, endPoint y: 515, distance: 110.1
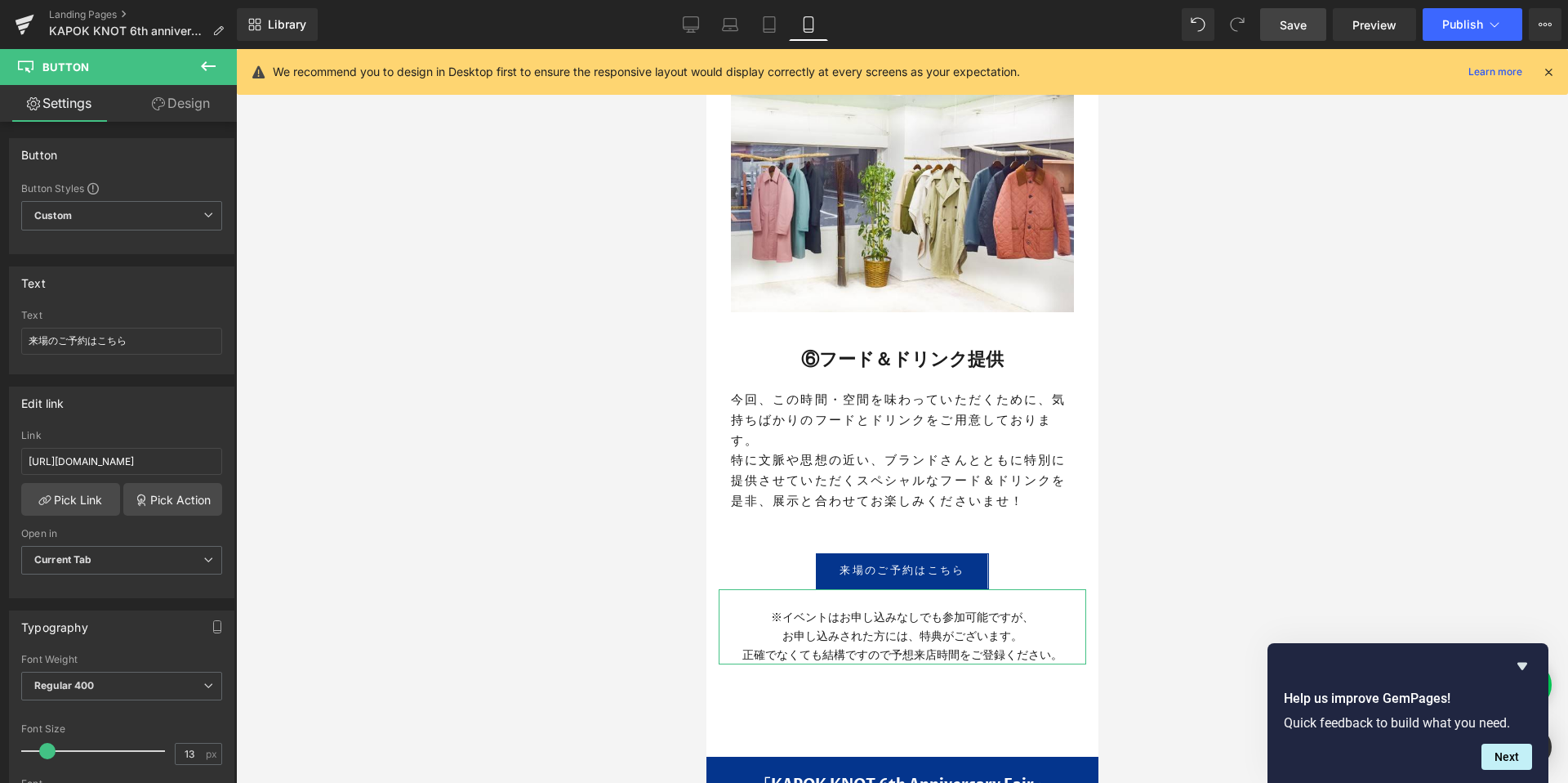
scroll to position [3872, 0]
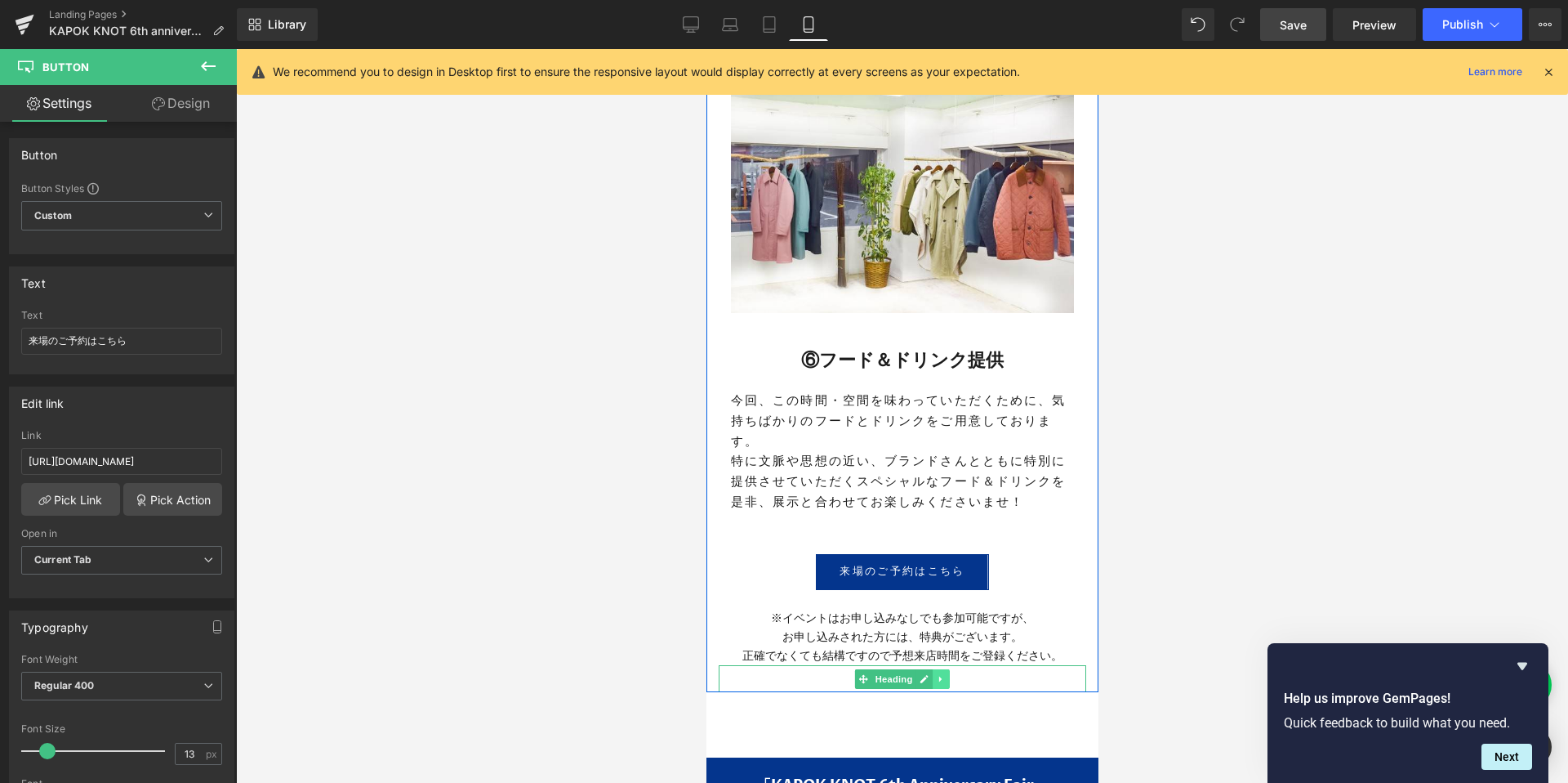
click at [937, 674] on icon at bounding box center [940, 678] width 9 height 9
click at [947, 674] on icon at bounding box center [949, 678] width 9 height 9
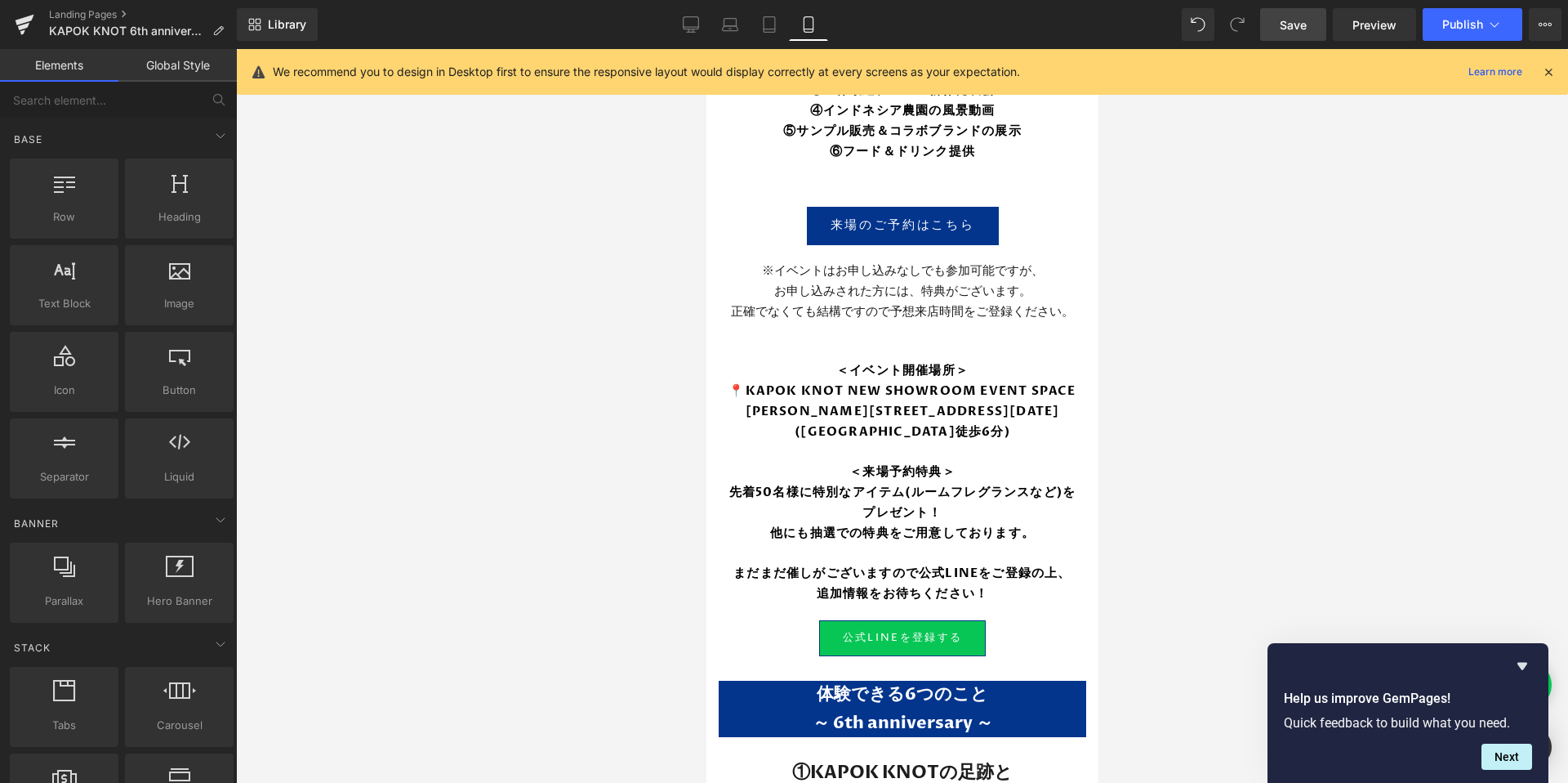
scroll to position [644, 0]
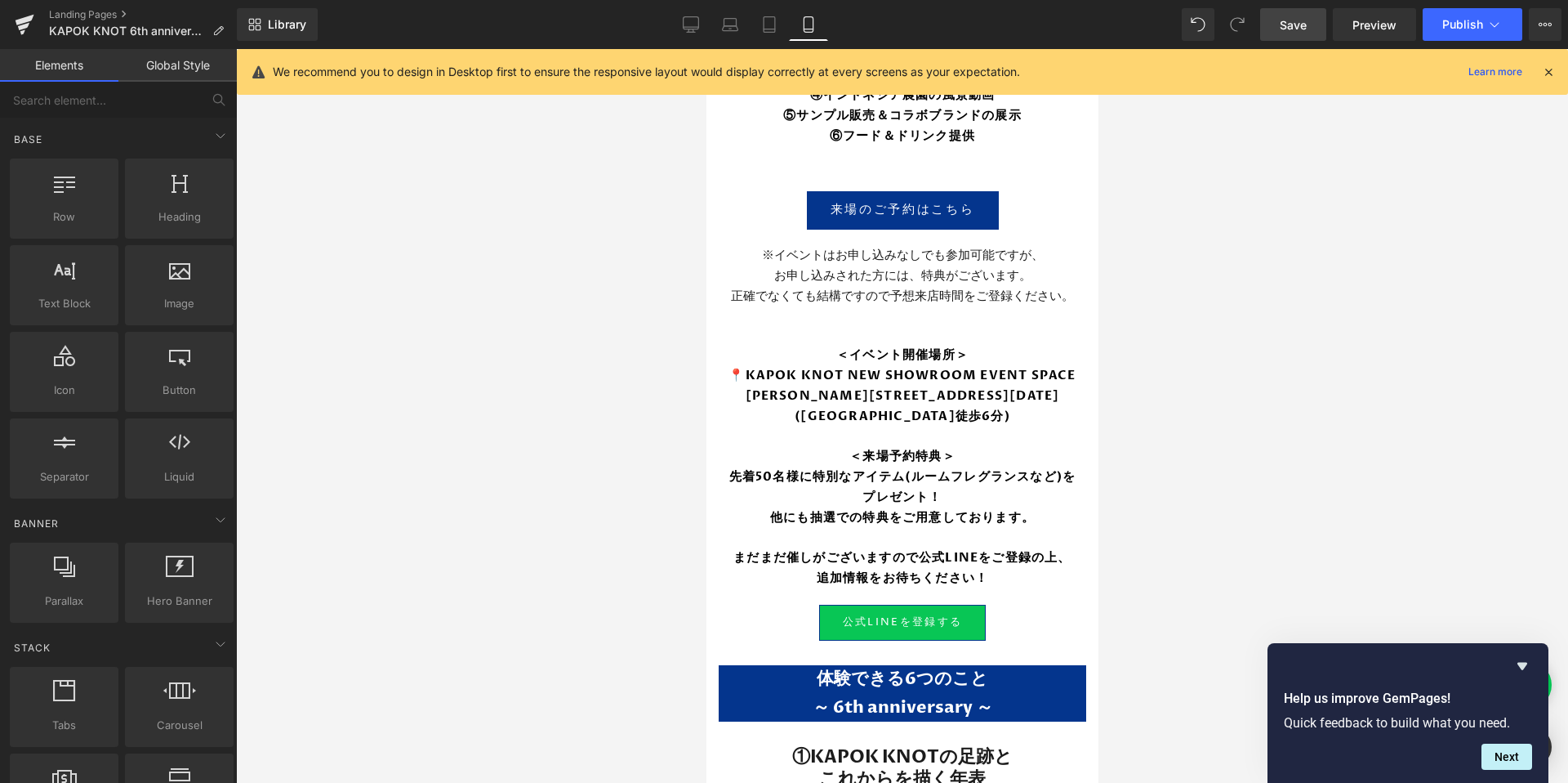
click at [1206, 576] on div at bounding box center [902, 416] width 1332 height 733
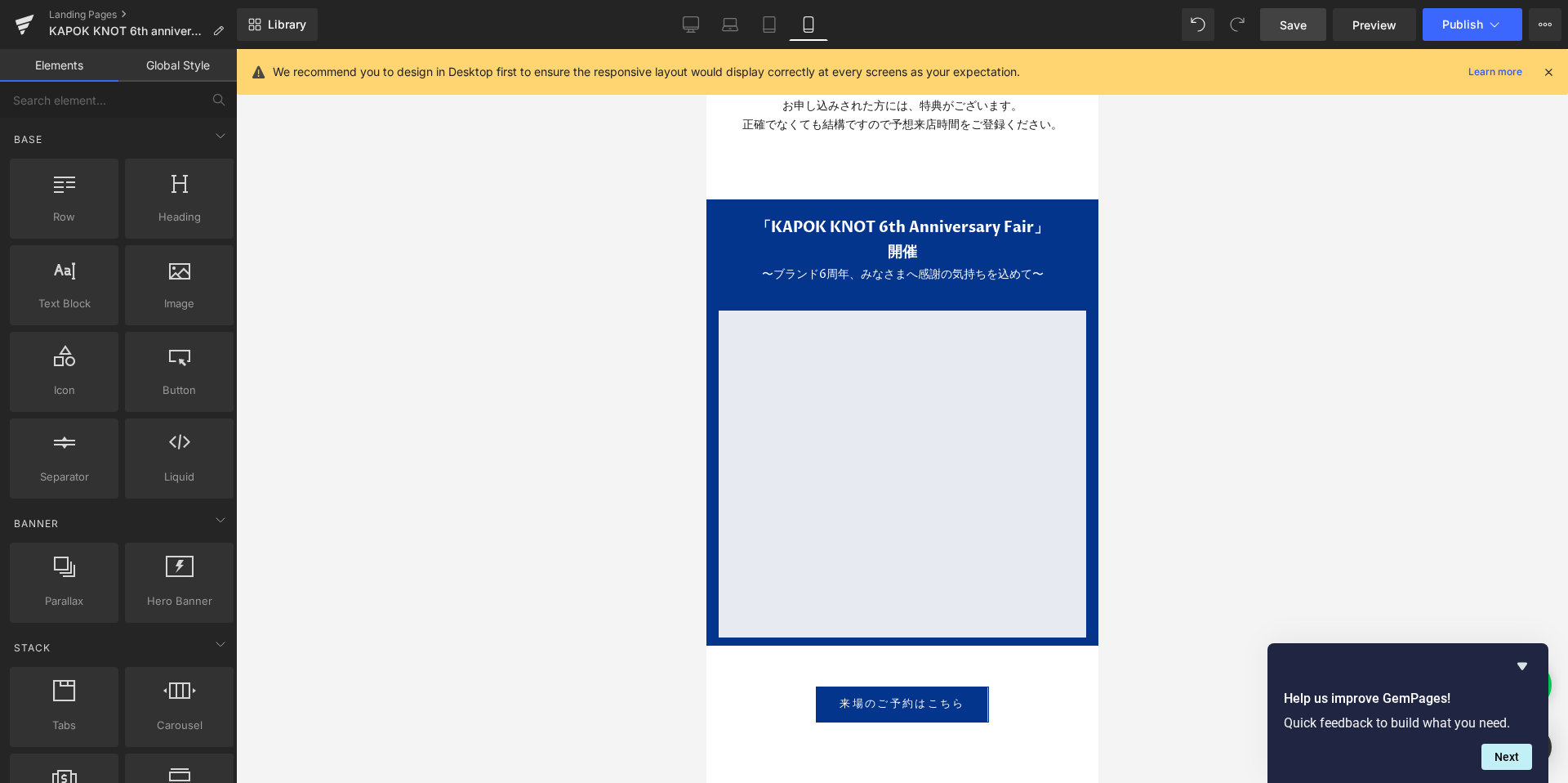
scroll to position [4403, 0]
click at [894, 250] on span "Heading" at bounding box center [893, 259] width 44 height 20
click at [1203, 245] on div at bounding box center [902, 416] width 1332 height 733
drag, startPoint x: 887, startPoint y: 221, endPoint x: 1432, endPoint y: 142, distance: 550.7
click at [887, 251] on span "Heading" at bounding box center [893, 260] width 44 height 20
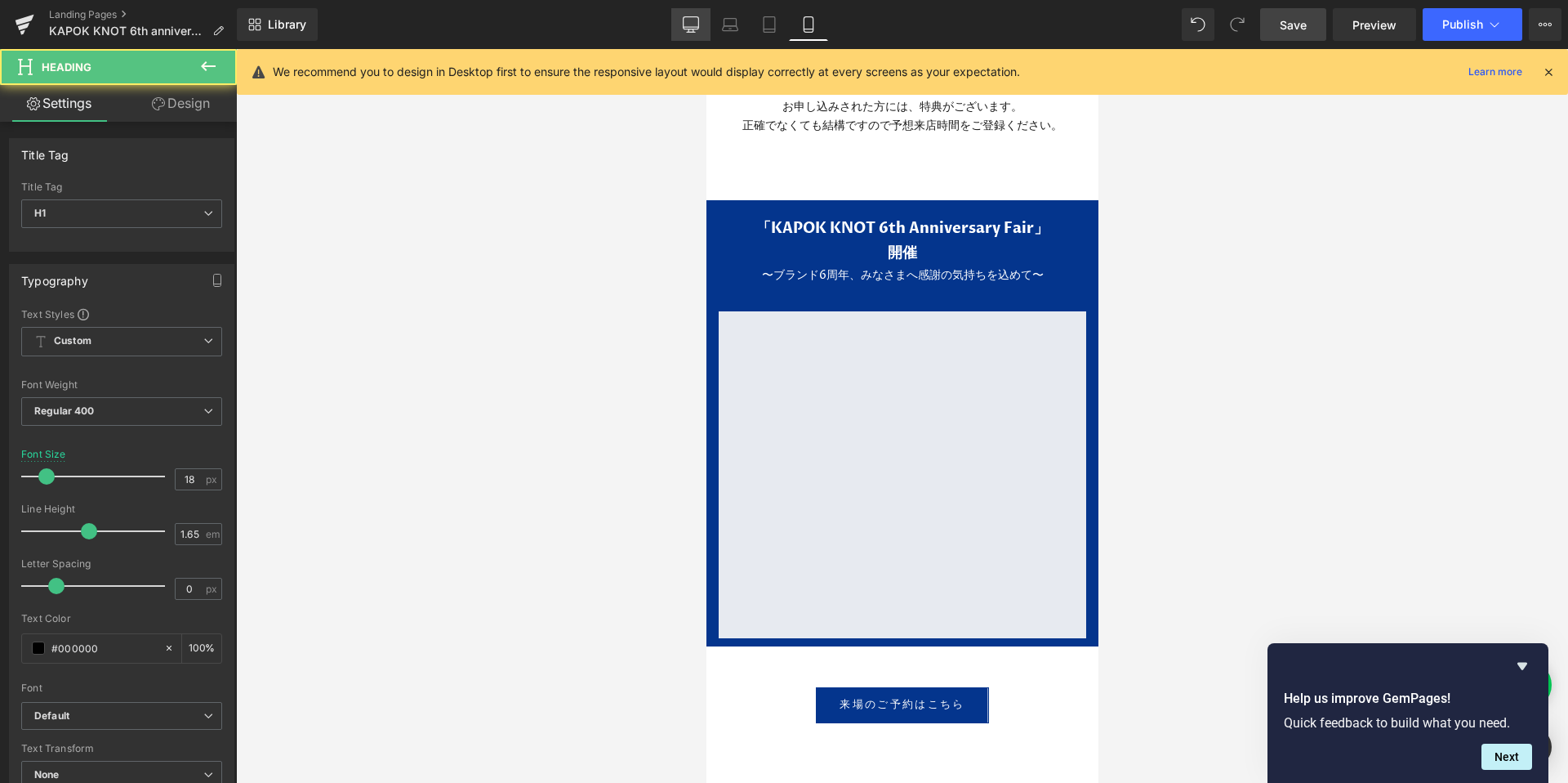
click at [686, 24] on icon at bounding box center [690, 24] width 16 height 16
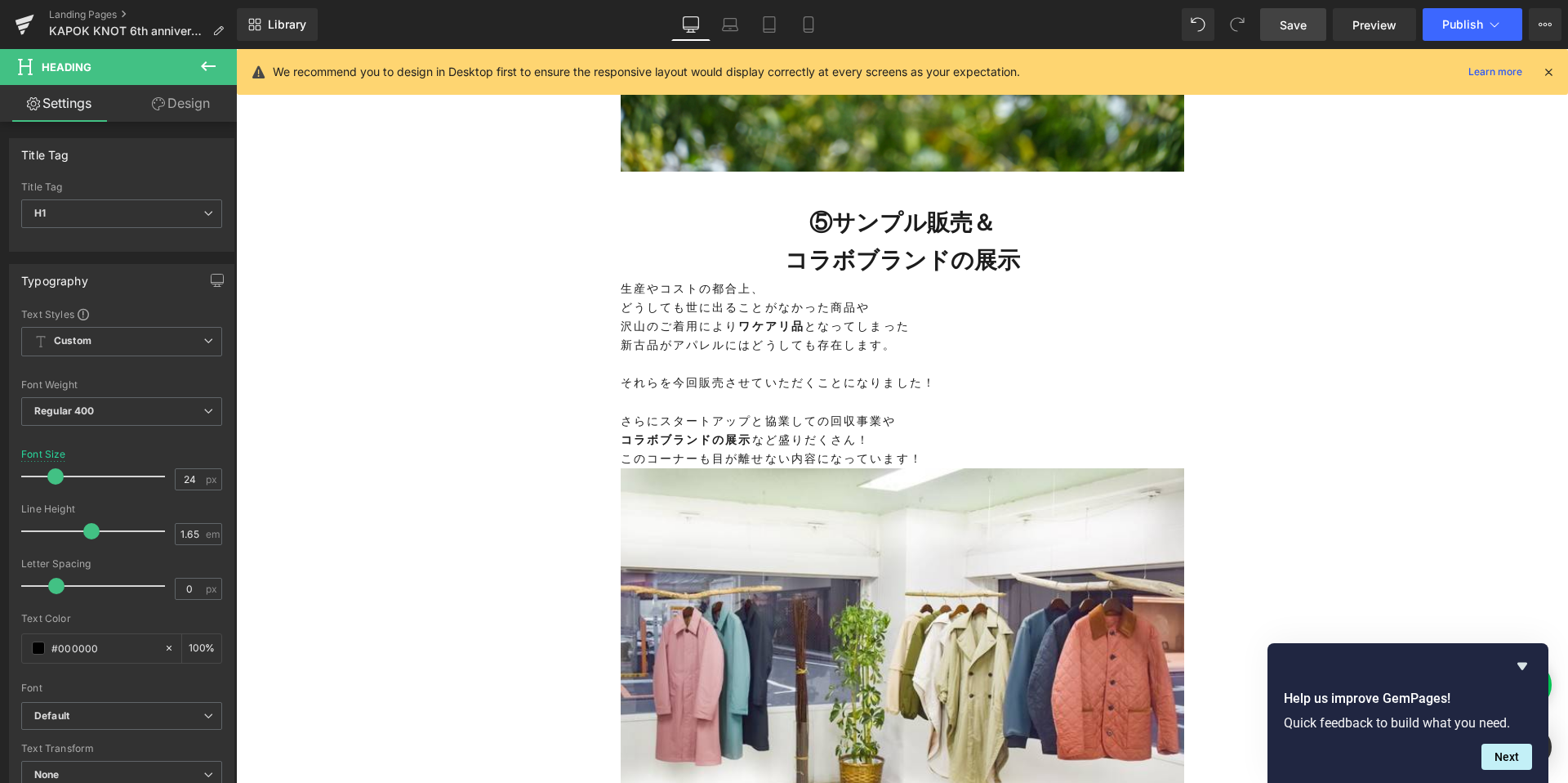
scroll to position [4809, 0]
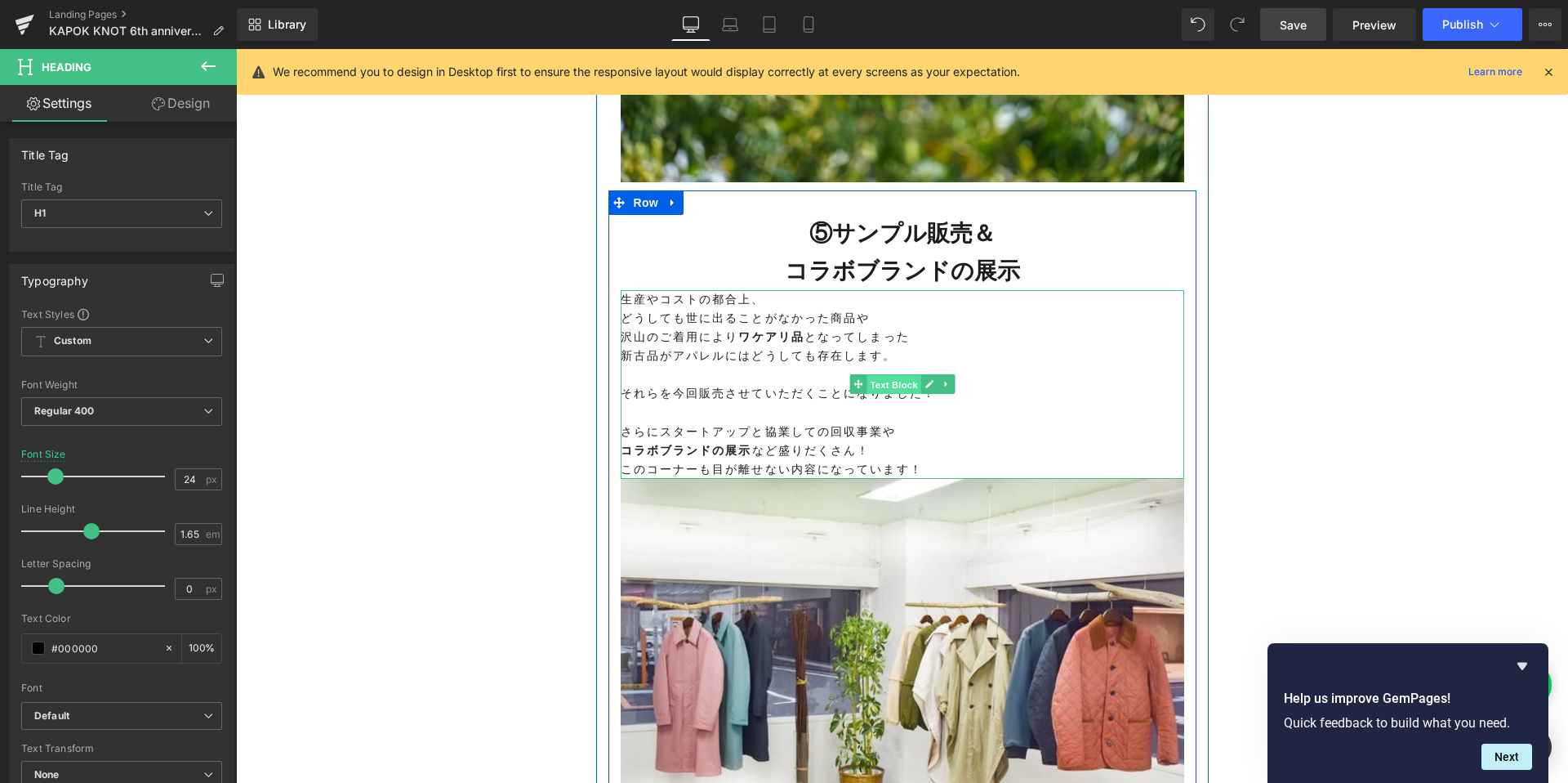
click at [884, 395] on span "Text Block" at bounding box center [893, 385] width 54 height 20
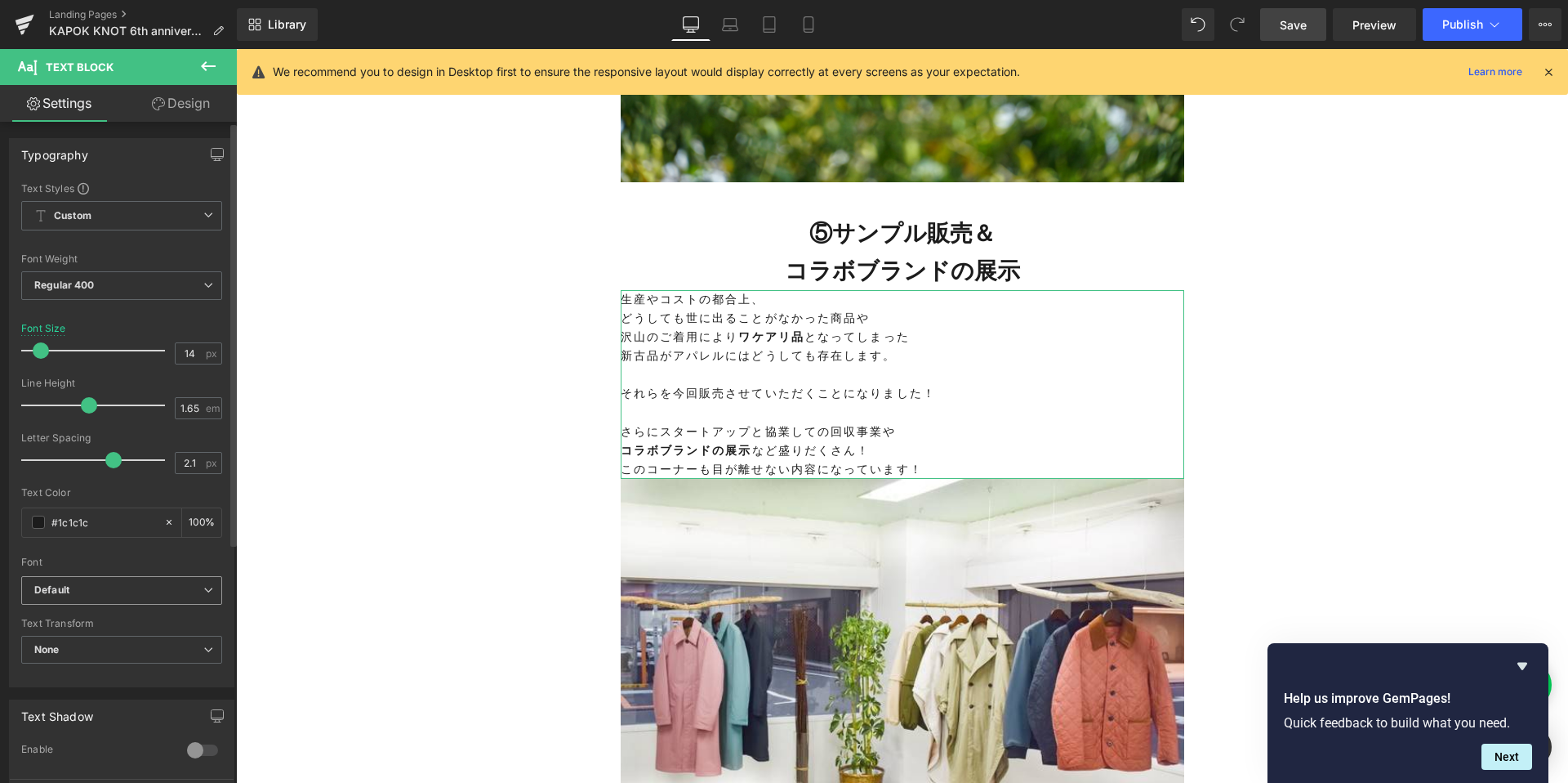
scroll to position [174, 0]
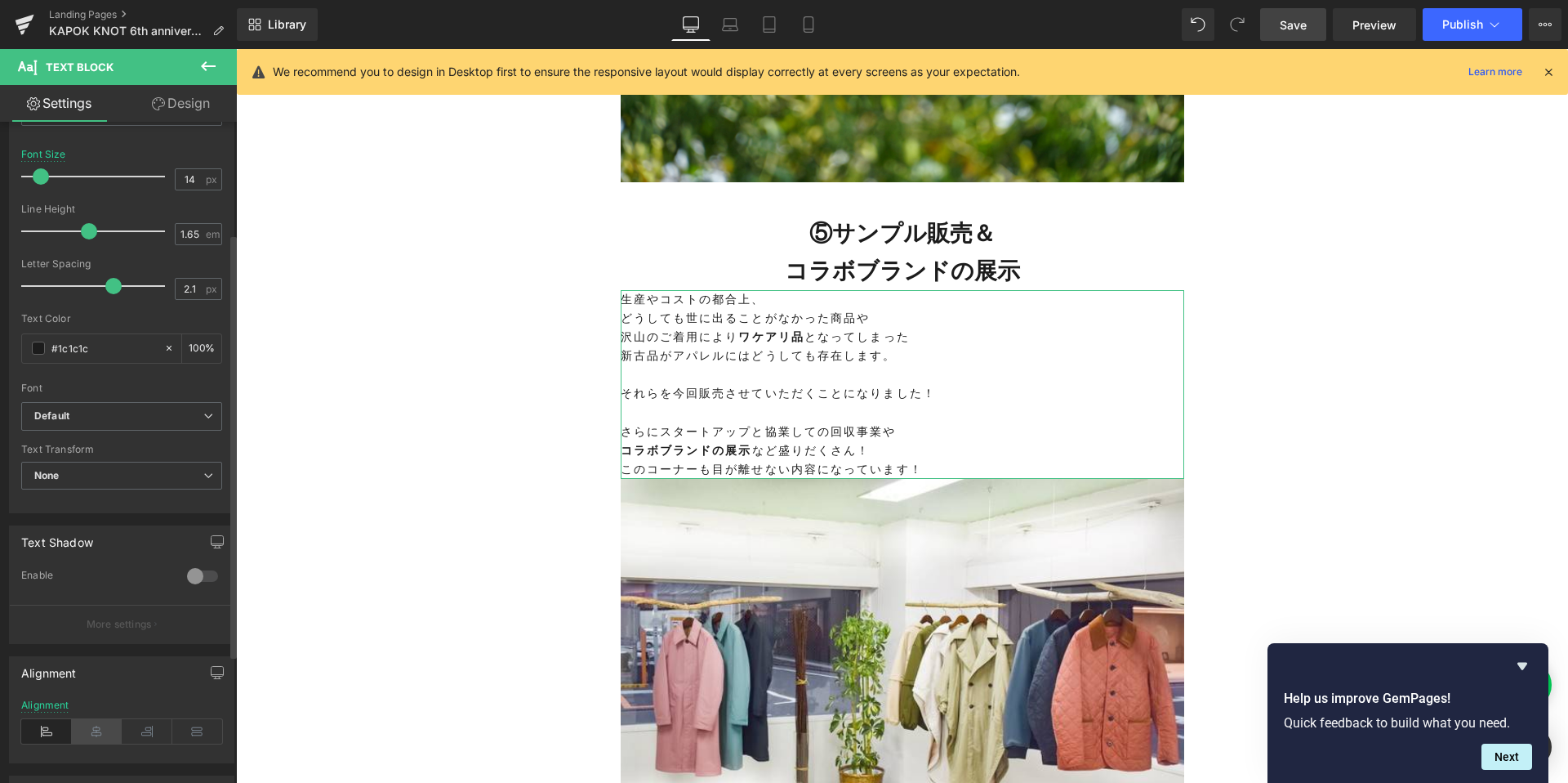
click at [90, 734] on icon at bounding box center [97, 731] width 51 height 25
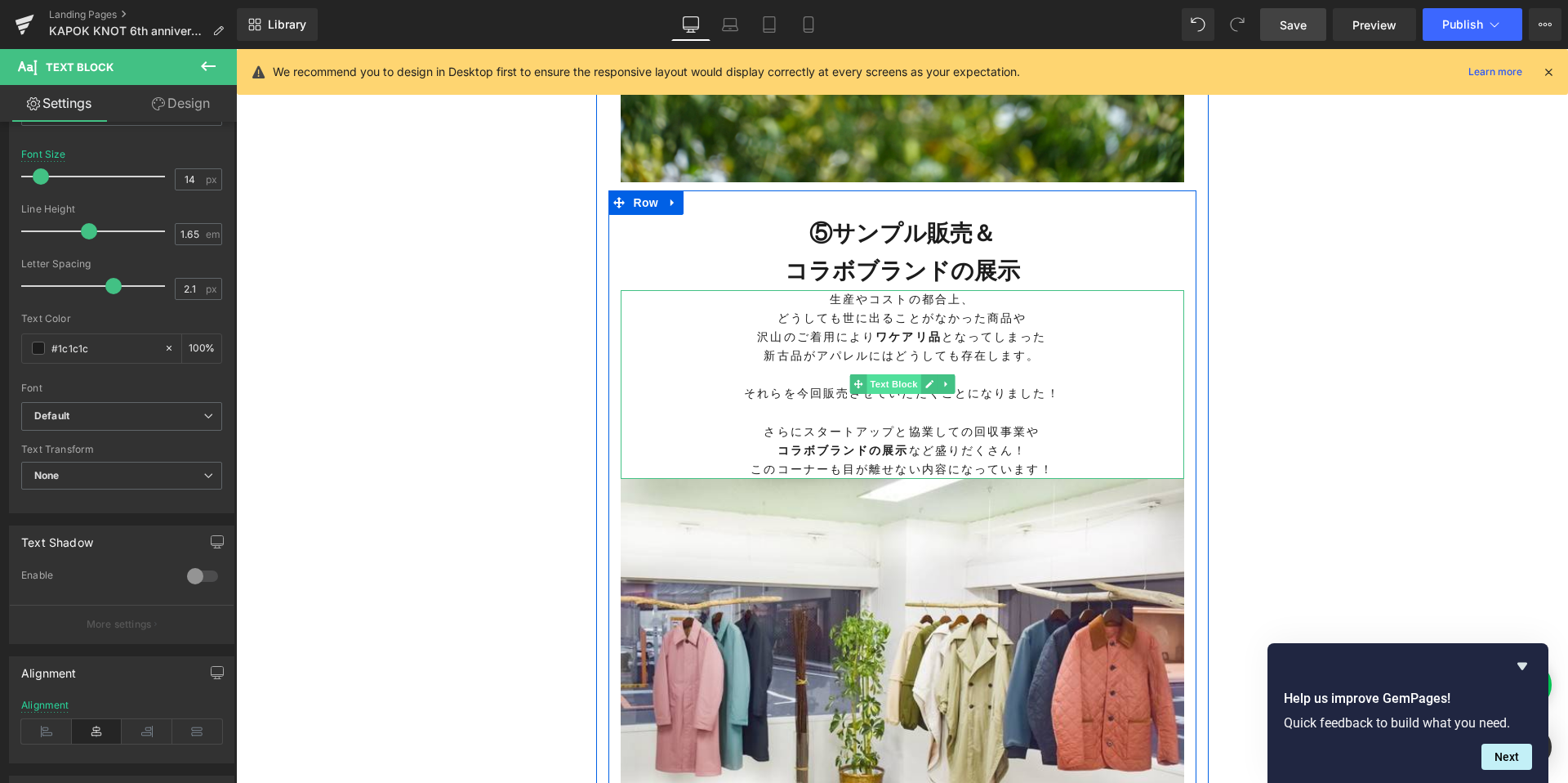
click at [896, 394] on span "Text Block" at bounding box center [893, 384] width 54 height 20
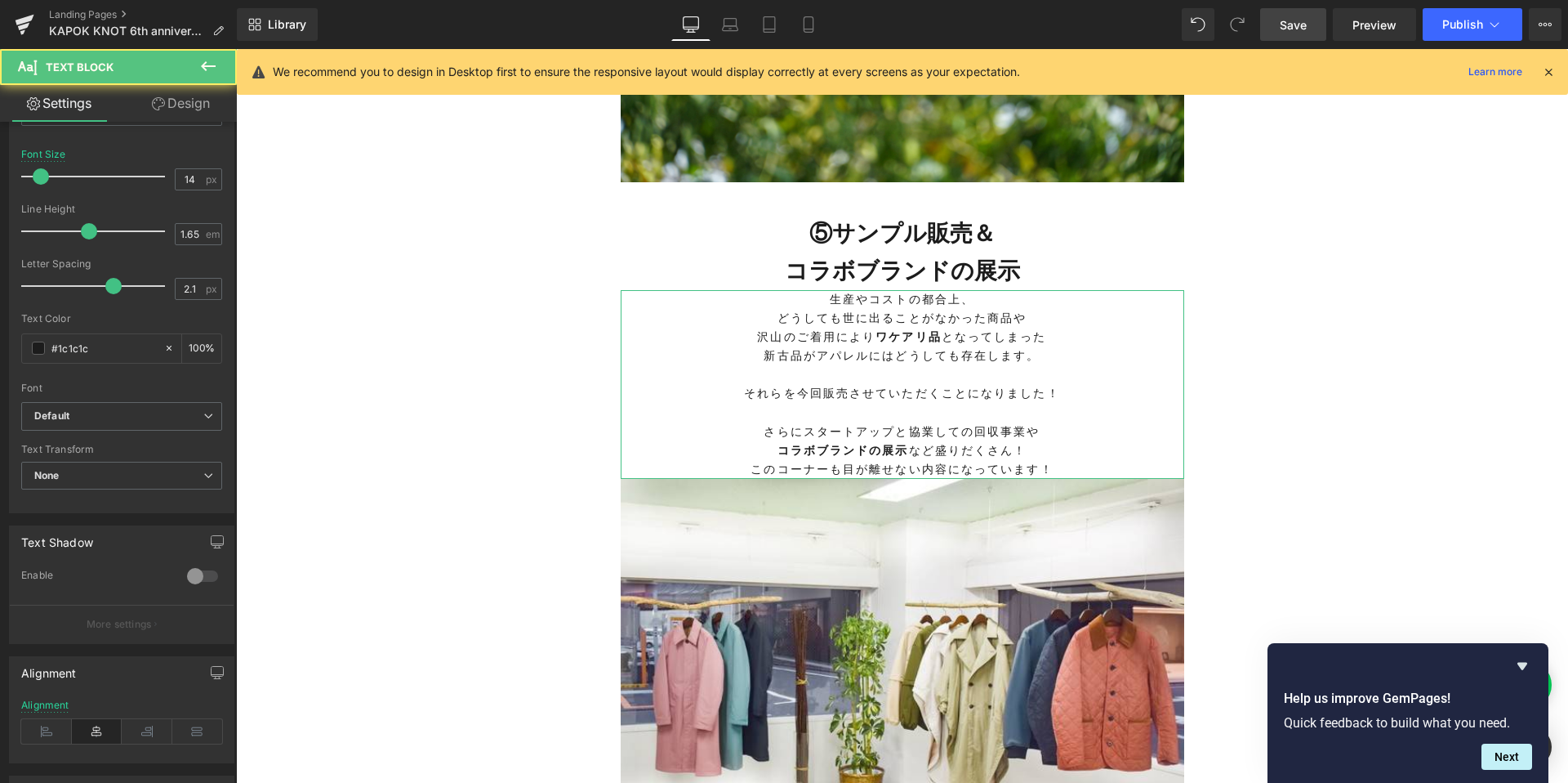
click at [185, 107] on link "Design" at bounding box center [181, 103] width 118 height 37
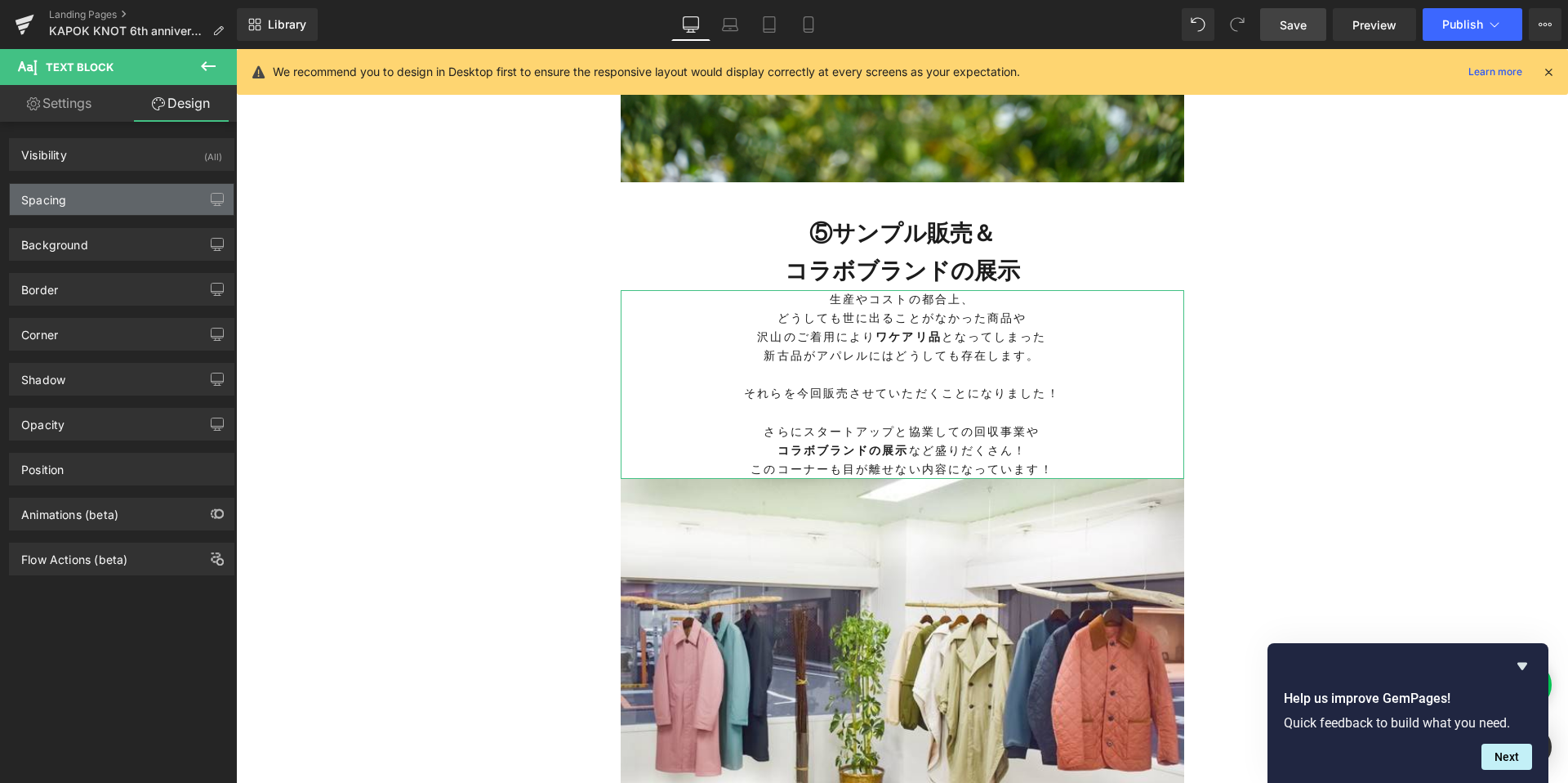
click at [106, 208] on div "Spacing" at bounding box center [121, 199] width 224 height 31
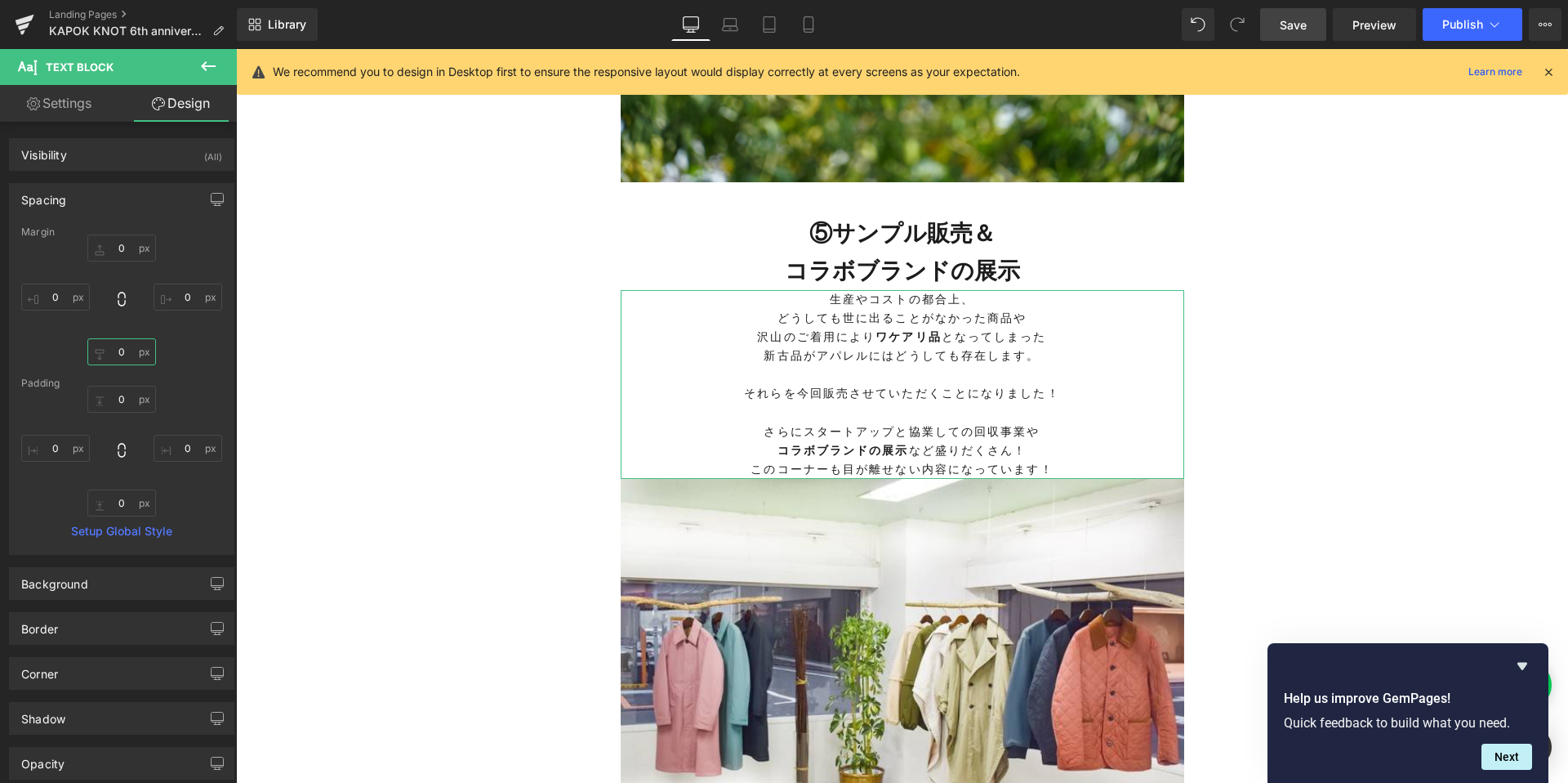
click at [127, 353] on input "0" at bounding box center [122, 351] width 69 height 27
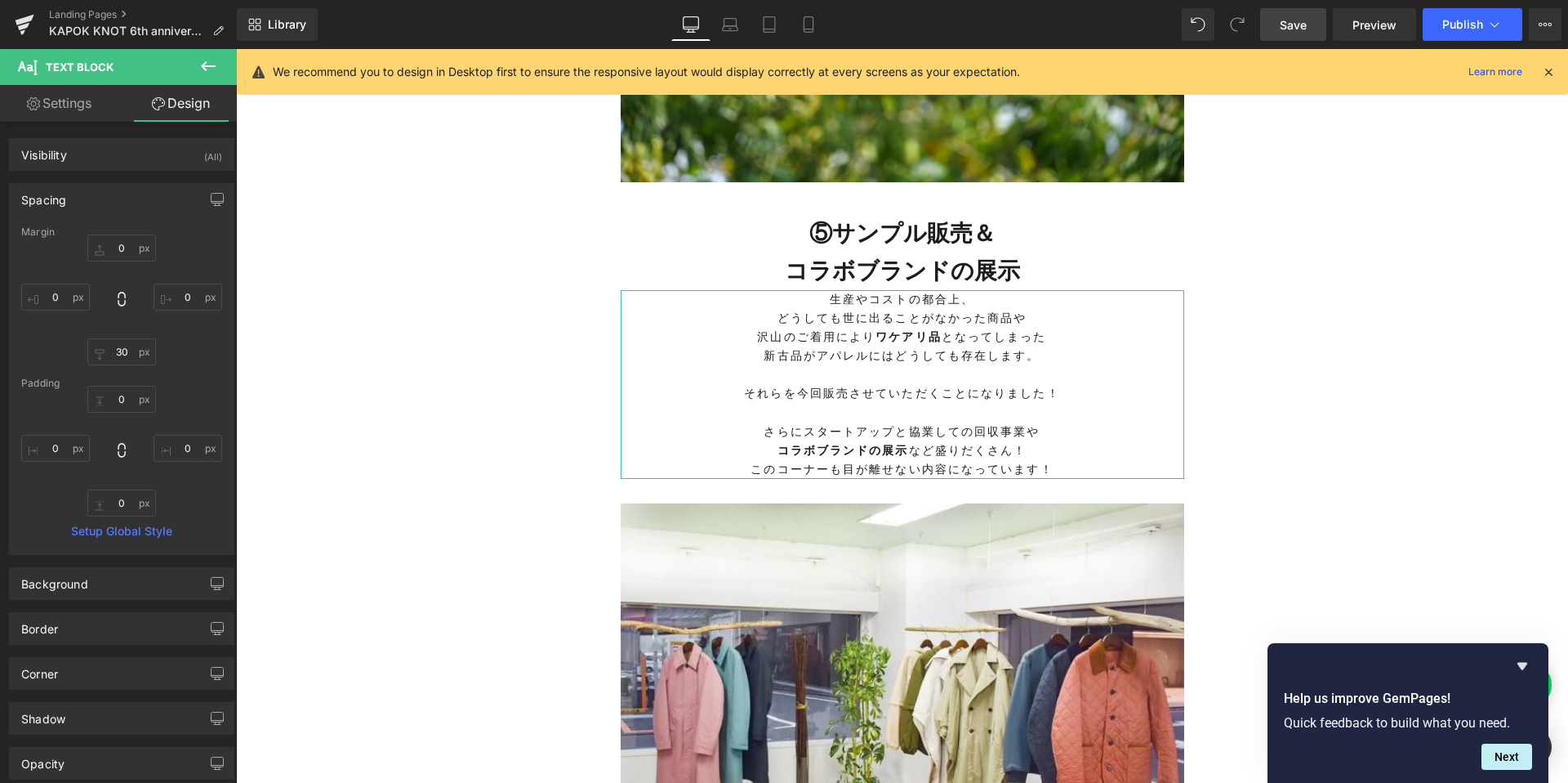
click at [115, 237] on div "Margin" at bounding box center [122, 232] width 201 height 11
click at [115, 242] on input "0" at bounding box center [122, 247] width 69 height 27
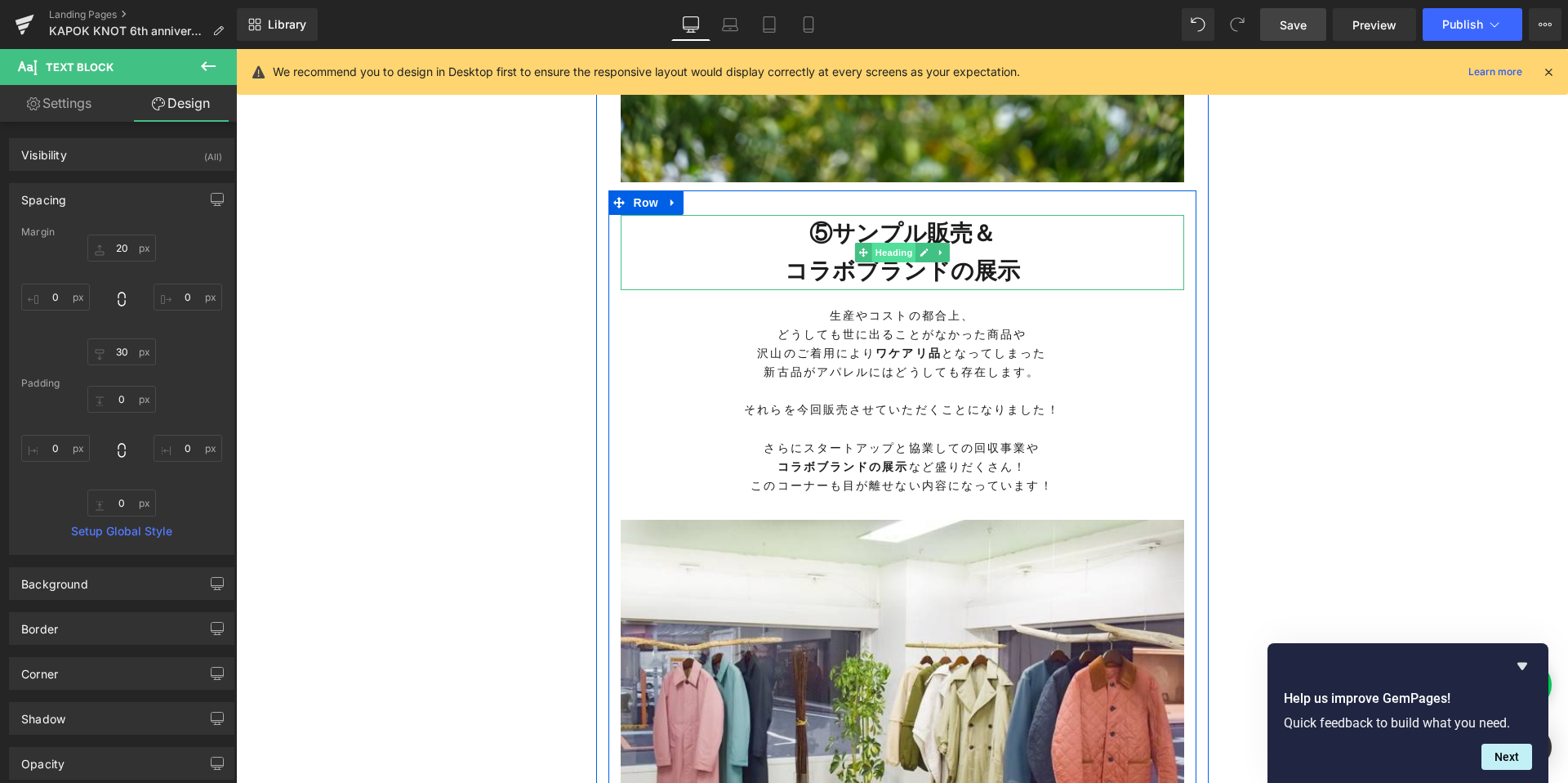
click at [900, 262] on span "Heading" at bounding box center [893, 252] width 44 height 20
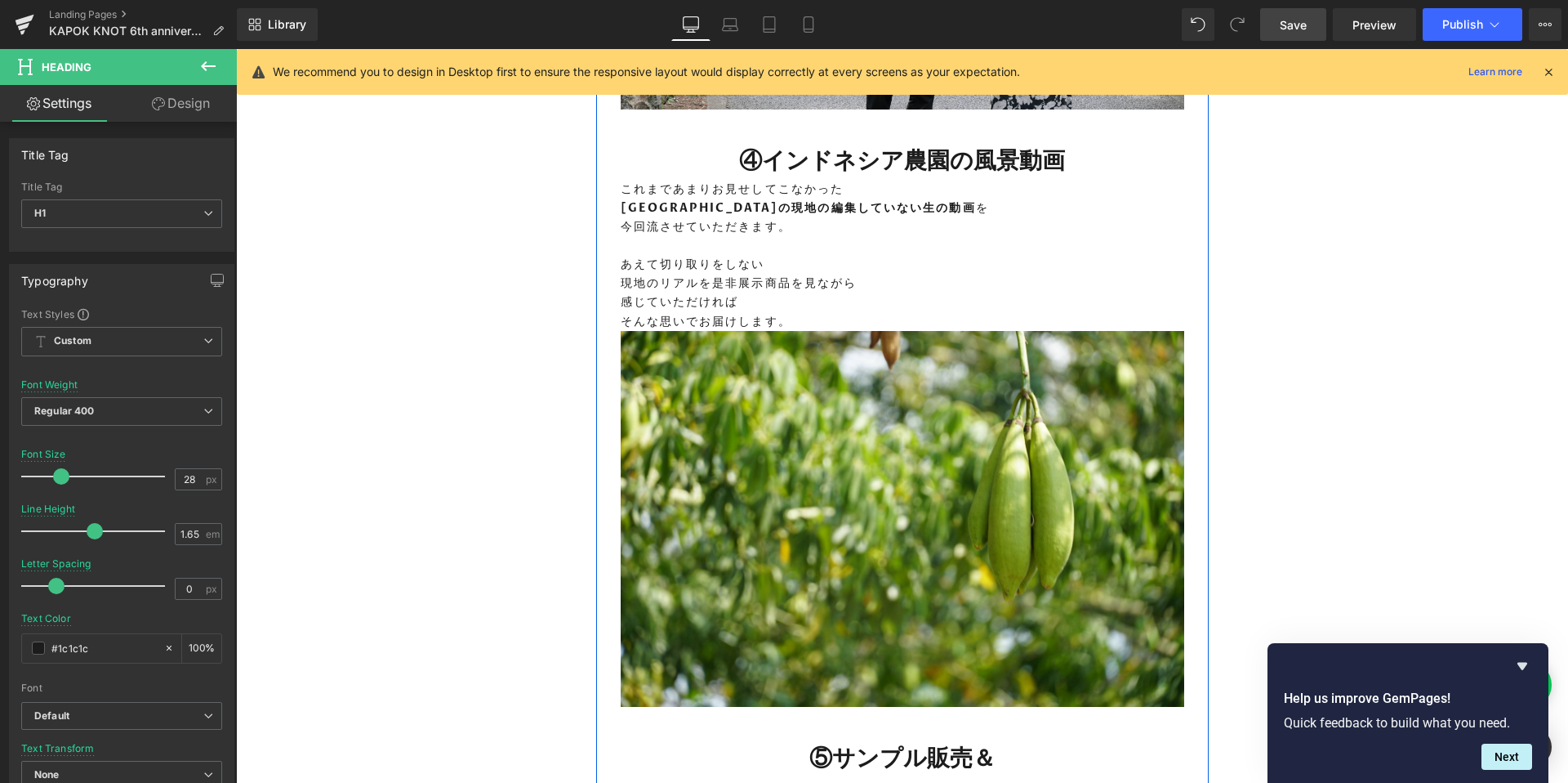
scroll to position [4283, 0]
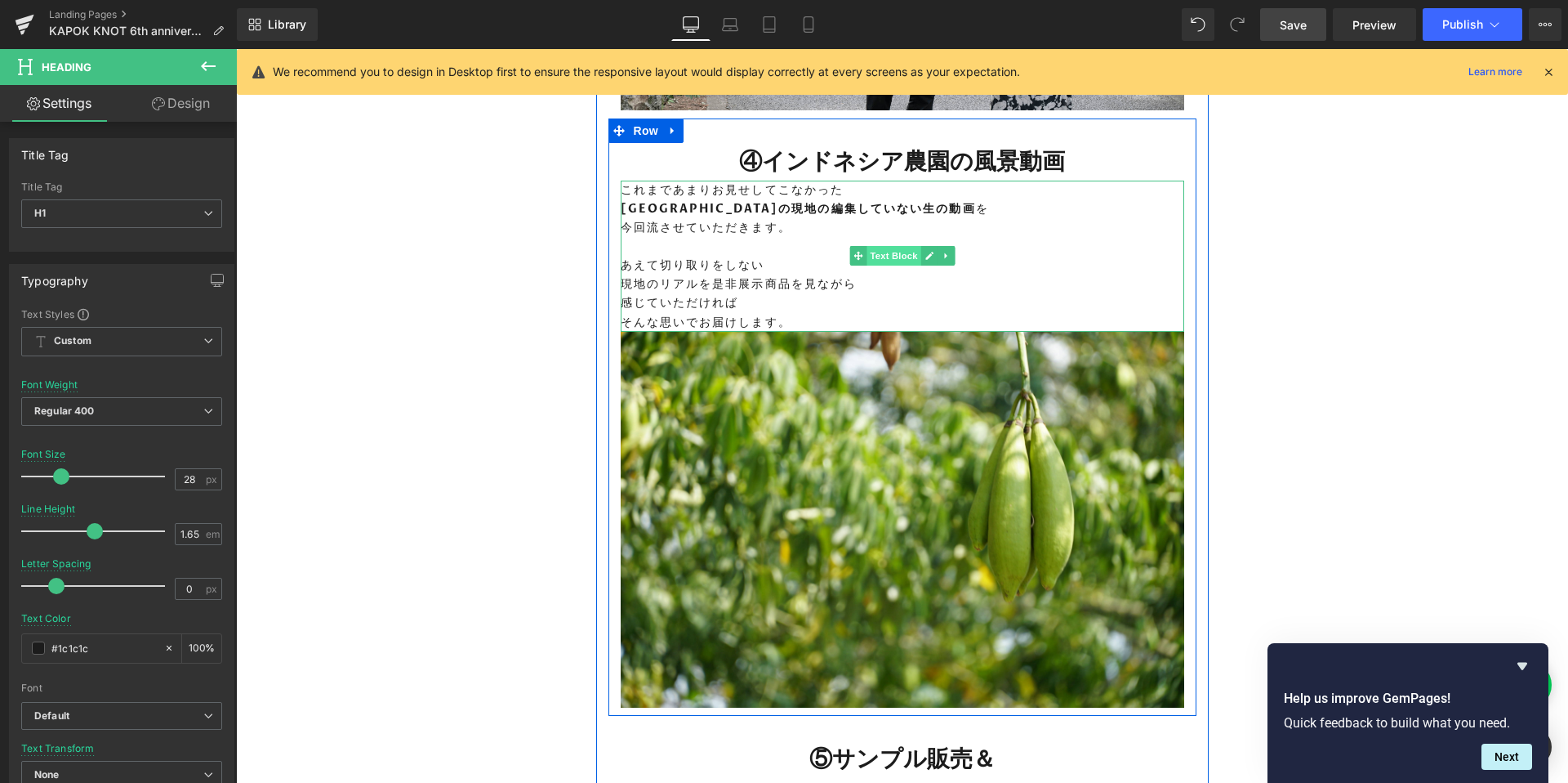
click at [878, 265] on span "Text Block" at bounding box center [893, 255] width 54 height 20
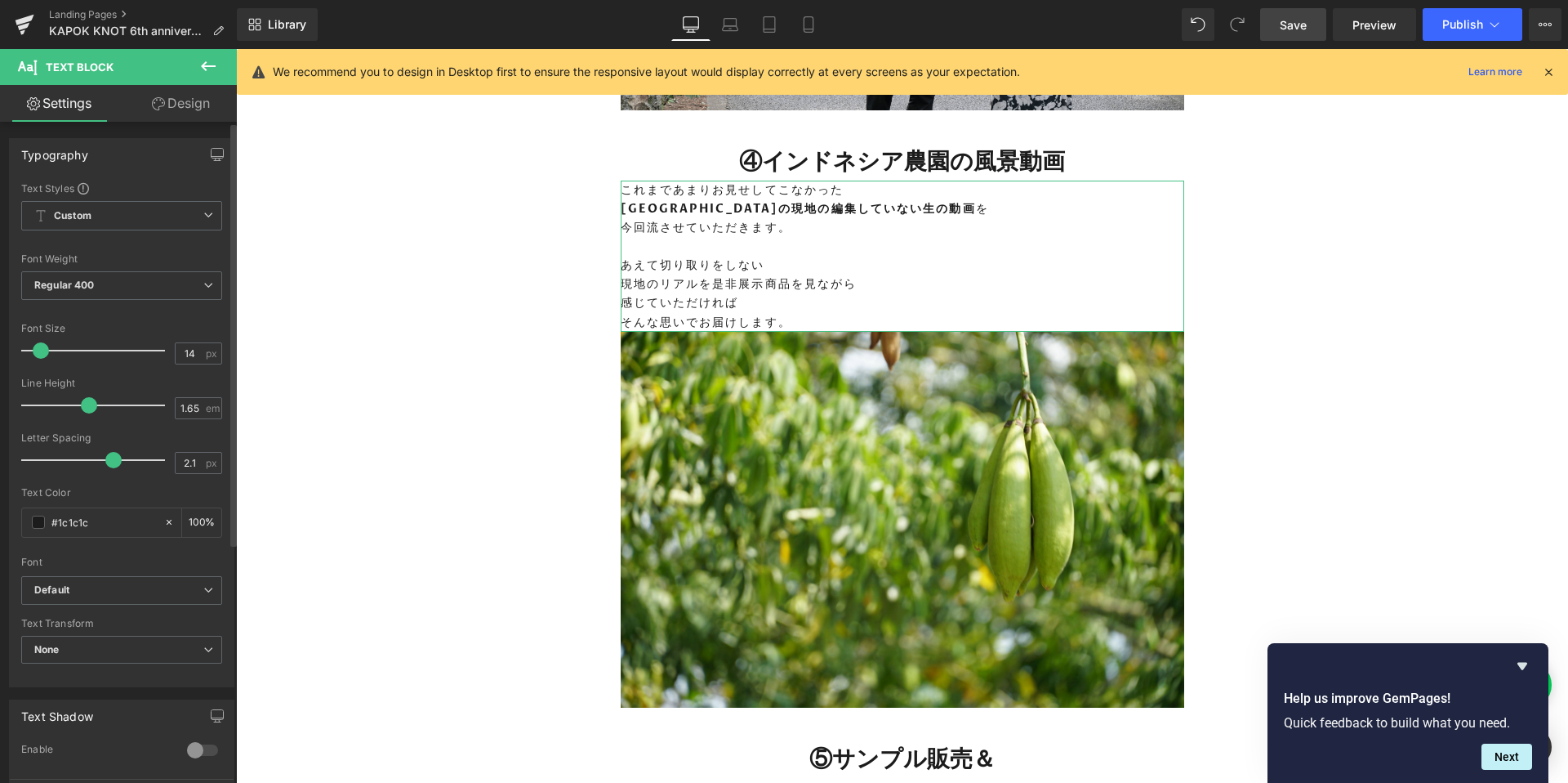
scroll to position [161, 0]
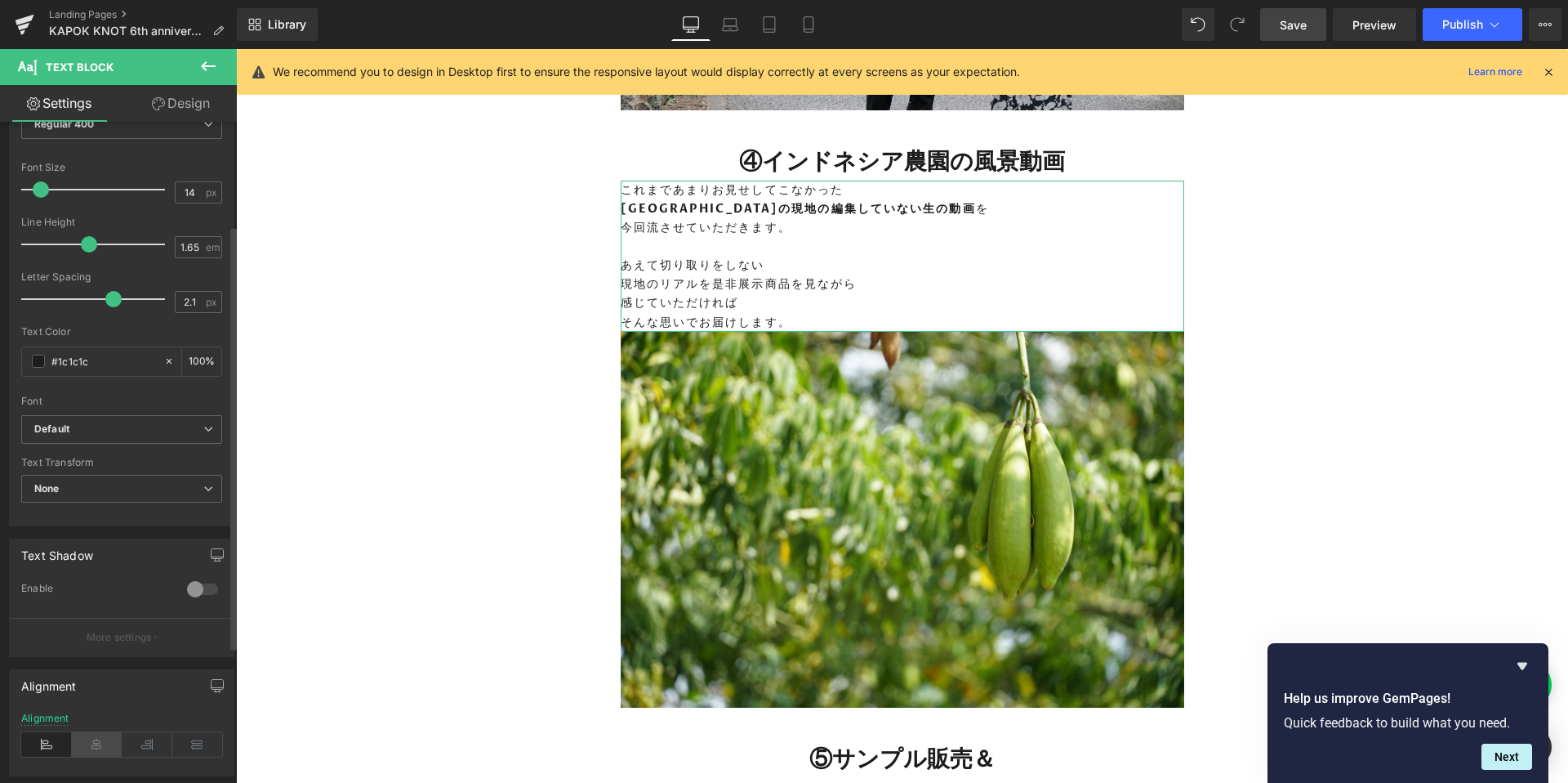
click at [93, 746] on icon at bounding box center [97, 744] width 51 height 25
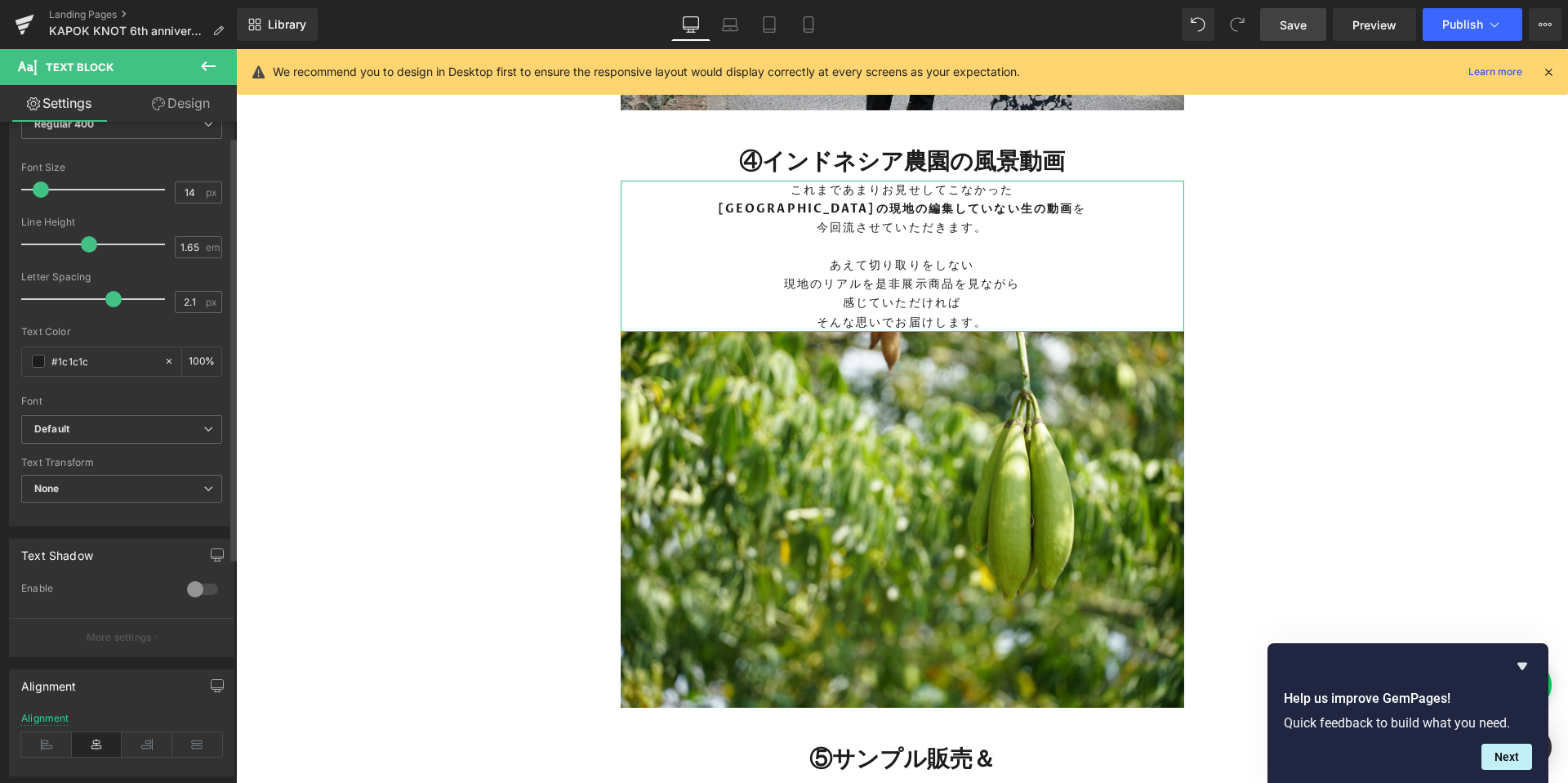
scroll to position [0, 0]
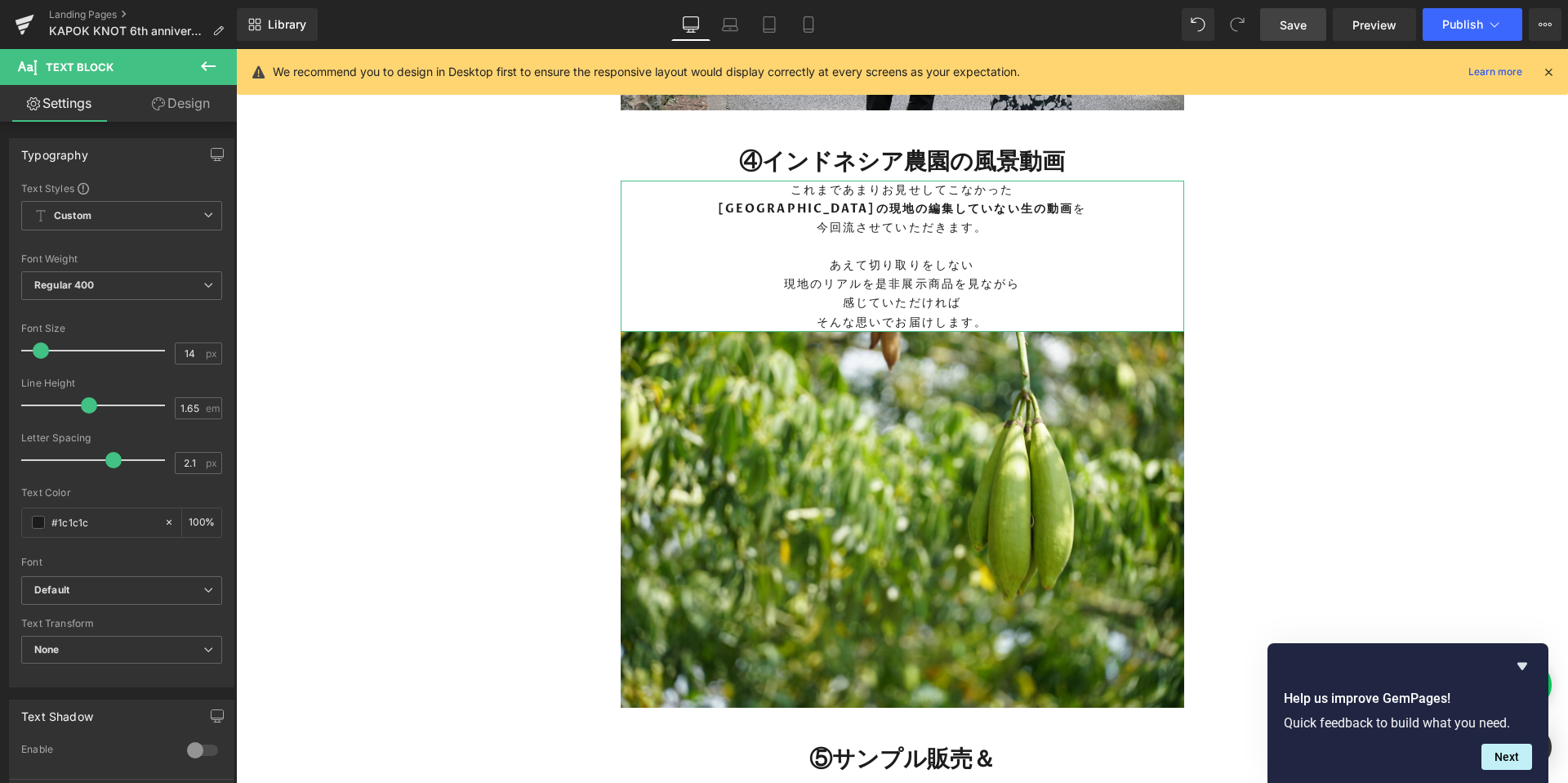
click at [189, 112] on link "Design" at bounding box center [181, 103] width 118 height 37
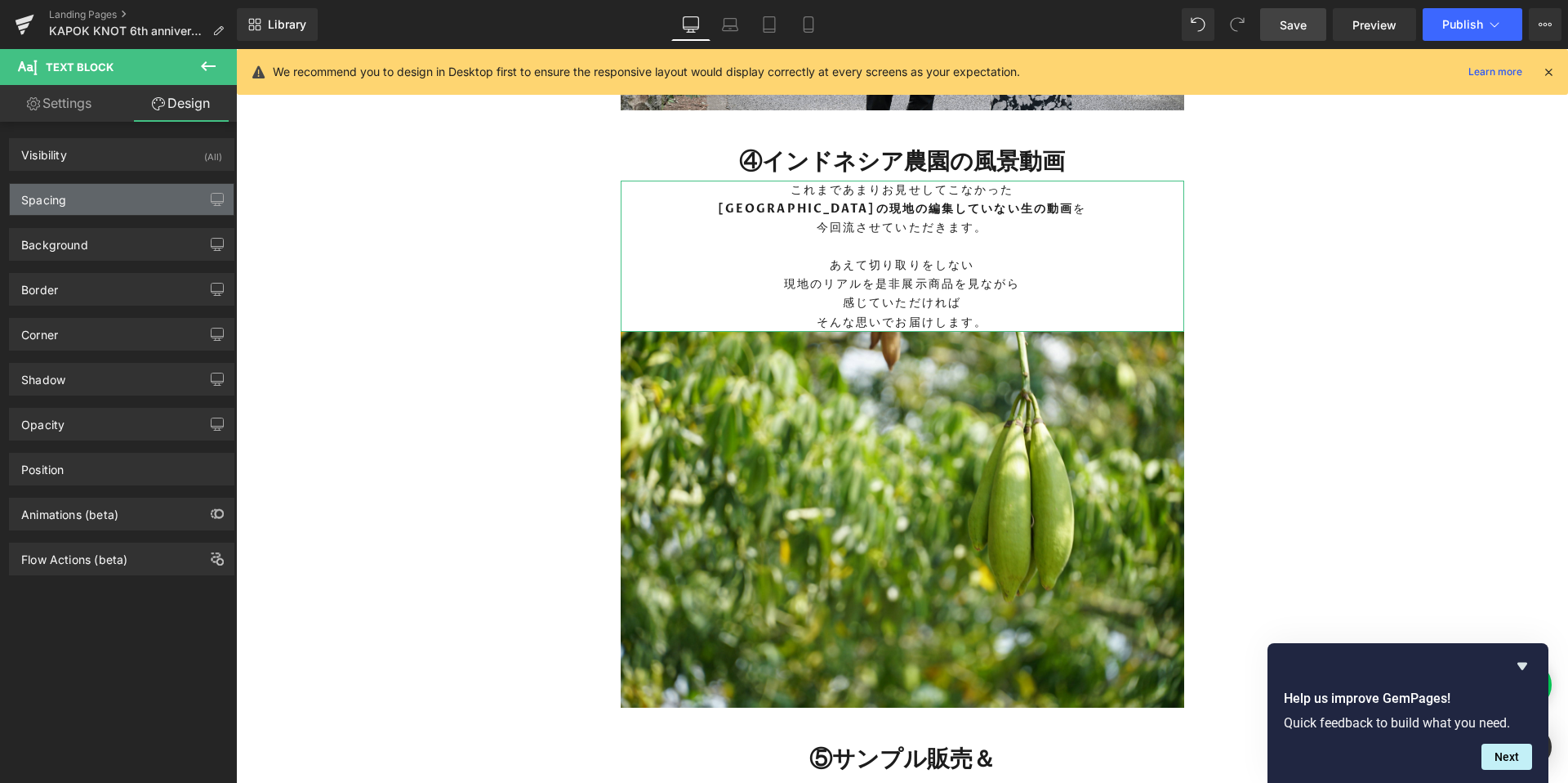
click at [112, 197] on div "Spacing" at bounding box center [121, 199] width 224 height 31
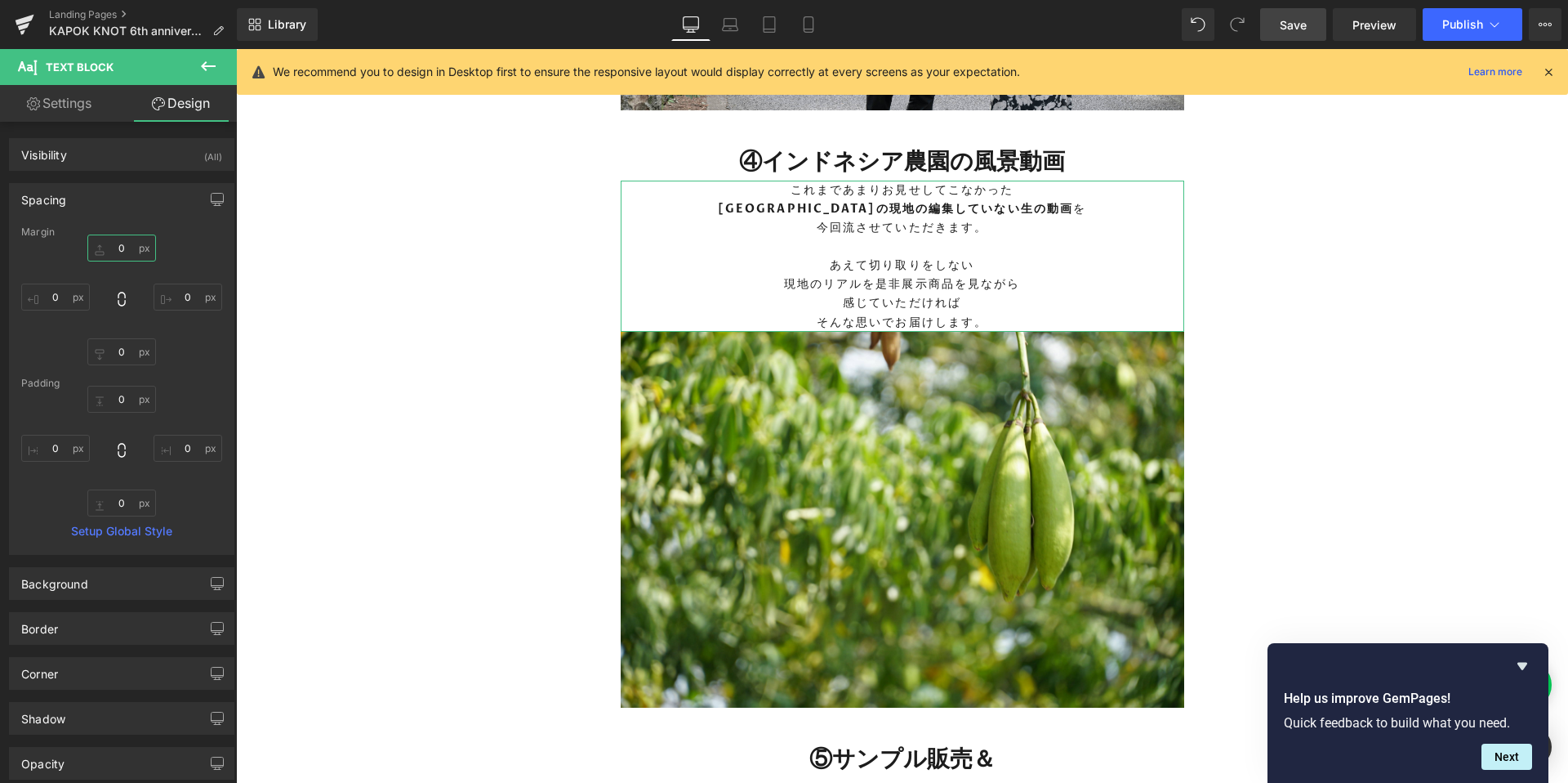
click at [125, 239] on input "0" at bounding box center [122, 247] width 69 height 27
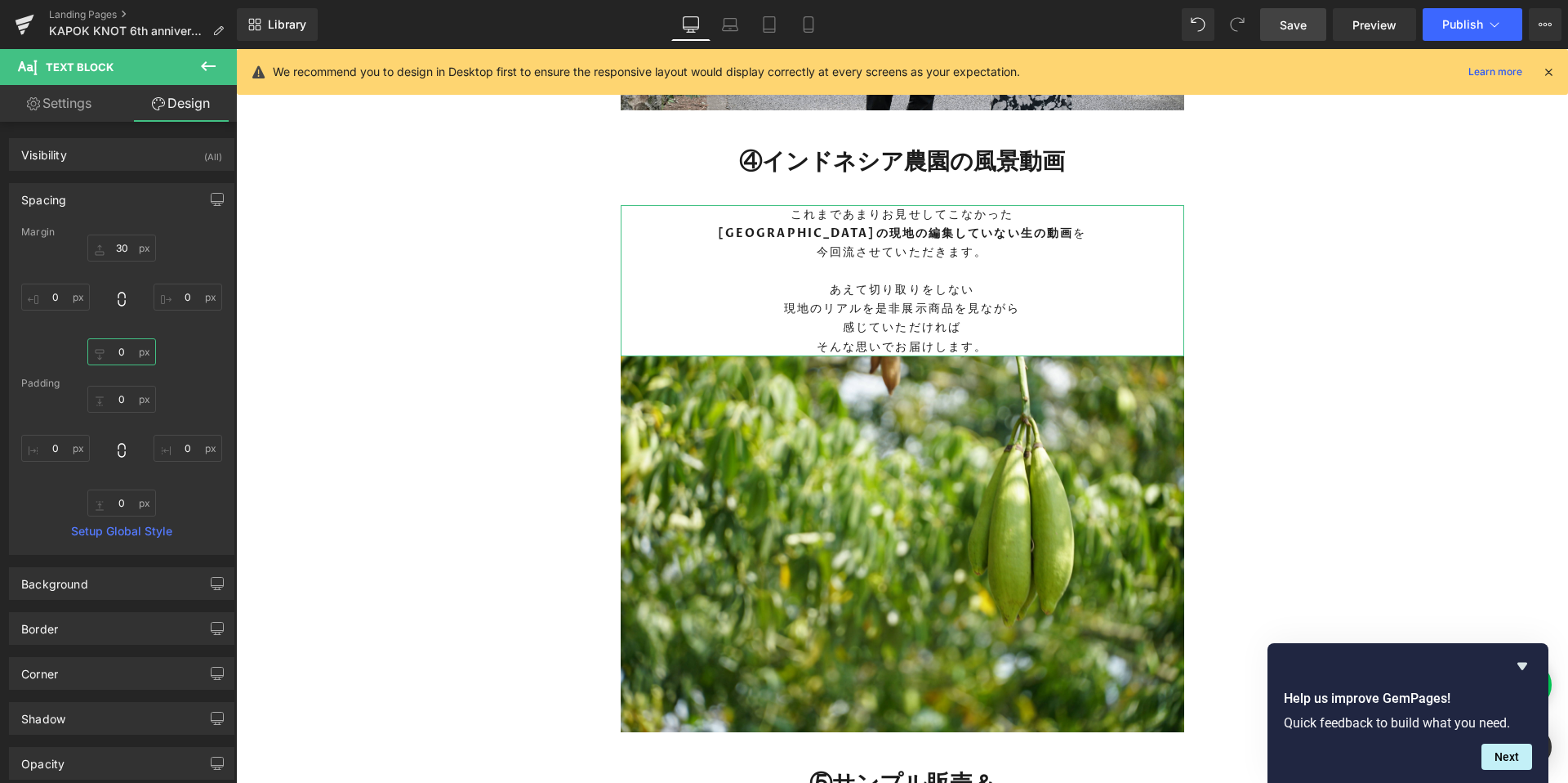
click at [108, 355] on input "0" at bounding box center [122, 351] width 69 height 27
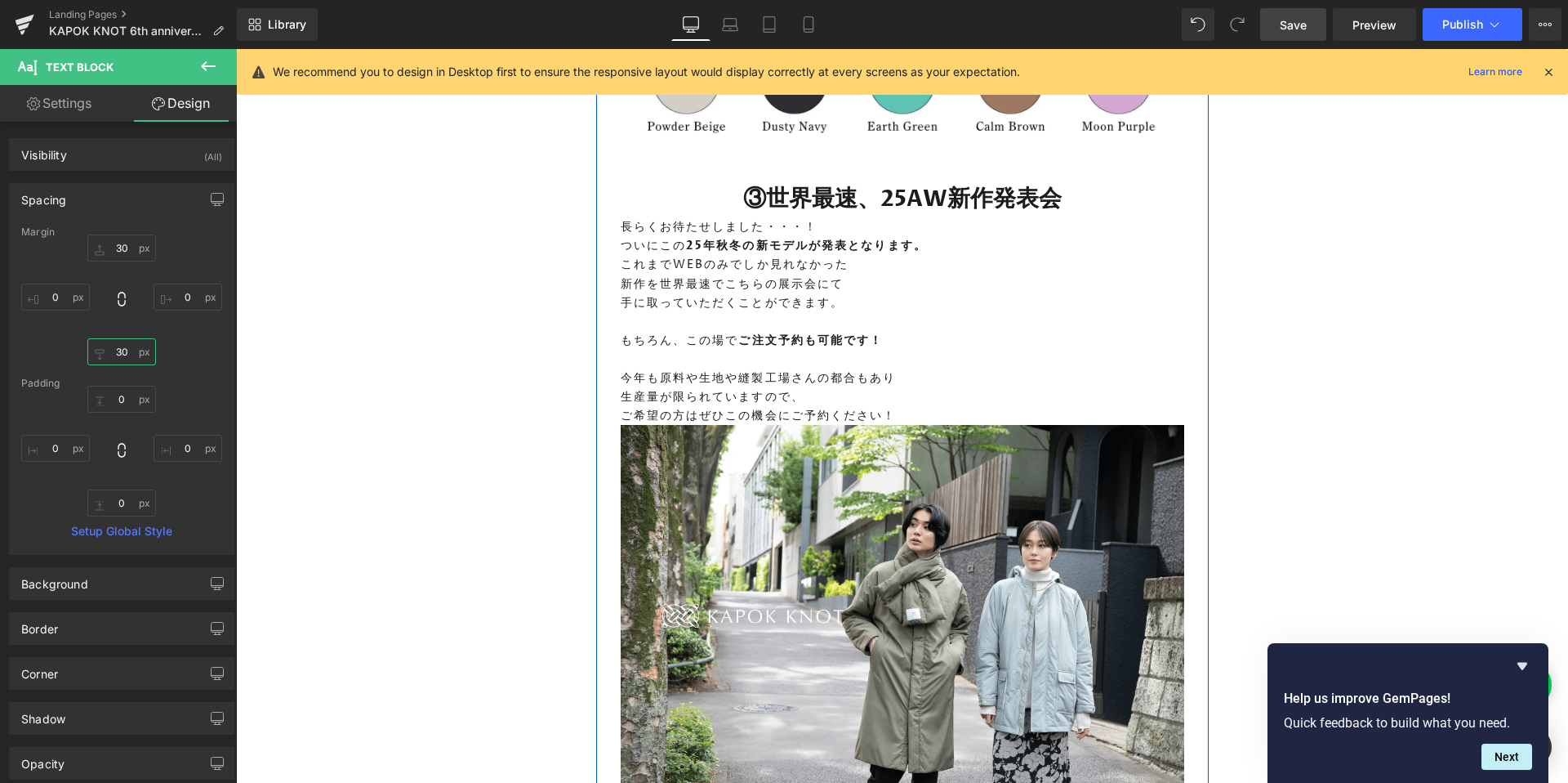
scroll to position [3567, 0]
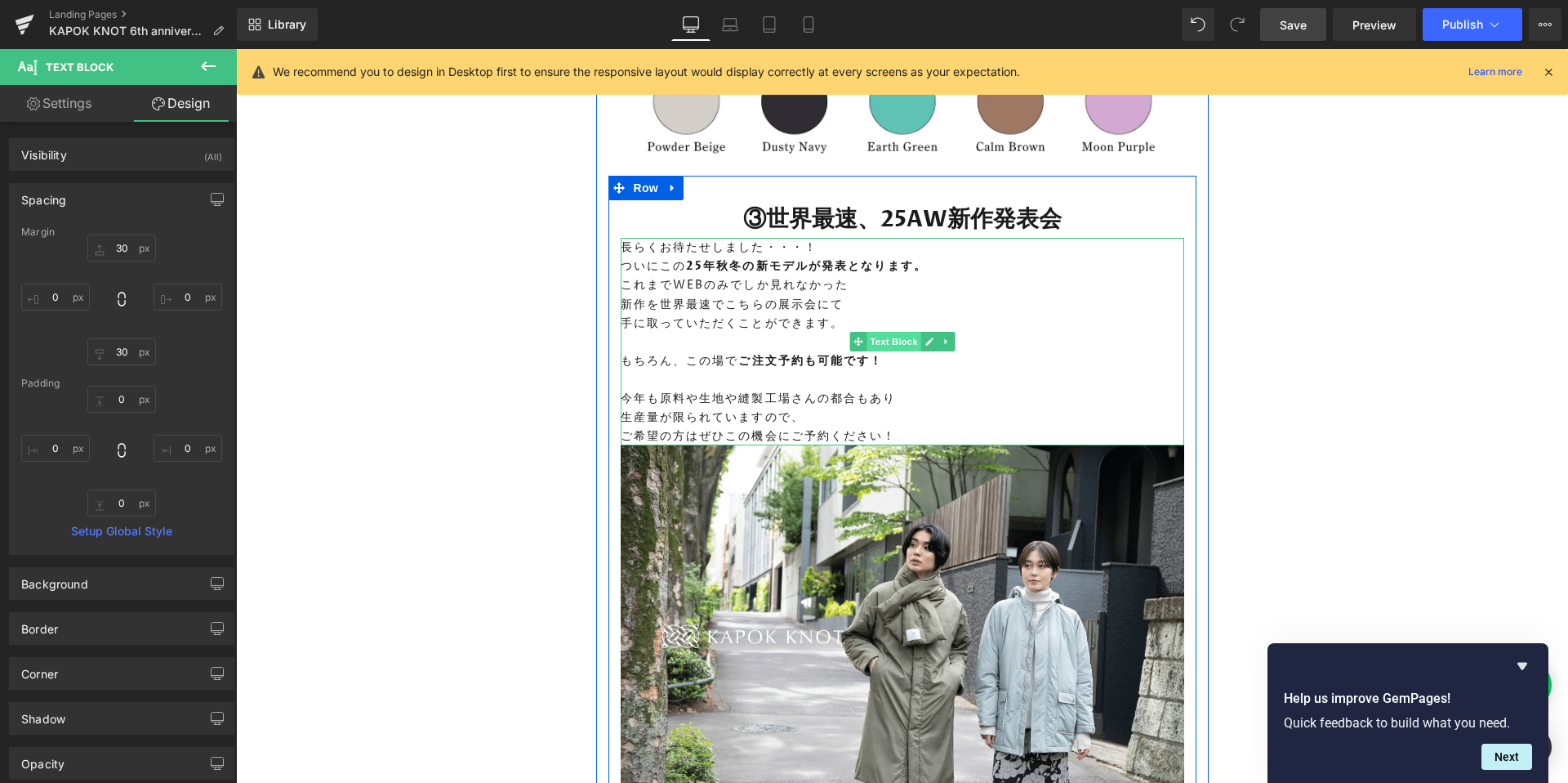
click at [895, 351] on span "Text Block" at bounding box center [893, 341] width 54 height 20
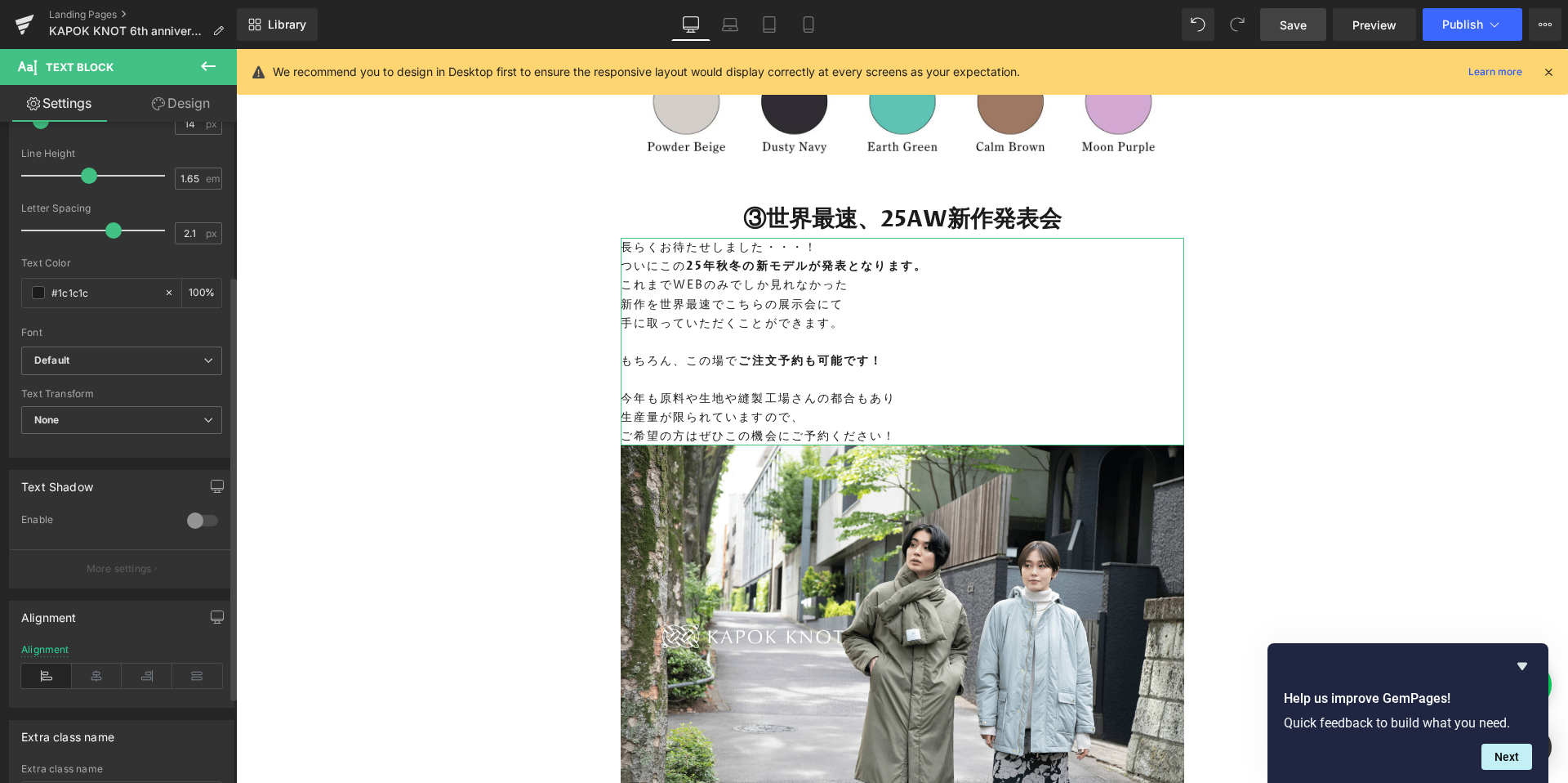
scroll to position [240, 0]
click at [88, 665] on icon at bounding box center [97, 665] width 51 height 25
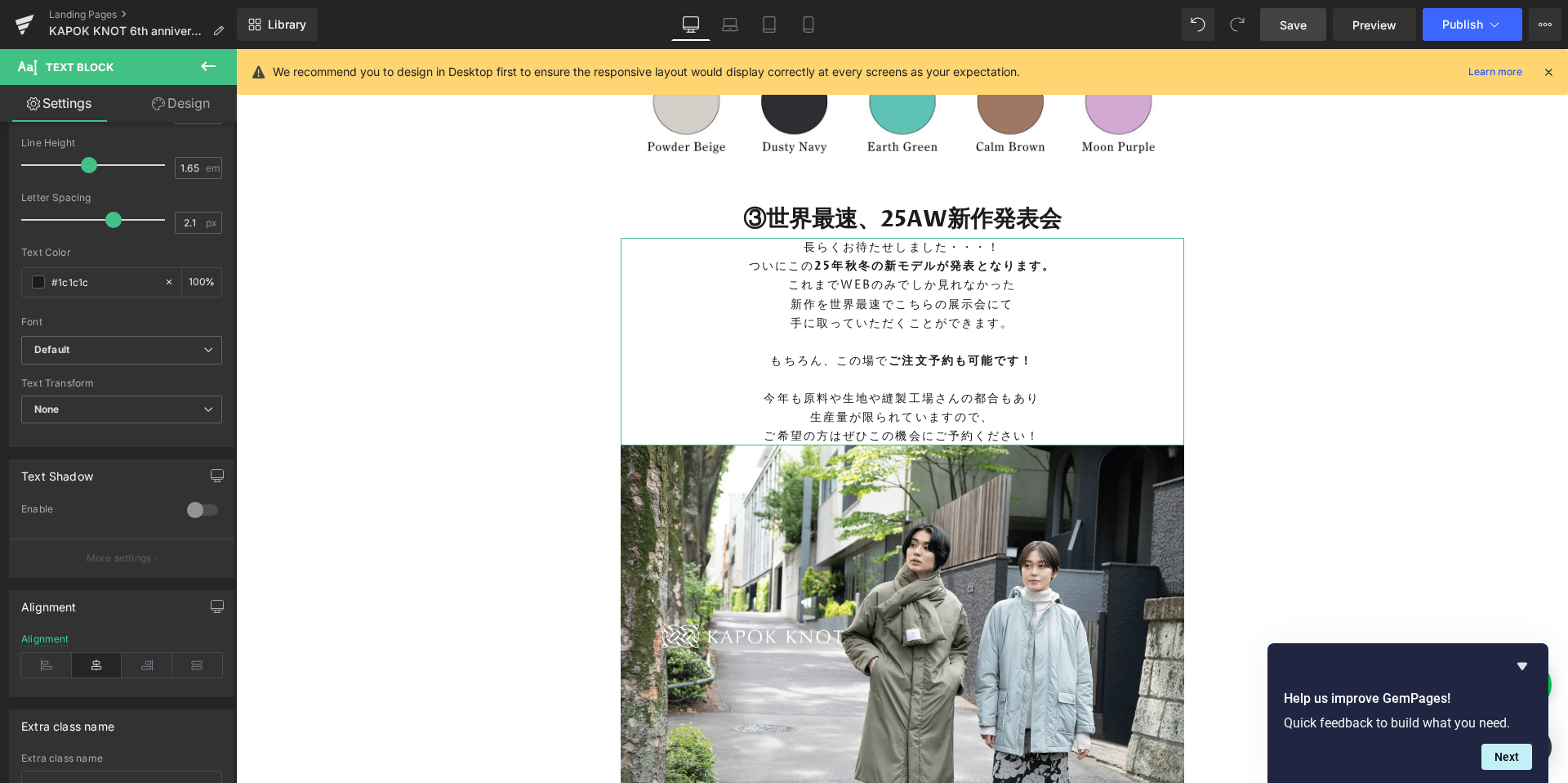
click at [170, 100] on link "Design" at bounding box center [181, 103] width 118 height 37
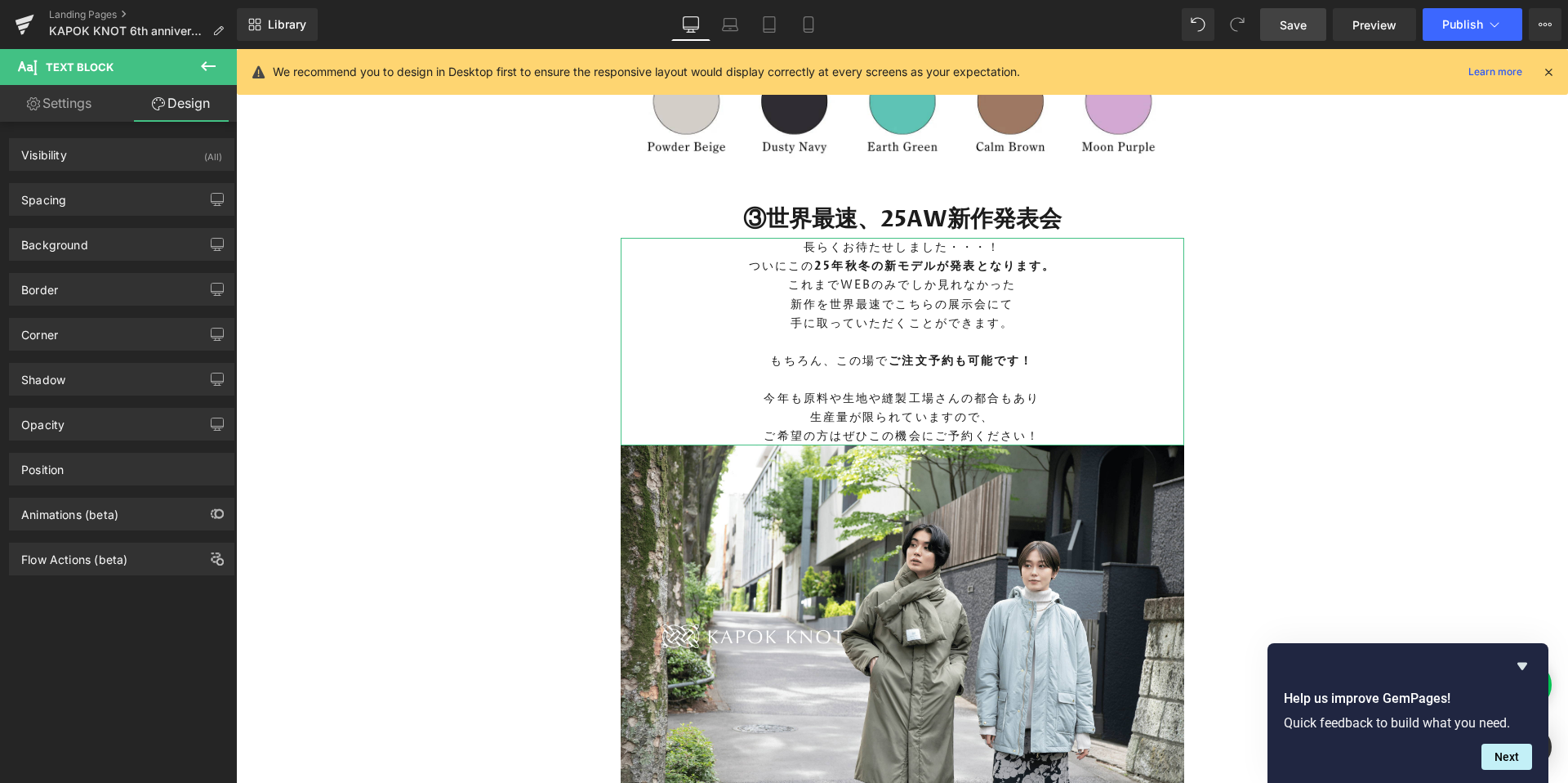
click at [100, 217] on div "Background Color & Image color transparent Color transparent 0 % Image Replace …" at bounding box center [122, 238] width 245 height 45
click at [88, 209] on div "Spacing" at bounding box center [121, 199] width 224 height 31
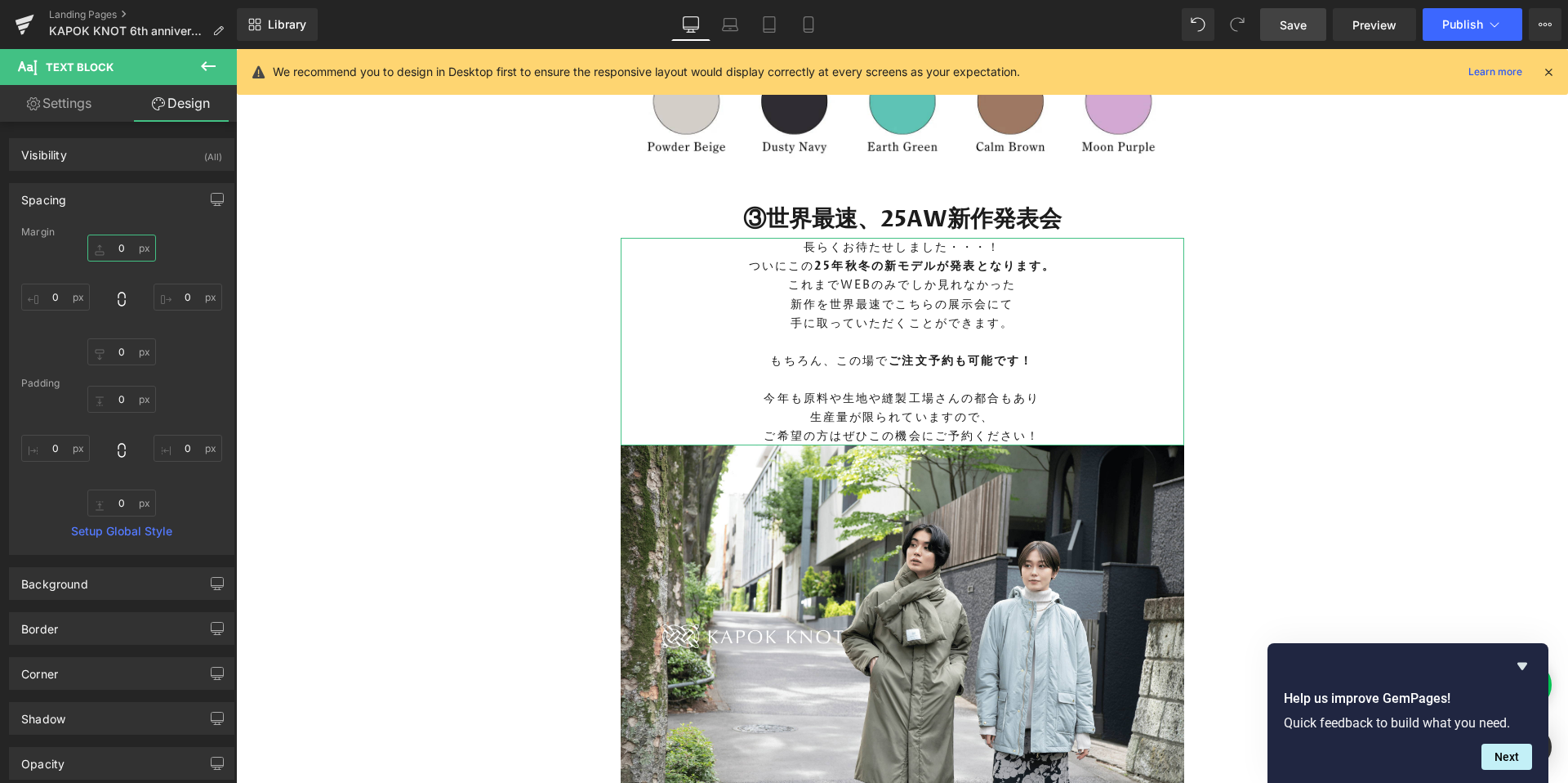
click at [115, 258] on input "0" at bounding box center [122, 247] width 69 height 27
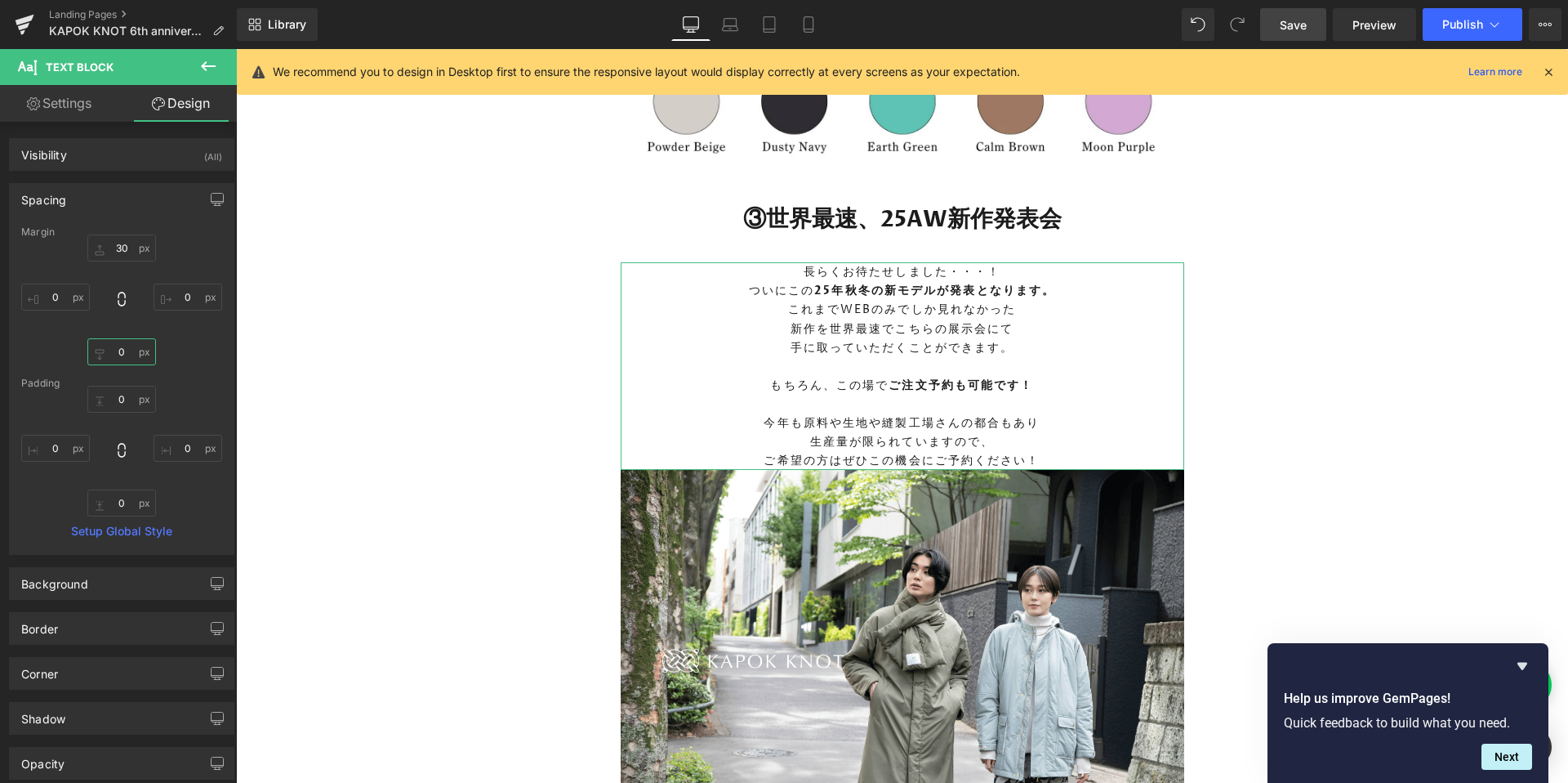
click at [110, 356] on input "0" at bounding box center [122, 351] width 69 height 27
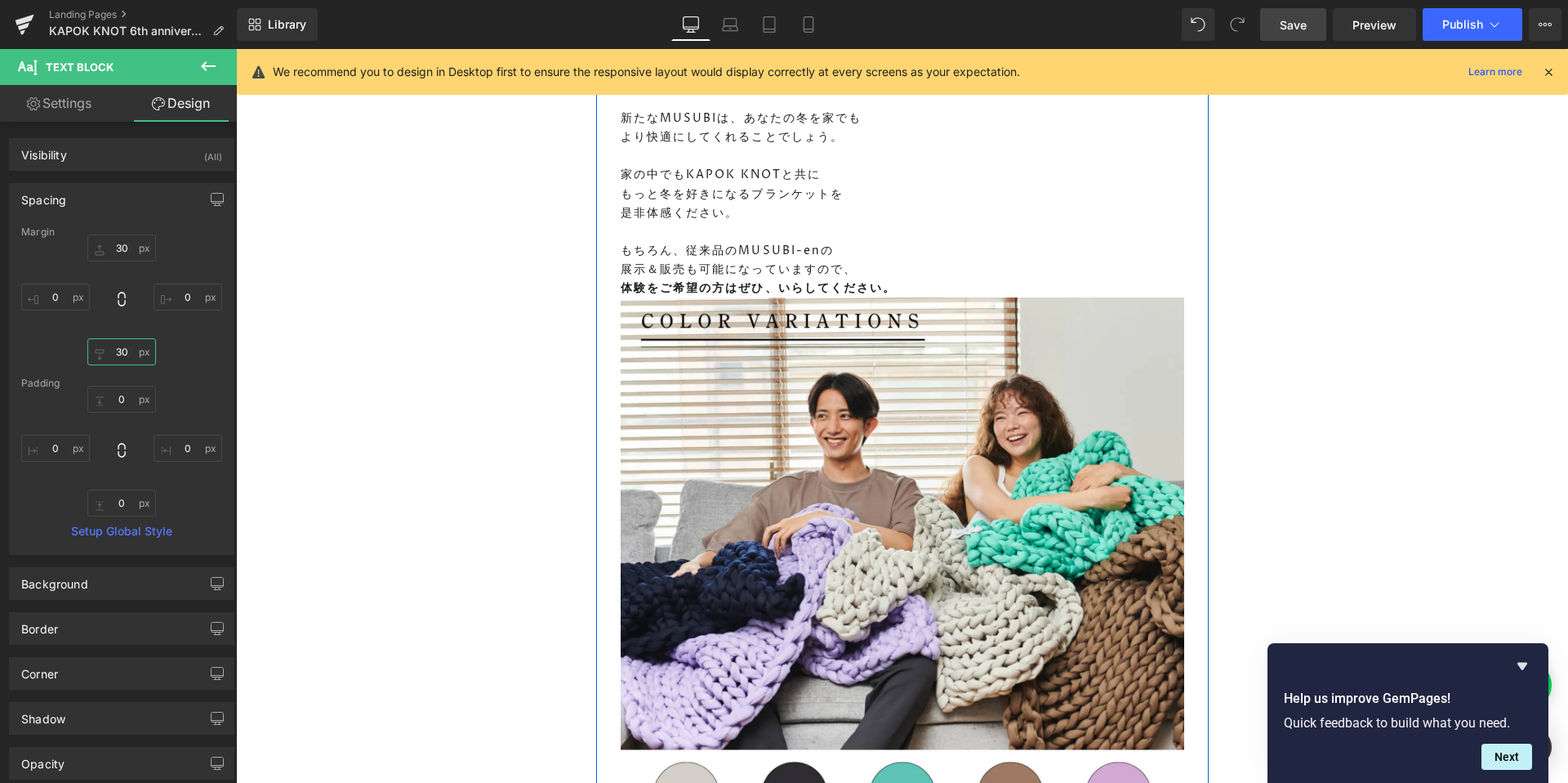
scroll to position [2581, 0]
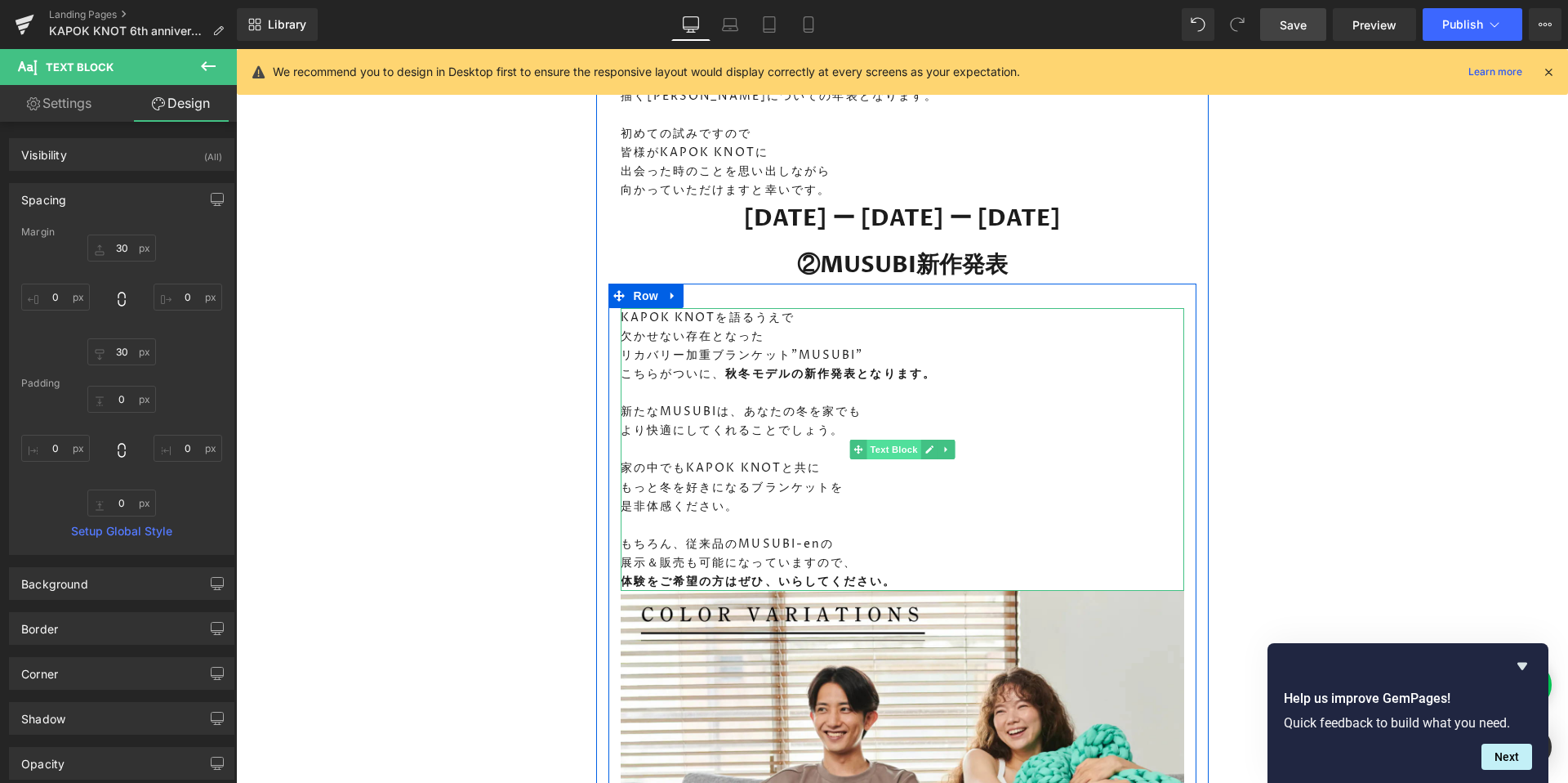
click at [901, 459] on span "Text Block" at bounding box center [893, 449] width 54 height 20
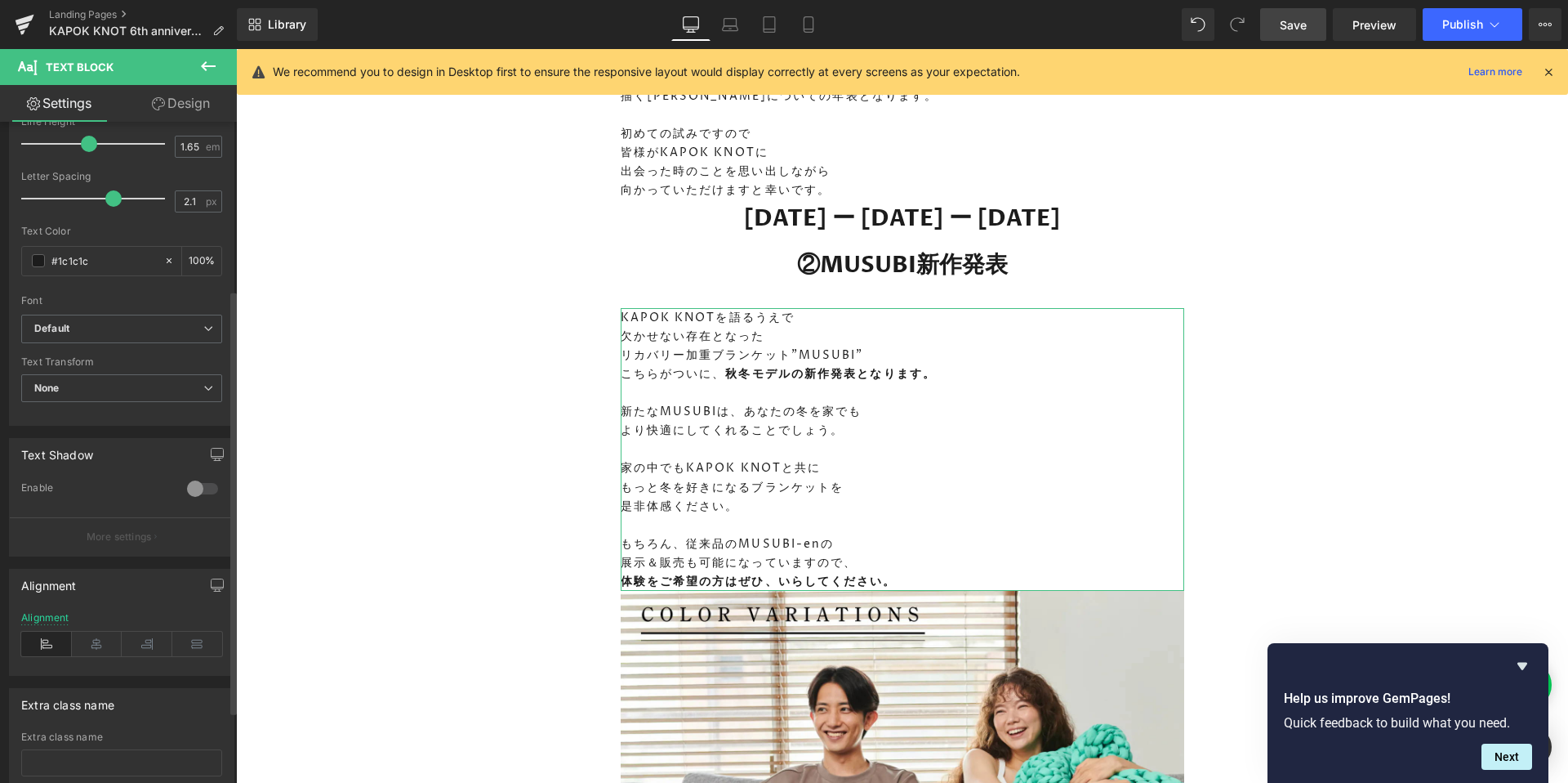
scroll to position [289, 0]
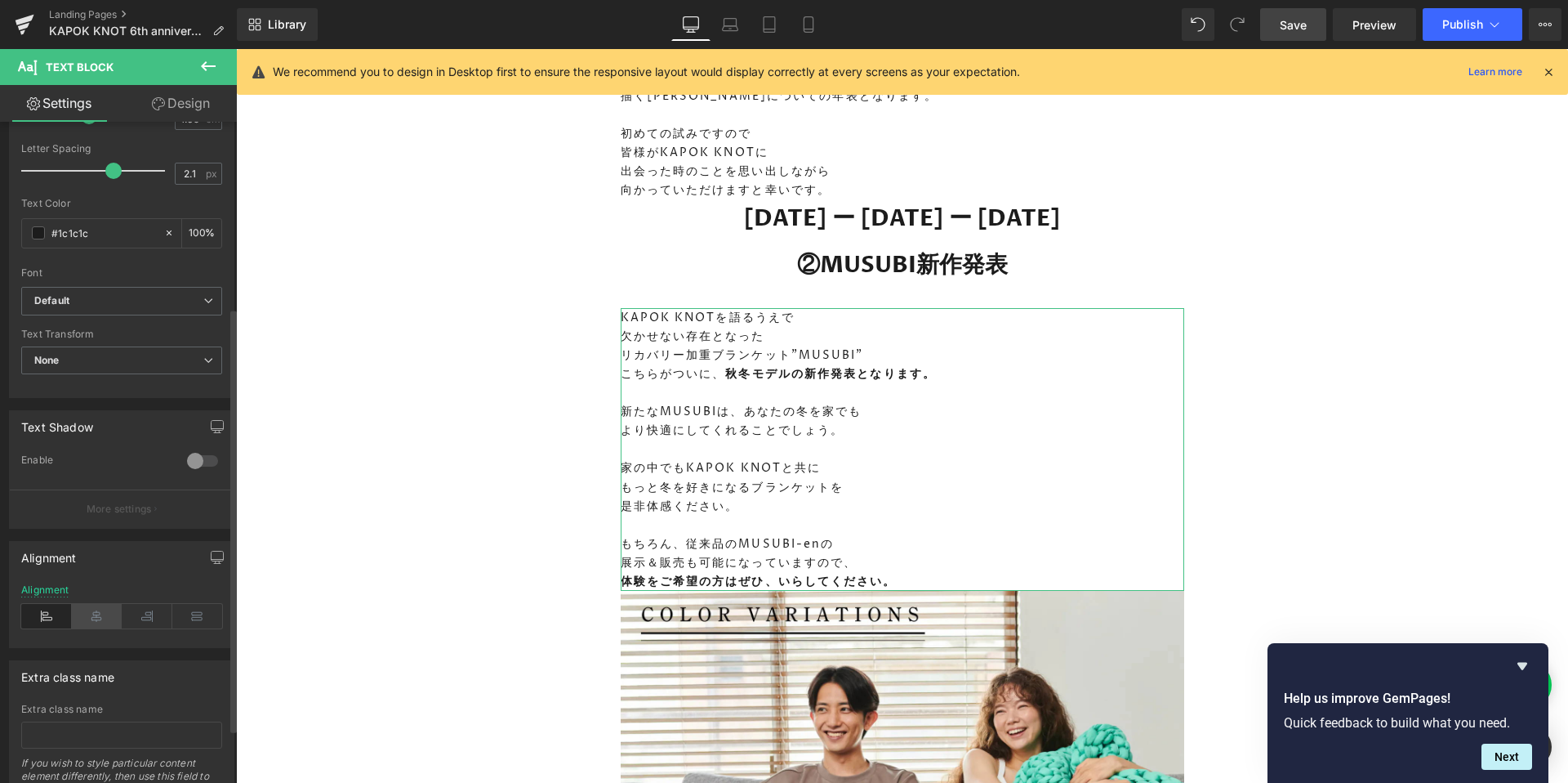
click at [88, 618] on icon at bounding box center [97, 616] width 51 height 25
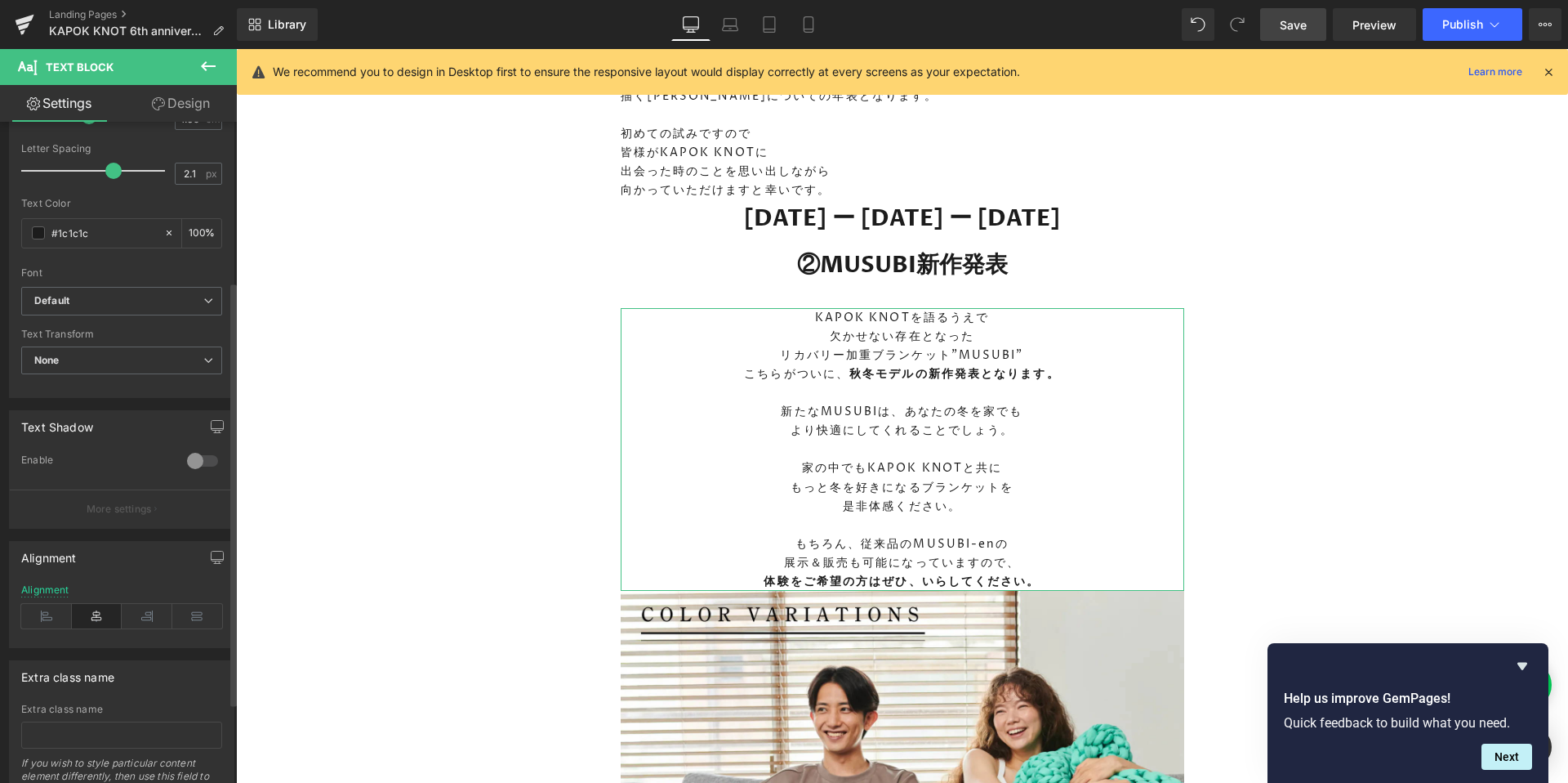
scroll to position [0, 0]
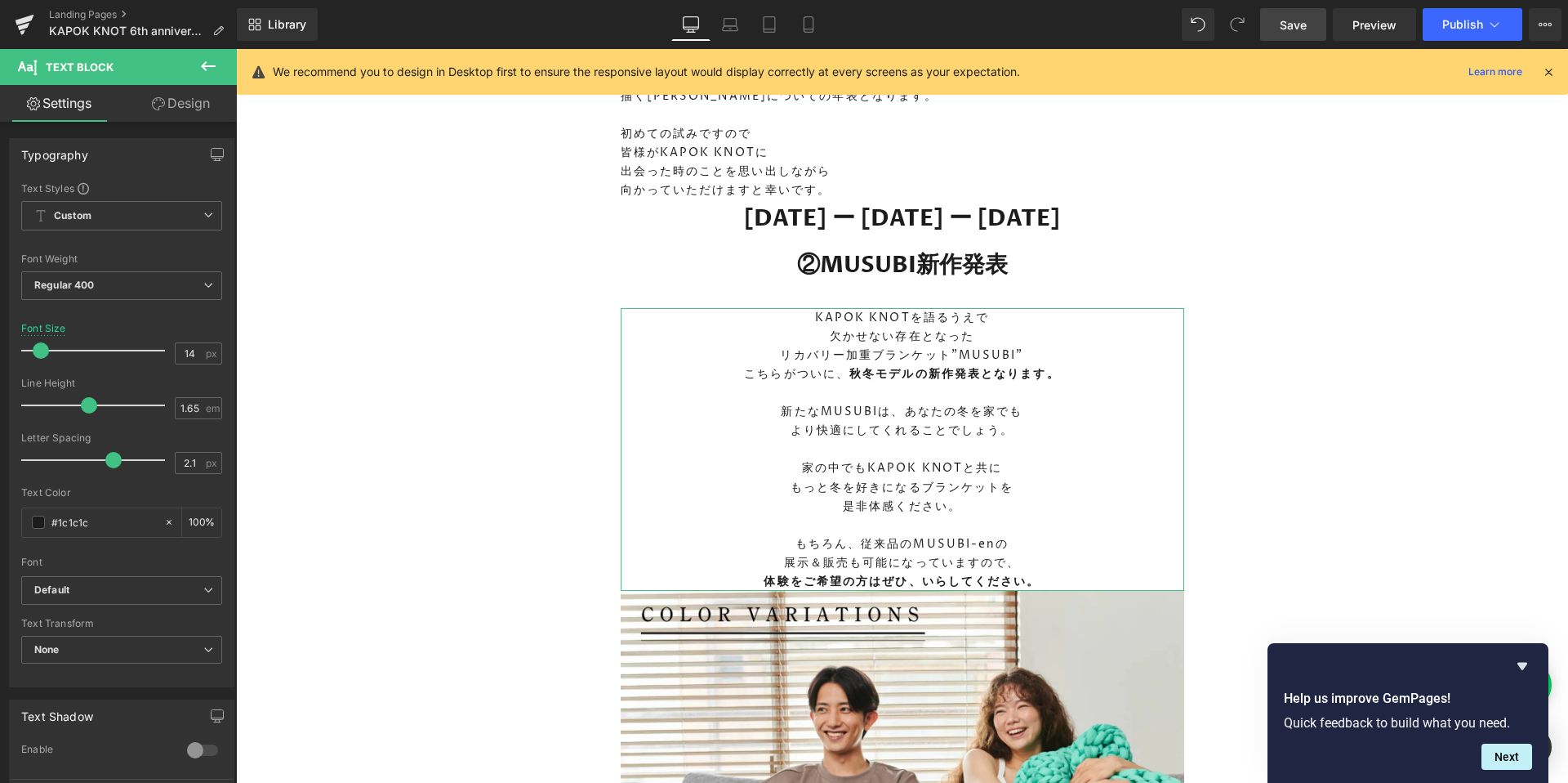
click at [166, 107] on link "Design" at bounding box center [181, 103] width 118 height 37
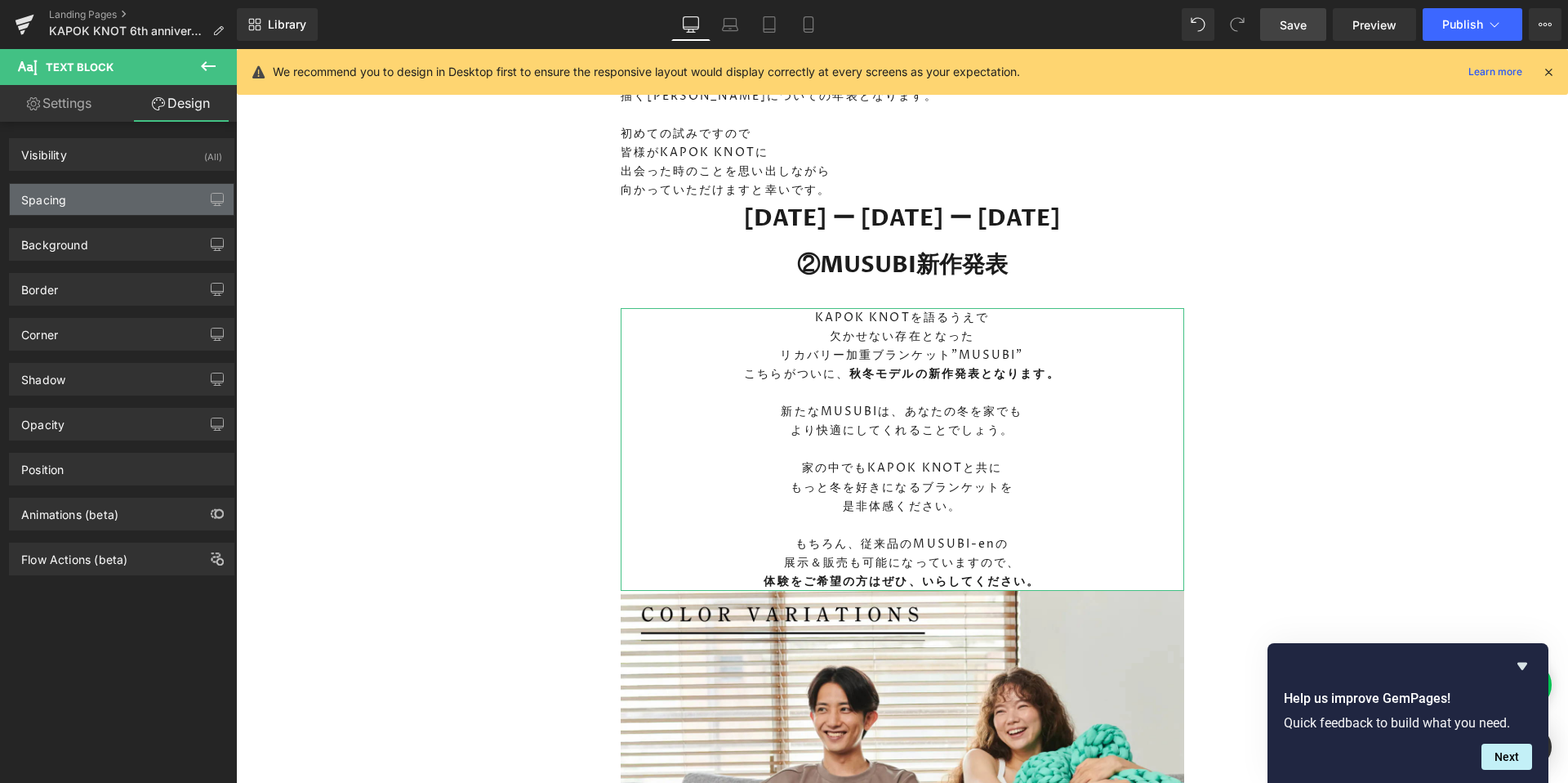
click at [126, 208] on div "Spacing" at bounding box center [121, 199] width 224 height 31
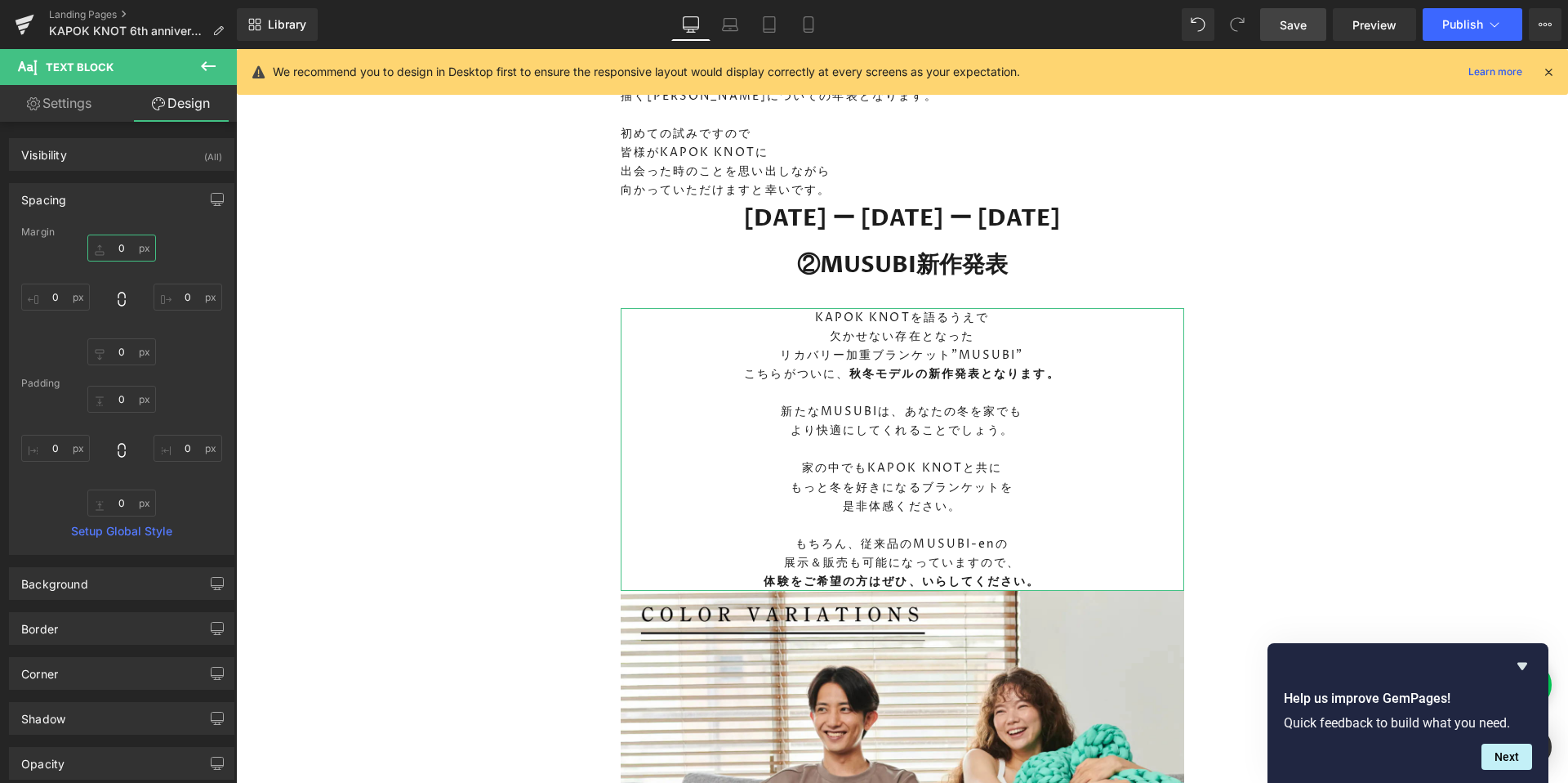
click at [124, 252] on input "0" at bounding box center [122, 247] width 69 height 27
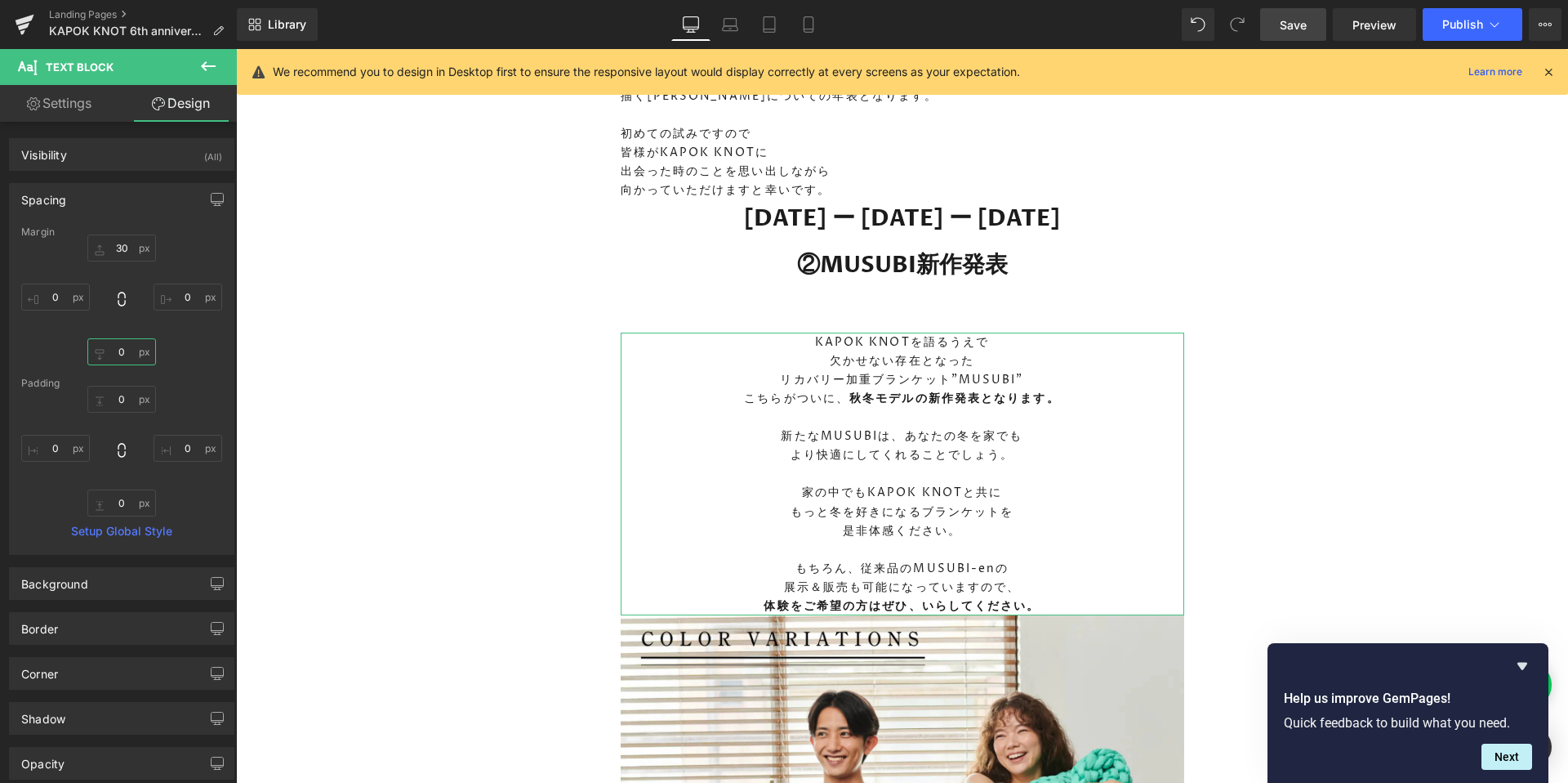
click at [109, 354] on input "0" at bounding box center [122, 351] width 69 height 27
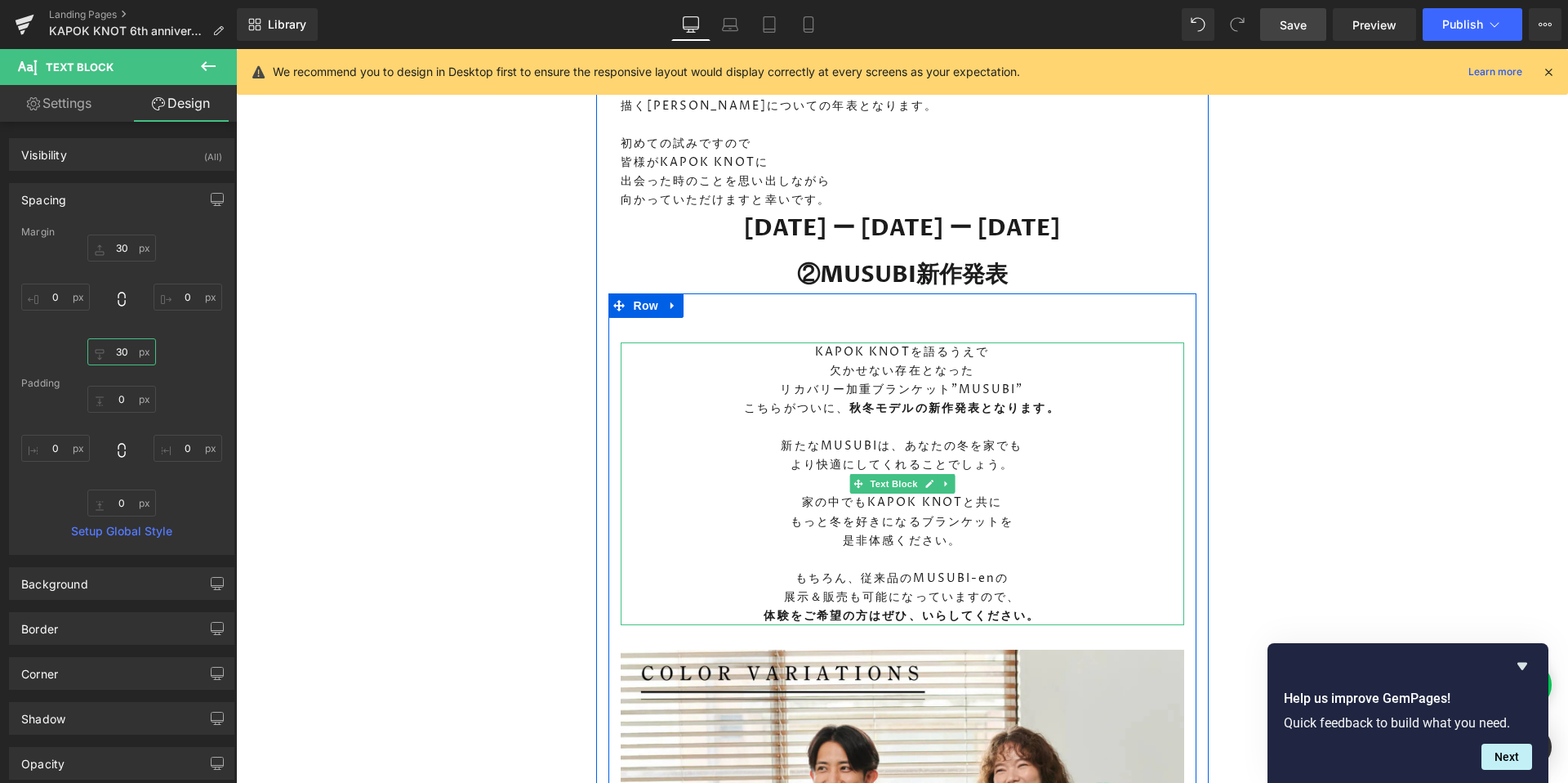
scroll to position [2395, 0]
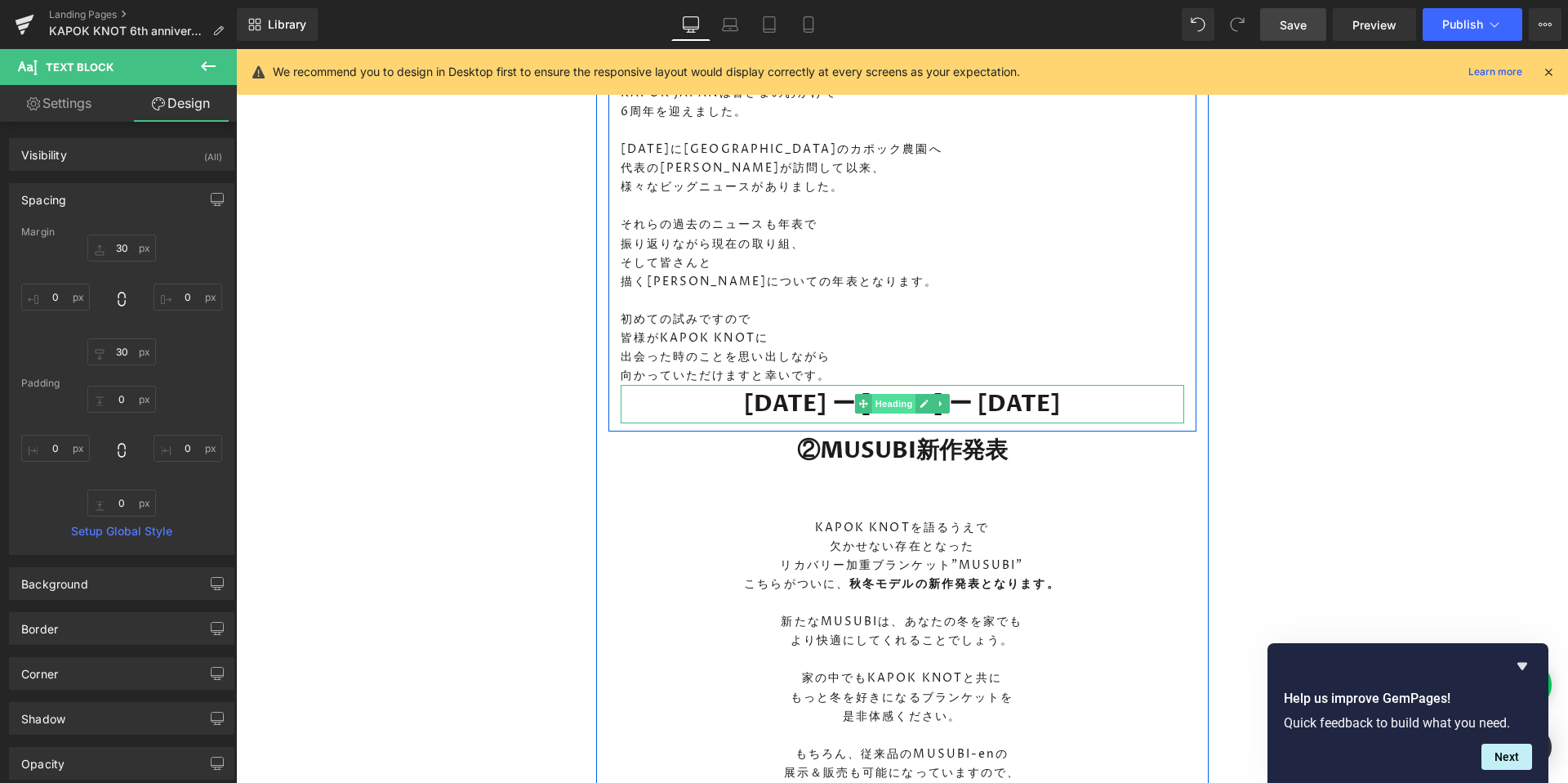
click at [896, 413] on span "Heading" at bounding box center [893, 404] width 44 height 20
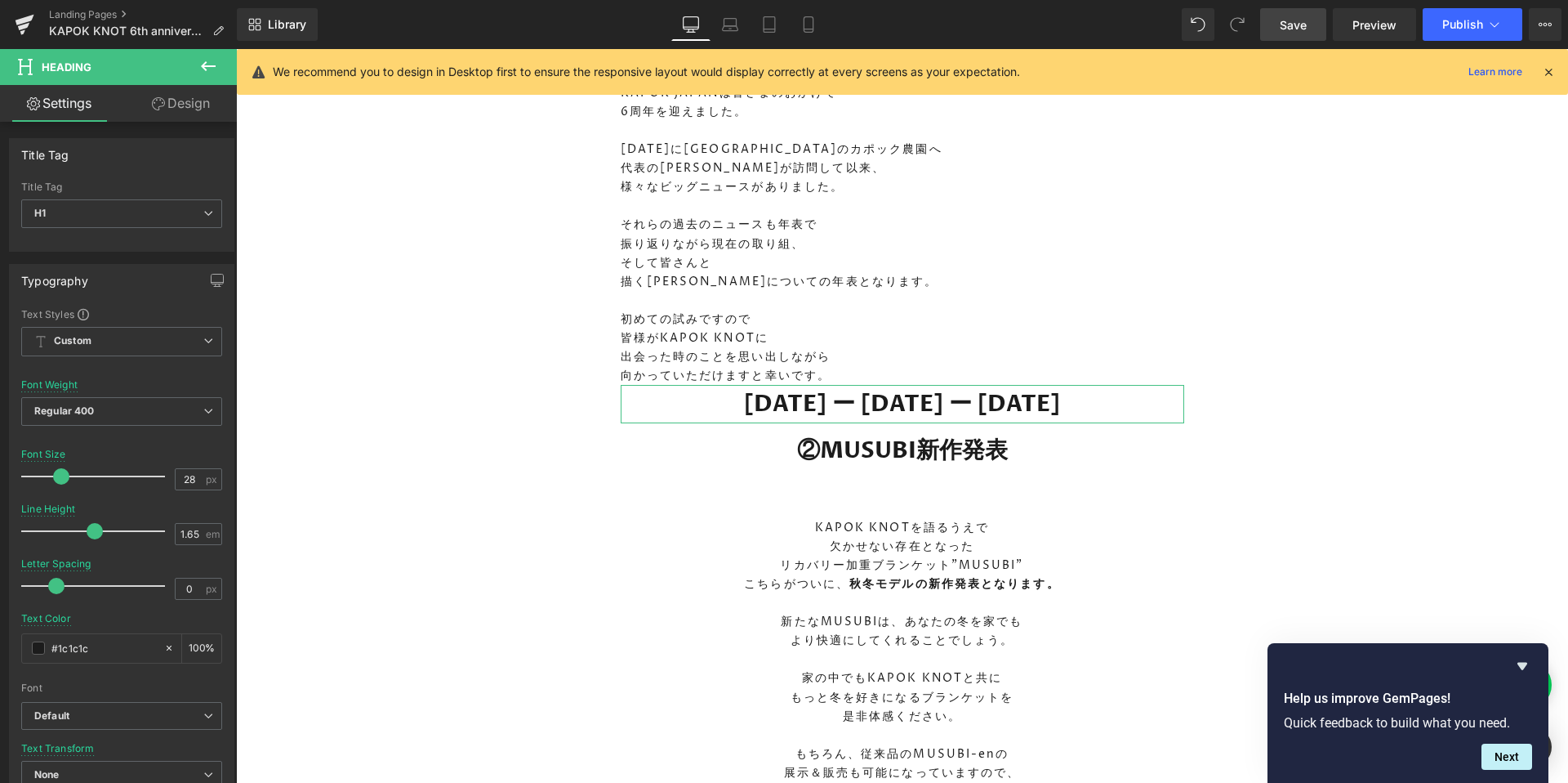
click at [160, 111] on link "Design" at bounding box center [181, 103] width 118 height 37
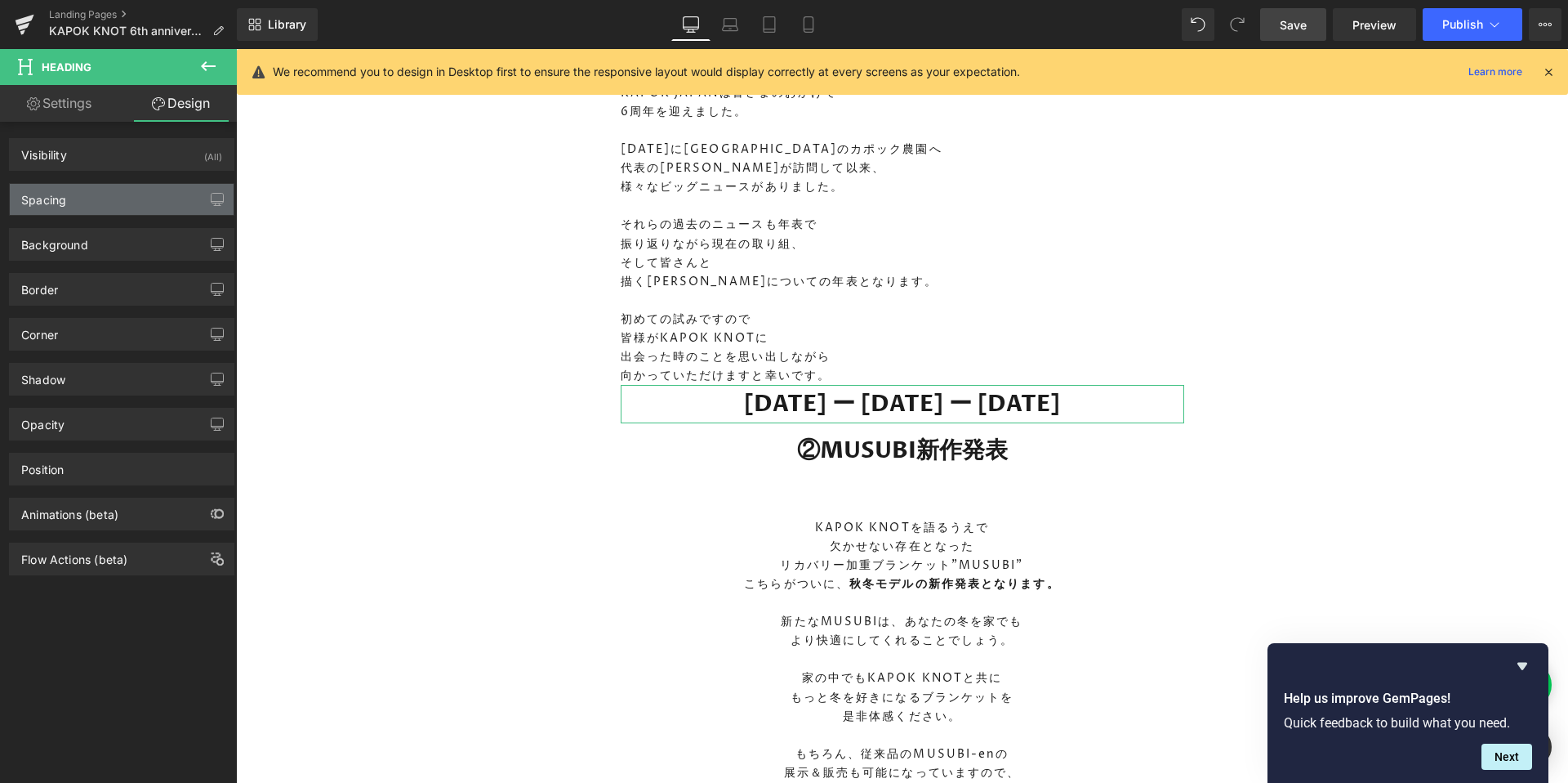
click at [93, 203] on div "Spacing" at bounding box center [121, 199] width 224 height 31
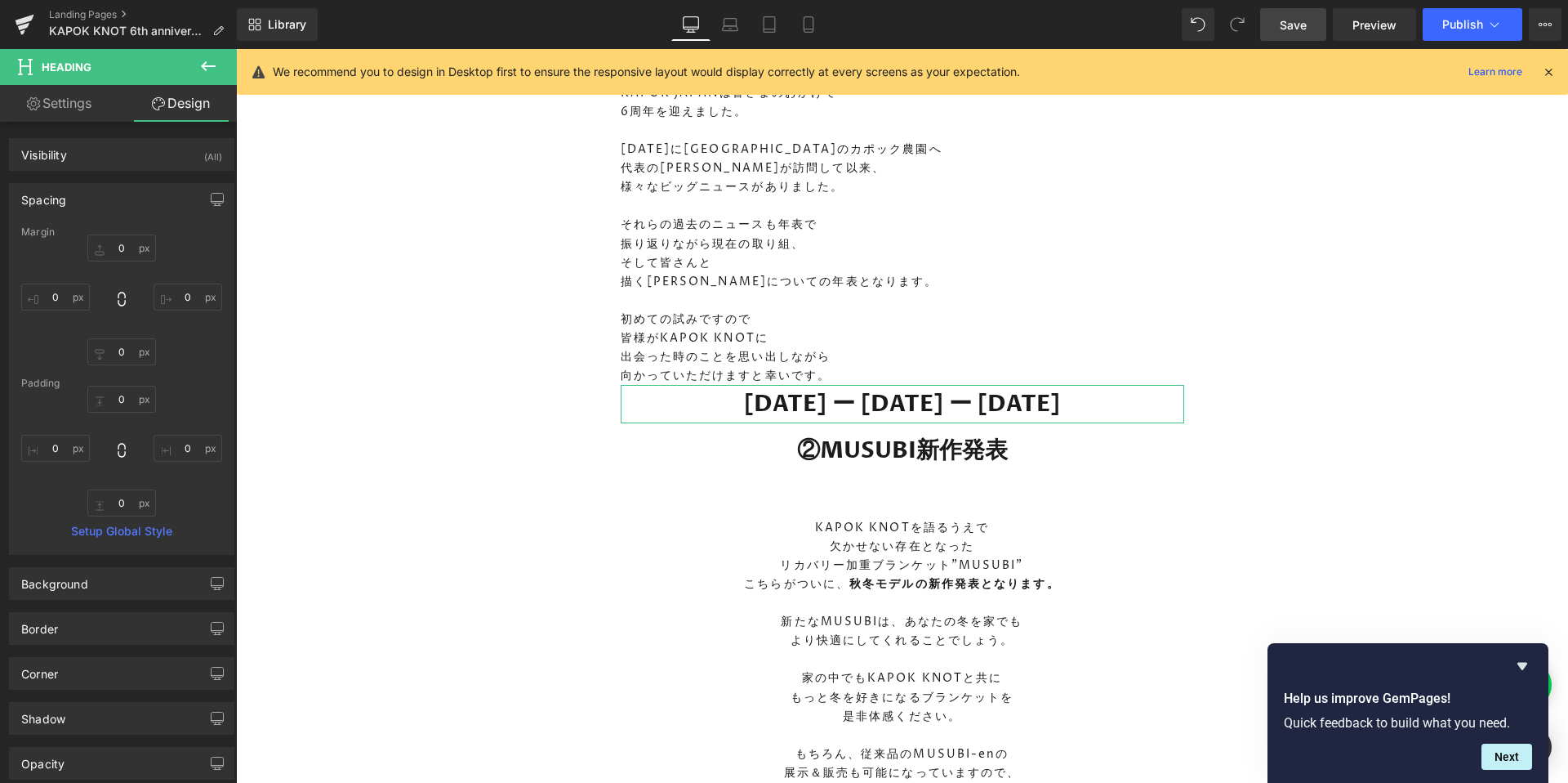
click at [171, 97] on link "Design" at bounding box center [181, 103] width 118 height 37
click at [130, 209] on div "Spacing" at bounding box center [121, 199] width 224 height 31
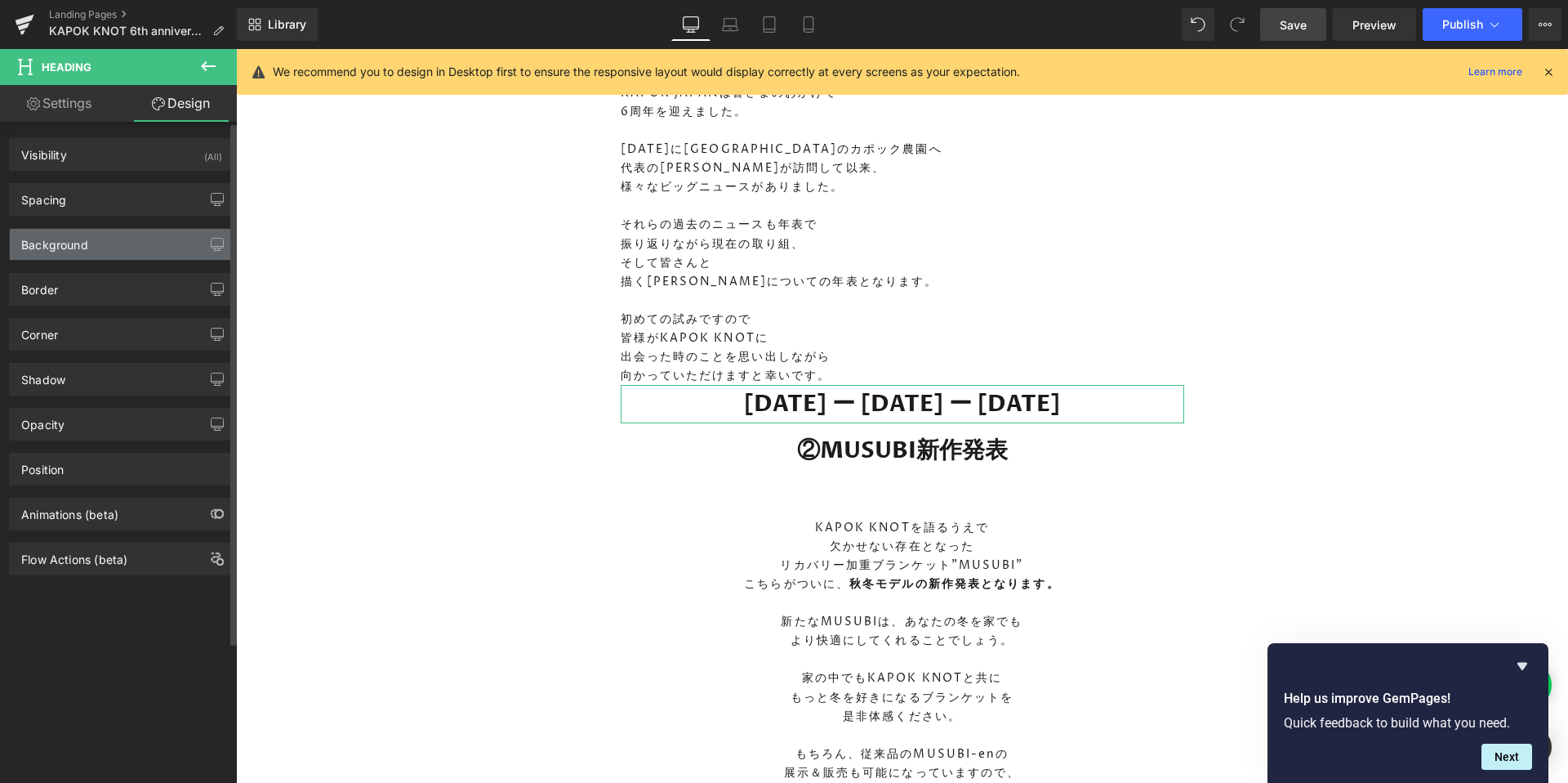
click at [127, 250] on div "Background" at bounding box center [121, 244] width 224 height 31
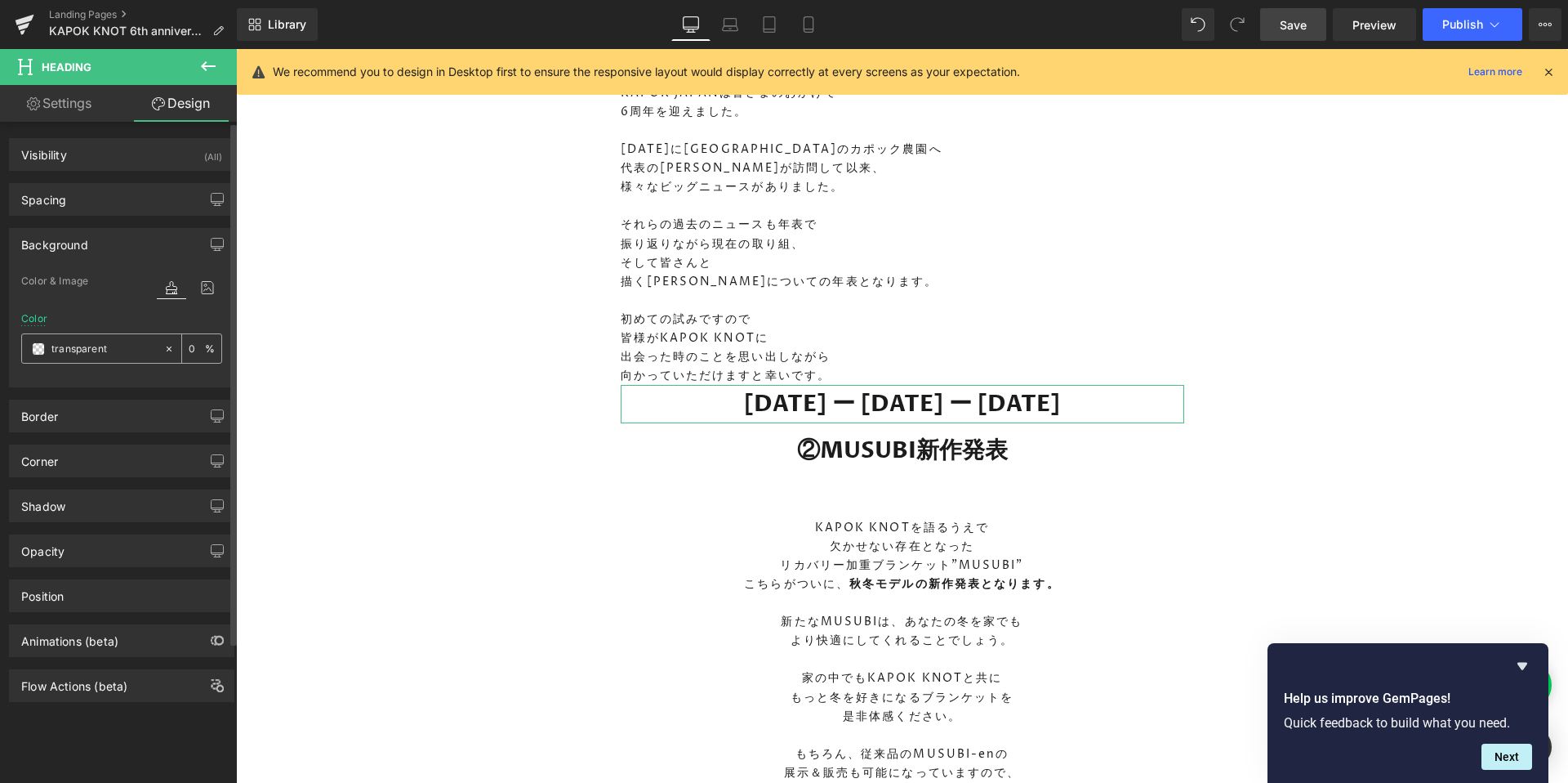
click at [39, 352] on span at bounding box center [38, 349] width 13 height 13
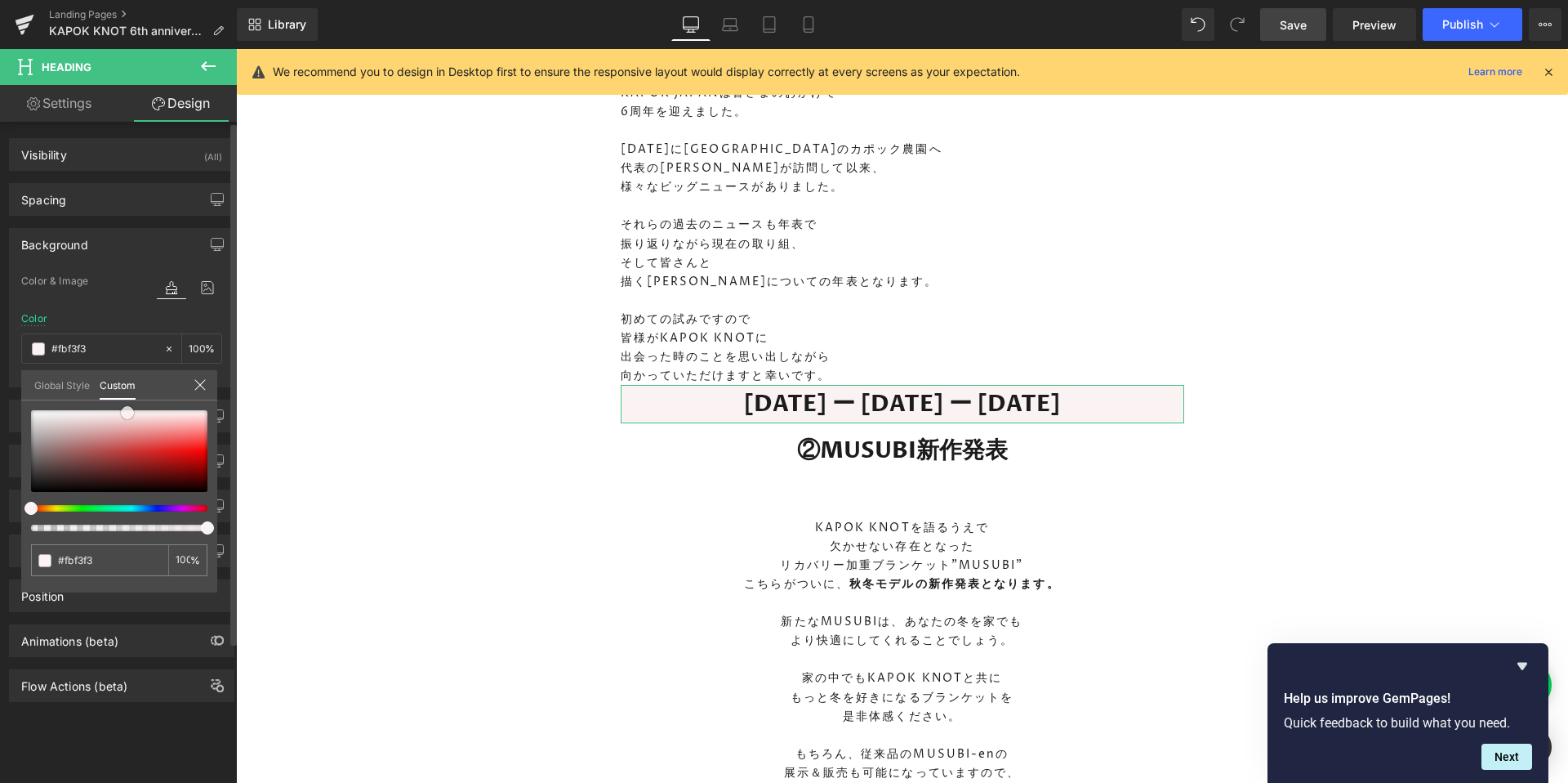
drag, startPoint x: 126, startPoint y: 449, endPoint x: 126, endPoint y: 412, distance: 37.0
click at [126, 412] on div at bounding box center [119, 451] width 177 height 82
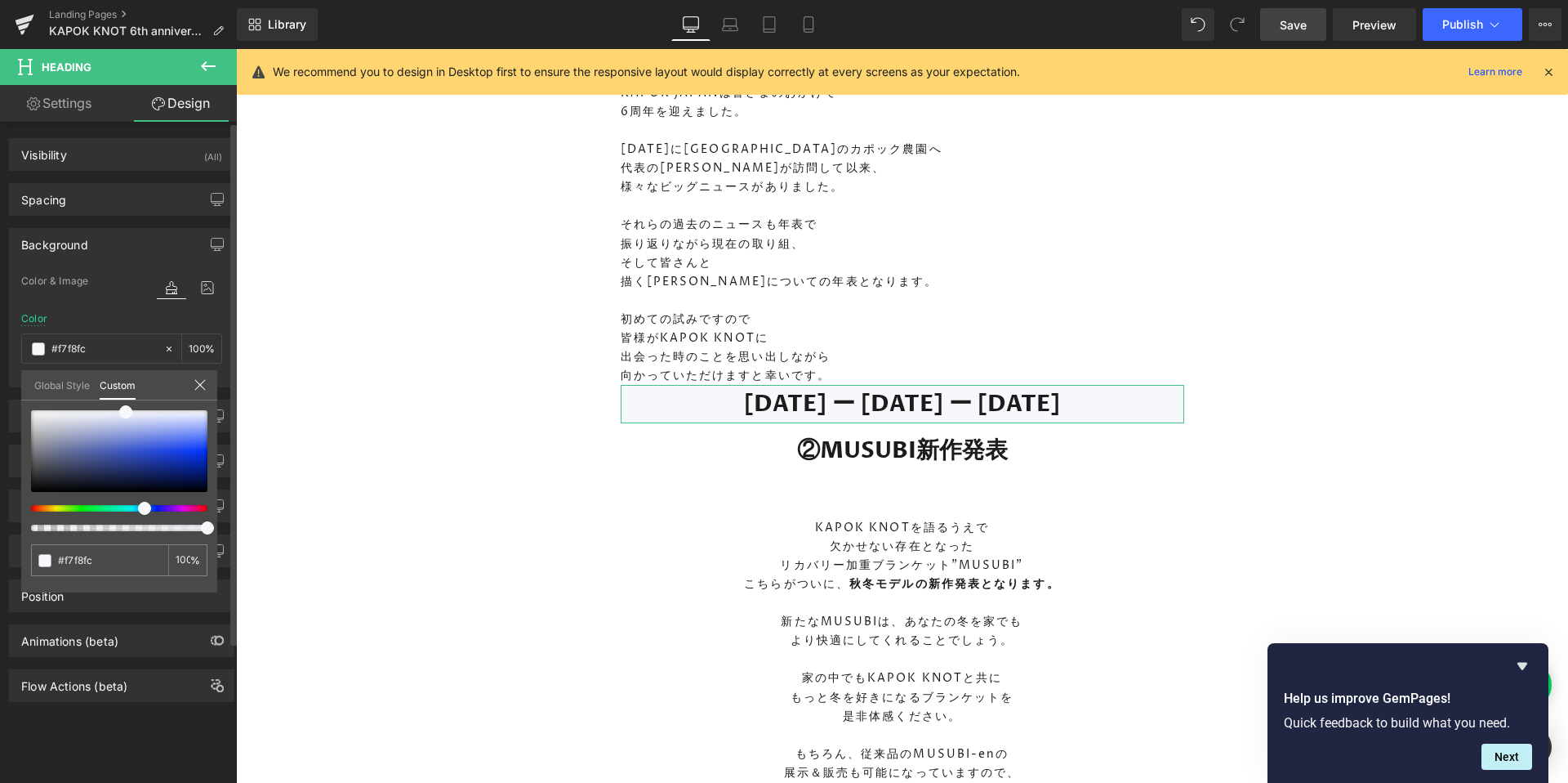
click at [138, 506] on div at bounding box center [113, 508] width 177 height 7
drag, startPoint x: 123, startPoint y: 413, endPoint x: 94, endPoint y: 414, distance: 29.0
click at [94, 414] on span at bounding box center [98, 413] width 13 height 13
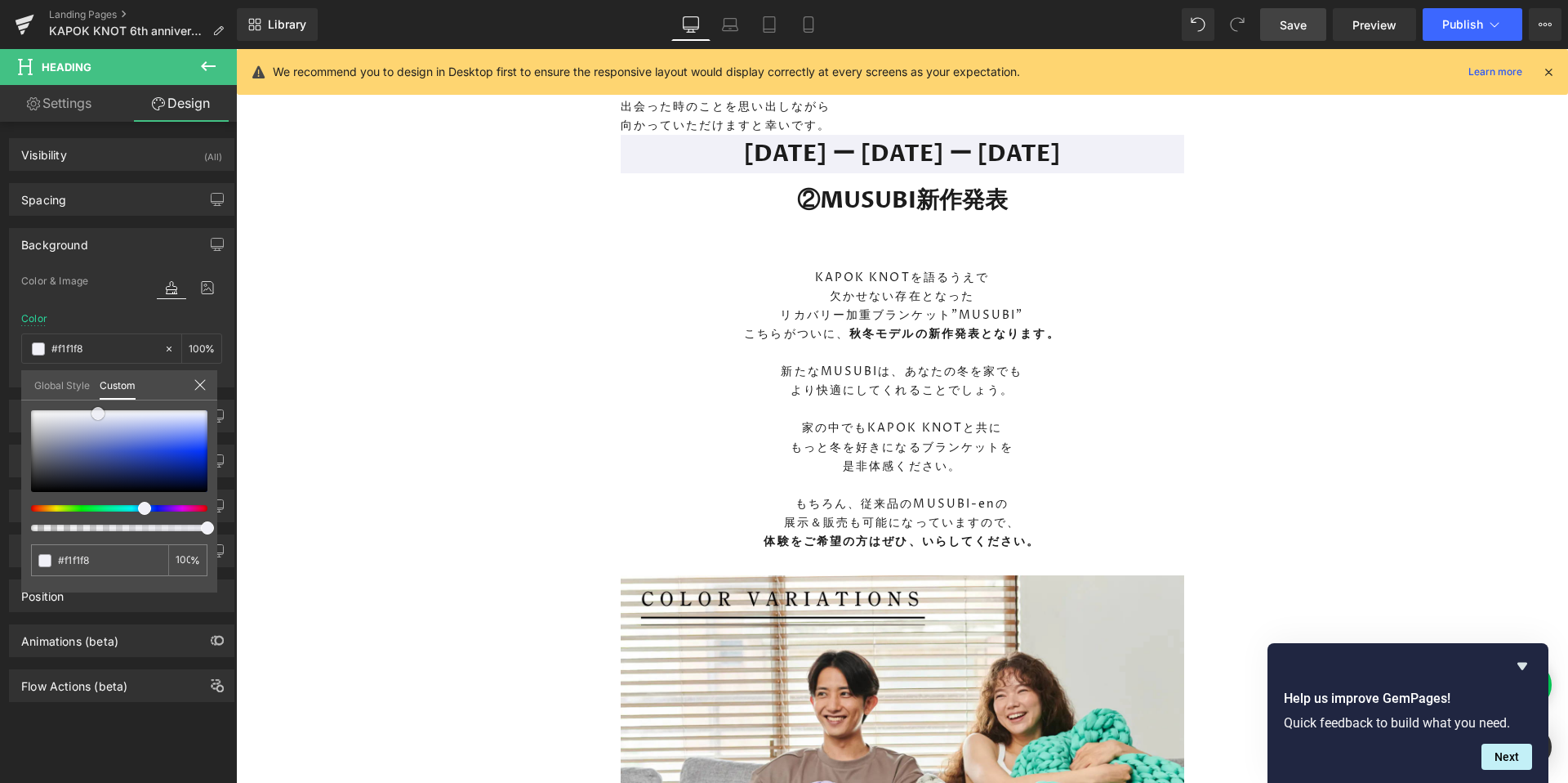
scroll to position [2649, 0]
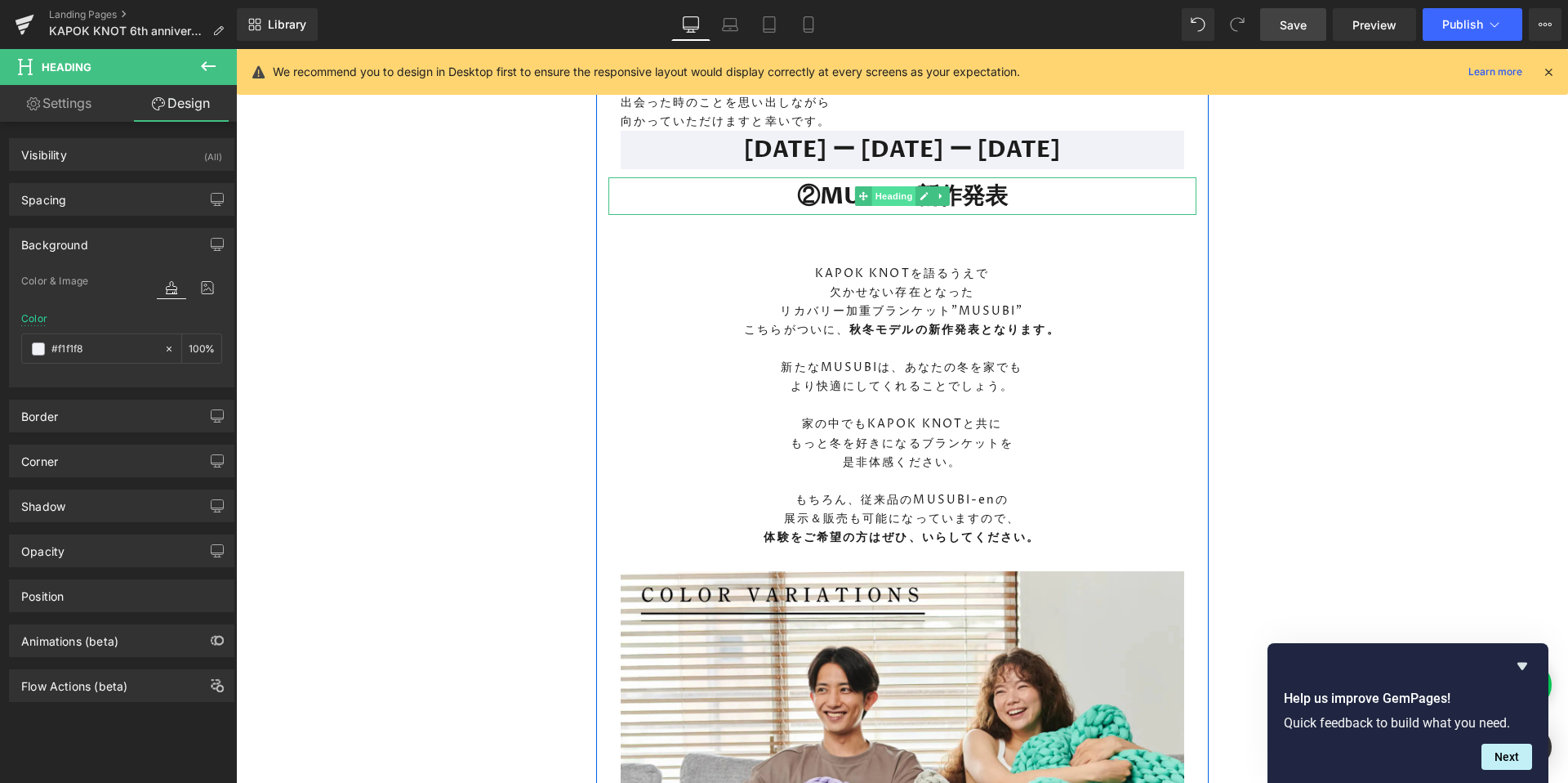
click at [901, 206] on span "Heading" at bounding box center [893, 196] width 44 height 20
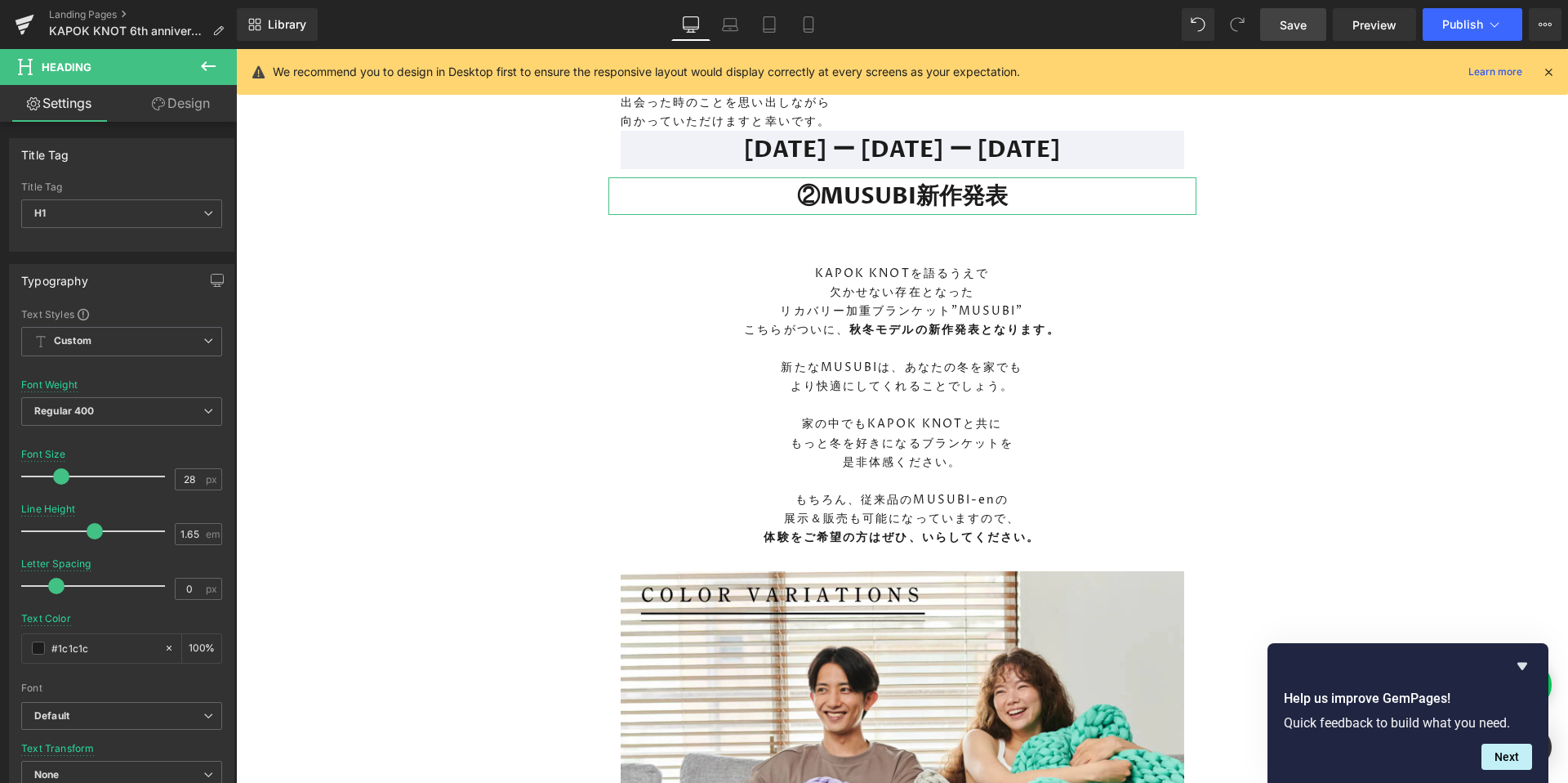
click at [181, 112] on link "Design" at bounding box center [181, 103] width 118 height 37
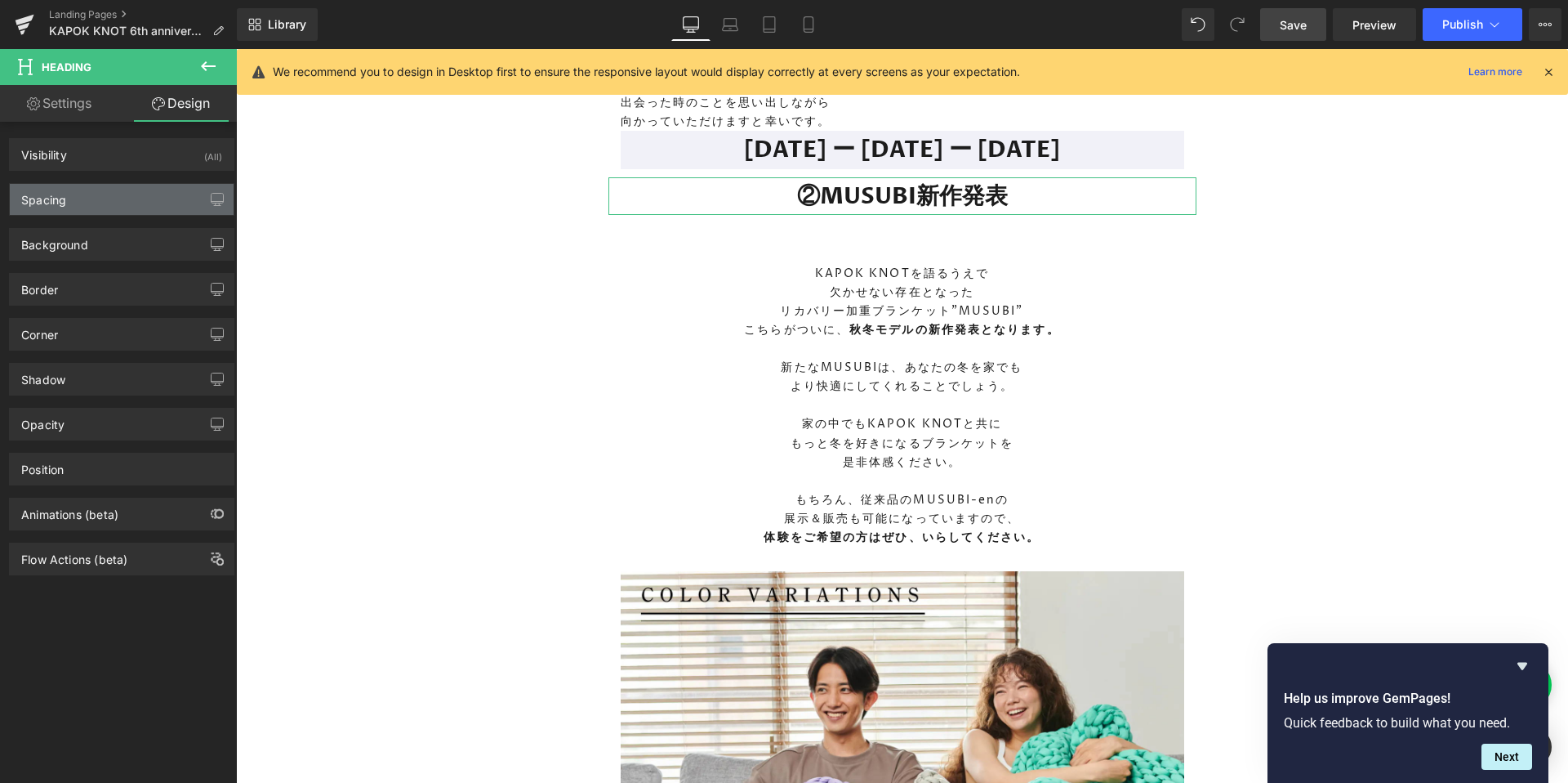
click at [72, 195] on div "Spacing" at bounding box center [121, 199] width 224 height 31
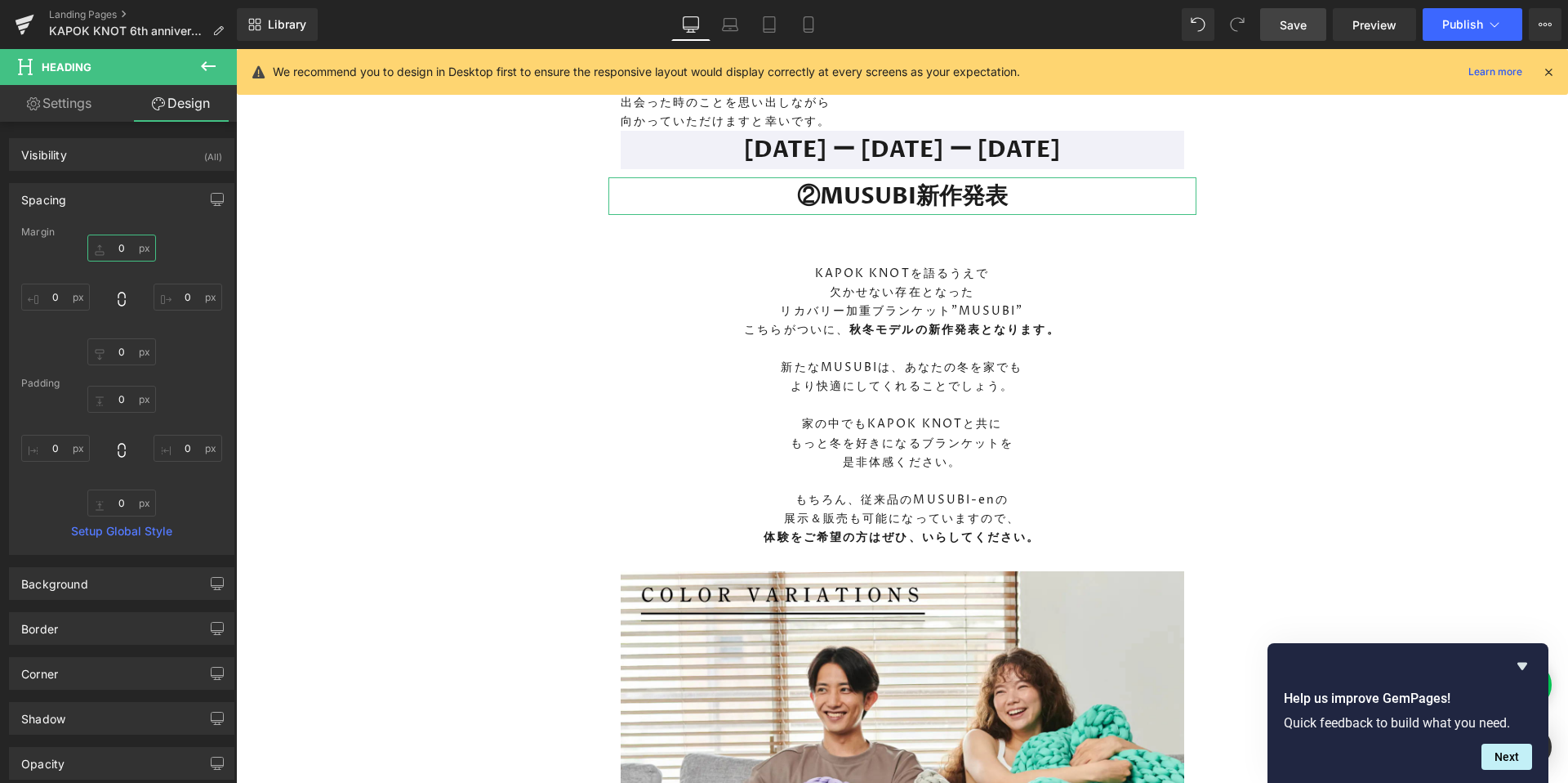
click at [113, 248] on input "0" at bounding box center [122, 247] width 69 height 27
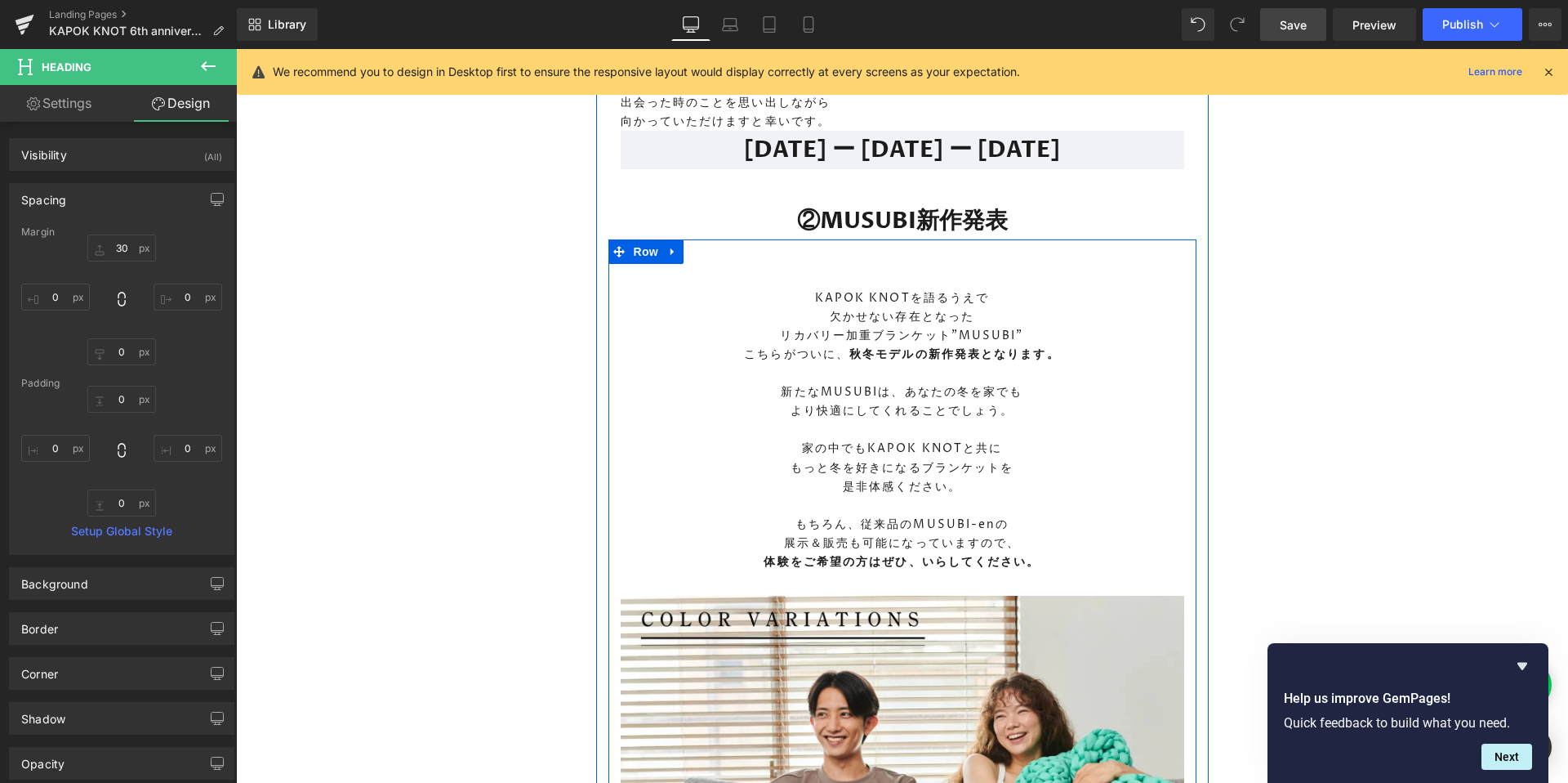
click at [885, 307] on p "KAPOK KNOTを語るうえで" at bounding box center [902, 298] width 564 height 19
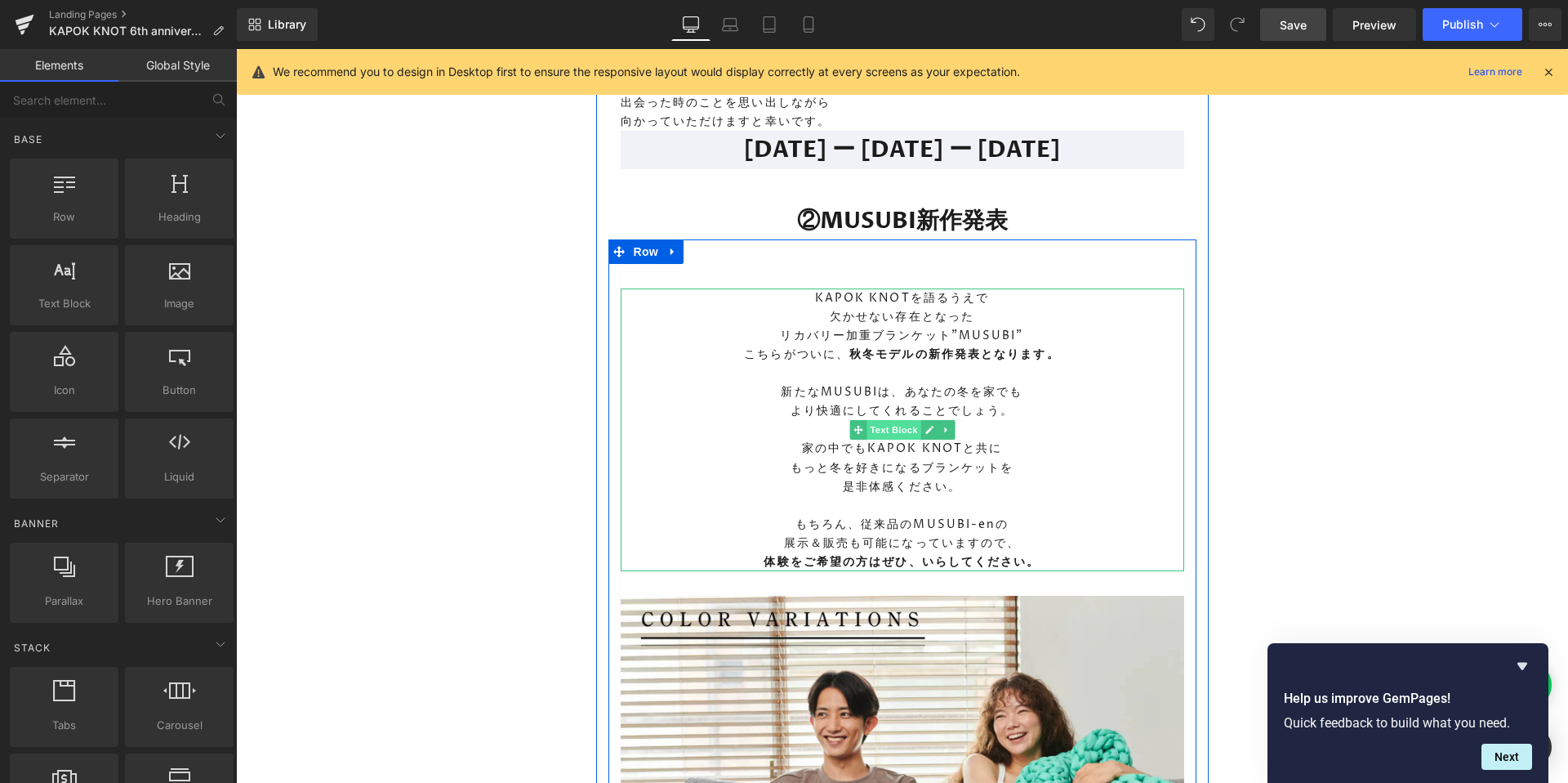
click at [901, 440] on span "Text Block" at bounding box center [893, 429] width 54 height 20
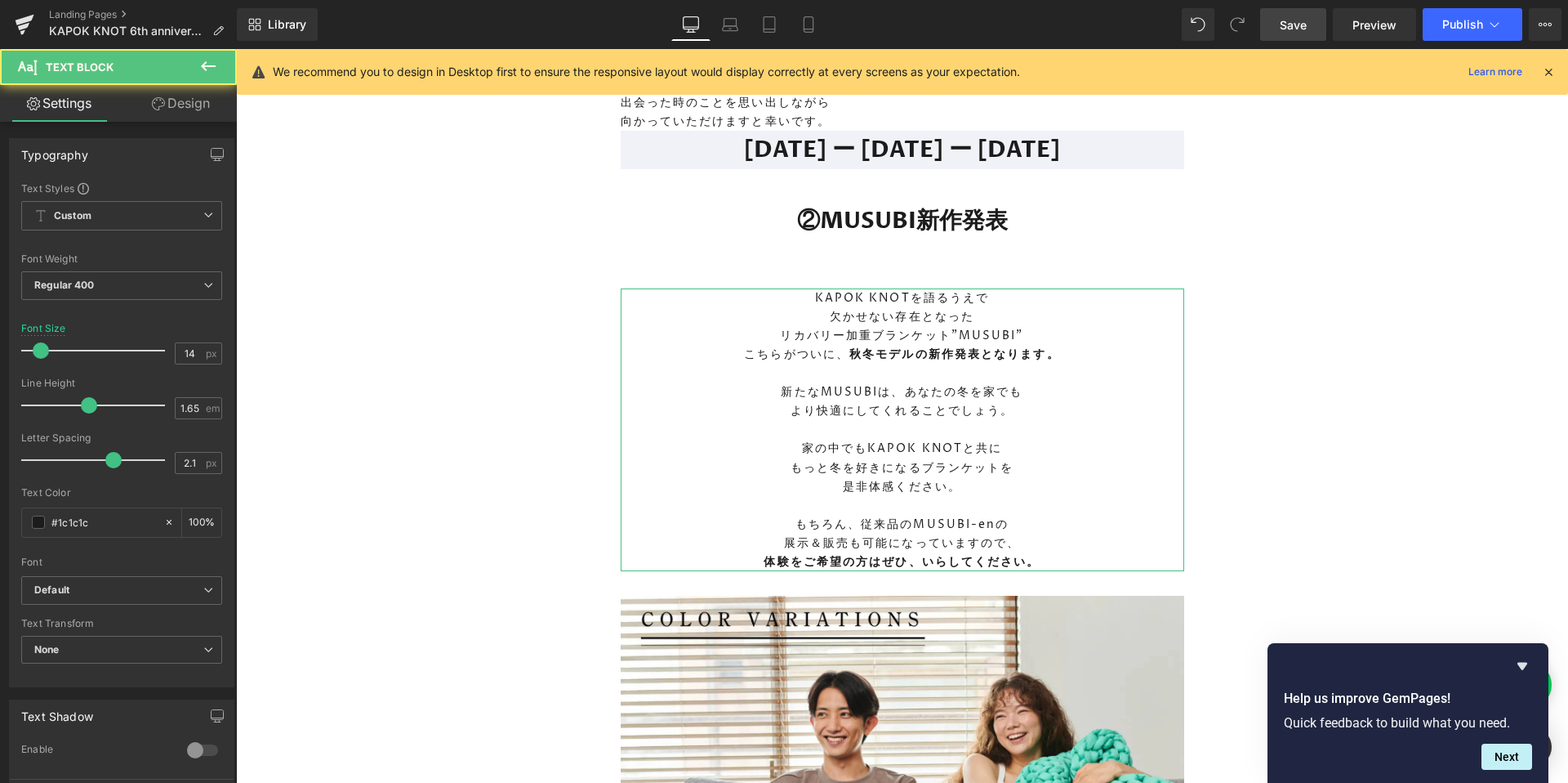
click at [171, 108] on link "Design" at bounding box center [181, 103] width 118 height 37
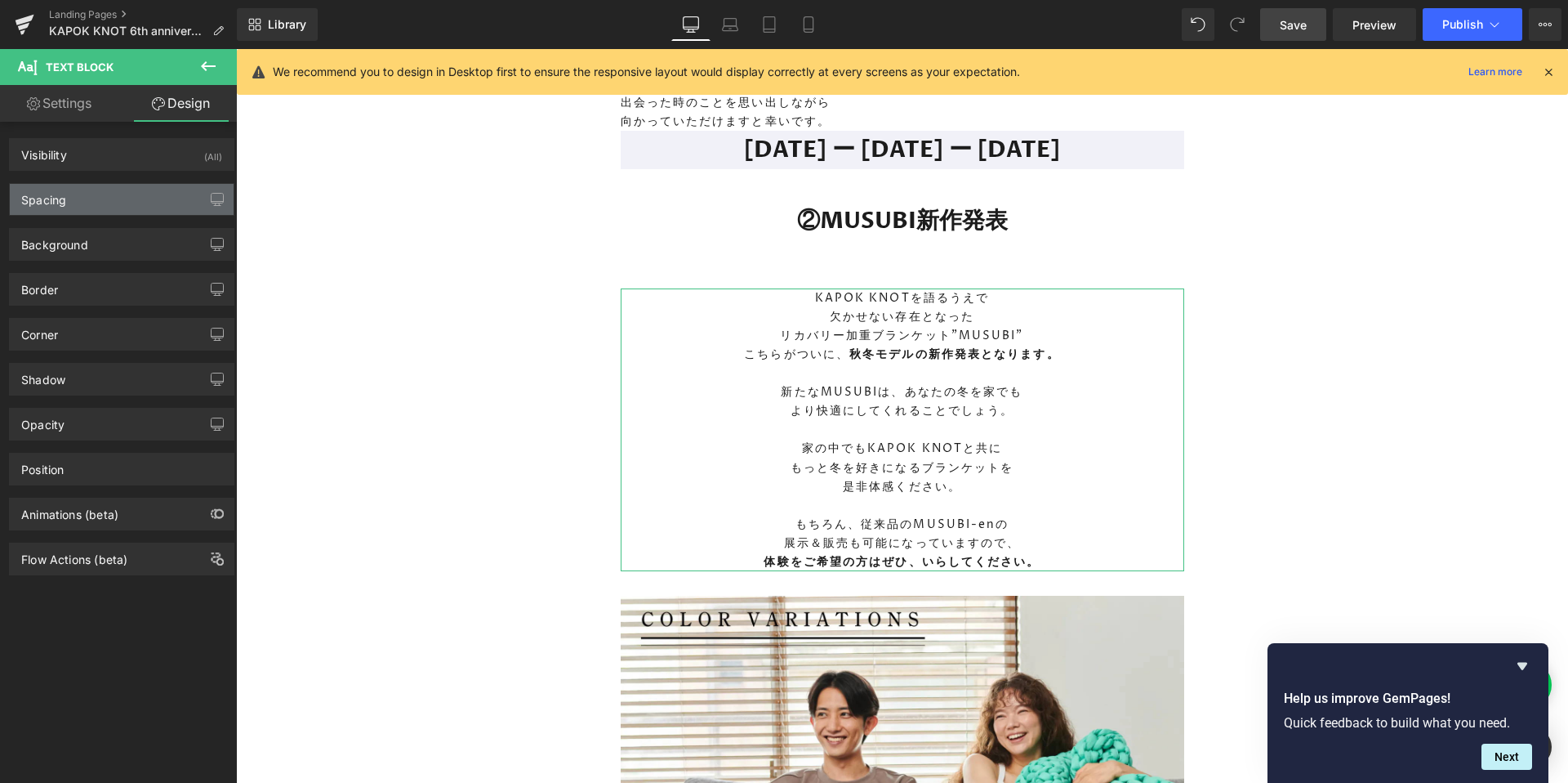
click at [97, 204] on div "Spacing" at bounding box center [121, 199] width 224 height 31
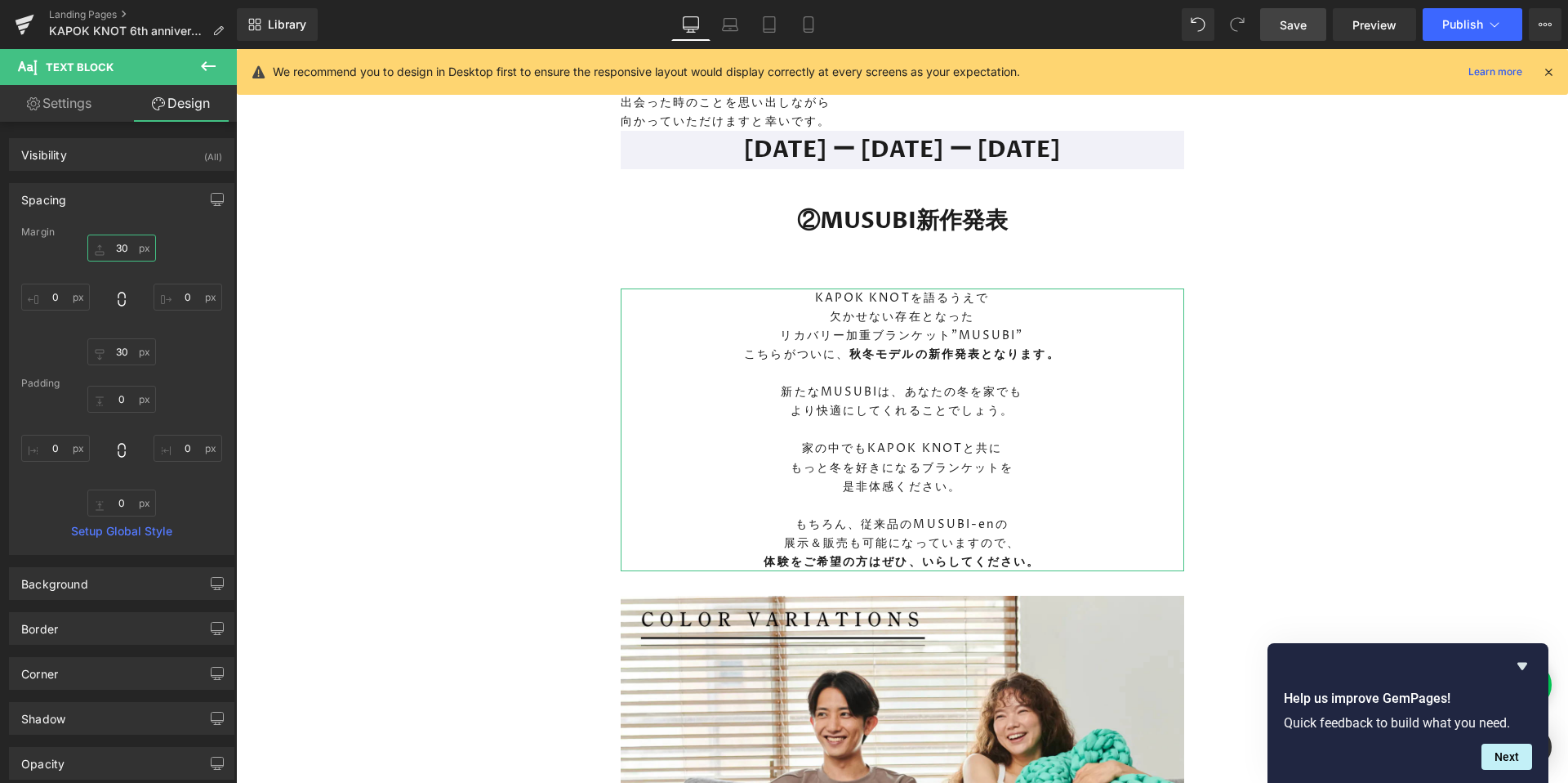
click at [121, 245] on input "30" at bounding box center [122, 247] width 69 height 27
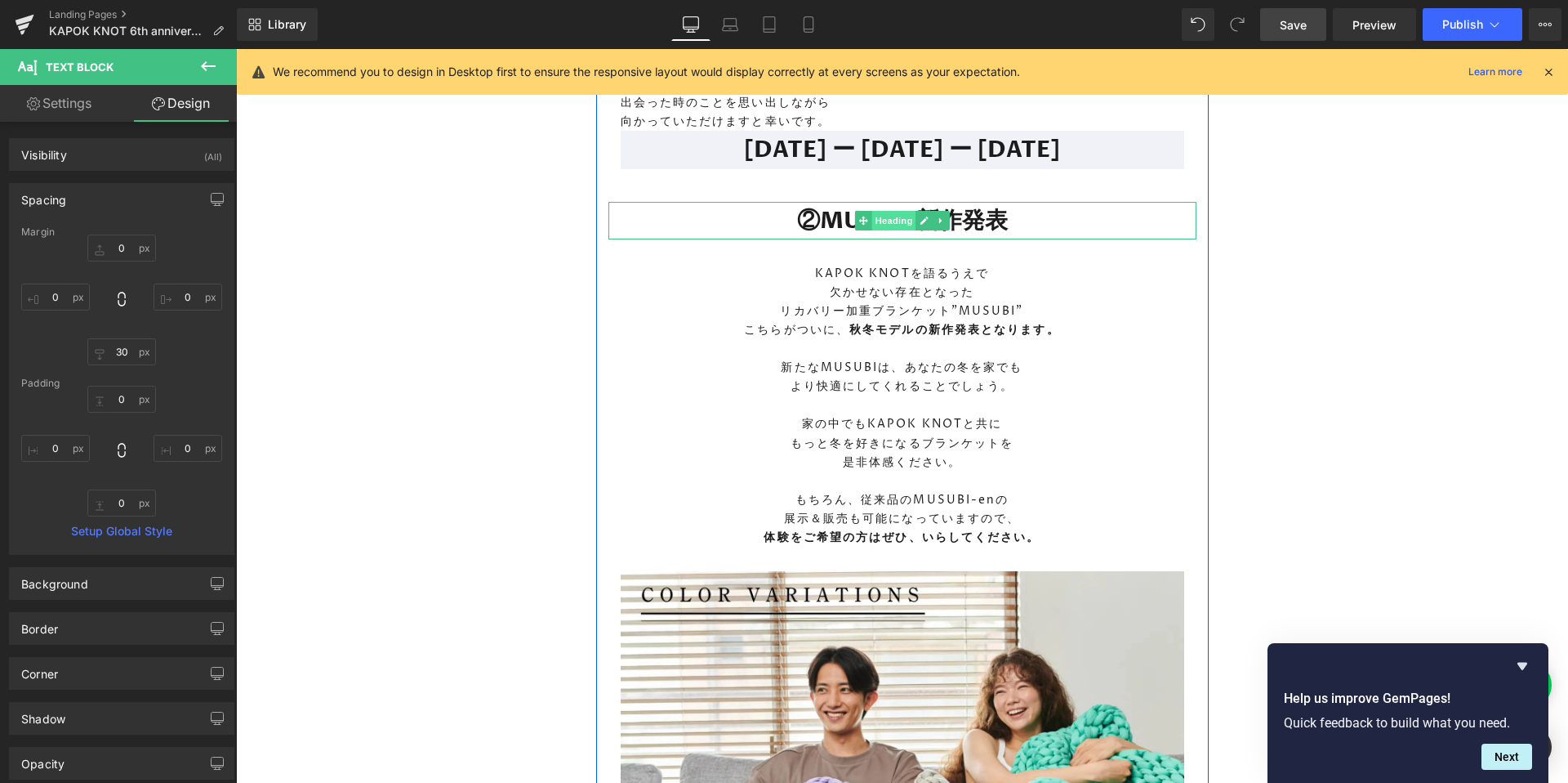
click at [898, 230] on span "Heading" at bounding box center [893, 220] width 44 height 20
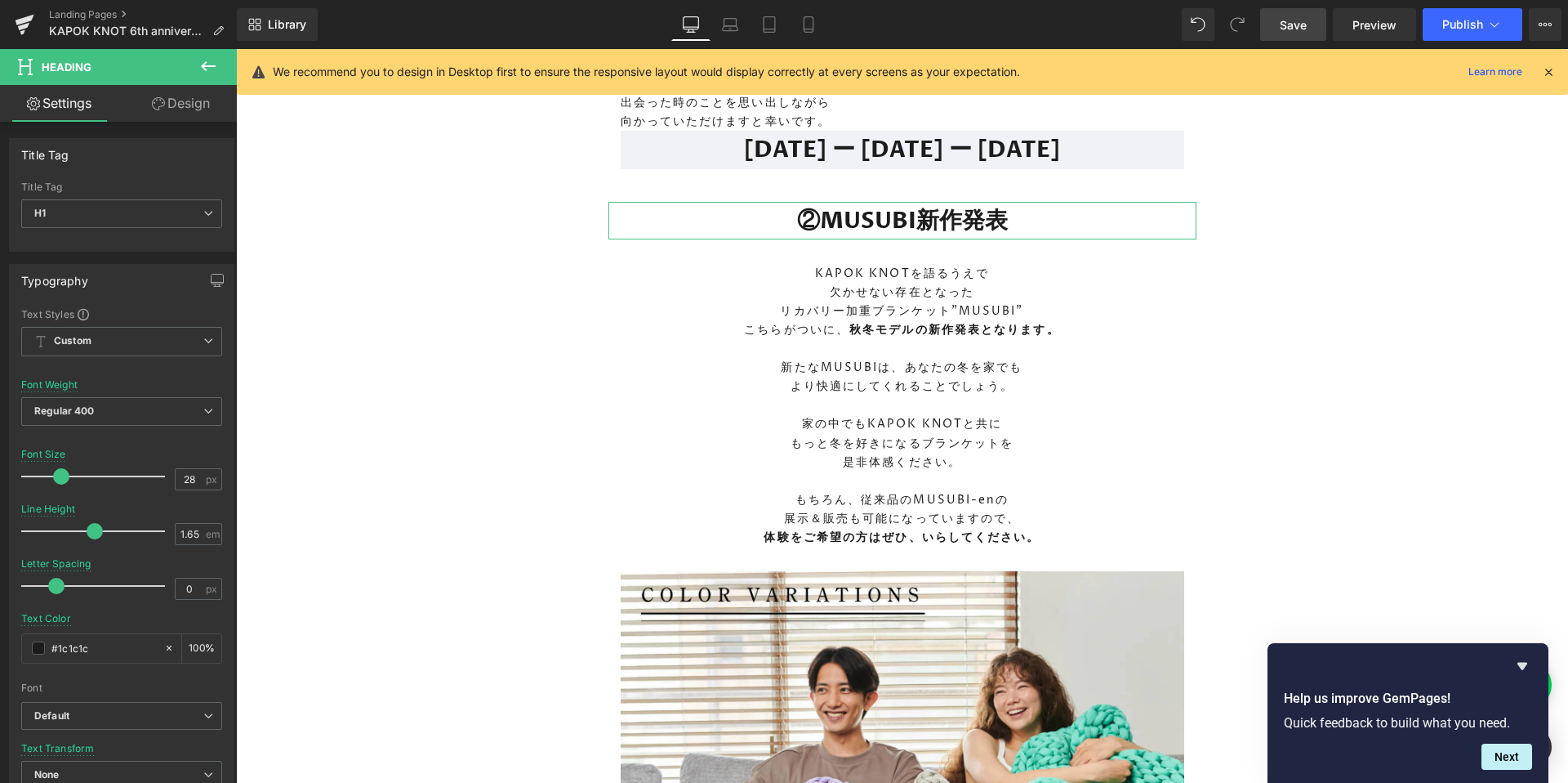
click at [182, 106] on link "Design" at bounding box center [181, 103] width 118 height 37
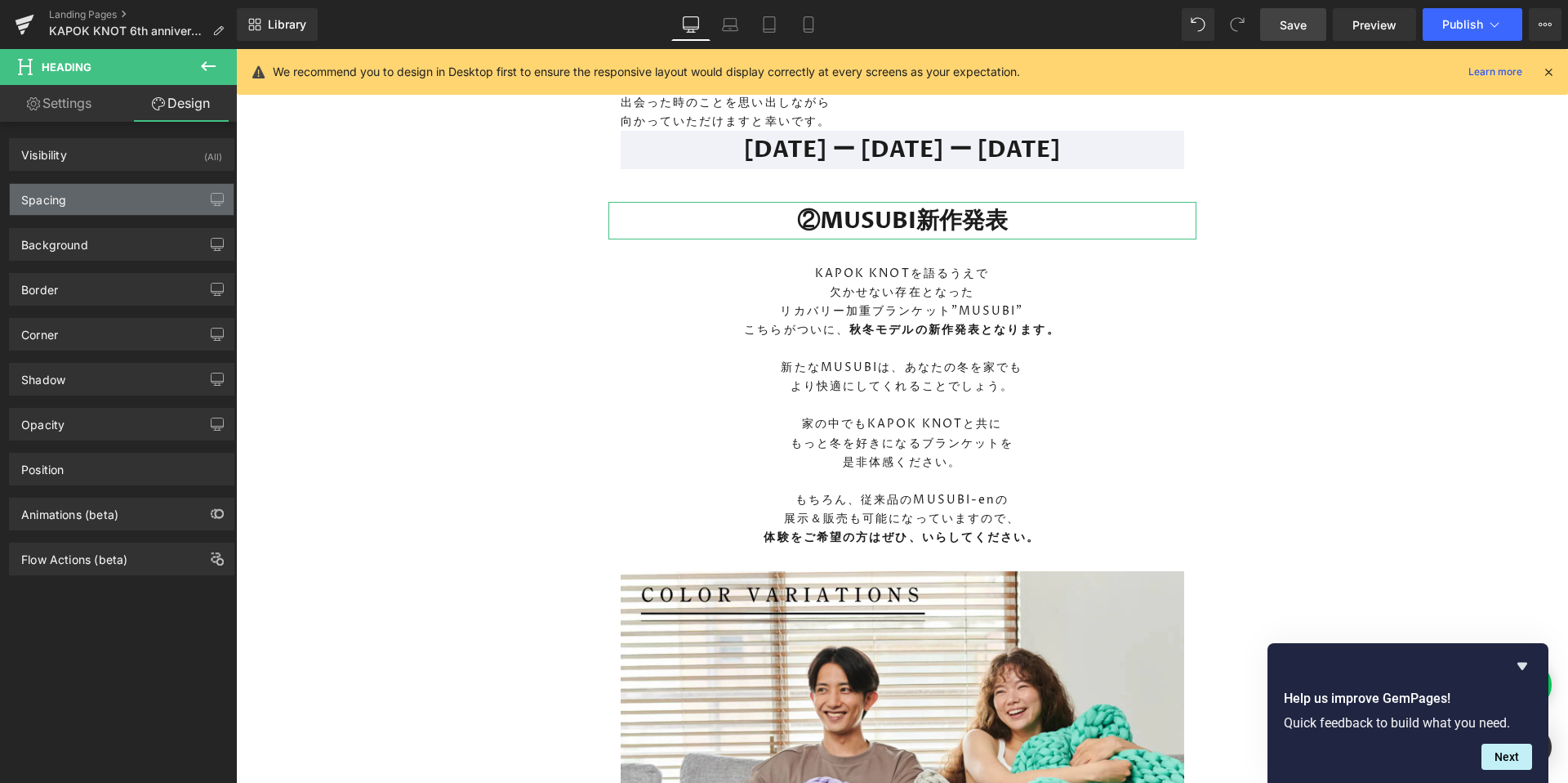
click at [106, 209] on div "Spacing" at bounding box center [121, 199] width 224 height 31
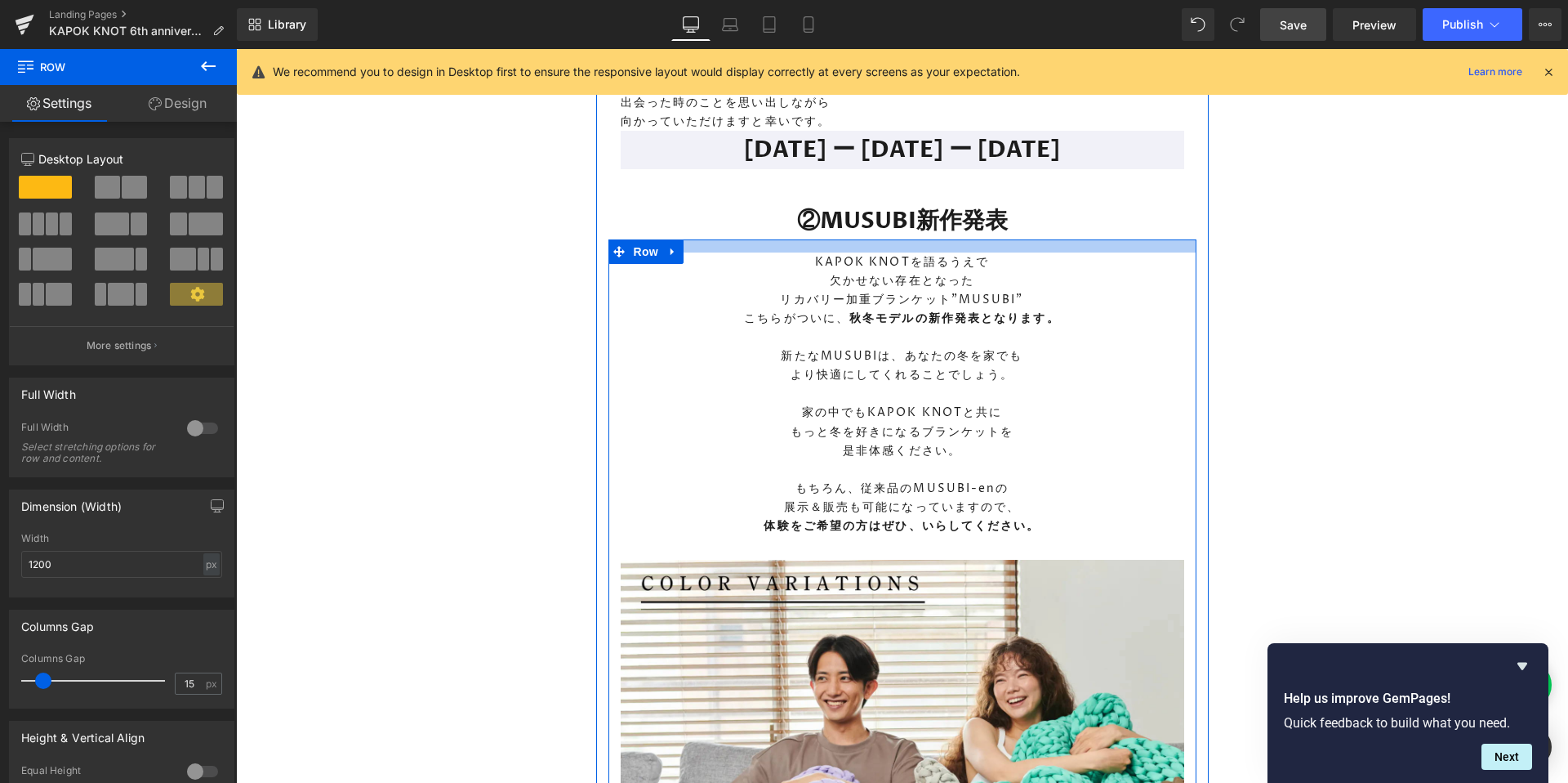
drag, startPoint x: 901, startPoint y: 325, endPoint x: 900, endPoint y: 313, distance: 12.0
click at [900, 252] on div at bounding box center [902, 246] width 588 height 13
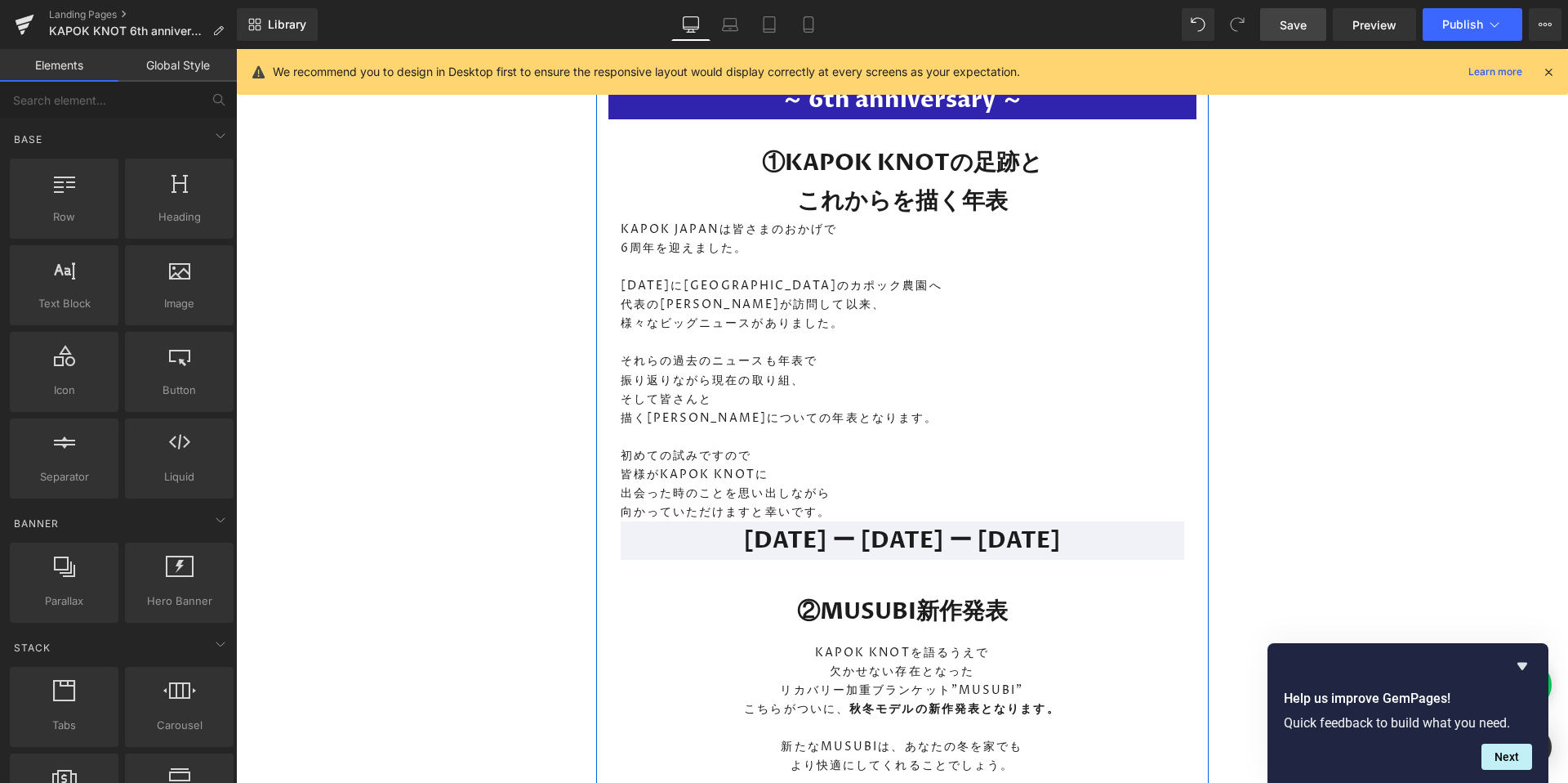
scroll to position [2258, 0]
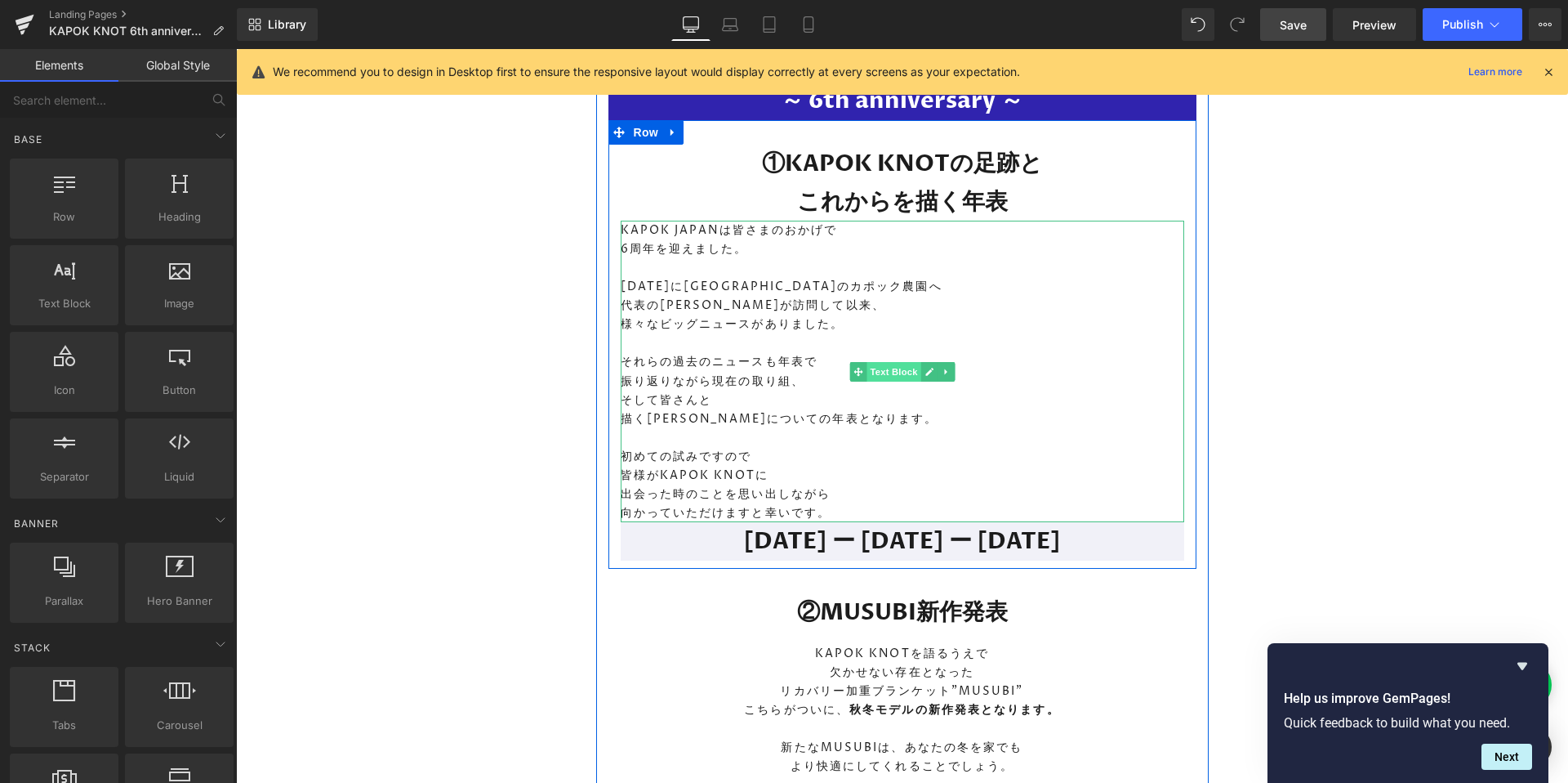
click at [899, 381] on span "Text Block" at bounding box center [893, 372] width 54 height 20
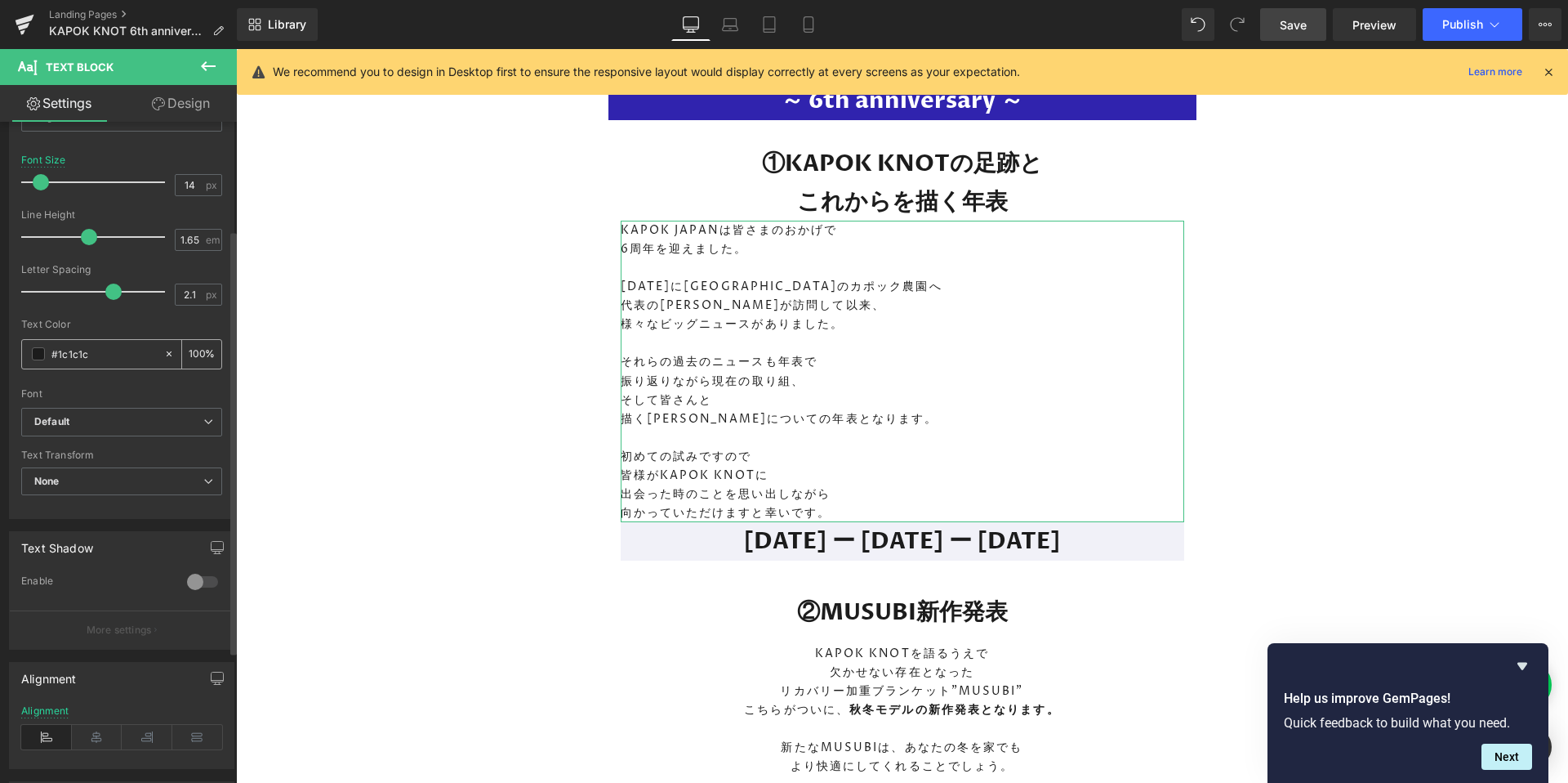
scroll to position [187, 0]
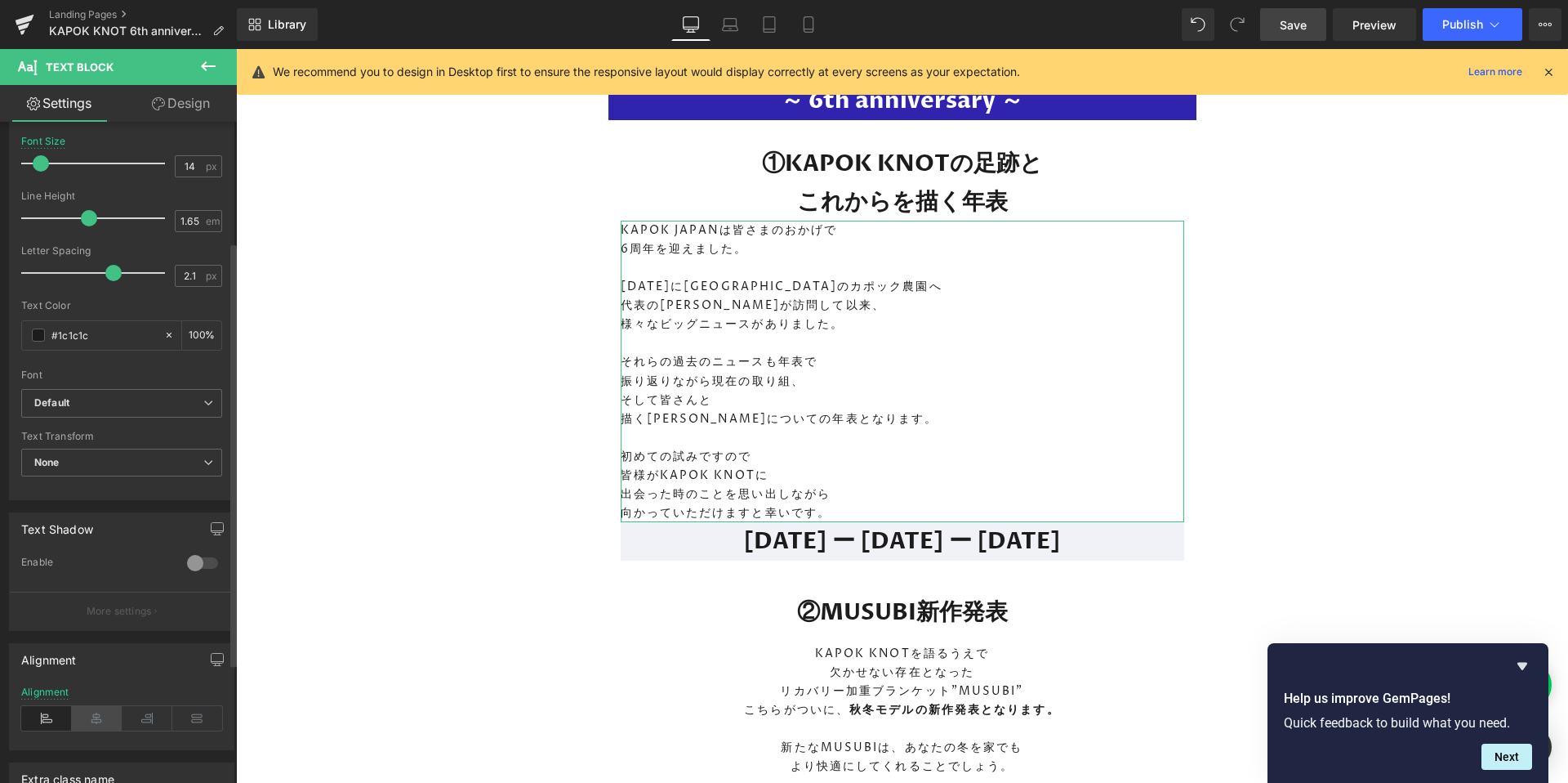
click at [90, 718] on icon at bounding box center [97, 718] width 51 height 25
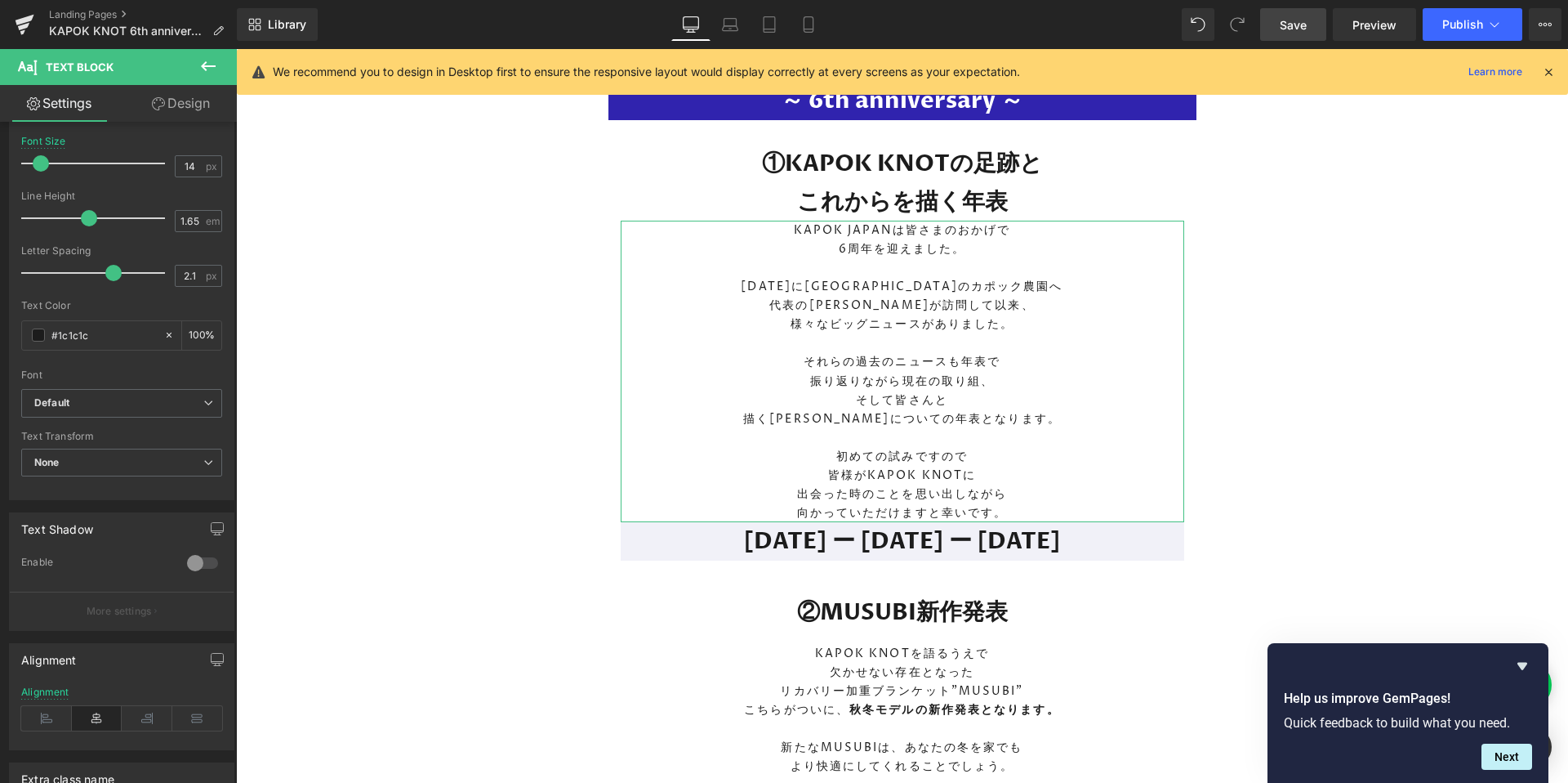
click at [191, 101] on link "Design" at bounding box center [181, 103] width 118 height 37
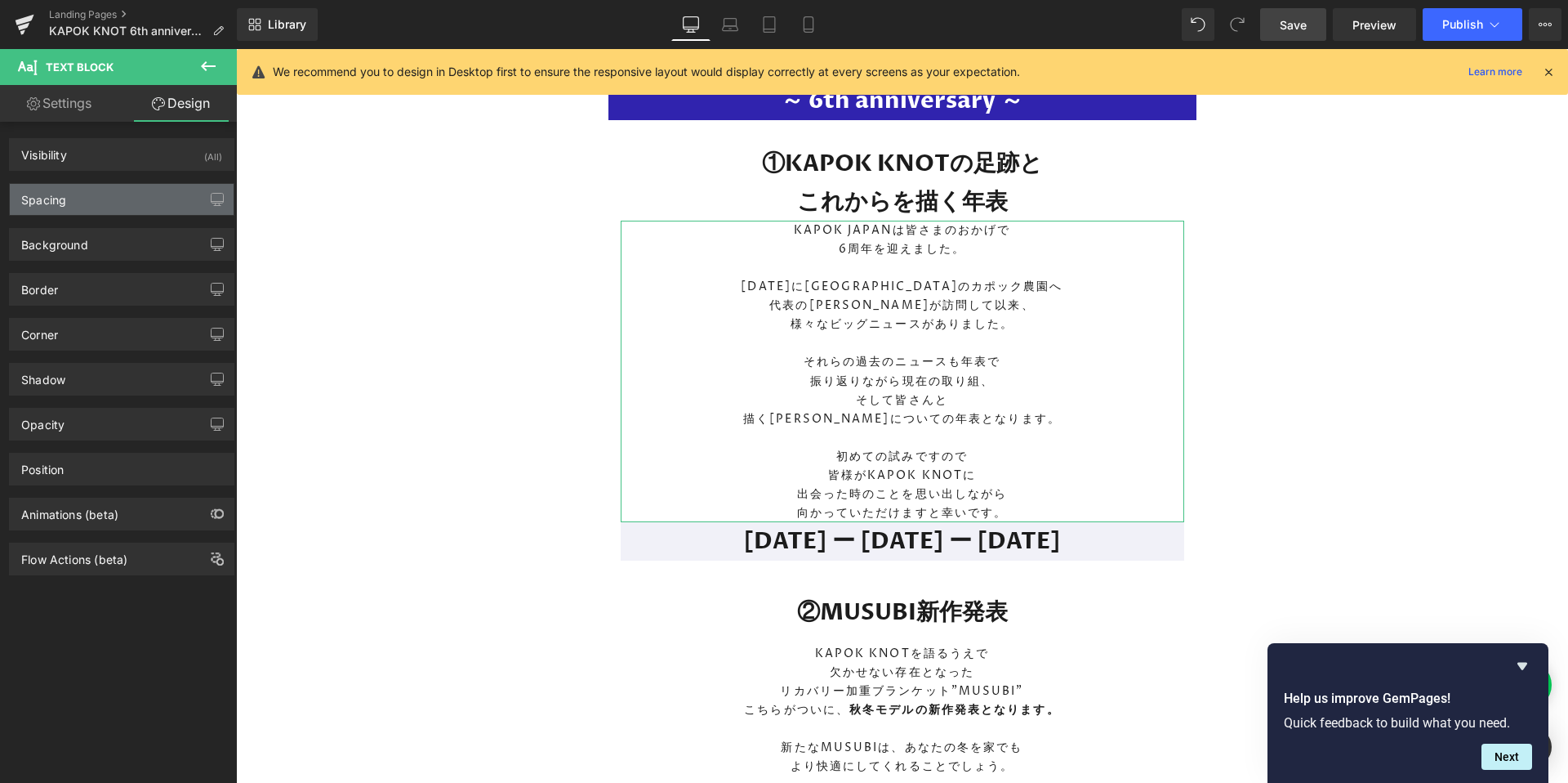
click at [100, 191] on div "Spacing" at bounding box center [121, 199] width 224 height 31
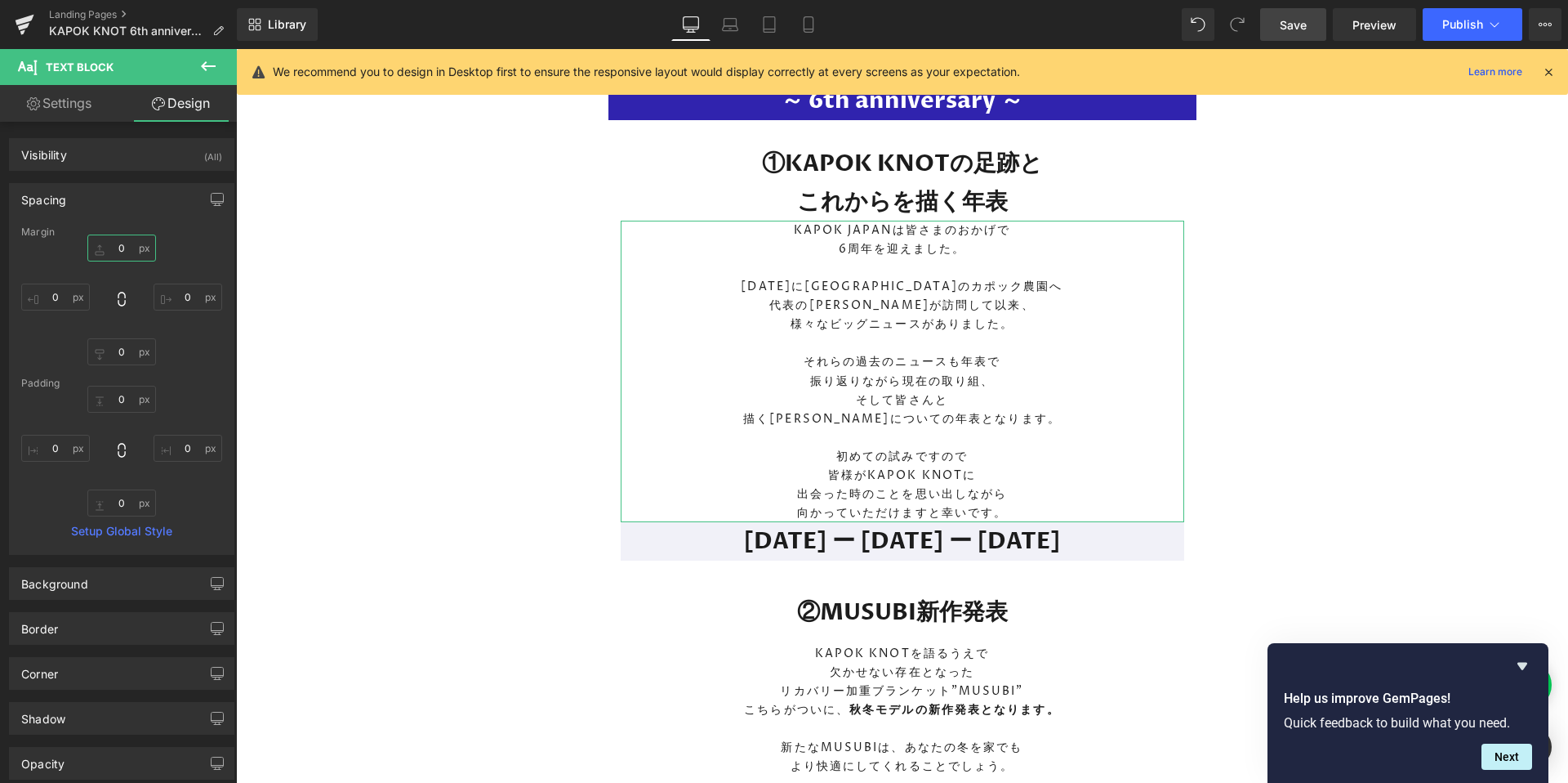
click at [119, 238] on input "0" at bounding box center [122, 247] width 69 height 27
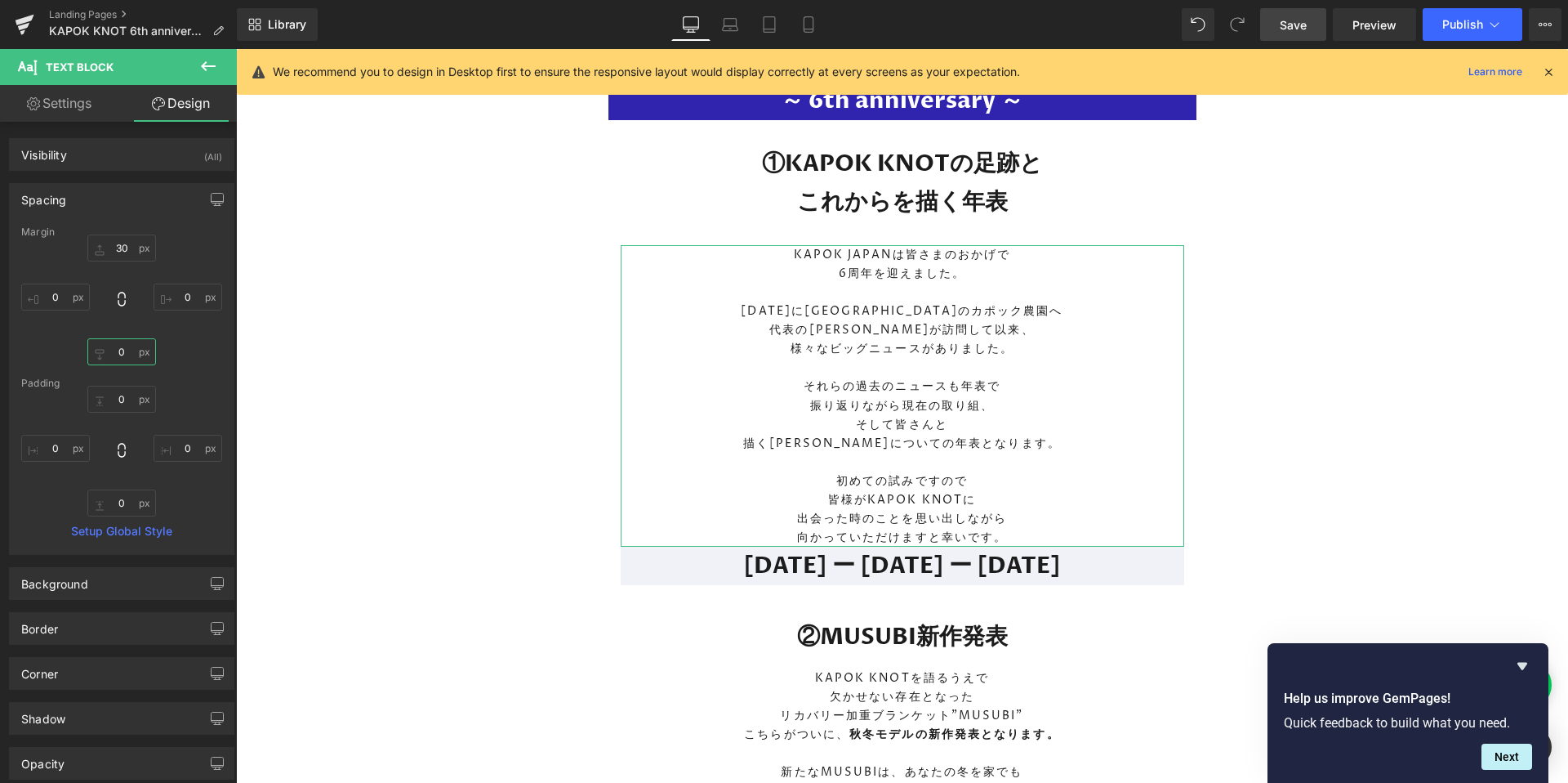
click at [111, 354] on input "0" at bounding box center [122, 351] width 69 height 27
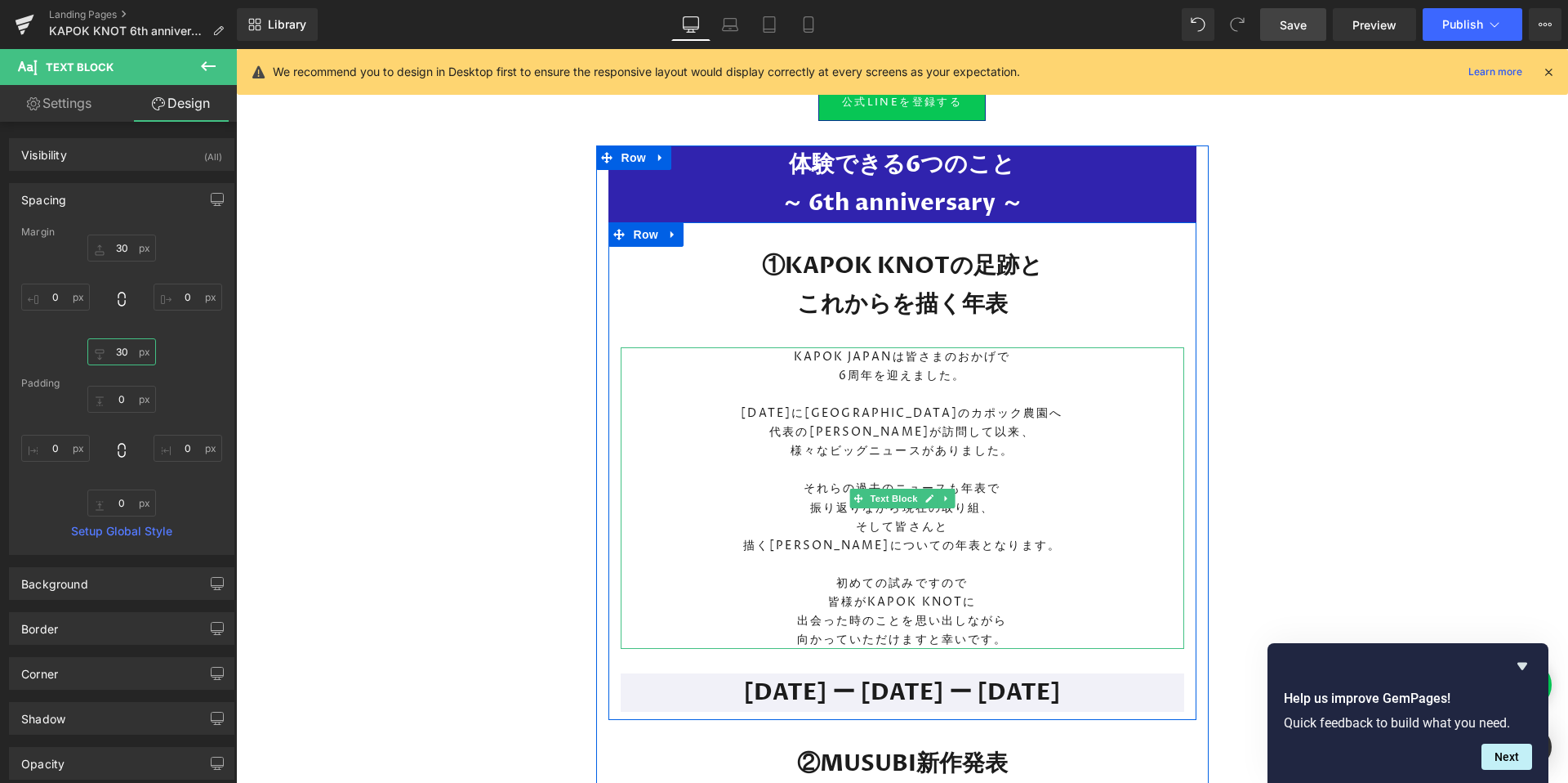
scroll to position [2155, 0]
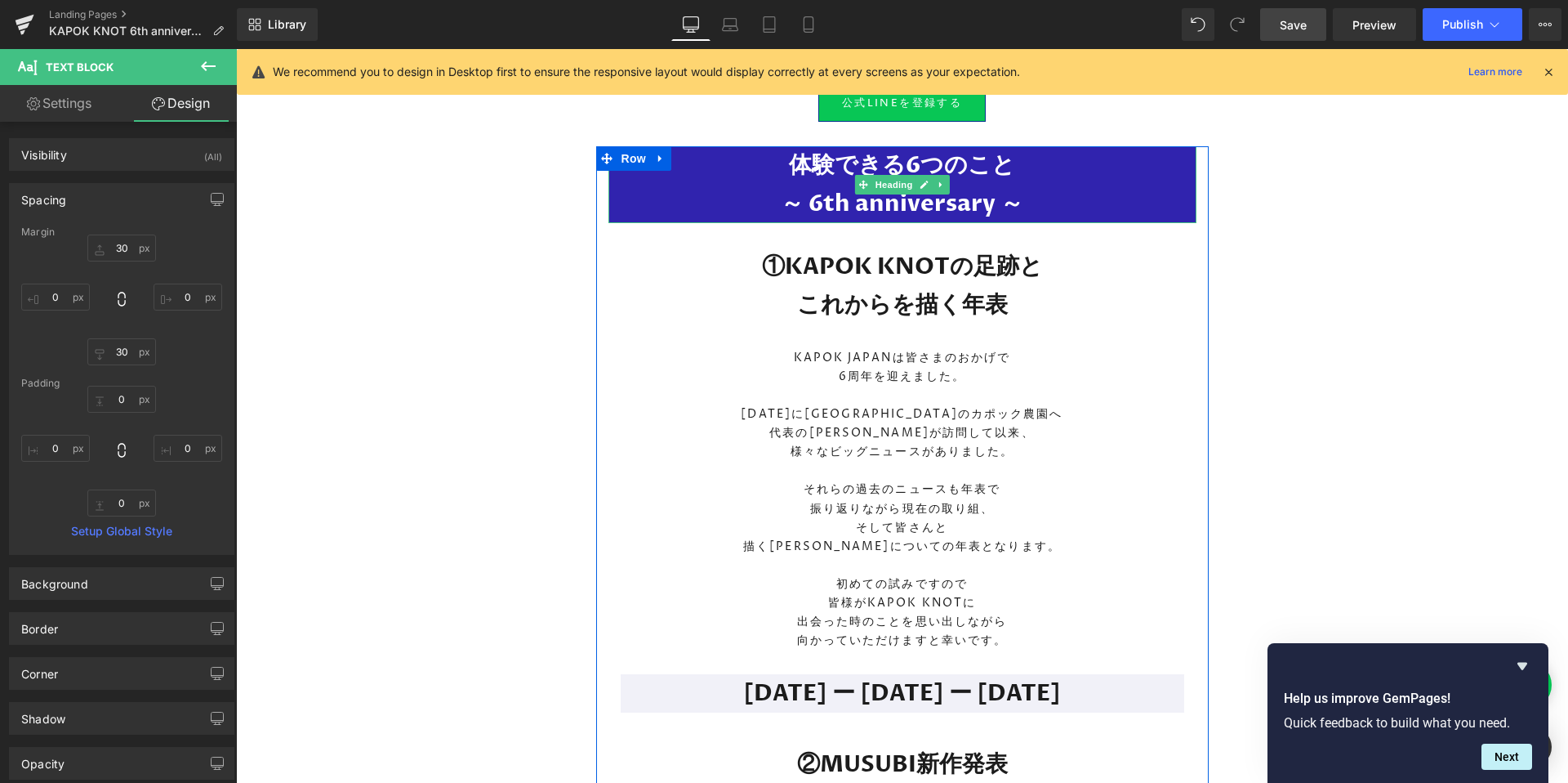
click at [655, 223] on h1 "～ 6th anniversary ～" at bounding box center [902, 203] width 588 height 39
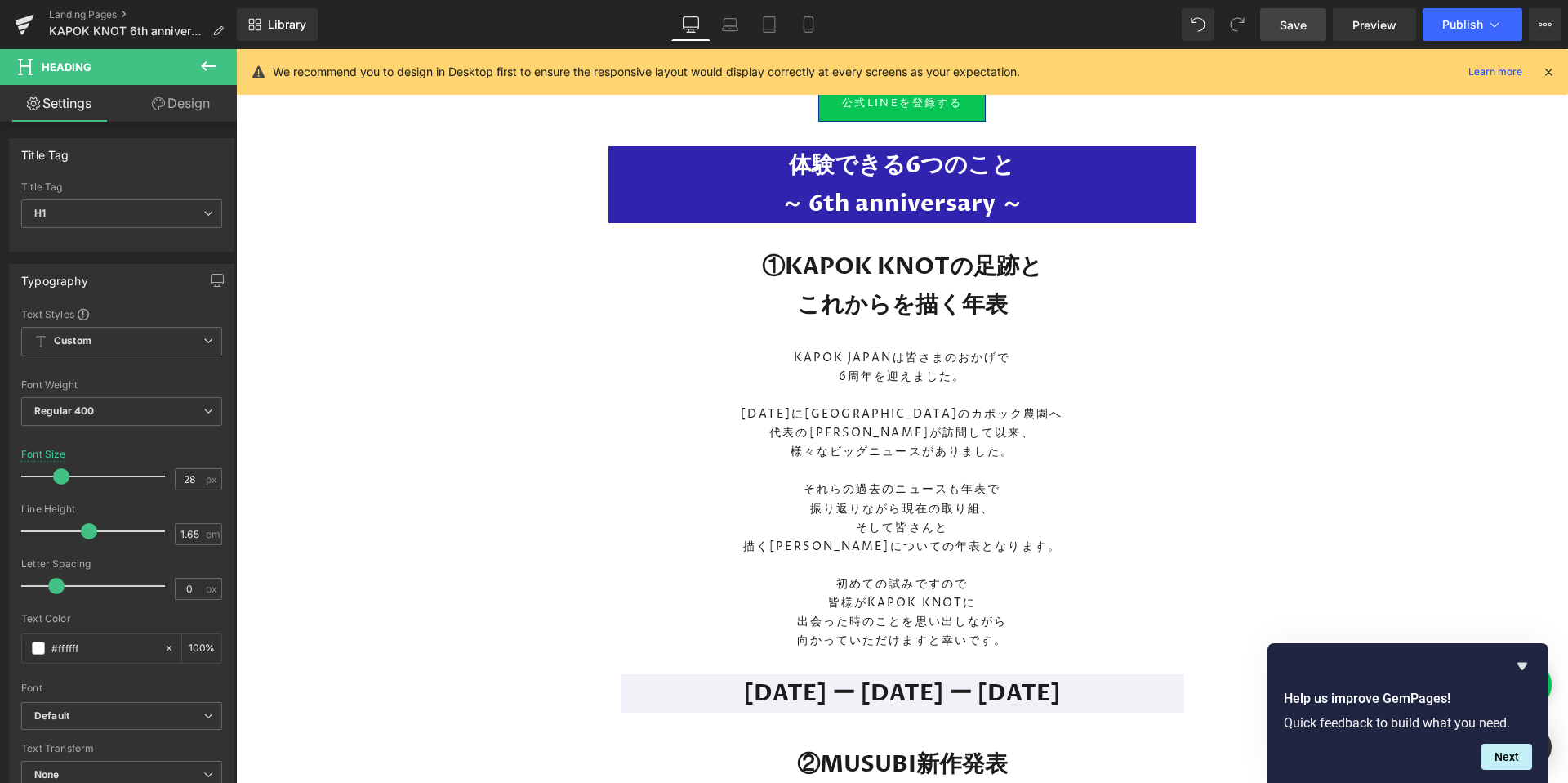
click at [160, 105] on icon at bounding box center [158, 103] width 13 height 13
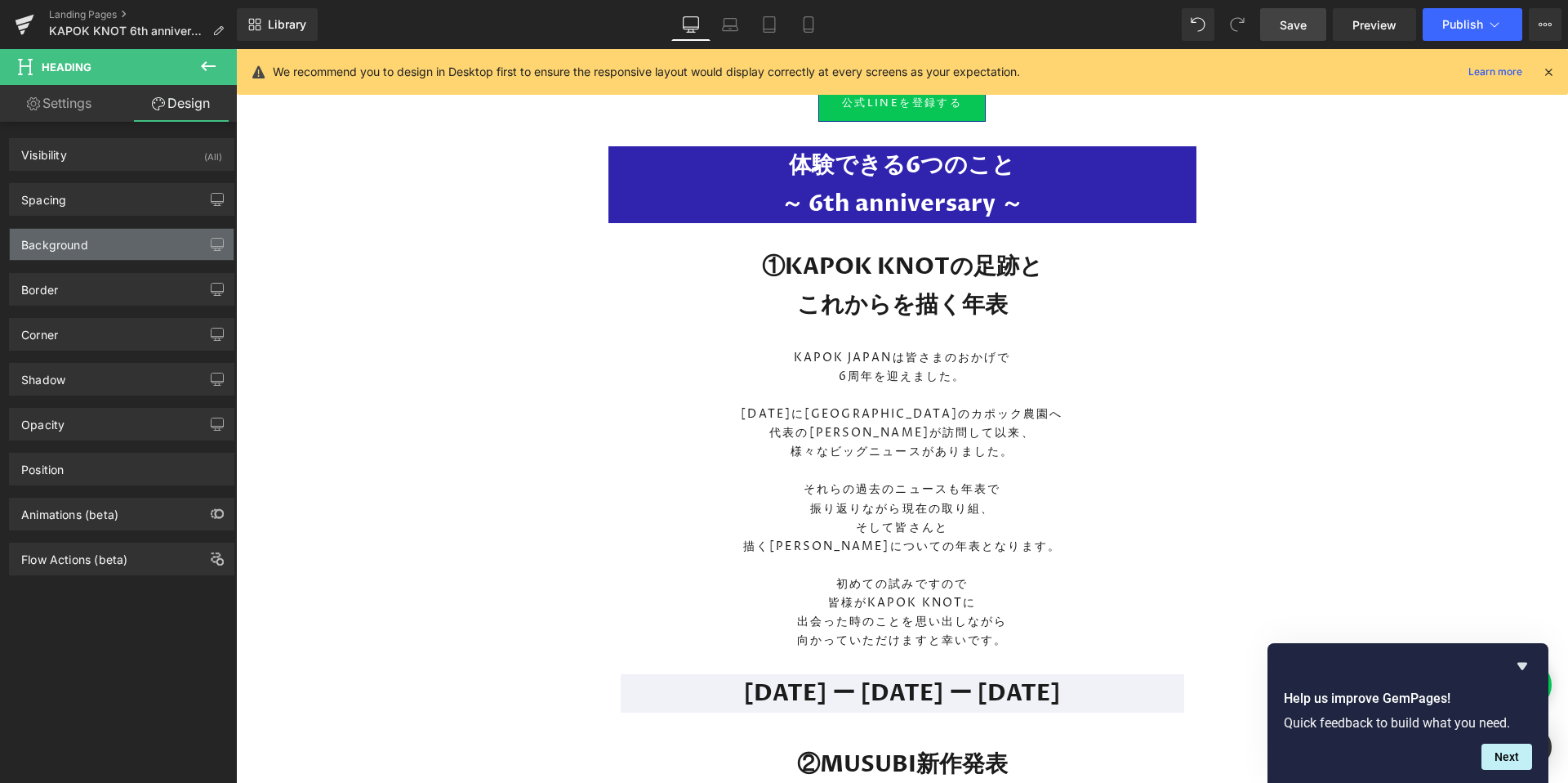
click at [86, 251] on div "Background" at bounding box center [55, 240] width 67 height 23
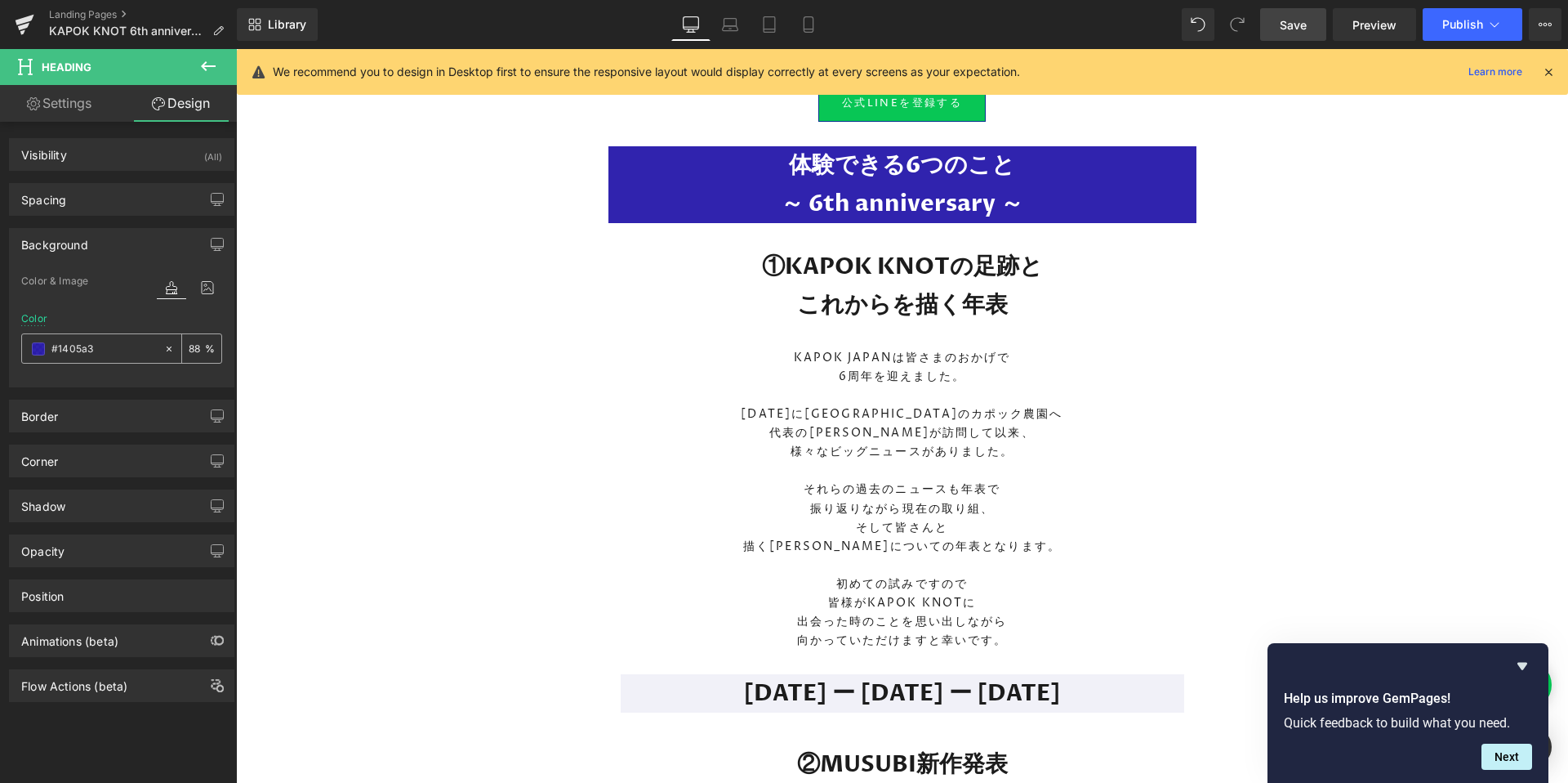
click at [39, 344] on span at bounding box center [38, 349] width 13 height 13
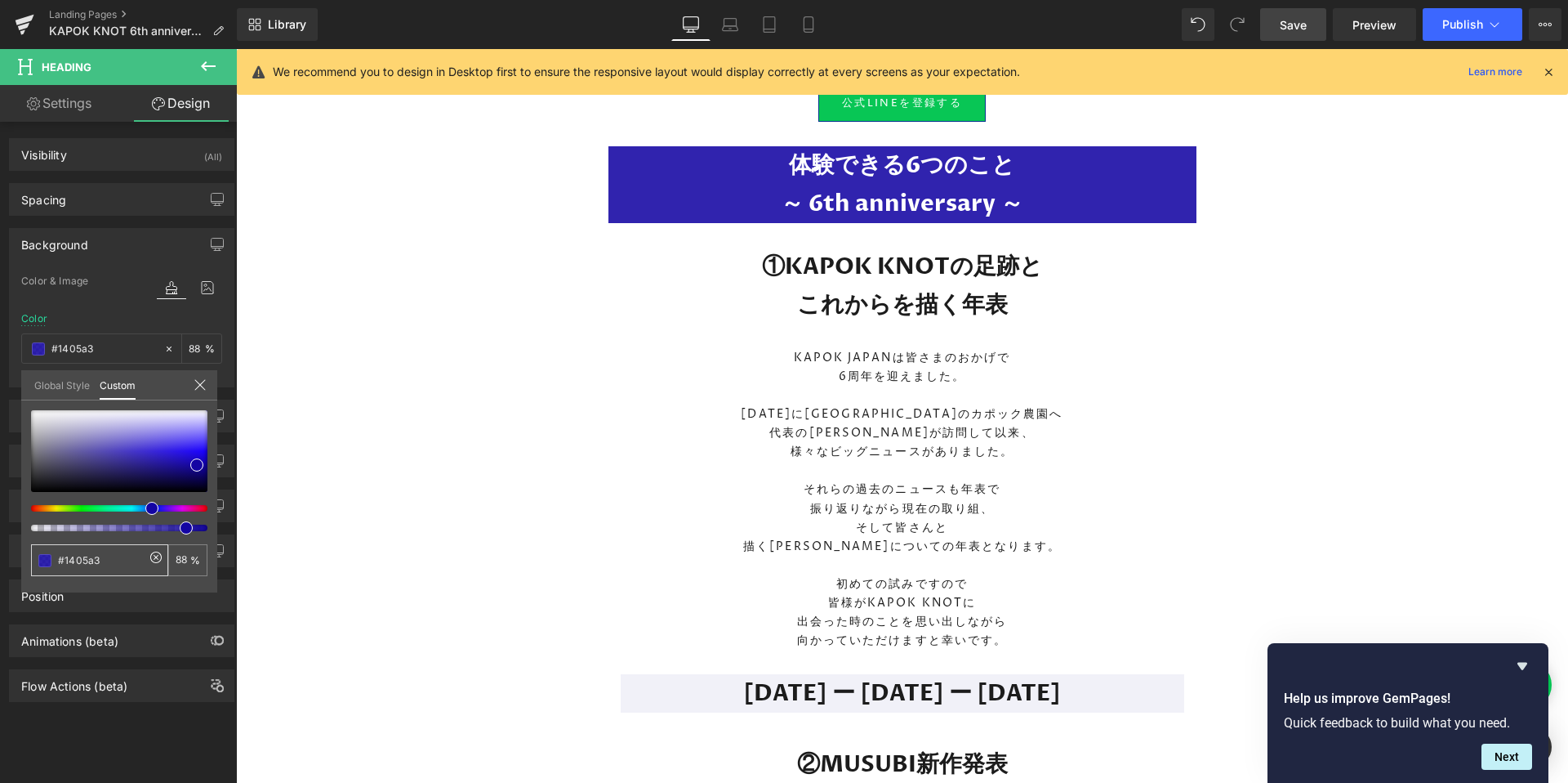
click at [118, 561] on input "#1405a3" at bounding box center [101, 560] width 87 height 17
paste input "04358D"
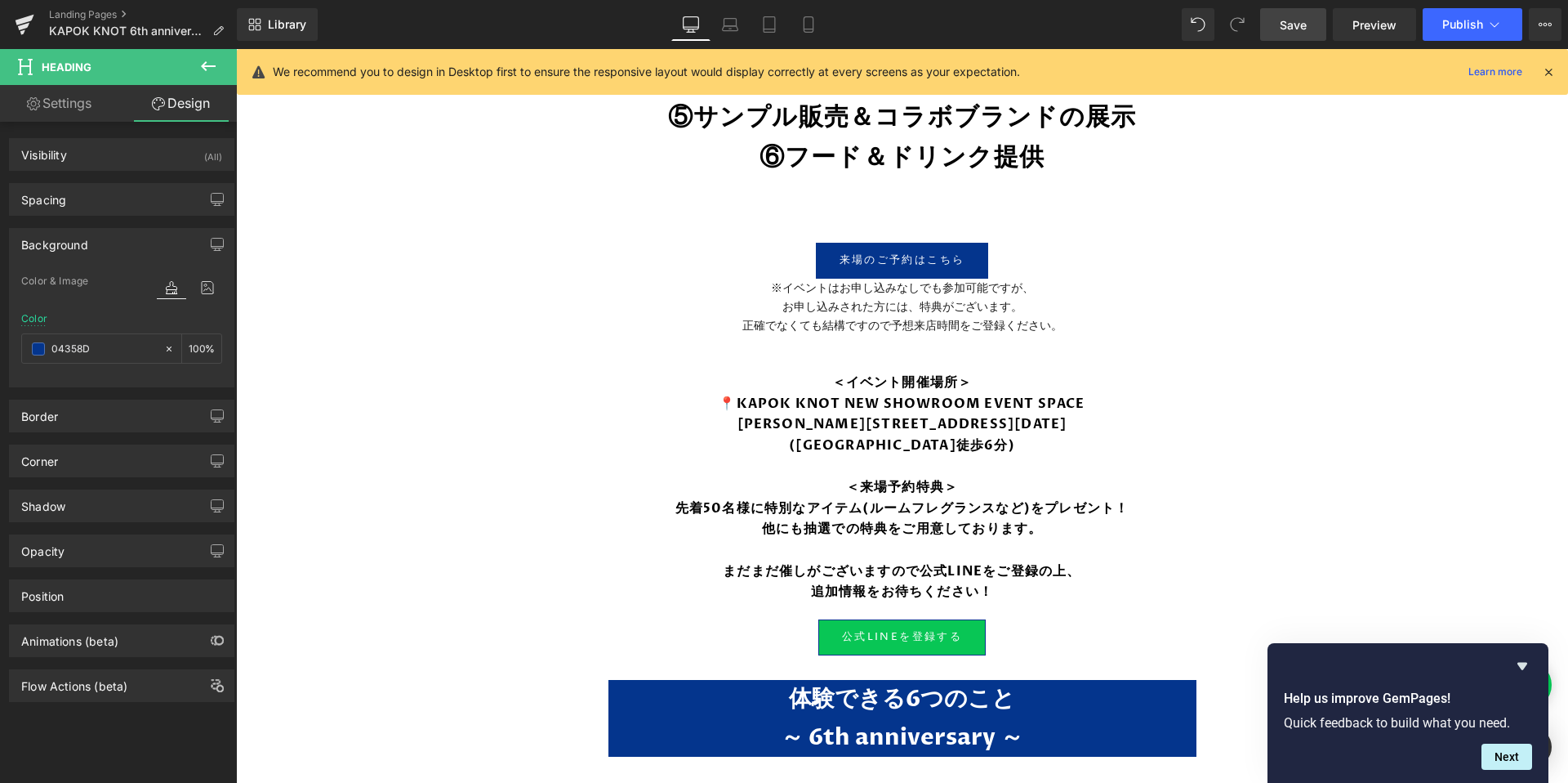
scroll to position [1605, 0]
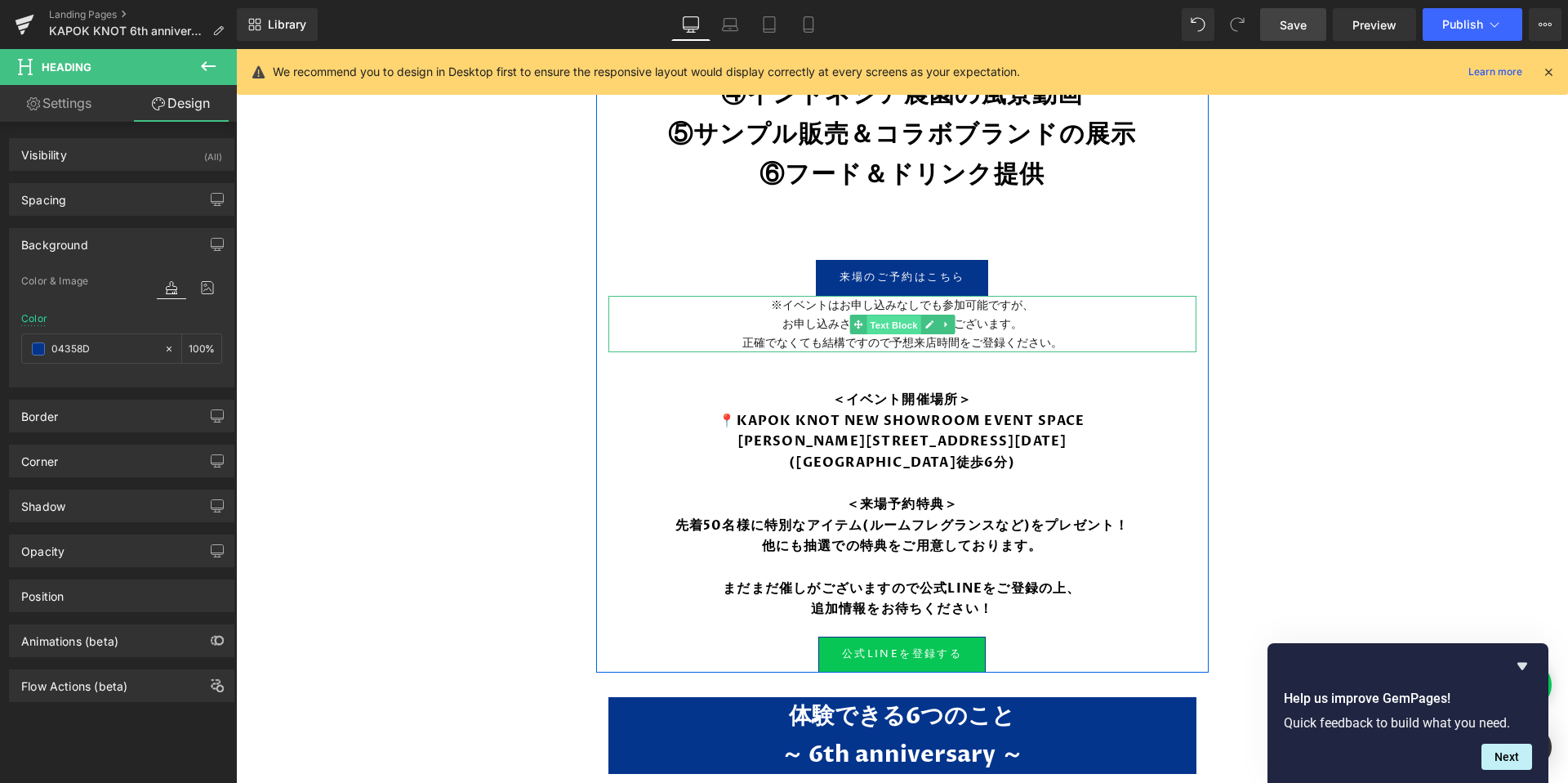
click at [896, 334] on span "Text Block" at bounding box center [893, 324] width 54 height 20
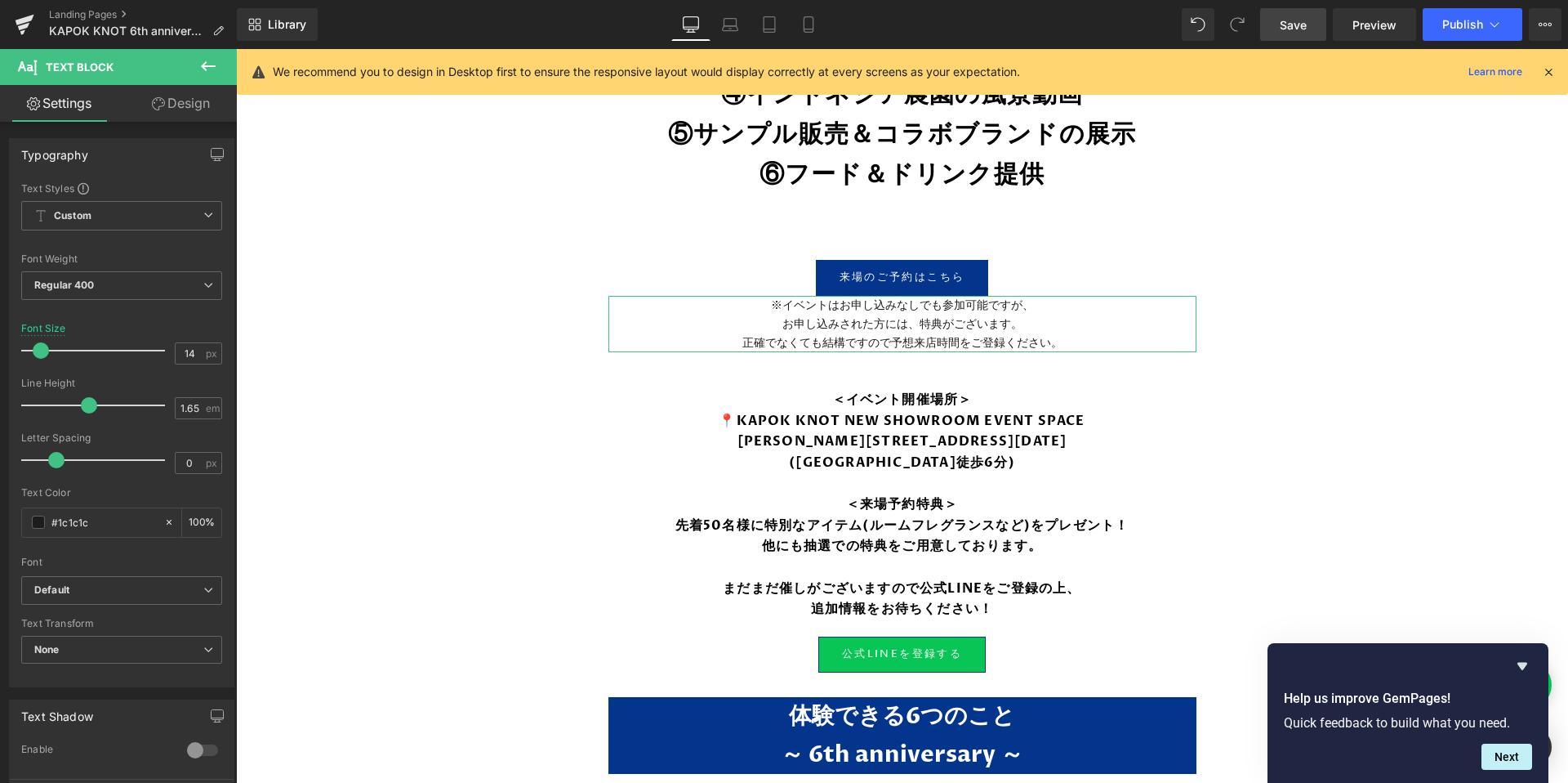
click at [169, 109] on link "Design" at bounding box center [181, 103] width 118 height 37
click at [0, 0] on div "Spacing" at bounding box center [0, 0] width 0 height 0
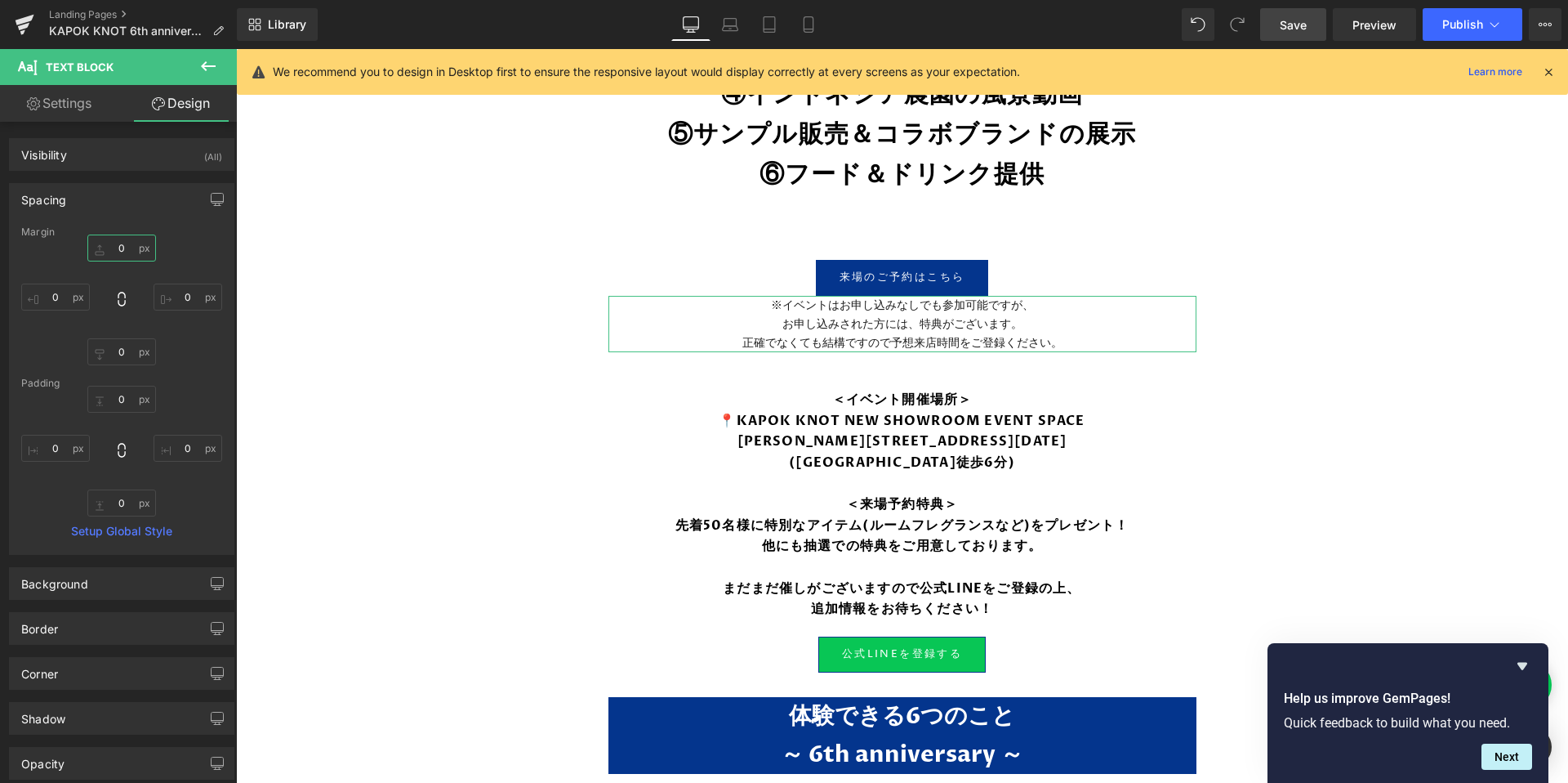
click at [112, 249] on input "0" at bounding box center [122, 247] width 69 height 27
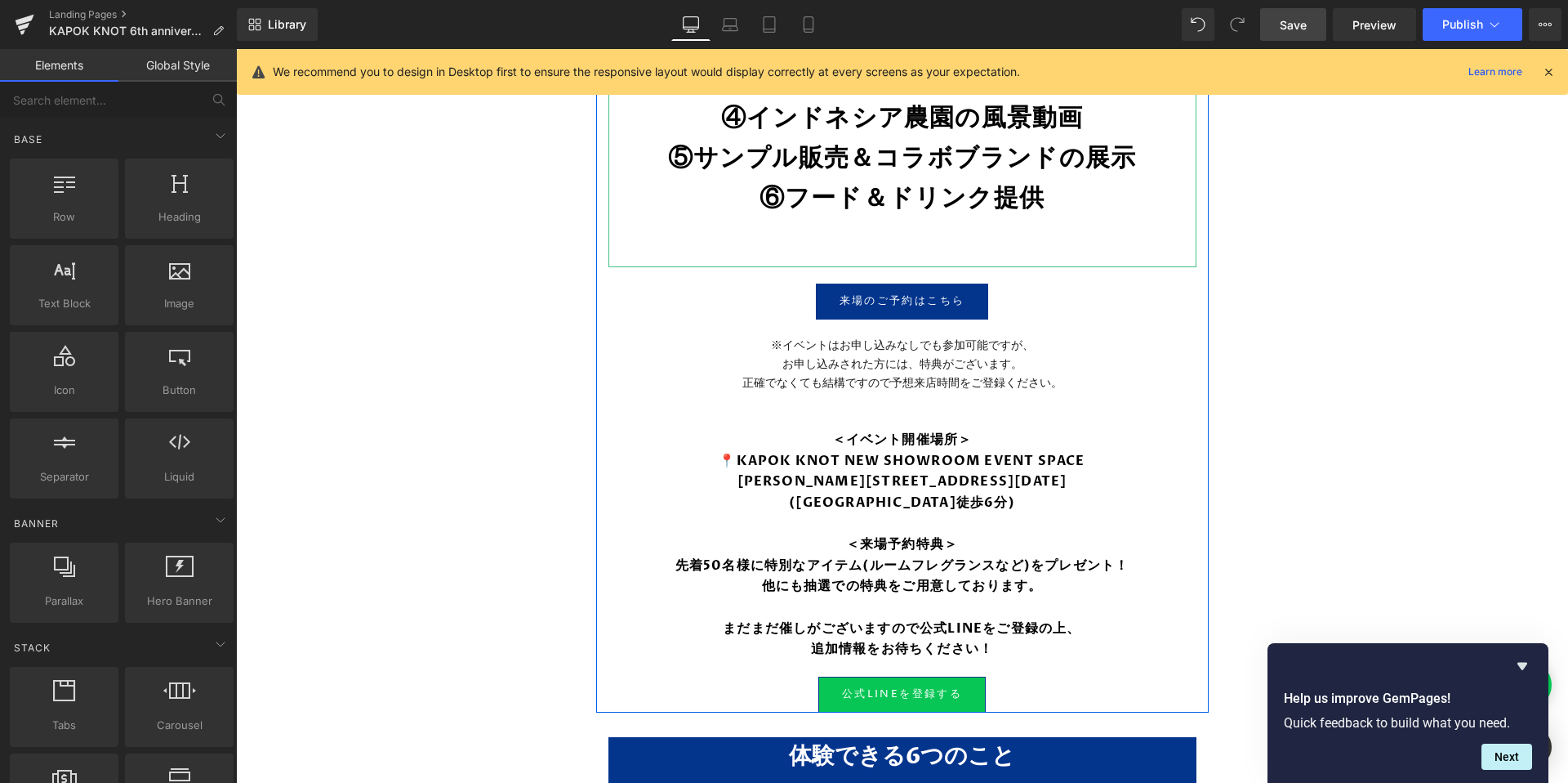
scroll to position [1579, 0]
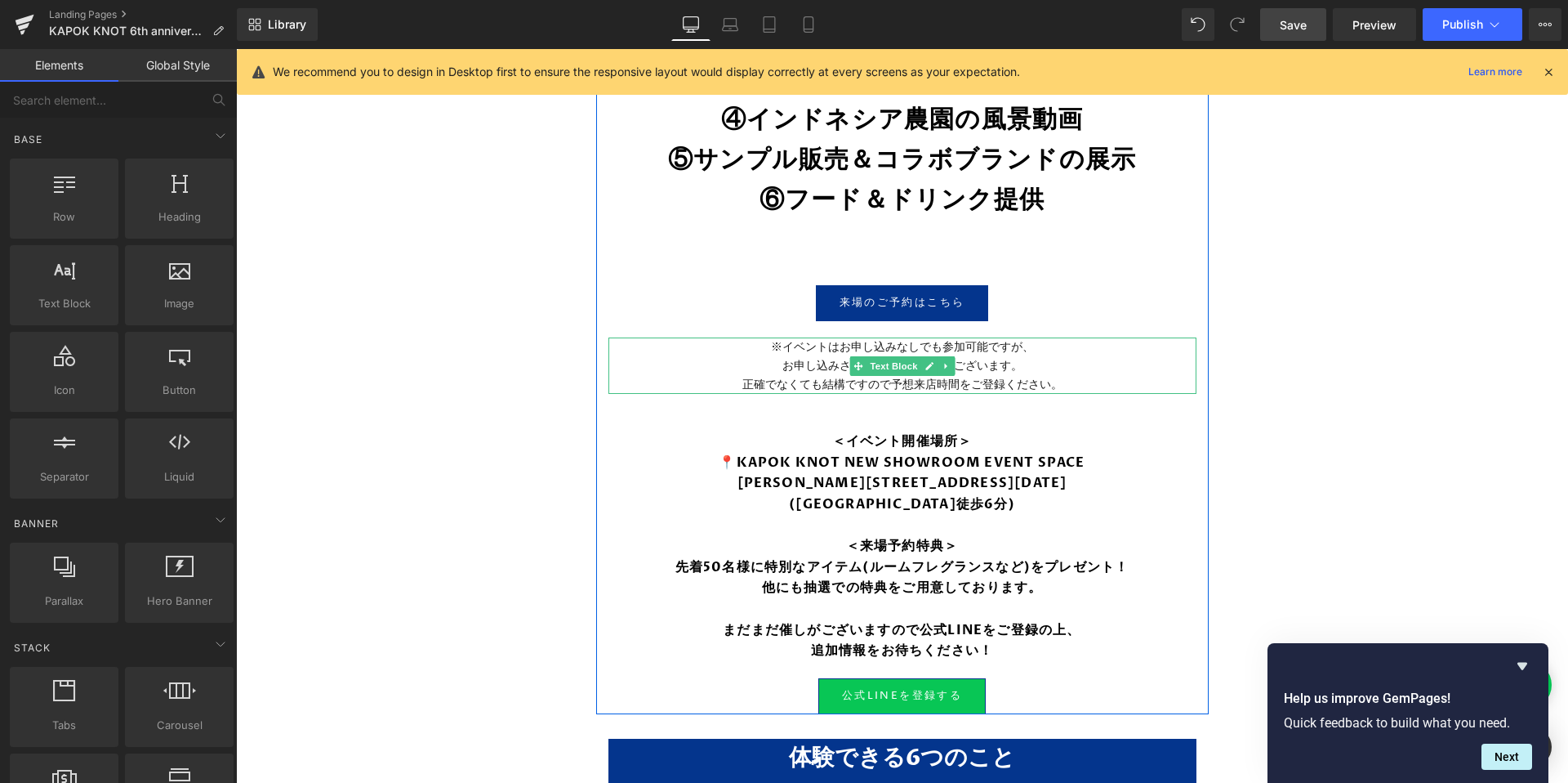
click at [1061, 375] on p "お申し込みされた方には、特典がございます。" at bounding box center [902, 366] width 588 height 19
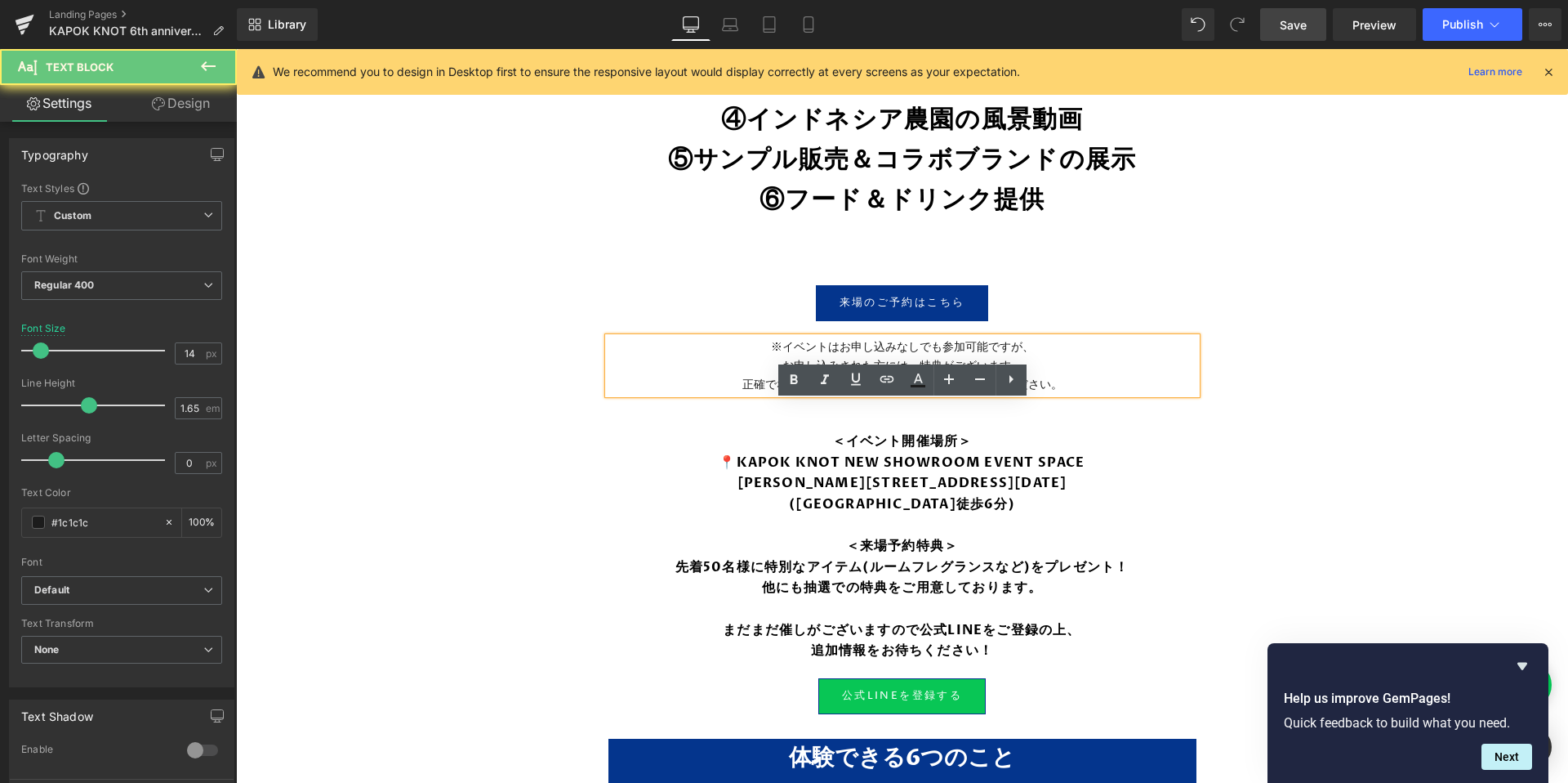
click at [1051, 375] on p "お申し込みされた方には、特典がございます。" at bounding box center [902, 366] width 588 height 19
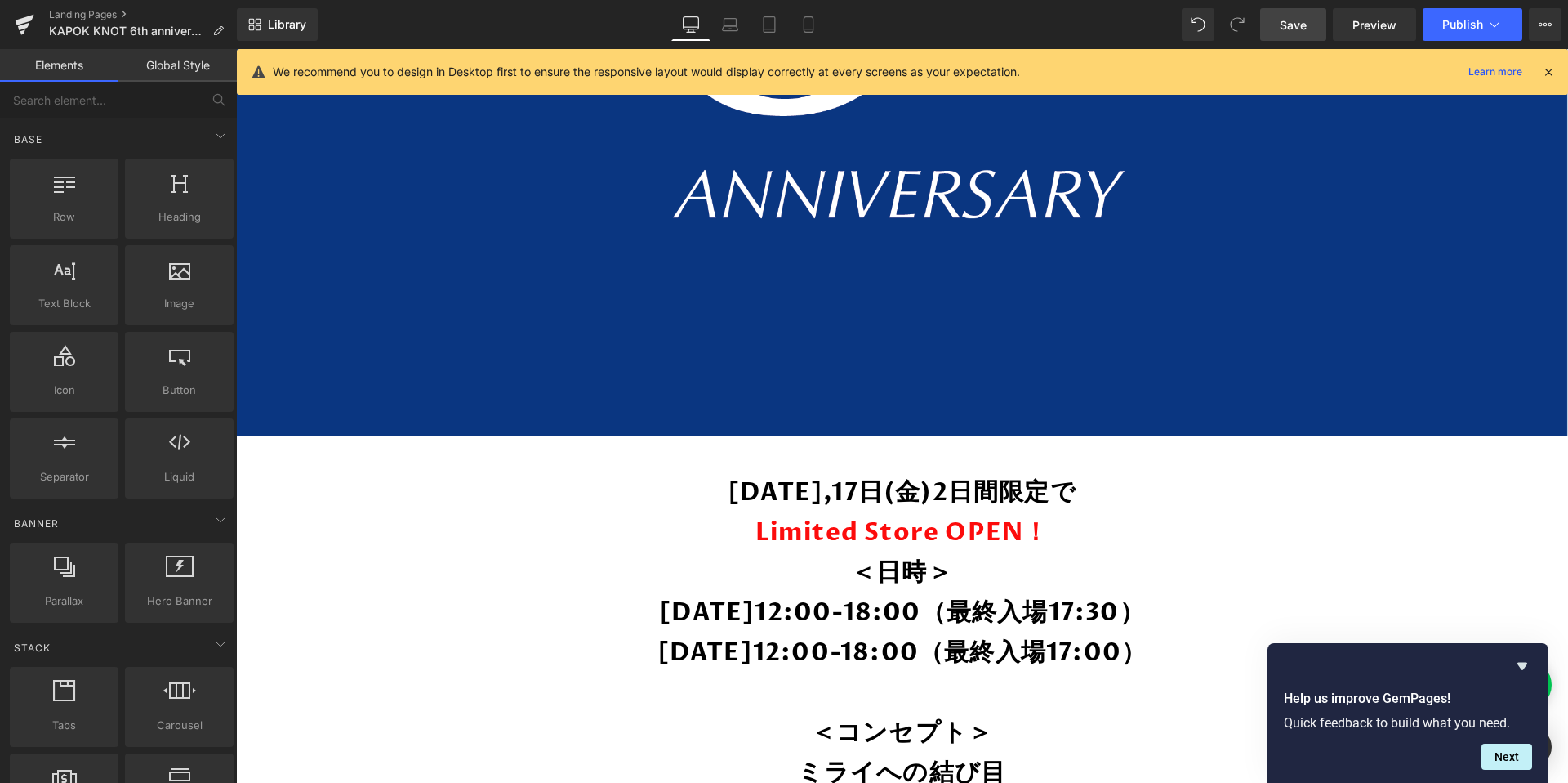
scroll to position [968, 0]
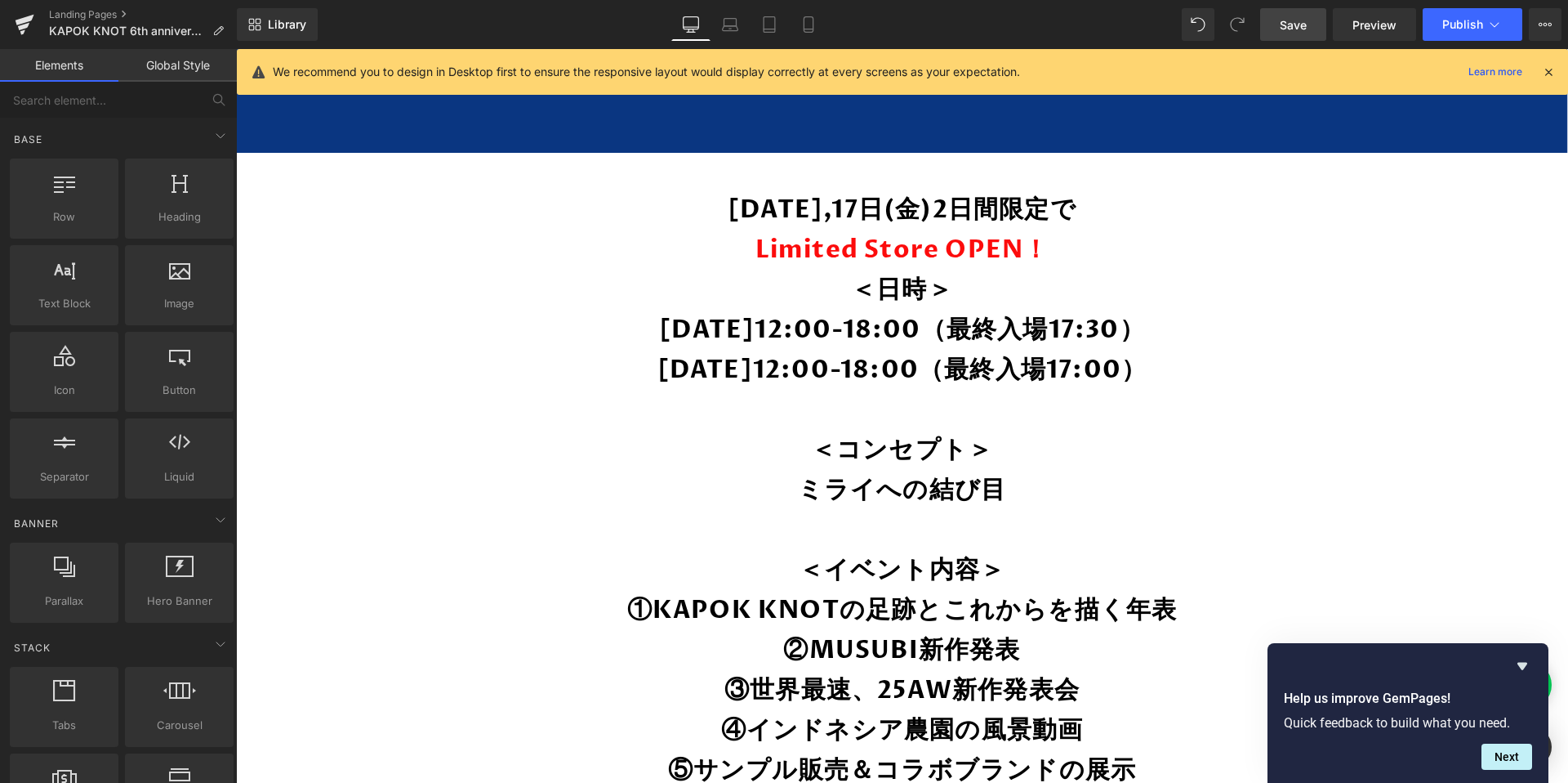
click at [800, 33] on link "Mobile" at bounding box center [808, 25] width 39 height 33
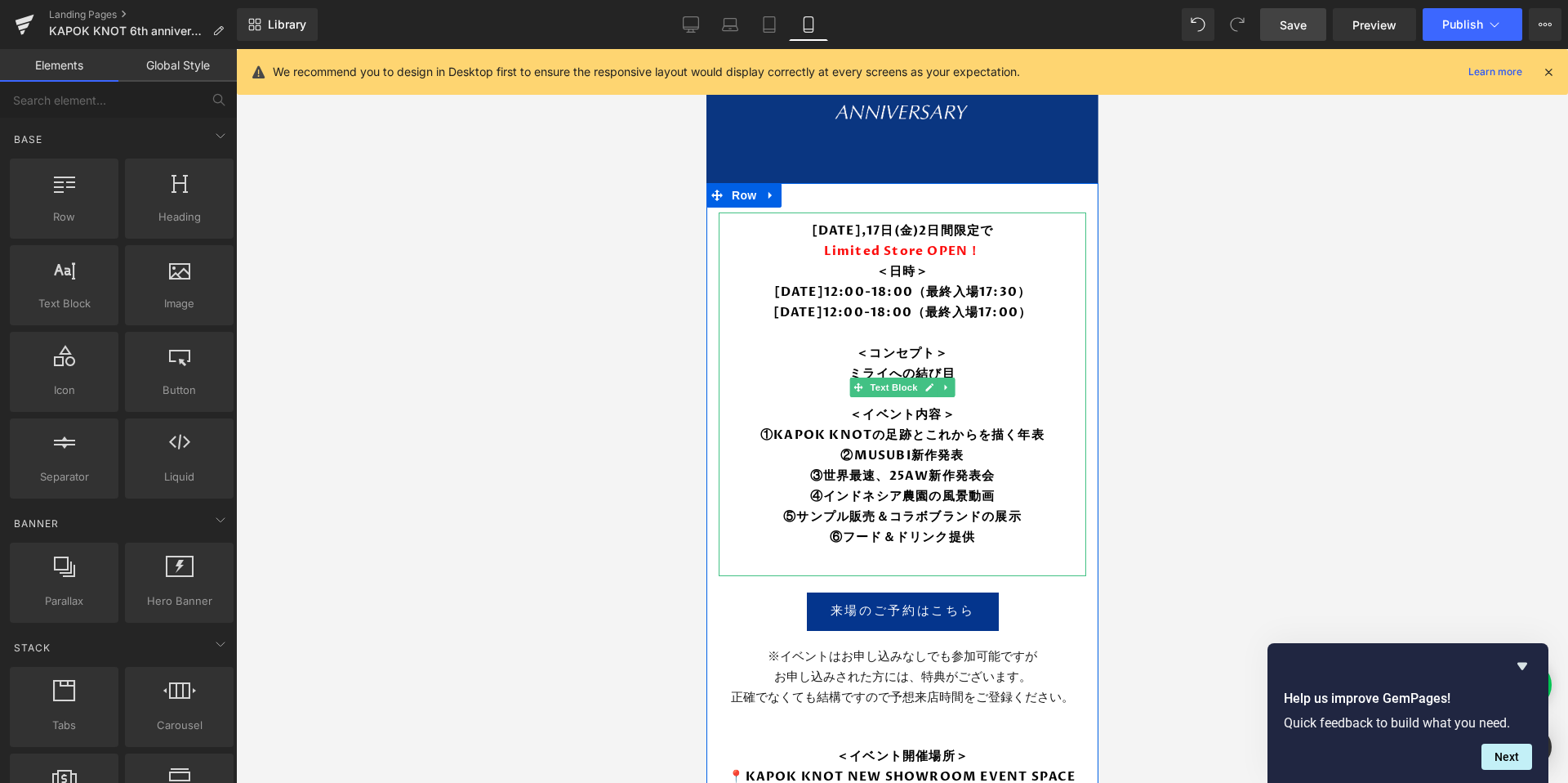
scroll to position [193, 0]
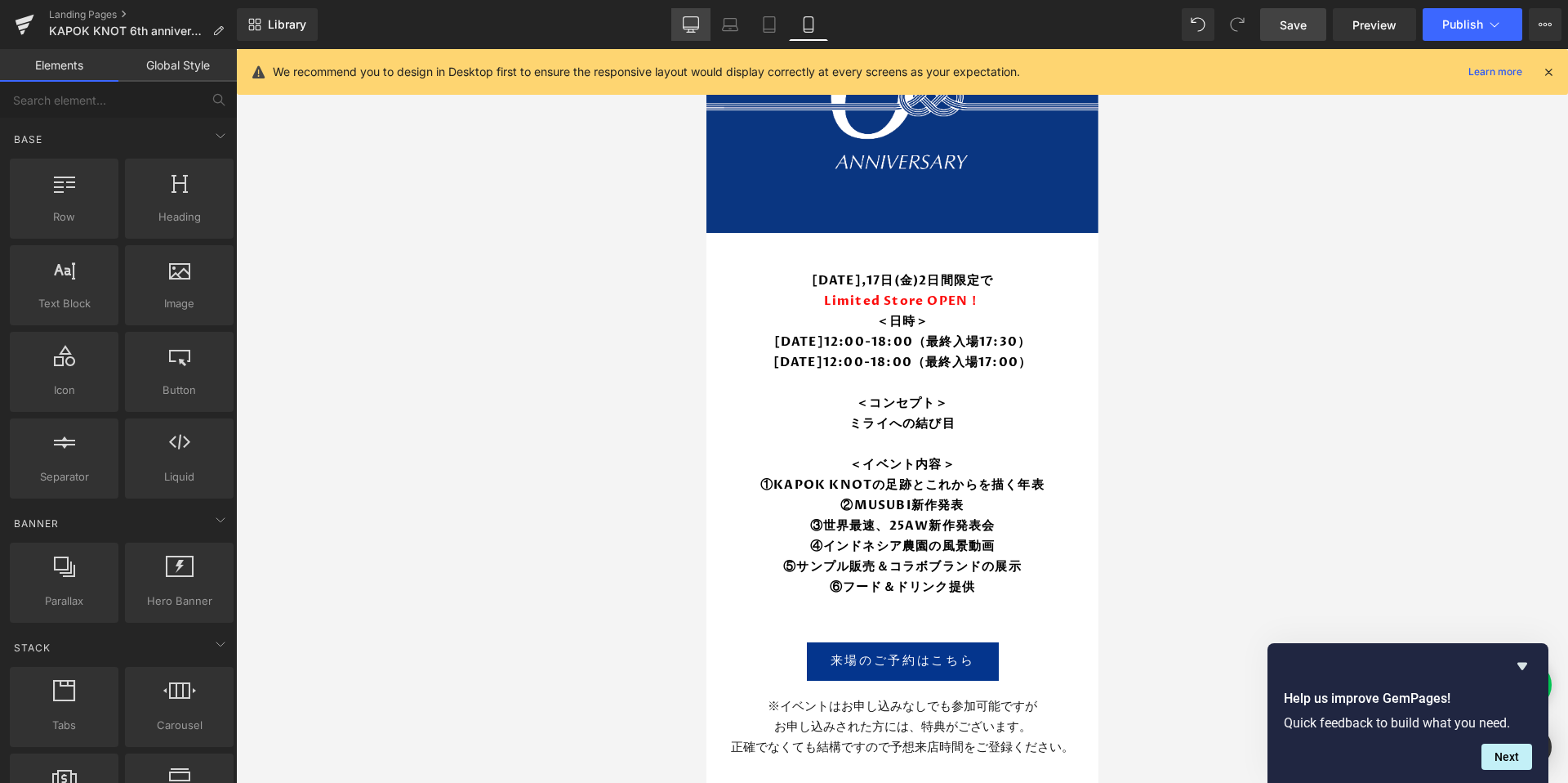
click at [684, 37] on link "Desktop" at bounding box center [691, 25] width 39 height 33
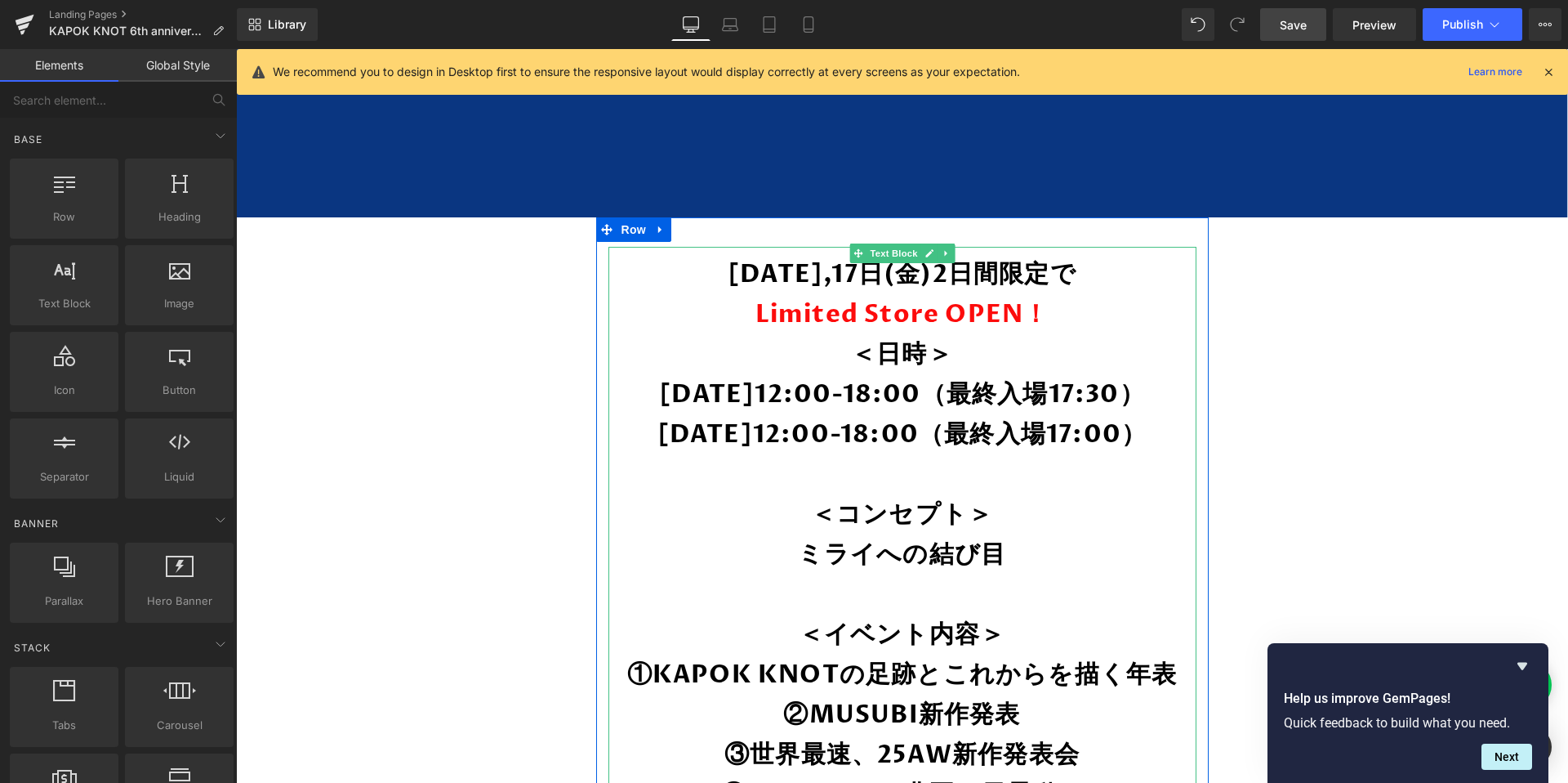
scroll to position [889, 0]
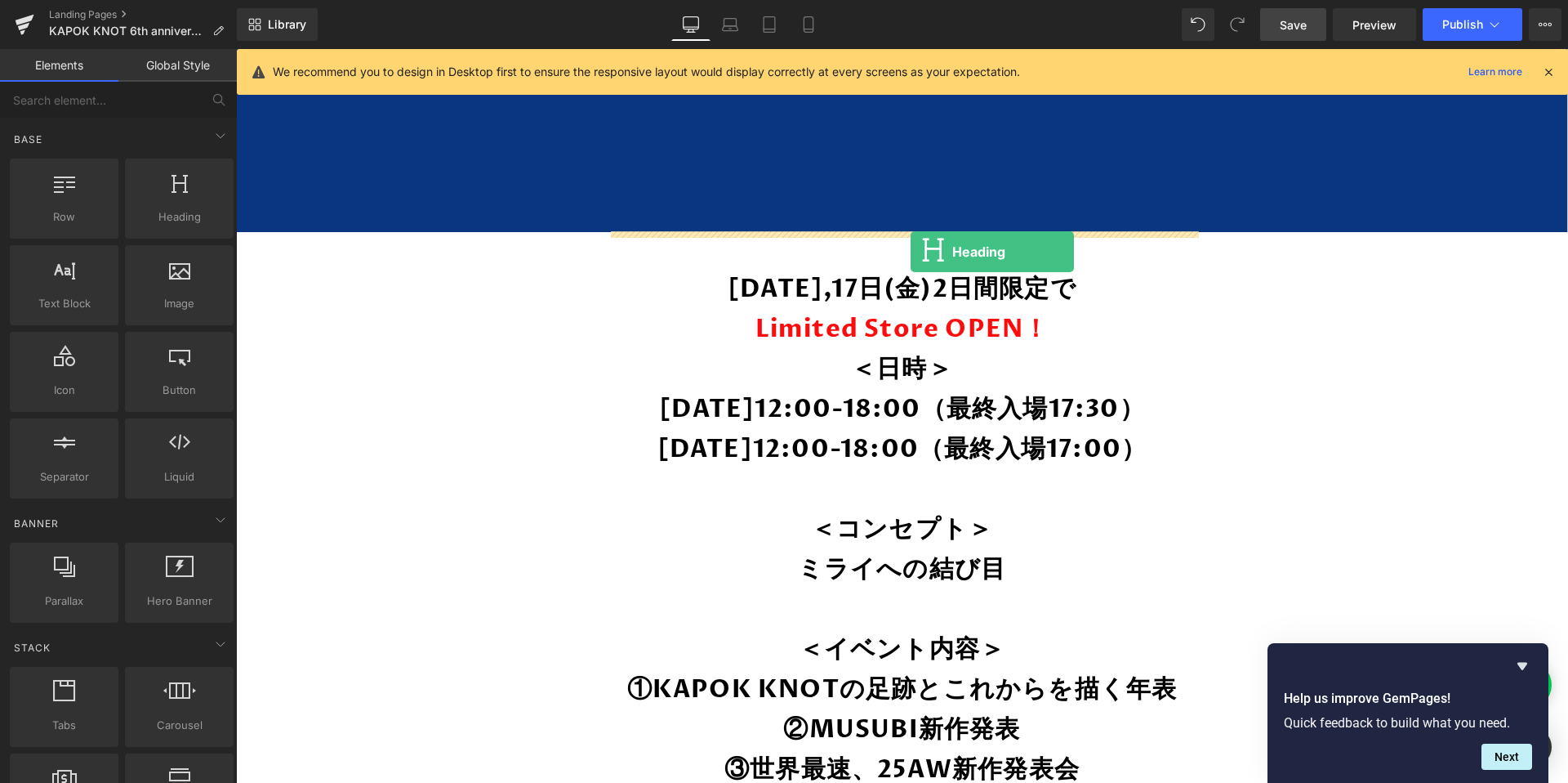
drag, startPoint x: 410, startPoint y: 246, endPoint x: 911, endPoint y: 252, distance: 501.0
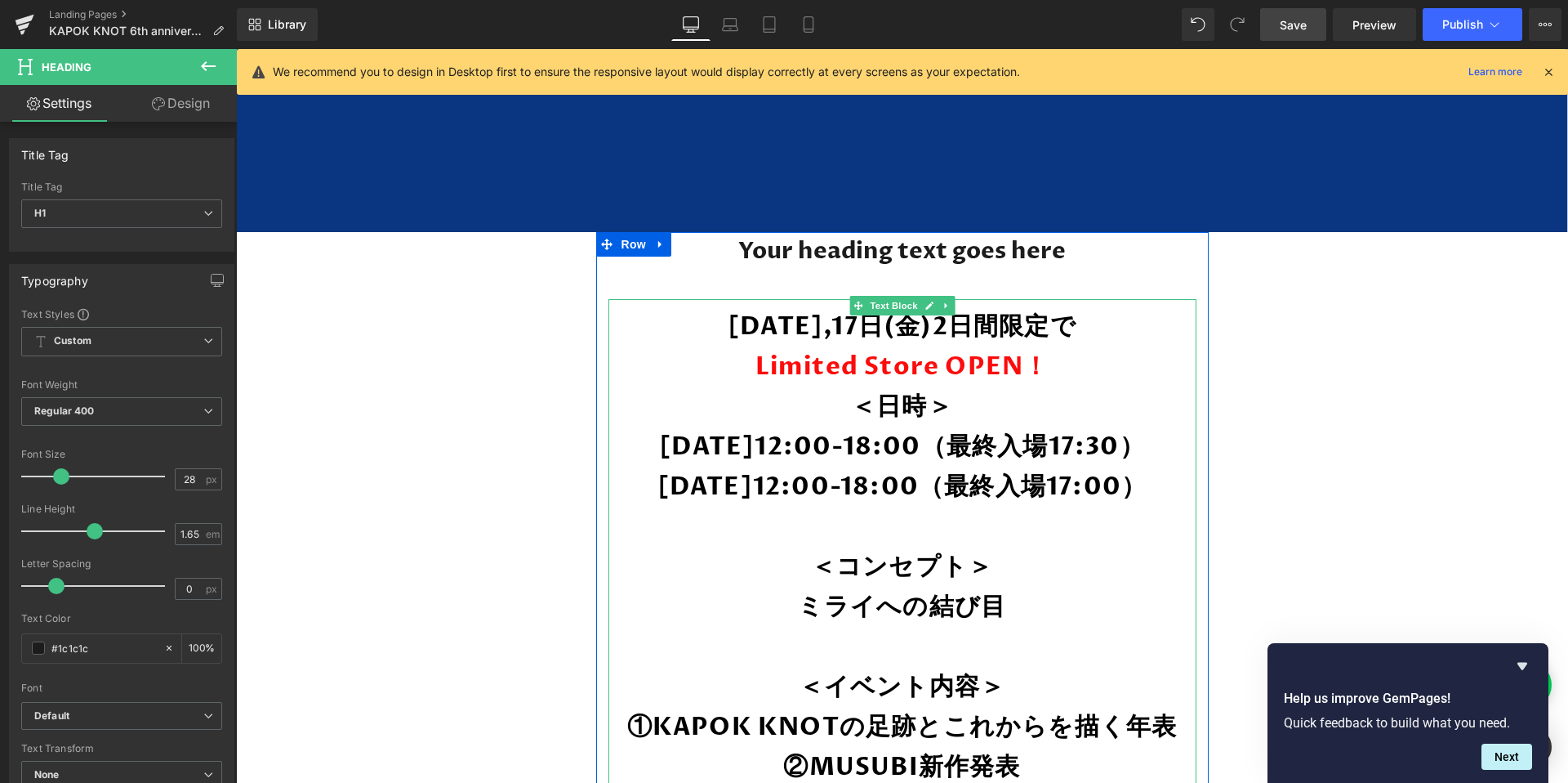
click at [1038, 374] on span "Limited Store OPEN！" at bounding box center [902, 366] width 294 height 33
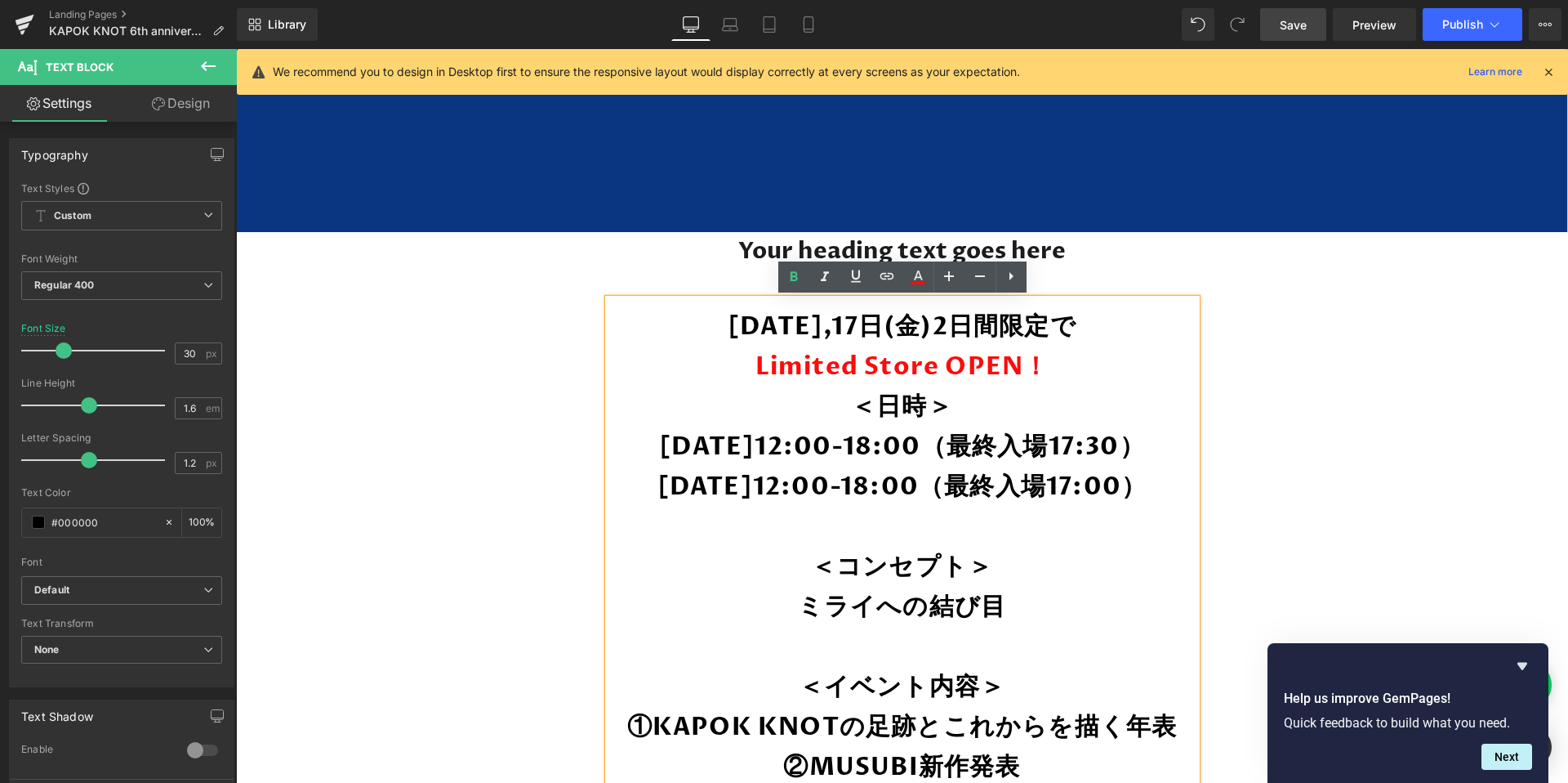
drag, startPoint x: 1069, startPoint y: 367, endPoint x: 676, endPoint y: 334, distance: 394.4
click at [676, 334] on div "10月16日(木),17日(金)2日間限定で Limited Store OPEN！ ＜日時＞ 10月16日(木)12:00-18:00（最終入場17:30）…" at bounding box center [902, 647] width 588 height 697
copy div "10月16日(木),17日(金)2日間限定で Limited Store OPEN！"
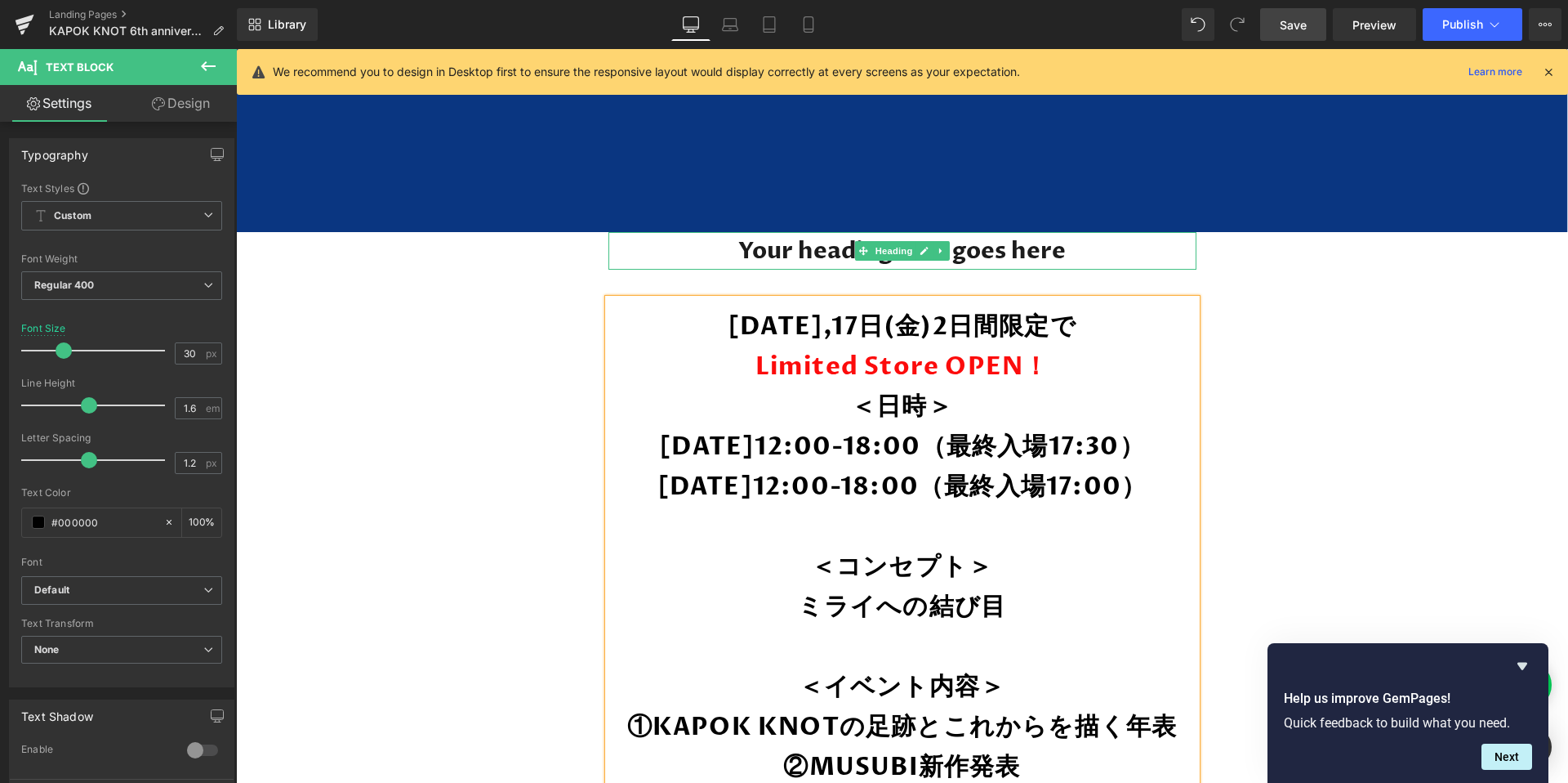
click at [1036, 258] on h1 "Your heading text goes here" at bounding box center [902, 251] width 588 height 38
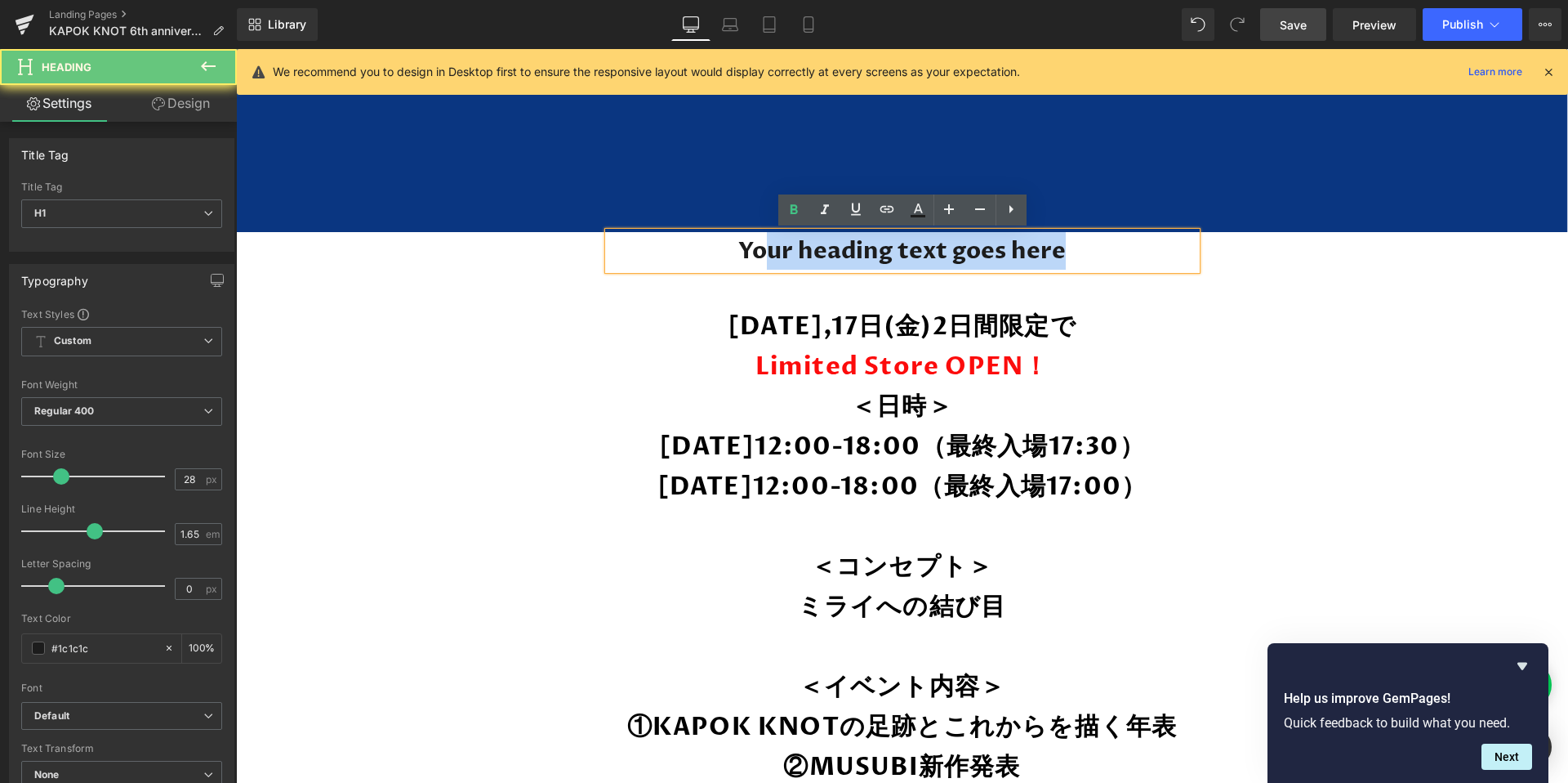
drag, startPoint x: 1099, startPoint y: 258, endPoint x: 754, endPoint y: 258, distance: 345.0
click at [754, 258] on h1 "Your heading text goes here" at bounding box center [902, 251] width 588 height 38
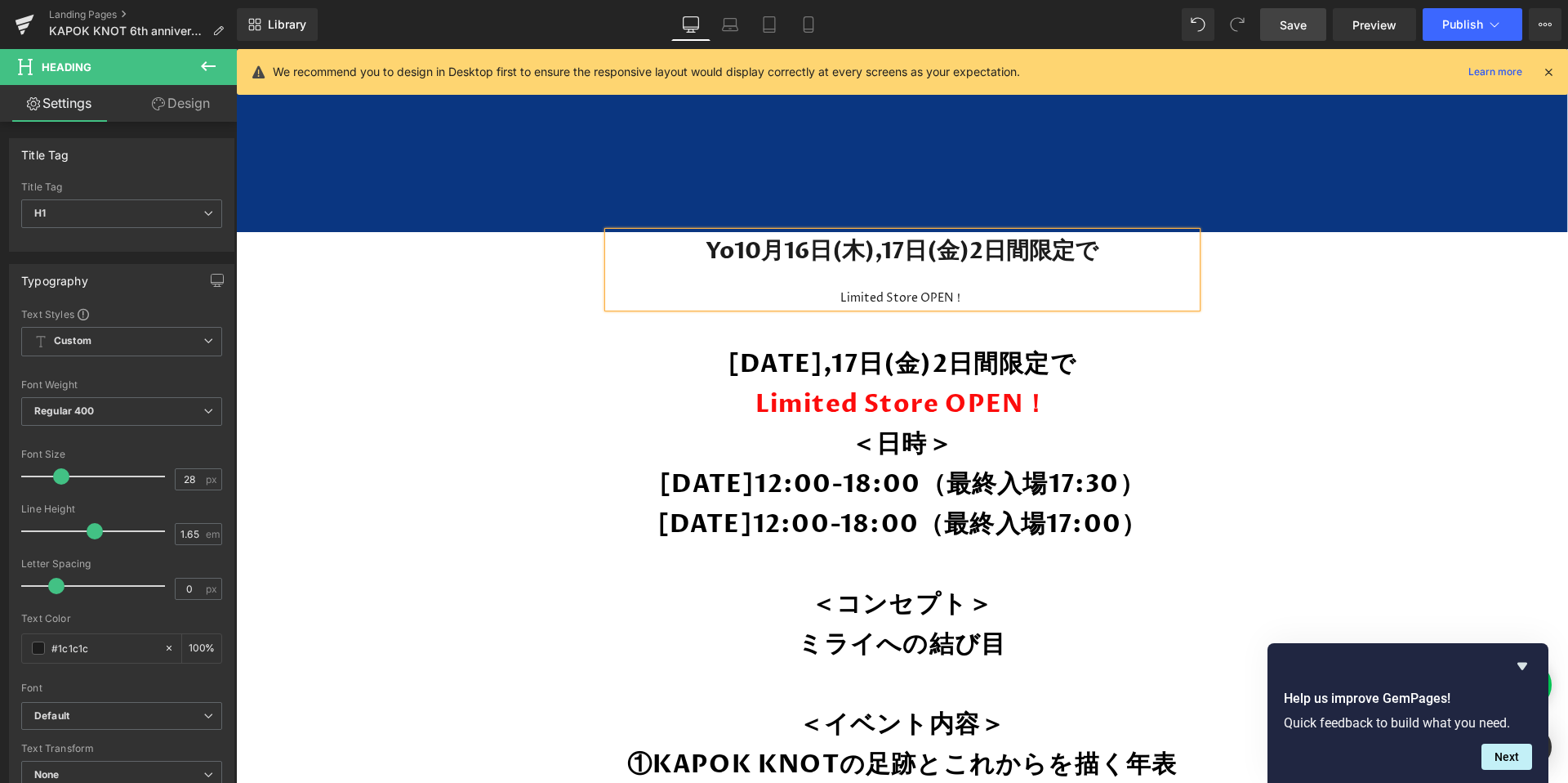
click at [737, 252] on h1 "Yo10月16日(木),17日(金)2日間限定で" at bounding box center [902, 251] width 588 height 38
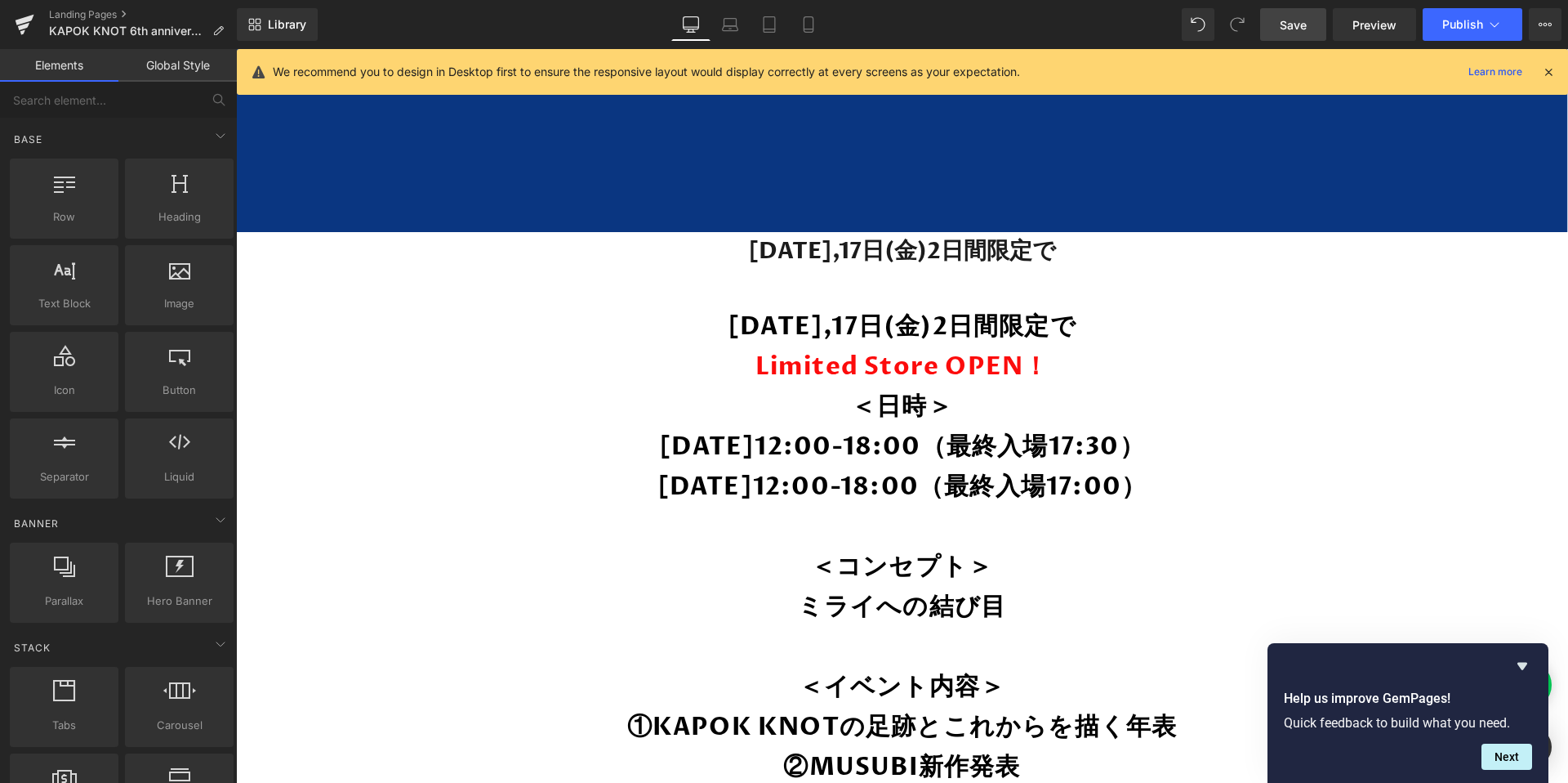
click at [1288, 29] on span "Save" at bounding box center [1293, 25] width 27 height 17
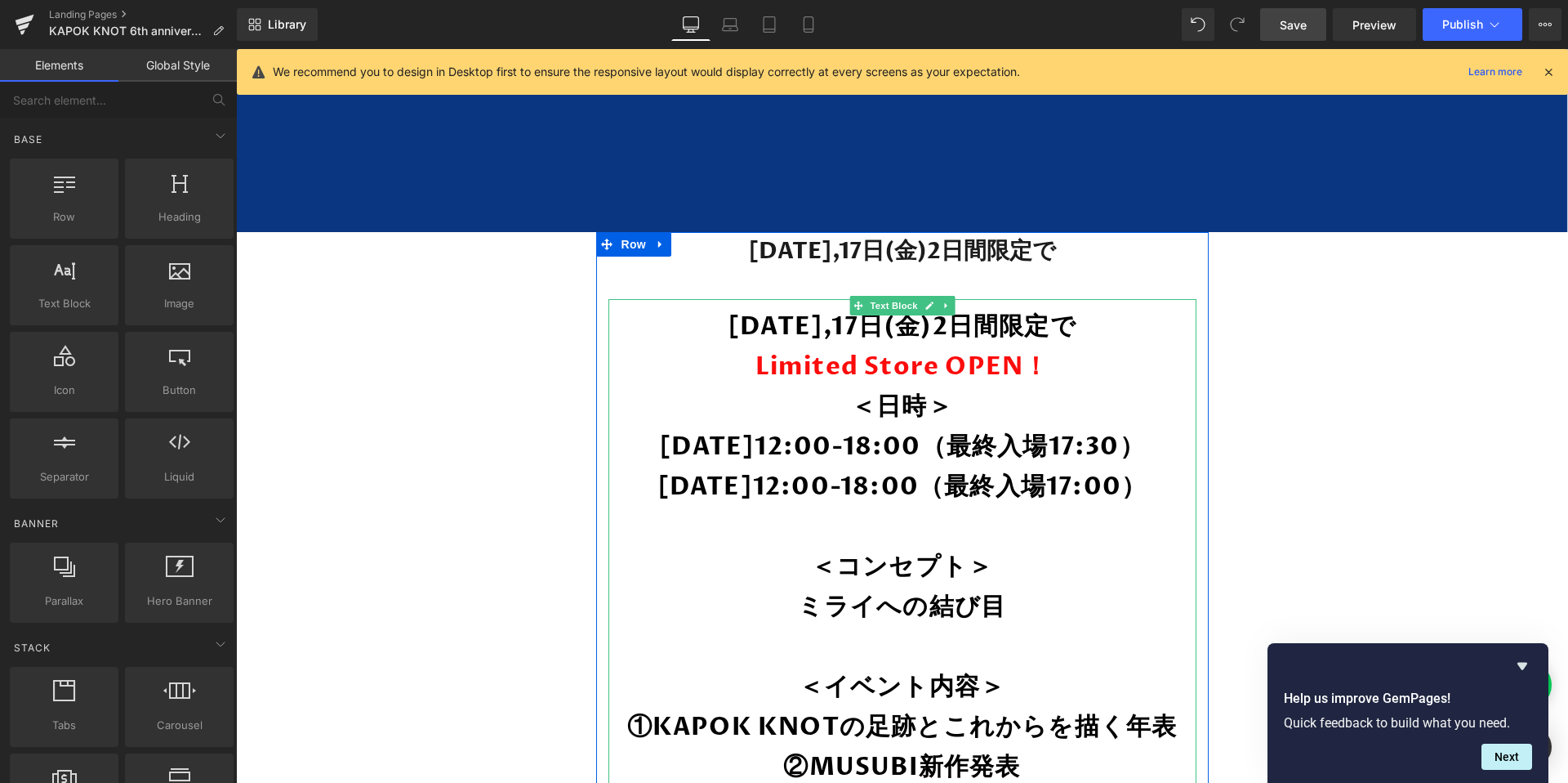
click at [944, 334] on strong "10月16日(木),17日(金)2日間限定で" at bounding box center [902, 326] width 348 height 33
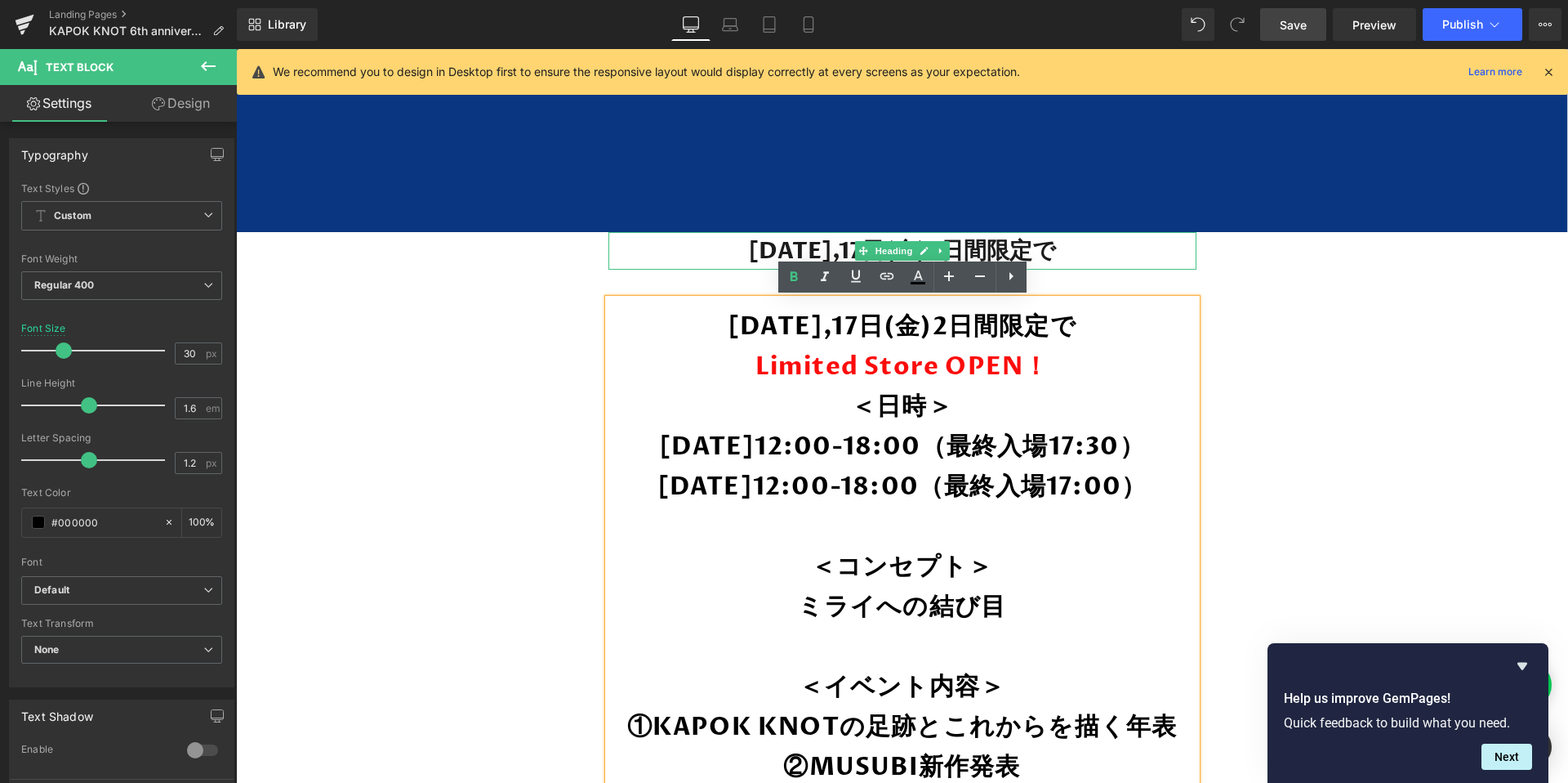
click at [1103, 247] on h1 "10月16日(木),17日(金)2日間限定で" at bounding box center [902, 251] width 588 height 38
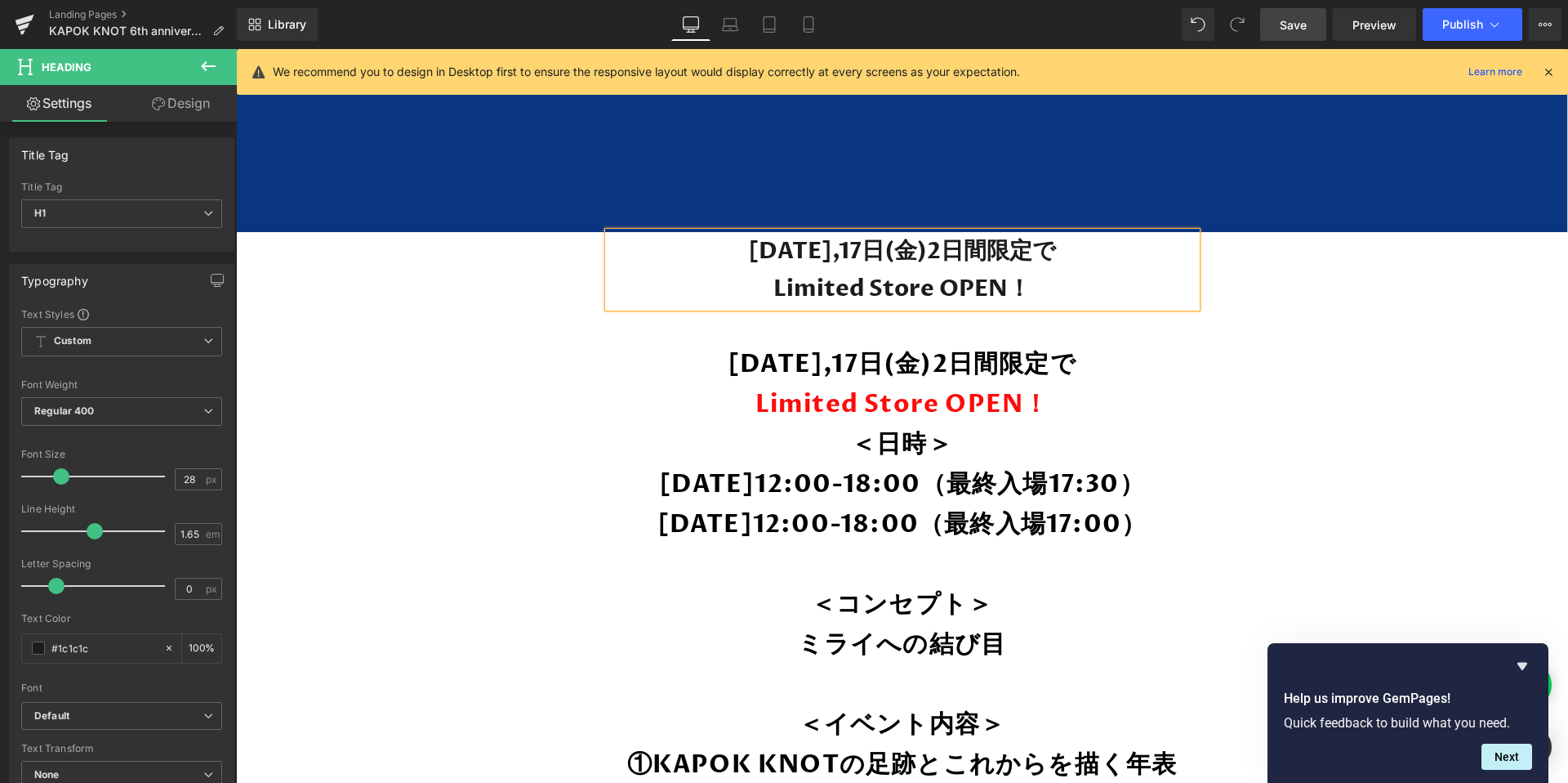
click at [1069, 288] on h1 "Limited Store OPEN！" at bounding box center [902, 288] width 588 height 38
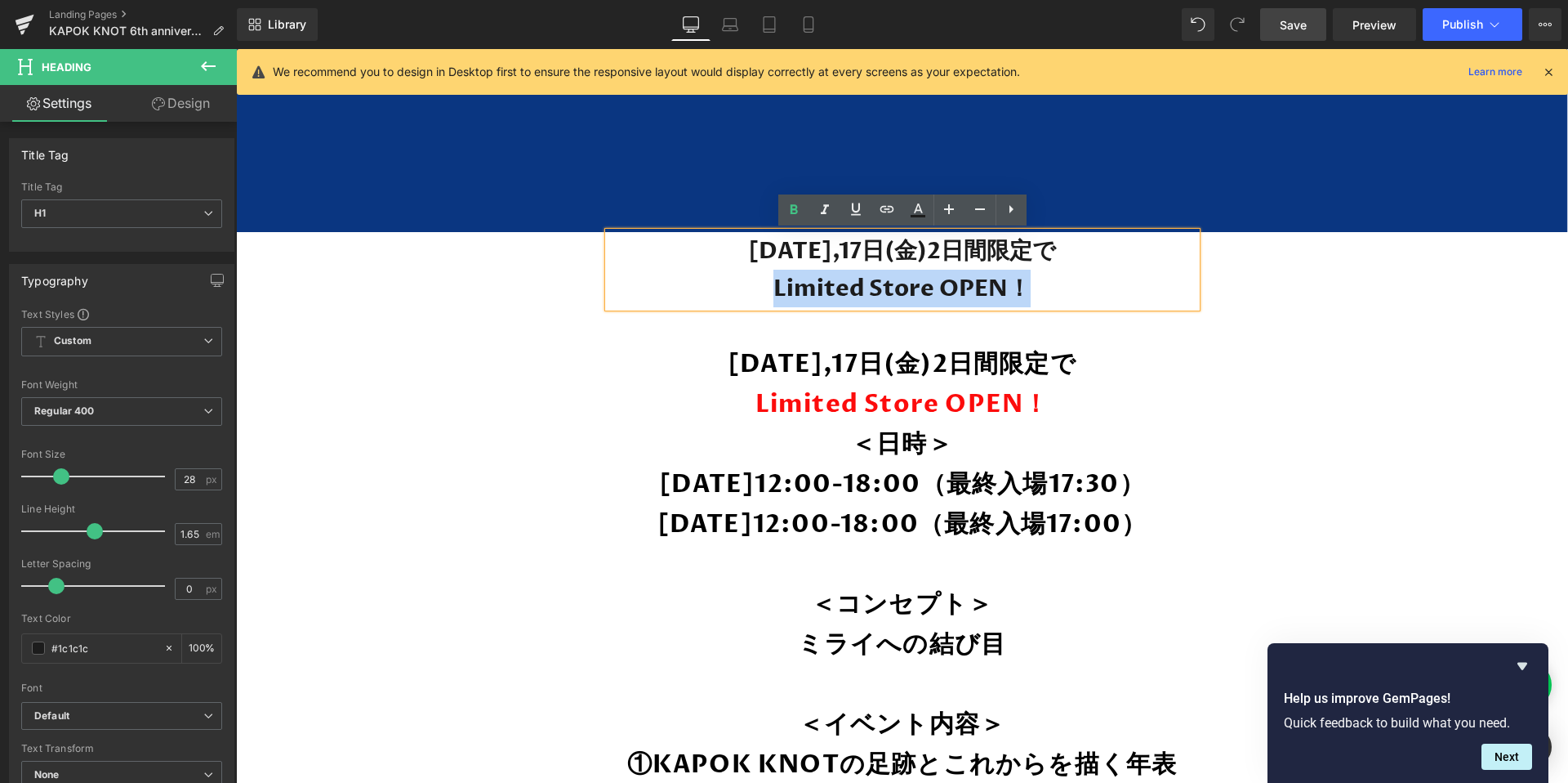
drag, startPoint x: 1074, startPoint y: 288, endPoint x: 760, endPoint y: 288, distance: 314.0
click at [760, 288] on h1 "Limited Store OPEN！" at bounding box center [902, 288] width 588 height 38
click at [918, 215] on icon at bounding box center [917, 215] width 15 height 3
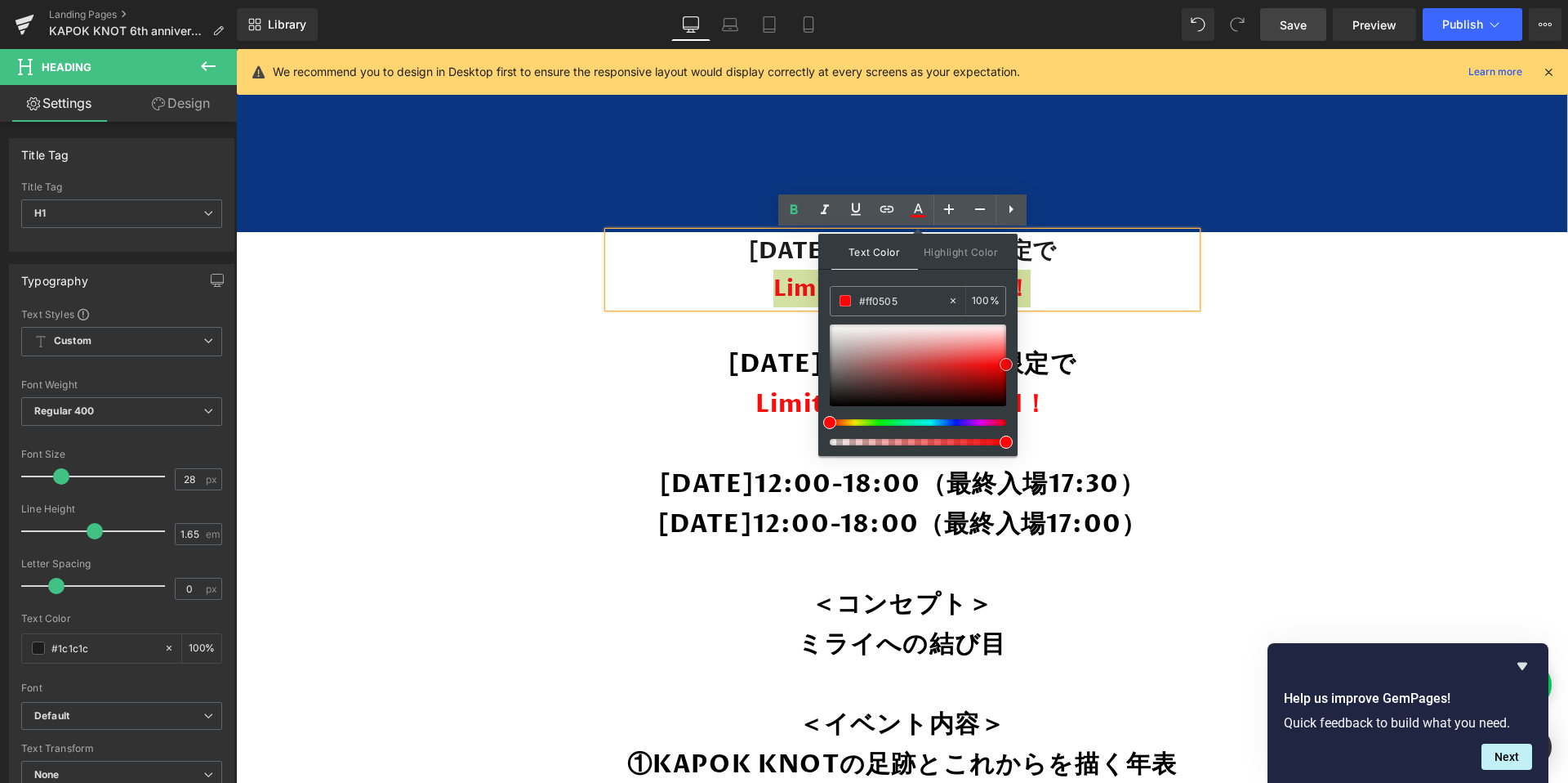
drag, startPoint x: 1215, startPoint y: 414, endPoint x: 1019, endPoint y: 363, distance: 202.5
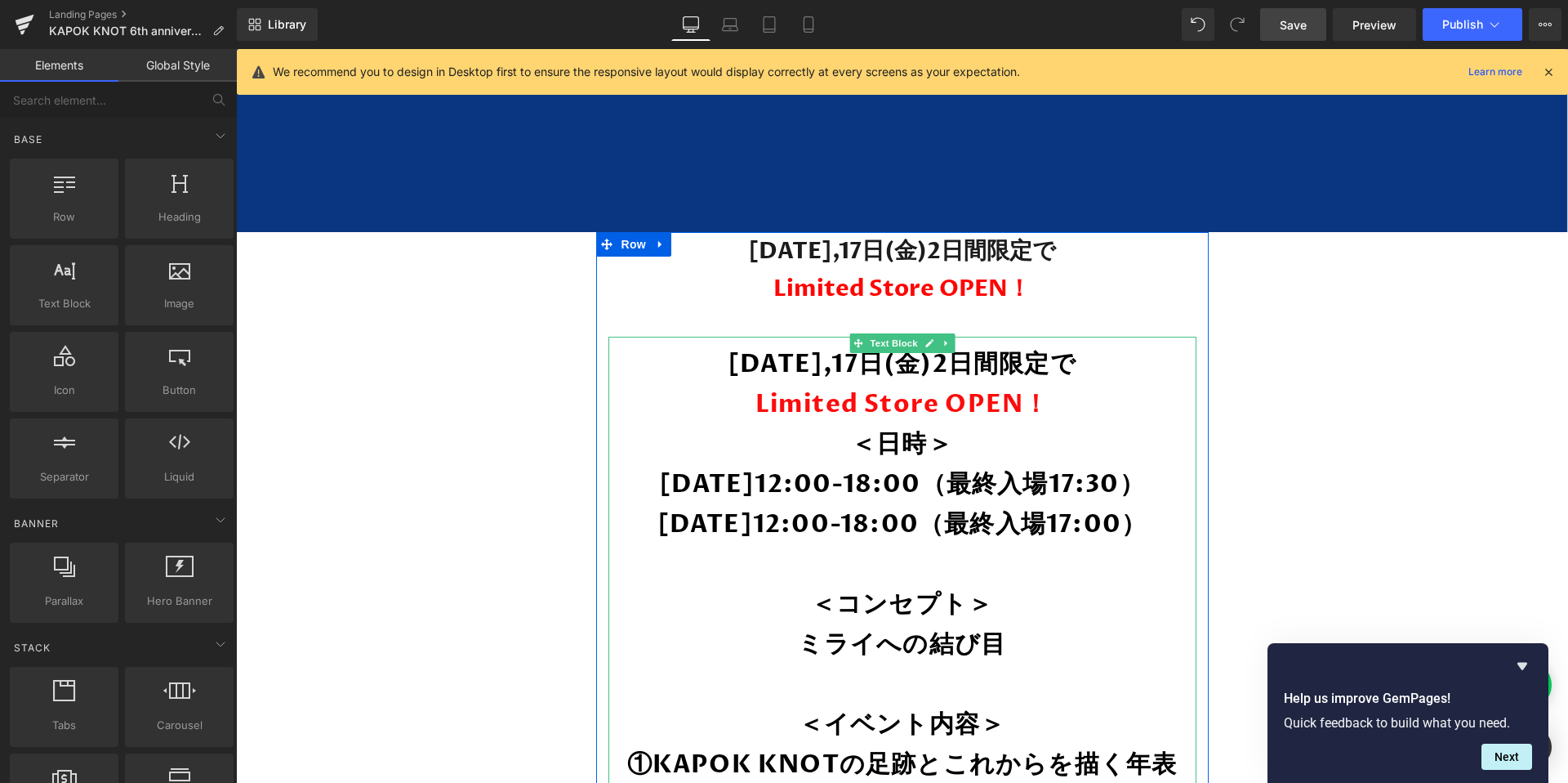
click at [1038, 403] on span "Limited Store OPEN！" at bounding box center [902, 404] width 294 height 33
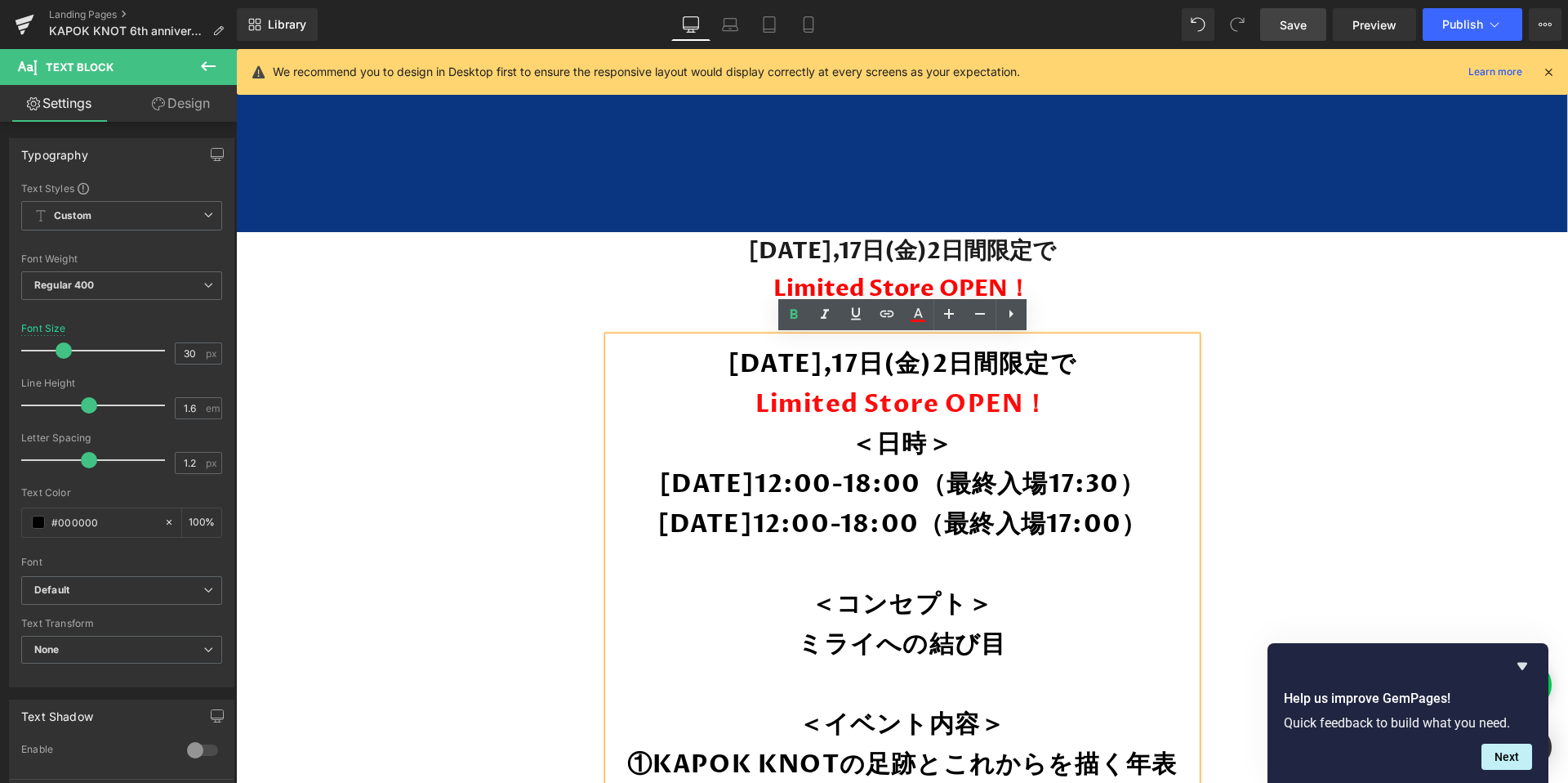
drag, startPoint x: 1069, startPoint y: 403, endPoint x: 687, endPoint y: 346, distance: 386.2
click at [687, 346] on div "10月16日(木),17日(金)2日間限定で Limited Store OPEN！ ＜日時＞ 10月16日(木)12:00-18:00（最終入場17:30）…" at bounding box center [902, 685] width 588 height 697
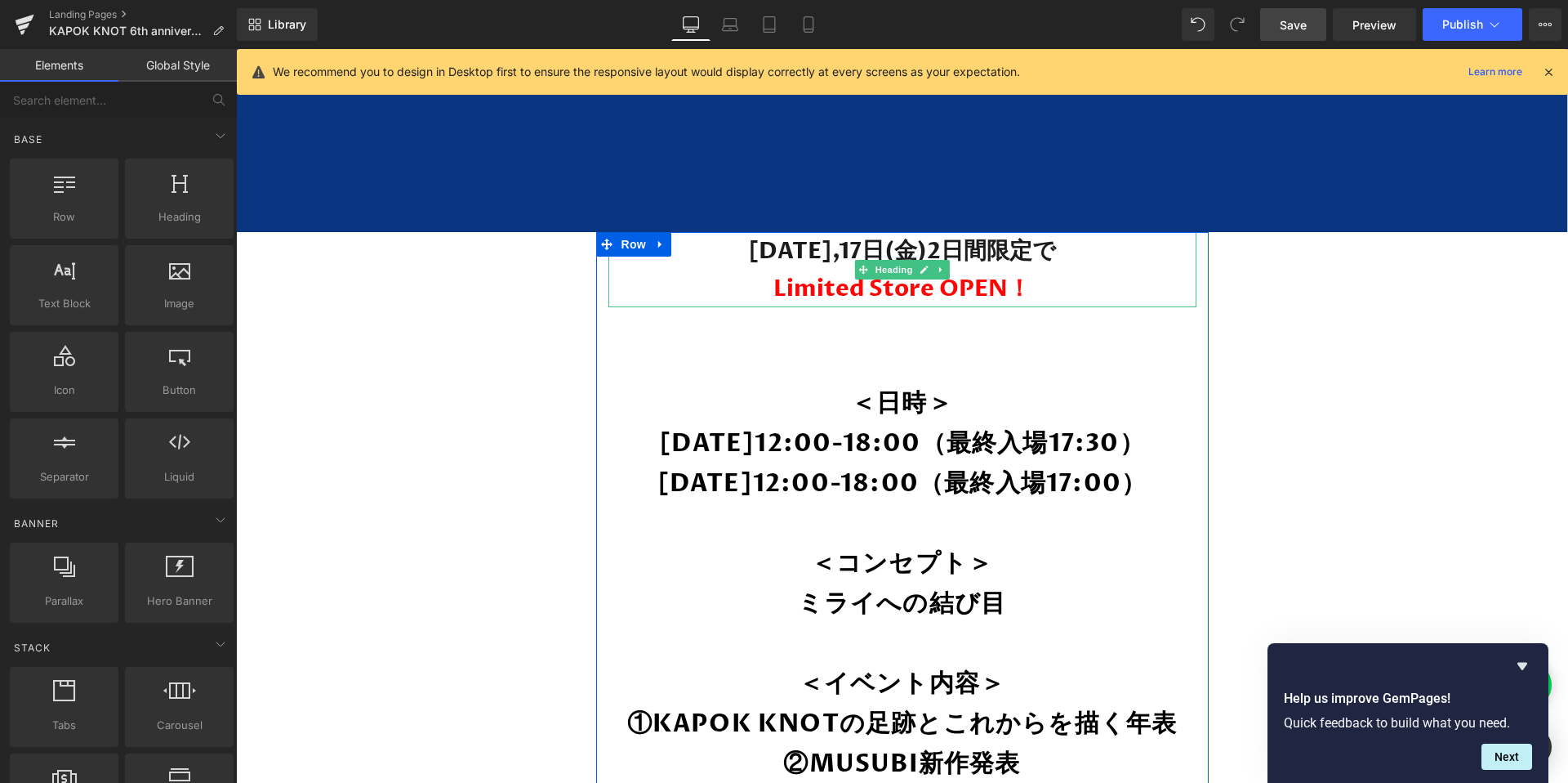
click at [884, 268] on span "Heading" at bounding box center [893, 270] width 44 height 20
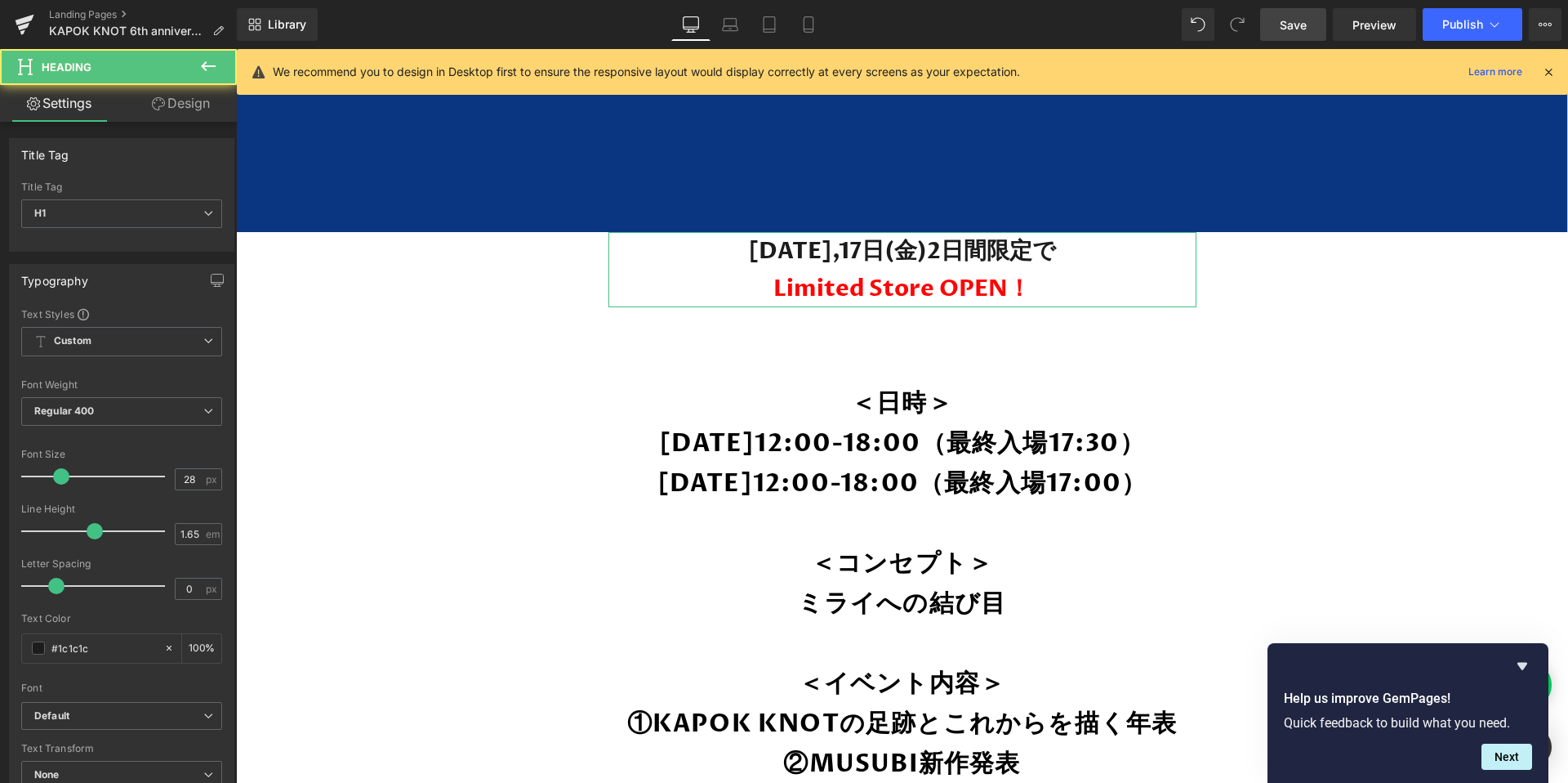
click at [175, 97] on link "Design" at bounding box center [181, 103] width 118 height 37
click at [0, 0] on div "Spacing" at bounding box center [0, 0] width 0 height 0
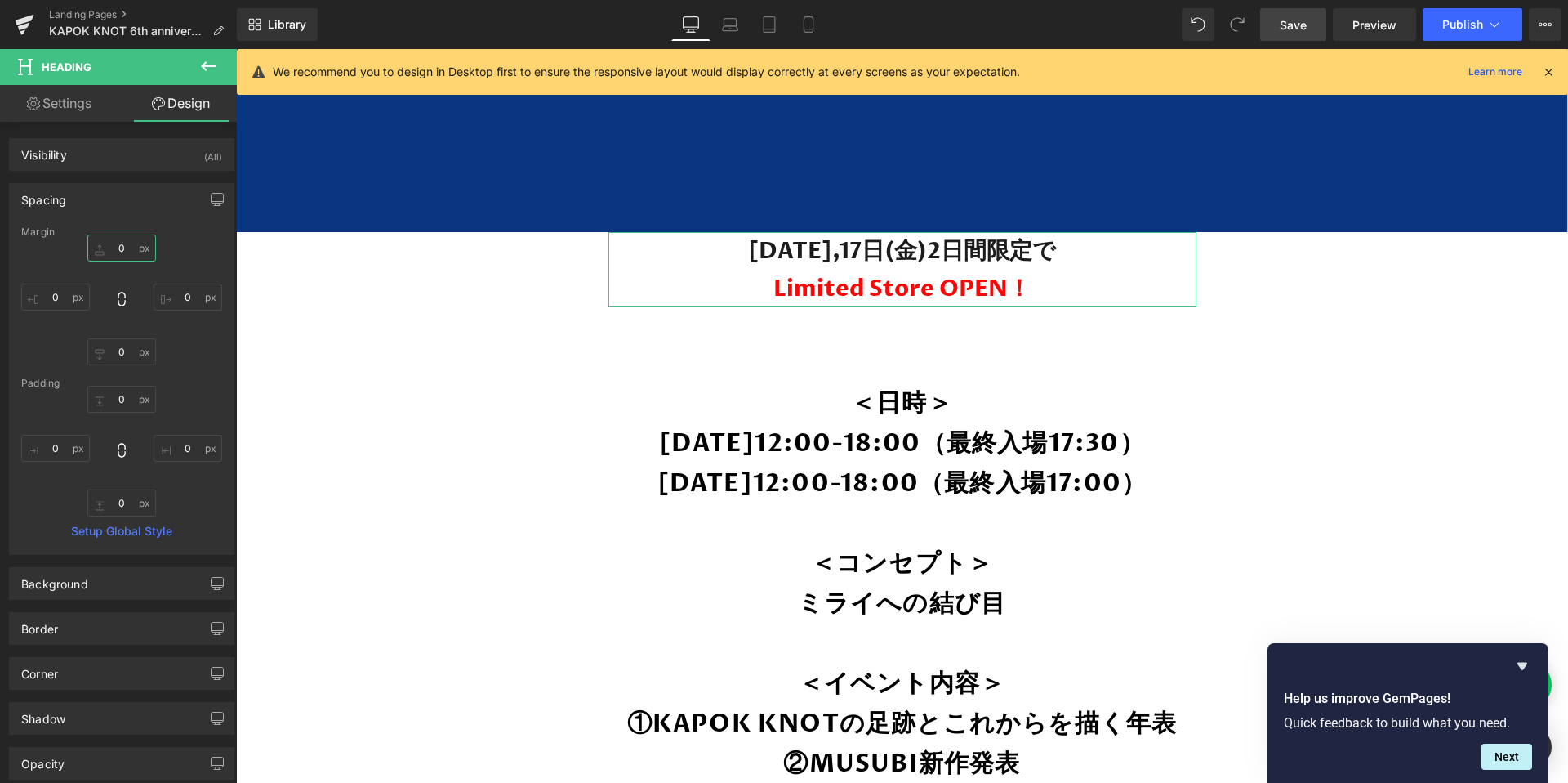
click at [116, 241] on input "0" at bounding box center [122, 247] width 69 height 27
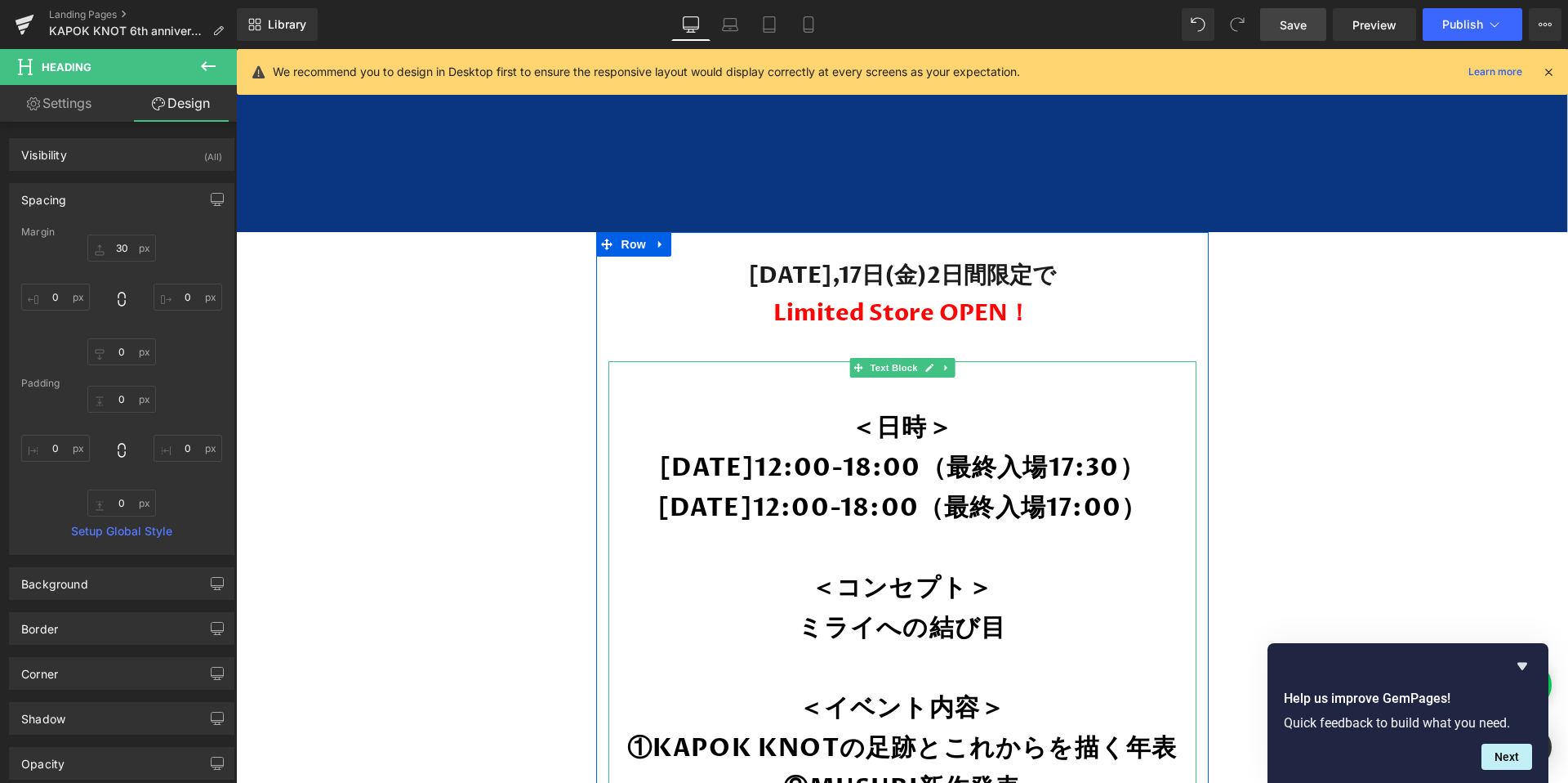
click at [899, 404] on p at bounding box center [902, 389] width 555 height 39
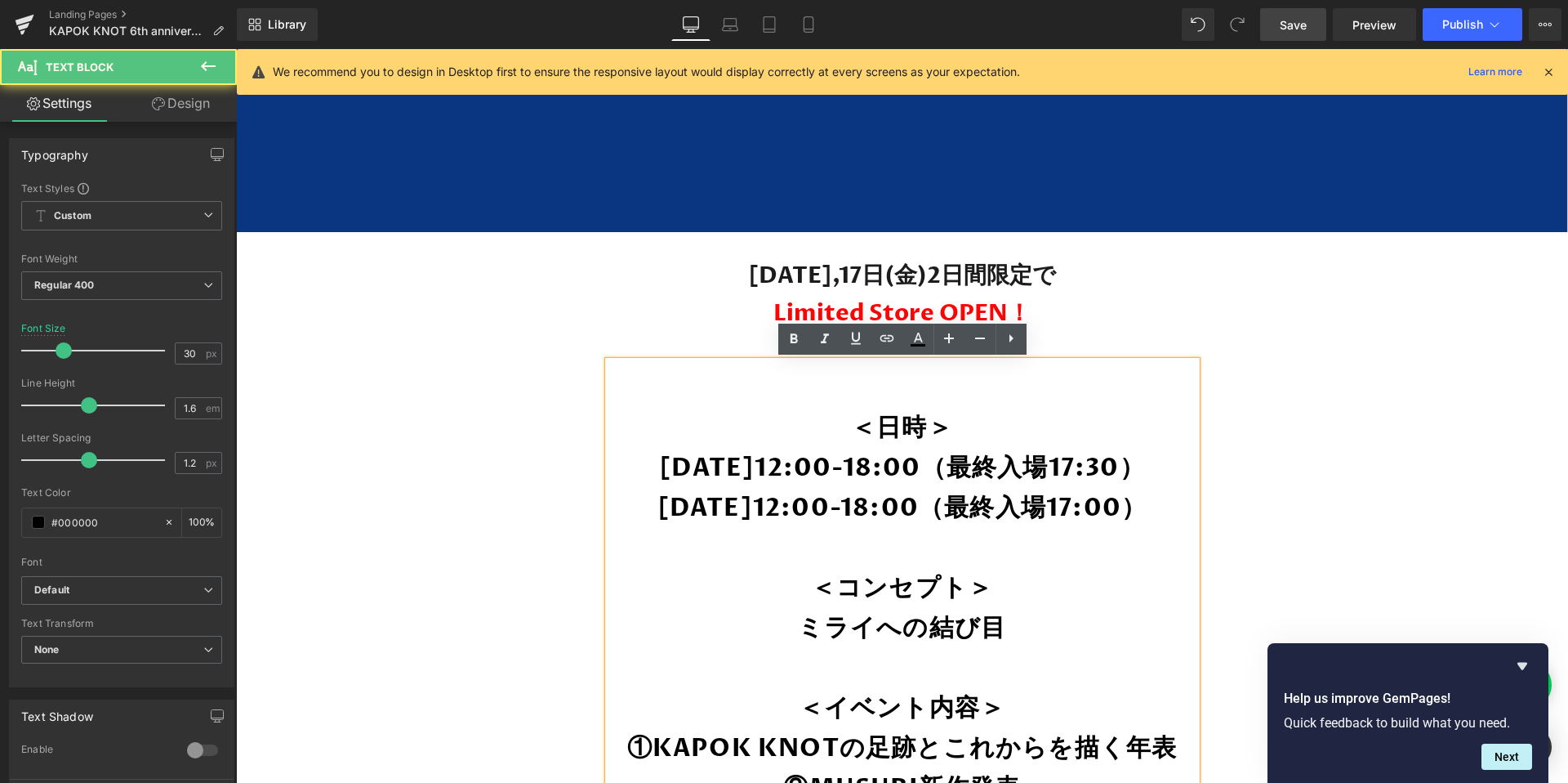
click at [843, 440] on p "＜日時＞" at bounding box center [902, 428] width 555 height 40
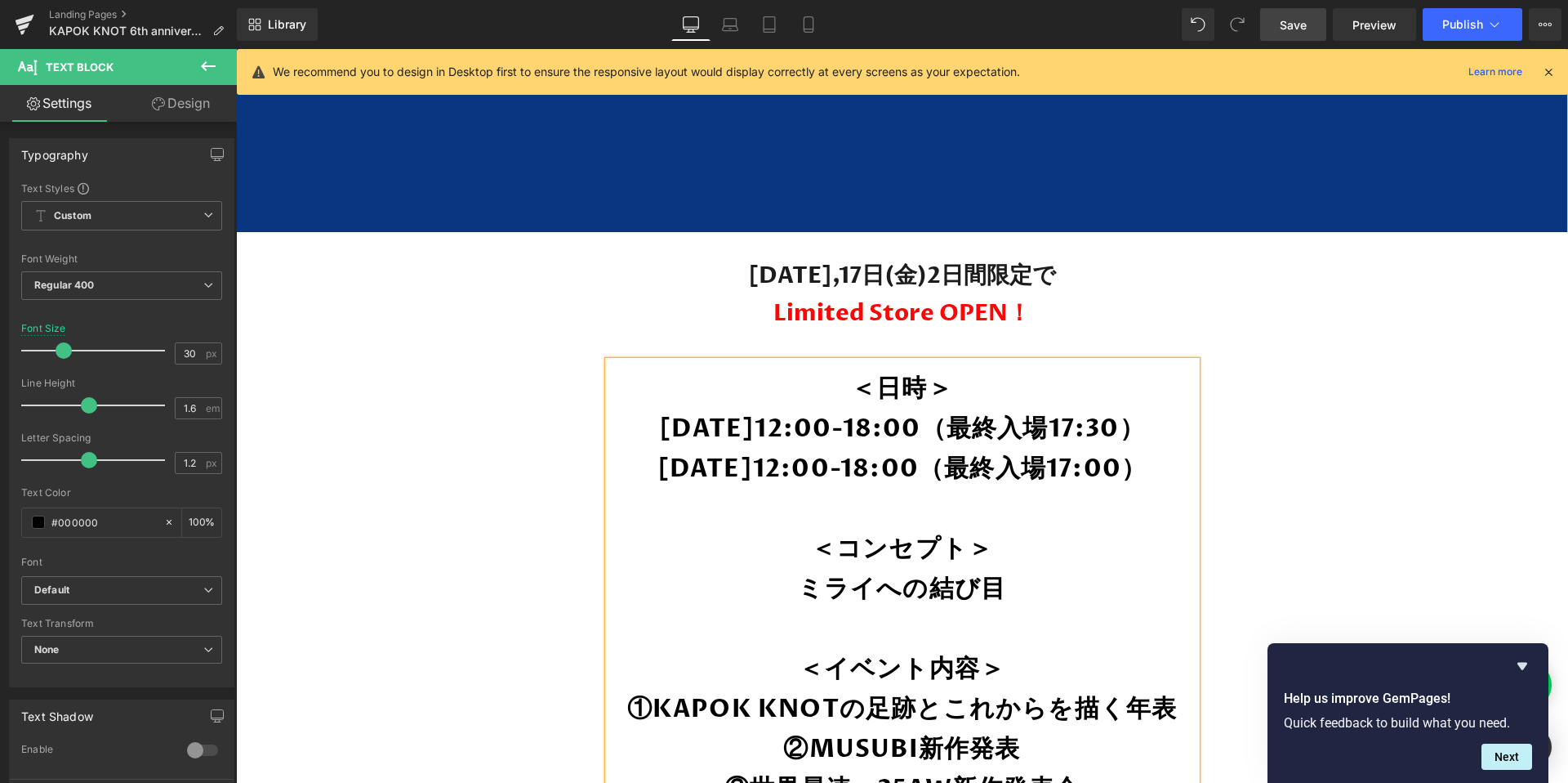
drag, startPoint x: 969, startPoint y: 543, endPoint x: 784, endPoint y: 369, distance: 254.0
click at [784, 369] on div "＜日時＞ 10月16日(木)12:00-18:00（最終入場17:30） 10月17日(金)12:00-18:00（最終入場17:00） ＜コンセプト＞ ミラ…" at bounding box center [902, 670] width 588 height 616
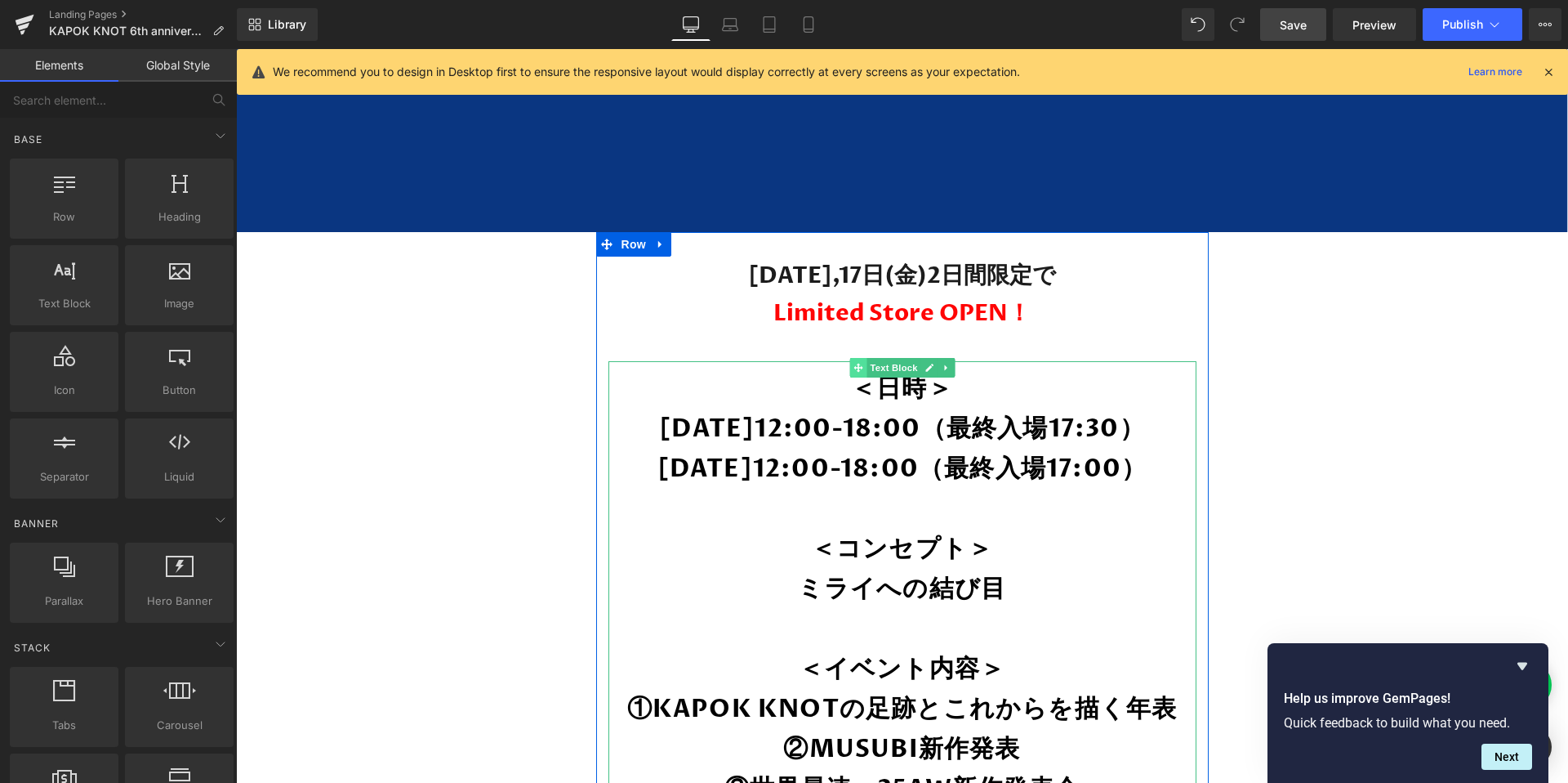
drag, startPoint x: 879, startPoint y: 367, endPoint x: 857, endPoint y: 367, distance: 22.0
click at [879, 367] on span "Text Block" at bounding box center [893, 367] width 54 height 20
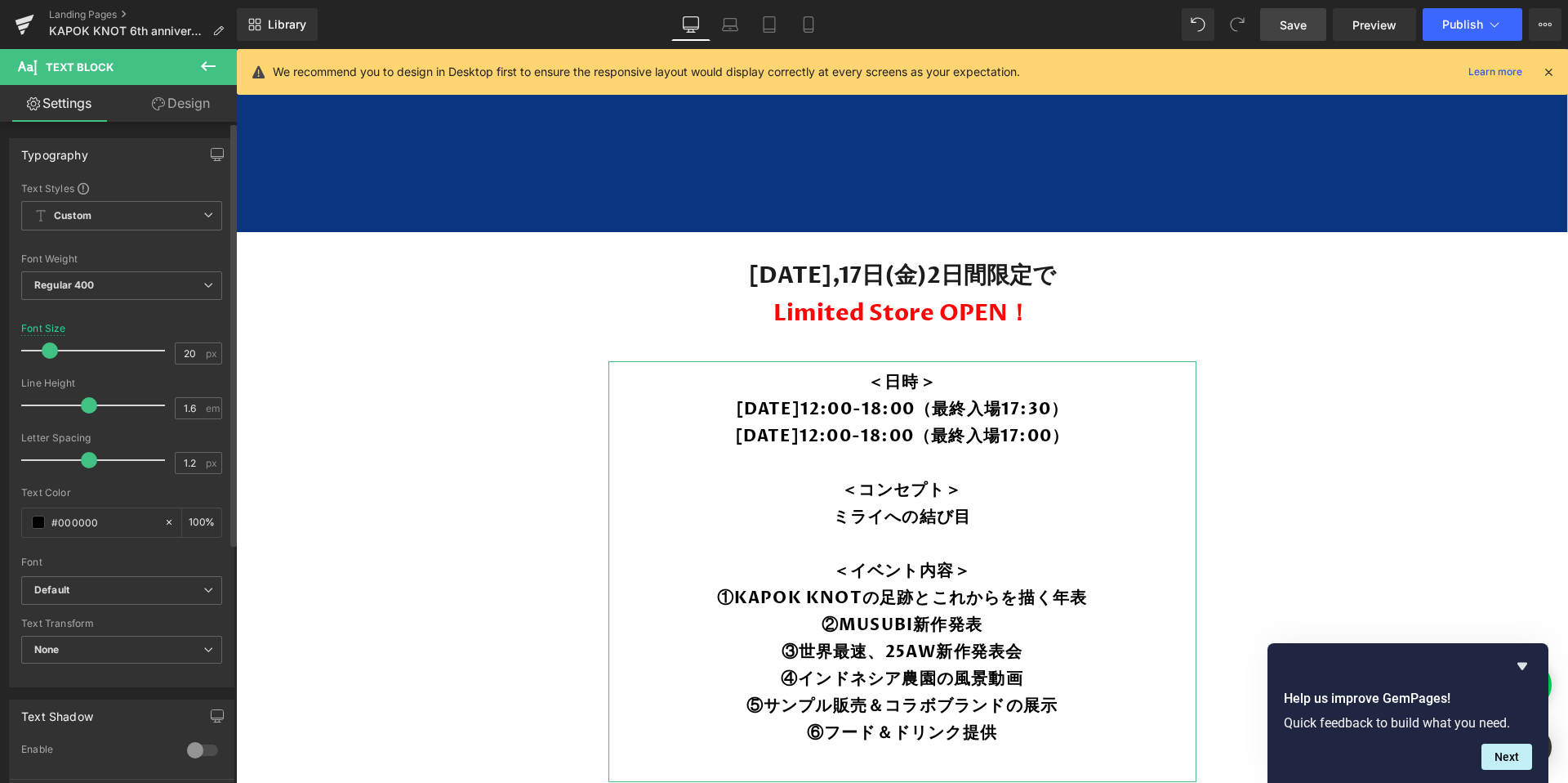
drag, startPoint x: 61, startPoint y: 352, endPoint x: 47, endPoint y: 352, distance: 14.0
click at [47, 352] on span at bounding box center [50, 350] width 16 height 16
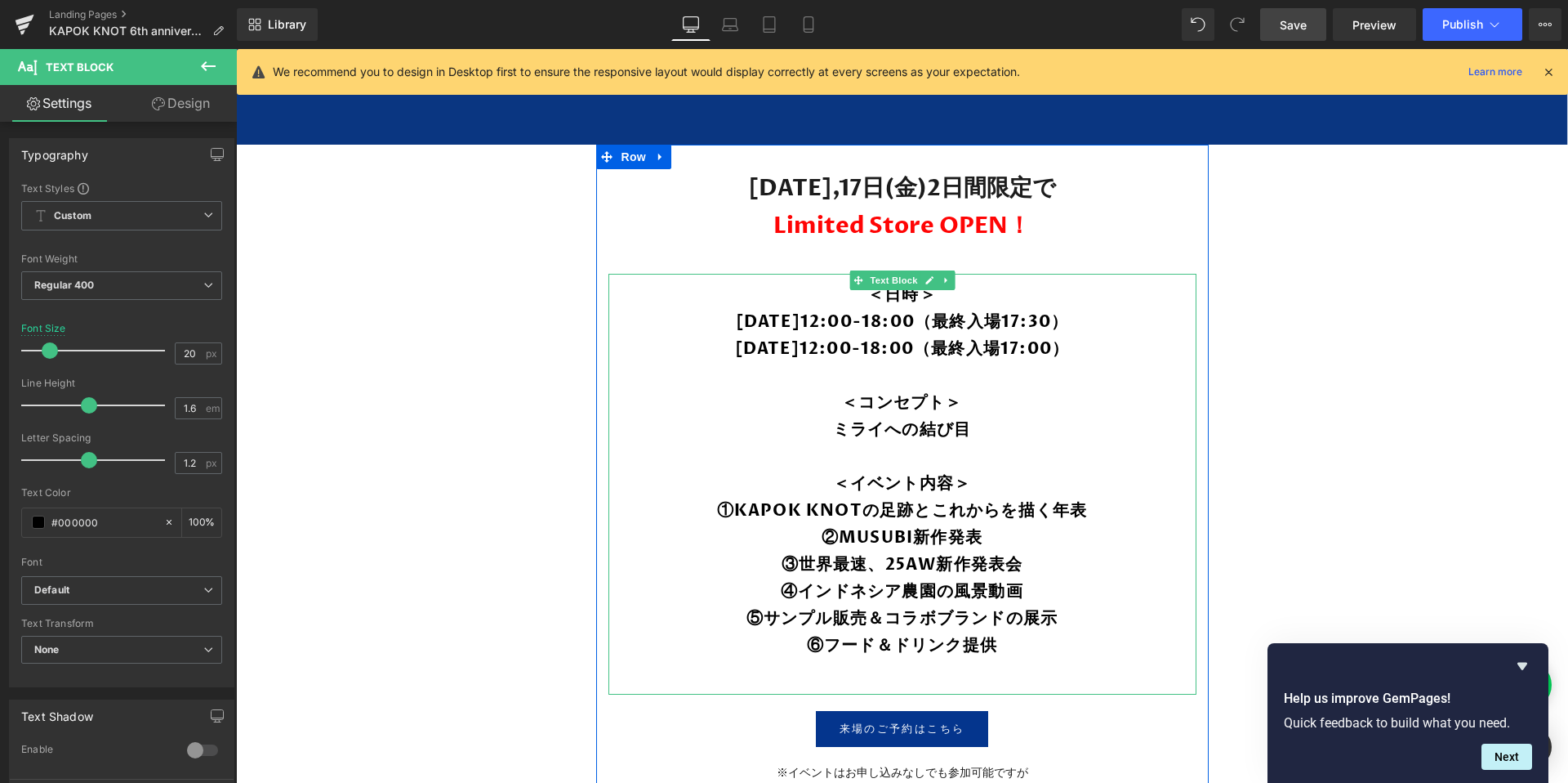
scroll to position [981, 0]
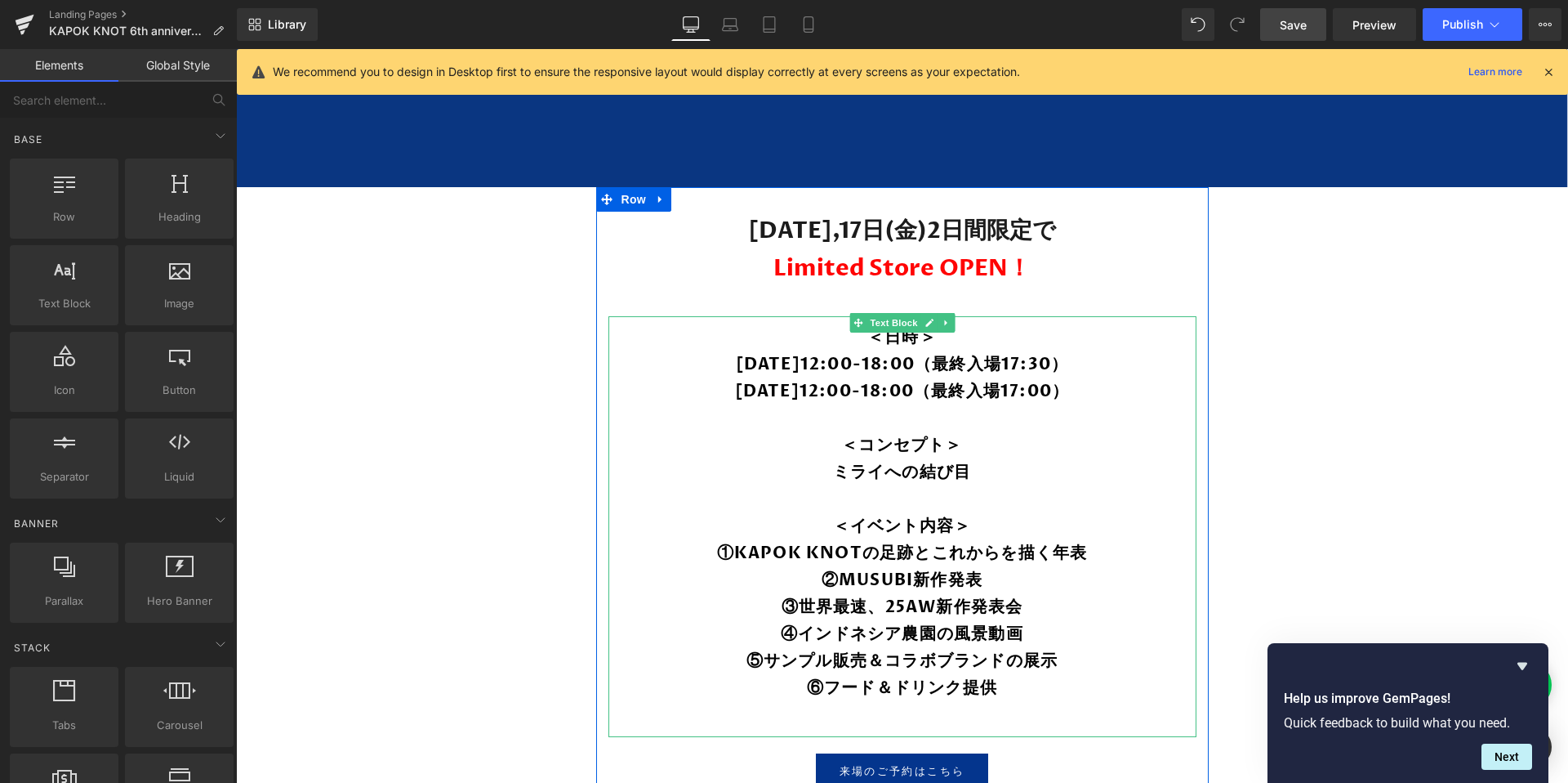
scroll to position [907, 0]
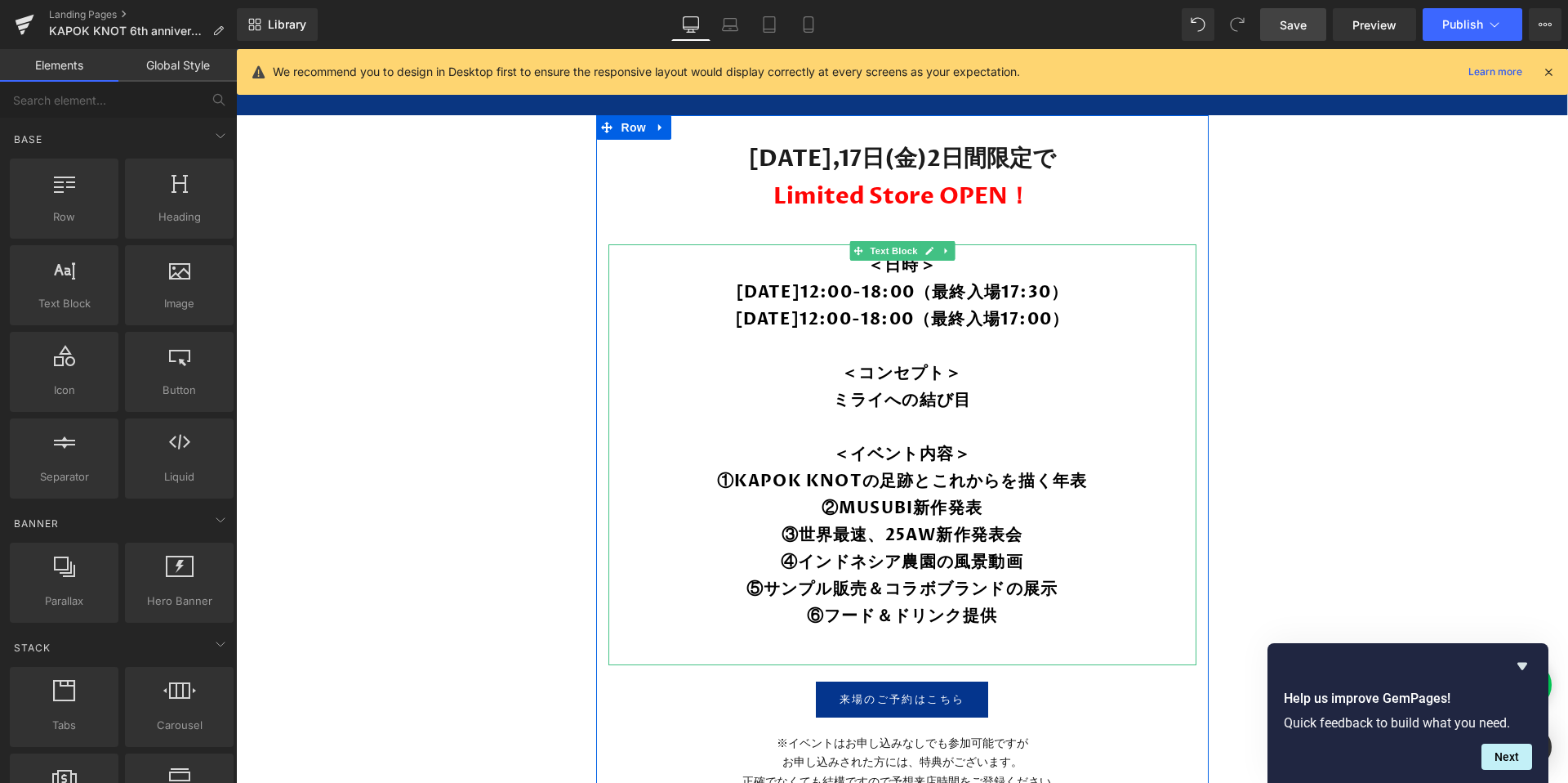
scroll to position [1011, 0]
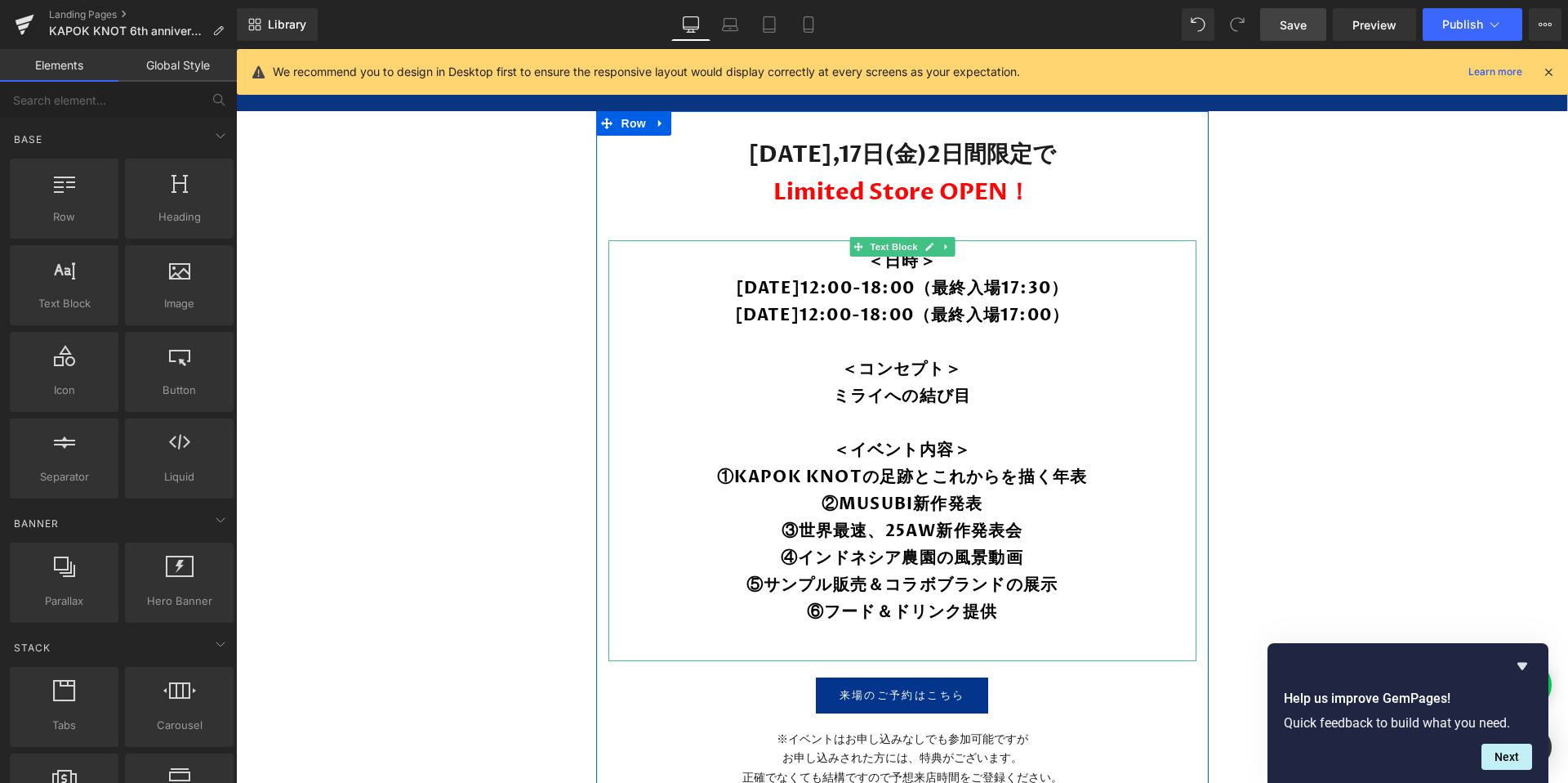
drag, startPoint x: 884, startPoint y: 255, endPoint x: 644, endPoint y: 264, distance: 240.2
click at [884, 255] on span "Text Block" at bounding box center [893, 246] width 54 height 20
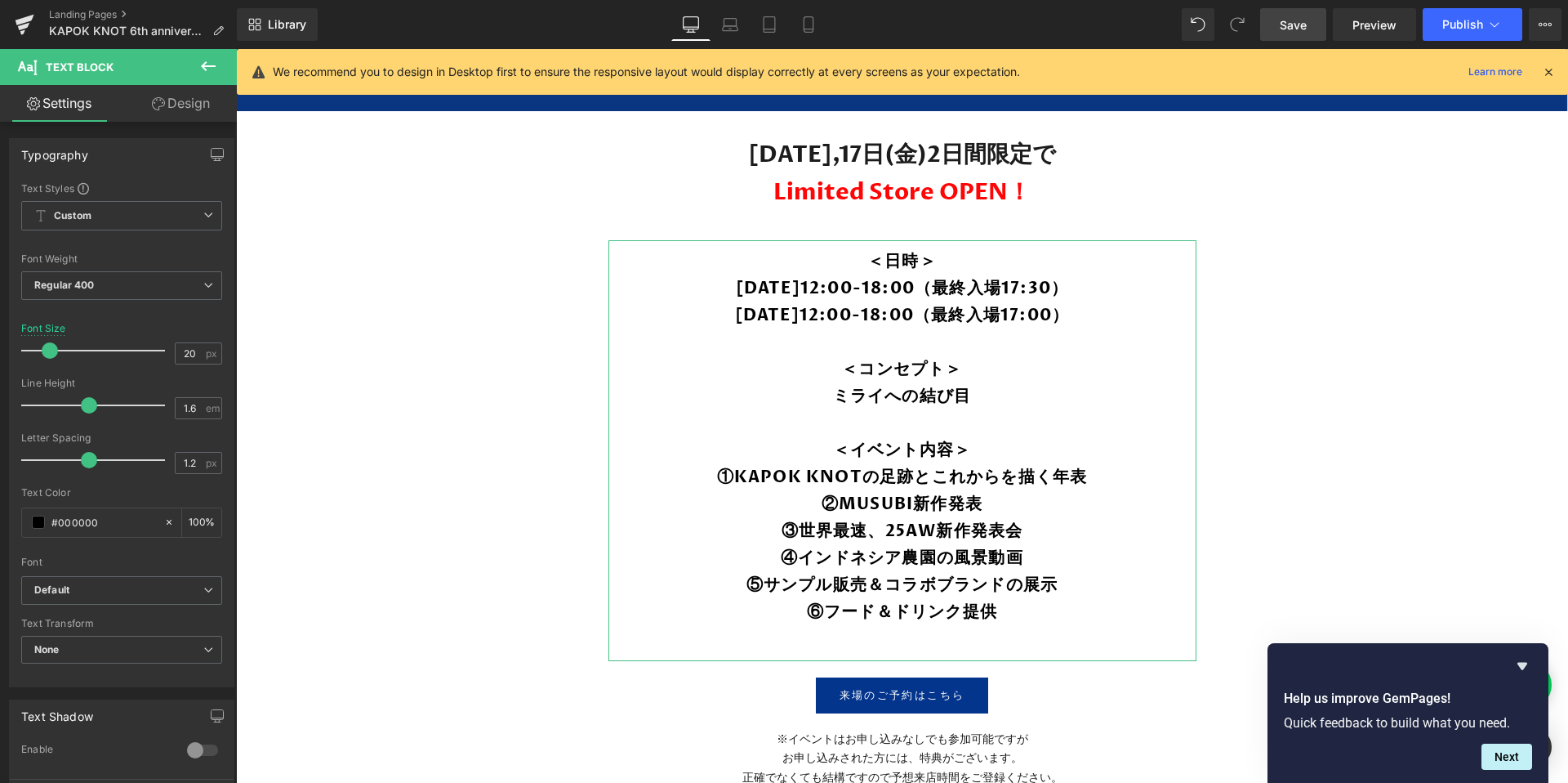
click at [178, 112] on link "Design" at bounding box center [181, 103] width 118 height 37
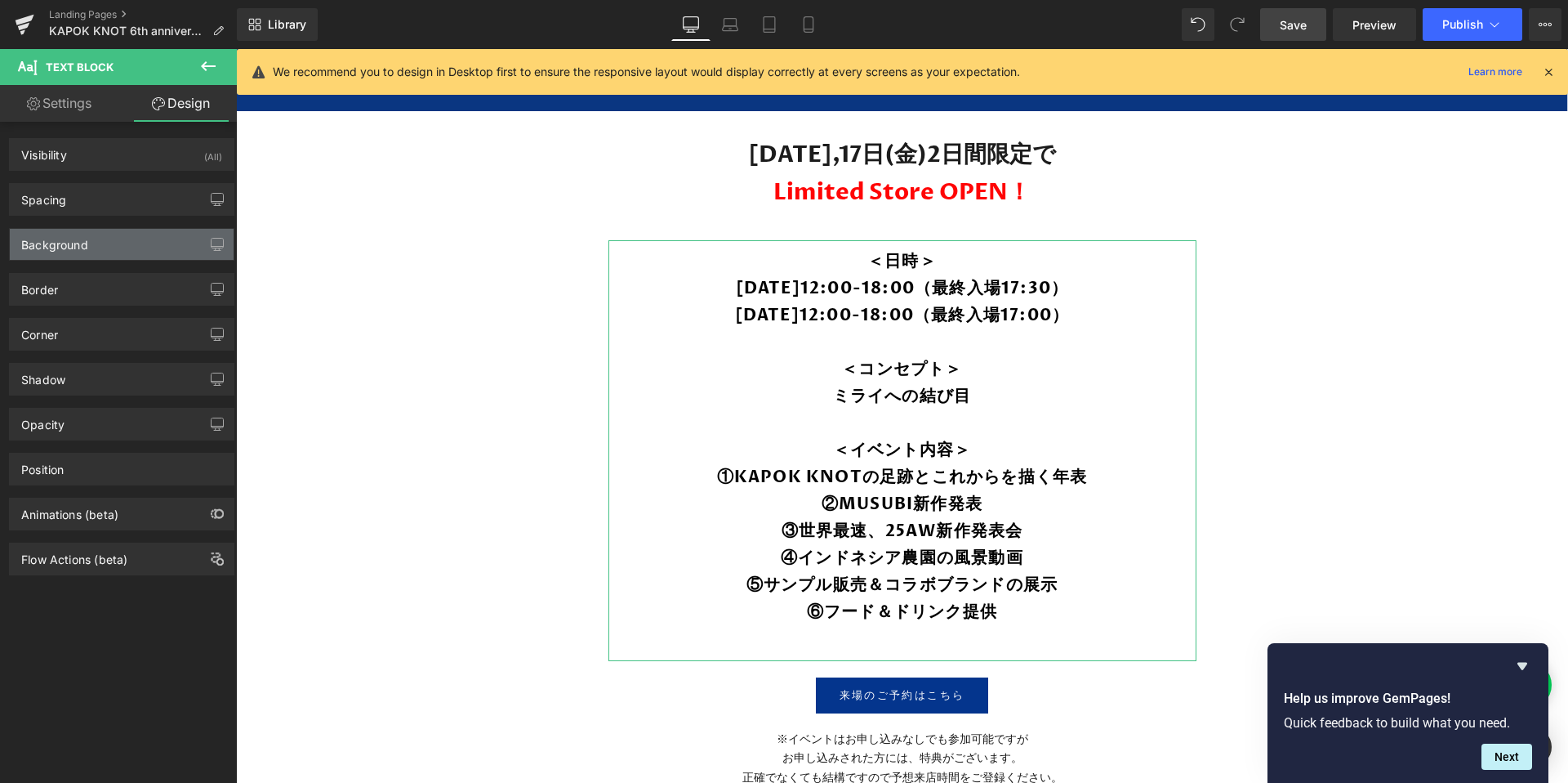
click at [76, 245] on div "Background" at bounding box center [55, 240] width 67 height 23
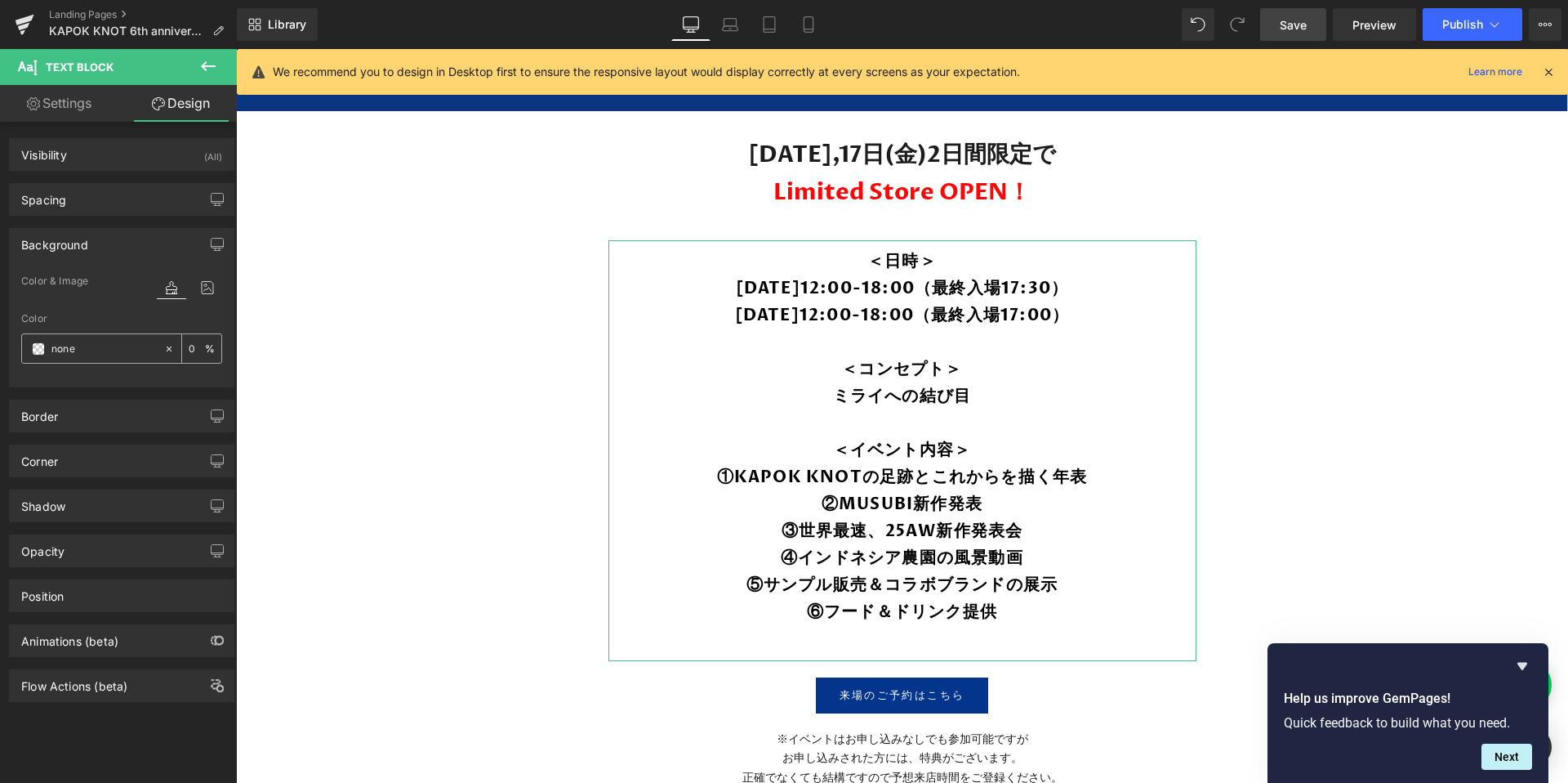
click at [43, 348] on span at bounding box center [38, 349] width 13 height 13
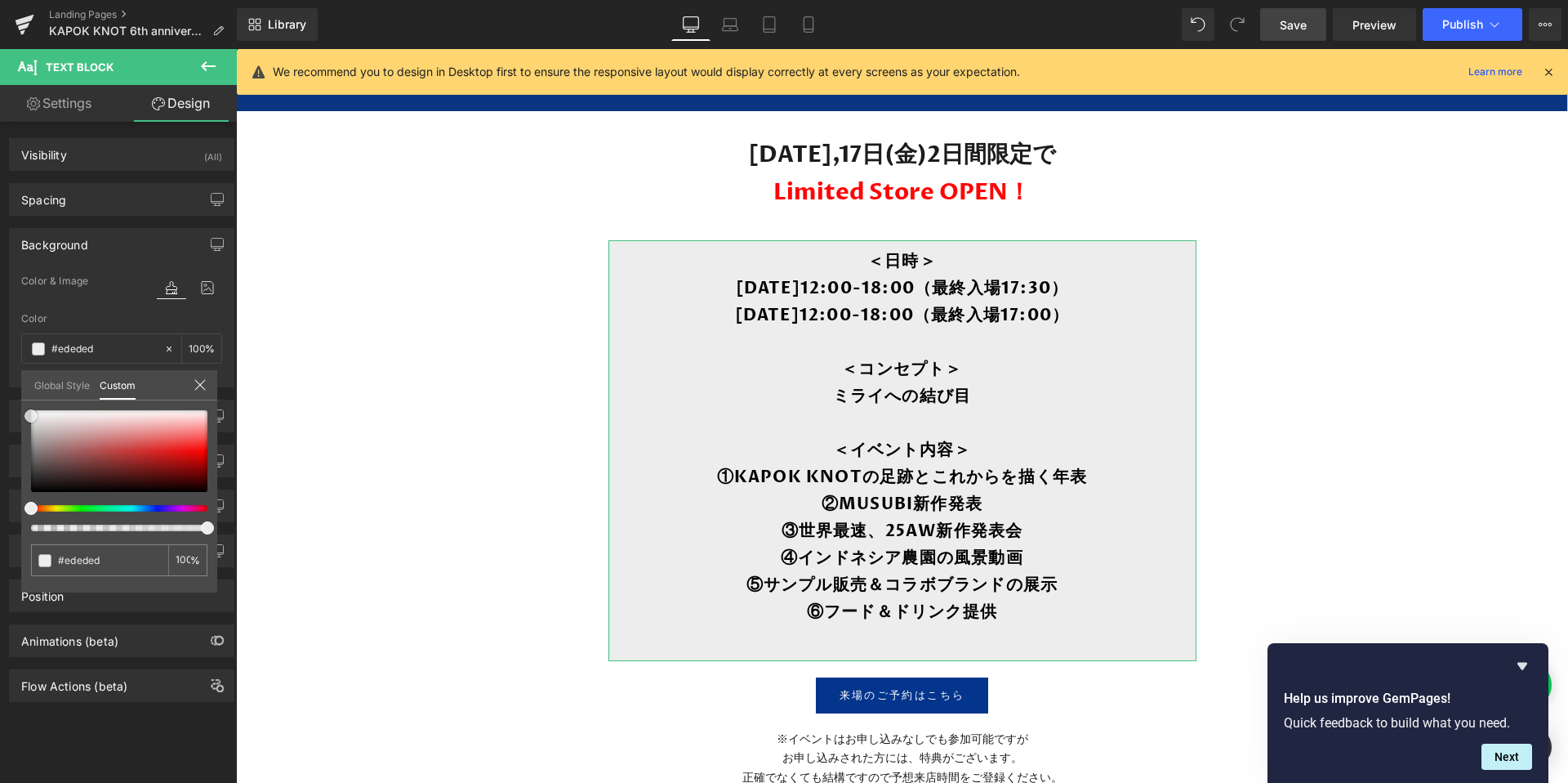
drag, startPoint x: 108, startPoint y: 437, endPoint x: 21, endPoint y: 417, distance: 89.3
click at [21, 417] on div "#ededed 100 %" at bounding box center [119, 501] width 196 height 182
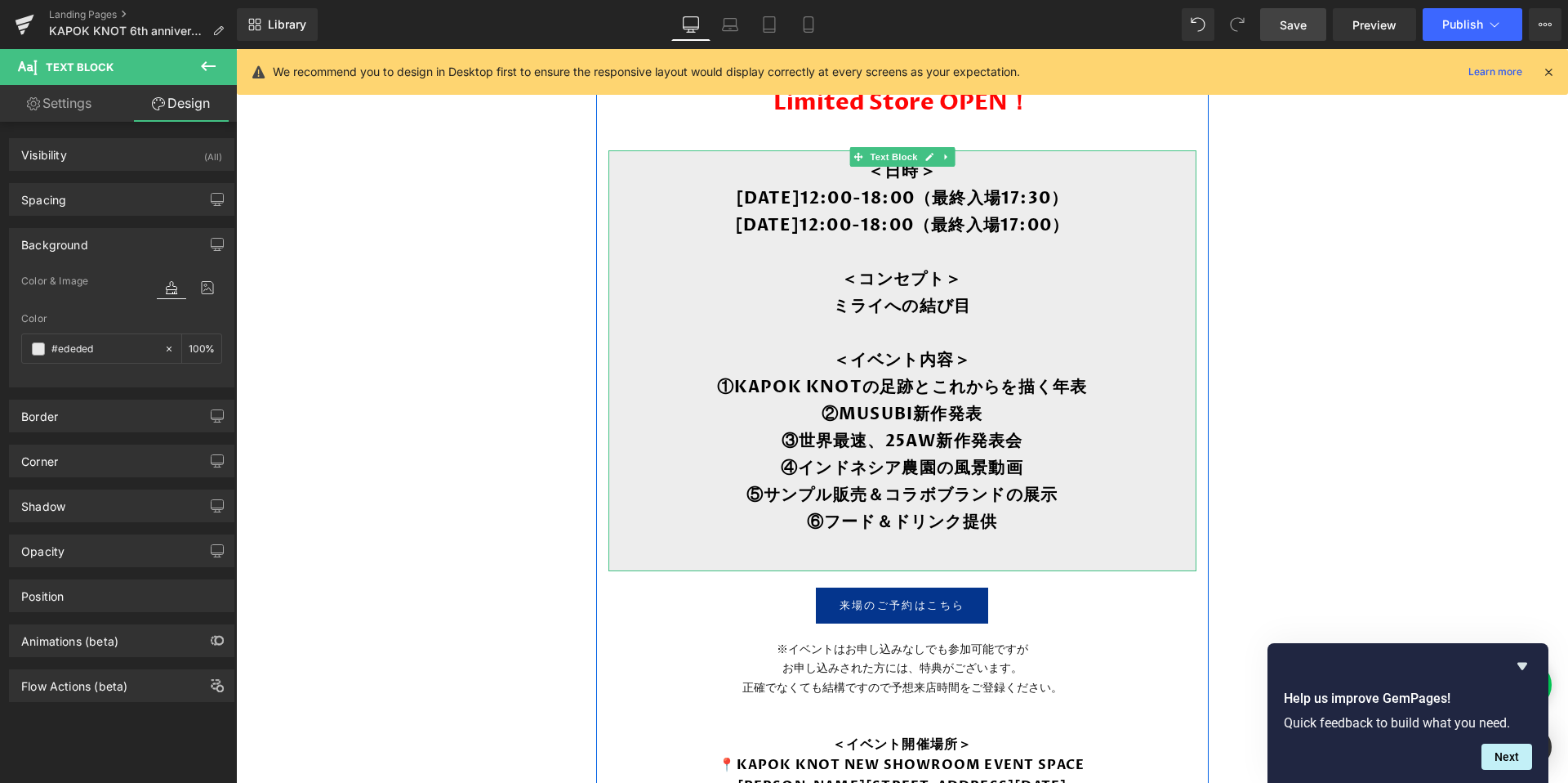
scroll to position [1096, 0]
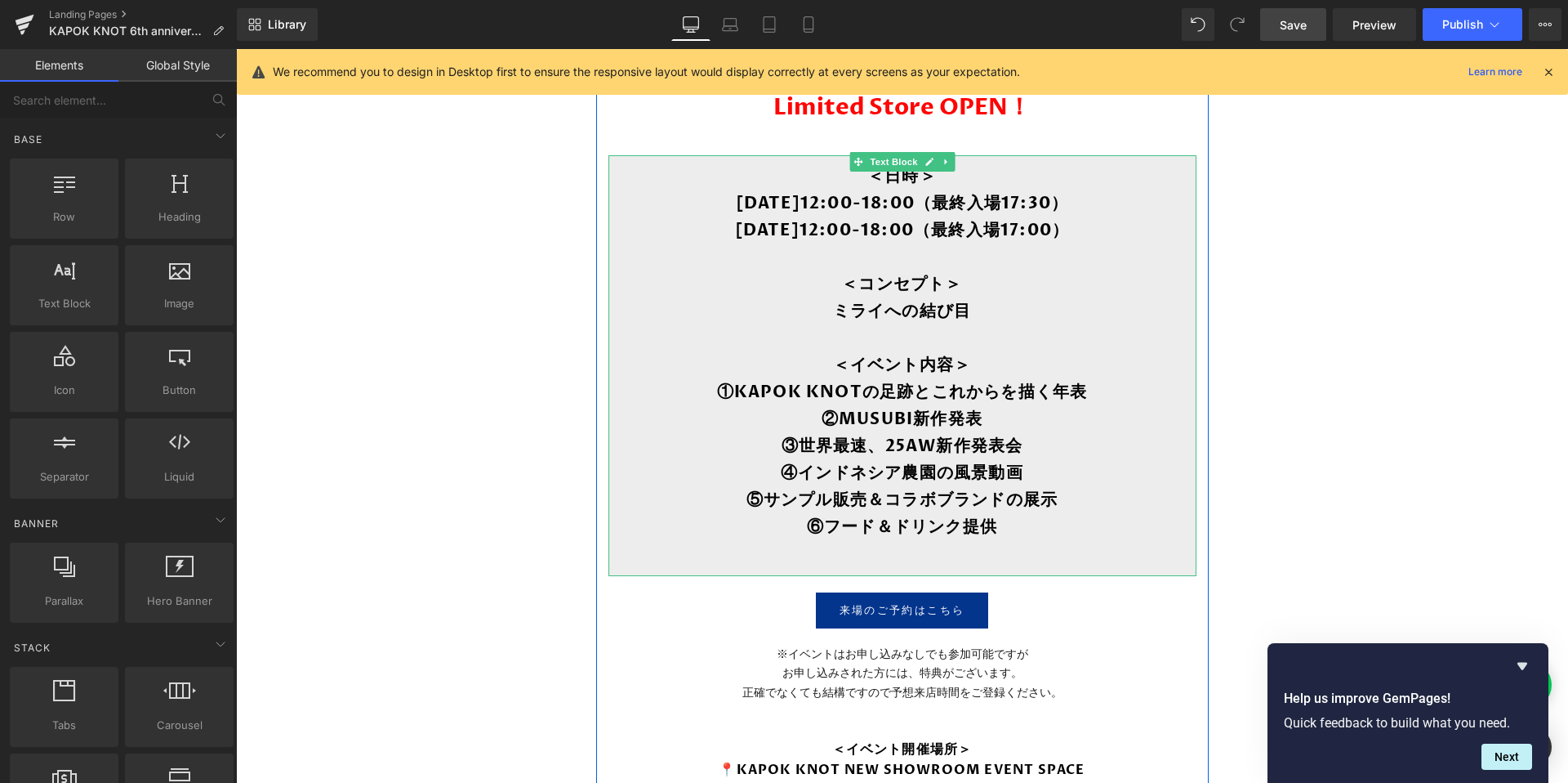
click at [956, 279] on b "＜コンセプト＞" at bounding box center [901, 284] width 121 height 22
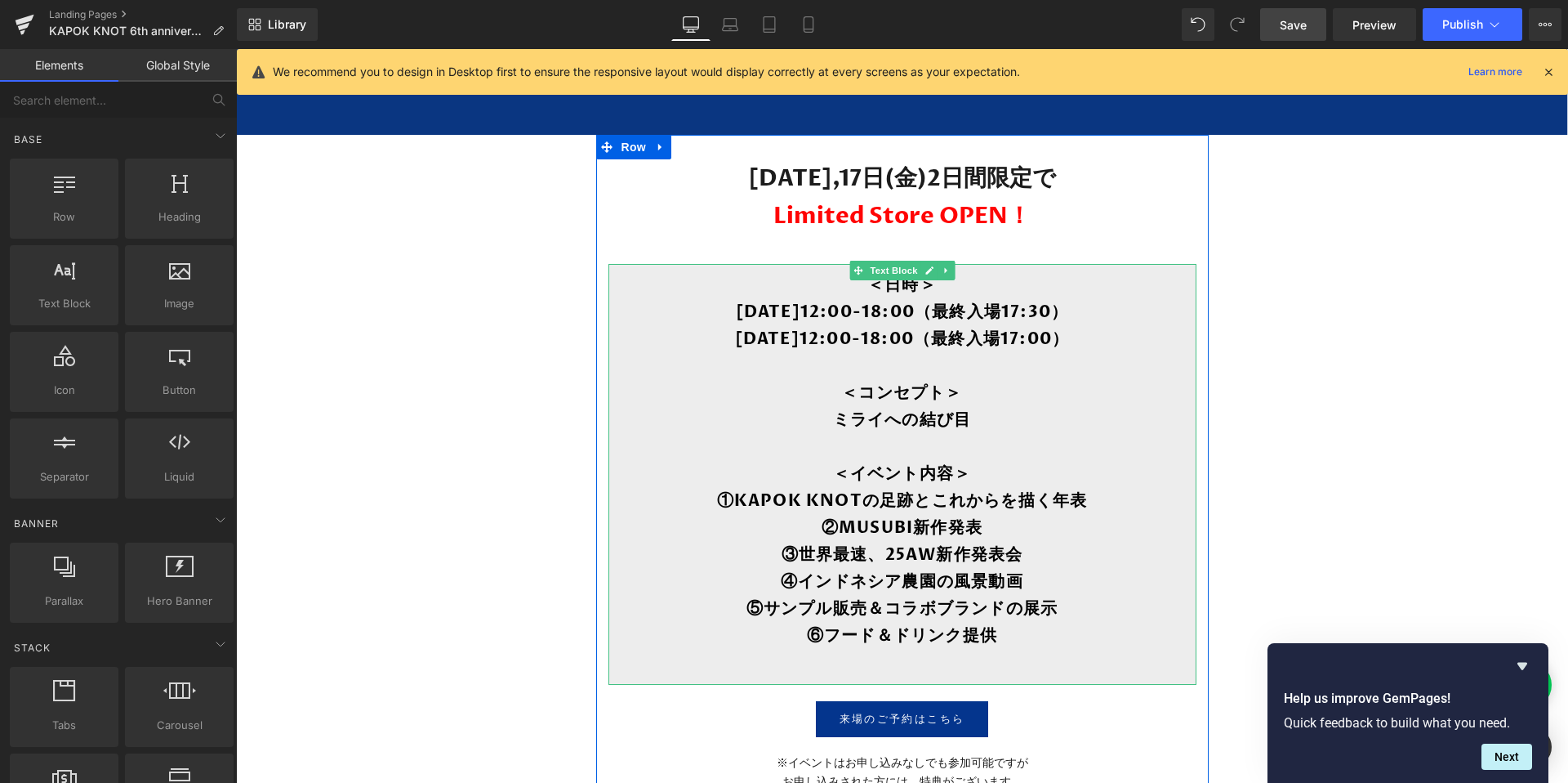
scroll to position [983, 0]
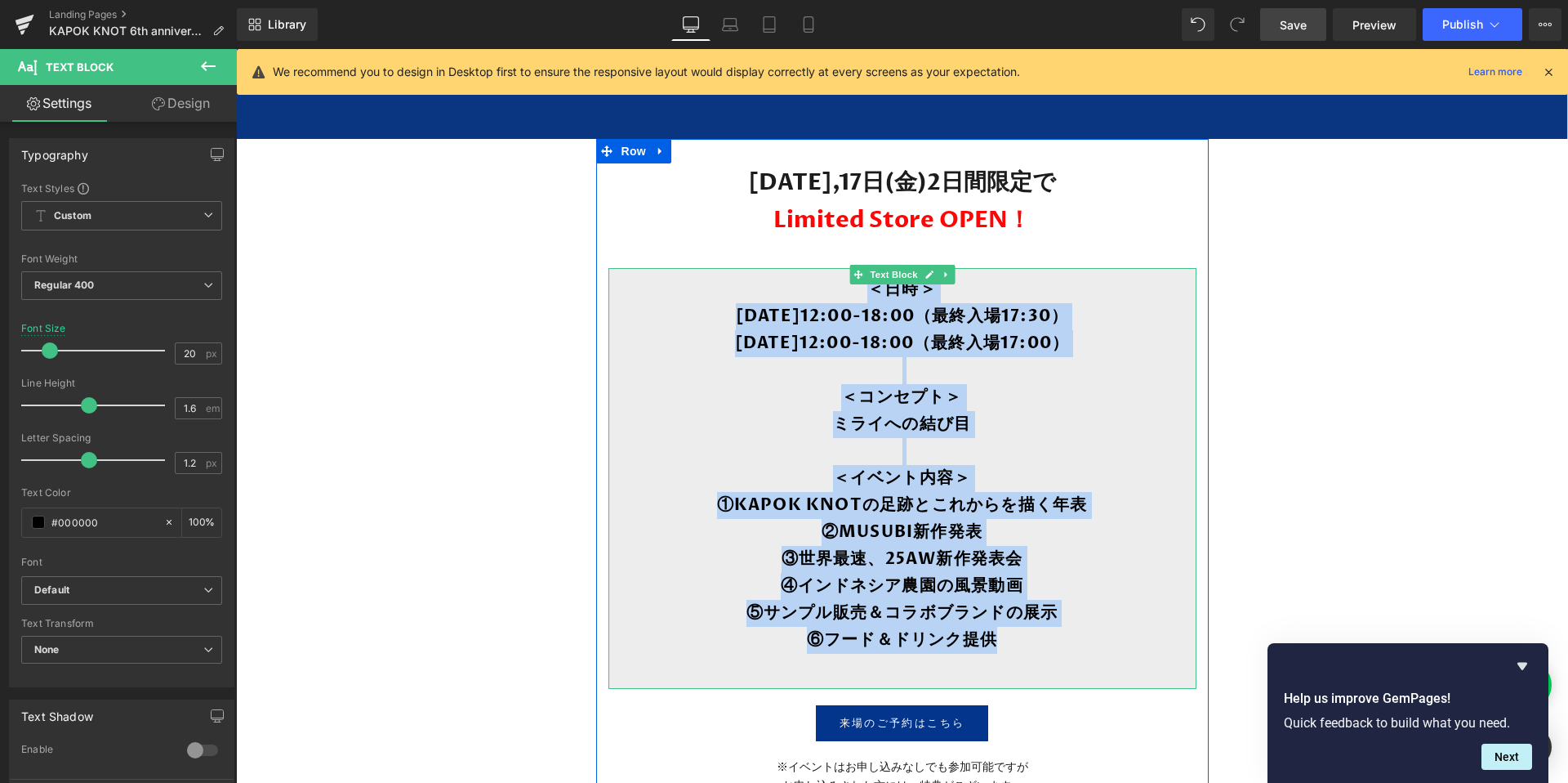
drag, startPoint x: 901, startPoint y: 312, endPoint x: 1105, endPoint y: 631, distance: 378.7
click at [1105, 631] on div "＜日時＞ 10月16日(木)12:00-18:00（最終入場17:30） 10月17日(金)12:00-18:00（最終入場17:00） ＜コンセプト＞ ミラ…" at bounding box center [902, 478] width 588 height 421
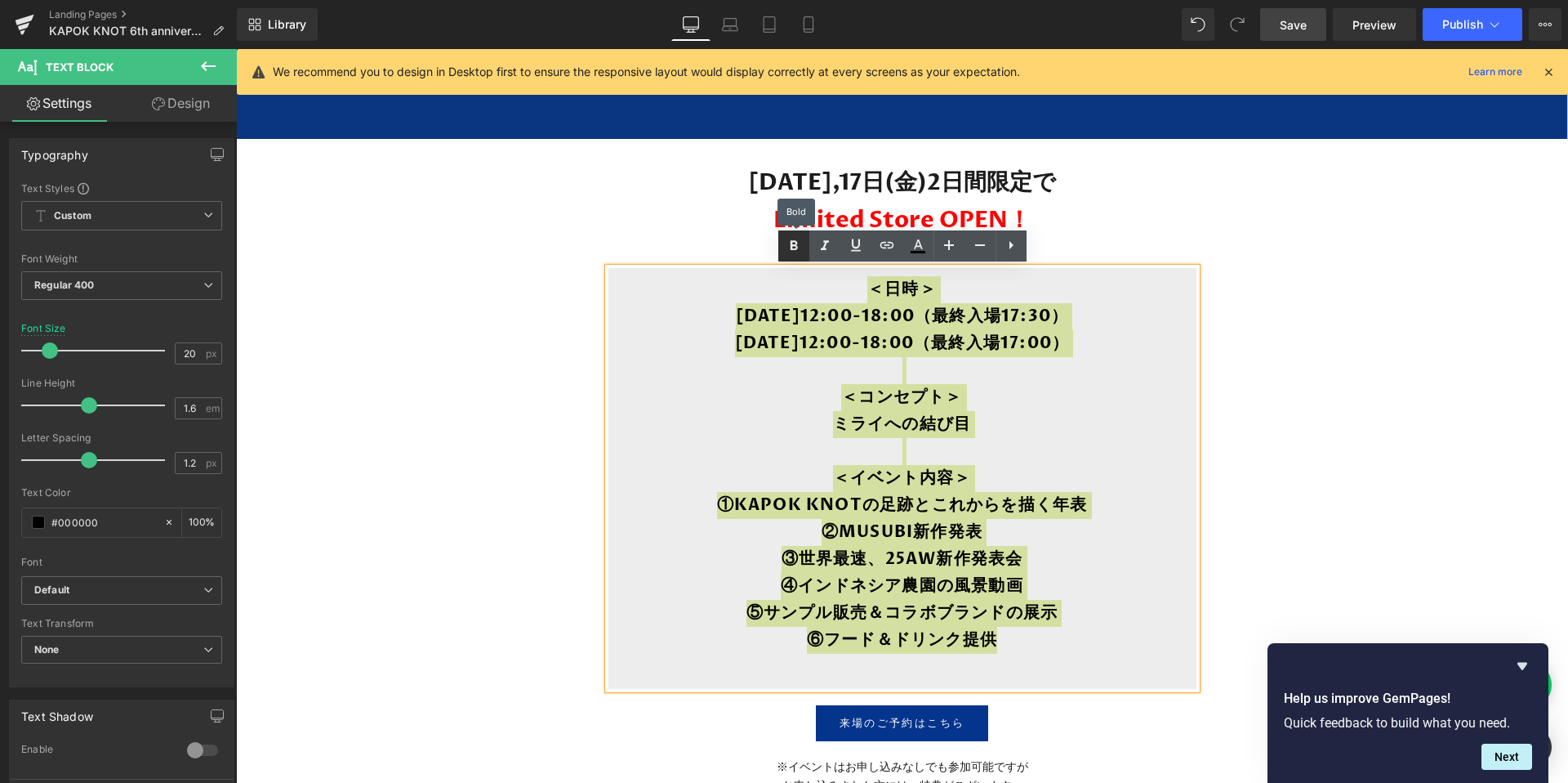
click at [788, 250] on icon at bounding box center [793, 246] width 20 height 20
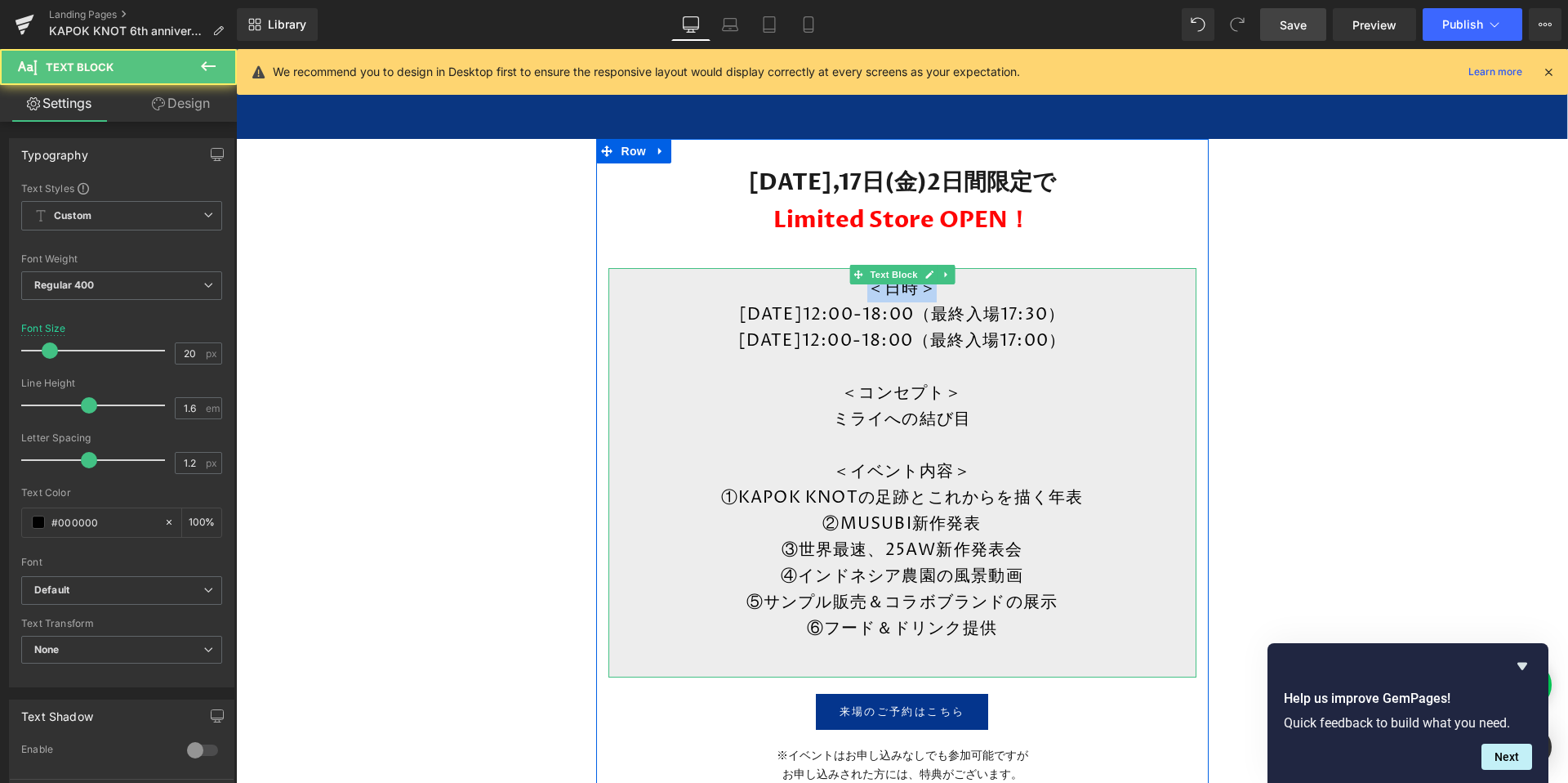
drag, startPoint x: 851, startPoint y: 293, endPoint x: 816, endPoint y: 293, distance: 35.0
click at [816, 293] on p "＜日時＞" at bounding box center [902, 289] width 555 height 26
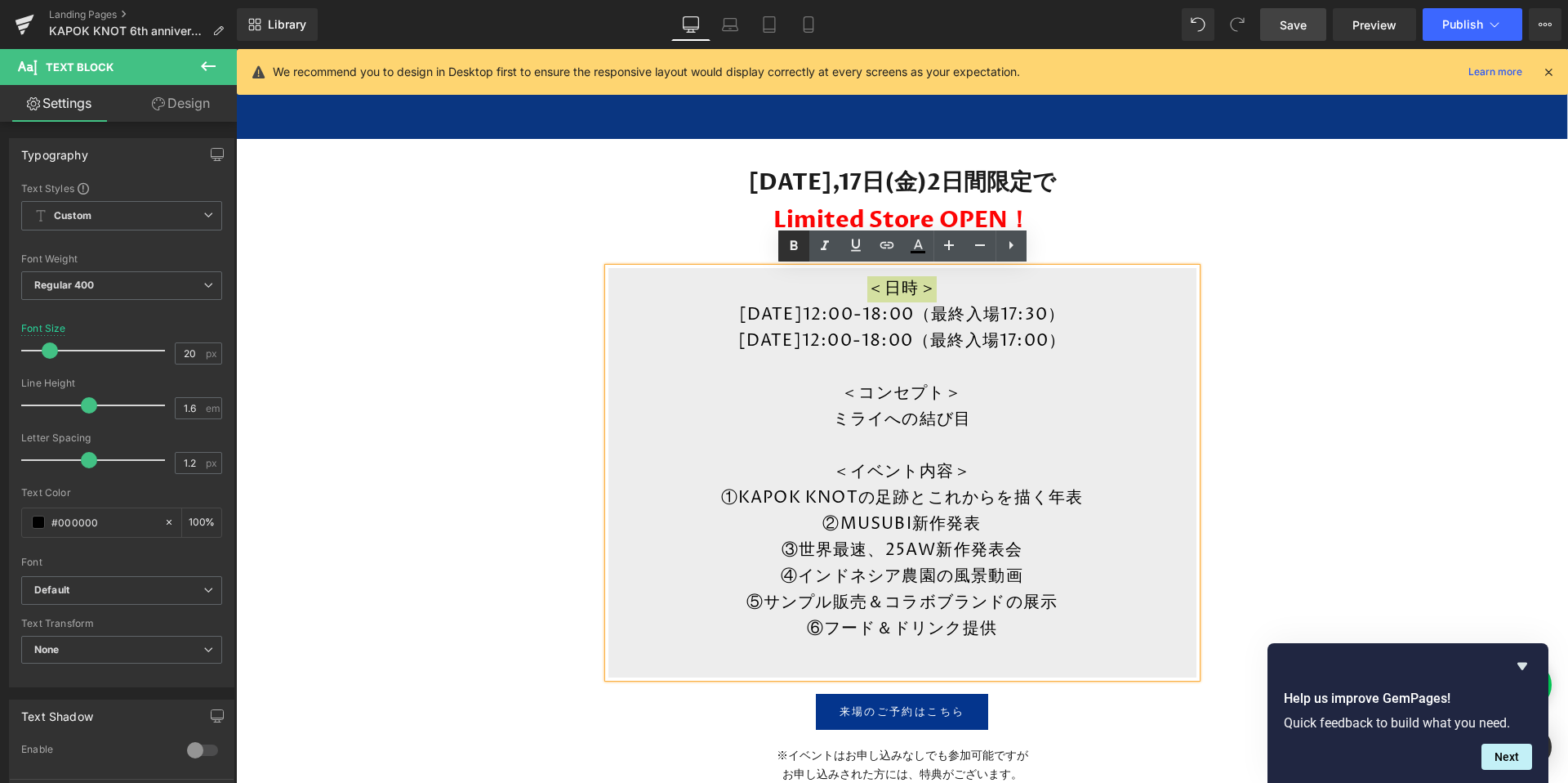
click at [796, 251] on icon at bounding box center [793, 246] width 20 height 20
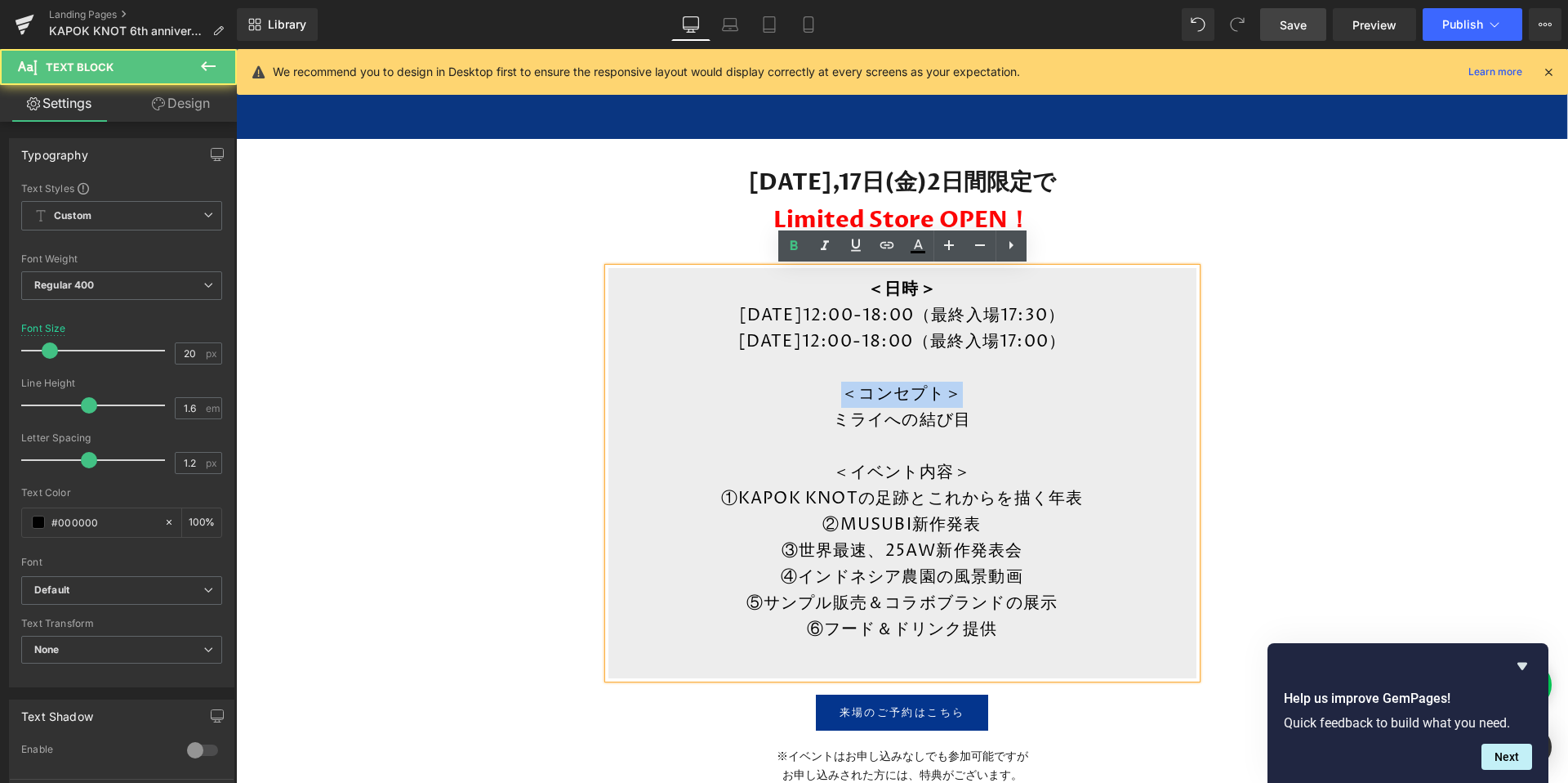
drag, startPoint x: 971, startPoint y: 396, endPoint x: 649, endPoint y: 396, distance: 322.0
click at [649, 396] on p "＜コンセプト＞" at bounding box center [902, 394] width 555 height 26
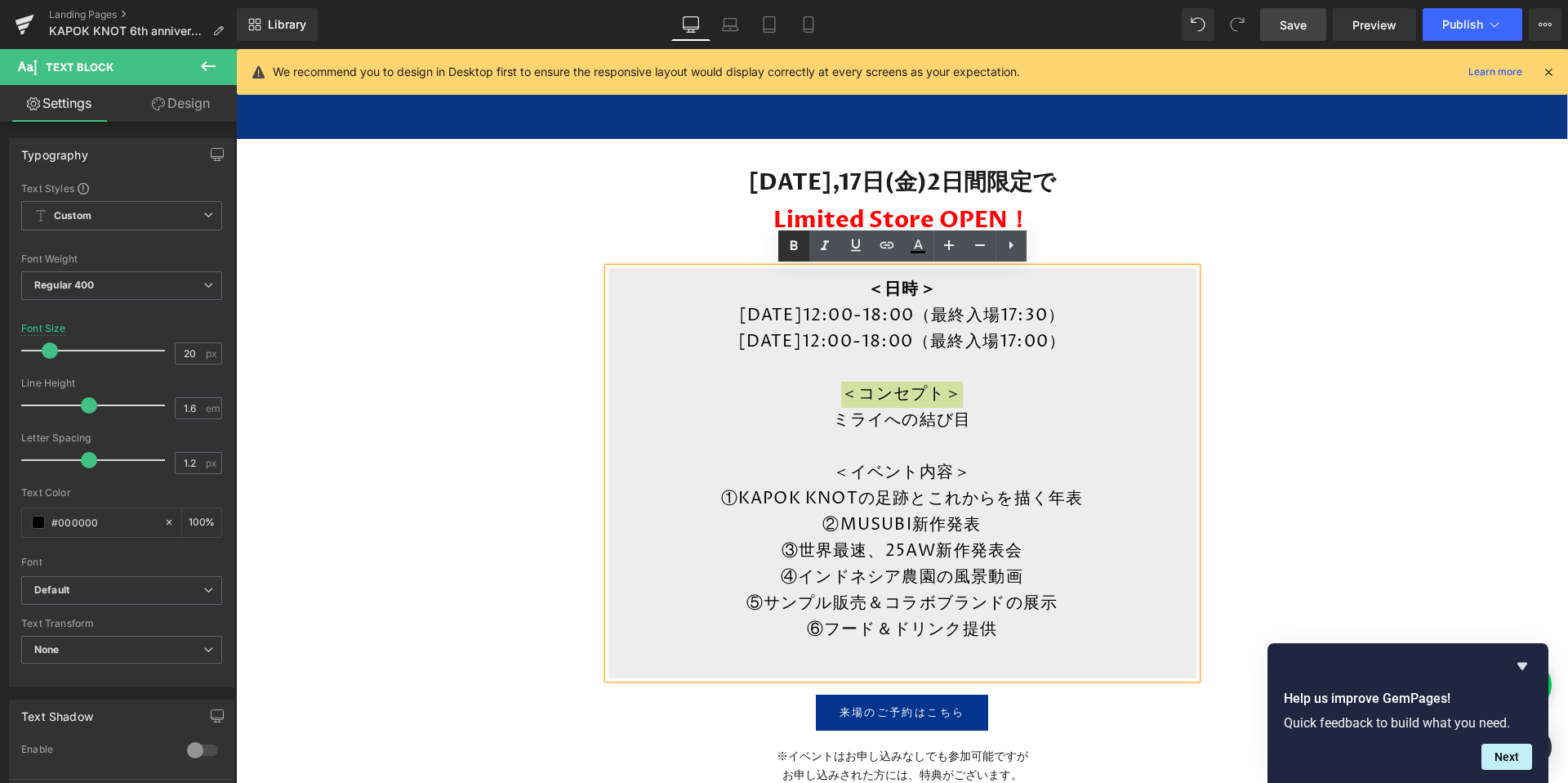
click at [787, 246] on icon at bounding box center [793, 246] width 20 height 20
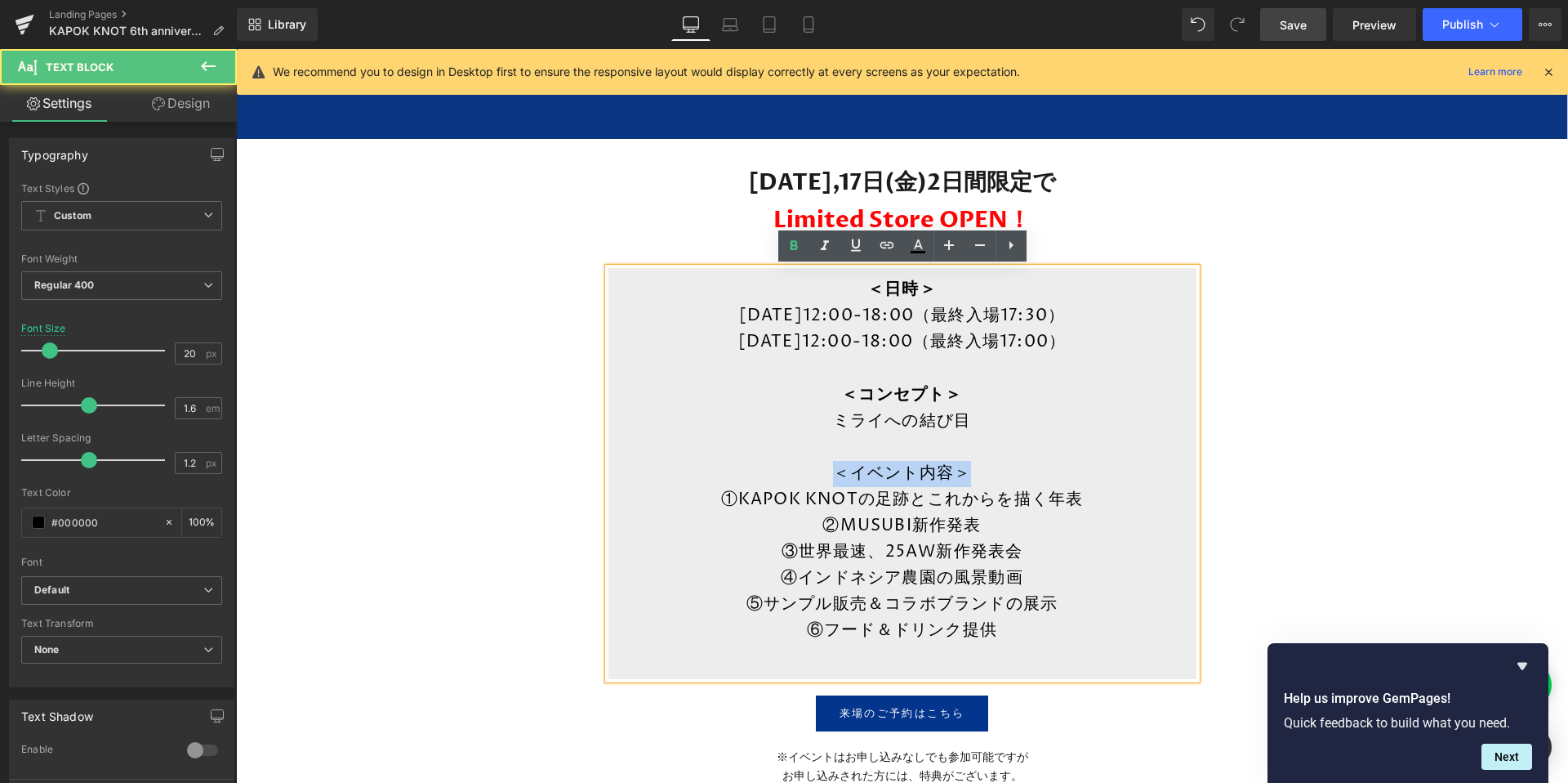
drag, startPoint x: 971, startPoint y: 477, endPoint x: 790, endPoint y: 476, distance: 181.0
click at [790, 476] on p "＜イベント内容＞" at bounding box center [902, 474] width 555 height 26
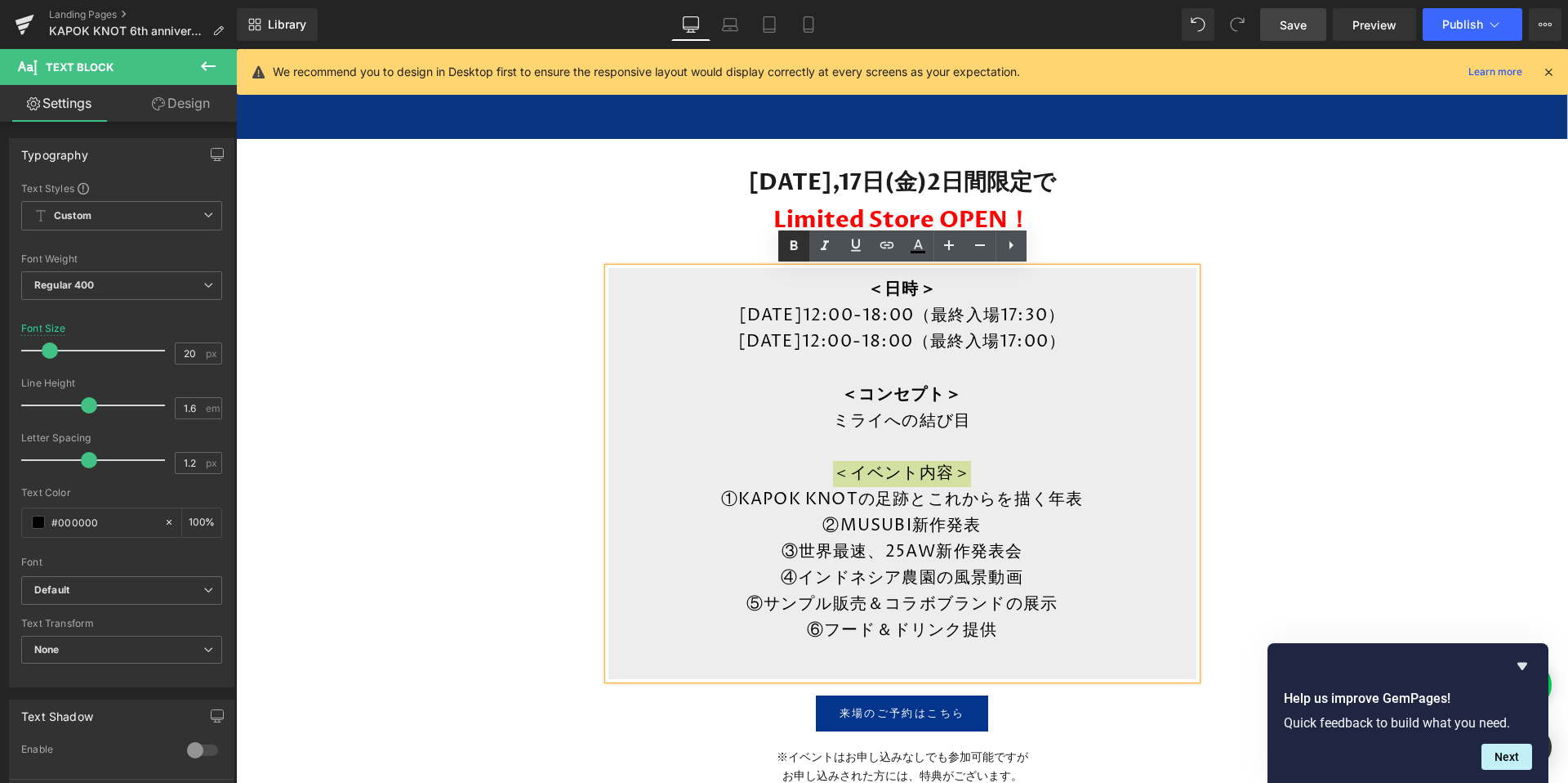
click at [790, 246] on icon at bounding box center [793, 246] width 8 height 9
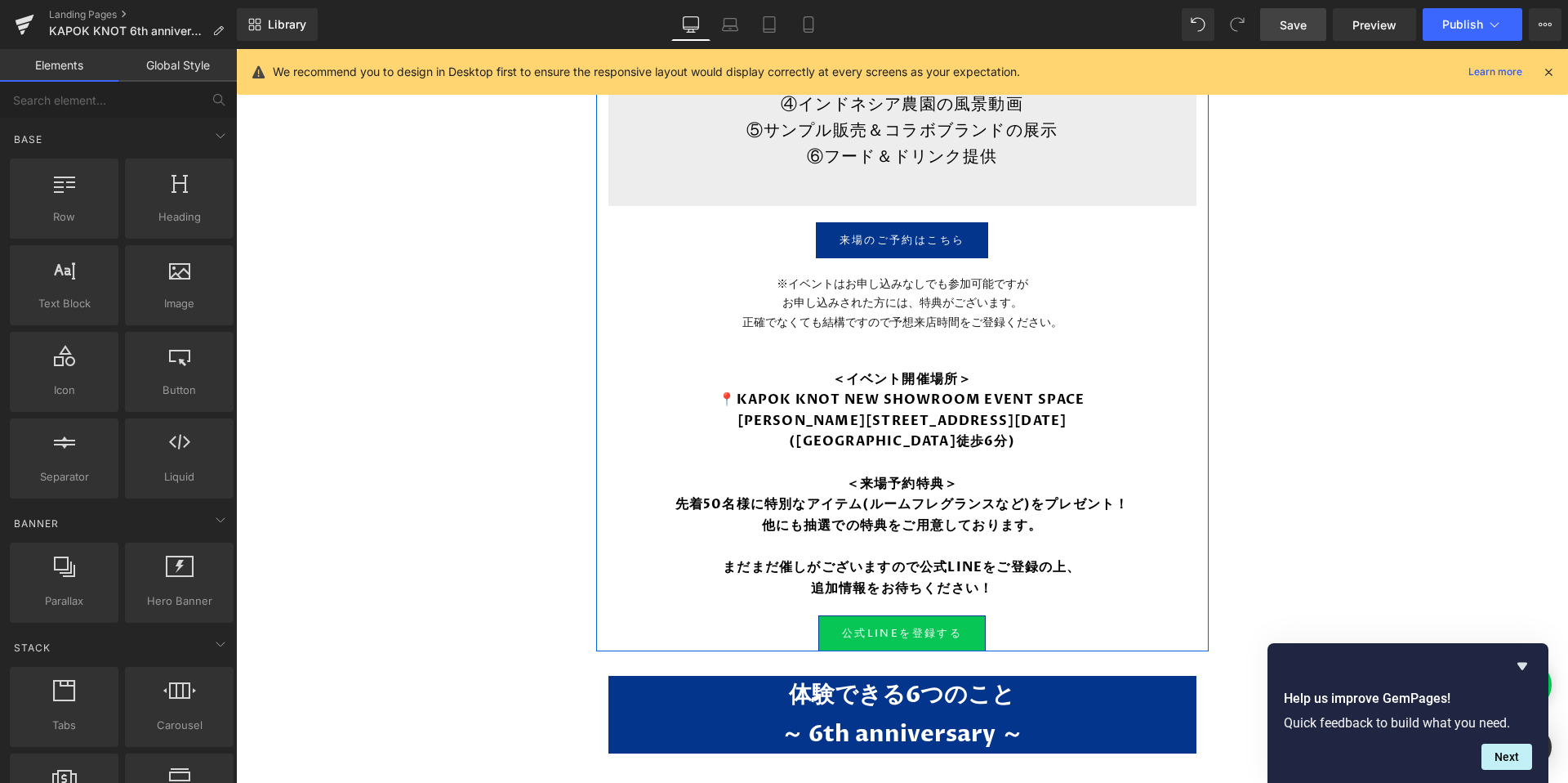
scroll to position [1556, 0]
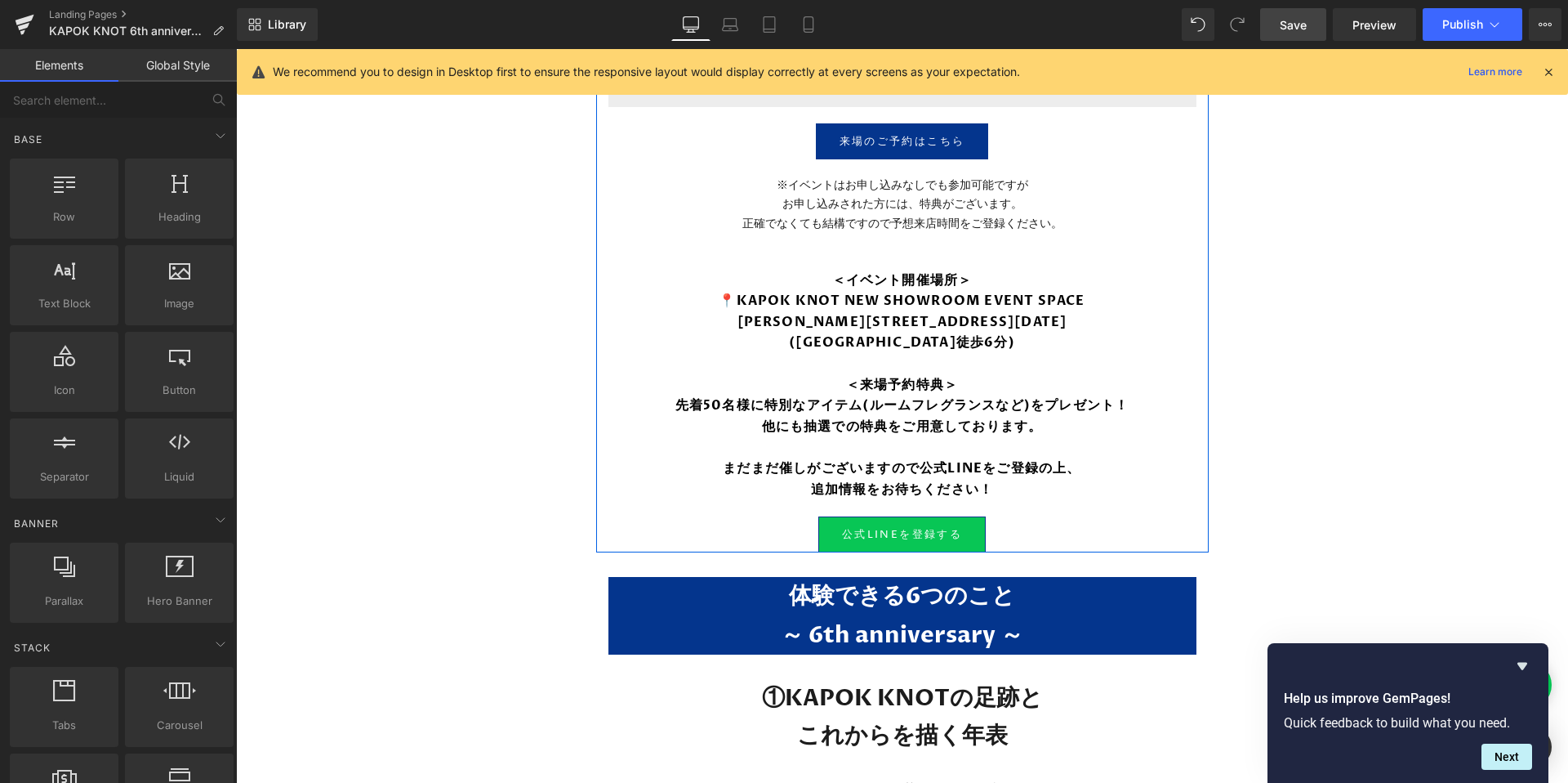
click at [866, 373] on div "＜イベント開催場所＞ 📍KAPOK KNOT NEW SHOWROOM EVENT SPACE 東京都港区元赤坂1-7-18 元赤坂イースト4F (赤坂見附駅…" at bounding box center [902, 385] width 588 height 246
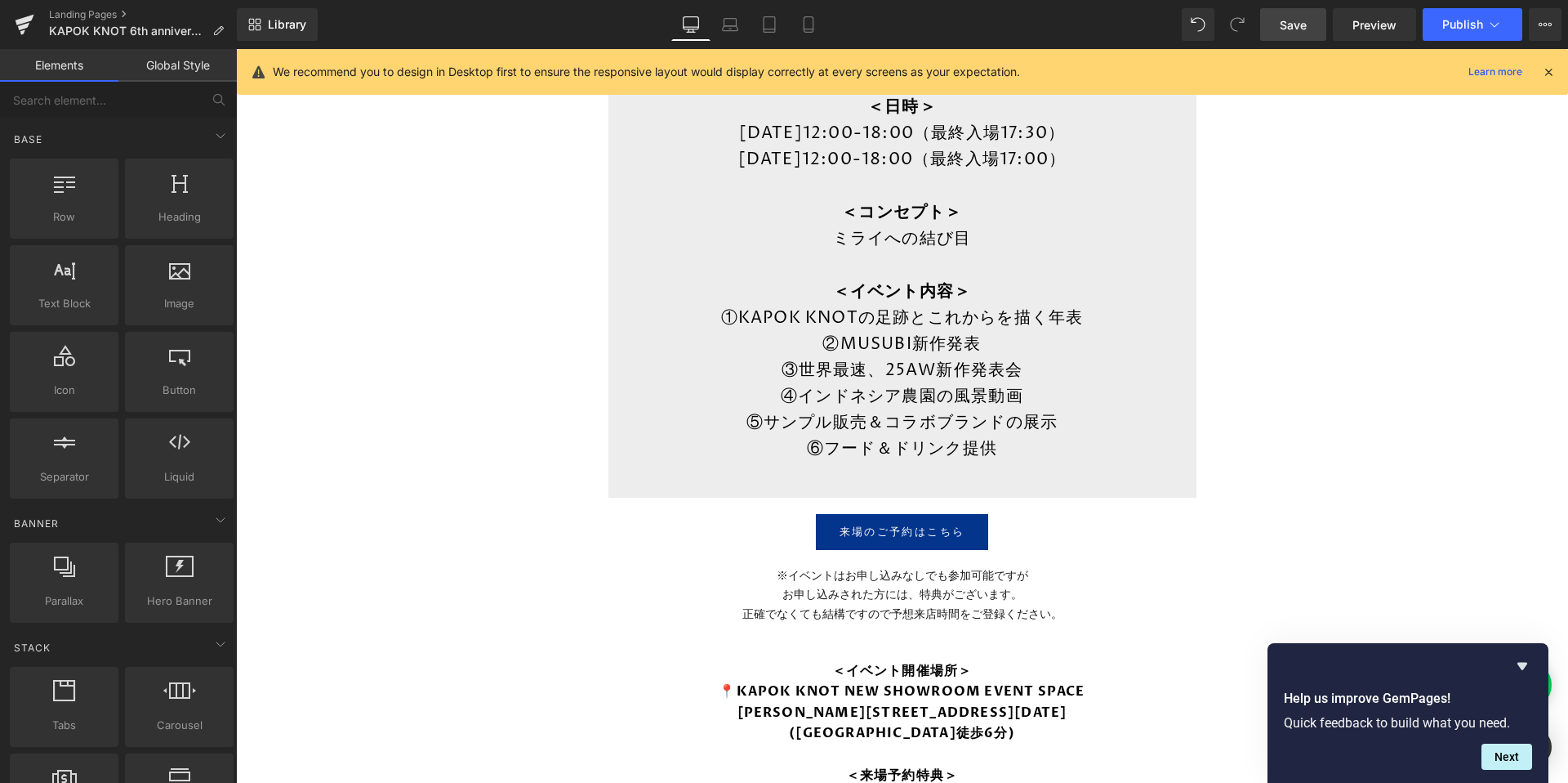
scroll to position [1137, 0]
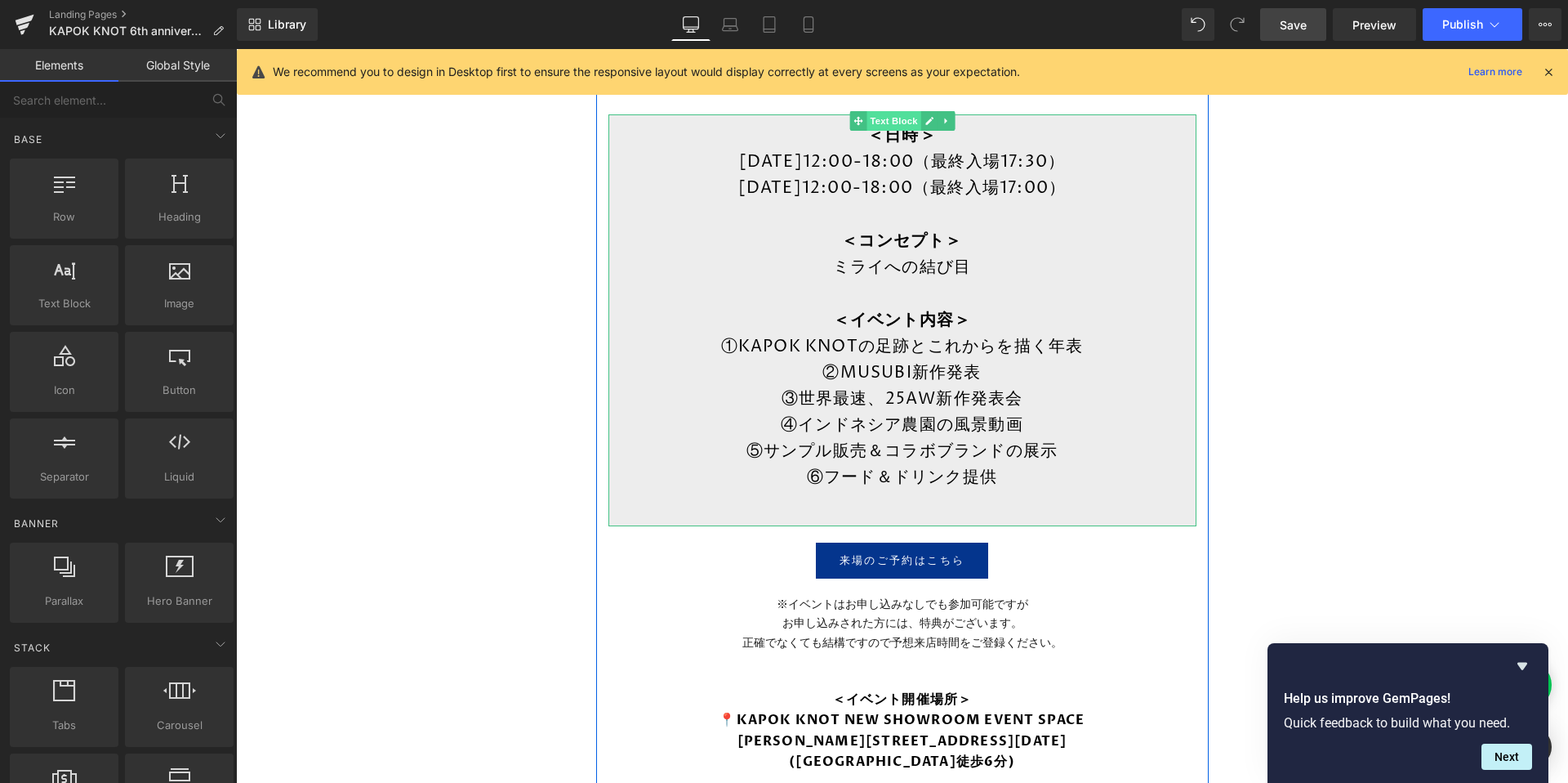
click at [890, 124] on span "Text Block" at bounding box center [893, 120] width 54 height 20
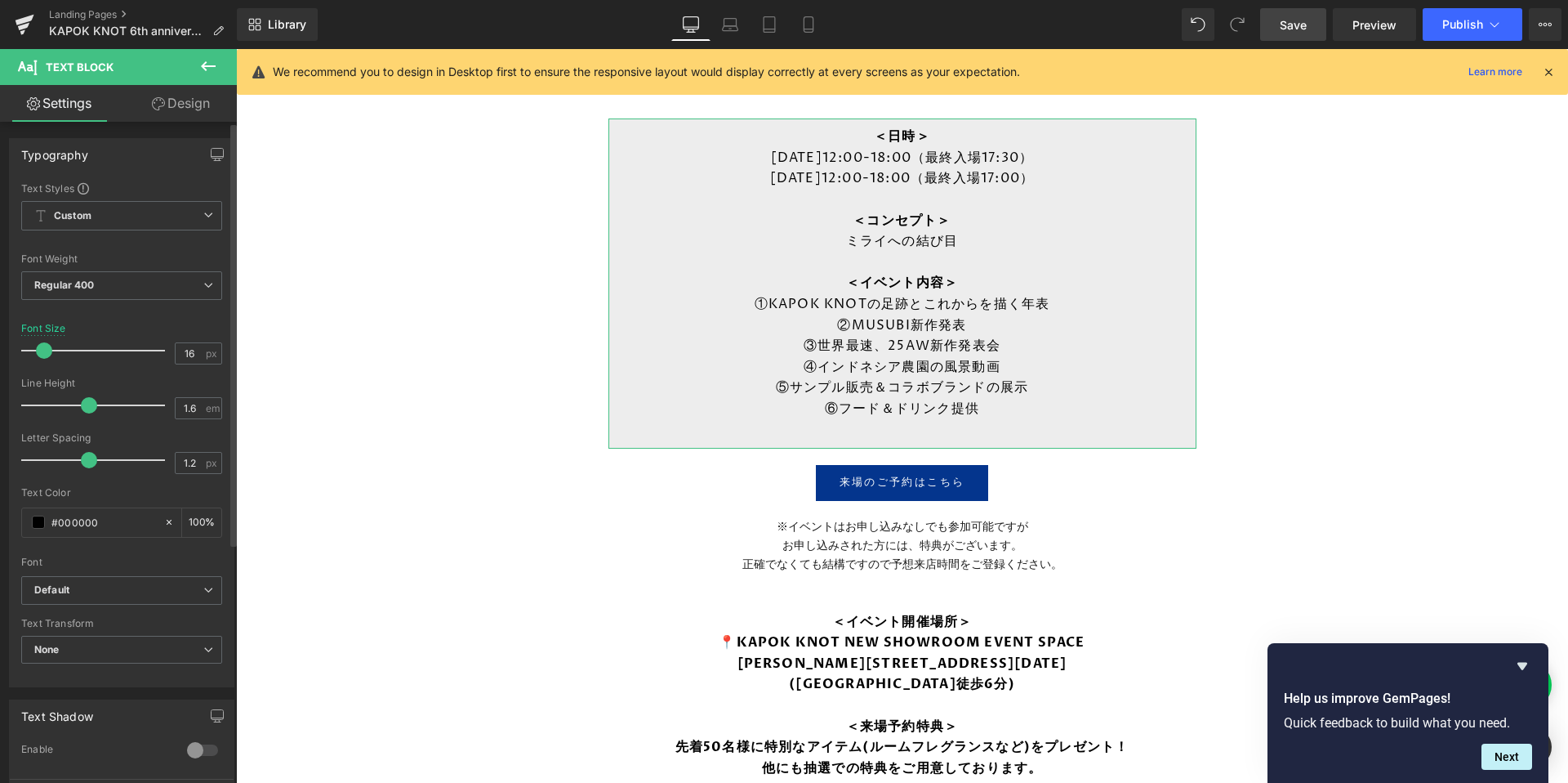
scroll to position [1132, 0]
click at [42, 352] on span at bounding box center [44, 350] width 16 height 16
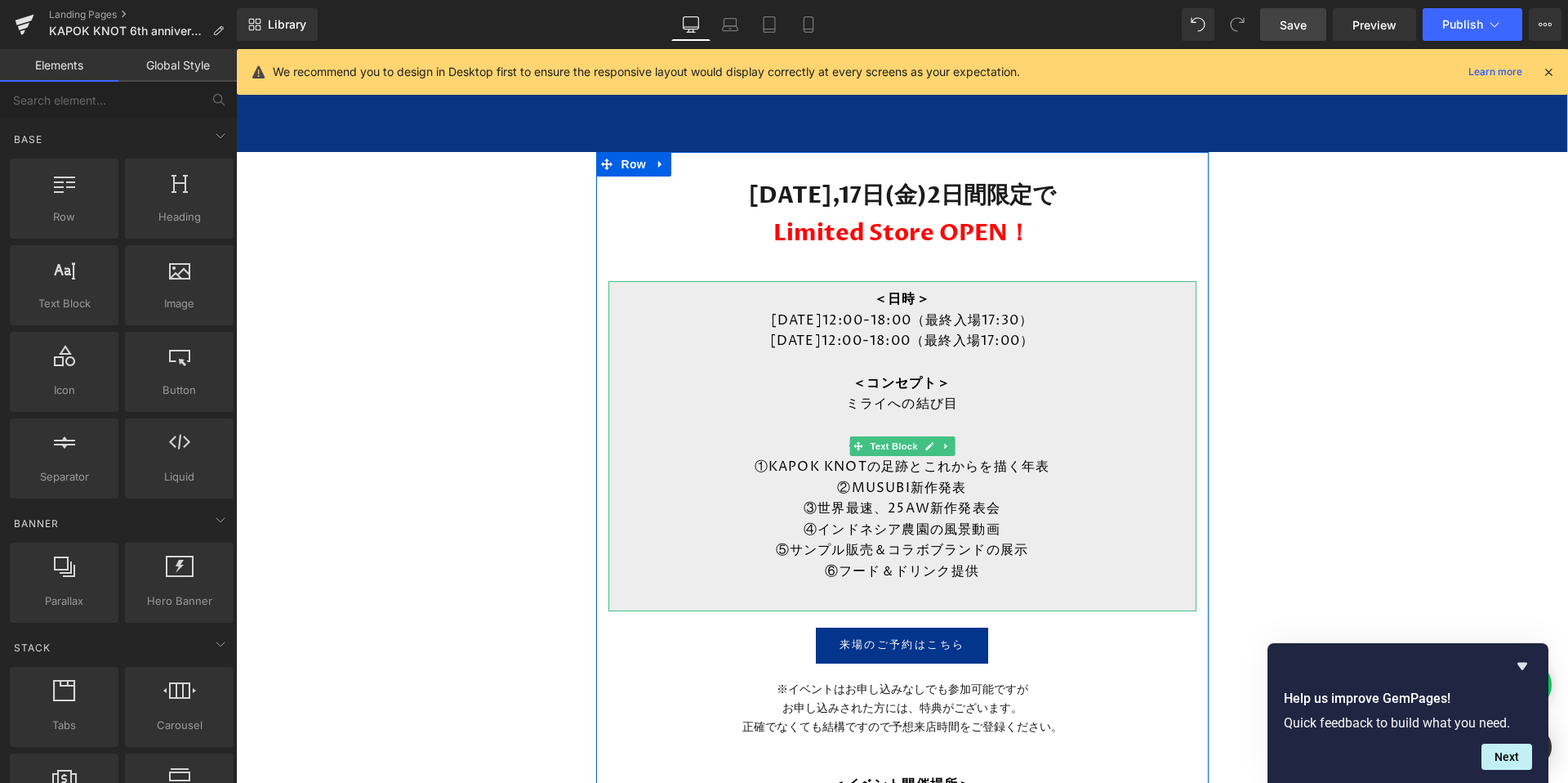
scroll to position [943, 0]
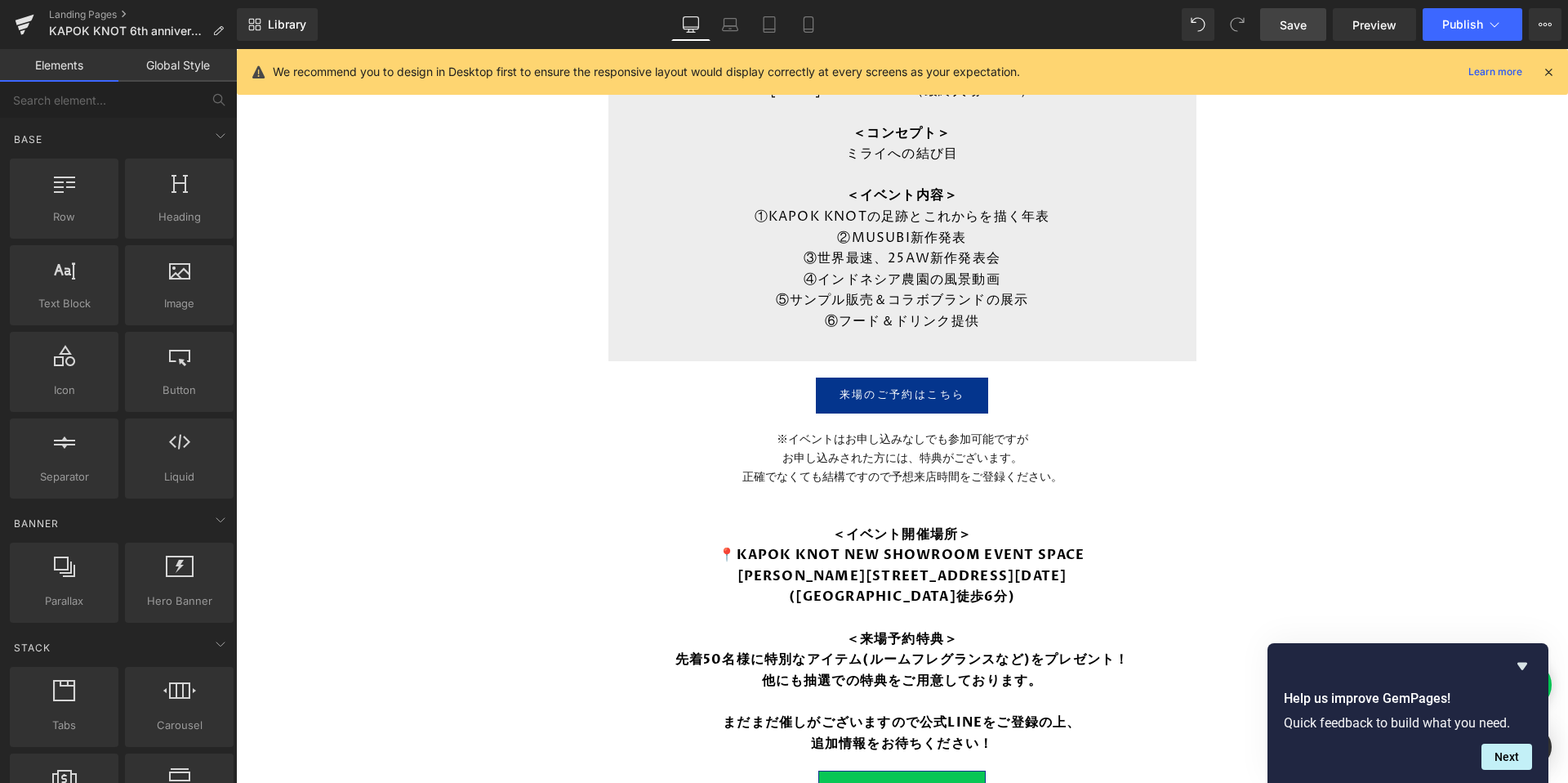
scroll to position [1413, 0]
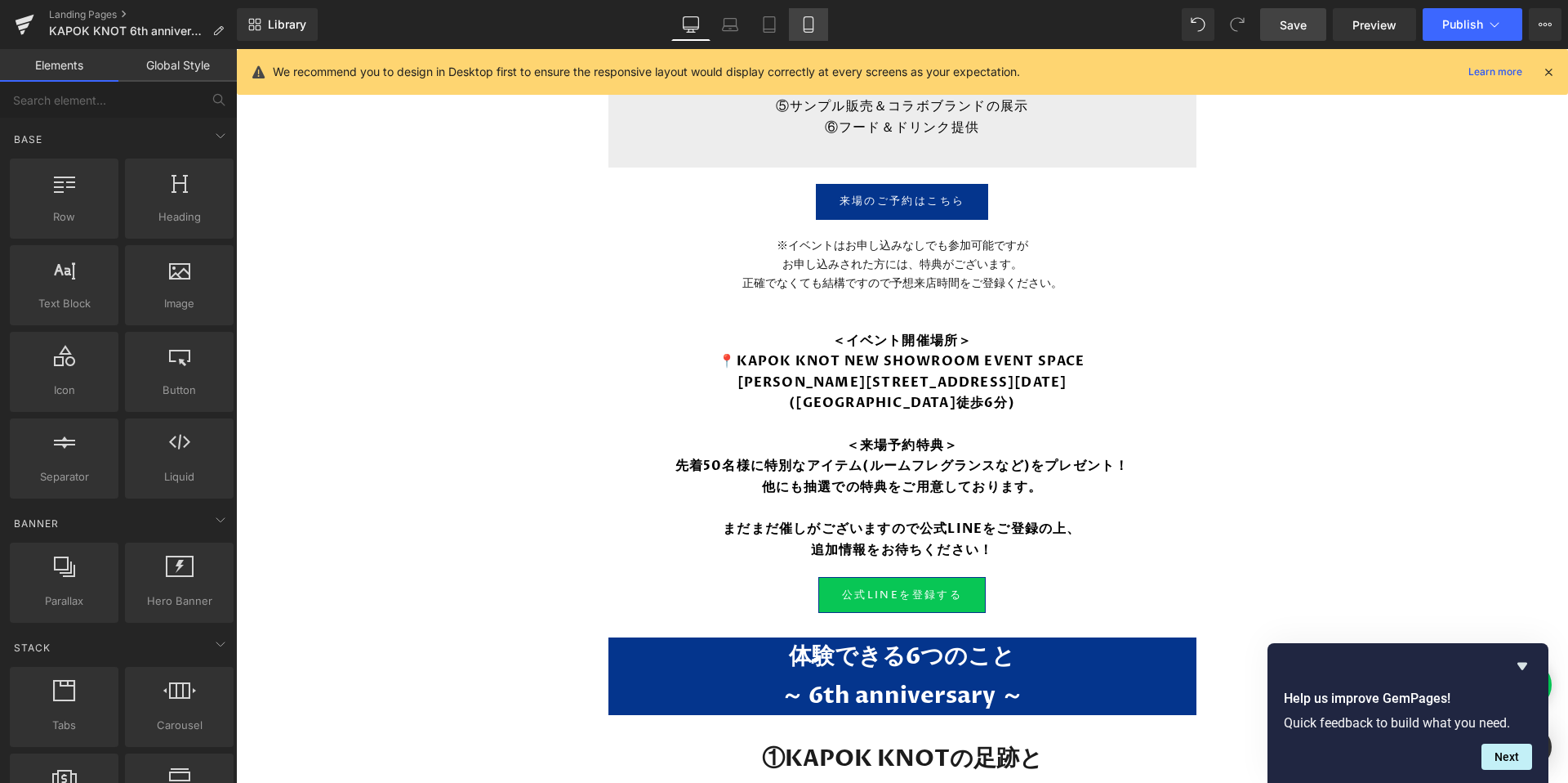
click at [796, 35] on link "Mobile" at bounding box center [808, 25] width 39 height 33
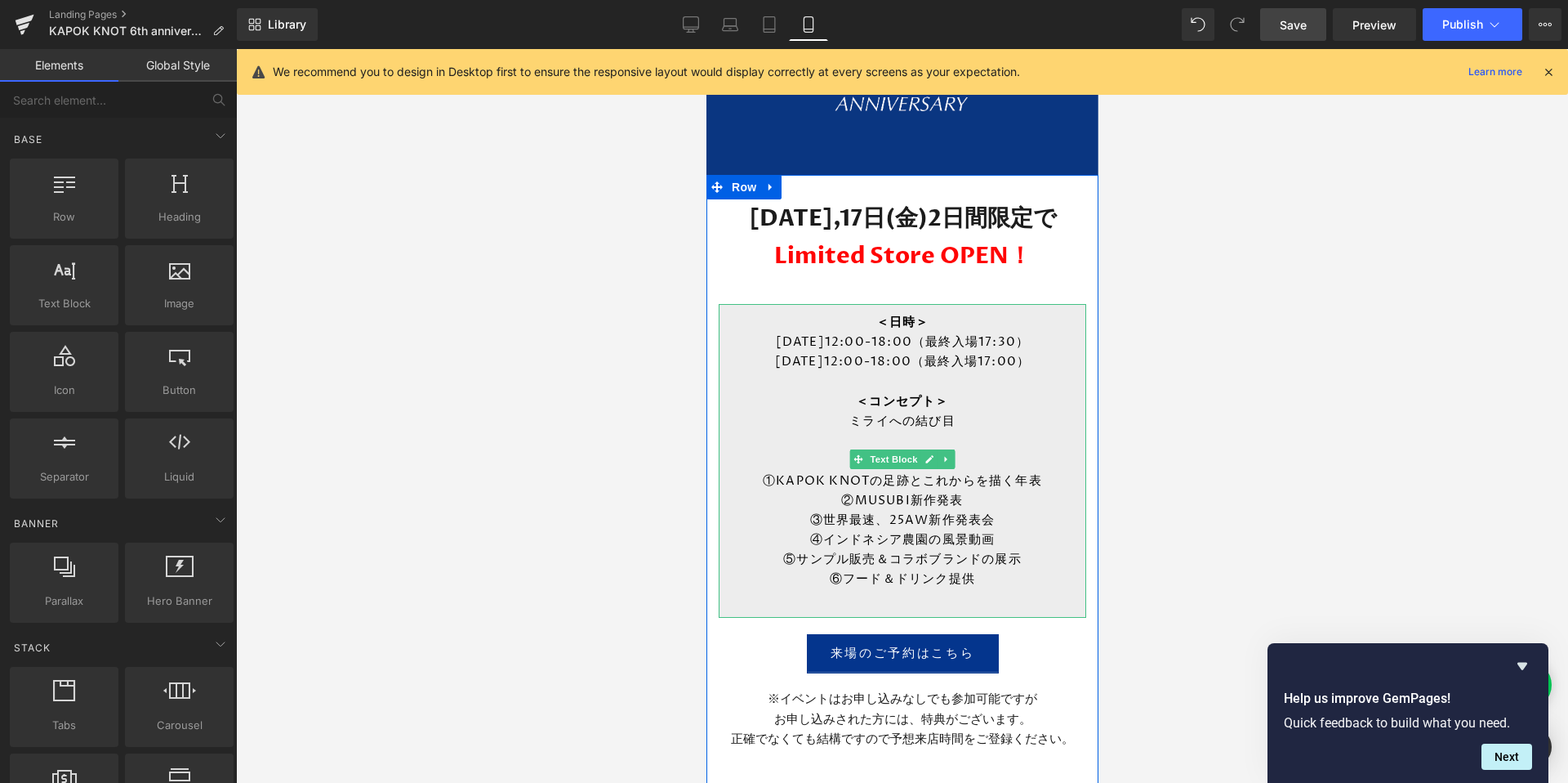
scroll to position [247, 0]
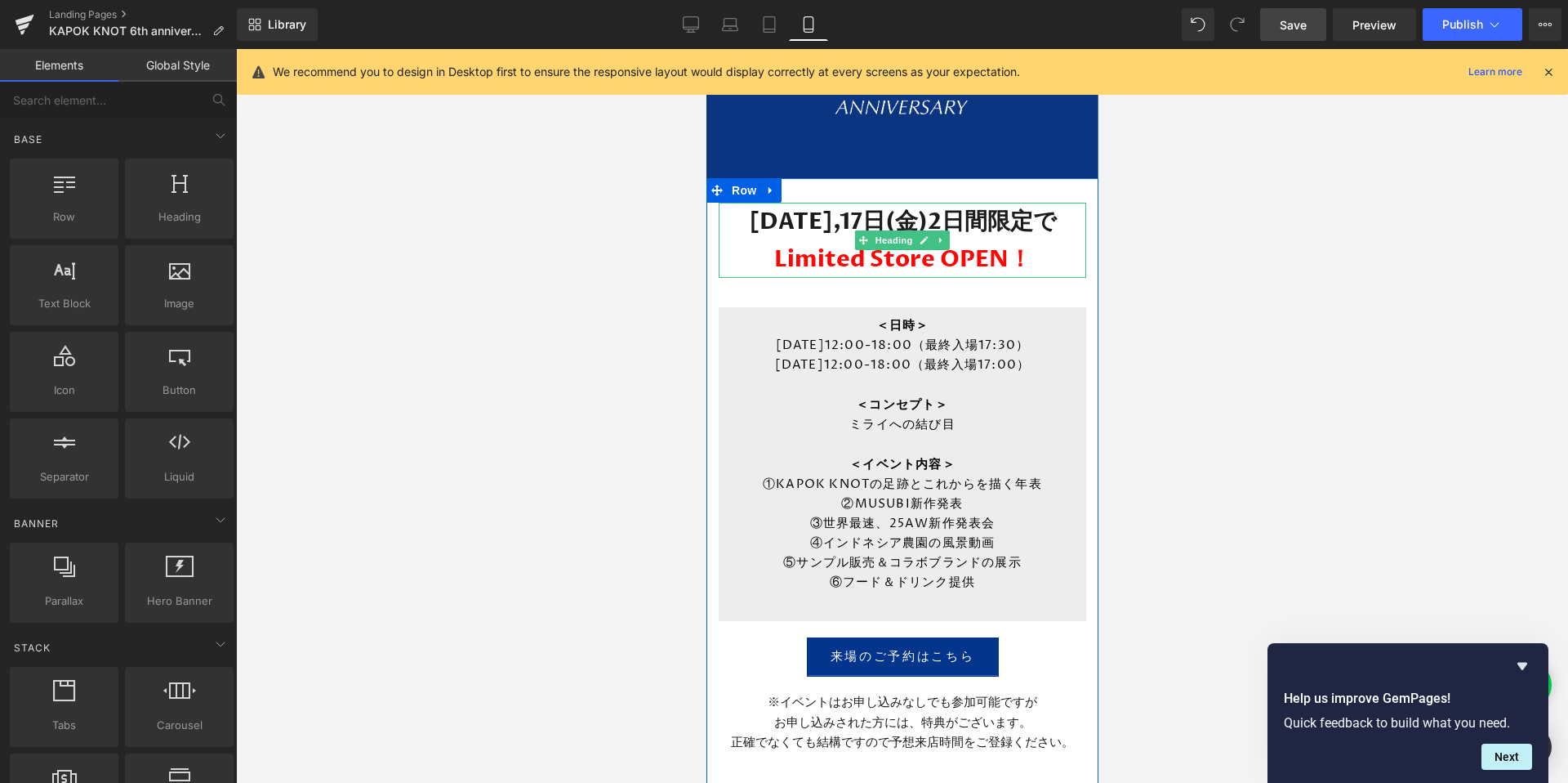
click at [973, 220] on h1 "10月16日(木),17日(金)2日間限定で" at bounding box center [901, 222] width 367 height 38
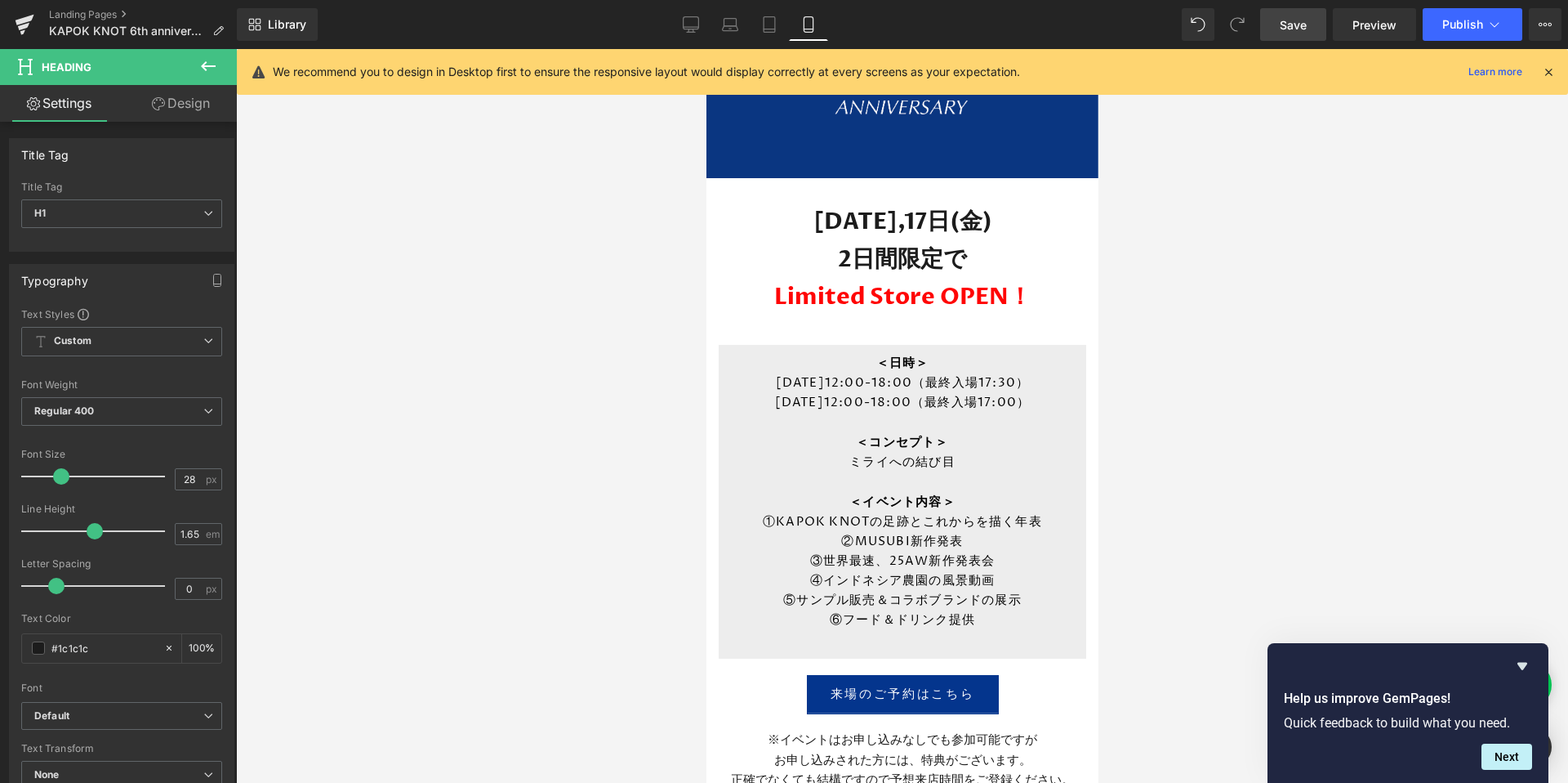
click at [1211, 325] on div at bounding box center [902, 416] width 1332 height 733
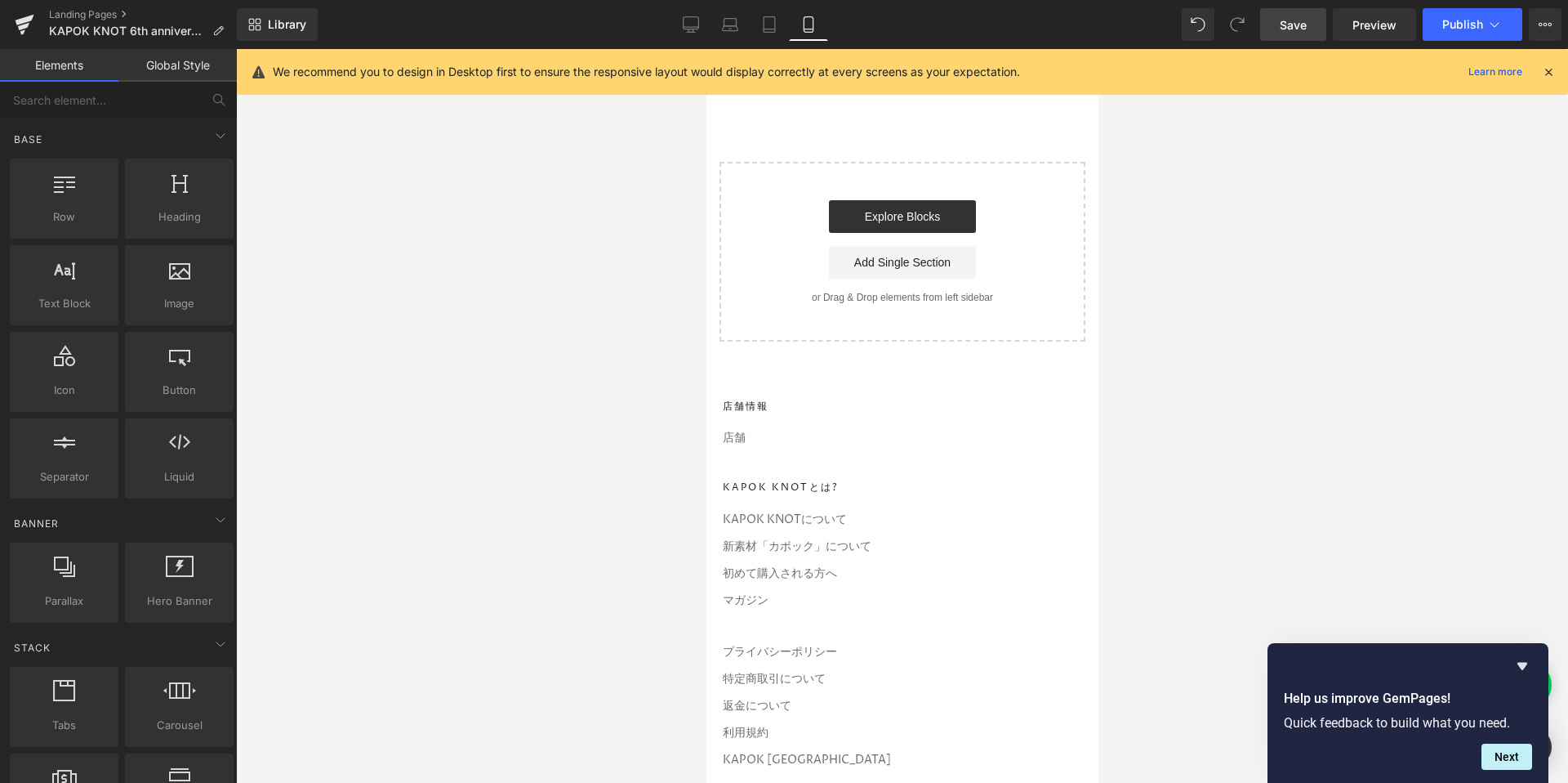
scroll to position [5168, 0]
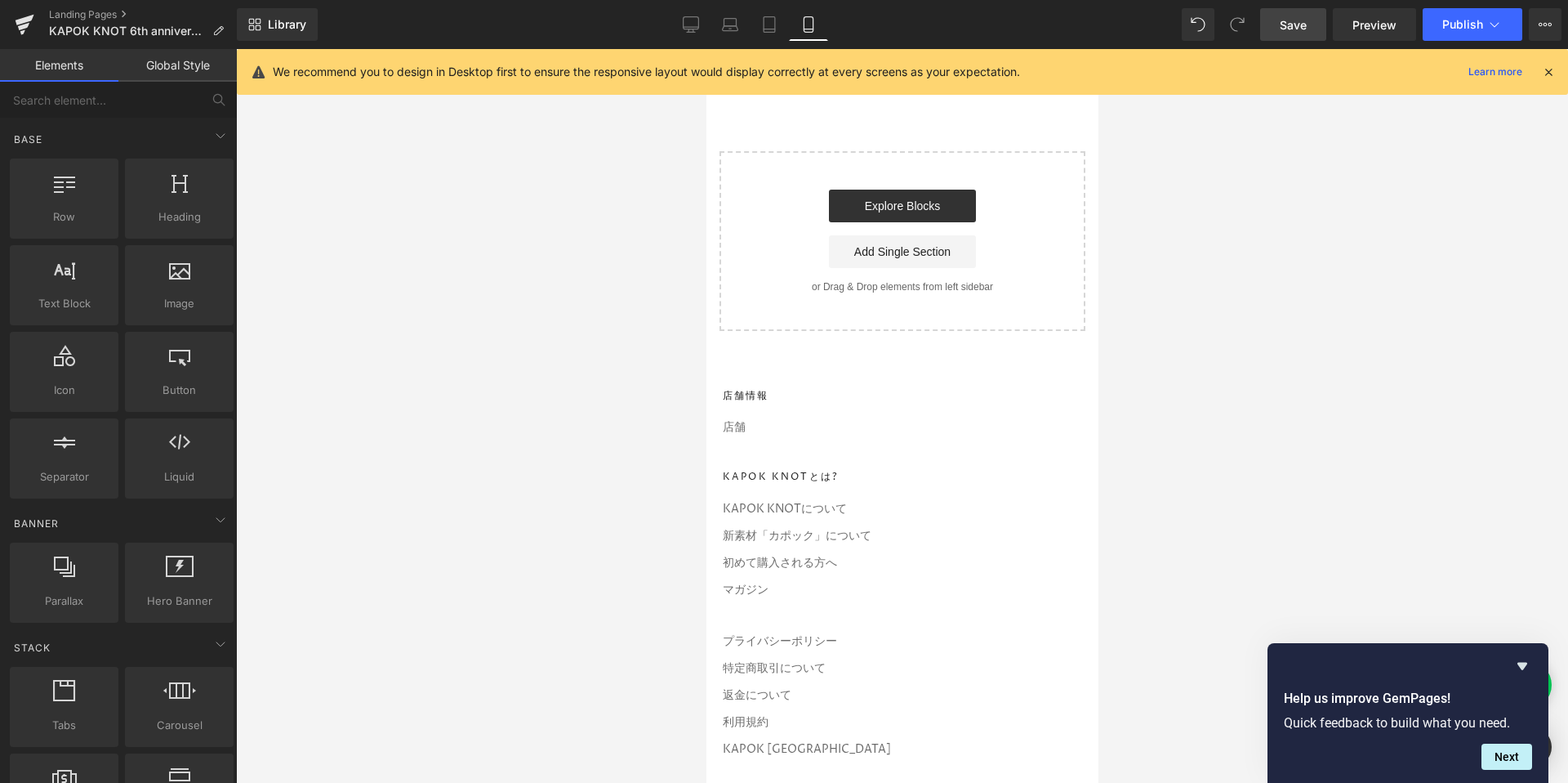
click at [1293, 27] on span "Save" at bounding box center [1293, 25] width 27 height 17
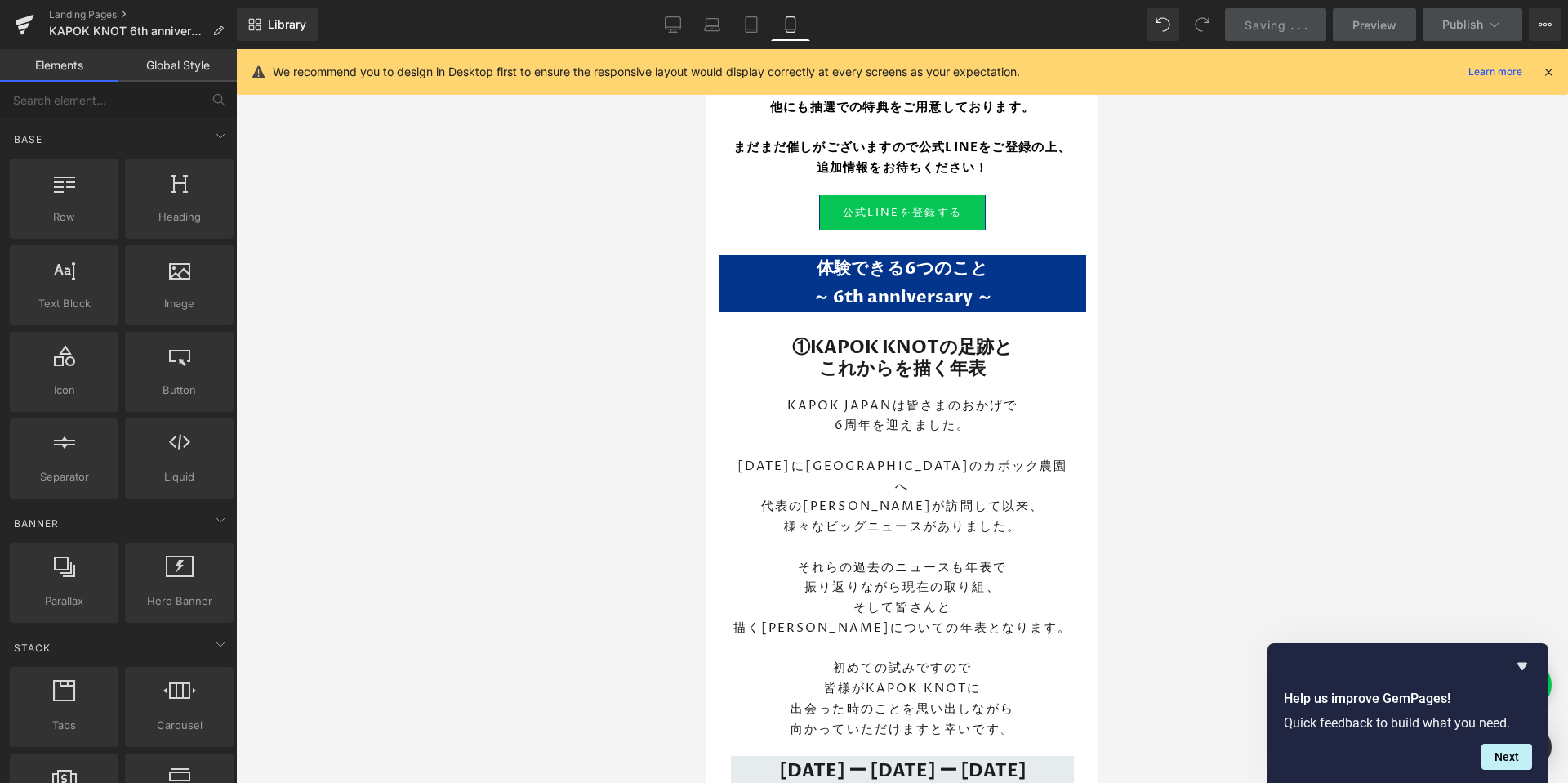
scroll to position [0, 0]
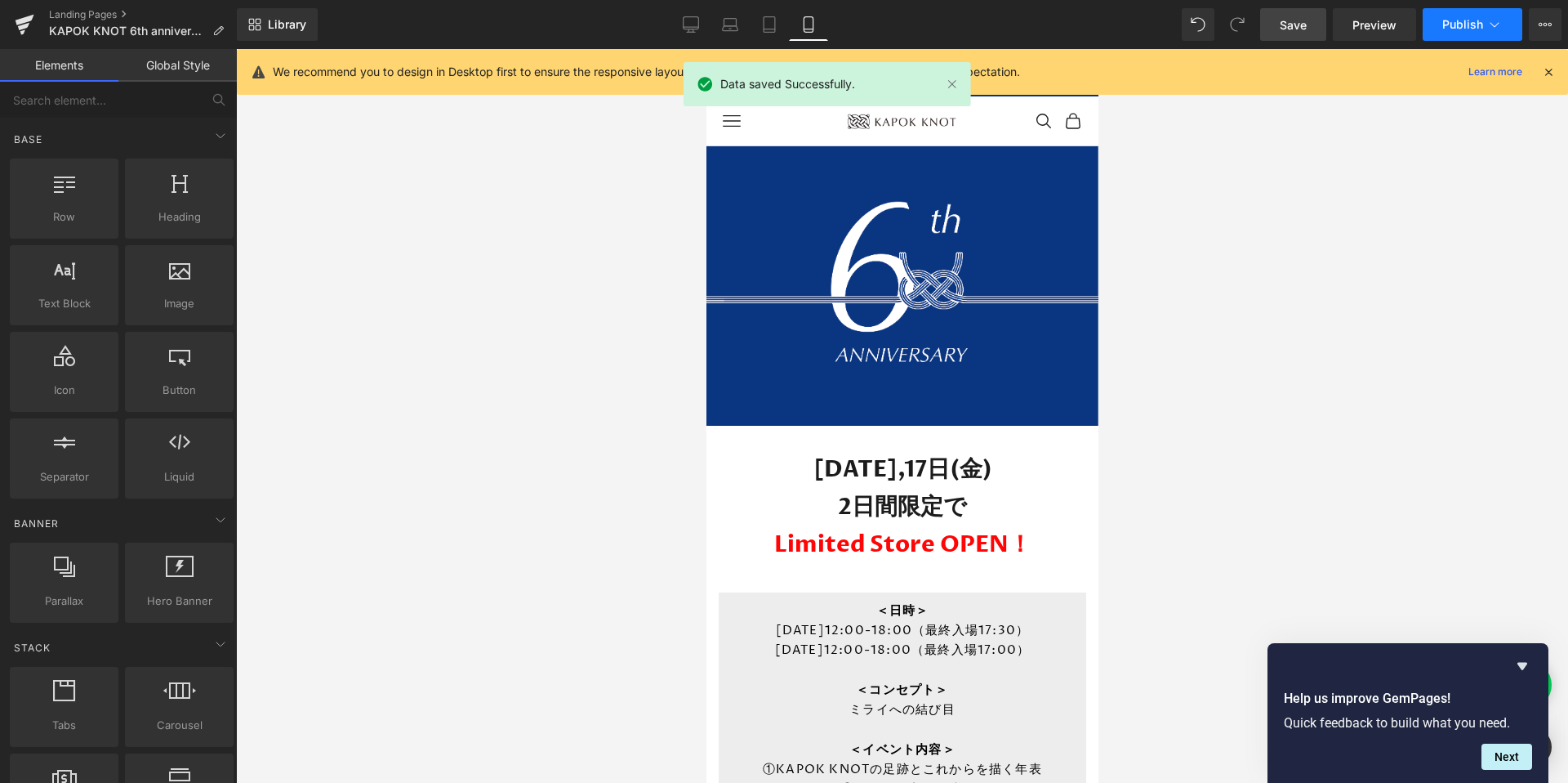
click at [1468, 23] on span "Publish" at bounding box center [1462, 24] width 41 height 13
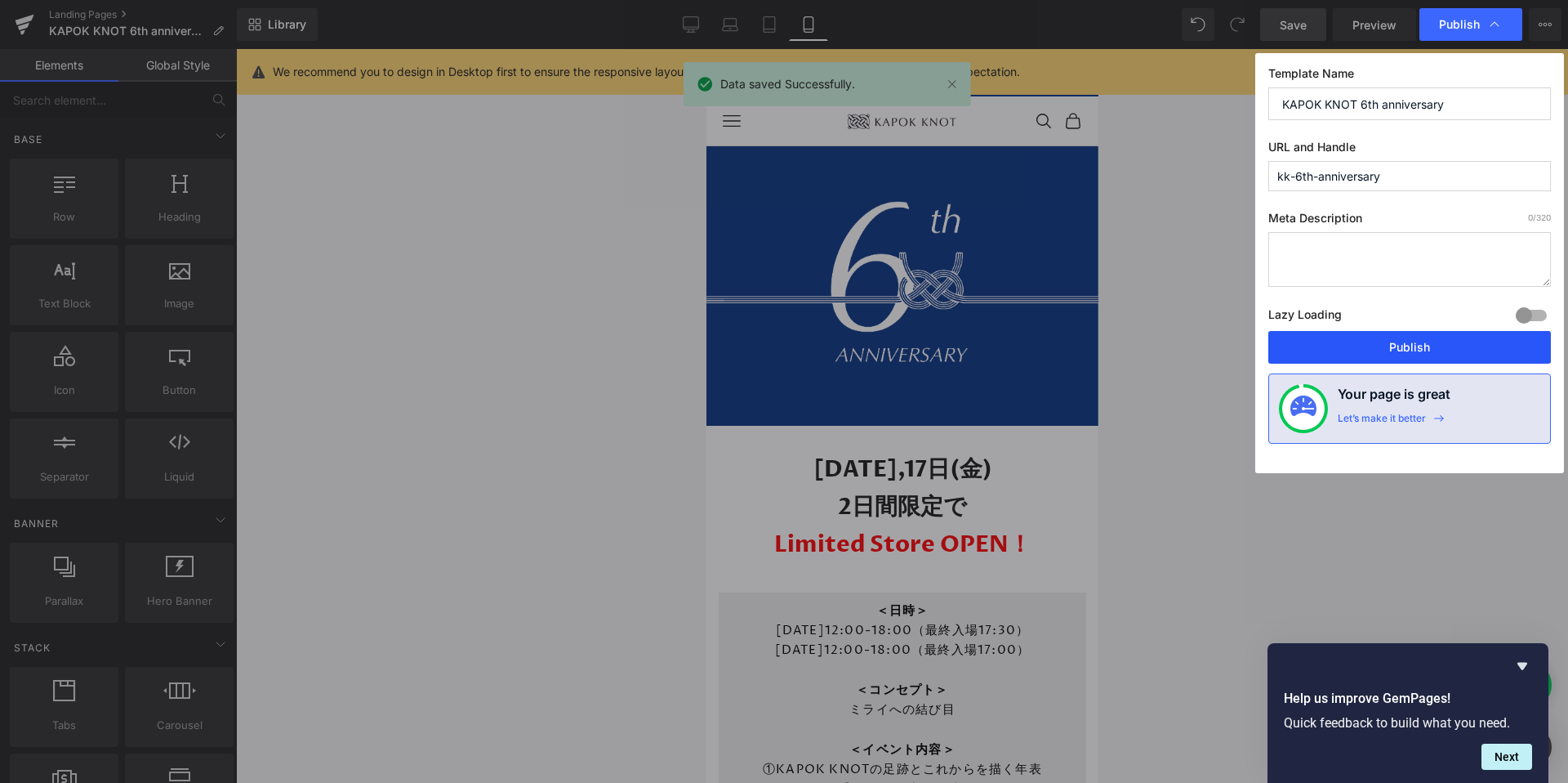
click at [1389, 361] on button "Publish" at bounding box center [1409, 347] width 282 height 33
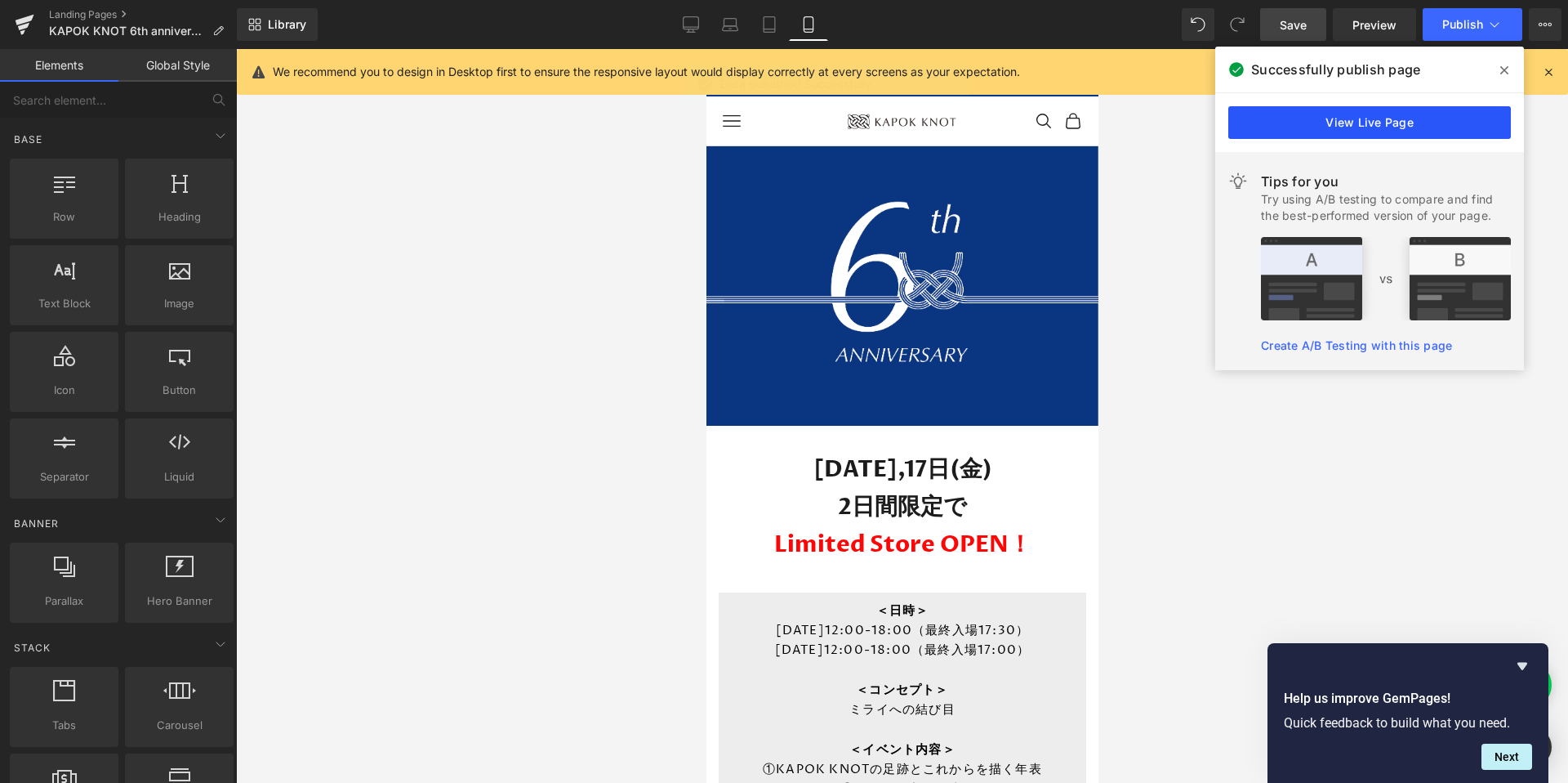
click at [1436, 122] on link "View Live Page" at bounding box center [1369, 123] width 282 height 33
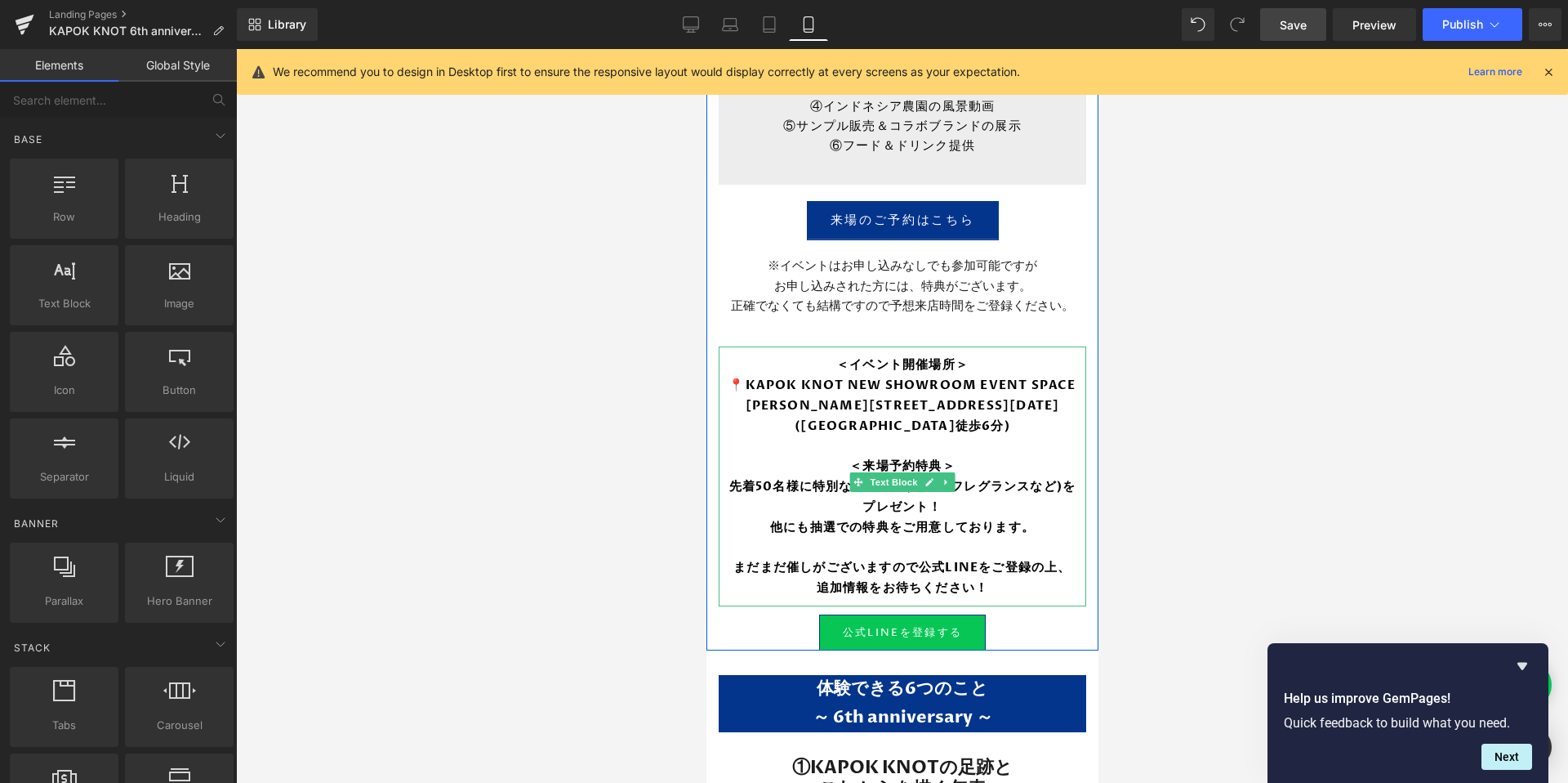
scroll to position [814, 0]
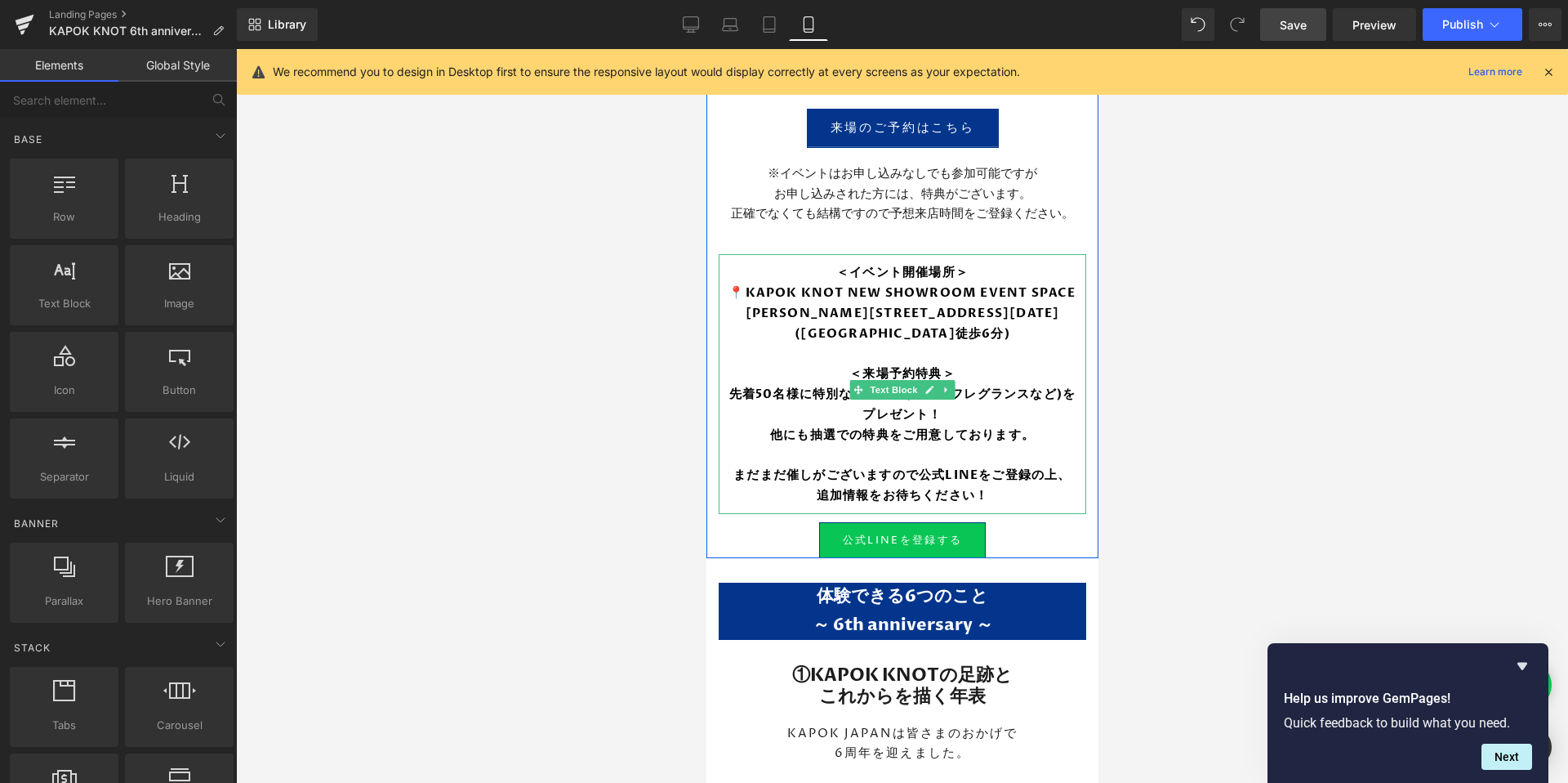
click at [907, 406] on strong "先着50名様に特別なアイテム(ルームフレグランスなど)をプレゼント！" at bounding box center [902, 404] width 347 height 37
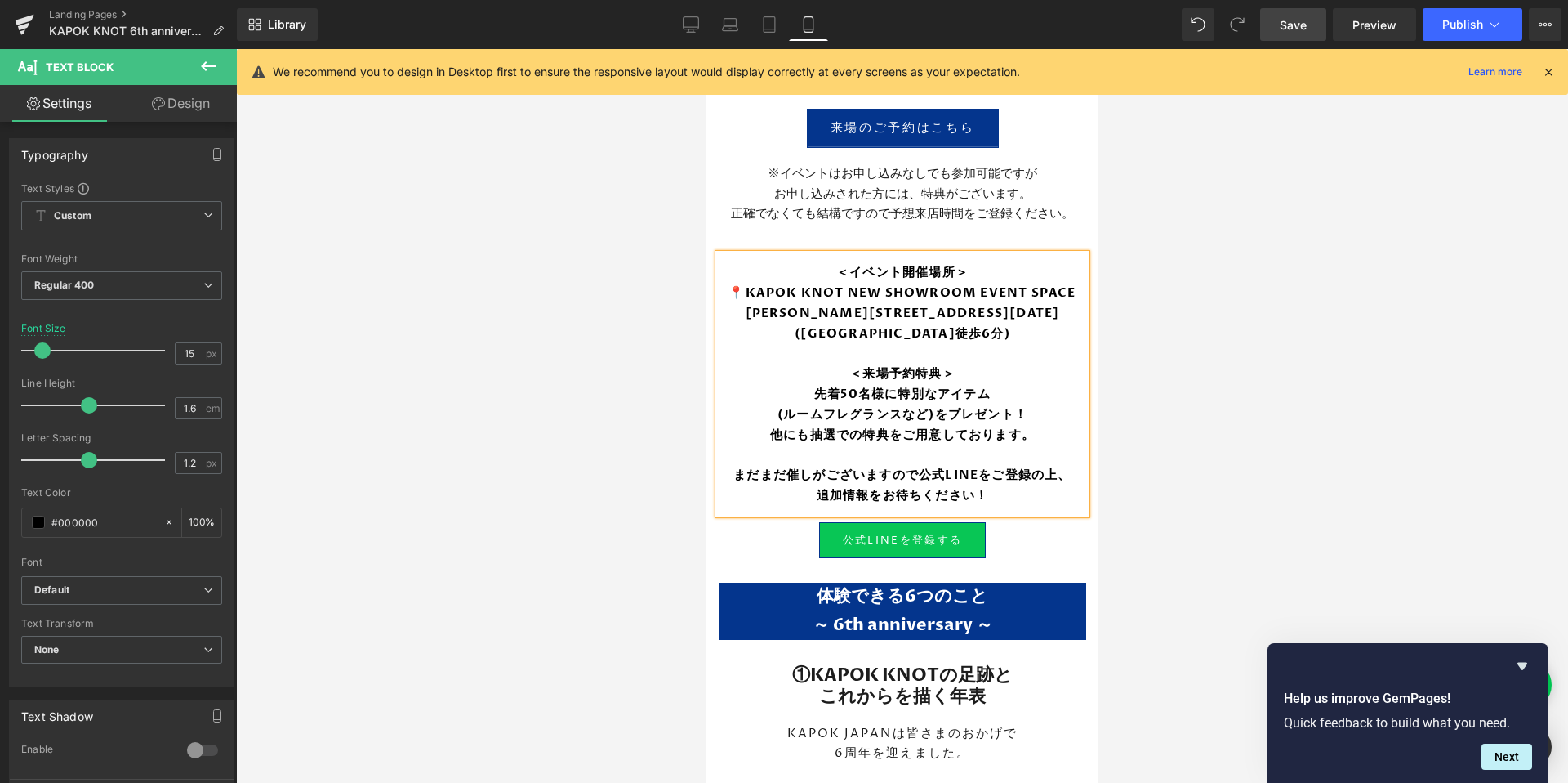
click at [921, 483] on strong "まだまだ催しがございますので公式LINEをご登録の上、" at bounding box center [901, 474] width 337 height 16
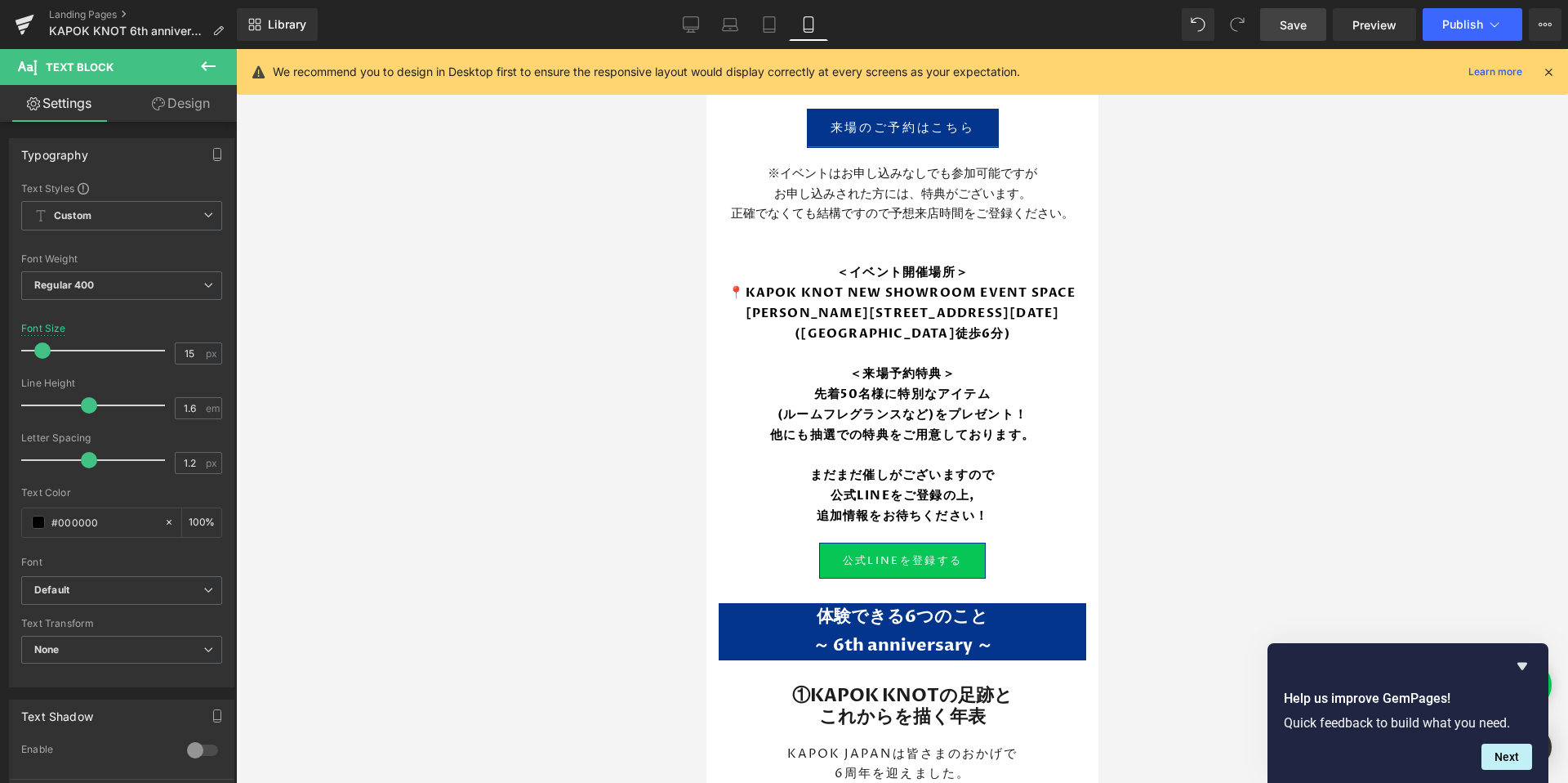
click at [1282, 473] on div at bounding box center [902, 416] width 1332 height 733
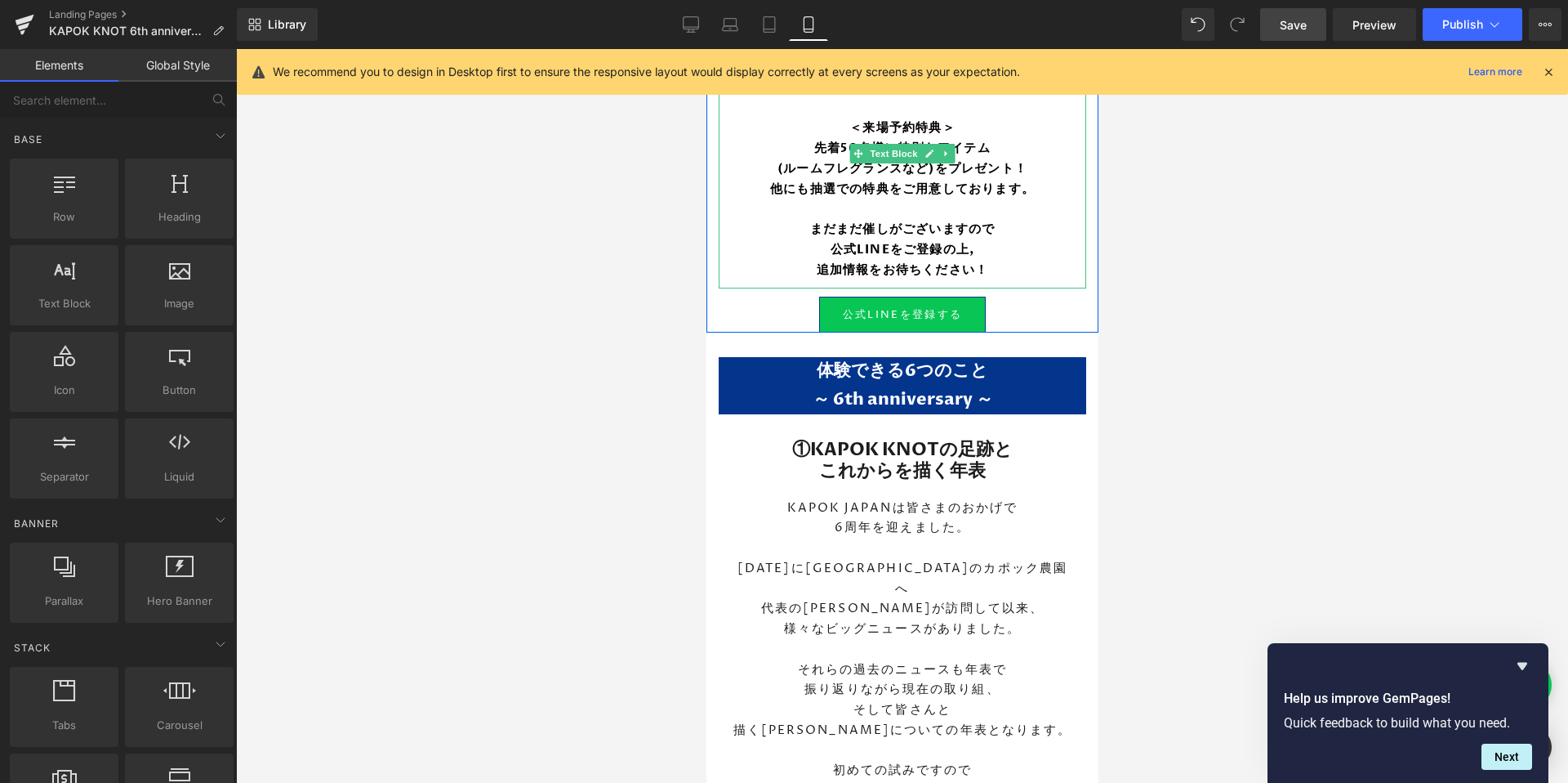
scroll to position [1106, 0]
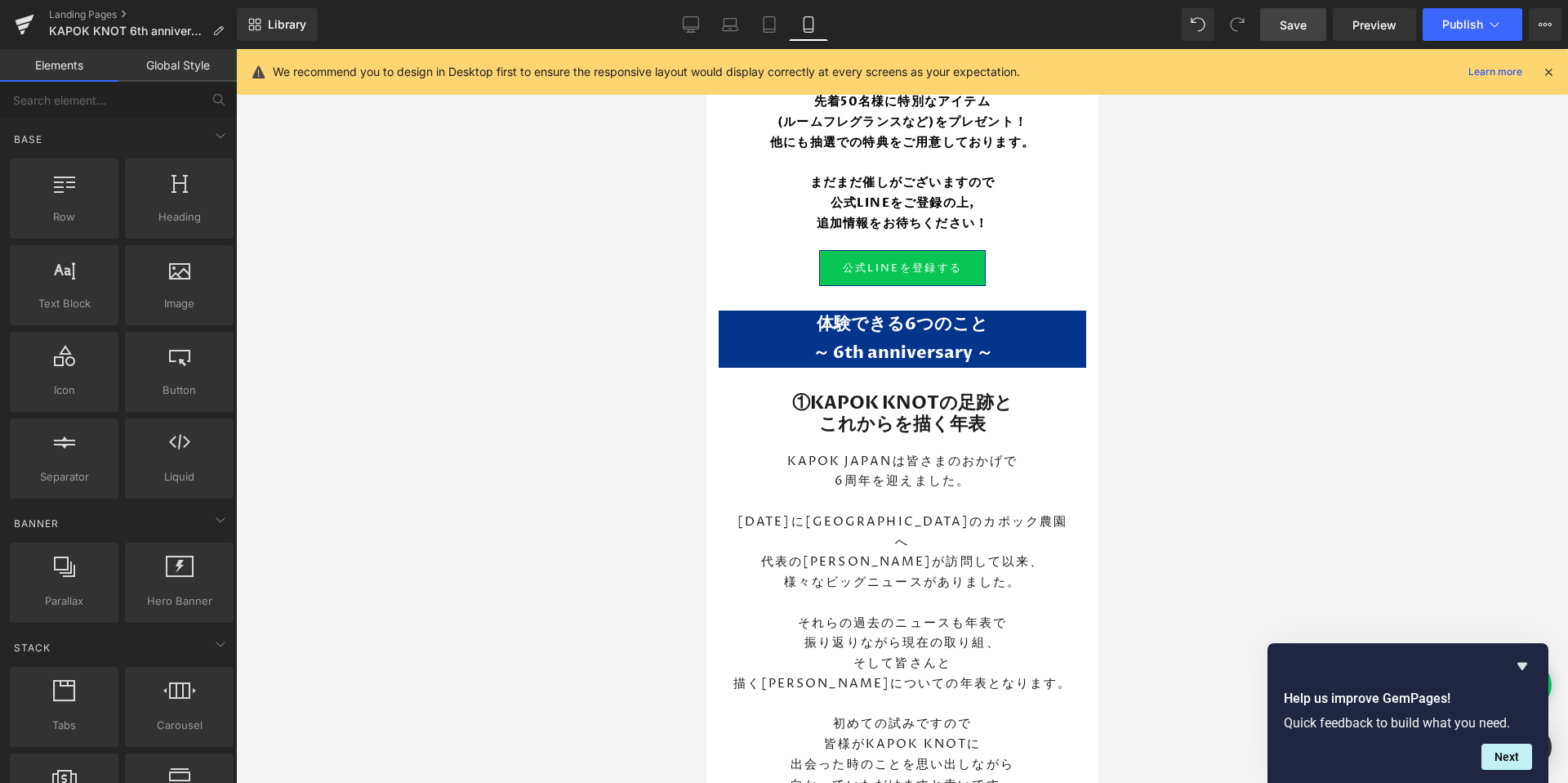
click at [1287, 24] on span "Save" at bounding box center [1293, 25] width 27 height 17
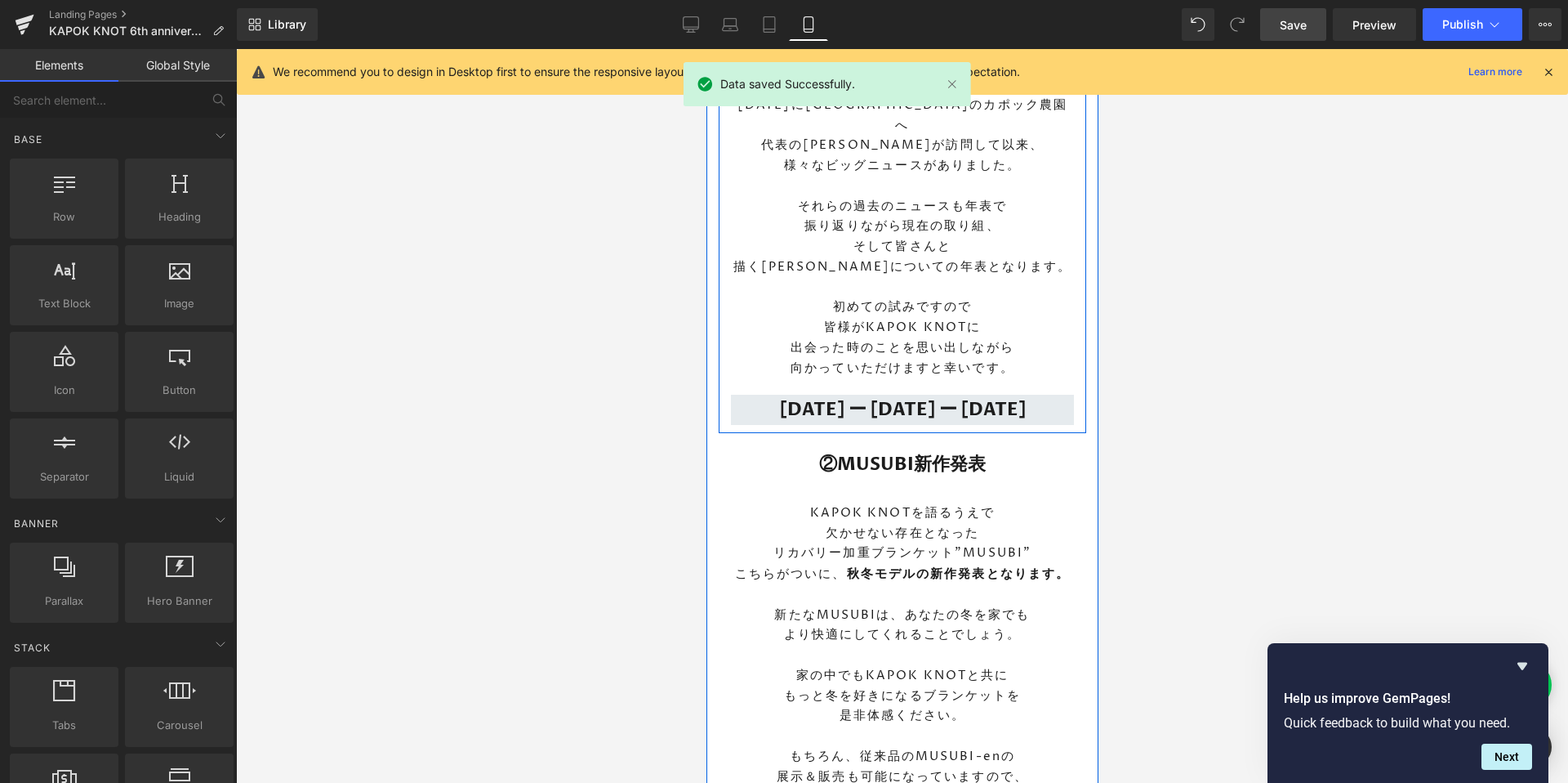
scroll to position [1714, 0]
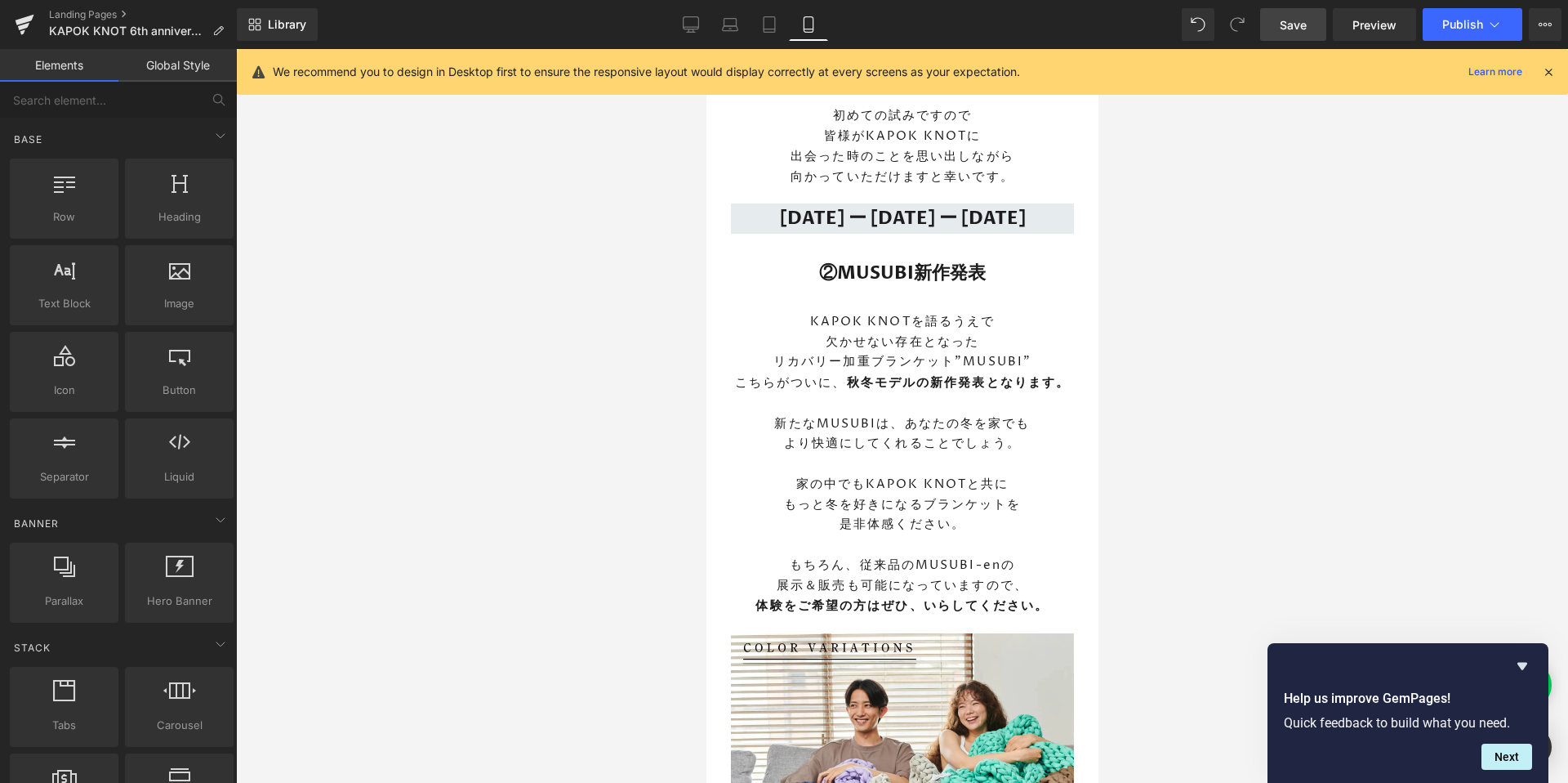
click at [1247, 265] on div at bounding box center [902, 416] width 1332 height 733
click at [1479, 22] on span "Publish" at bounding box center [1462, 24] width 41 height 13
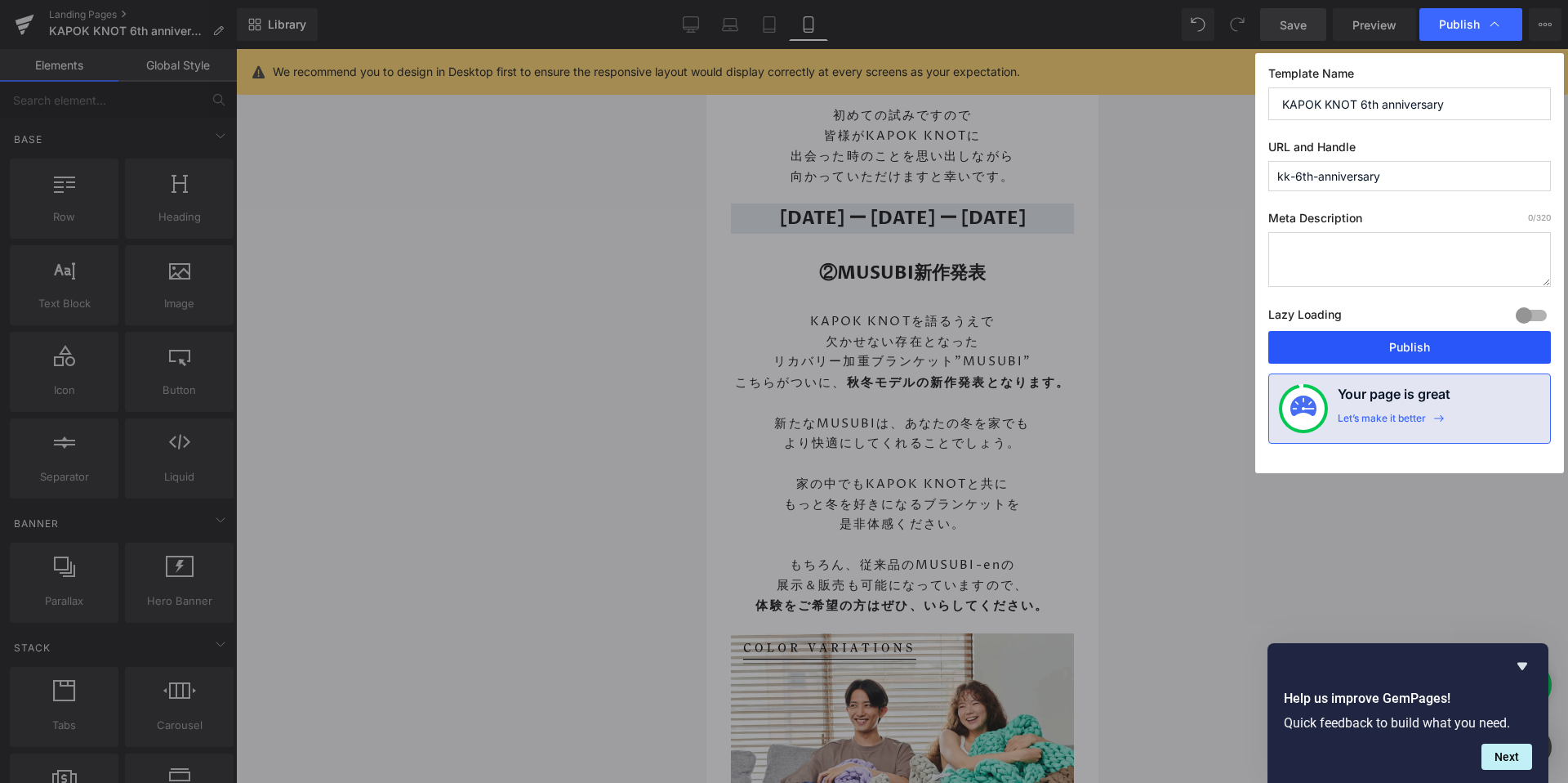
click at [1335, 340] on button "Publish" at bounding box center [1409, 347] width 282 height 33
